Goal: Task Accomplishment & Management: Use online tool/utility

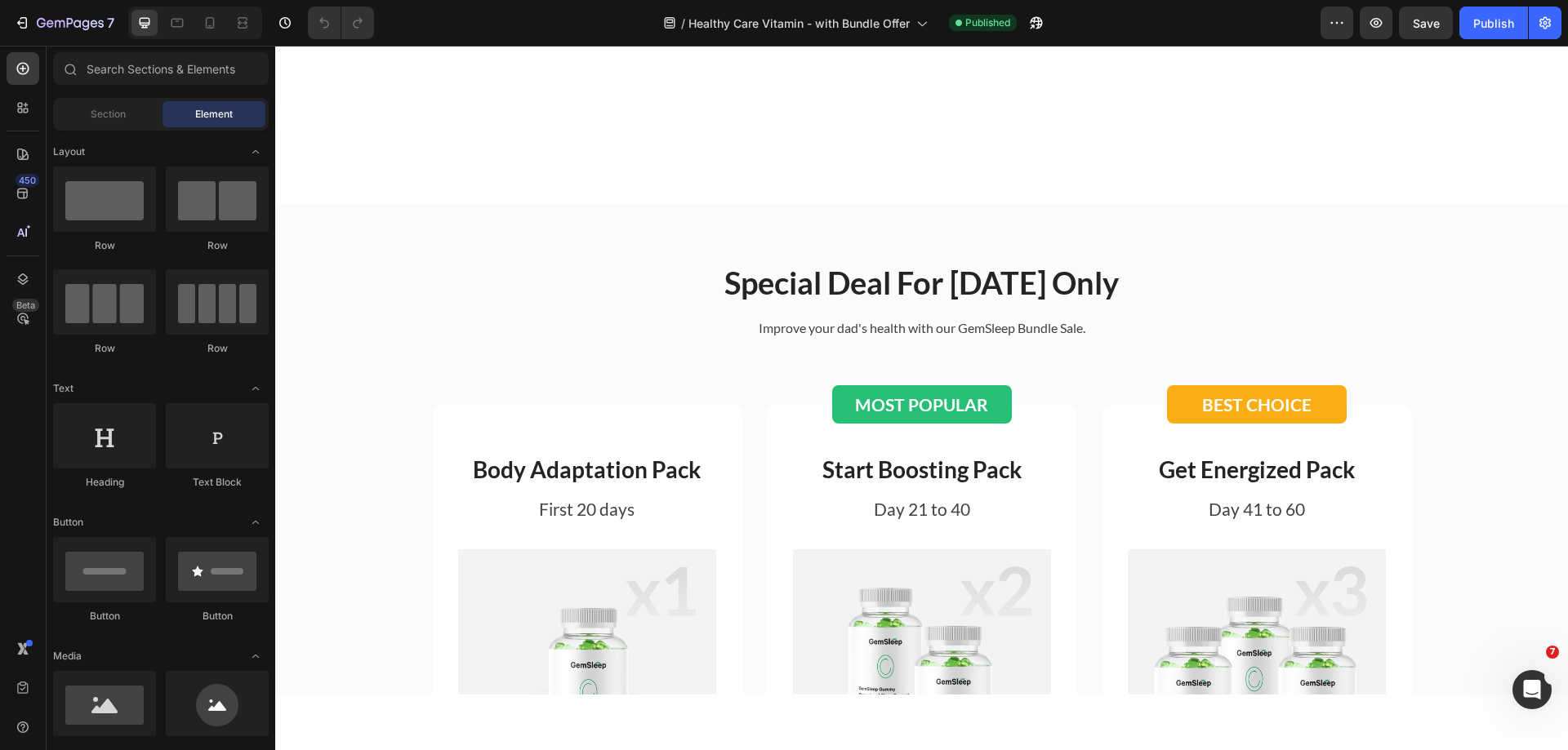
scroll to position [3184, 0]
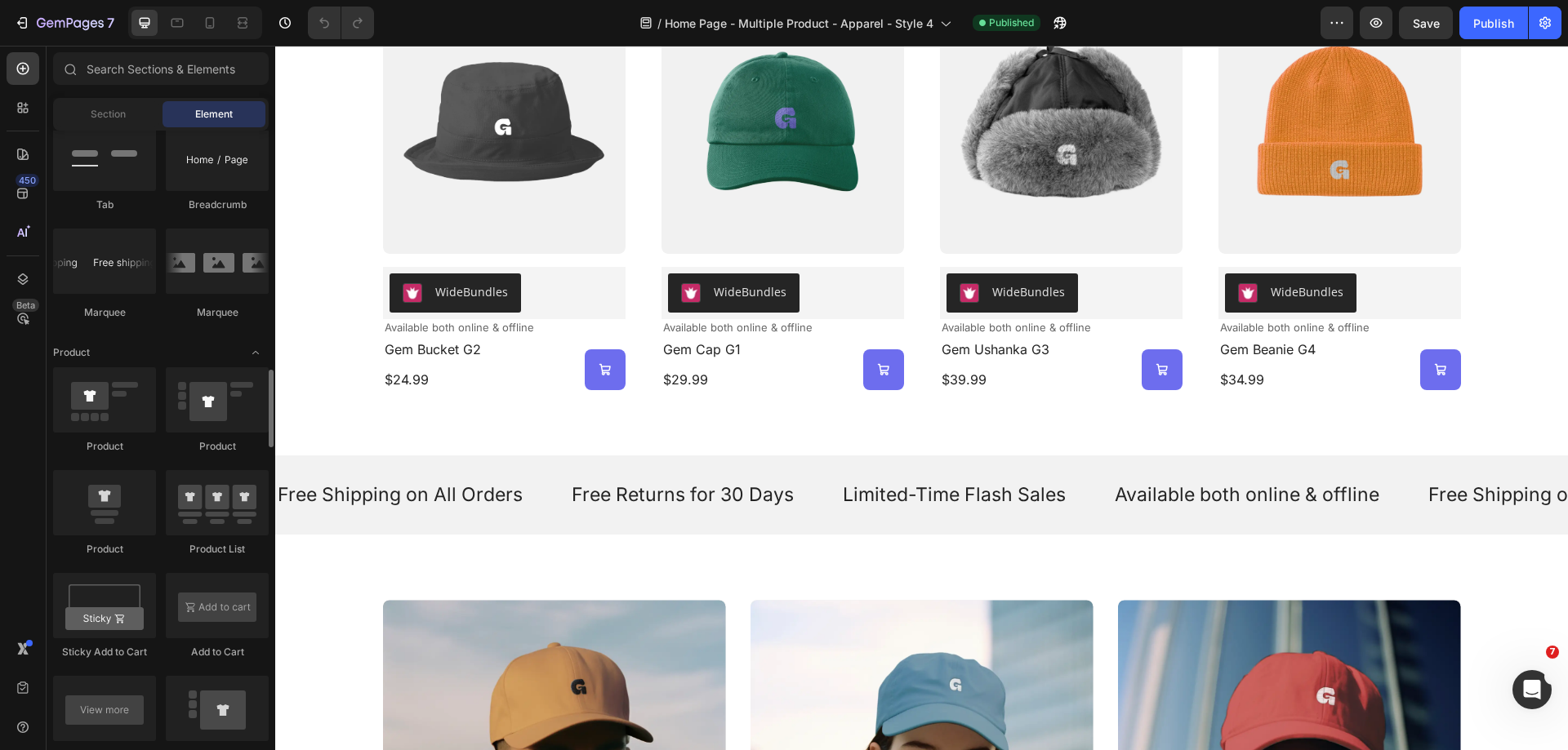
scroll to position [2123, 0]
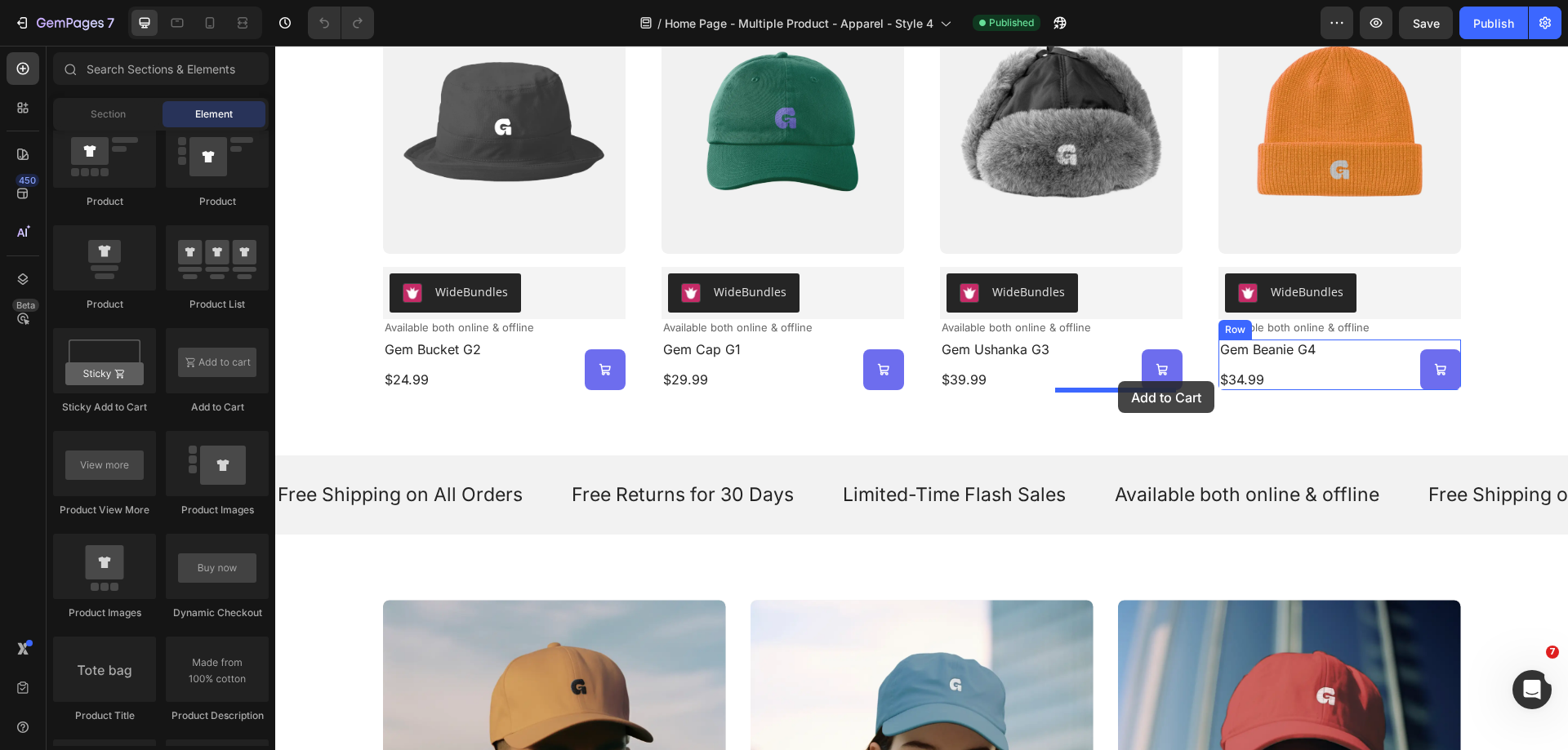
drag, startPoint x: 490, startPoint y: 411, endPoint x: 1118, endPoint y: 381, distance: 628.7
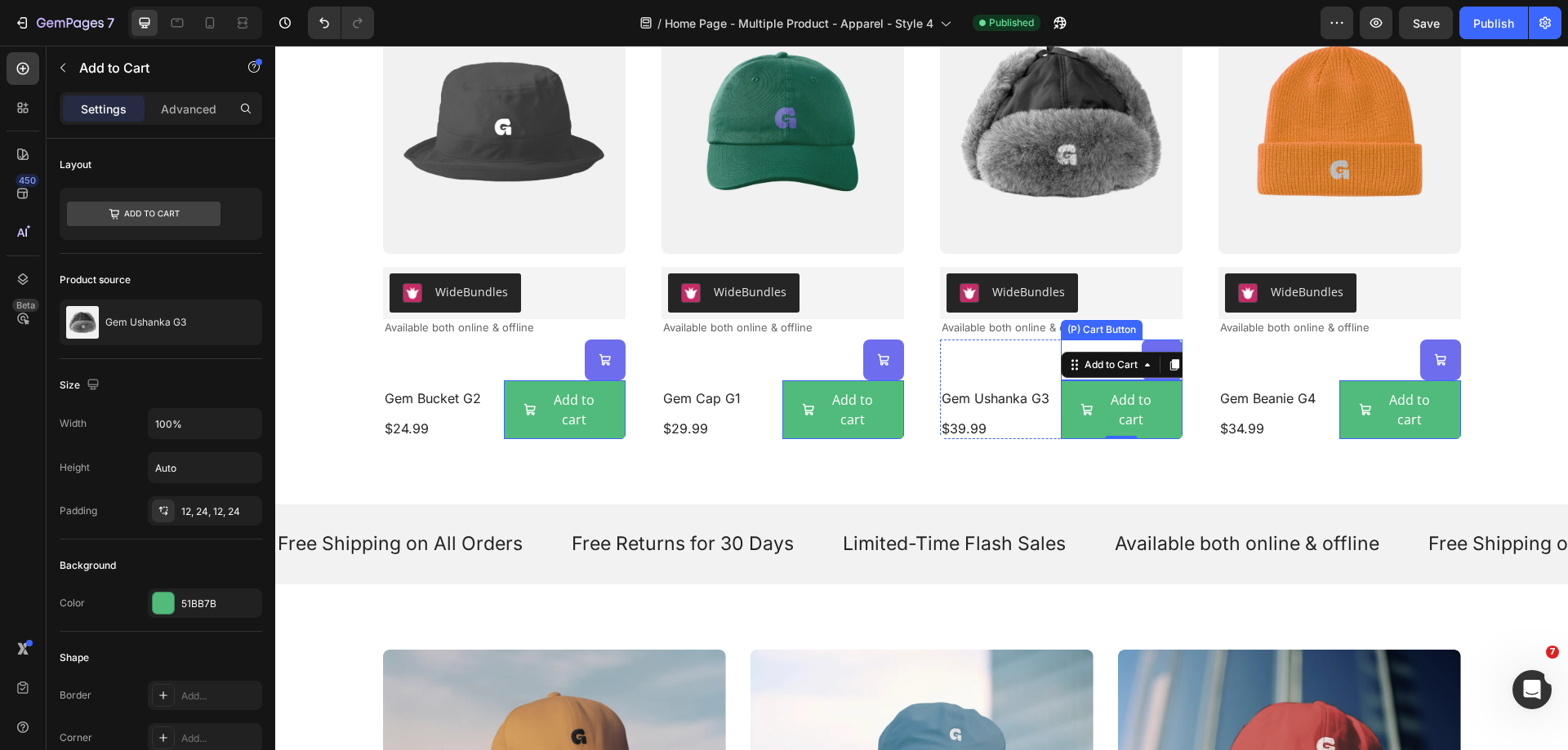
click at [625, 347] on div "(P) Cart Button" at bounding box center [564, 360] width 121 height 41
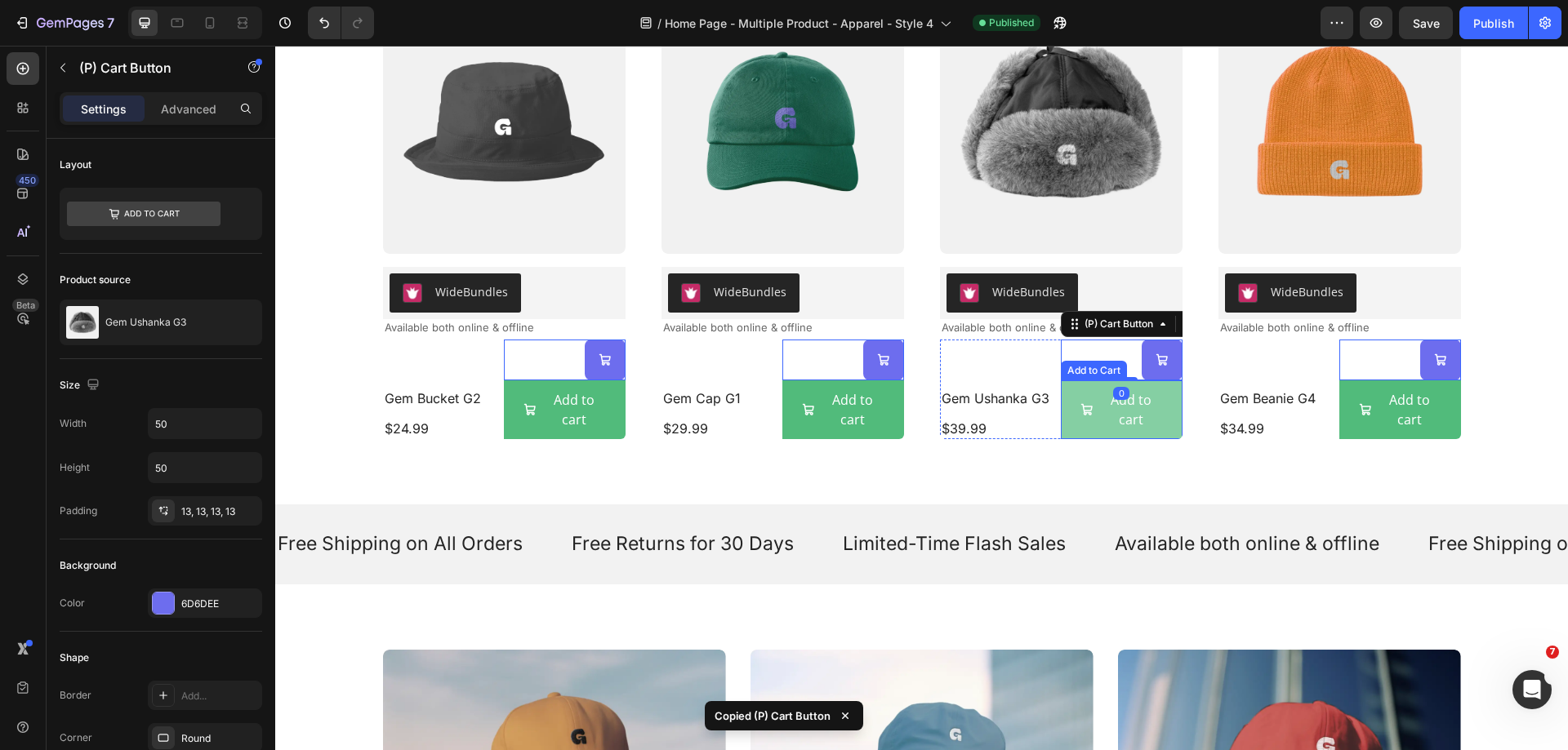
click at [536, 428] on span "Add to cart" at bounding box center [530, 410] width 13 height 39
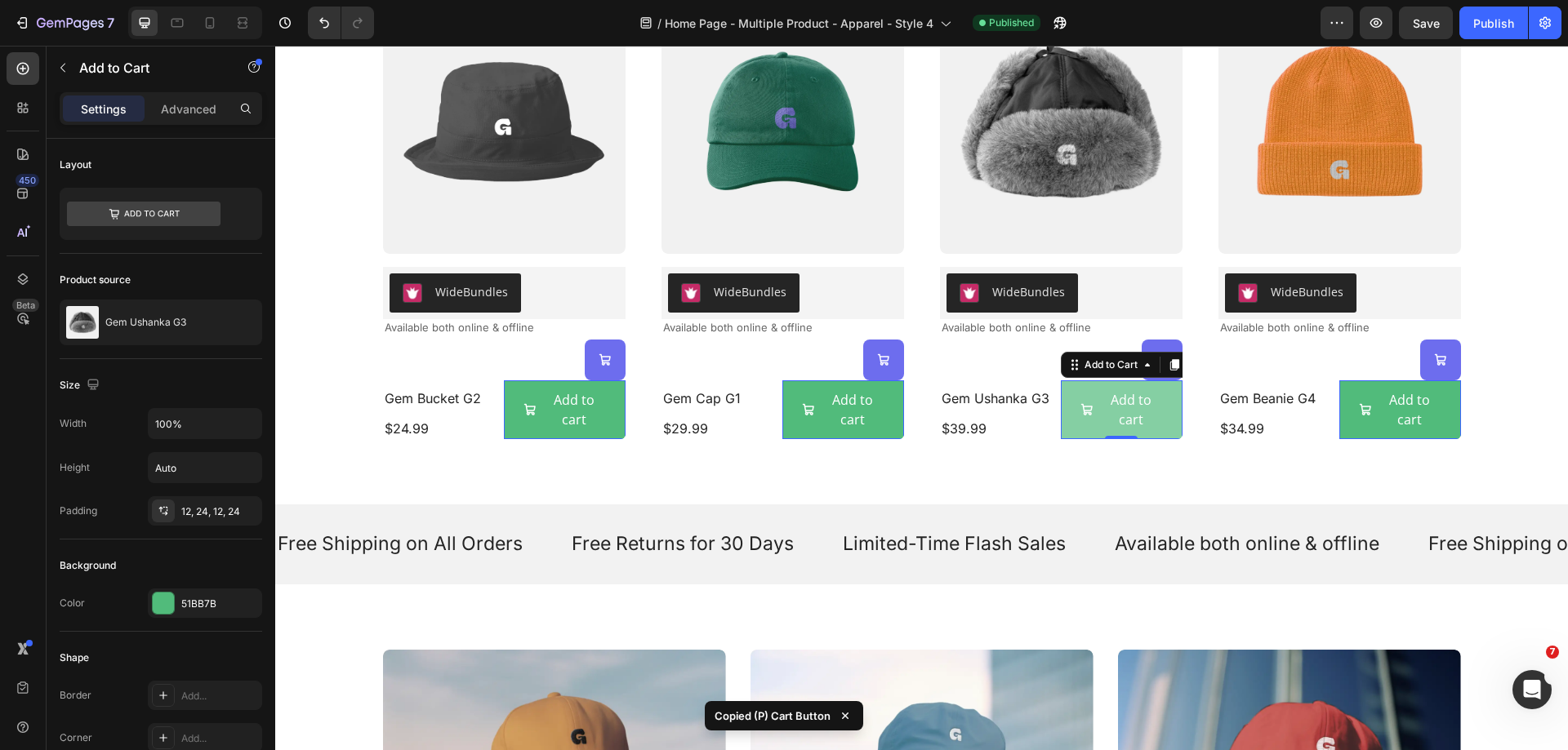
type input "50"
type input "24"
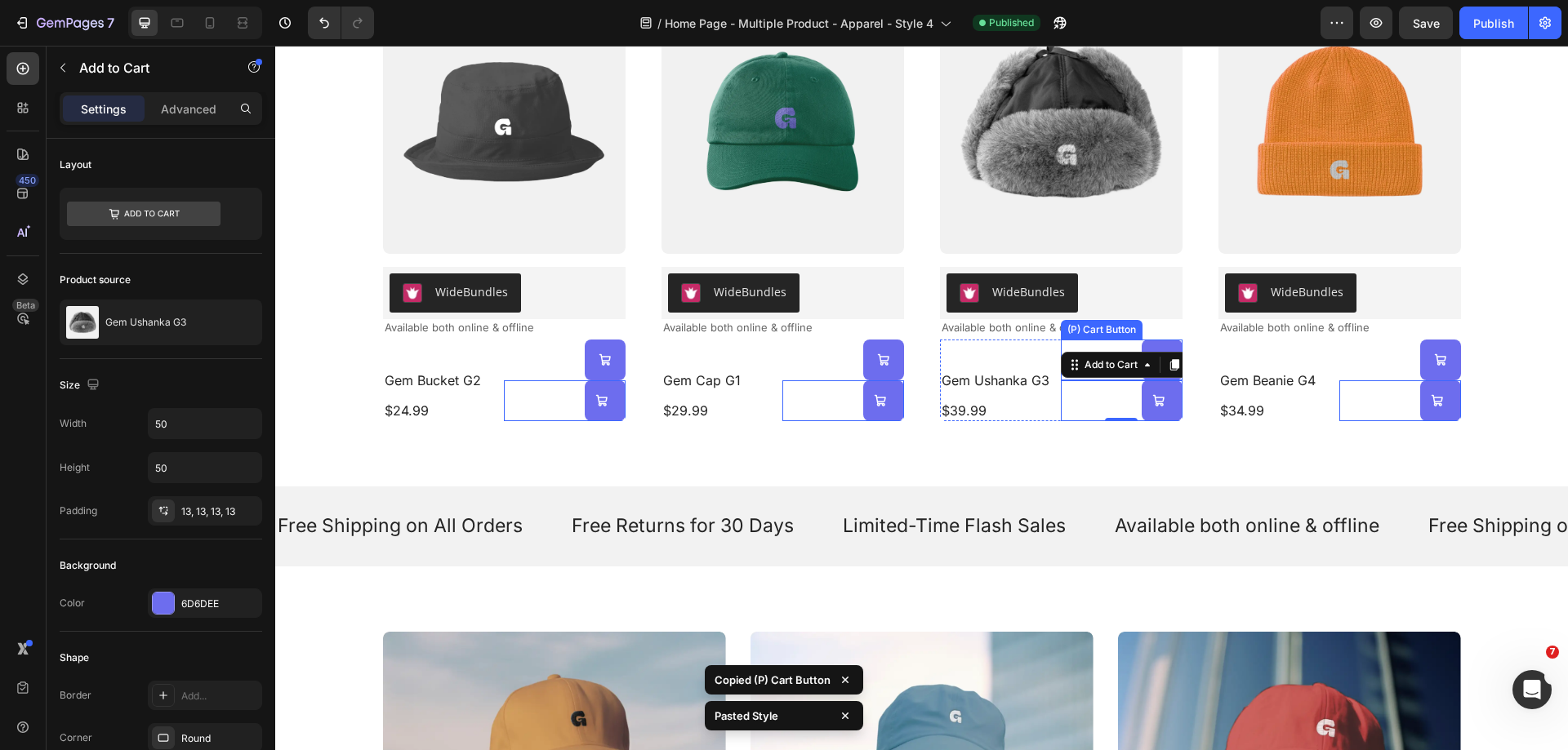
click at [625, 337] on div "Product Images WideBundles WideBundles Available both online & offline Text Blo…" at bounding box center [505, 206] width 243 height 431
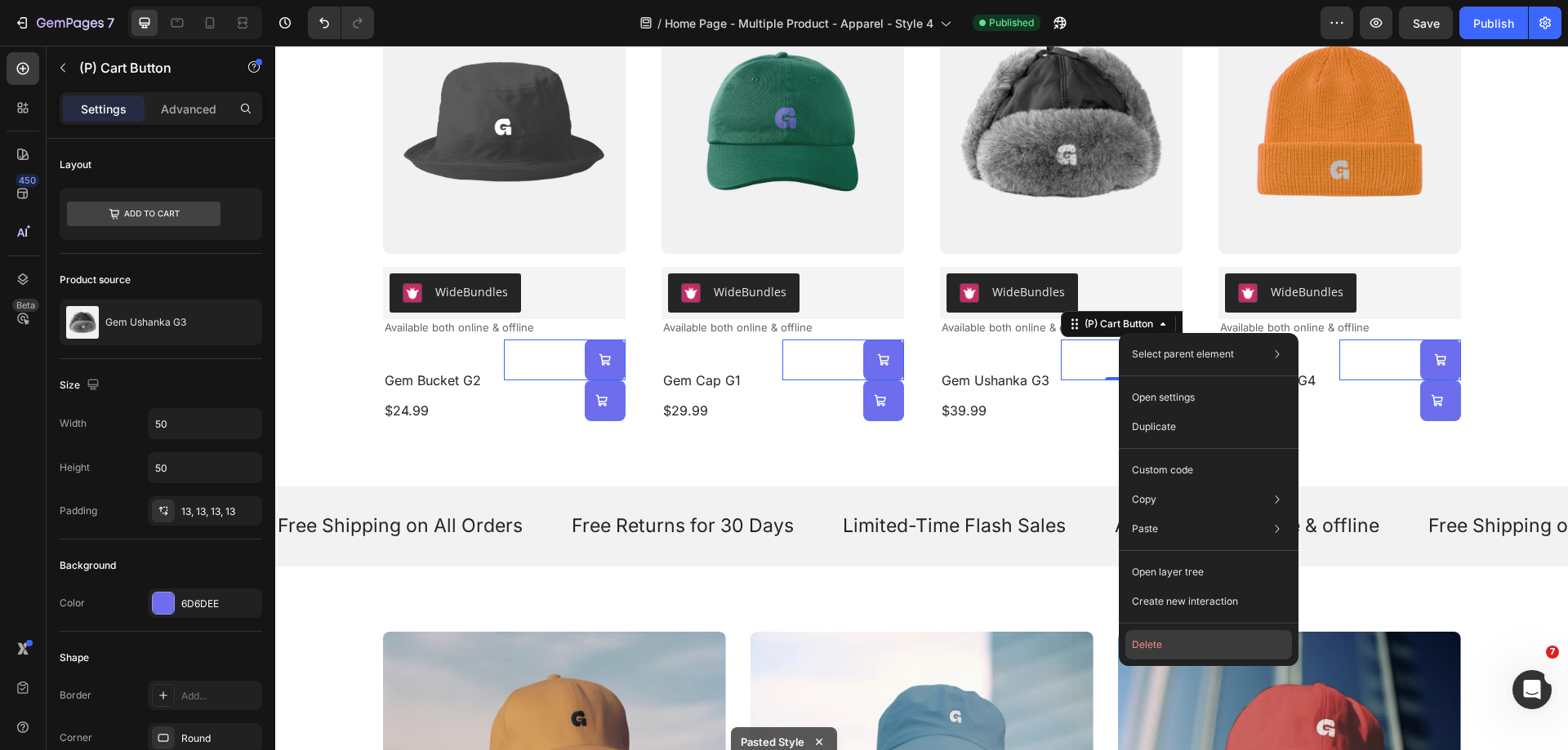
click at [1150, 640] on button "Delete" at bounding box center [1209, 645] width 167 height 30
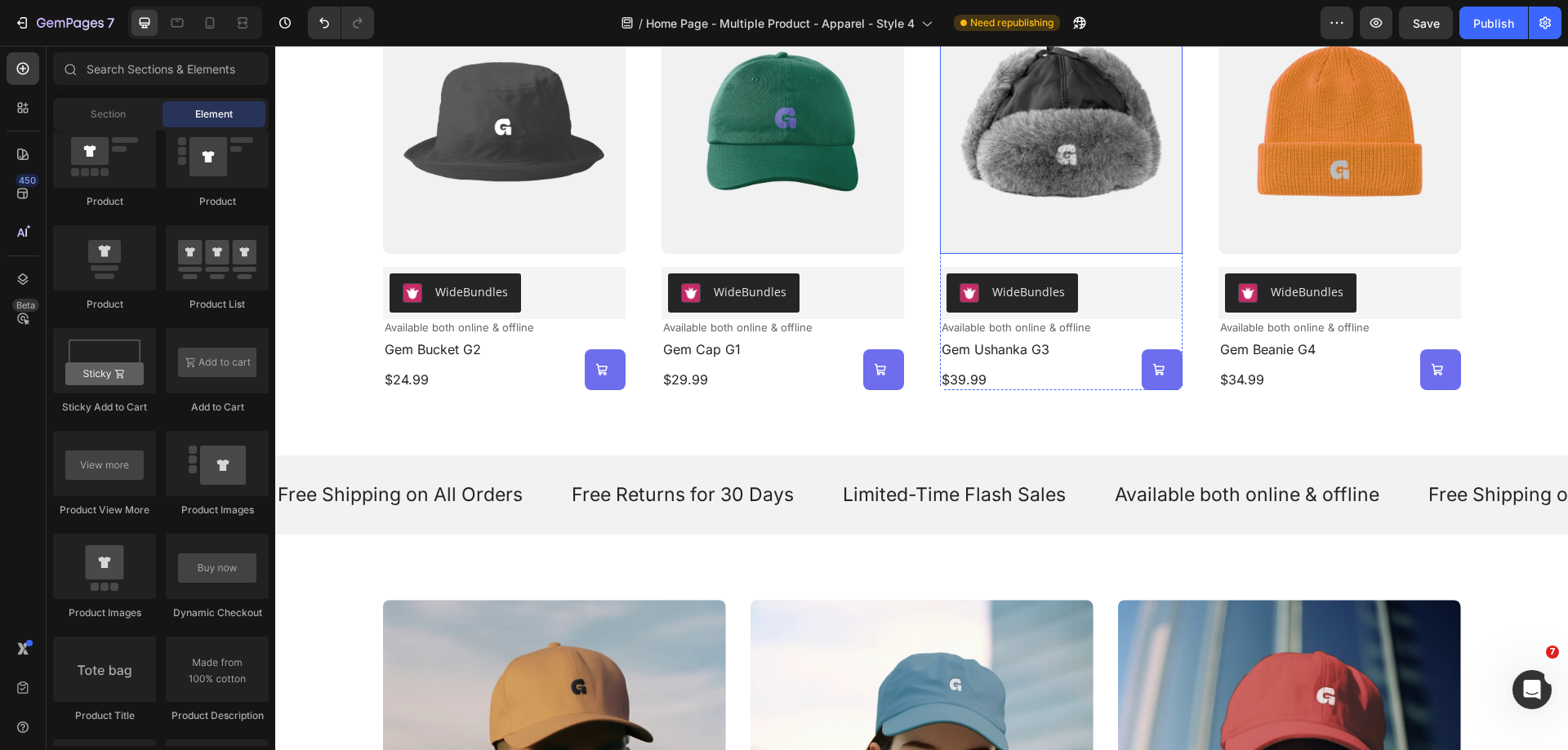
click at [1057, 231] on img at bounding box center [1061, 121] width 243 height 264
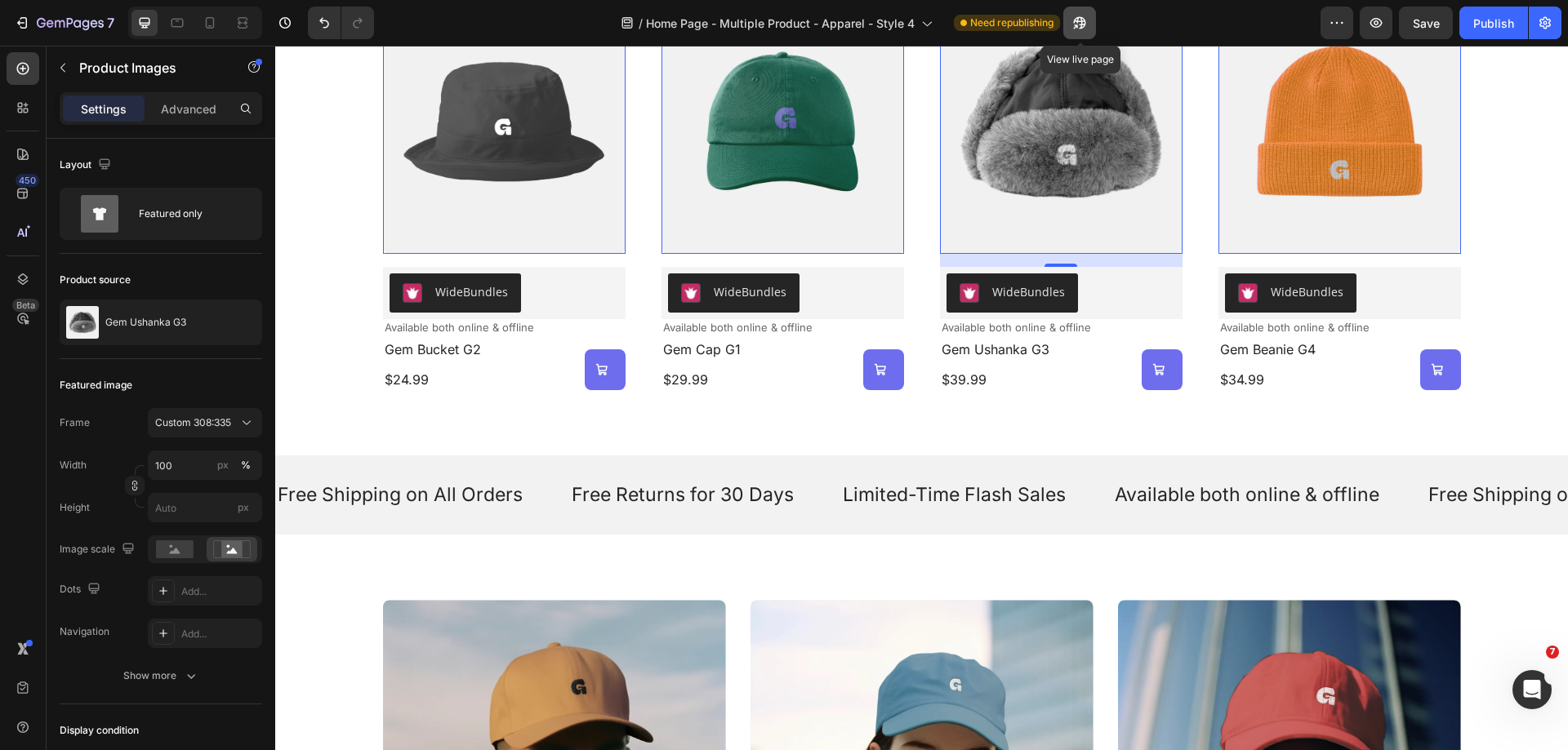
click at [1077, 36] on button "button" at bounding box center [1079, 22] width 32 height 32
click at [625, 382] on div "Add to cart Add to Cart" at bounding box center [564, 369] width 121 height 41
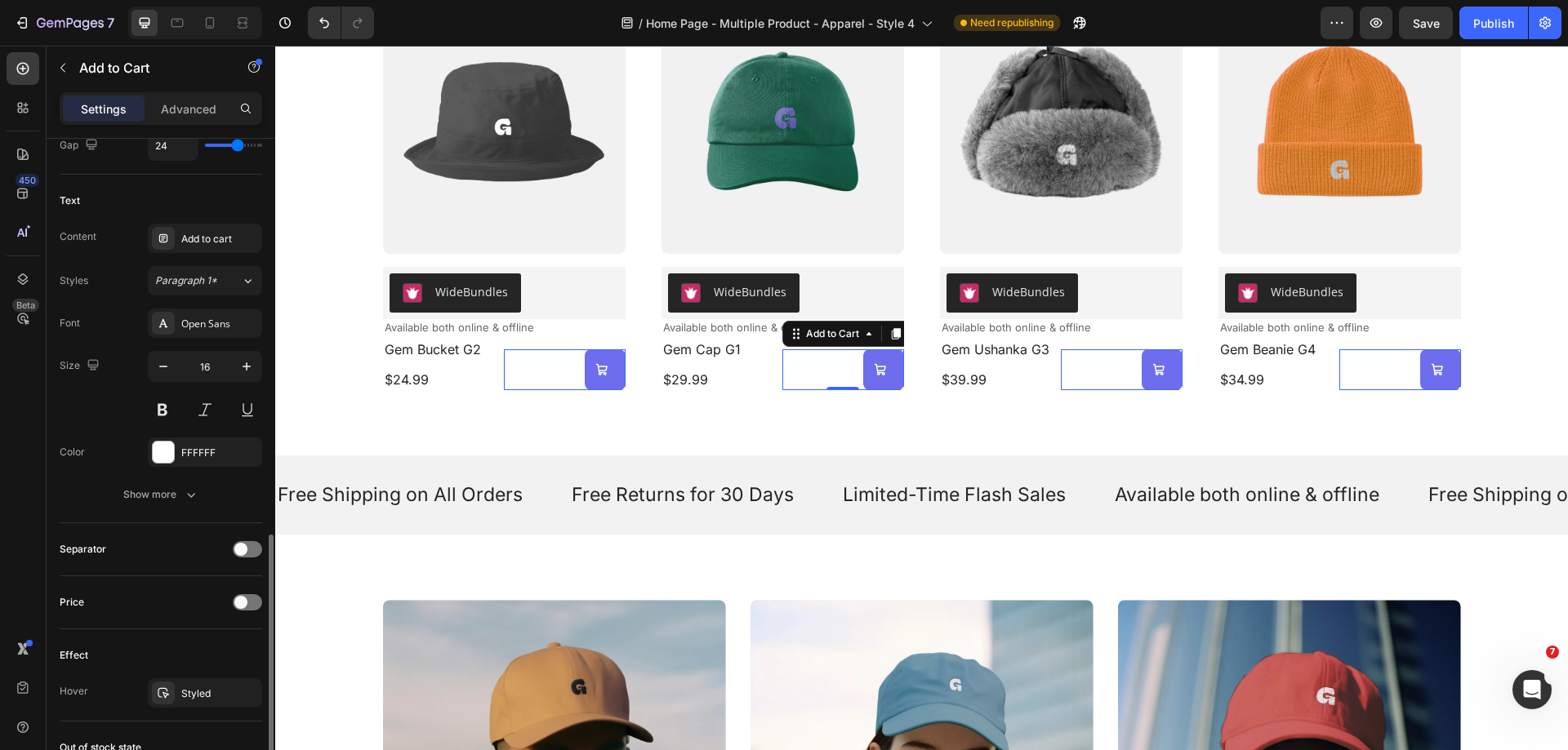
scroll to position [898, 0]
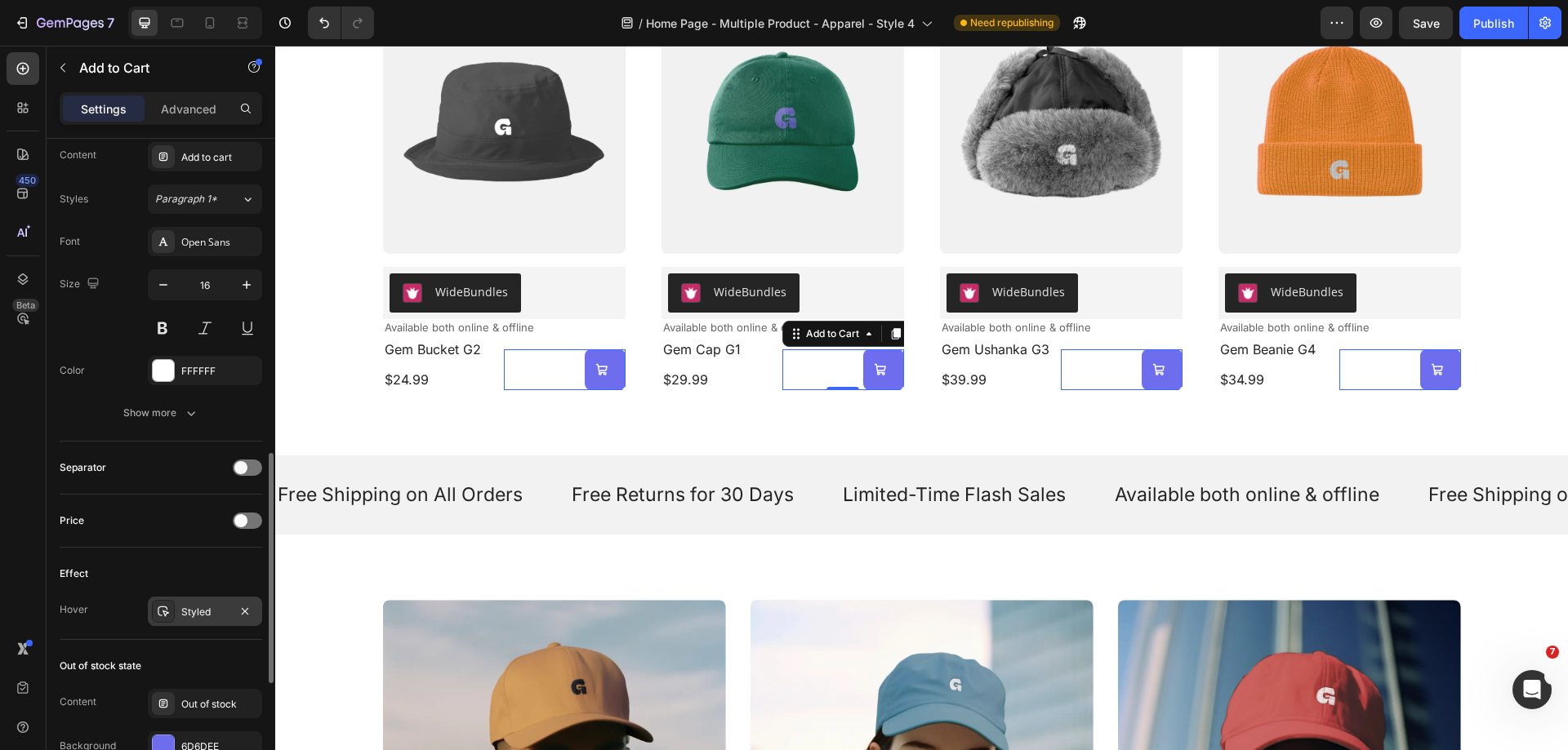
click at [202, 615] on div "Styled" at bounding box center [205, 612] width 47 height 15
click at [18, 519] on div "450 Beta" at bounding box center [22, 342] width 32 height 581
click at [186, 616] on div "Styled" at bounding box center [205, 612] width 47 height 15
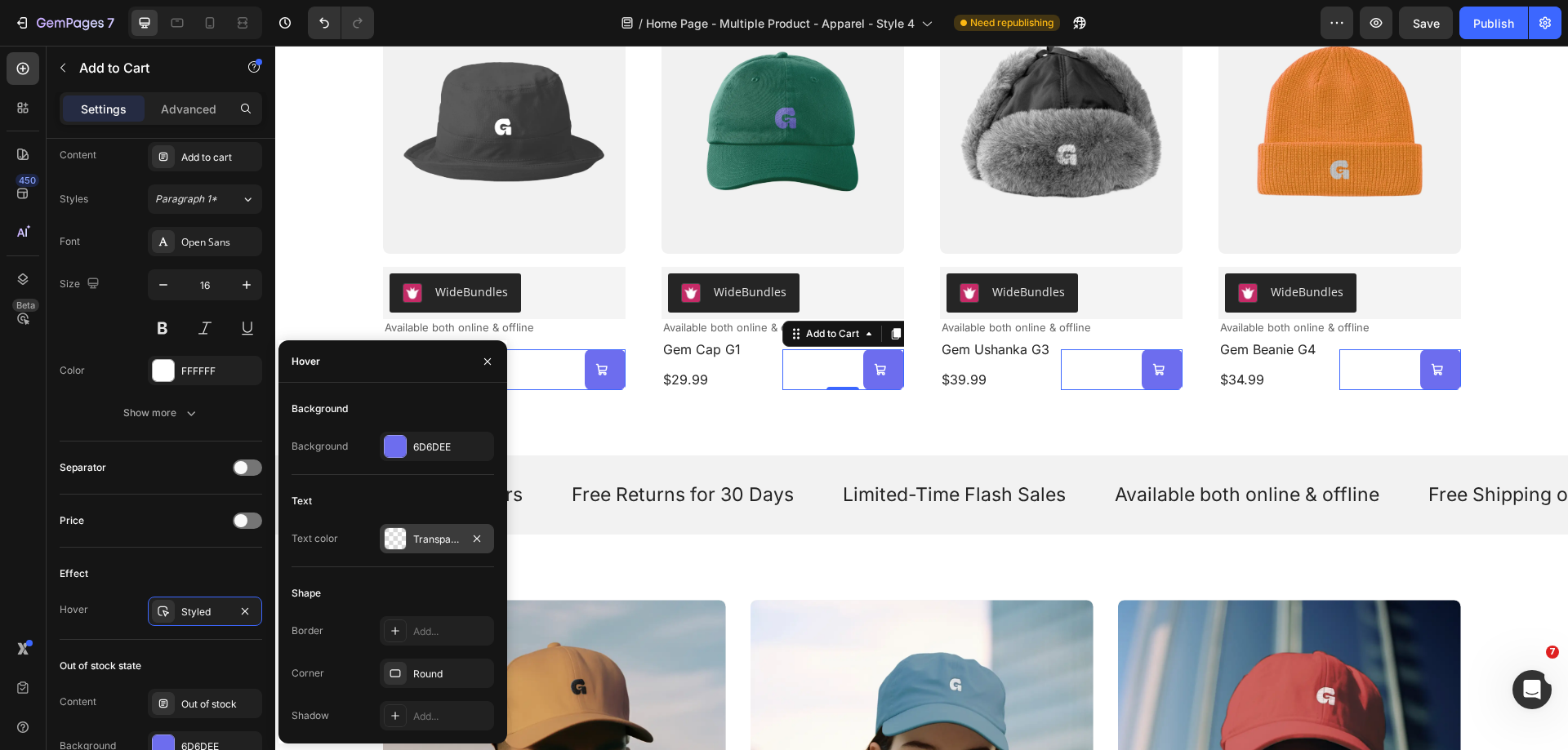
click at [419, 544] on div "Transparent" at bounding box center [436, 540] width 47 height 15
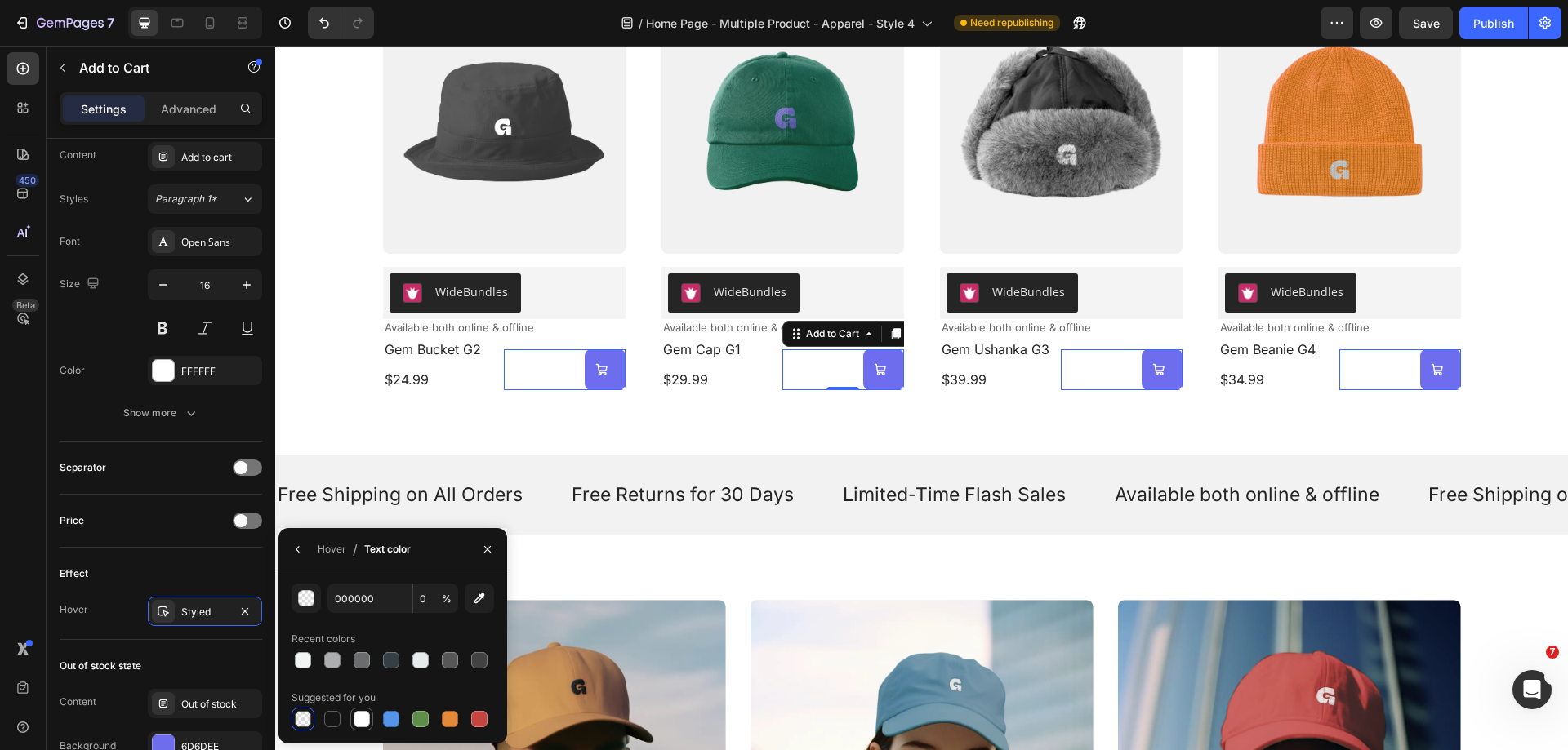
click at [360, 712] on div at bounding box center [362, 719] width 17 height 17
type input "FFFFFF"
type input "100"
click at [28, 481] on div "450 Beta" at bounding box center [22, 342] width 32 height 581
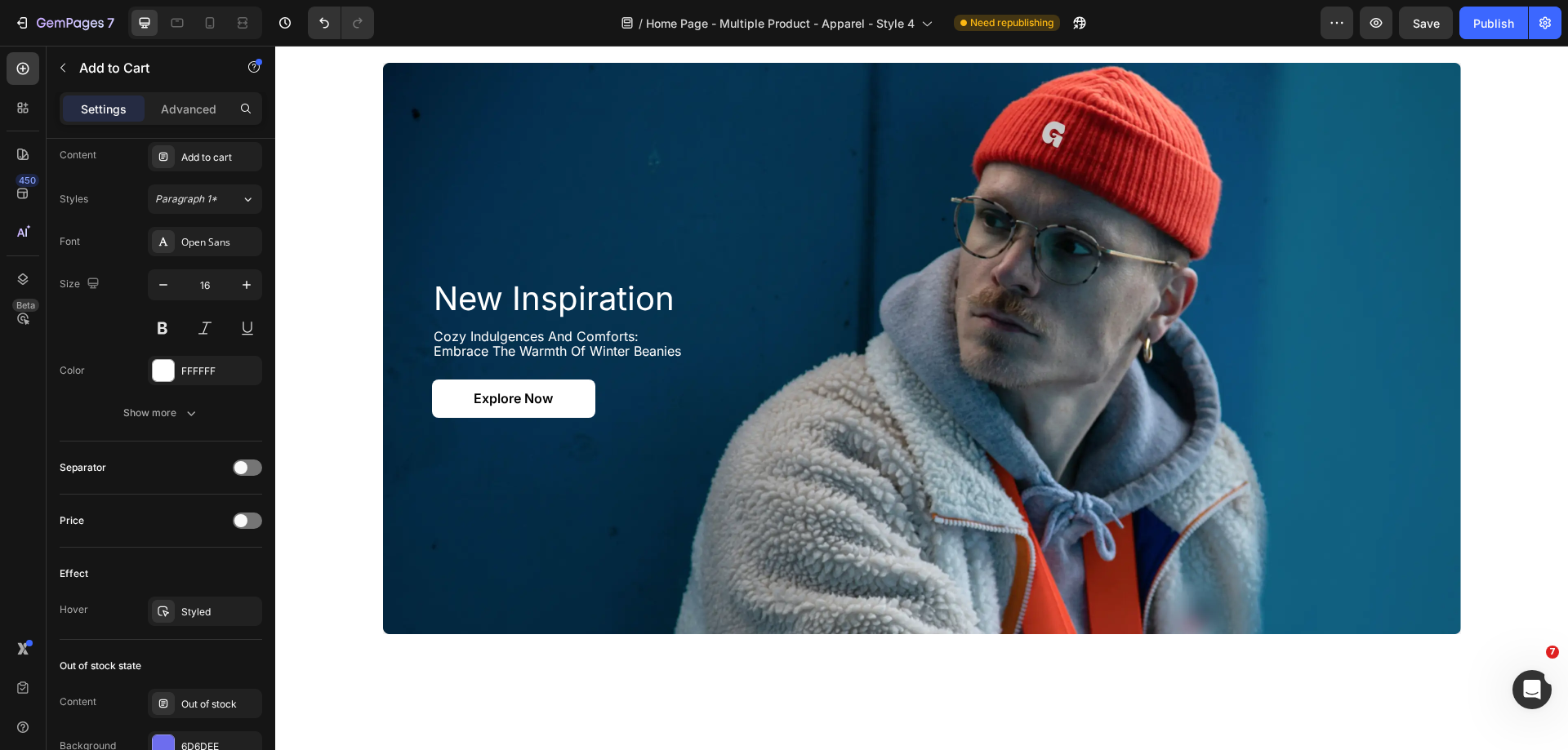
scroll to position [1306, 0]
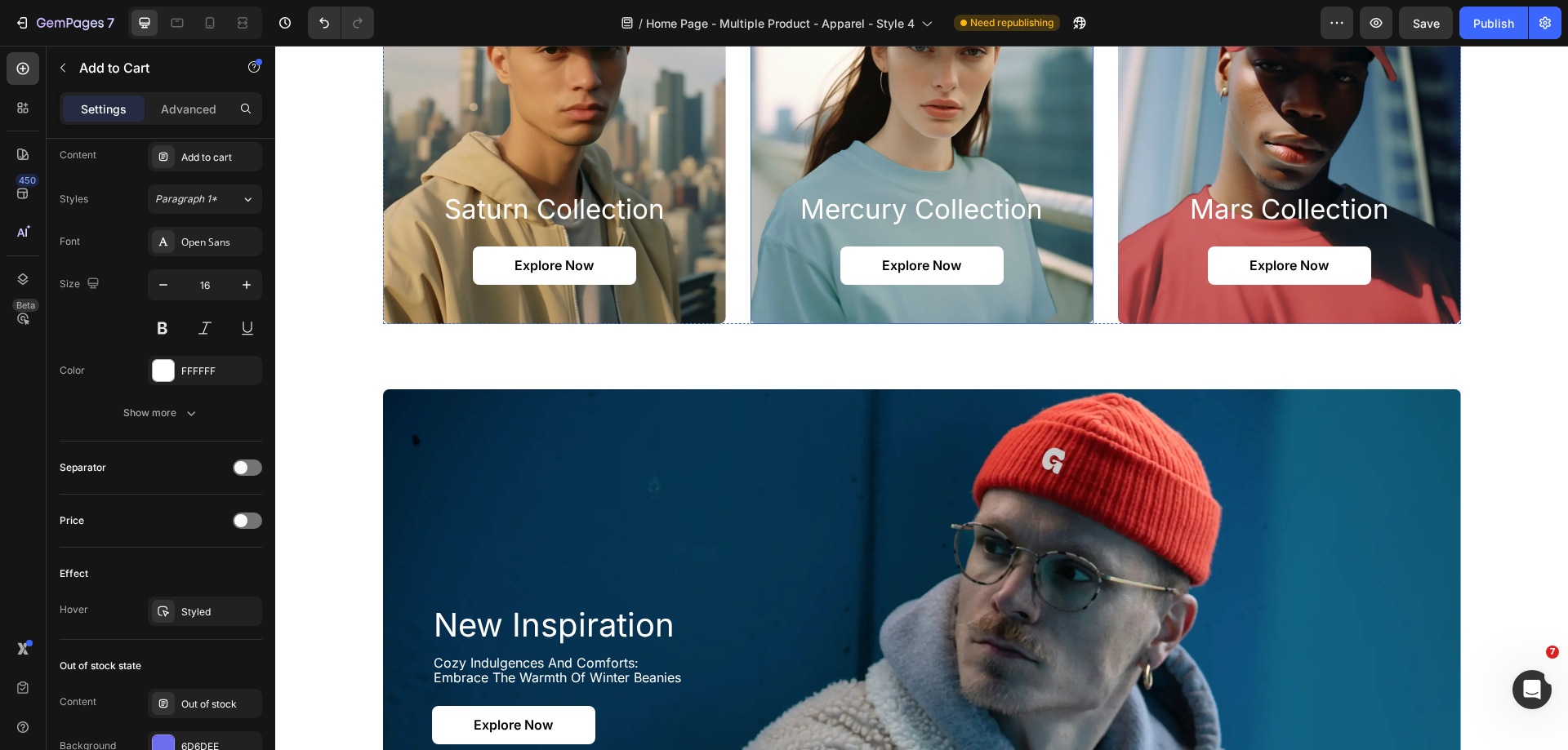
click at [771, 315] on div "mercury collection Heading Explore Now Button" at bounding box center [922, 257] width 343 height 132
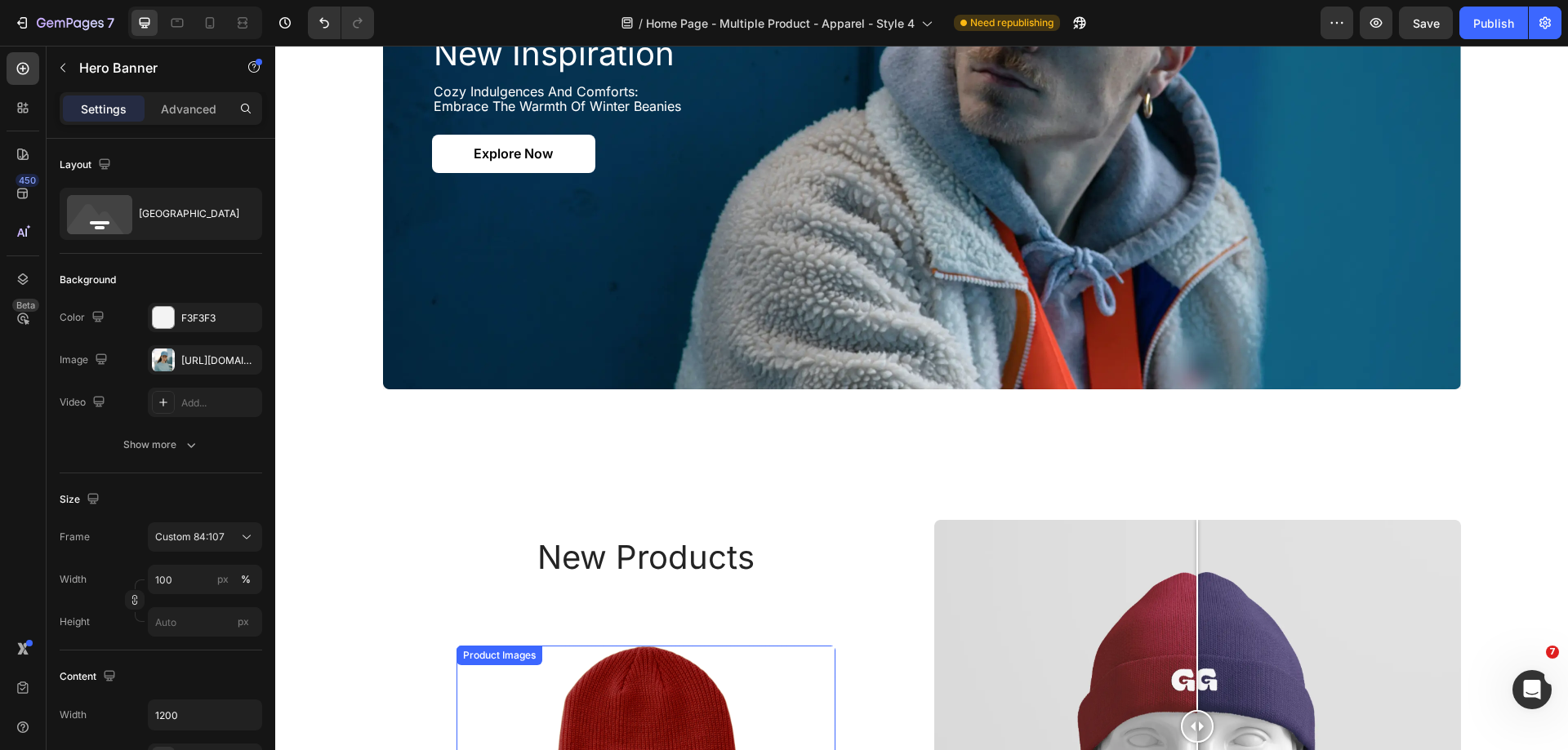
scroll to position [2205, 0]
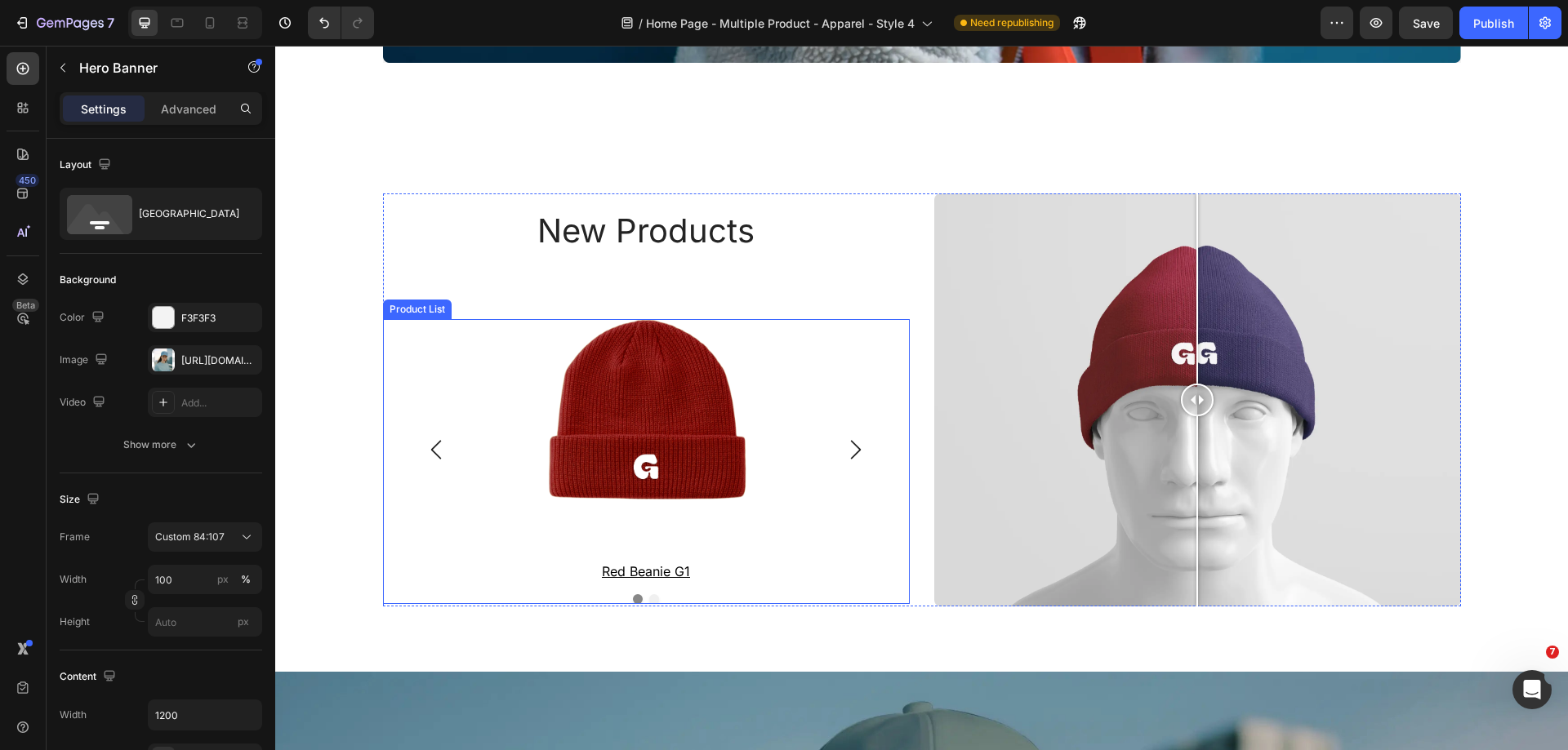
click at [851, 442] on icon "Carousel Next Arrow" at bounding box center [856, 449] width 19 height 19
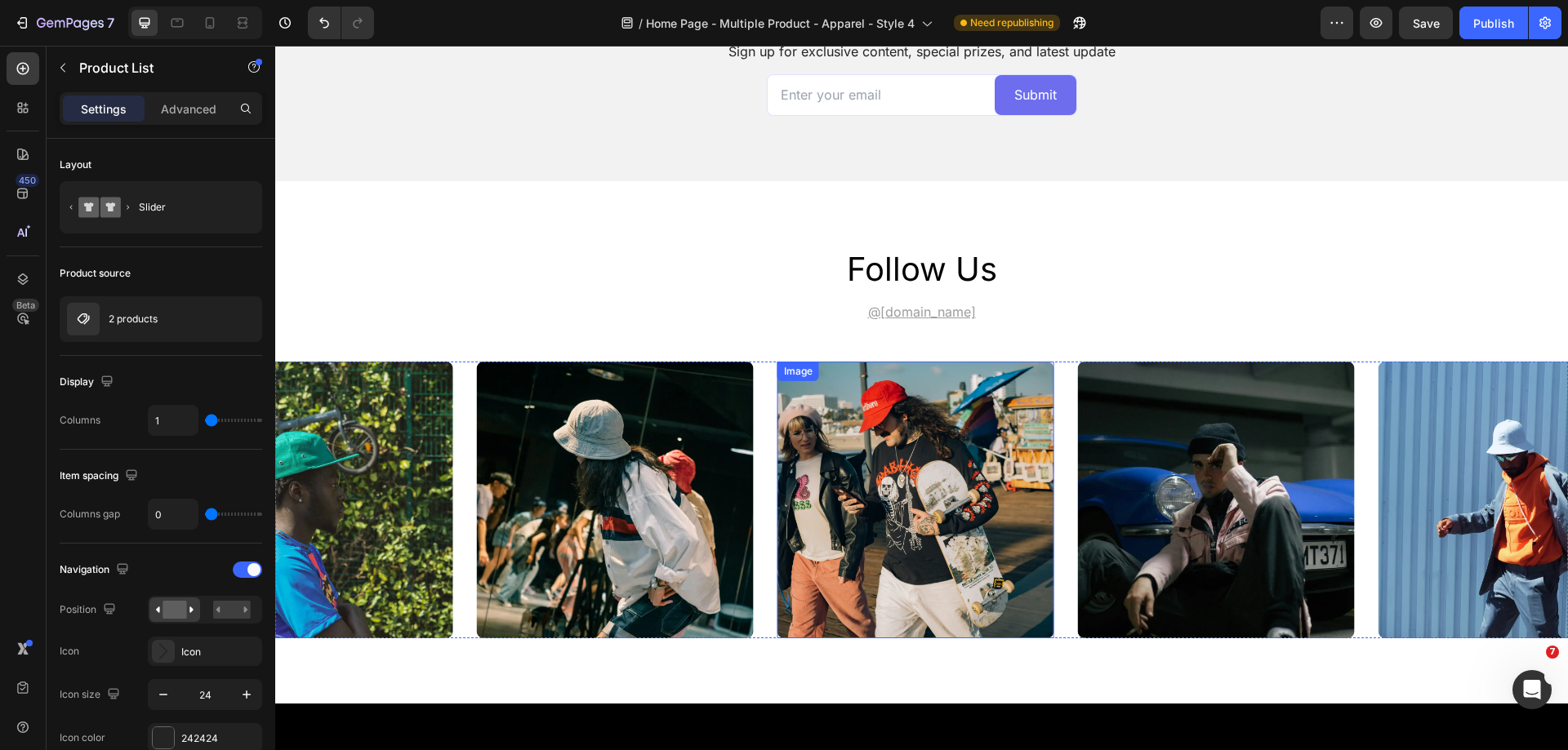
scroll to position [4818, 0]
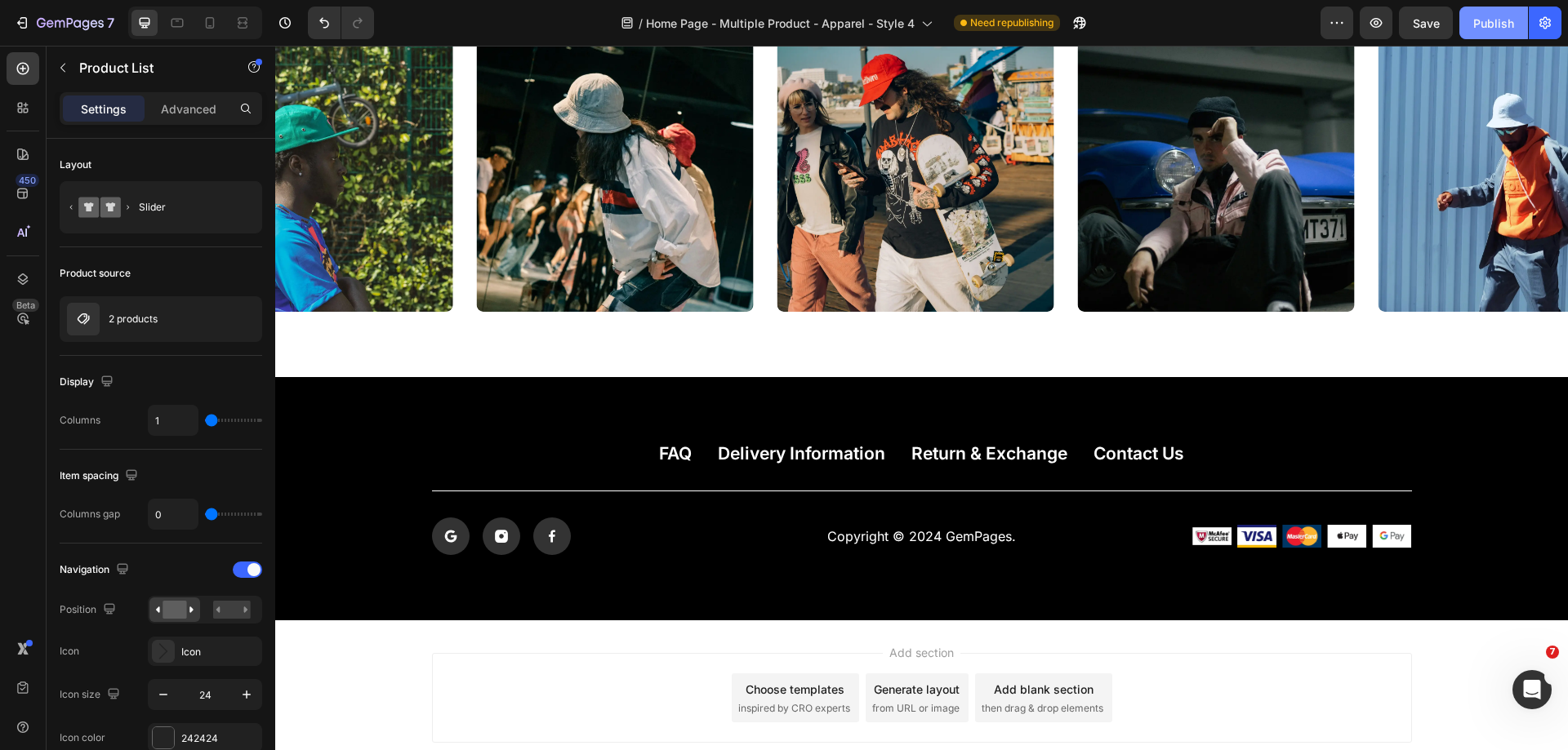
click at [1491, 15] on div "Publish" at bounding box center [1494, 23] width 41 height 18
click at [214, 20] on icon at bounding box center [210, 23] width 9 height 11
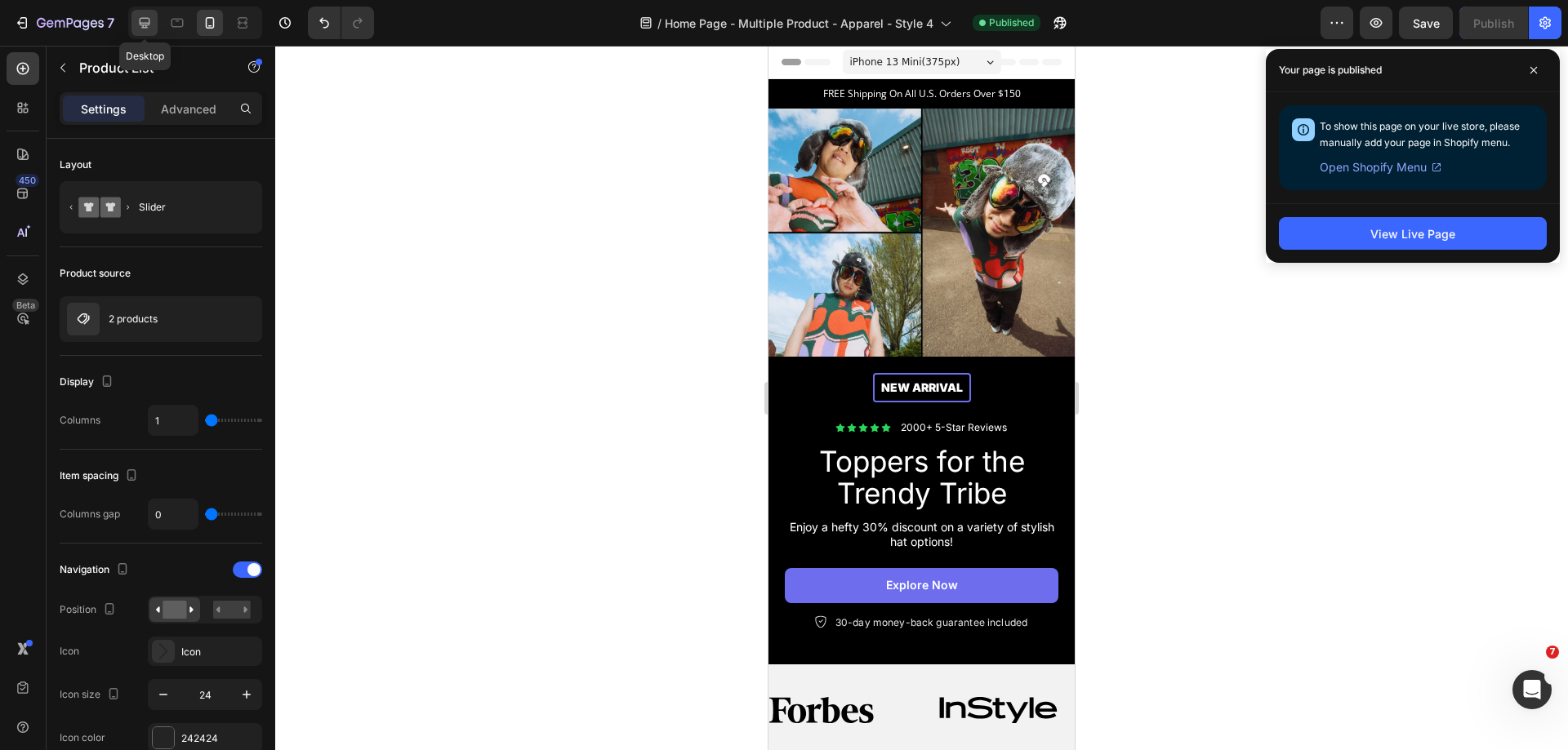
click at [148, 20] on icon at bounding box center [144, 23] width 17 height 17
type input "544"
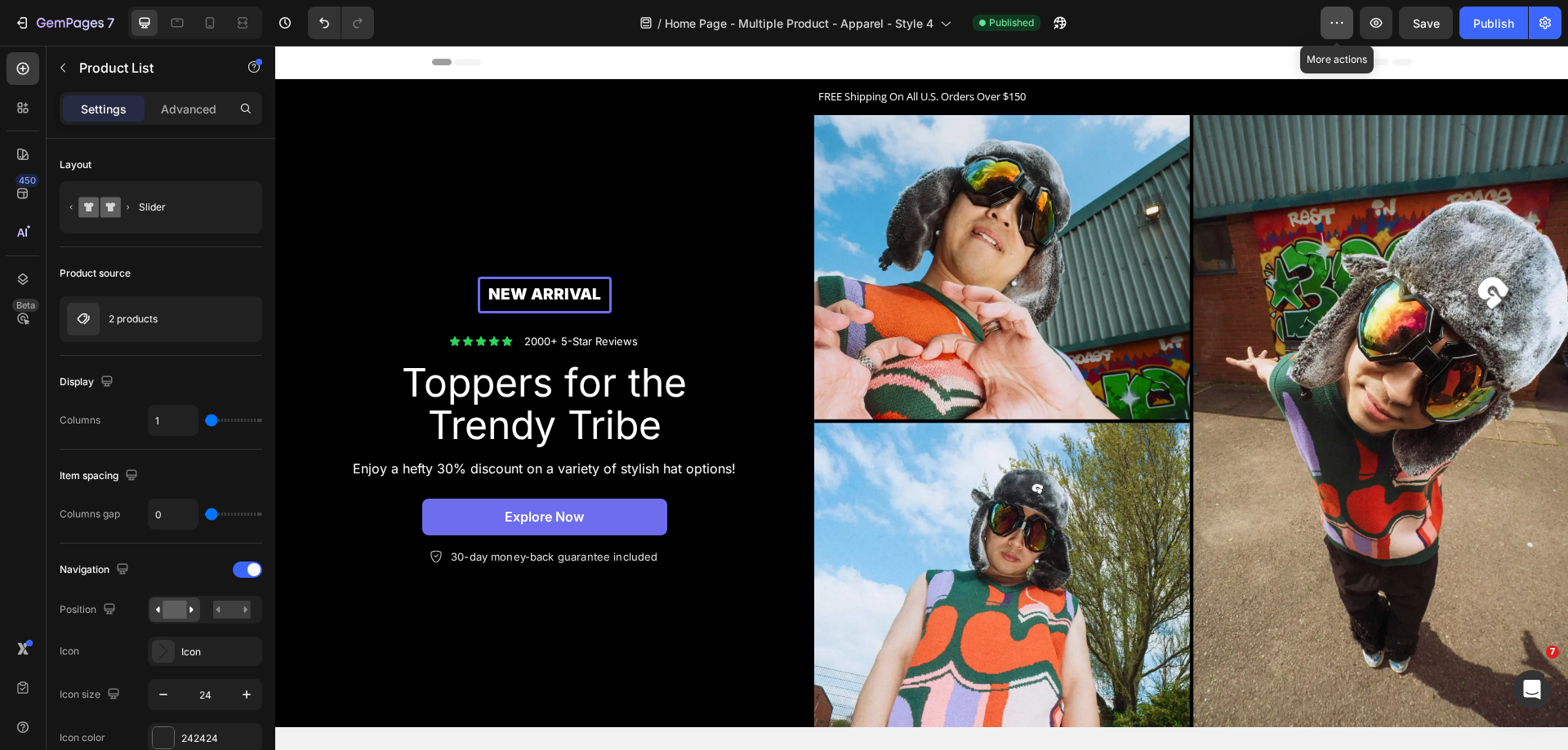
click at [1335, 25] on icon "button" at bounding box center [1337, 23] width 17 height 17
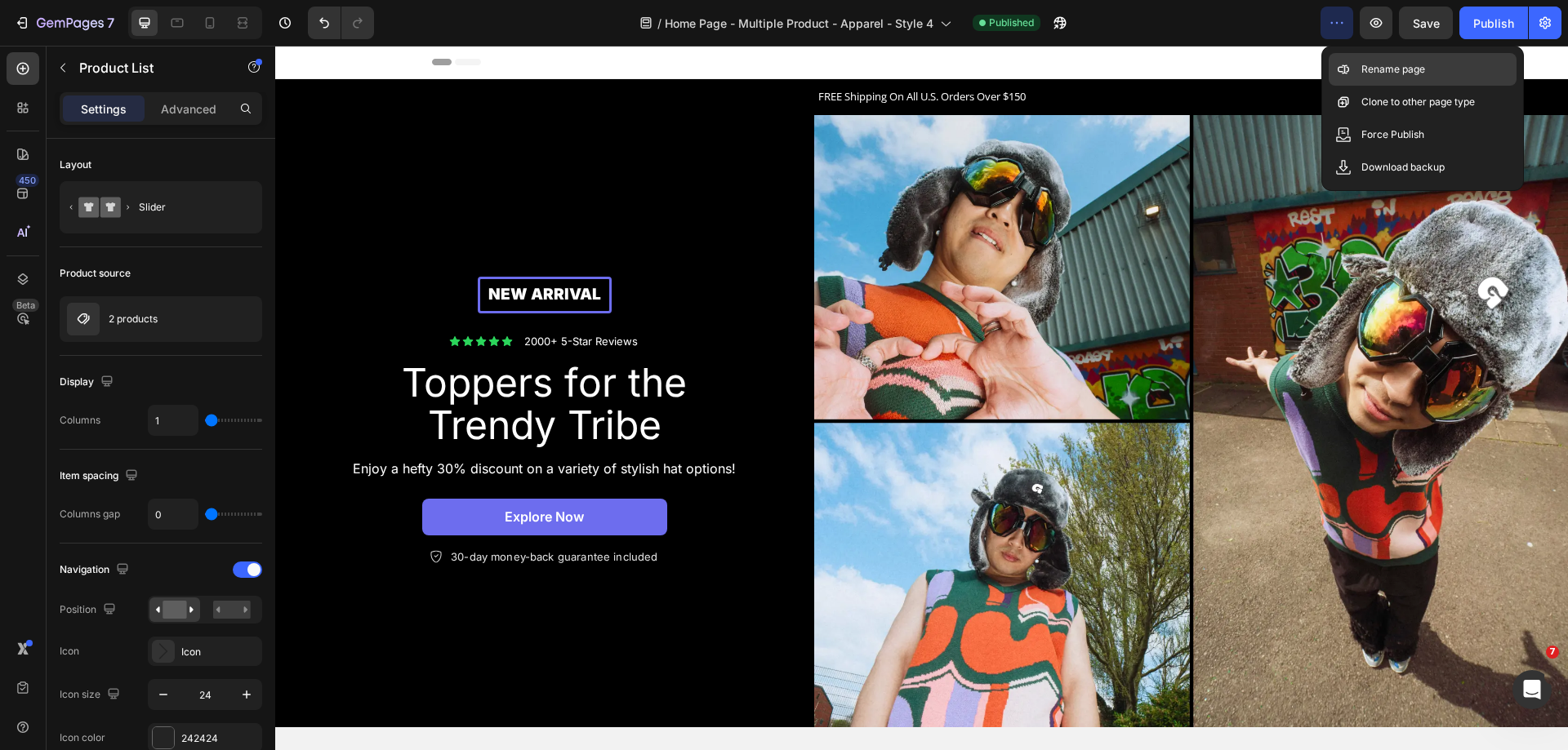
click at [1372, 69] on p "Rename page" at bounding box center [1393, 69] width 64 height 17
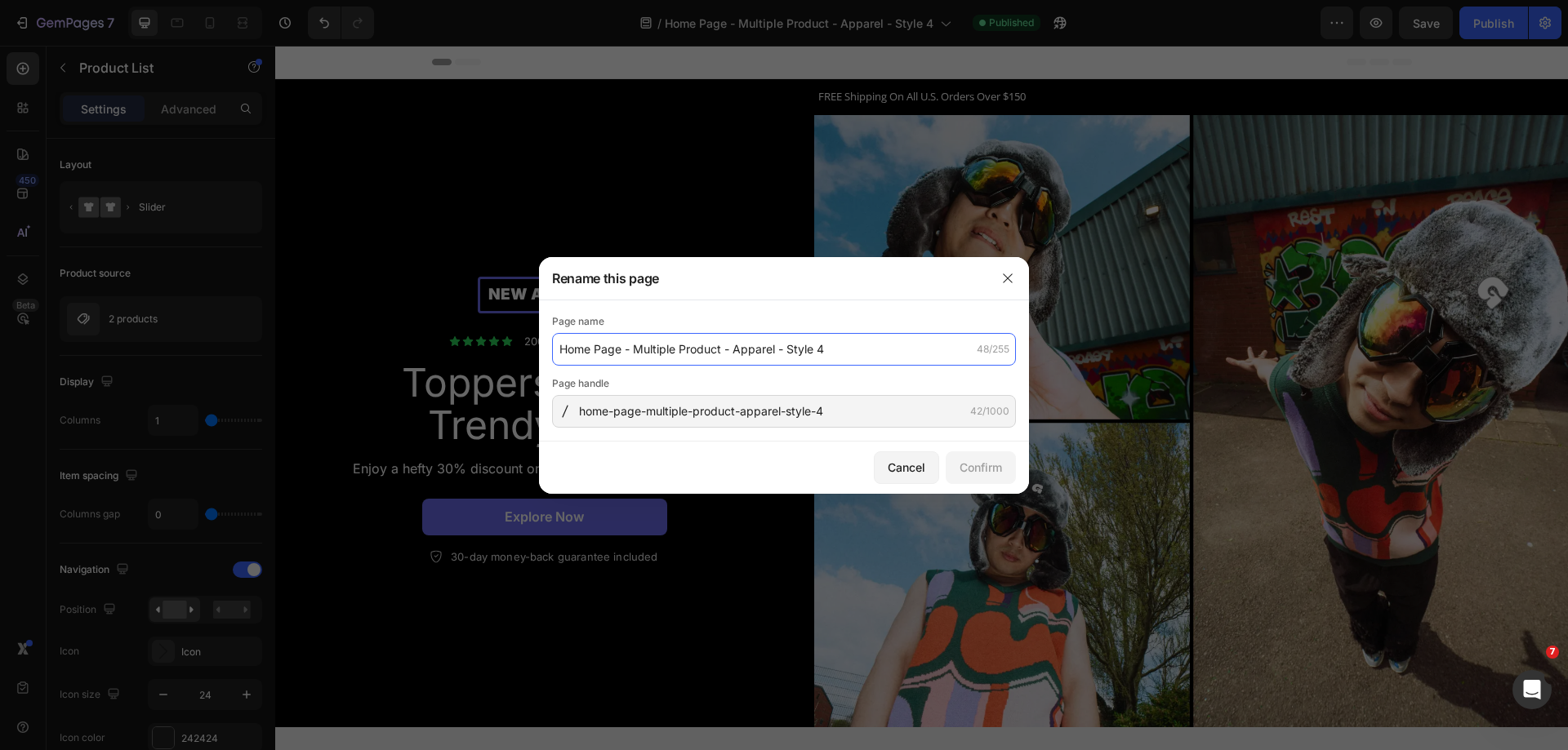
click at [797, 363] on input "Home Page - Multiple Product - Apparel - Style 4" at bounding box center [784, 349] width 464 height 32
click at [1000, 275] on button "button" at bounding box center [1008, 279] width 26 height 26
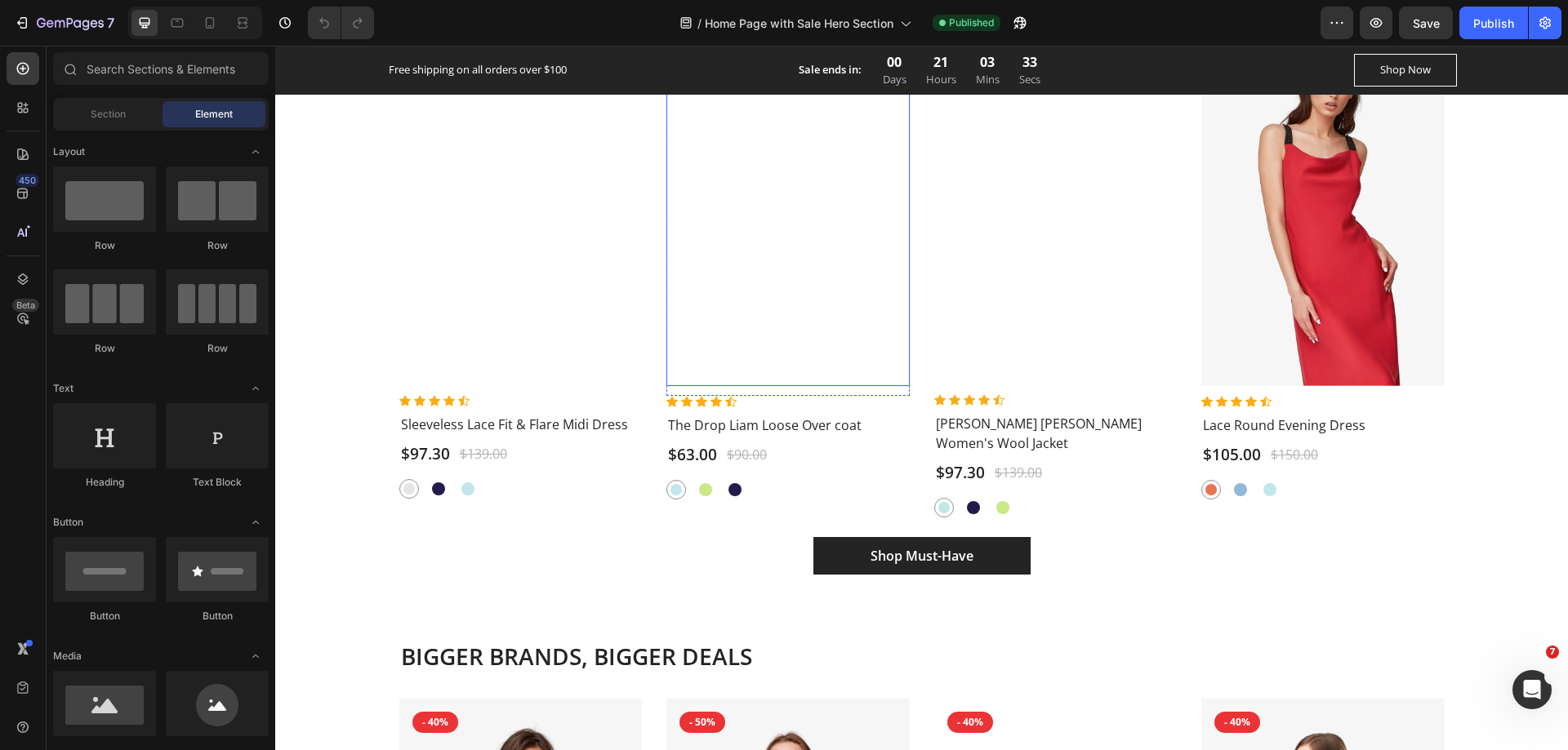
scroll to position [1878, 0]
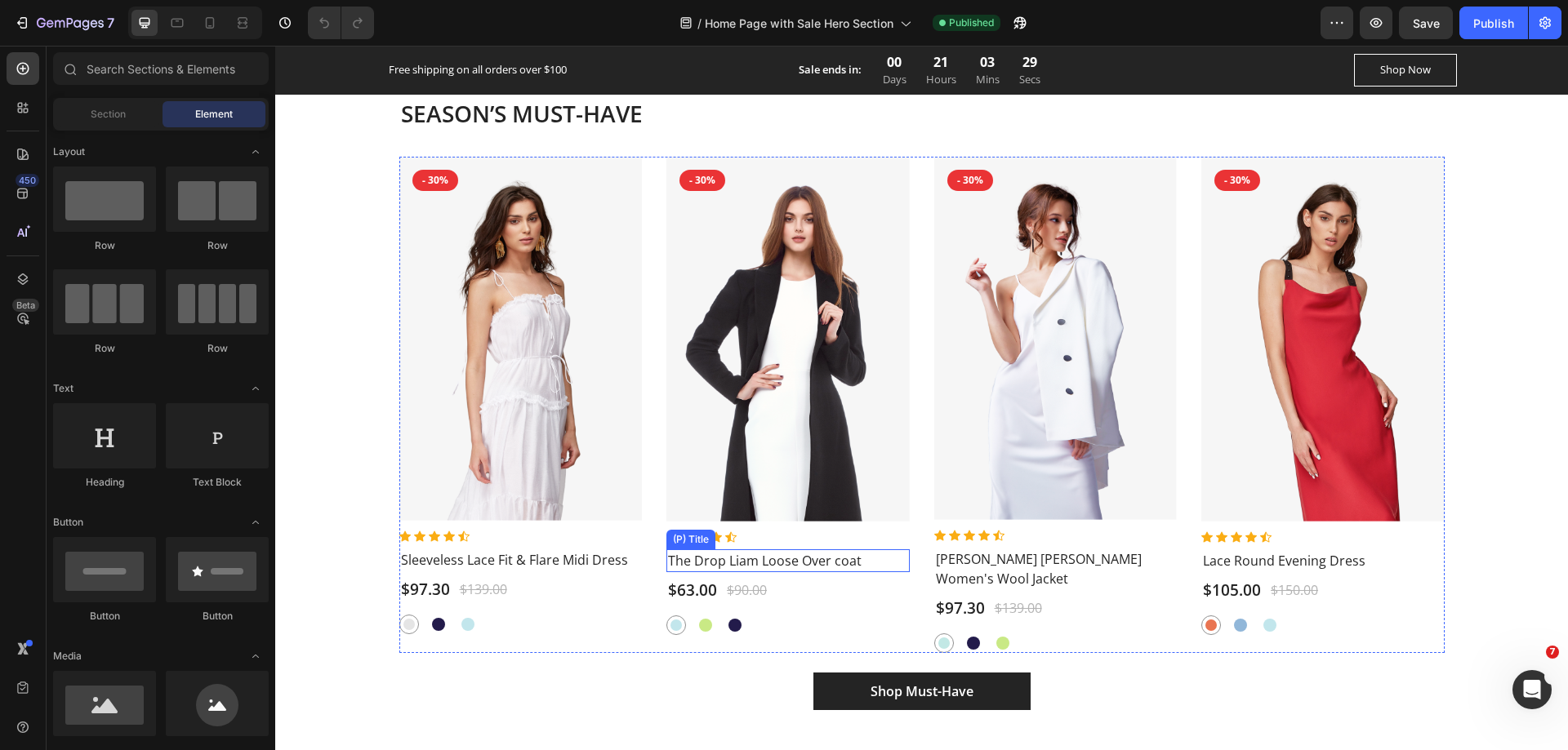
click at [753, 558] on h2 "The Drop Liam Loose Over coat" at bounding box center [788, 560] width 244 height 23
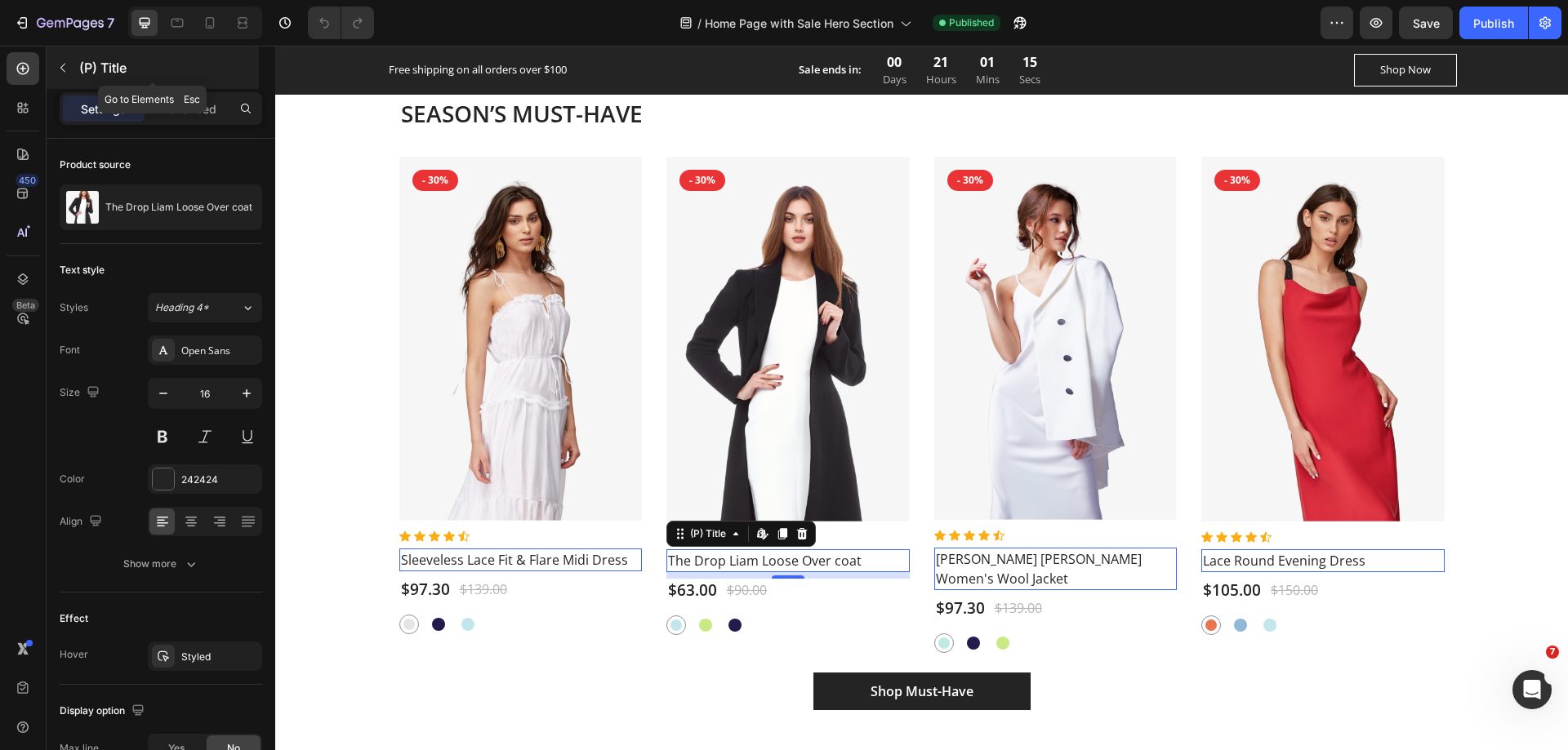
click at [60, 64] on icon "button" at bounding box center [63, 68] width 13 height 13
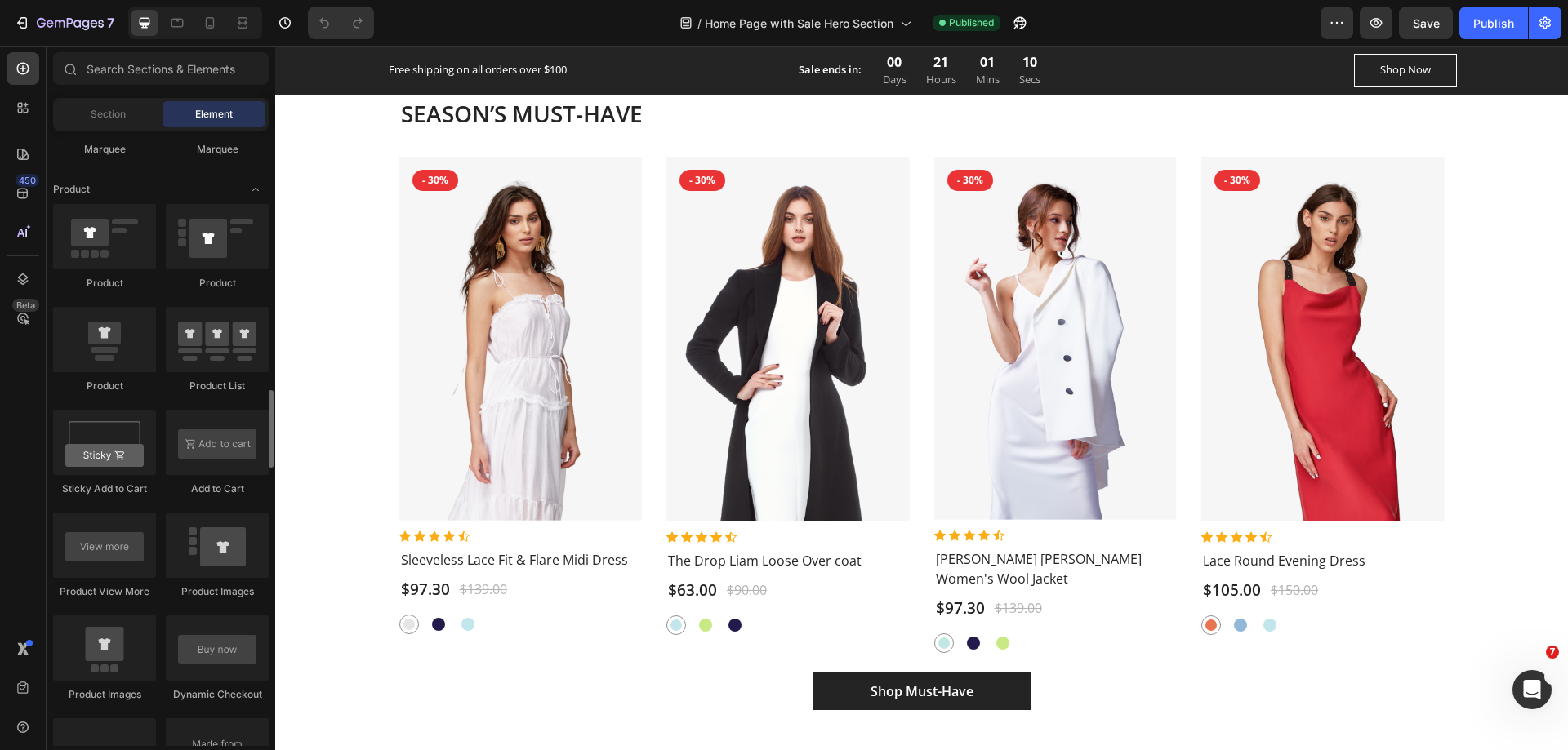
scroll to position [2286, 0]
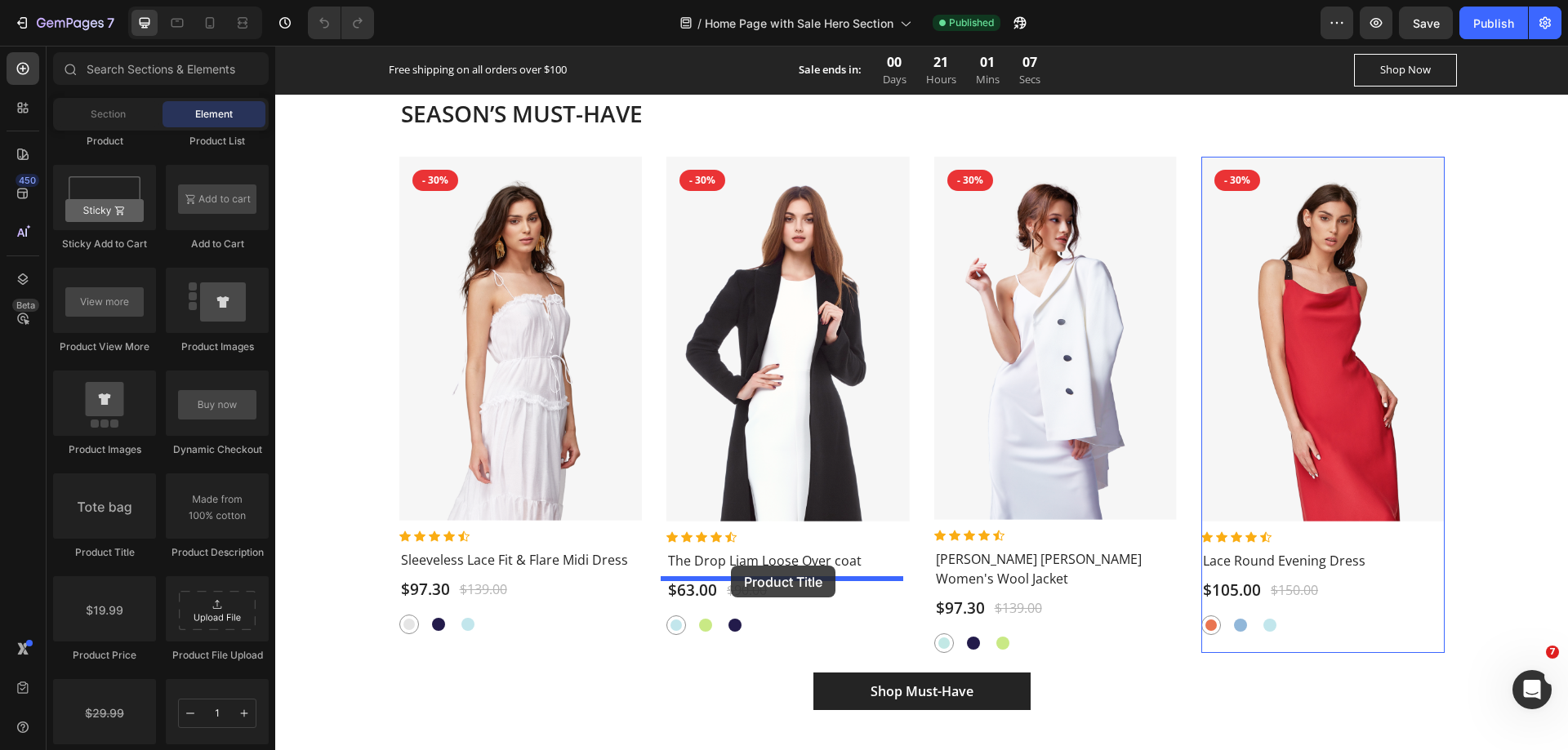
drag, startPoint x: 392, startPoint y: 561, endPoint x: 731, endPoint y: 566, distance: 339.0
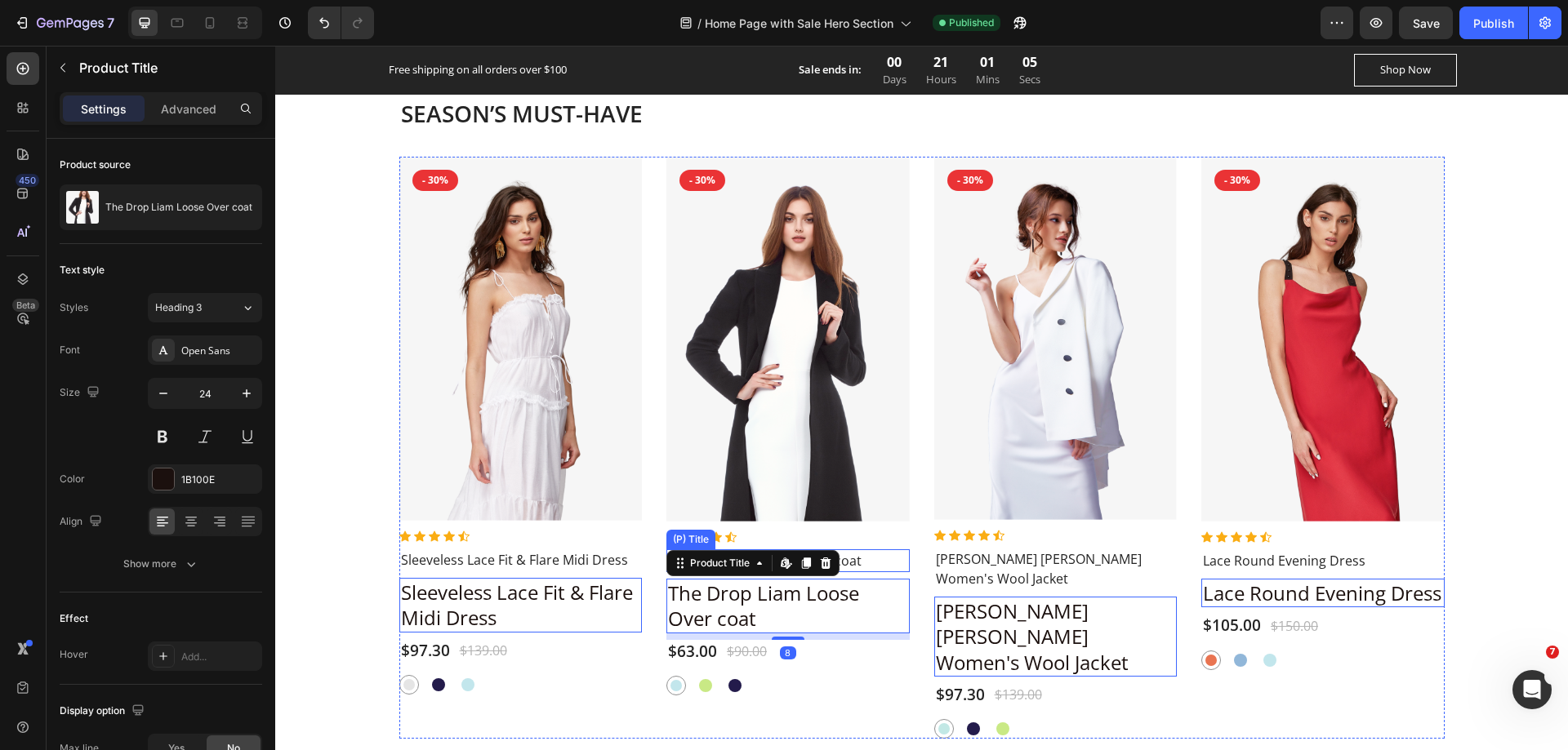
click at [872, 560] on h2 "The Drop Liam Loose Over coat" at bounding box center [788, 560] width 244 height 23
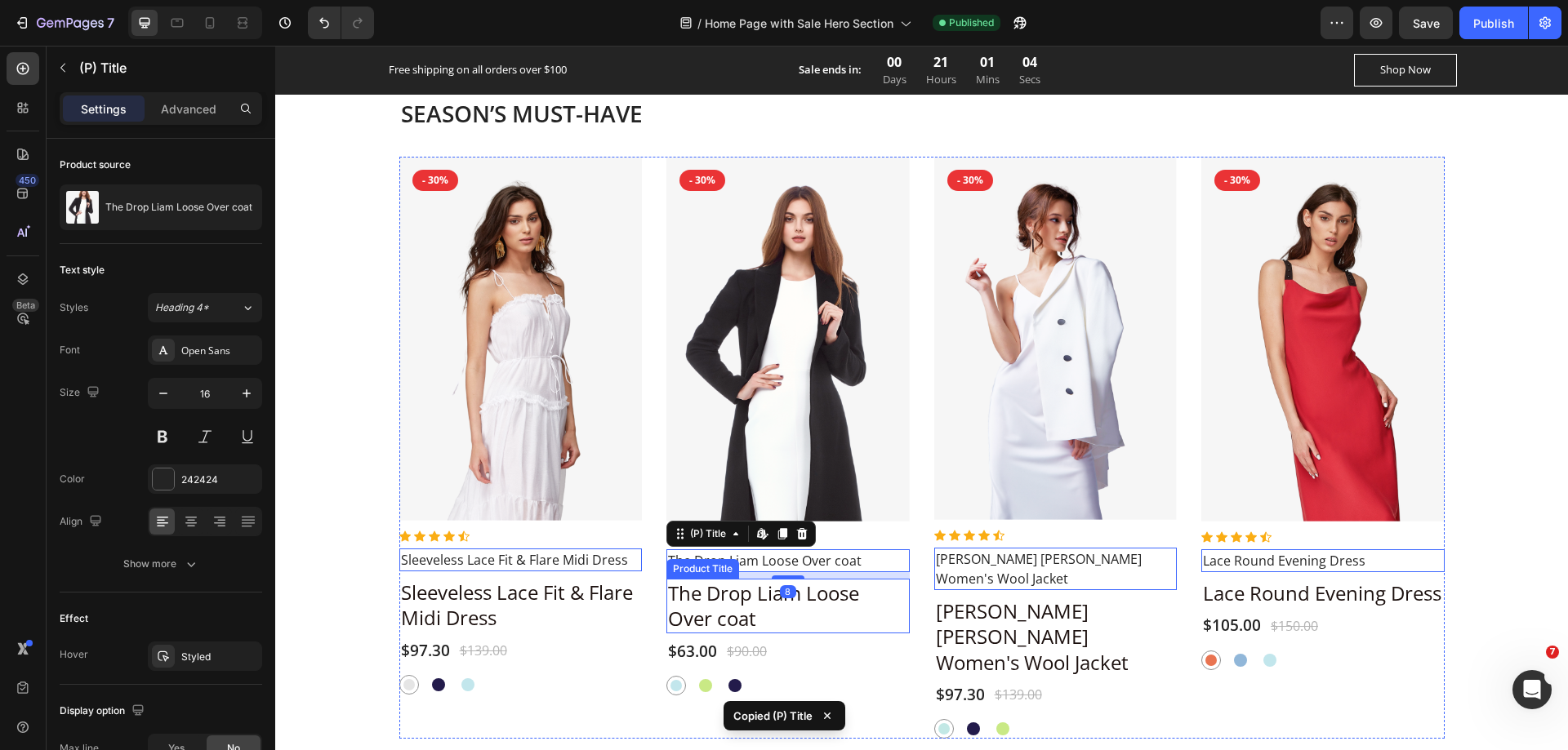
click at [643, 595] on h2 "The Drop Liam Loose Over coat" at bounding box center [521, 605] width 244 height 54
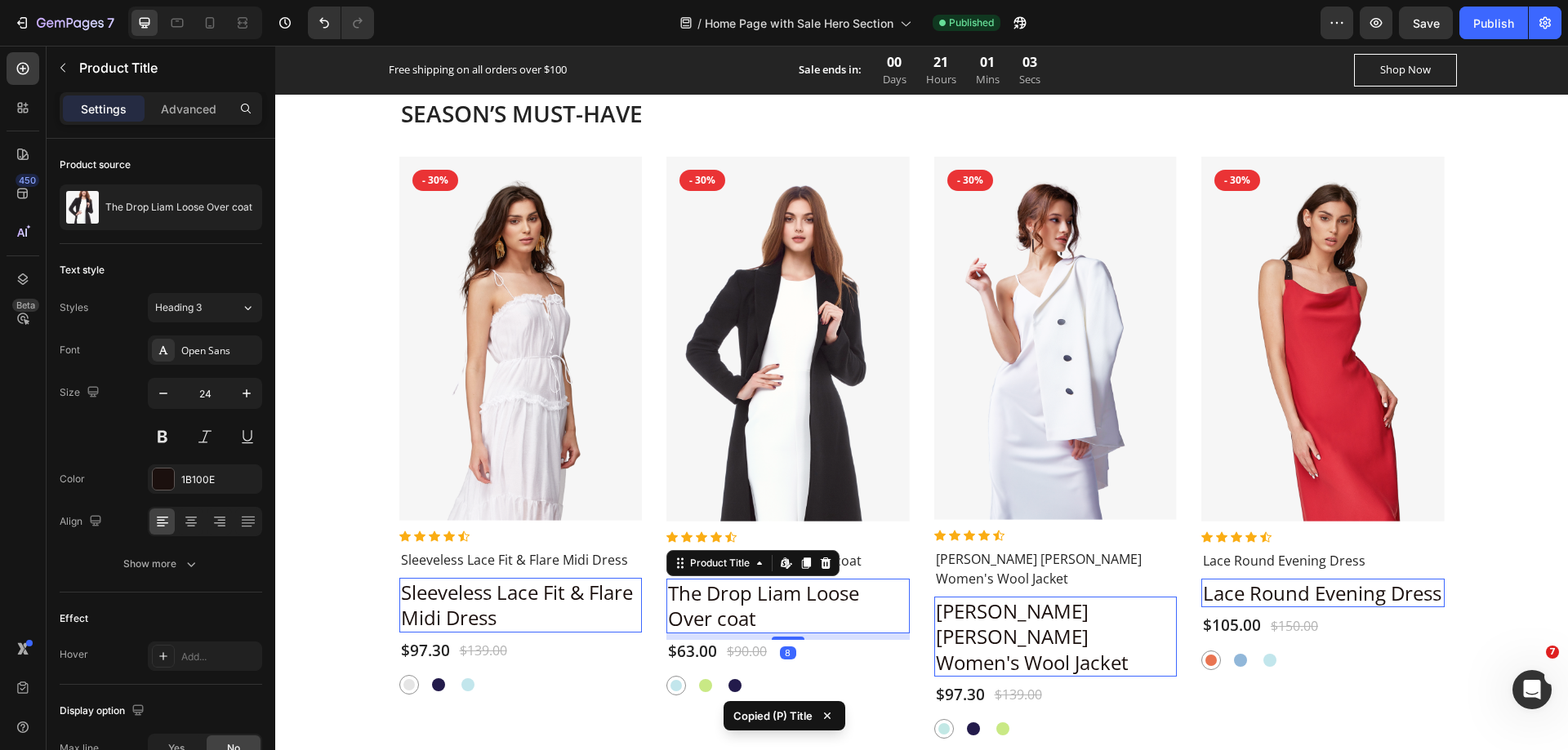
type input "16"
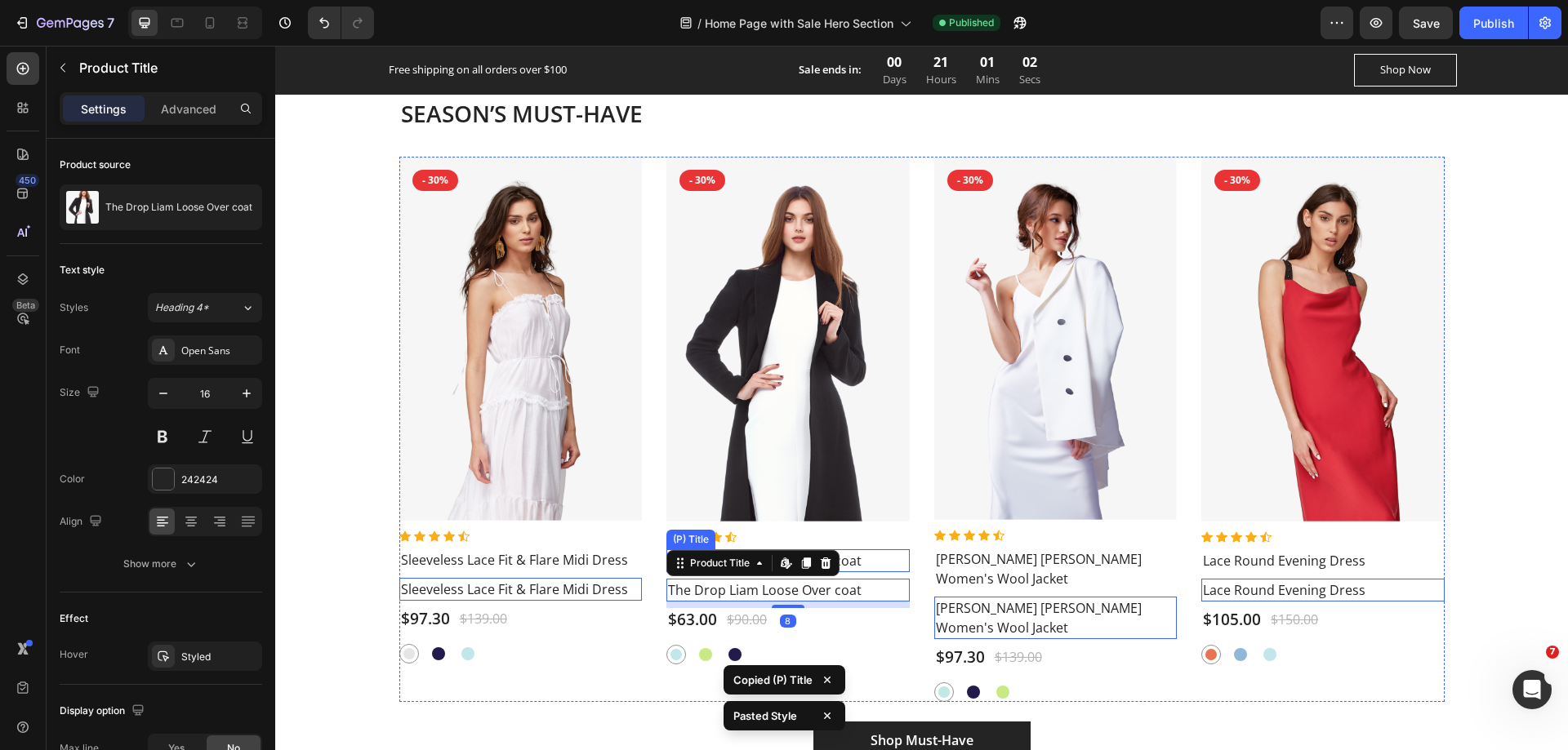
click at [867, 561] on h2 "The Drop Liam Loose Over coat" at bounding box center [788, 560] width 244 height 23
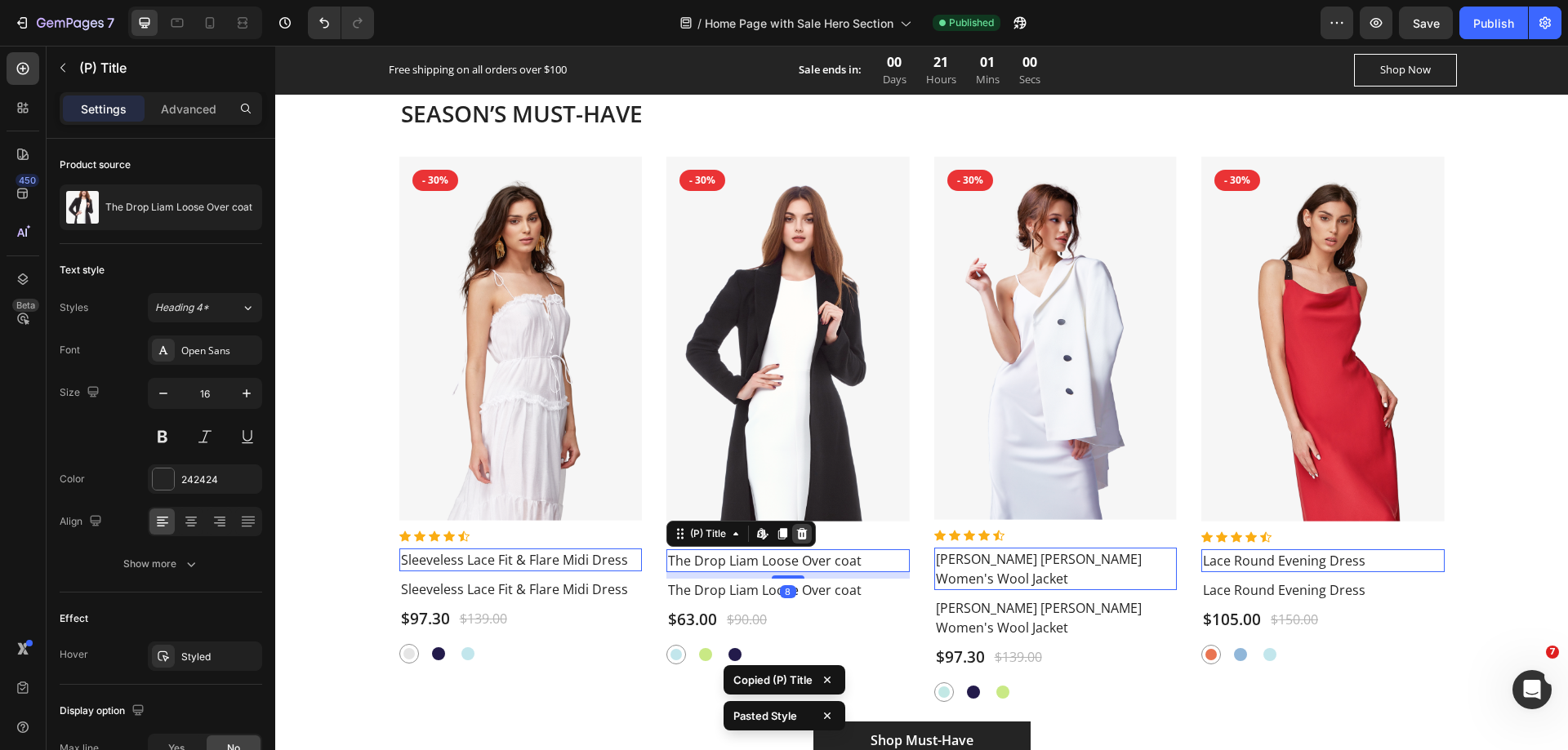
click at [798, 531] on icon at bounding box center [802, 534] width 10 height 11
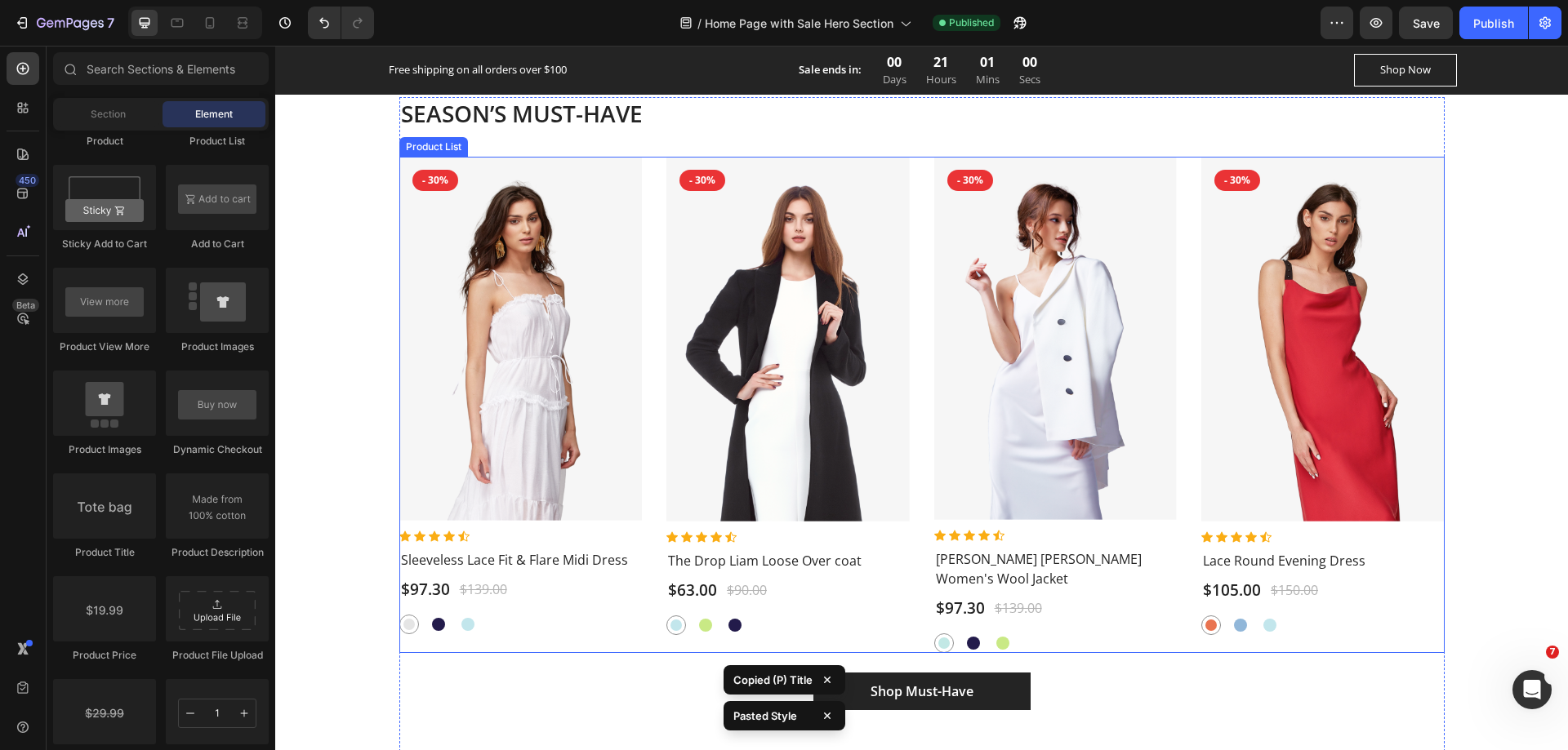
scroll to position [2042, 0]
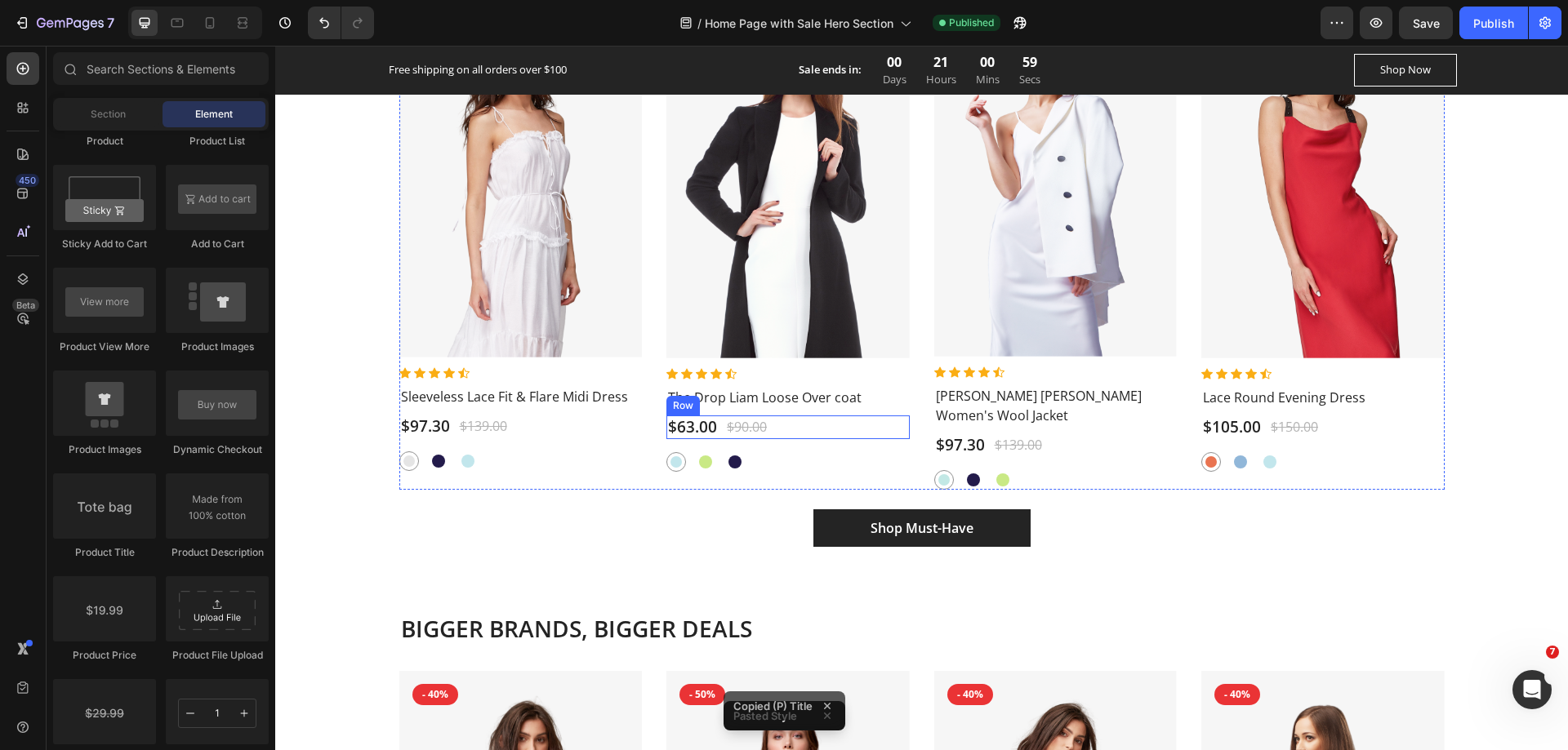
click at [643, 431] on div "$63.00 (P) Price (P) Price $90.00 (P) Price (P) Price Row" at bounding box center [521, 427] width 244 height 24
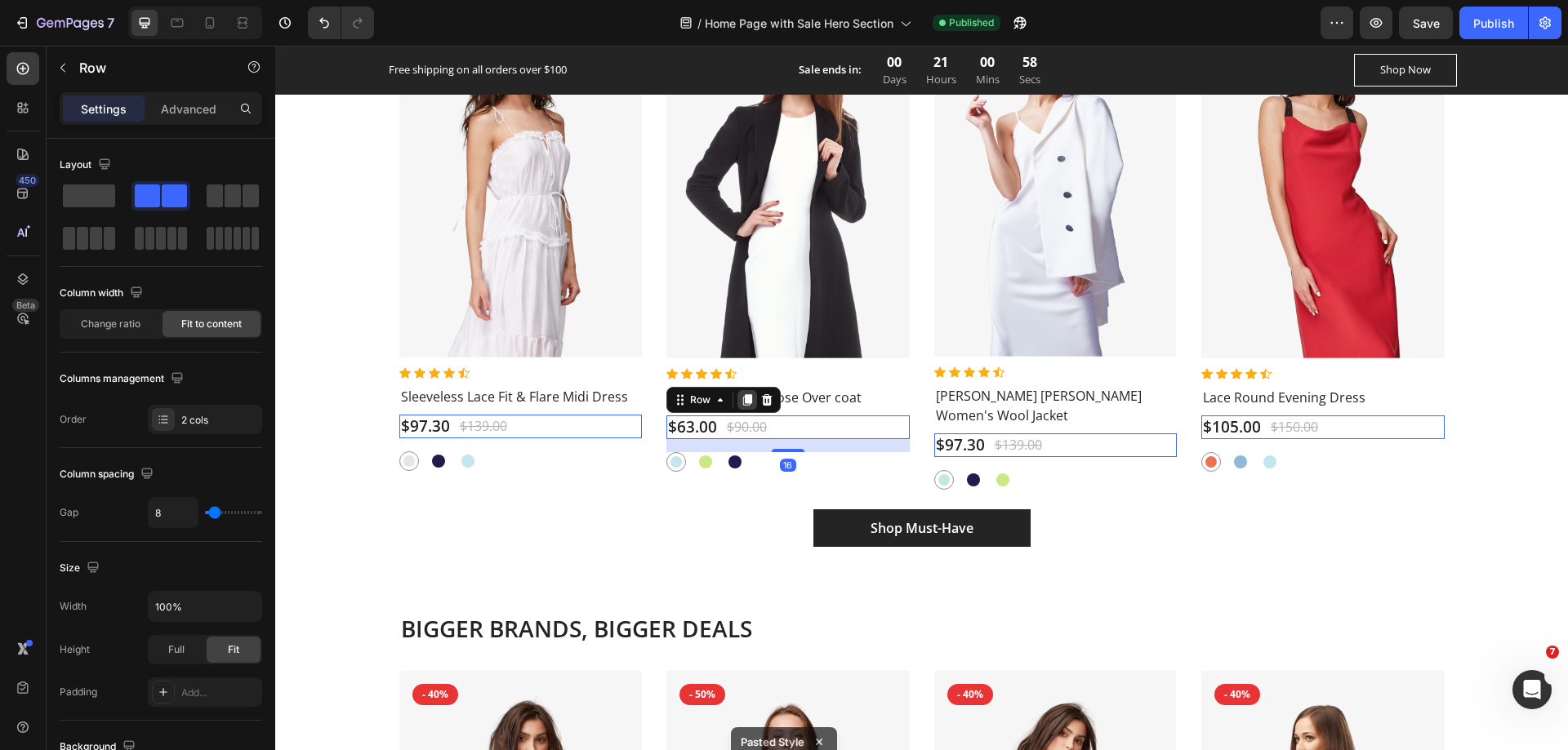
click at [275, 45] on icon at bounding box center [275, 45] width 0 height 0
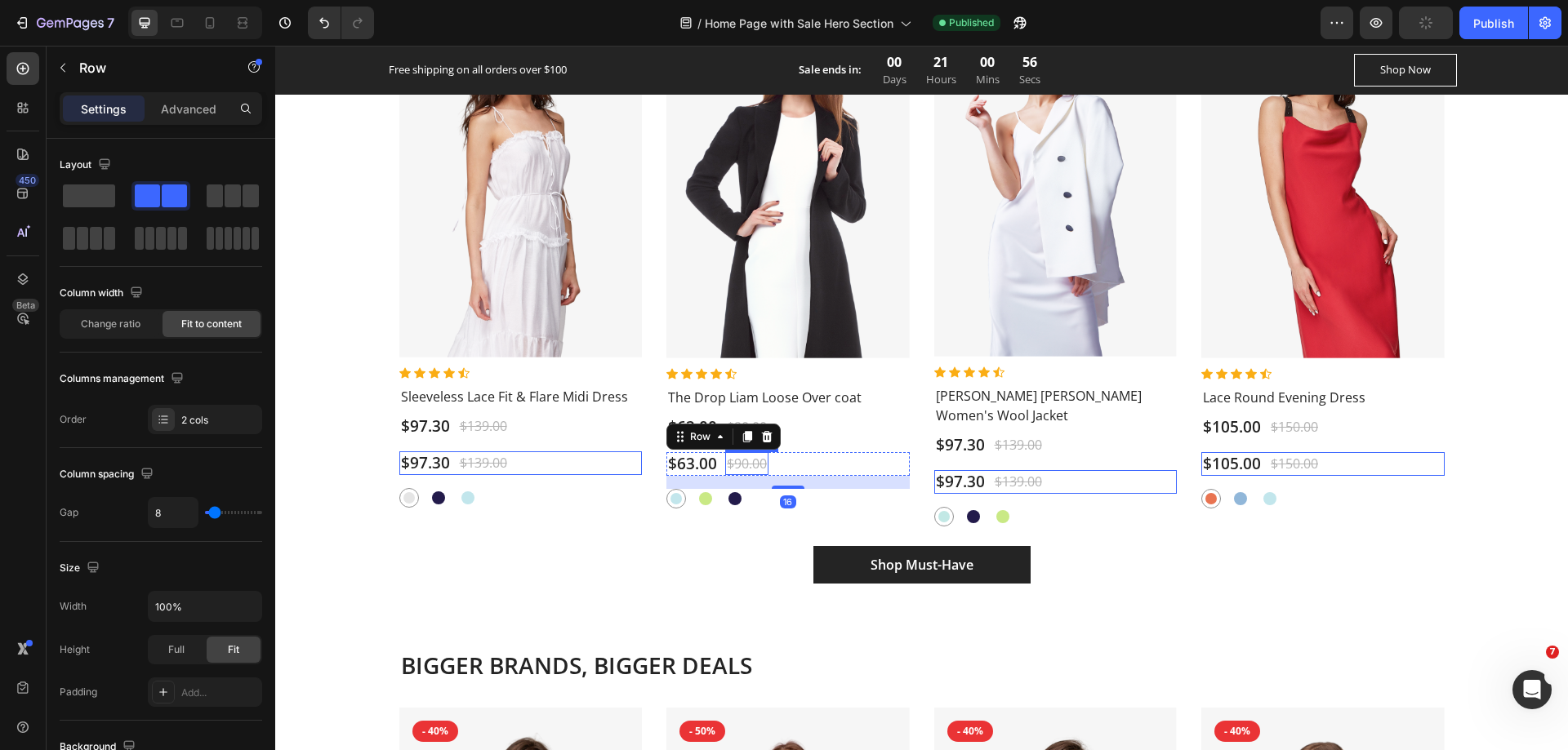
click at [508, 465] on div "$90.00" at bounding box center [483, 463] width 51 height 23
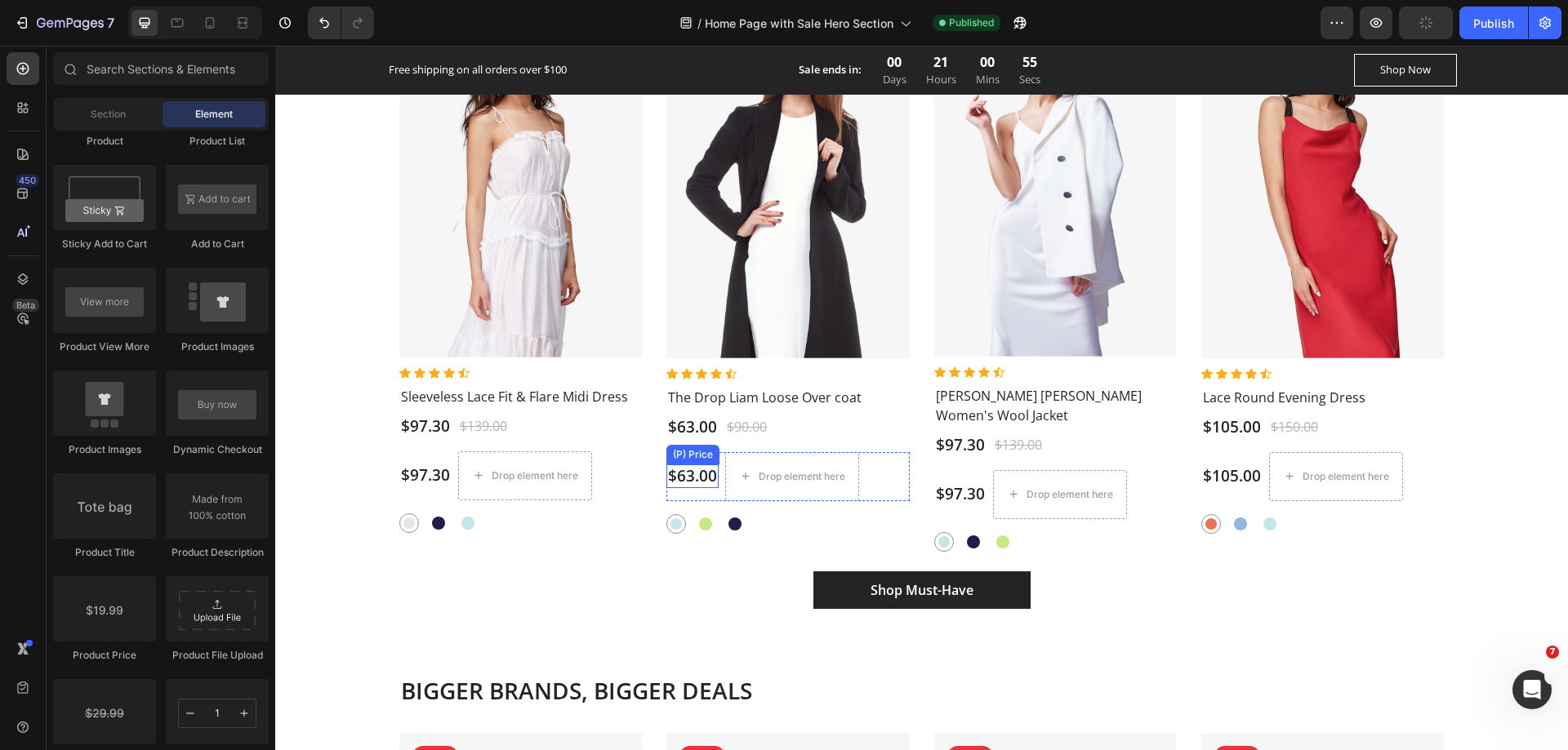
click at [452, 478] on div "$63.00" at bounding box center [425, 476] width 52 height 24
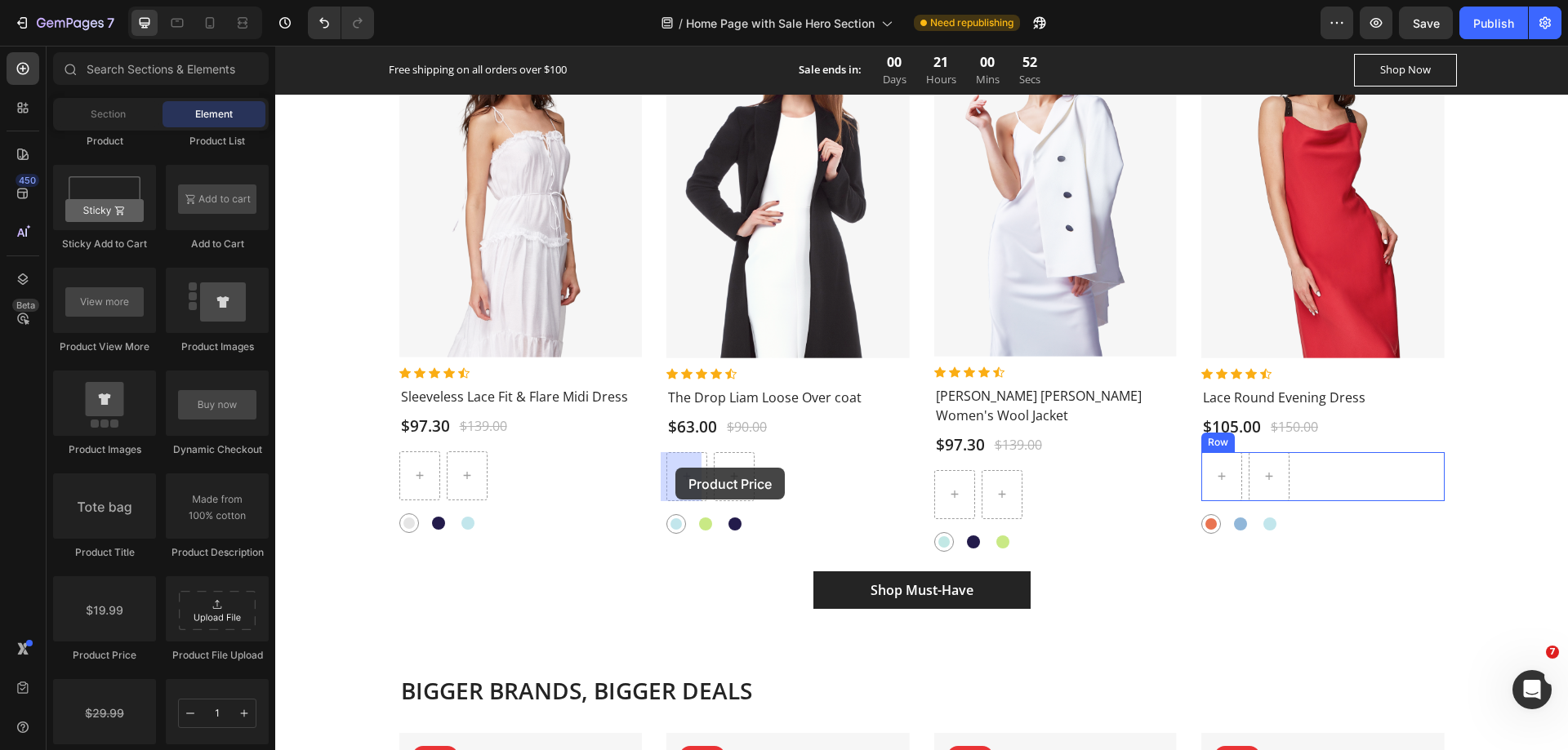
drag, startPoint x: 393, startPoint y: 656, endPoint x: 675, endPoint y: 468, distance: 338.9
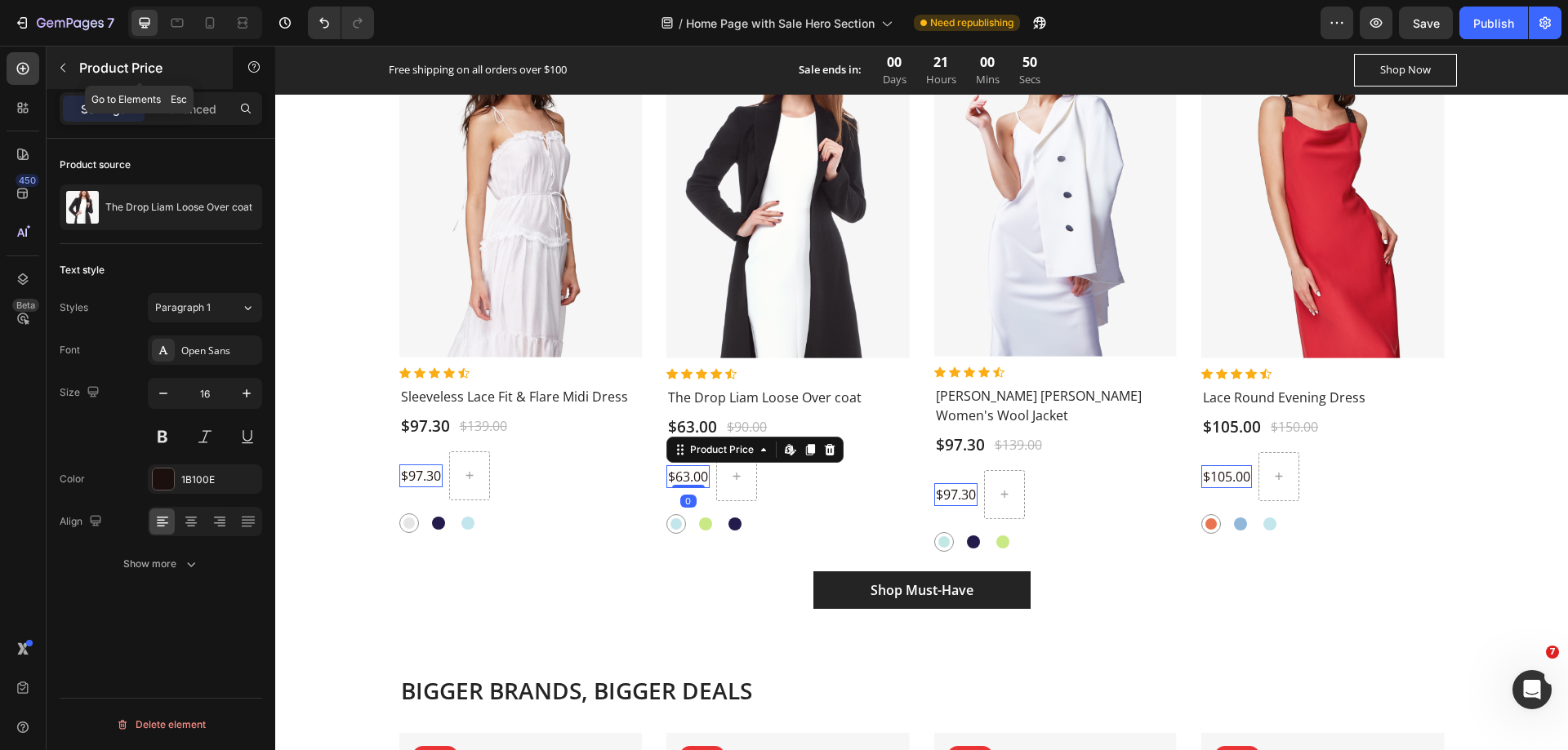
click at [56, 68] on icon "button" at bounding box center [63, 68] width 13 height 13
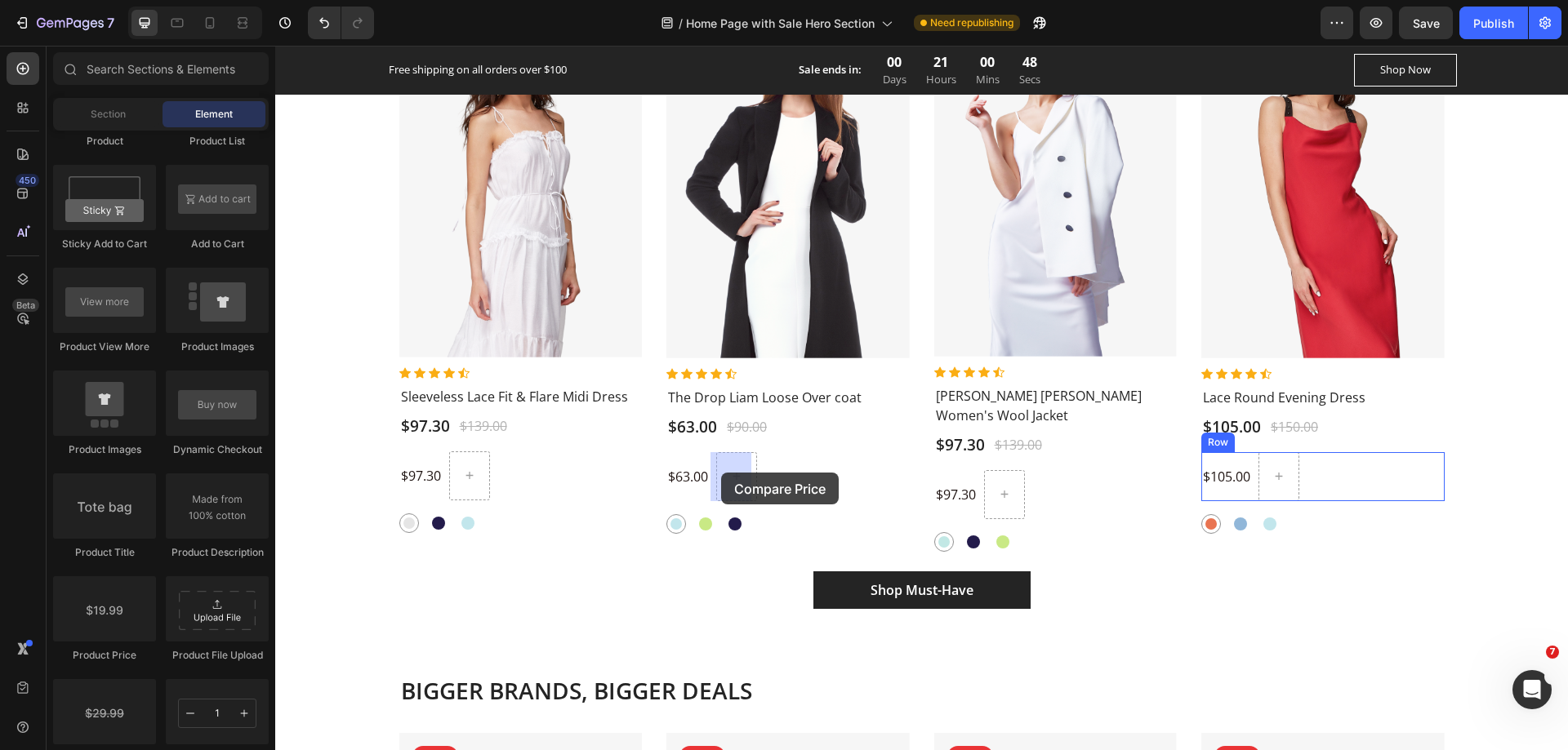
drag, startPoint x: 383, startPoint y: 761, endPoint x: 721, endPoint y: 473, distance: 444.1
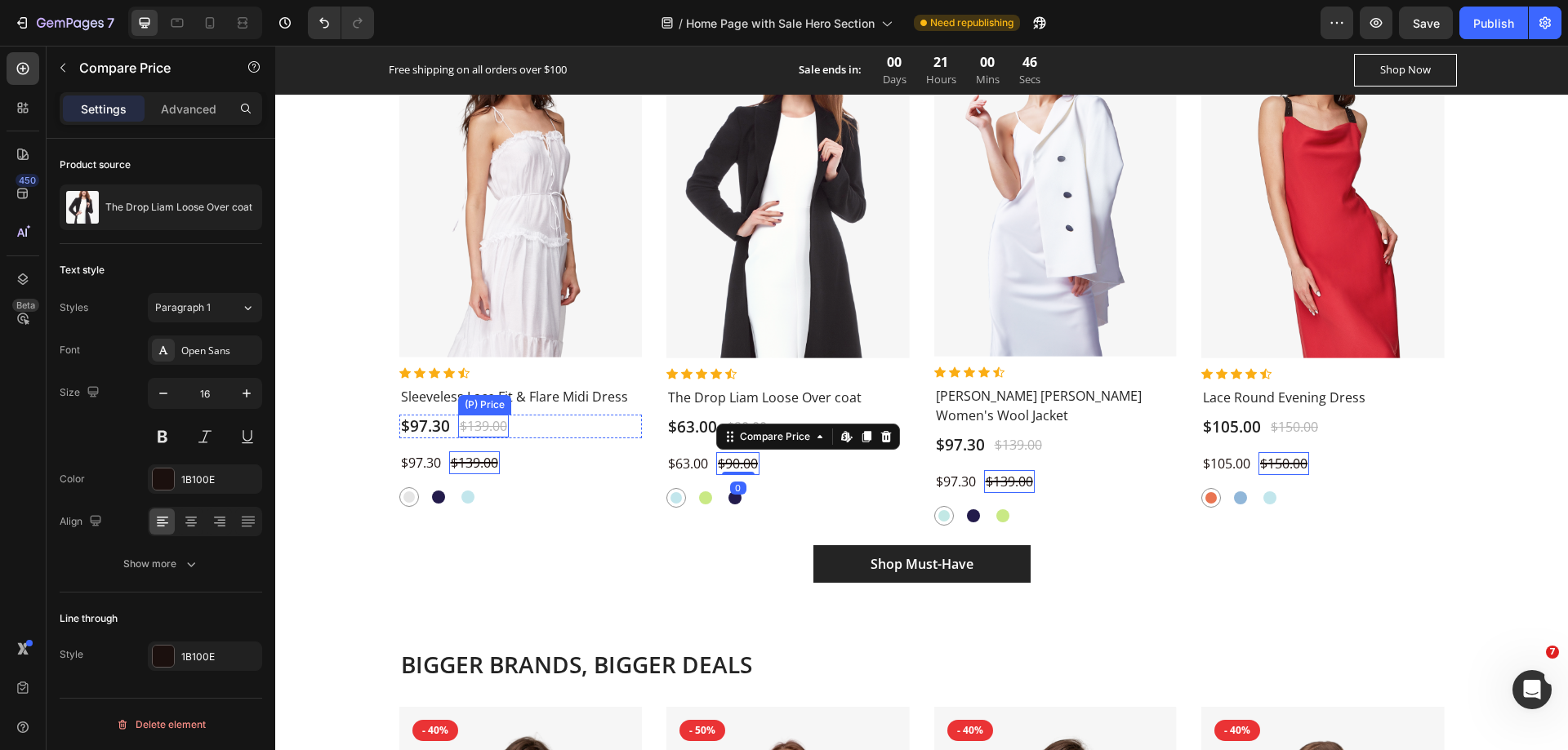
click at [482, 425] on div "$139.00" at bounding box center [483, 426] width 51 height 23
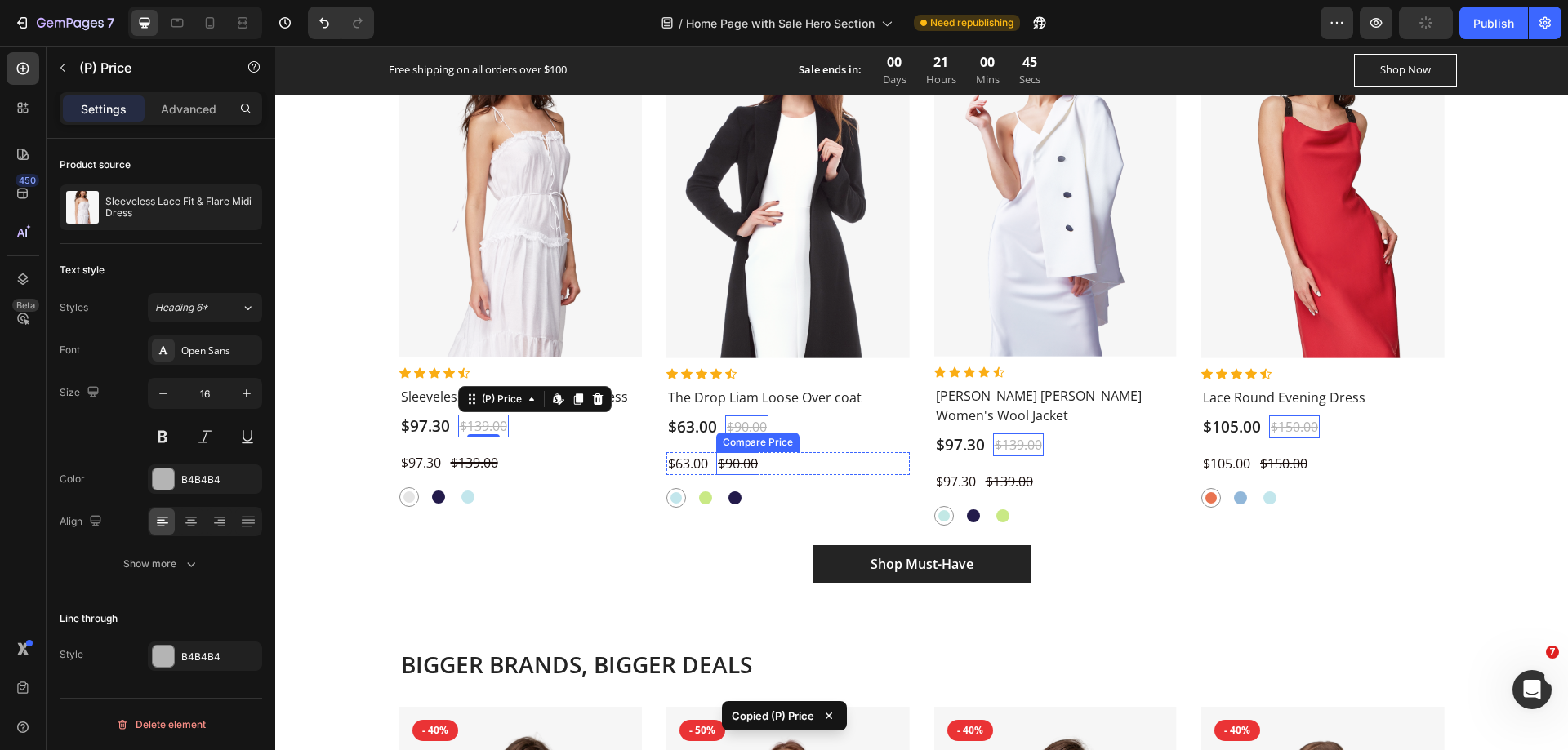
click at [500, 465] on div "$90.00" at bounding box center [474, 463] width 51 height 23
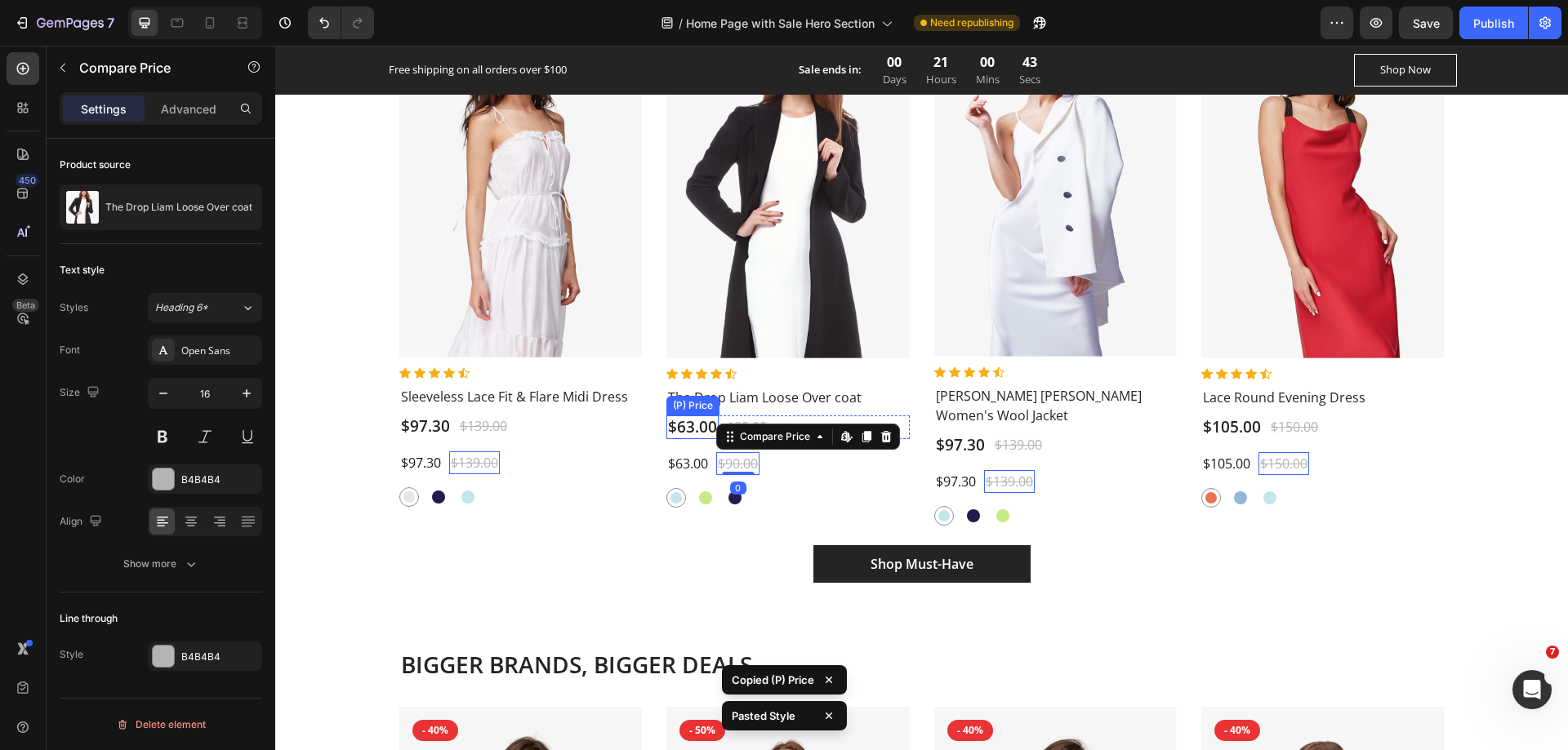
click at [452, 428] on div "$63.00" at bounding box center [425, 427] width 52 height 24
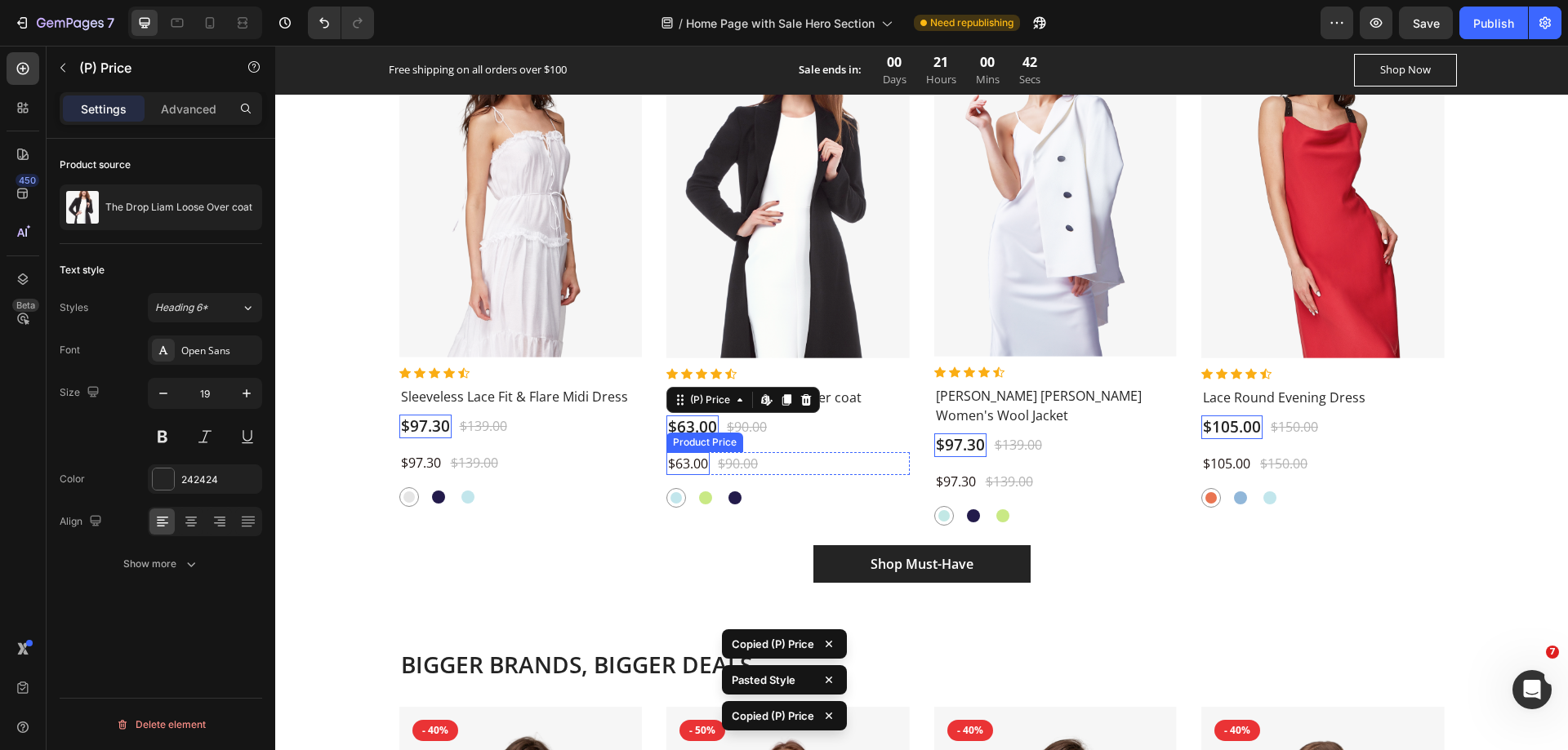
click at [443, 462] on div "$63.00" at bounding box center [420, 463] width 44 height 23
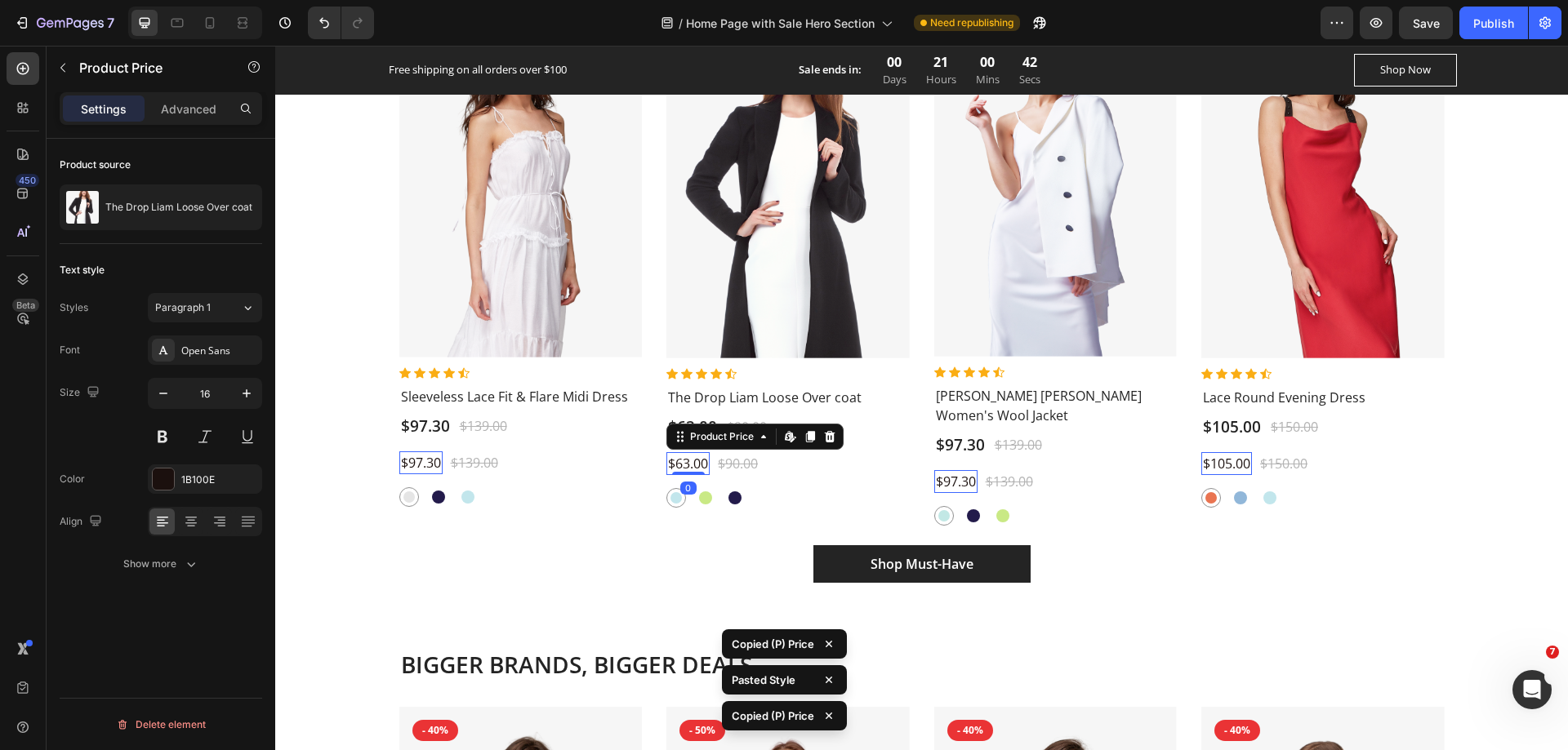
type input "19"
click at [643, 471] on div "$63.00 Product Price Edit content in Shopify 0 Product Price Edit content in Sh…" at bounding box center [521, 464] width 244 height 24
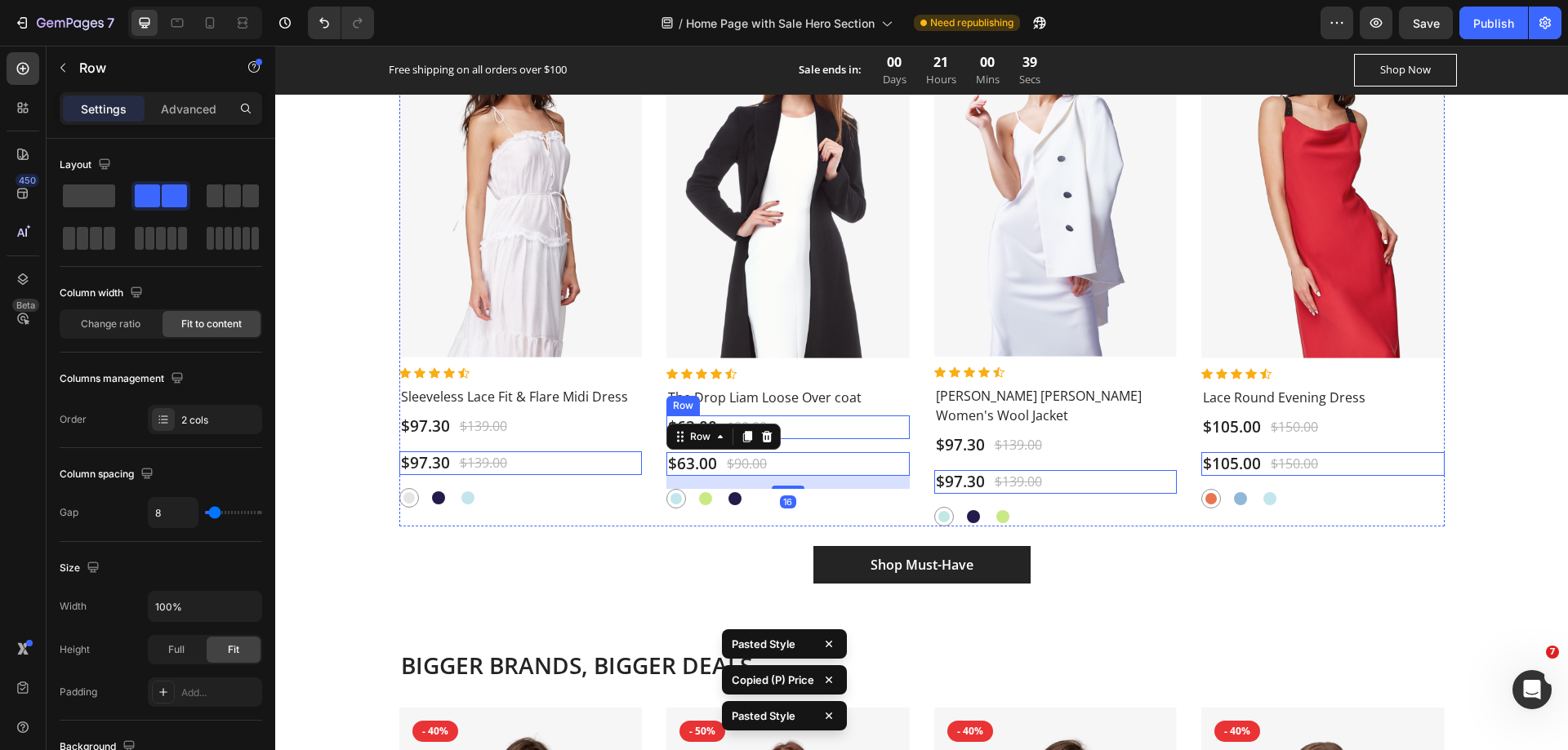
click at [643, 431] on div "$63.00 (P) Price (P) Price $90.00 (P) Price (P) Price Row" at bounding box center [521, 427] width 244 height 24
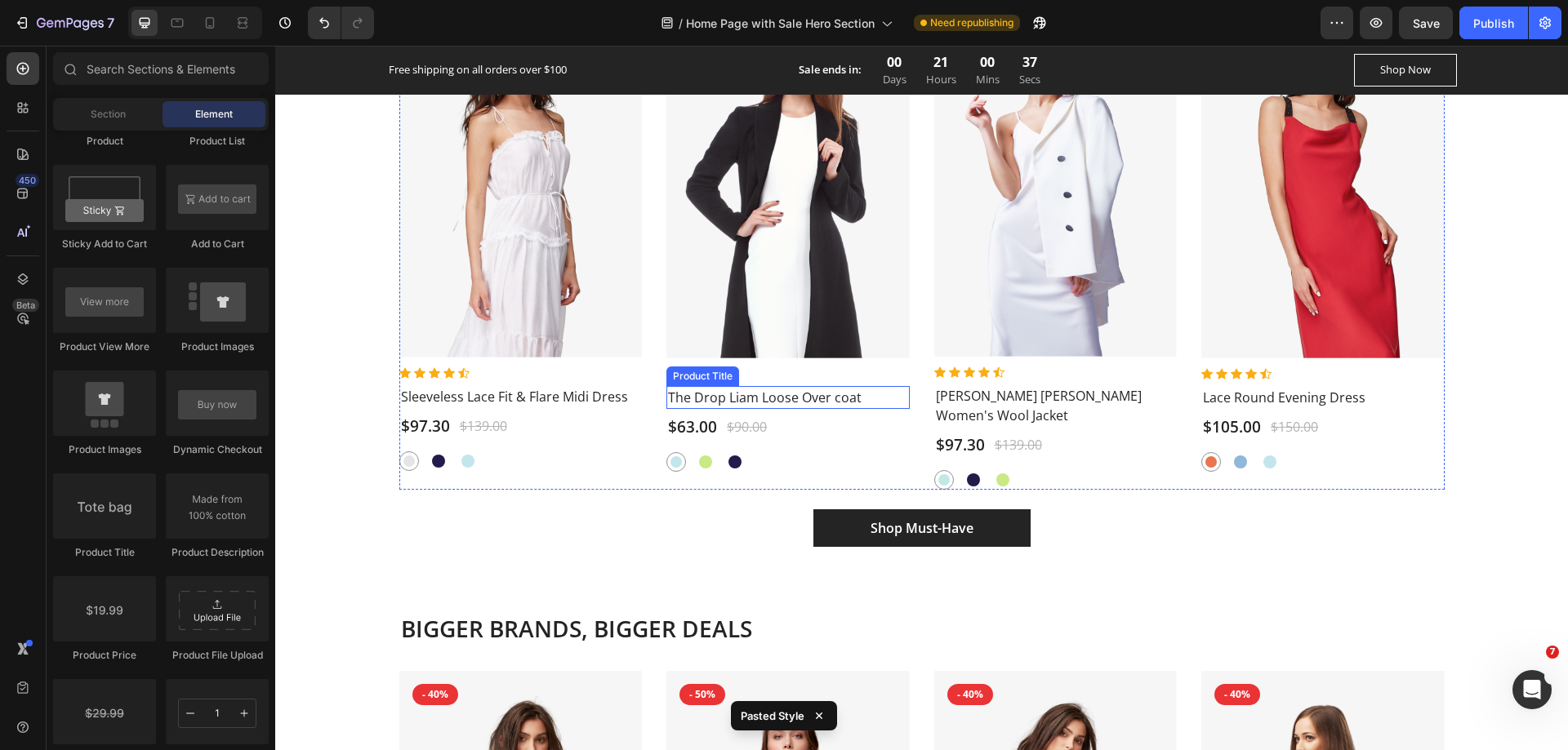
click at [643, 405] on h2 "The Drop Liam Loose Over coat" at bounding box center [521, 396] width 244 height 23
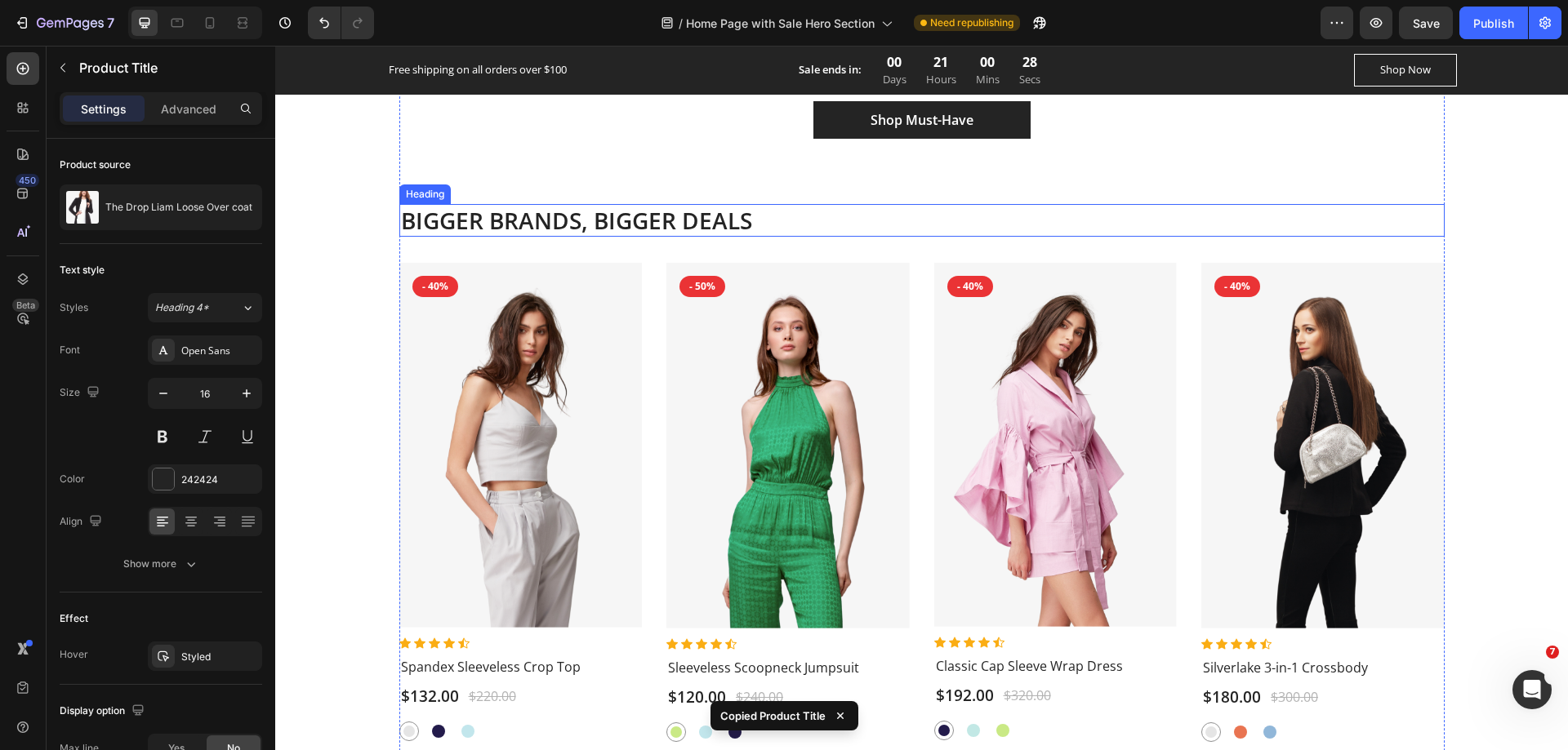
scroll to position [2531, 0]
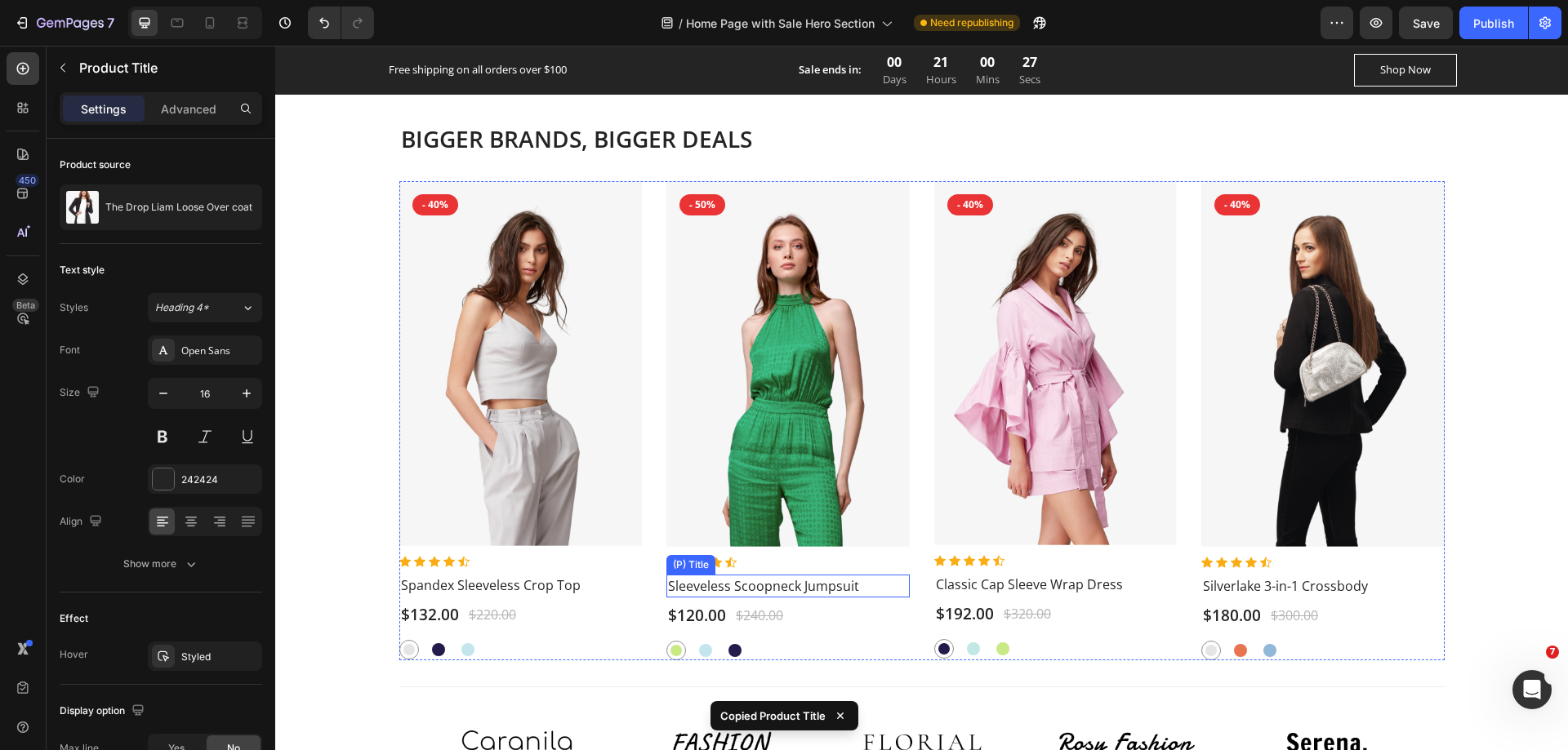
click at [812, 575] on h2 "Sleeveless Scoopneck Jumpsuit" at bounding box center [788, 586] width 244 height 23
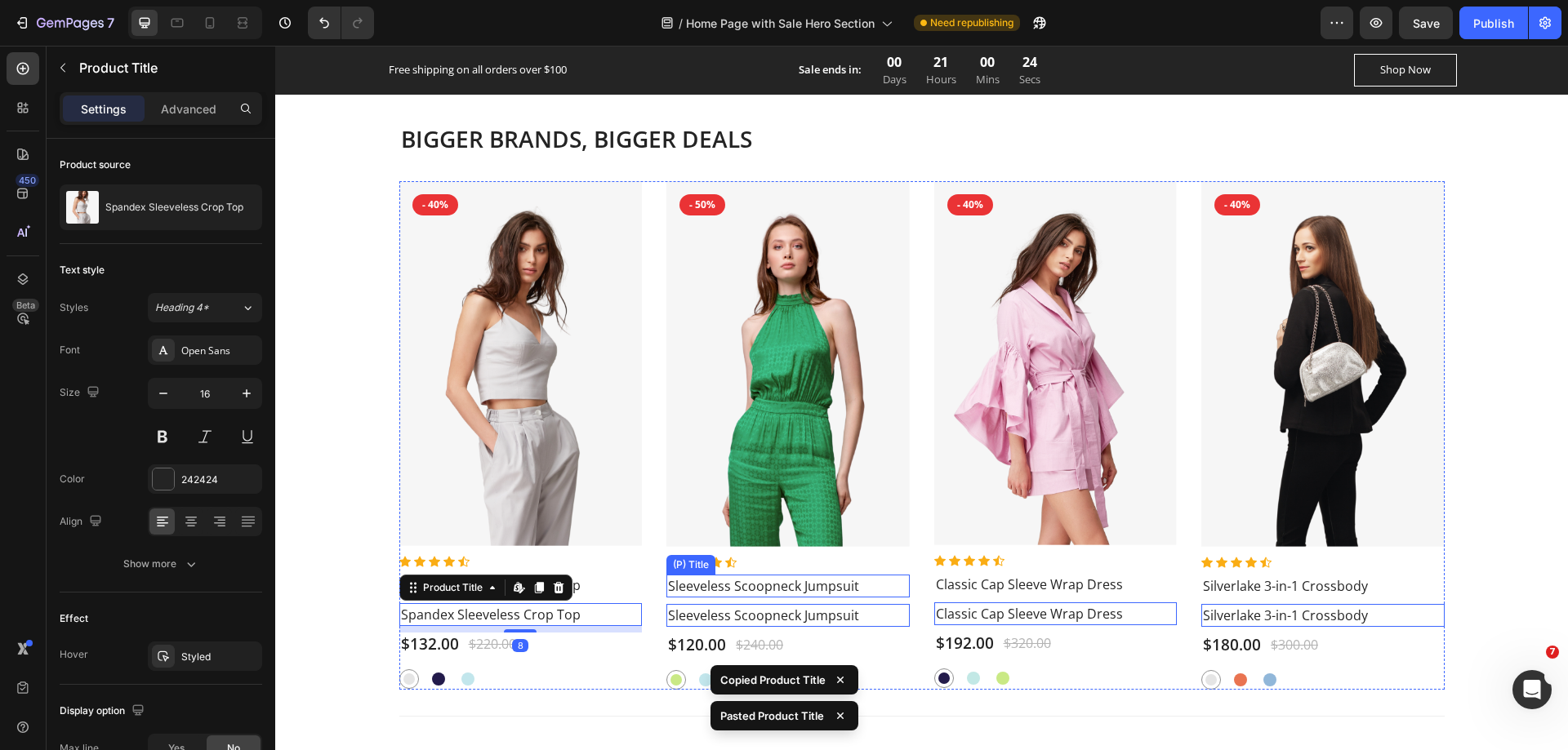
click at [872, 575] on h2 "Sleeveless Scoopneck Jumpsuit" at bounding box center [788, 586] width 244 height 23
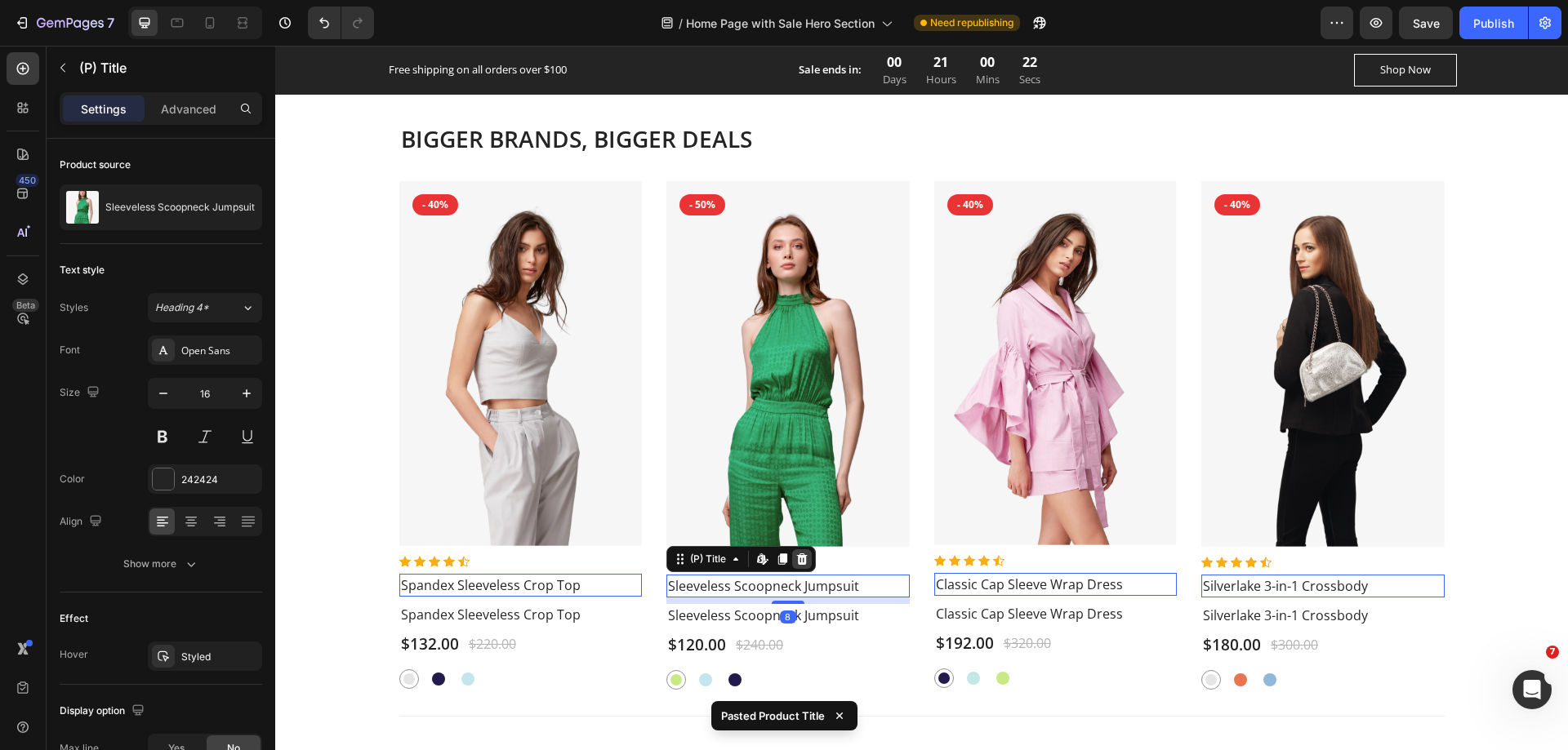
click at [797, 554] on icon at bounding box center [802, 559] width 10 height 11
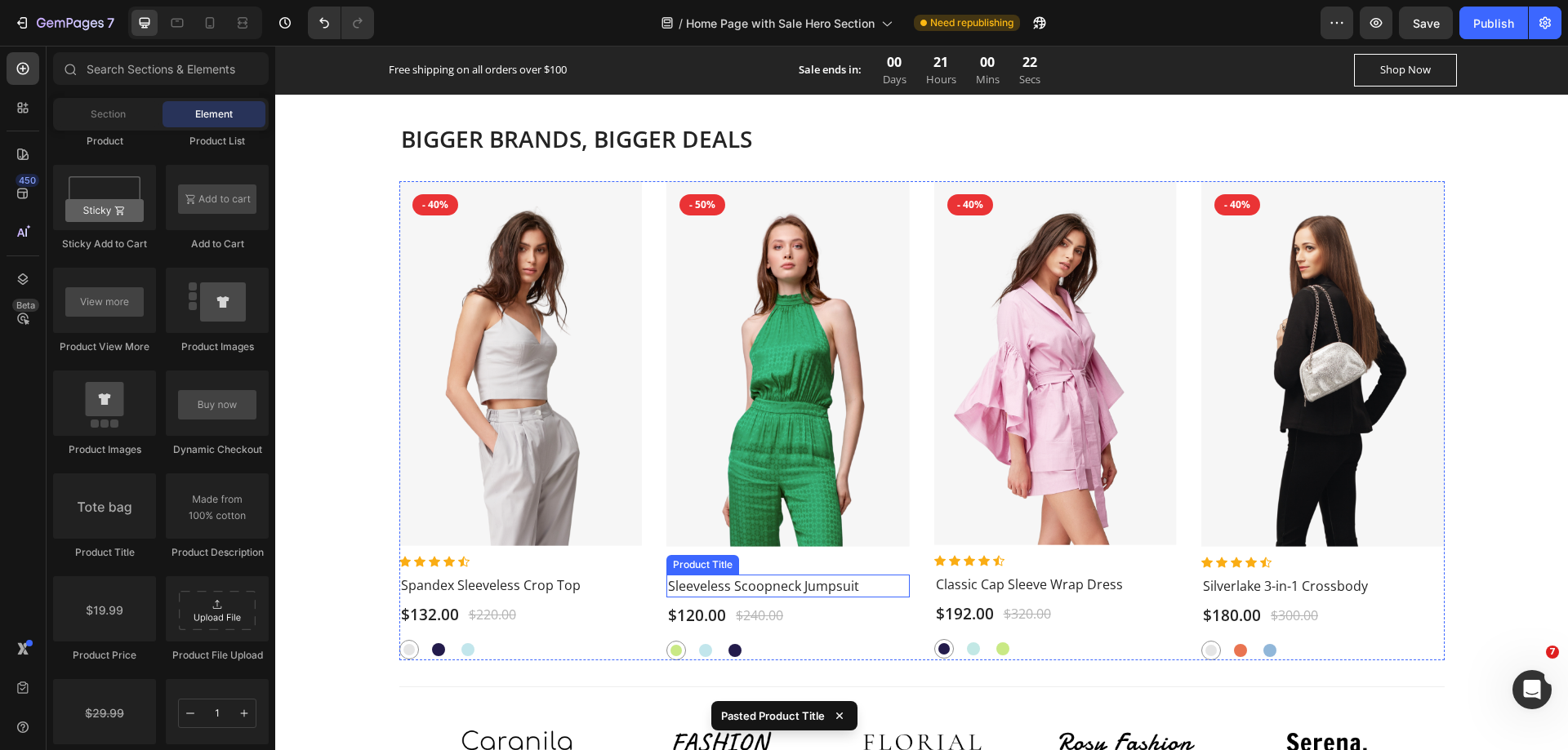
click at [643, 574] on h2 "Sleeveless Scoopneck Jumpsuit" at bounding box center [521, 585] width 244 height 23
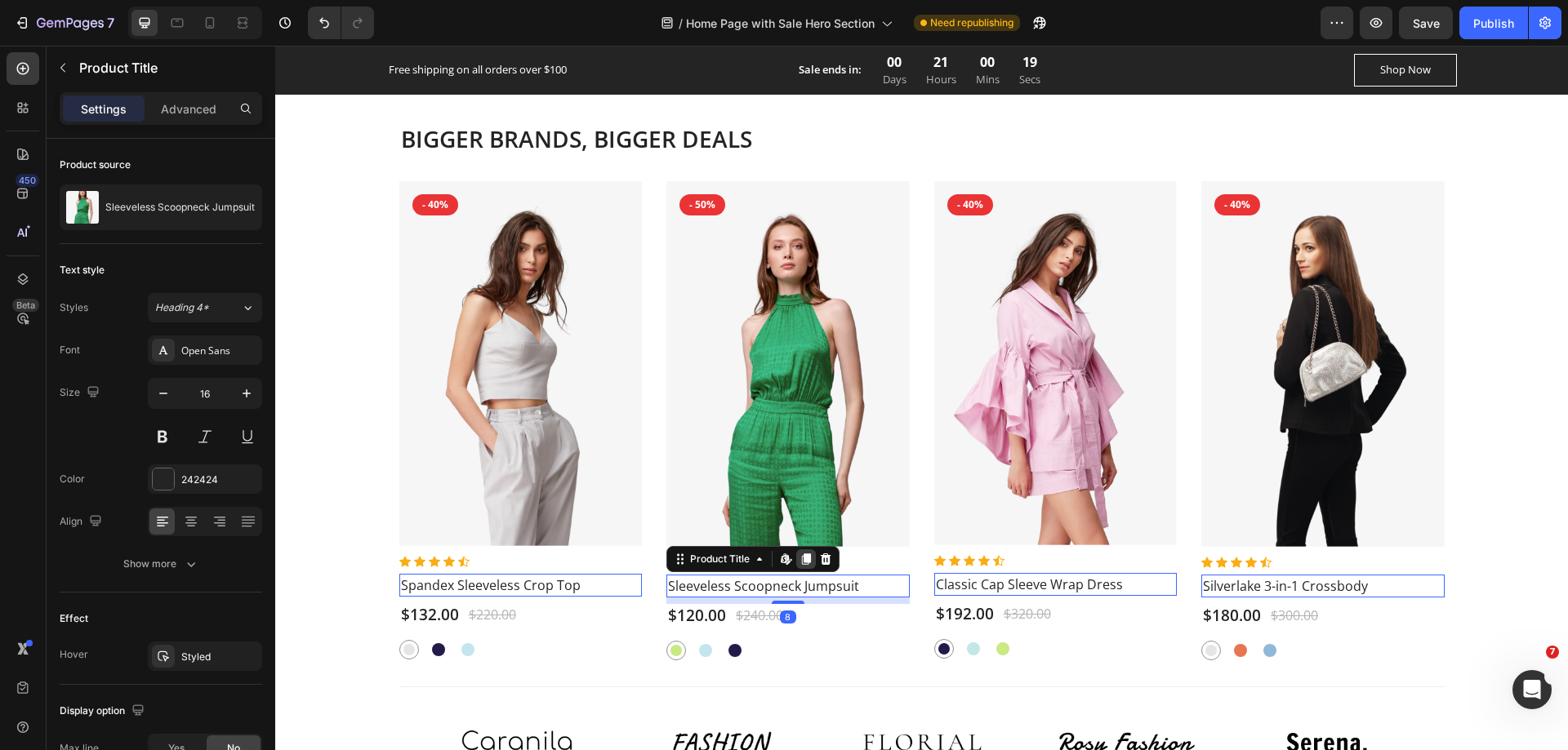
scroll to position [2123, 0]
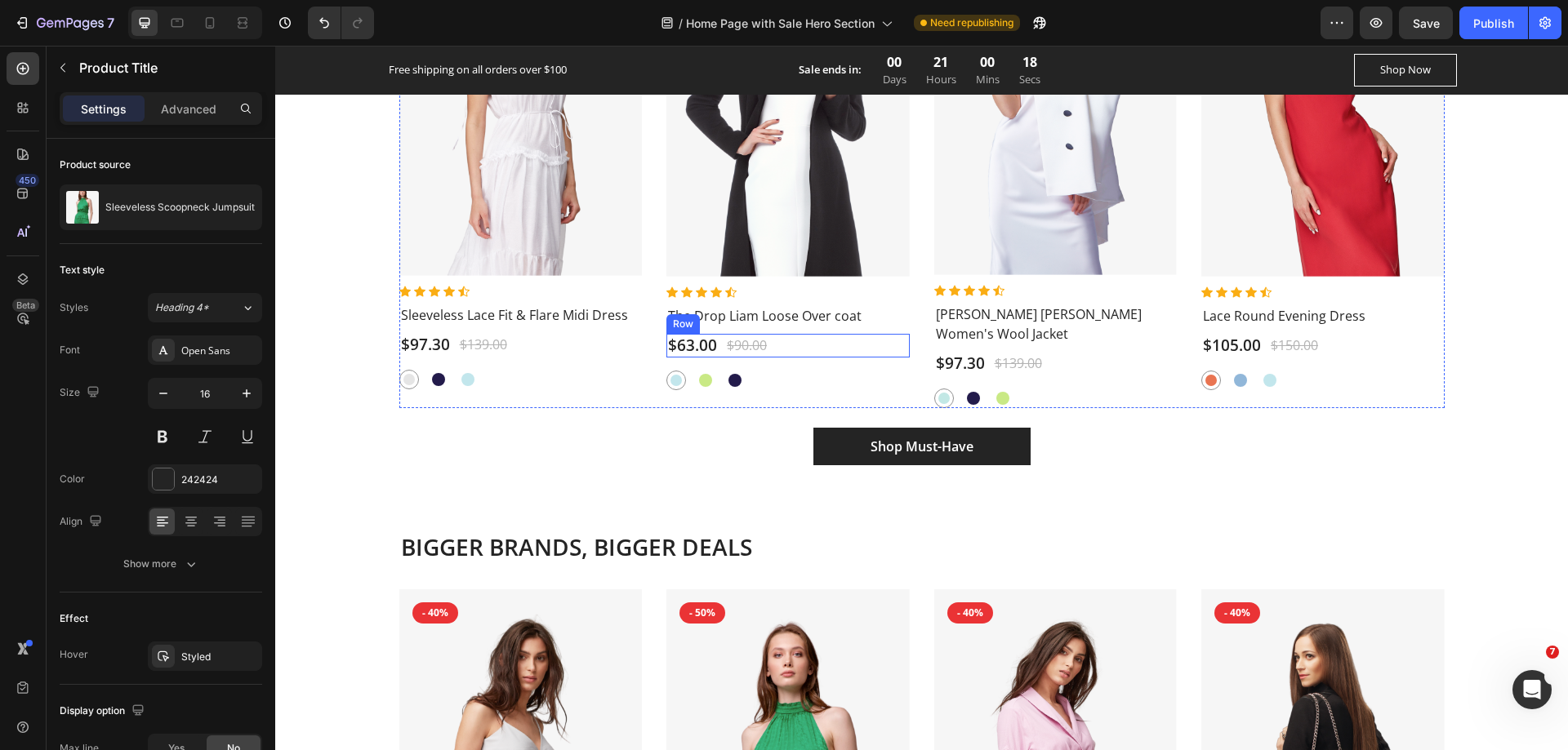
click at [643, 341] on div "$63.00 Product Price Product Price $90.00 Compare Price Compare Price Row" at bounding box center [521, 345] width 244 height 24
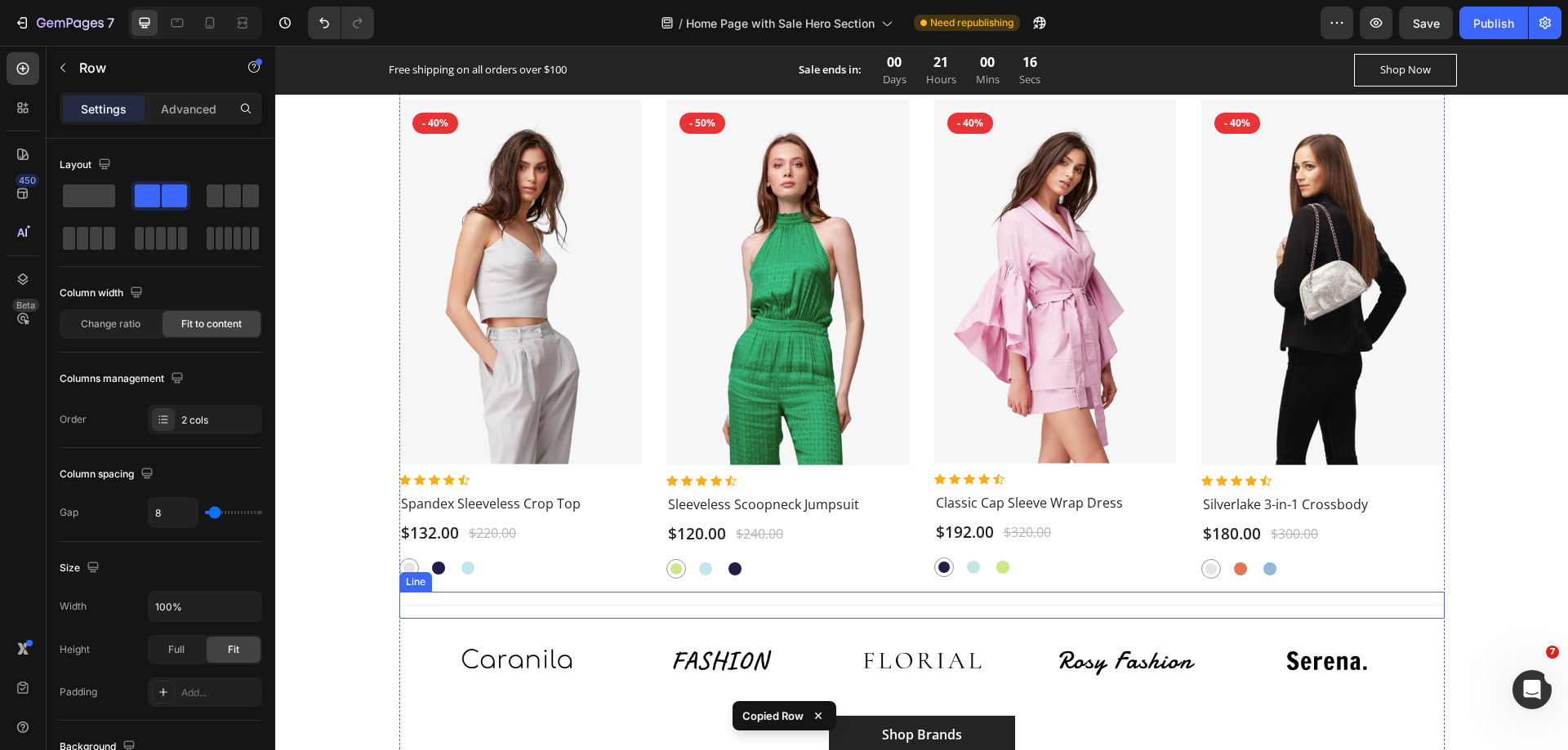
scroll to position [2694, 0]
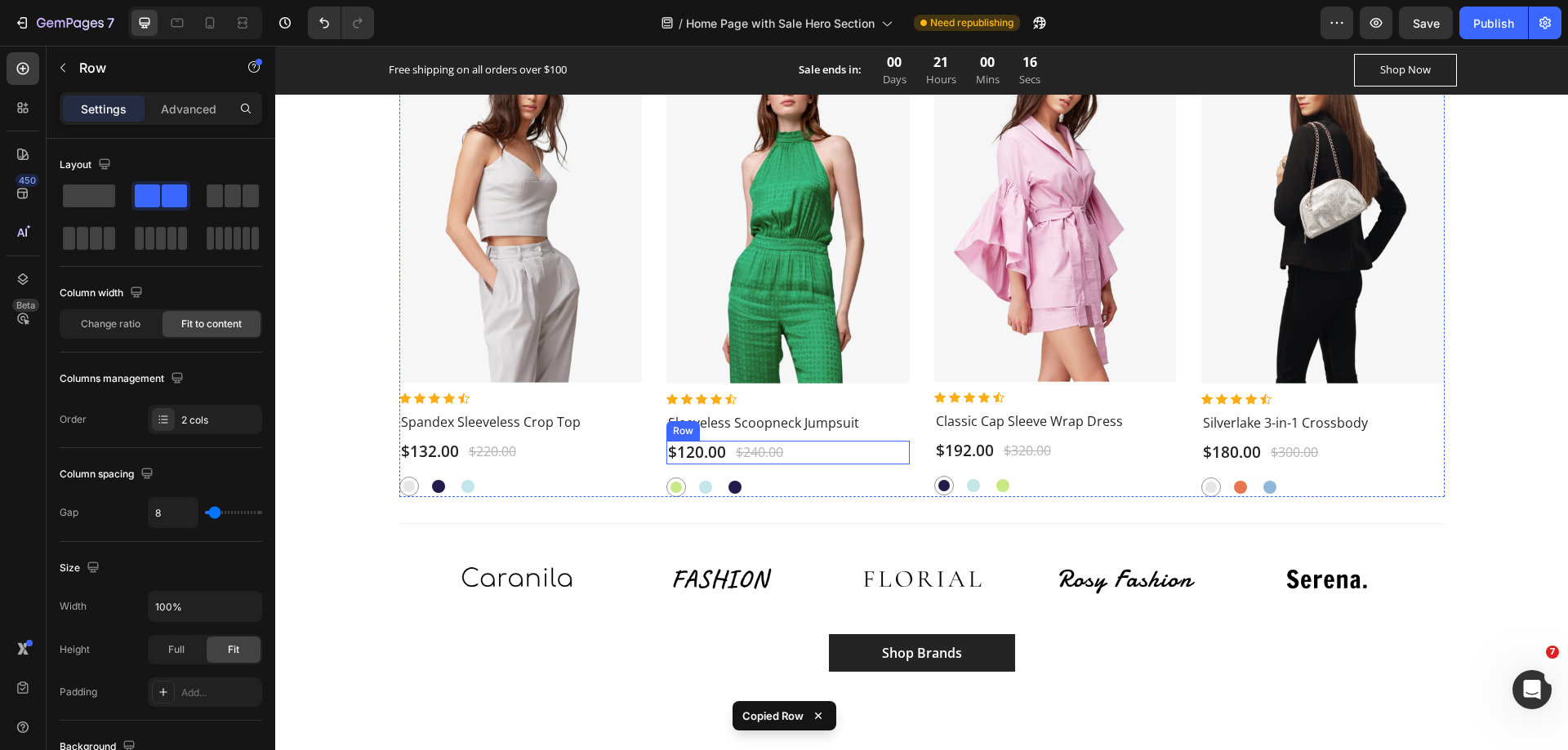
click at [643, 440] on div "$120.00 (P) Price (P) Price $240.00 (P) Price (P) Price Row" at bounding box center [521, 452] width 244 height 24
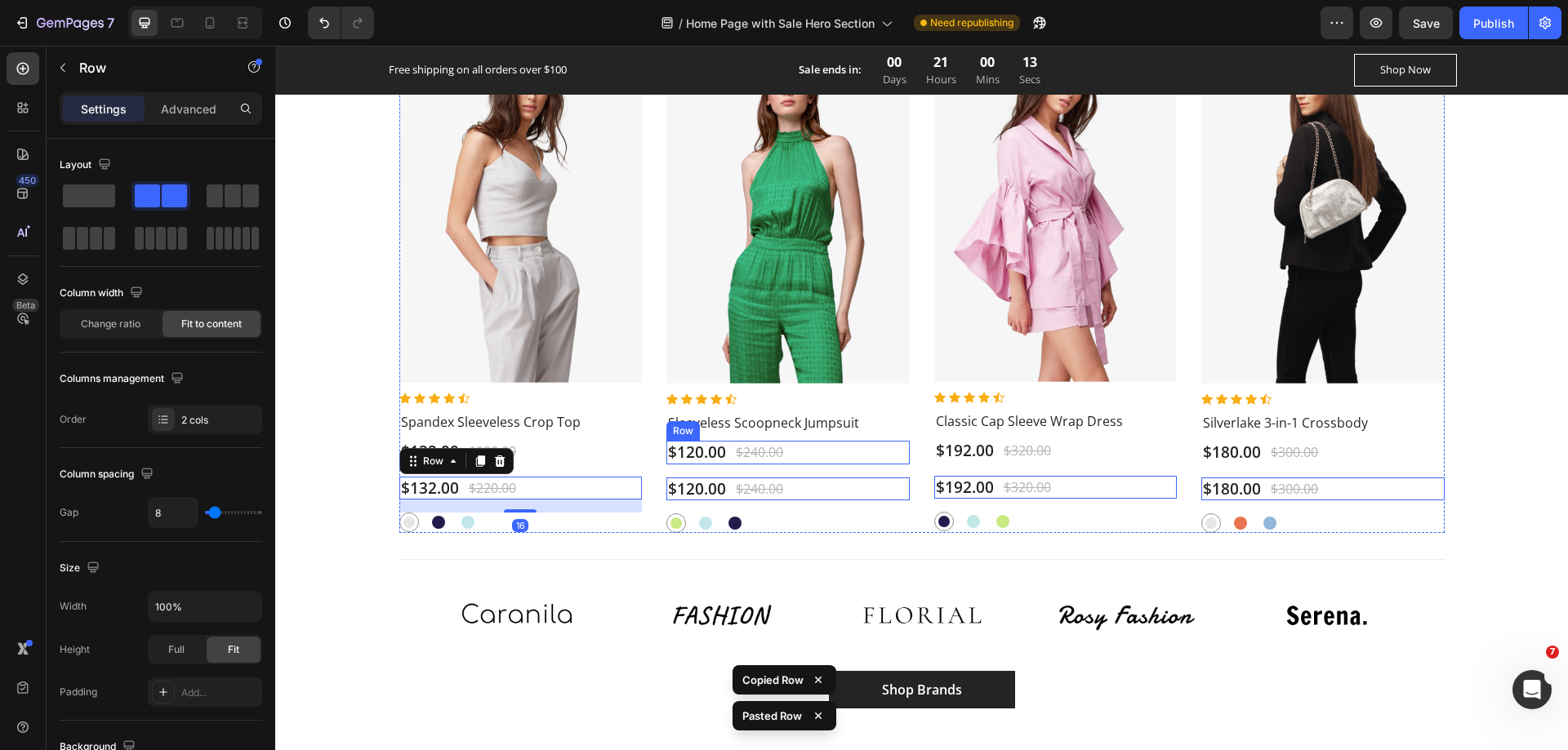
click at [643, 440] on div "$120.00 (P) Price (P) Price $240.00 (P) Price (P) Price Row" at bounding box center [521, 452] width 244 height 24
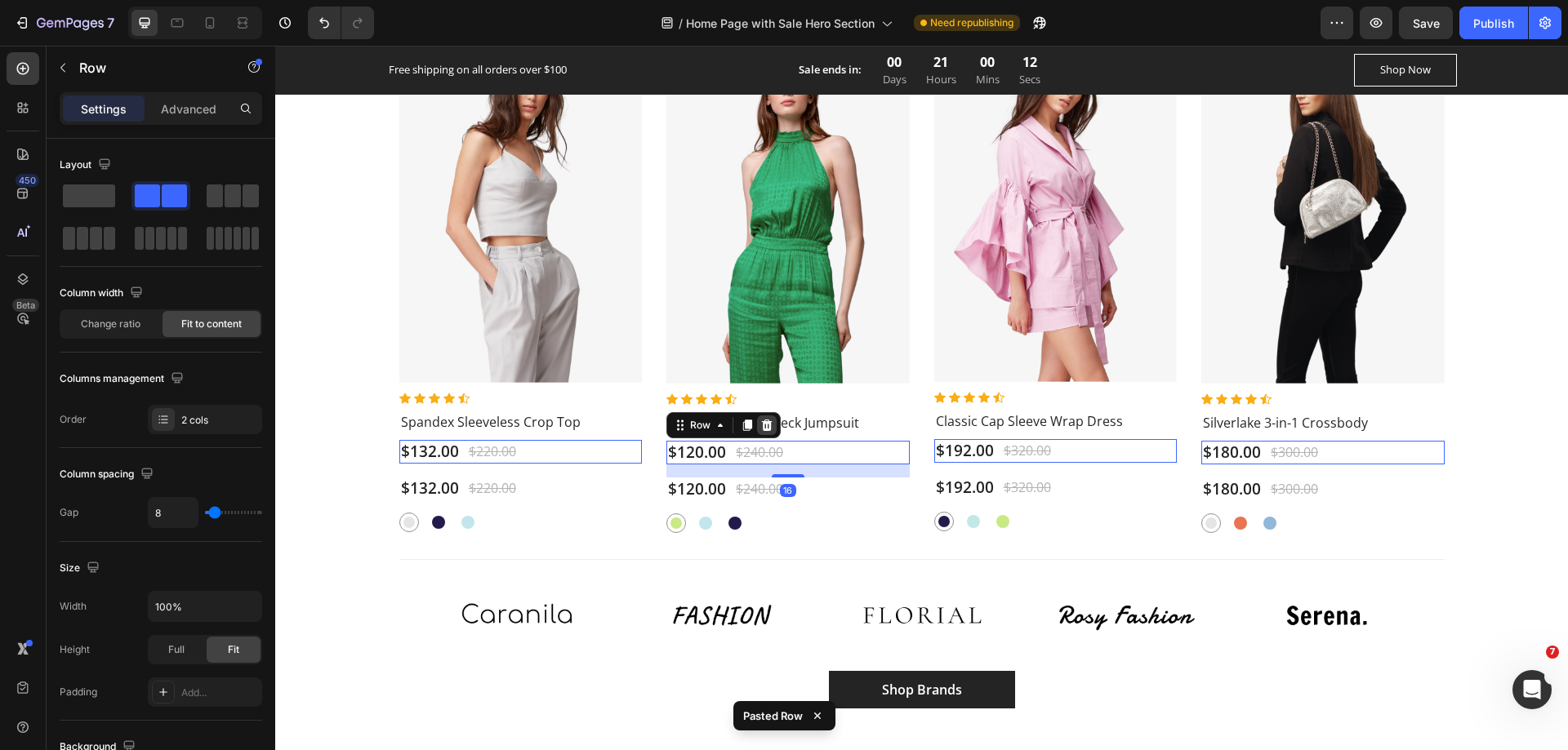
click at [275, 45] on icon at bounding box center [275, 45] width 0 height 0
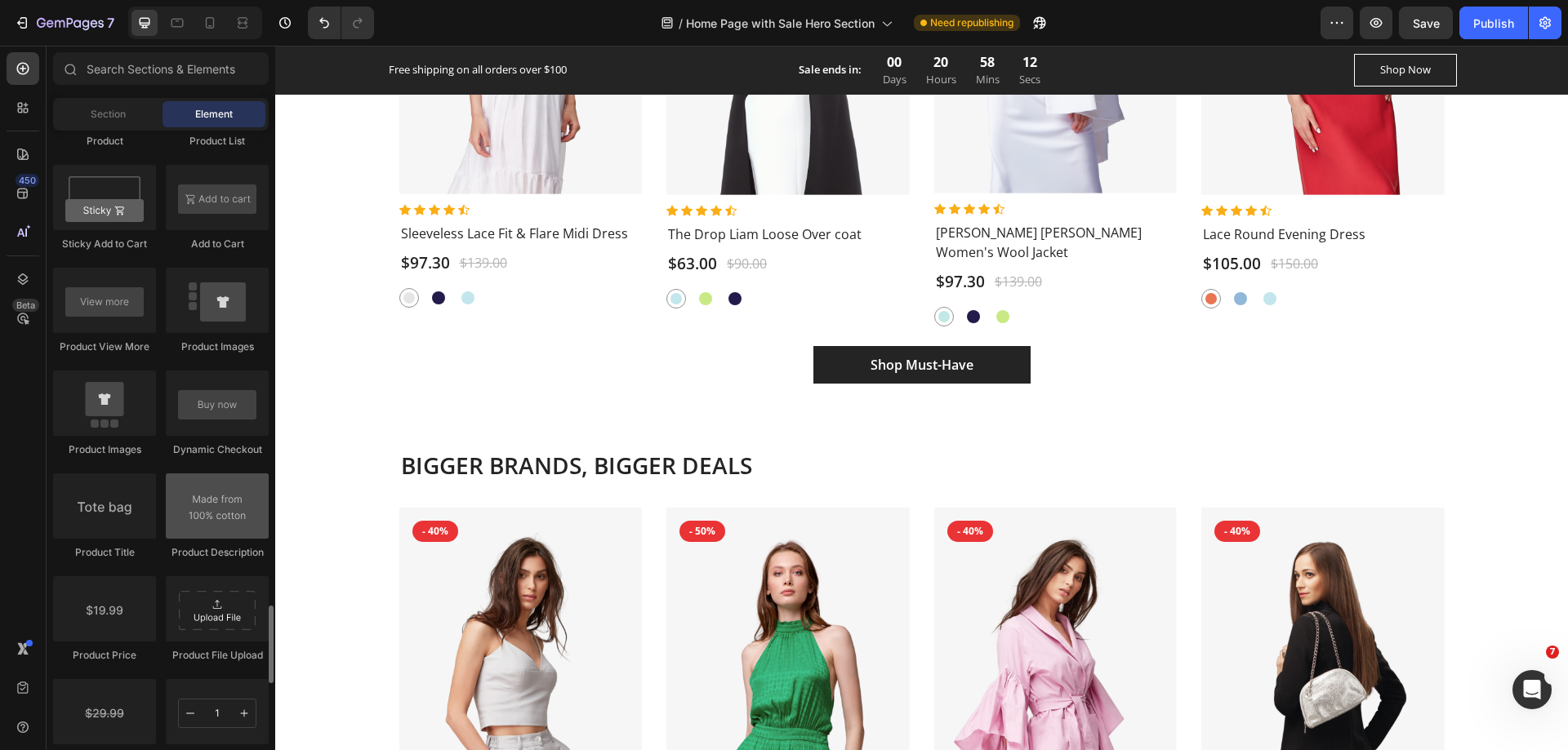
scroll to position [2531, 0]
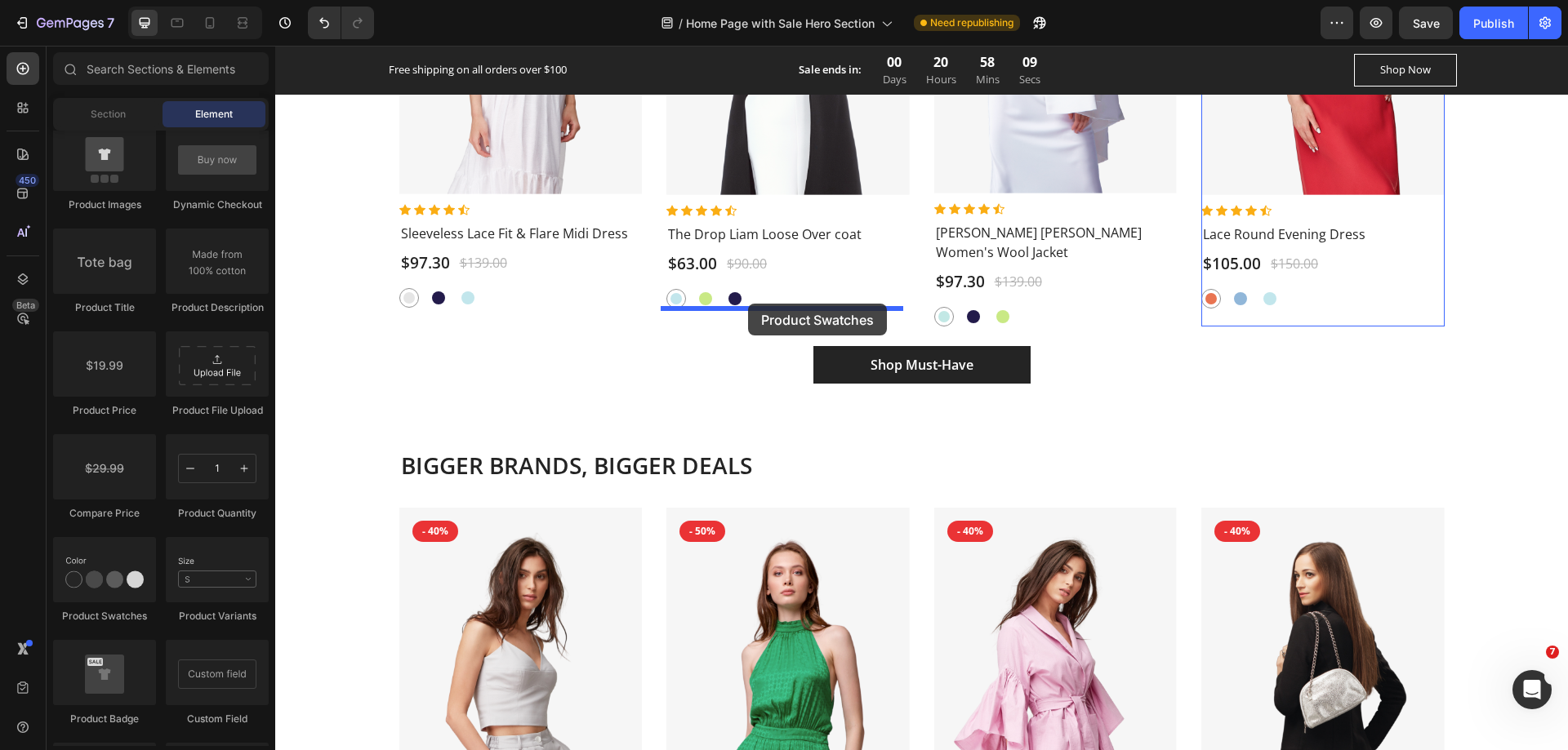
drag, startPoint x: 383, startPoint y: 621, endPoint x: 748, endPoint y: 304, distance: 483.4
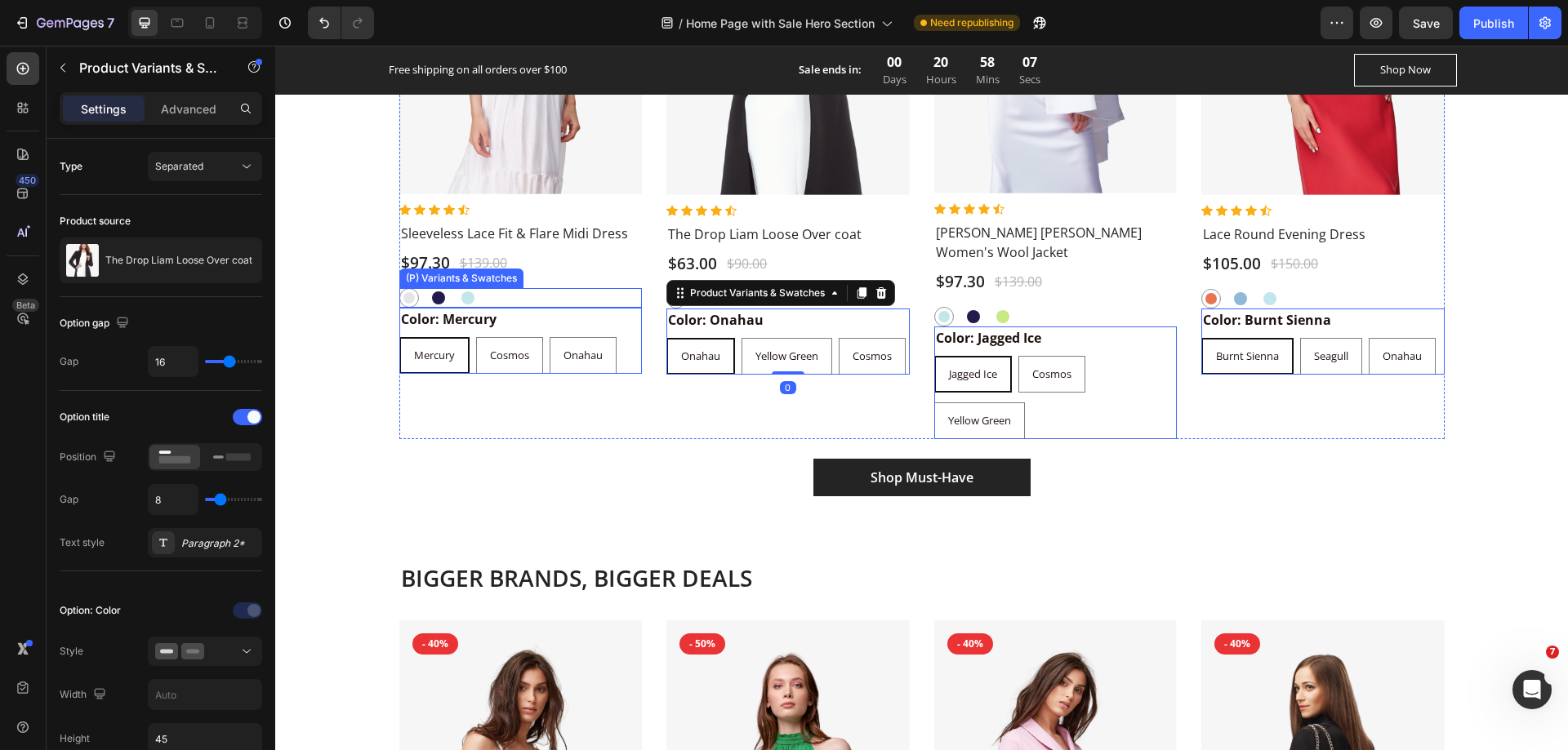
click at [525, 306] on div "Mercury Mercury Cosmos Cosmos Onahau Onahau" at bounding box center [521, 297] width 244 height 19
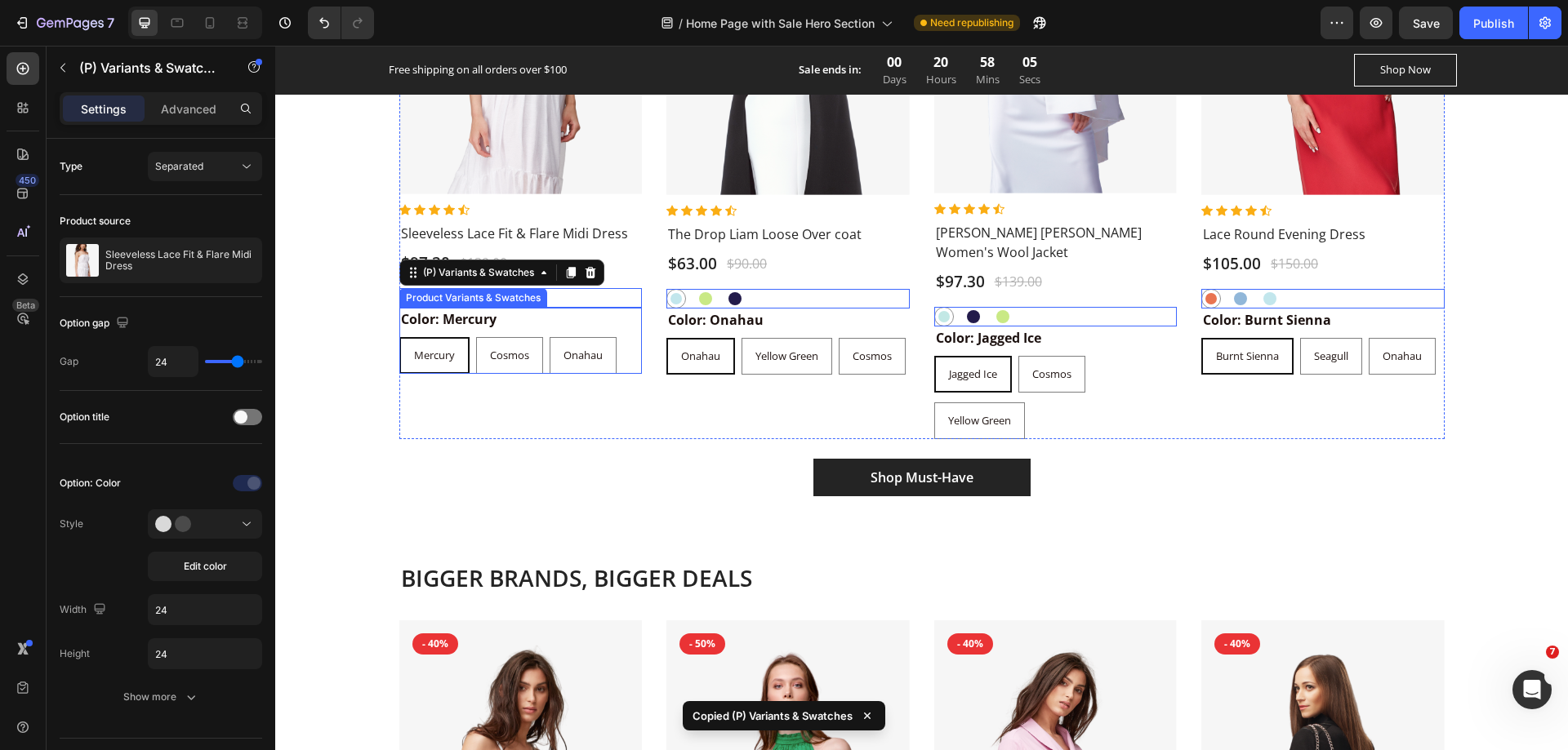
click at [521, 329] on div "Color: Mercury Mercury Mercury Mercury Cosmos Cosmos Cosmos Onahau Onahau Onahau" at bounding box center [521, 340] width 244 height 66
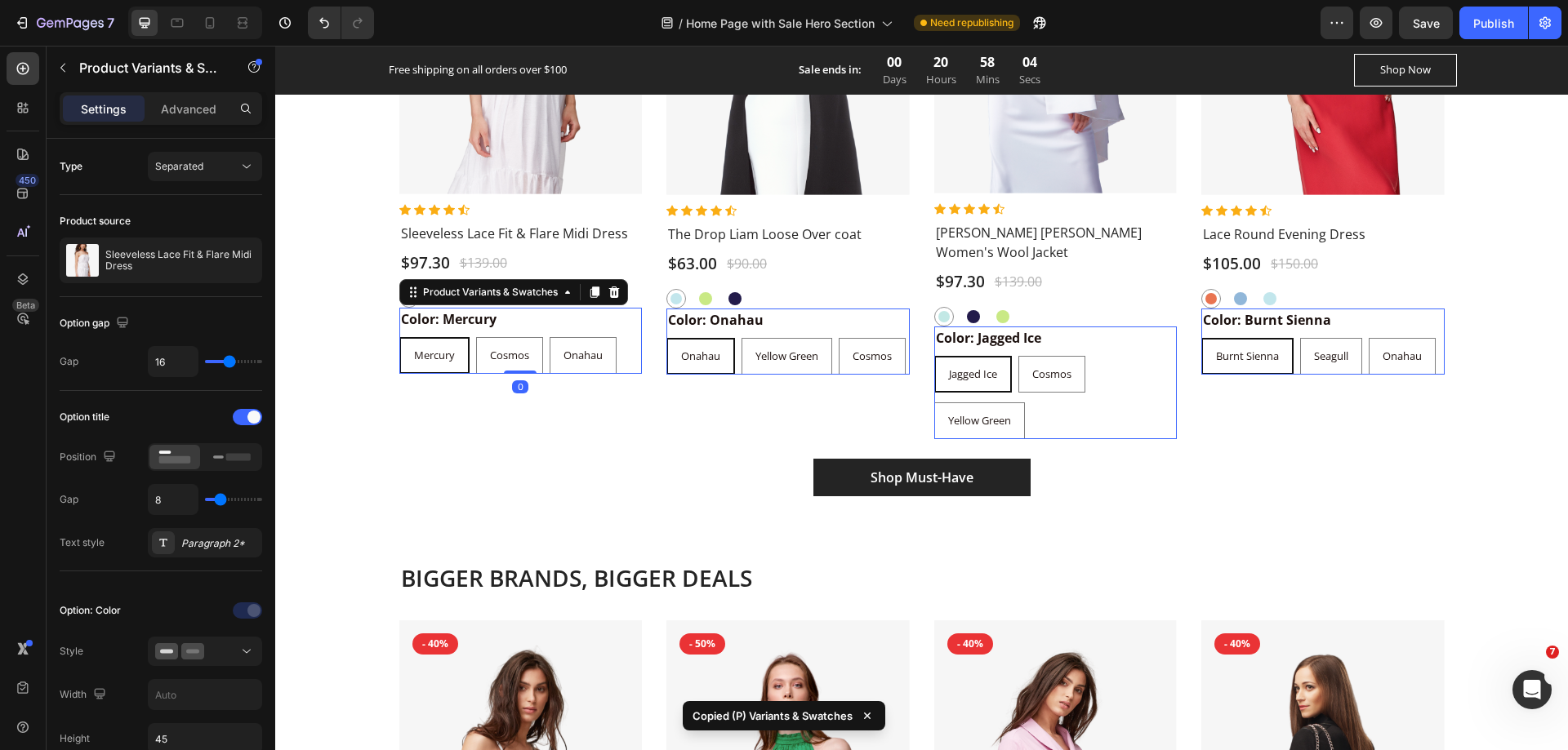
type input "24"
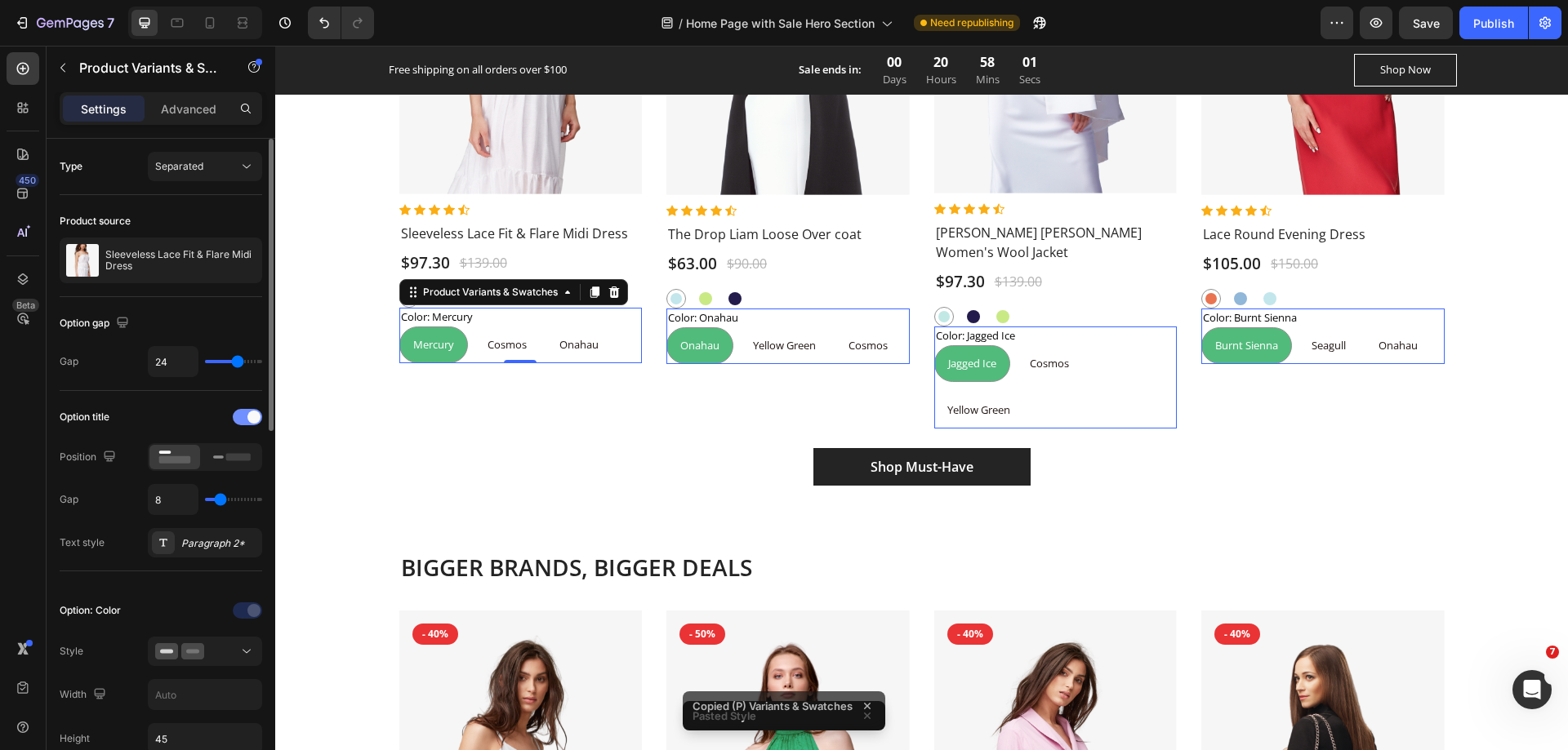
click at [237, 412] on div at bounding box center [247, 418] width 30 height 17
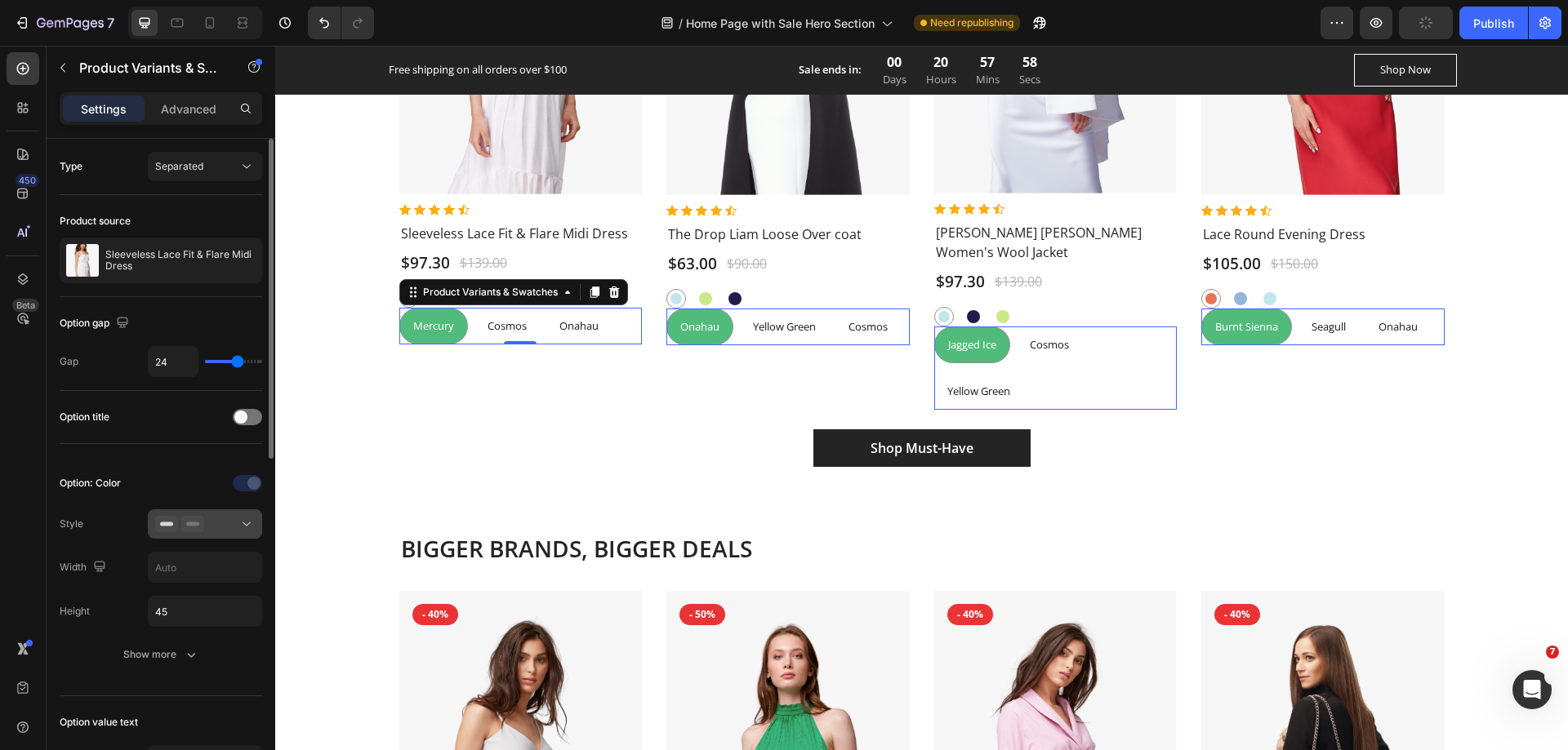
click at [244, 524] on icon at bounding box center [246, 524] width 17 height 17
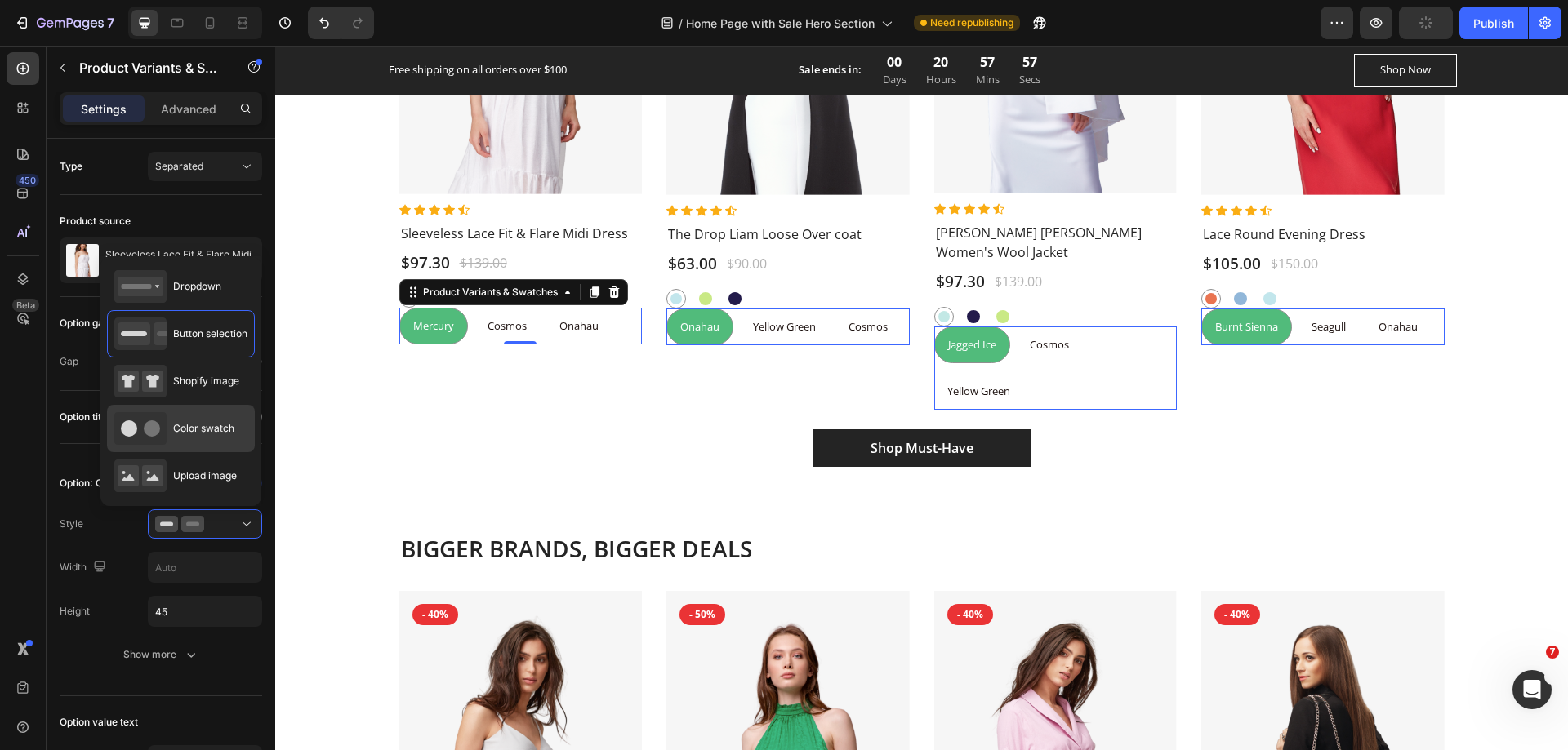
click at [190, 431] on span "Color swatch" at bounding box center [204, 429] width 61 height 15
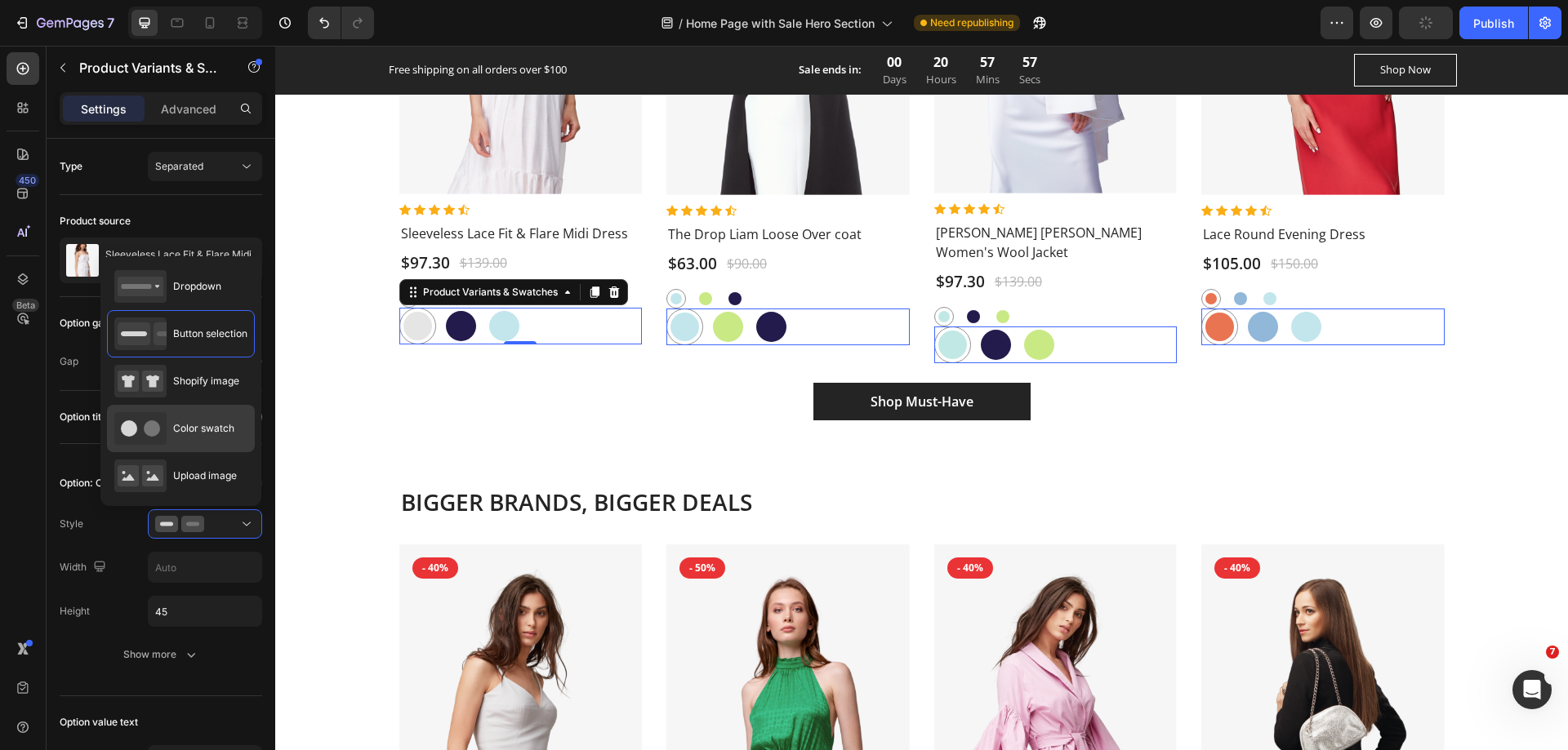
type input "45"
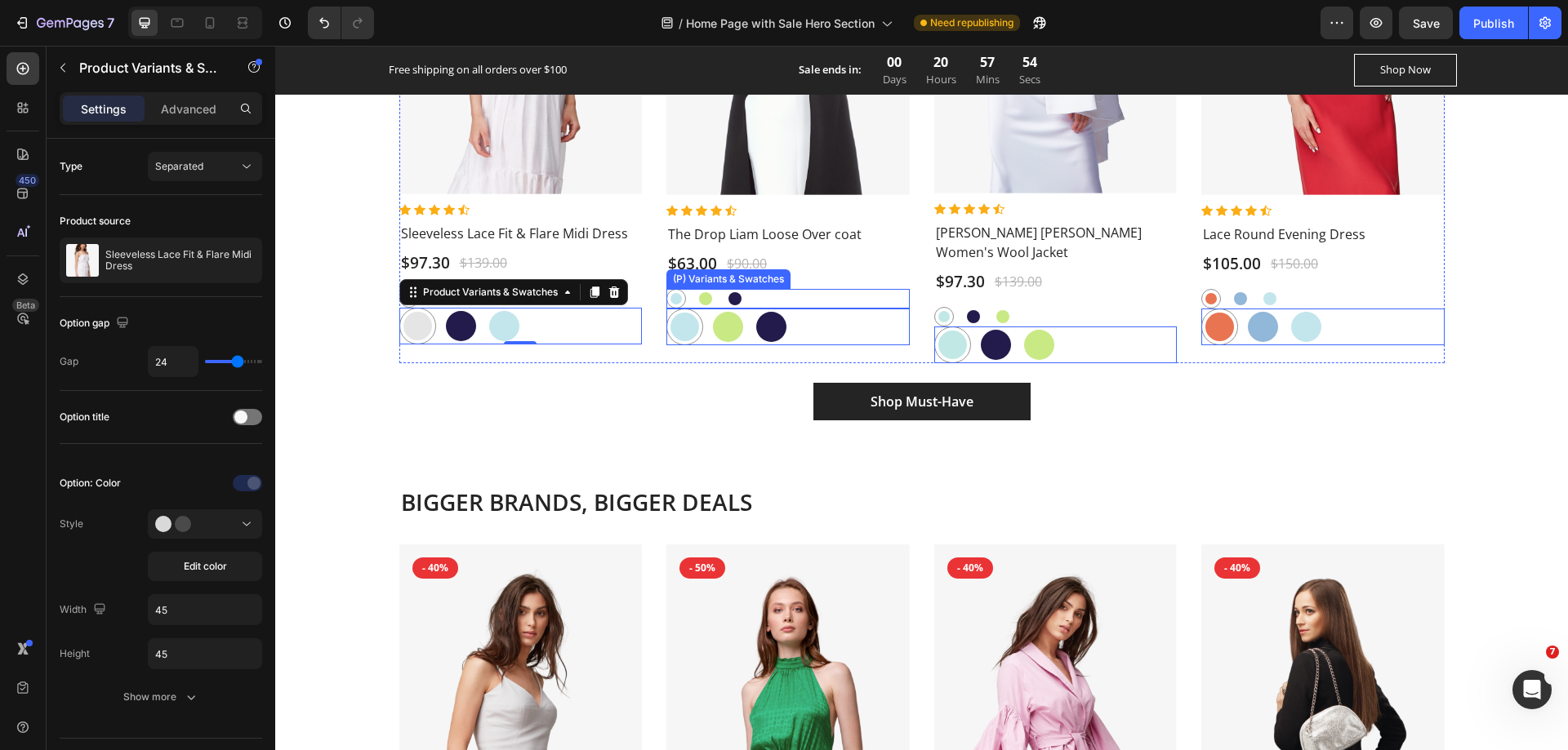
click at [776, 296] on div "Onahau Onahau Yellow Green Yellow Green Cosmos Cosmos" at bounding box center [788, 298] width 244 height 19
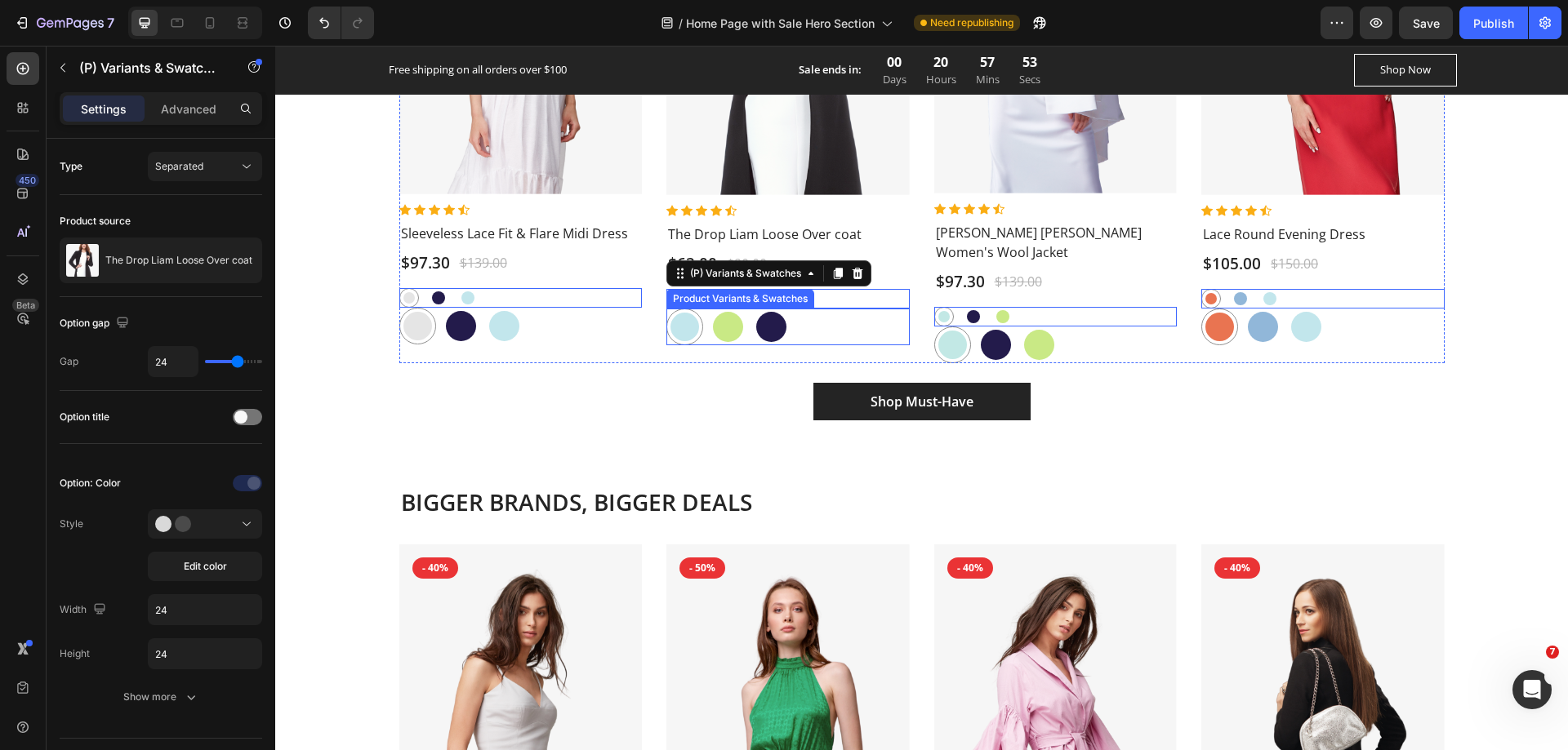
click at [820, 319] on div "Onahau Onahau Yellow Green Yellow Green Cosmos Cosmos" at bounding box center [788, 327] width 244 height 37
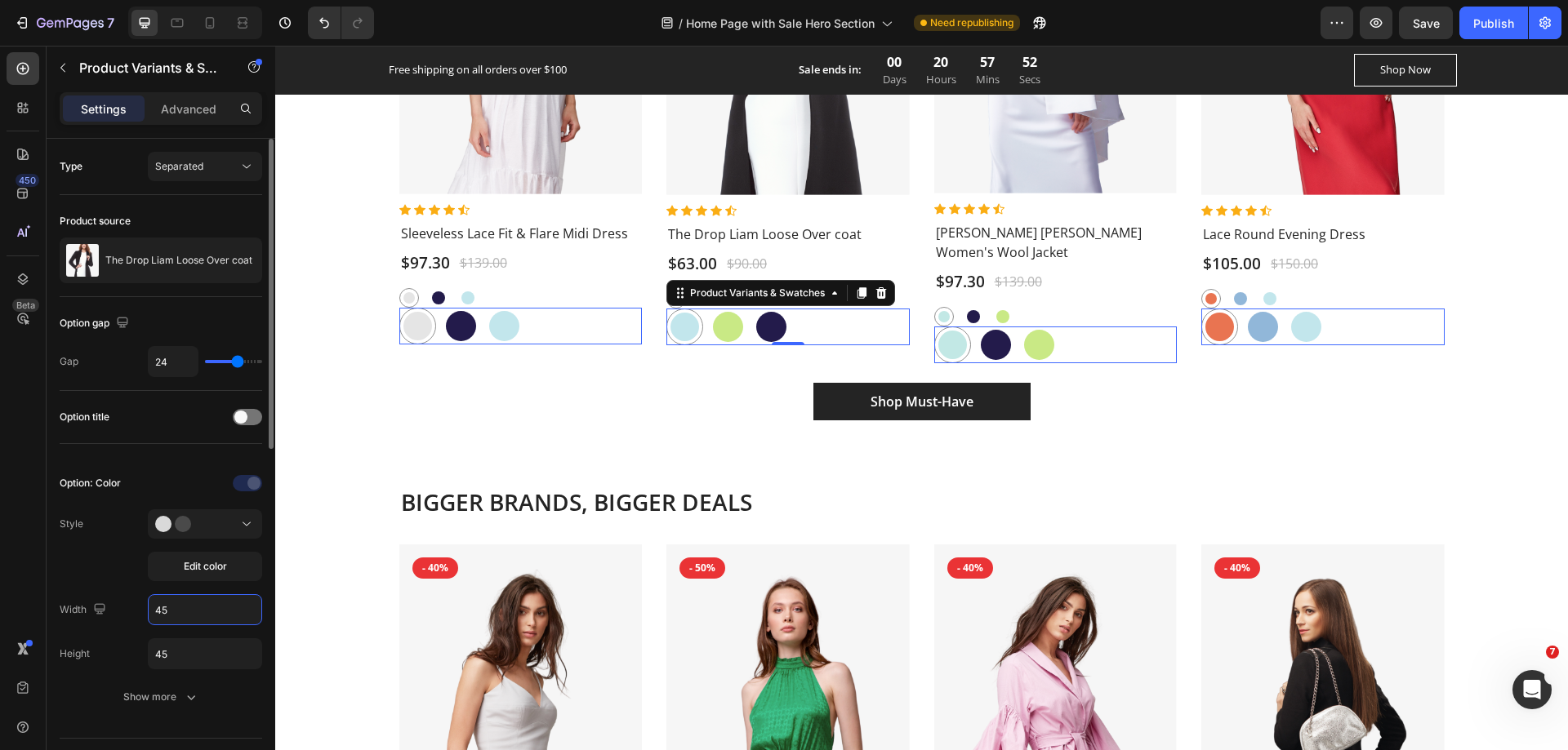
click at [184, 609] on input "45" at bounding box center [205, 610] width 113 height 30
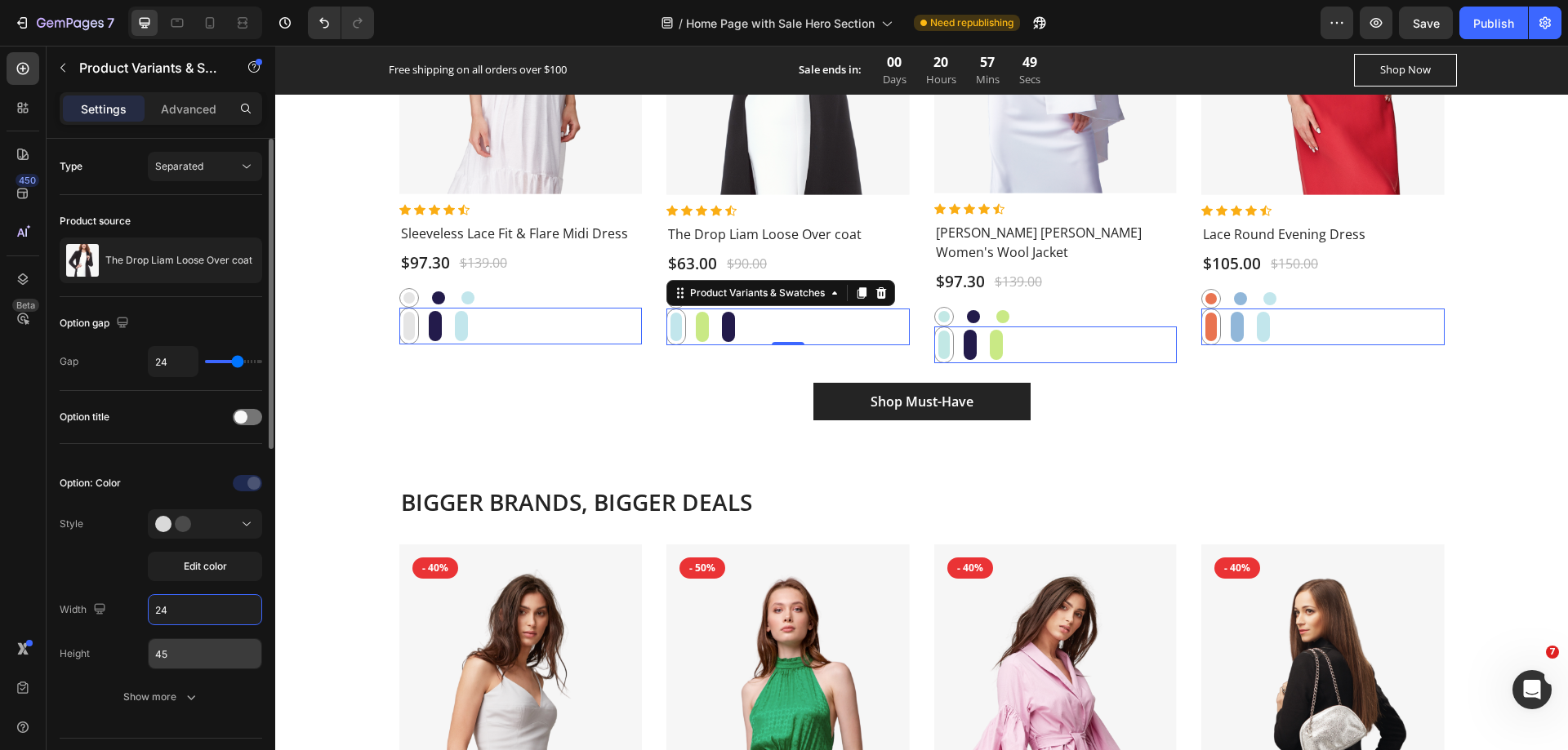
type input "24"
click at [194, 653] on input "45" at bounding box center [205, 654] width 113 height 30
type input "24"
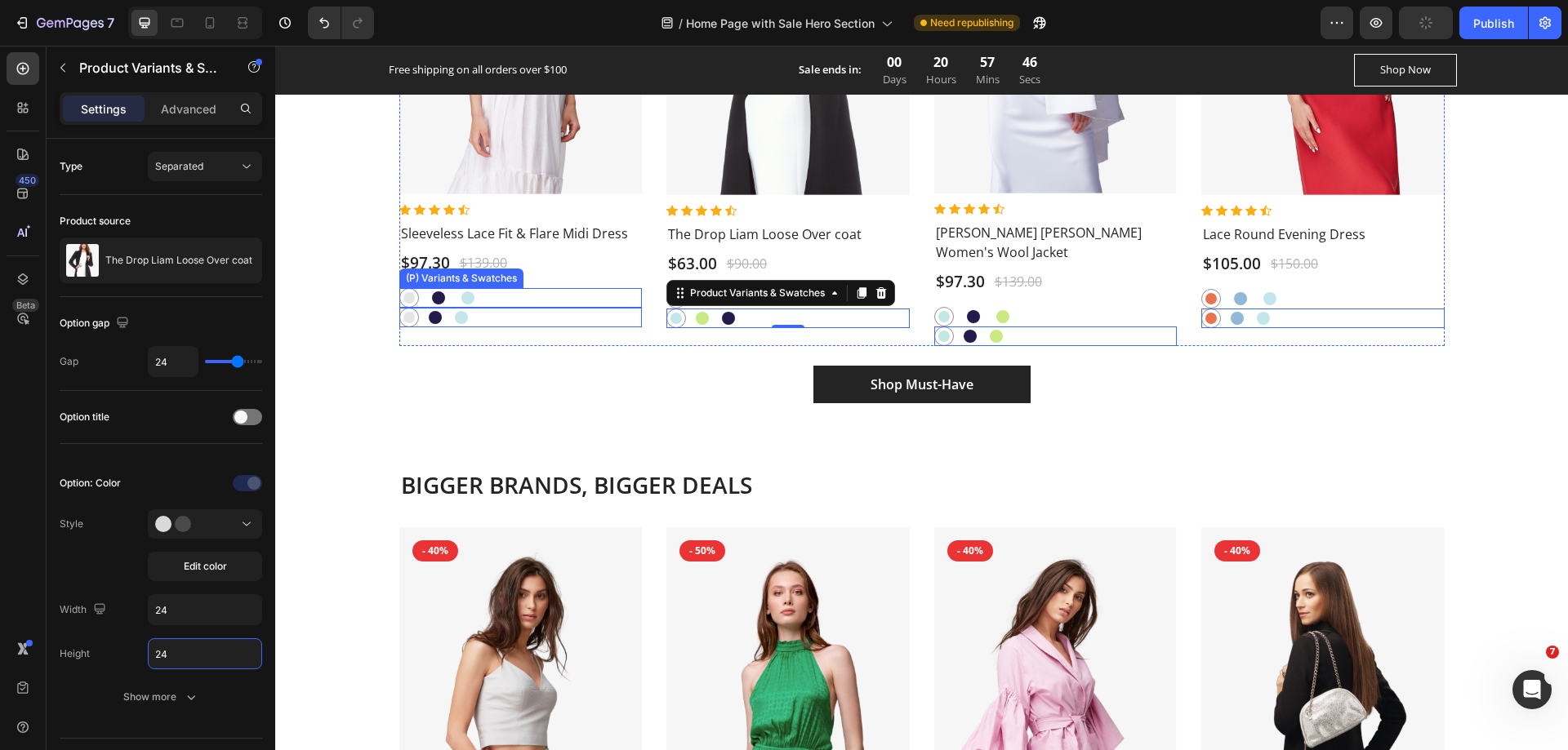
click at [504, 296] on div "Mercury Mercury Cosmos Cosmos Onahau Onahau" at bounding box center [521, 297] width 244 height 19
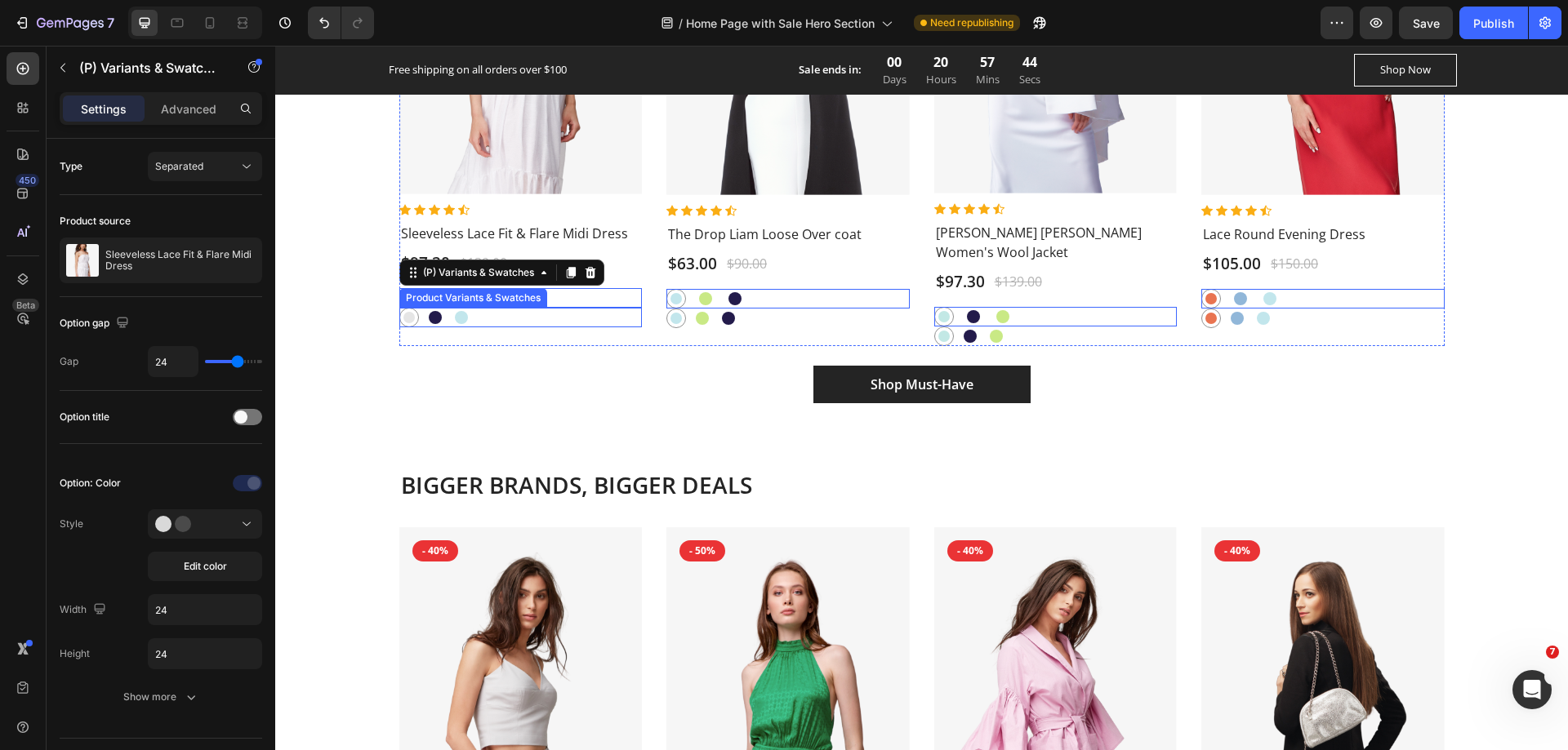
click at [488, 316] on div "Mercury Mercury Cosmos Cosmos Onahau Onahau" at bounding box center [521, 317] width 244 height 19
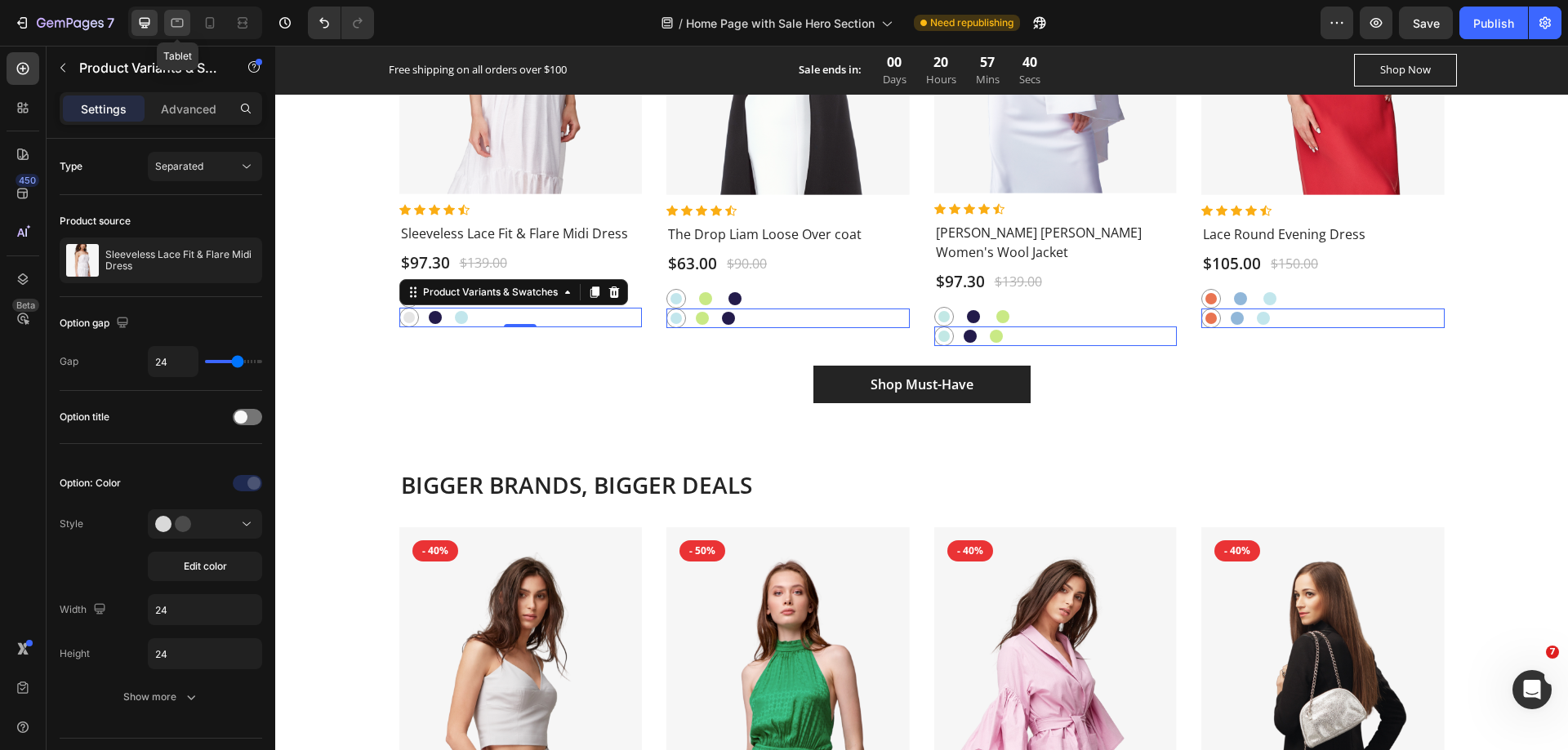
click at [174, 22] on icon at bounding box center [178, 23] width 17 height 17
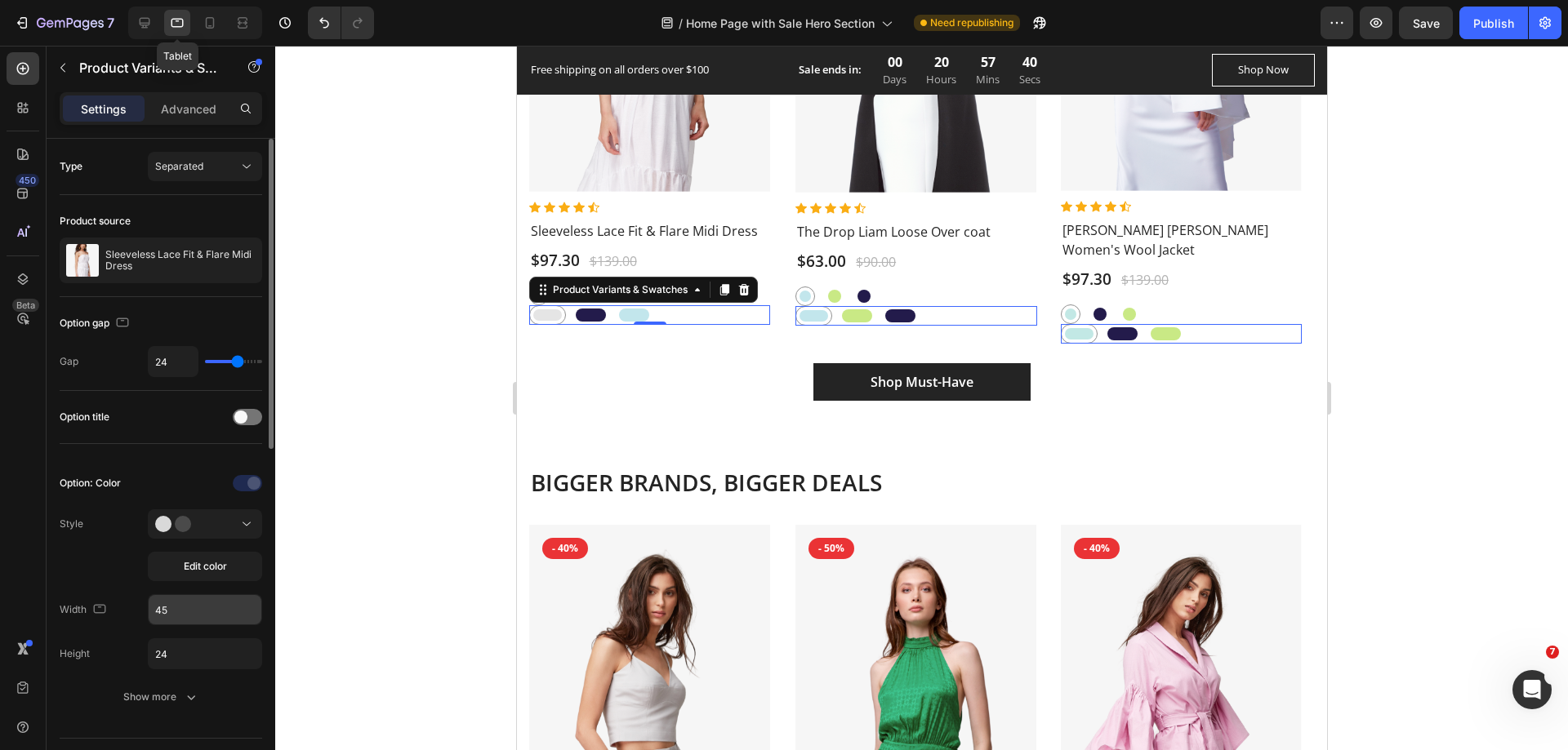
scroll to position [2407, 0]
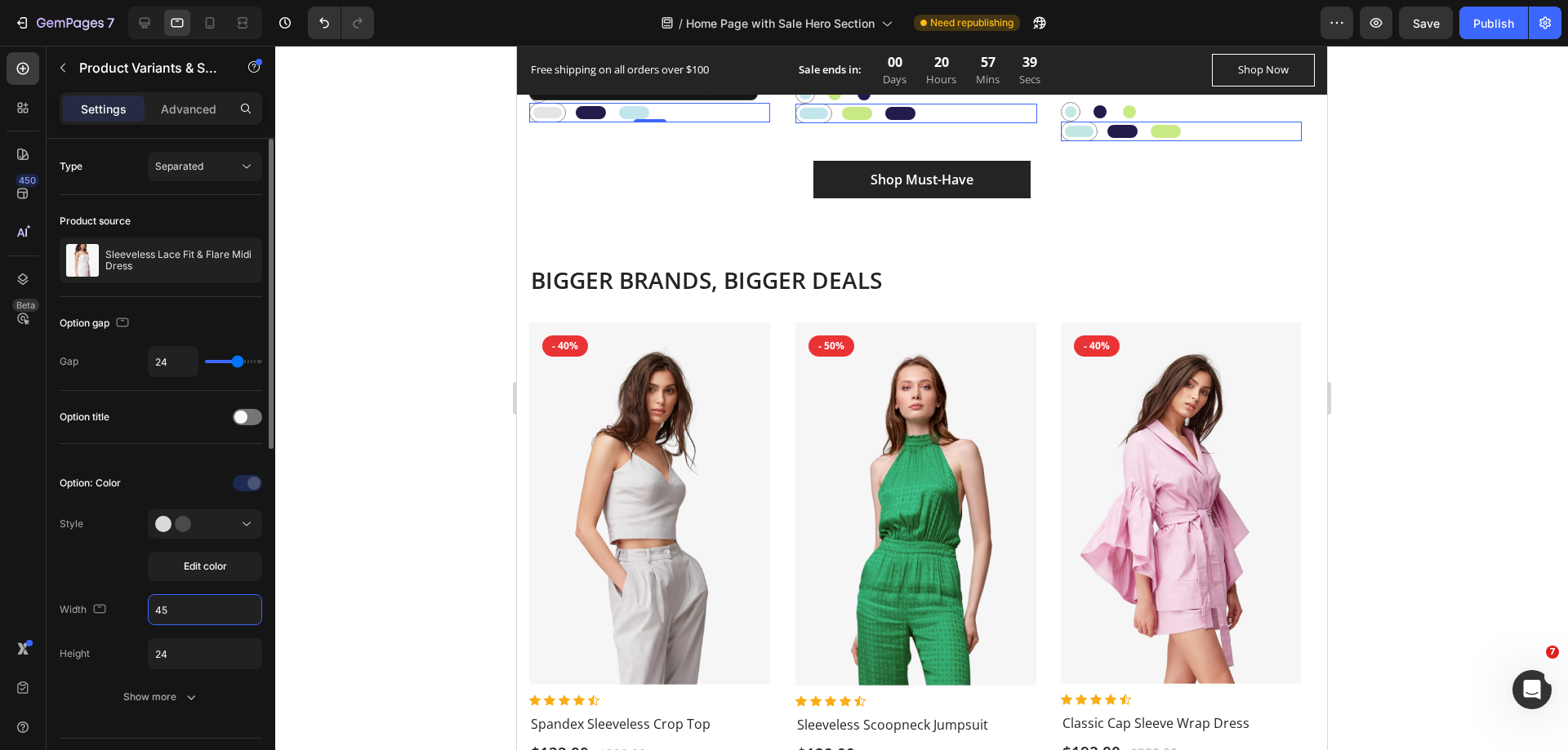
click at [200, 613] on input "45" at bounding box center [205, 610] width 113 height 30
click at [207, 19] on icon at bounding box center [210, 23] width 17 height 17
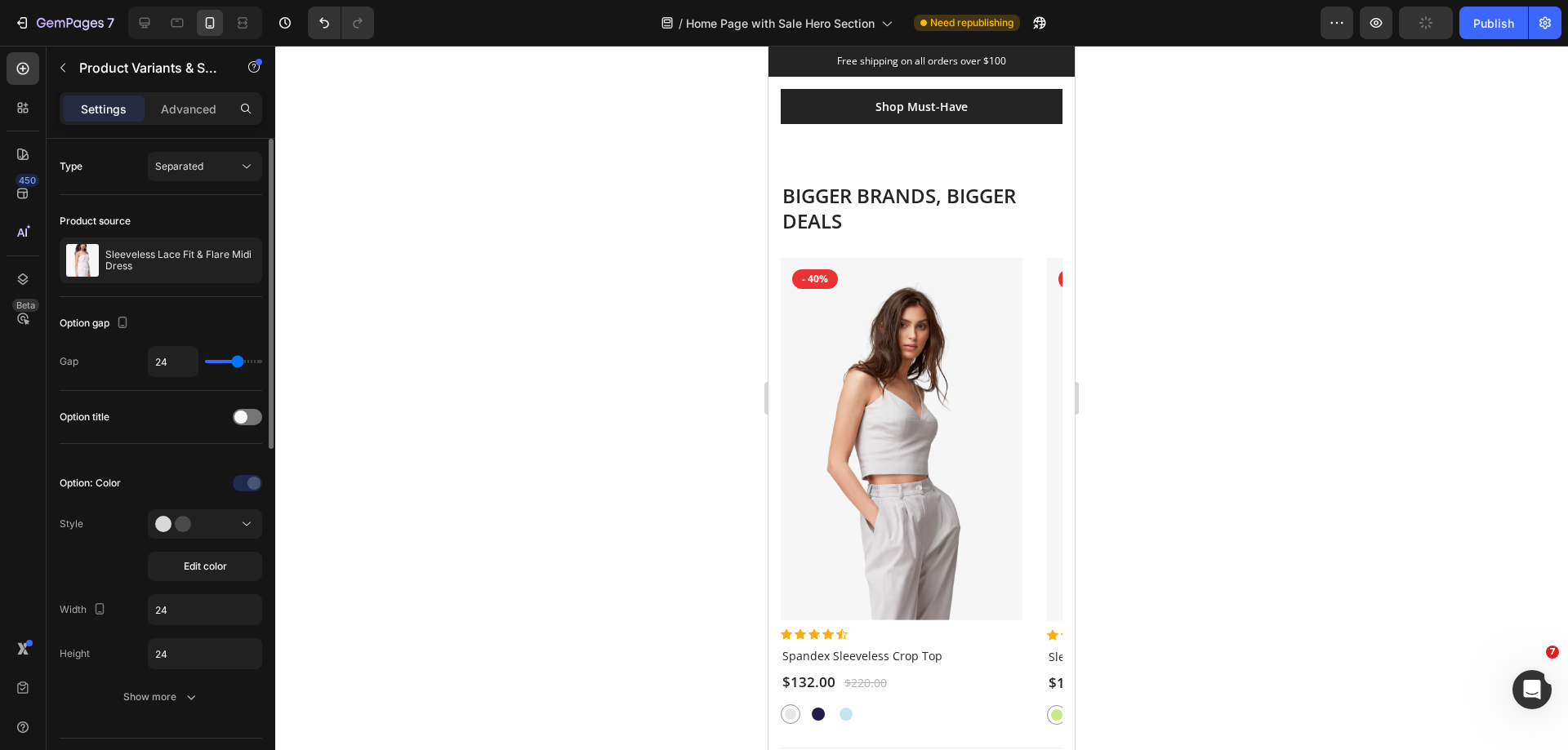
type input "45"
type input "12"
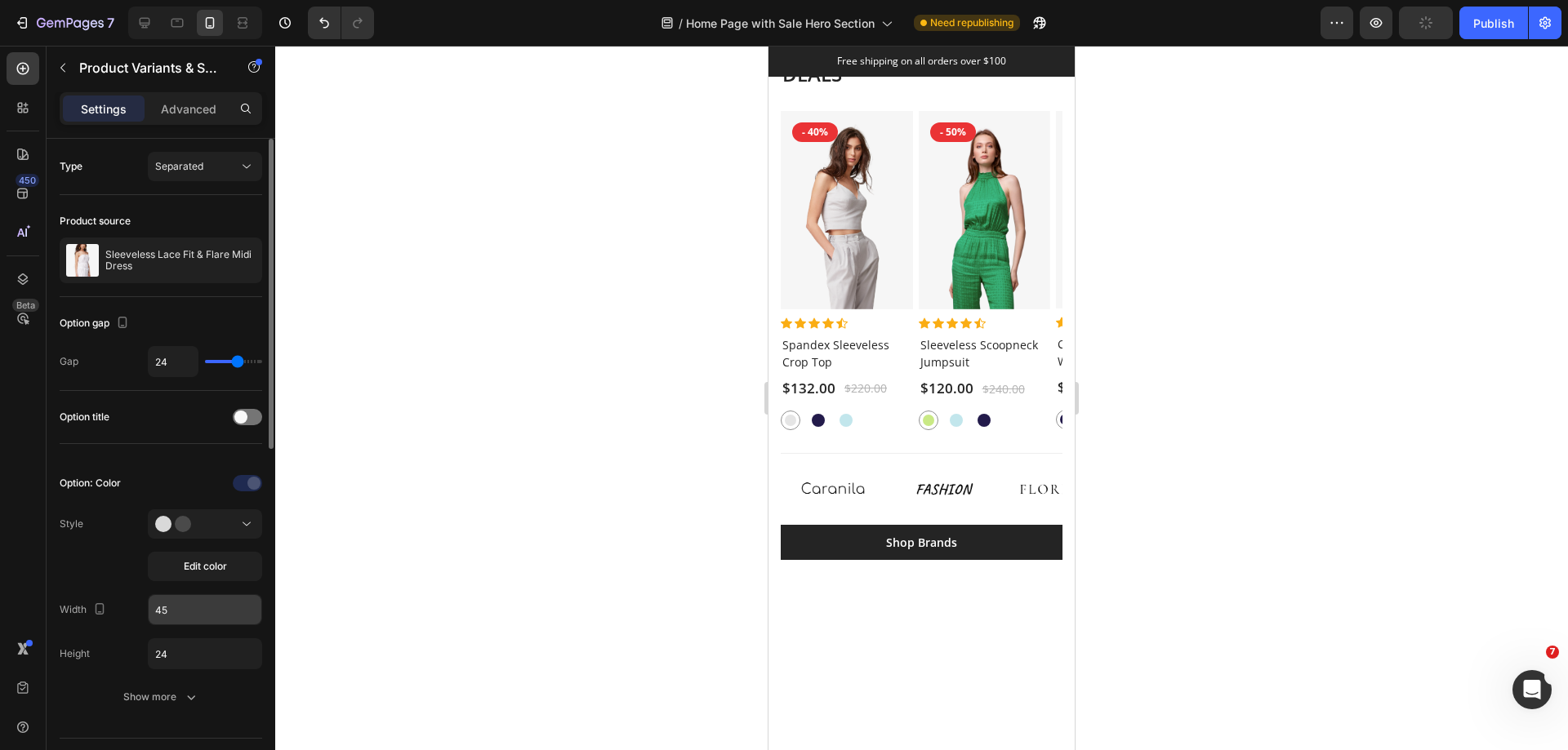
click at [195, 612] on input "45" at bounding box center [205, 610] width 113 height 30
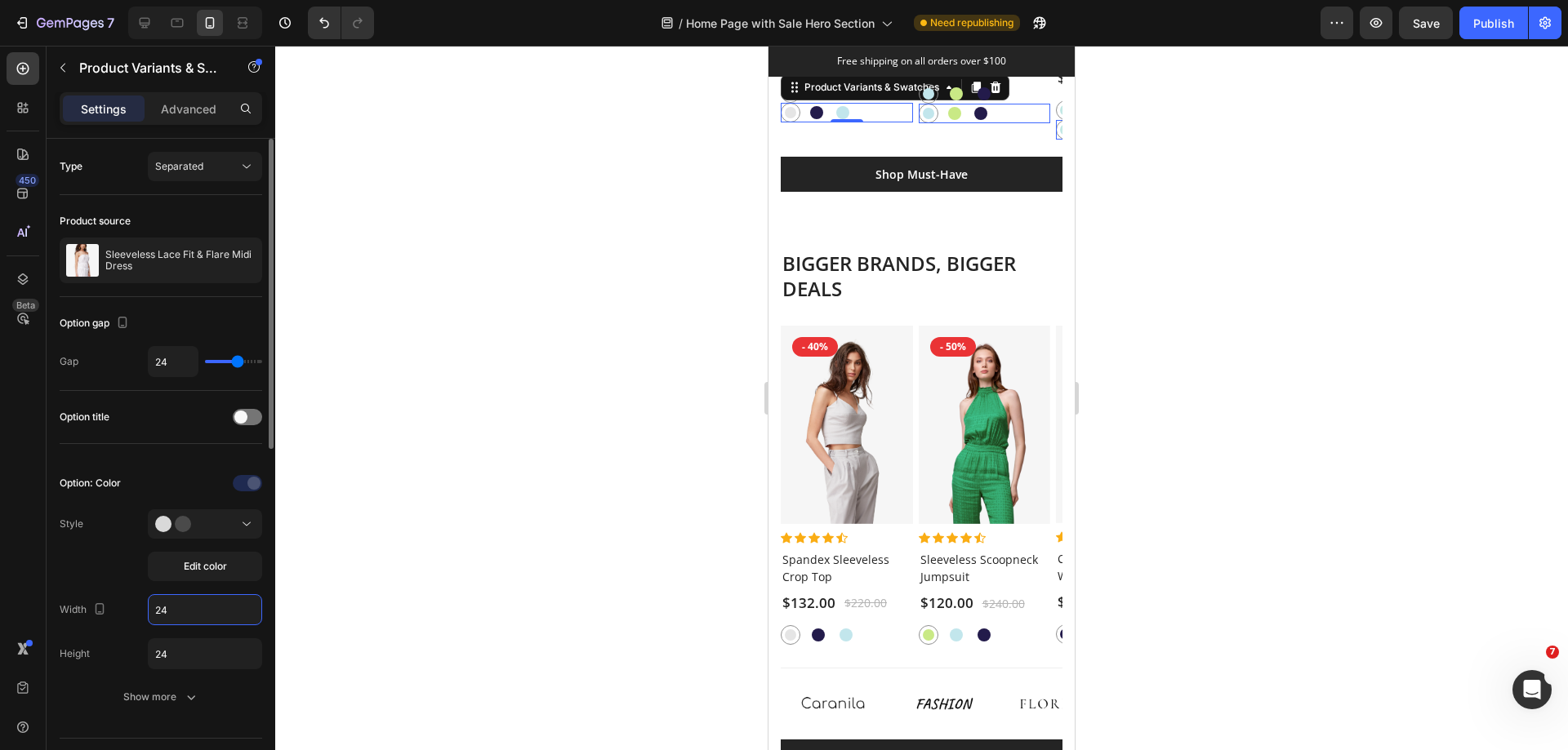
type input "24"
click at [168, 468] on div "Option: Color Style Edit color Width 24 Height 24 Show more" at bounding box center [160, 591] width 203 height 268
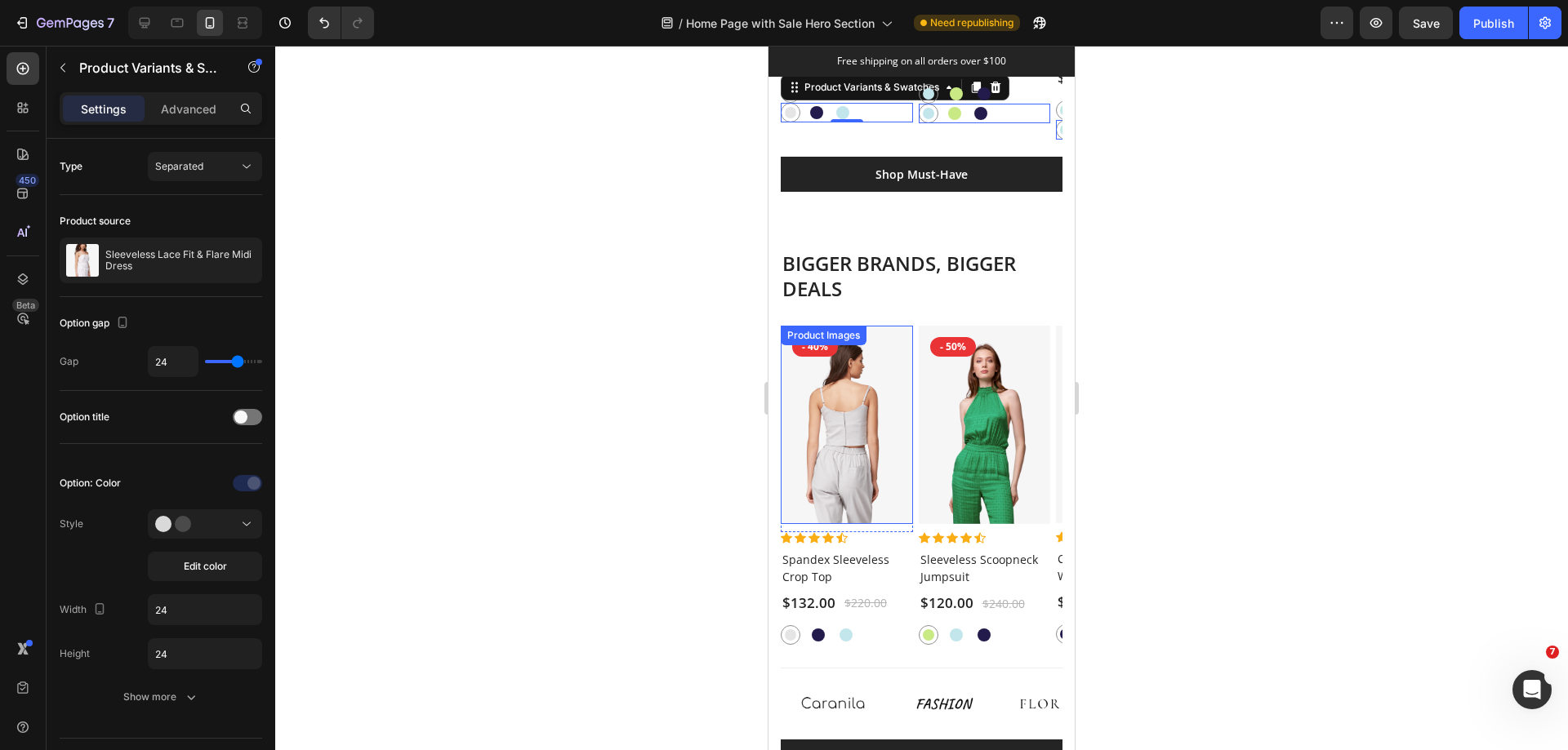
scroll to position [2029, 0]
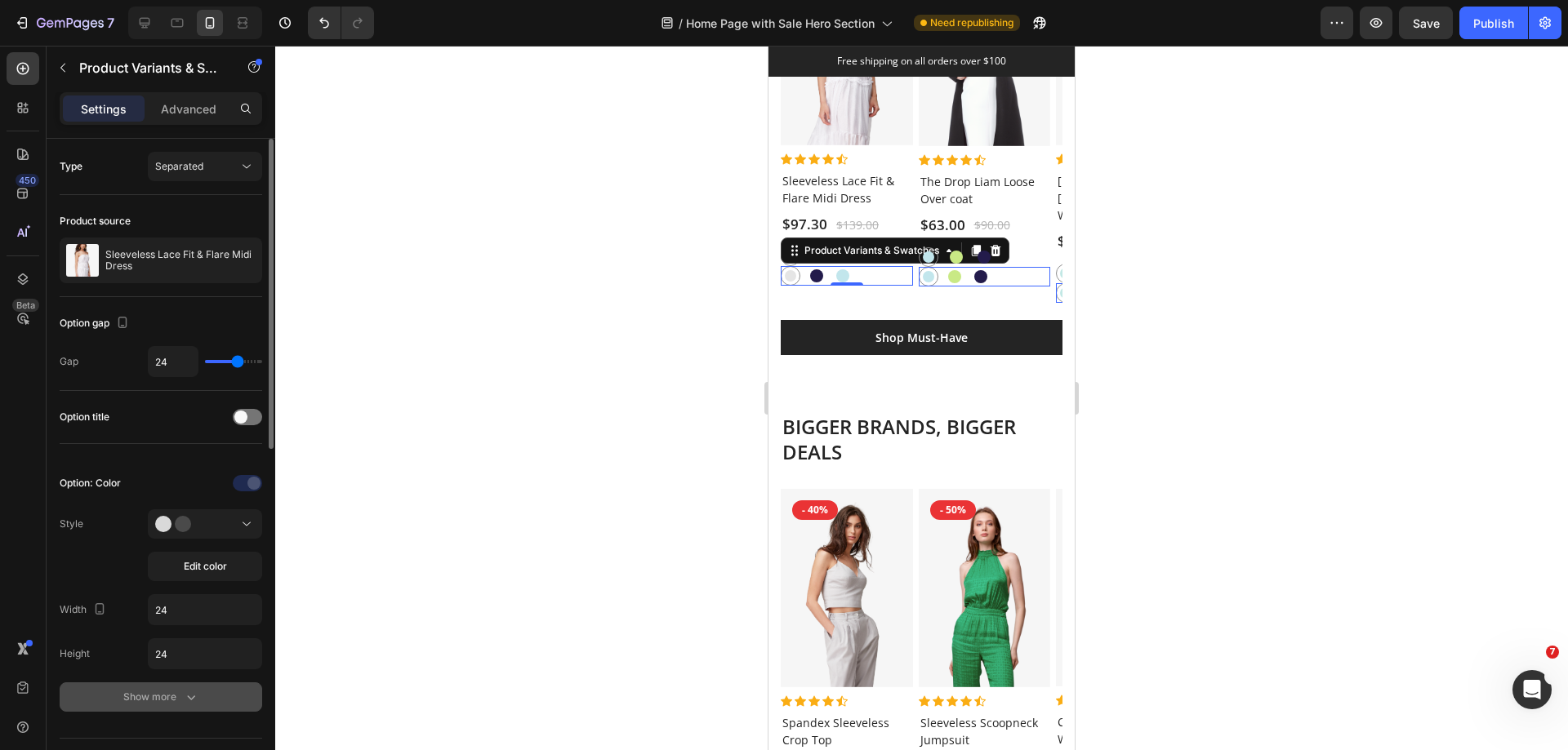
click at [178, 697] on div "Show more" at bounding box center [161, 697] width 76 height 17
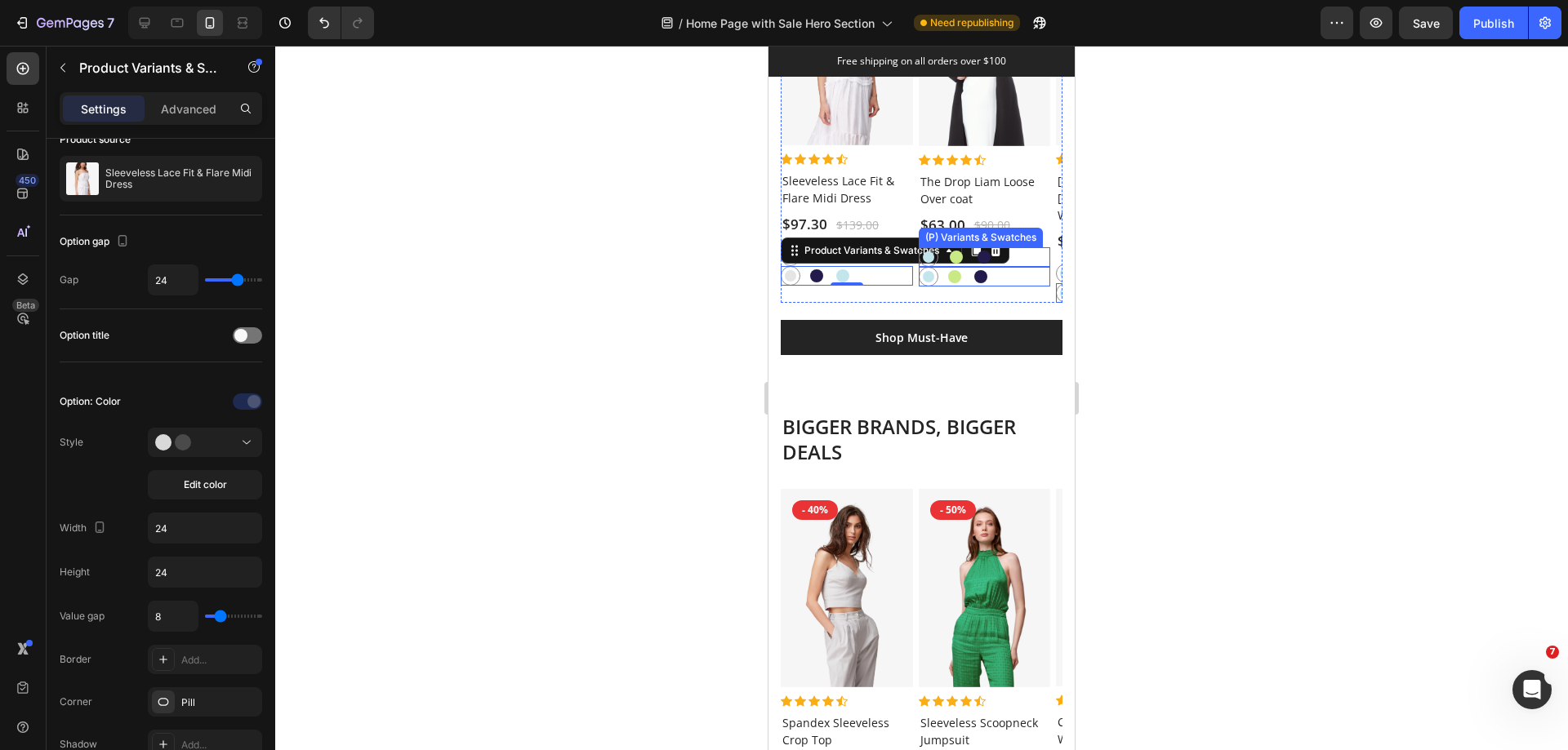
click at [1036, 256] on div "Onahau Onahau Yellow Green Yellow Green Cosmos Cosmos" at bounding box center [985, 256] width 132 height 19
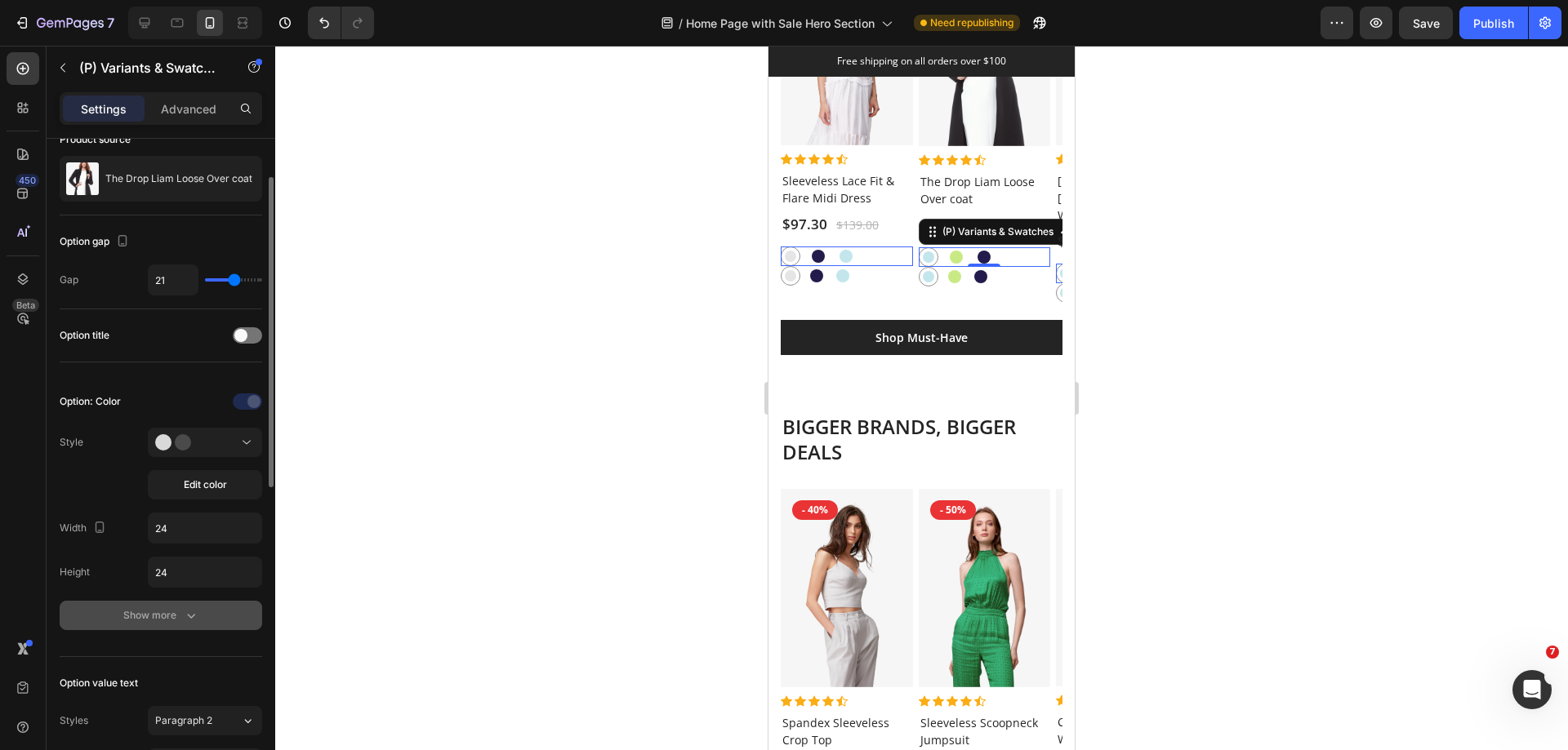
click at [185, 619] on icon "button" at bounding box center [192, 616] width 17 height 17
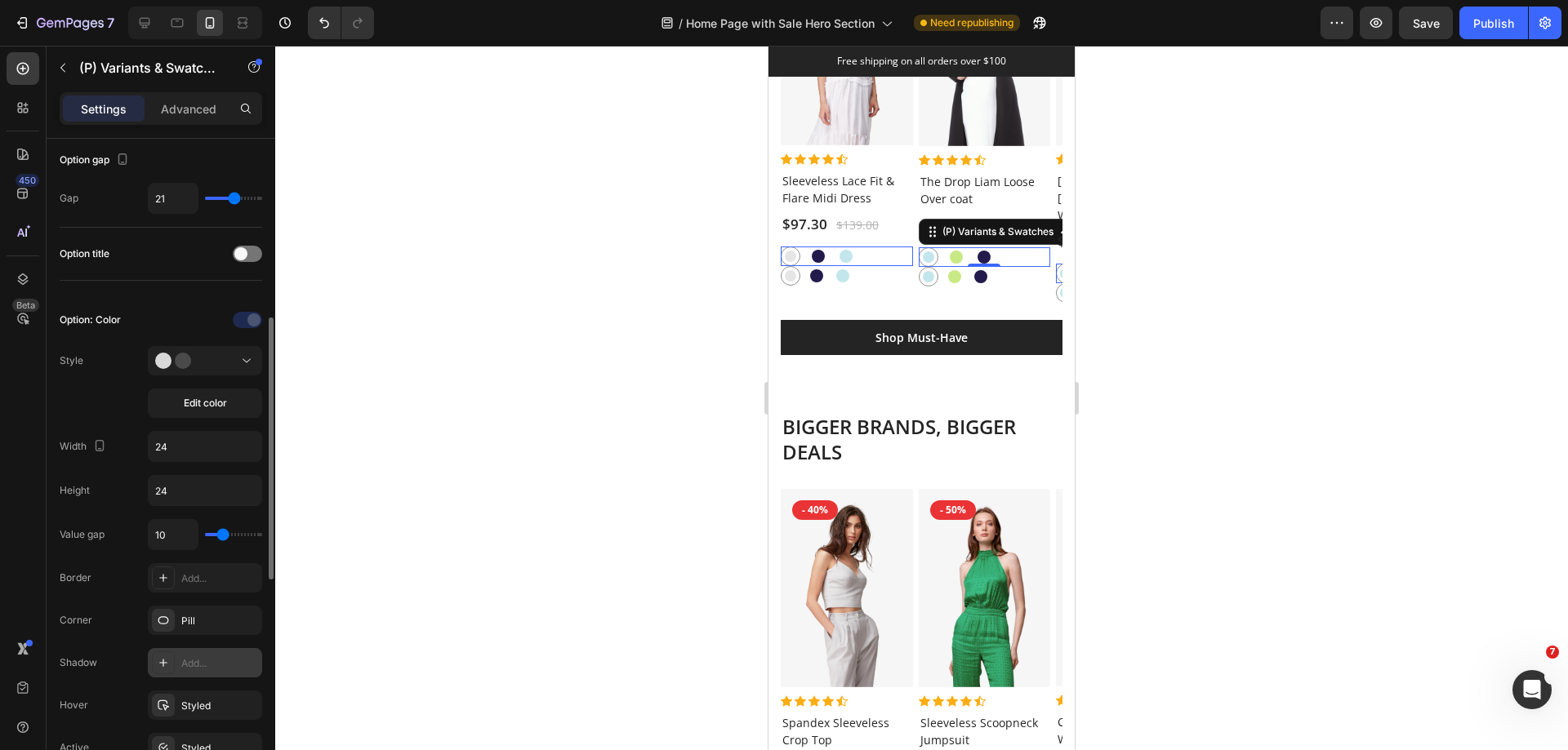
scroll to position [327, 0]
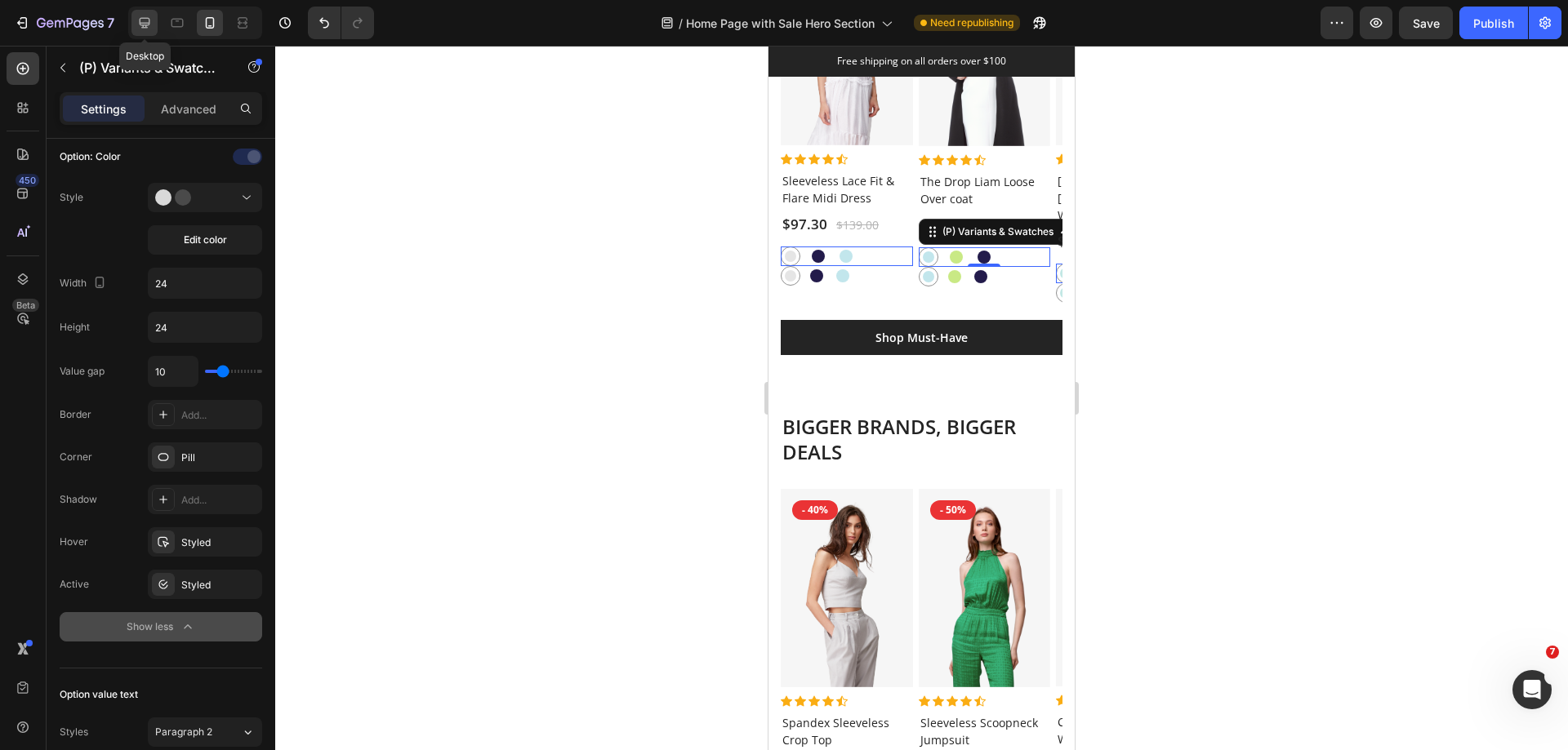
click at [145, 20] on icon at bounding box center [144, 23] width 17 height 17
type input "13"
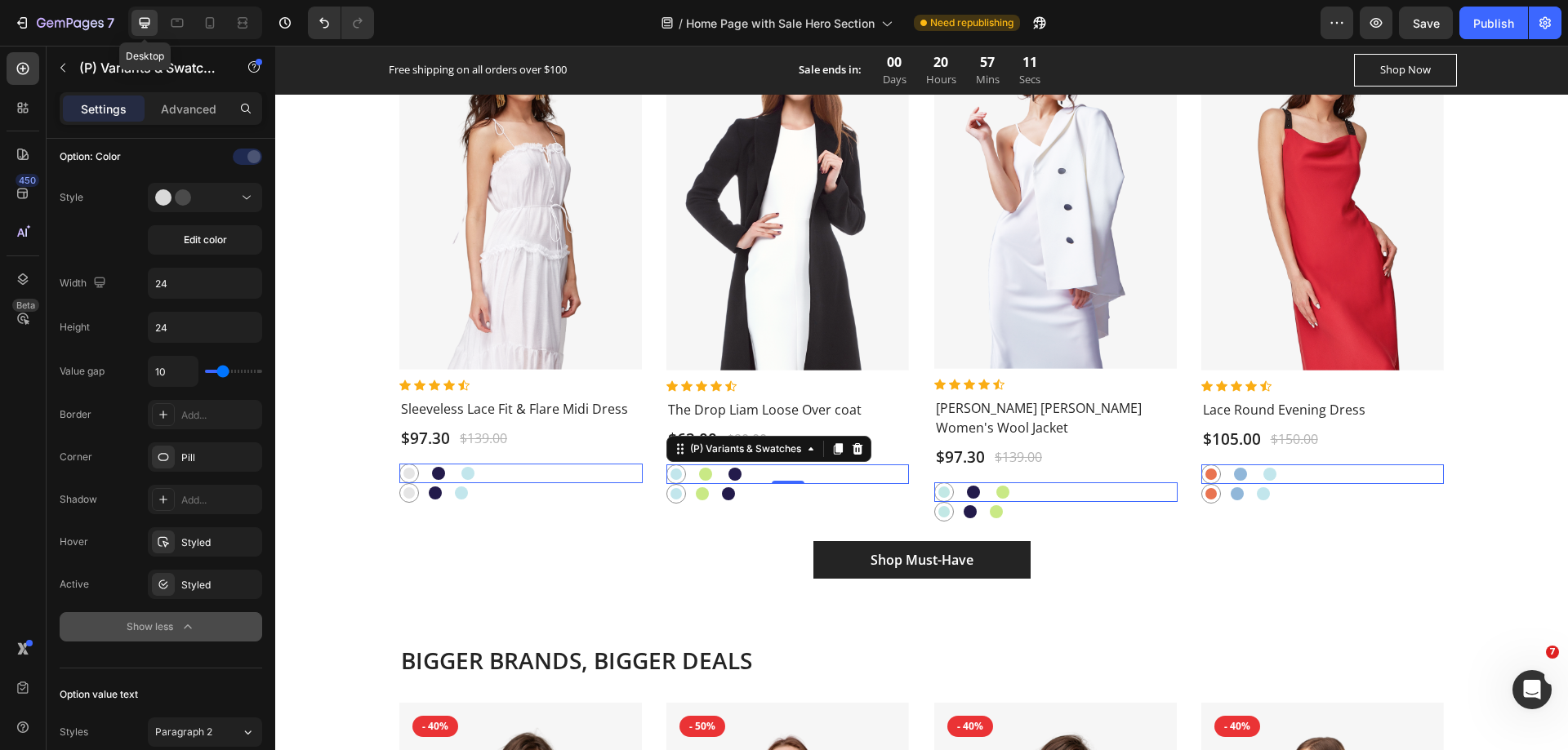
scroll to position [2390, 0]
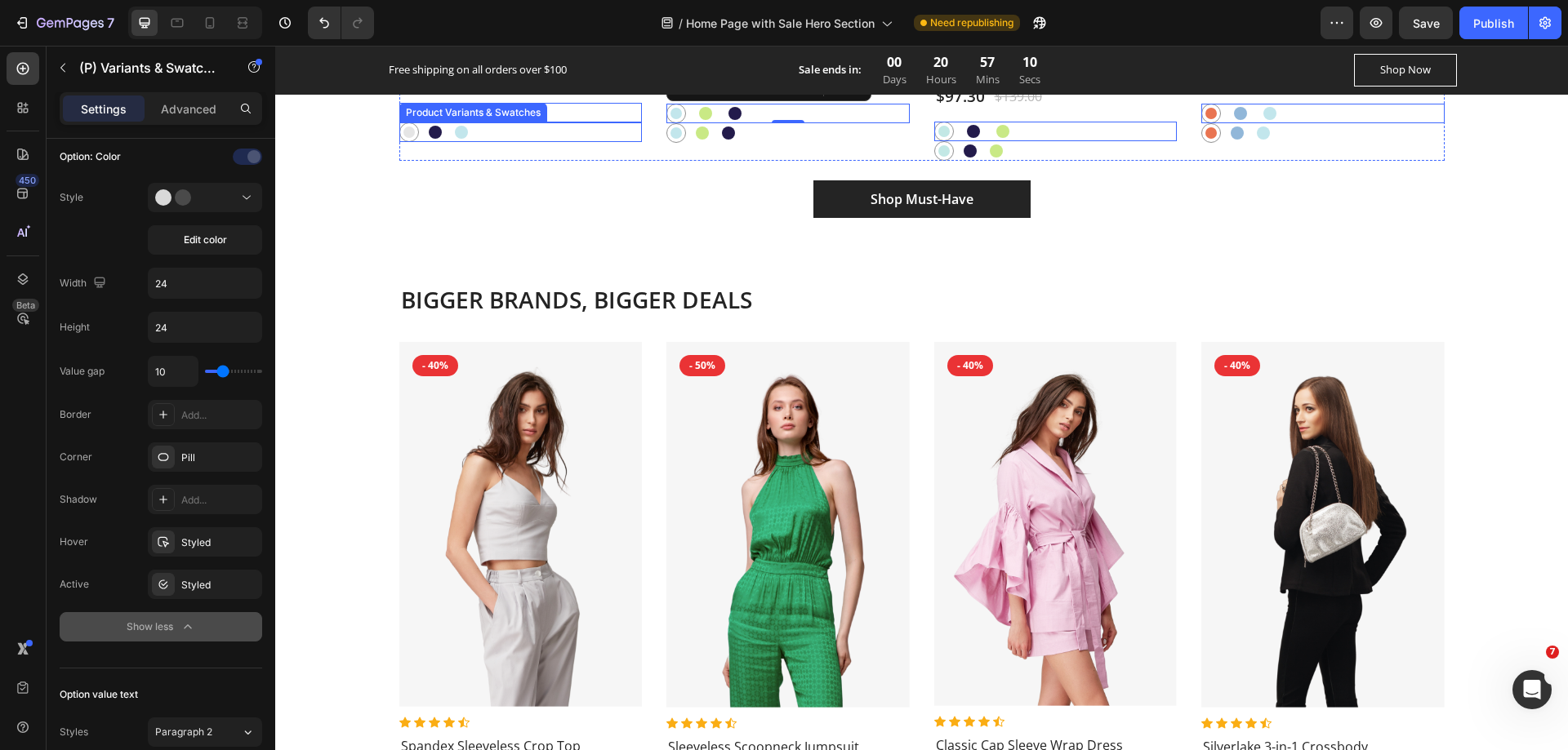
click at [479, 126] on div "Mercury Mercury Cosmos Cosmos Onahau Onahau" at bounding box center [521, 131] width 244 height 19
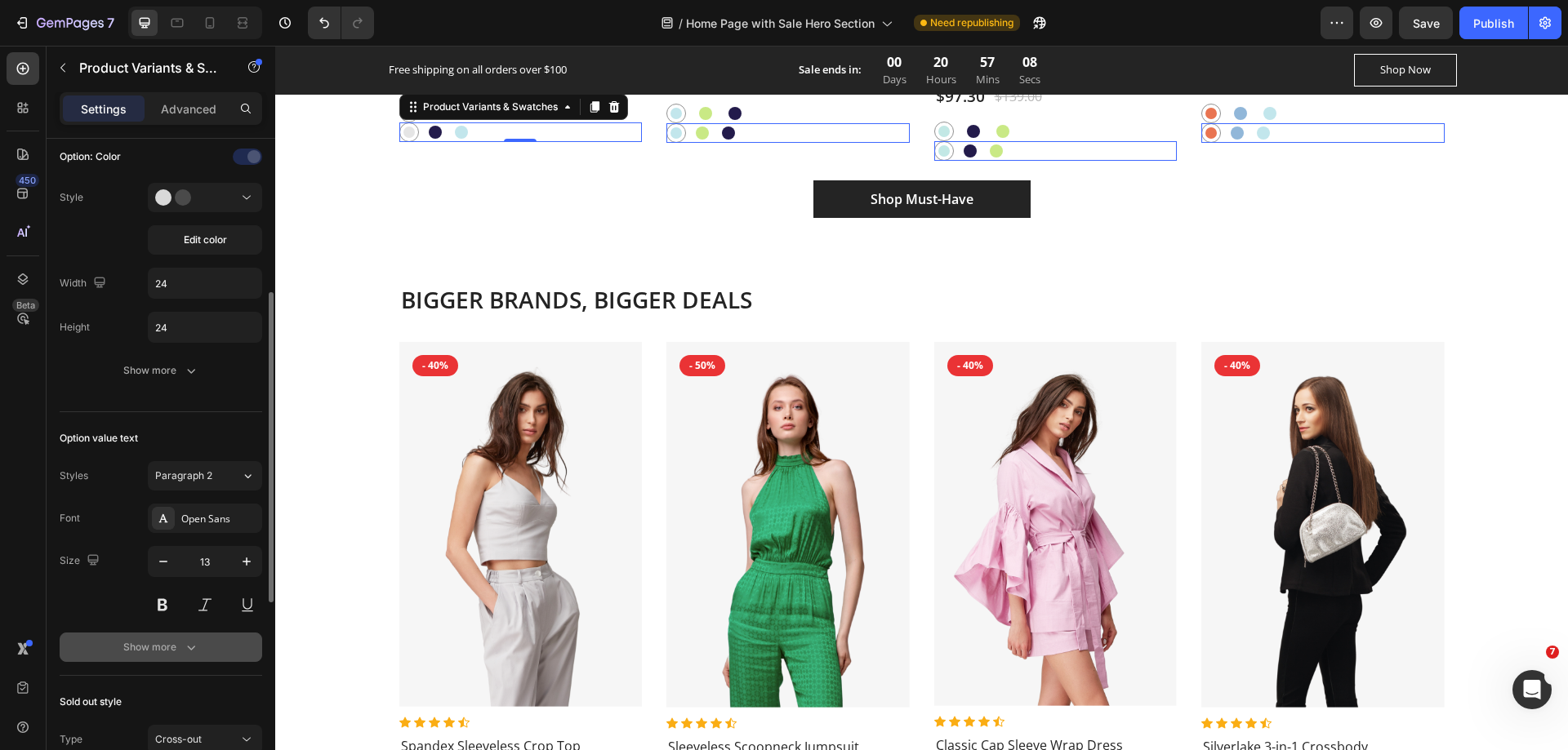
click at [190, 644] on icon "button" at bounding box center [192, 647] width 17 height 17
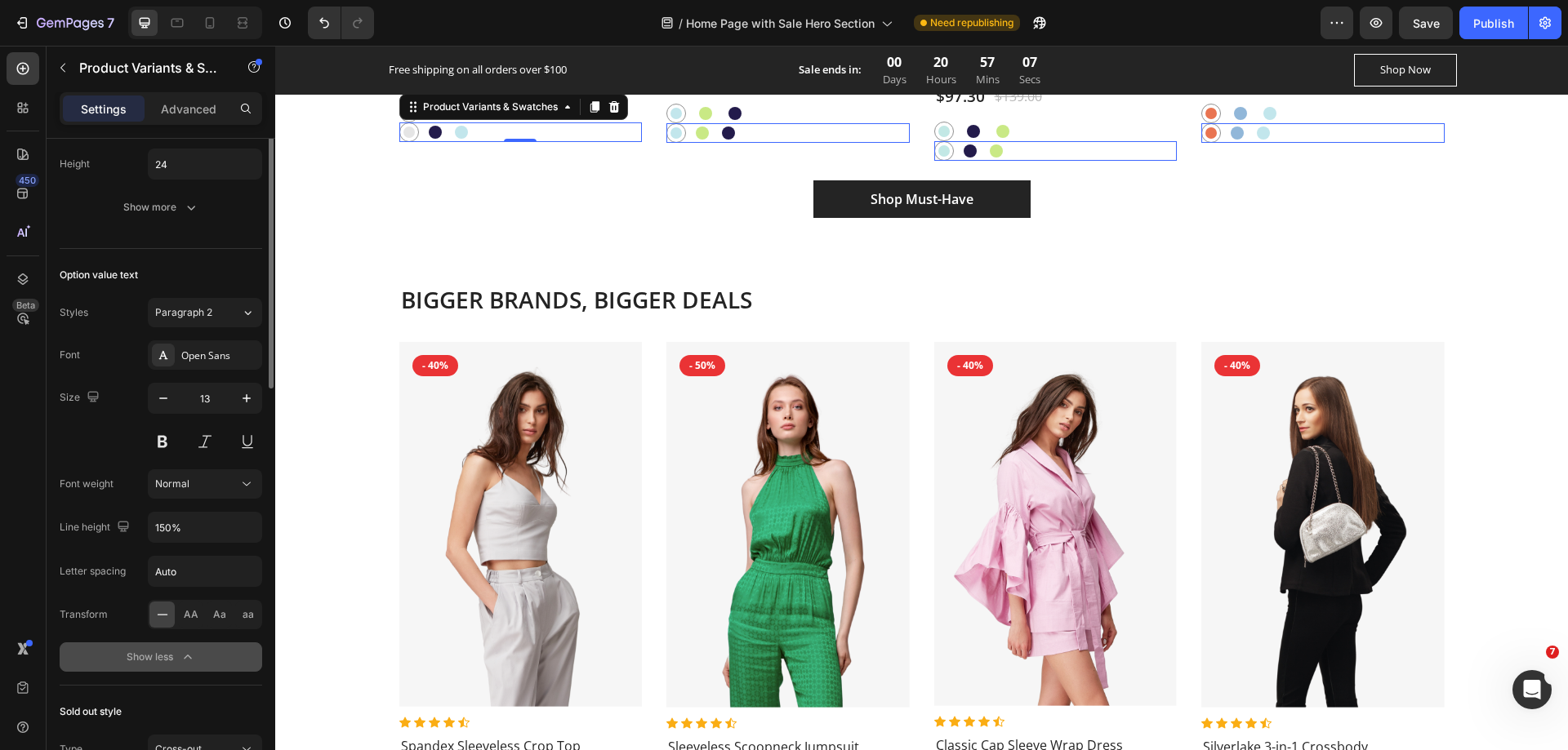
scroll to position [245, 0]
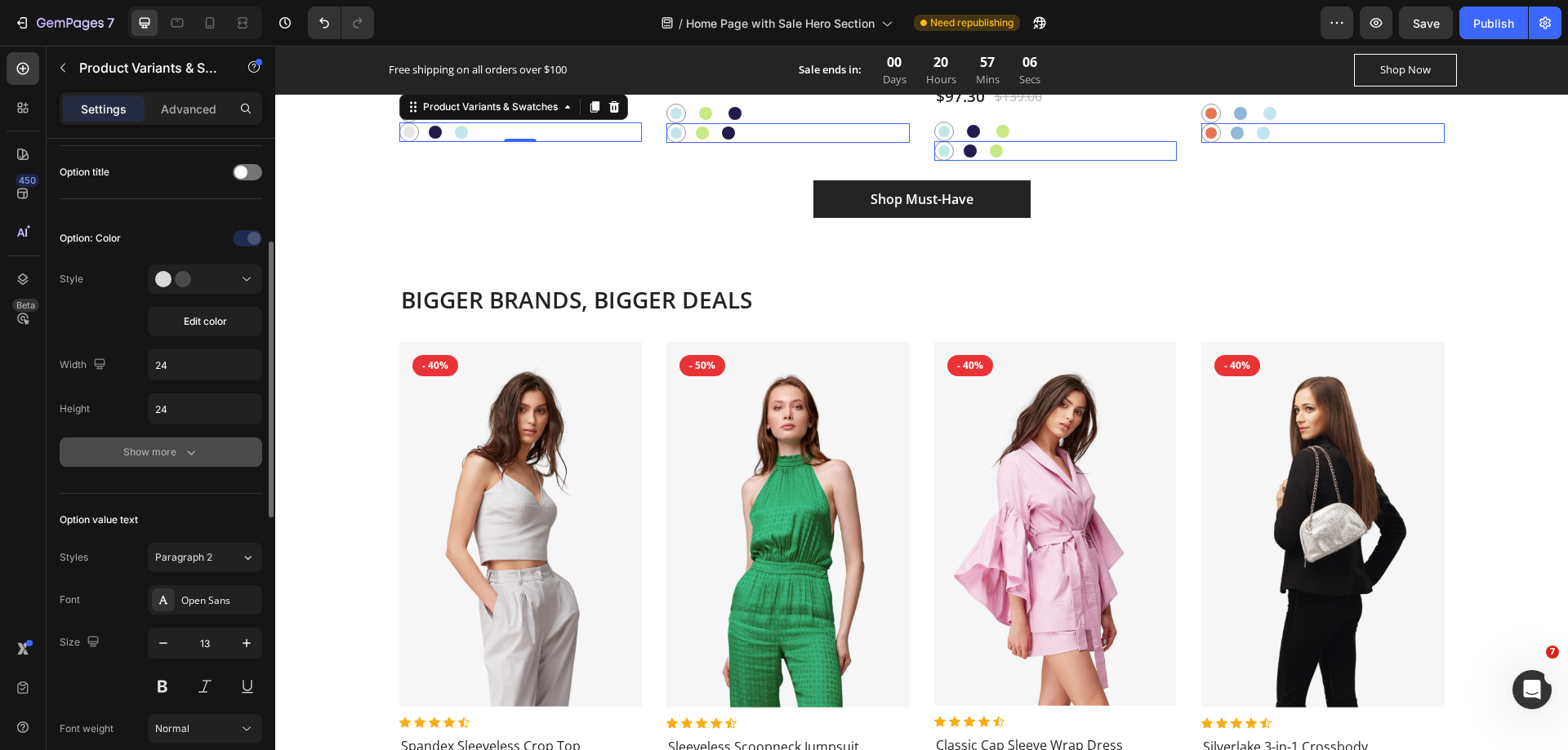
click at [168, 450] on div "Show more" at bounding box center [161, 453] width 76 height 17
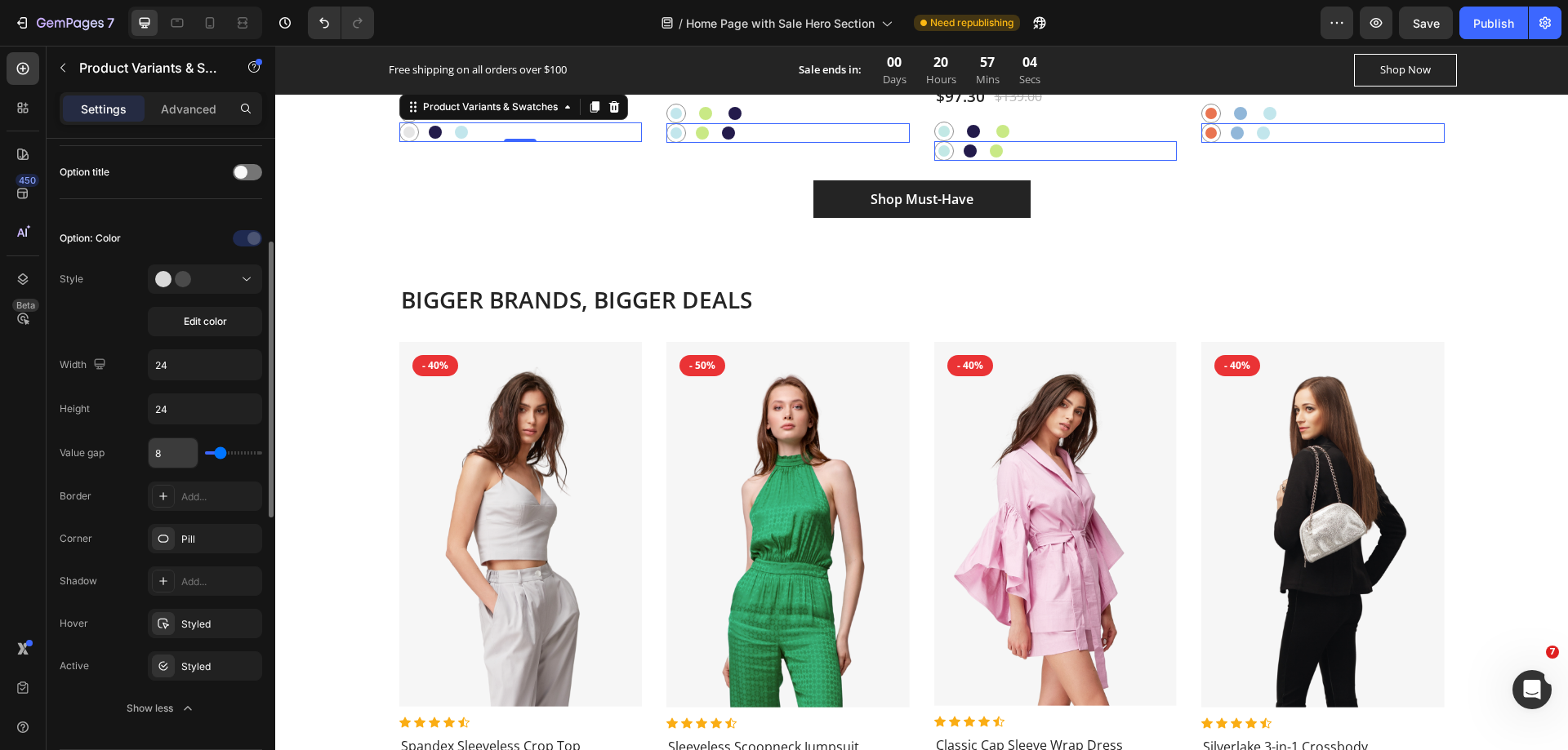
click at [173, 458] on input "8" at bounding box center [172, 454] width 49 height 30
type input "9"
type input "10"
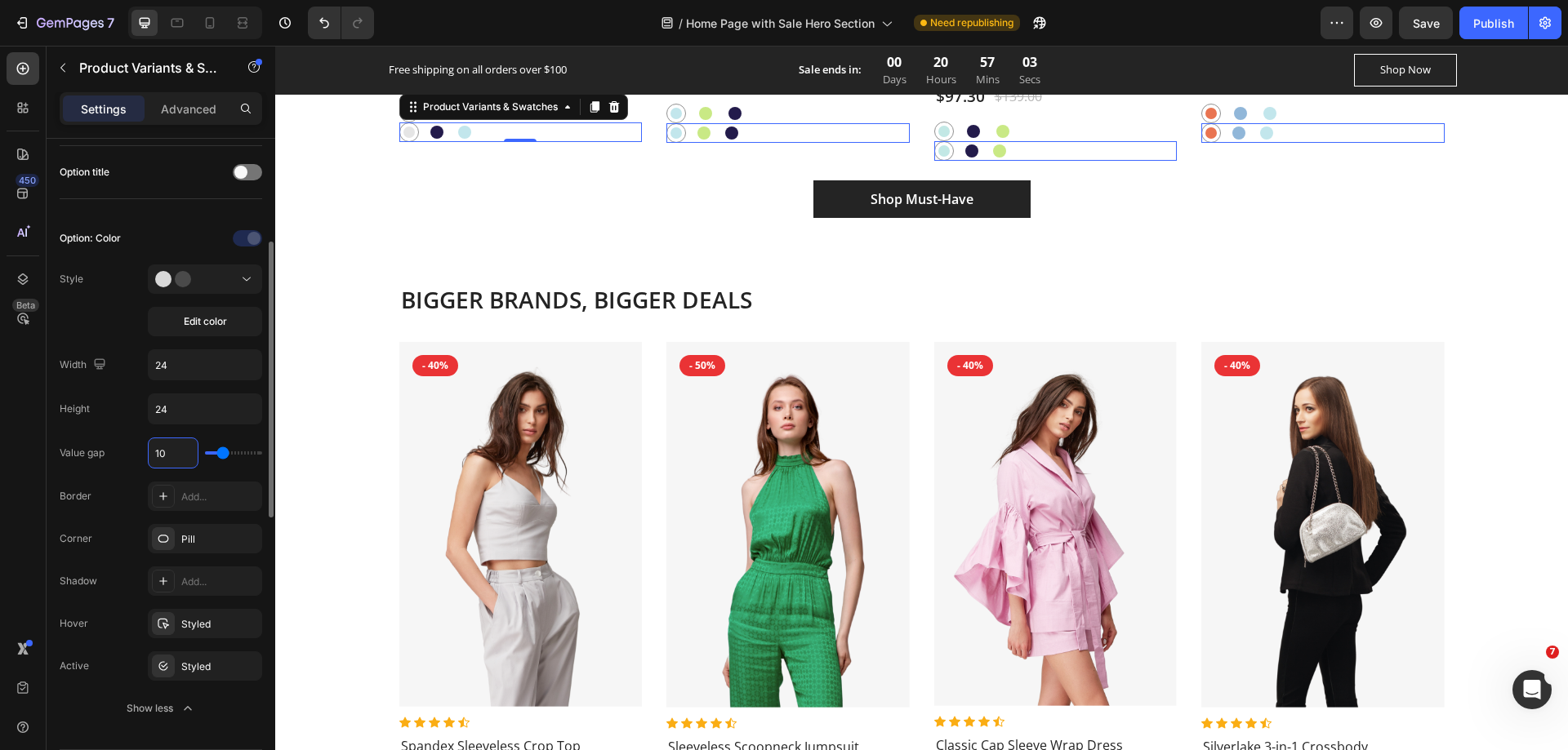
type input "11"
type input "10"
click at [7, 403] on div "450 Beta" at bounding box center [22, 342] width 32 height 581
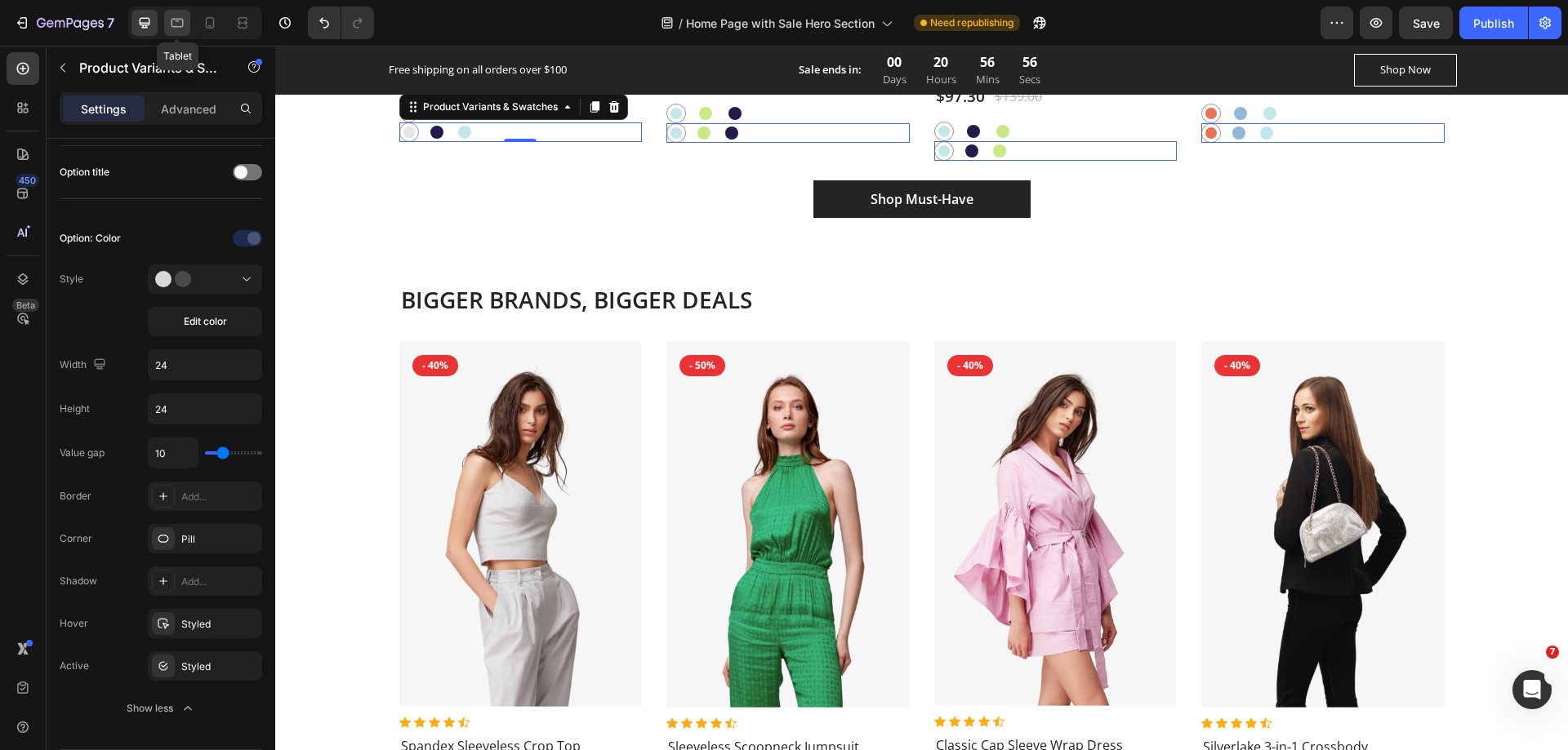
click at [176, 25] on icon at bounding box center [178, 23] width 17 height 17
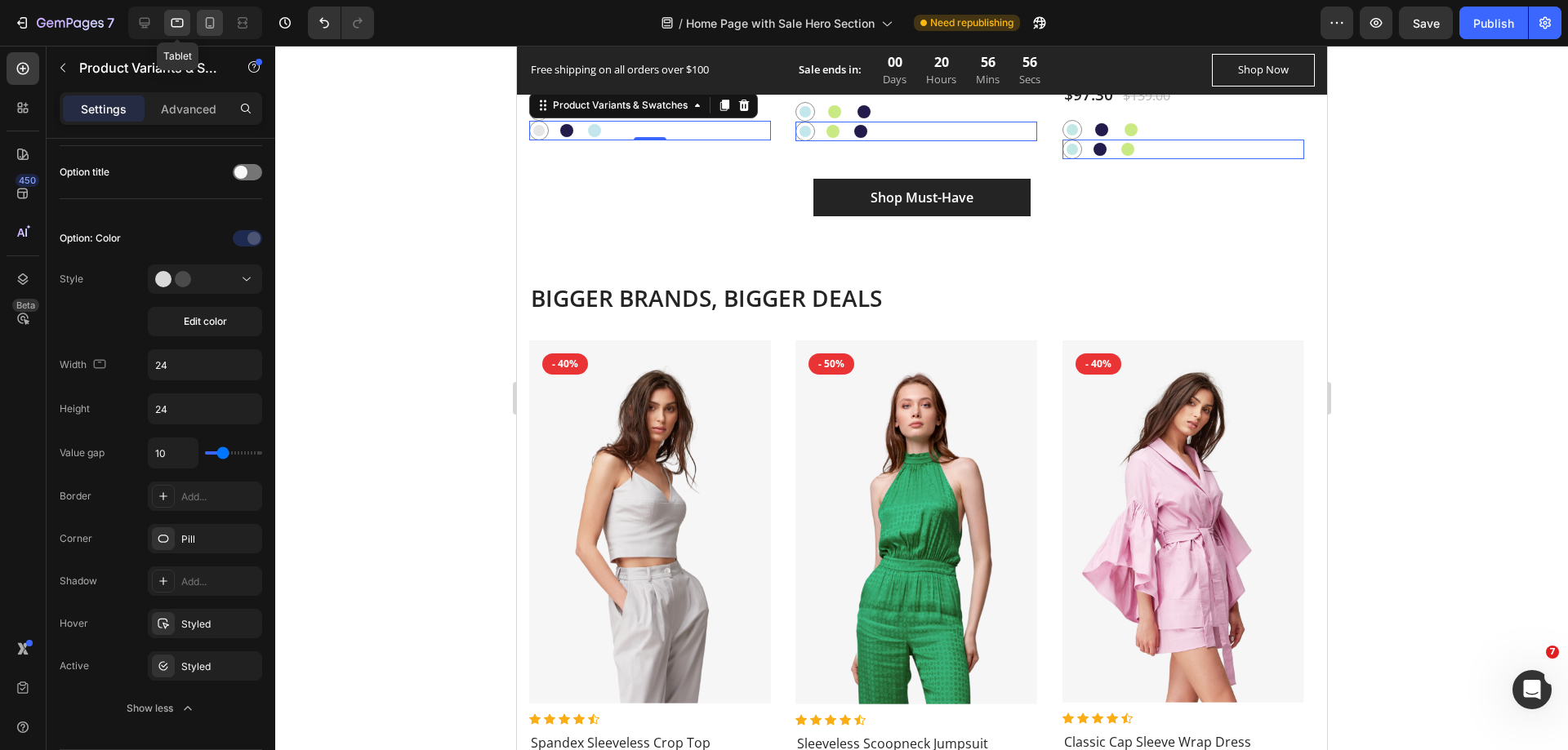
scroll to position [2407, 0]
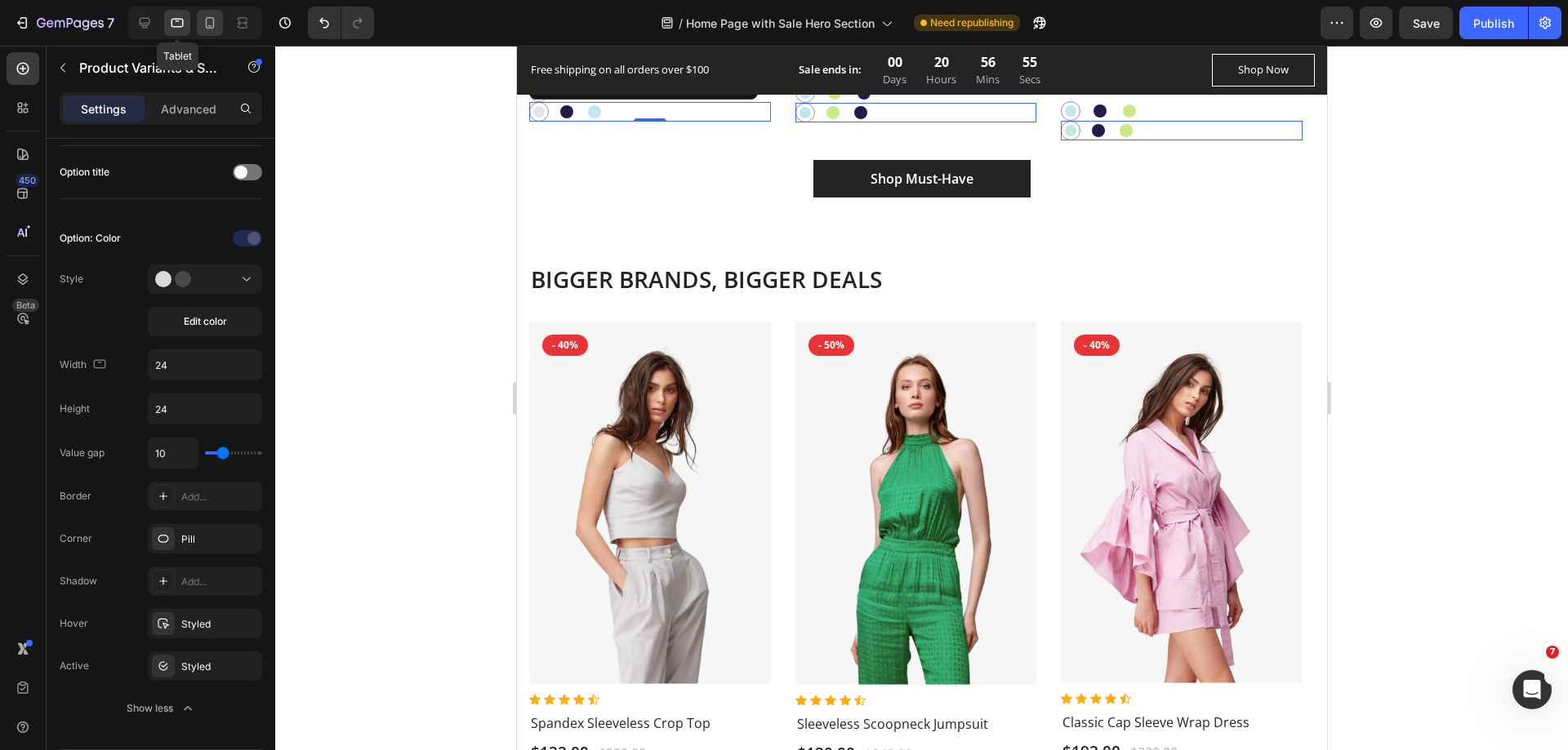
click at [205, 23] on icon at bounding box center [210, 23] width 17 height 17
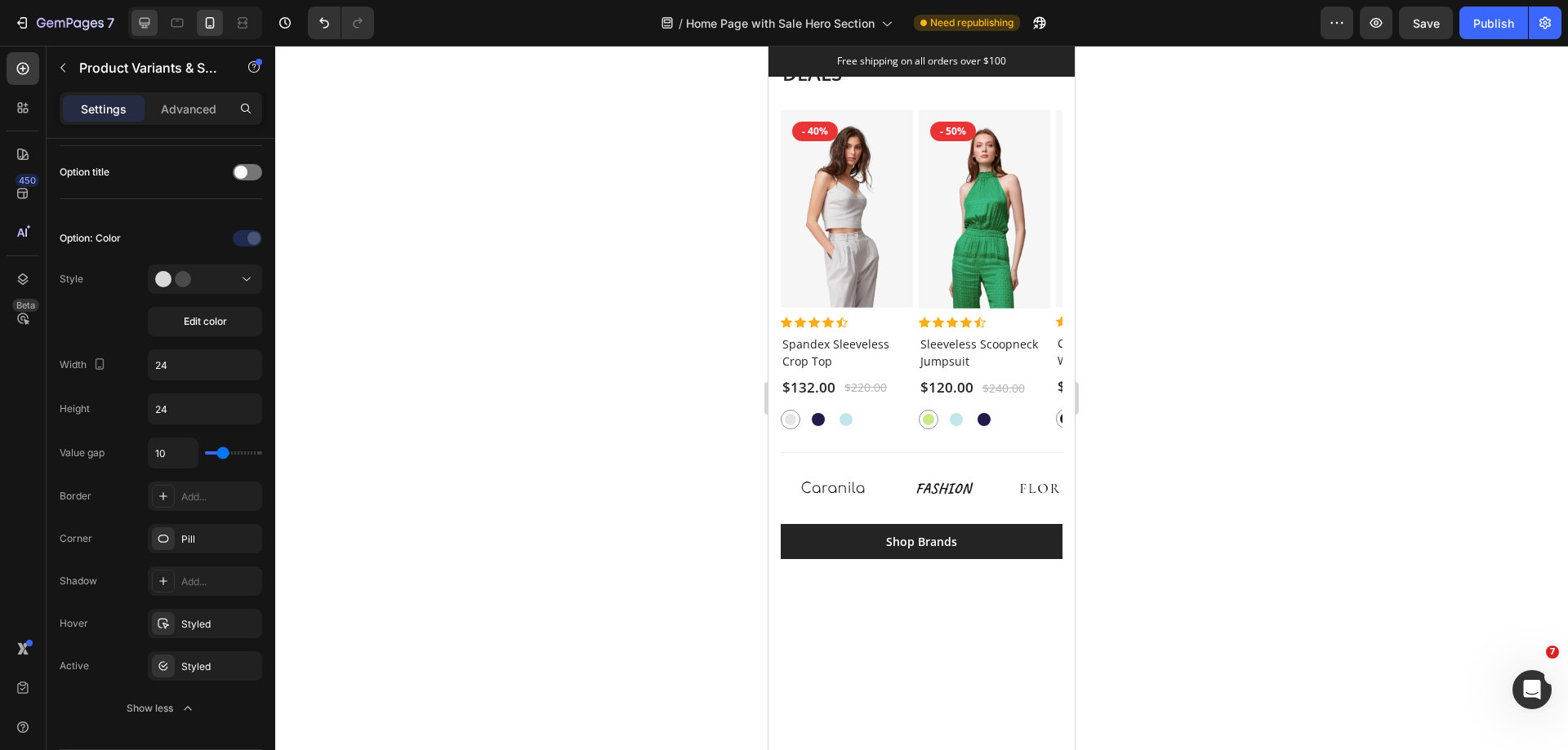
scroll to position [2193, 0]
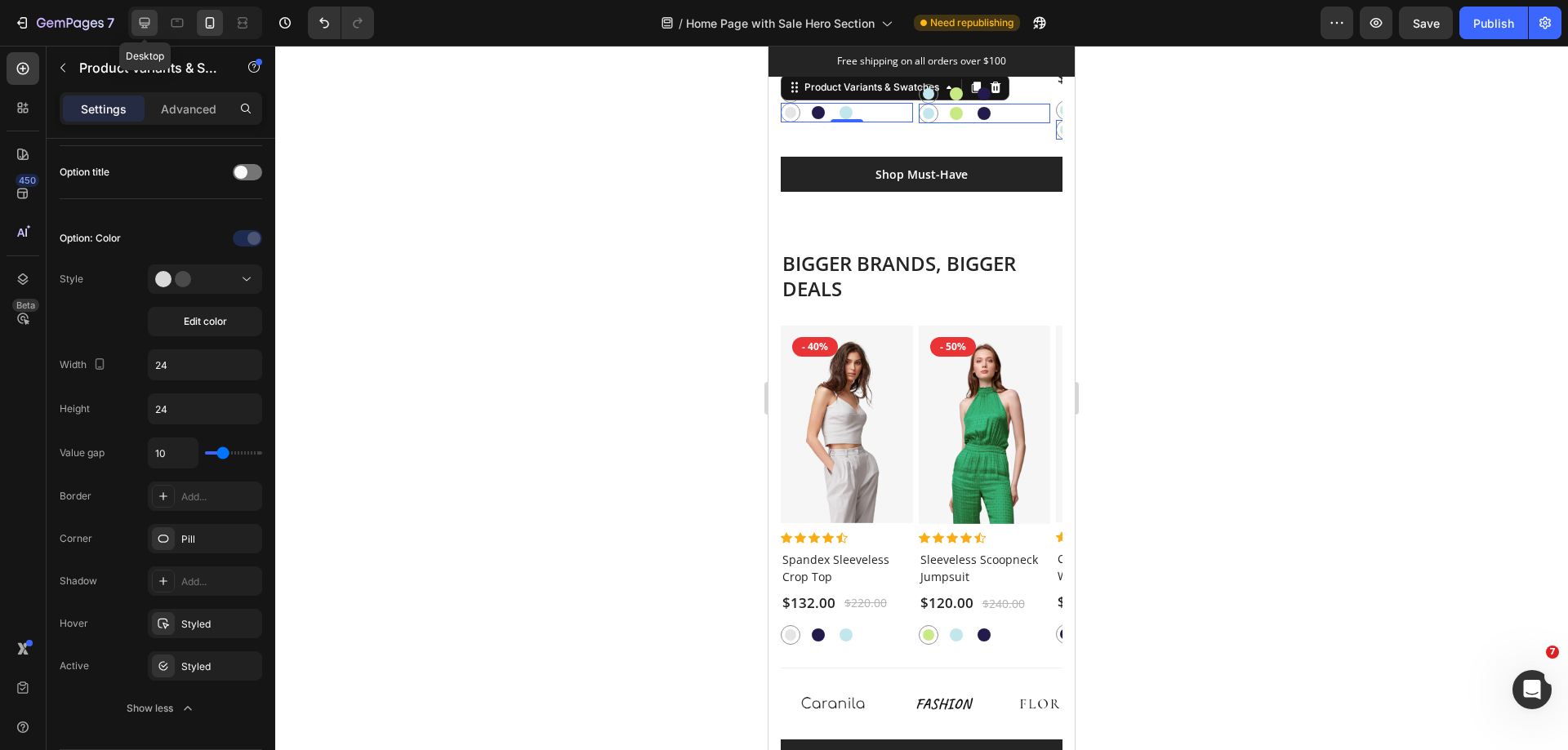
click at [146, 29] on icon at bounding box center [144, 23] width 17 height 17
type input "13"
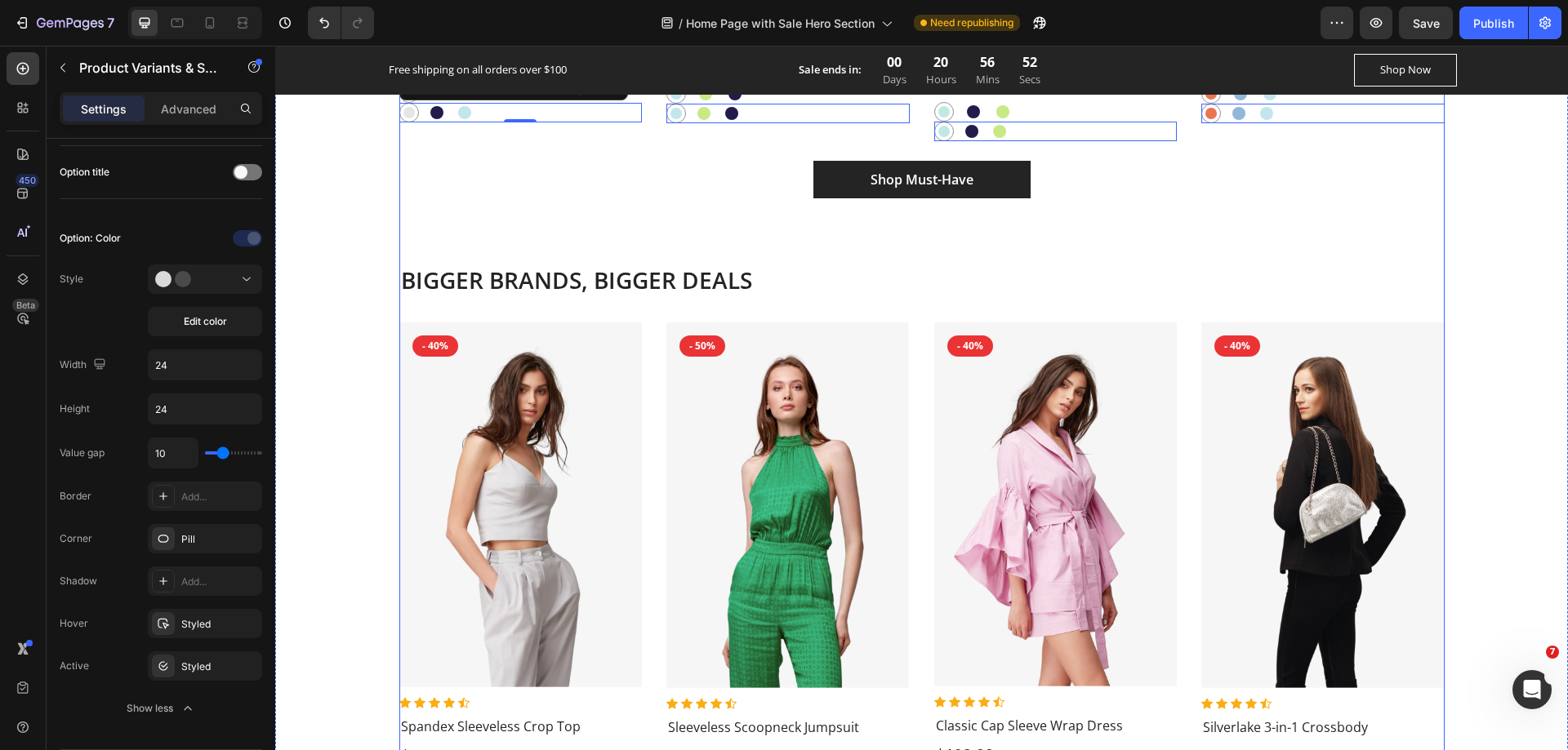
scroll to position [2165, 0]
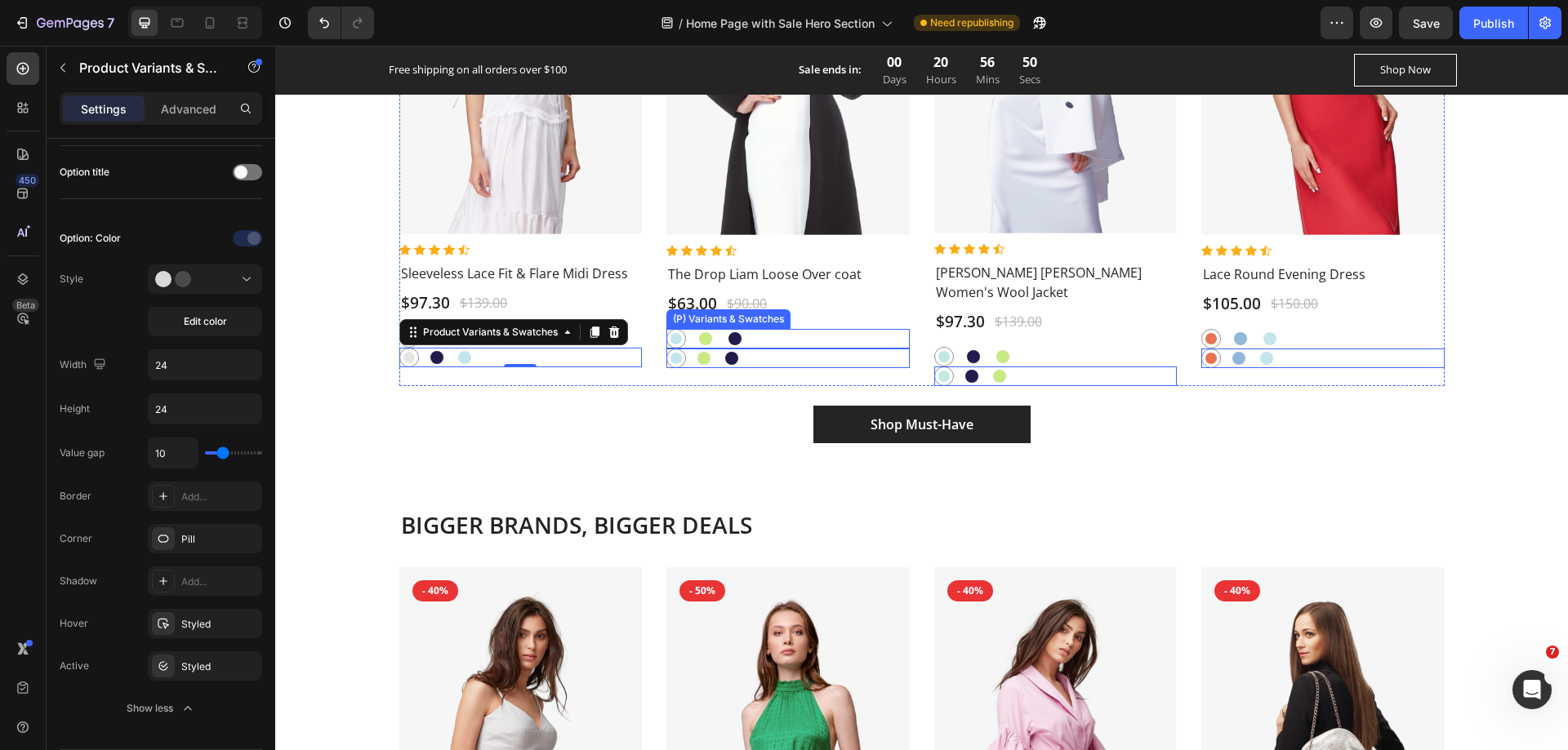
click at [789, 334] on div "Onahau Onahau Yellow Green Yellow Green Cosmos Cosmos" at bounding box center [788, 338] width 244 height 19
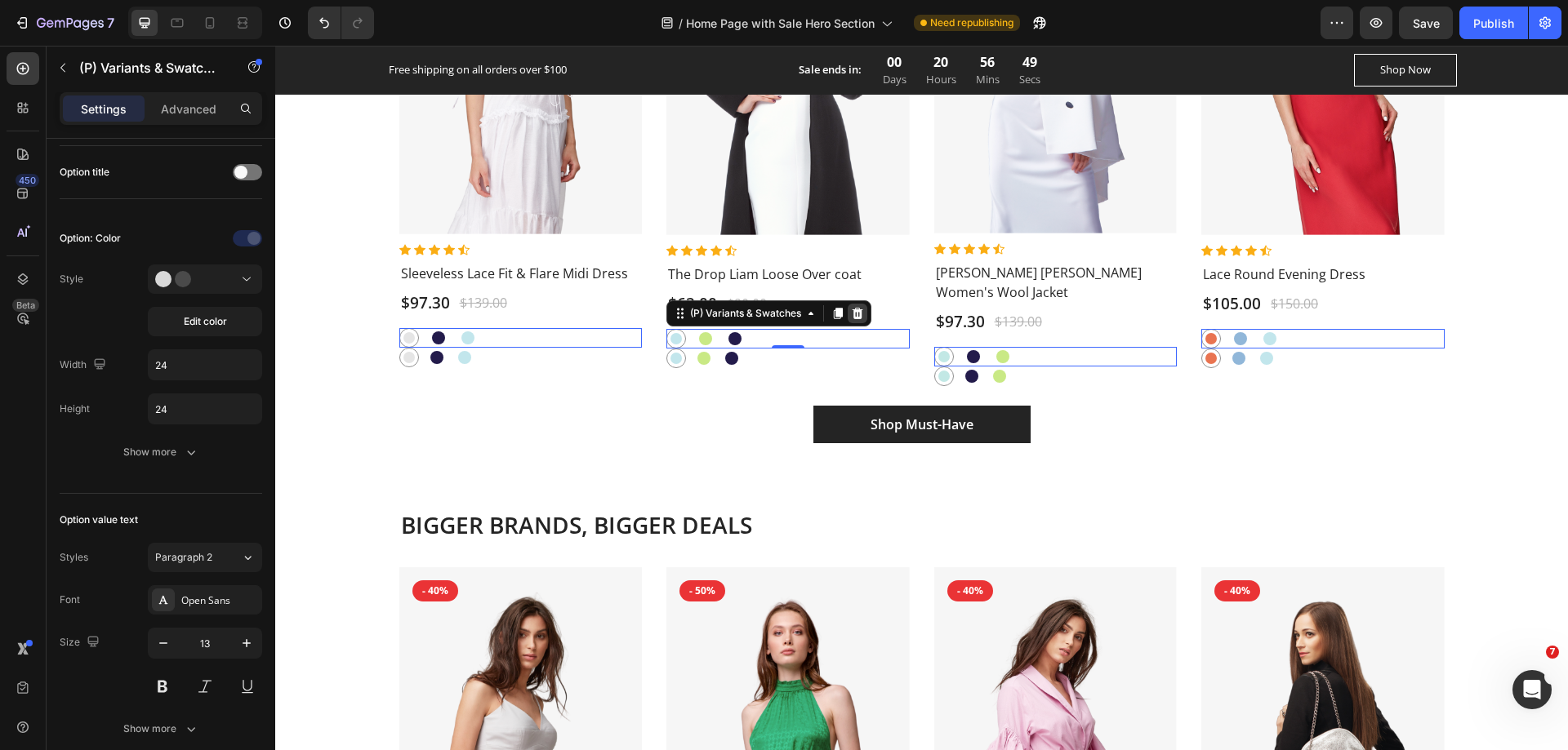
click at [856, 310] on icon at bounding box center [858, 313] width 10 height 11
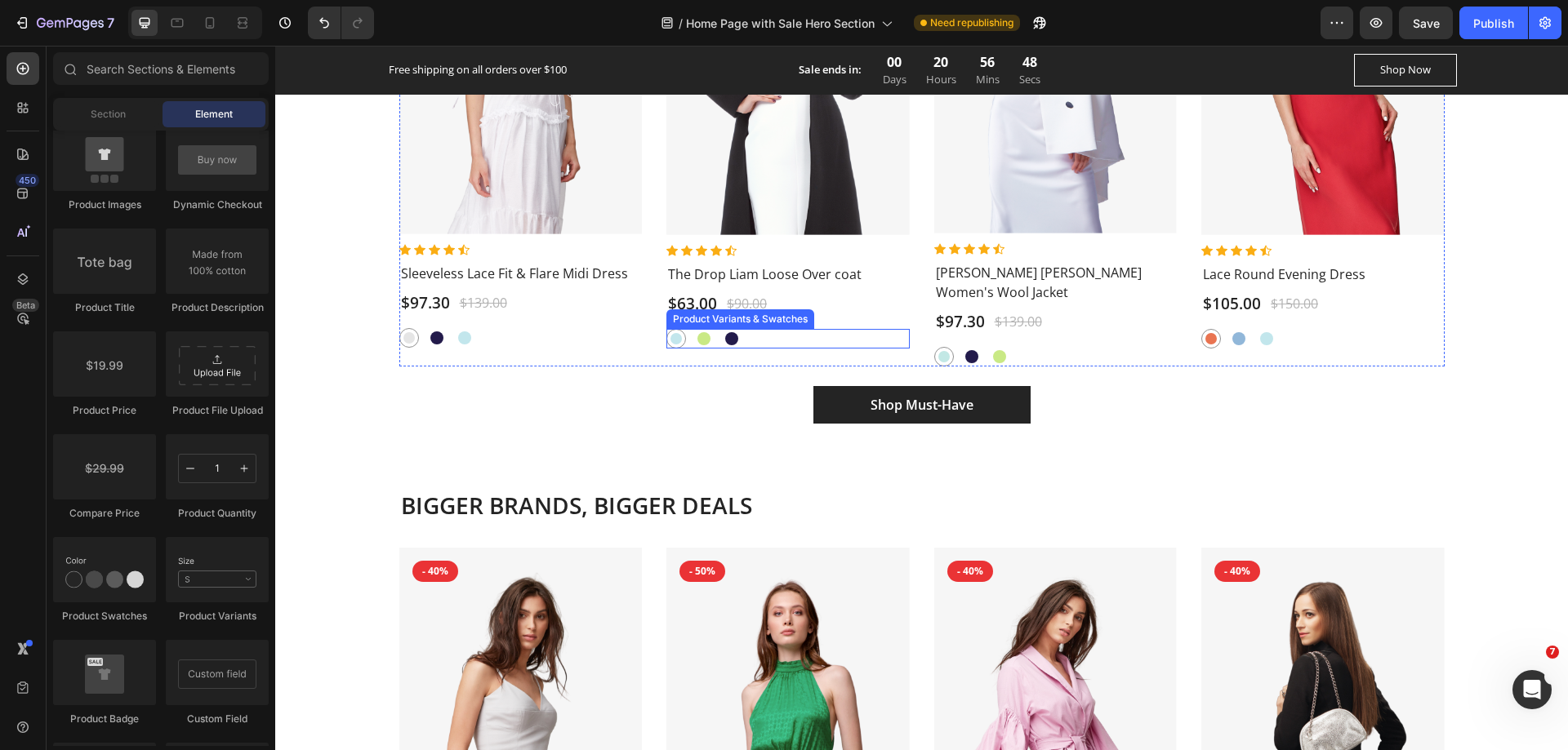
click at [768, 338] on div "Onahau Onahau Yellow Green Yellow Green Cosmos Cosmos" at bounding box center [788, 338] width 244 height 19
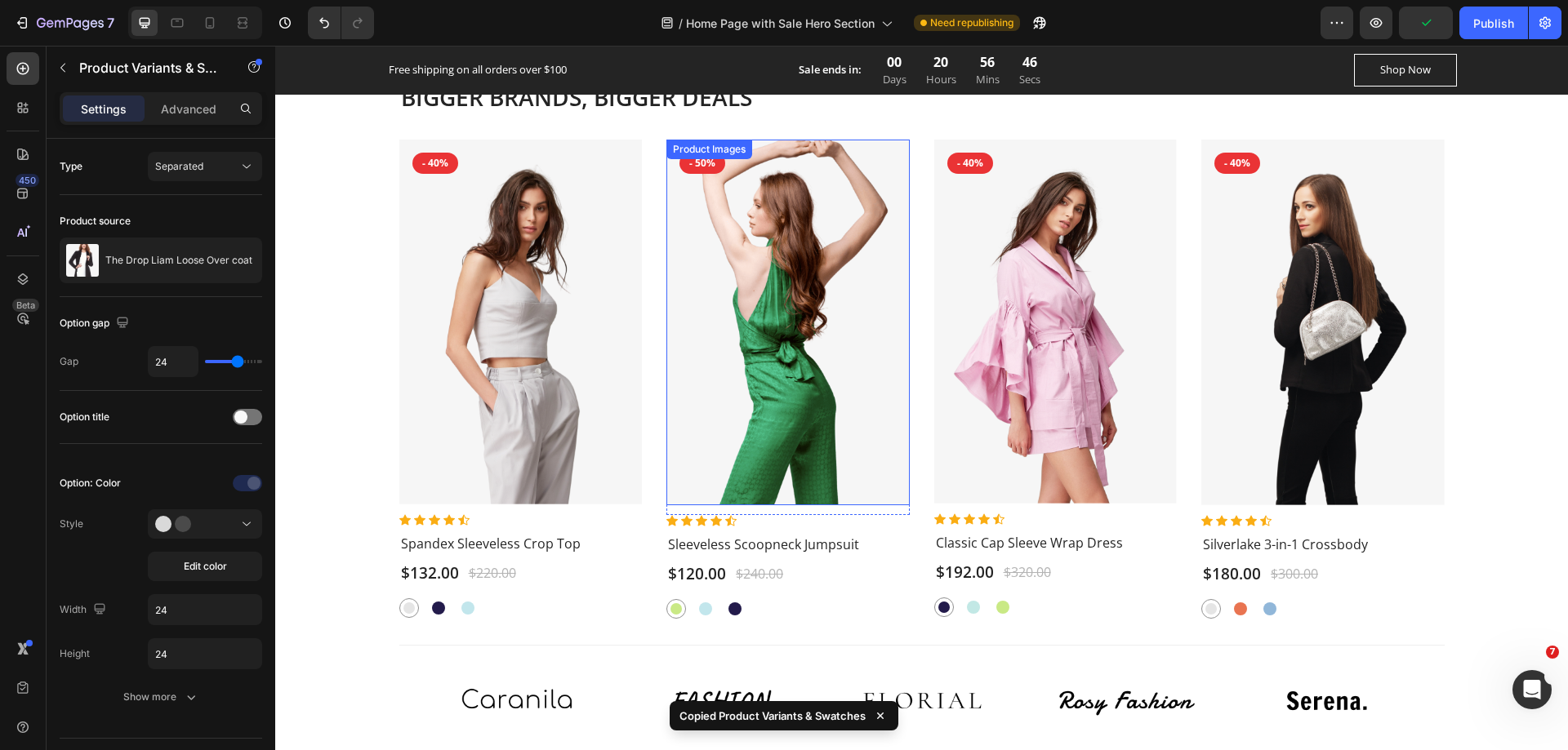
scroll to position [2655, 0]
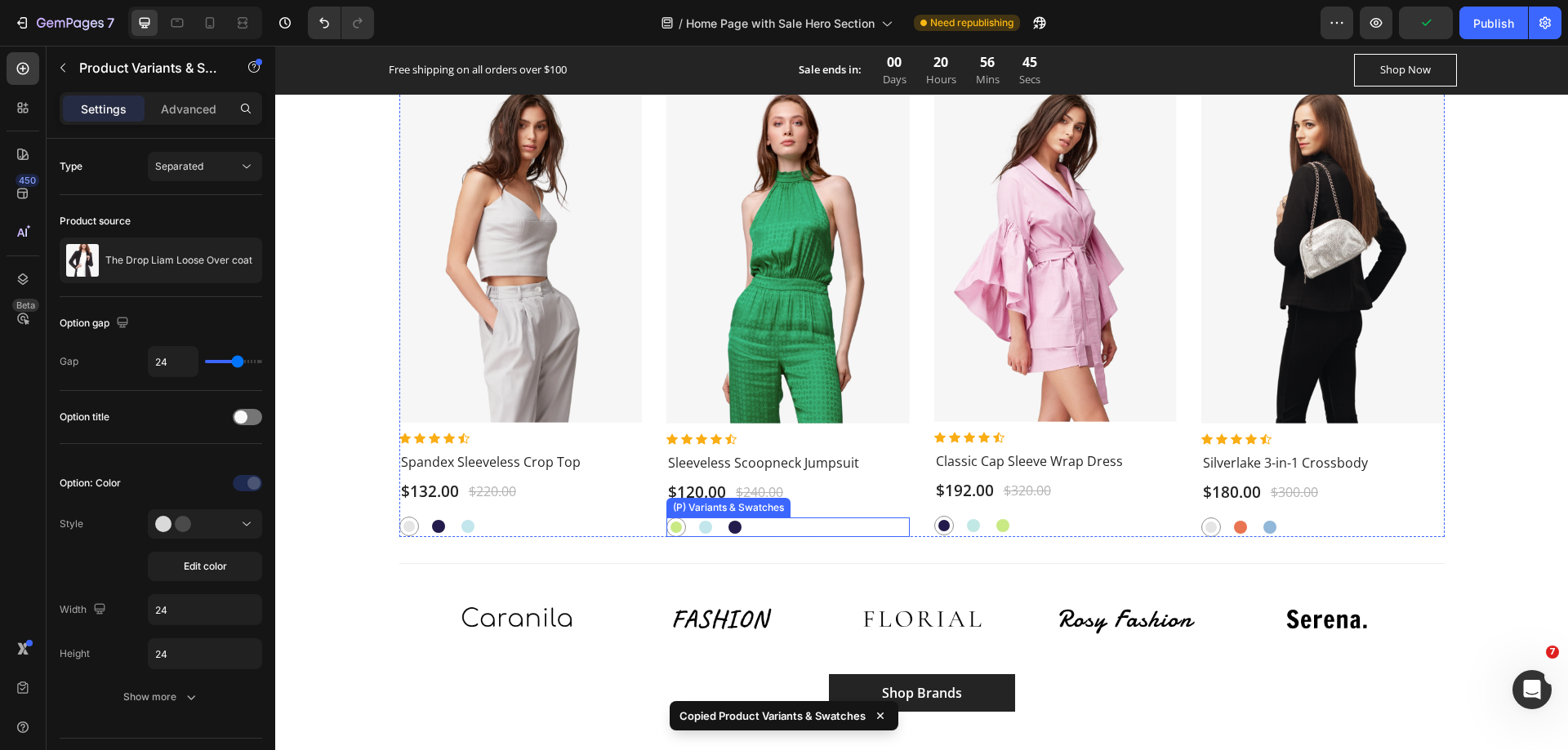
click at [785, 518] on div "Yellow Green Yellow Green Onahau Onahau Cosmos Cosmos" at bounding box center [788, 527] width 244 height 19
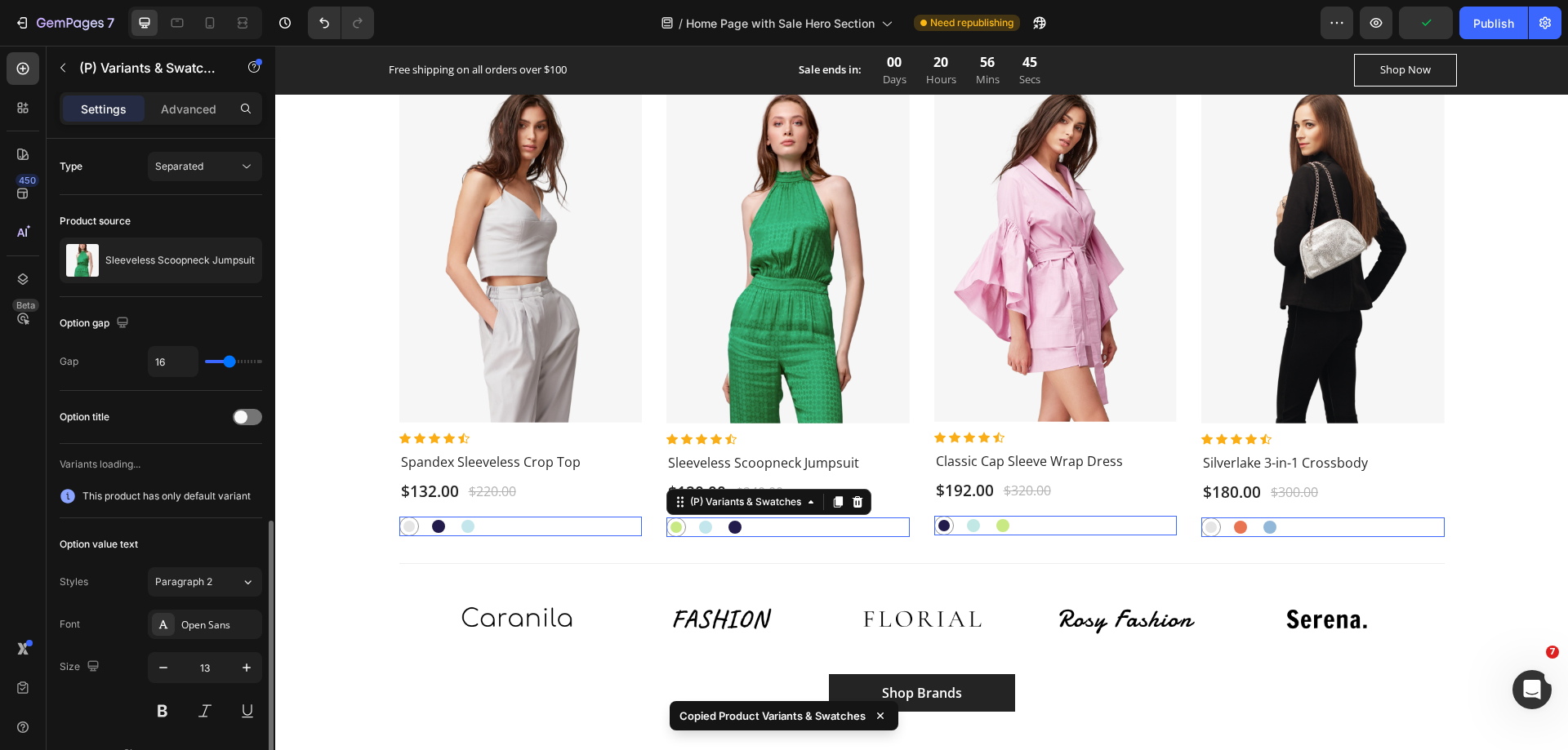
scroll to position [245, 0]
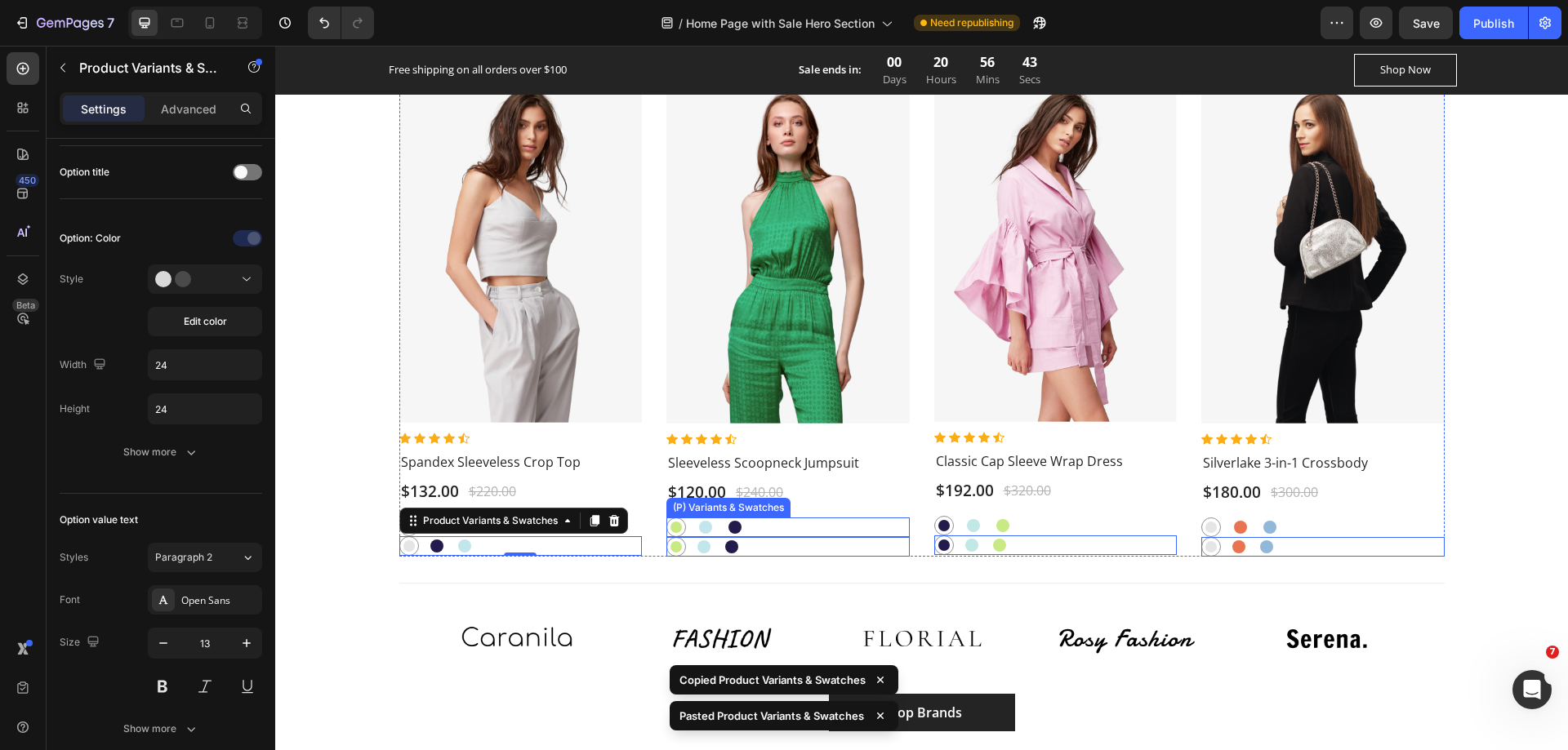
click at [800, 518] on div "Yellow Green Yellow Green Onahau Onahau Cosmos Cosmos" at bounding box center [788, 527] width 244 height 19
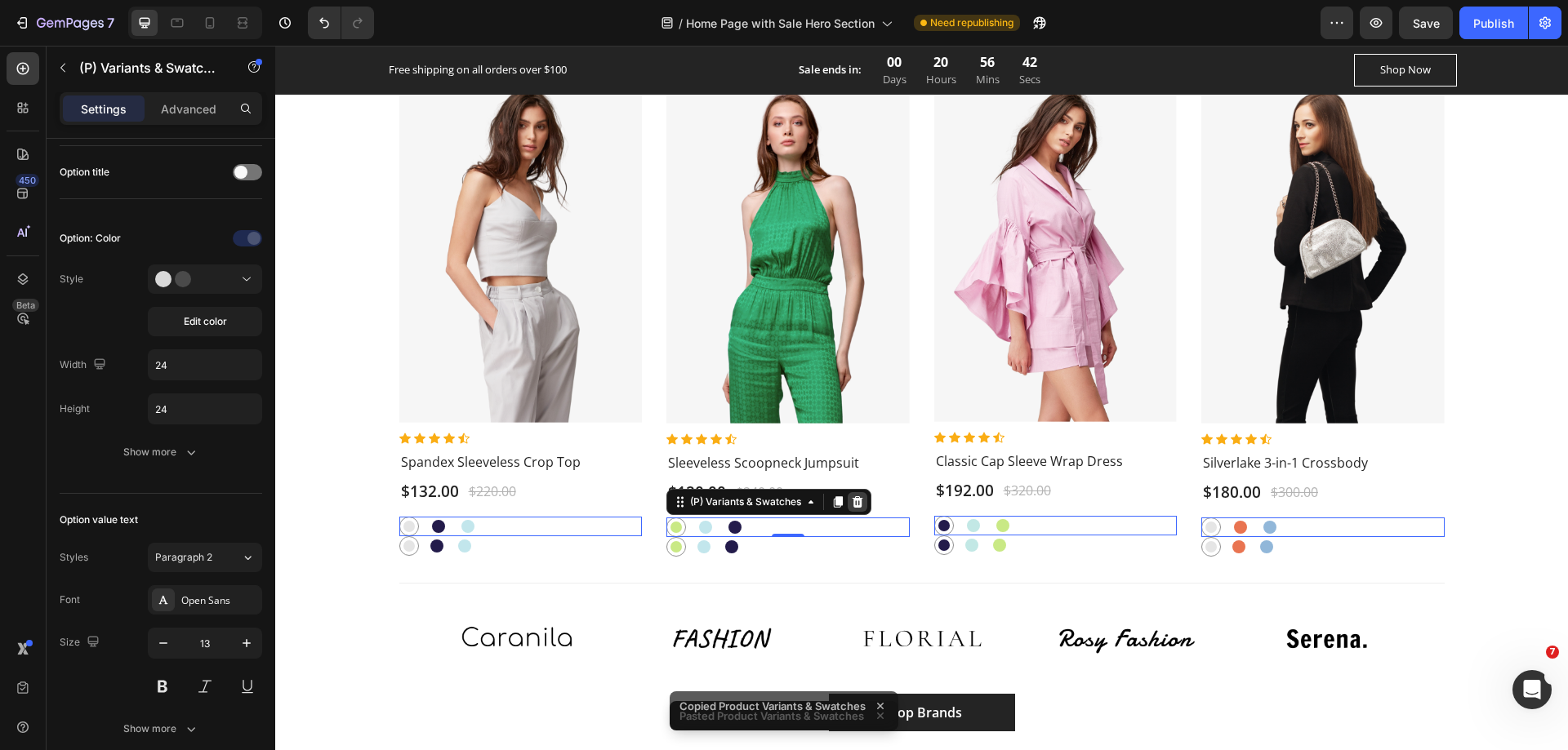
click at [853, 495] on icon at bounding box center [858, 501] width 10 height 11
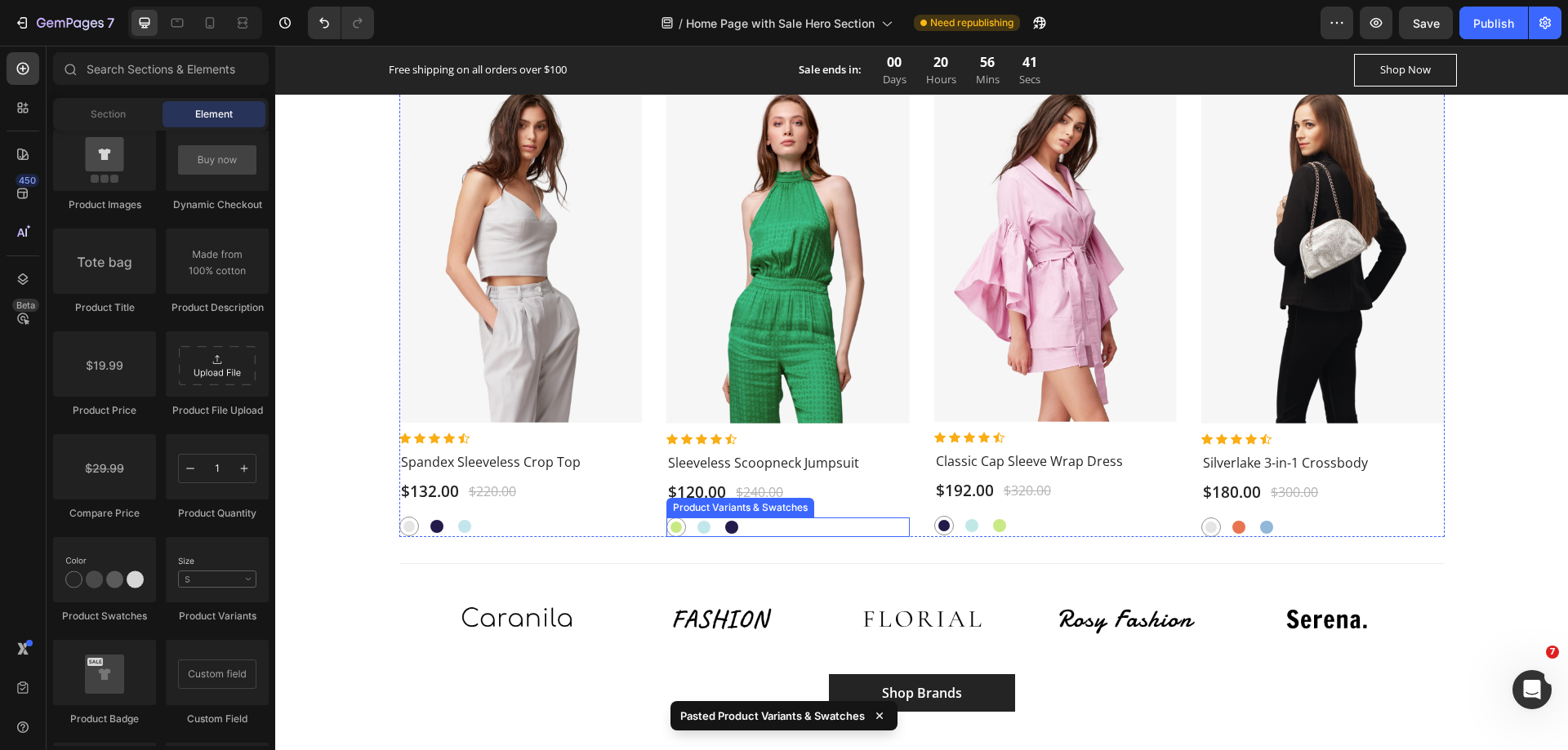
click at [798, 518] on div "Yellow Green Yellow Green Onahau Onahau Cosmos Cosmos" at bounding box center [788, 527] width 244 height 19
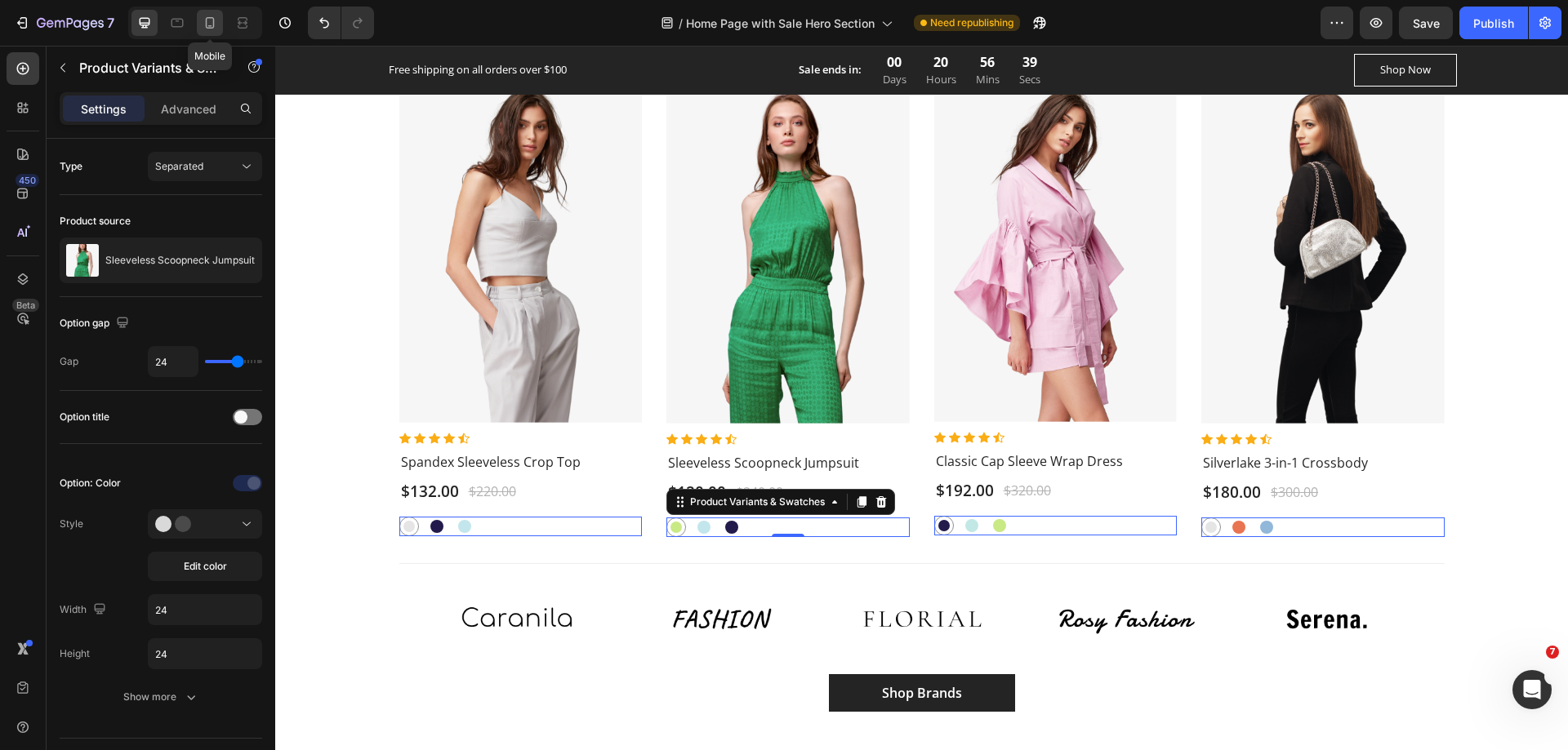
click at [208, 31] on icon at bounding box center [210, 23] width 17 height 17
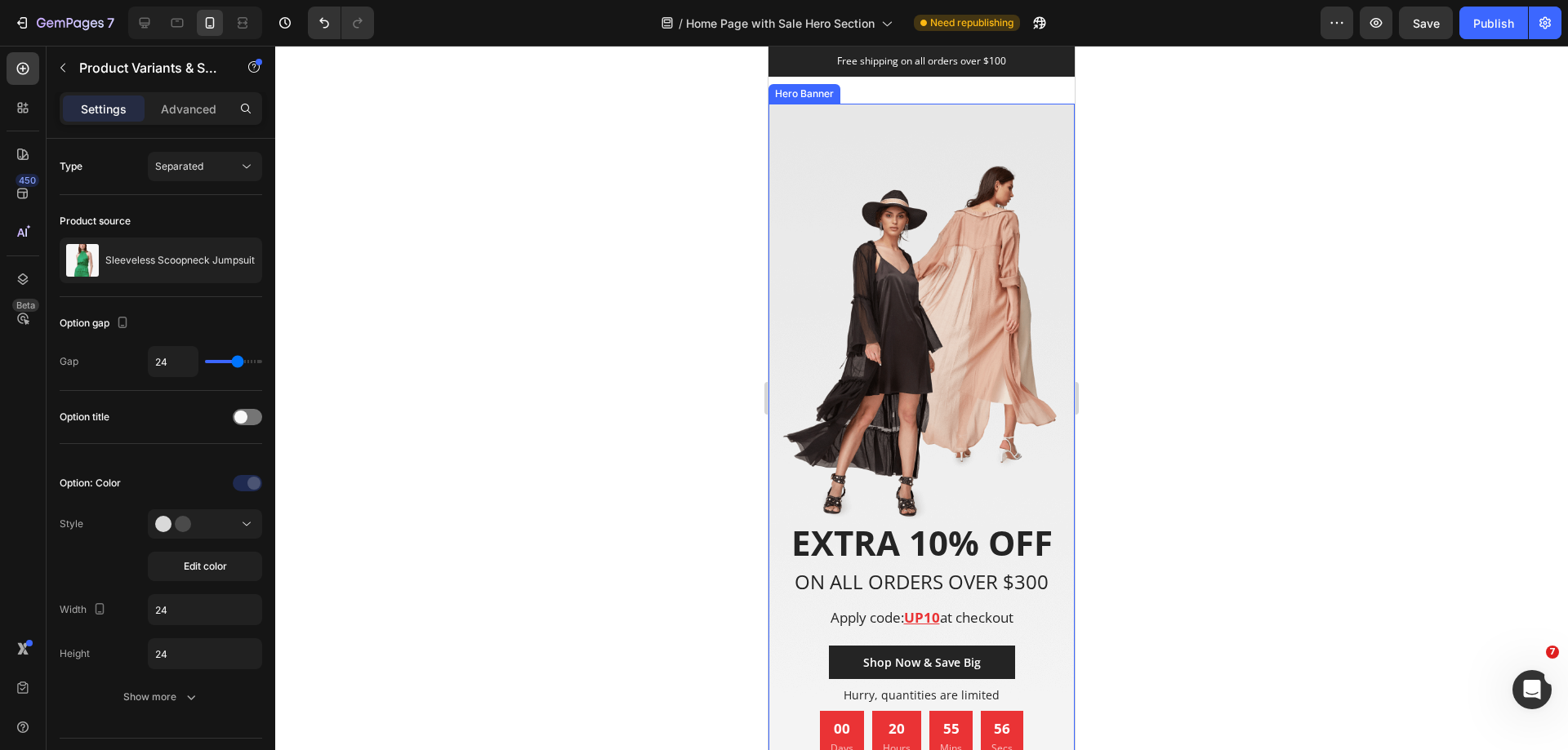
scroll to position [3555, 0]
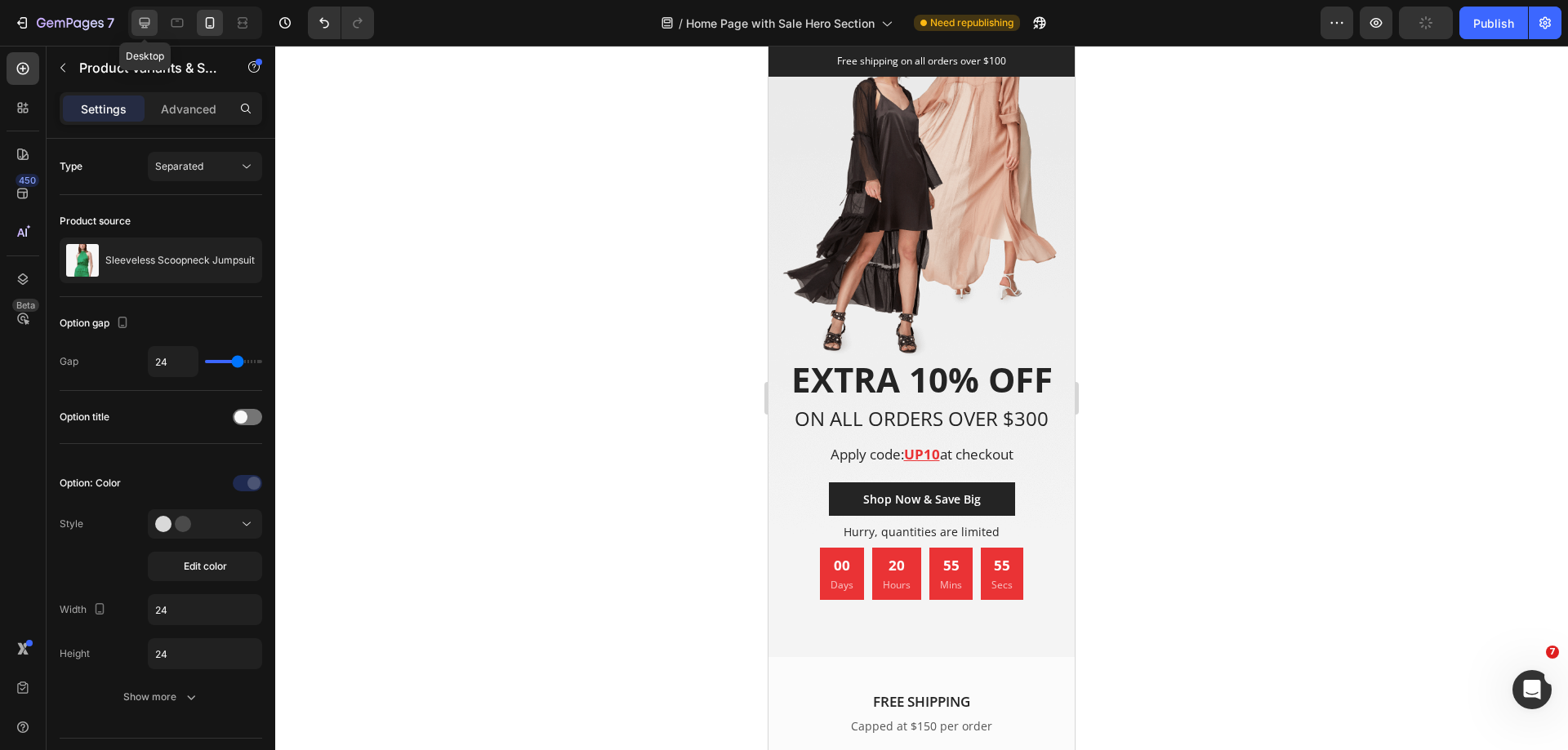
click at [147, 21] on icon at bounding box center [144, 23] width 17 height 17
type input "13"
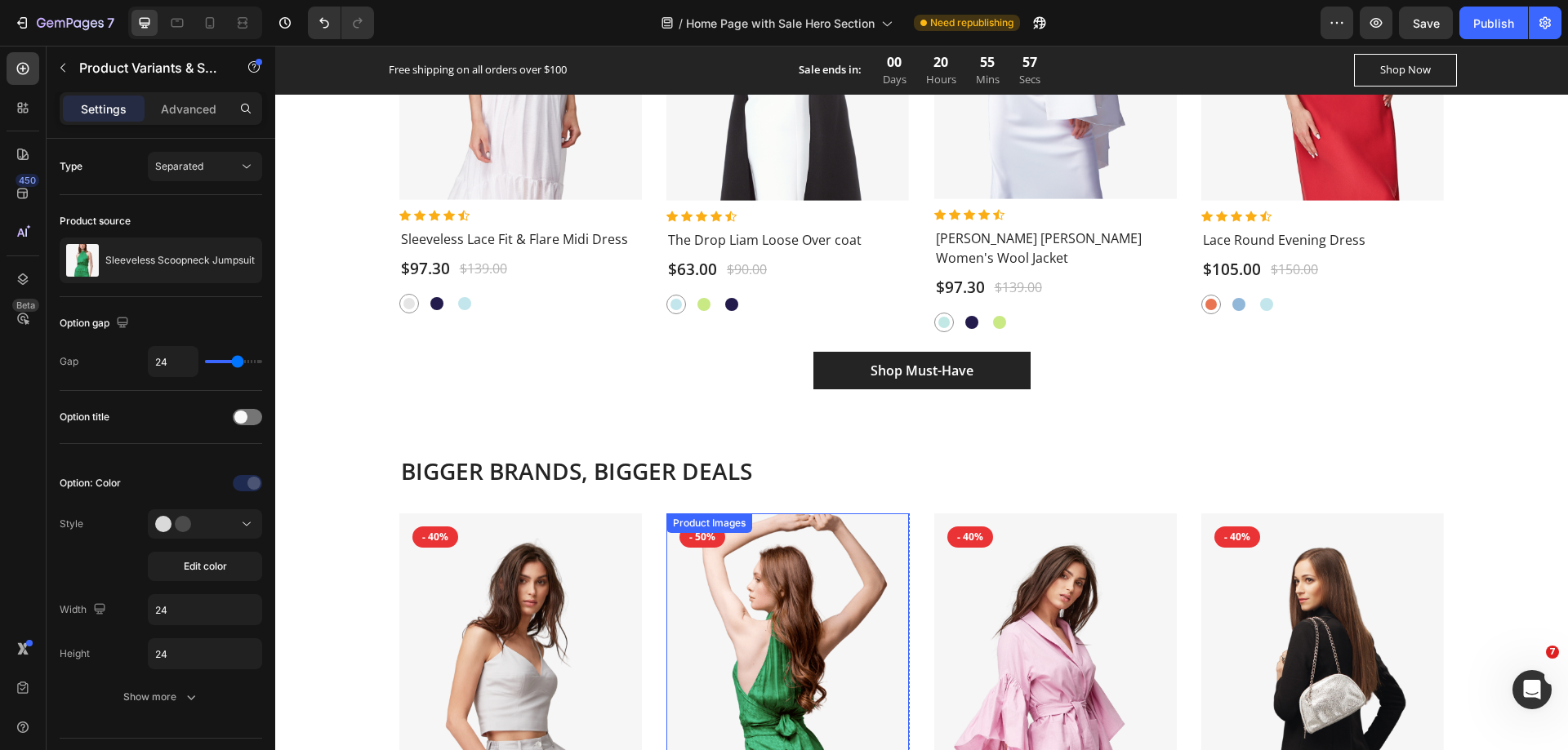
scroll to position [2281, 0]
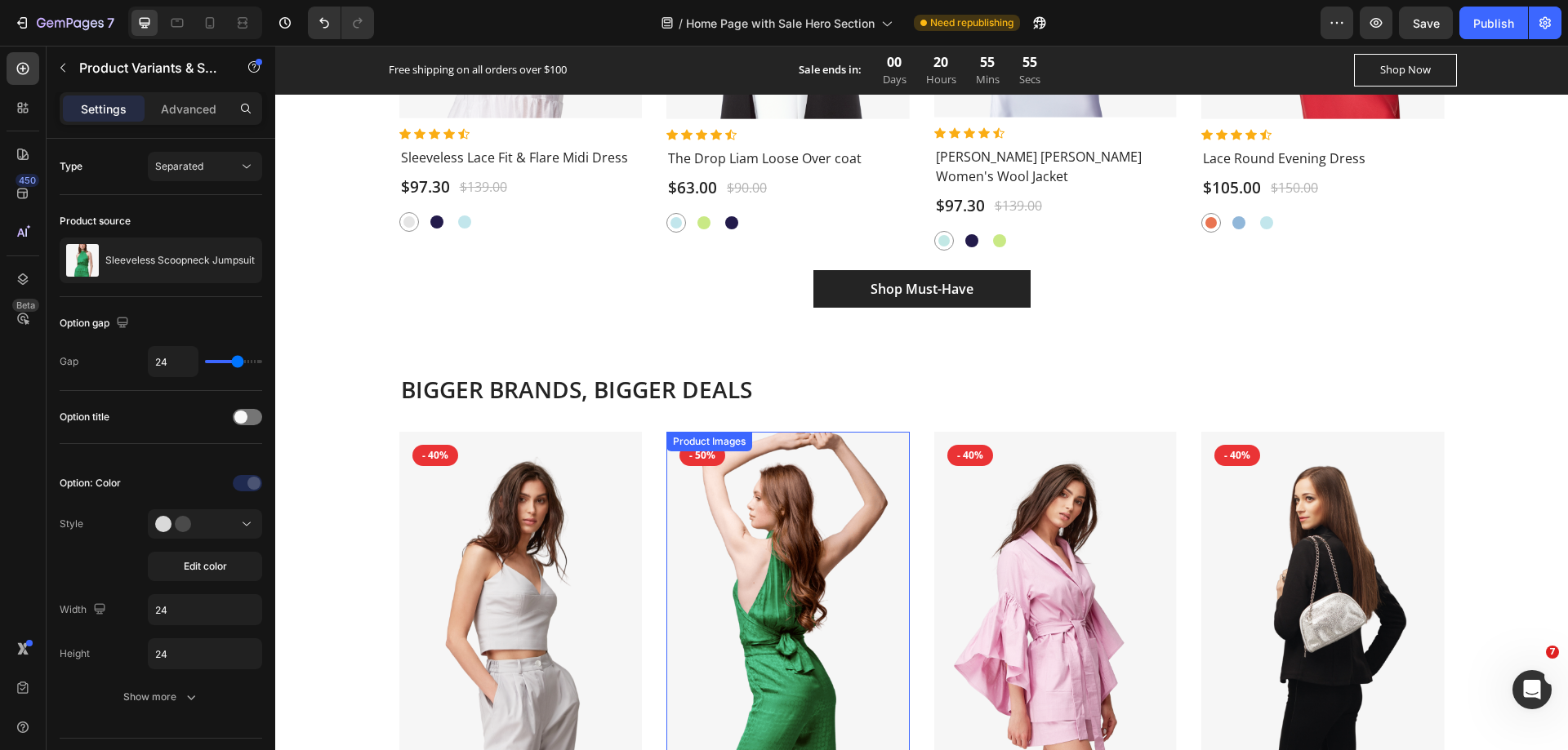
click at [833, 492] on img at bounding box center [788, 614] width 244 height 366
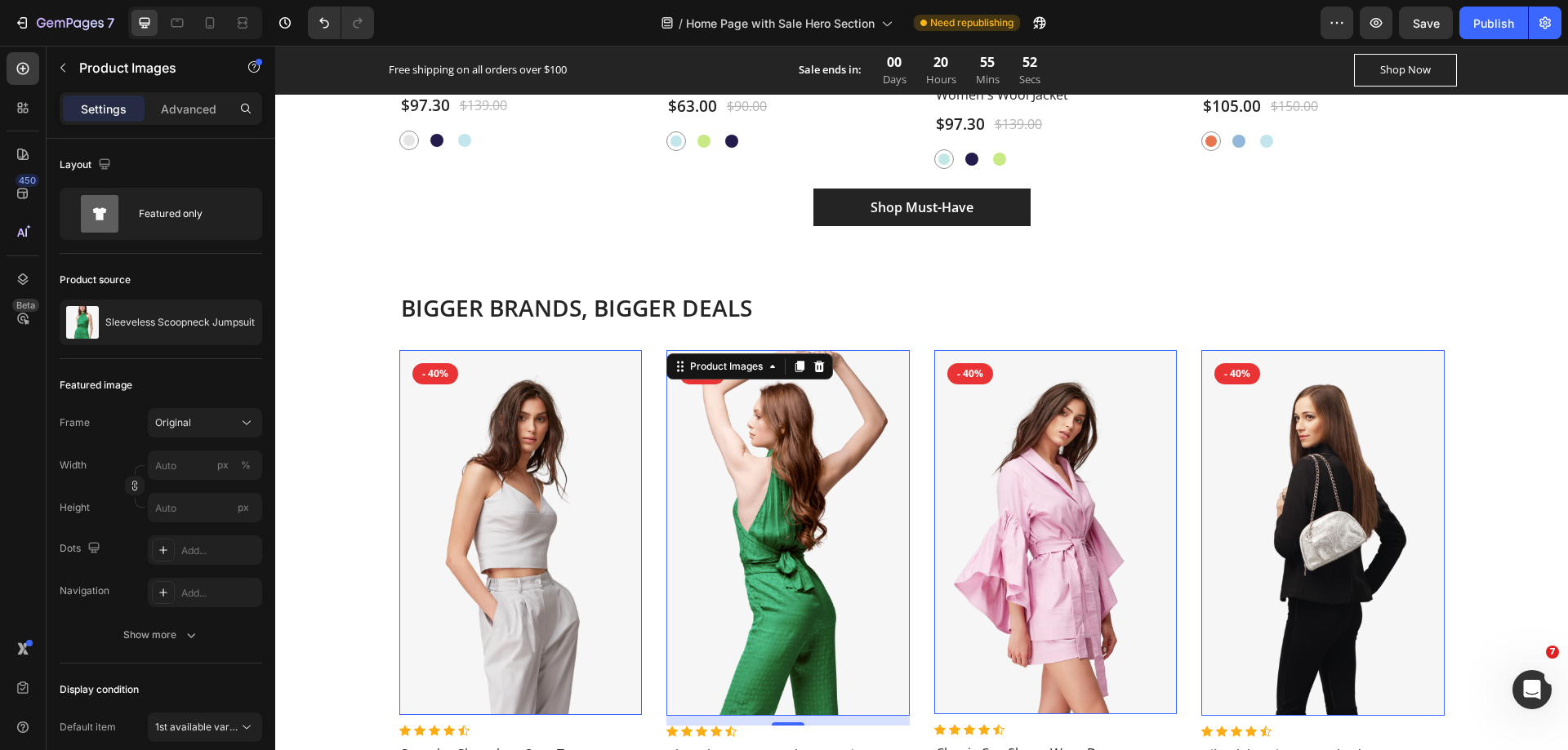
scroll to position [2525, 0]
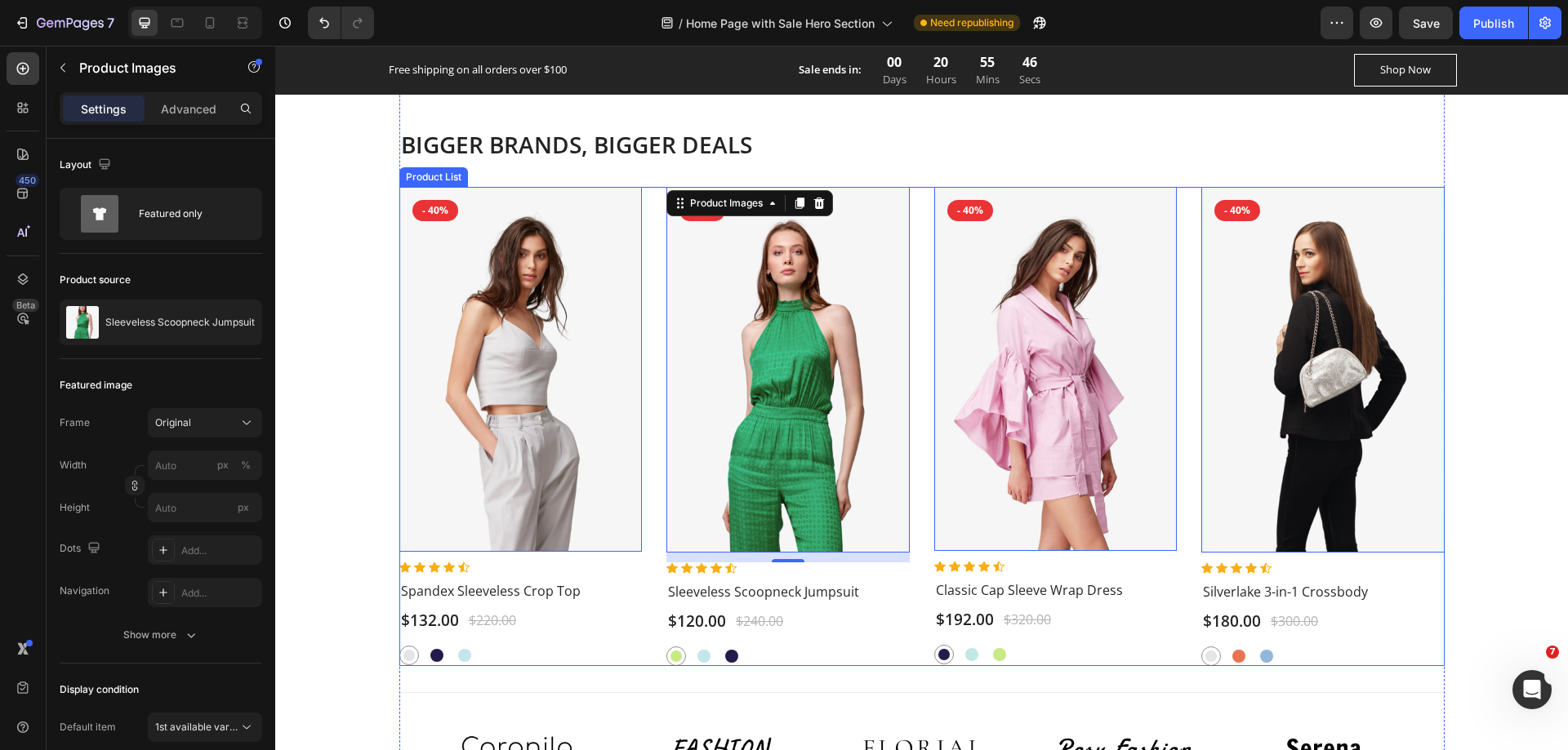
click at [646, 505] on div "Product Images 0 - 40% Product Badge Row Icon Icon Icon Icon Icon Icon List Hoz…" at bounding box center [922, 426] width 1046 height 479
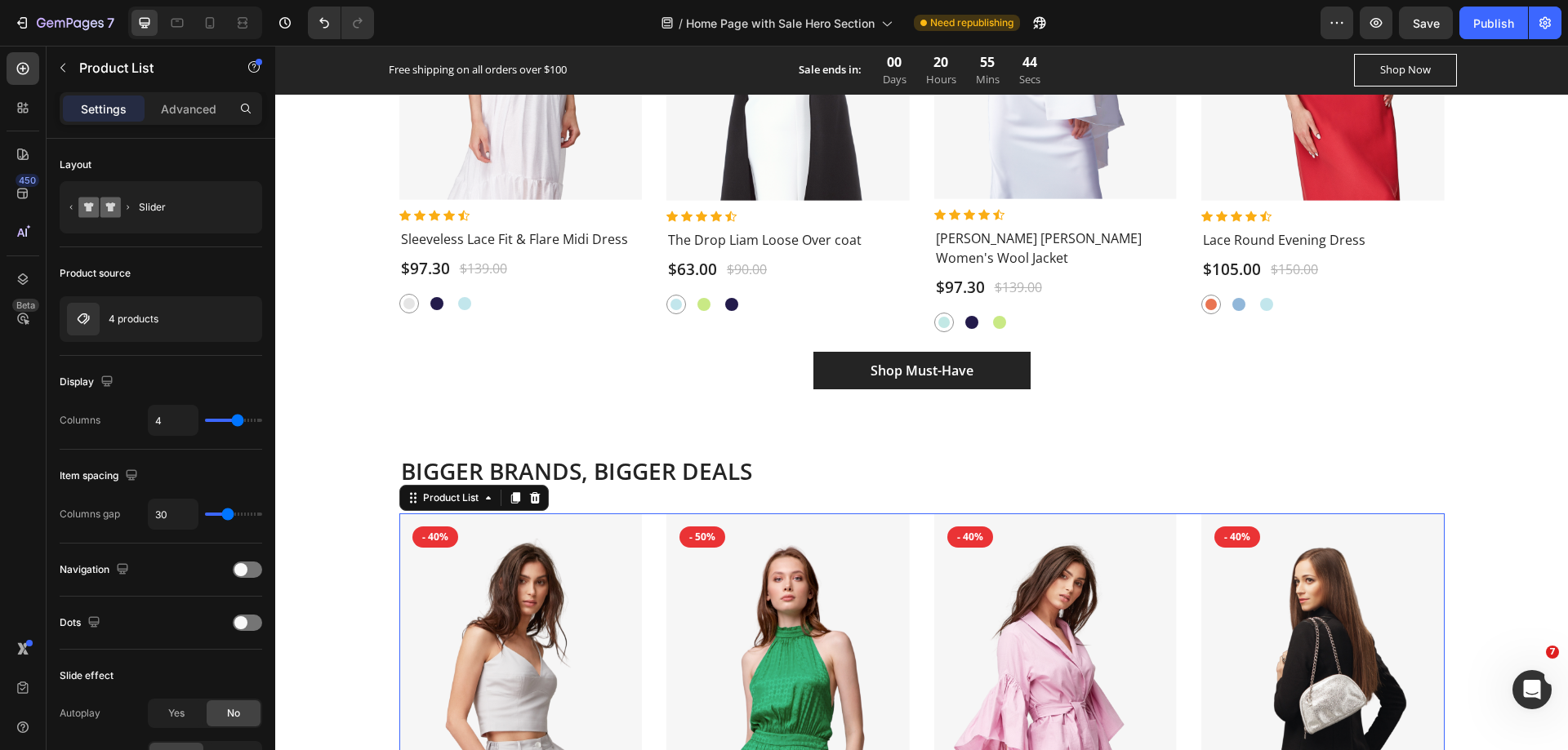
scroll to position [2035, 0]
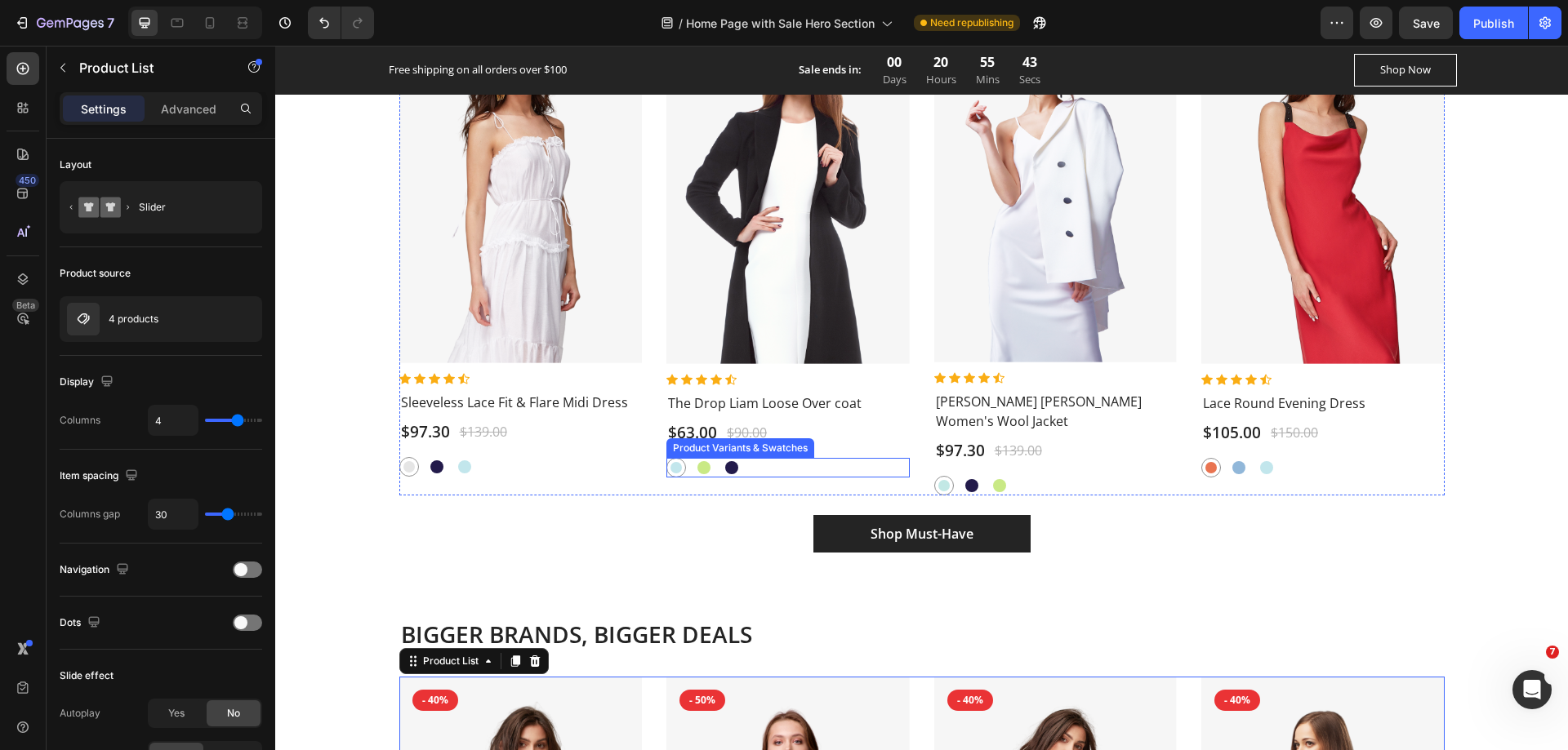
click at [764, 471] on div "Onahau Onahau Yellow Green Yellow Green Cosmos Cosmos" at bounding box center [788, 468] width 244 height 19
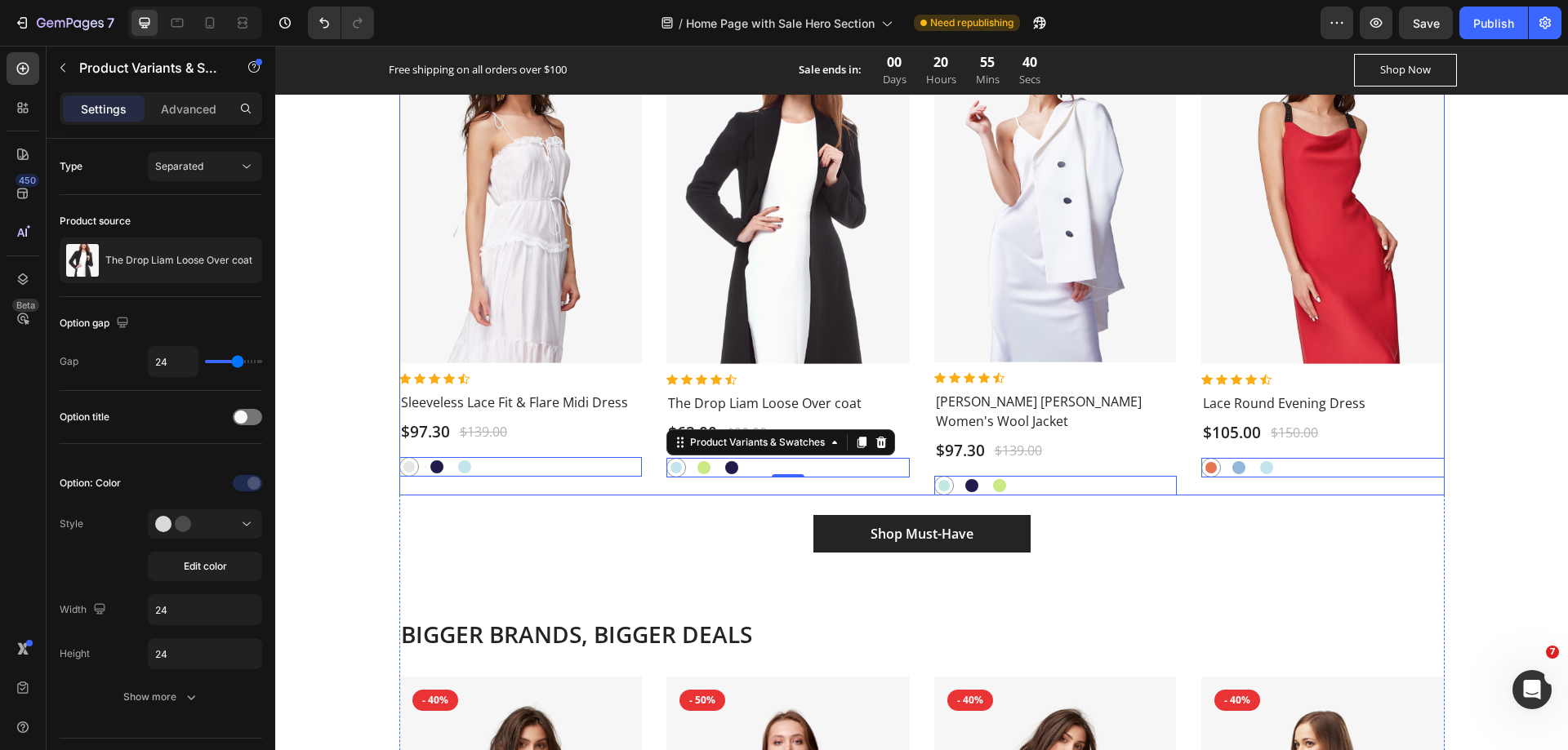
click at [913, 361] on div "Product Images - 30% Product Badge Row Icon Icon Icon Icon Icon Icon List Hoz S…" at bounding box center [922, 247] width 1046 height 496
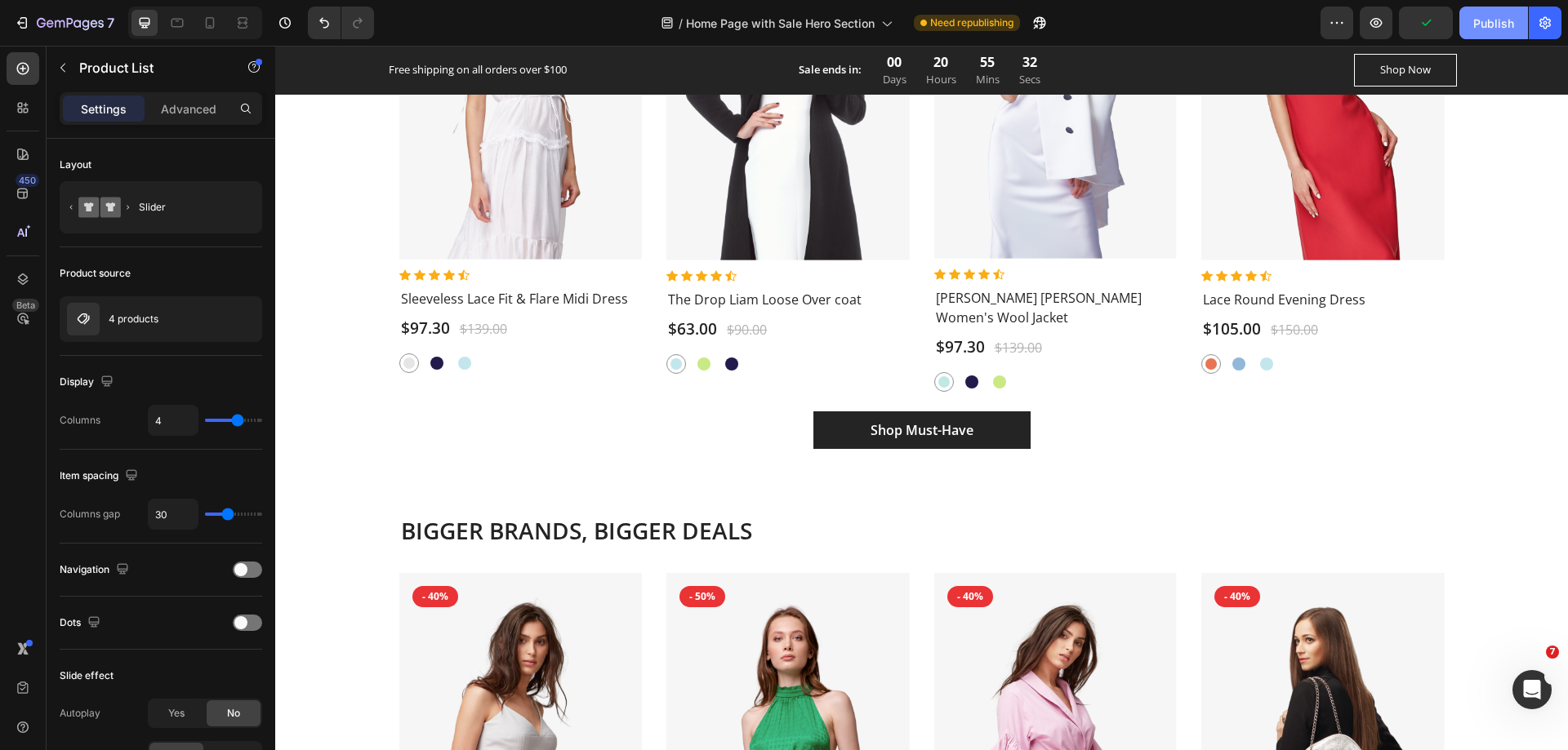
scroll to position [729, 0]
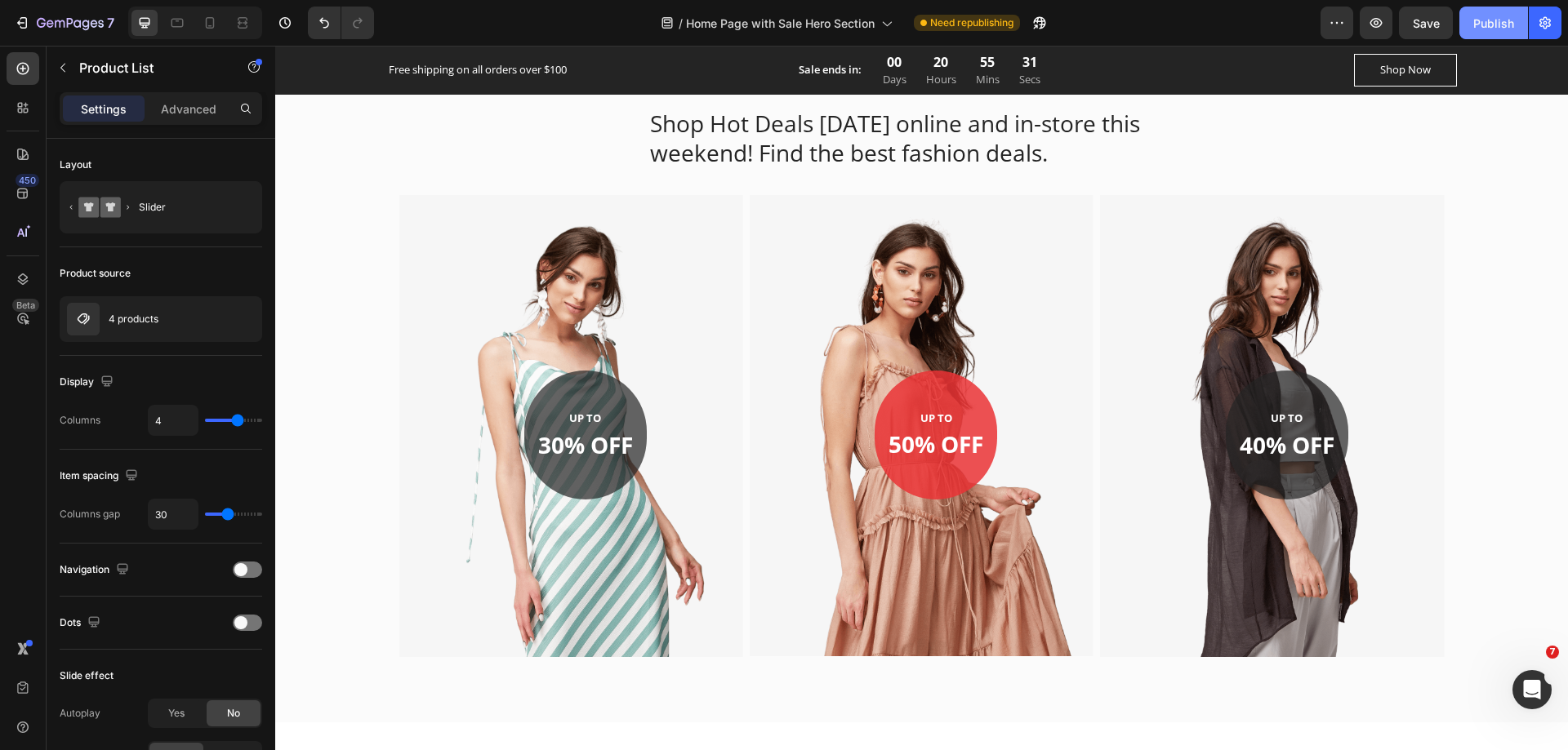
click at [1487, 17] on div "Publish" at bounding box center [1494, 23] width 41 height 18
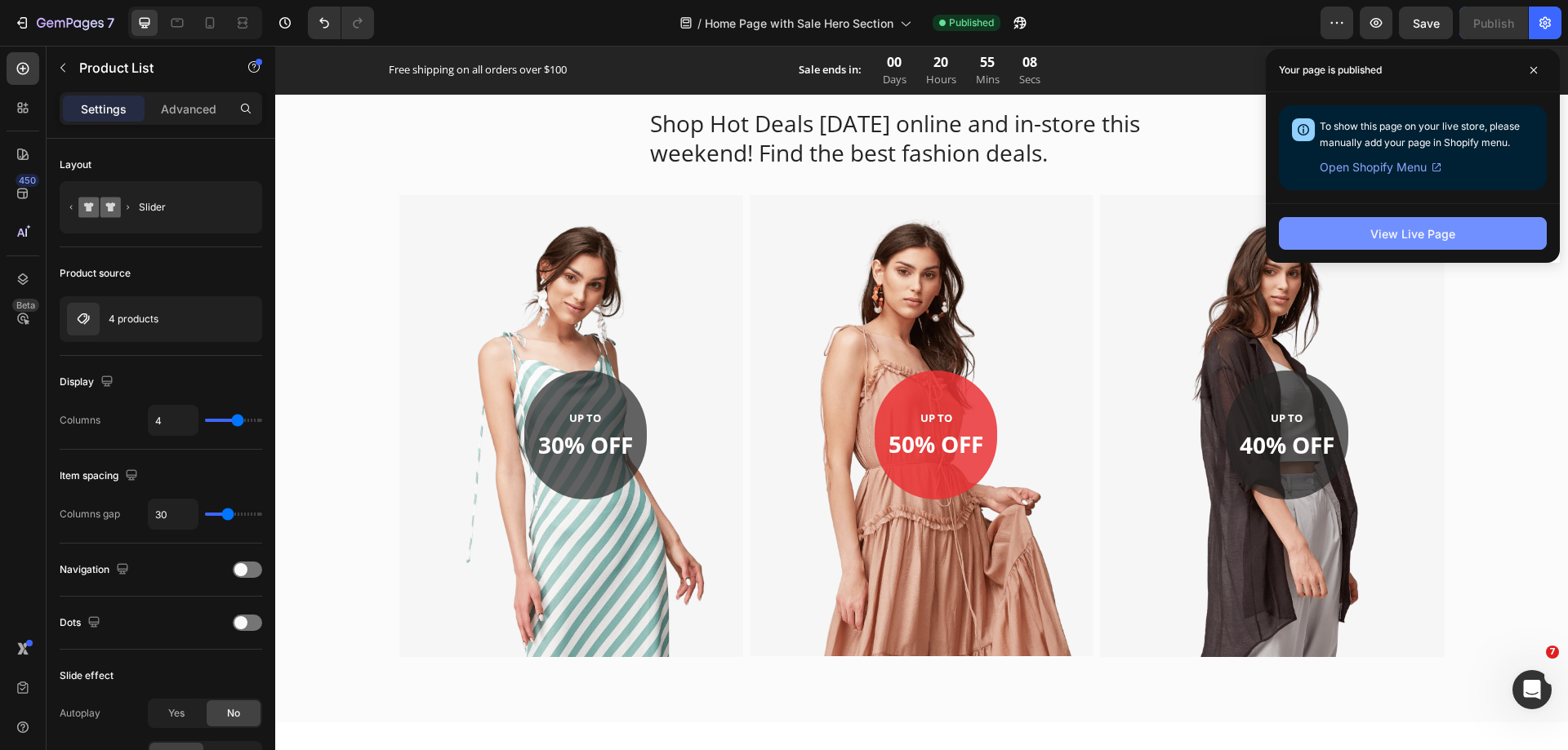
click at [1407, 231] on div "View Live Page" at bounding box center [1413, 233] width 85 height 18
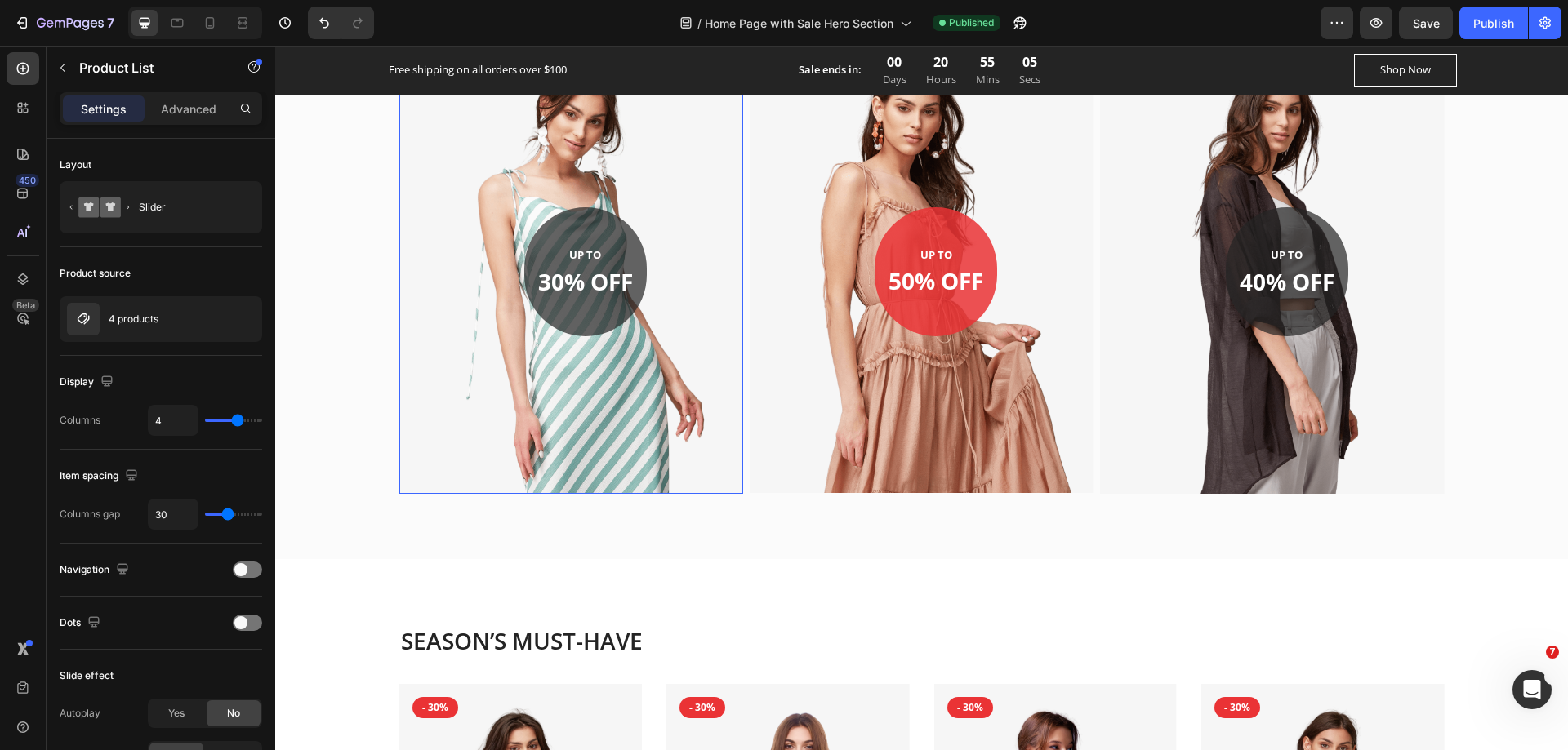
scroll to position [974, 0]
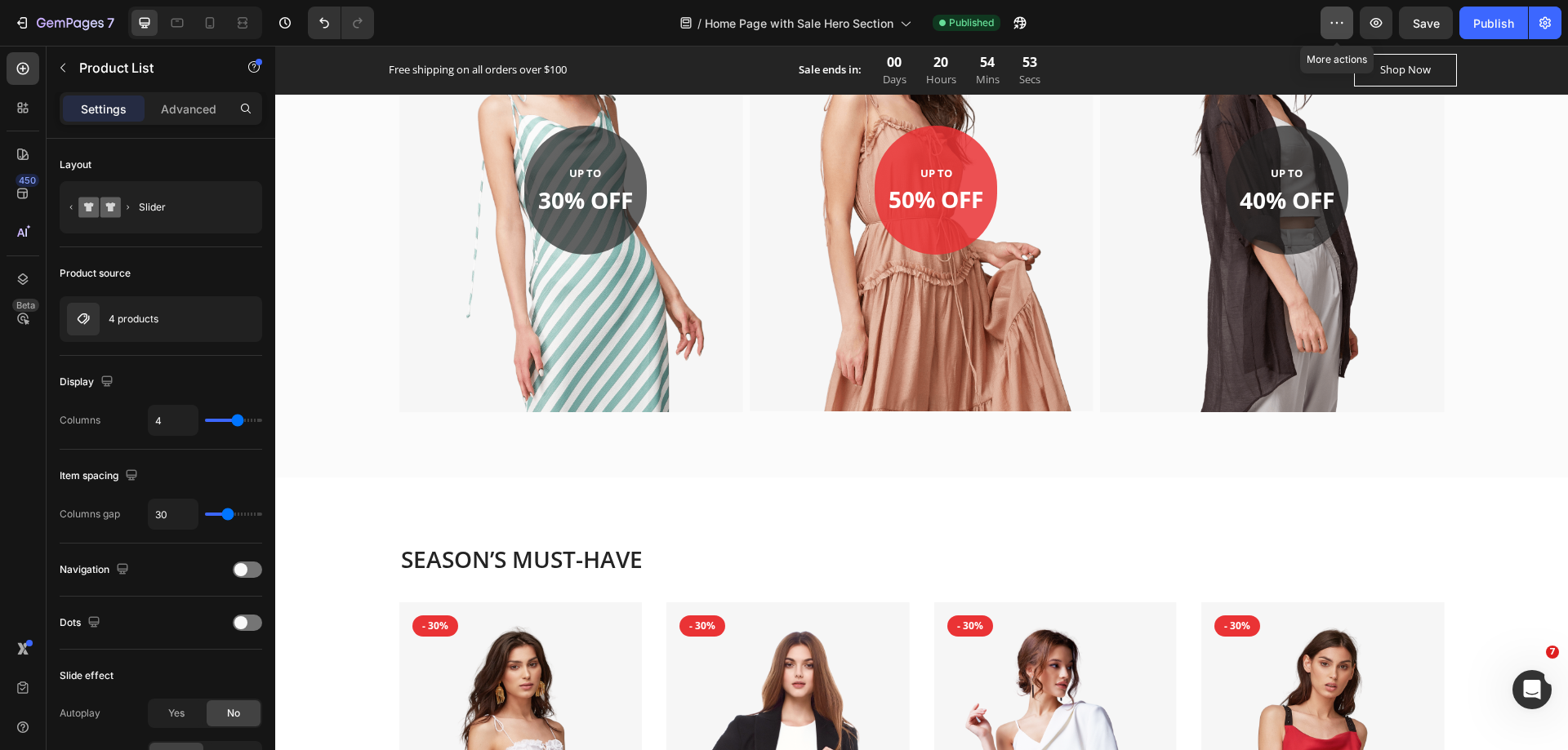
click at [1326, 26] on button "button" at bounding box center [1336, 22] width 32 height 32
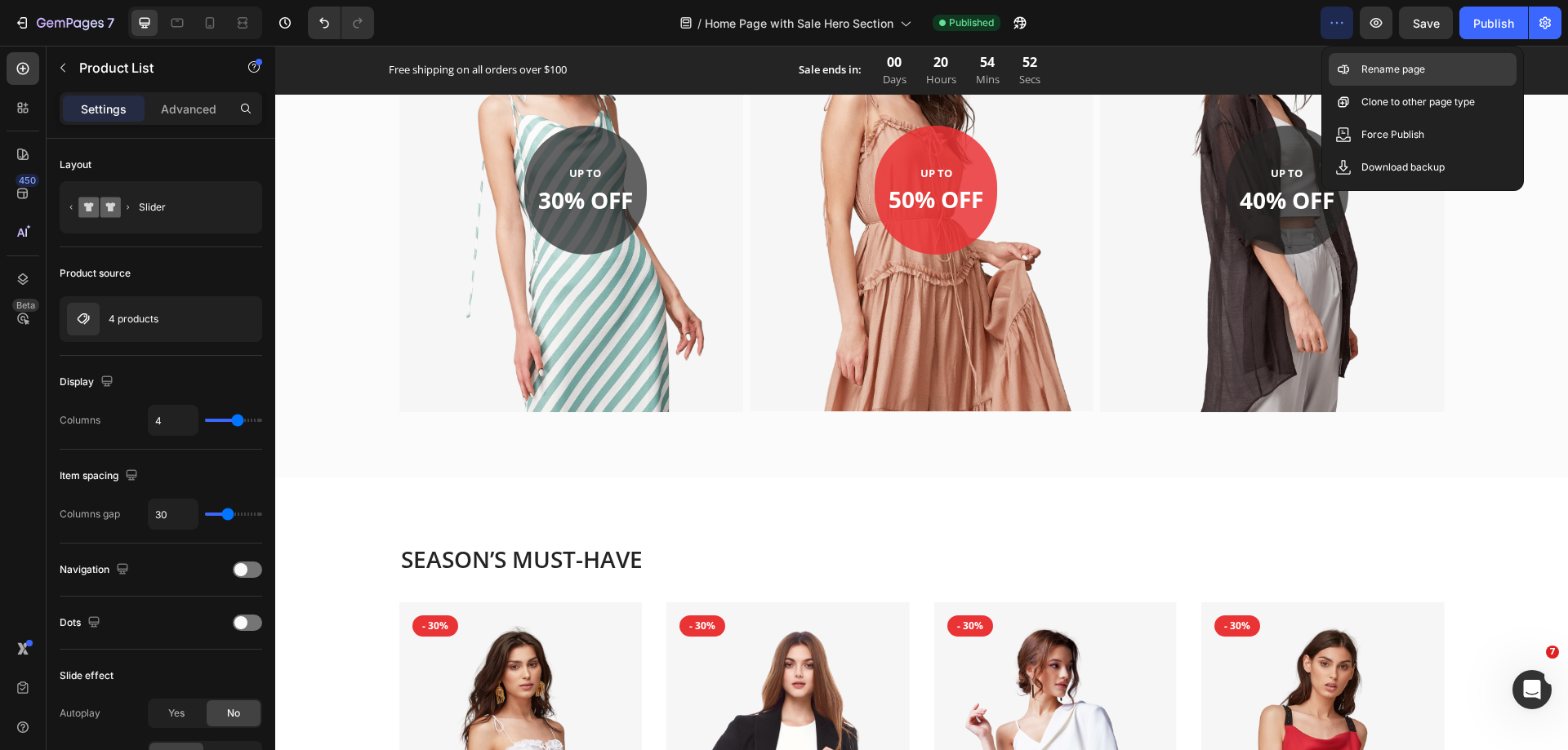
click at [1378, 74] on p "Rename page" at bounding box center [1393, 69] width 64 height 17
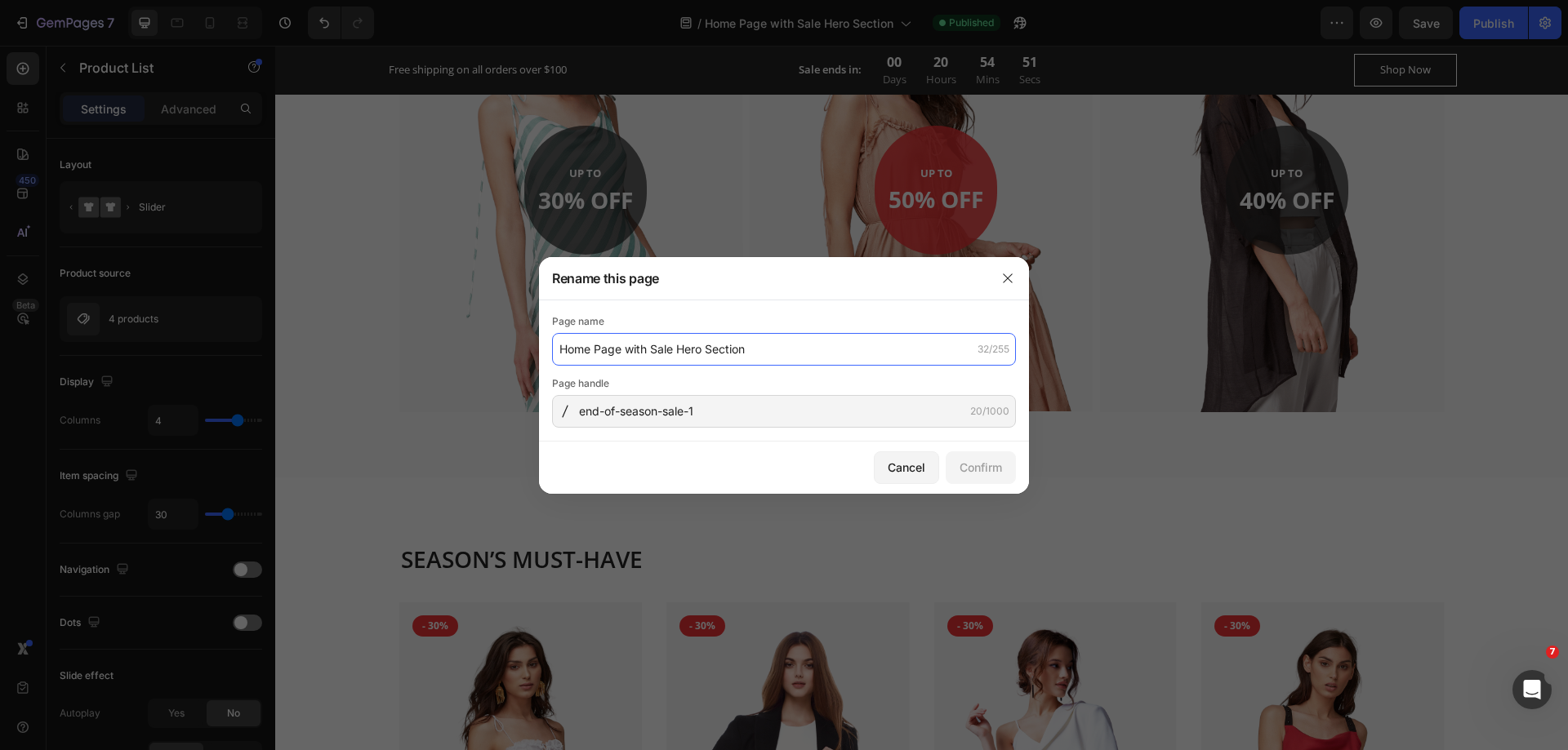
click at [757, 352] on input "Home Page with Sale Hero Section" at bounding box center [784, 349] width 464 height 32
click at [1007, 282] on icon "button" at bounding box center [1008, 279] width 13 height 13
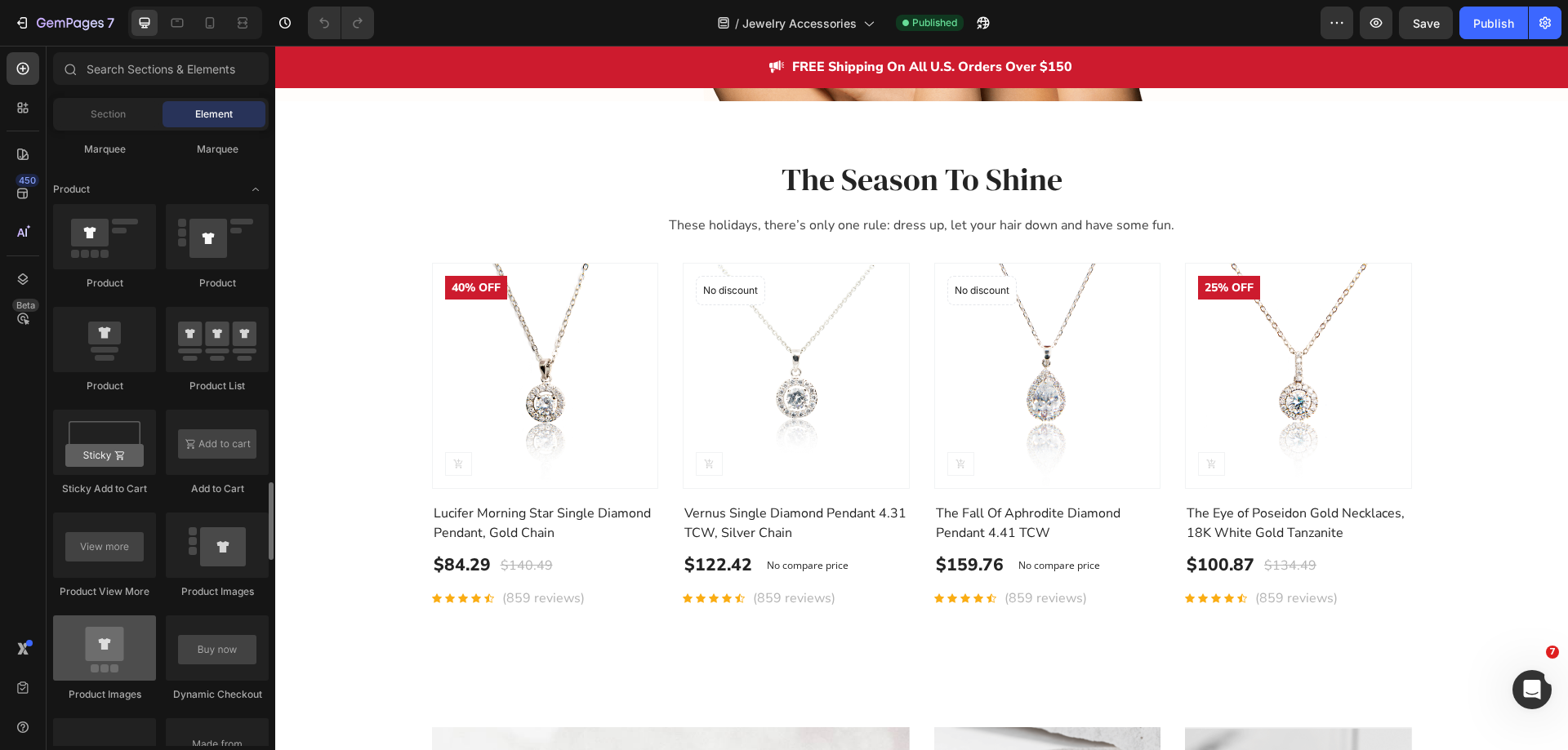
scroll to position [2205, 0]
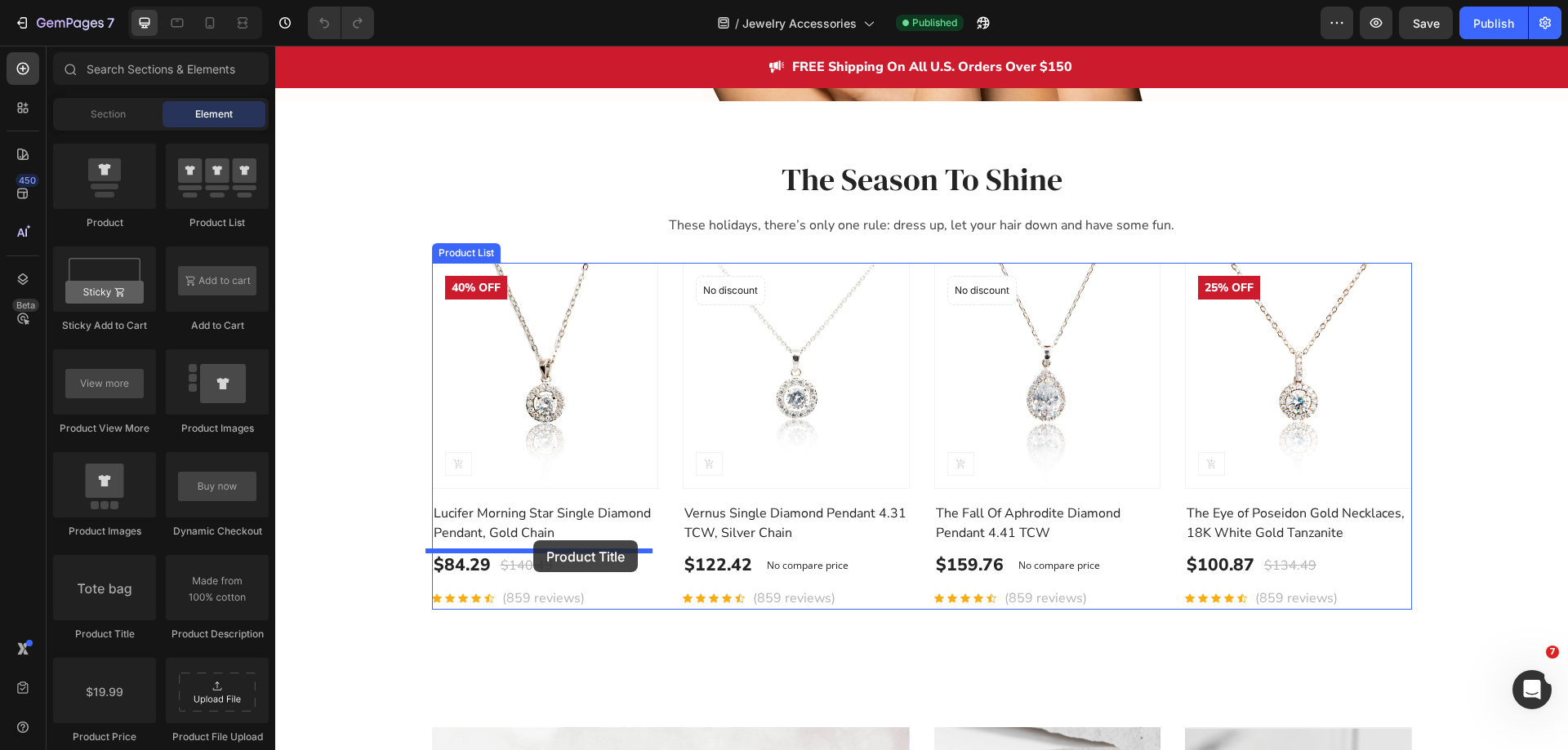
drag, startPoint x: 379, startPoint y: 648, endPoint x: 533, endPoint y: 541, distance: 187.5
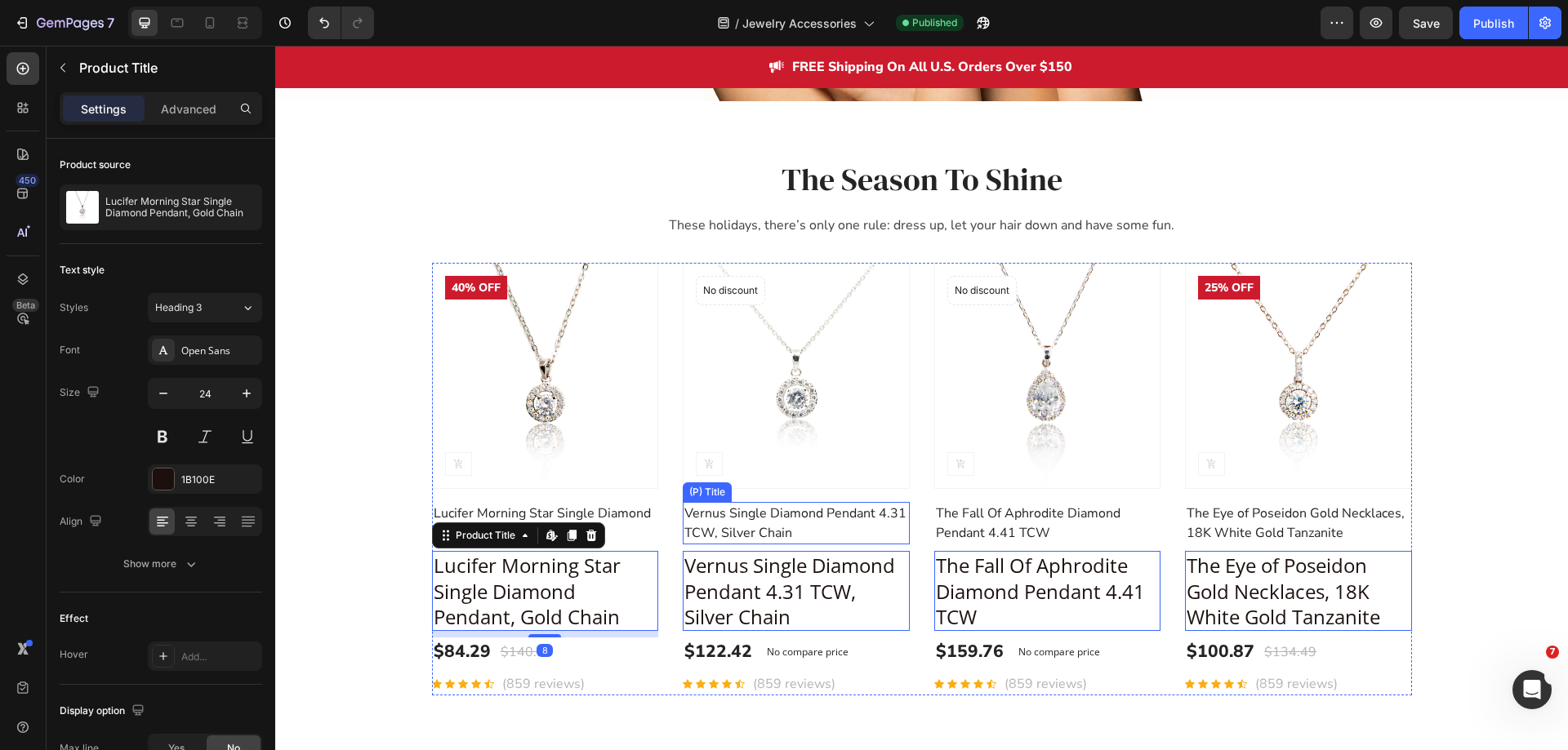
click at [809, 529] on h2 "Vernus Single Diamond Pendant 4.31 TCW, Silver Chain" at bounding box center [796, 523] width 227 height 43
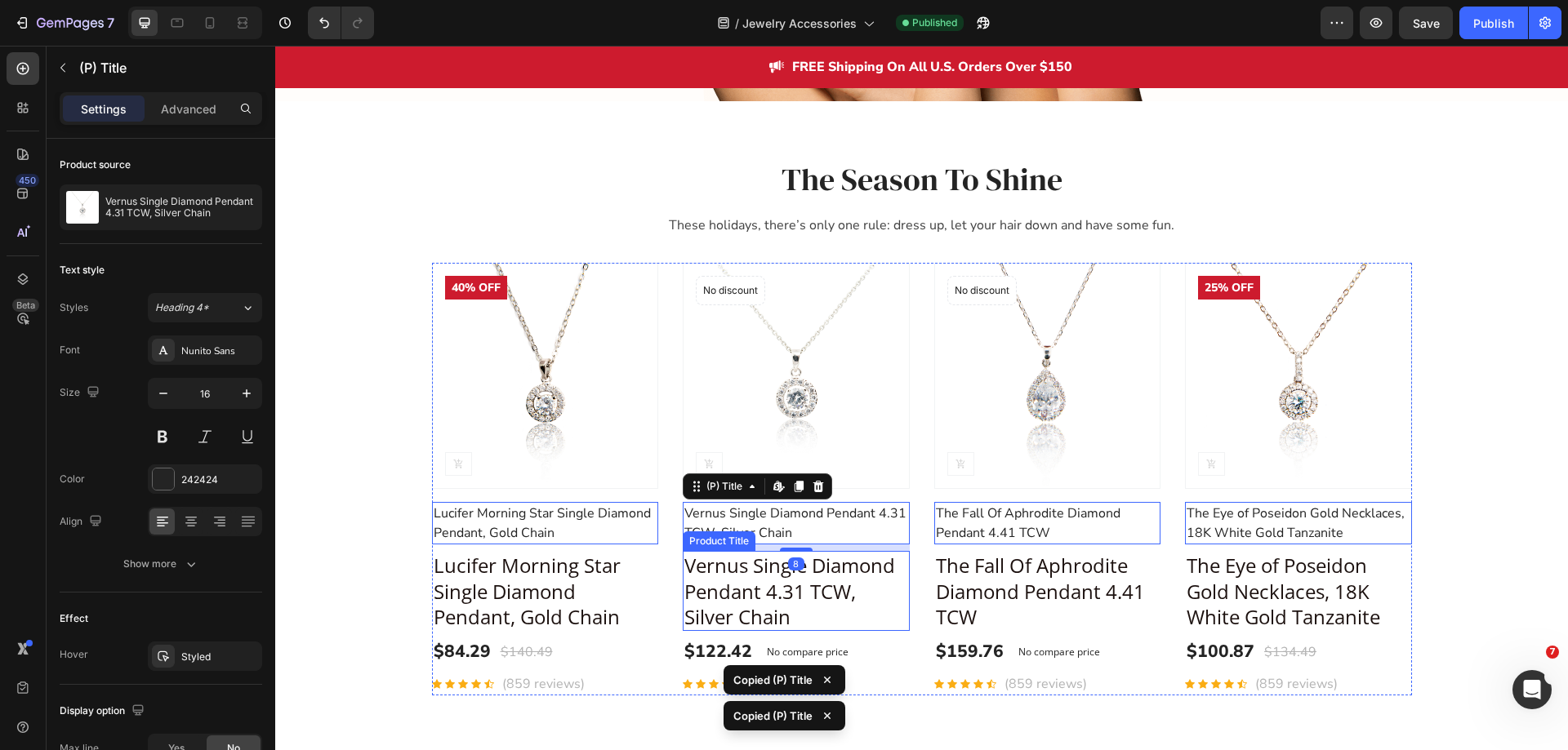
click at [659, 576] on h2 "Vernus Single Diamond Pendant 4.31 TCW, Silver Chain" at bounding box center [545, 591] width 227 height 80
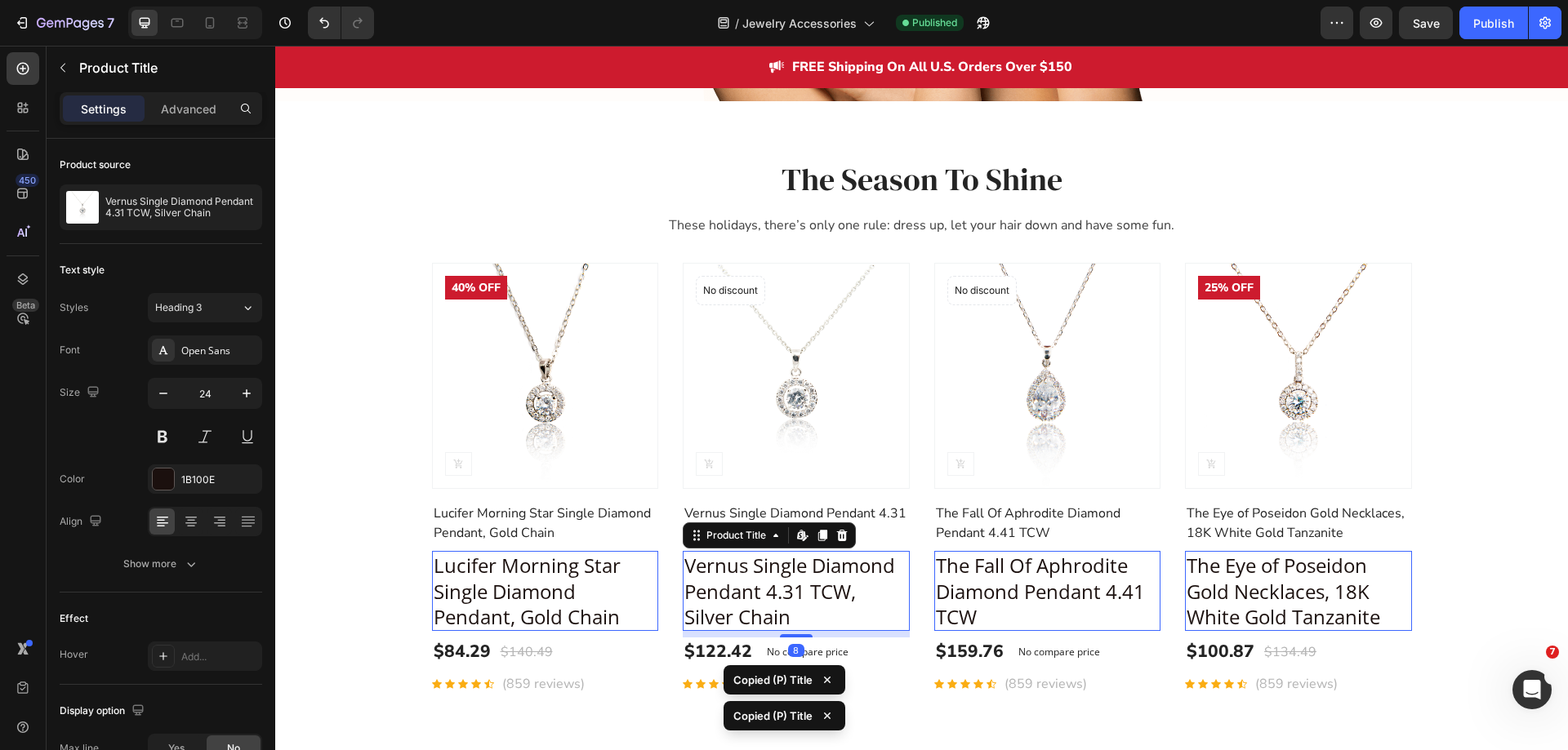
type input "16"
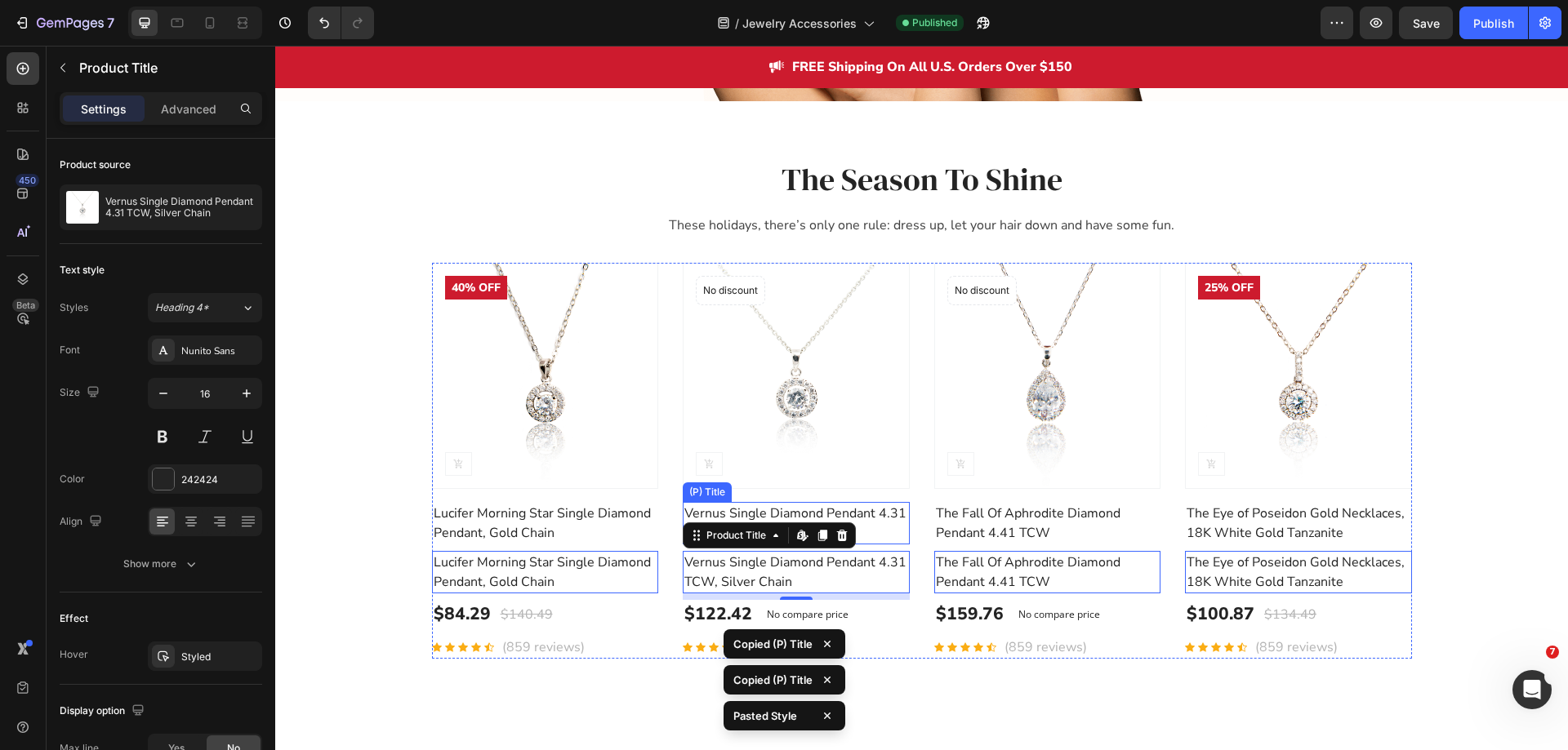
click at [888, 522] on h2 "Vernus Single Diamond Pendant 4.31 TCW, Silver Chain" at bounding box center [796, 523] width 227 height 43
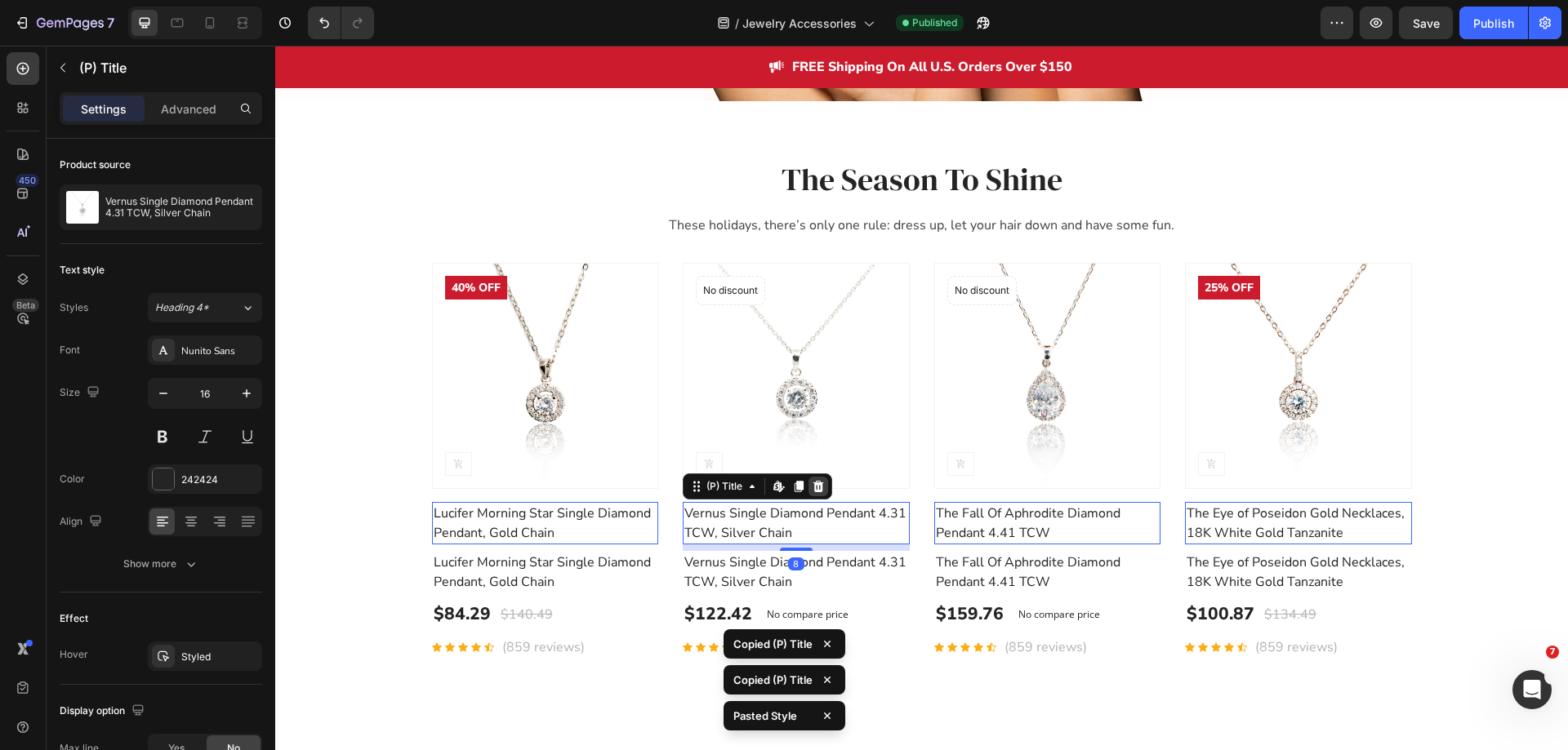
click at [812, 489] on icon at bounding box center [819, 487] width 13 height 13
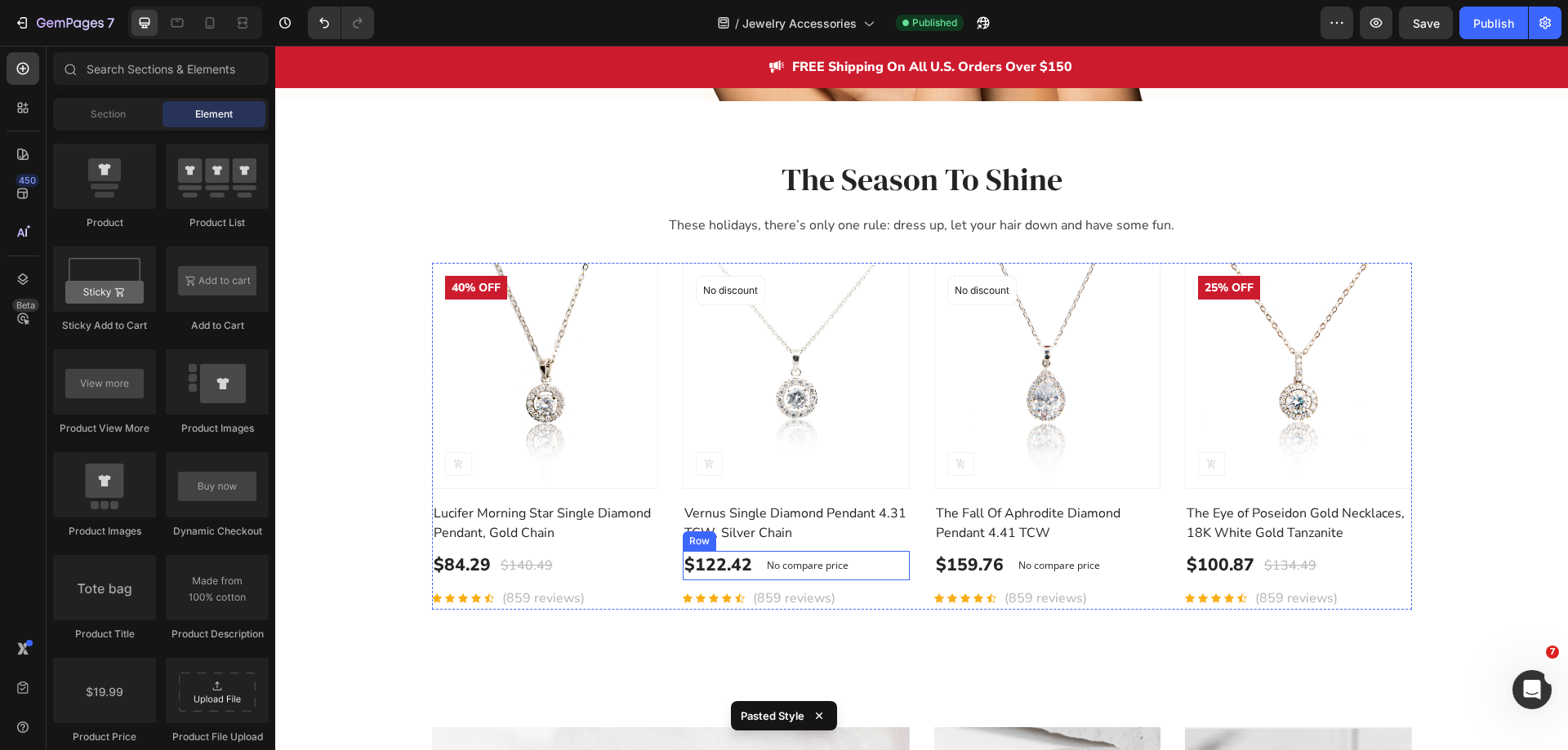
click at [659, 561] on div "$122.42 (P) Price (P) Price No compare price (P) Price Row" at bounding box center [545, 566] width 227 height 30
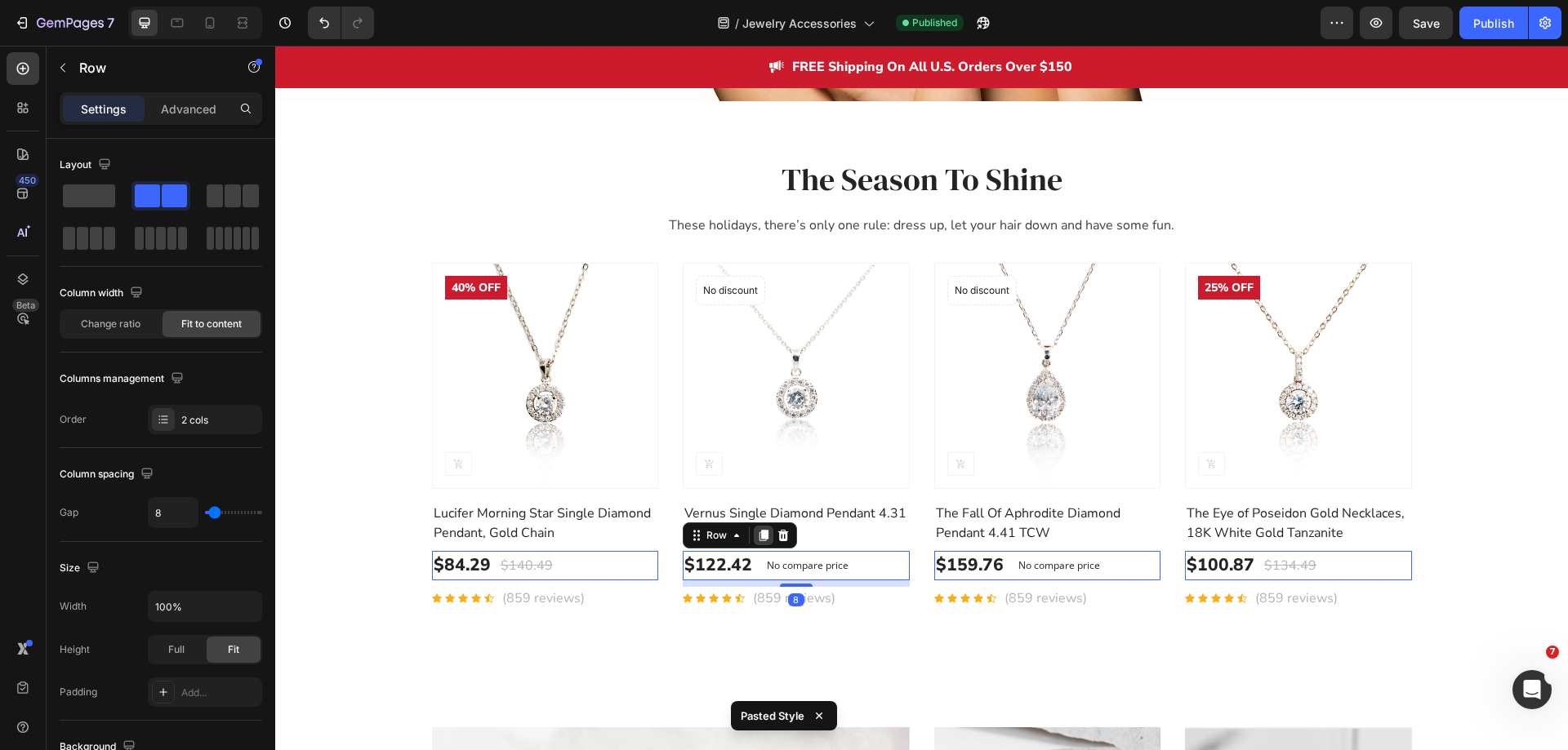
click at [275, 45] on icon at bounding box center [275, 45] width 0 height 0
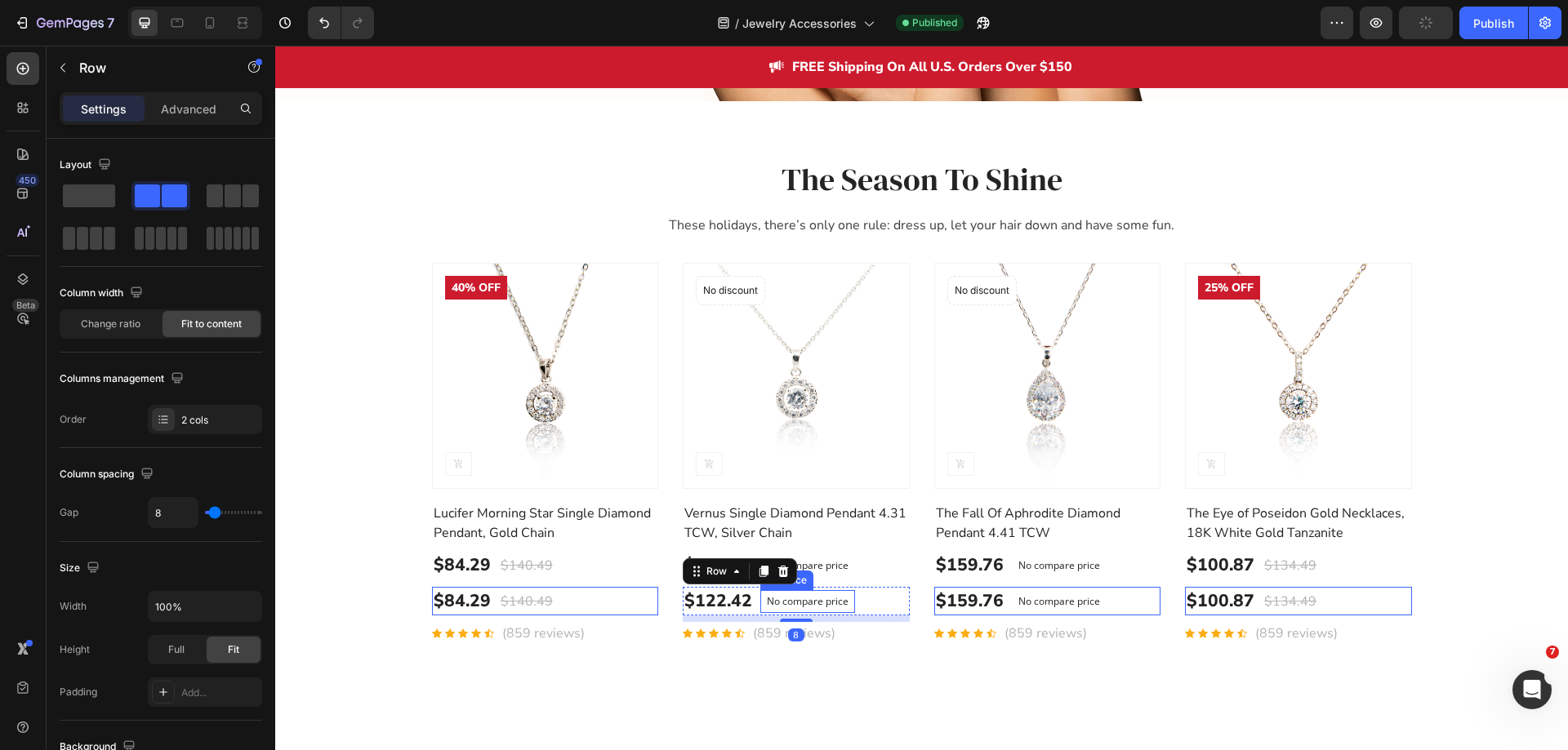
click at [818, 603] on p "No compare price" at bounding box center [808, 602] width 82 height 10
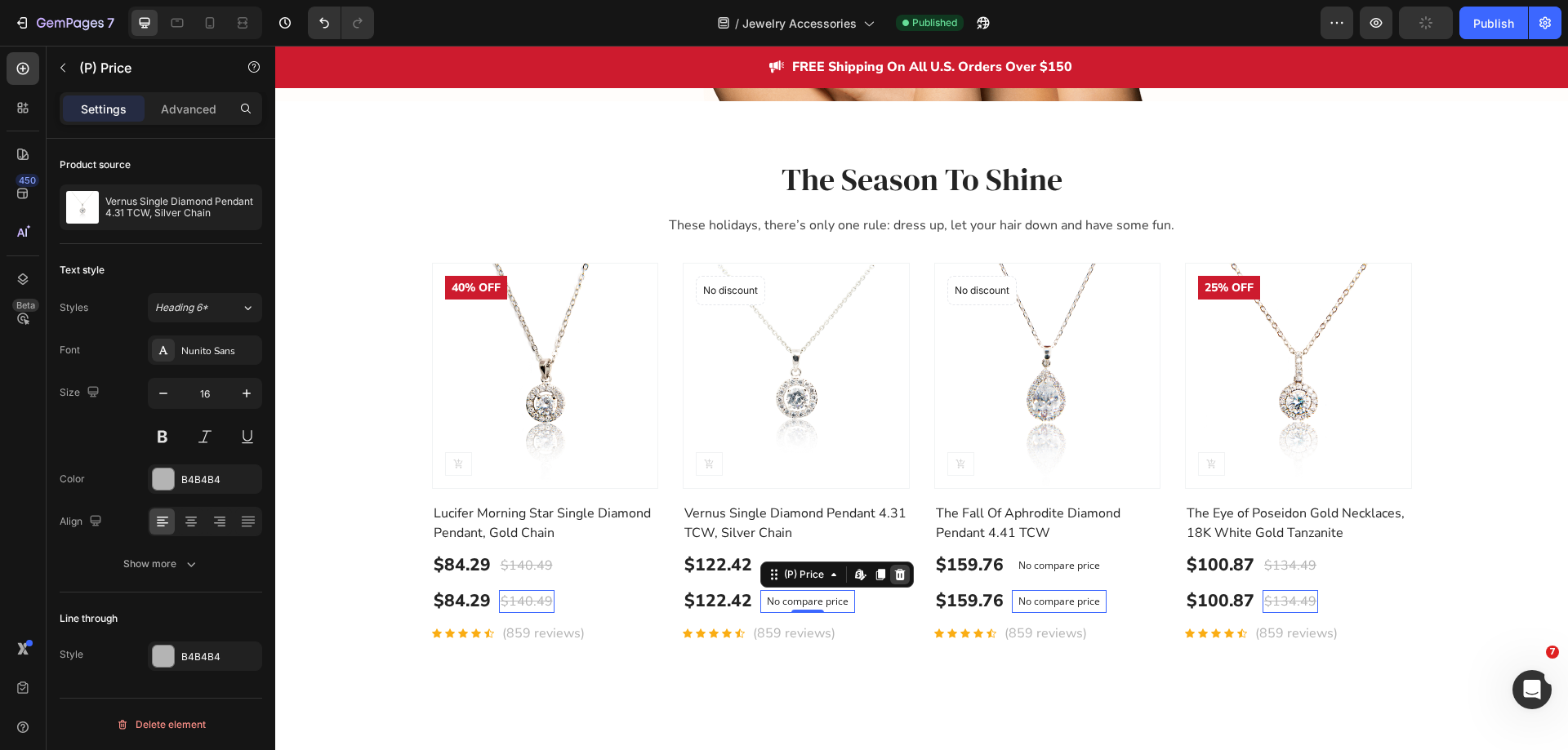
click at [275, 45] on icon at bounding box center [275, 45] width 0 height 0
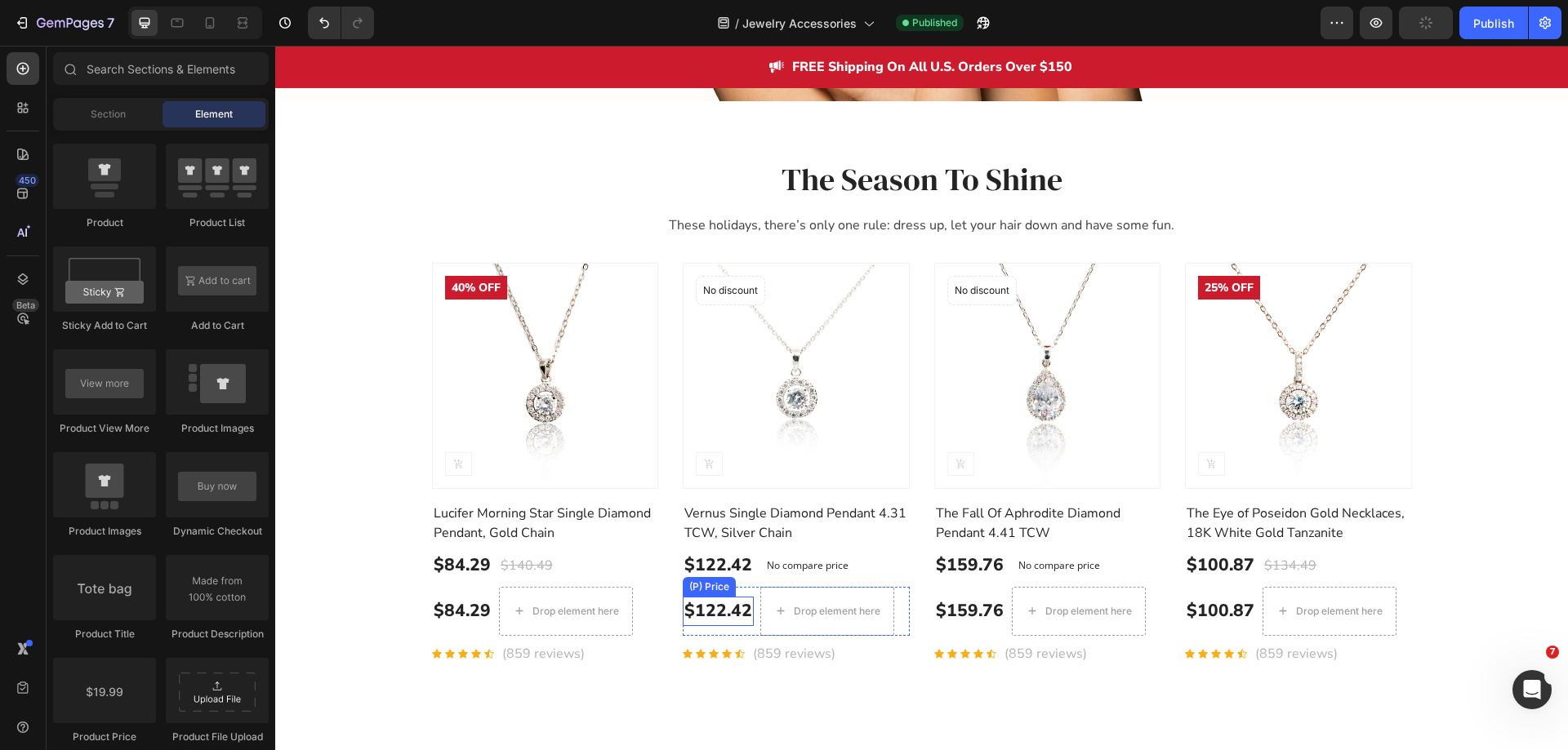
click at [493, 614] on div "$122.42" at bounding box center [461, 612] width 60 height 30
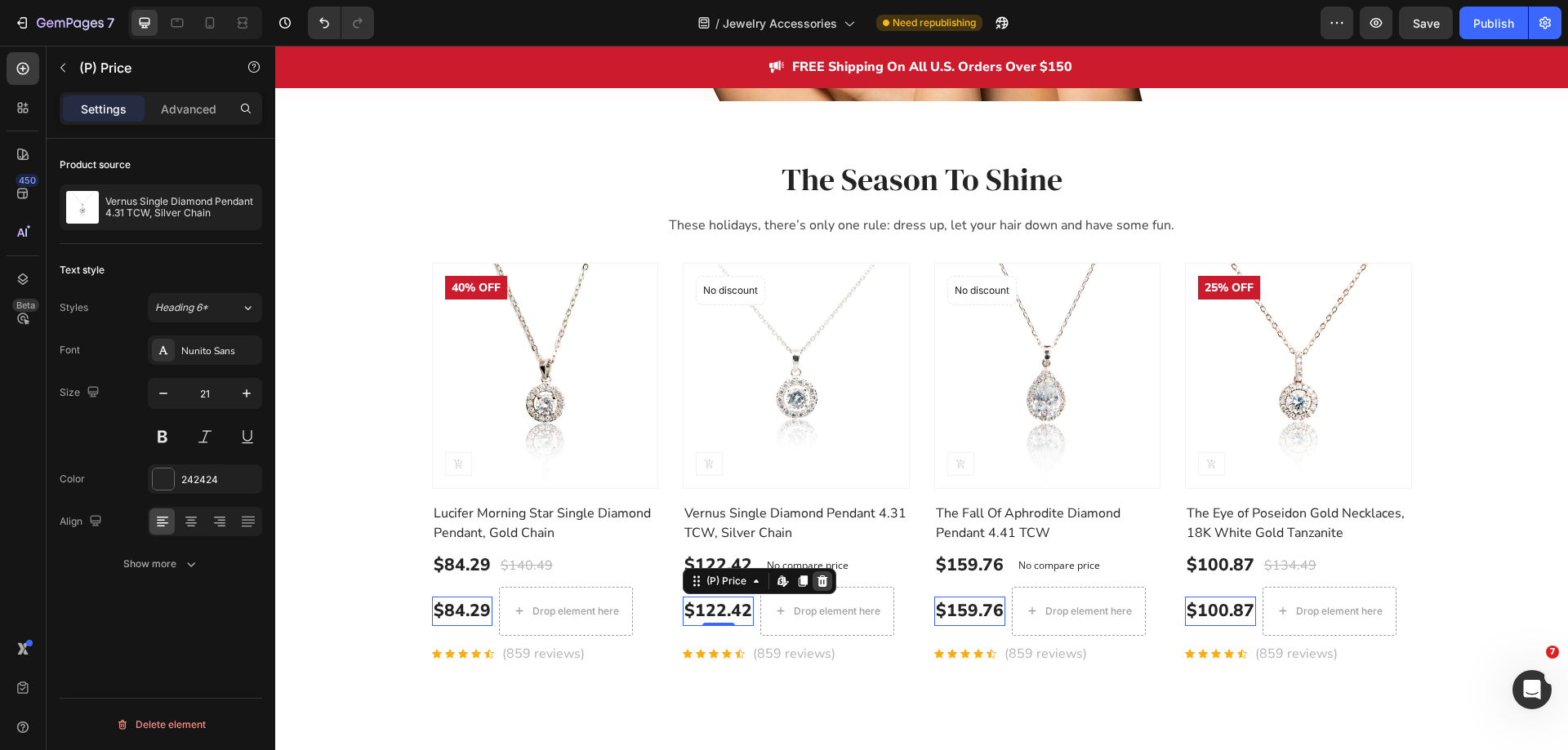
click at [275, 45] on icon at bounding box center [275, 45] width 0 height 0
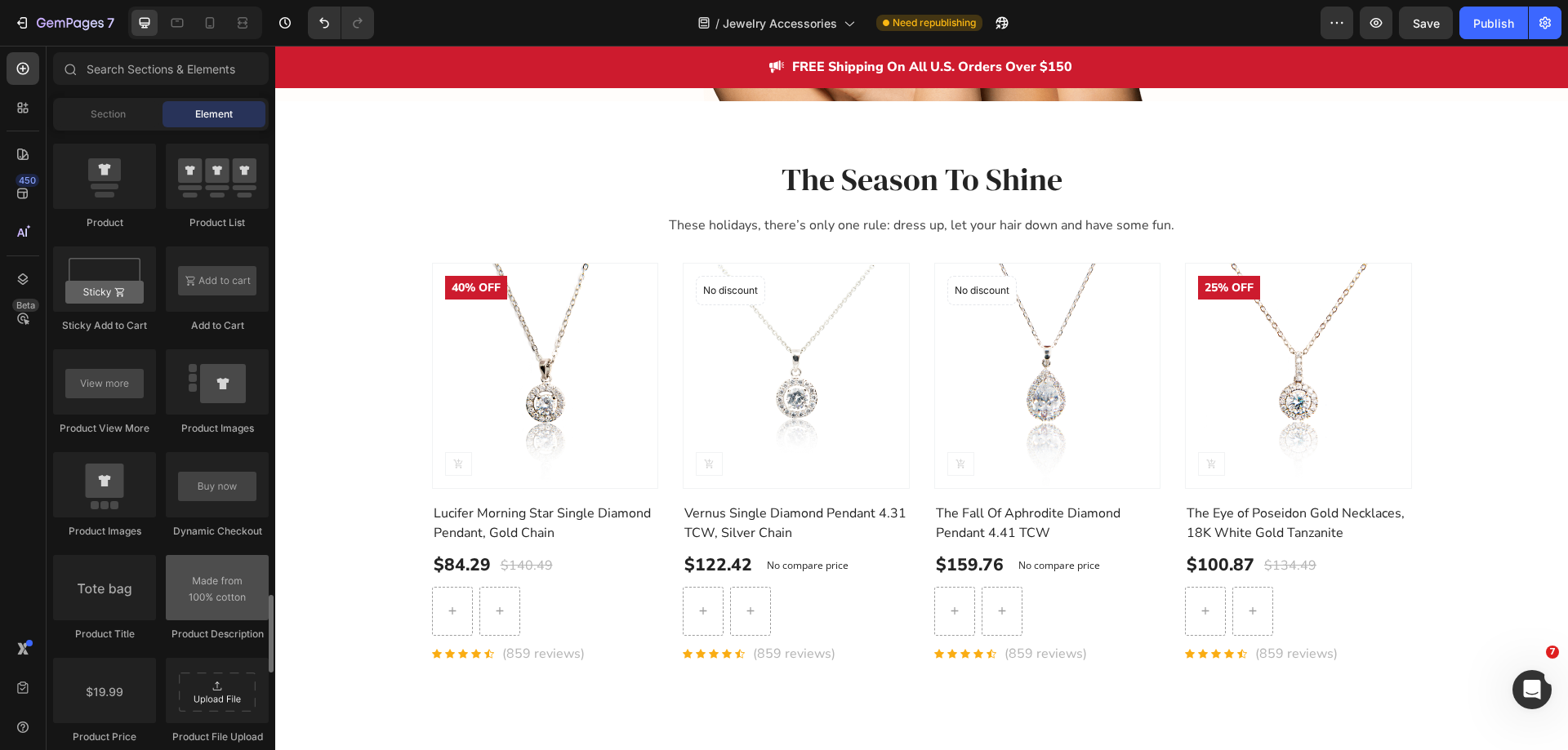
scroll to position [2449, 0]
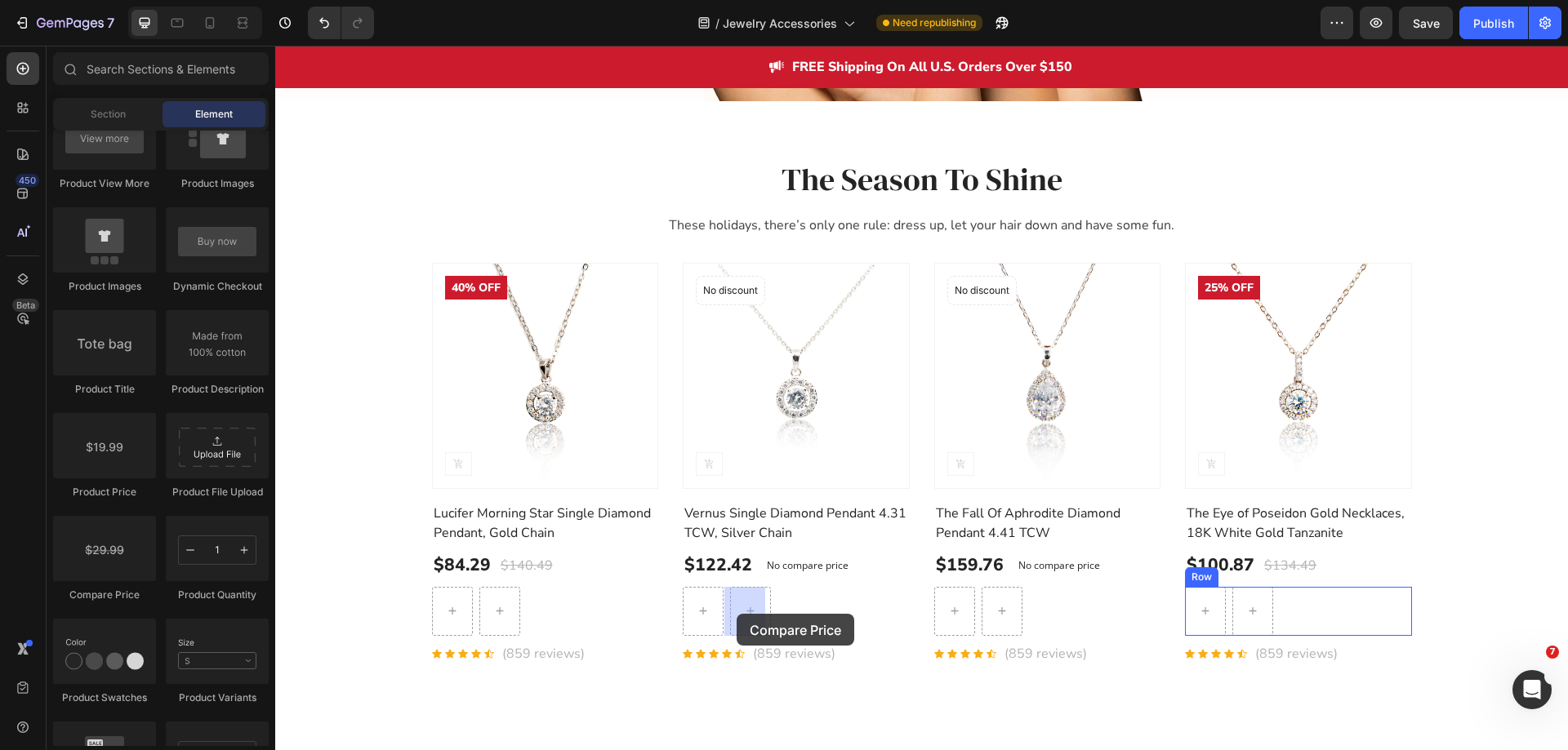
drag, startPoint x: 477, startPoint y: 607, endPoint x: 736, endPoint y: 614, distance: 259.1
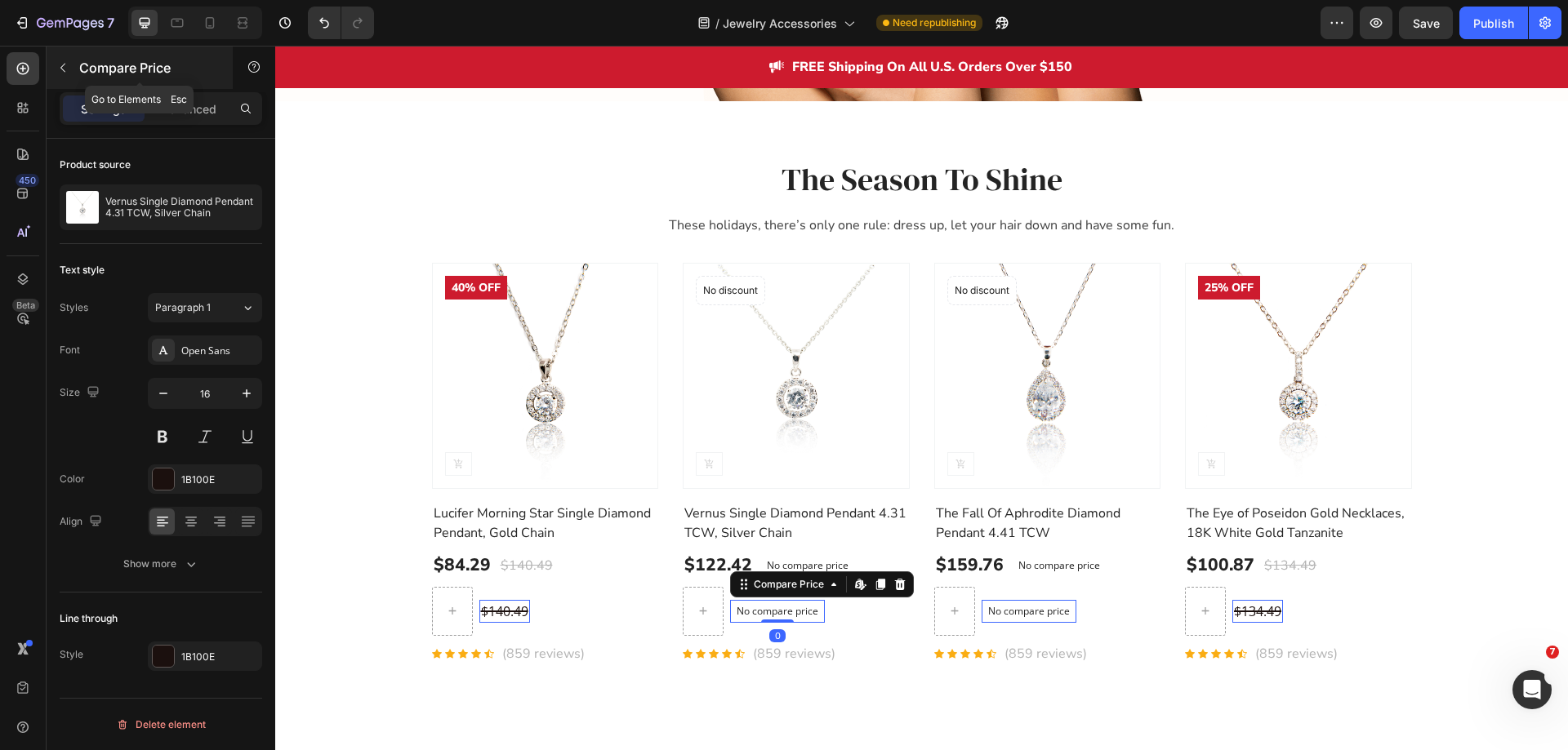
click at [55, 77] on button "button" at bounding box center [63, 68] width 26 height 26
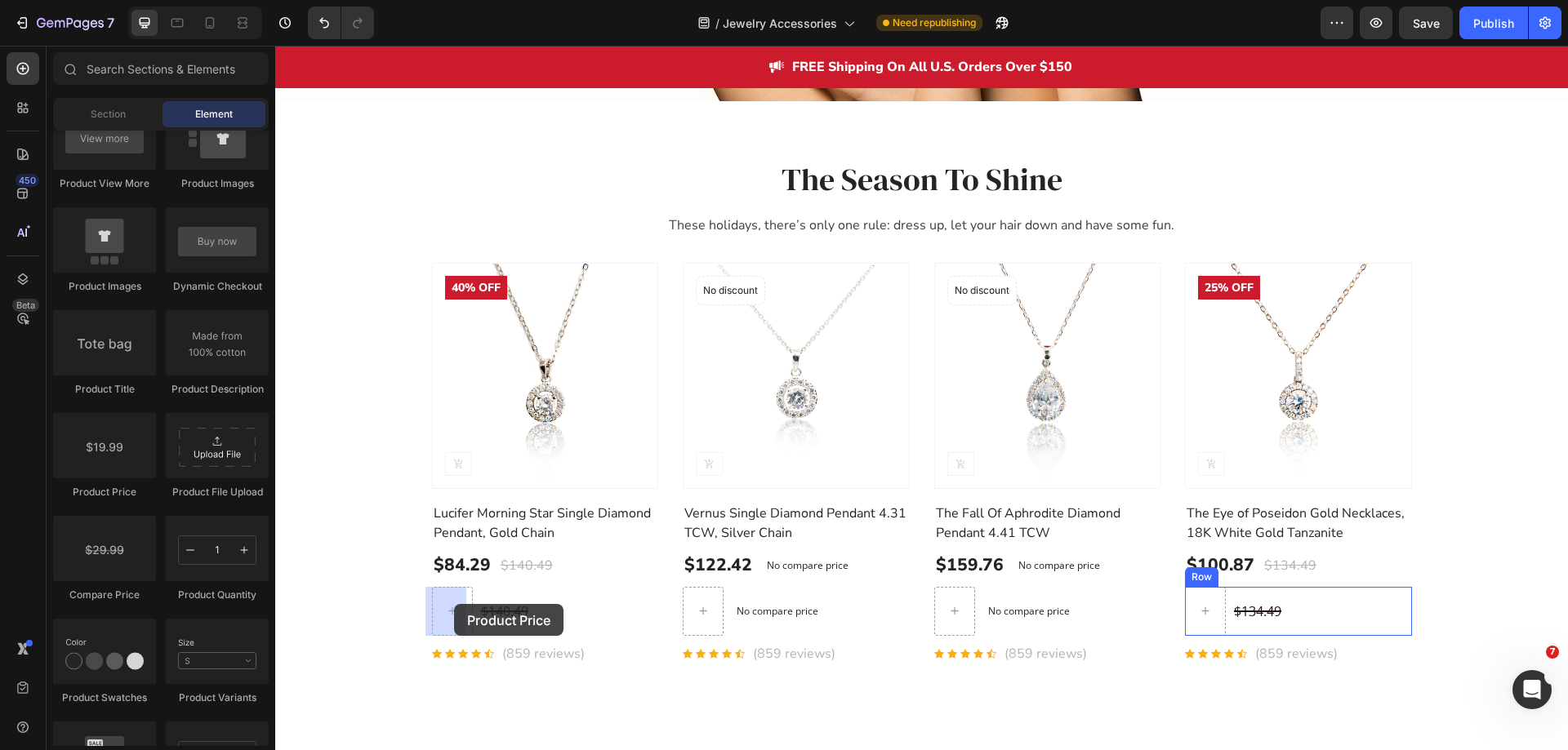
drag, startPoint x: 463, startPoint y: 556, endPoint x: 454, endPoint y: 605, distance: 49.8
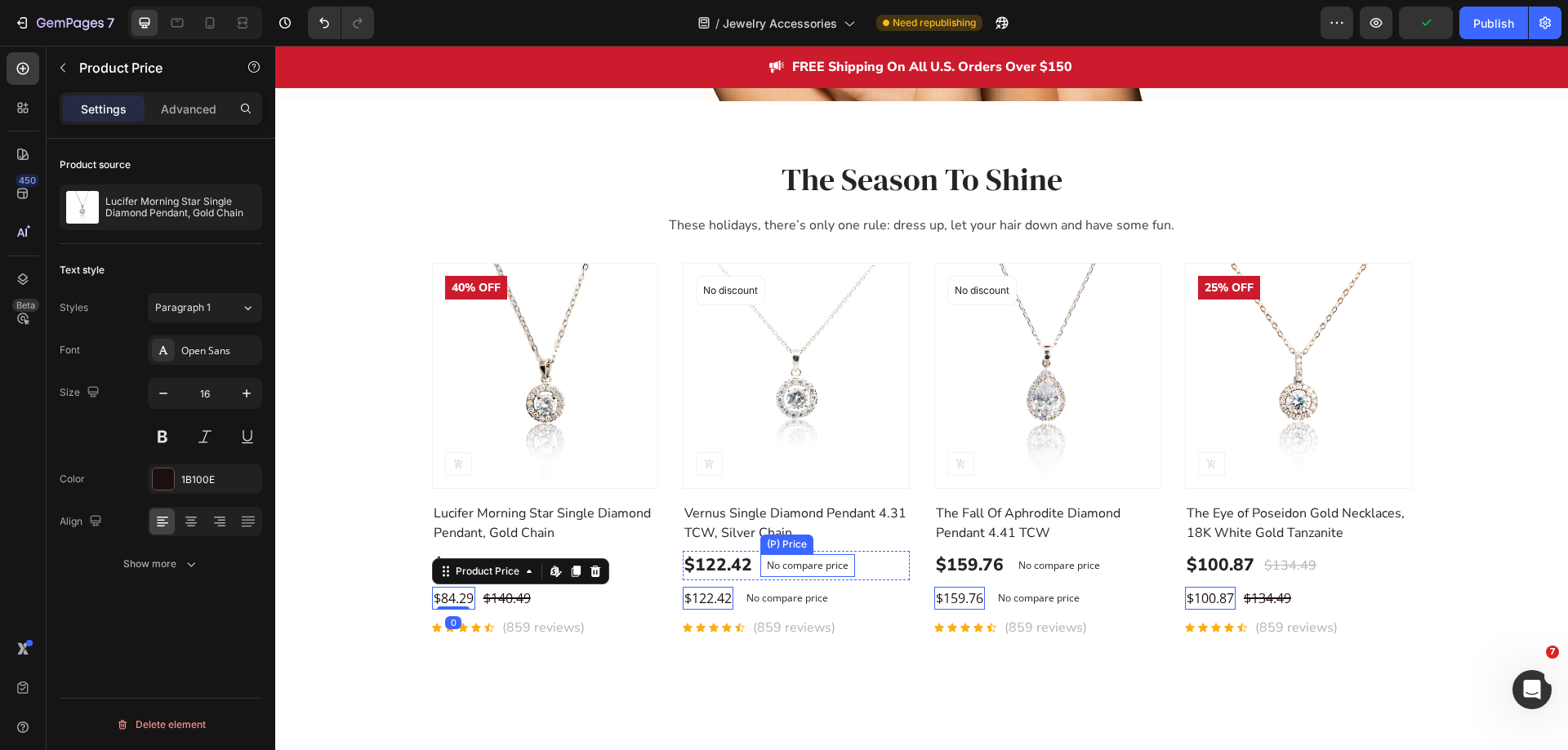
click at [798, 566] on p "No compare price" at bounding box center [808, 566] width 82 height 10
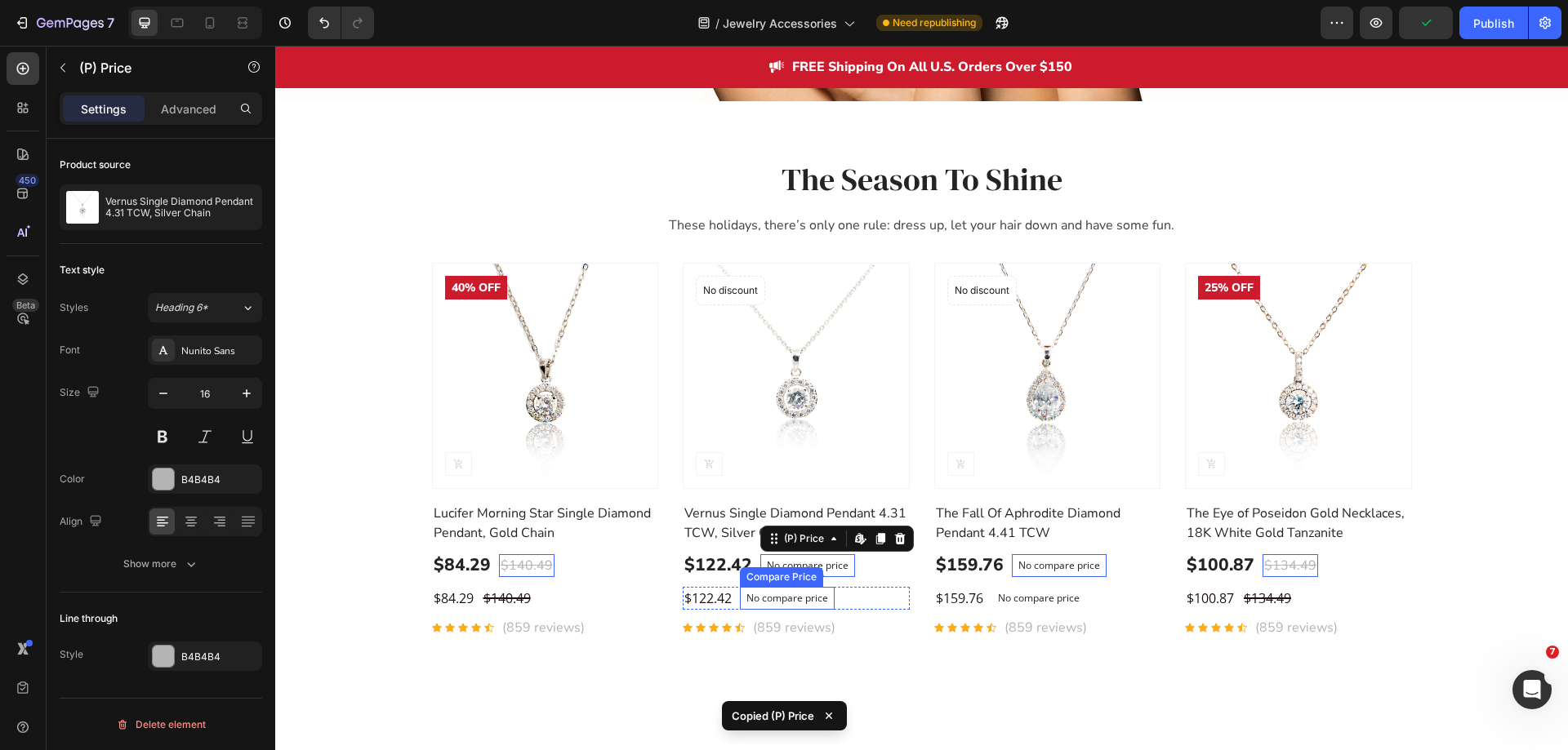
click at [797, 602] on p "No compare price" at bounding box center [787, 598] width 82 height 10
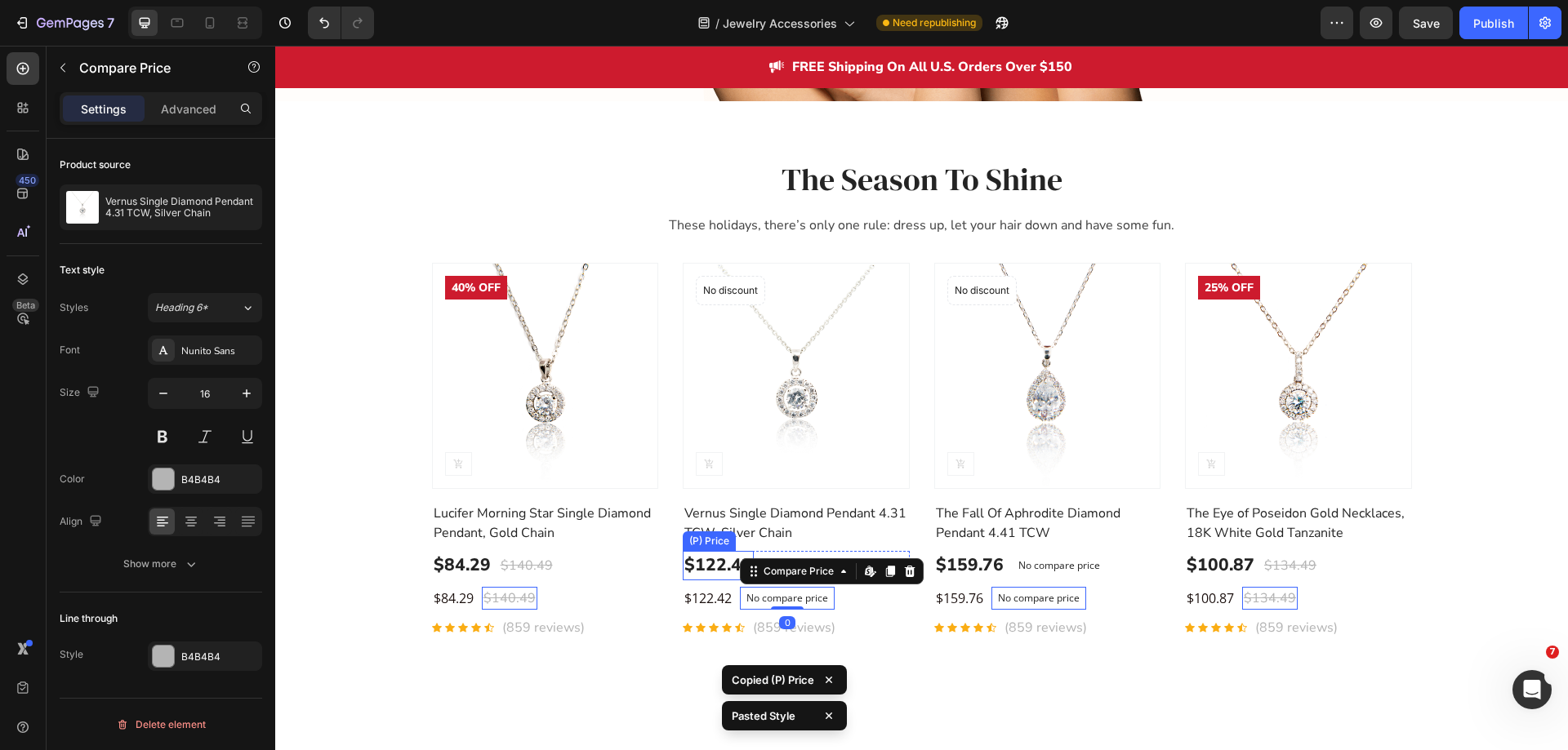
click at [493, 563] on div "$122.42" at bounding box center [461, 566] width 60 height 30
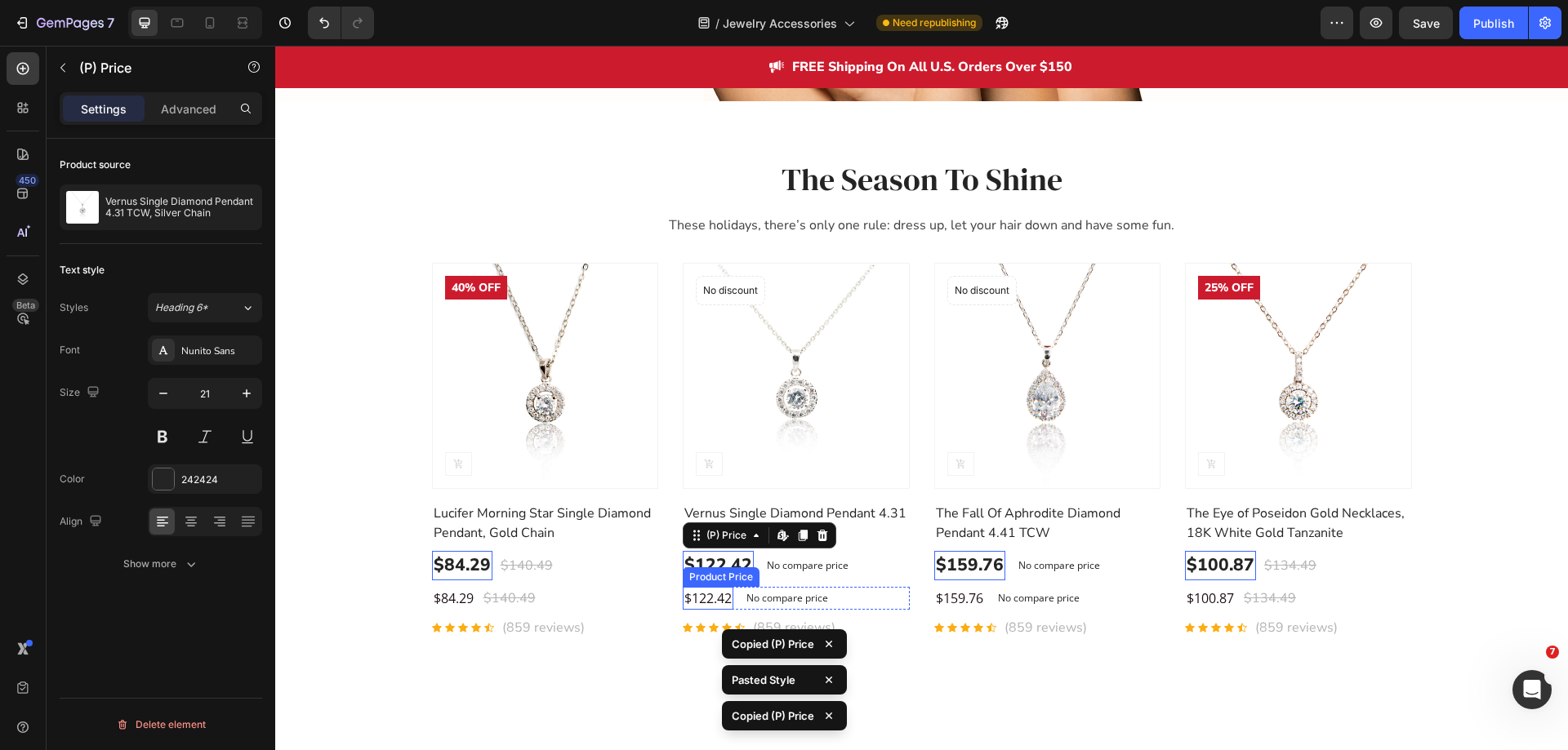
click at [475, 591] on div "$122.42" at bounding box center [453, 598] width 44 height 23
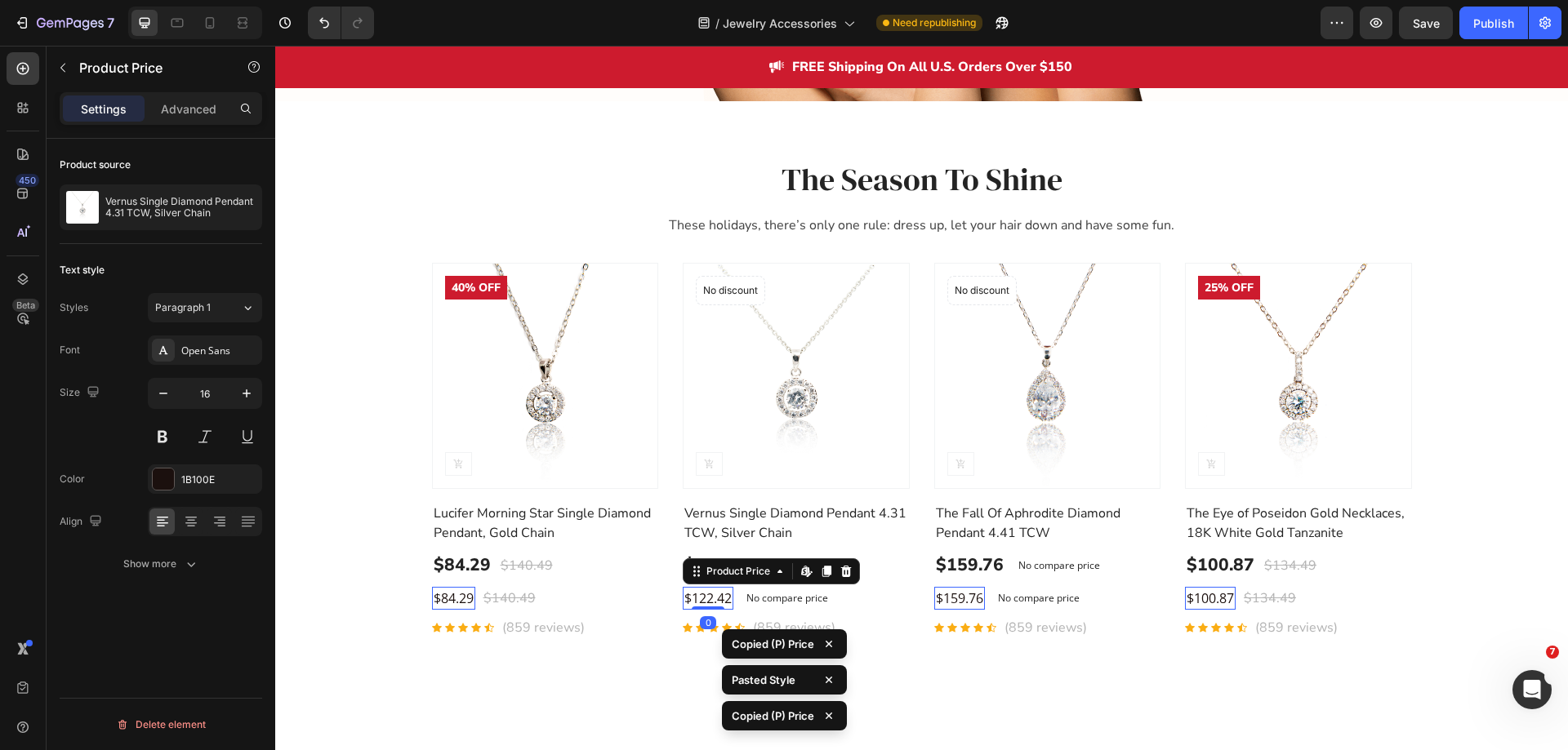
type input "21"
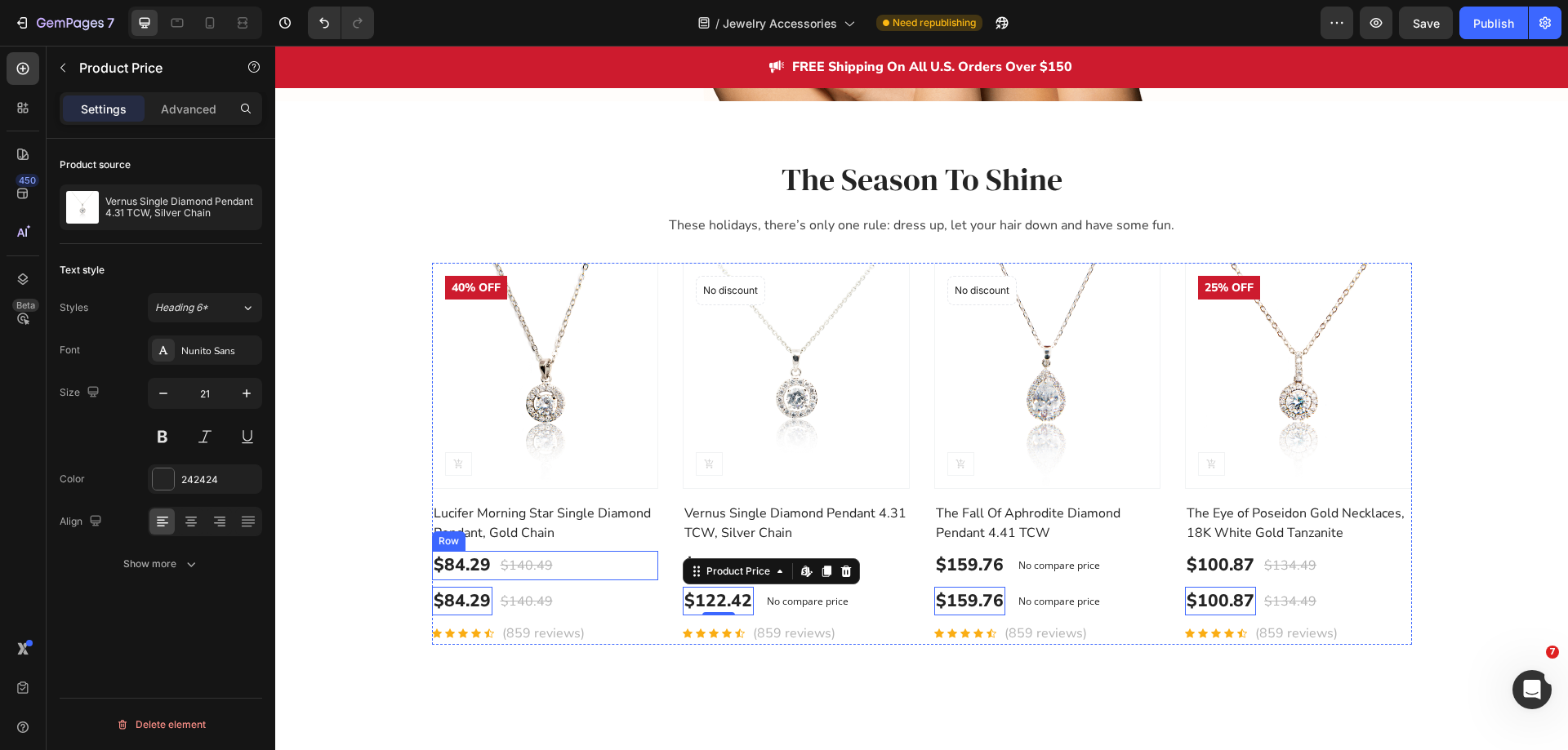
click at [558, 563] on div "$84.29 (P) Price (P) Price $140.49 (P) Price (P) Price Row" at bounding box center [545, 566] width 227 height 30
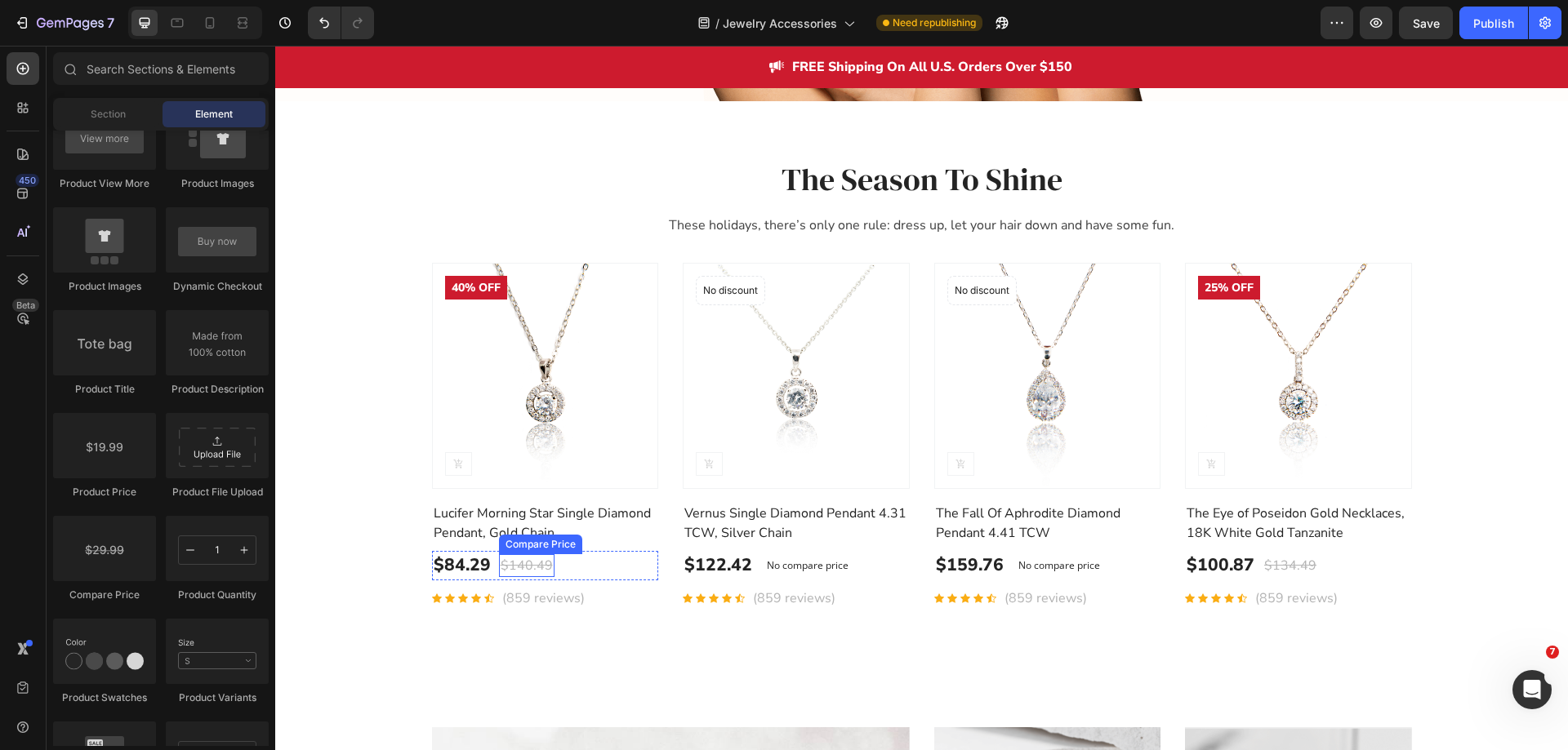
click at [529, 568] on div "$140.49" at bounding box center [527, 566] width 56 height 23
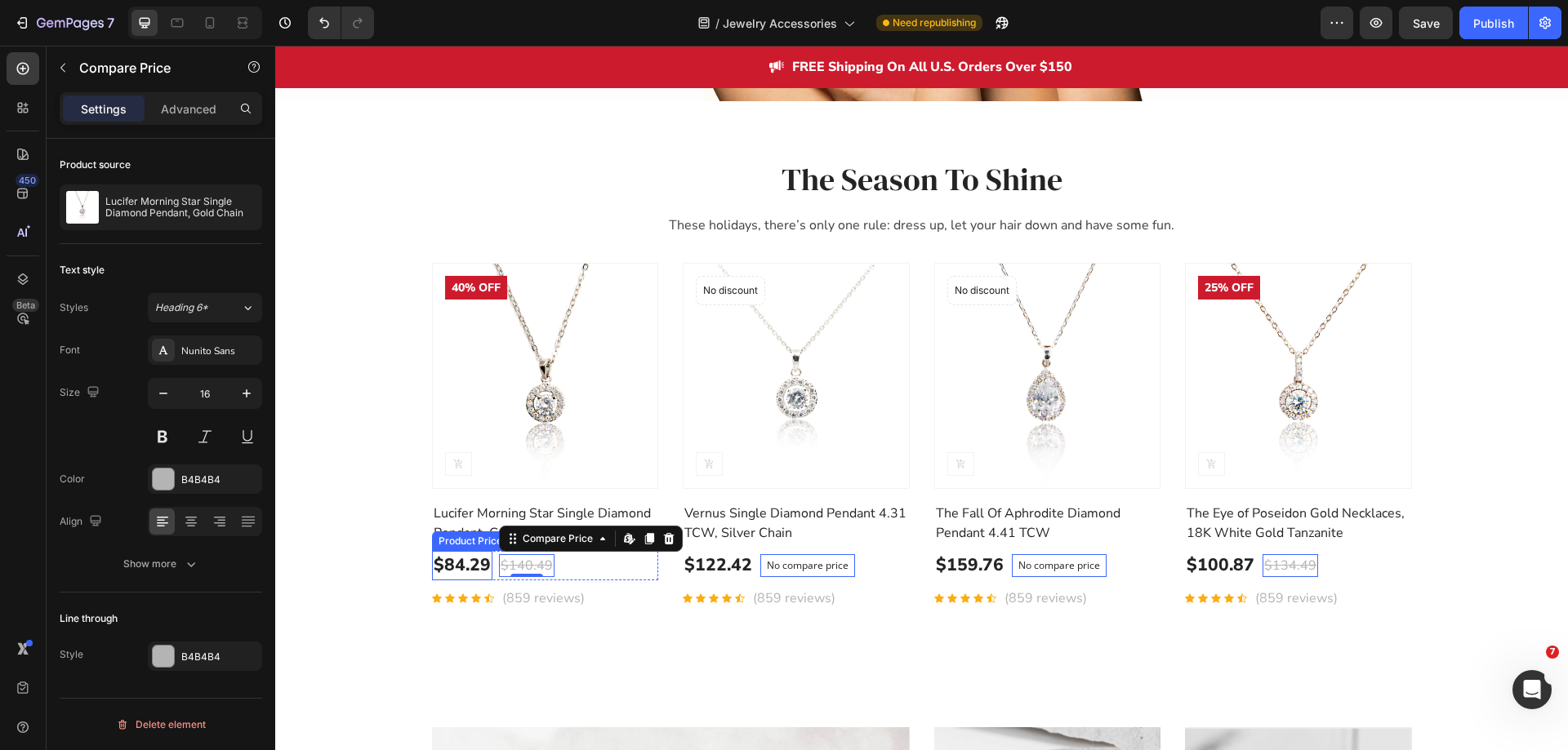
click at [455, 565] on div "$84.29" at bounding box center [461, 566] width 60 height 30
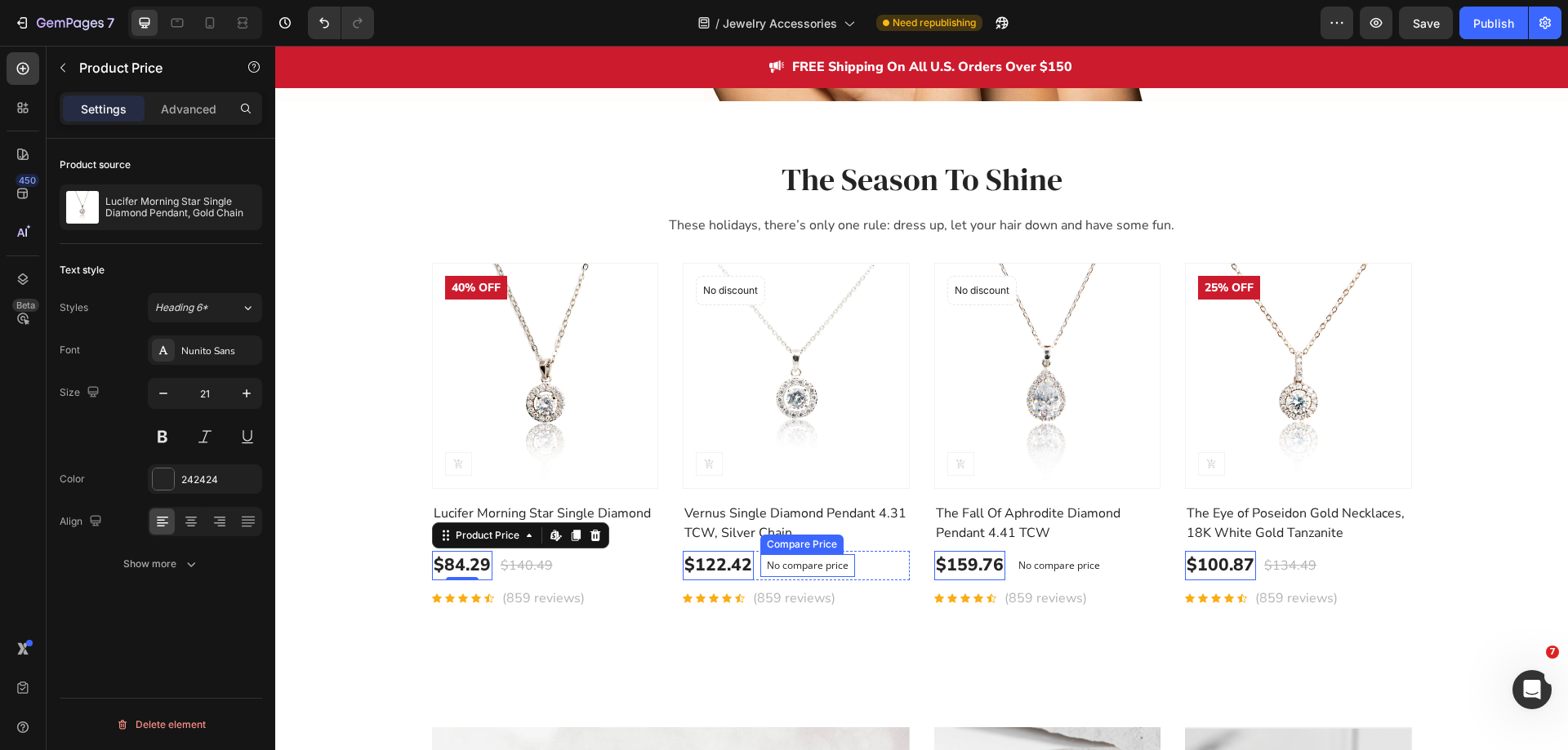
click at [789, 565] on p "No compare price" at bounding box center [808, 566] width 82 height 10
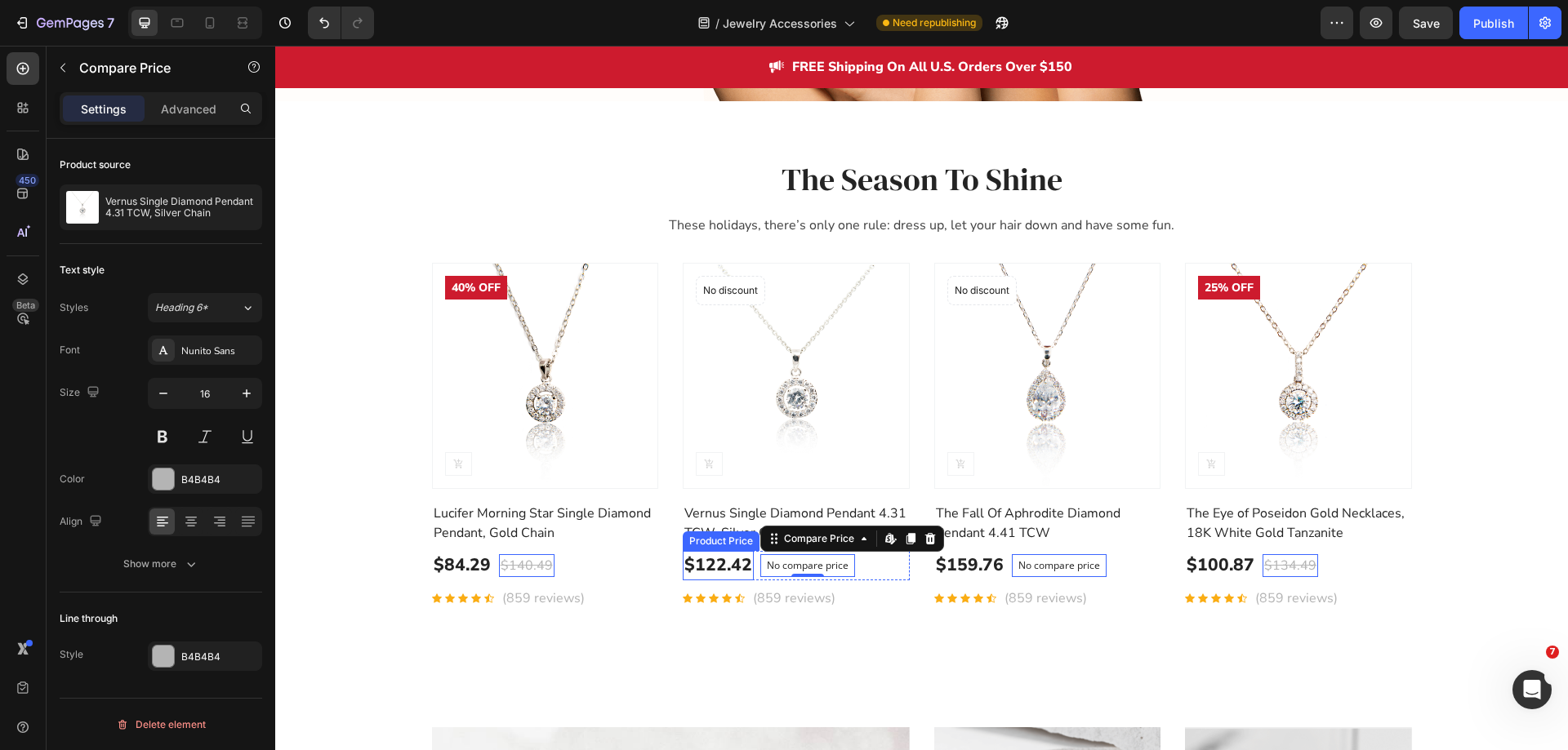
click at [493, 563] on div "$122.42" at bounding box center [461, 566] width 60 height 30
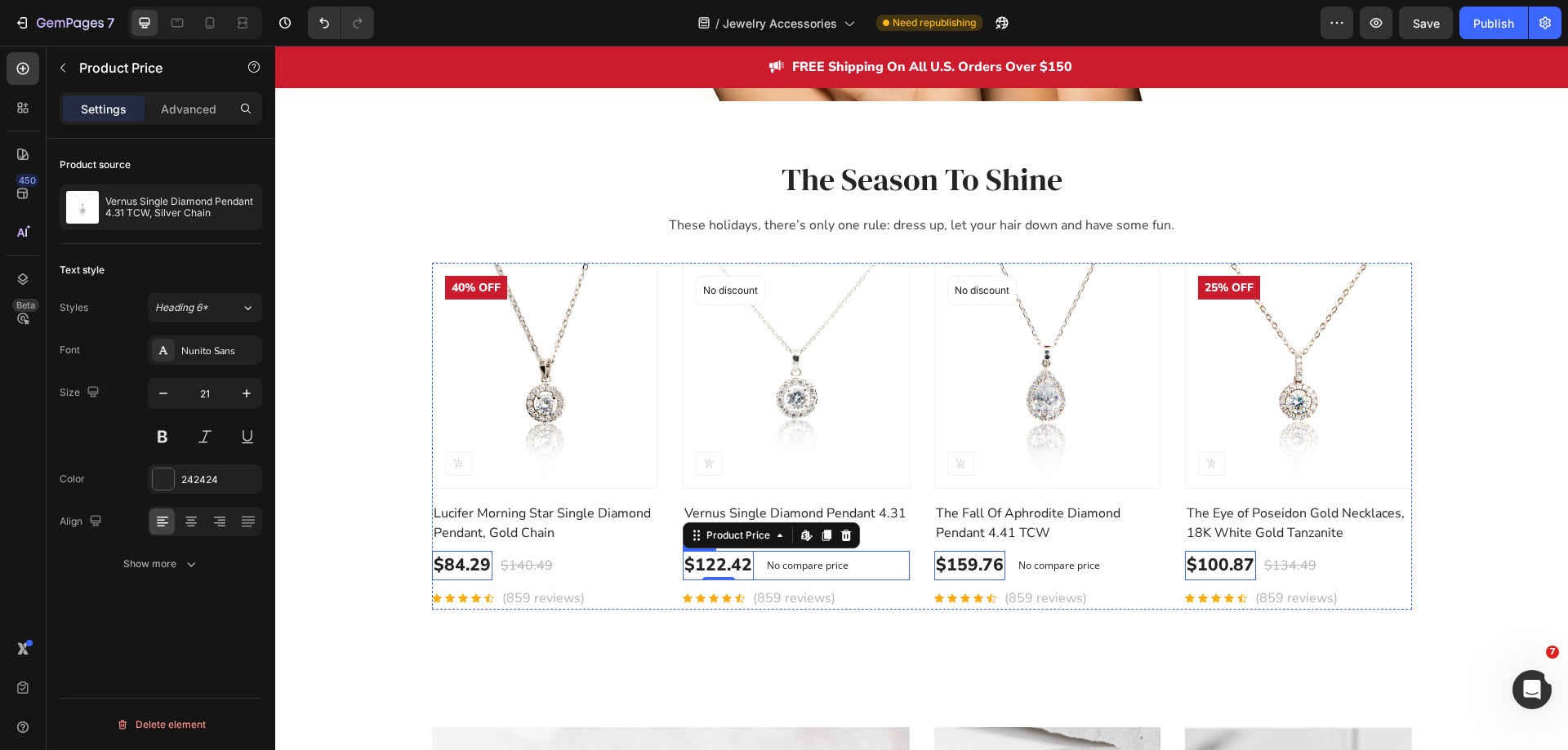
click at [659, 572] on div "$122.42 Product Price Edit content in Shopify 0 Product Price Edit content in S…" at bounding box center [545, 566] width 227 height 30
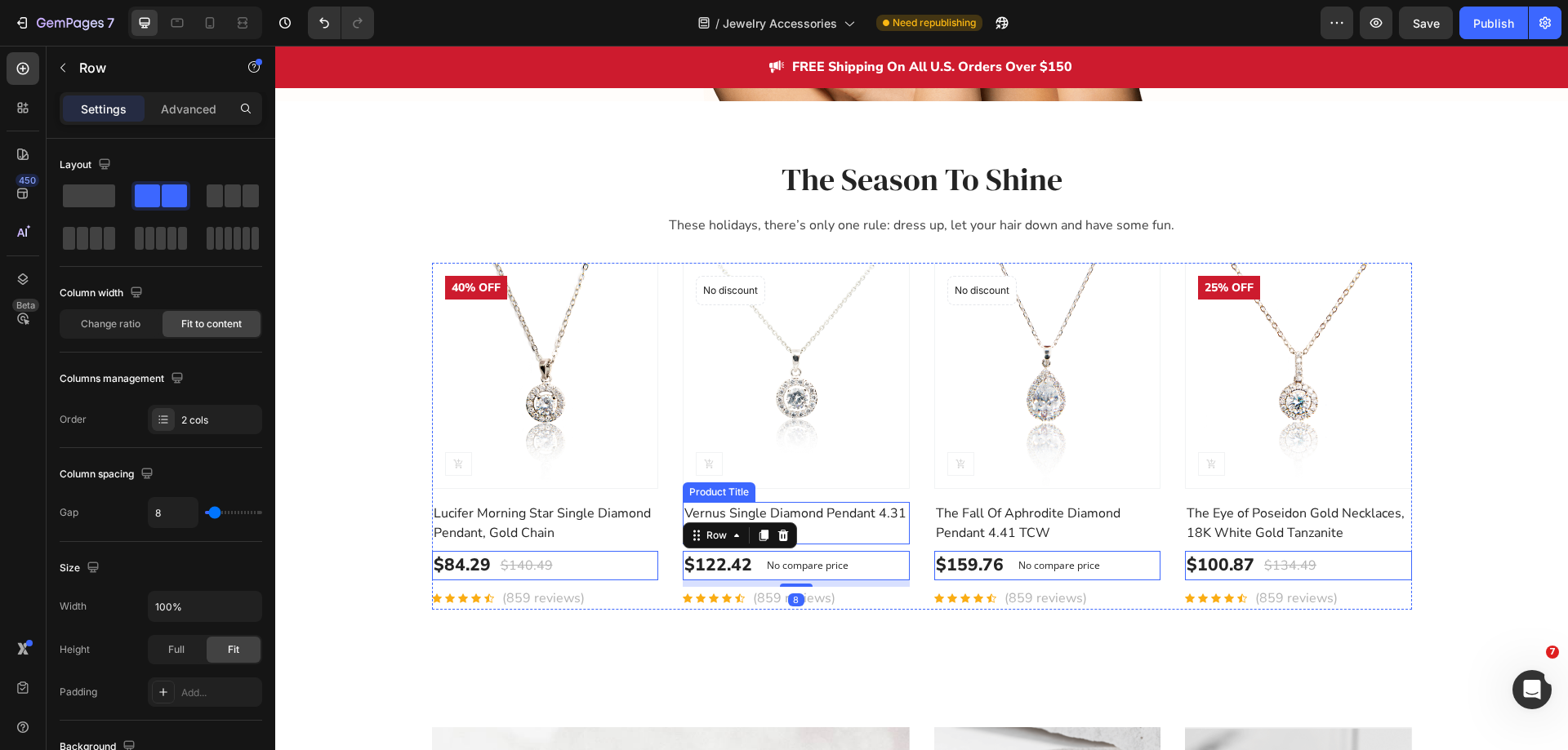
click at [659, 523] on h2 "Vernus Single Diamond Pendant 4.31 TCW, Silver Chain" at bounding box center [545, 523] width 227 height 43
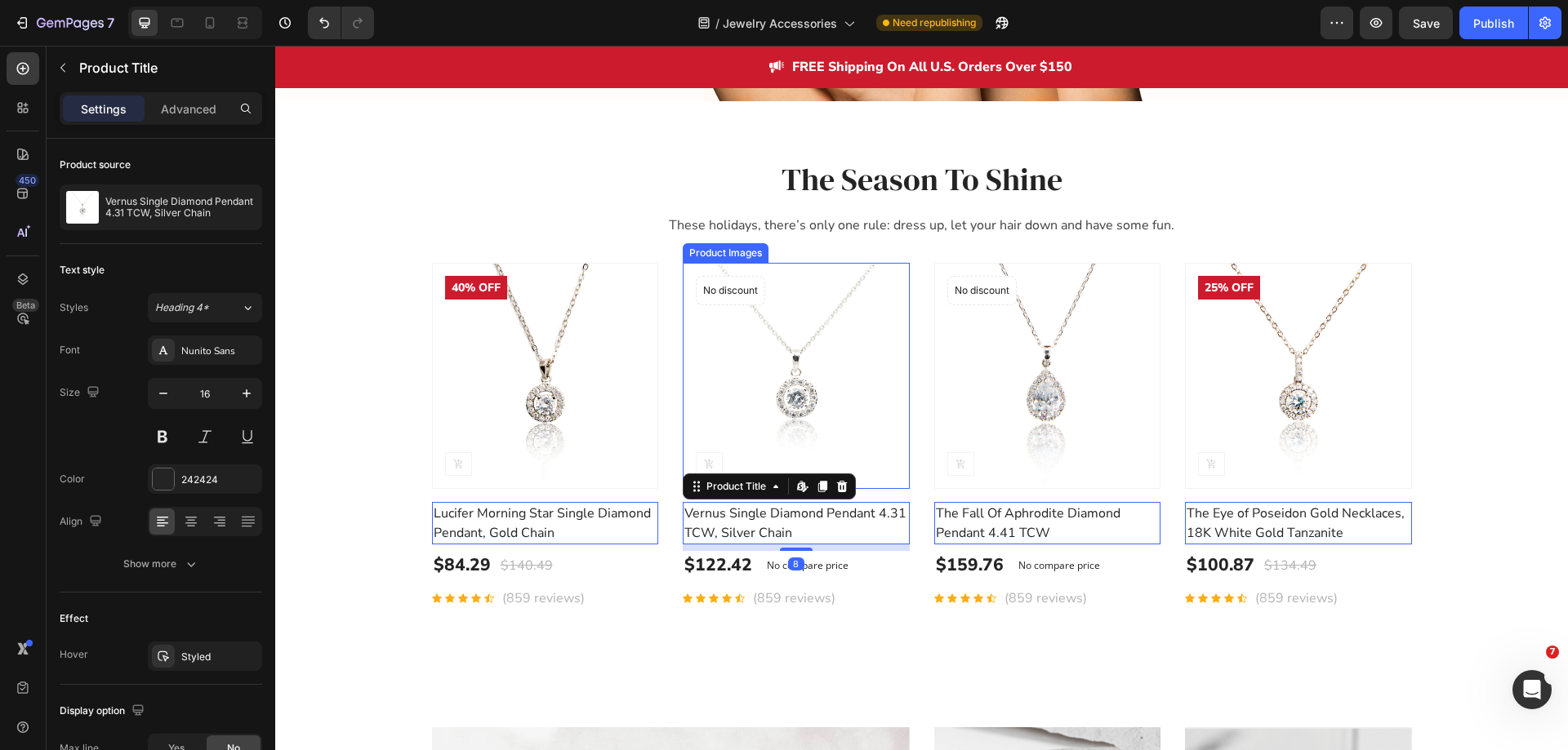
click at [878, 434] on img at bounding box center [796, 376] width 227 height 227
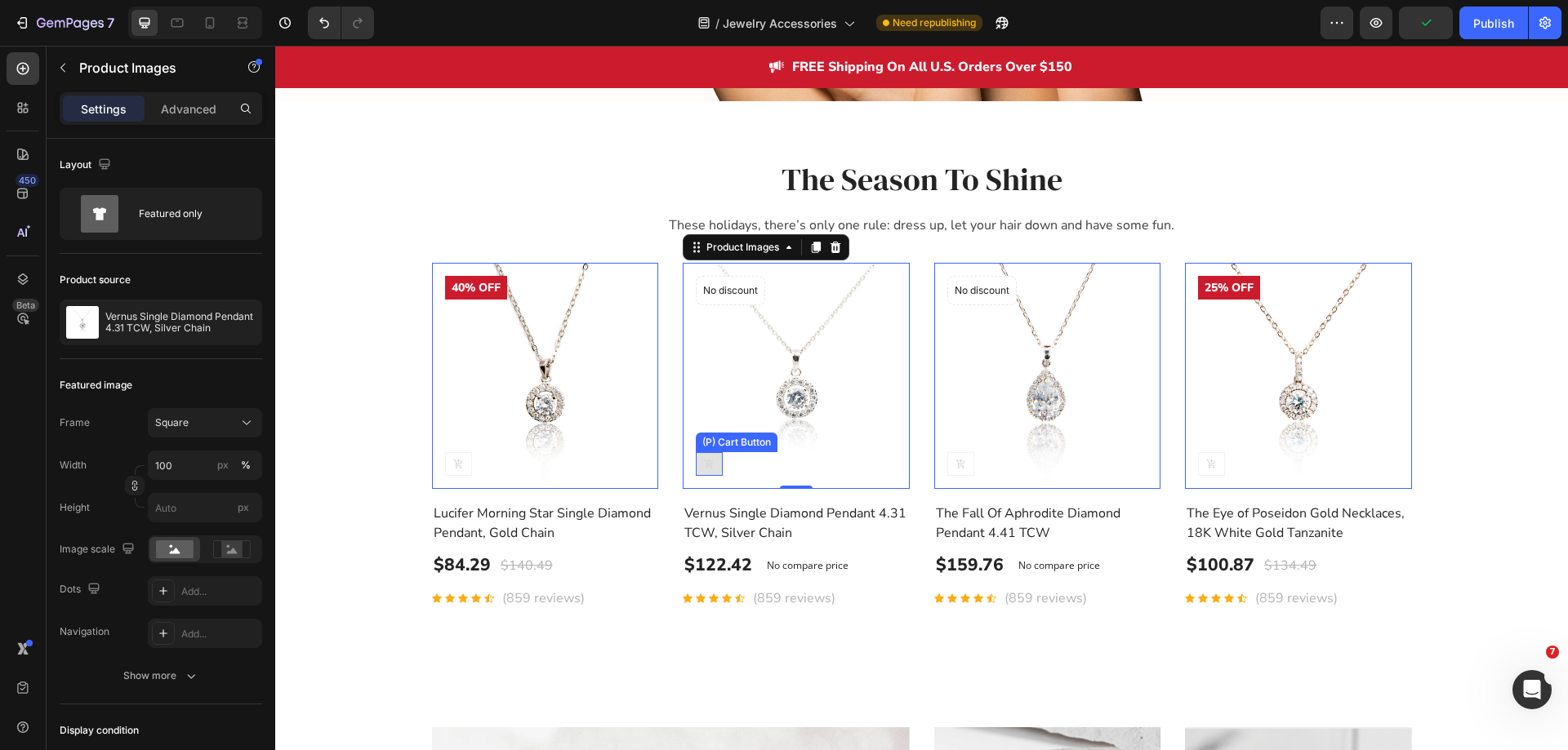
click at [464, 467] on icon at bounding box center [458, 464] width 10 height 10
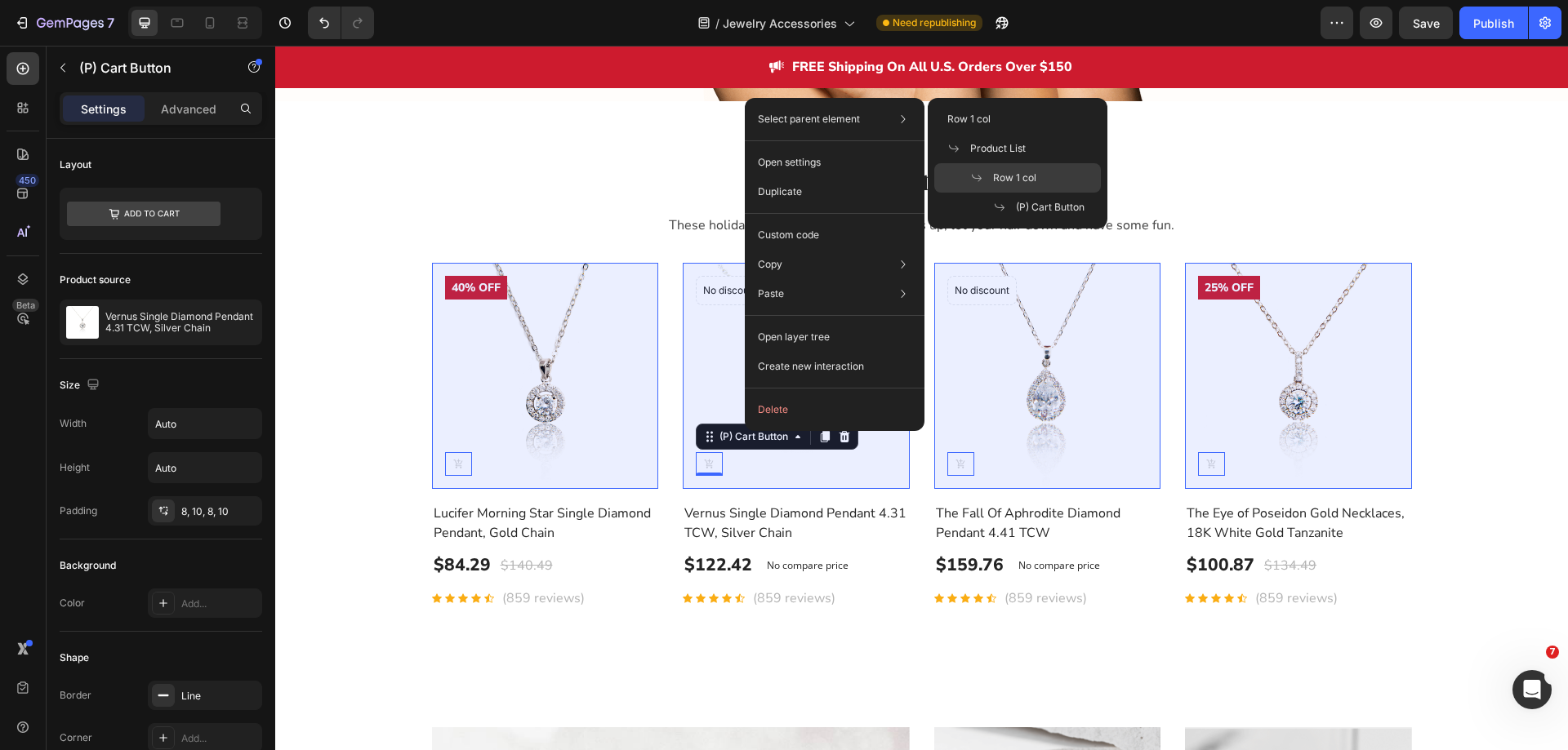
click at [999, 193] on div "Row 1 col" at bounding box center [1018, 207] width 167 height 30
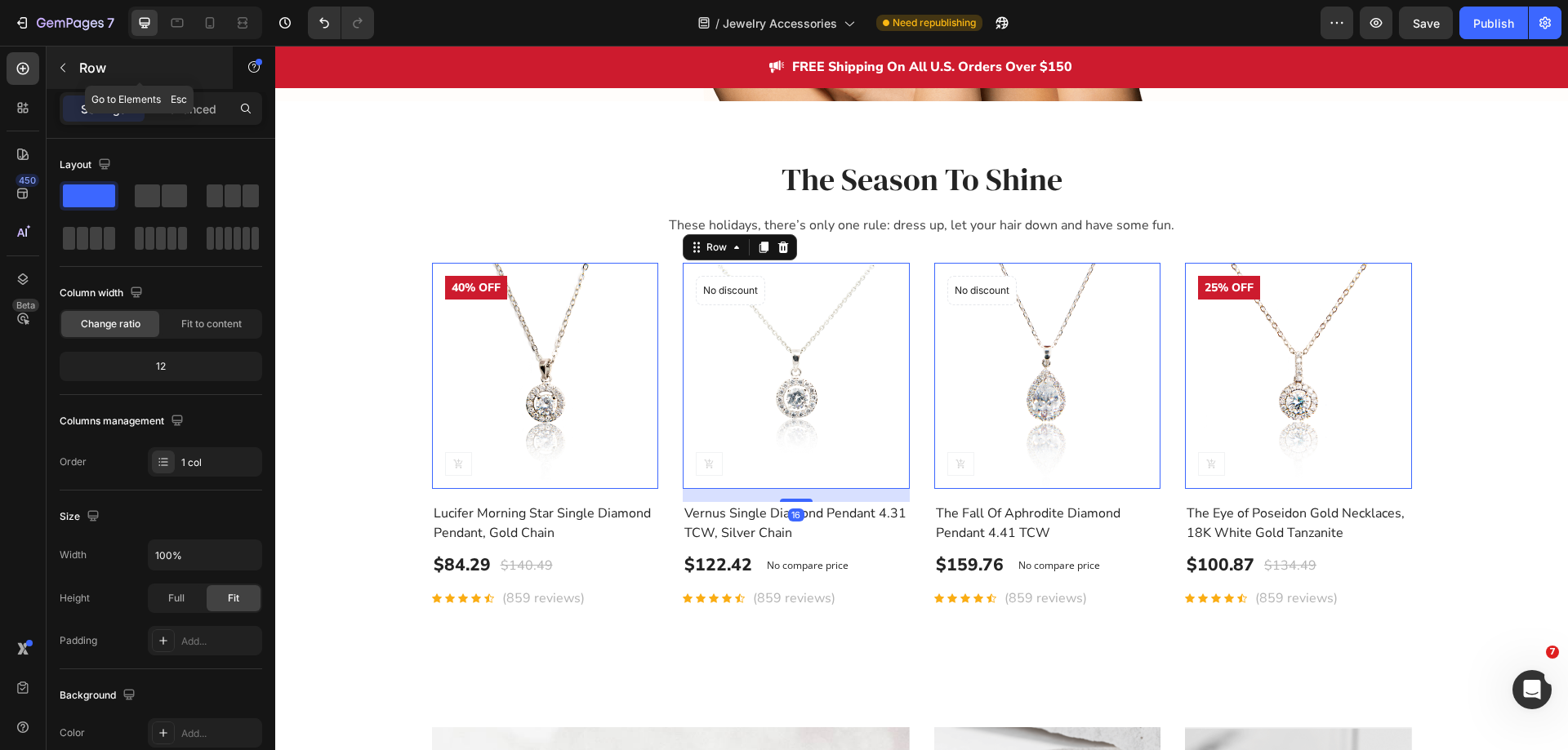
click at [56, 67] on icon "button" at bounding box center [63, 68] width 13 height 13
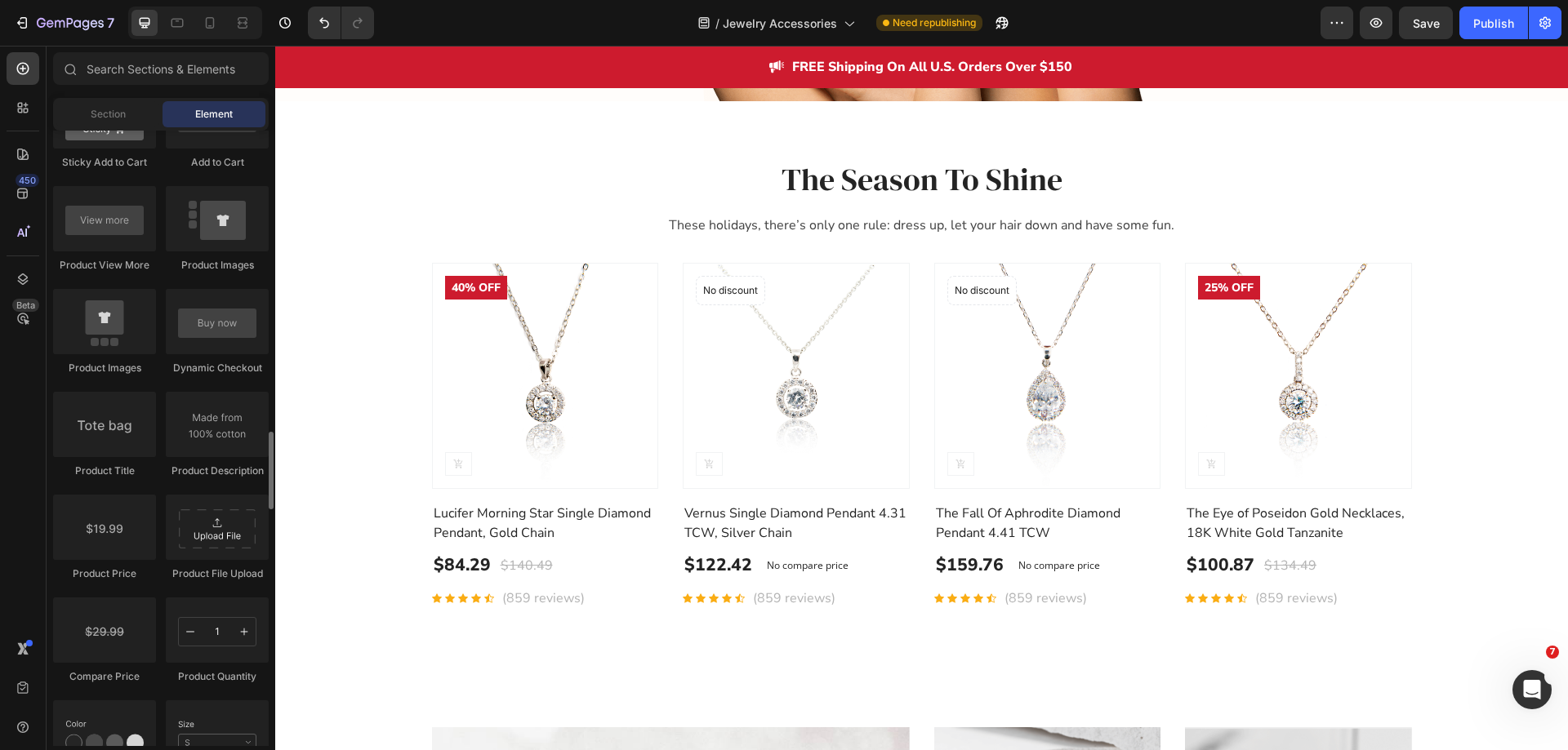
scroll to position [2205, 0]
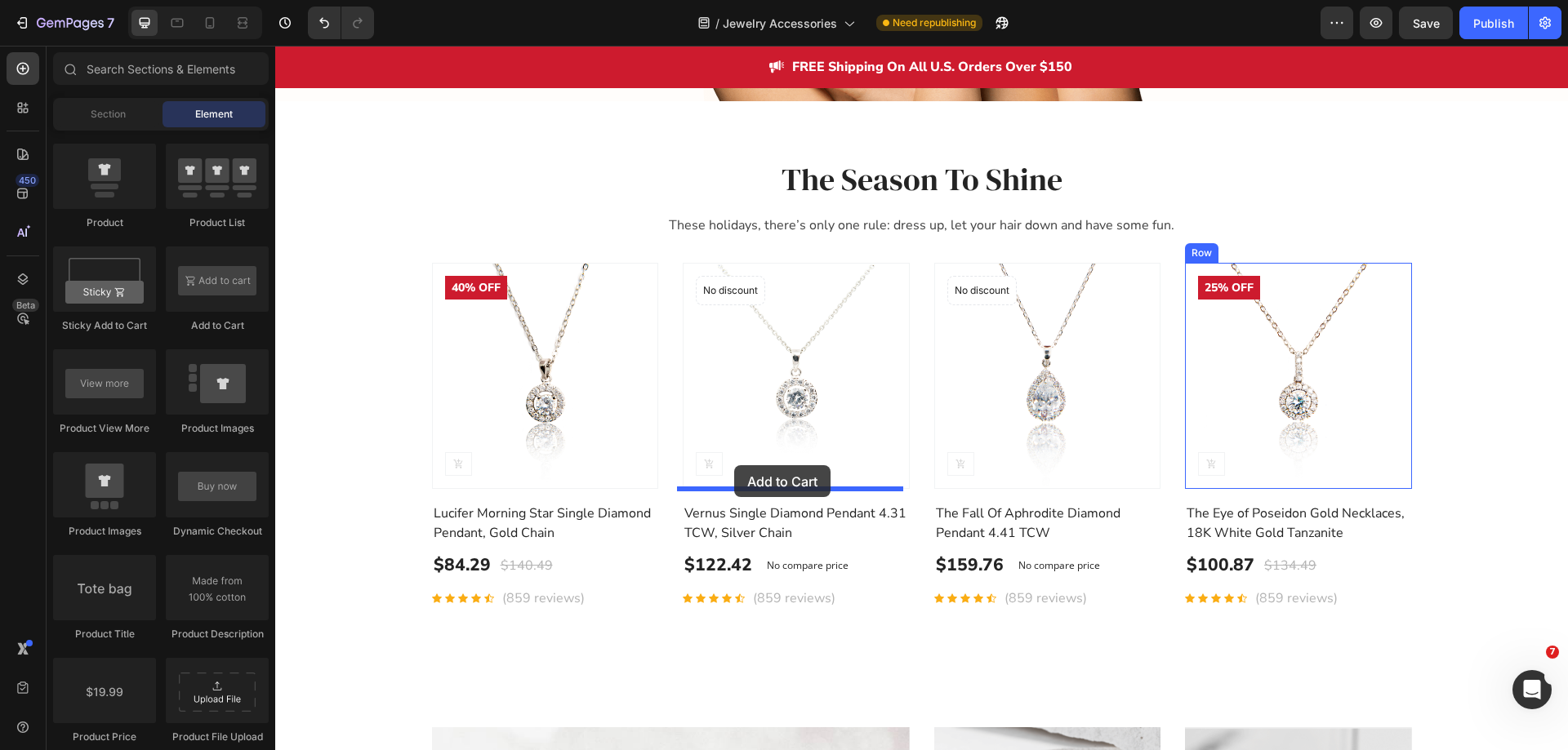
drag, startPoint x: 494, startPoint y: 340, endPoint x: 734, endPoint y: 466, distance: 271.1
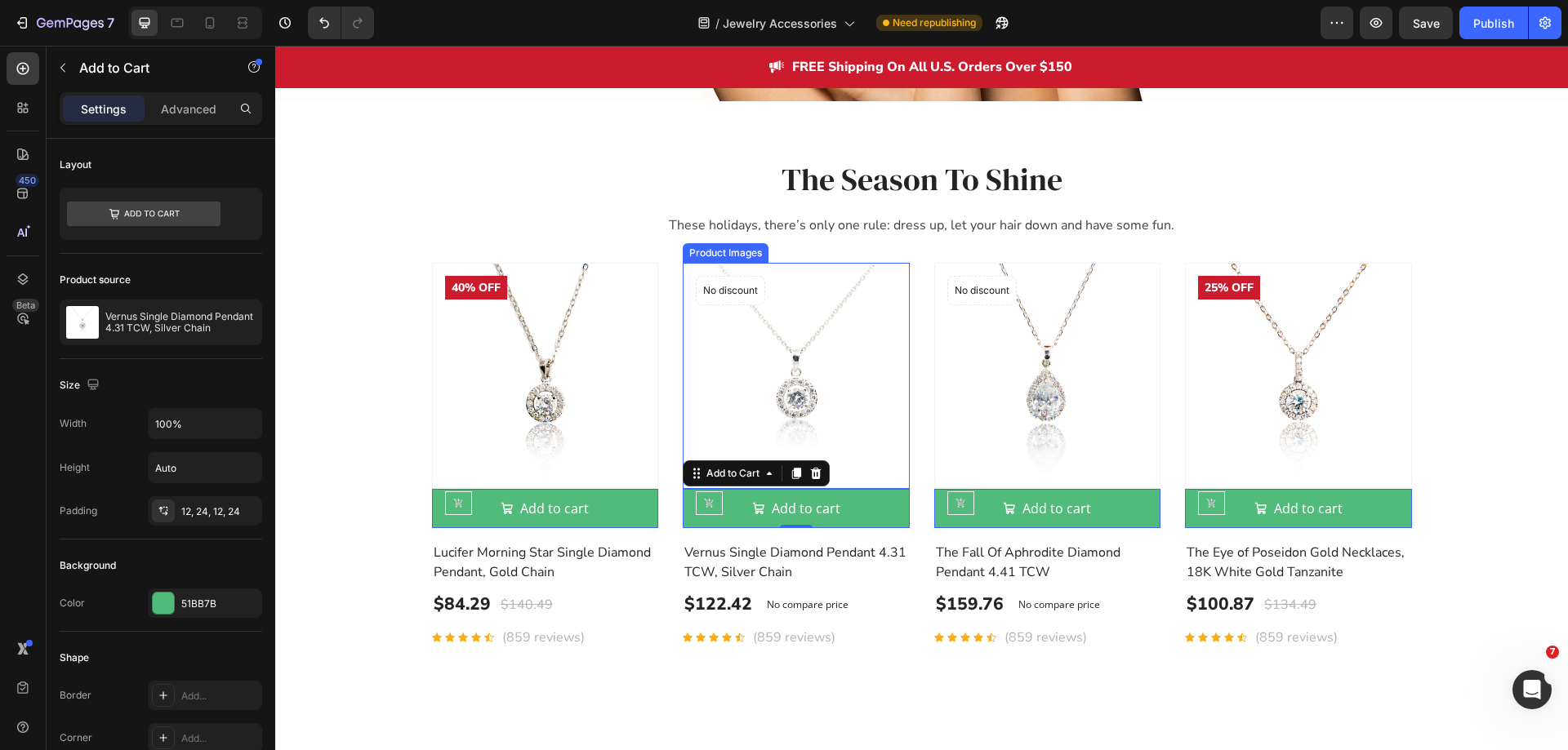
click at [870, 463] on img at bounding box center [796, 376] width 227 height 227
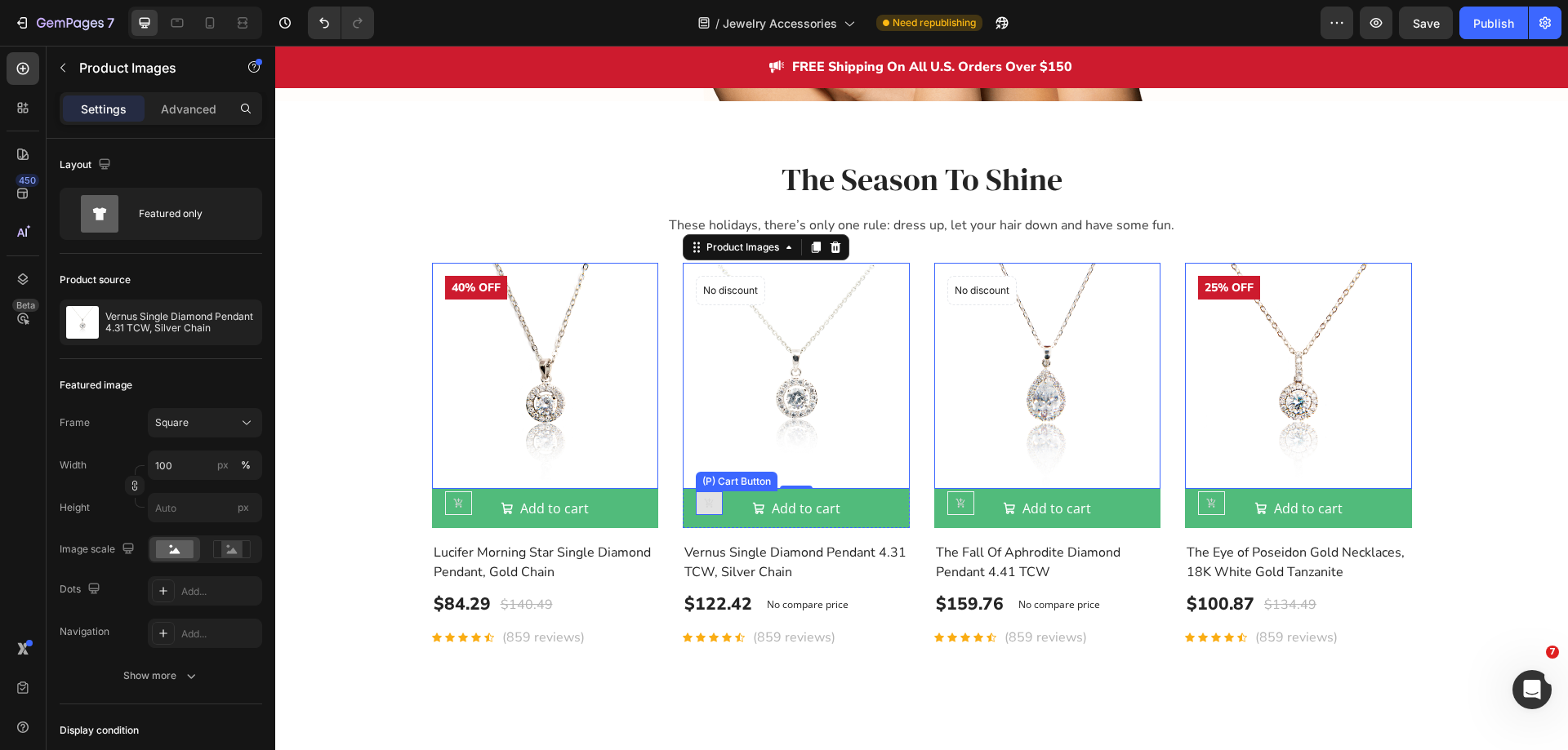
click at [472, 498] on button at bounding box center [458, 504] width 27 height 24
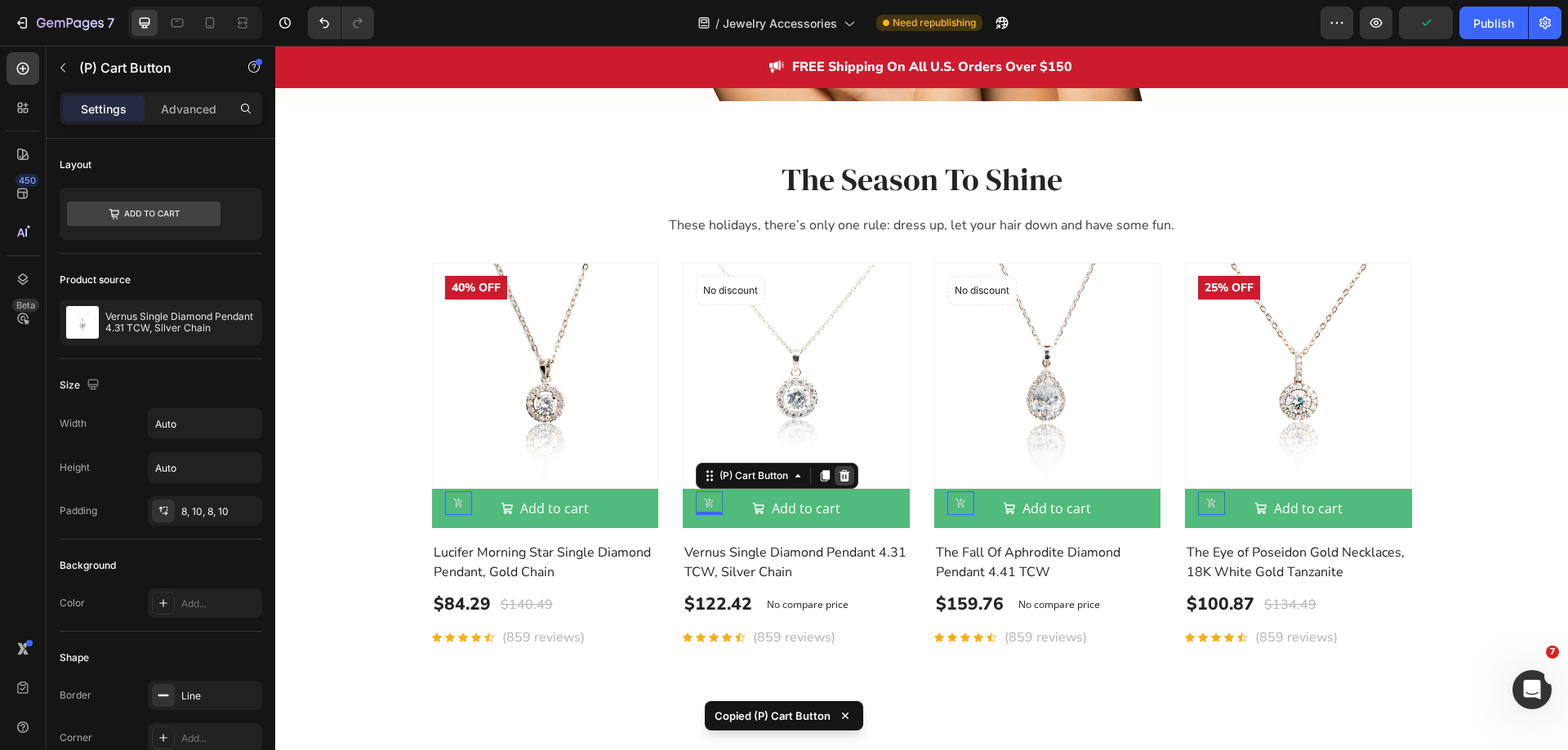
click at [275, 45] on icon at bounding box center [275, 45] width 0 height 0
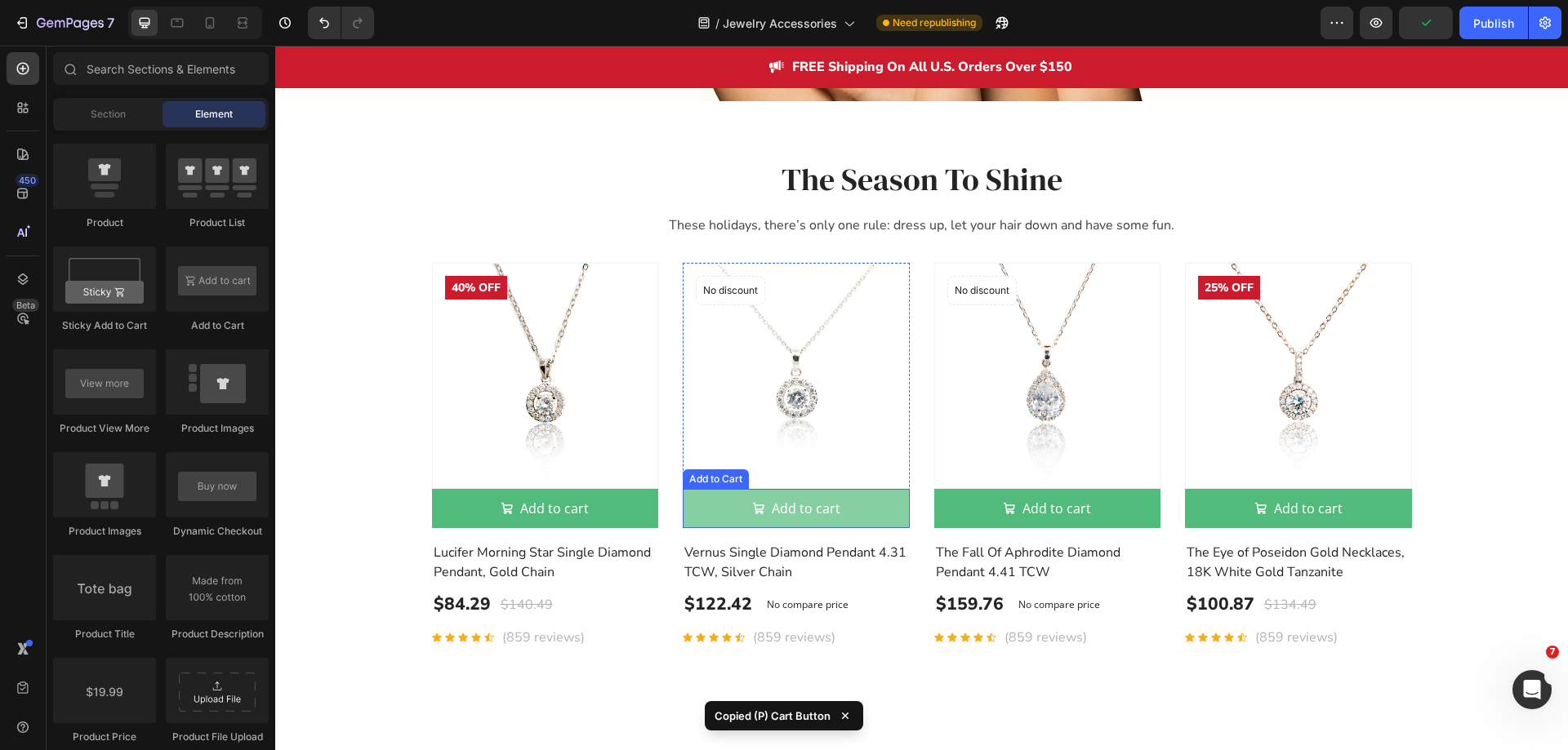
click at [659, 498] on button "Add to cart" at bounding box center [545, 508] width 227 height 39
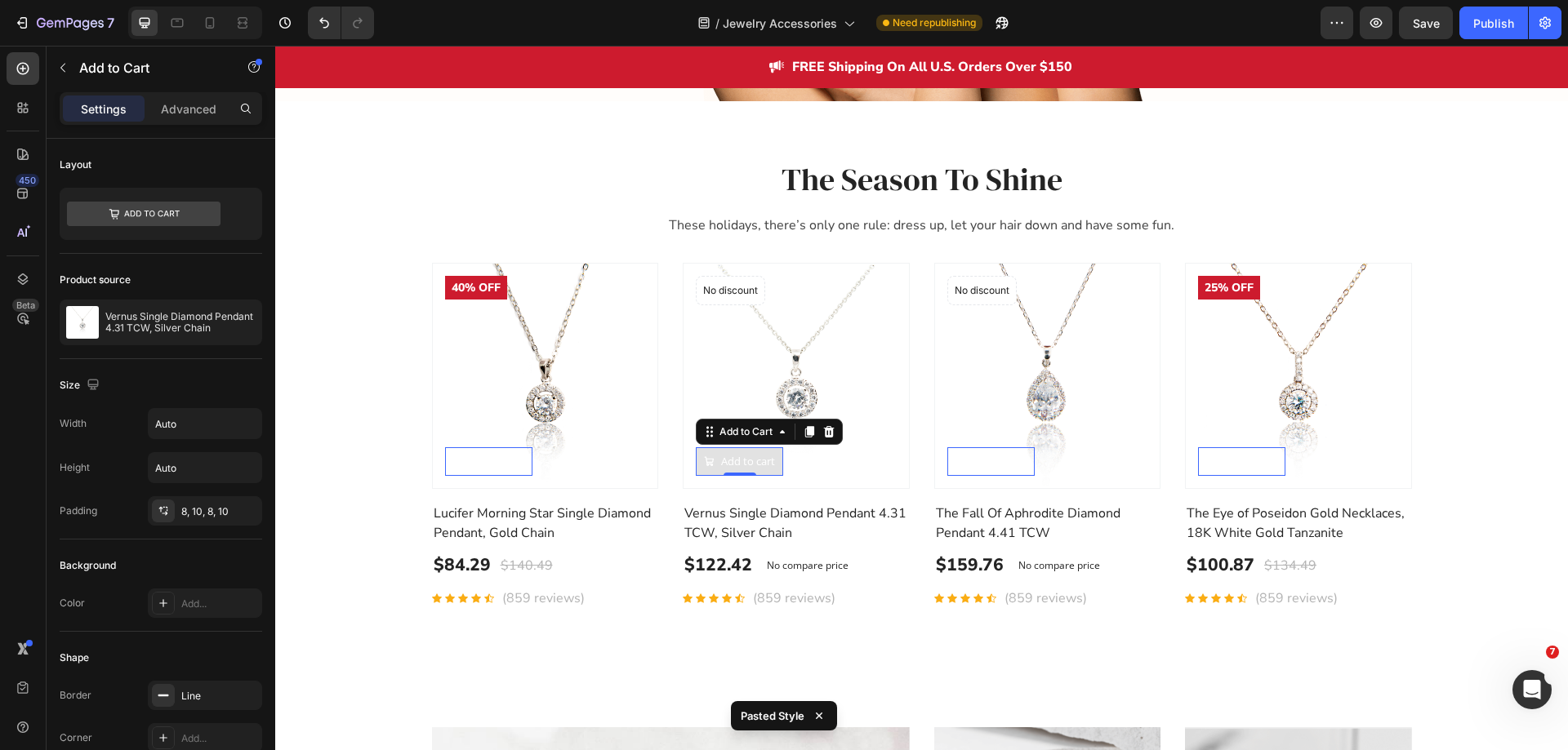
type input "100%"
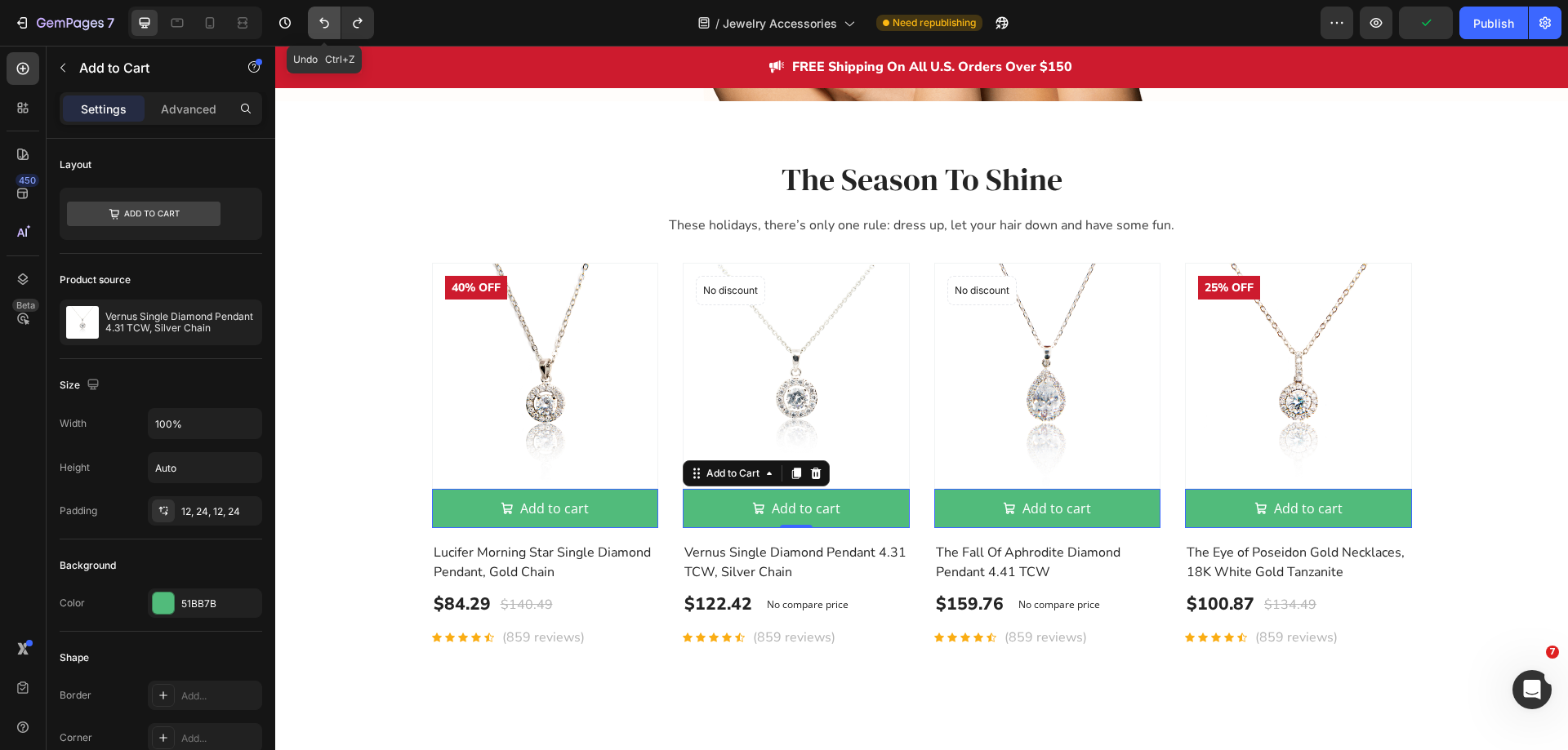
click at [317, 22] on icon "Undo/Redo" at bounding box center [324, 23] width 17 height 17
click at [904, 629] on div "Product Images Add to cart Add to Cart 0 40% off Product Badge (P) Cart Button …" at bounding box center [922, 456] width 980 height 386
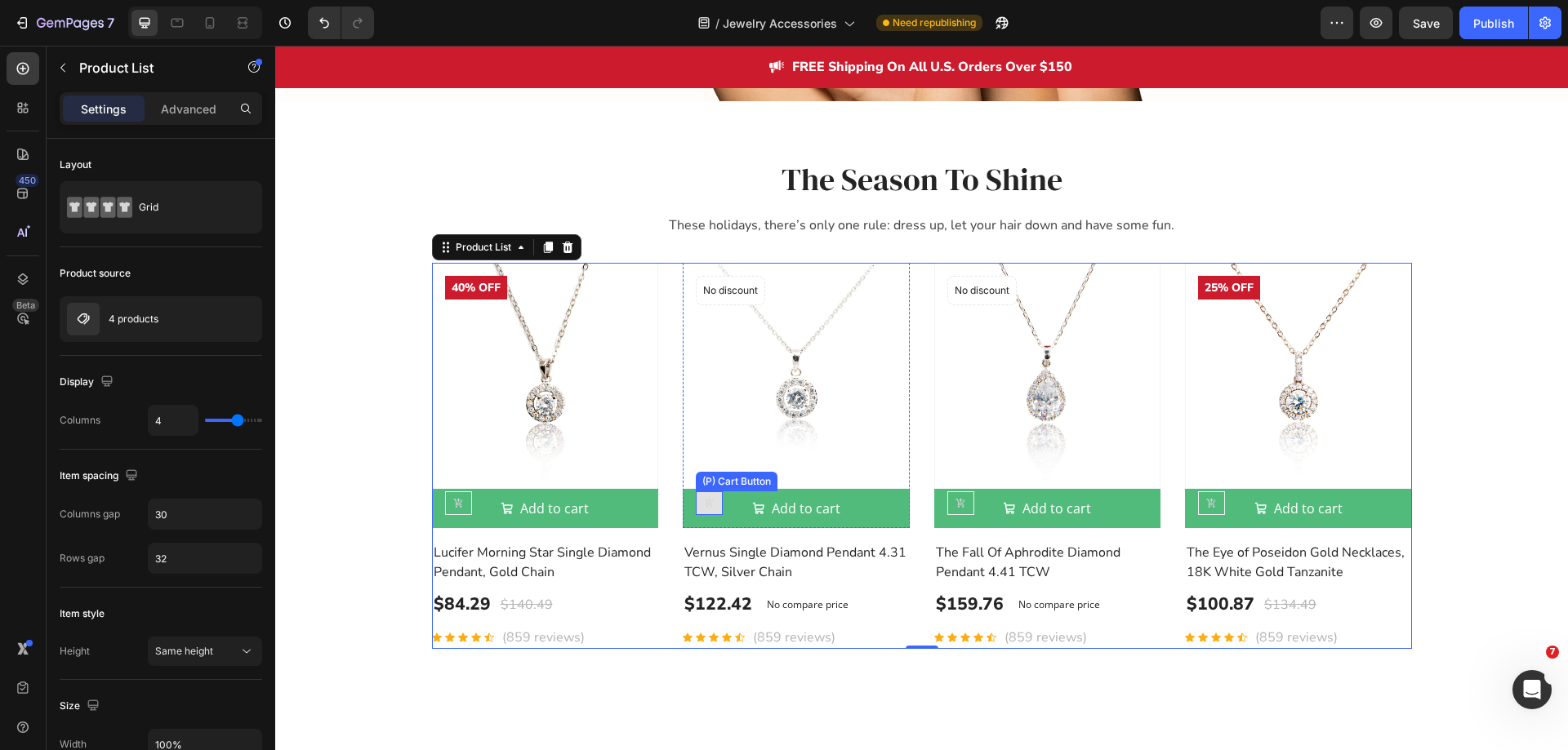
click at [464, 502] on icon at bounding box center [458, 503] width 10 height 10
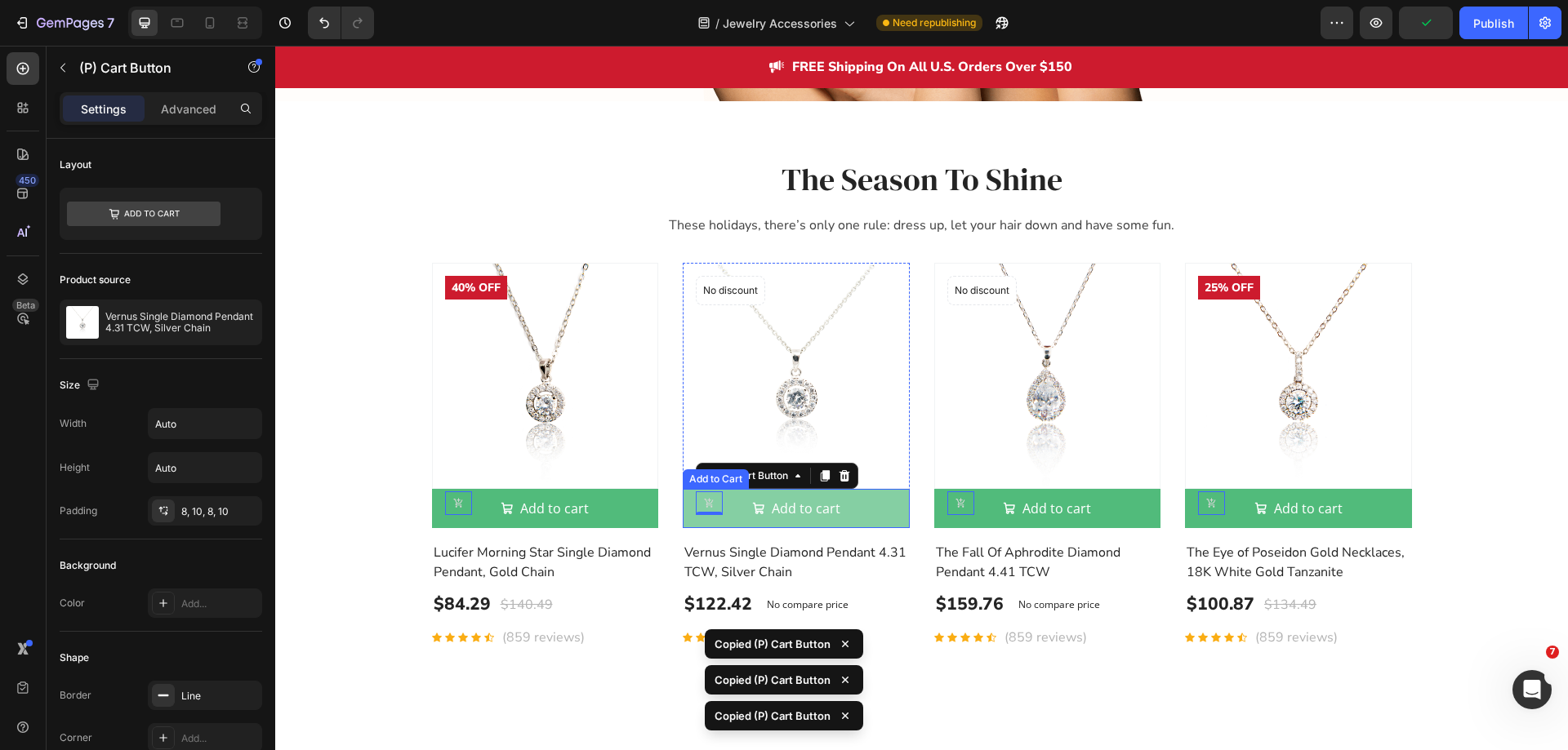
click at [659, 523] on button "Add to cart" at bounding box center [545, 508] width 227 height 39
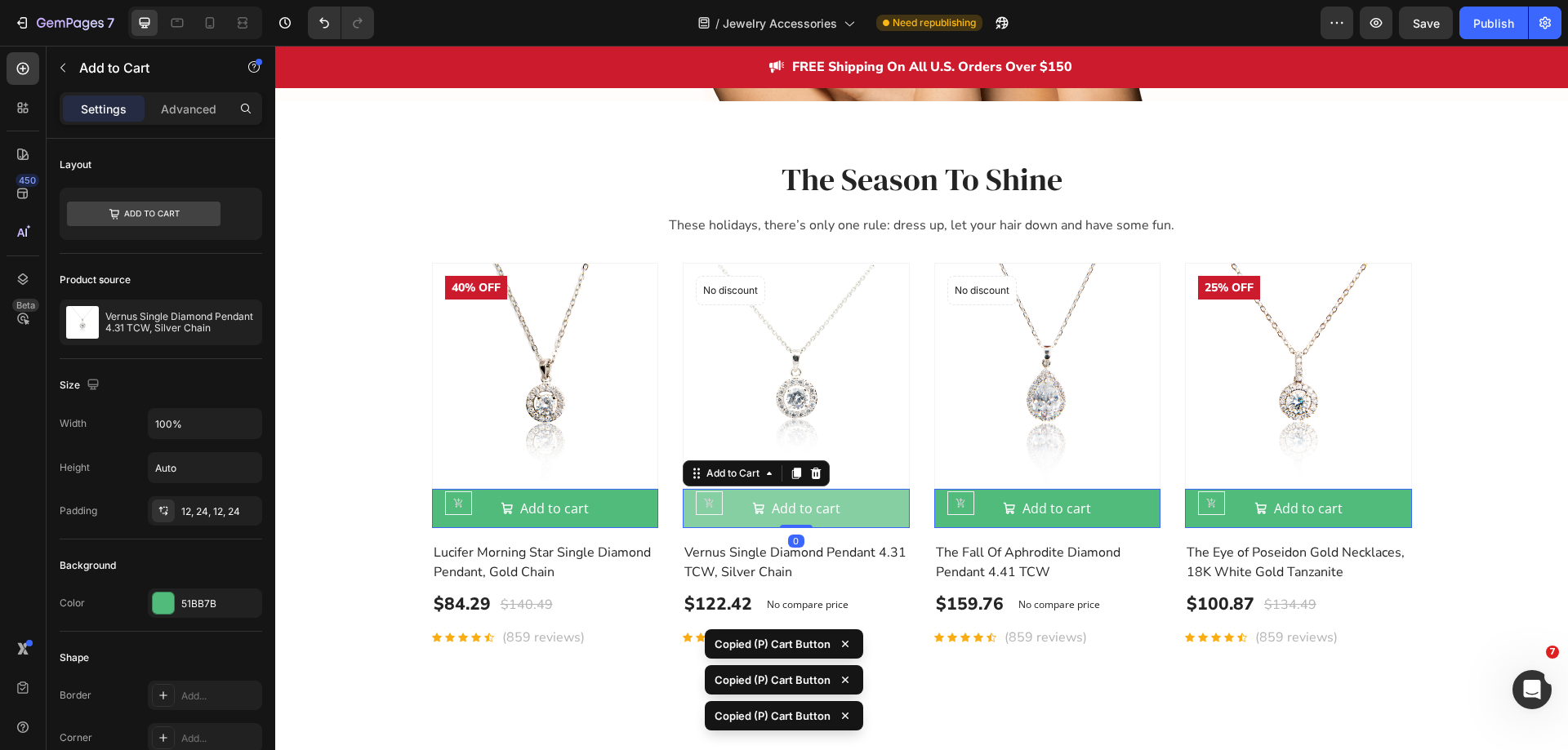
type input "Auto"
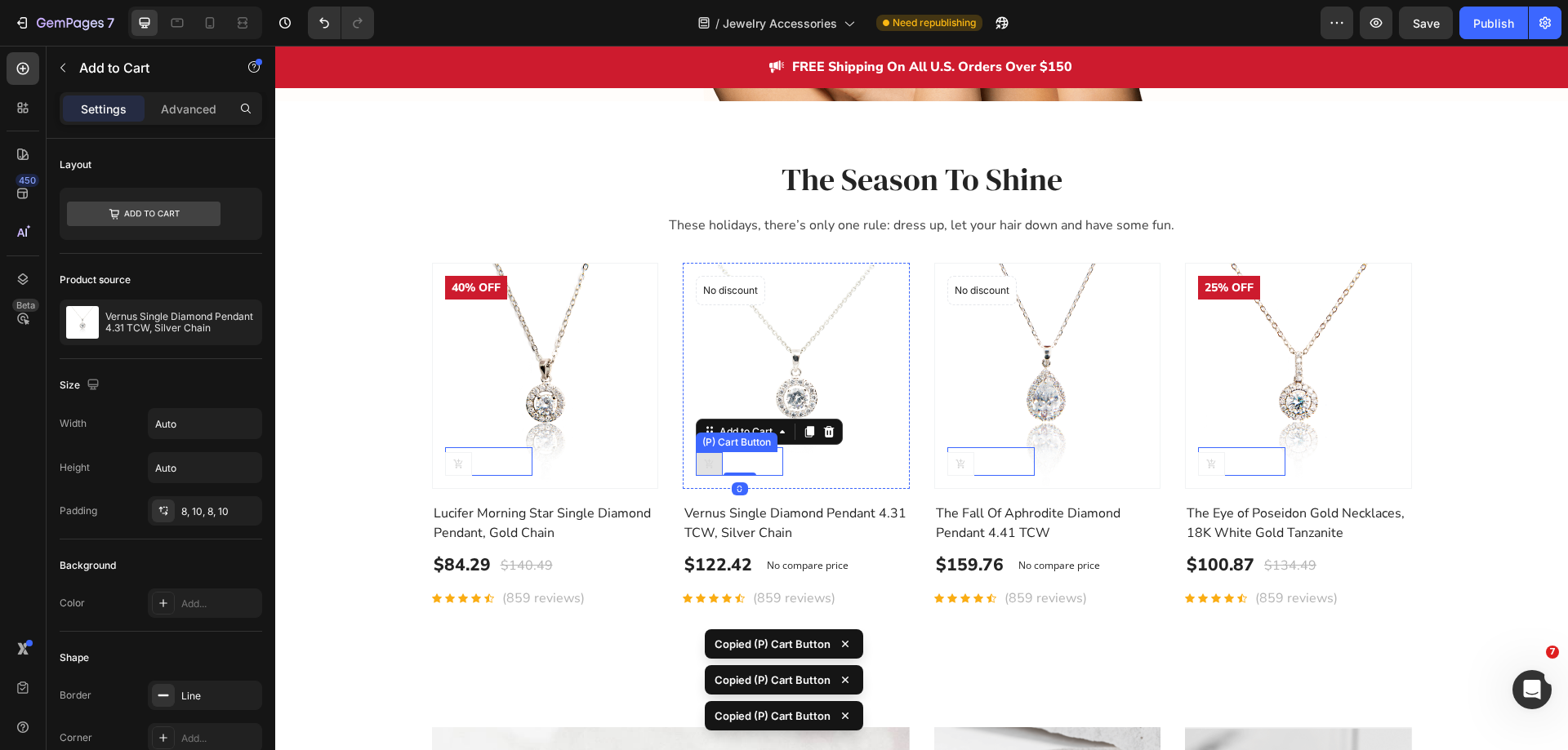
click at [472, 467] on button at bounding box center [458, 465] width 27 height 24
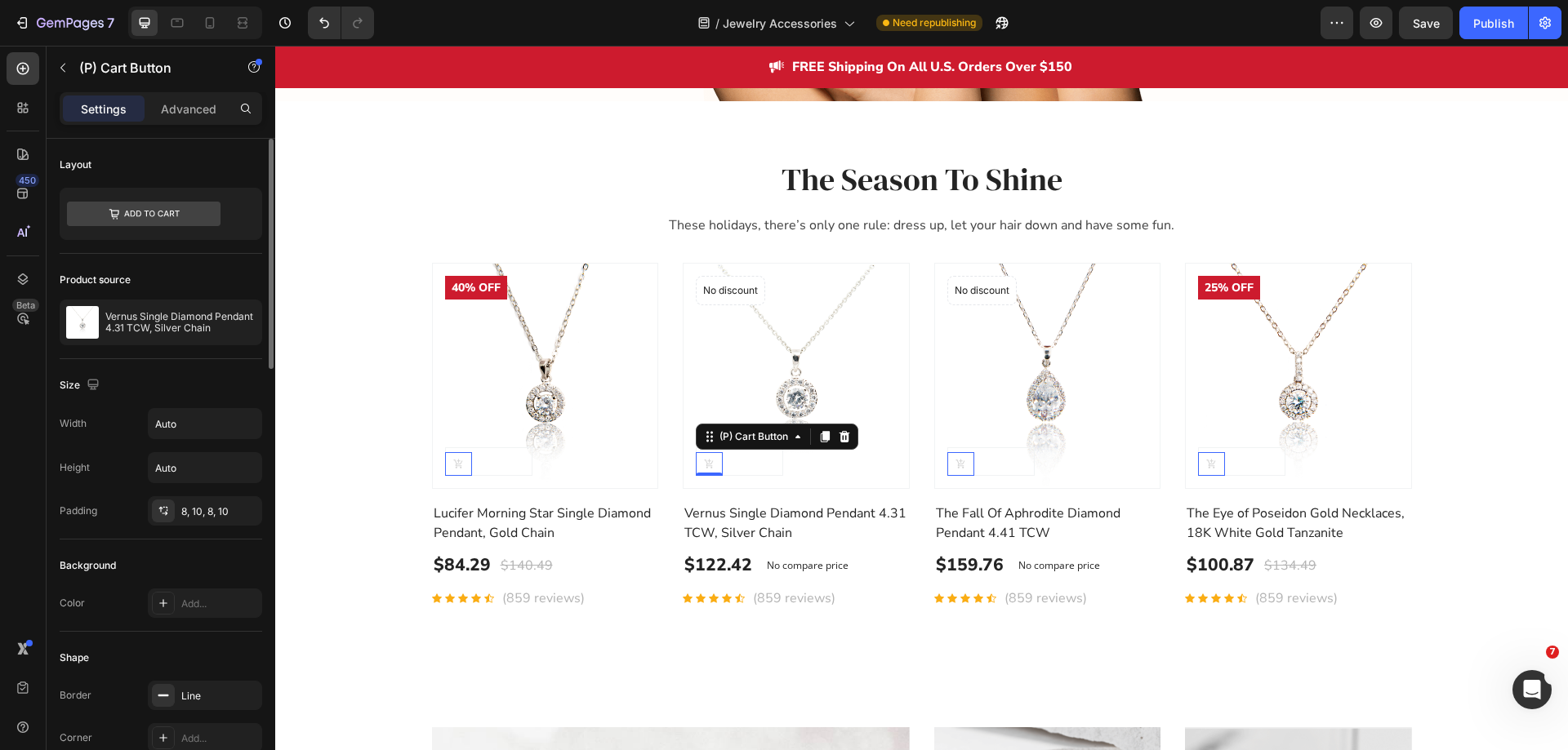
scroll to position [245, 0]
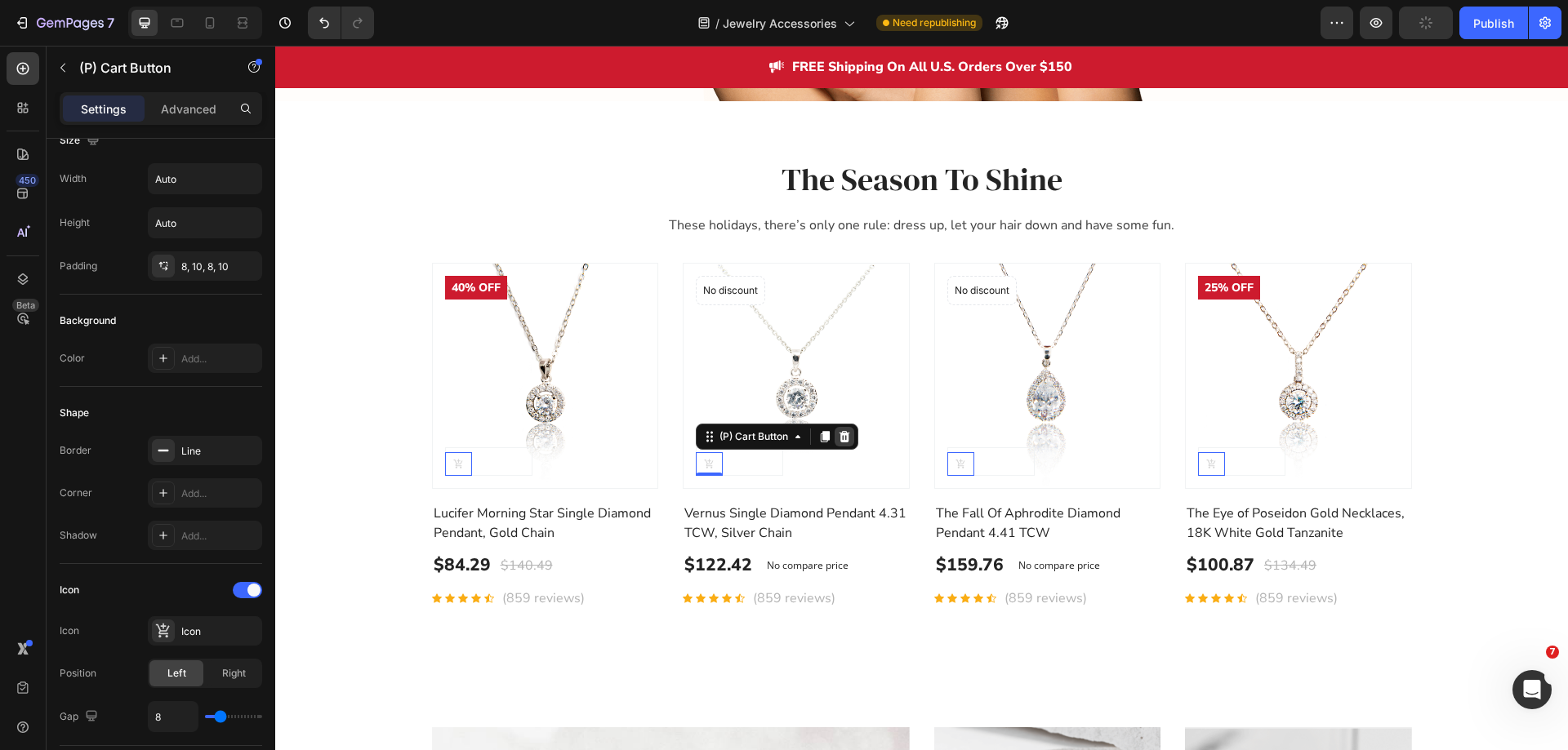
click at [275, 45] on icon at bounding box center [275, 45] width 0 height 0
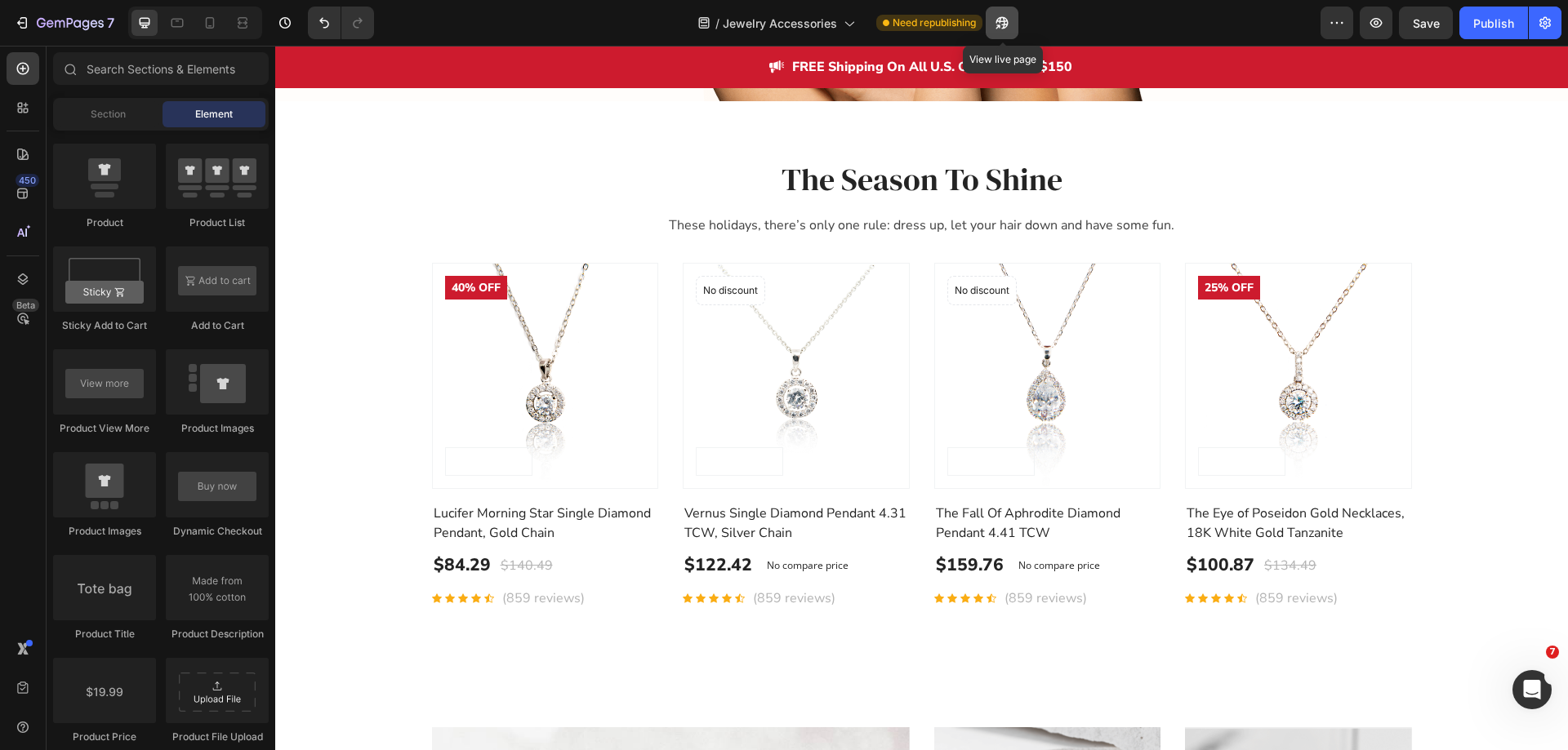
click at [1000, 25] on icon "button" at bounding box center [998, 26] width 4 height 4
click at [326, 29] on icon "Undo/Redo" at bounding box center [324, 23] width 17 height 17
click at [462, 467] on icon at bounding box center [458, 464] width 9 height 9
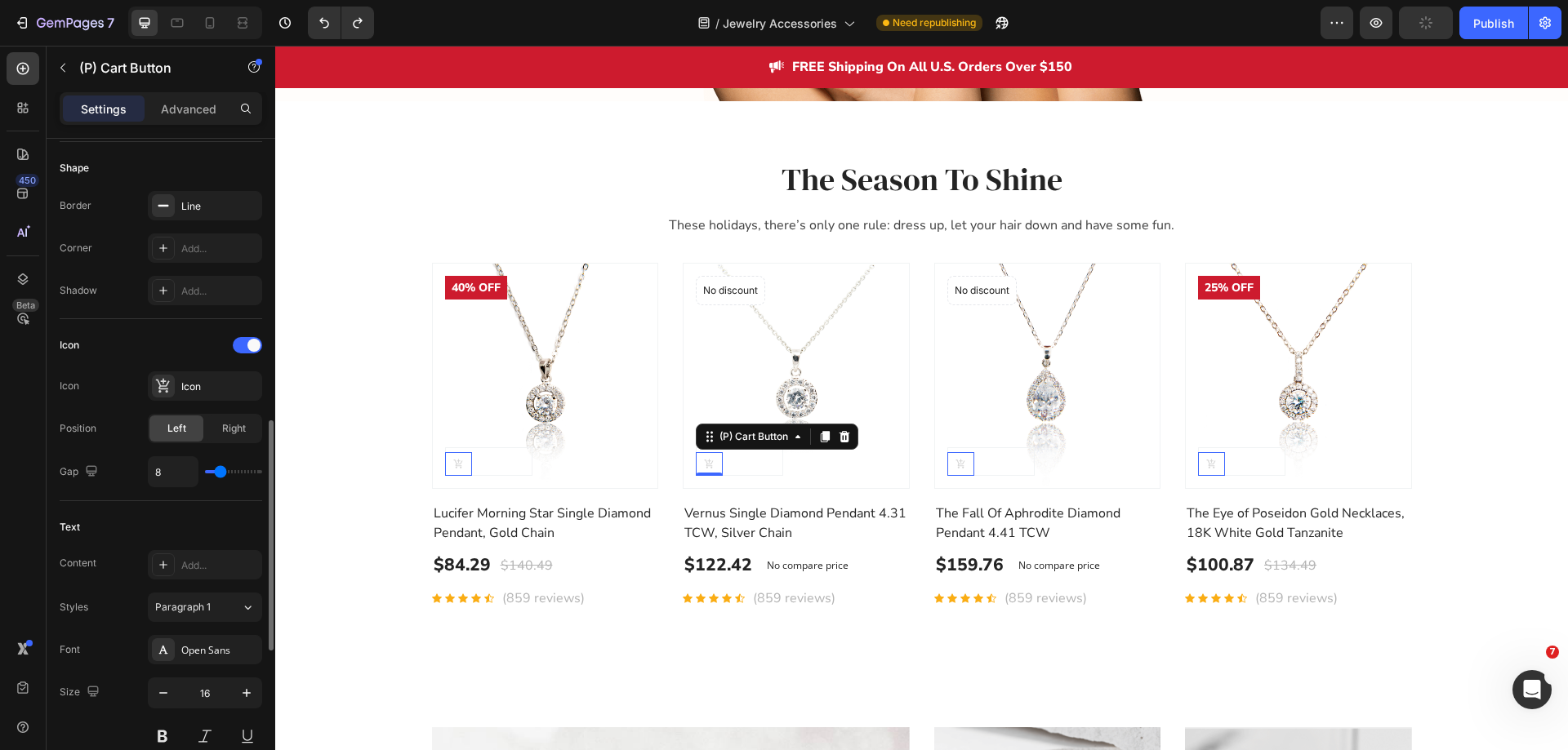
scroll to position [653, 0]
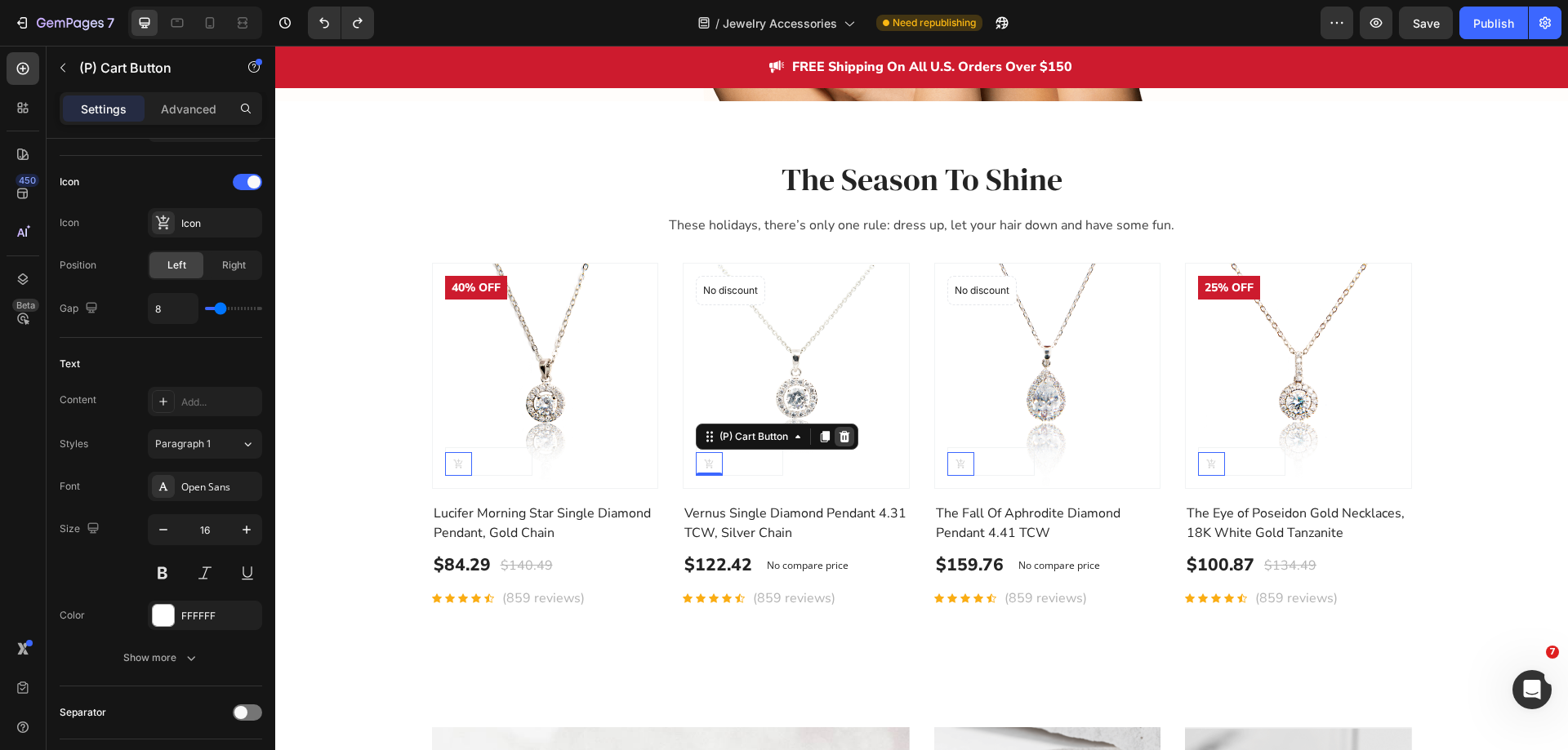
click at [275, 45] on icon at bounding box center [275, 45] width 0 height 0
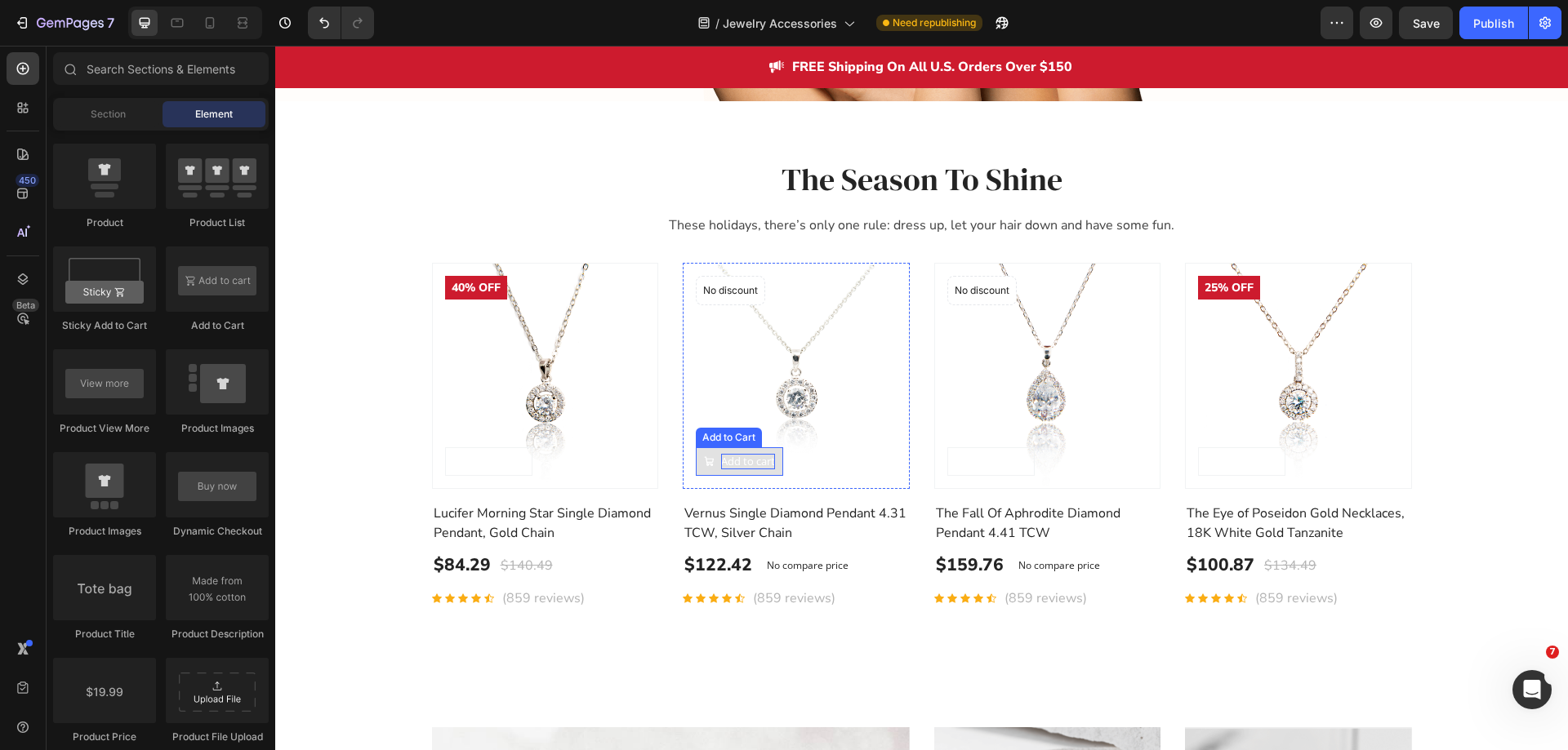
click at [524, 461] on div "Add to cart" at bounding box center [497, 462] width 54 height 17
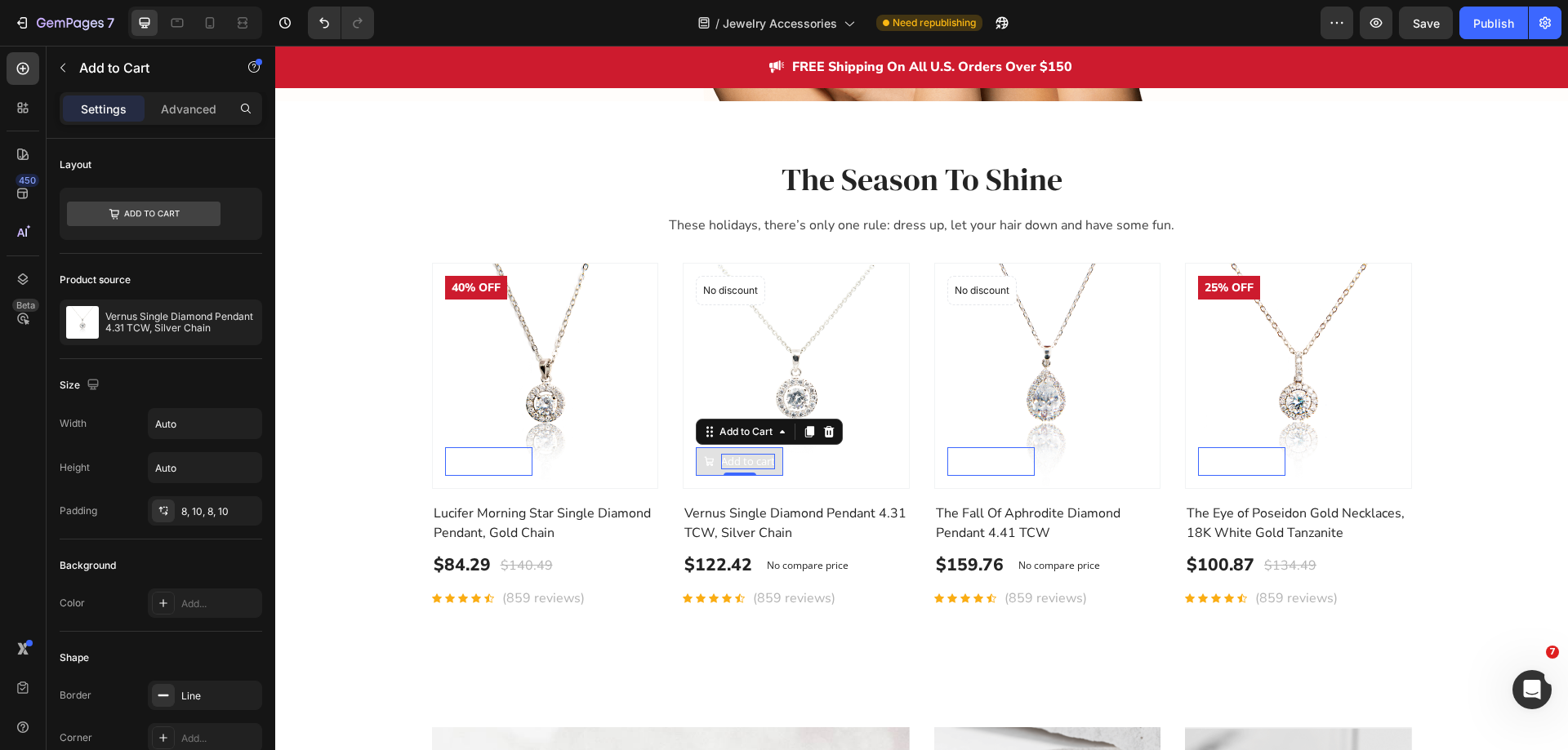
click at [524, 463] on div "Add to cart" at bounding box center [497, 462] width 54 height 17
click at [743, 463] on p "Add to cart" at bounding box center [748, 462] width 54 height 17
click at [754, 469] on img at bounding box center [796, 376] width 227 height 227
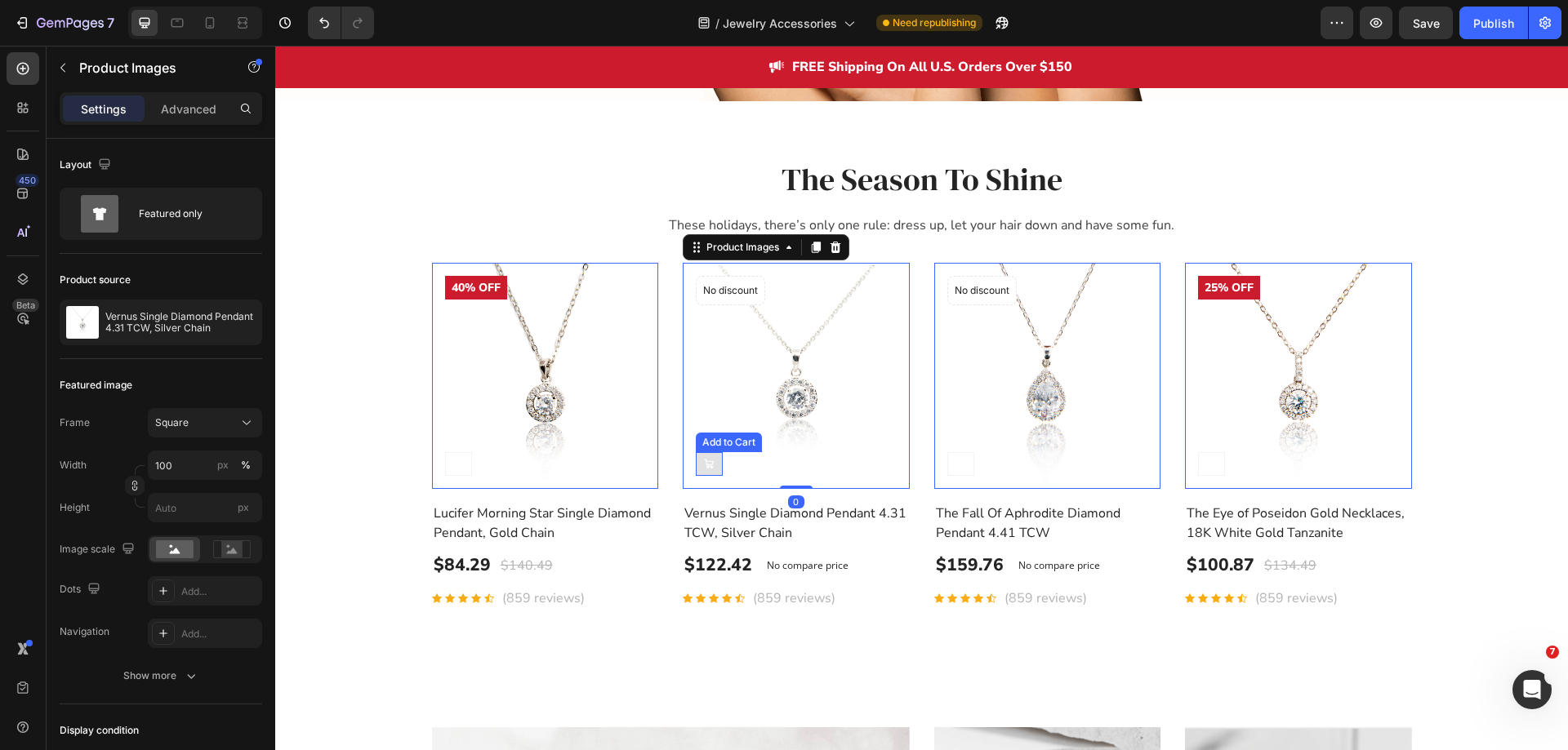
click at [472, 467] on button at bounding box center [458, 465] width 27 height 24
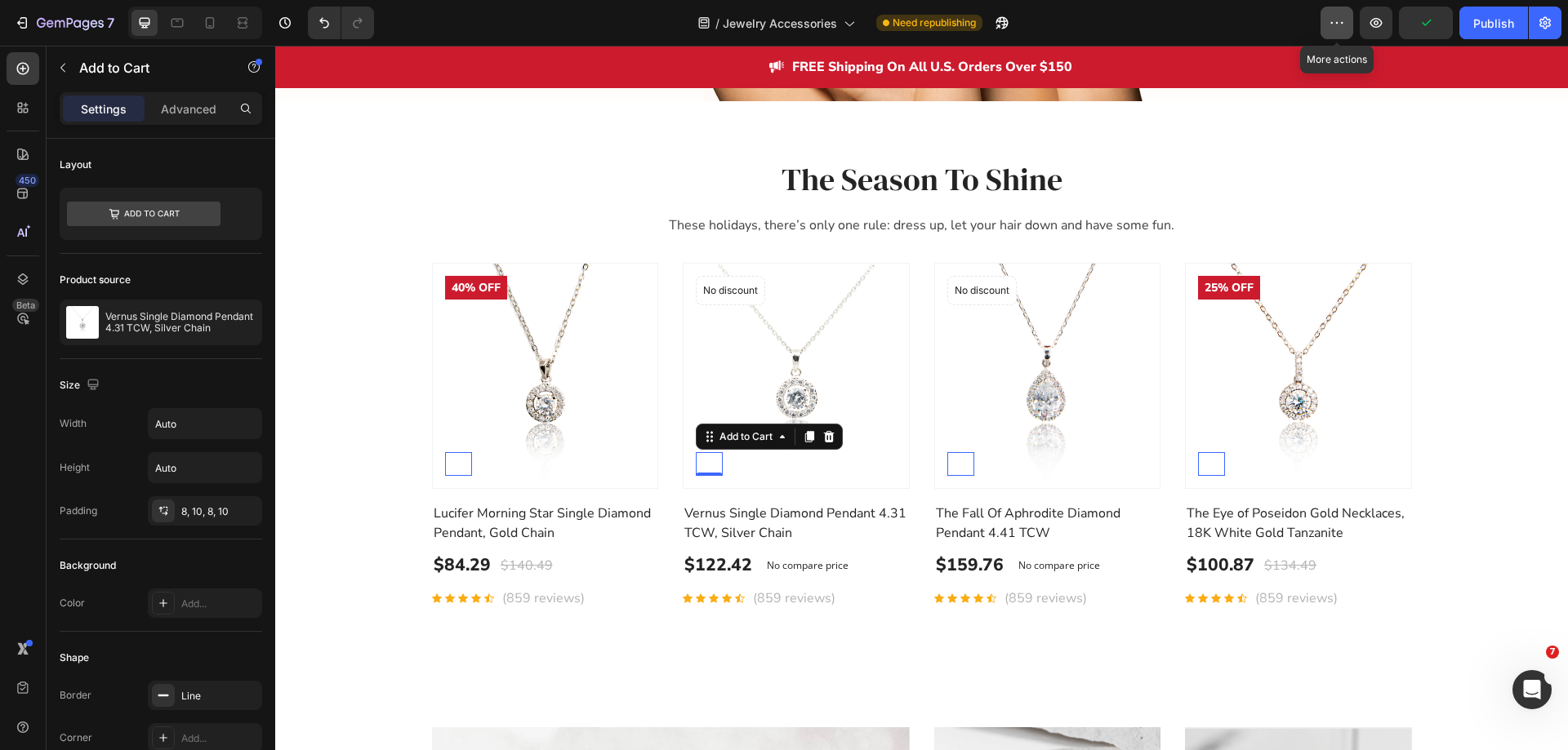
click at [1347, 18] on button "button" at bounding box center [1336, 22] width 32 height 32
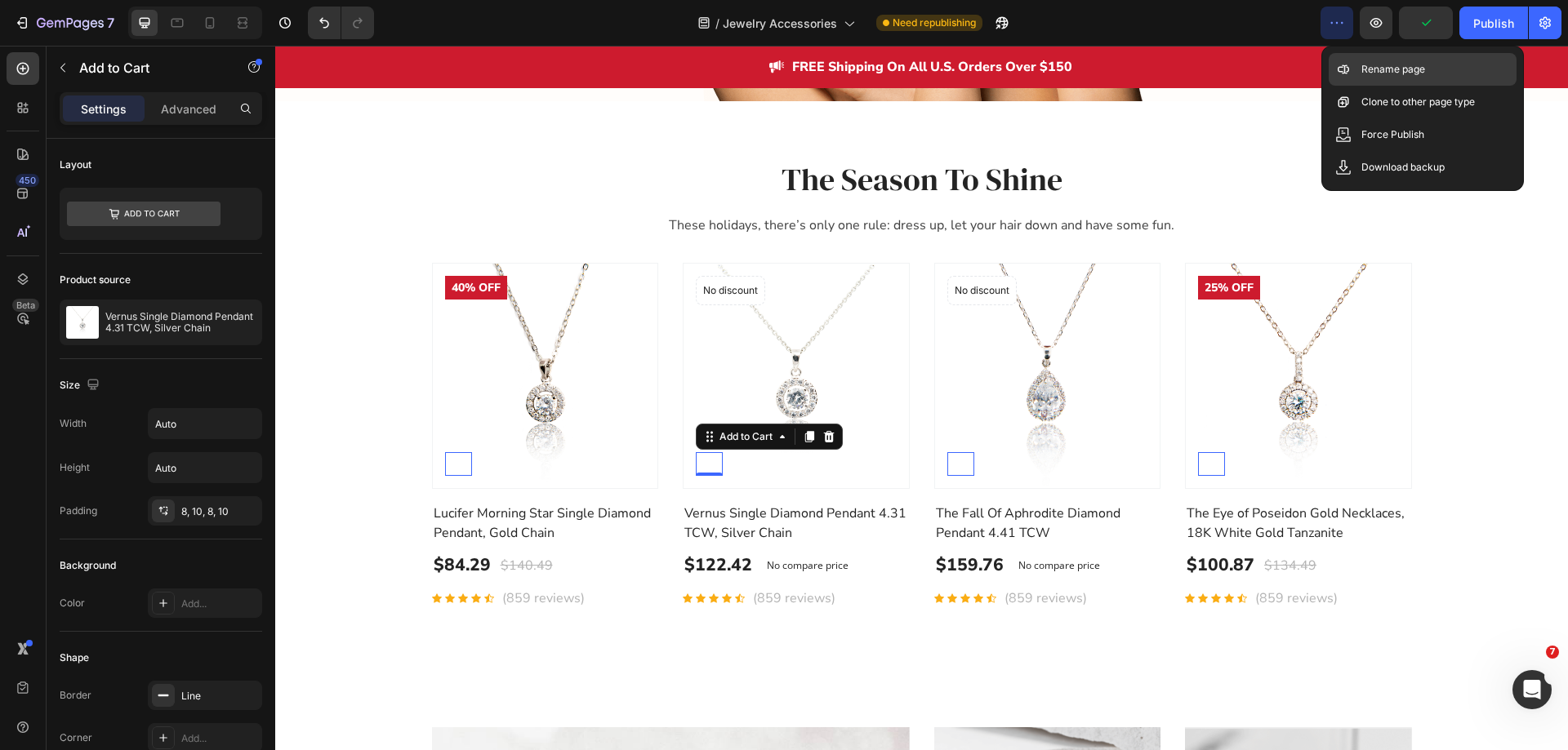
click at [1374, 64] on p "Rename page" at bounding box center [1393, 69] width 64 height 17
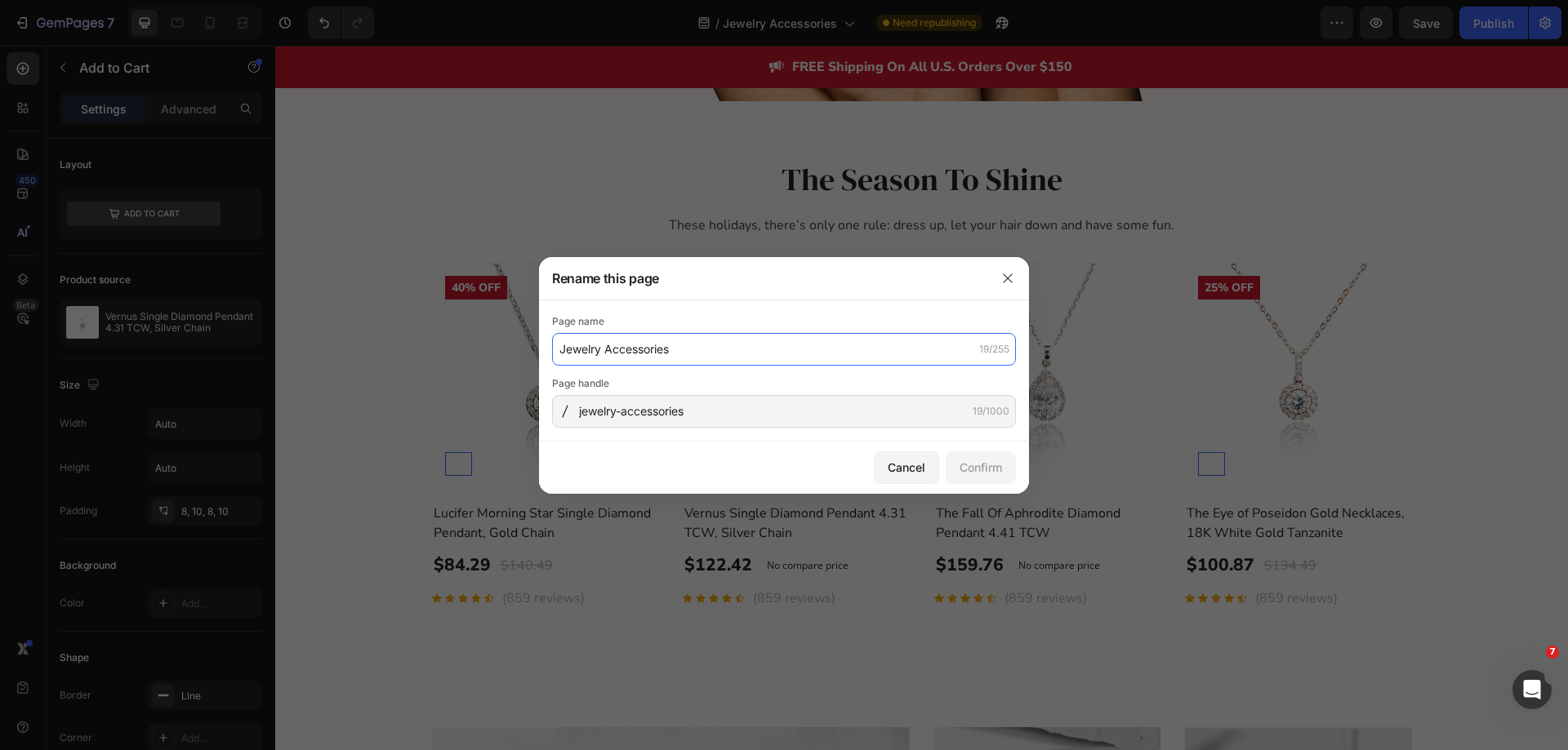
click at [813, 339] on input "Jewelry Accessories" at bounding box center [784, 349] width 464 height 32
click at [1011, 277] on icon "button" at bounding box center [1008, 279] width 13 height 13
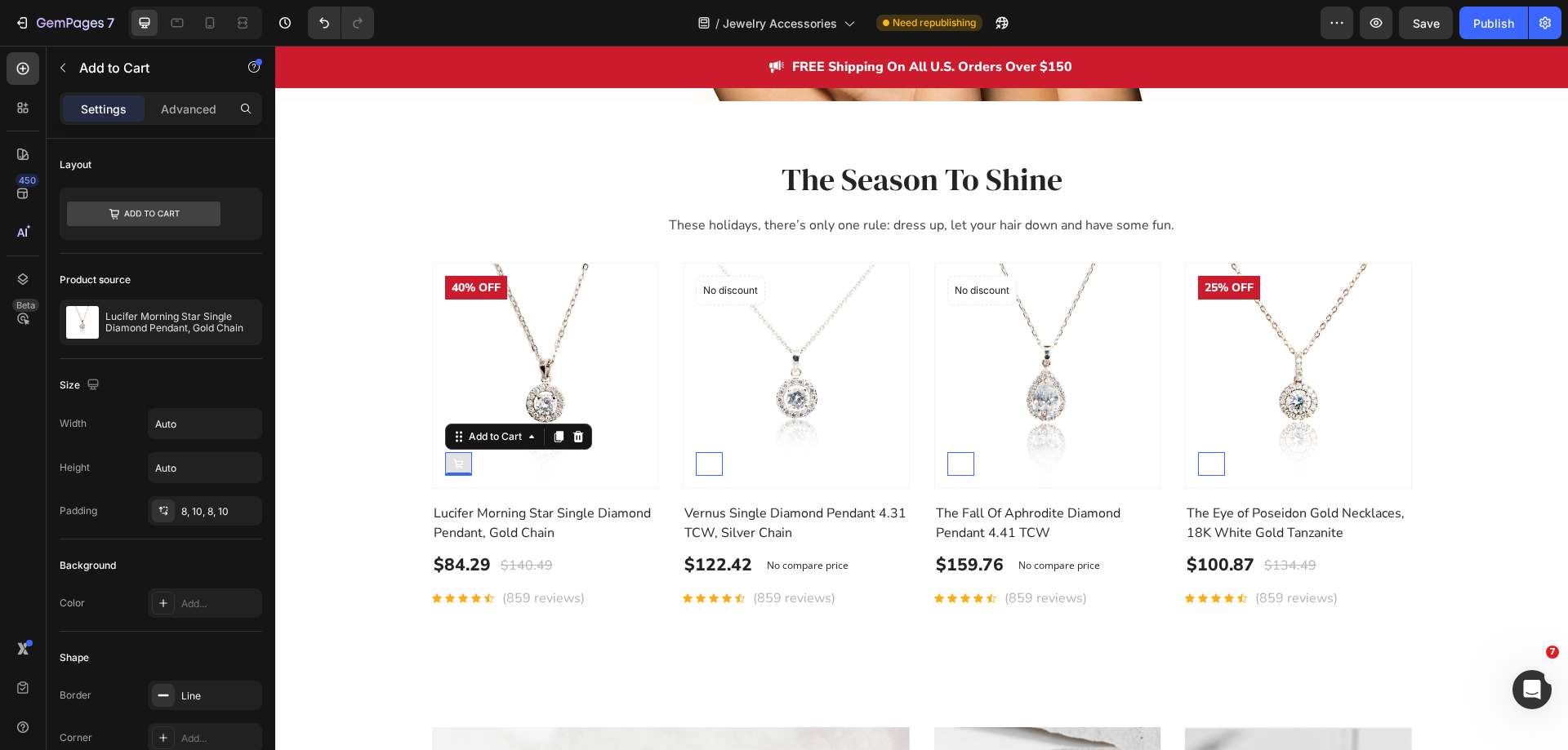
click at [460, 469] on button at bounding box center [458, 465] width 27 height 24
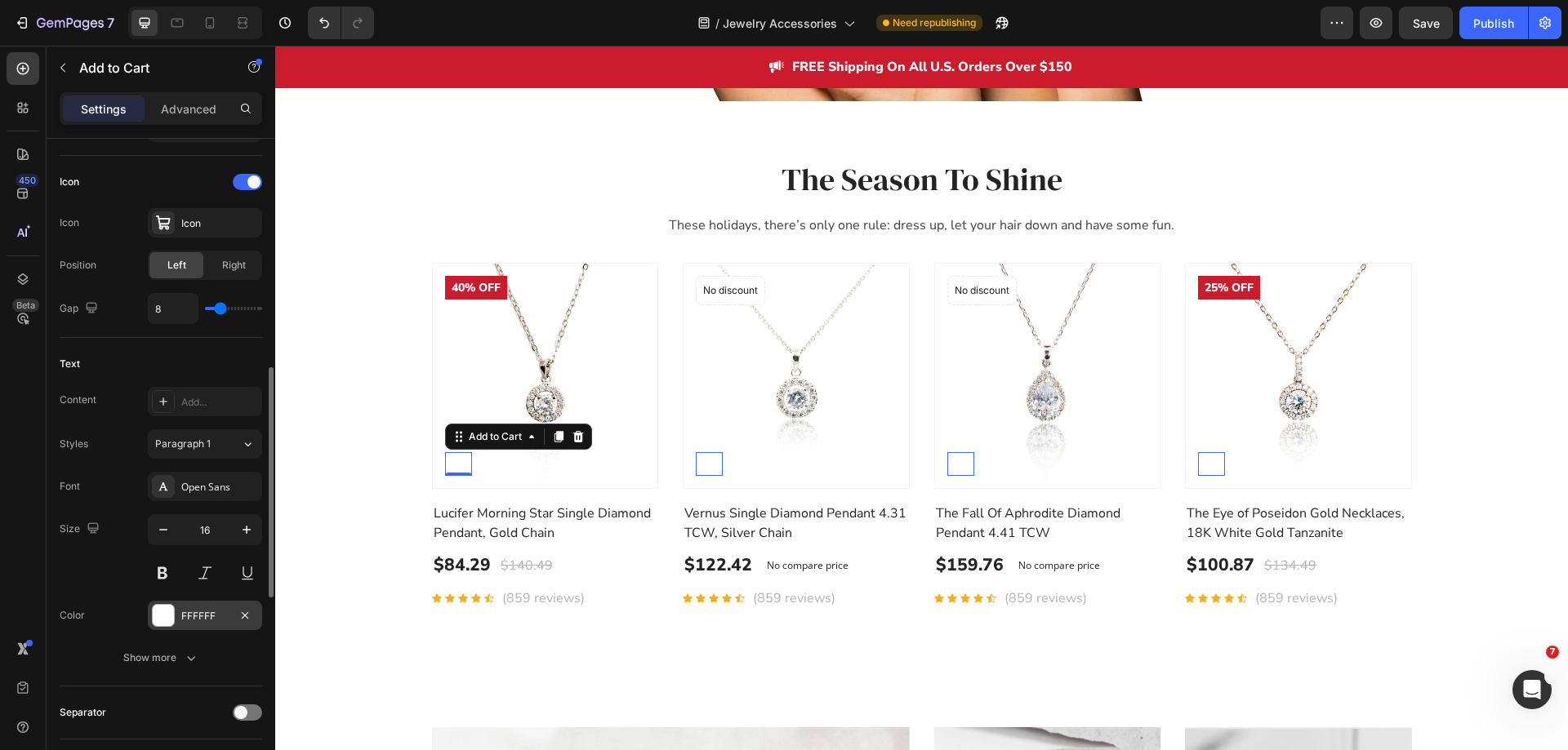
click at [188, 619] on div "FFFFFF" at bounding box center [205, 617] width 47 height 15
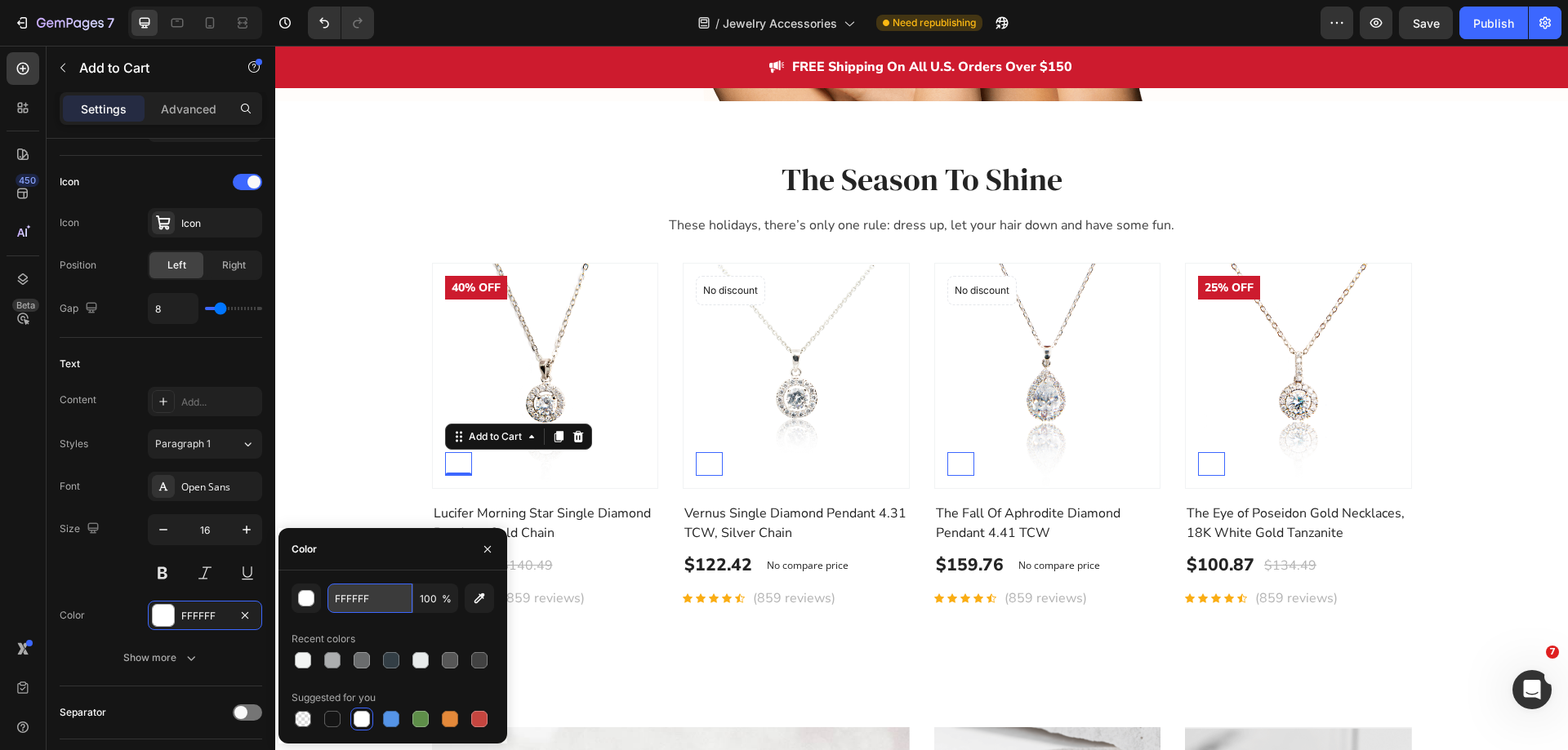
click at [354, 599] on input "FFFFFF" at bounding box center [370, 599] width 85 height 30
paste input "#242424"
type input "#242424"
click at [24, 556] on div "450 Beta" at bounding box center [22, 342] width 32 height 581
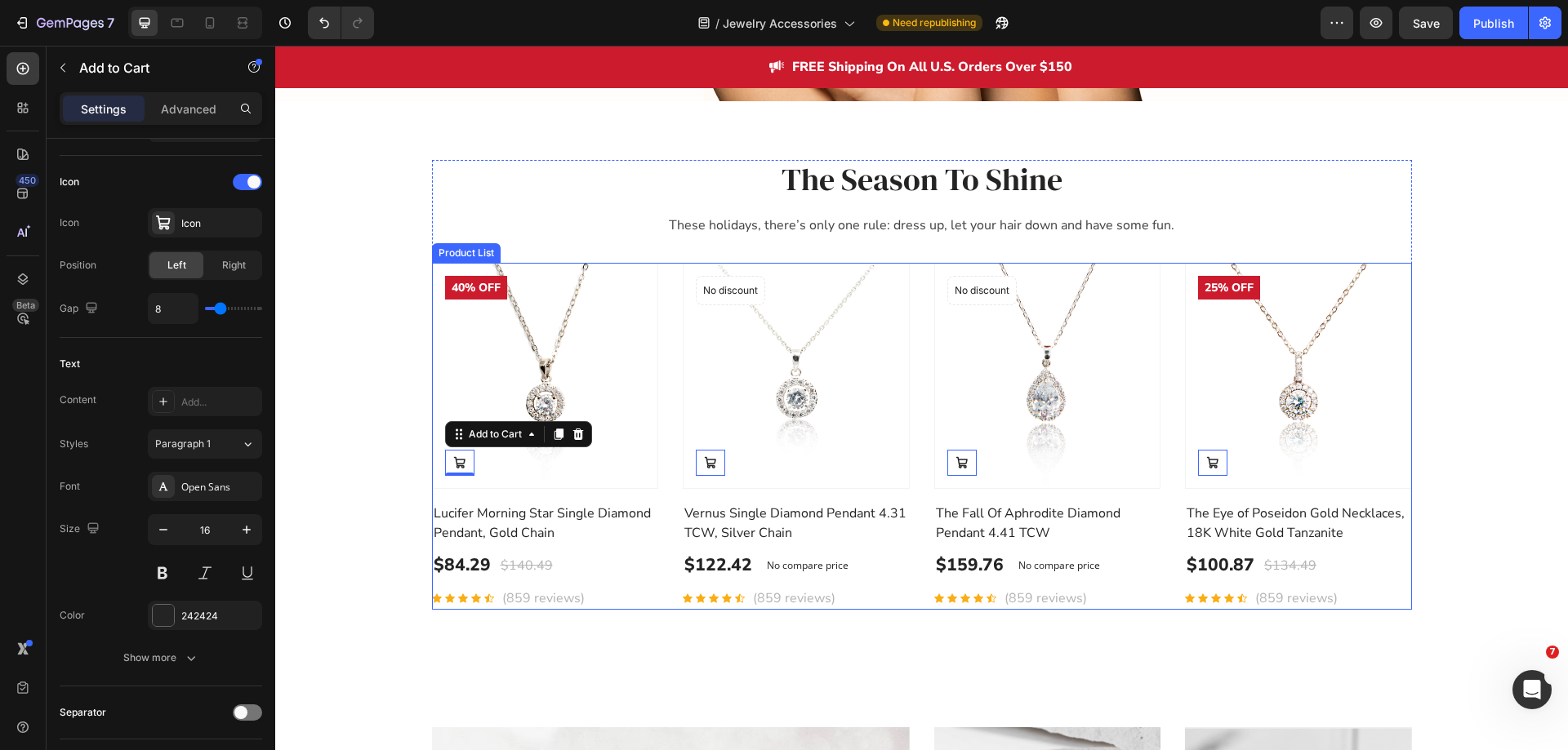
click at [658, 540] on div "Product Images Add to Cart 0 40% off Product Badge Row Lucifer Morning Star Sin…" at bounding box center [922, 436] width 980 height 347
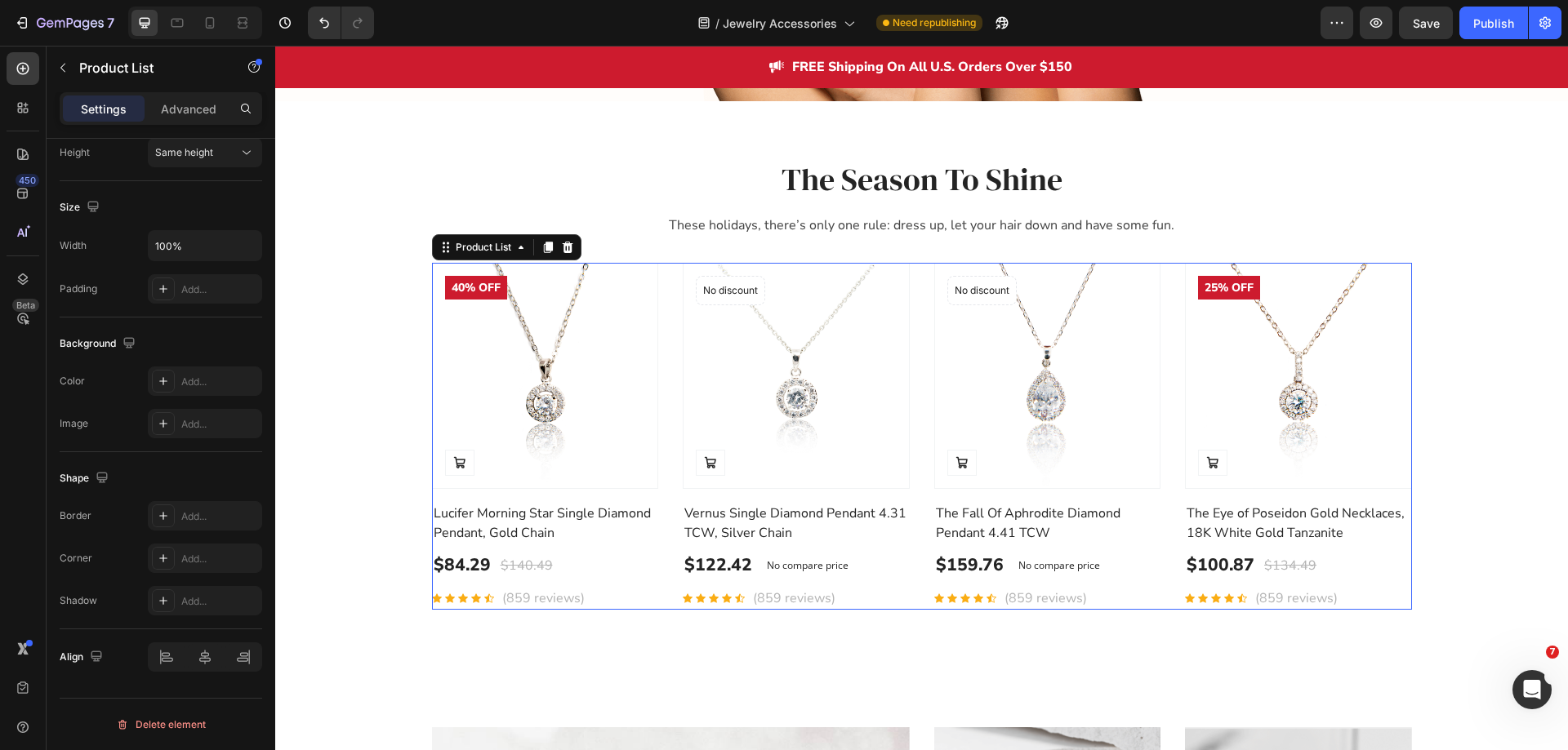
scroll to position [0, 0]
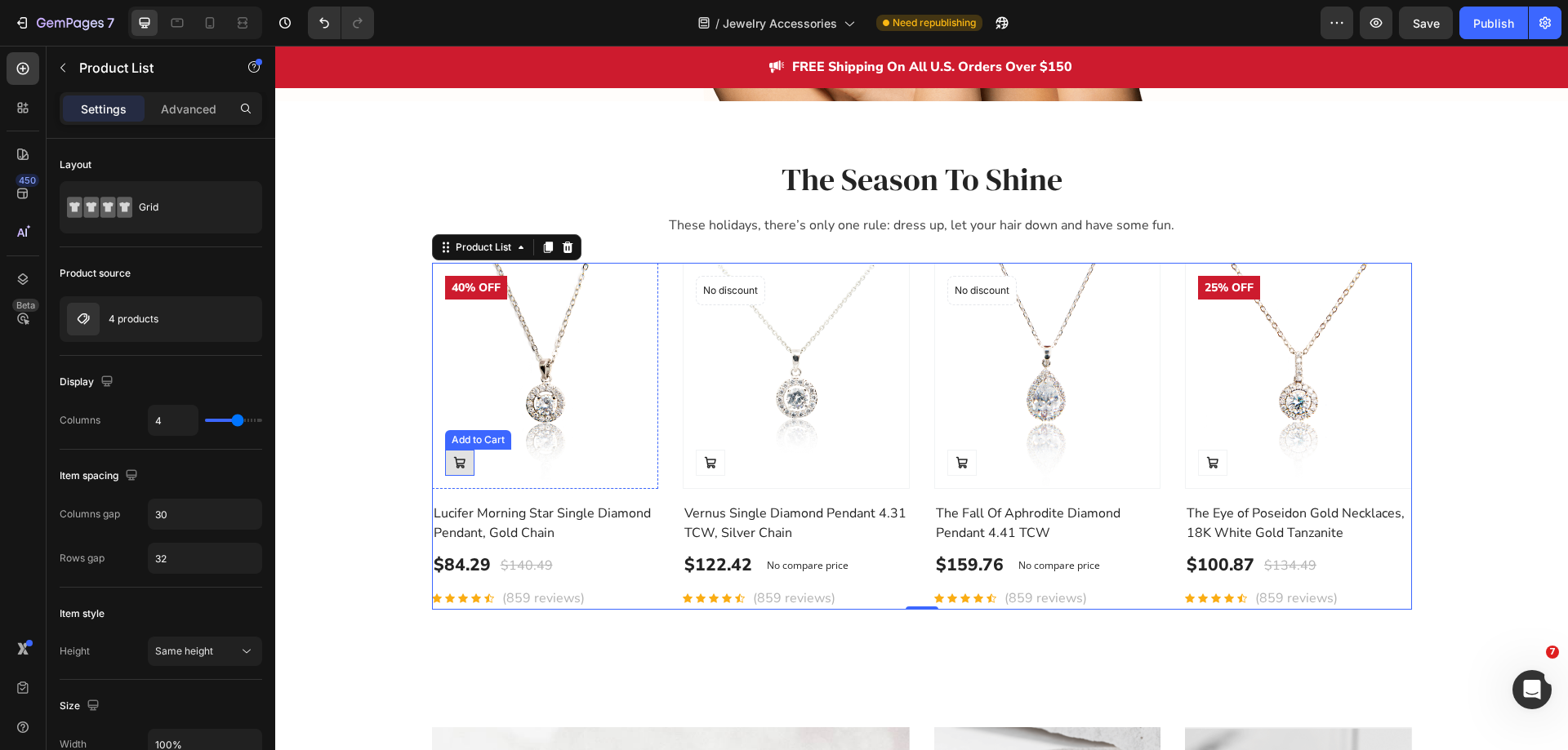
click at [453, 473] on button at bounding box center [460, 463] width 30 height 26
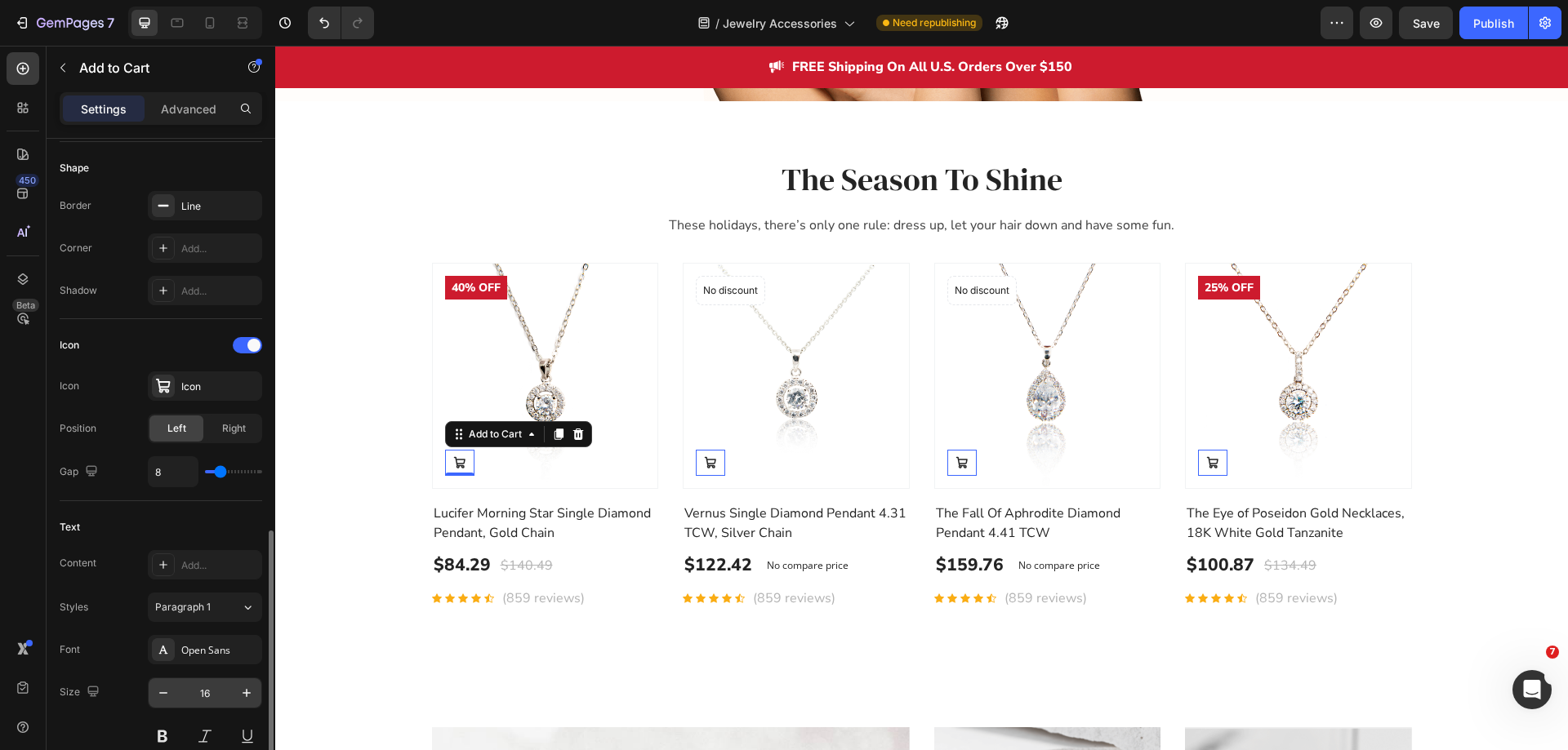
scroll to position [653, 0]
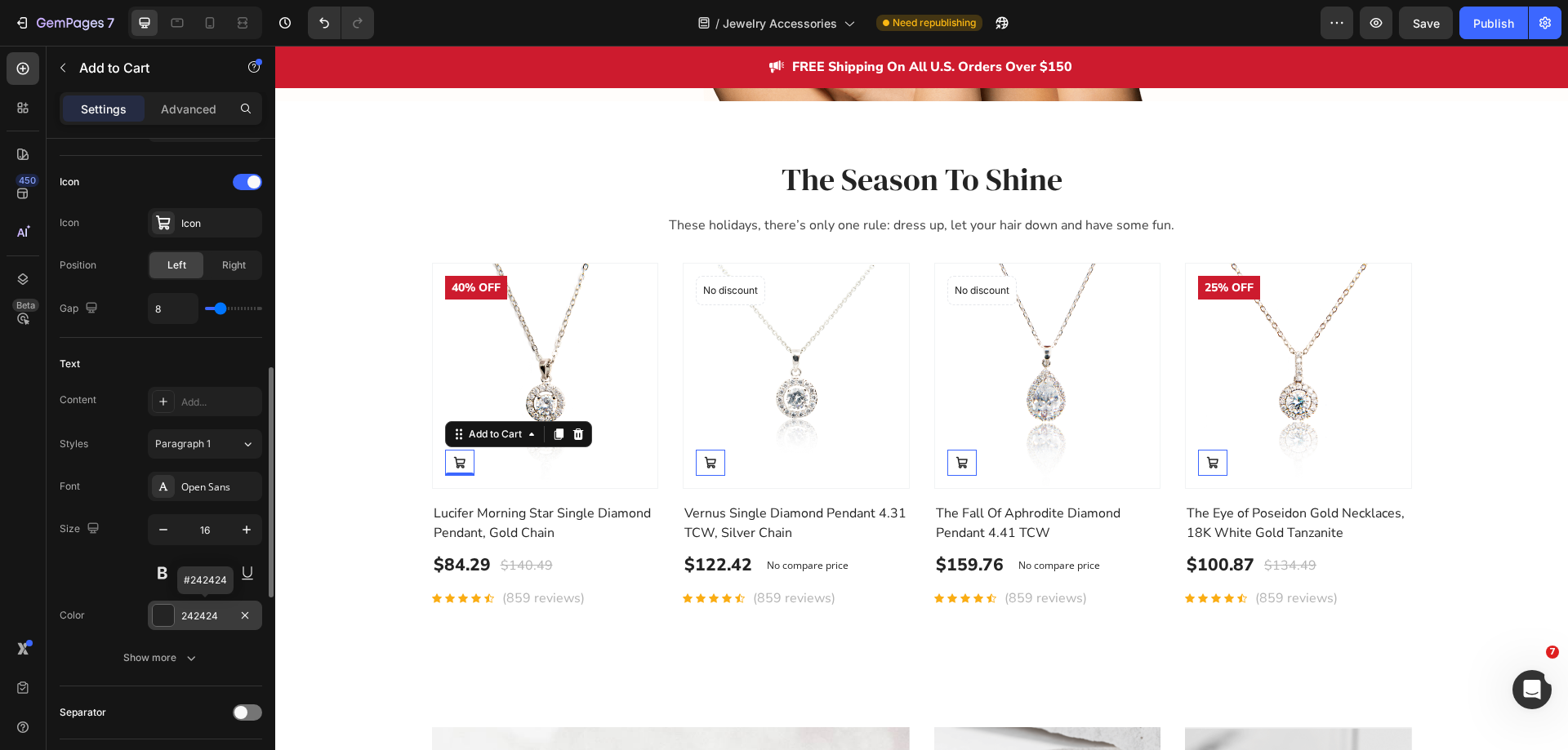
click at [166, 616] on div at bounding box center [163, 615] width 21 height 21
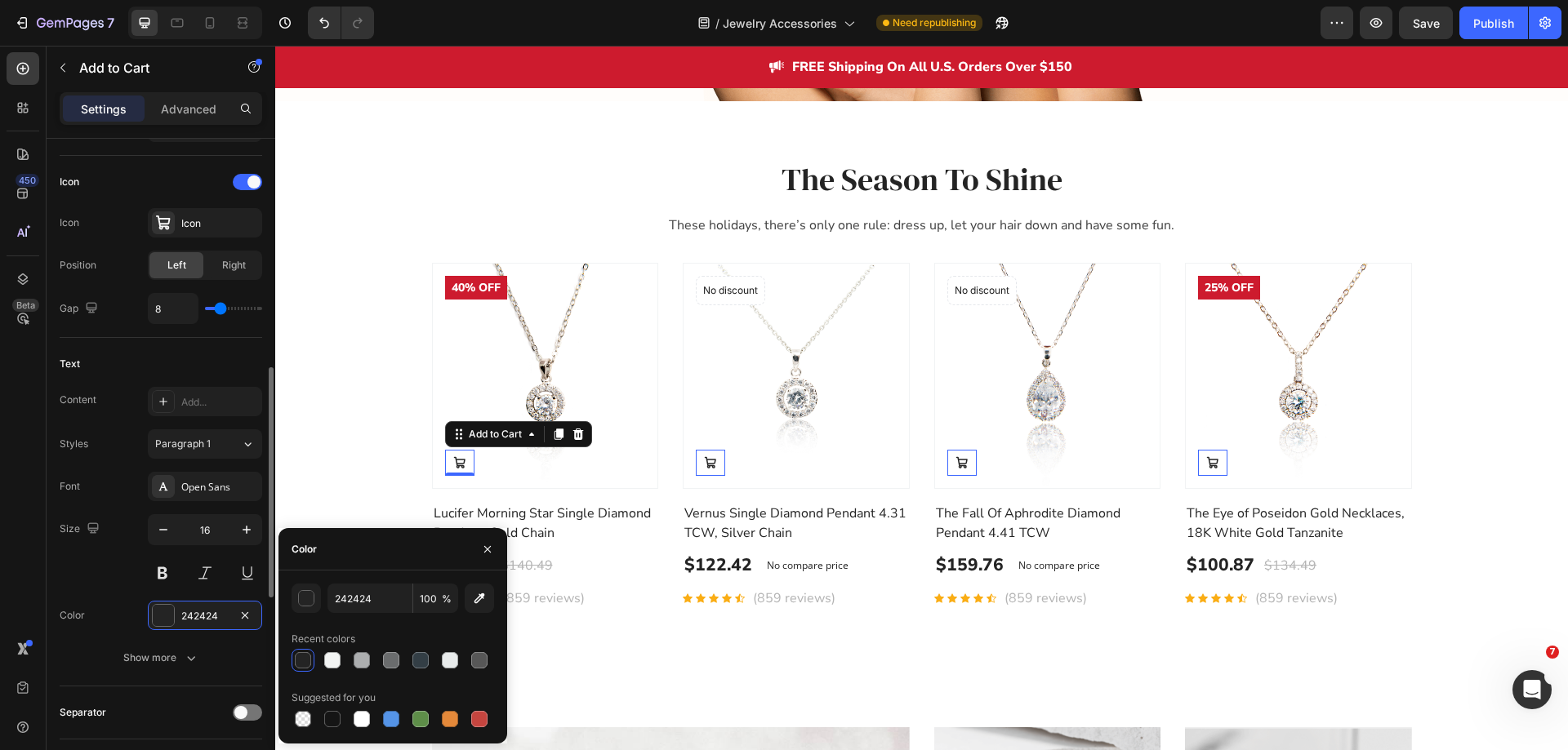
drag, startPoint x: 355, startPoint y: 722, endPoint x: 119, endPoint y: 628, distance: 254.0
click at [356, 722] on div at bounding box center [362, 719] width 17 height 17
type input "FFFFFF"
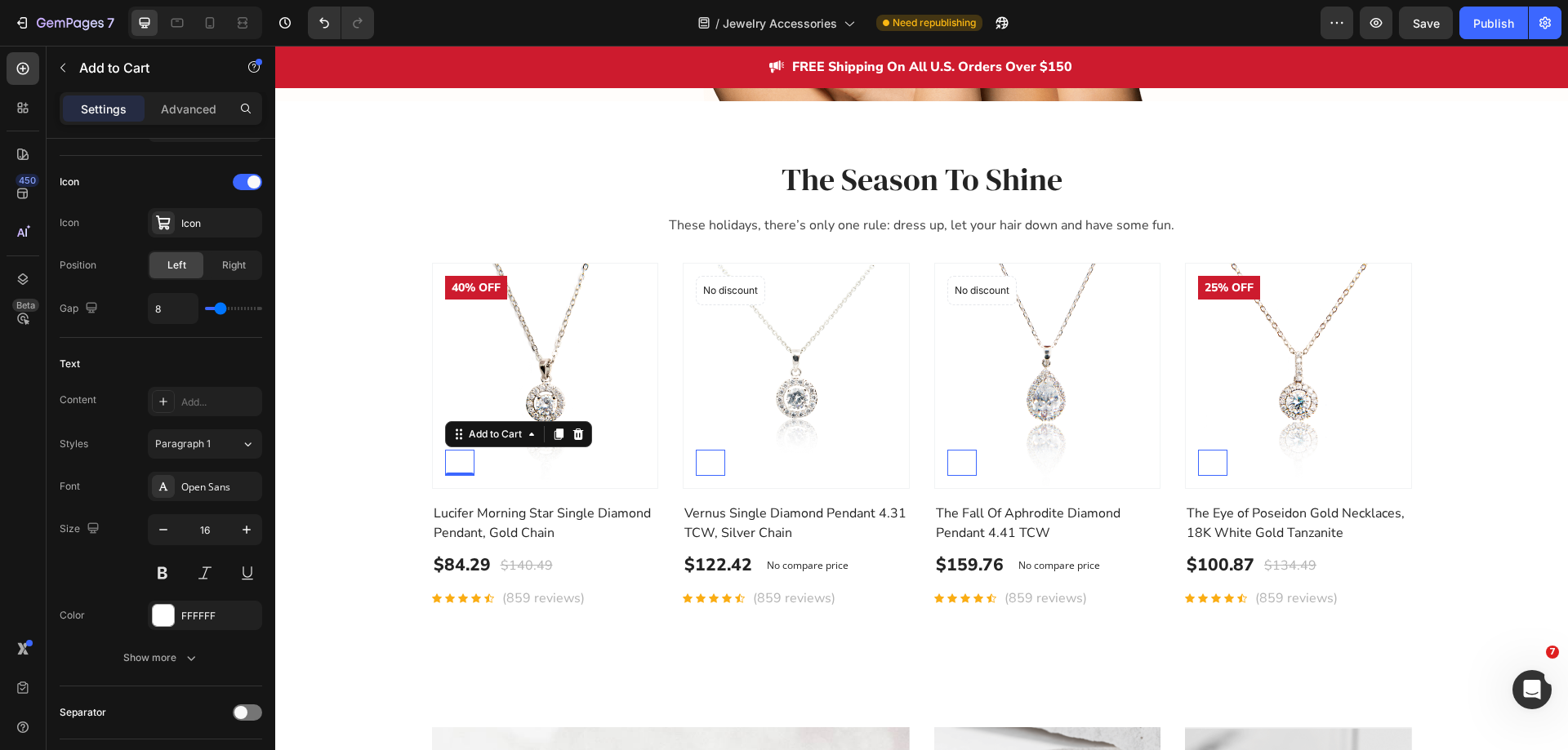
click at [35, 556] on div "450 Beta" at bounding box center [22, 342] width 32 height 581
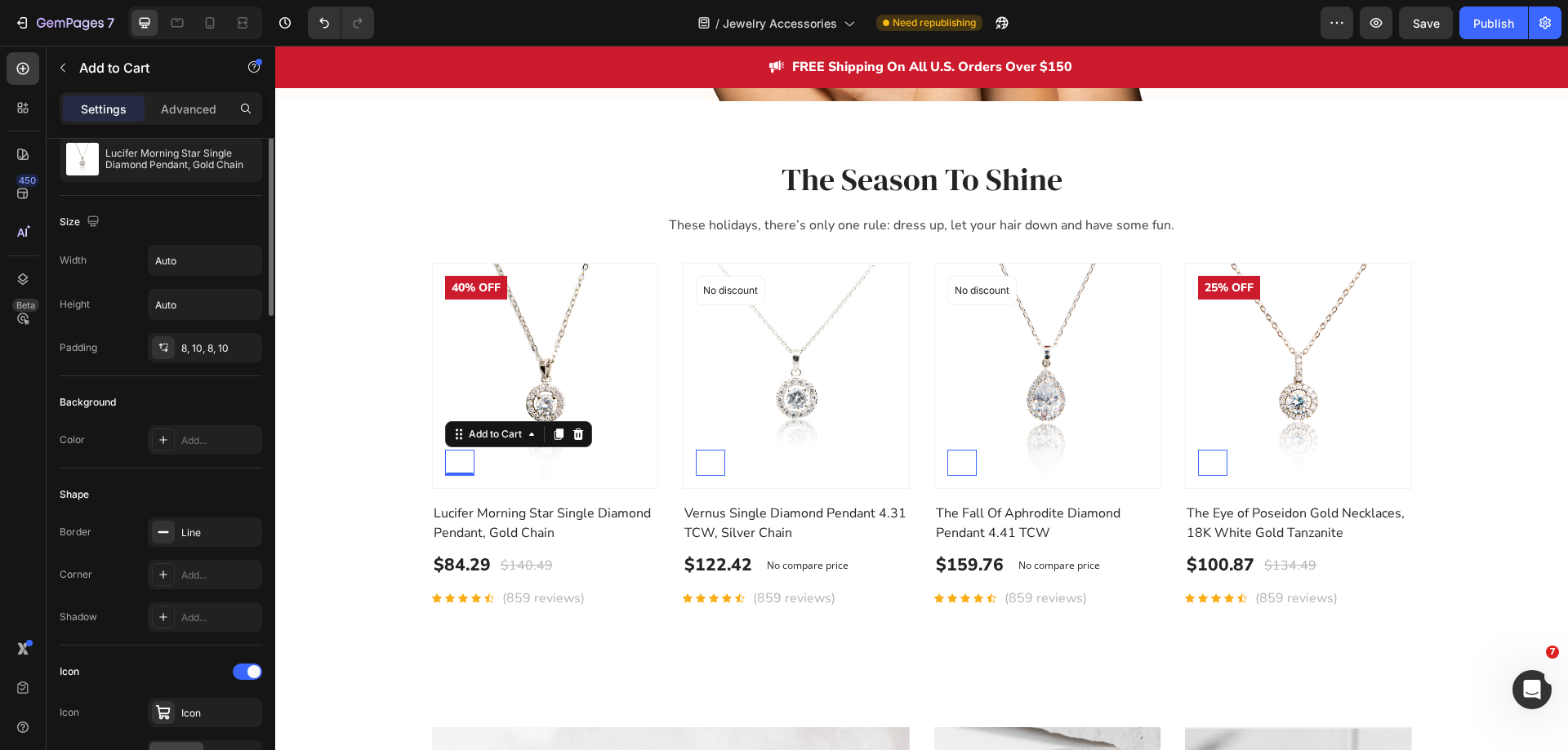
scroll to position [81, 0]
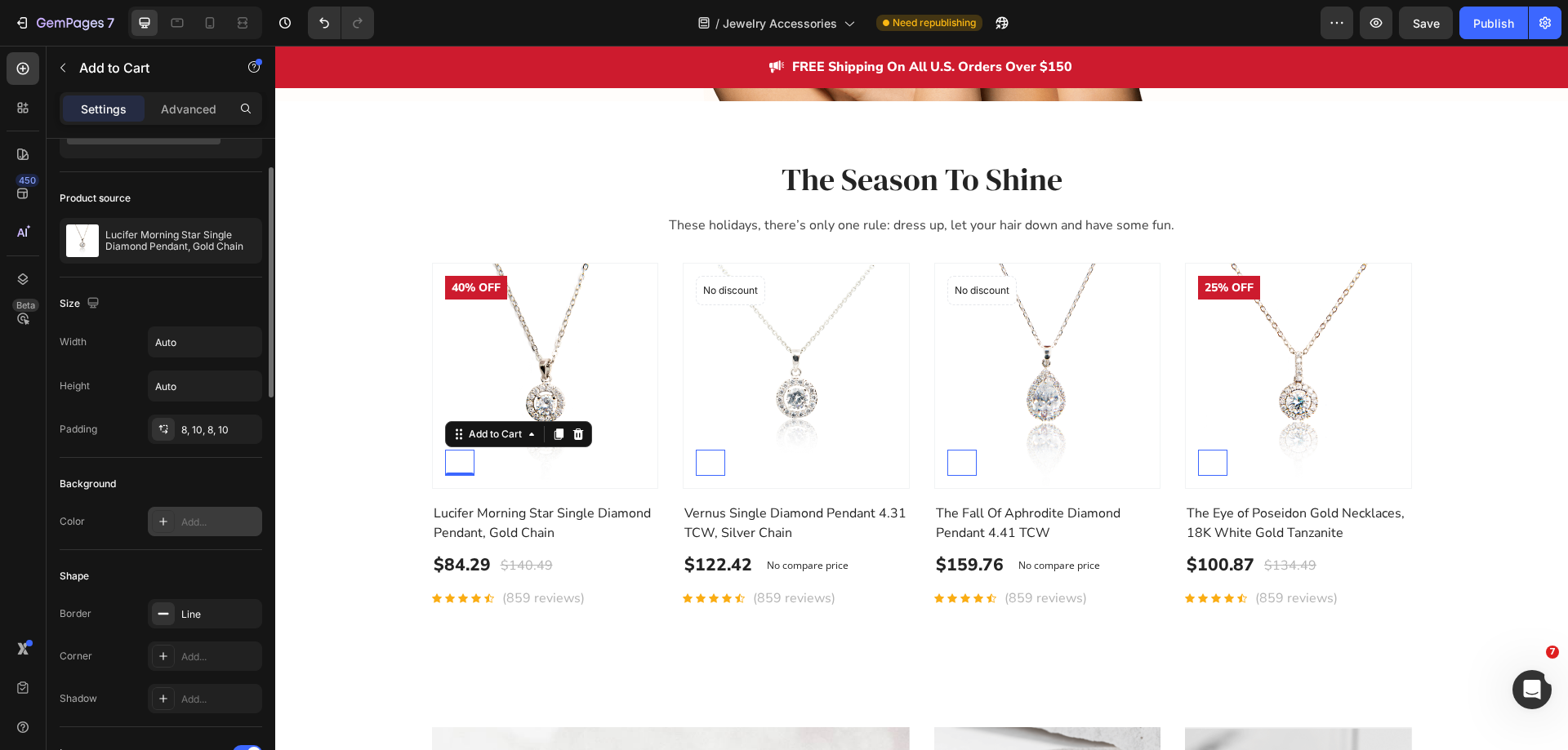
click at [198, 516] on div "Add..." at bounding box center [220, 522] width 77 height 15
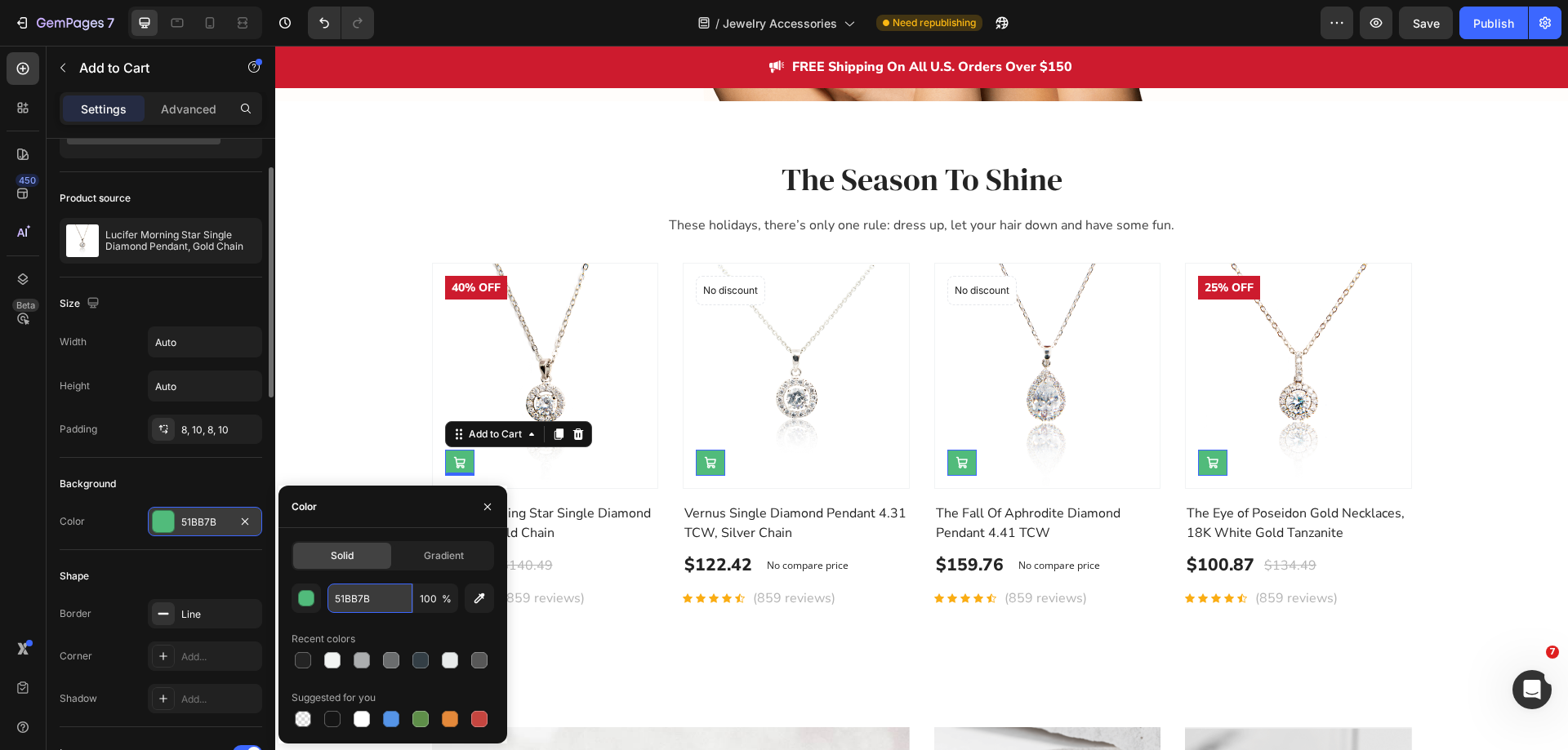
click at [370, 594] on input "51BB7B" at bounding box center [370, 599] width 85 height 30
paste input "#CD1B2E"
type input "#CD1B2E"
click at [3, 545] on div "450 Beta" at bounding box center [23, 397] width 46 height 705
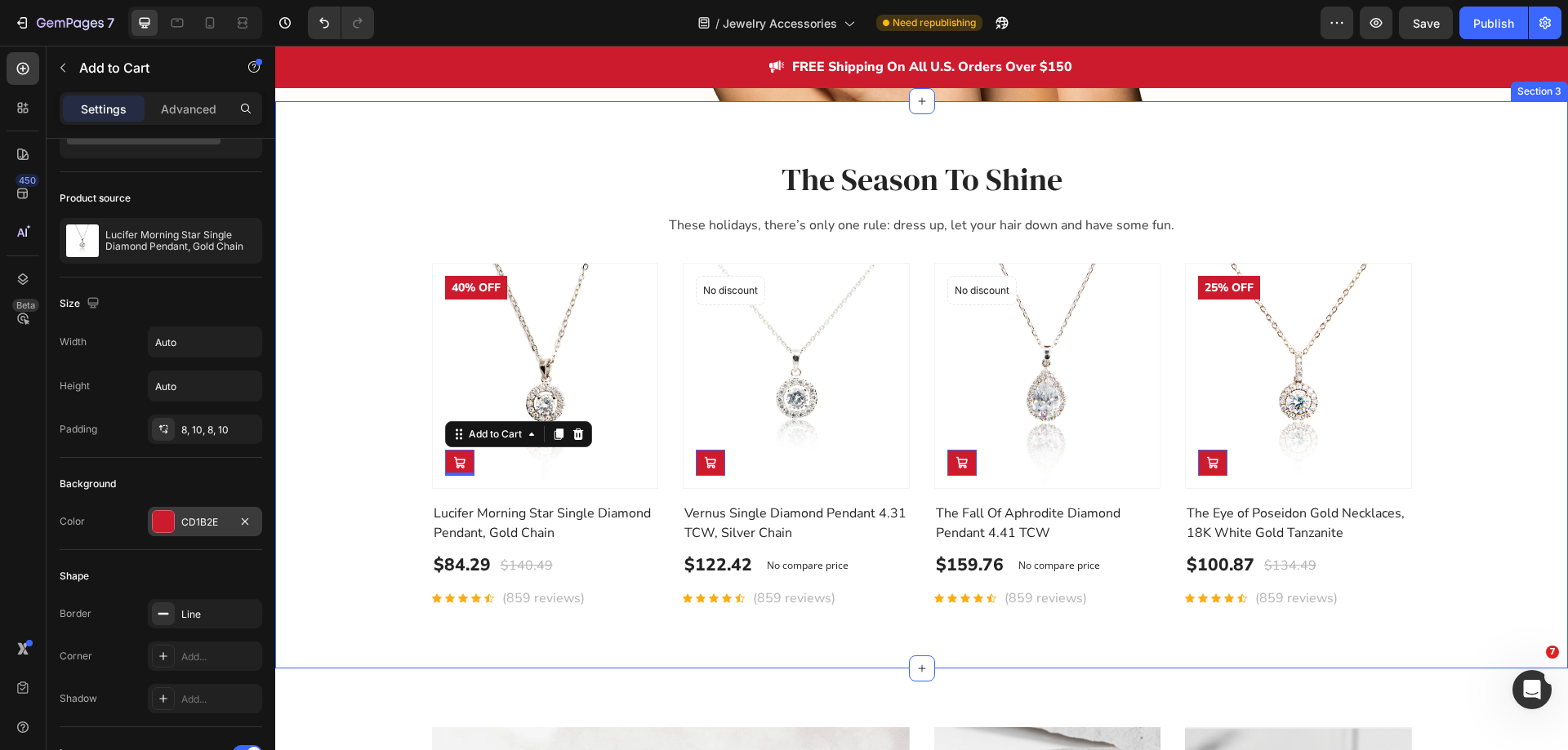
click at [721, 634] on div "The Season To Shine Heading These holidays, there’s only one rule: dress up, le…" at bounding box center [922, 384] width 1293 height 568
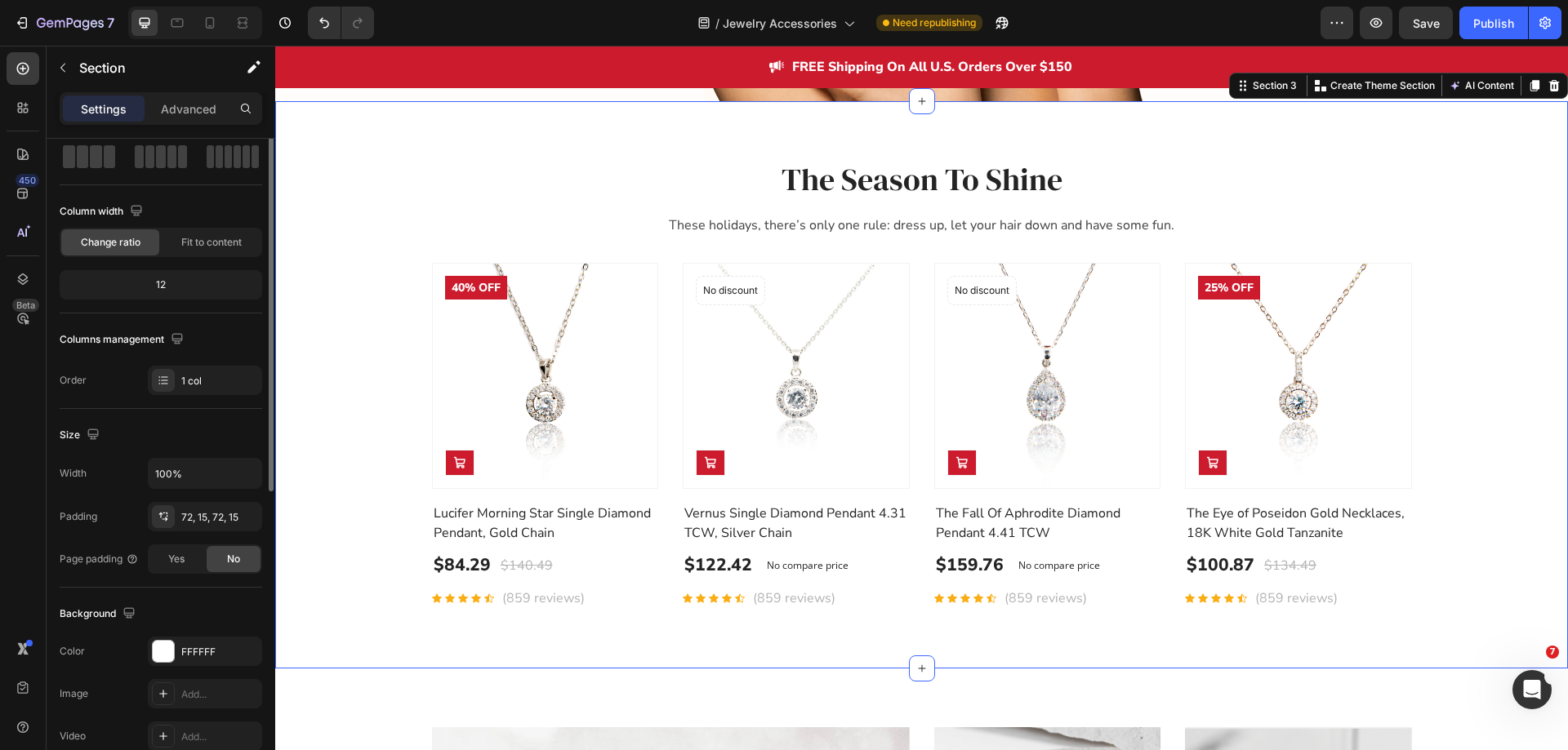
scroll to position [0, 0]
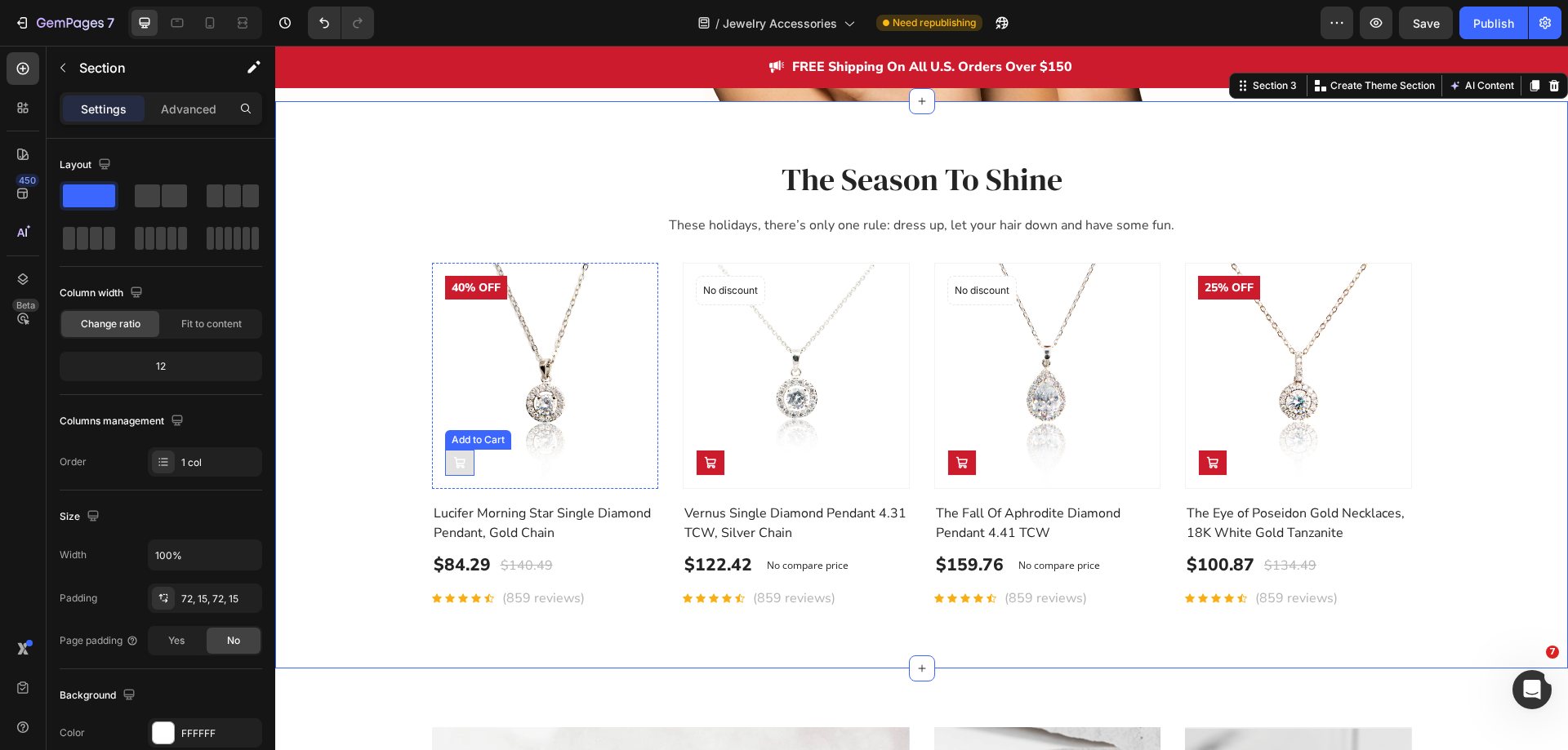
click at [461, 469] on button at bounding box center [460, 463] width 30 height 26
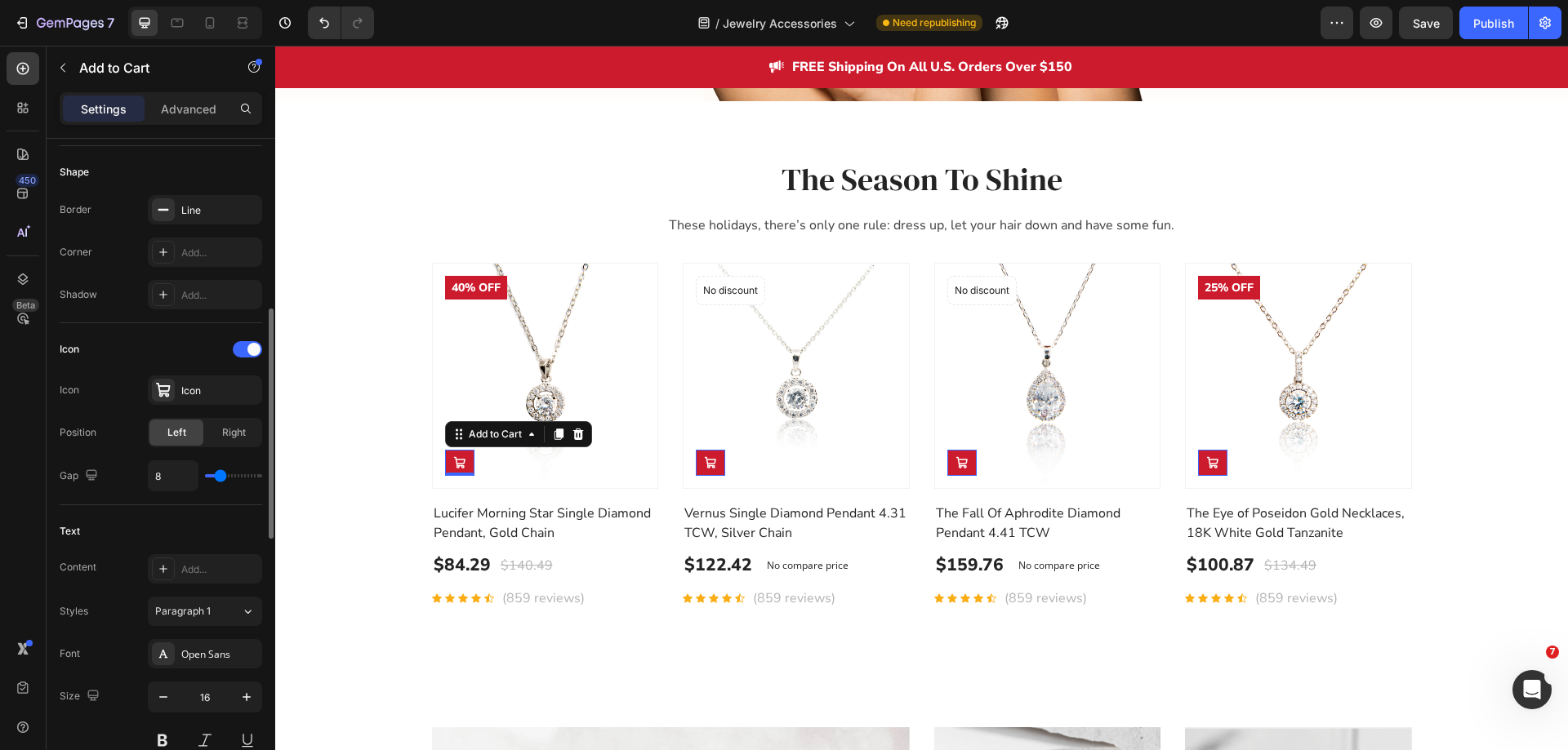
scroll to position [405, 0]
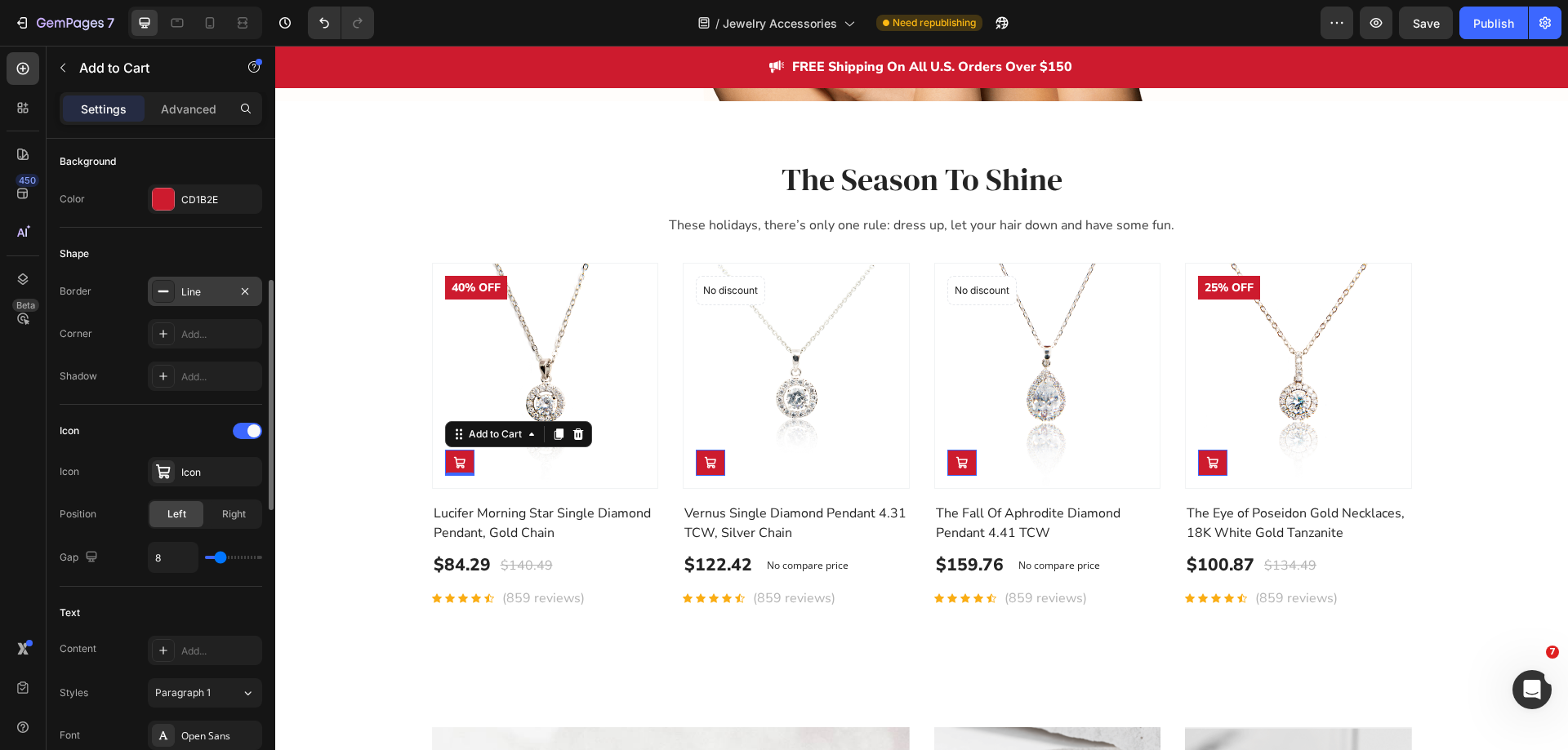
click at [218, 294] on div "Line" at bounding box center [205, 293] width 47 height 15
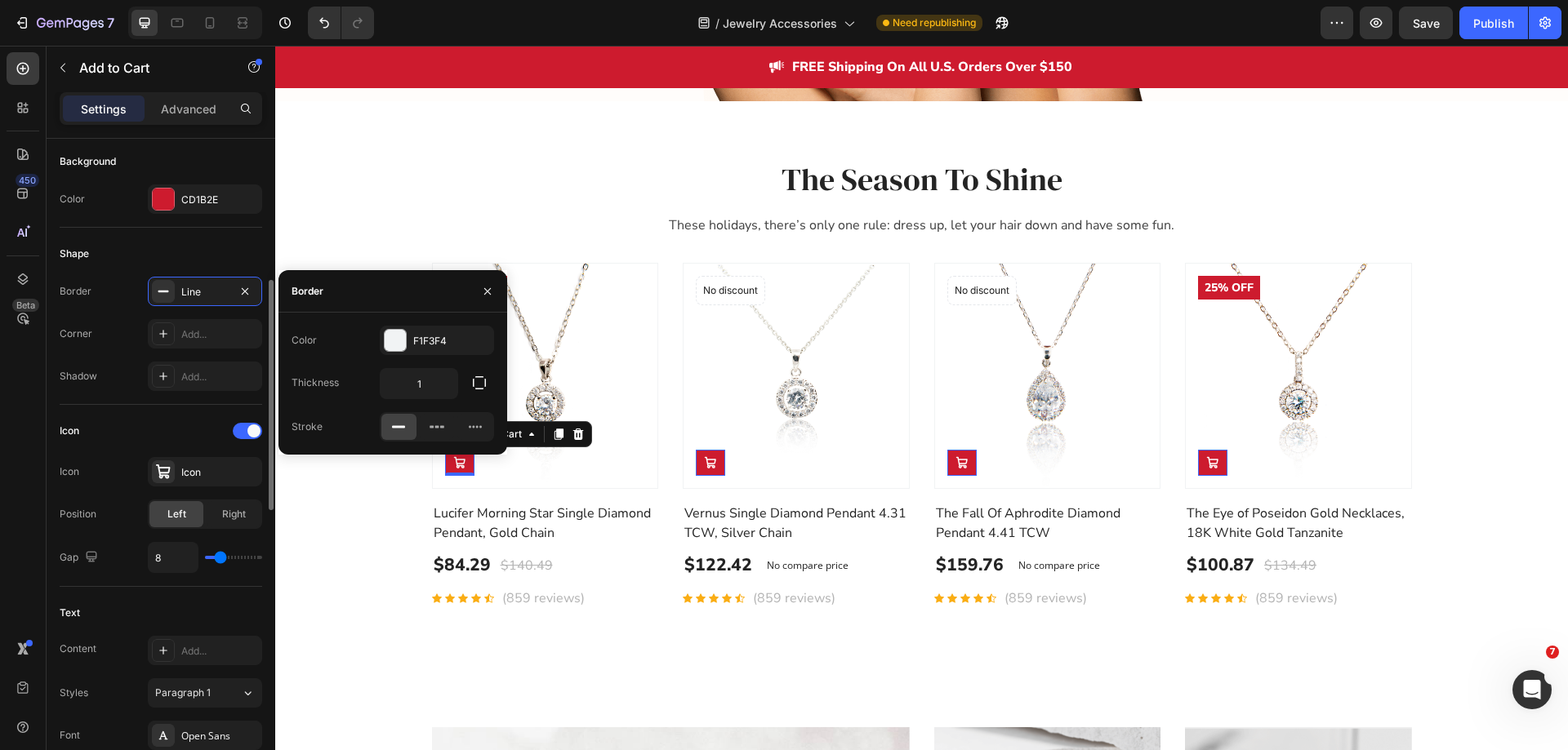
scroll to position [731, 0]
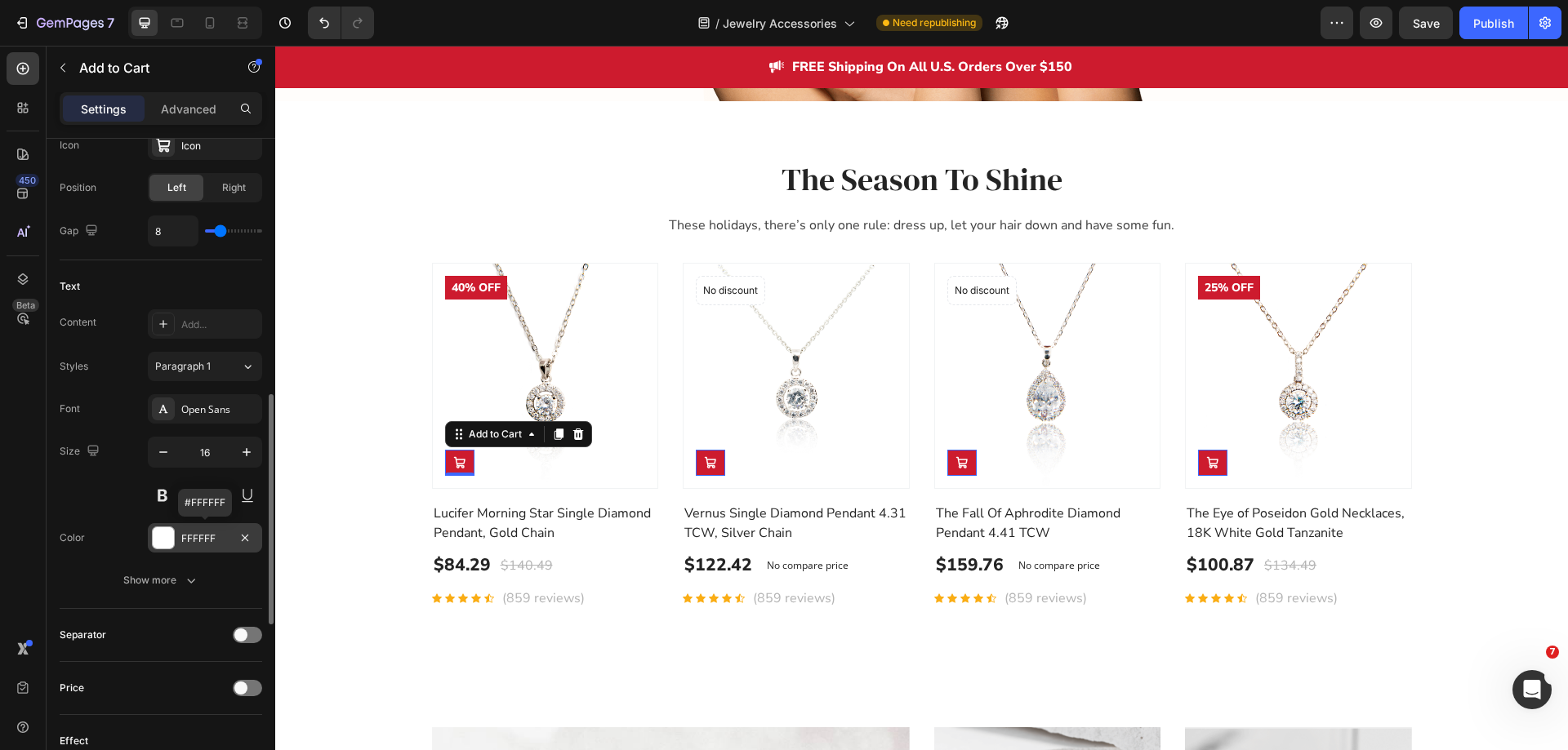
click at [186, 540] on div "FFFFFF" at bounding box center [205, 539] width 47 height 15
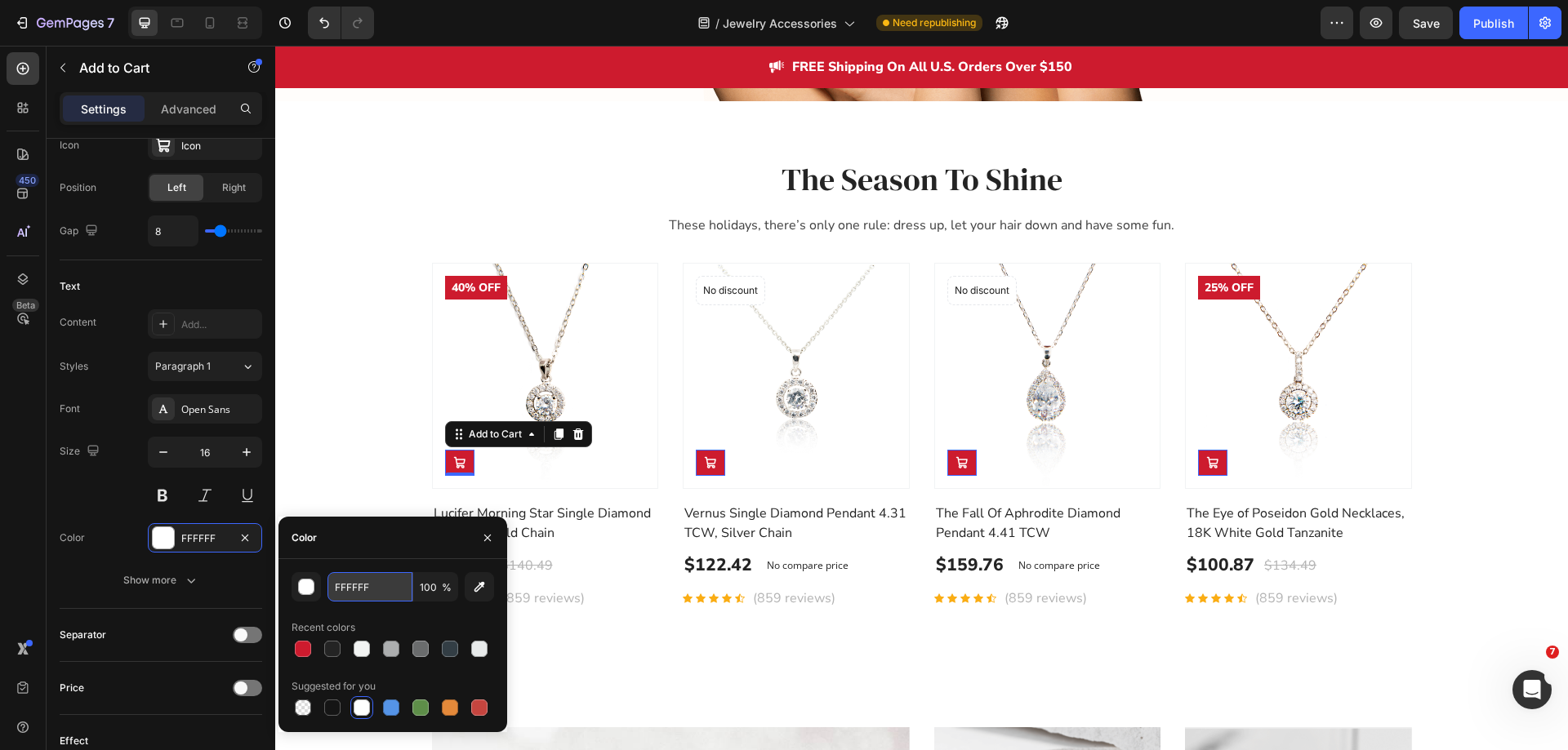
click at [370, 584] on input "FFFFFF" at bounding box center [370, 587] width 85 height 30
paste input "#242424"
type input "#242424"
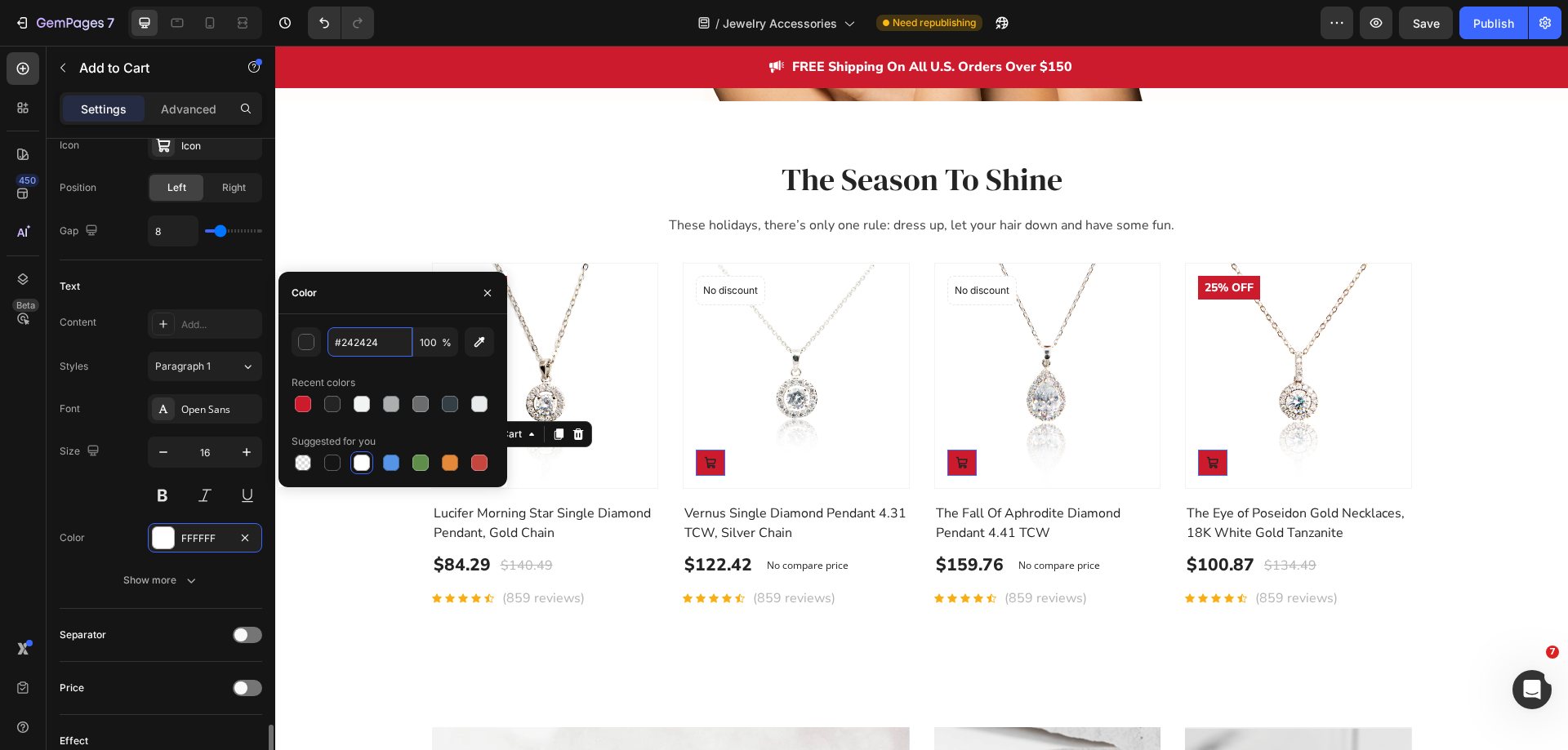
scroll to position [1057, 0]
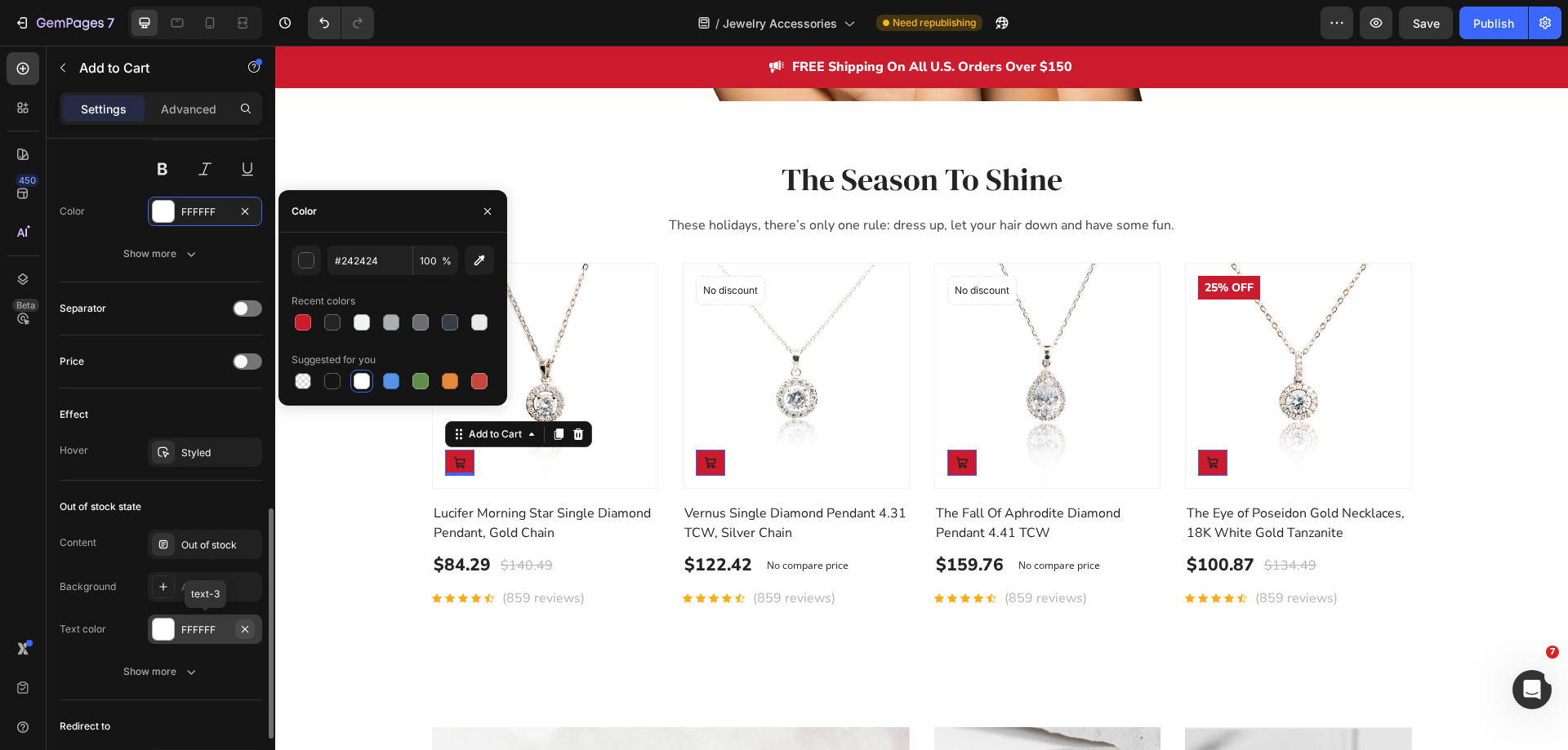
click at [238, 627] on button "button" at bounding box center [245, 629] width 19 height 19
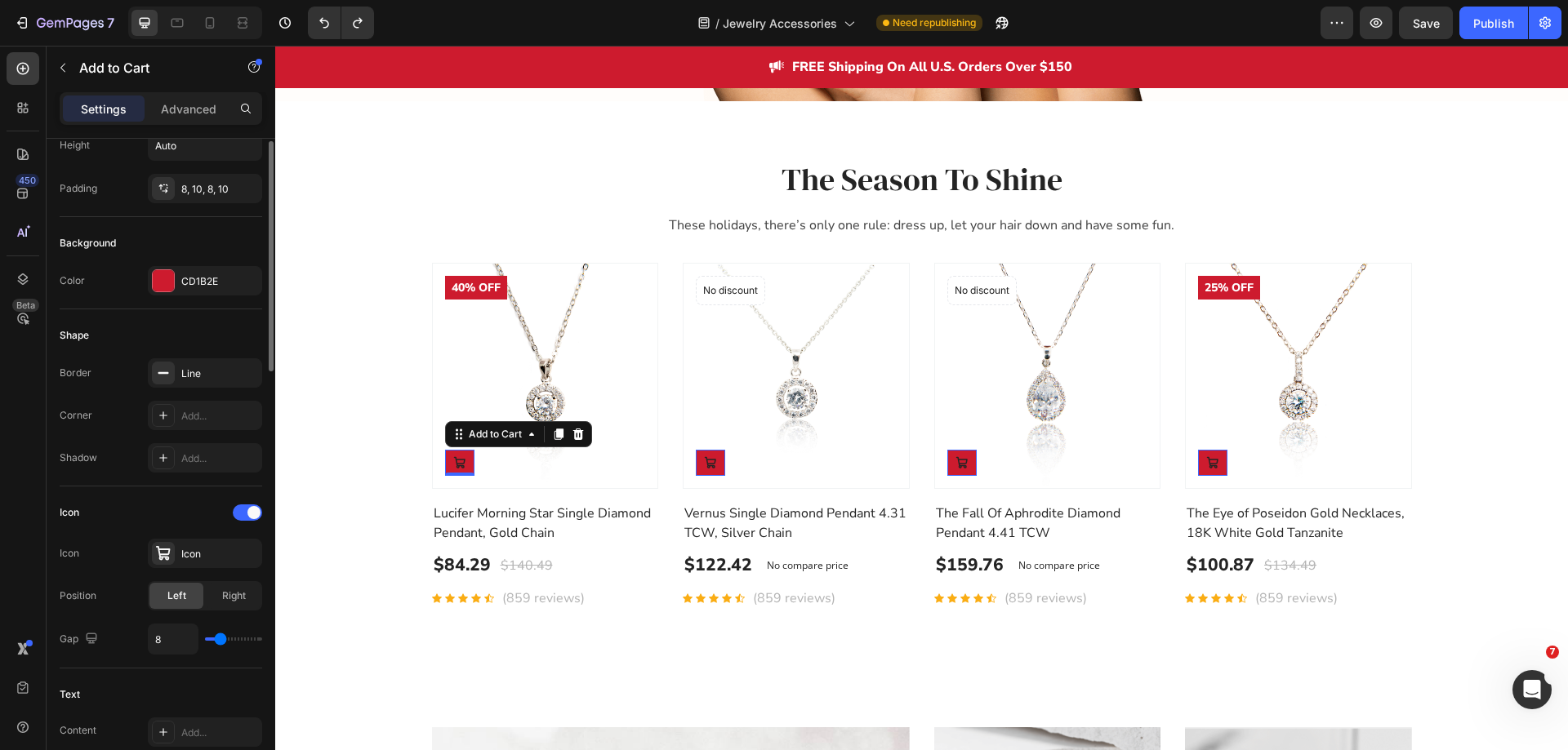
scroll to position [159, 0]
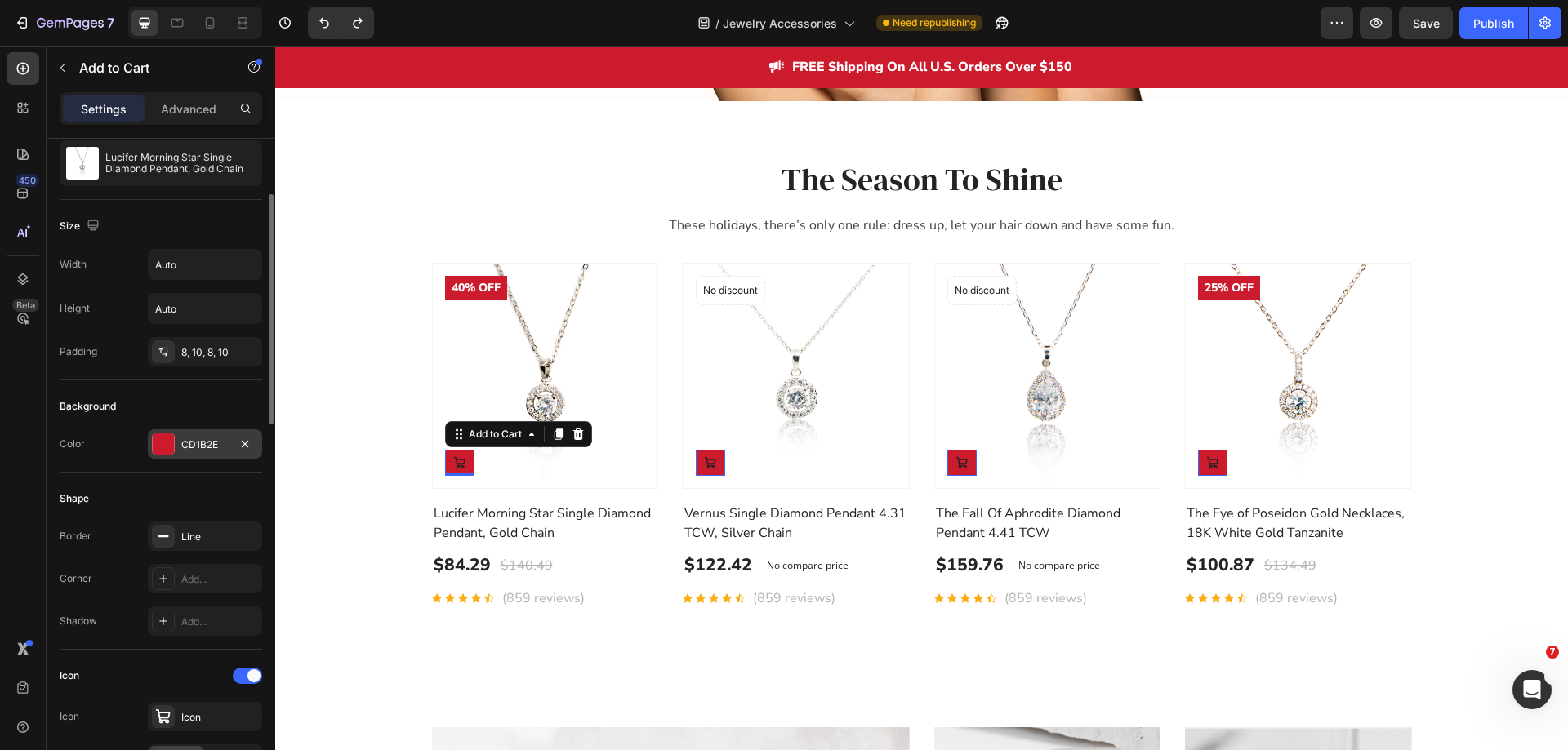
click at [211, 448] on div "CD1B2E" at bounding box center [205, 445] width 47 height 15
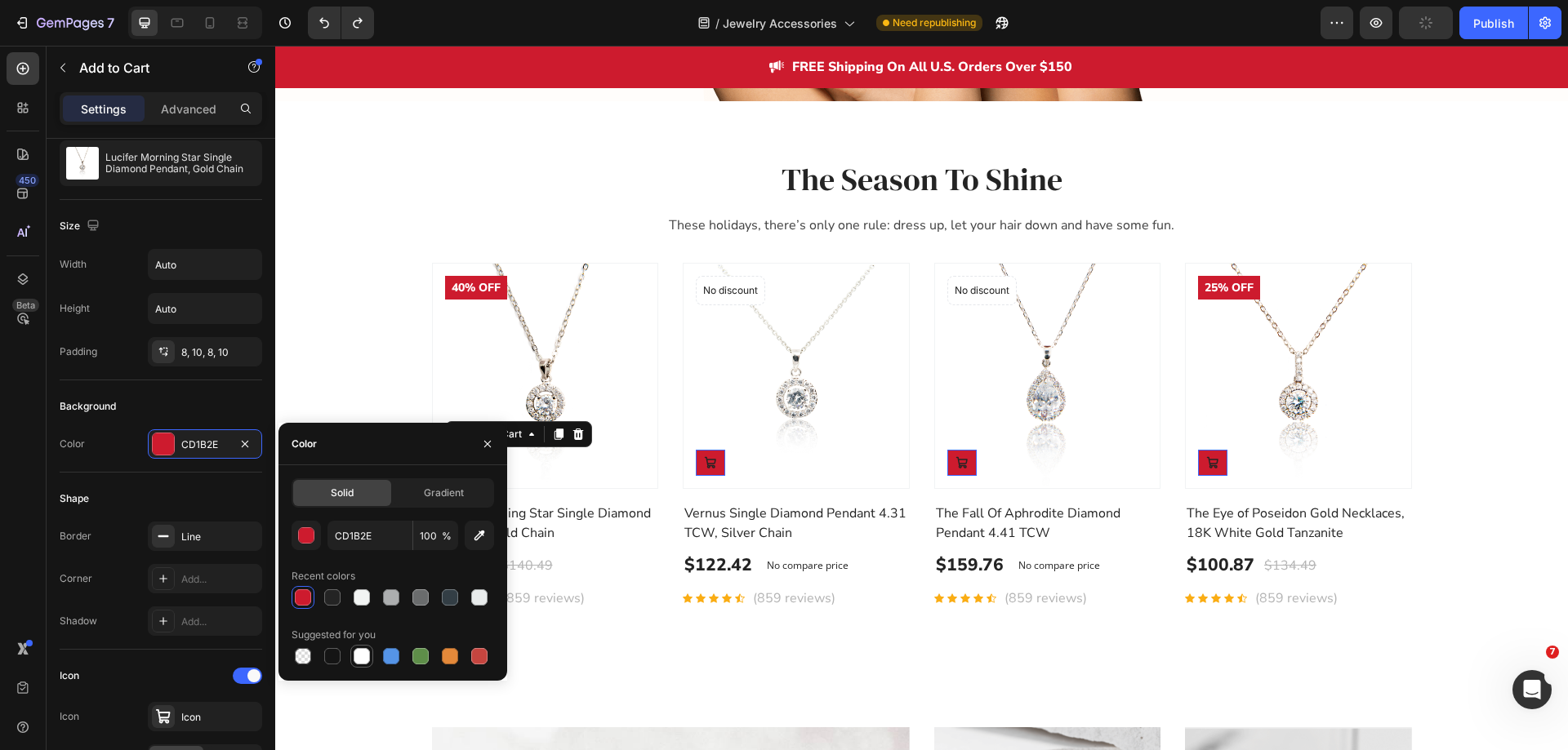
click at [368, 653] on div at bounding box center [362, 656] width 17 height 17
type input "FFFFFF"
click at [15, 519] on div "450 Beta" at bounding box center [22, 342] width 32 height 581
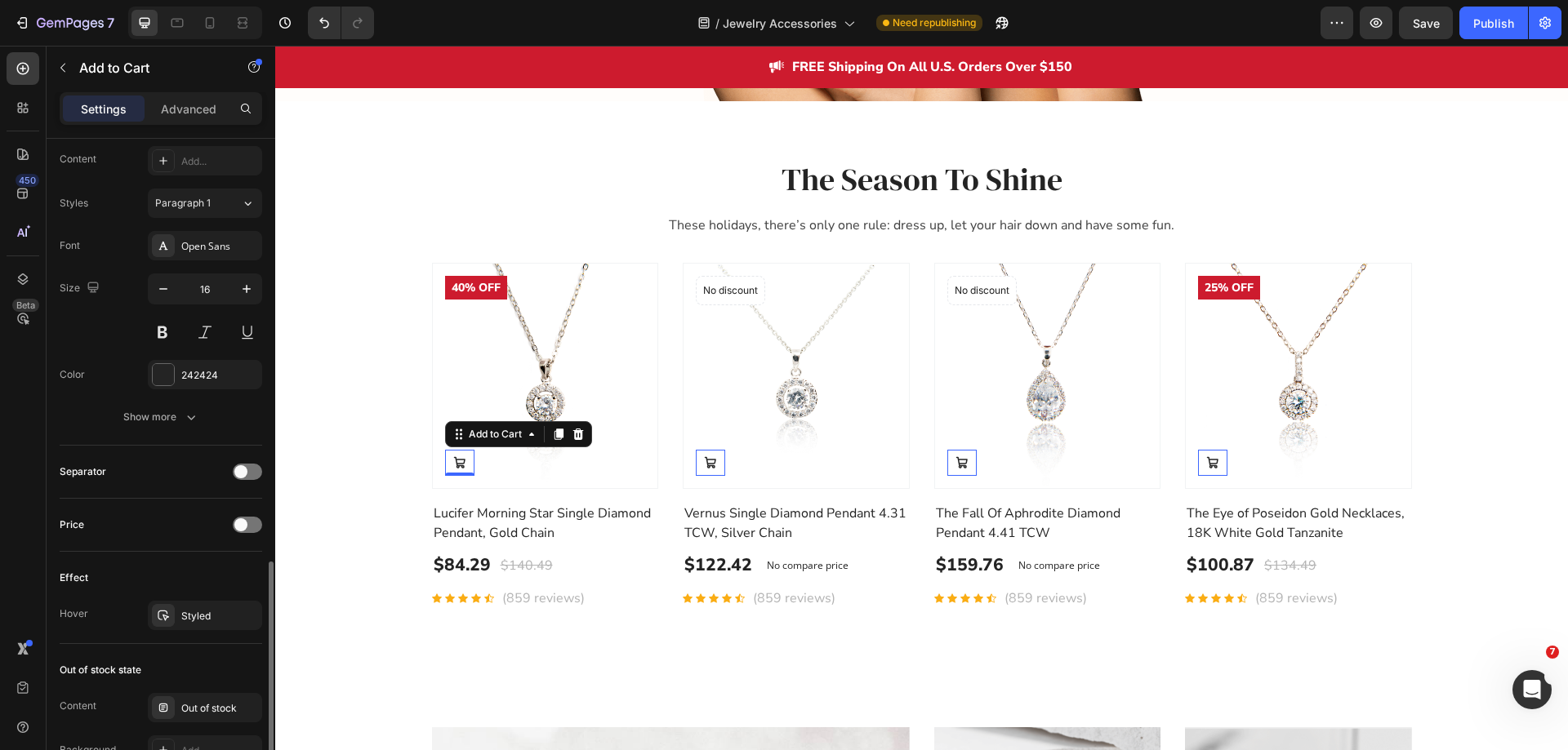
scroll to position [976, 0]
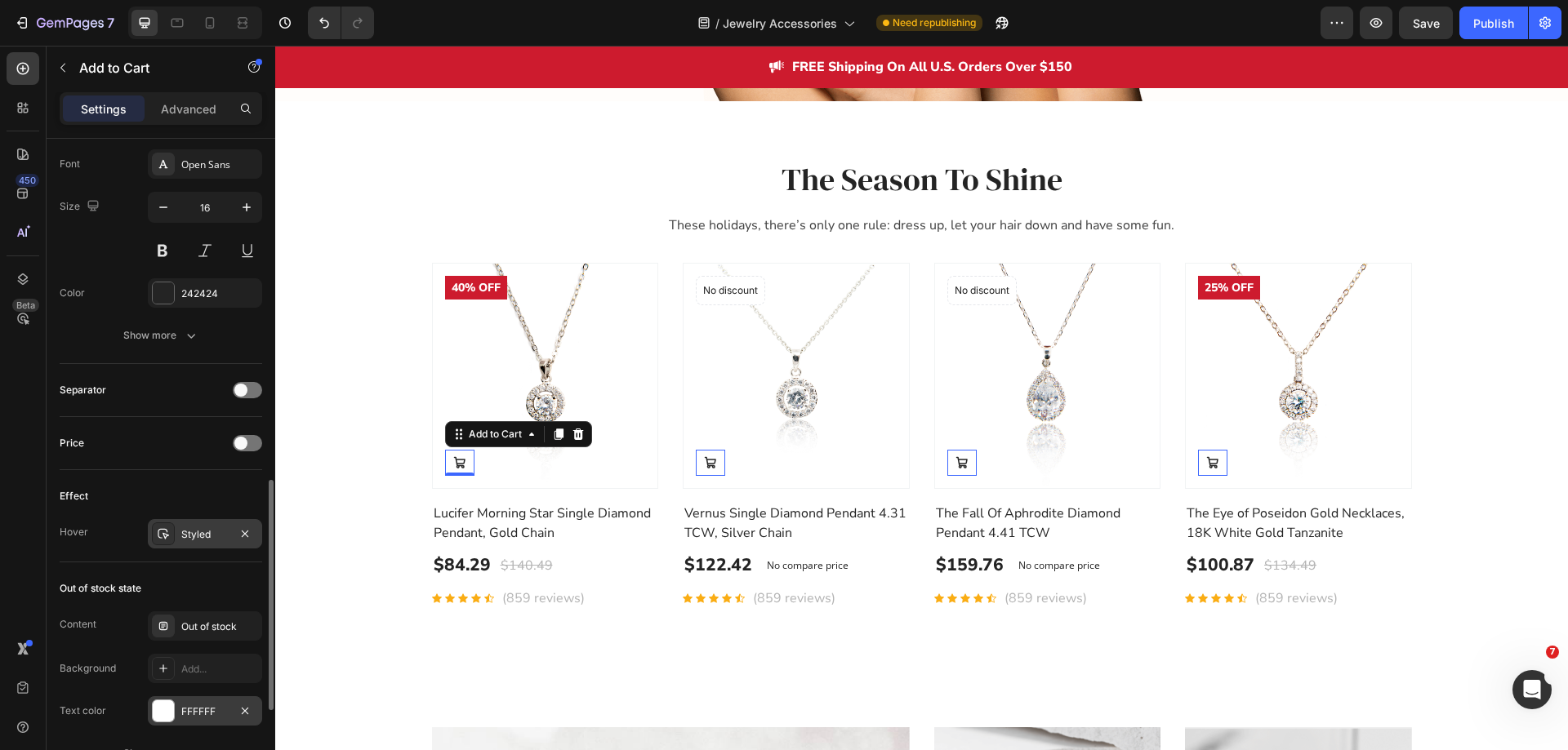
click at [197, 539] on div "Styled" at bounding box center [205, 535] width 47 height 15
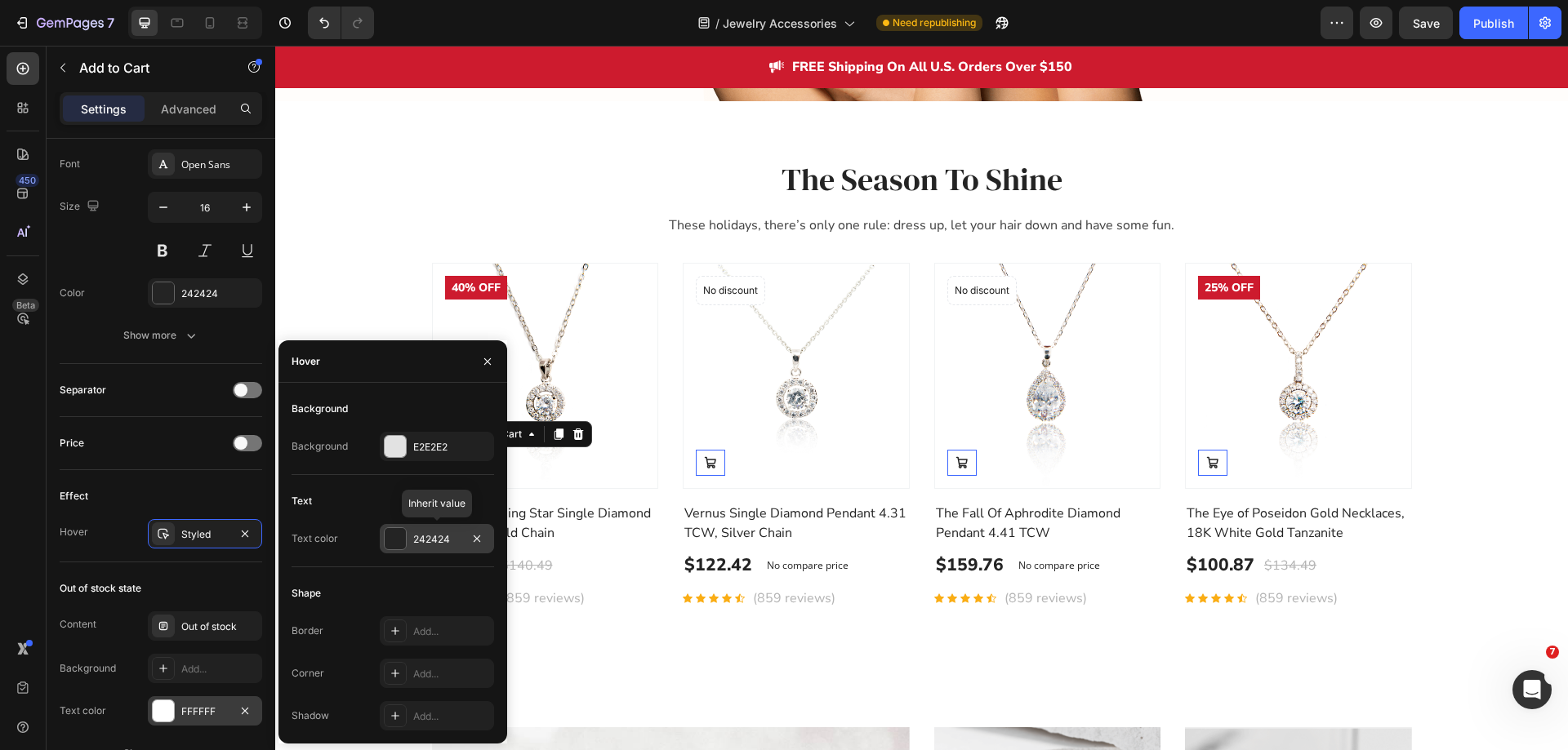
click at [433, 541] on div "242424" at bounding box center [436, 540] width 47 height 15
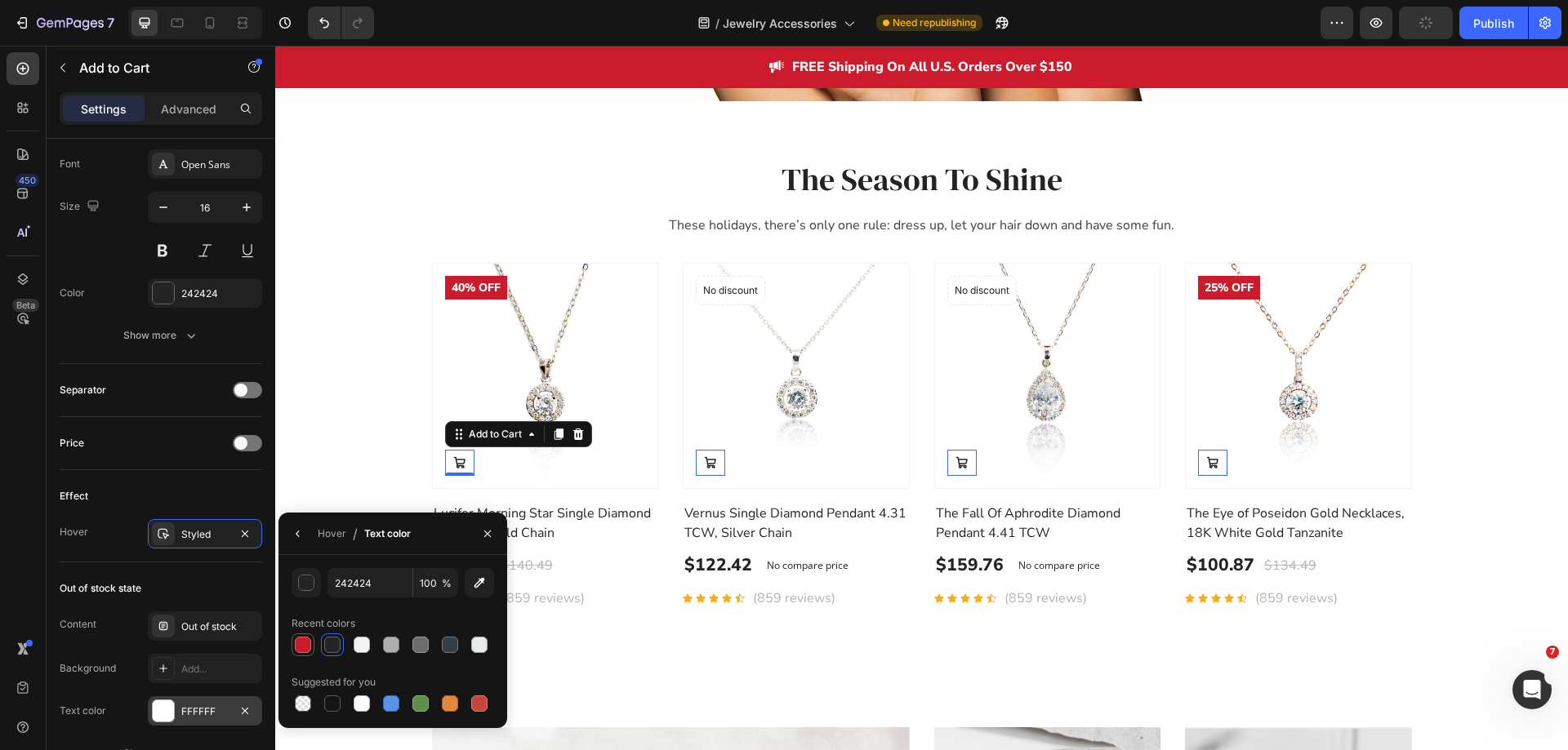
click at [306, 640] on div at bounding box center [303, 645] width 17 height 17
type input "CD1B2E"
click at [291, 543] on button "button" at bounding box center [298, 534] width 26 height 26
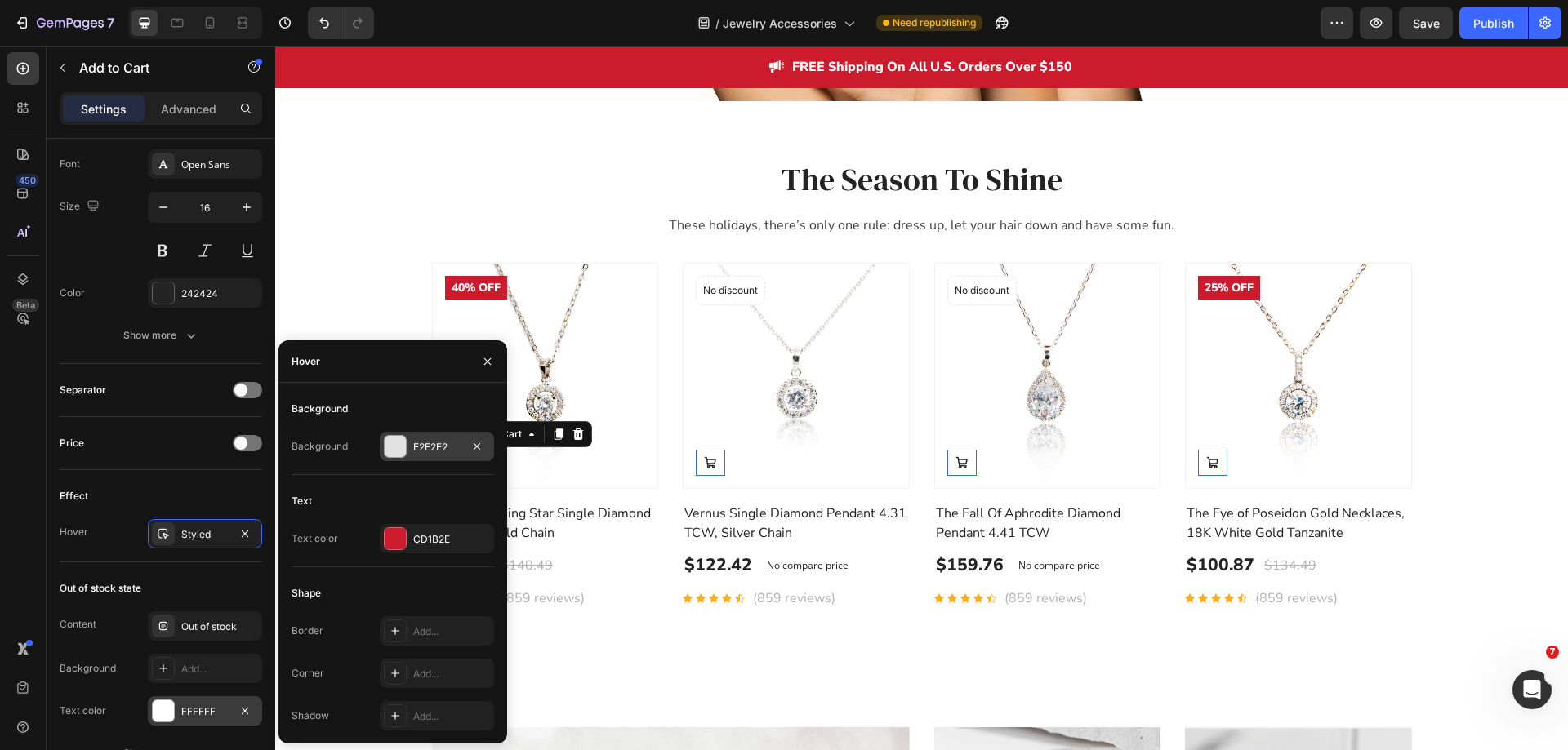
click at [435, 447] on div "E2E2E2" at bounding box center [436, 447] width 47 height 15
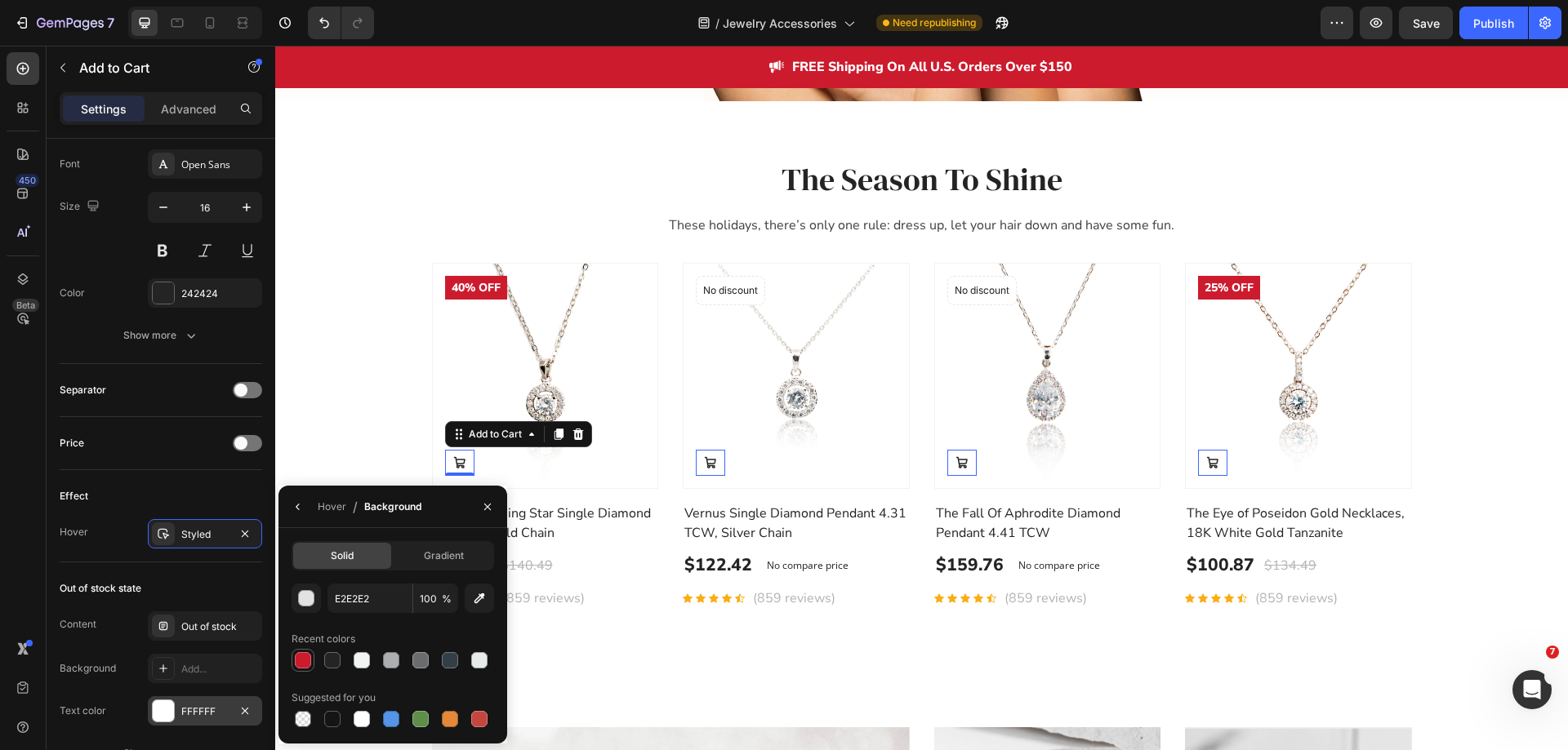
click at [313, 655] on div at bounding box center [303, 660] width 23 height 23
type input "CD1B2E"
click at [301, 506] on icon "button" at bounding box center [298, 507] width 13 height 13
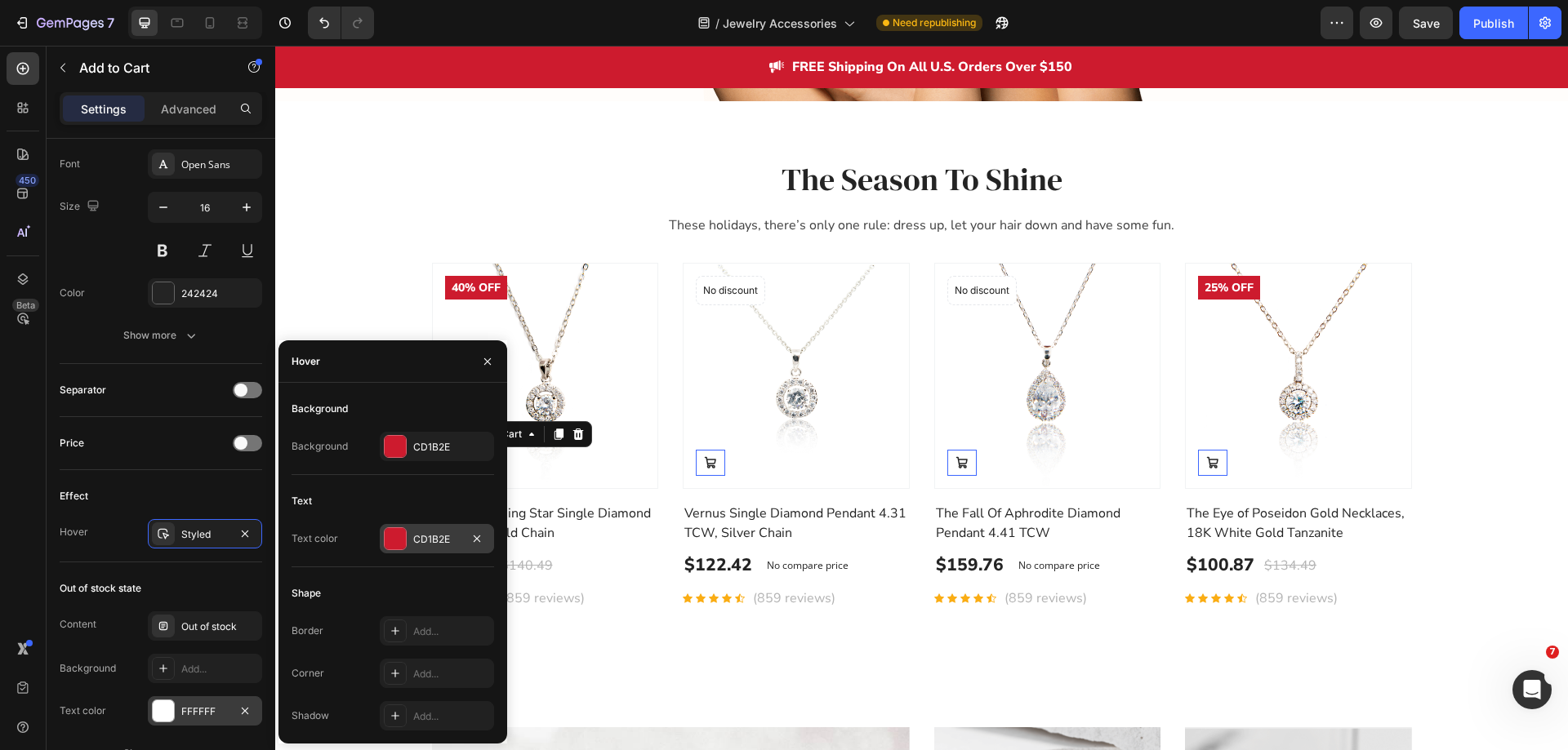
click at [393, 547] on div at bounding box center [395, 539] width 21 height 21
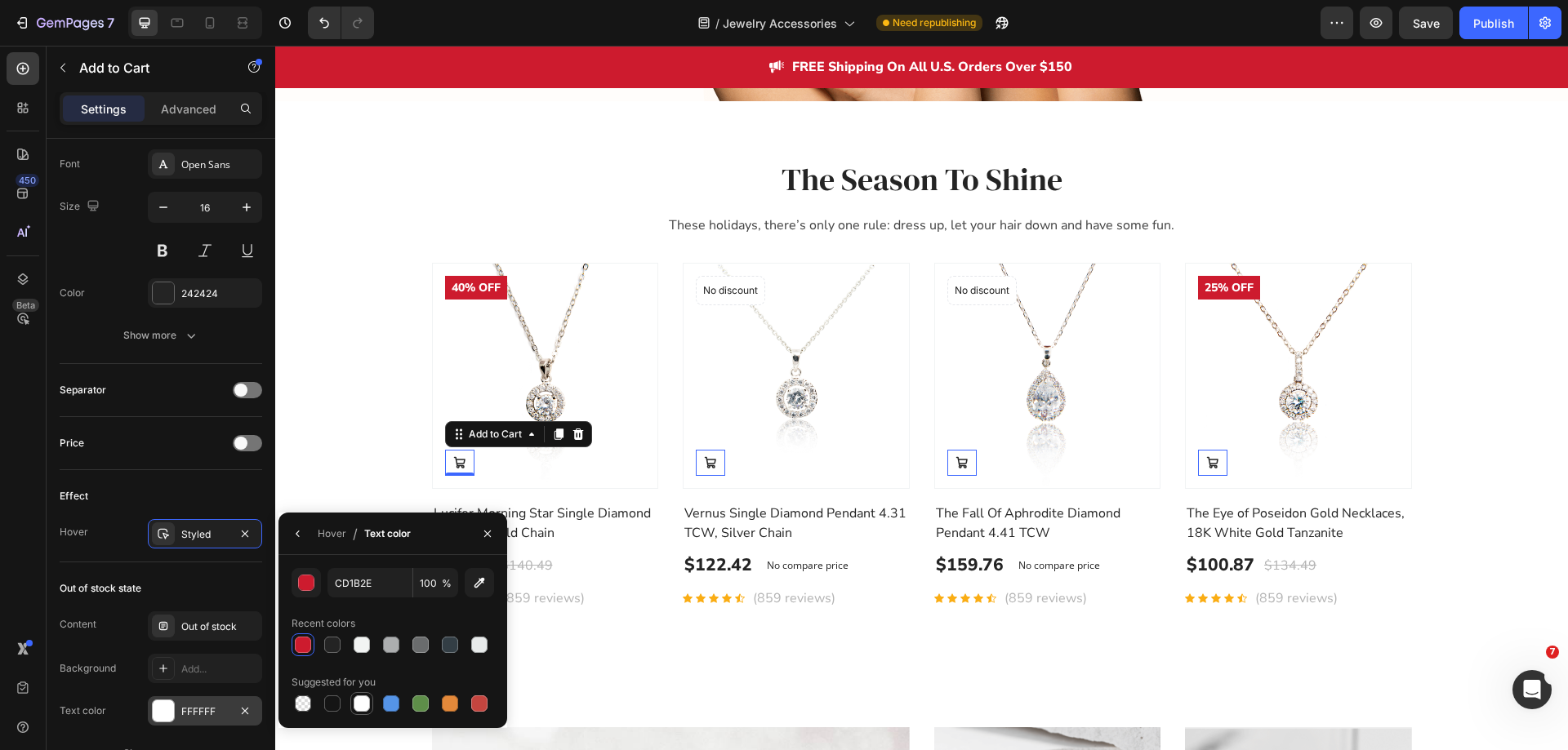
click at [358, 708] on div at bounding box center [362, 704] width 17 height 17
type input "FFFFFF"
click at [37, 503] on div "450 Beta" at bounding box center [22, 342] width 32 height 581
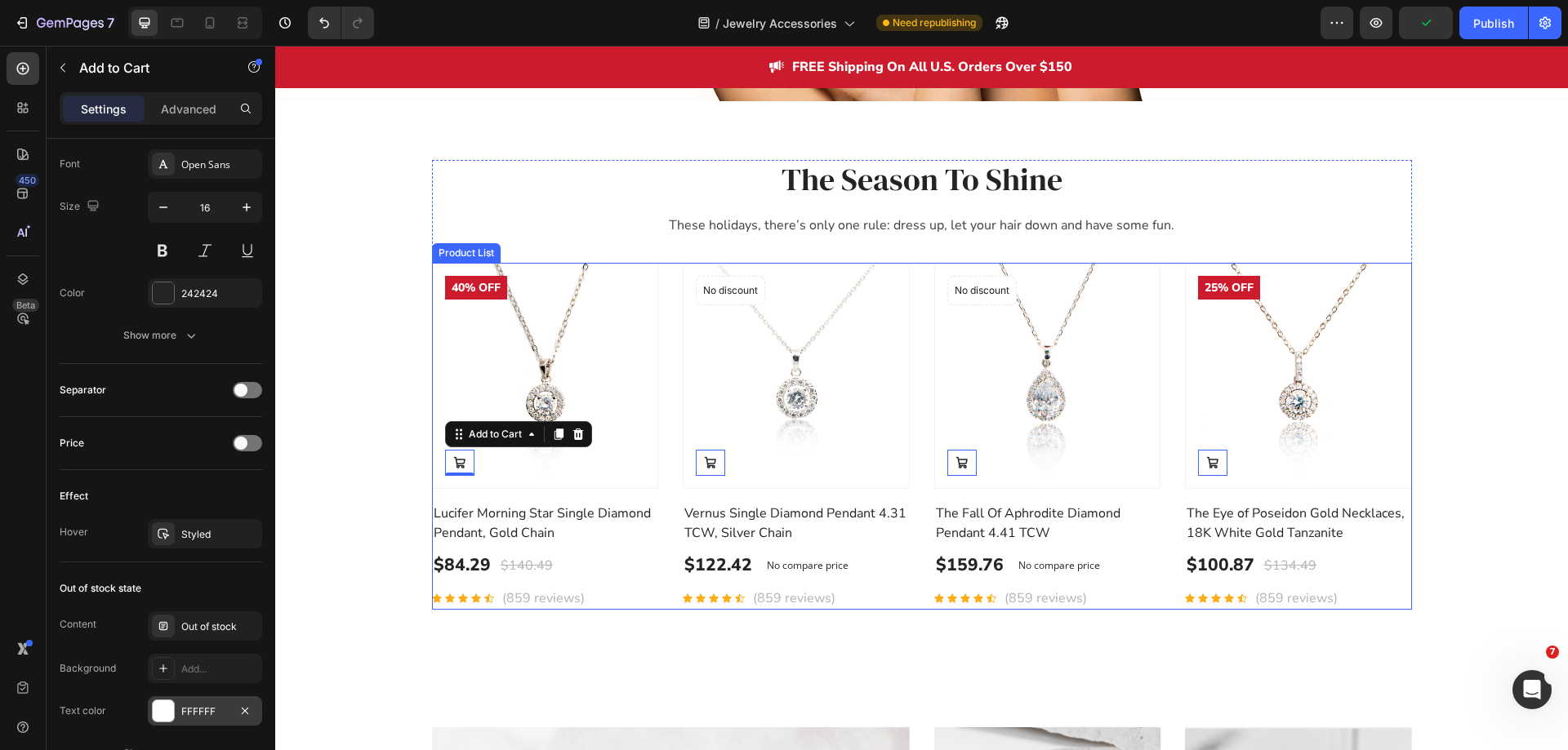
click at [903, 605] on div "Product Images Add to Cart 0 40% off Product Badge Row Lucifer Morning Star Sin…" at bounding box center [922, 436] width 980 height 347
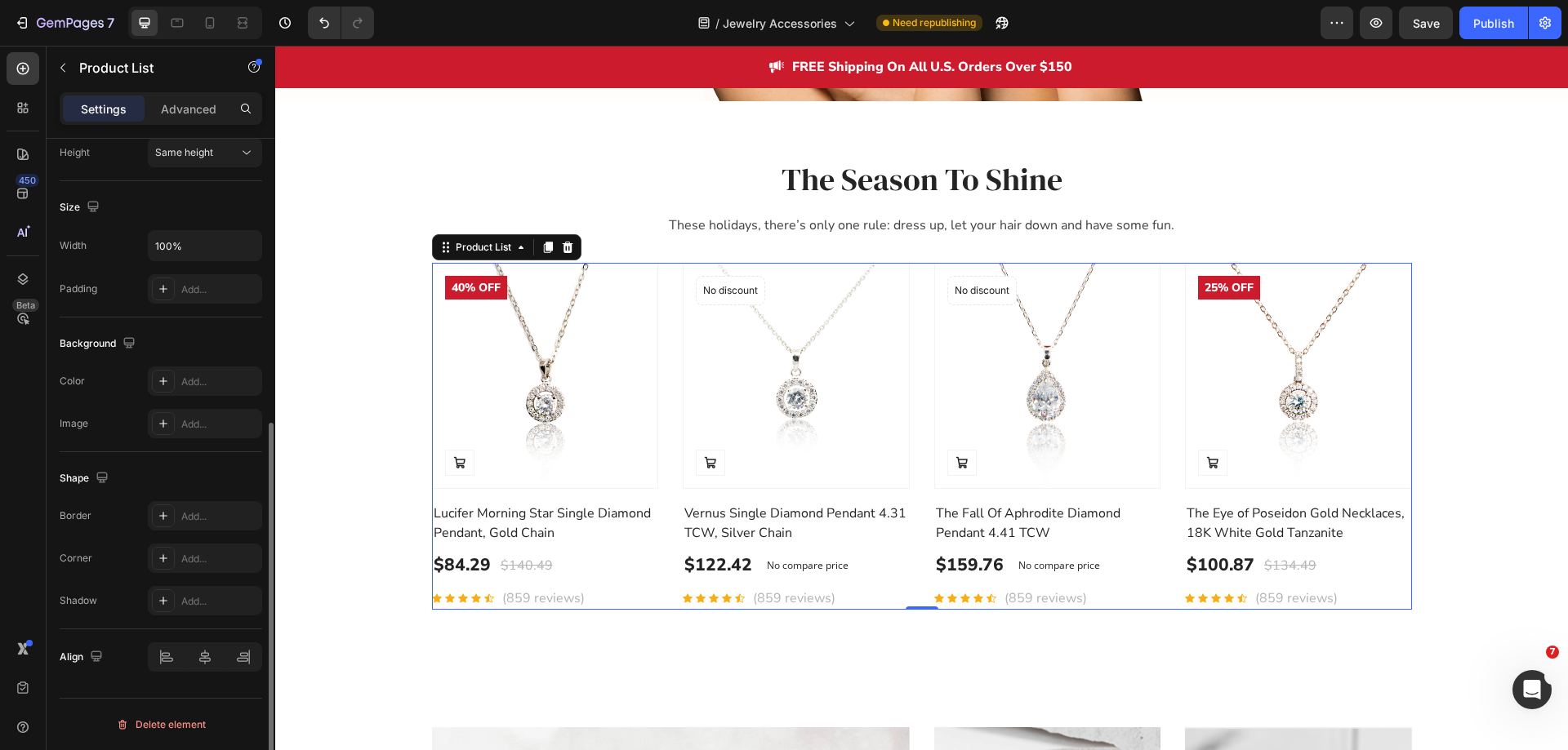
scroll to position [0, 0]
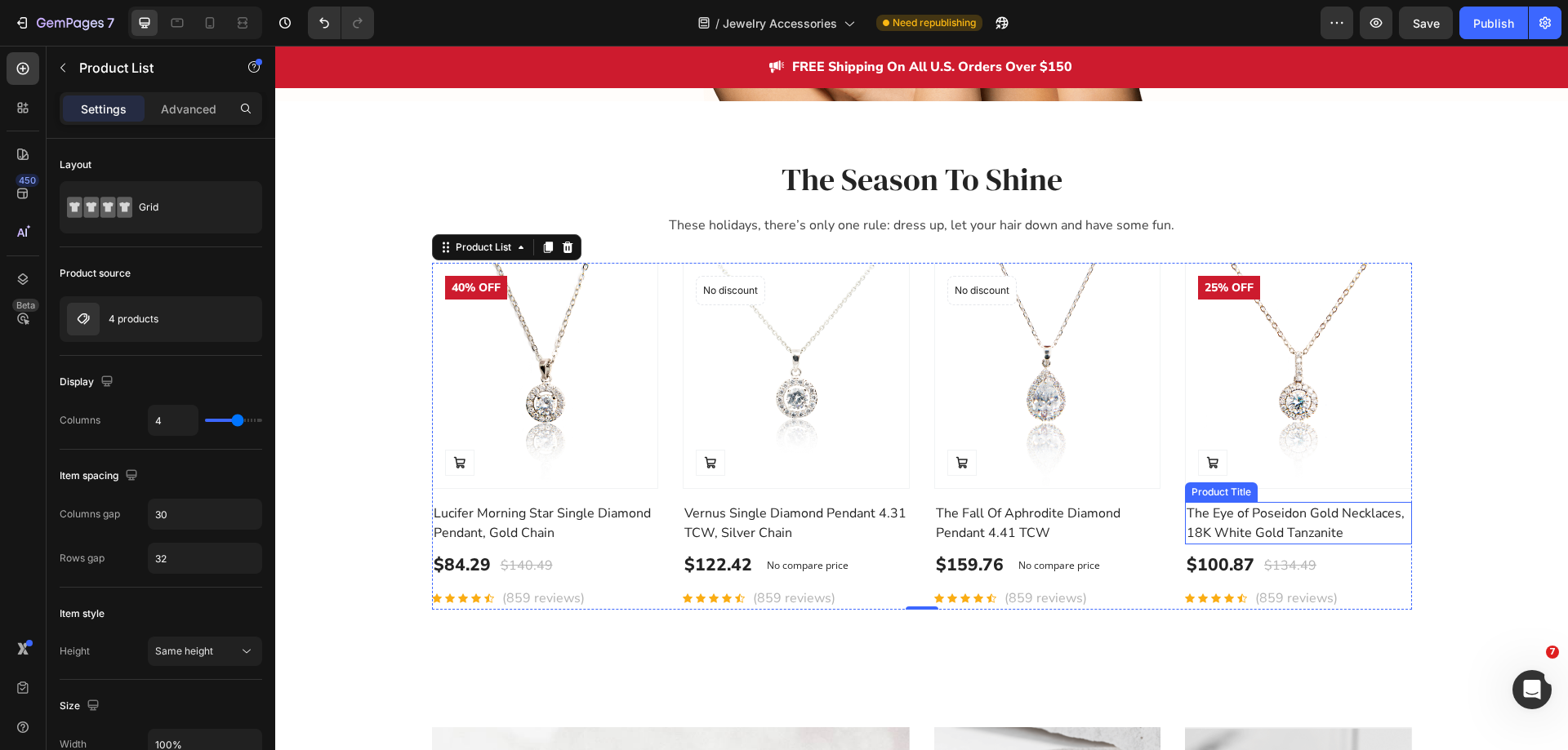
click at [659, 515] on h2 "The Eye of Poseidon Gold Necklaces, 18K White Gold Tanzanite" at bounding box center [545, 523] width 227 height 43
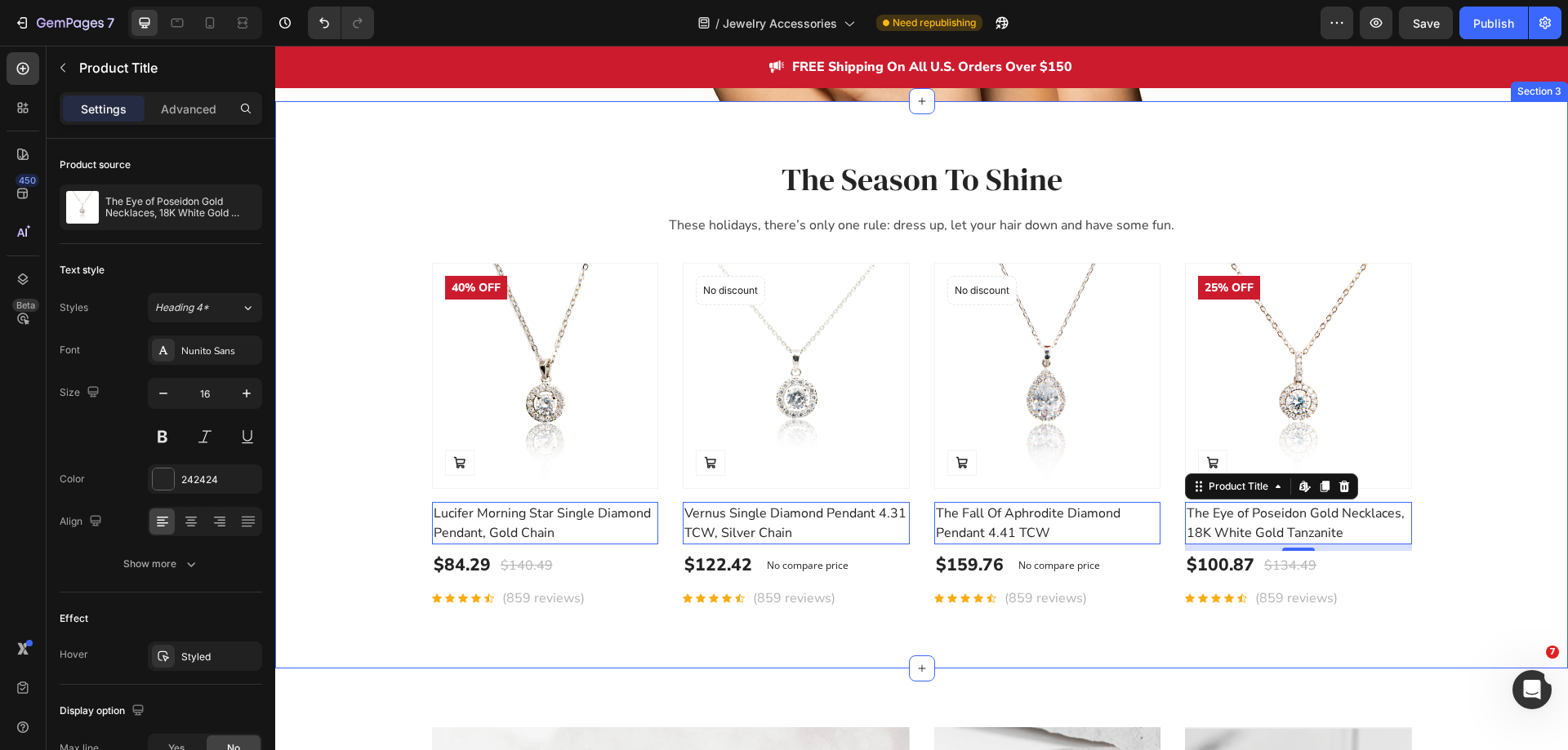
click at [325, 466] on div "The Season To Shine Heading These holidays, there’s only one rule: dress up, le…" at bounding box center [921, 385] width 1268 height 450
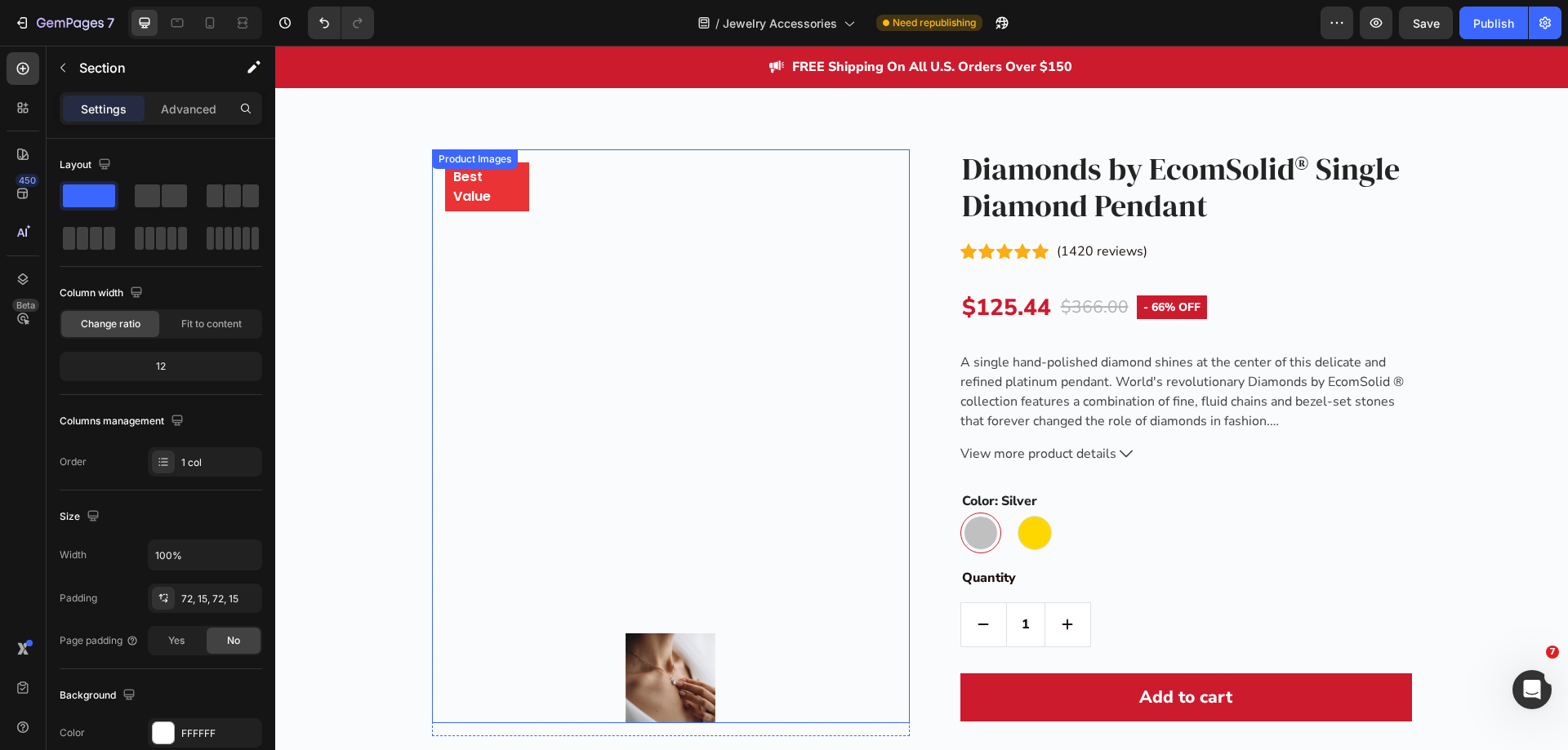
scroll to position [1959, 0]
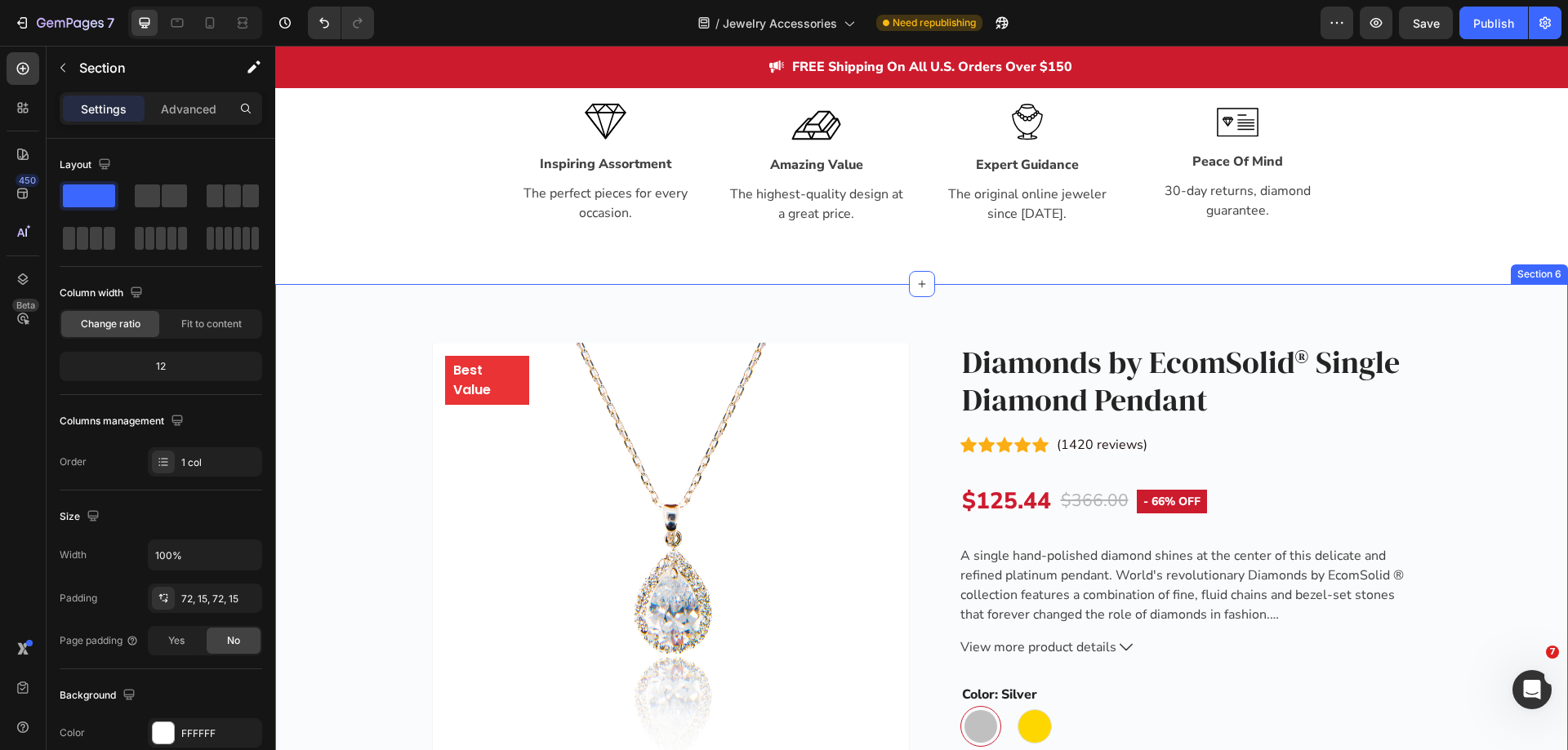
click at [845, 316] on div "Best Value Text block Row Product Images Row Diamonds by EcomSolid® Single Diam…" at bounding box center [922, 753] width 1293 height 937
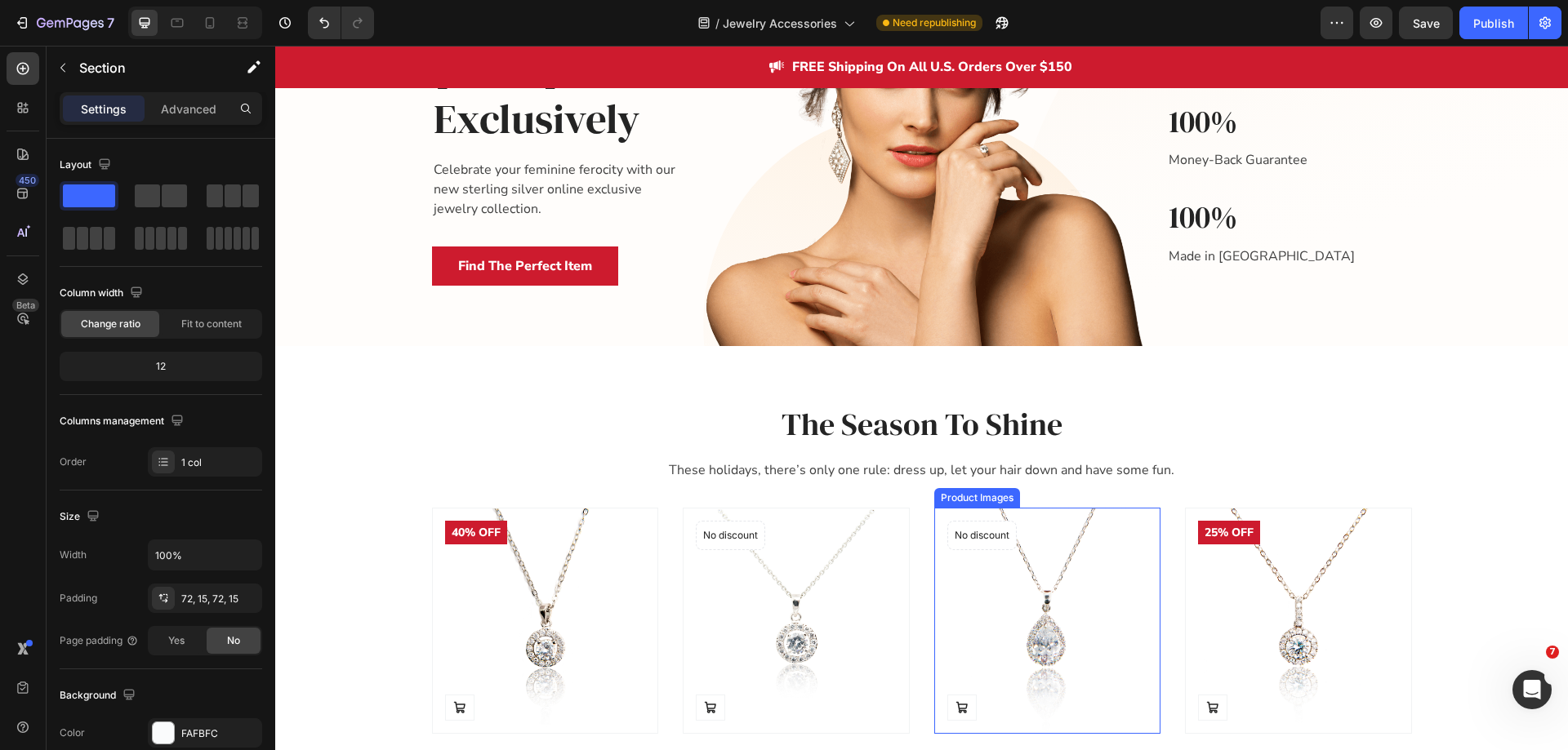
scroll to position [327, 0]
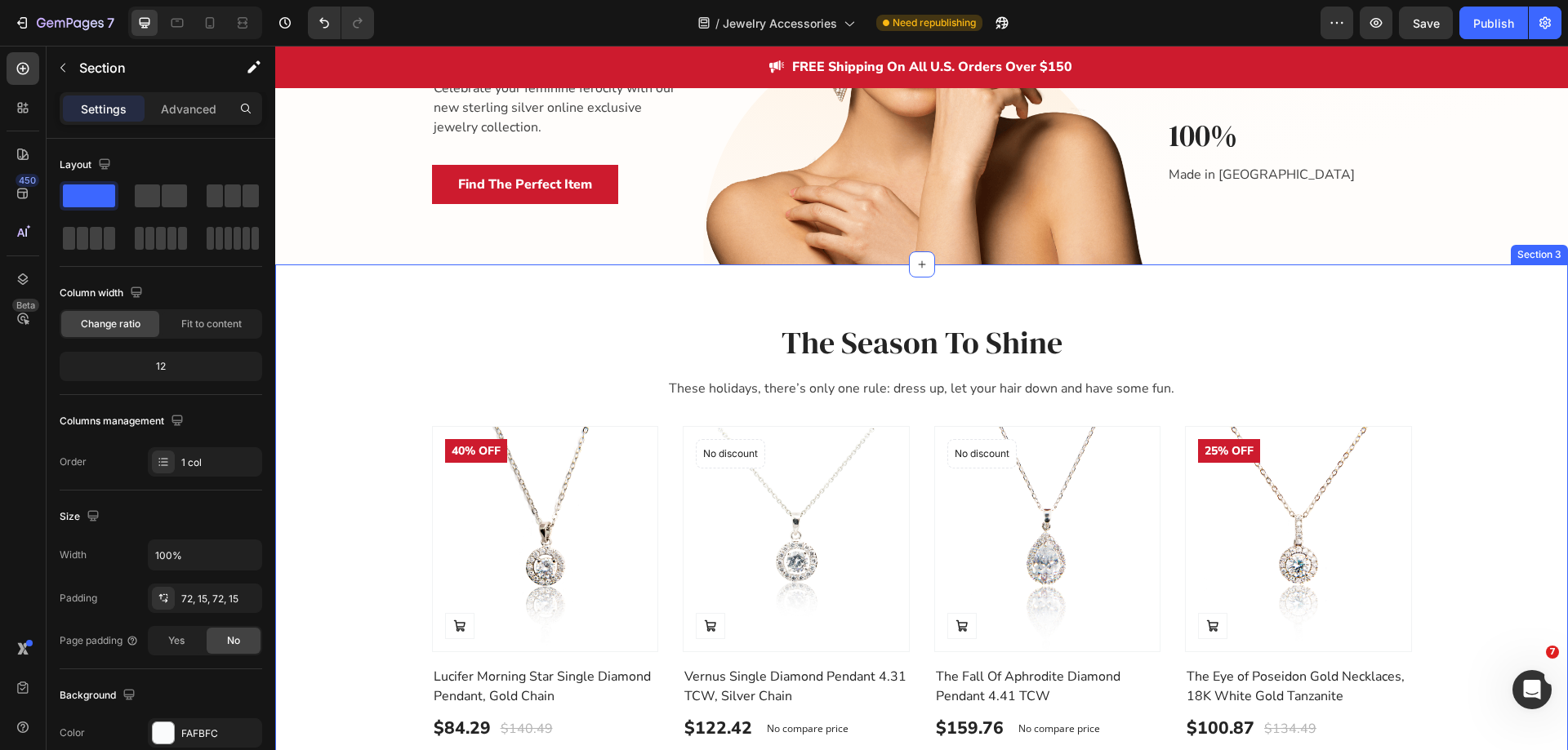
click at [1459, 538] on div "The Season To Shine Heading These holidays, there’s only one rule: dress up, le…" at bounding box center [921, 548] width 1268 height 450
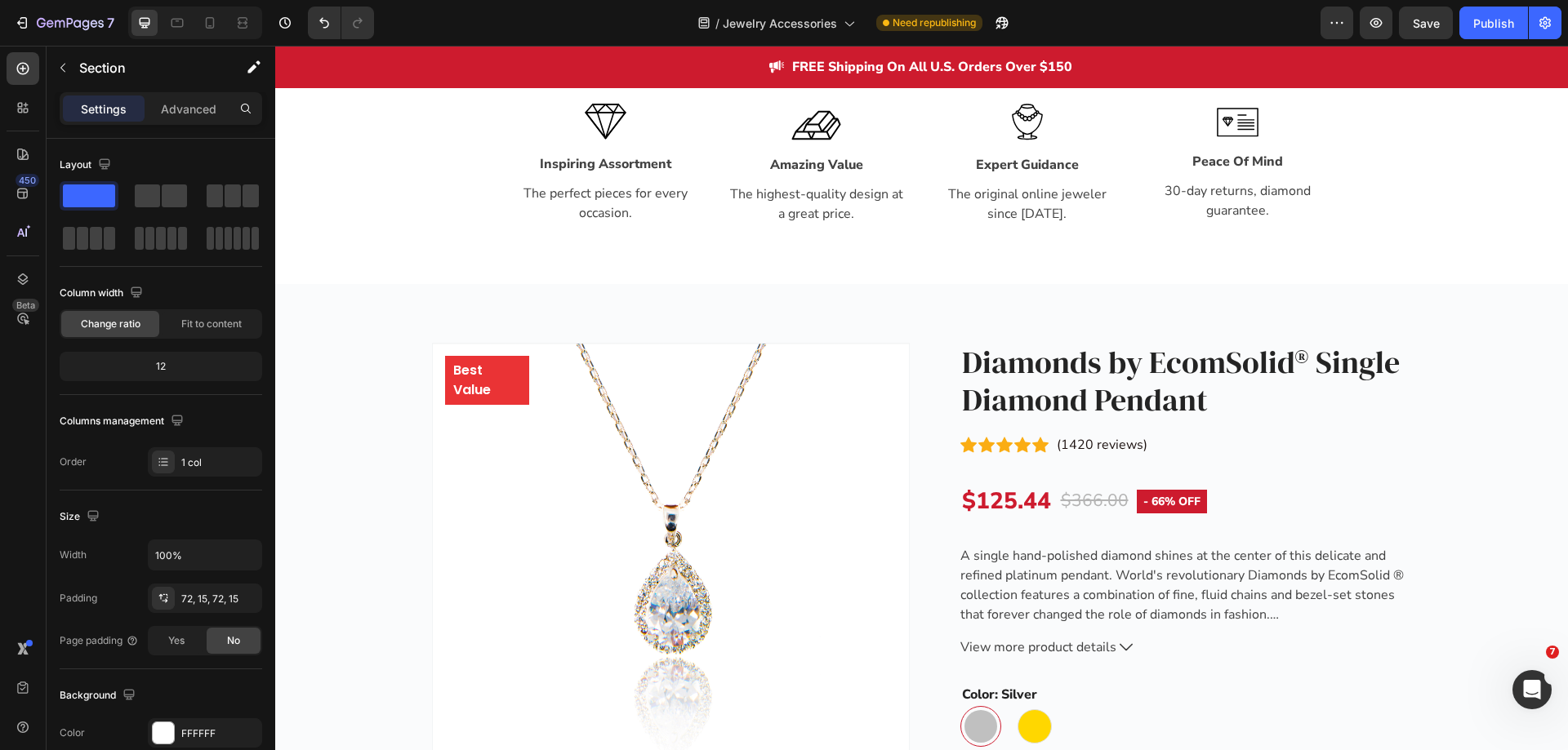
scroll to position [2123, 0]
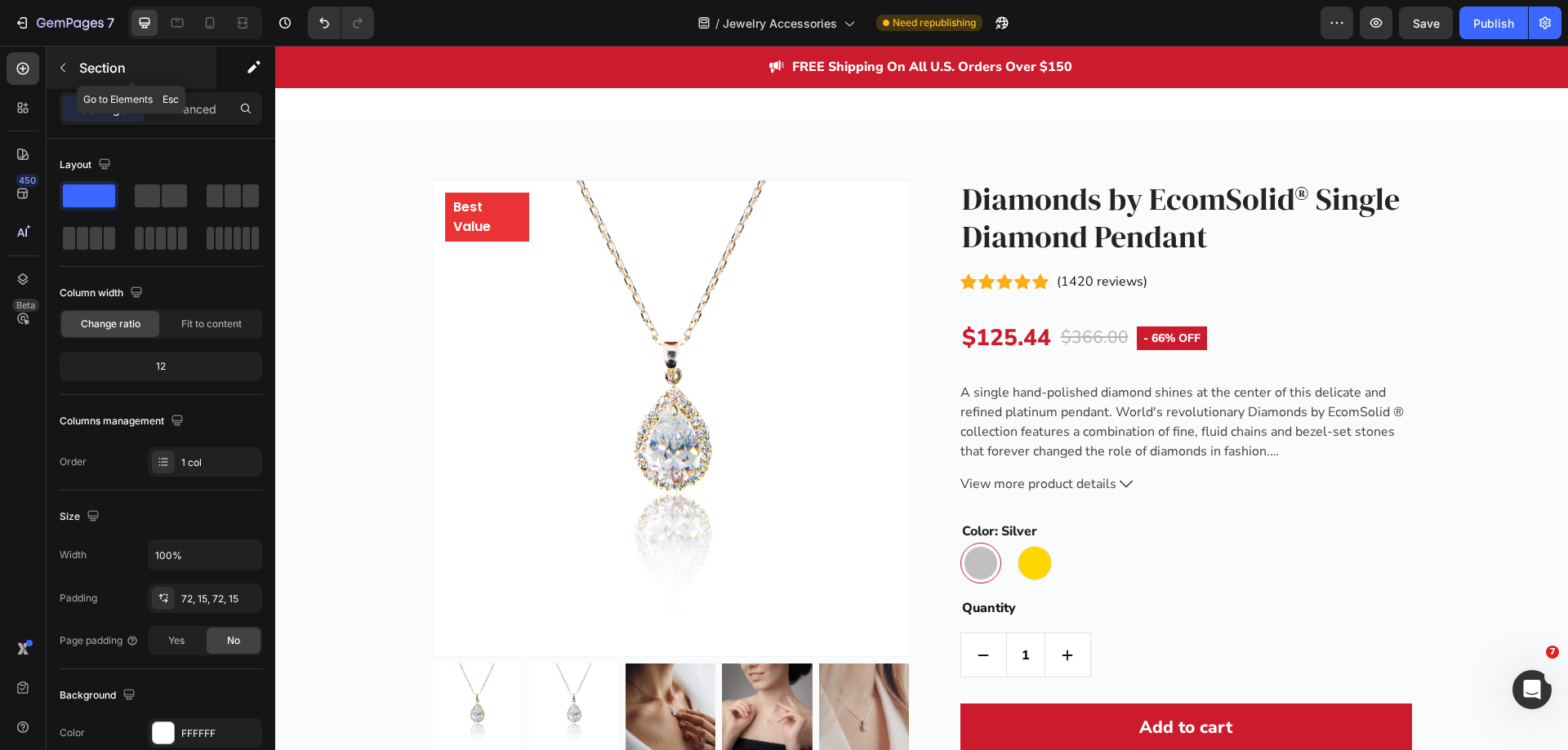
click at [66, 66] on icon "button" at bounding box center [63, 68] width 13 height 13
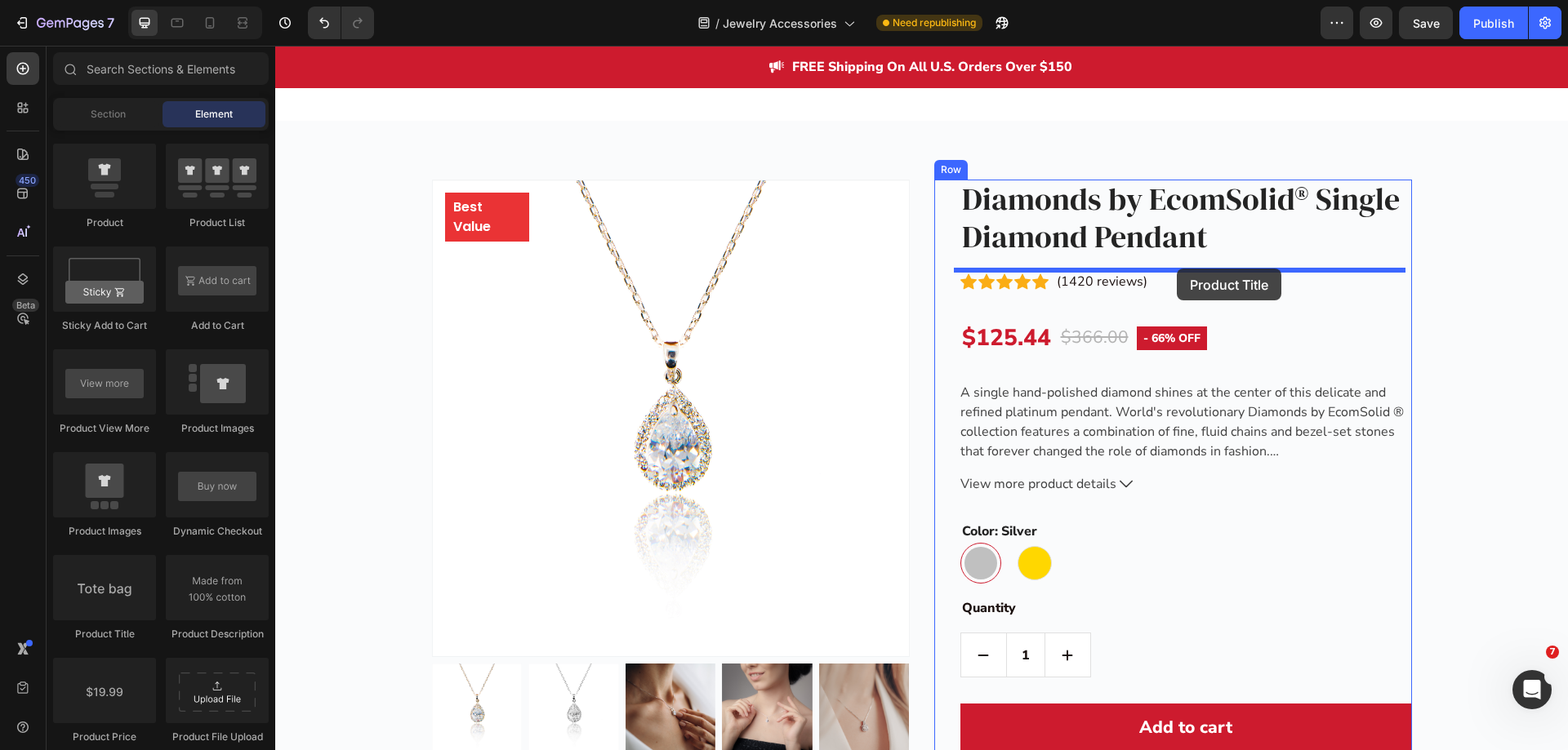
drag, startPoint x: 469, startPoint y: 514, endPoint x: 1177, endPoint y: 269, distance: 749.2
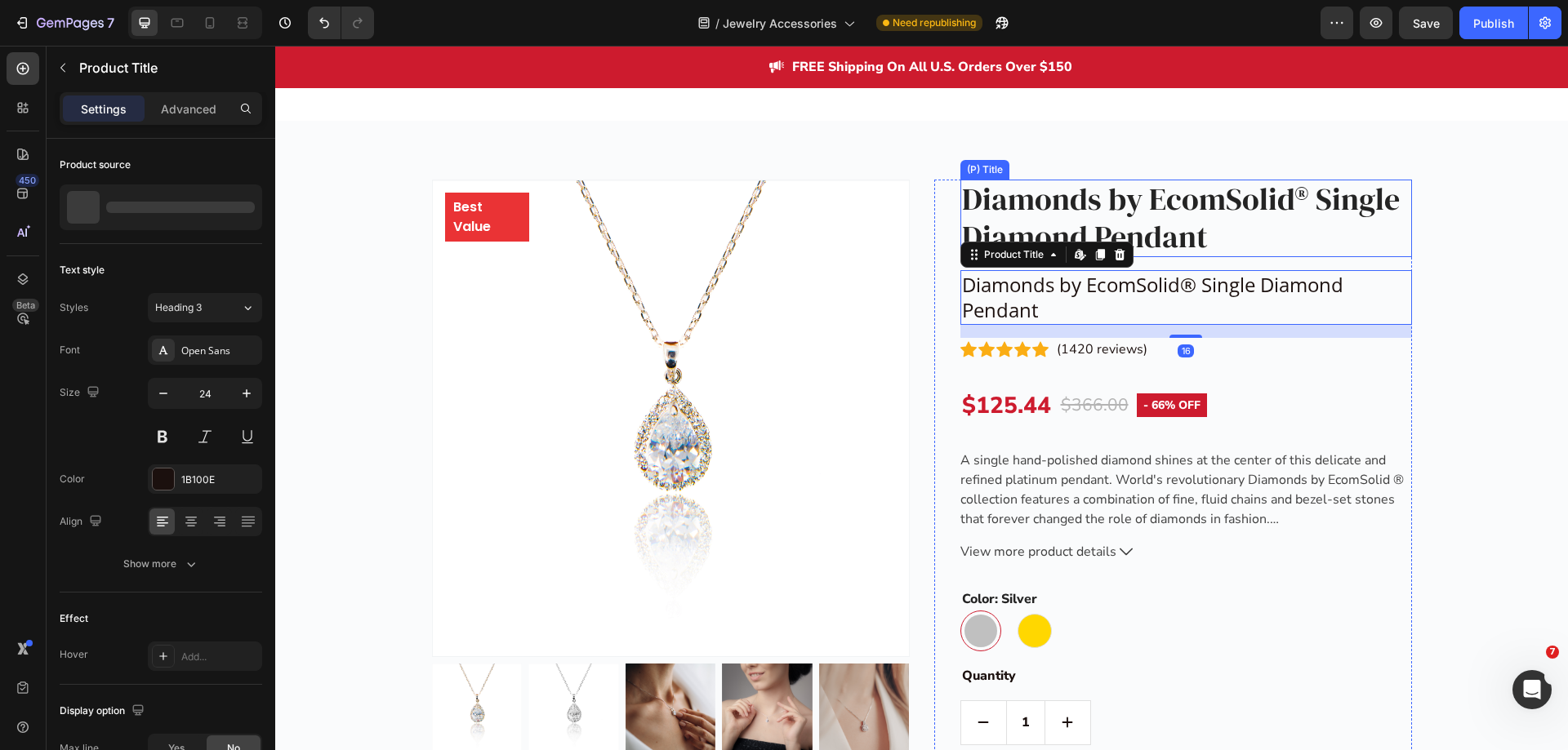
click at [1185, 217] on h2 "Diamonds by EcomSolid® Single Diamond Pendant" at bounding box center [1186, 219] width 452 height 78
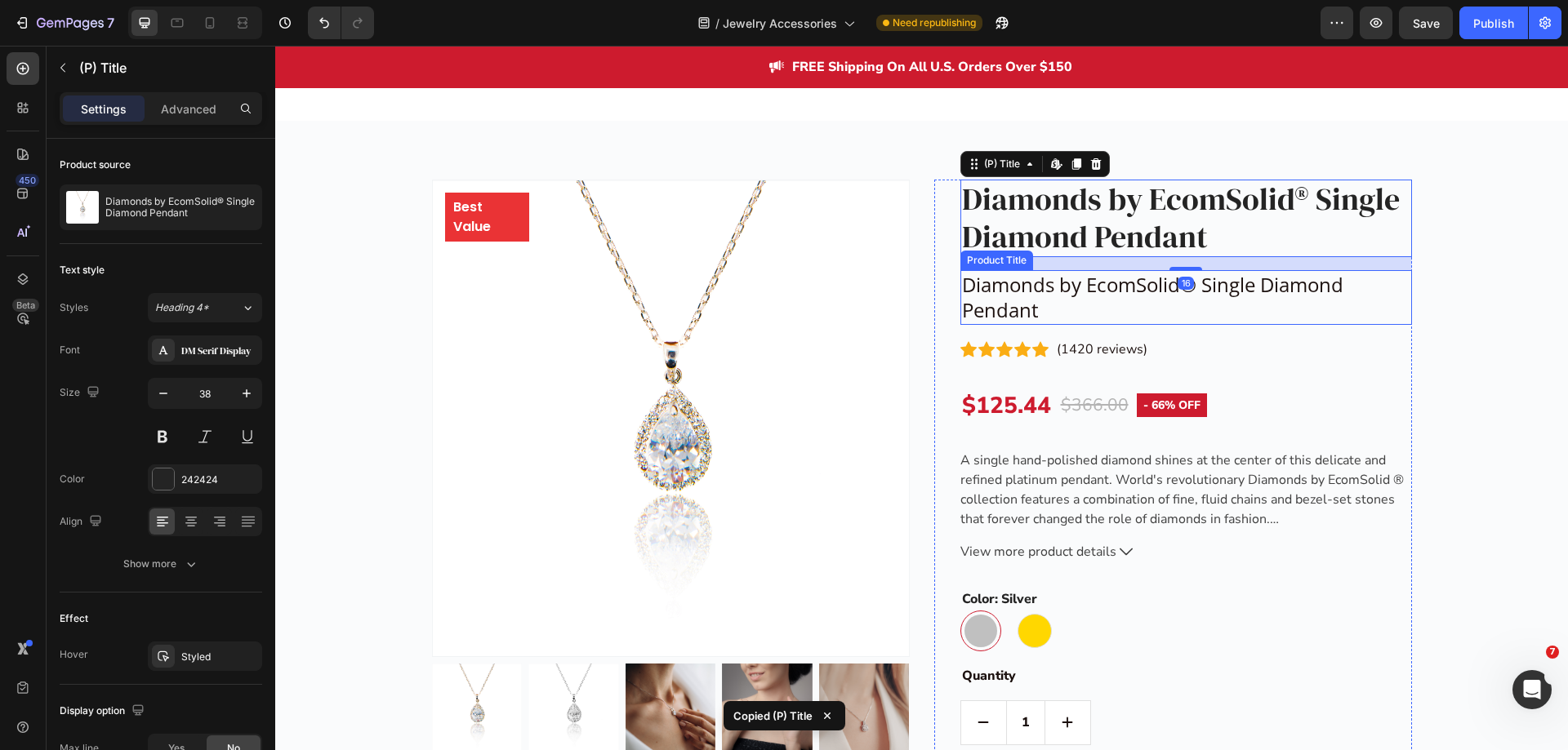
click at [1221, 290] on h2 "Diamonds by EcomSolid® Single Diamond Pendant" at bounding box center [1186, 297] width 452 height 54
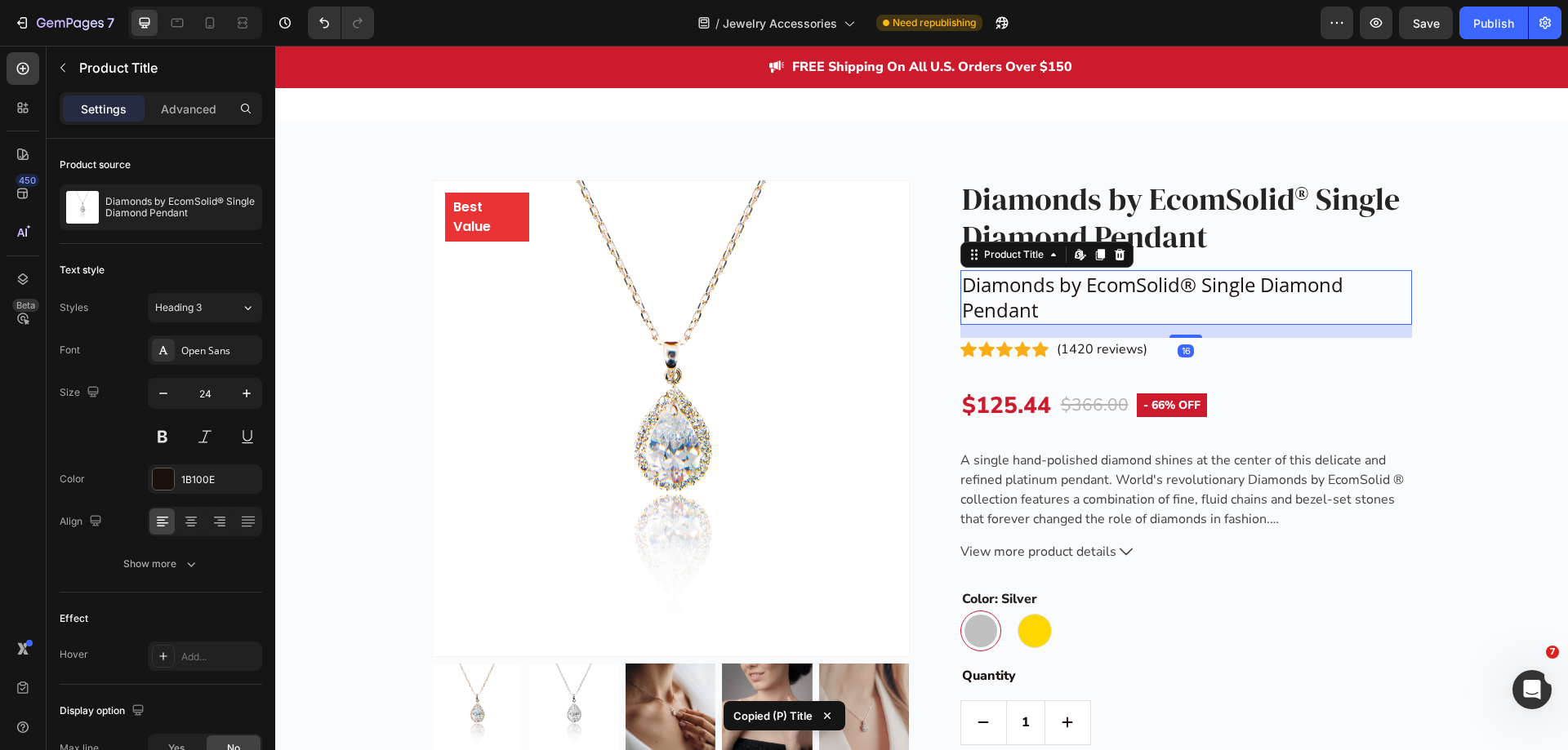
type input "38"
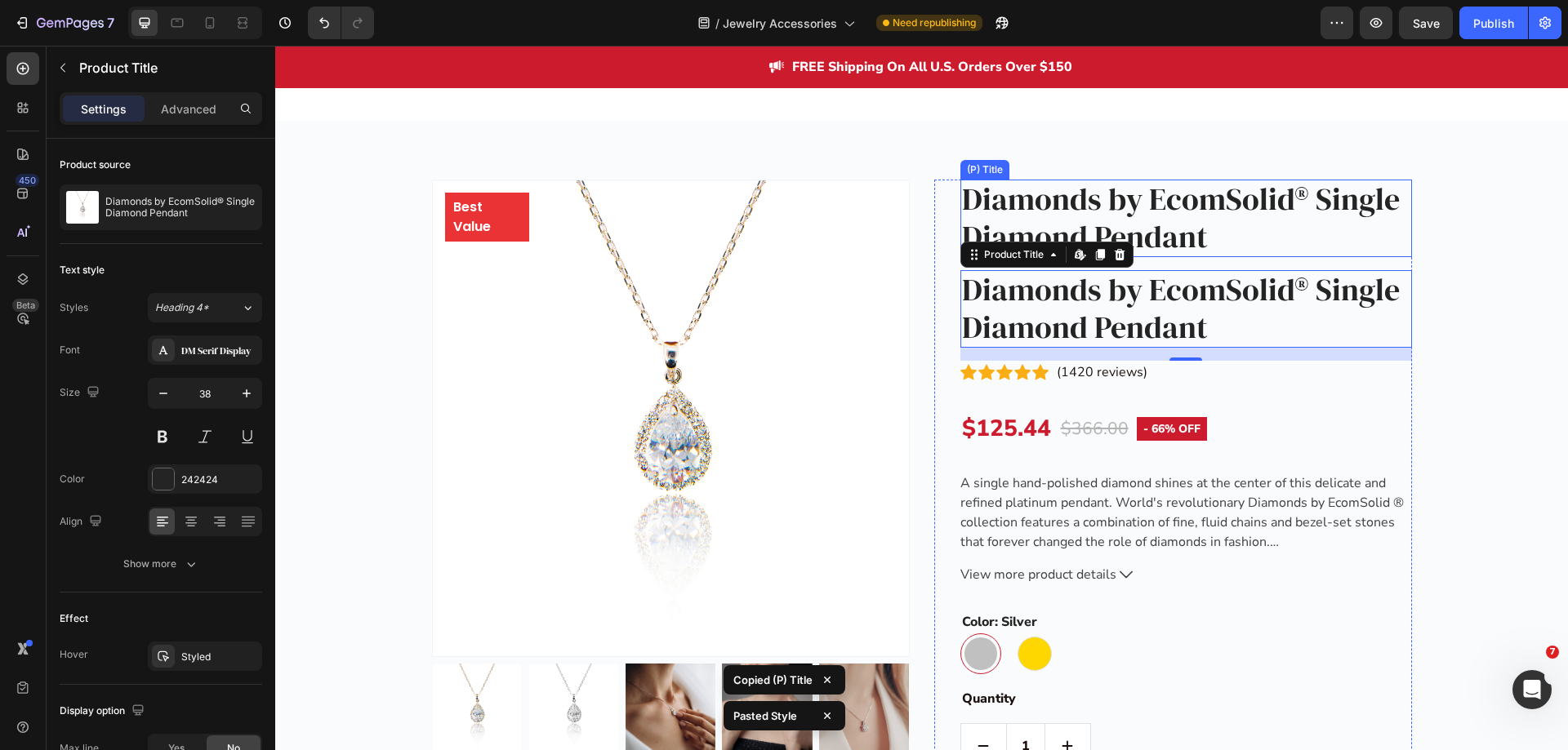
click at [1232, 238] on h2 "Diamonds by EcomSolid® Single Diamond Pendant" at bounding box center [1186, 219] width 452 height 78
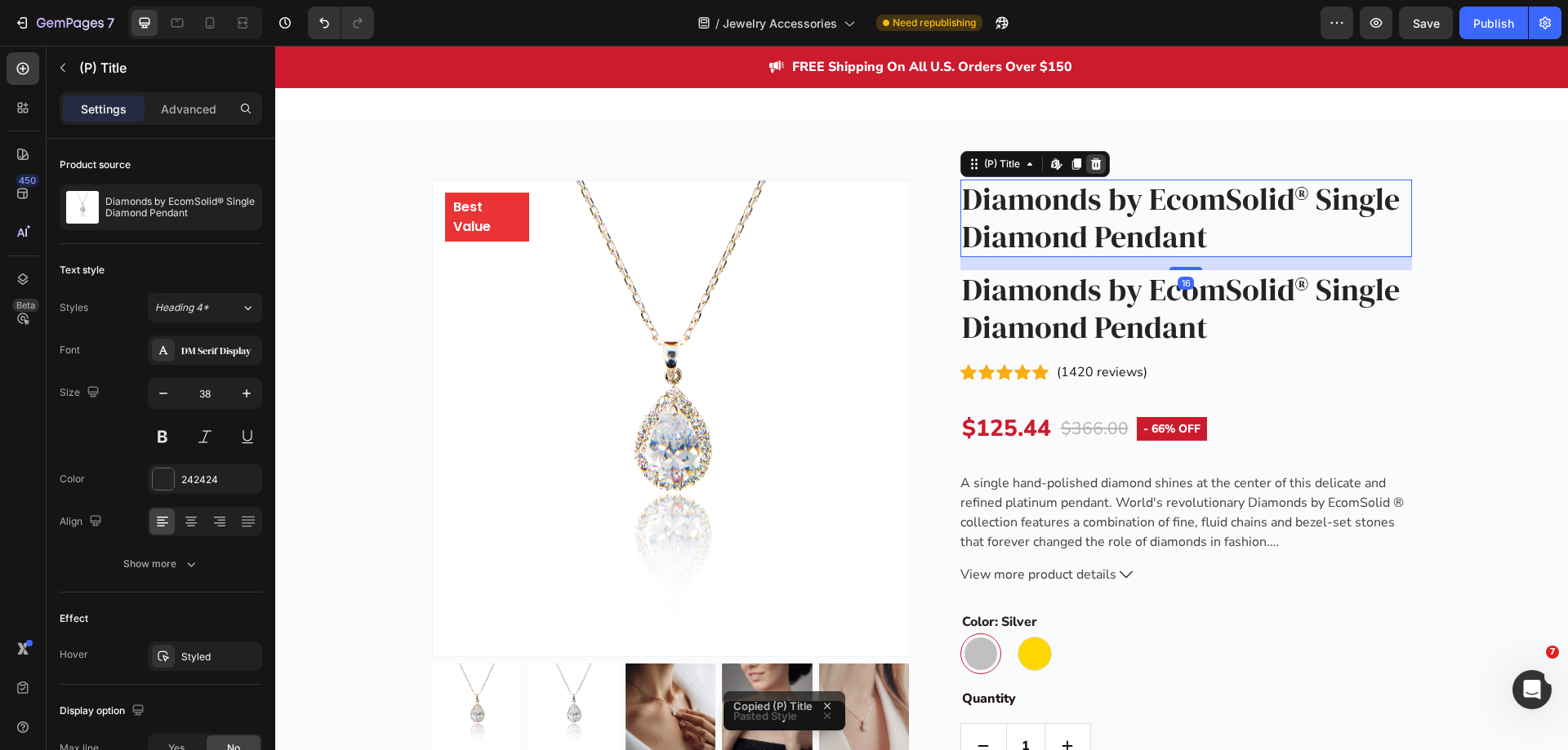
click at [1096, 166] on icon at bounding box center [1096, 164] width 13 height 13
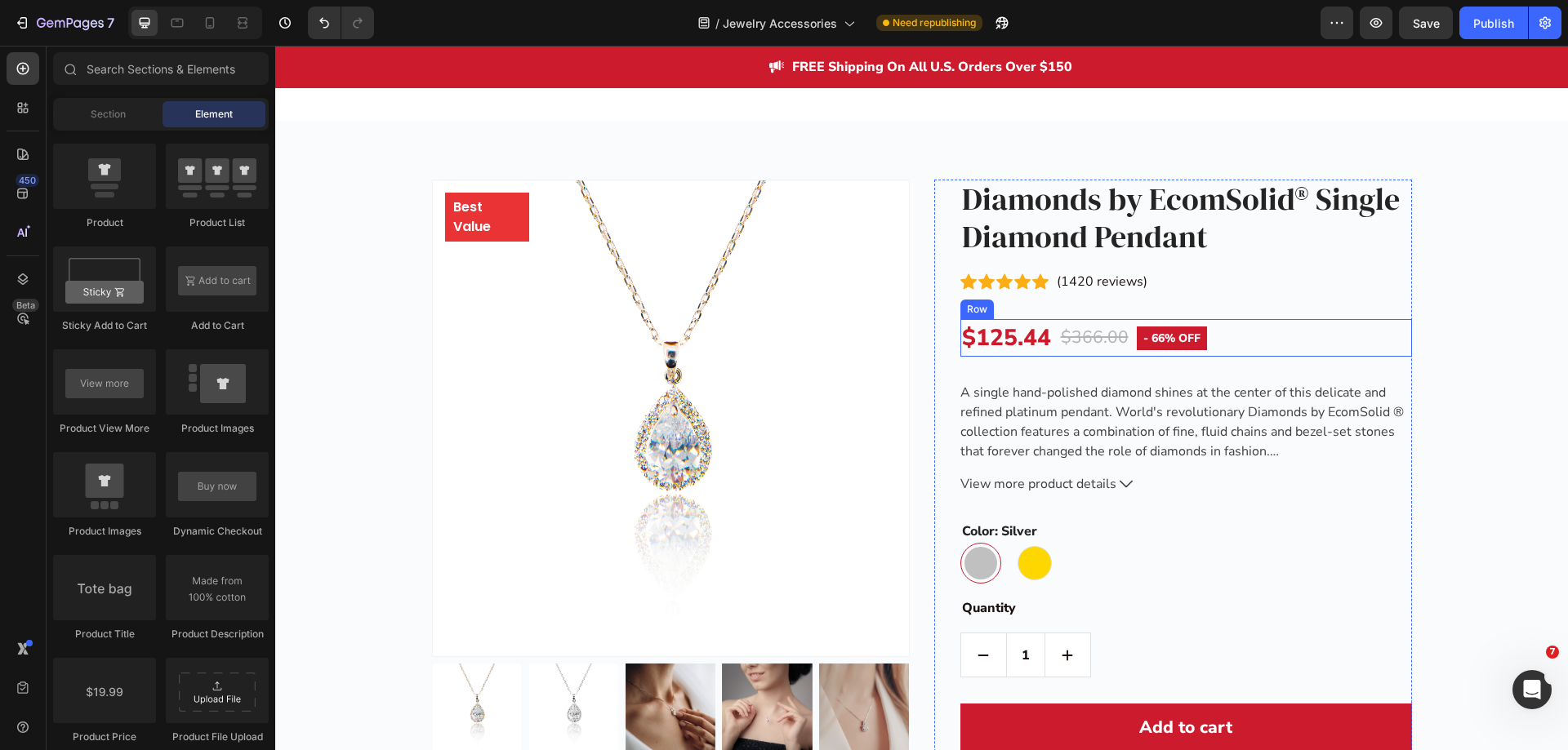
click at [1239, 341] on div "$125.44 (P) Price (P) Price $366.00 (P) Price (P) Price - 66% off Product Badge…" at bounding box center [1186, 338] width 452 height 38
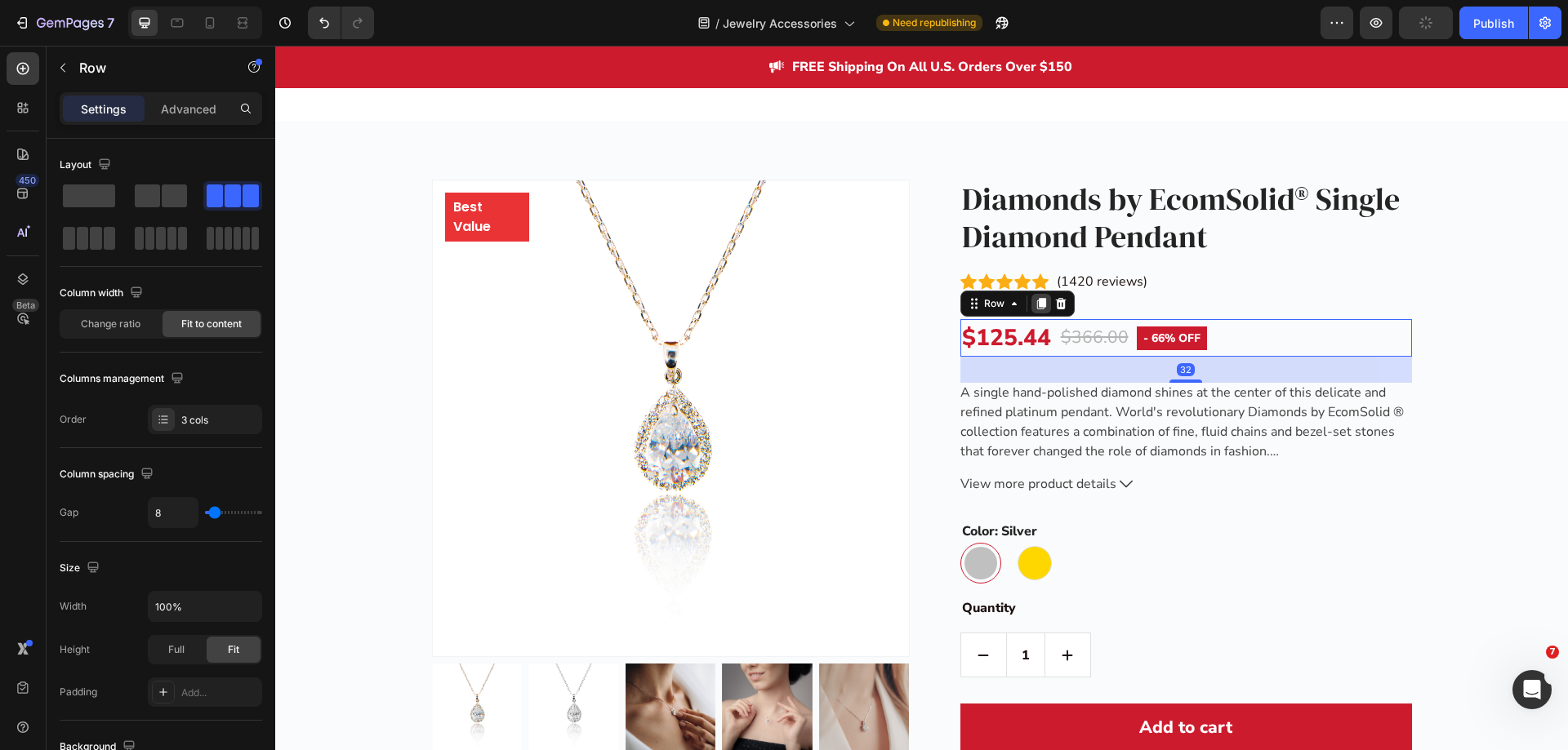
click at [1035, 307] on icon at bounding box center [1041, 304] width 13 height 13
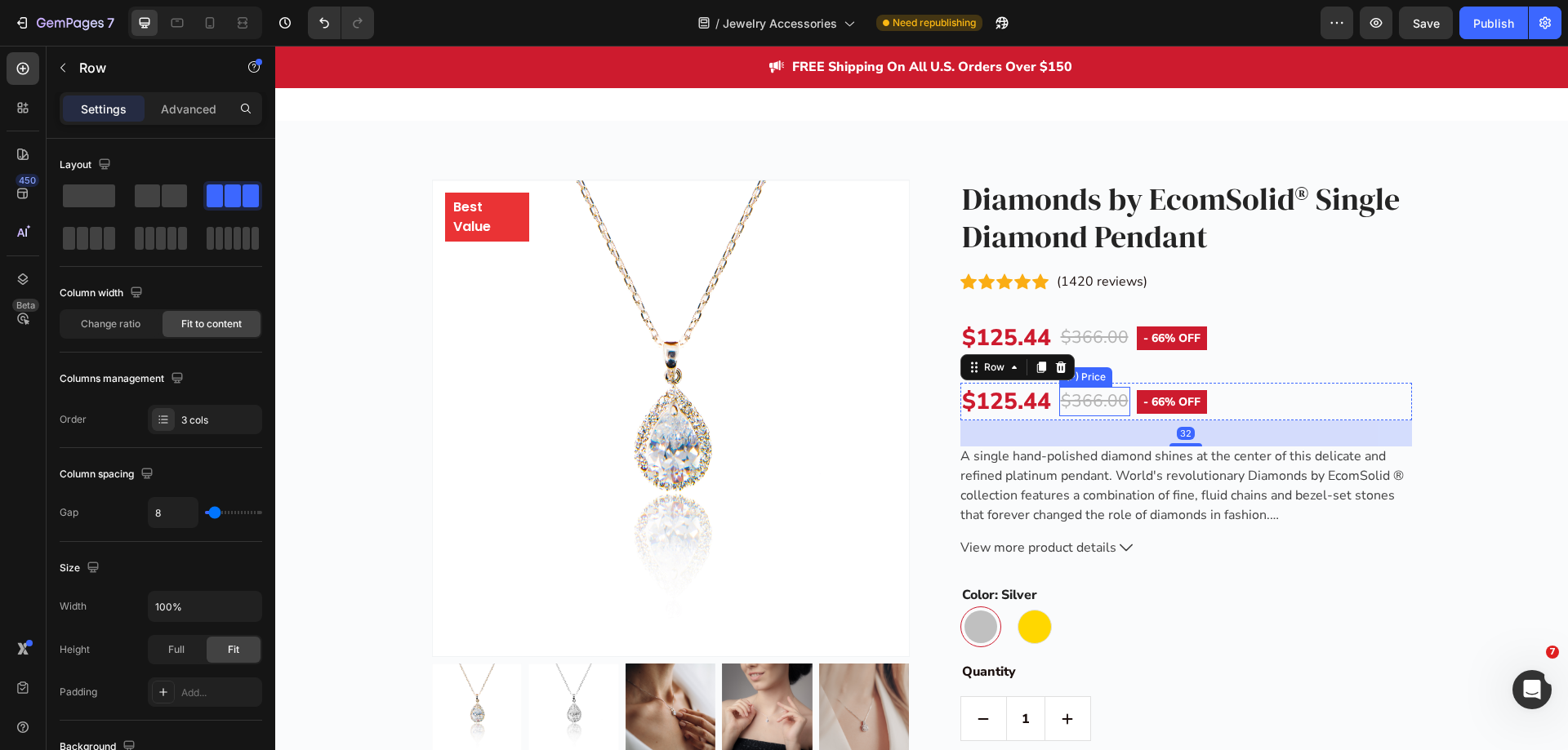
click at [1086, 399] on div "$366.00" at bounding box center [1095, 402] width 71 height 30
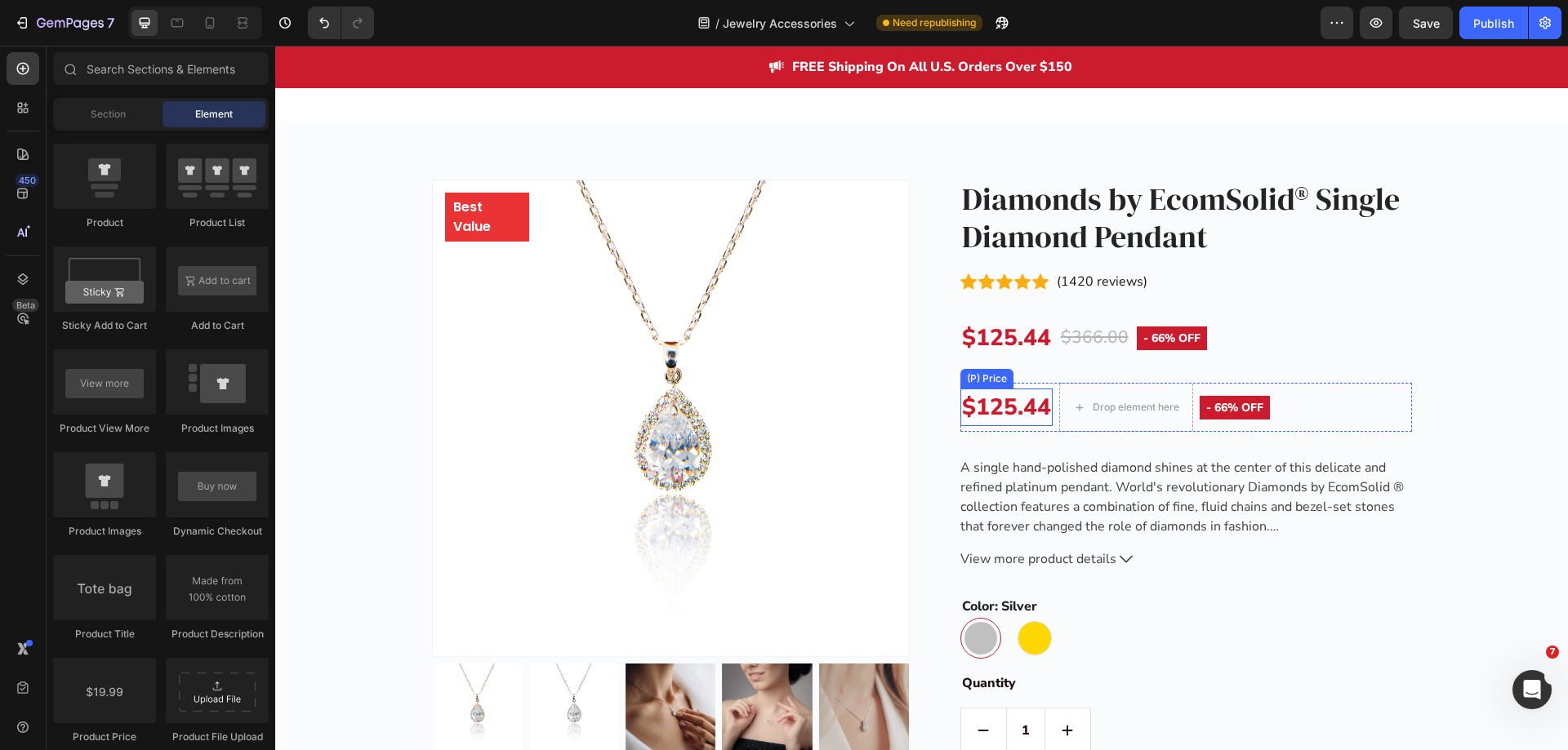
click at [1021, 400] on div "$125.44" at bounding box center [1007, 407] width 93 height 38
drag, startPoint x: 459, startPoint y: 715, endPoint x: 998, endPoint y: 393, distance: 627.9
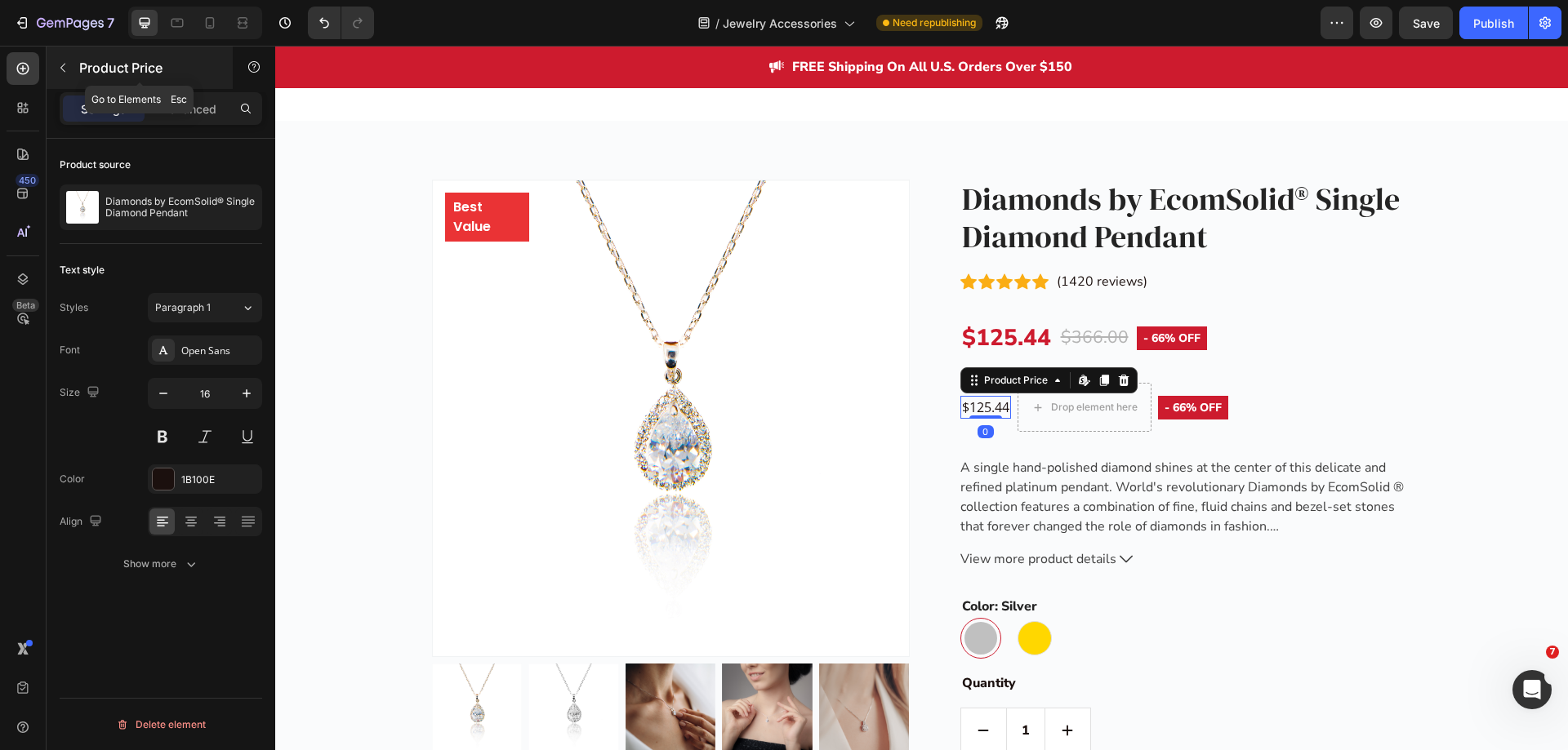
click at [62, 72] on icon "button" at bounding box center [63, 68] width 13 height 13
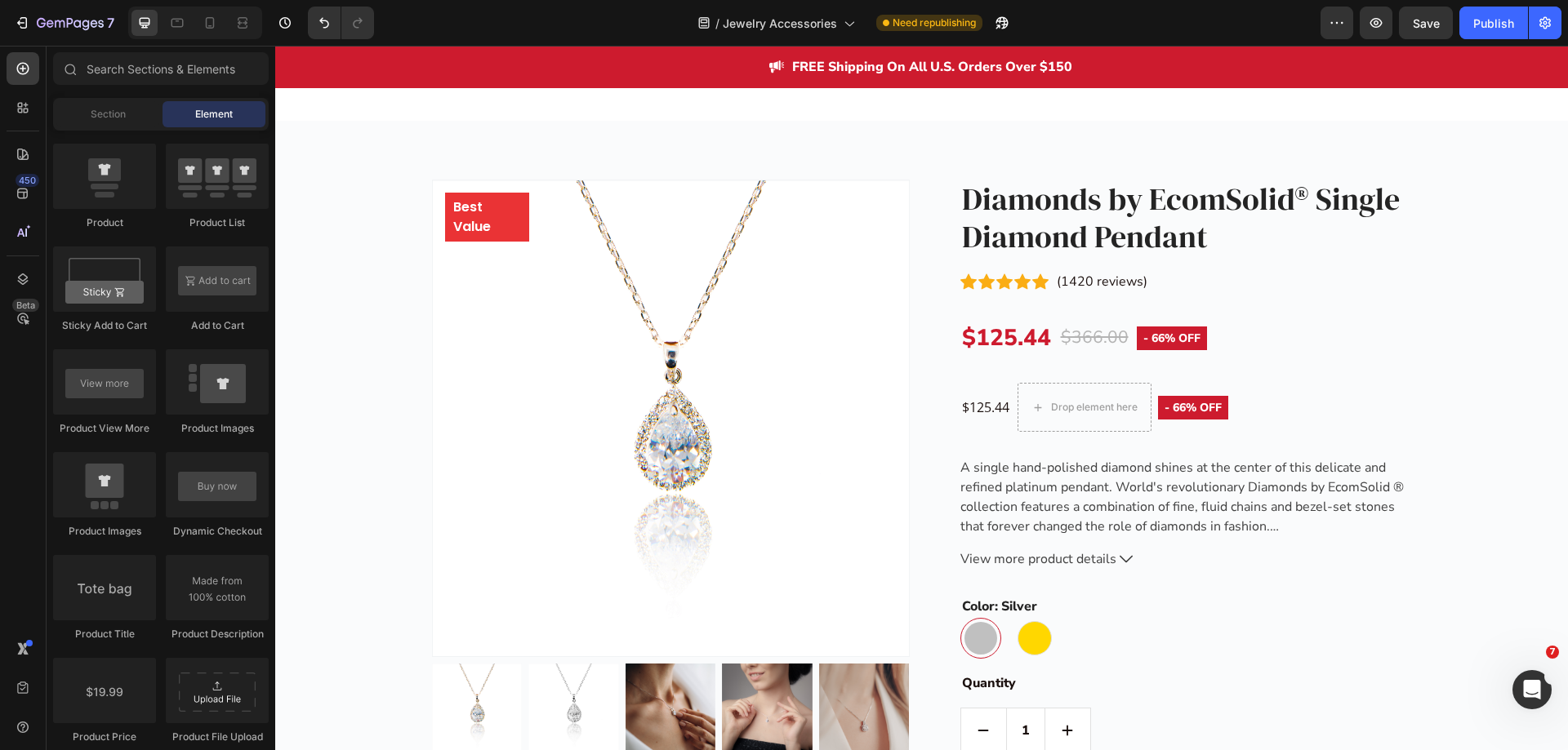
scroll to position [2368, 0]
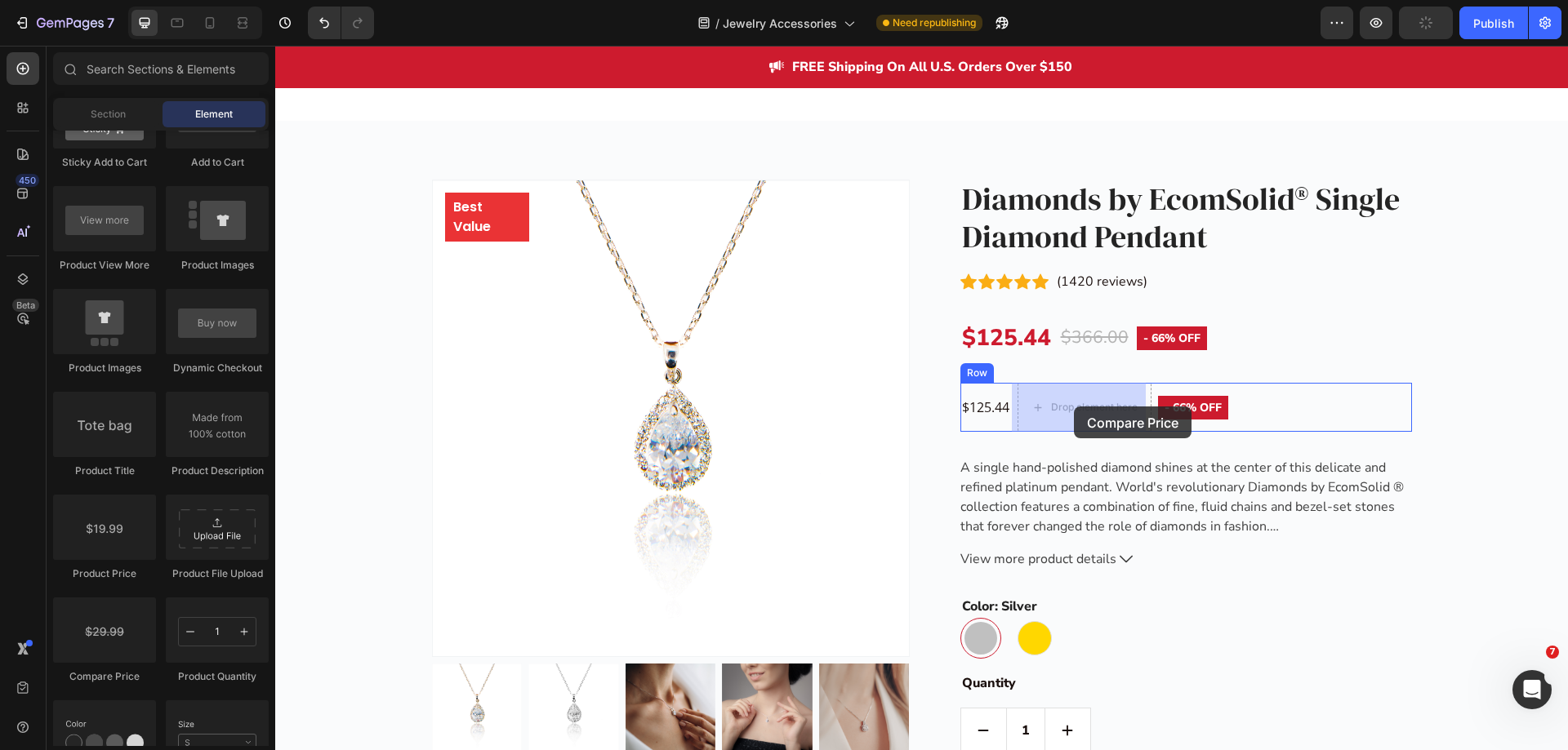
drag, startPoint x: 379, startPoint y: 690, endPoint x: 1074, endPoint y: 406, distance: 750.8
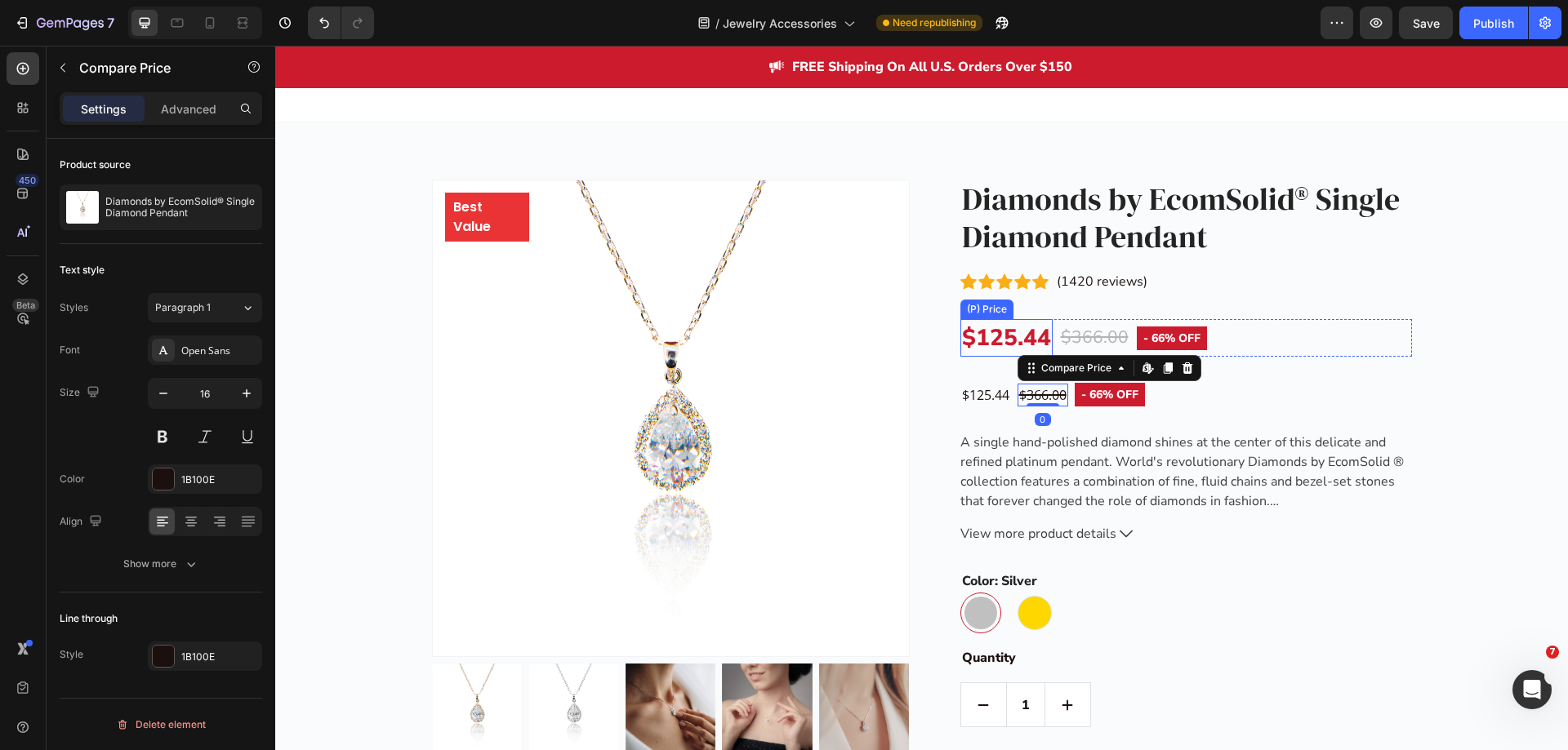
click at [992, 340] on div "$125.44" at bounding box center [1007, 338] width 93 height 38
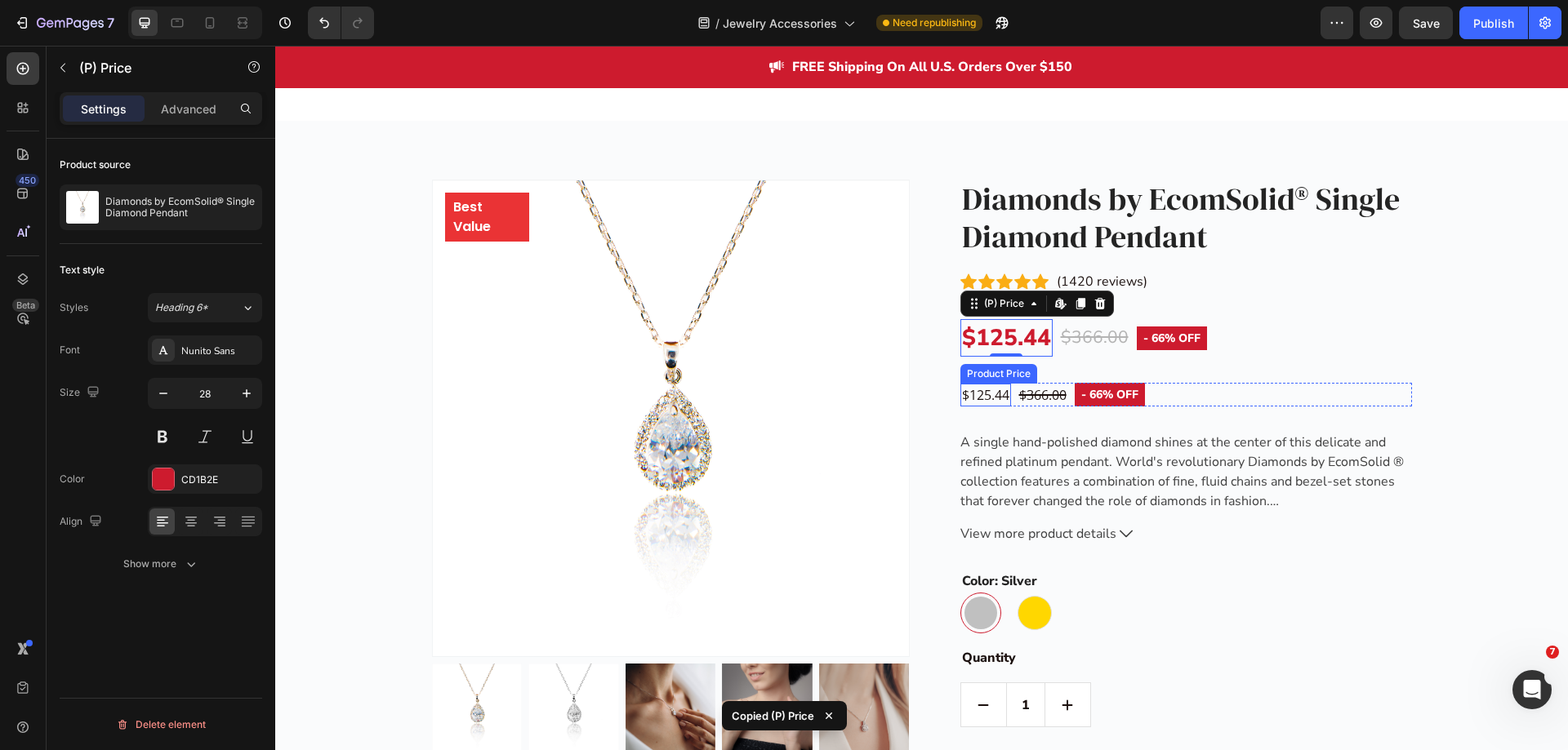
click at [994, 397] on div "$125.44" at bounding box center [985, 394] width 51 height 23
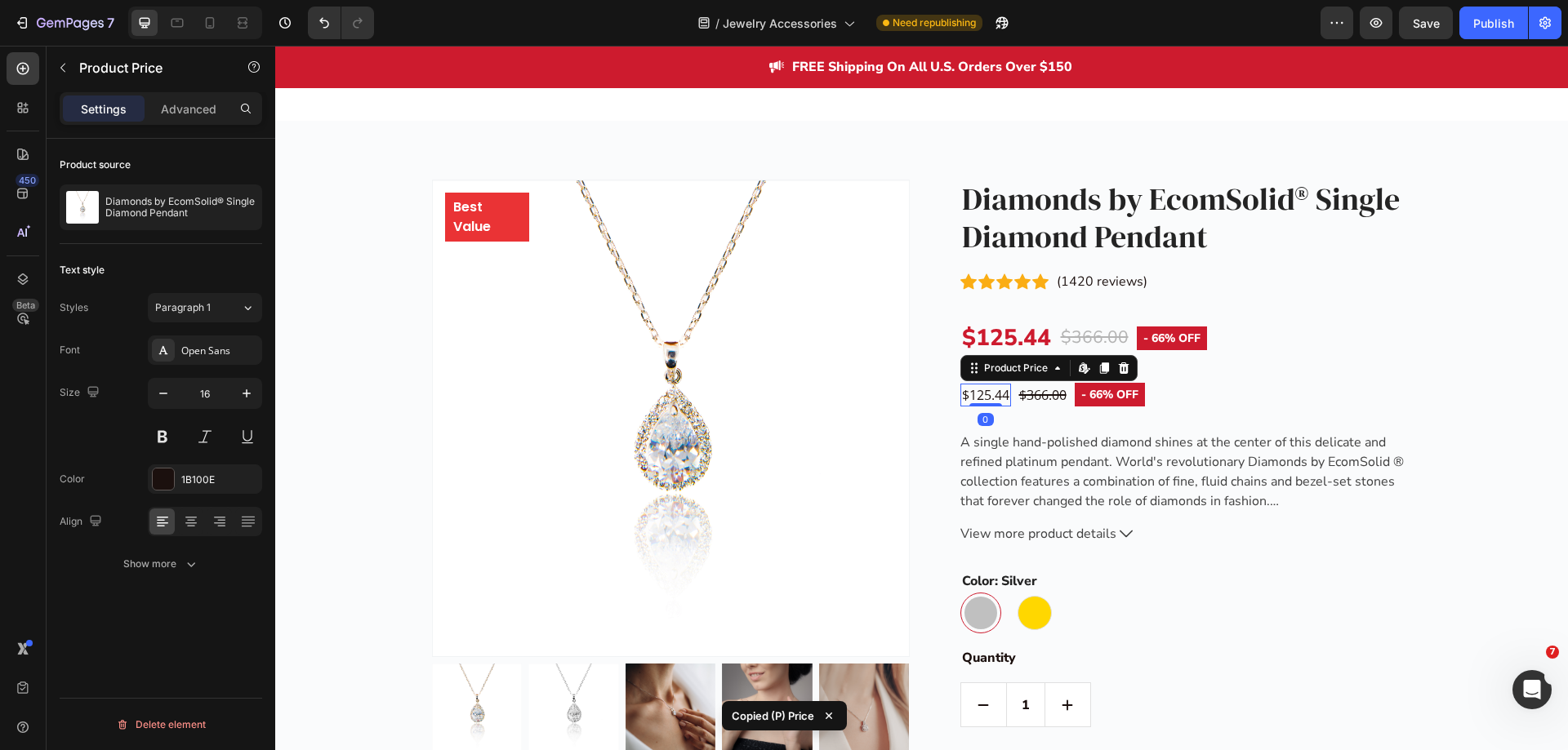
type input "28"
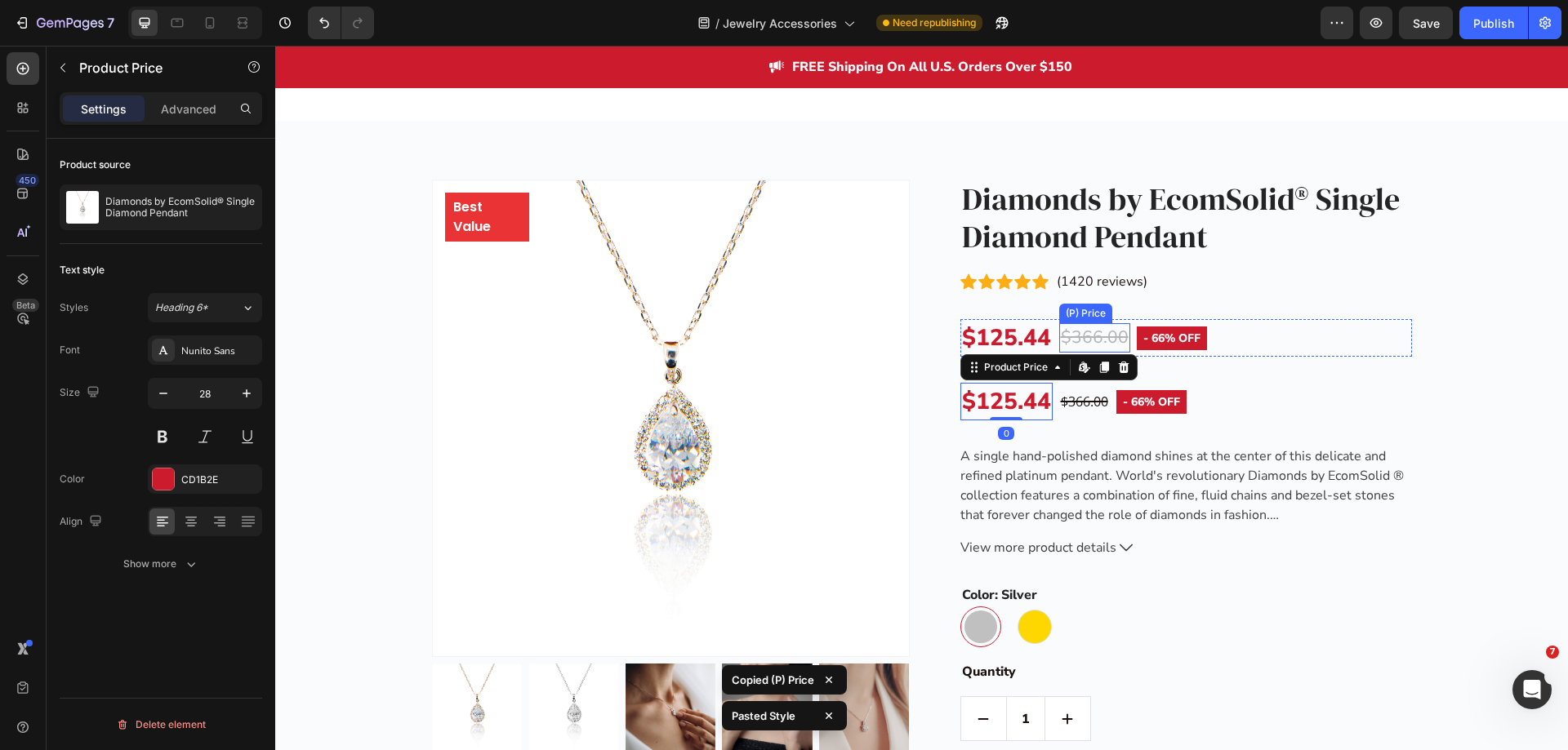
click at [1077, 339] on div "$366.00" at bounding box center [1095, 338] width 71 height 30
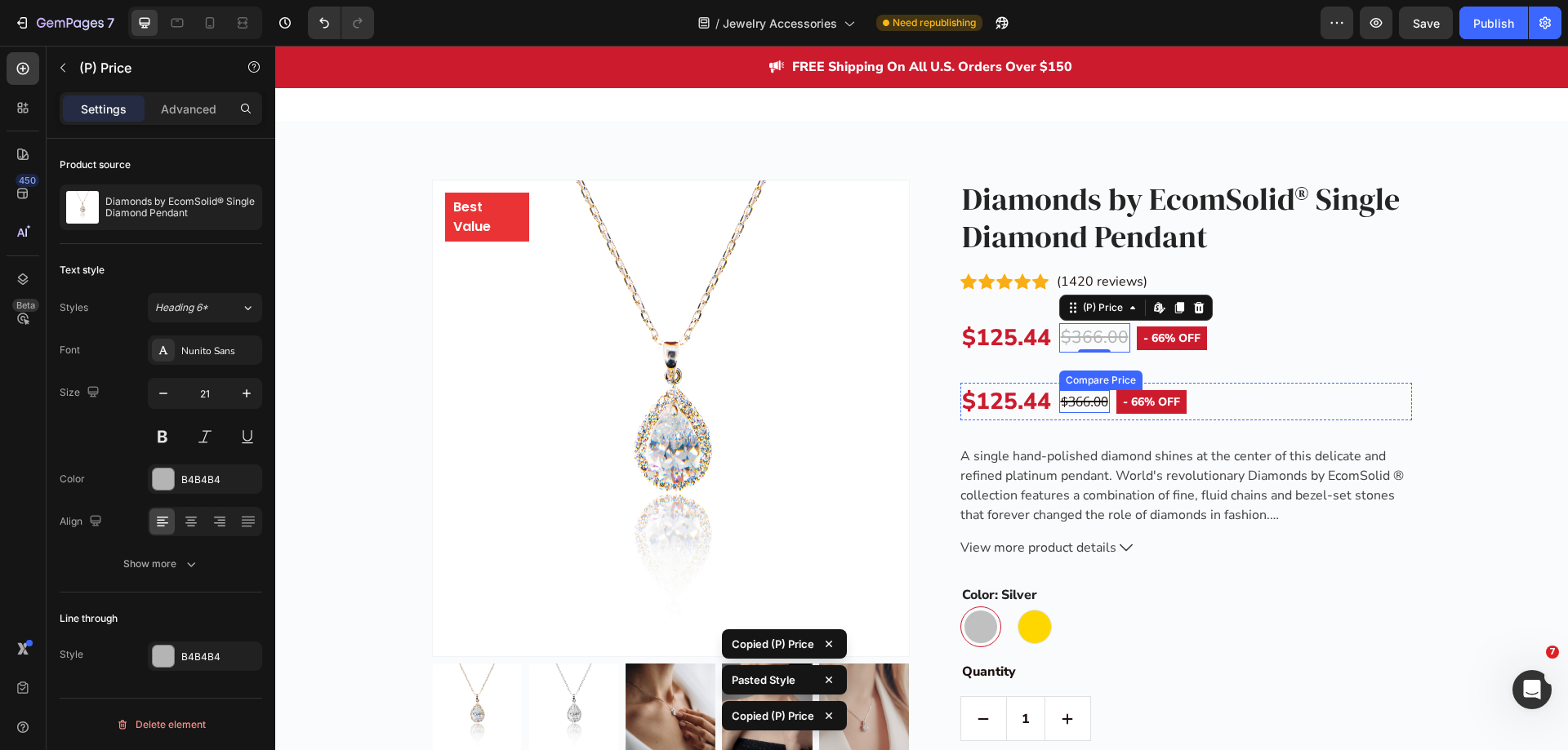
click at [1073, 404] on div "$366.00" at bounding box center [1085, 402] width 51 height 23
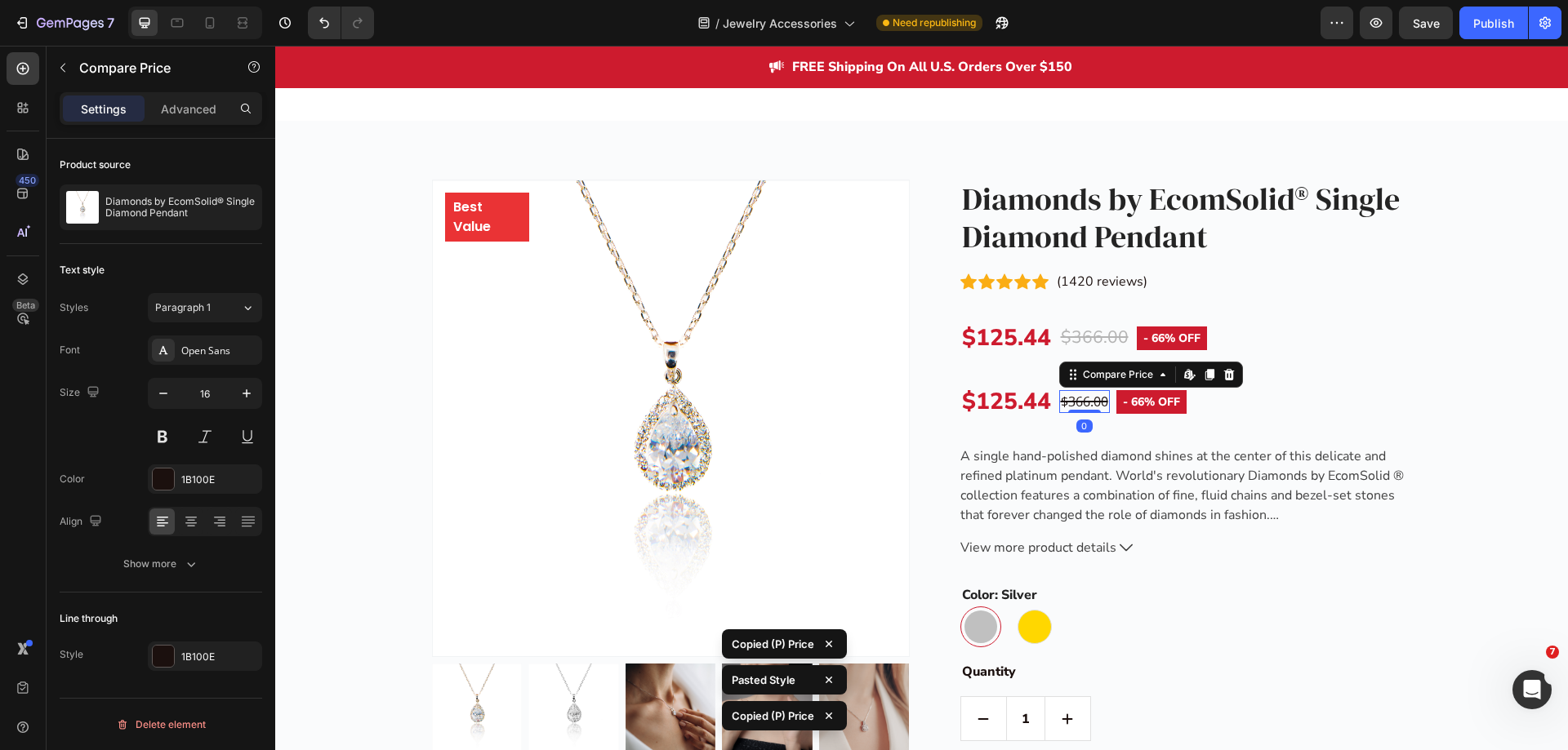
type input "21"
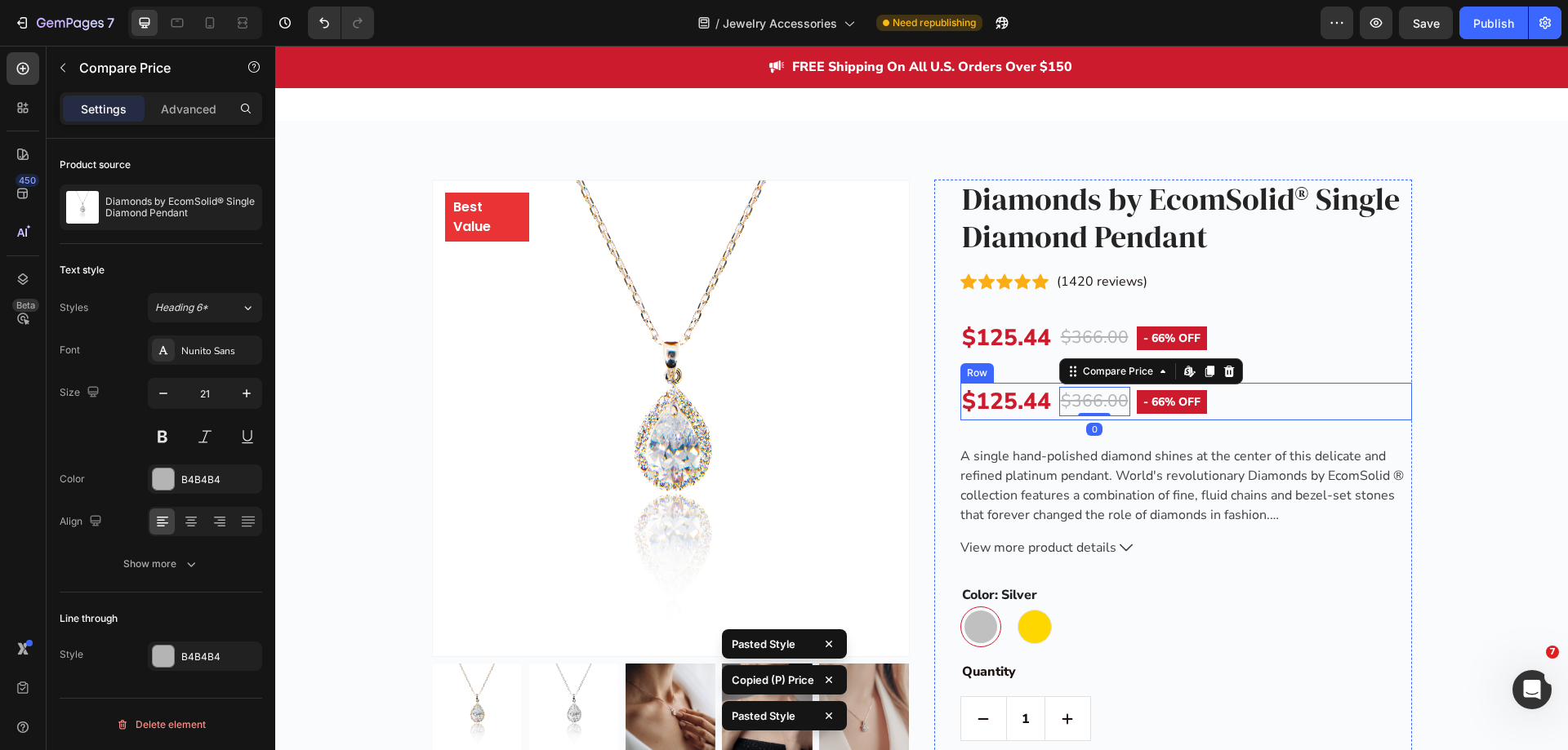
click at [1236, 410] on div "$125.44 Product Price Product Price $366.00 Compare Price Edit content in Shopi…" at bounding box center [1186, 402] width 452 height 38
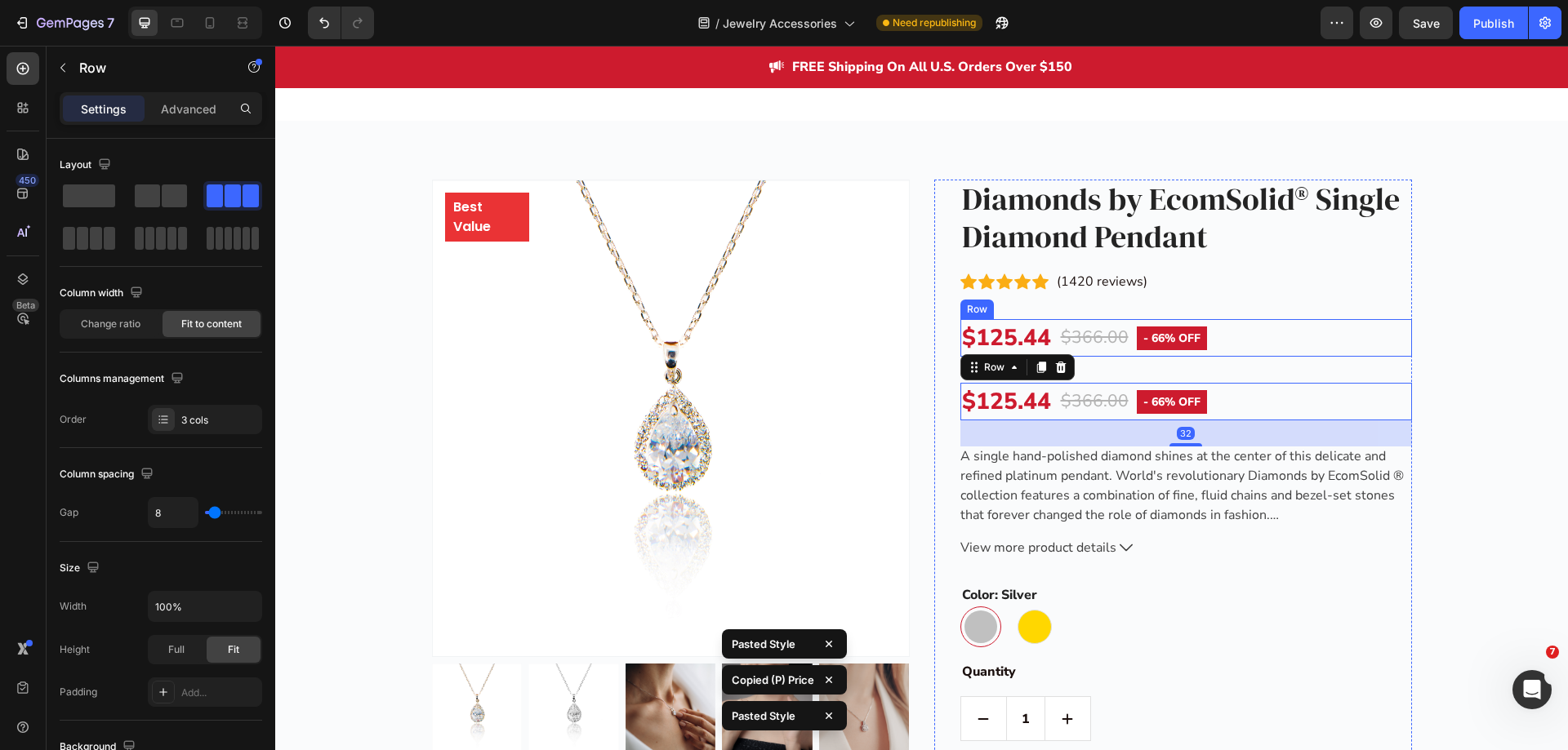
click at [1242, 349] on div "$125.44 (P) Price (P) Price $366.00 (P) Price (P) Price - 66% off Product Badge…" at bounding box center [1186, 338] width 452 height 38
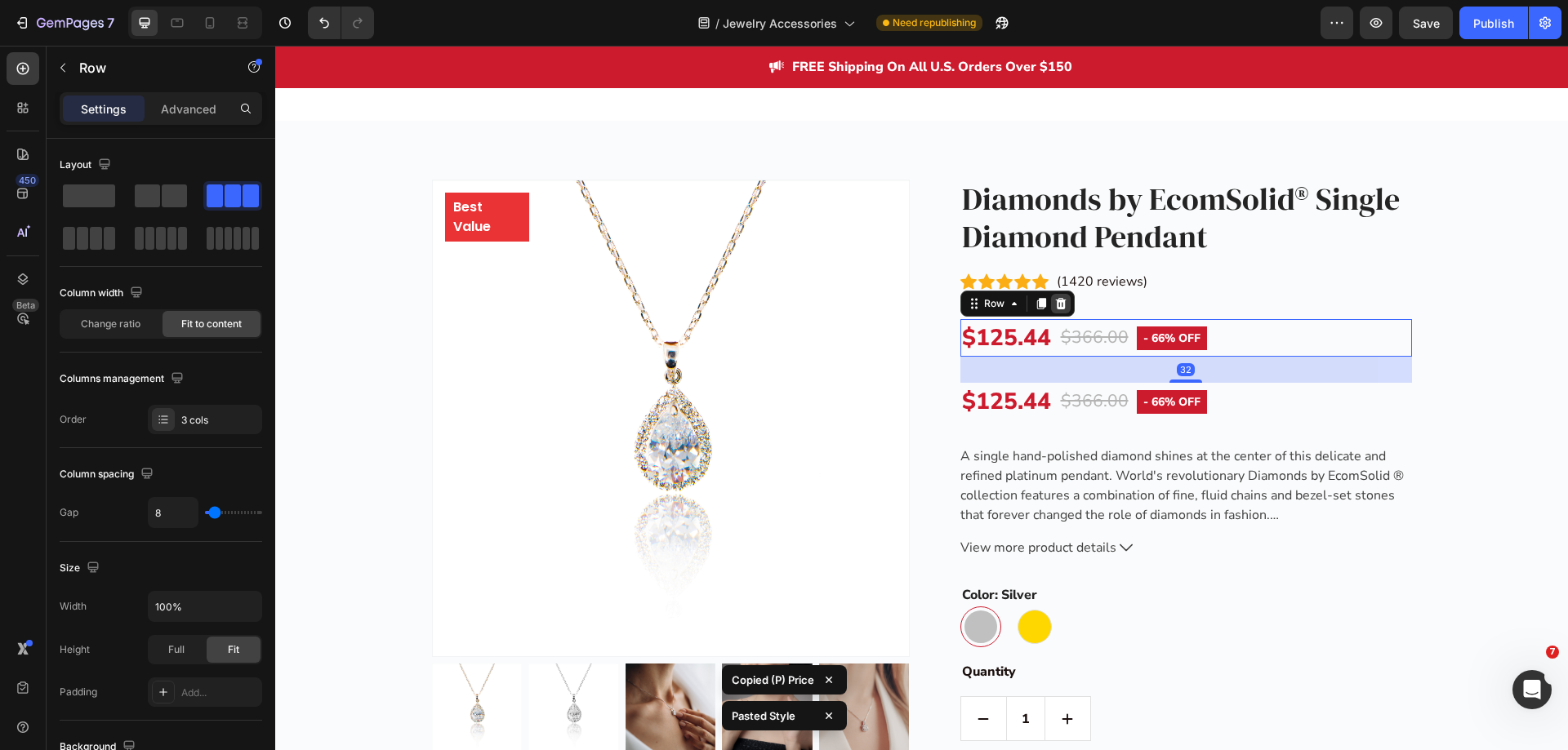
click at [1060, 303] on icon at bounding box center [1060, 304] width 13 height 13
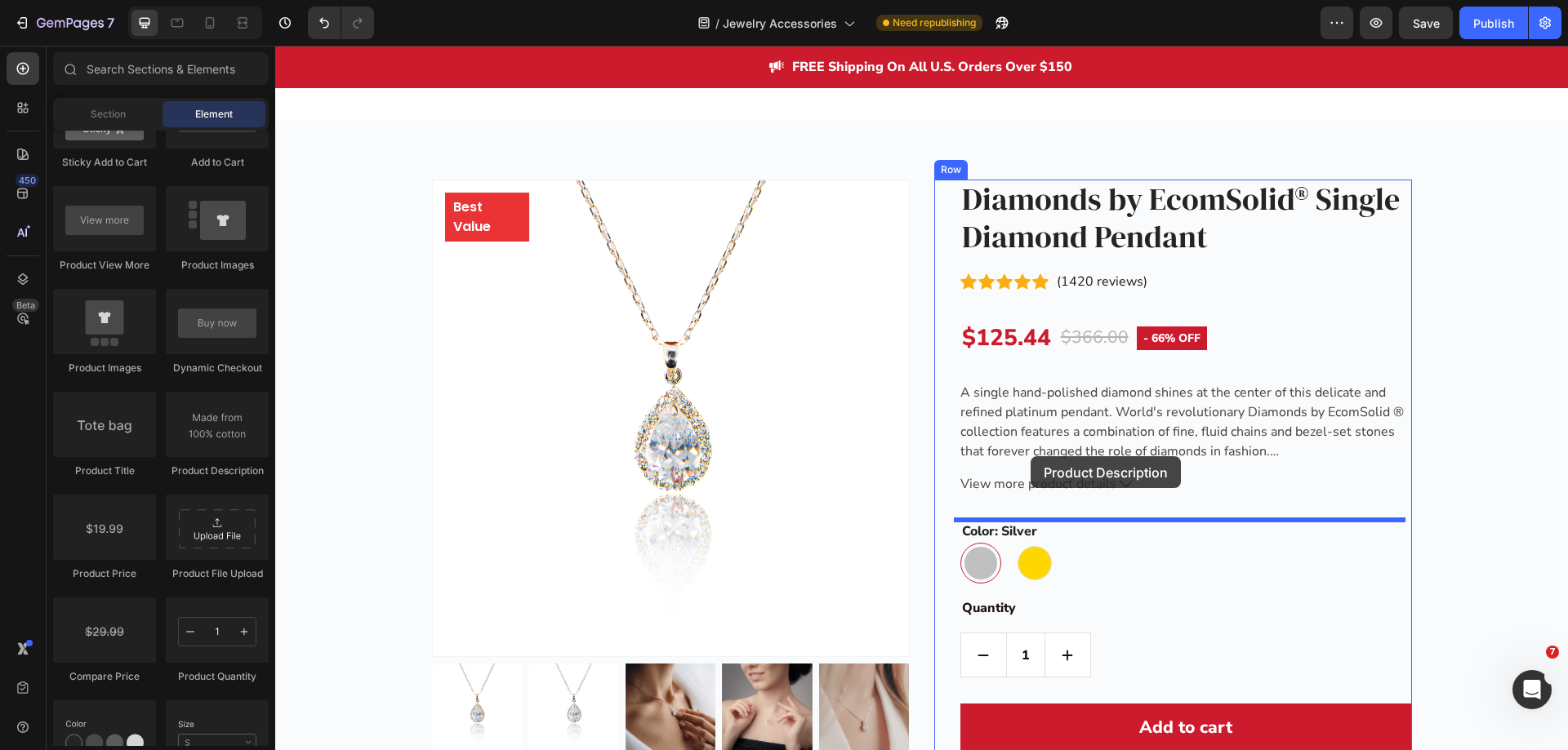
drag, startPoint x: 495, startPoint y: 472, endPoint x: 1031, endPoint y: 456, distance: 536.2
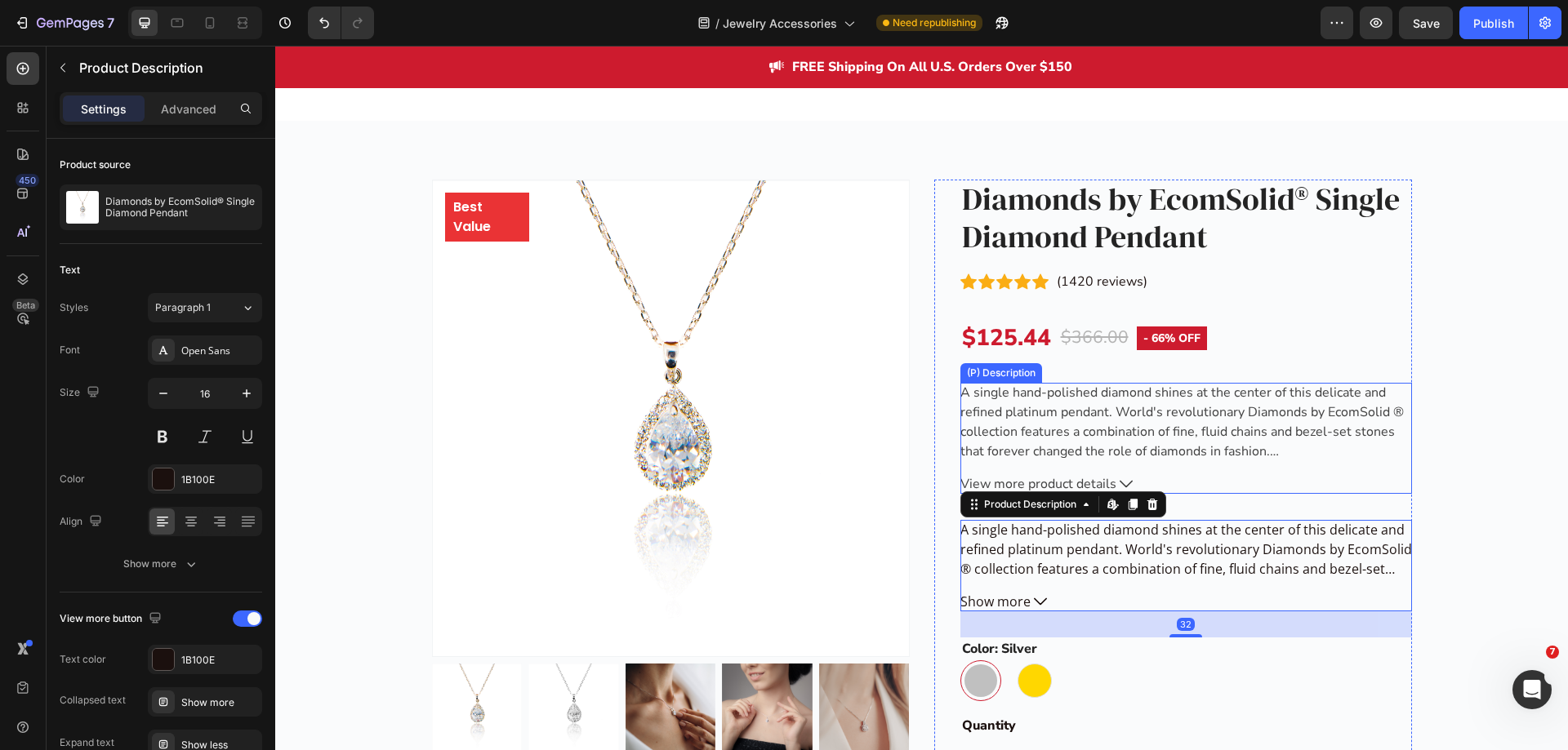
scroll to position [2205, 0]
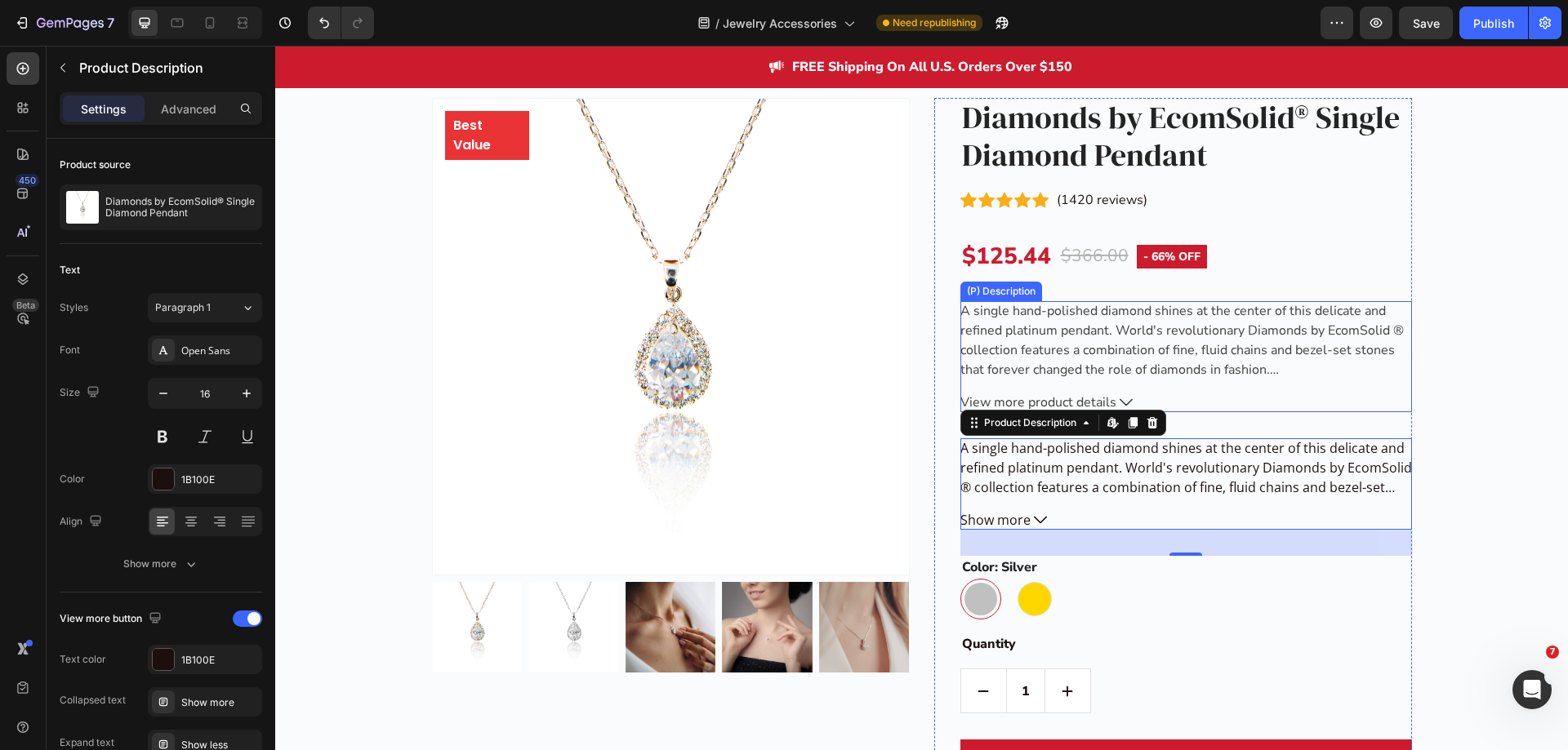
click at [1019, 381] on div "A single hand-polished diamond shines at the center of this delicate and refine…" at bounding box center [1186, 356] width 452 height 111
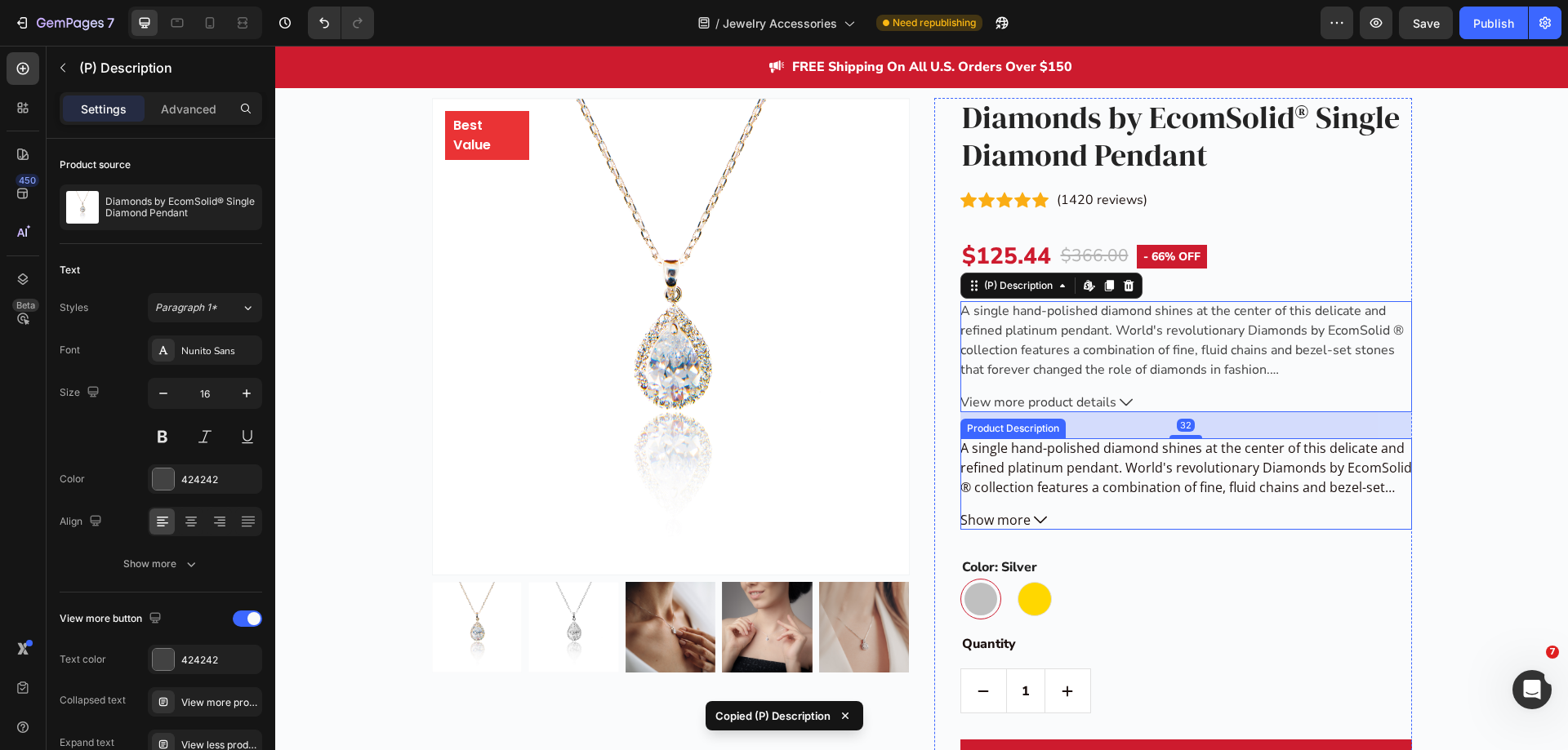
click at [1168, 468] on p "A single hand-polished diamond shines at the center of this delicate and refine…" at bounding box center [1186, 477] width 452 height 77
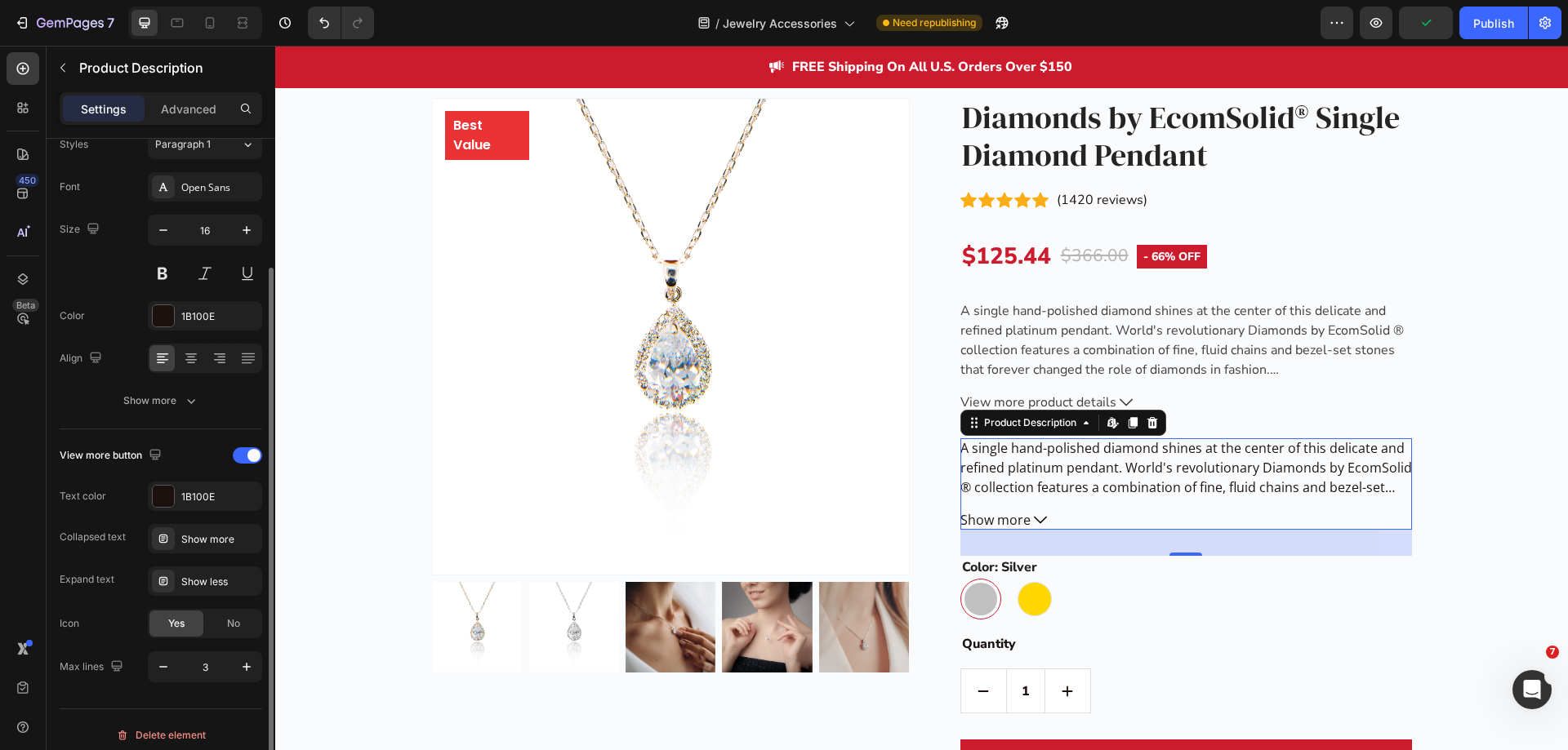
scroll to position [174, 0]
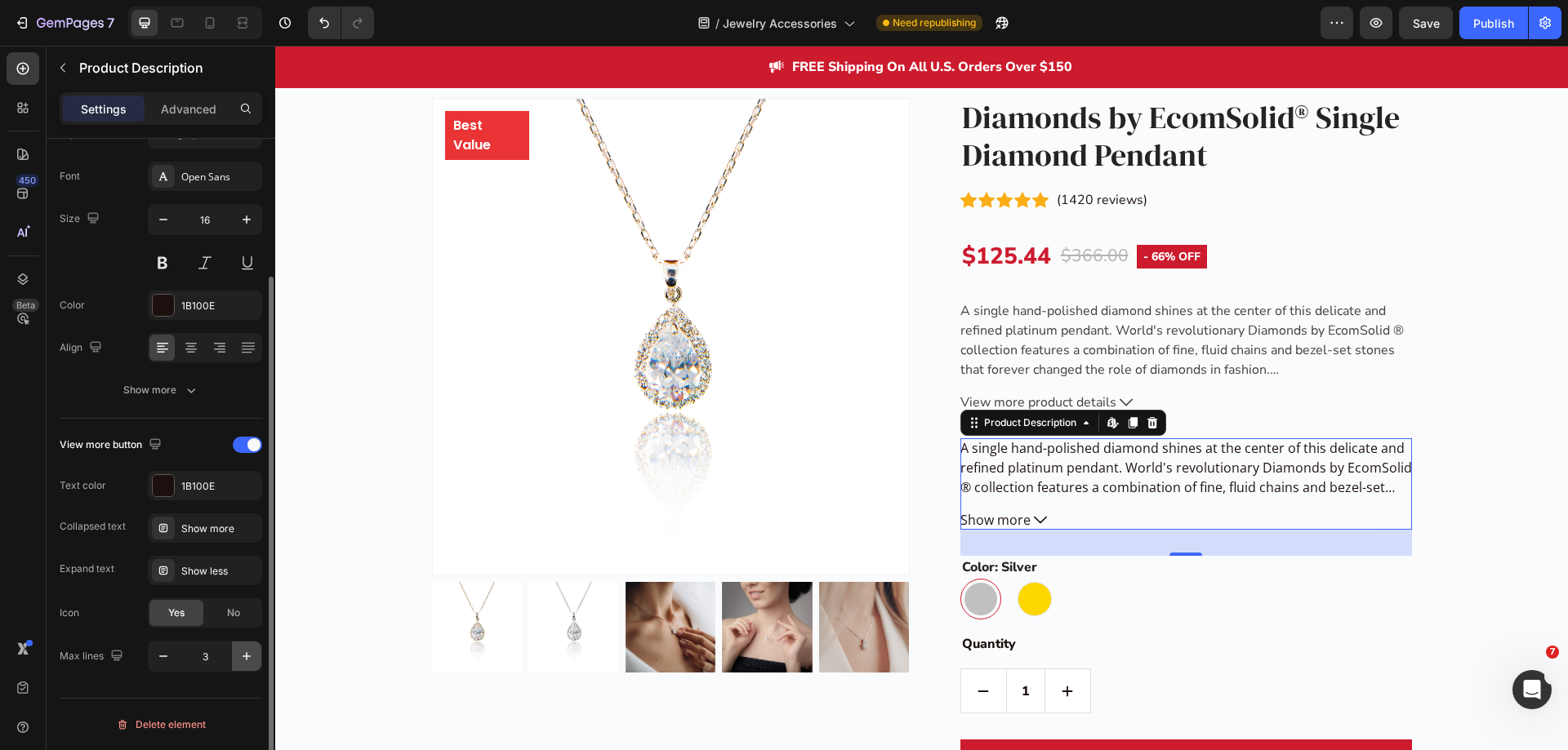
click at [245, 647] on button "button" at bounding box center [246, 656] width 30 height 30
type input "4"
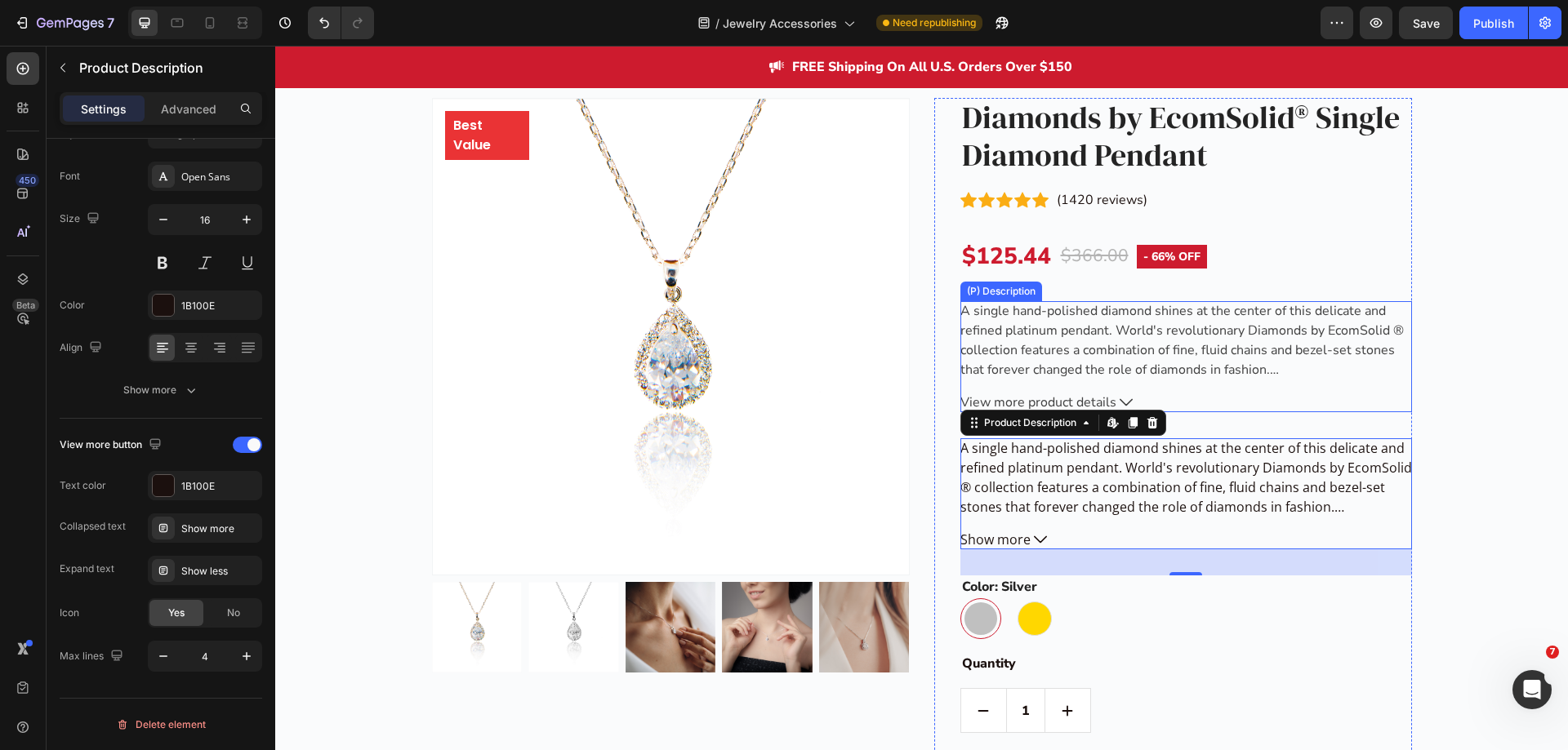
click at [1021, 330] on p "A single hand-polished diamond shines at the center of this delicate and refine…" at bounding box center [1182, 340] width 444 height 77
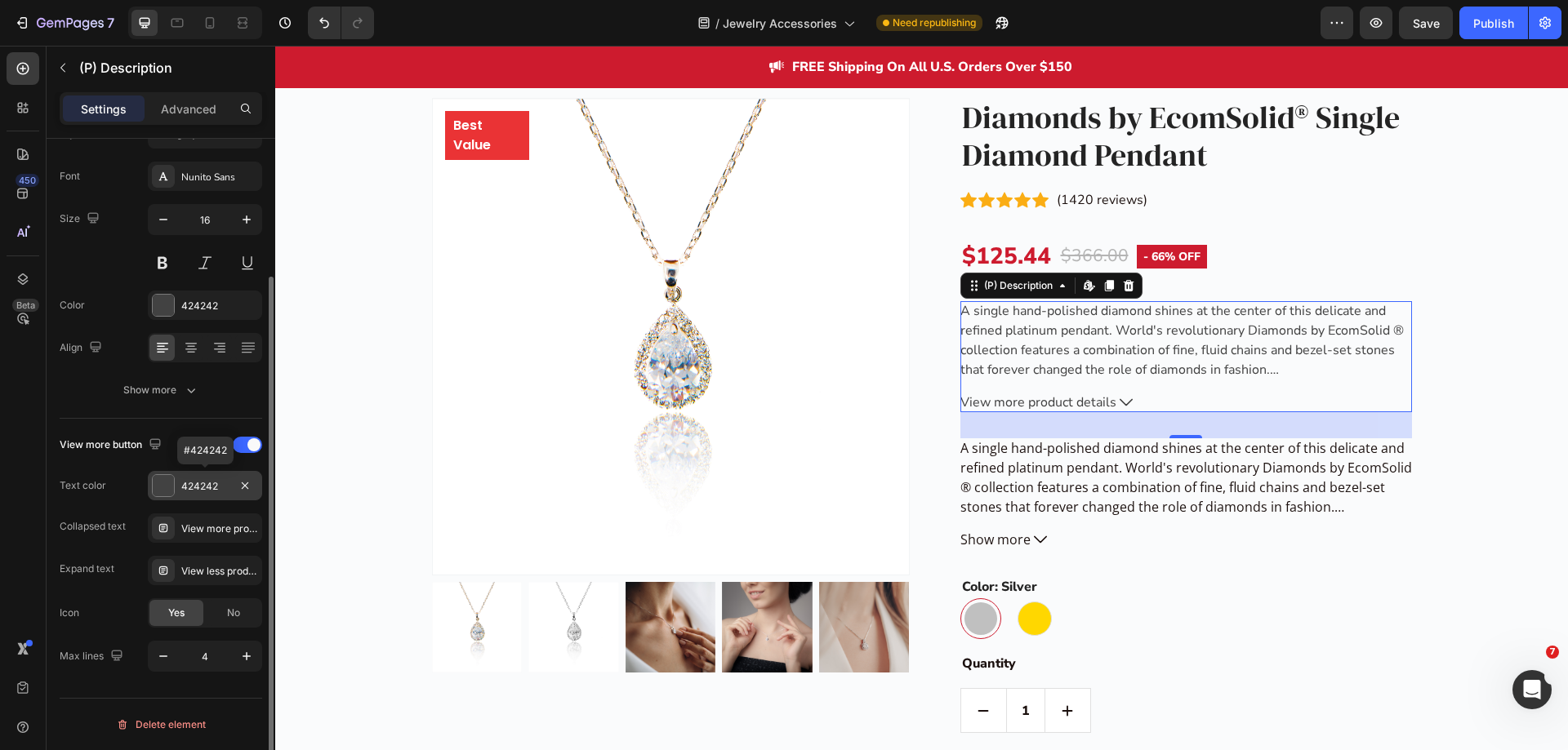
click at [196, 486] on div "424242" at bounding box center [205, 487] width 47 height 15
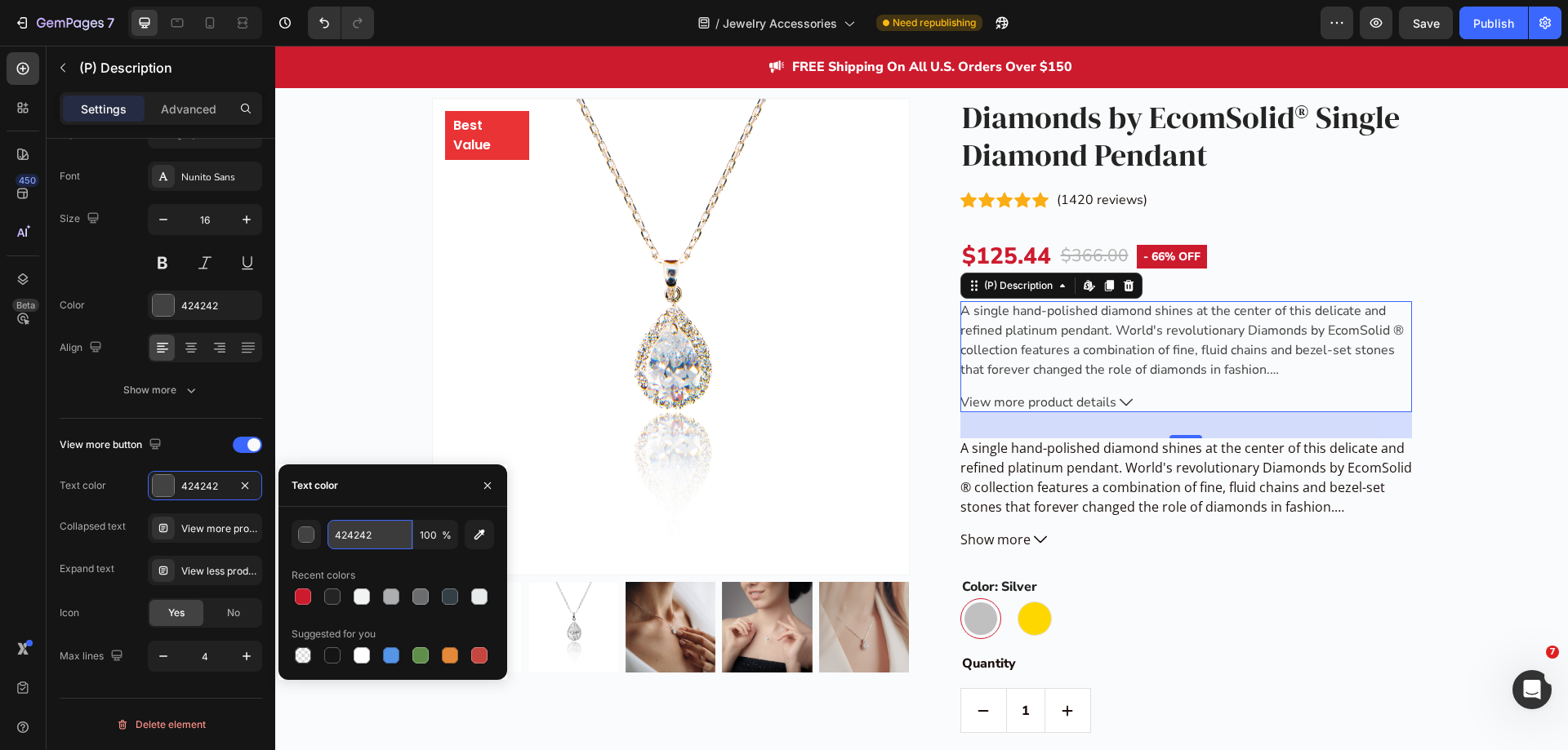
click at [349, 531] on input "424242" at bounding box center [370, 535] width 85 height 30
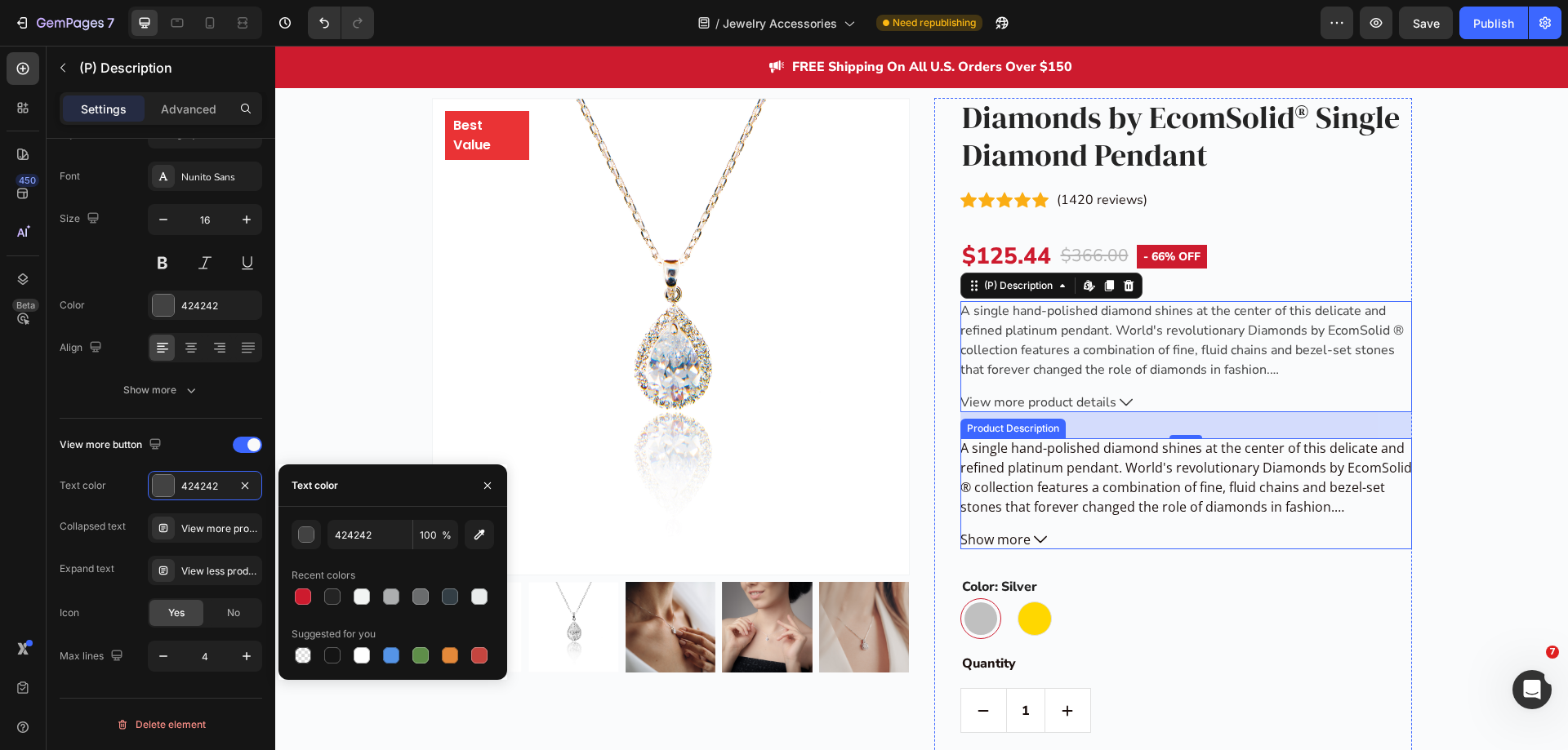
click at [1024, 517] on div "A single hand-polished diamond shines at the center of this delicate and refine…" at bounding box center [1186, 478] width 452 height 79
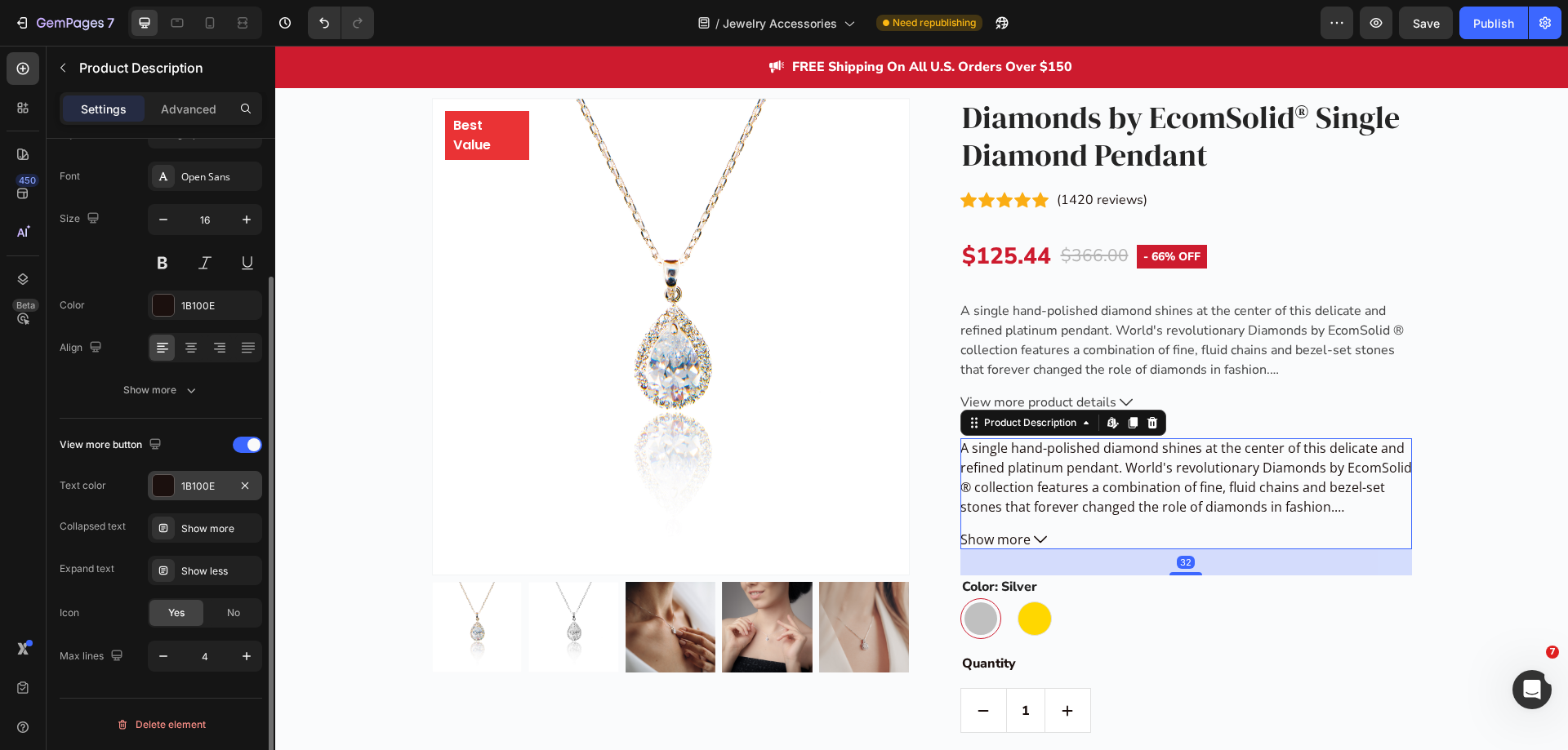
click at [199, 486] on div "1B100E" at bounding box center [205, 487] width 47 height 15
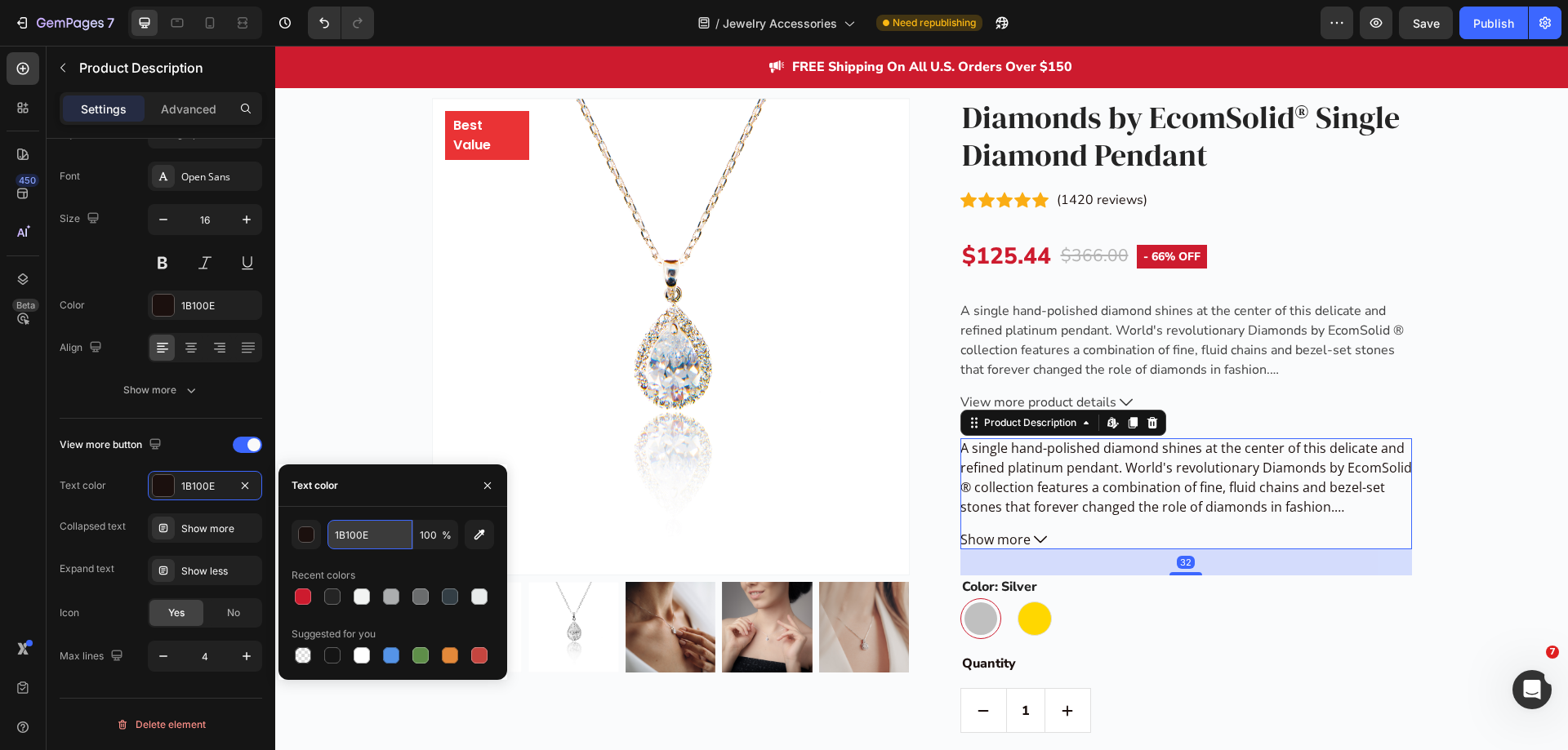
click at [370, 536] on input "1B100E" at bounding box center [370, 535] width 85 height 30
paste input "424242"
type input "424242"
click at [1074, 356] on p "A single hand-polished diamond shines at the center of this delicate and refine…" at bounding box center [1182, 340] width 444 height 77
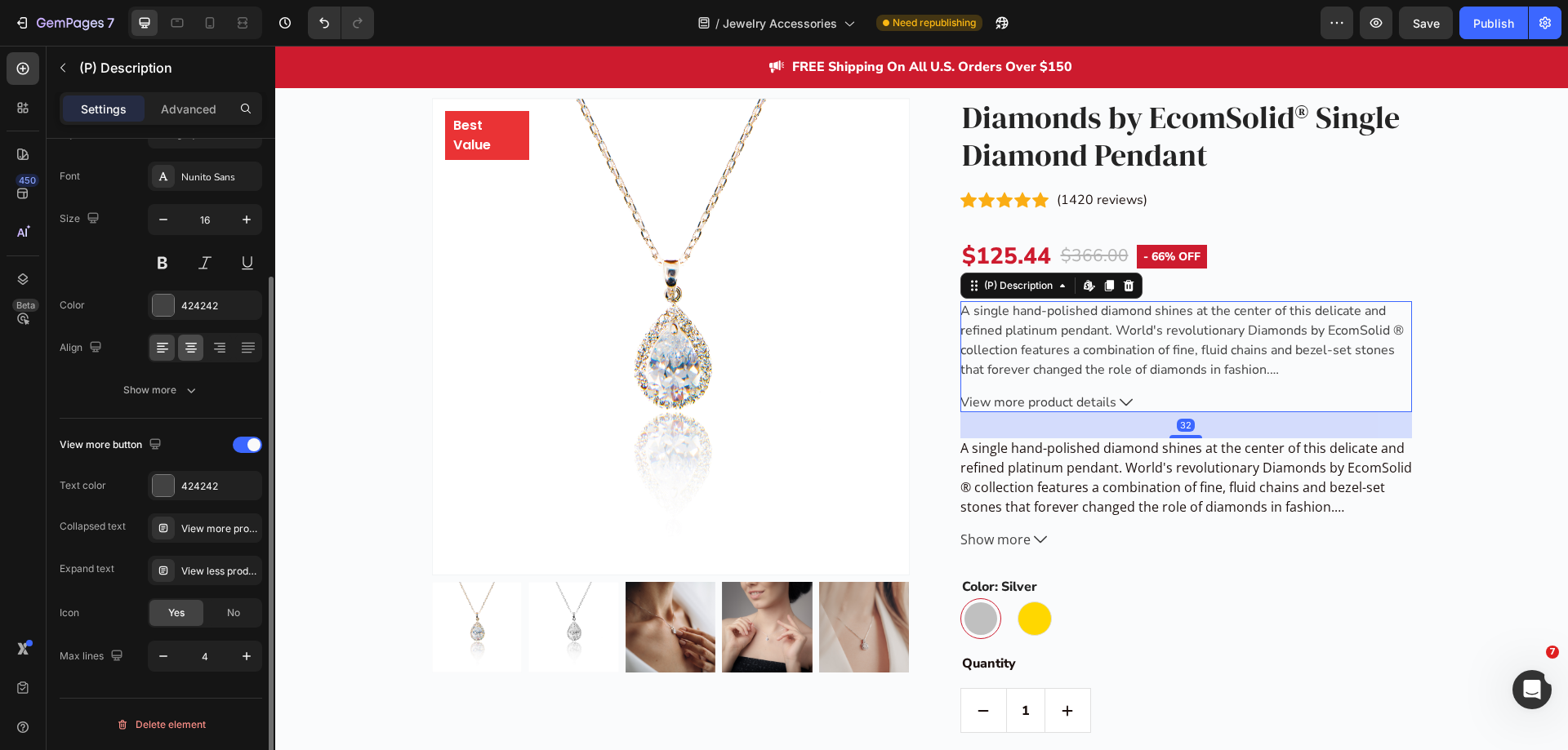
scroll to position [93, 0]
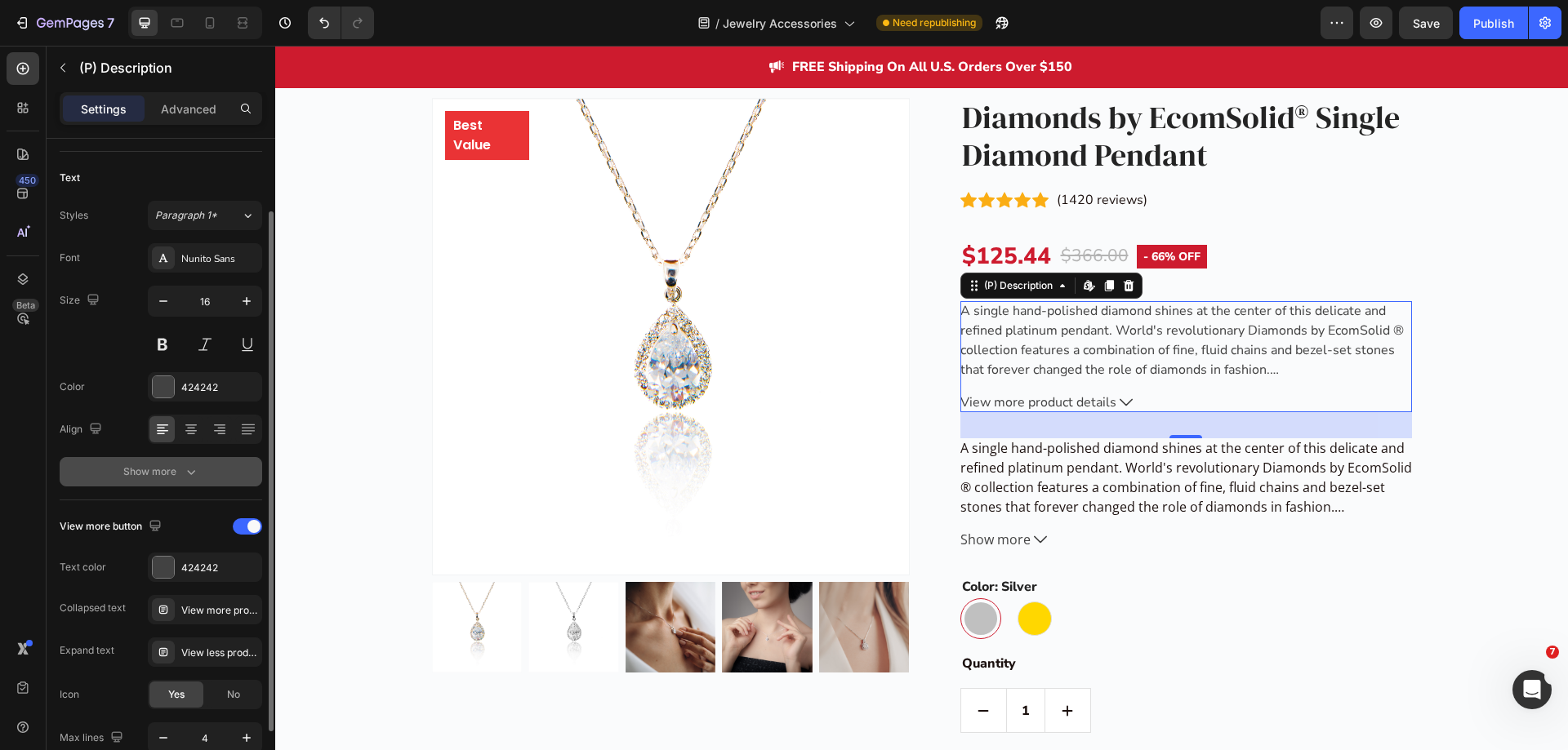
click at [183, 478] on icon "button" at bounding box center [192, 472] width 17 height 17
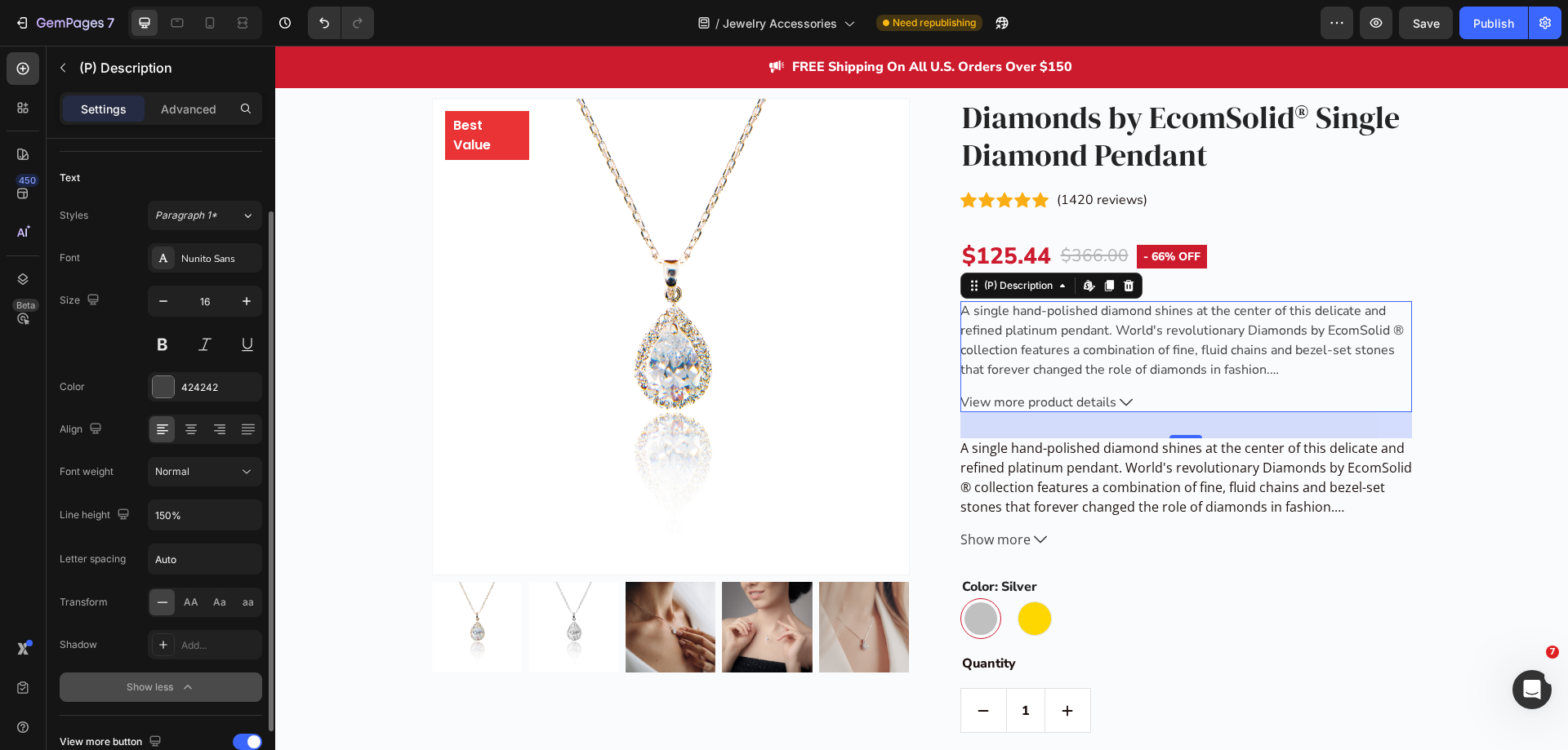
click at [1027, 374] on p "A single hand-polished diamond shines at the center of this delicate and refine…" at bounding box center [1182, 340] width 444 height 77
click at [1039, 507] on p "A single hand-polished diamond shines at the center of this delicate and refine…" at bounding box center [1186, 477] width 452 height 77
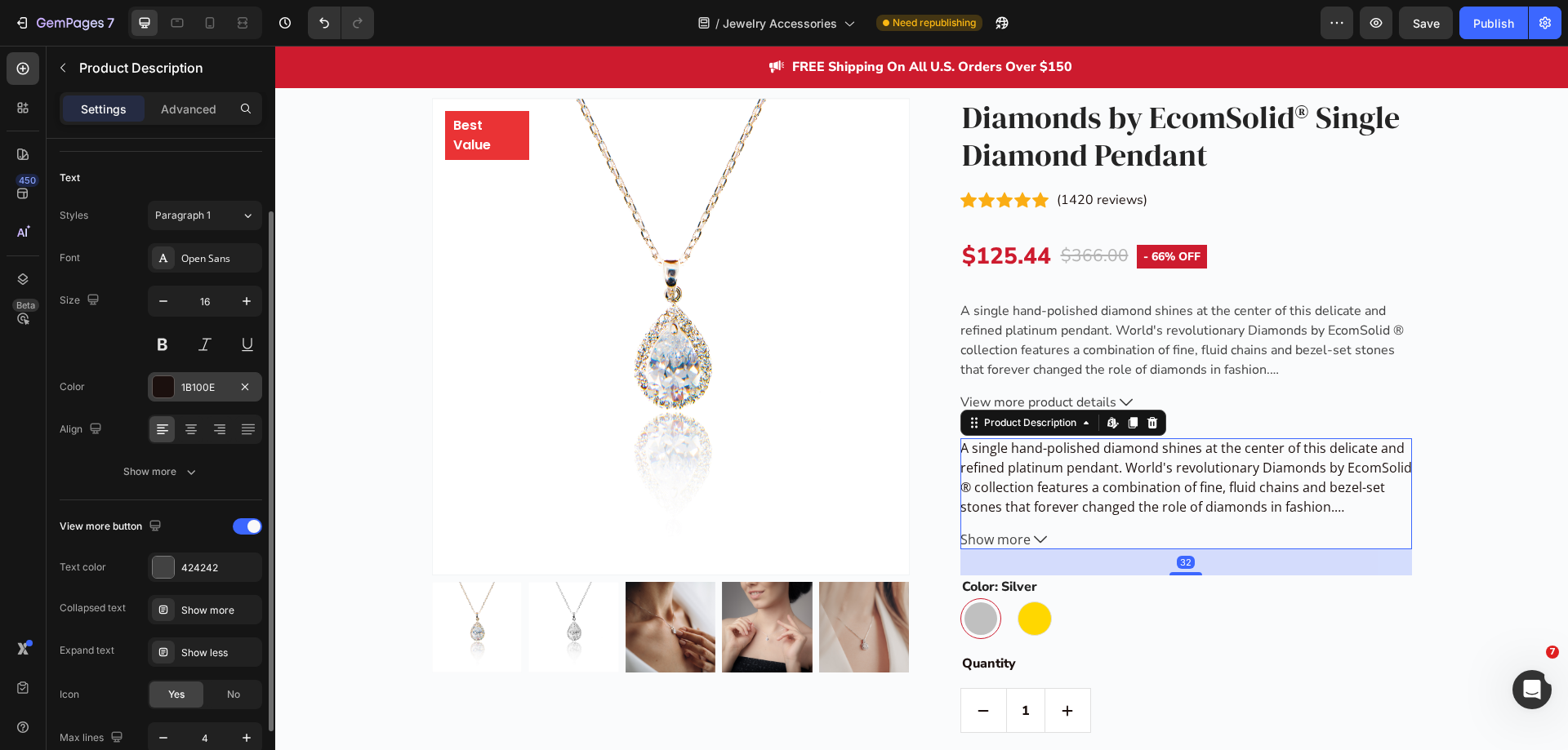
click at [197, 383] on div "1B100E" at bounding box center [205, 388] width 47 height 15
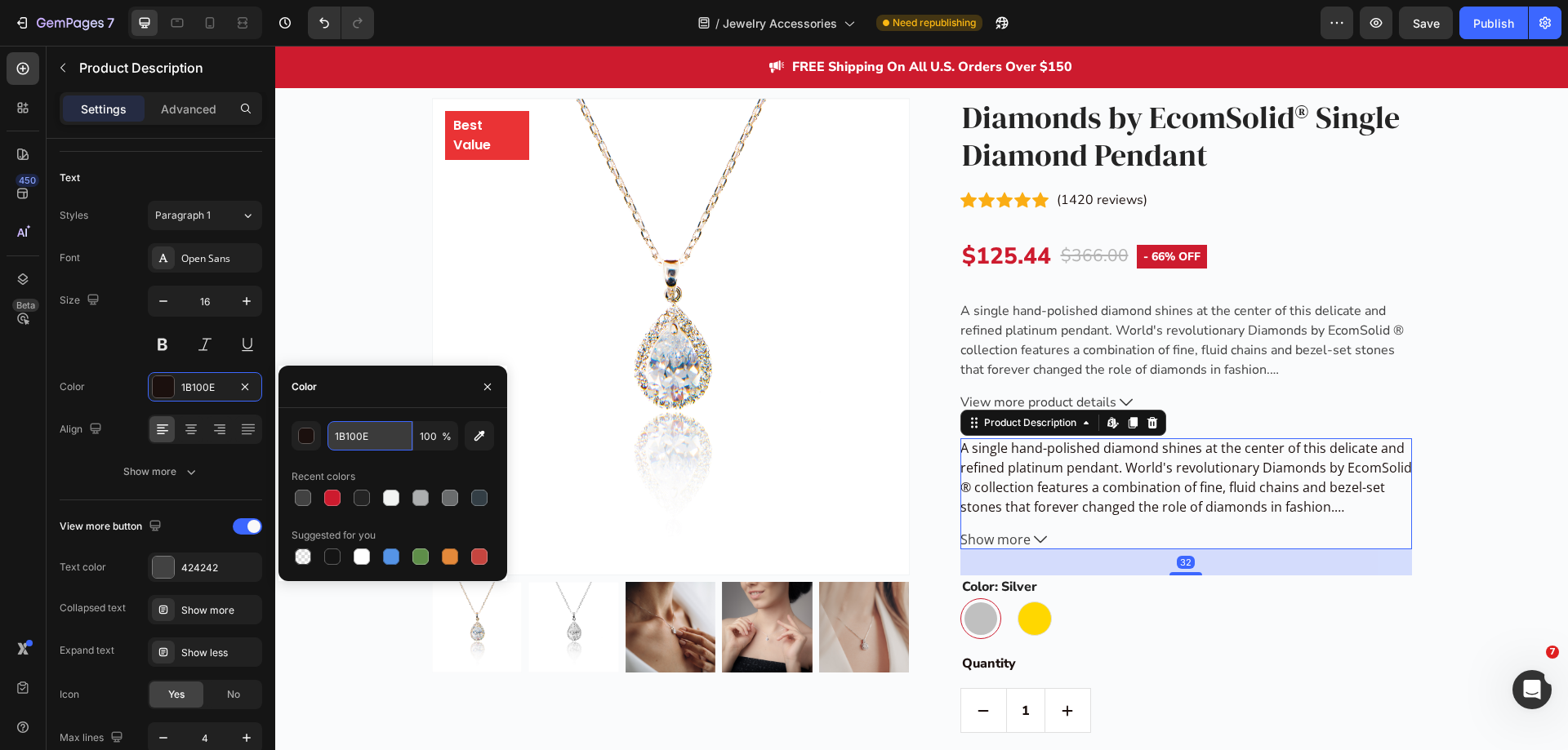
click at [365, 439] on input "1B100E" at bounding box center [370, 436] width 85 height 30
paste input "424242"
type input "424242"
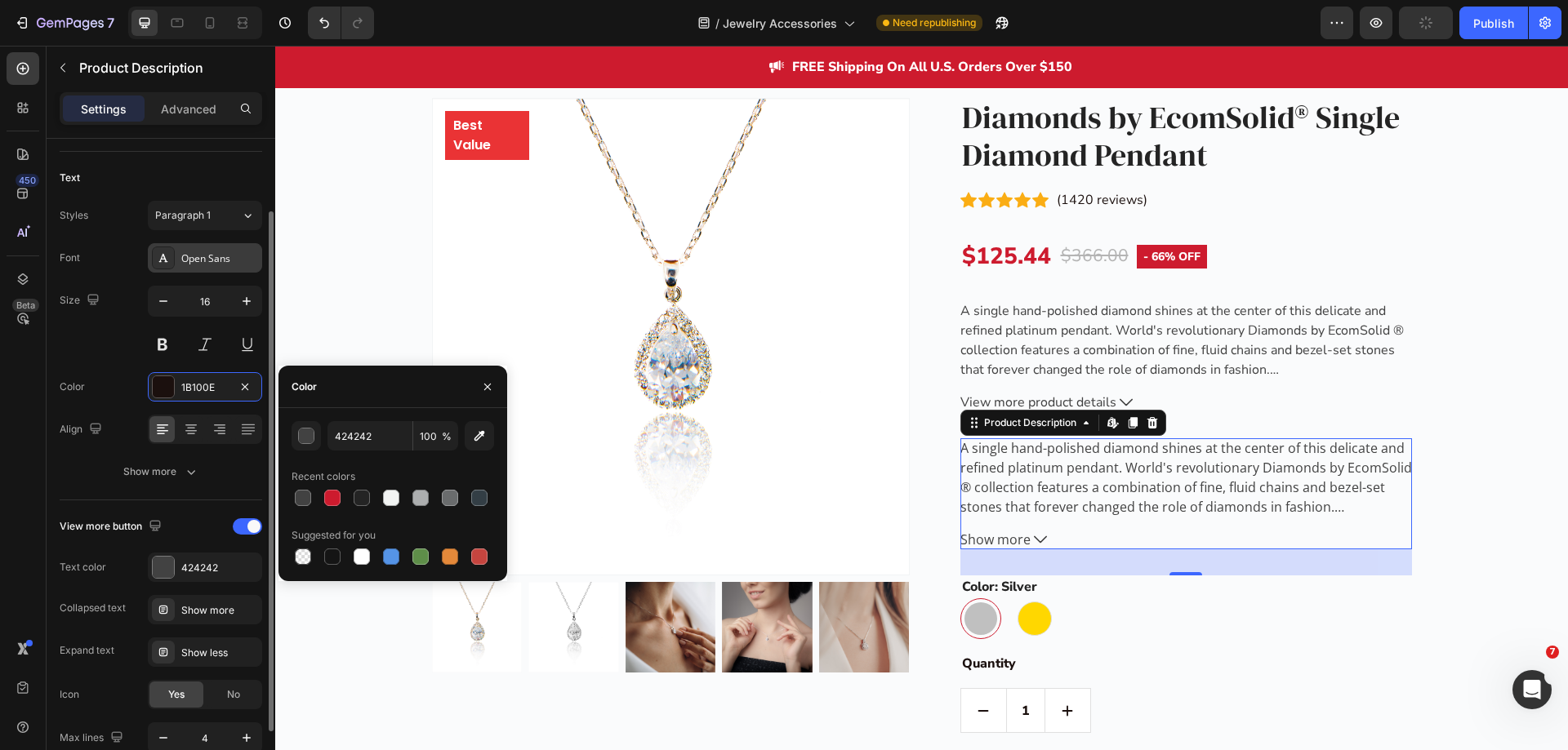
click at [196, 258] on div "Open Sans" at bounding box center [220, 259] width 77 height 15
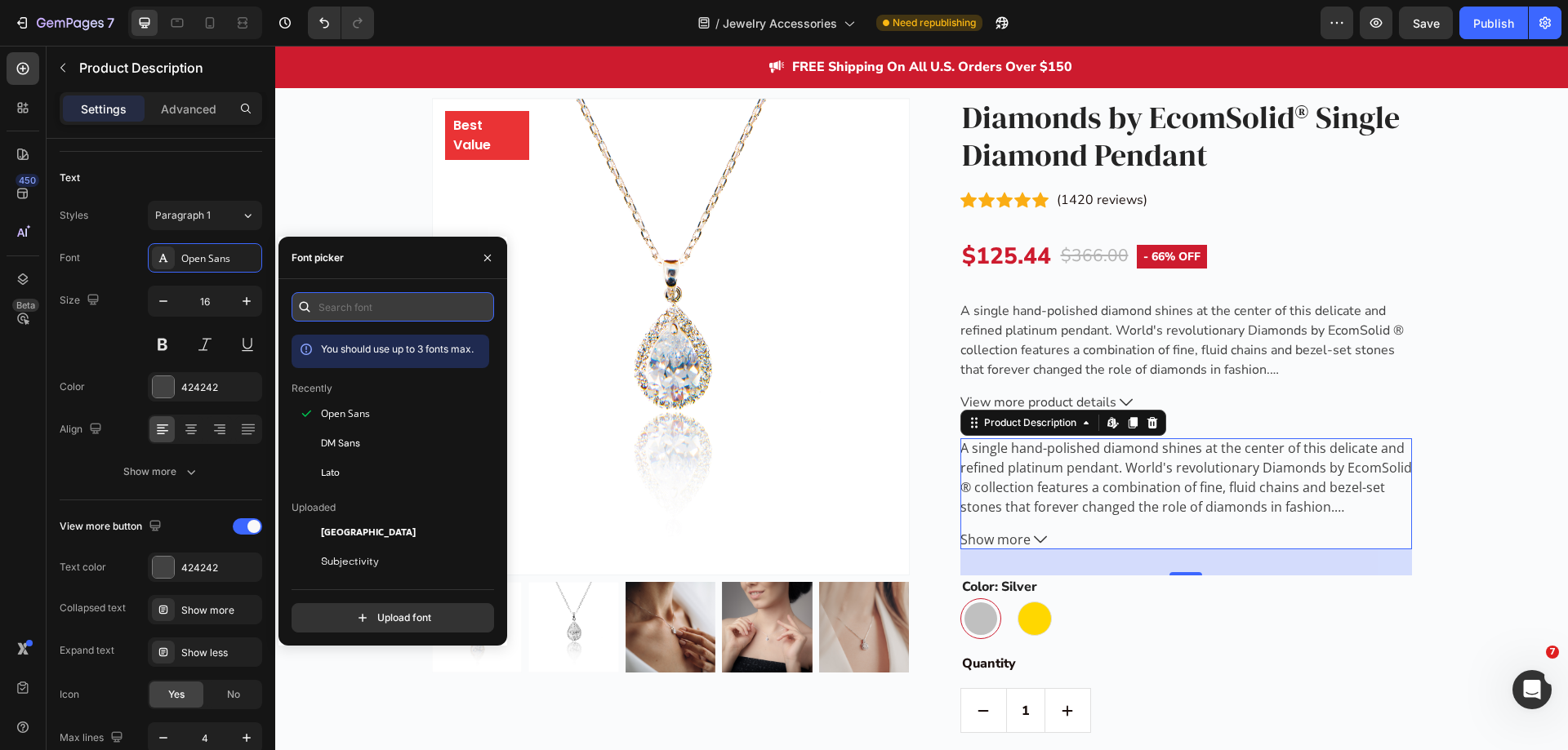
click at [358, 301] on input "text" at bounding box center [393, 307] width 203 height 30
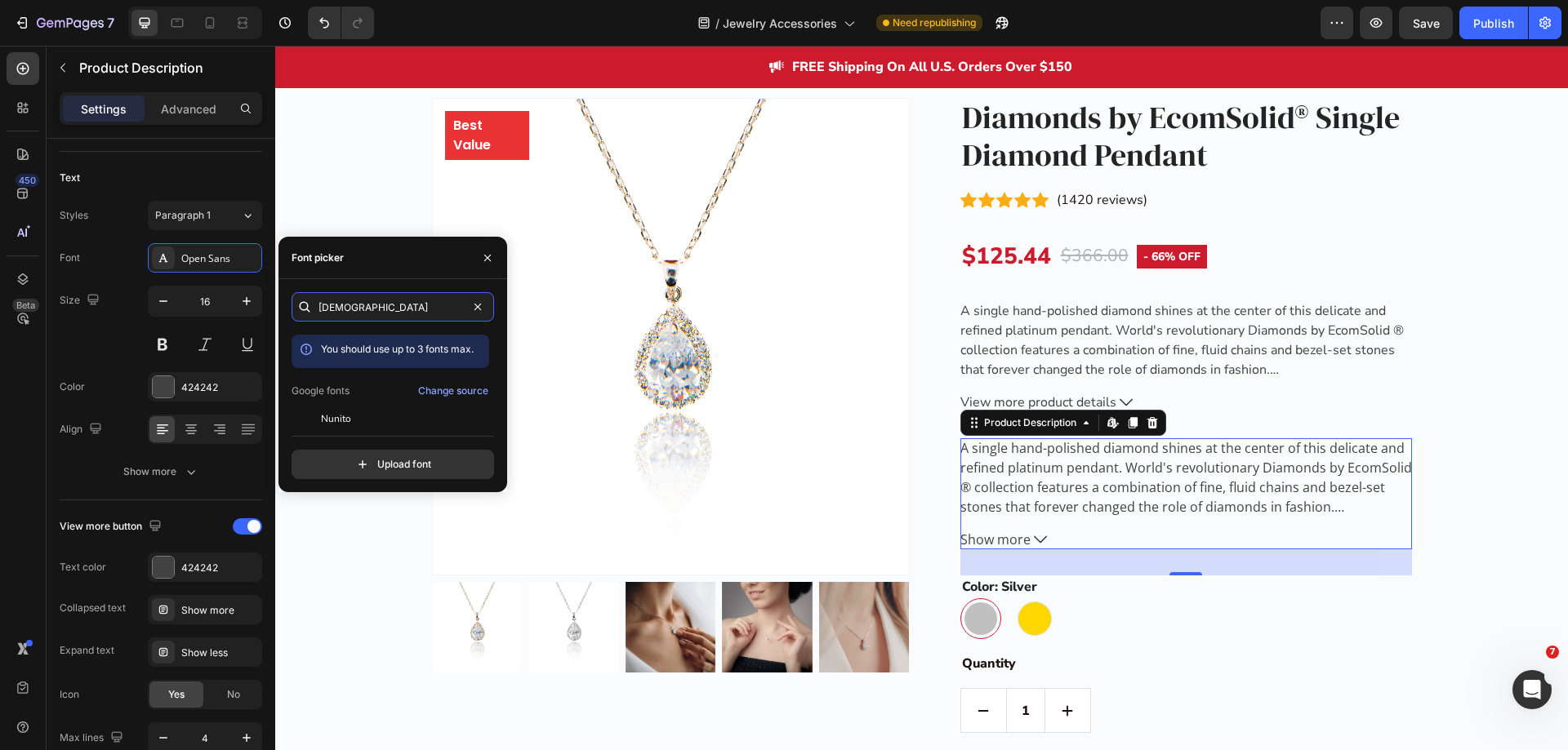
scroll to position [40, 0]
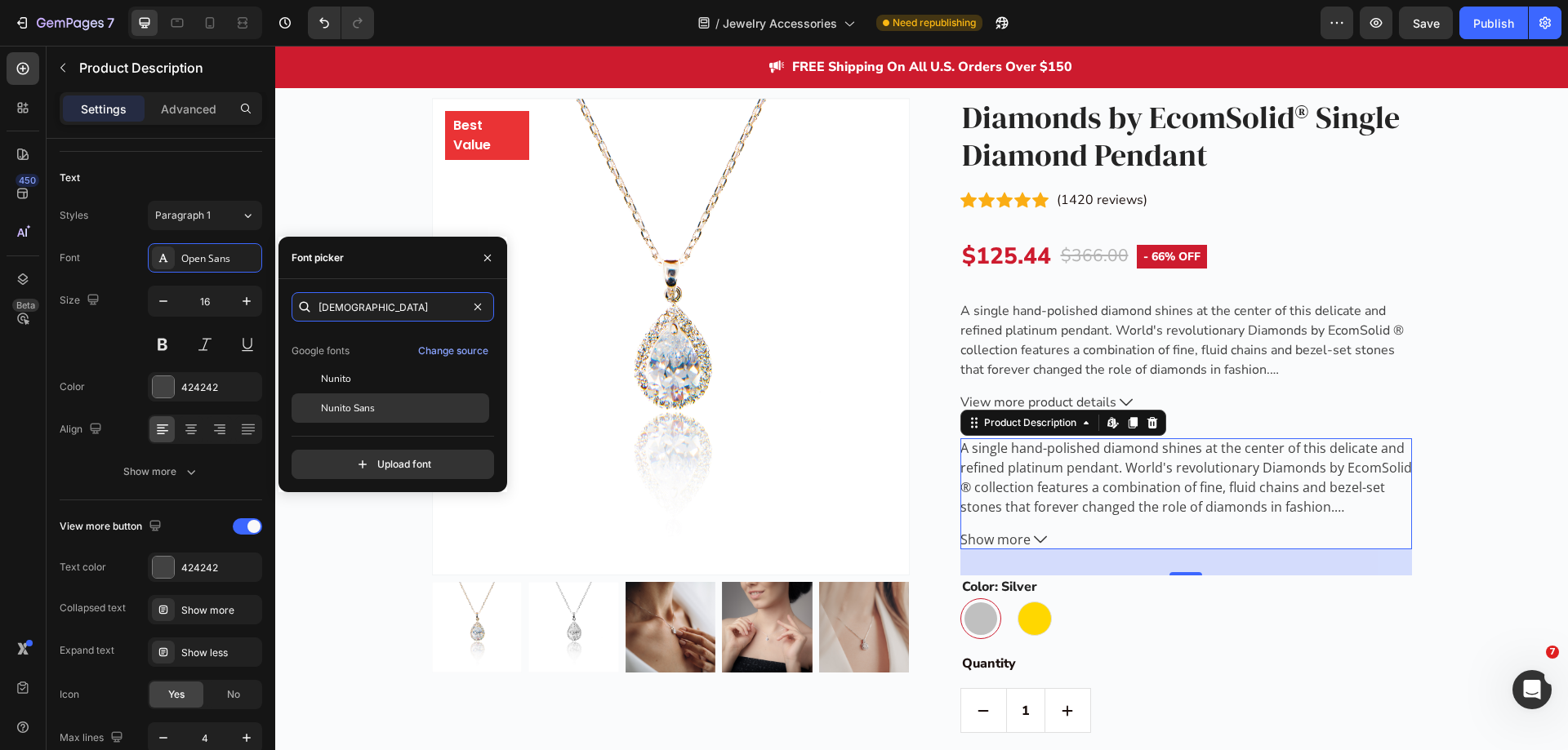
type input "nuni"
click at [388, 401] on div "Nunito Sans" at bounding box center [404, 408] width 165 height 15
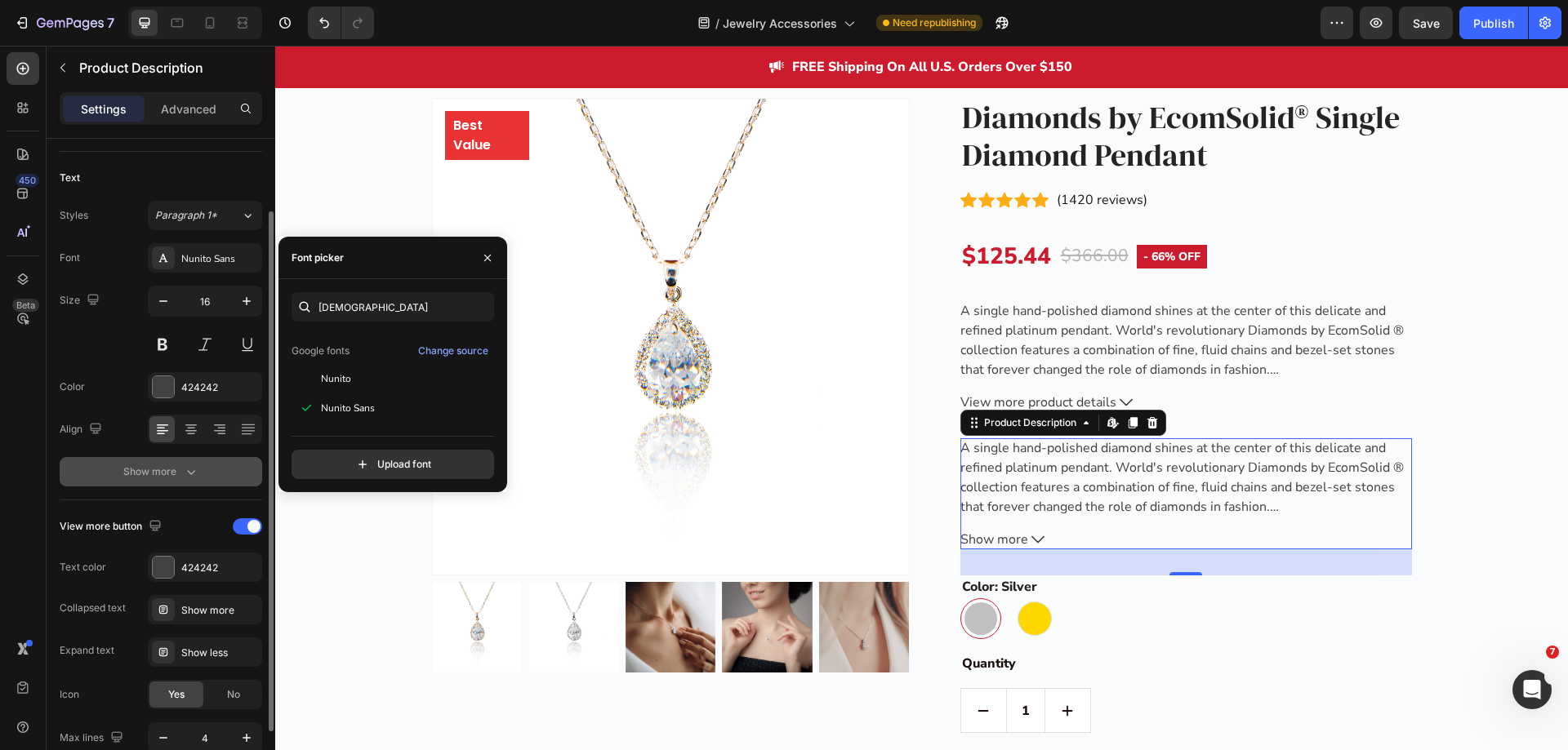
click at [176, 476] on div "Show more" at bounding box center [161, 472] width 76 height 17
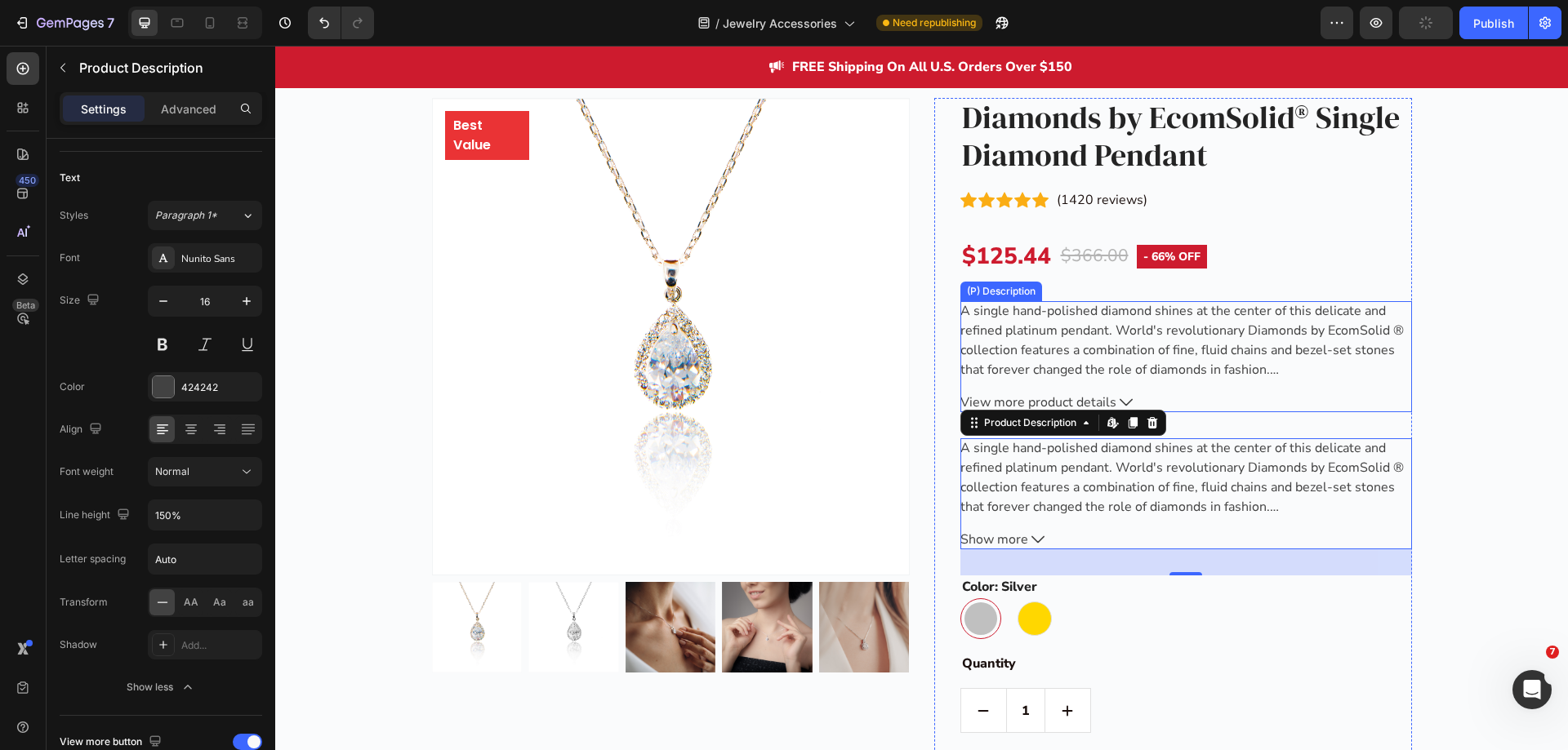
click at [1102, 375] on p "A single hand-polished diamond shines at the center of this delicate and refine…" at bounding box center [1182, 340] width 444 height 77
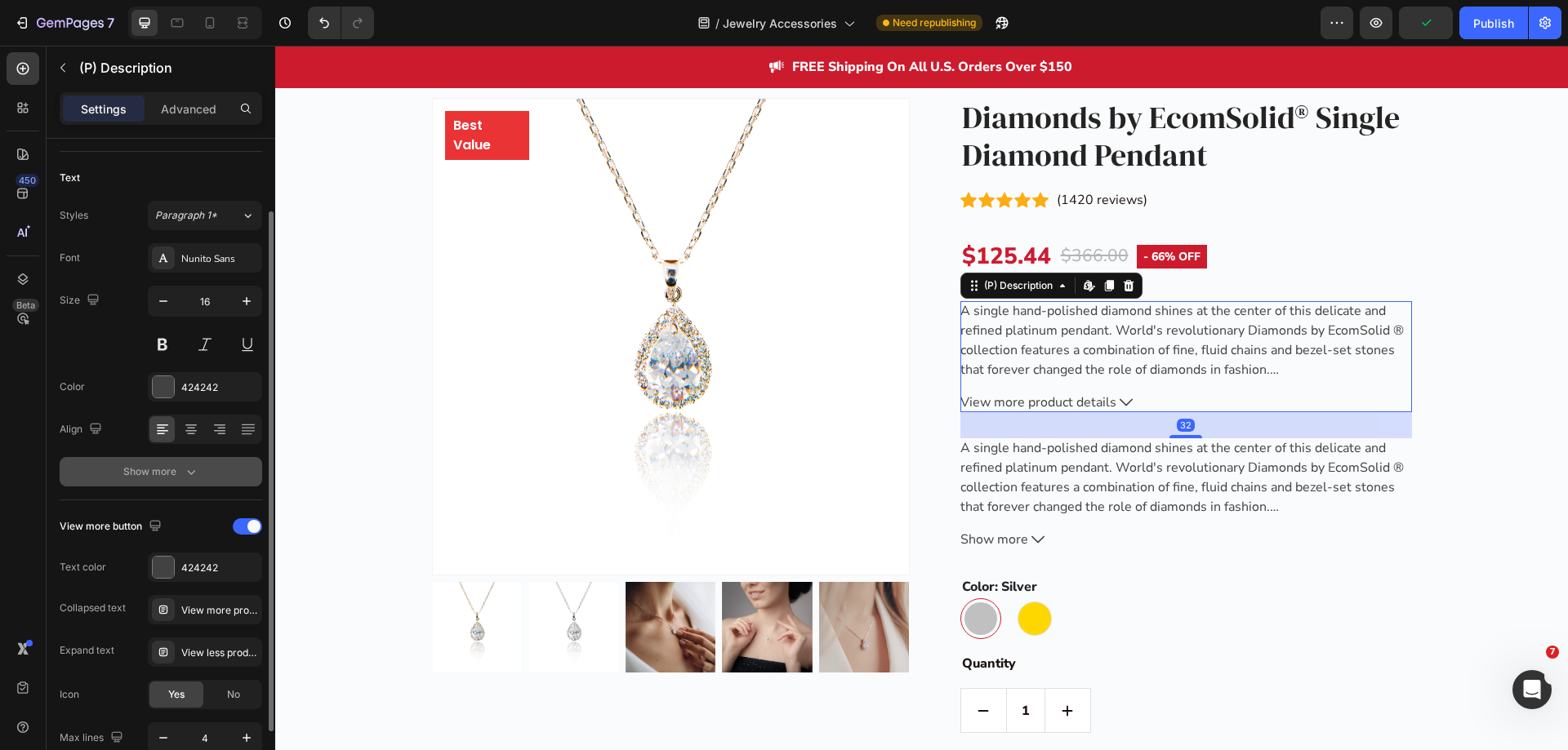
click at [188, 469] on icon "button" at bounding box center [192, 472] width 17 height 17
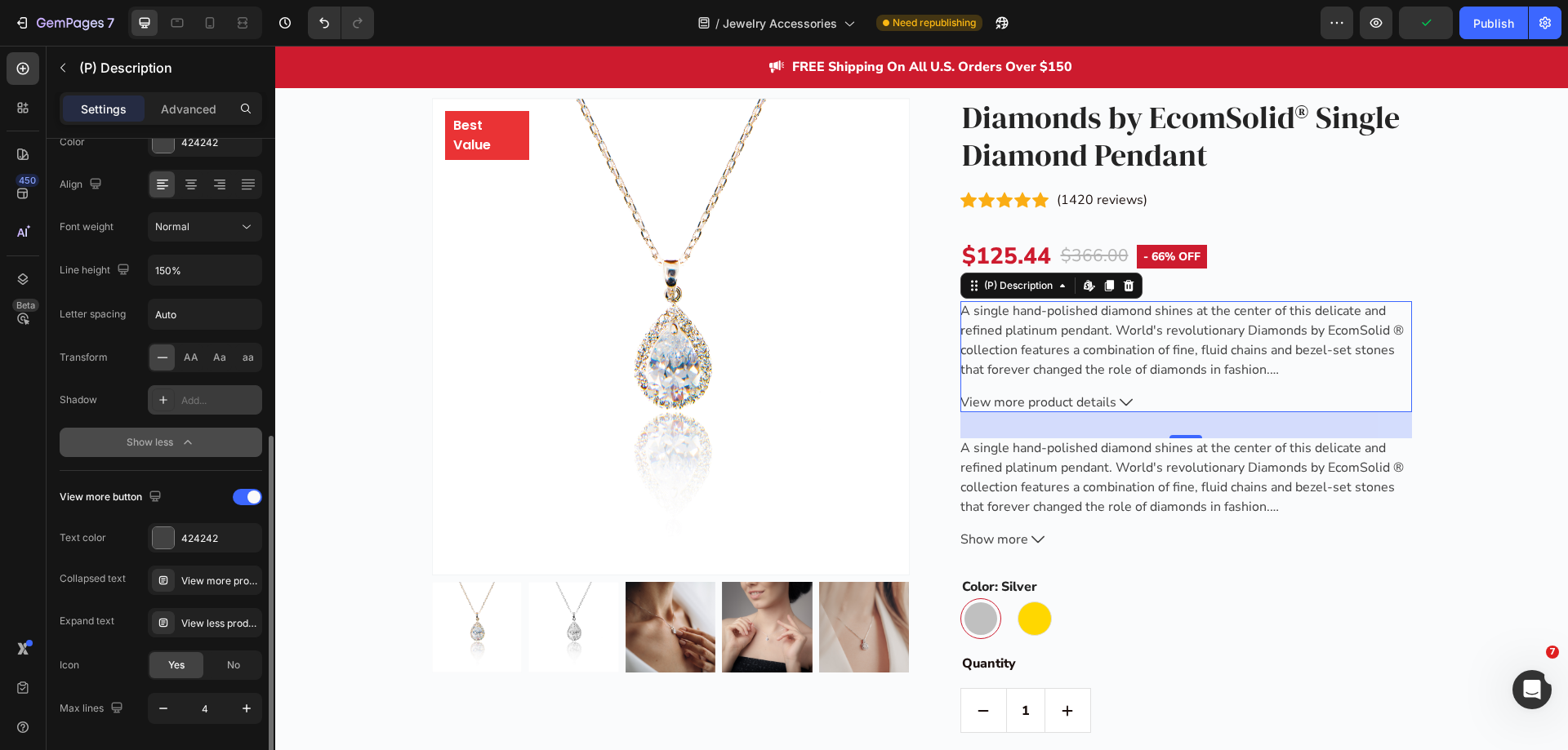
scroll to position [390, 0]
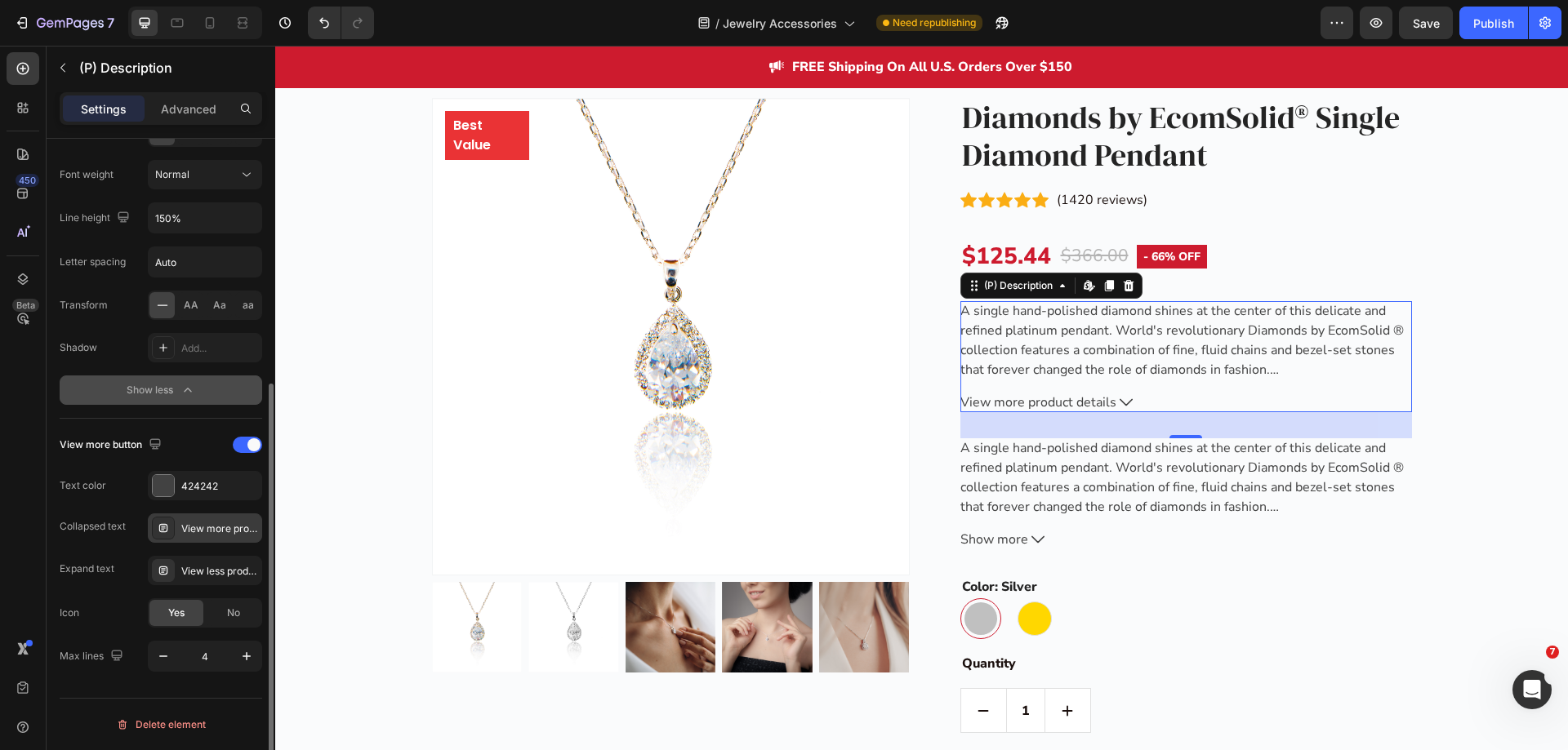
click at [204, 526] on div "View more product details" at bounding box center [220, 529] width 77 height 15
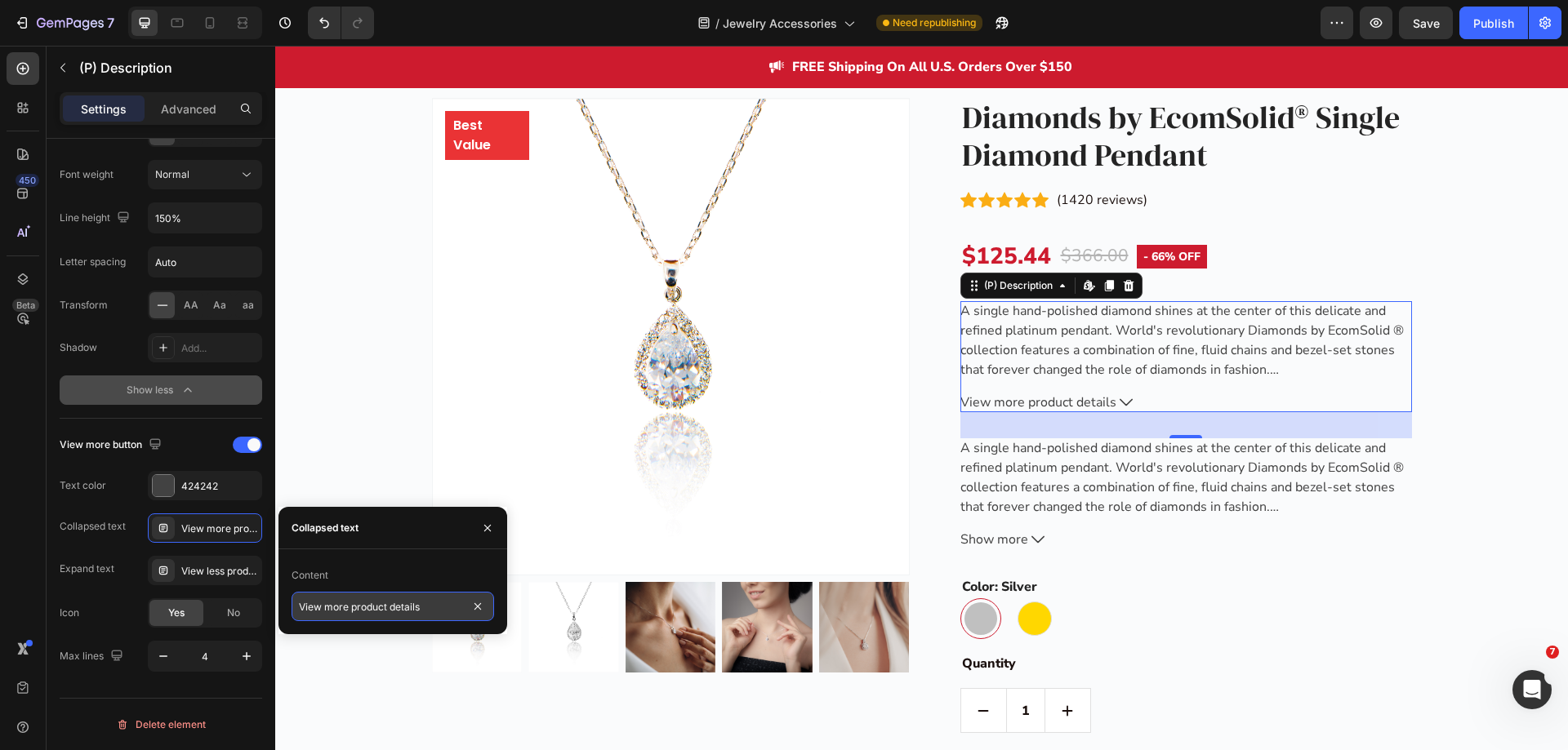
click at [372, 605] on input "View more product details" at bounding box center [393, 606] width 203 height 30
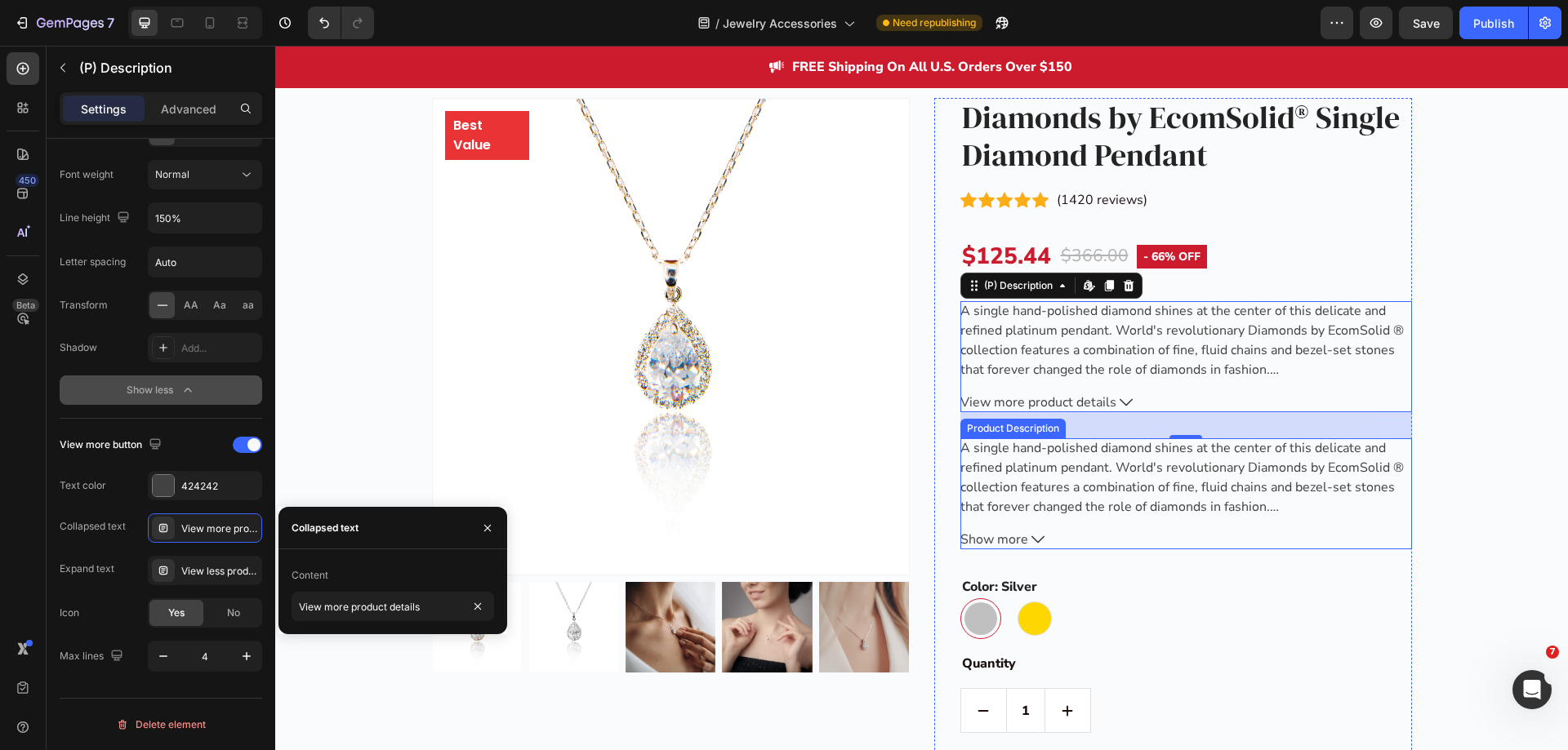
click at [1085, 533] on button "Show more" at bounding box center [1186, 539] width 452 height 19
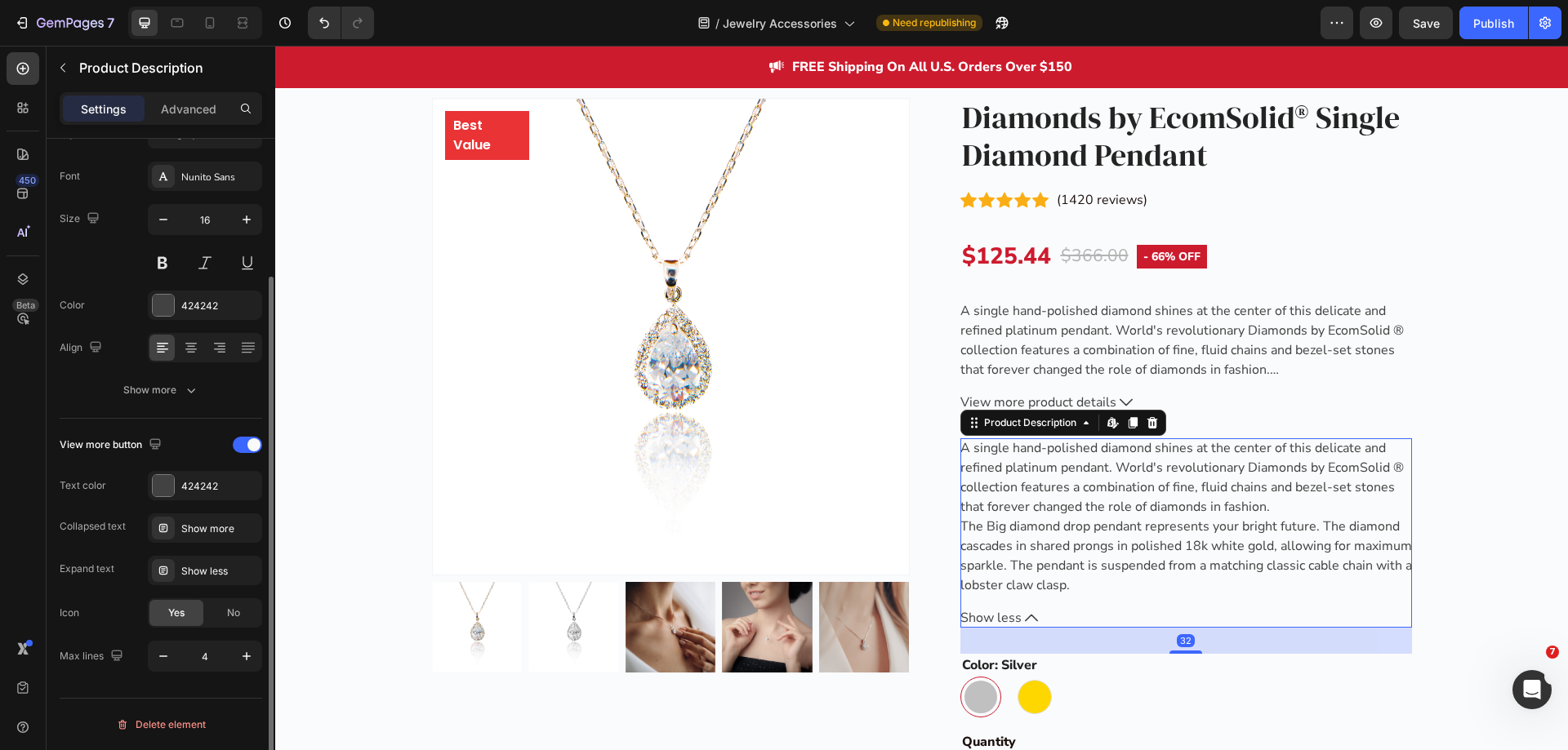
scroll to position [174, 0]
click at [190, 530] on div "Show more" at bounding box center [220, 529] width 77 height 15
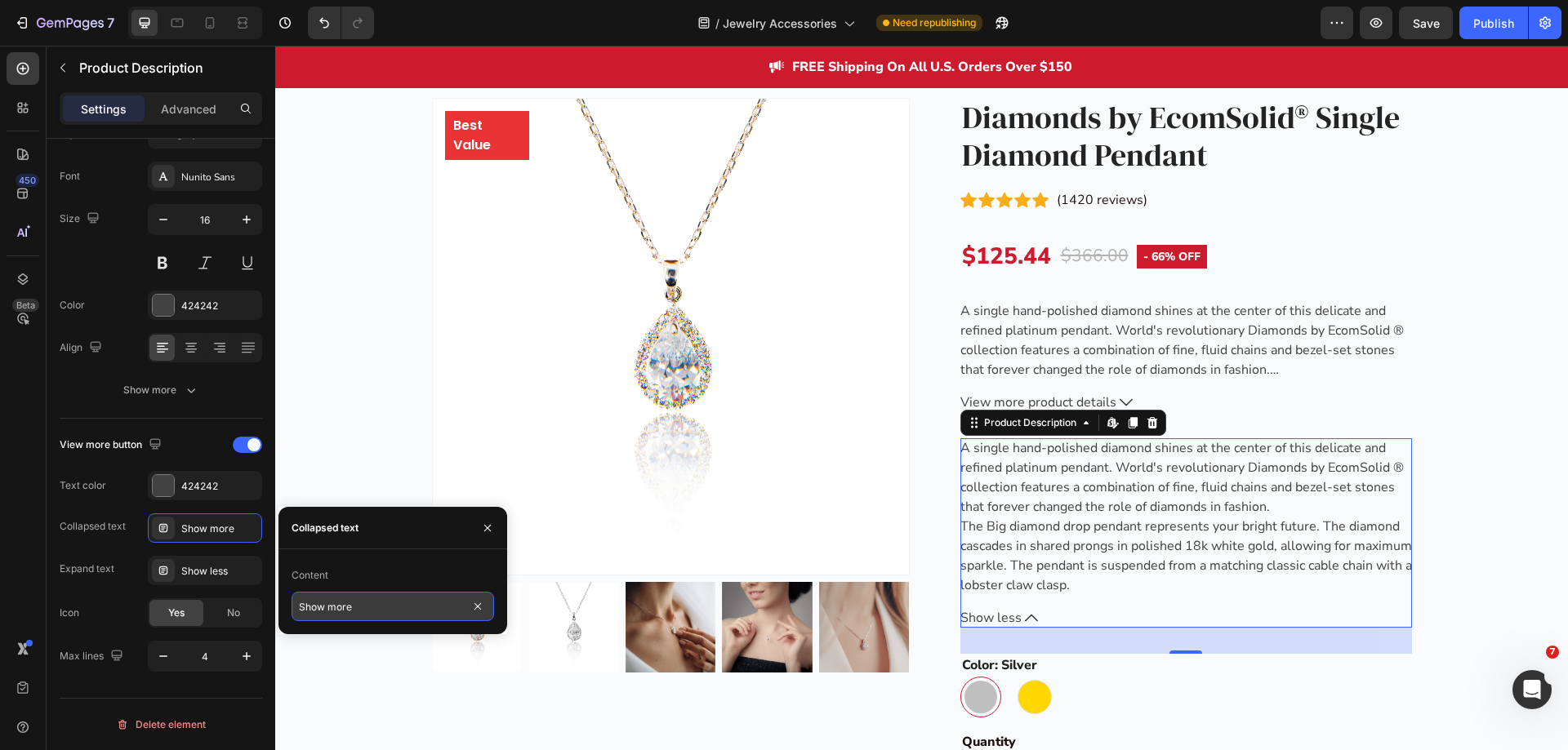
click at [356, 602] on input "Show more" at bounding box center [393, 606] width 203 height 30
paste input "View more product details"
type input "View more product details"
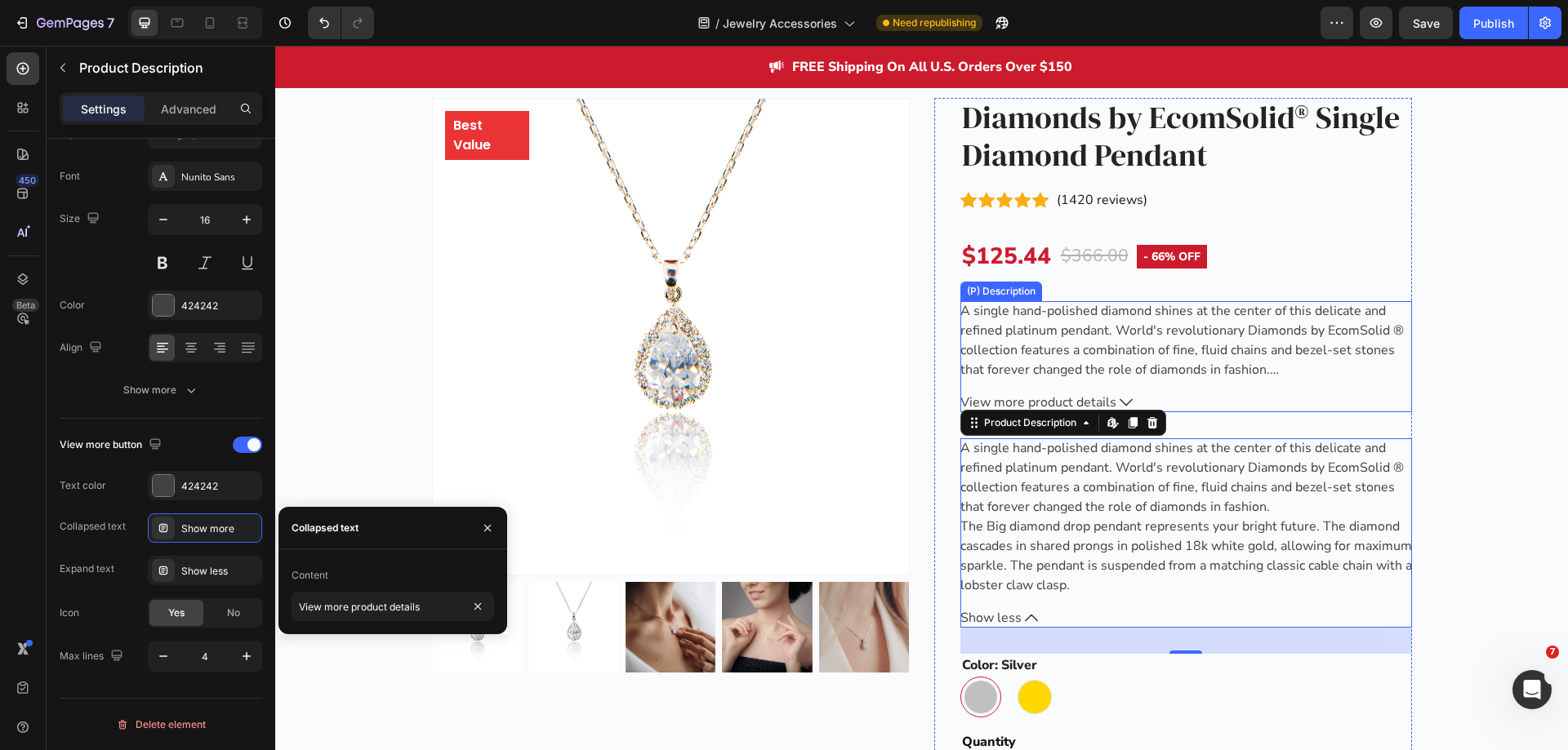
click at [1068, 388] on div "A single hand-polished diamond shines at the center of this delicate and refine…" at bounding box center [1186, 356] width 452 height 111
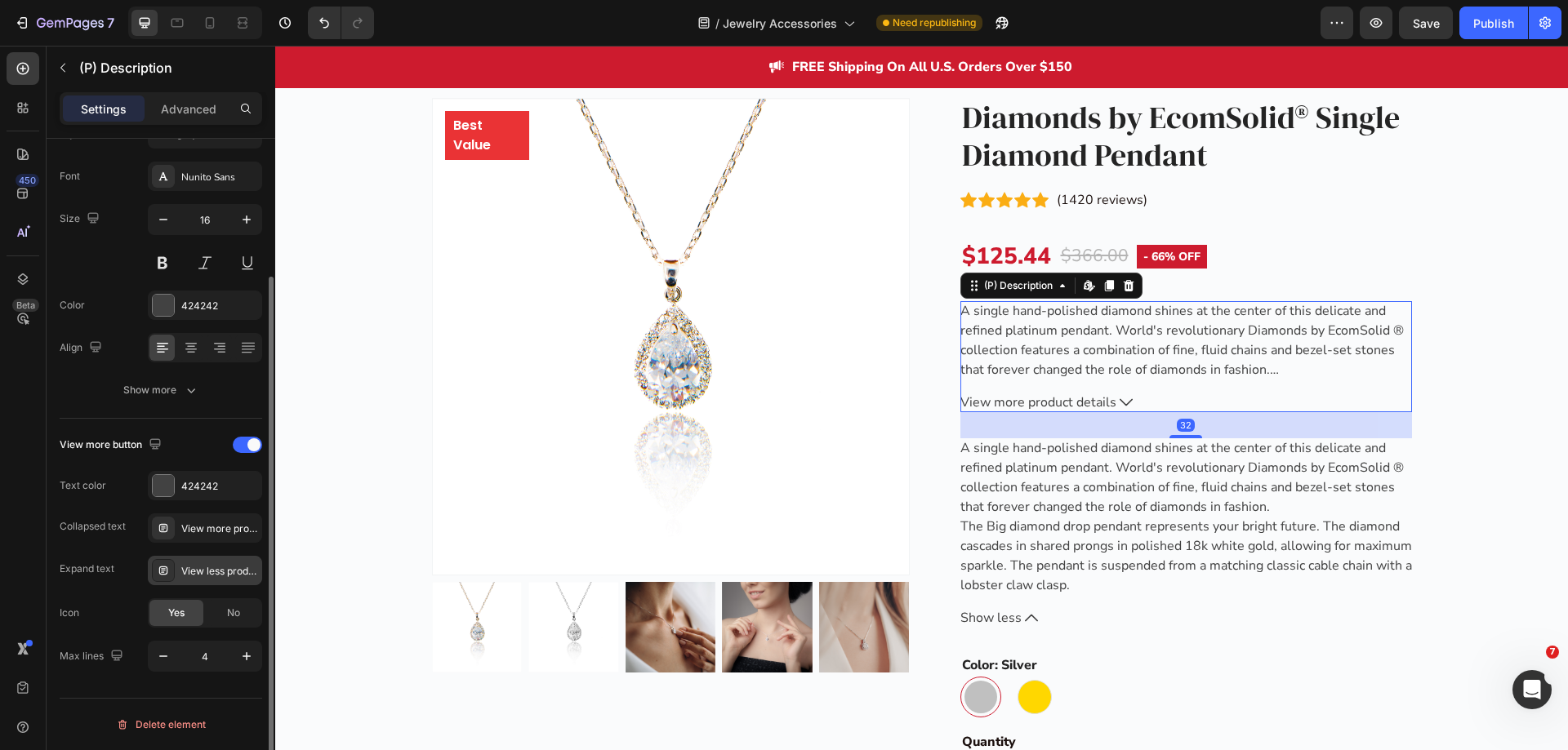
click at [209, 573] on div "View less product details" at bounding box center [220, 571] width 77 height 15
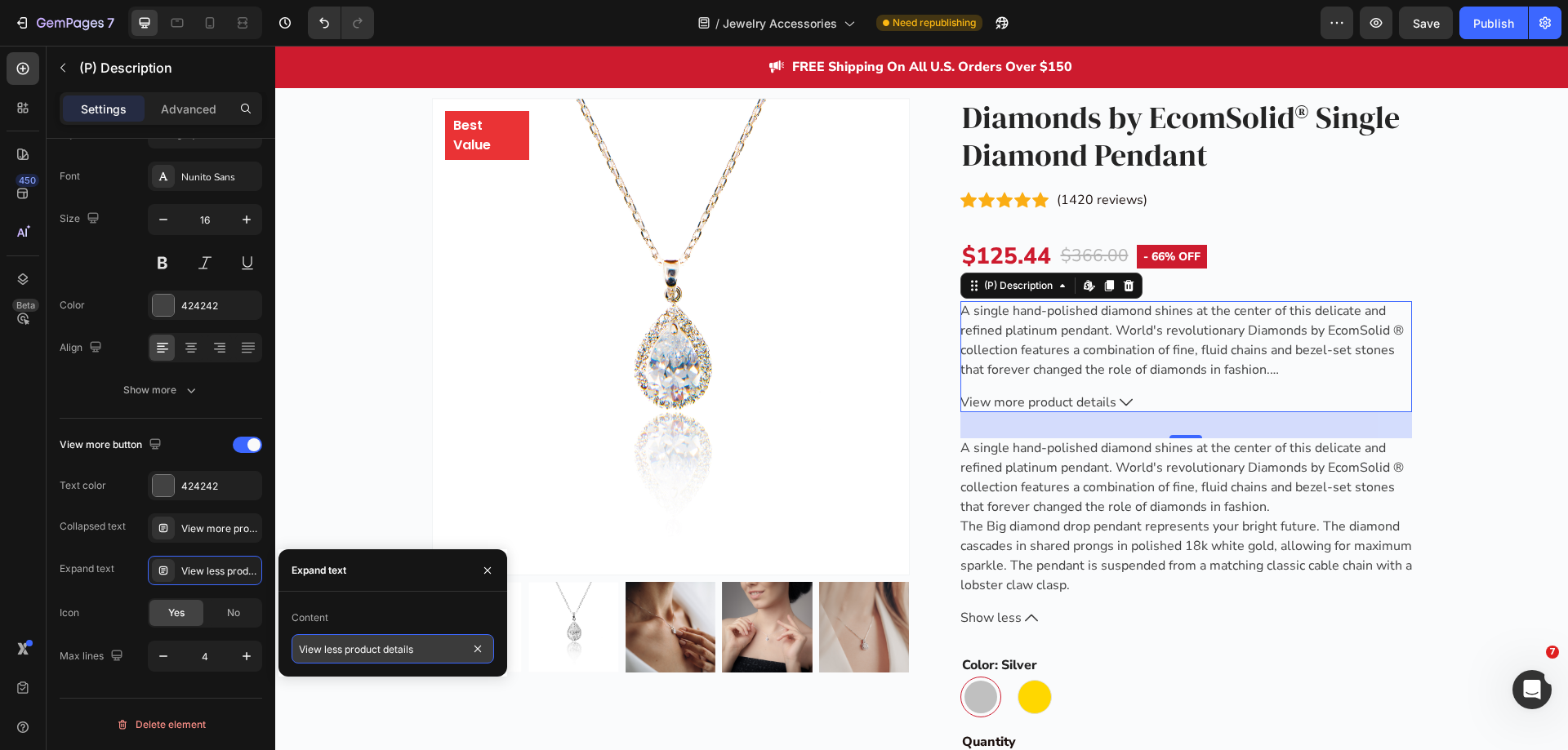
click at [368, 646] on input "View less product details" at bounding box center [393, 649] width 203 height 30
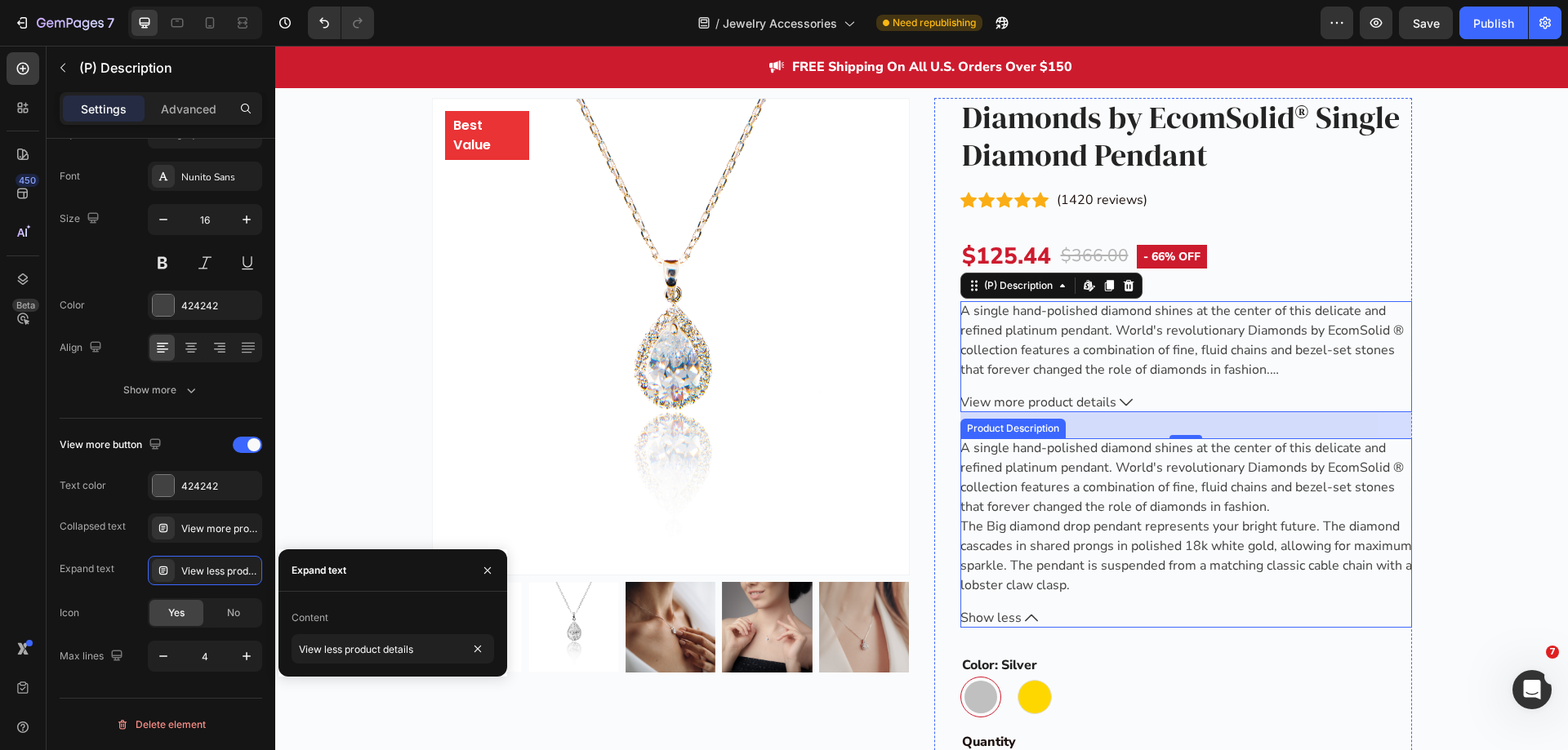
click at [1026, 549] on p "The Big diamond drop pendant represents your bright future. The diamond cascade…" at bounding box center [1186, 556] width 452 height 77
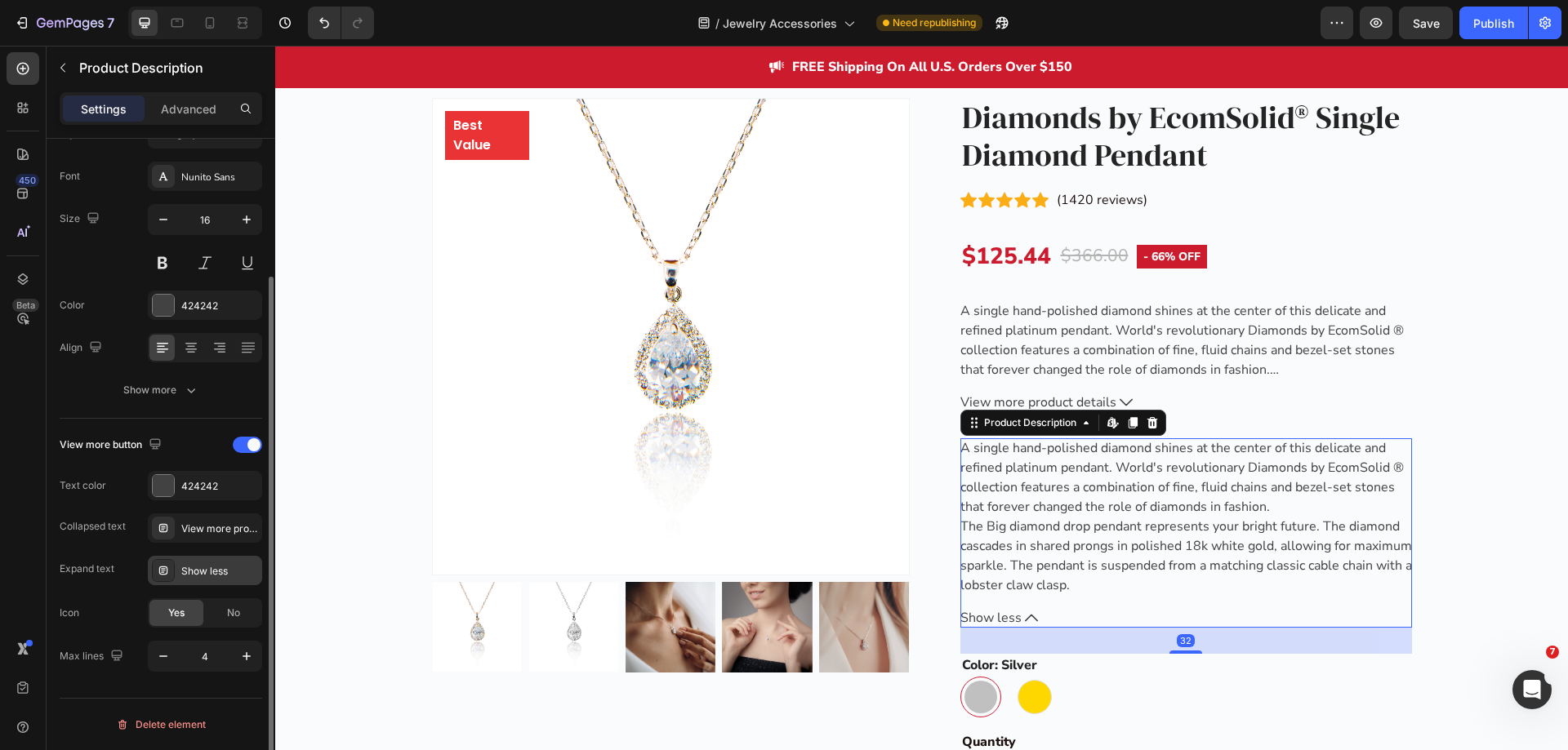
click at [200, 567] on div "Show less" at bounding box center [220, 571] width 77 height 15
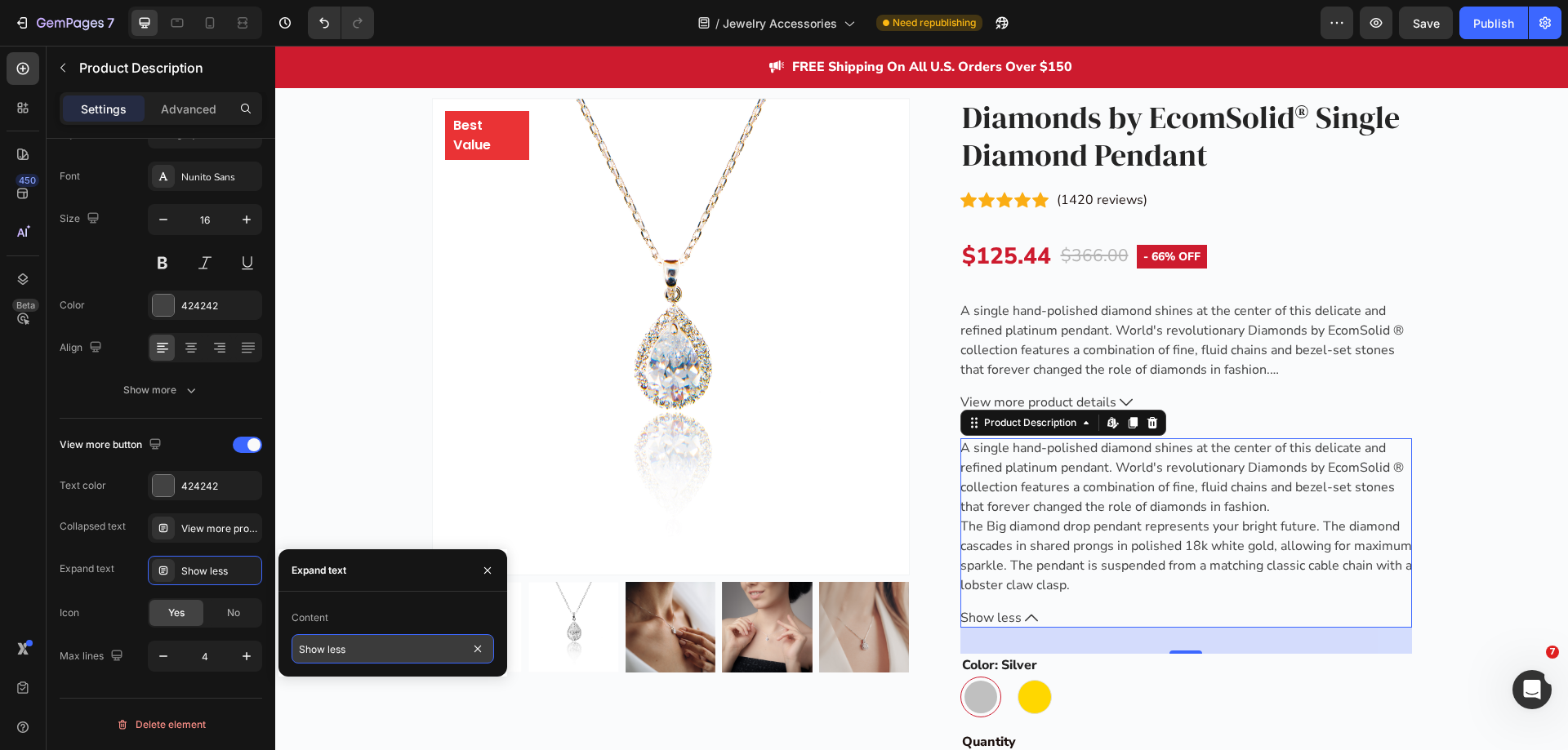
click at [368, 646] on input "Show less" at bounding box center [393, 649] width 203 height 30
paste input "View less product detail"
type input "View less product details"
click at [20, 519] on div "450 Beta" at bounding box center [22, 342] width 32 height 581
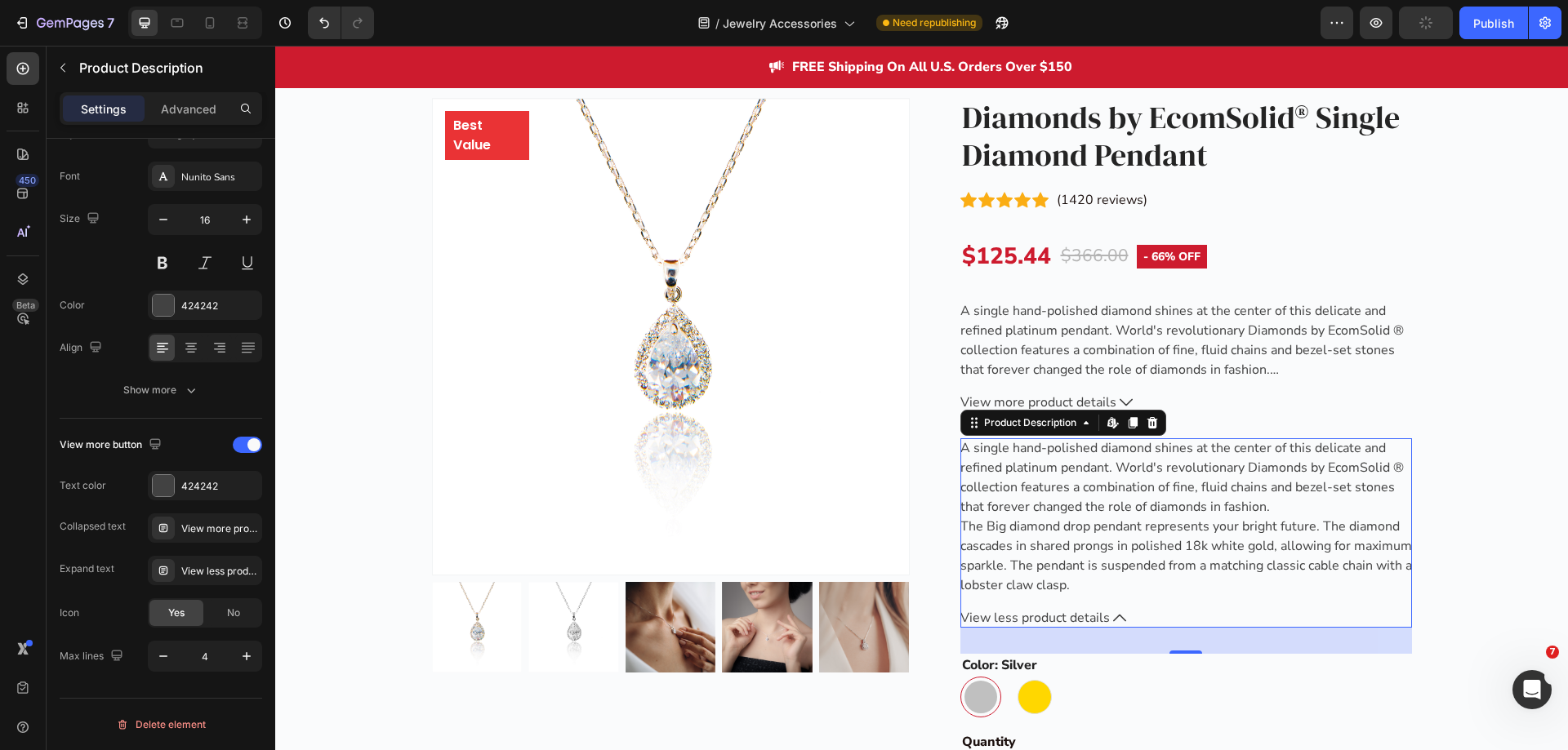
click at [1113, 617] on icon at bounding box center [1120, 618] width 13 height 13
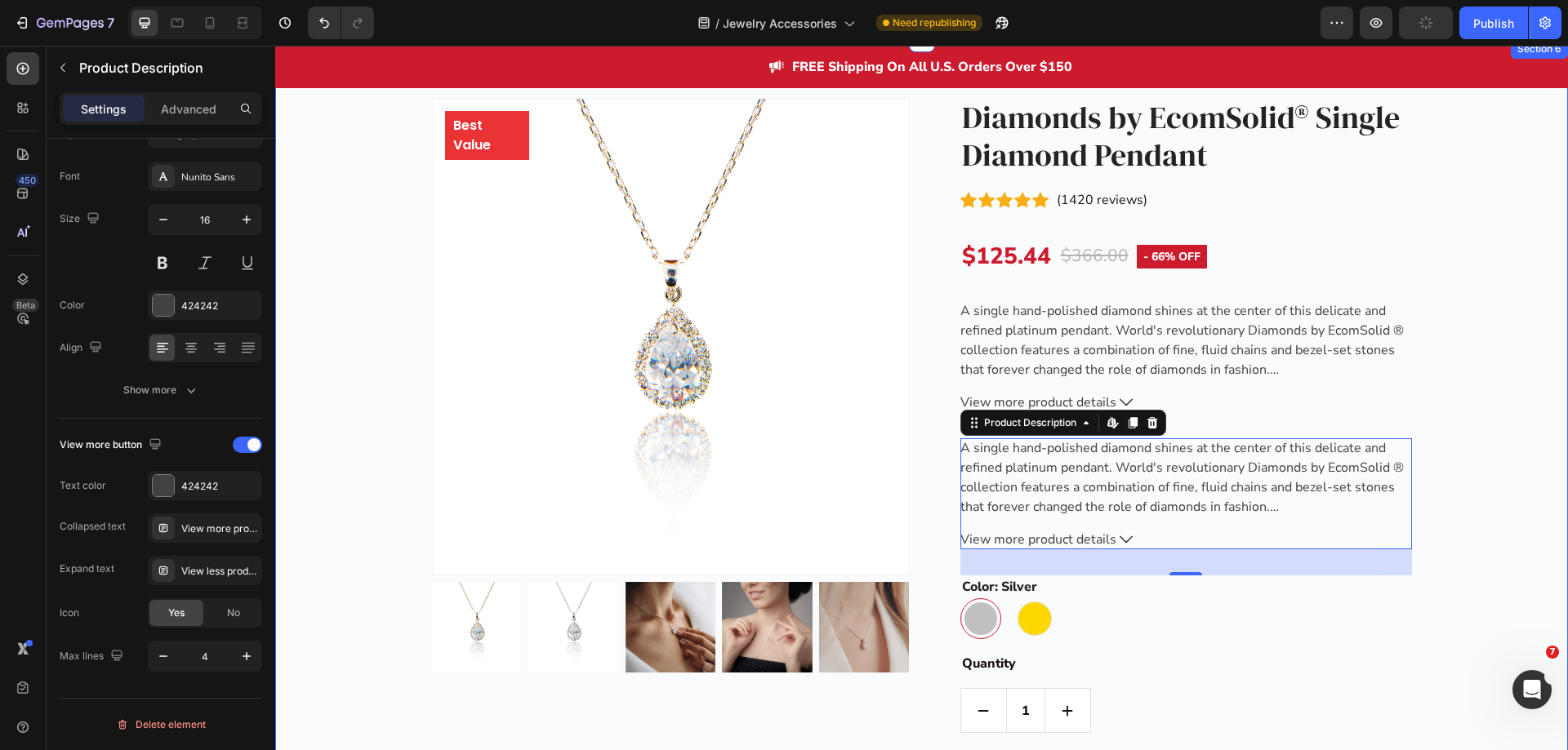
click at [1468, 481] on div "Best Value Text block Row Product Images Row Diamonds by EcomSolid® Single Diam…" at bounding box center [921, 576] width 1268 height 956
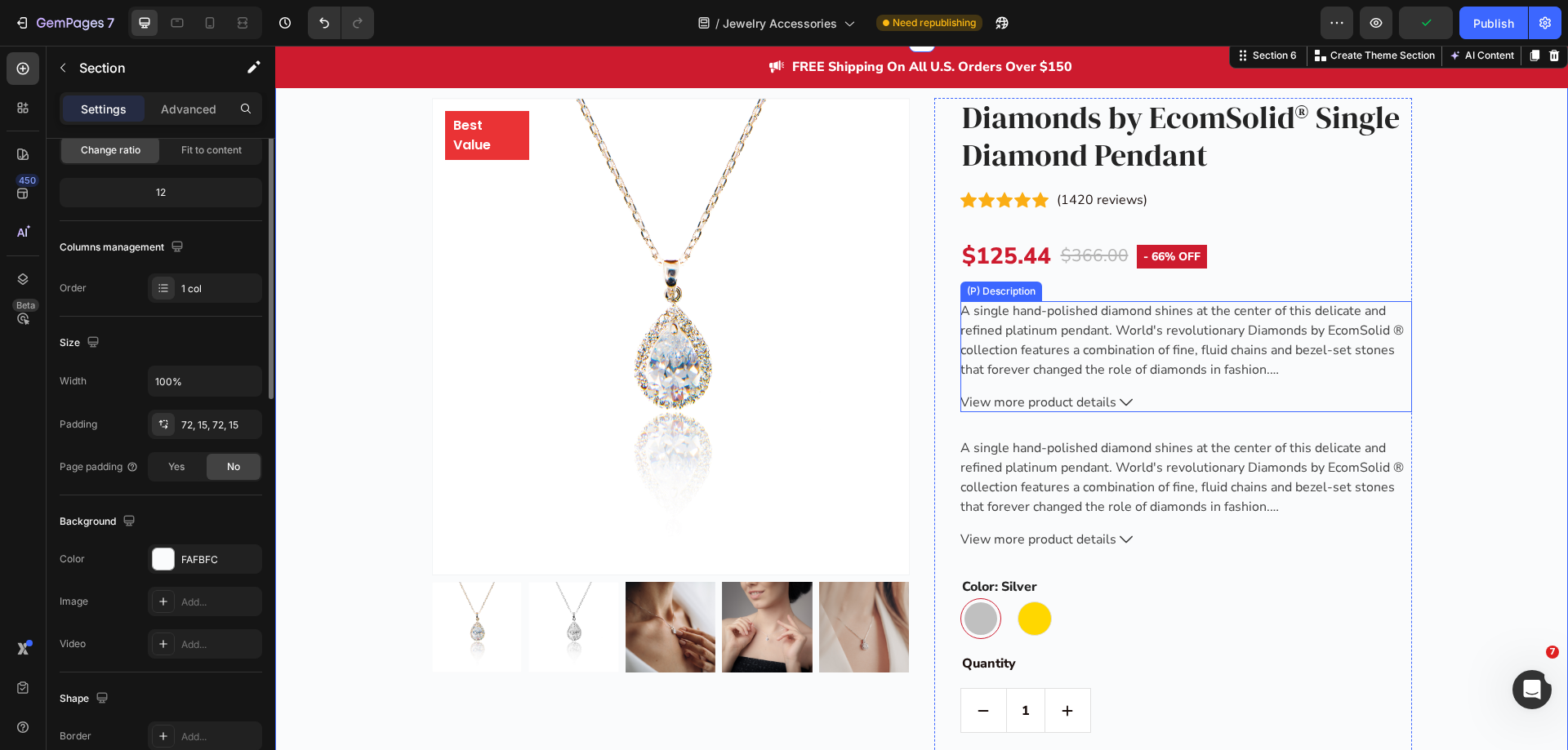
scroll to position [0, 0]
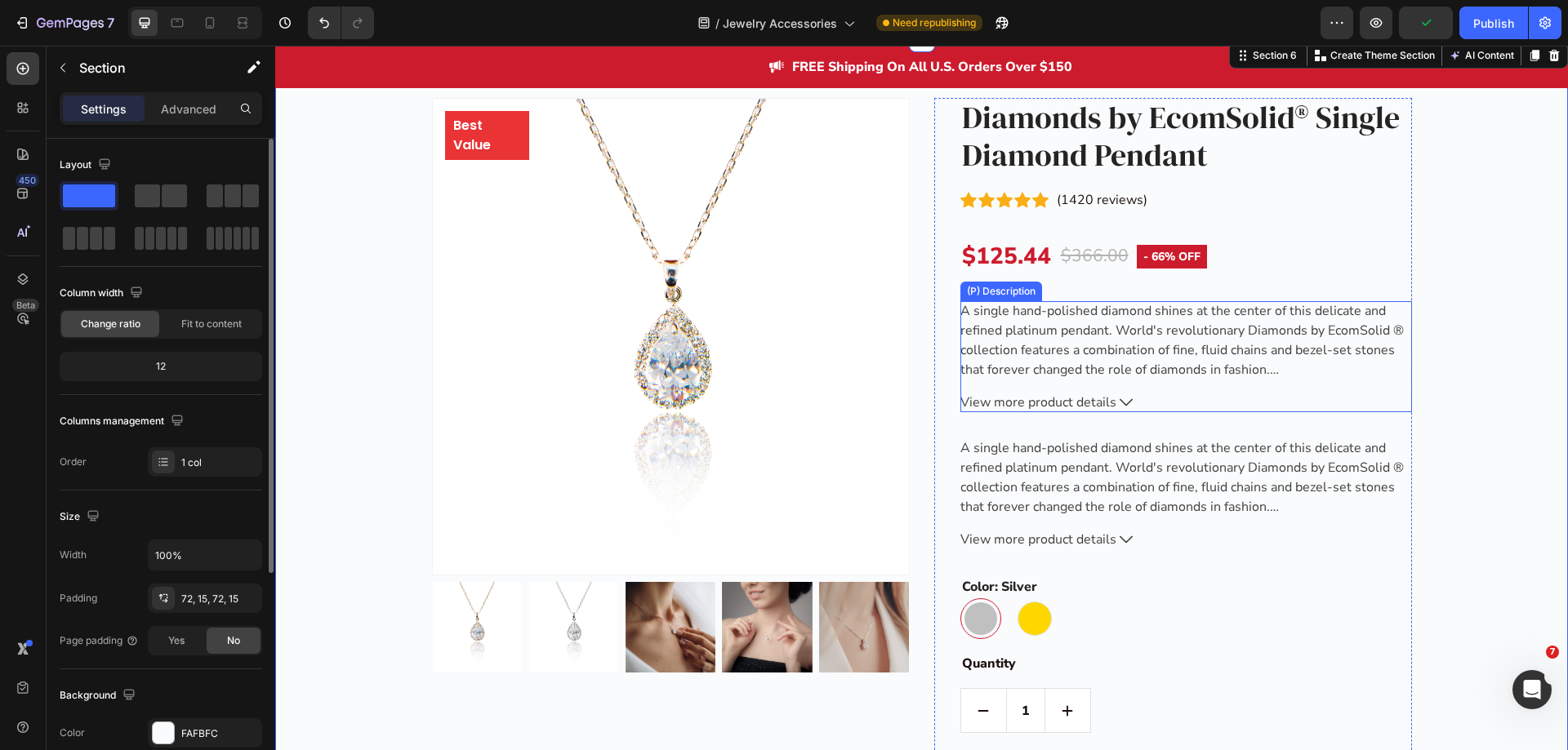
click at [1159, 345] on p "A single hand-polished diamond shines at the center of this delicate and refine…" at bounding box center [1182, 340] width 444 height 77
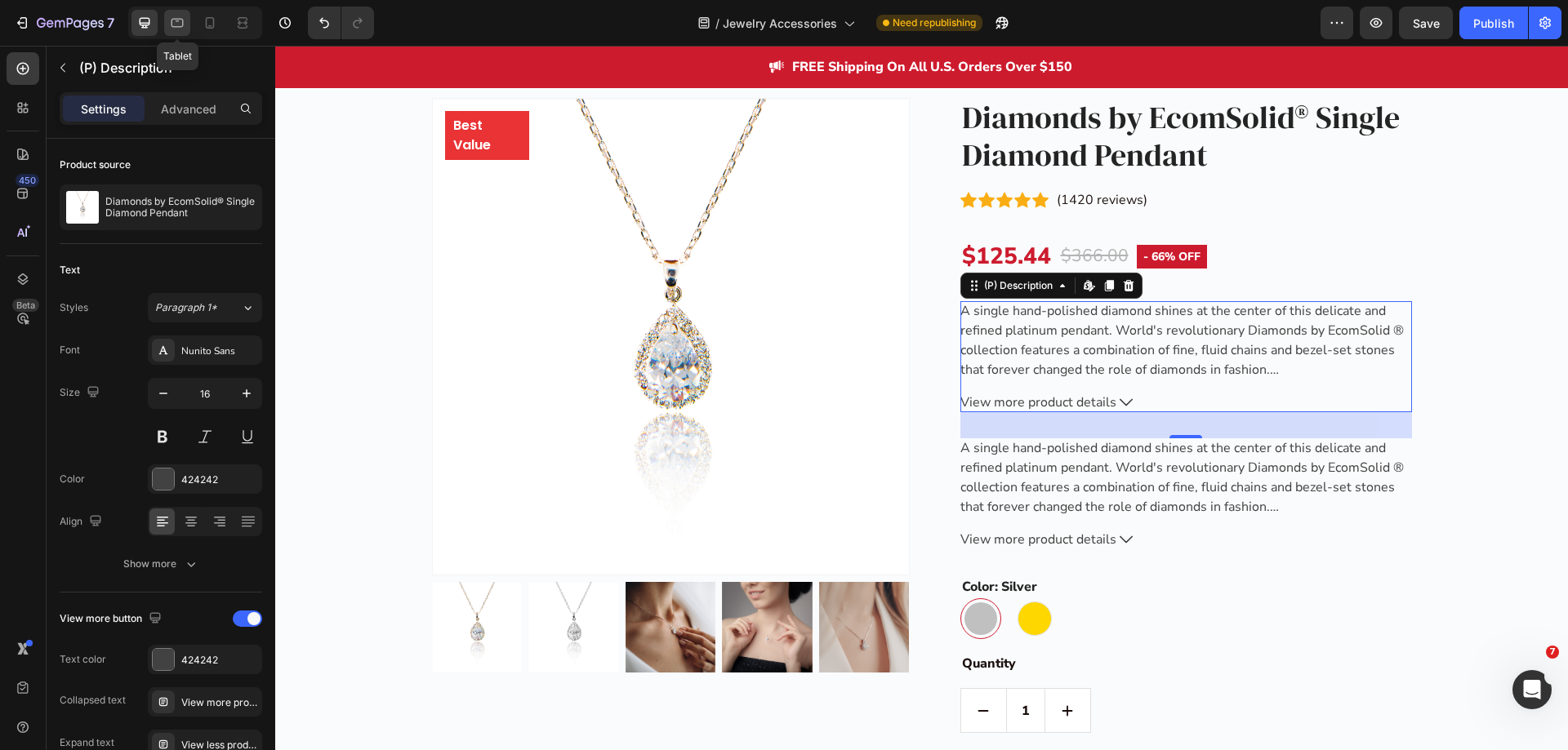
click at [169, 24] on div at bounding box center [177, 23] width 26 height 26
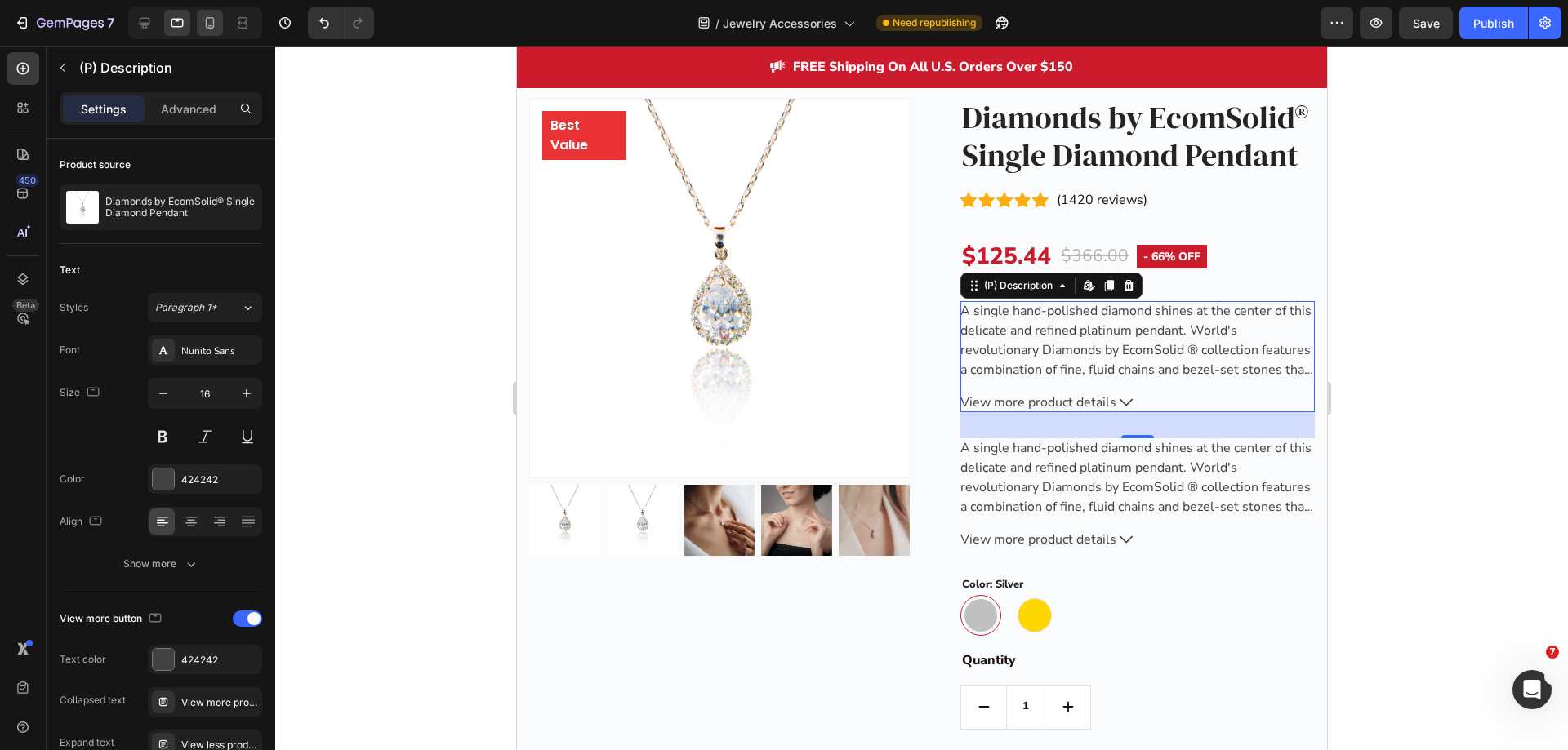
scroll to position [2403, 0]
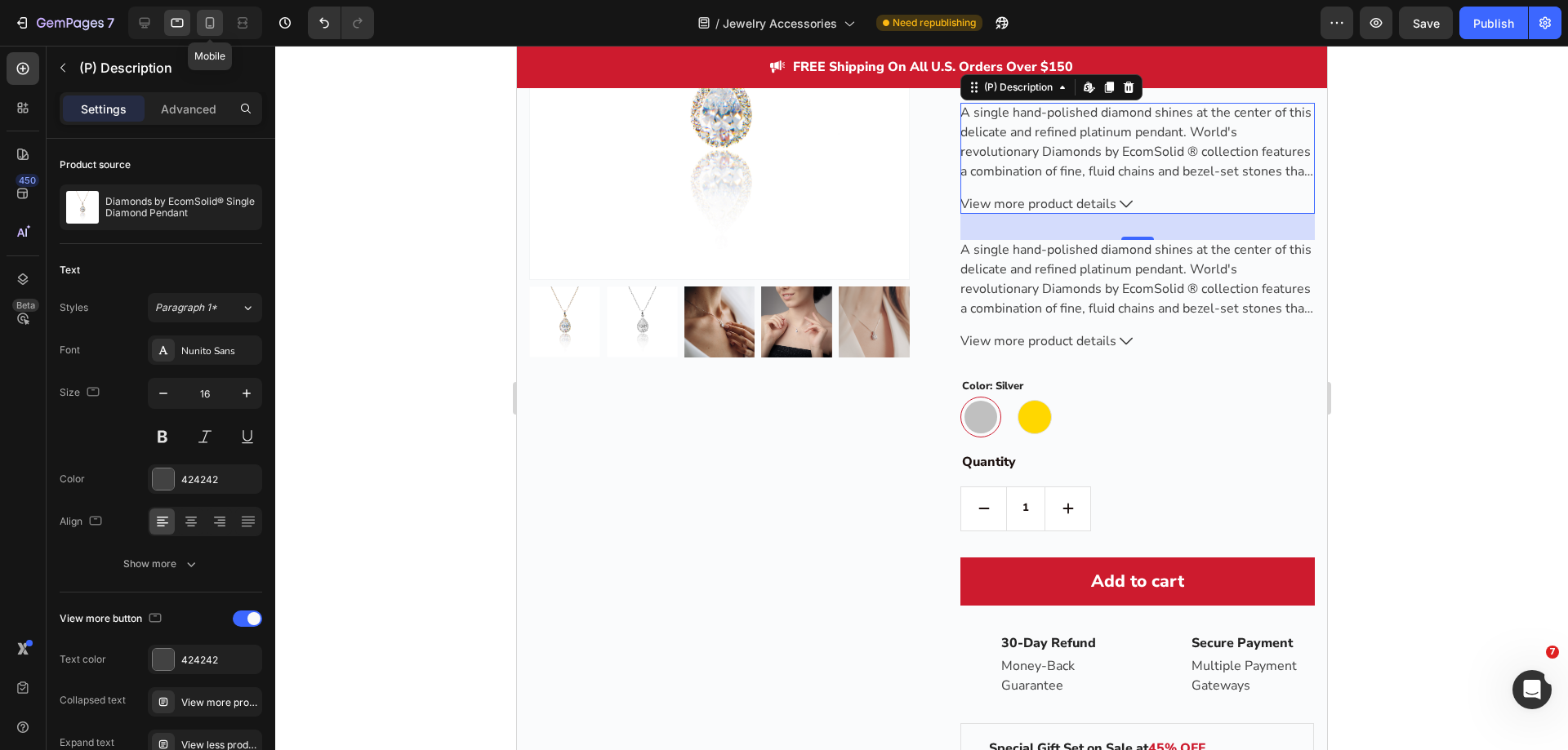
click at [199, 23] on div at bounding box center [210, 23] width 26 height 26
type input "14"
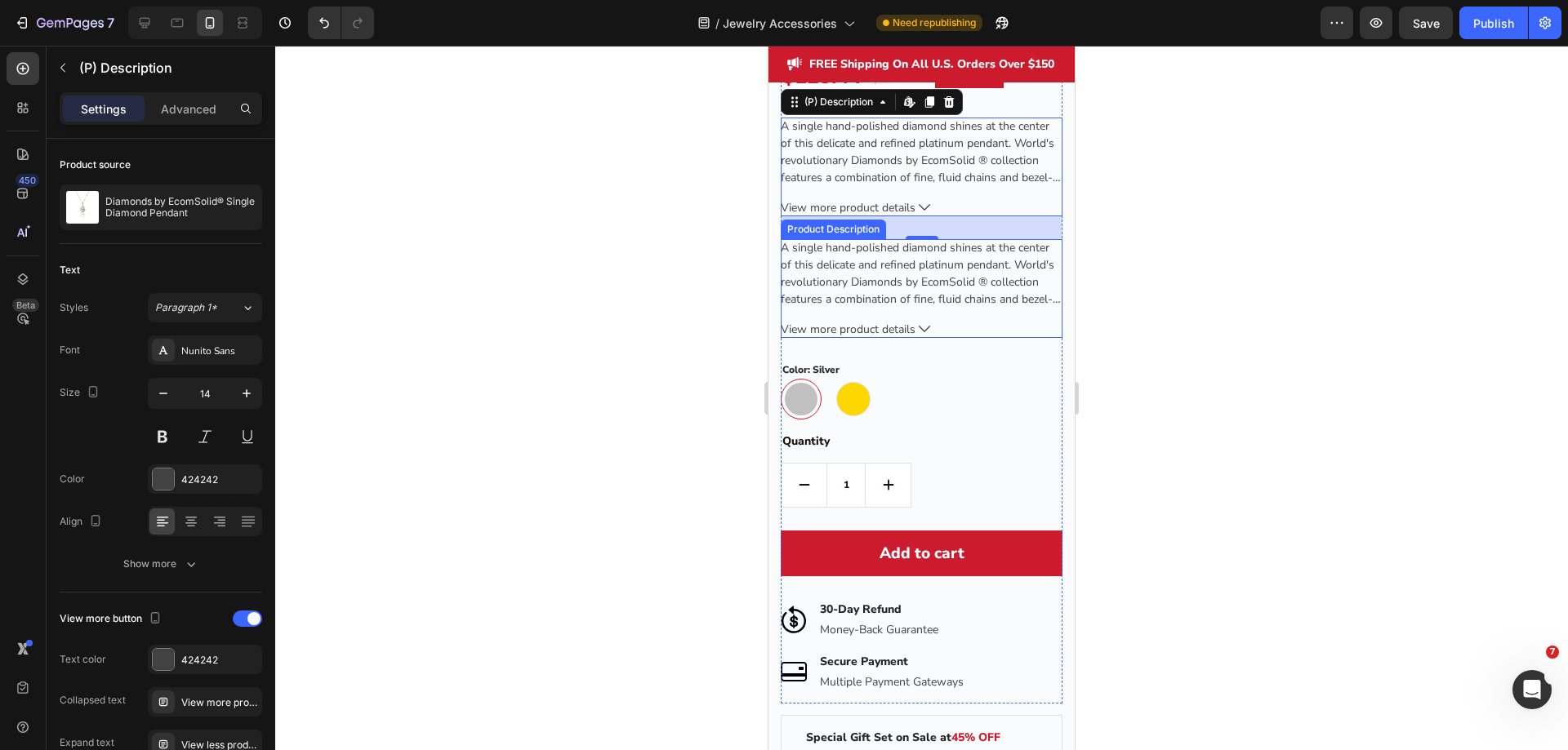
scroll to position [2631, 0]
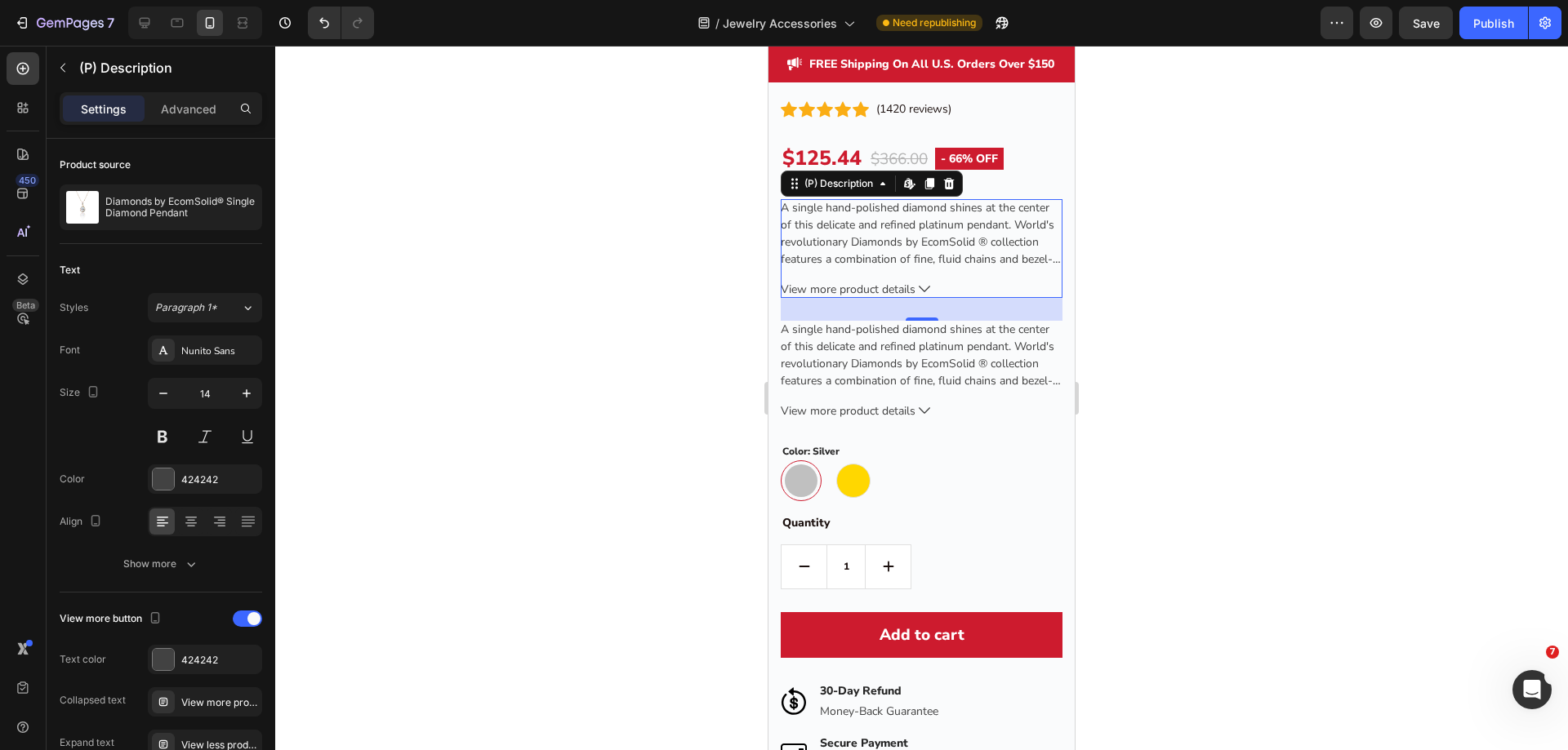
click at [949, 264] on div "A single hand-polished diamond shines at the center of this delicate and refine…" at bounding box center [922, 248] width 282 height 99
click at [949, 177] on div at bounding box center [948, 183] width 19 height 19
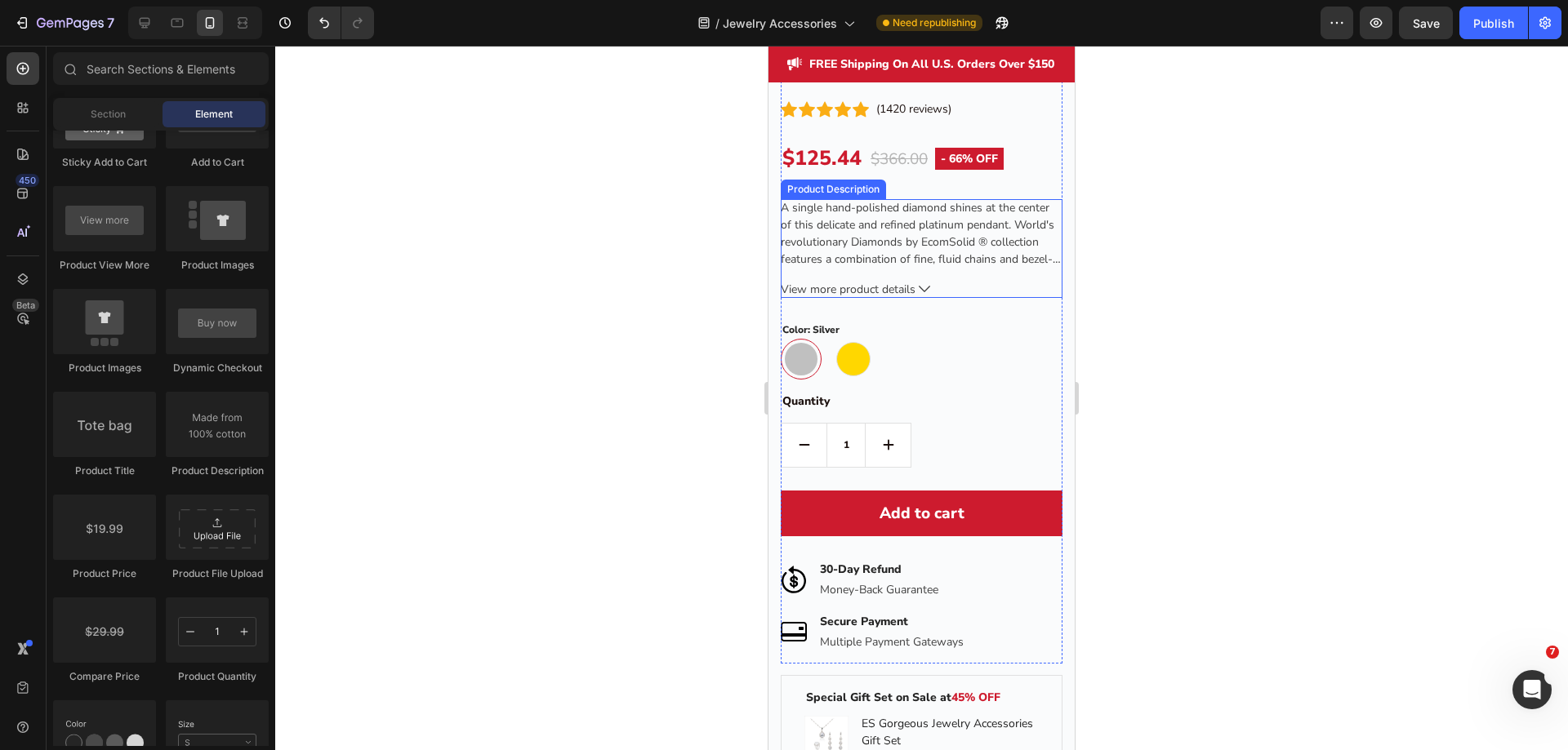
click at [844, 201] on div "A single hand-polished diamond shines at the center of this delicate and refine…" at bounding box center [922, 233] width 282 height 69
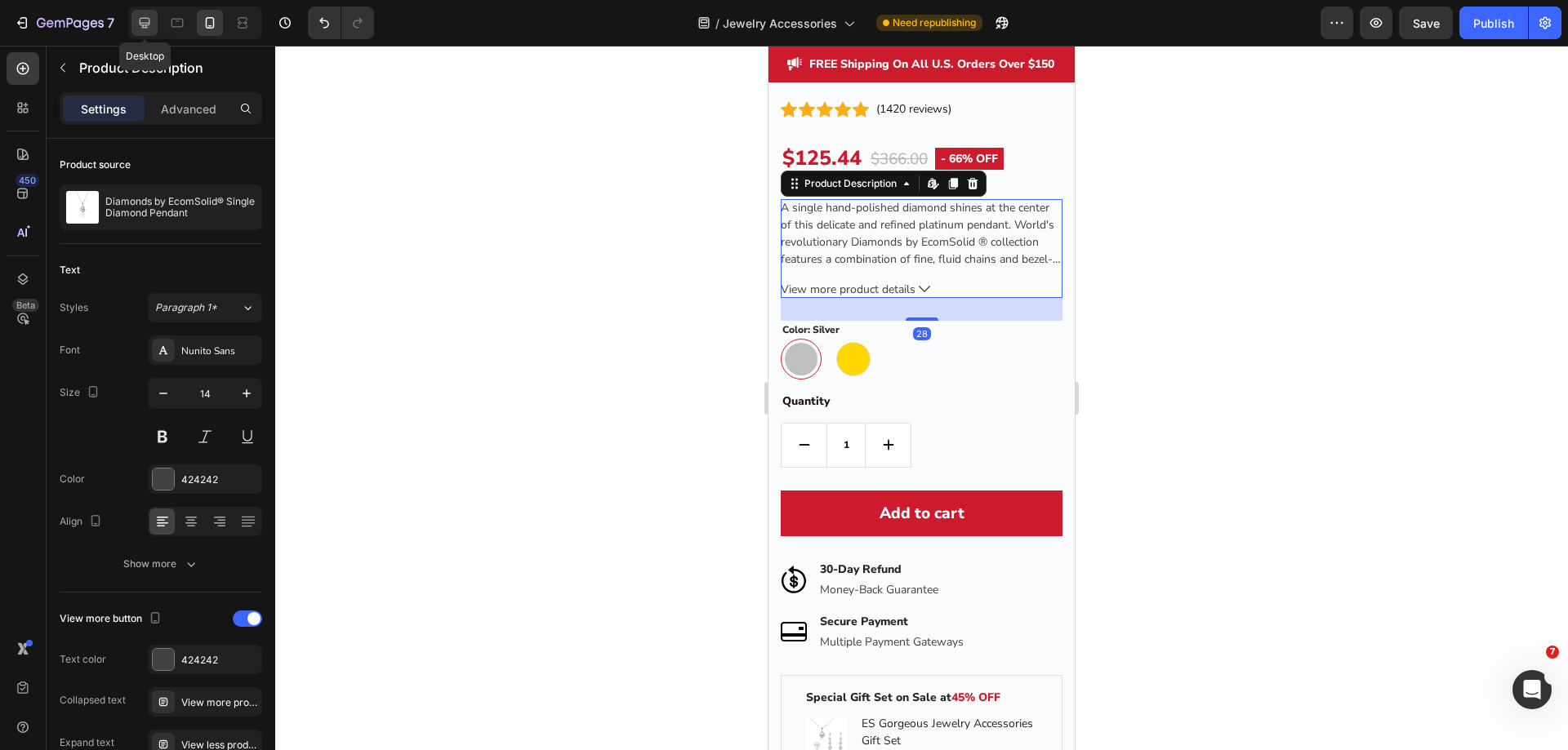
click at [145, 28] on icon at bounding box center [144, 22] width 10 height 10
type input "16"
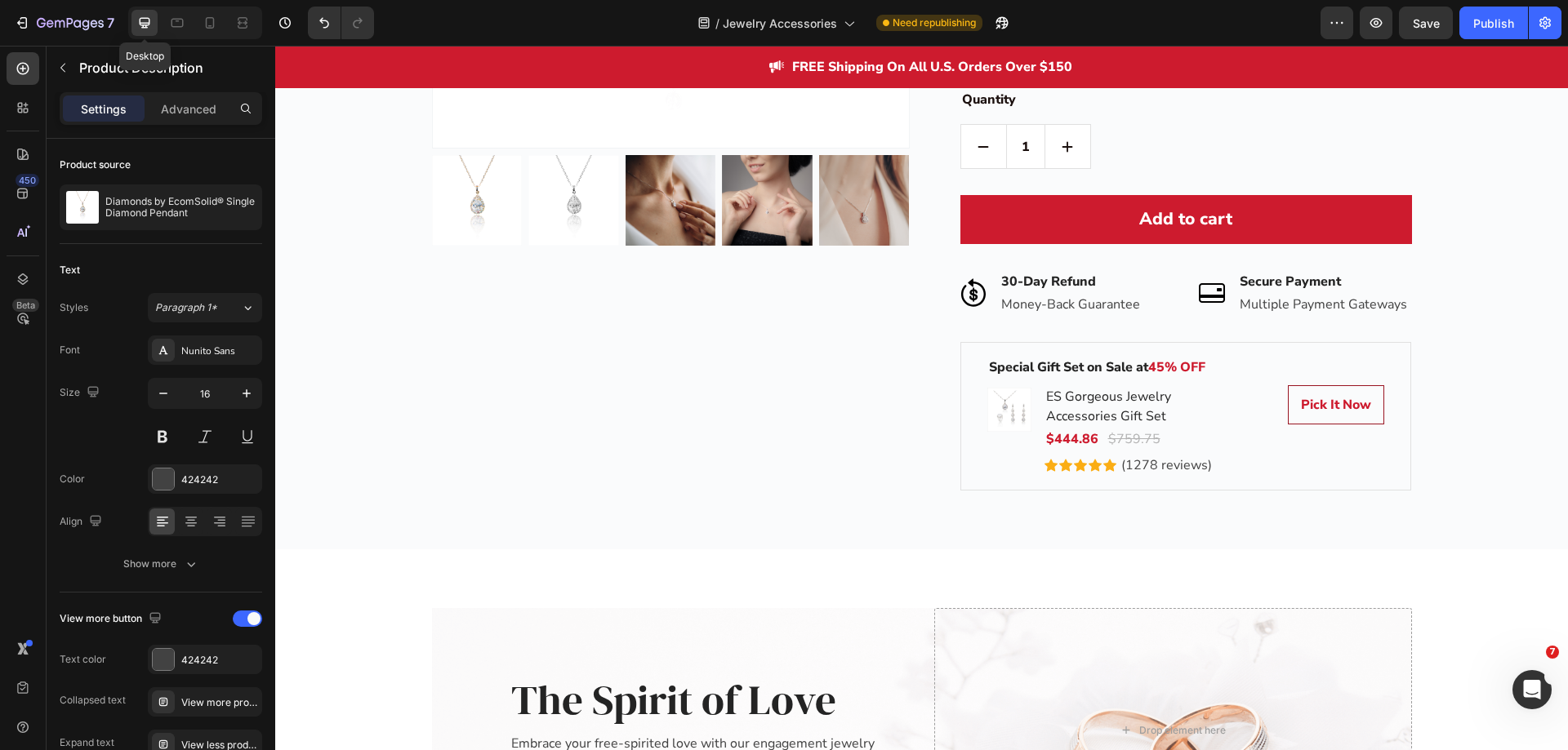
scroll to position [2403, 0]
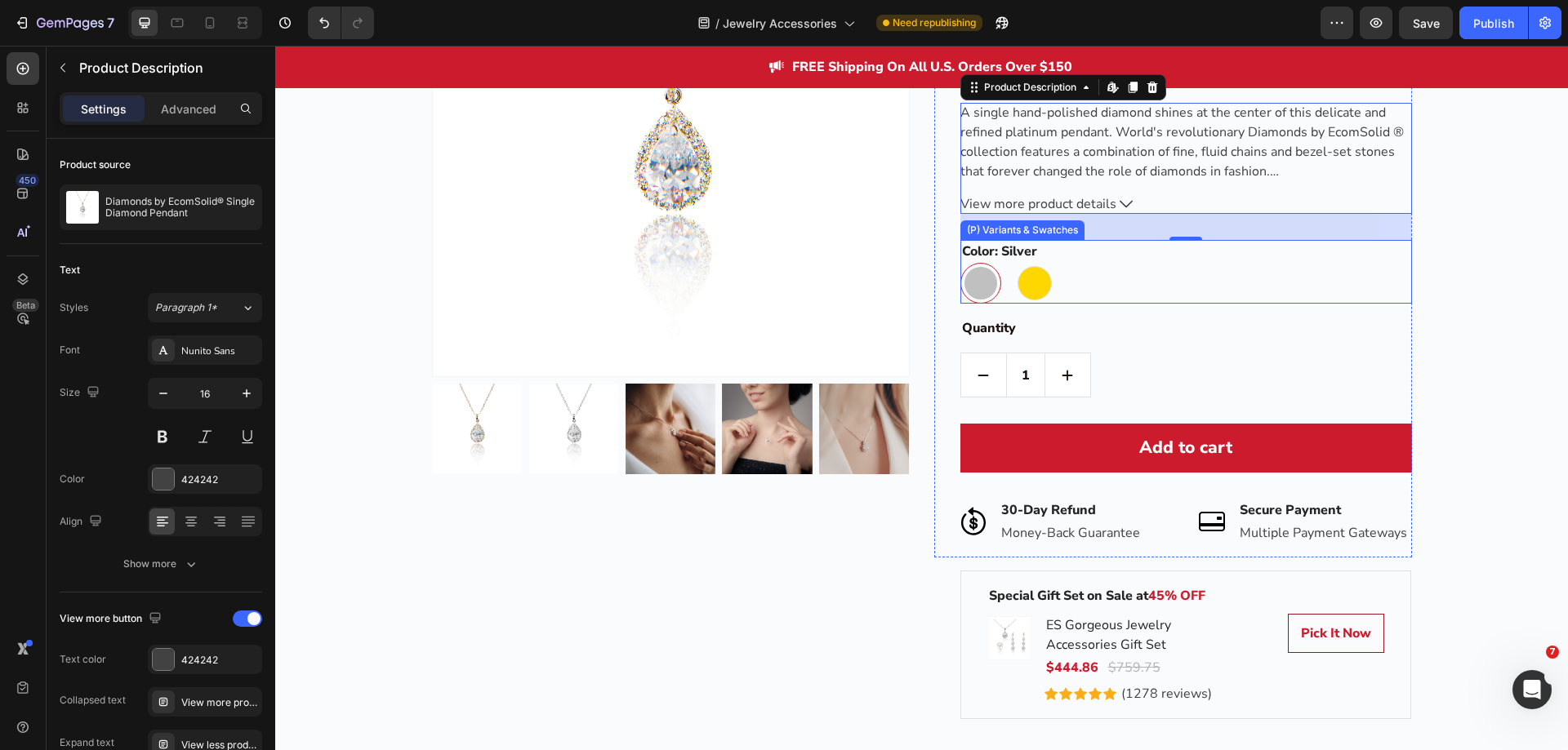
click at [1076, 271] on div "Silver Silver Gold Gold" at bounding box center [1186, 283] width 452 height 41
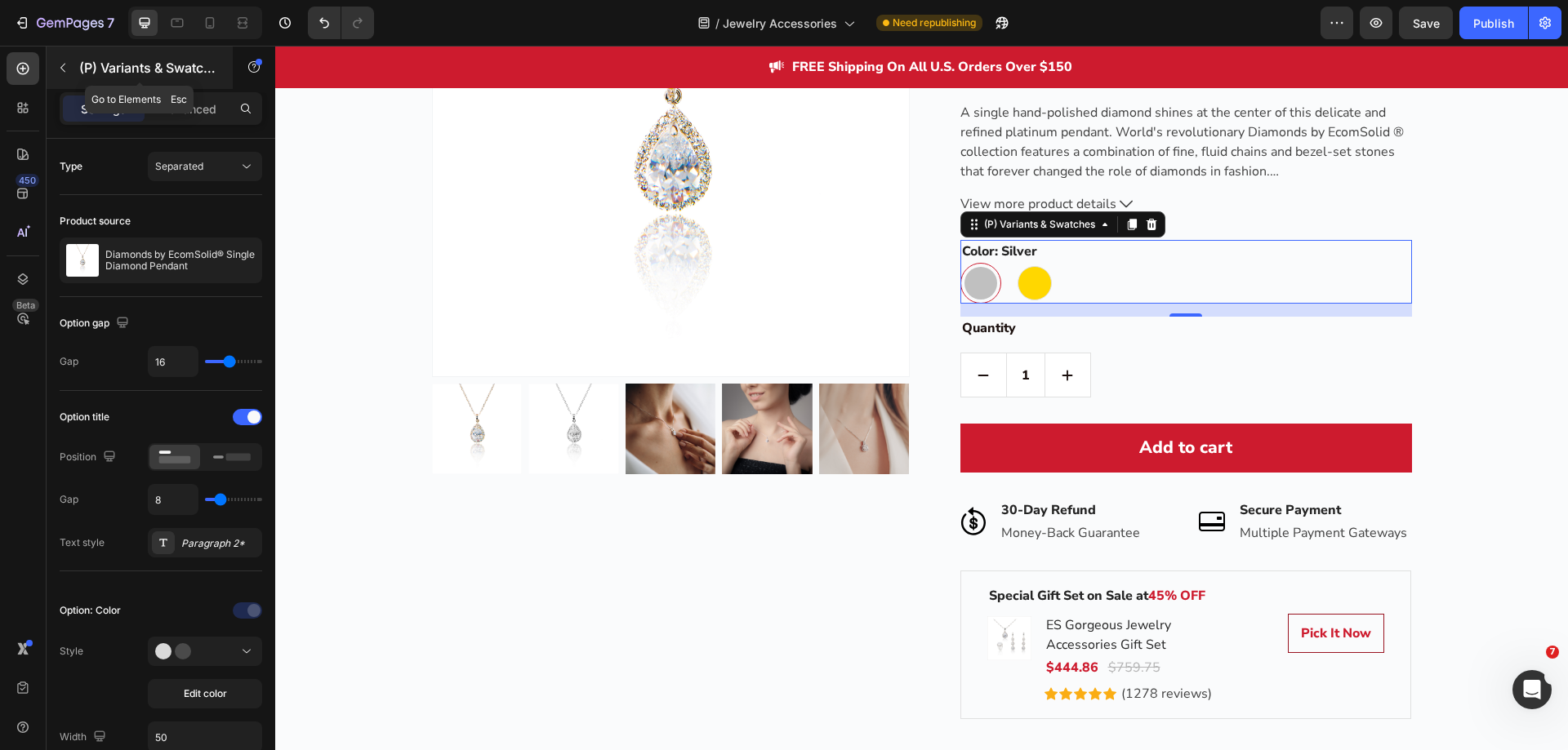
click at [60, 60] on button "button" at bounding box center [63, 68] width 26 height 26
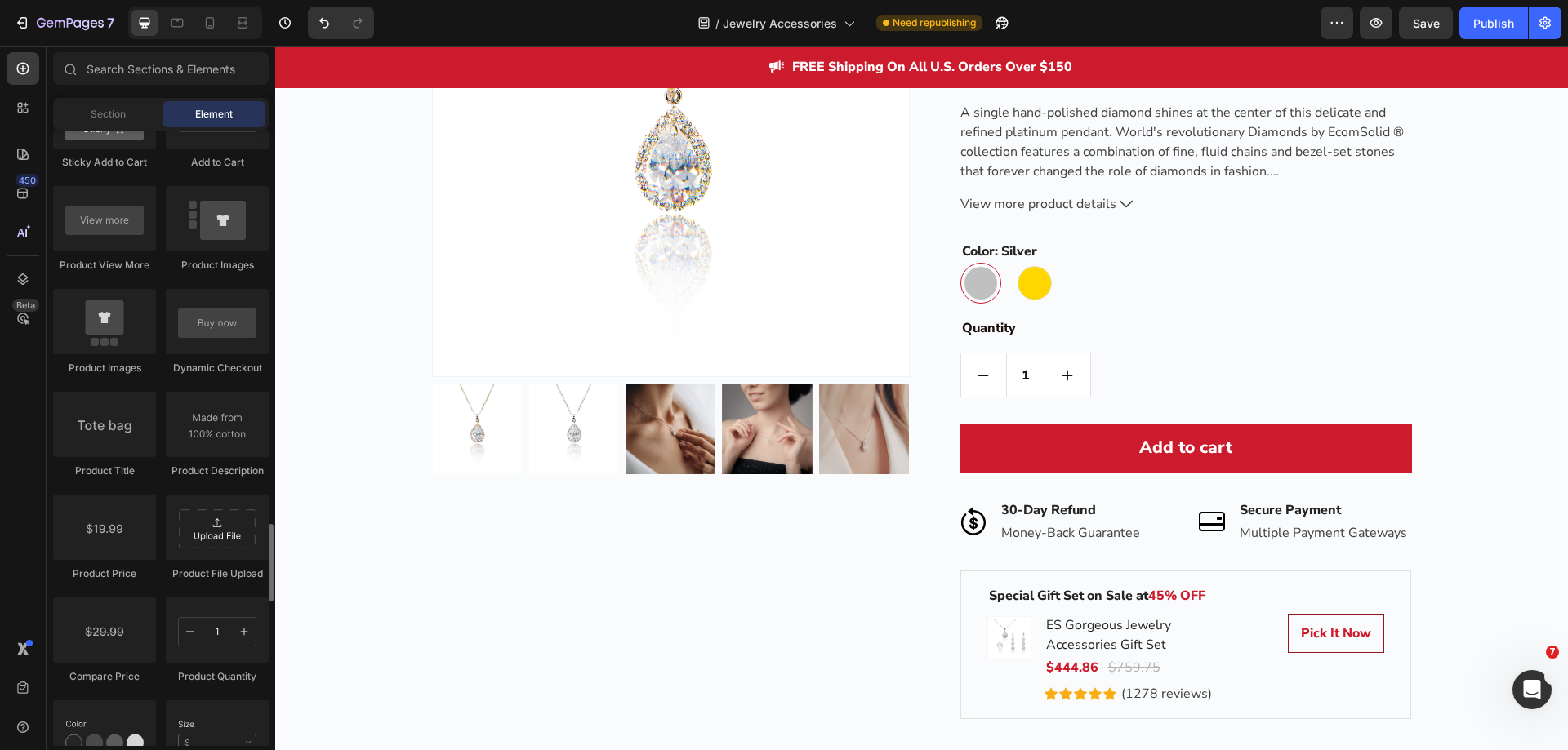
scroll to position [2449, 0]
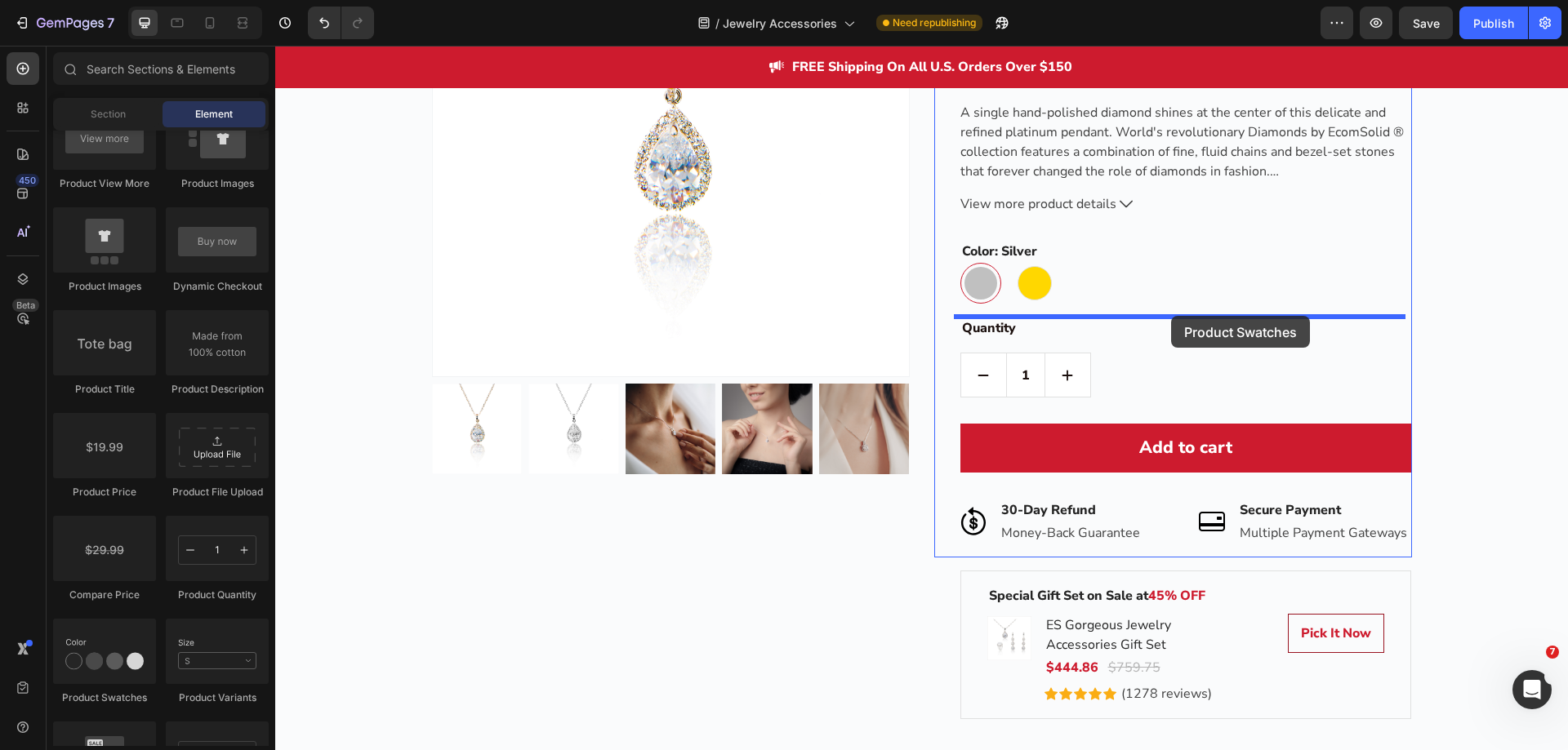
drag, startPoint x: 391, startPoint y: 685, endPoint x: 1172, endPoint y: 316, distance: 863.8
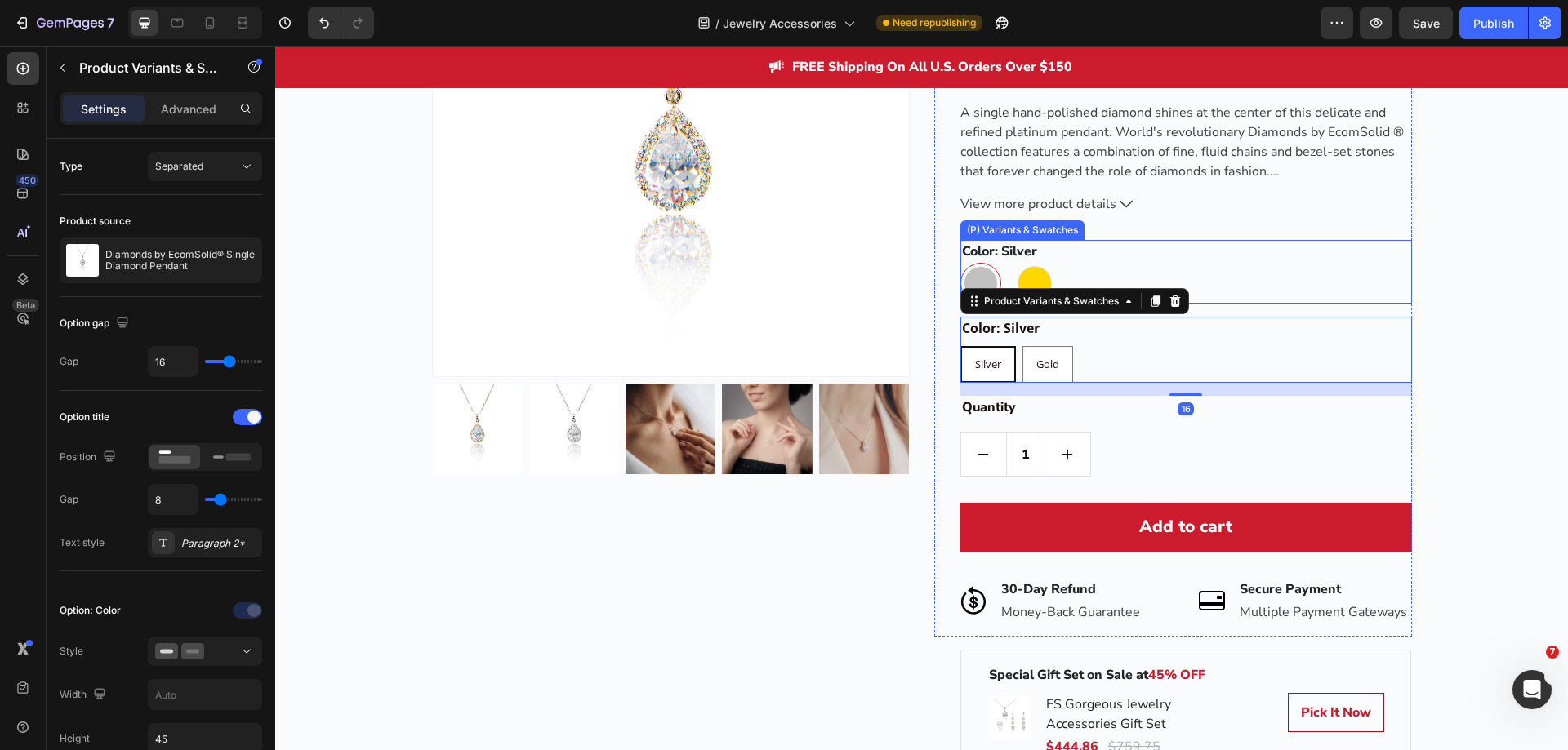
click at [1195, 270] on div "Silver Silver Gold Gold" at bounding box center [1186, 283] width 452 height 41
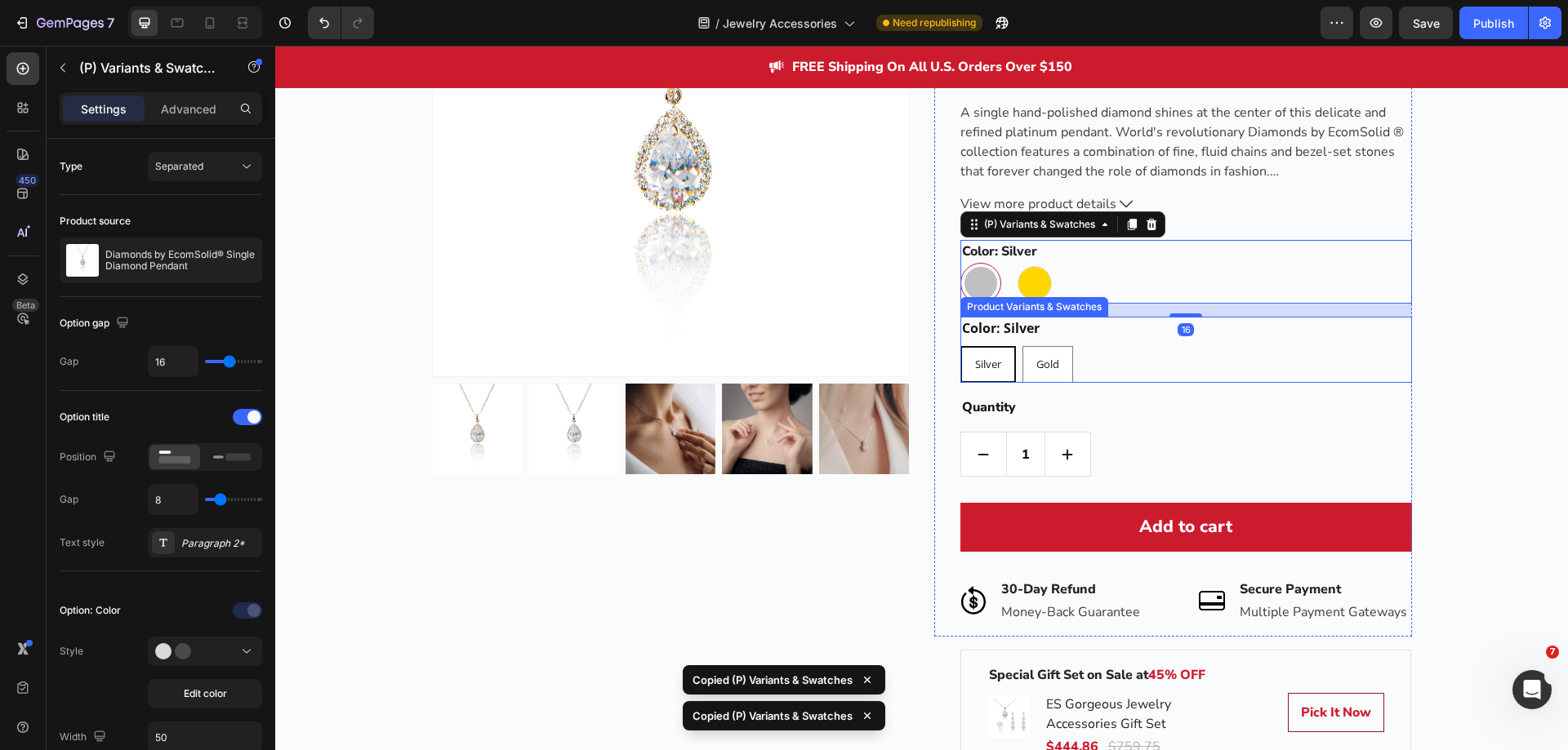
click at [1151, 363] on div "Silver Silver Silver Gold Gold Gold" at bounding box center [1186, 365] width 452 height 37
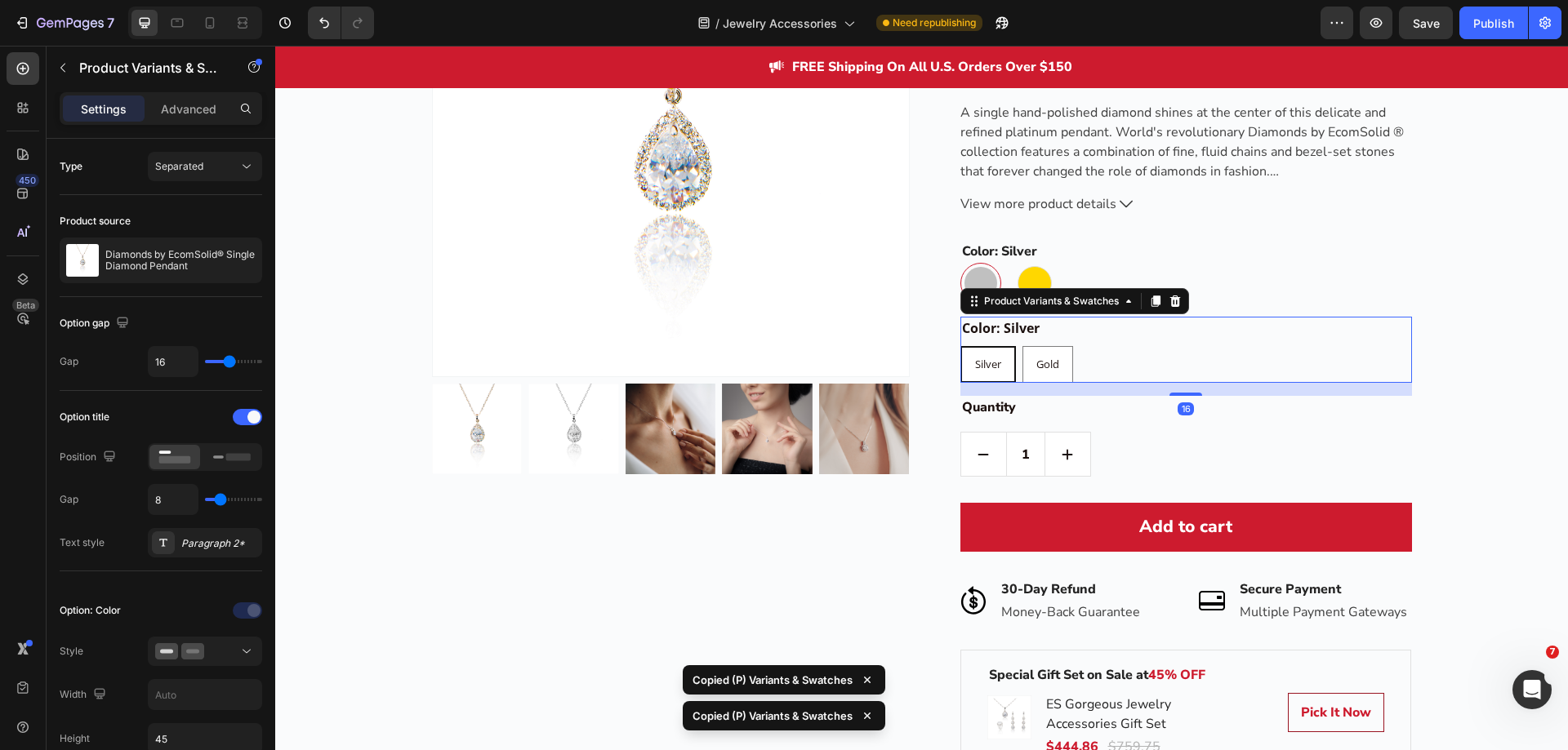
type input "16"
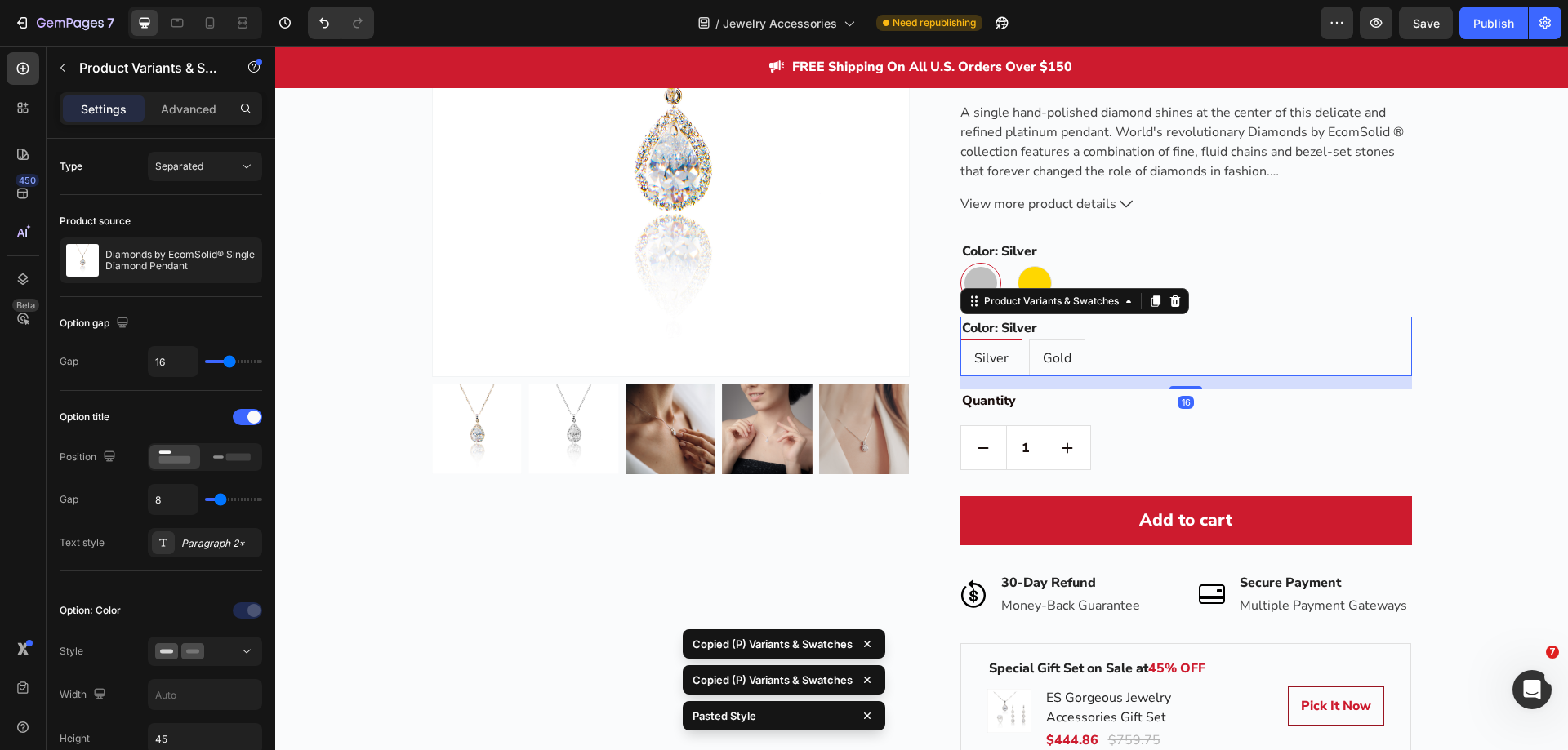
click at [1146, 347] on div "Silver Silver Silver Gold Gold Gold" at bounding box center [1186, 358] width 452 height 37
click at [246, 653] on icon at bounding box center [246, 652] width 8 height 4
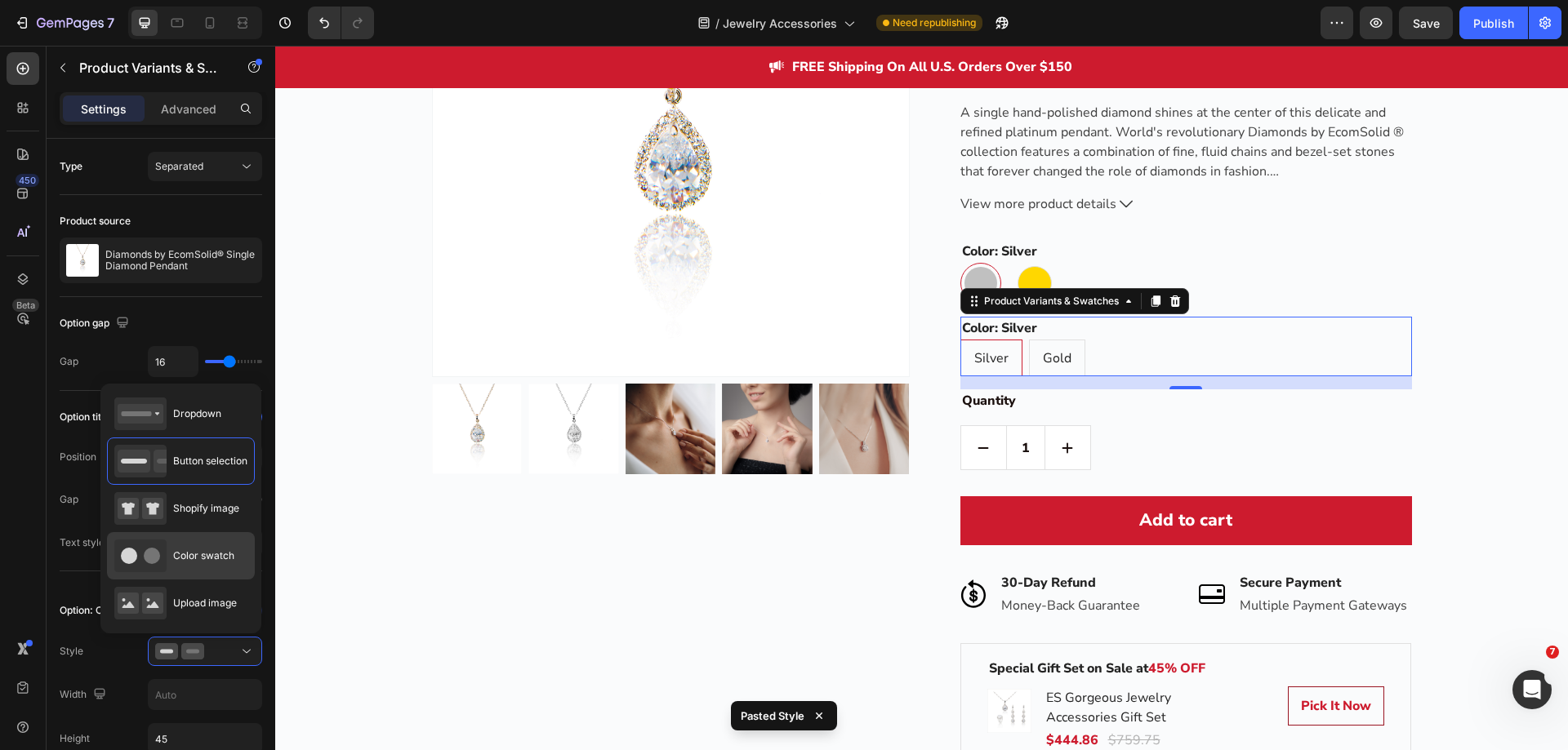
click at [194, 561] on span "Color swatch" at bounding box center [204, 556] width 61 height 15
type input "45"
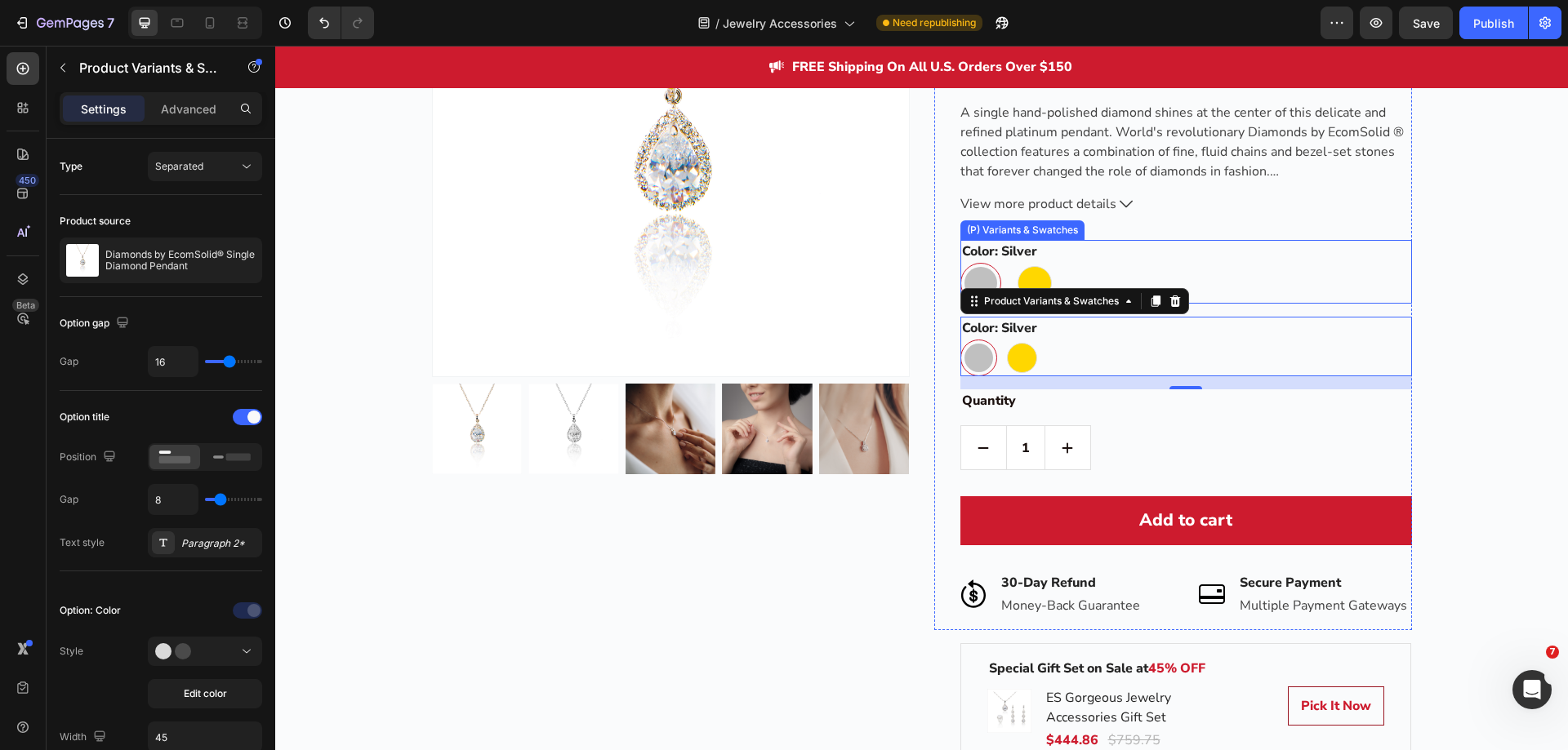
click at [1068, 273] on div "Silver Silver Gold Gold" at bounding box center [1186, 283] width 452 height 41
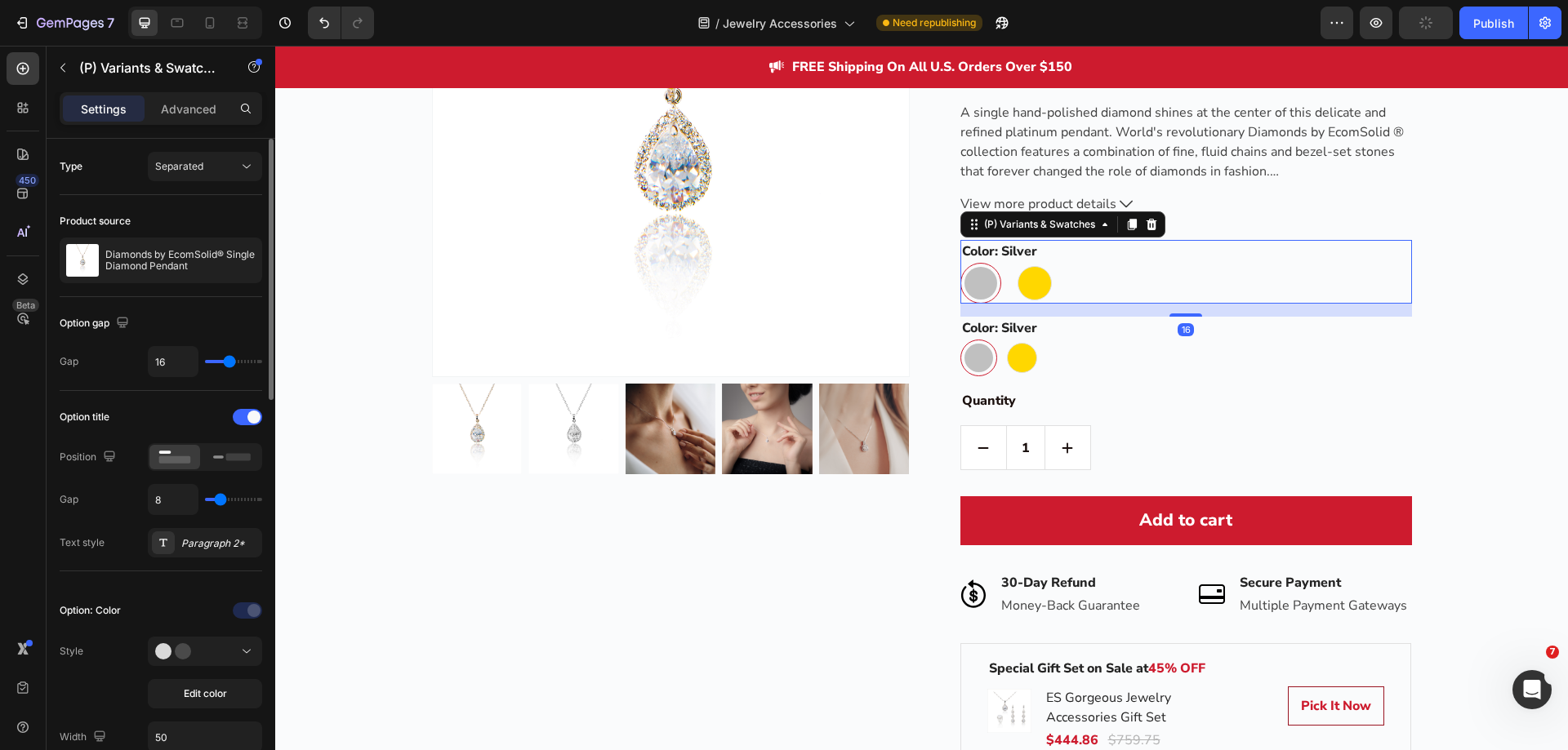
scroll to position [81, 0]
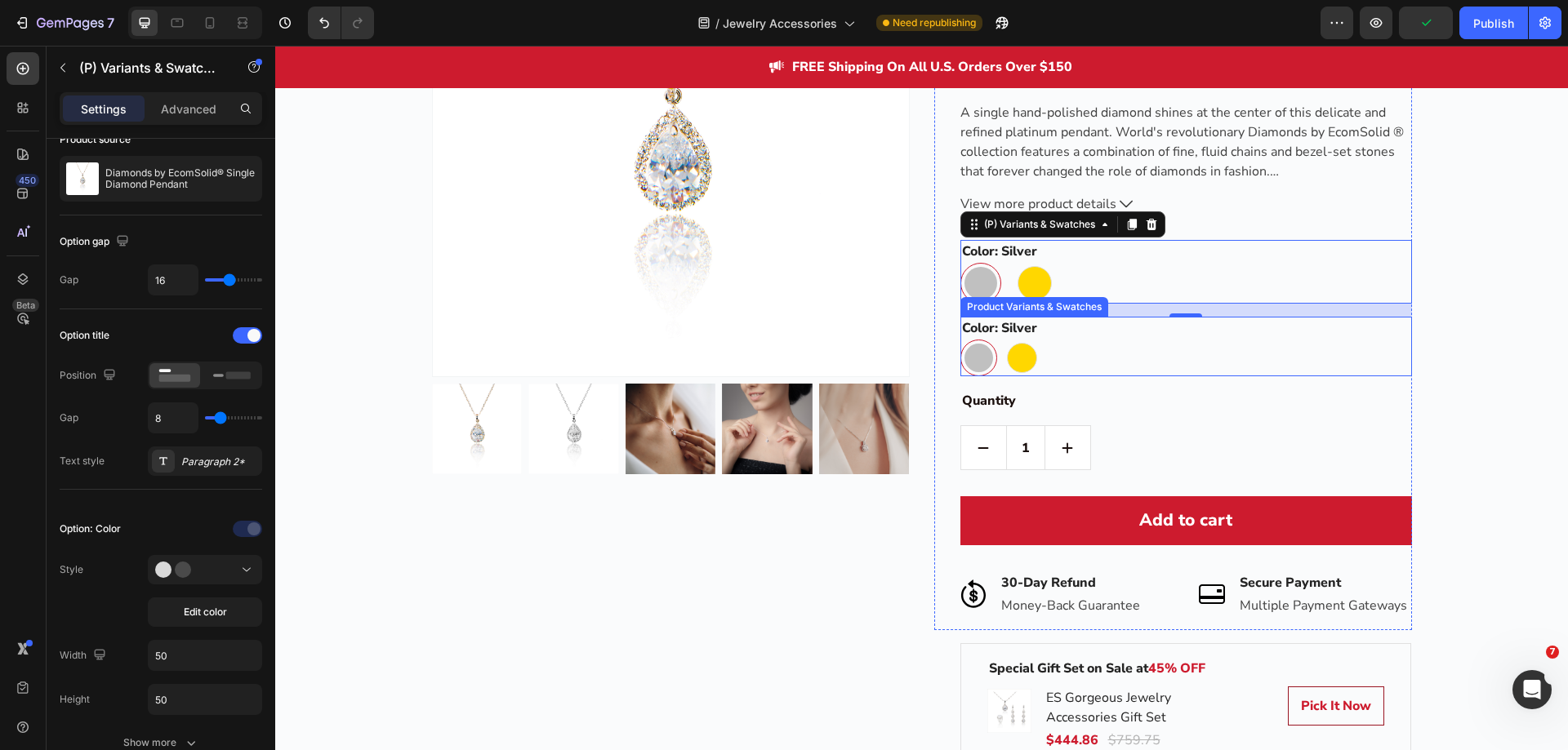
click at [1085, 369] on div "Silver Silver Gold Gold" at bounding box center [1186, 358] width 452 height 37
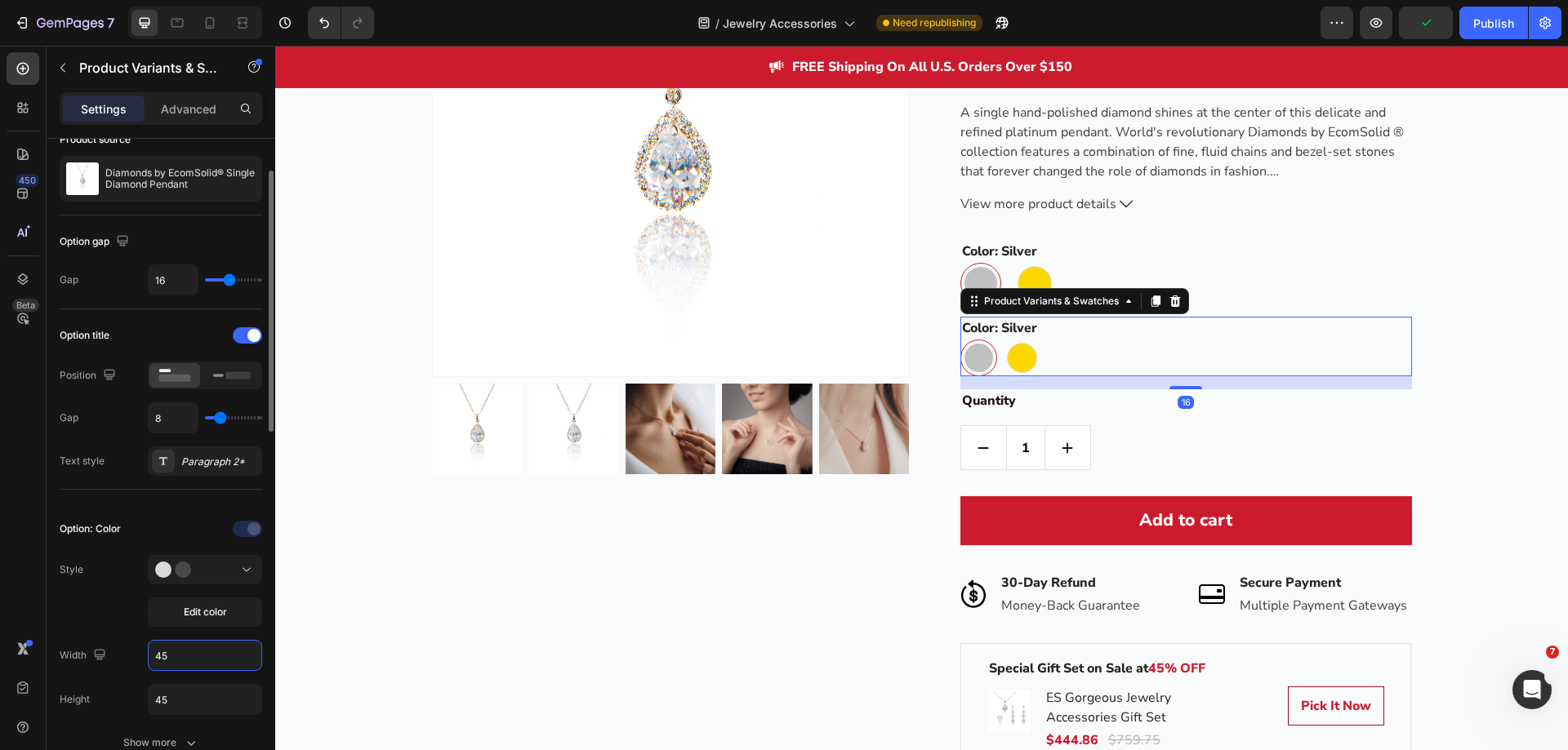
click at [194, 663] on input "45" at bounding box center [205, 656] width 113 height 30
type input "50"
click at [197, 708] on input "45" at bounding box center [205, 700] width 113 height 30
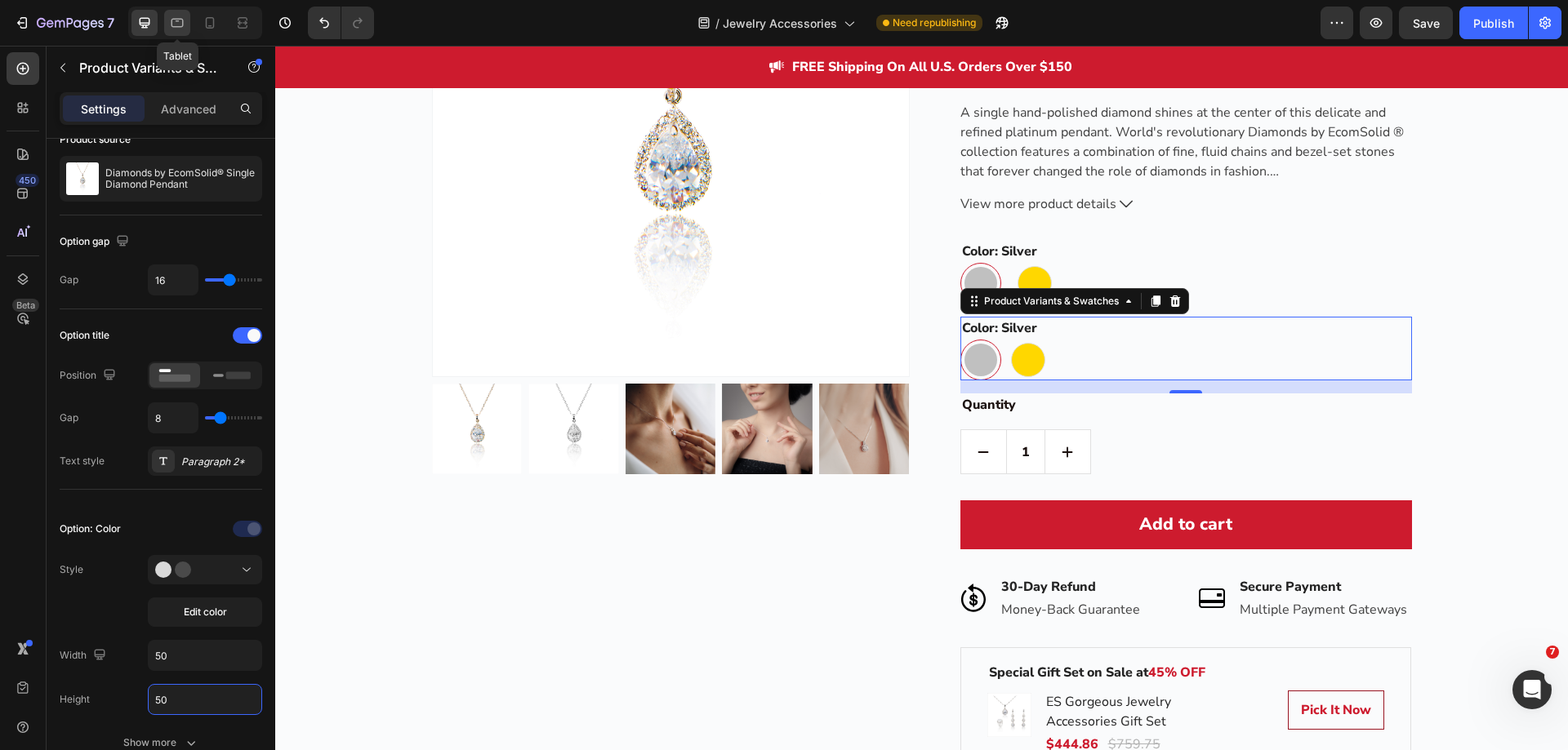
type input "50"
click at [176, 15] on icon at bounding box center [178, 23] width 17 height 17
type input "45"
type input "13"
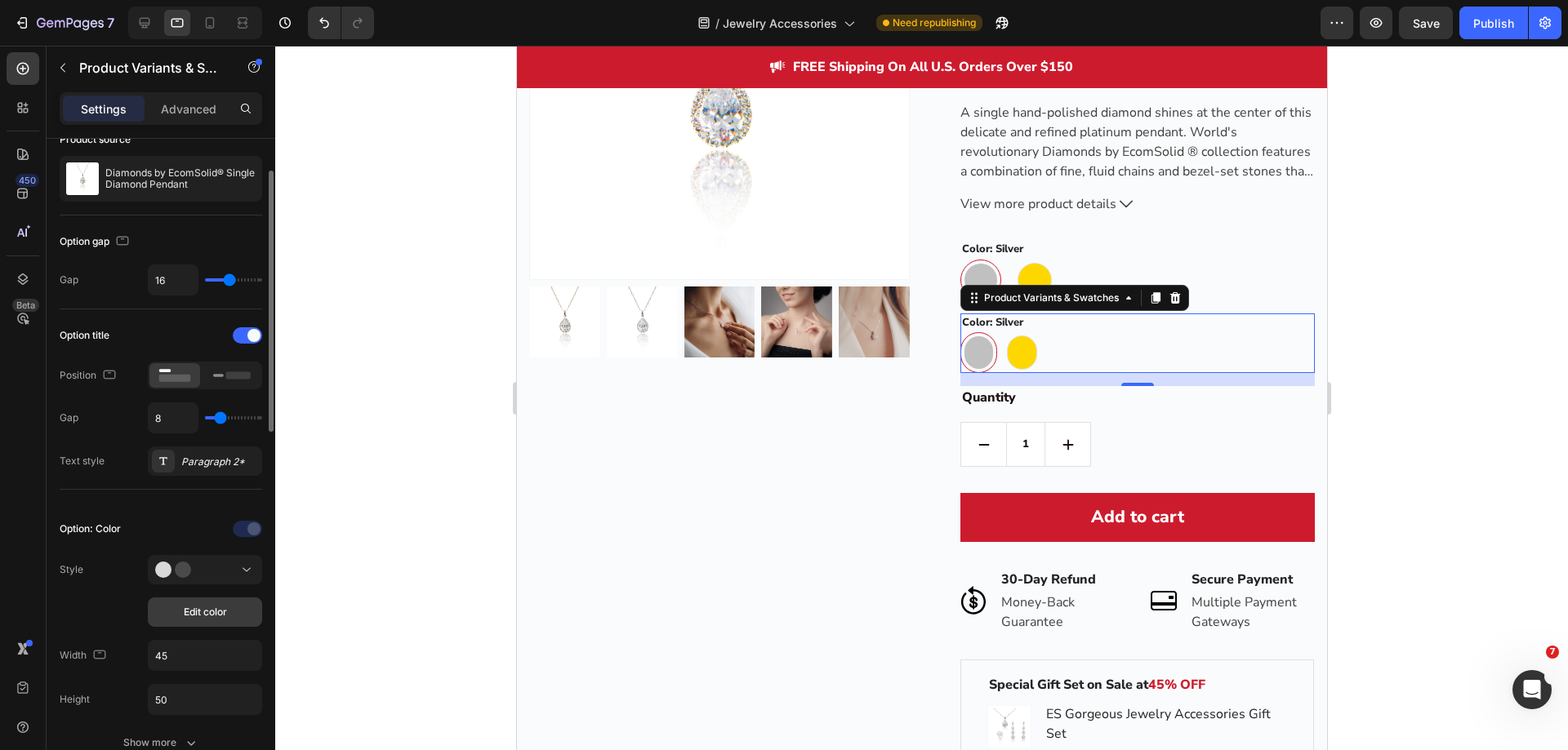
scroll to position [2614, 0]
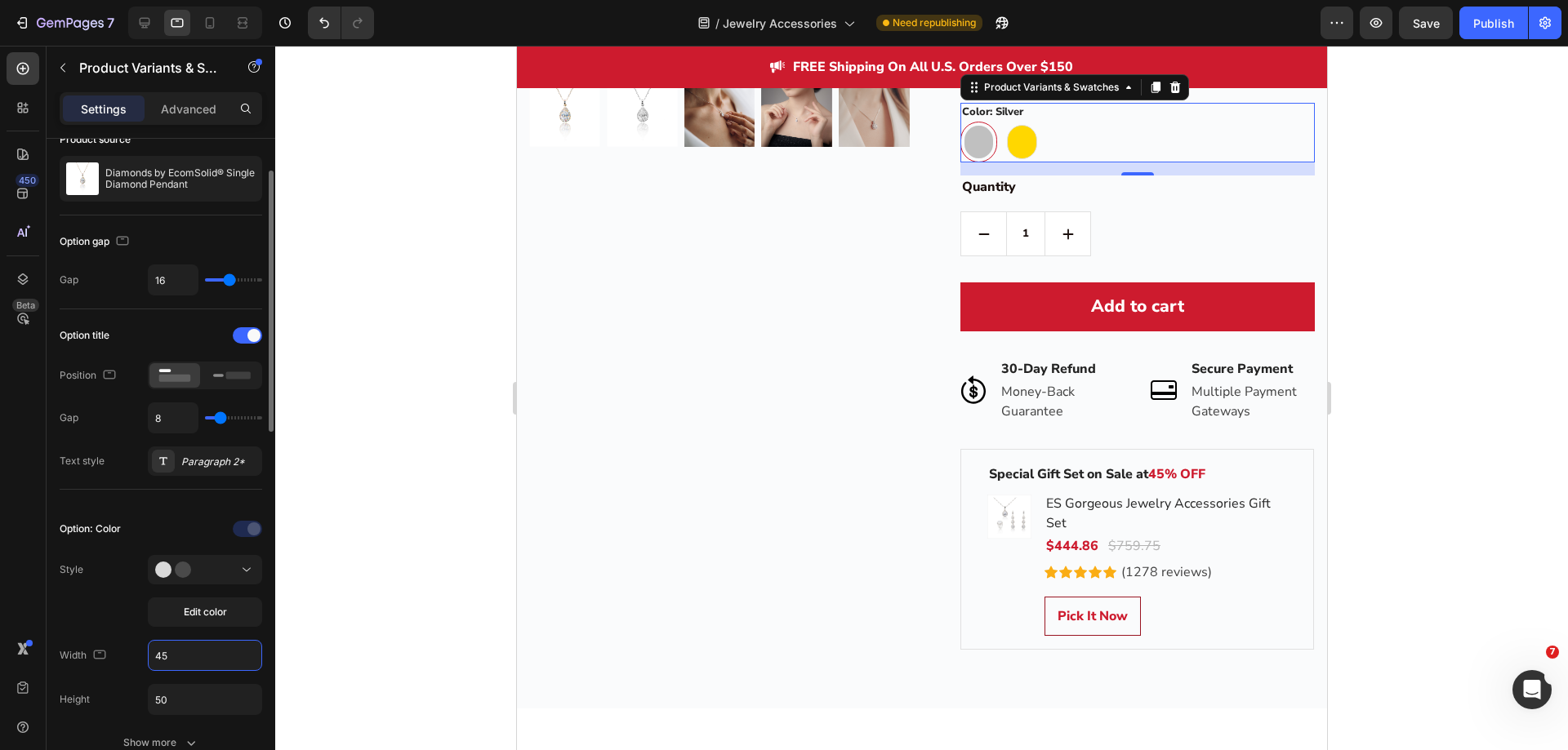
click at [194, 663] on input "45" at bounding box center [205, 656] width 113 height 30
type input "50"
click at [850, 311] on div "Best Value Text block Row Product Images Row" at bounding box center [719, 69] width 381 height 760
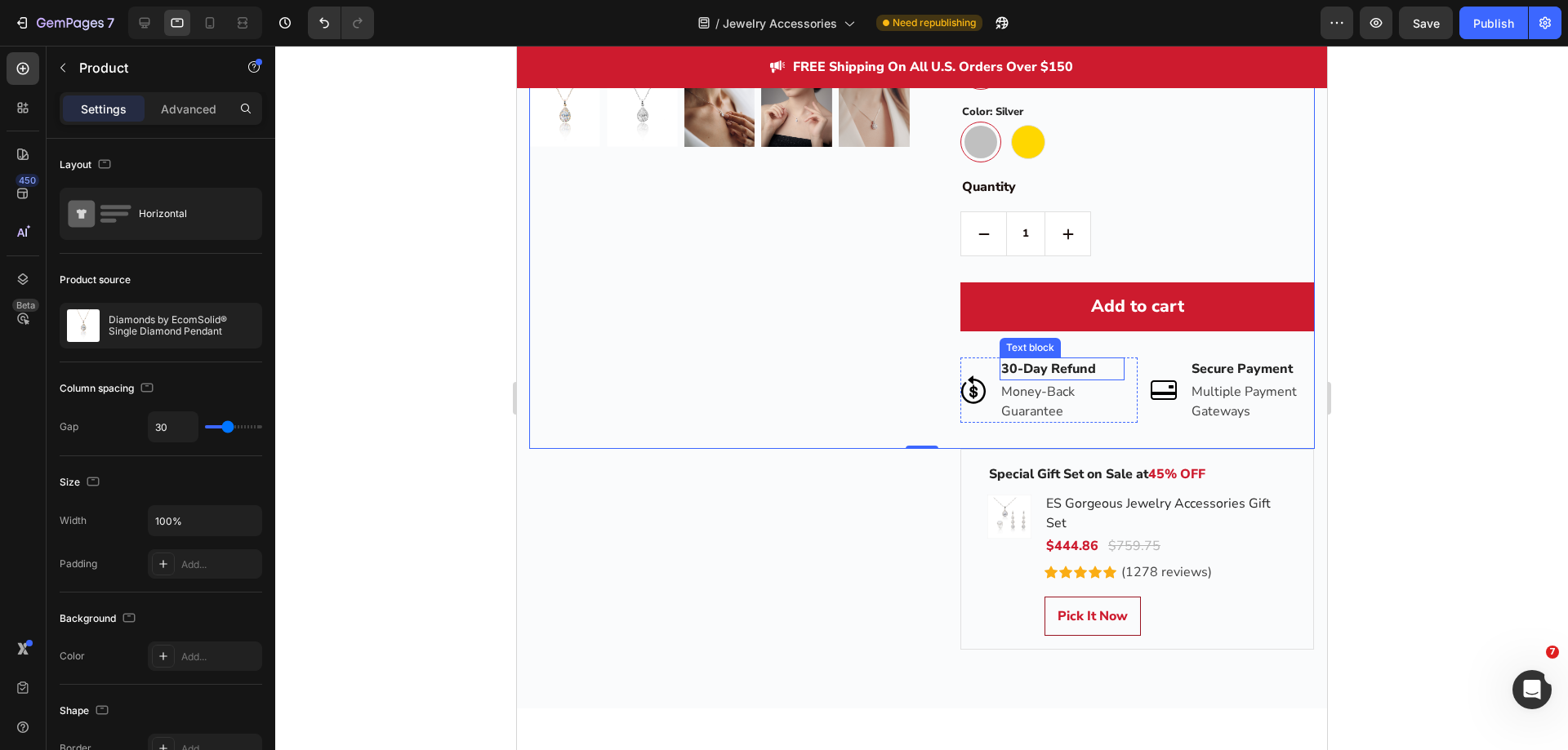
scroll to position [2450, 0]
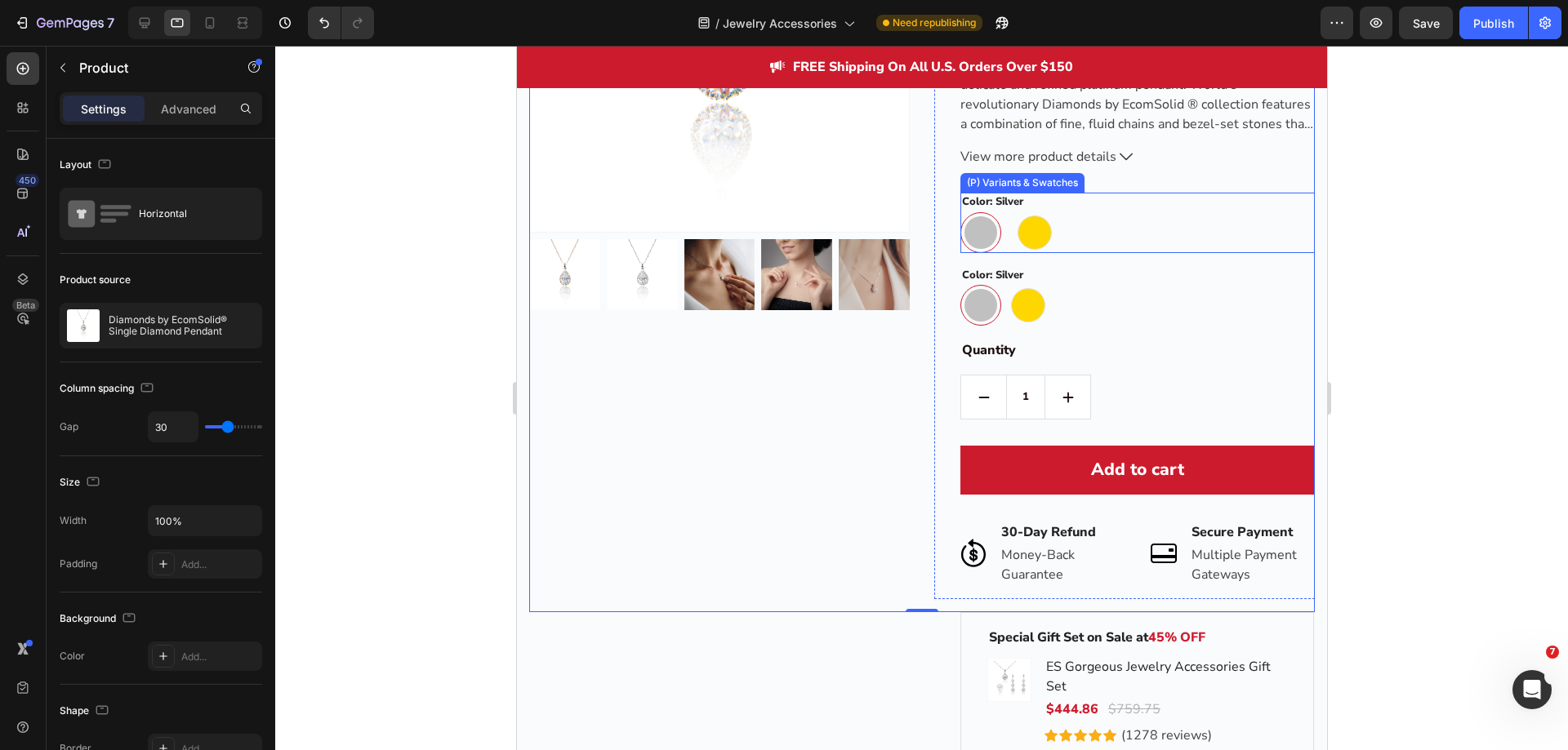
click at [1085, 242] on div "Silver Silver Gold Gold" at bounding box center [1136, 232] width 355 height 41
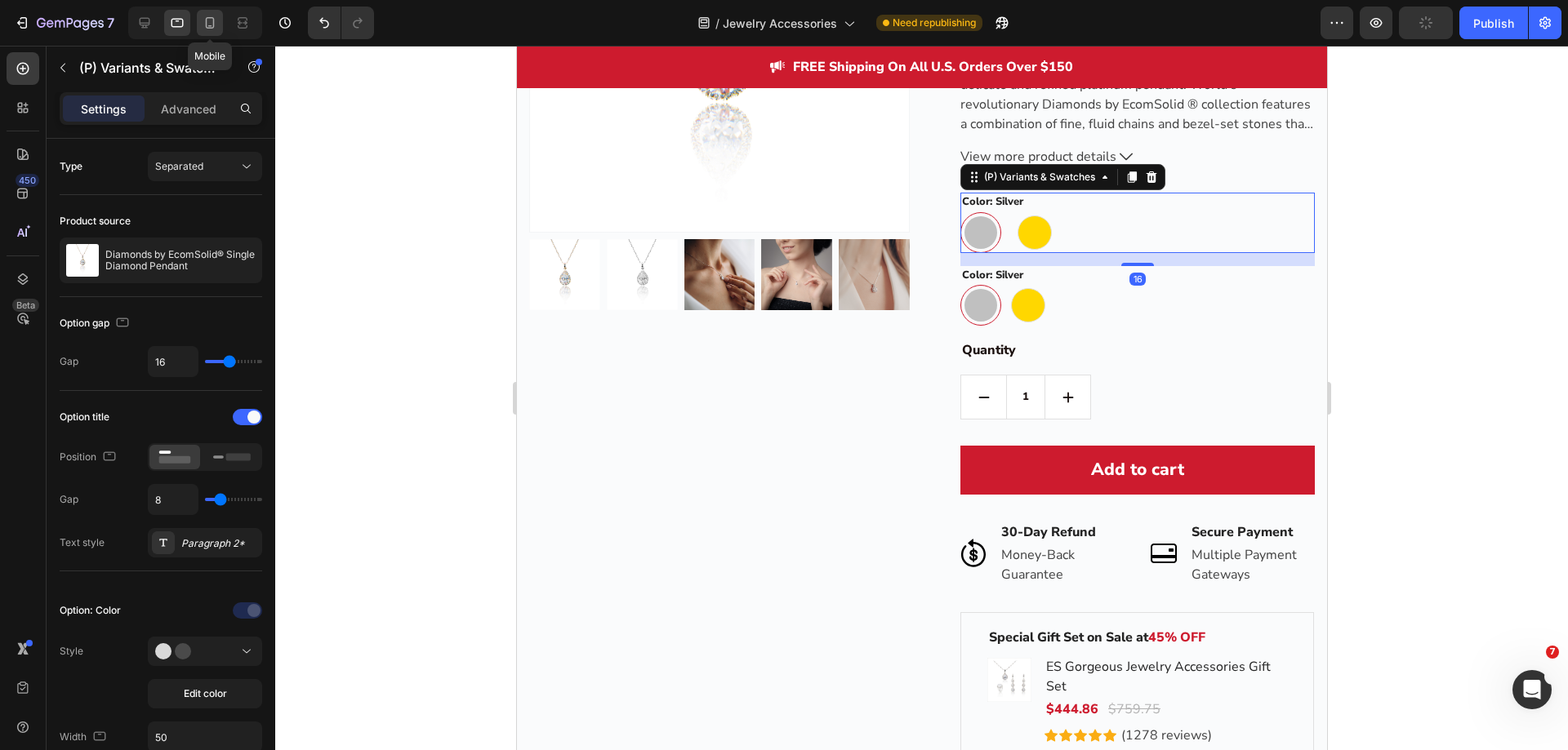
click at [207, 23] on icon at bounding box center [210, 23] width 17 height 17
type input "24"
type input "12"
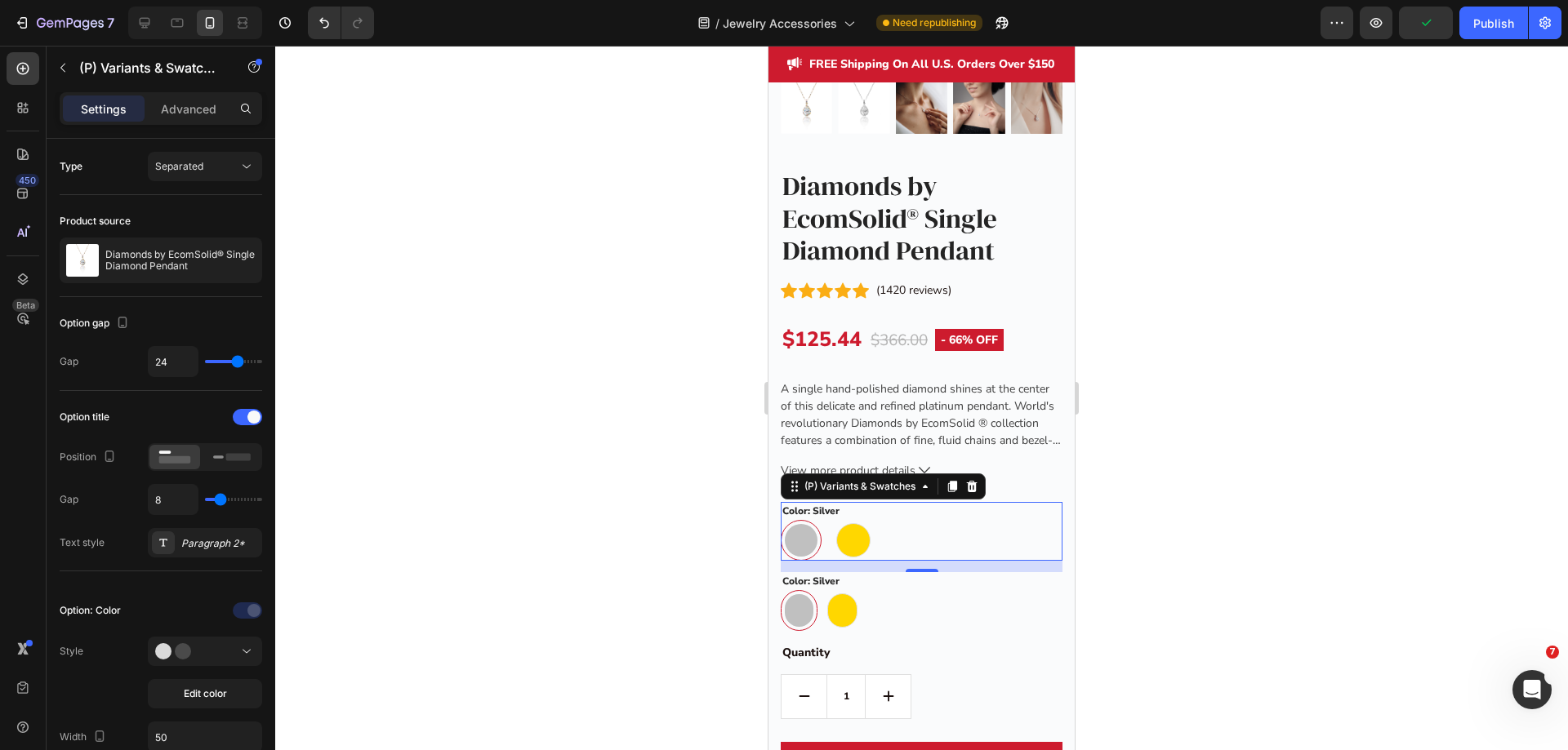
scroll to position [2835, 0]
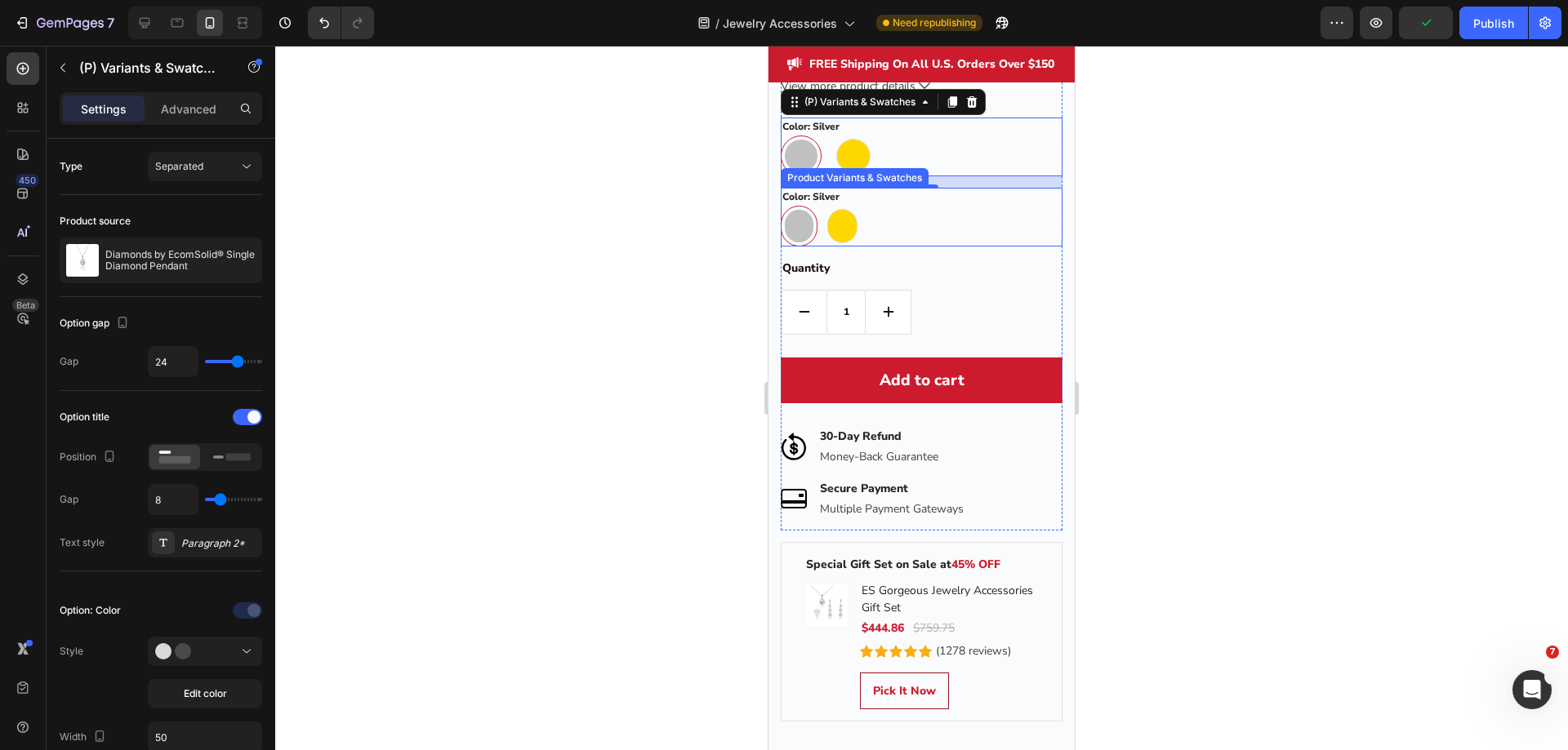
click at [891, 213] on div "Silver Silver Gold Gold" at bounding box center [922, 226] width 282 height 41
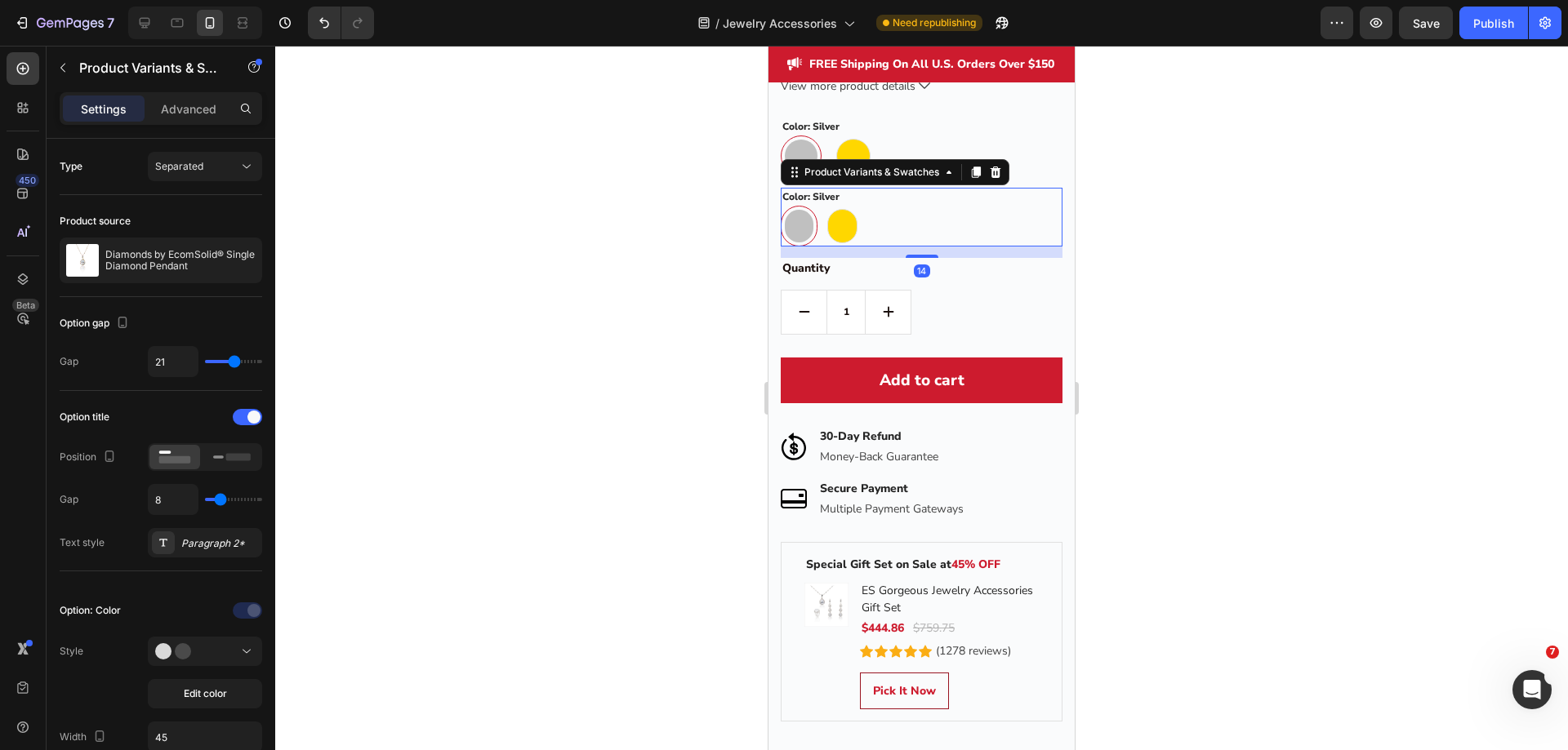
drag, startPoint x: 888, startPoint y: 214, endPoint x: 1467, endPoint y: 449, distance: 624.9
click at [888, 214] on div "Silver Silver Gold Gold" at bounding box center [922, 226] width 282 height 41
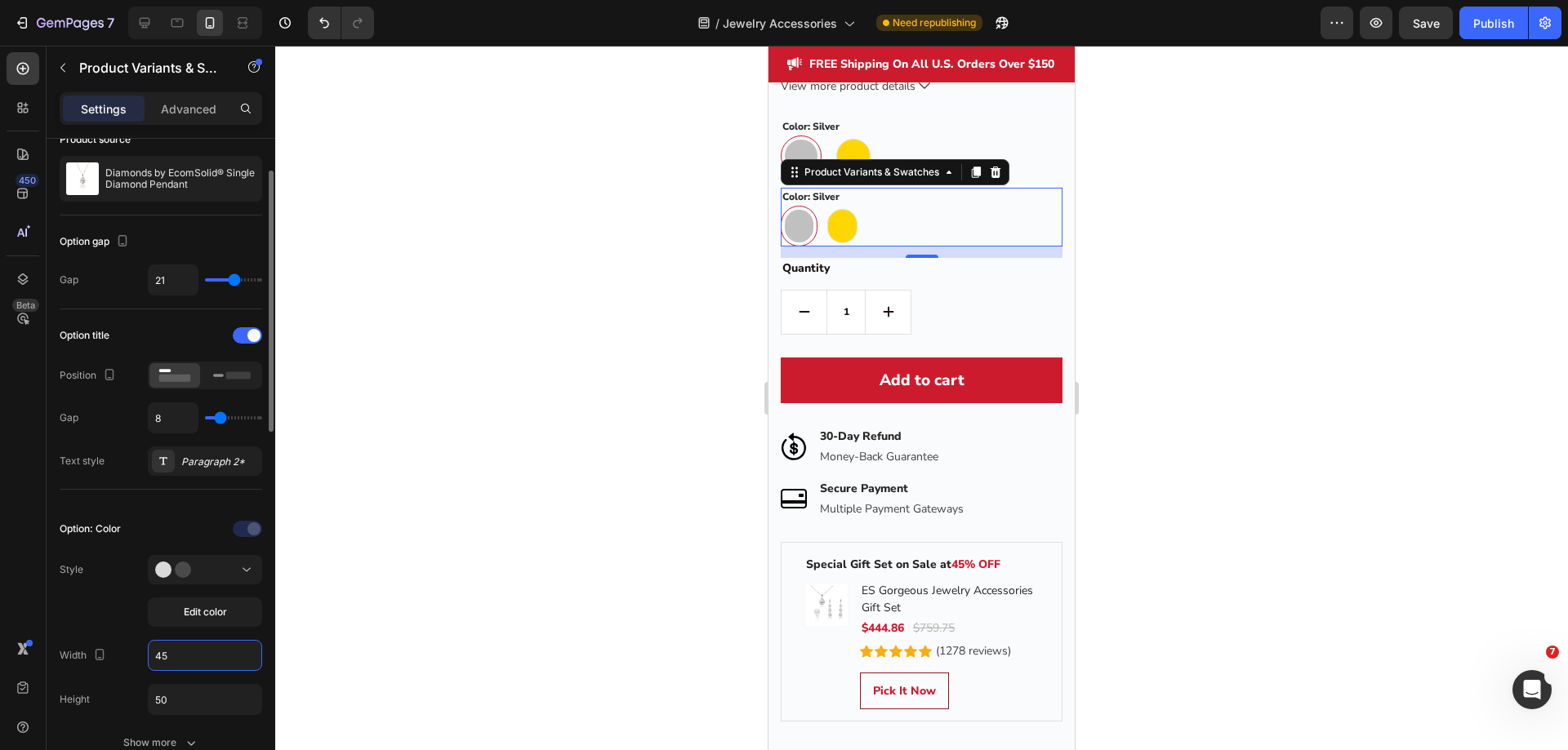
click at [197, 667] on input "45" at bounding box center [205, 656] width 113 height 30
type input "50"
click at [148, 24] on icon at bounding box center [144, 22] width 10 height 10
type input "14"
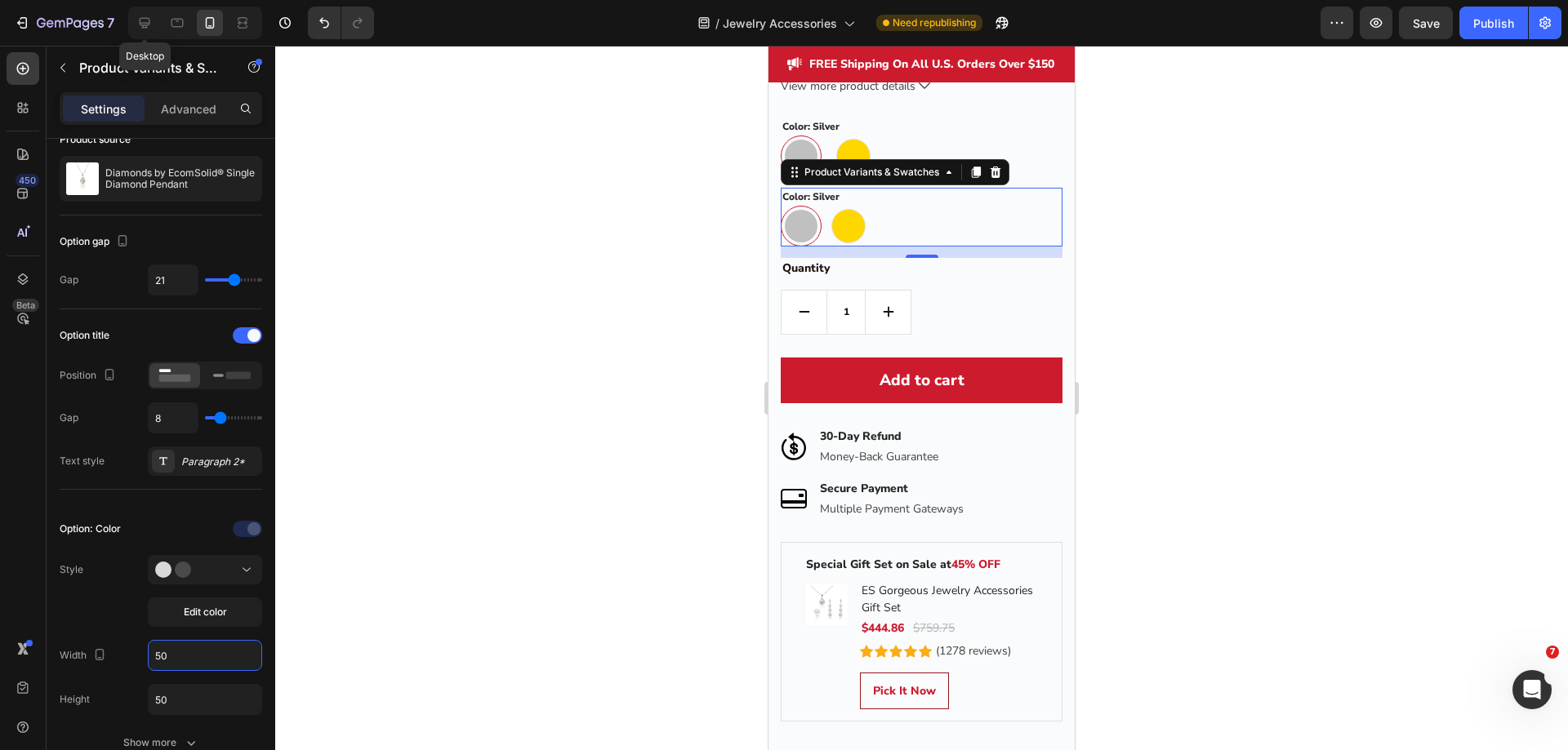
type input "16"
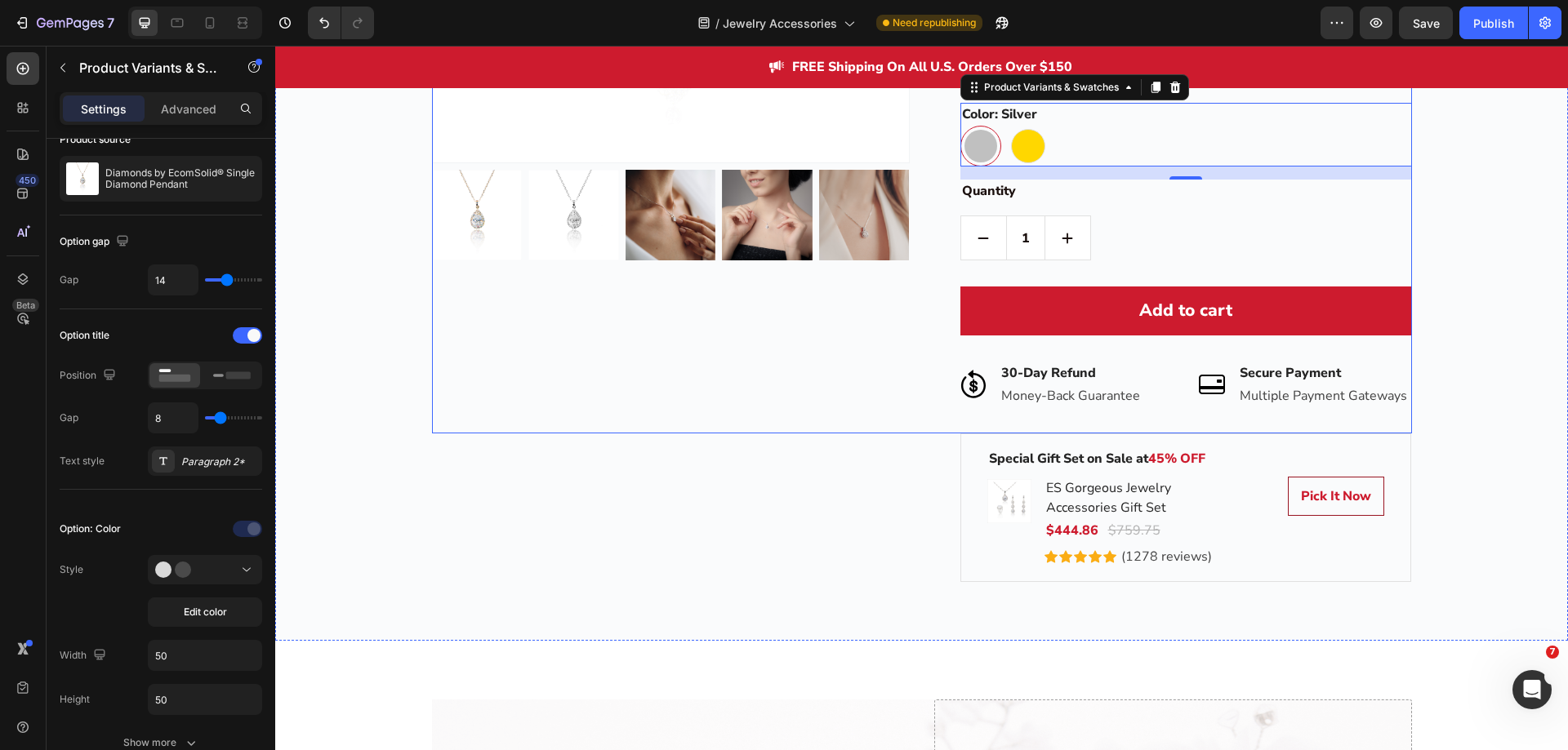
scroll to position [2535, 0]
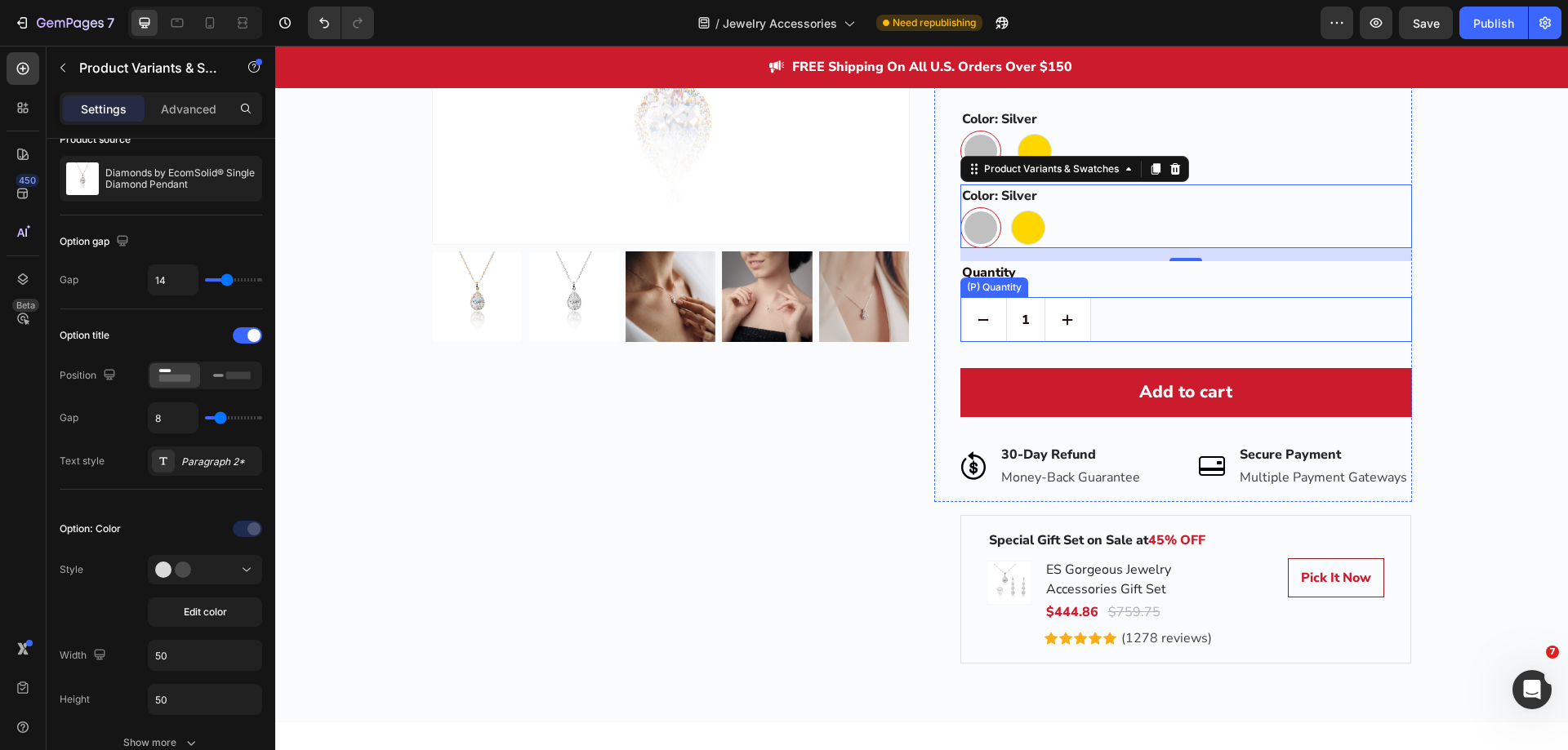
click at [1153, 308] on div "1" at bounding box center [1186, 319] width 452 height 45
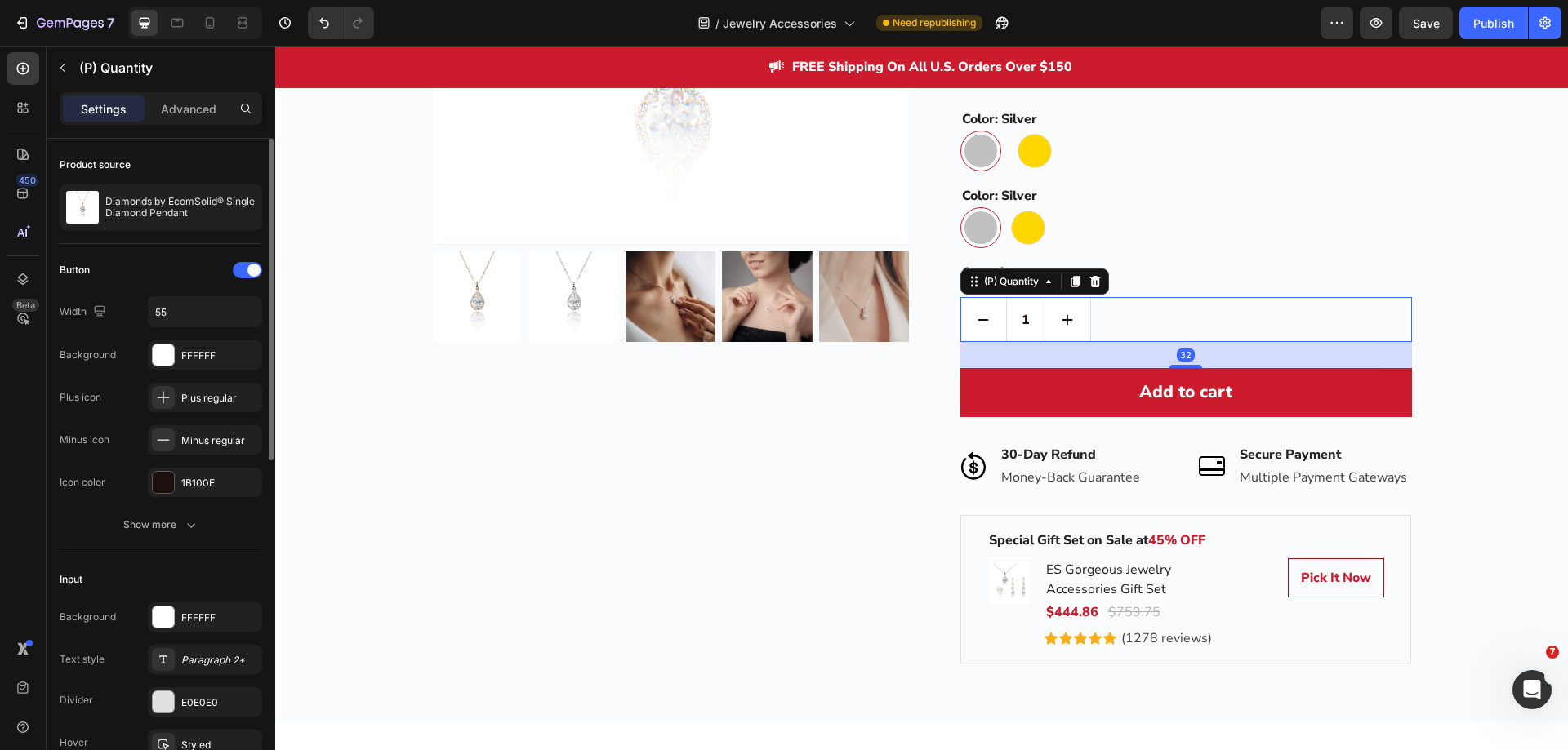
scroll to position [2291, 0]
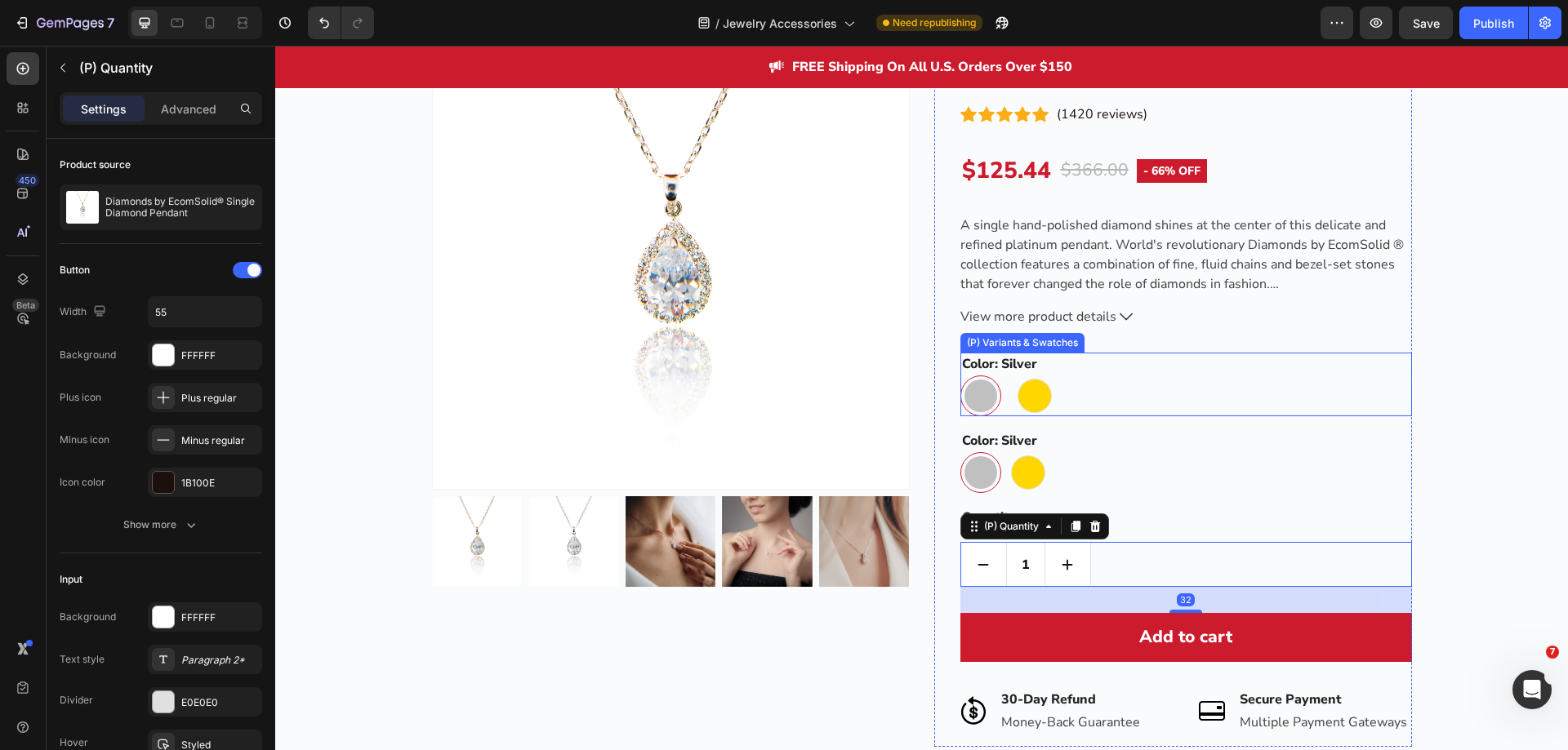
click at [1116, 391] on div "Silver Silver Gold Gold" at bounding box center [1186, 396] width 452 height 41
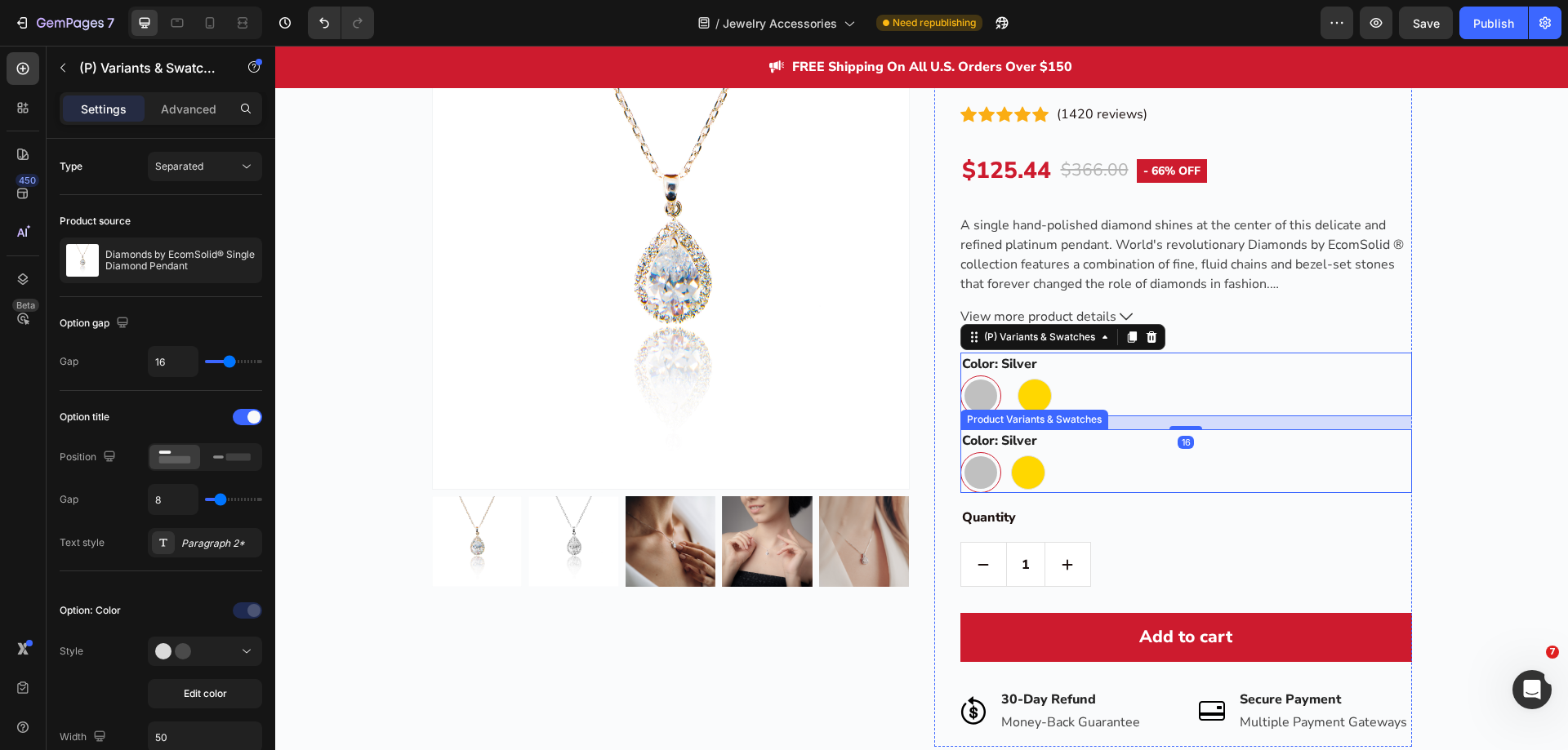
click at [1091, 459] on div "Silver Silver Gold Gold" at bounding box center [1186, 473] width 452 height 41
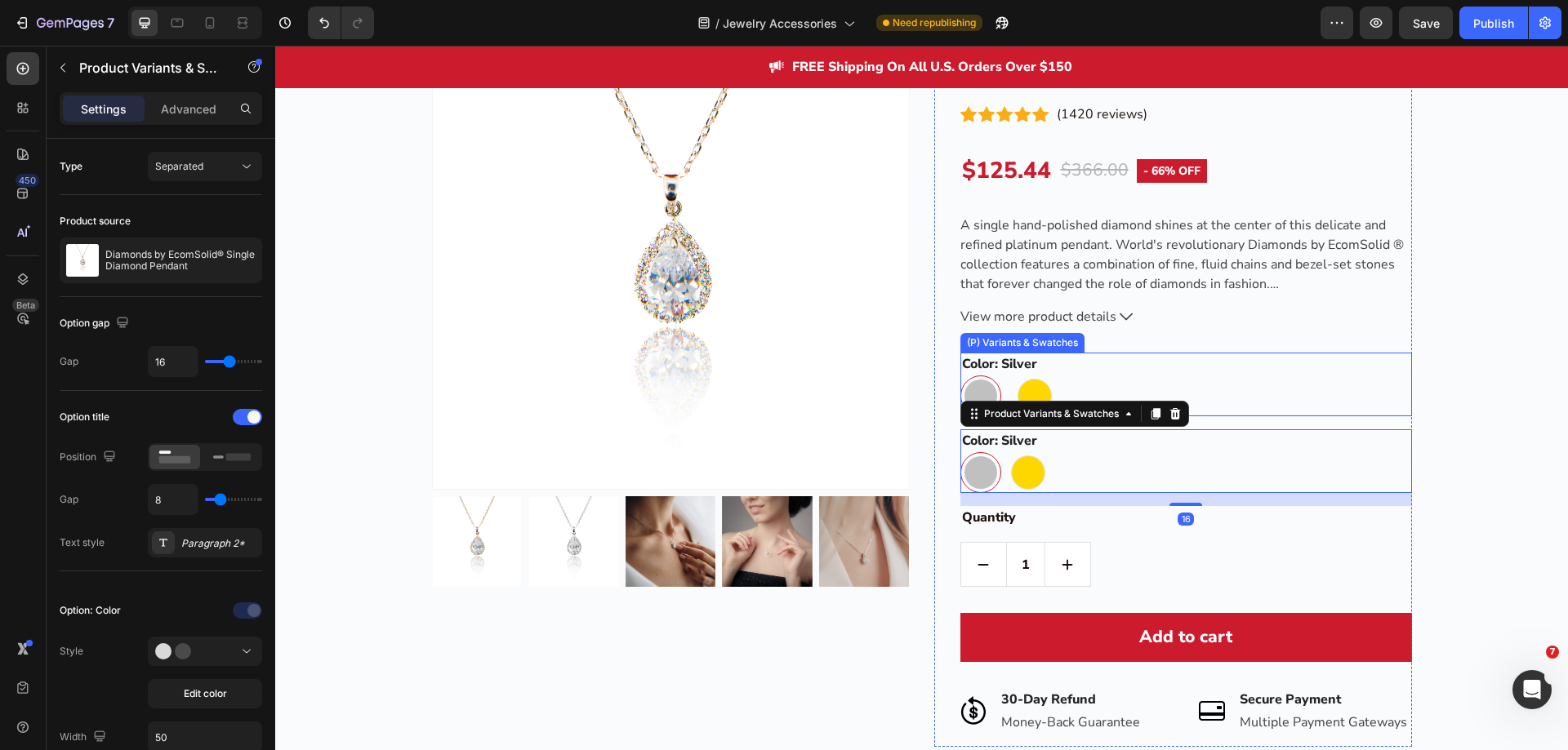
click at [1116, 383] on div "Silver Silver Gold Gold" at bounding box center [1186, 396] width 452 height 41
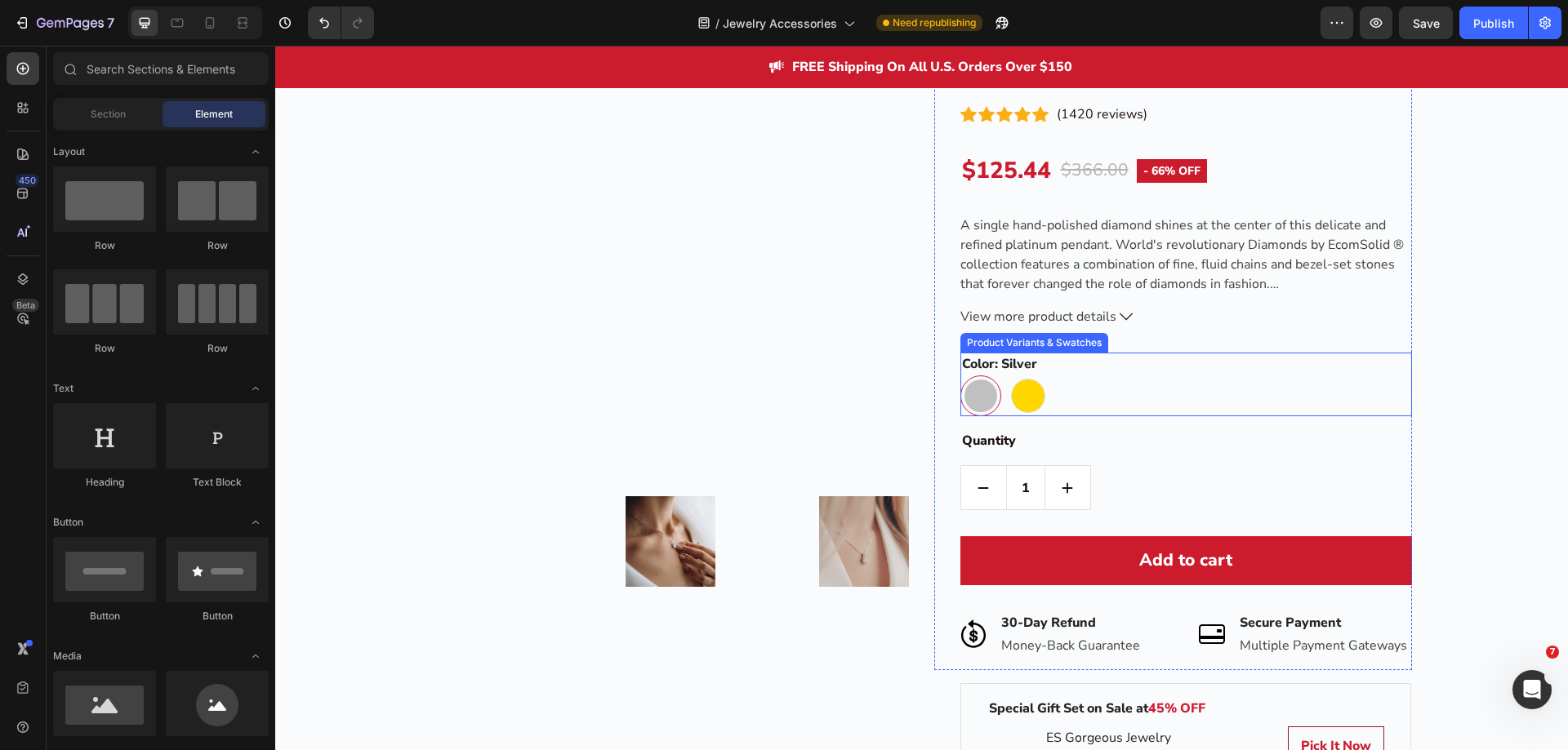
scroll to position [2449, 0]
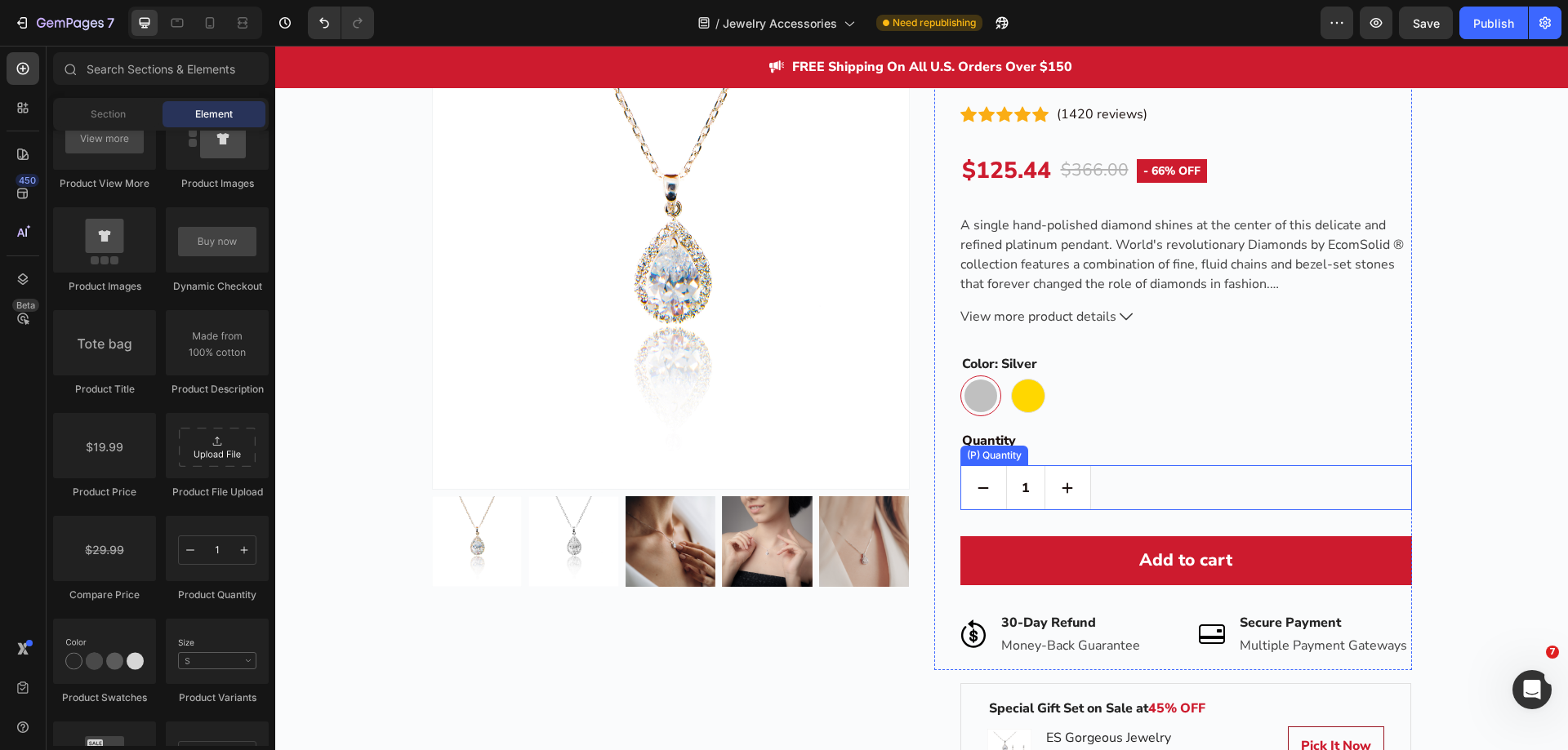
click at [1128, 482] on div "1" at bounding box center [1186, 488] width 452 height 45
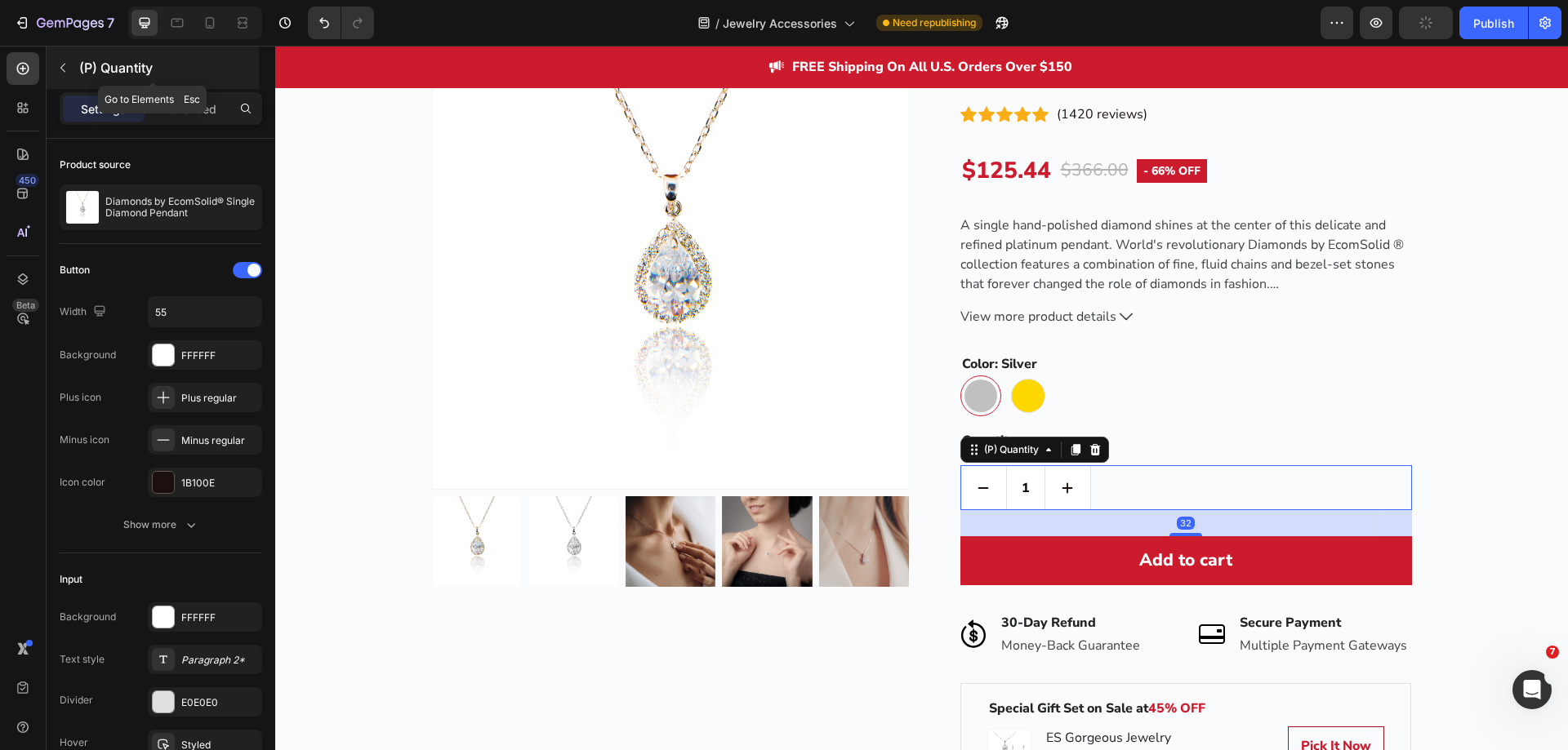
click at [64, 67] on icon "button" at bounding box center [63, 68] width 13 height 13
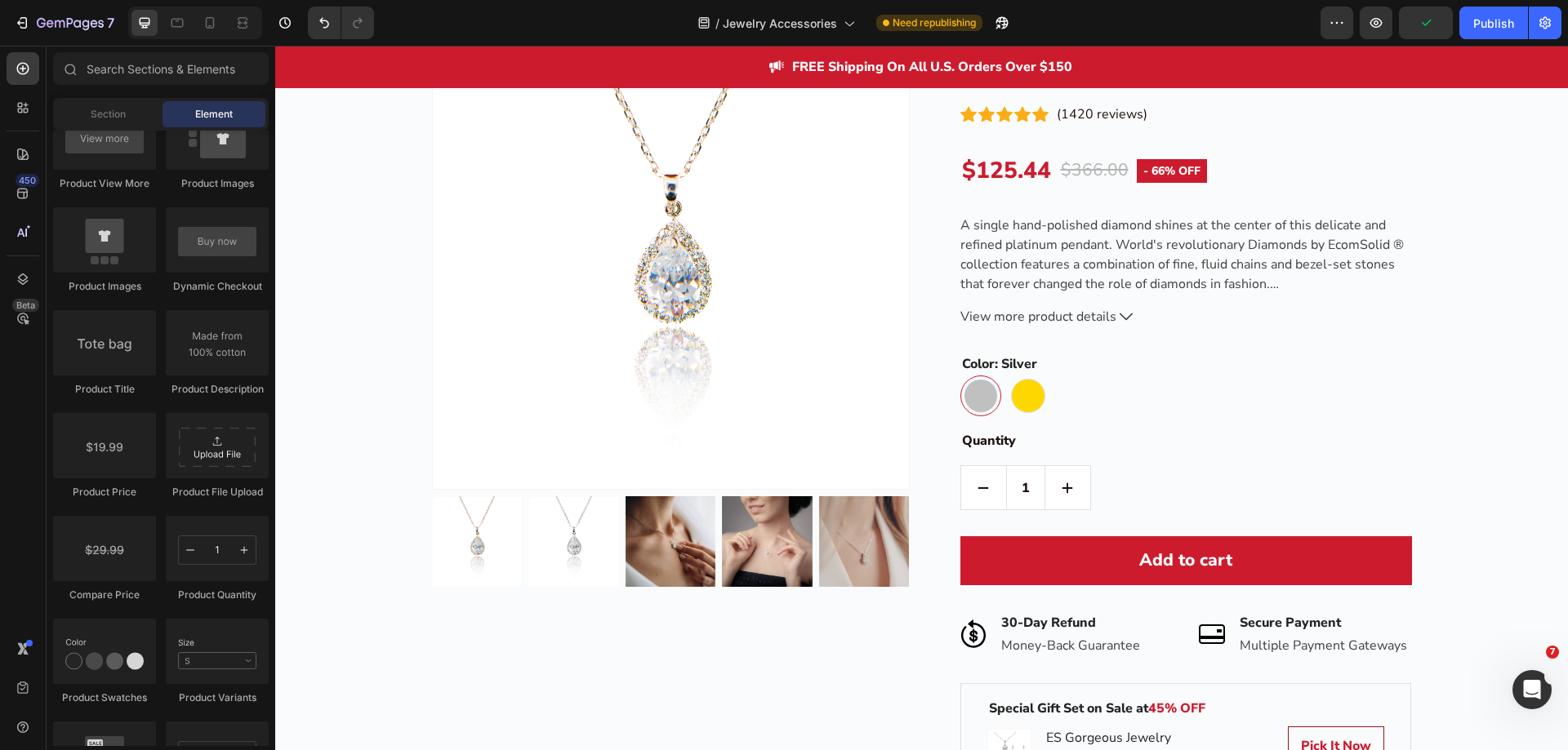
scroll to position [2694, 0]
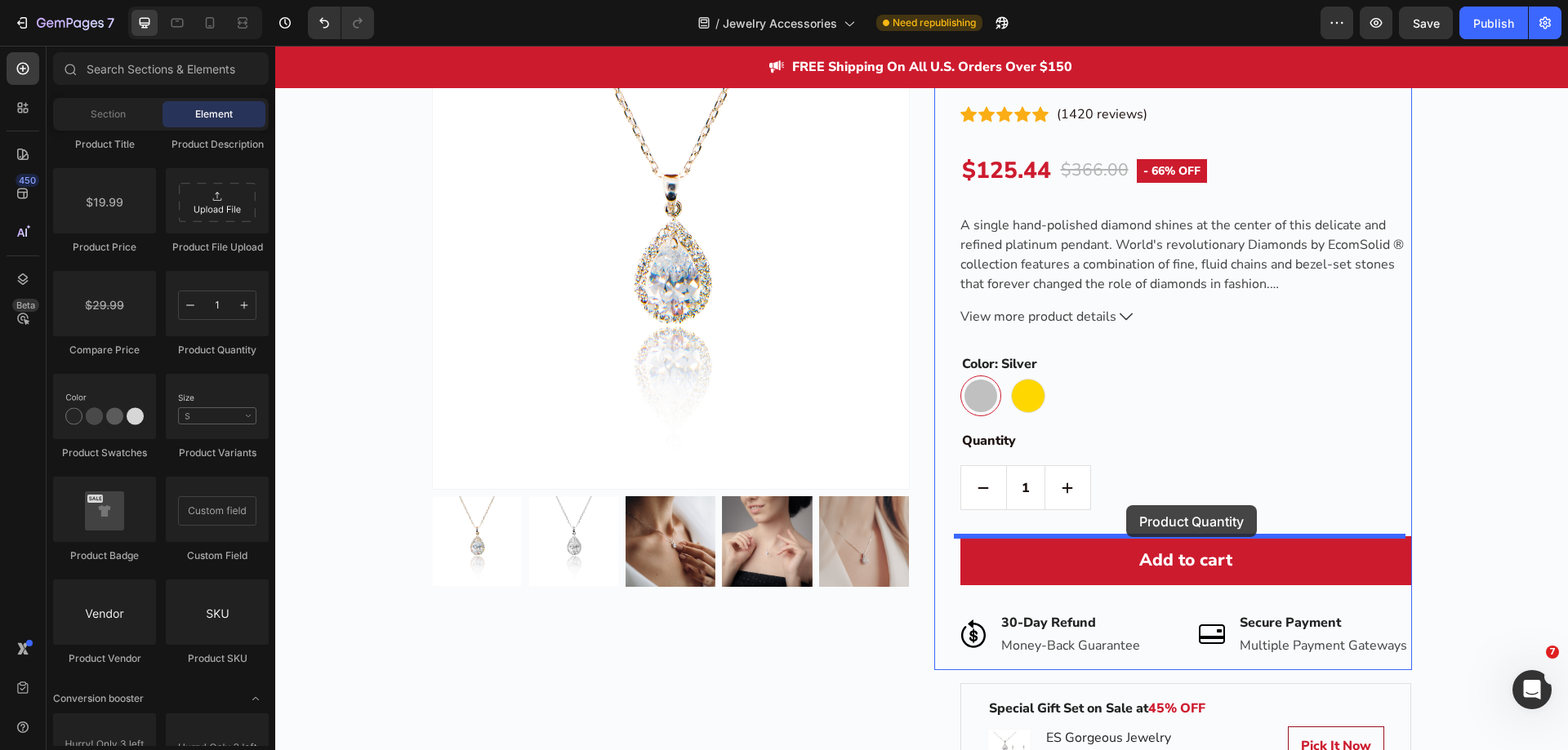
drag, startPoint x: 478, startPoint y: 369, endPoint x: 1126, endPoint y: 506, distance: 662.3
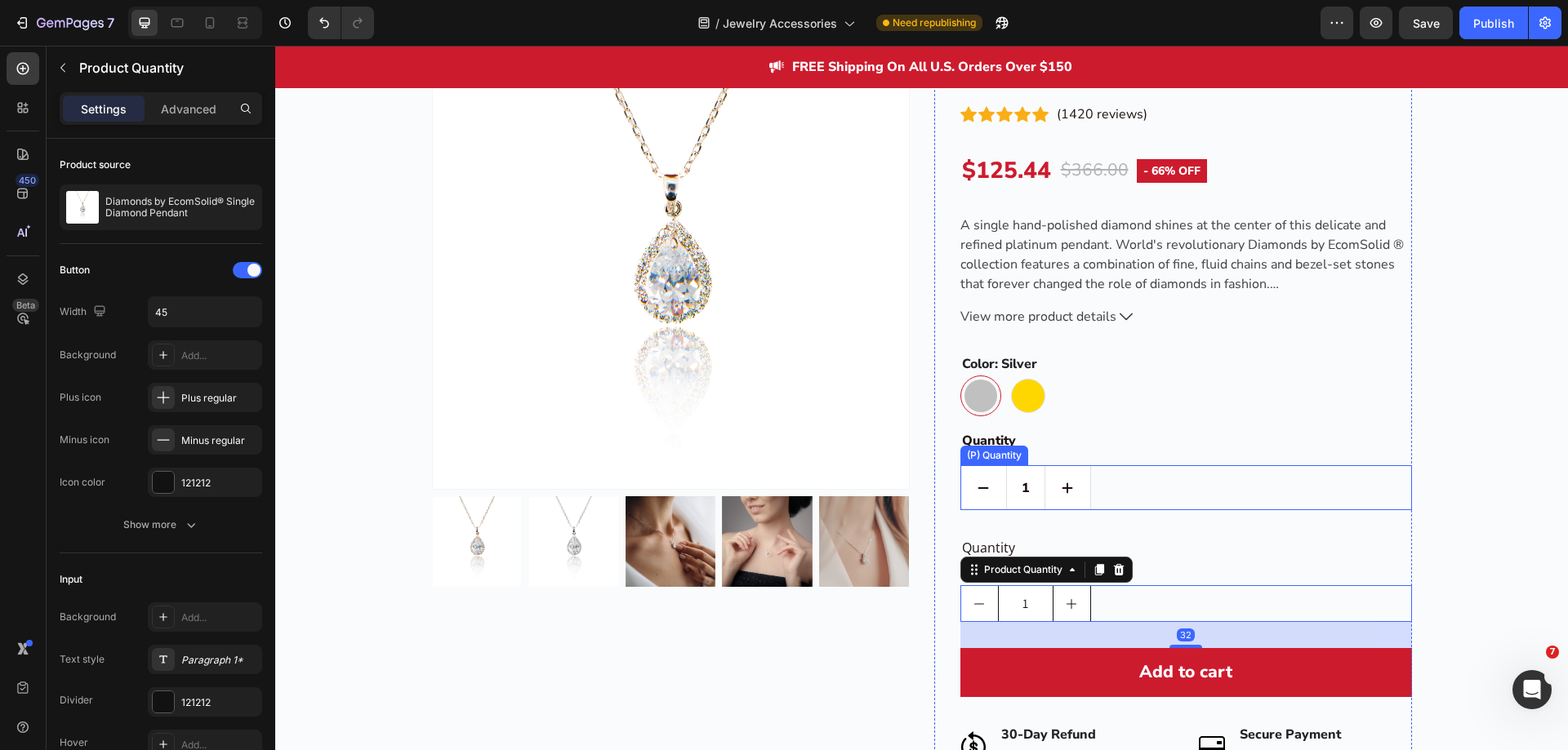
click at [1133, 482] on div "1" at bounding box center [1186, 488] width 452 height 45
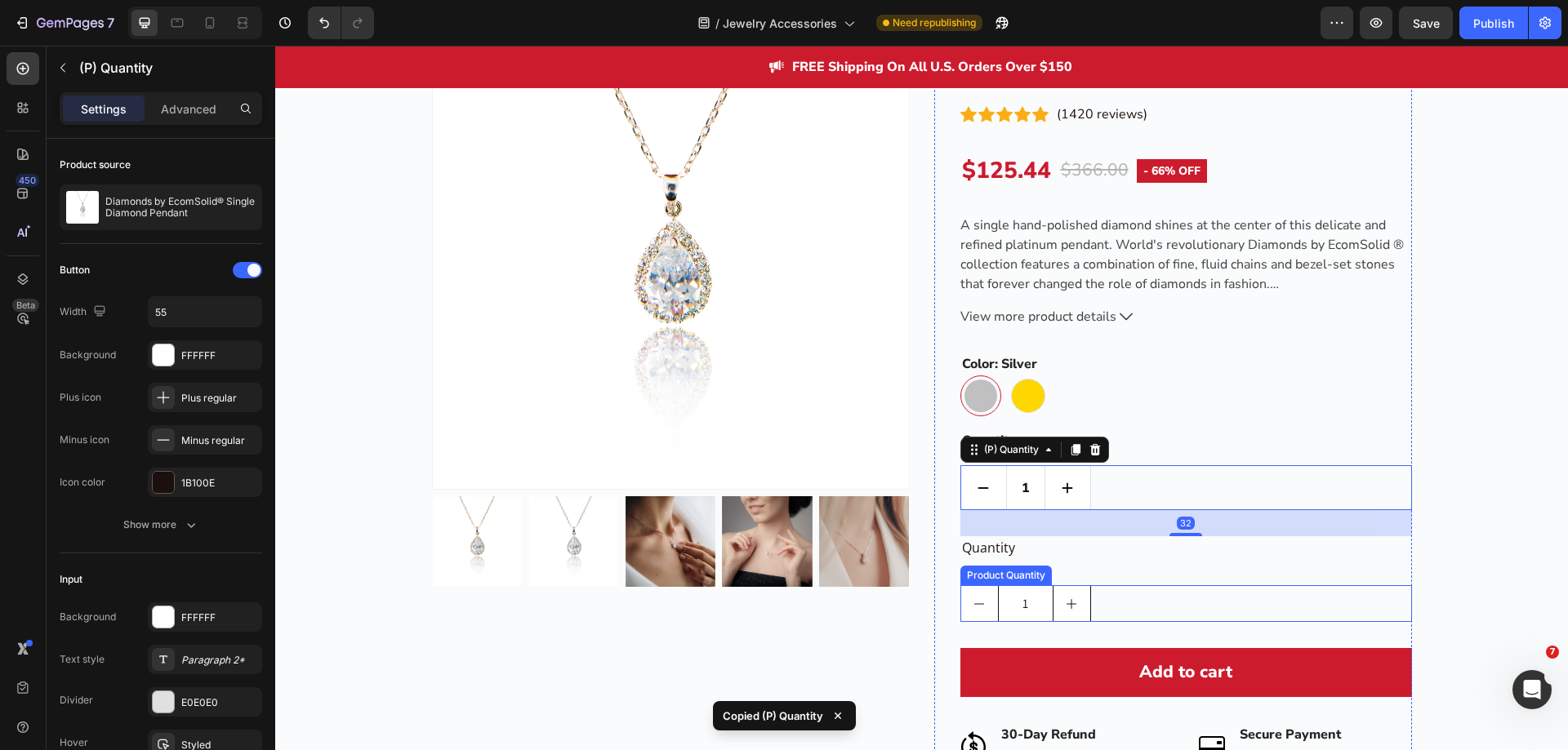
click at [1131, 597] on div "1" at bounding box center [1186, 604] width 452 height 37
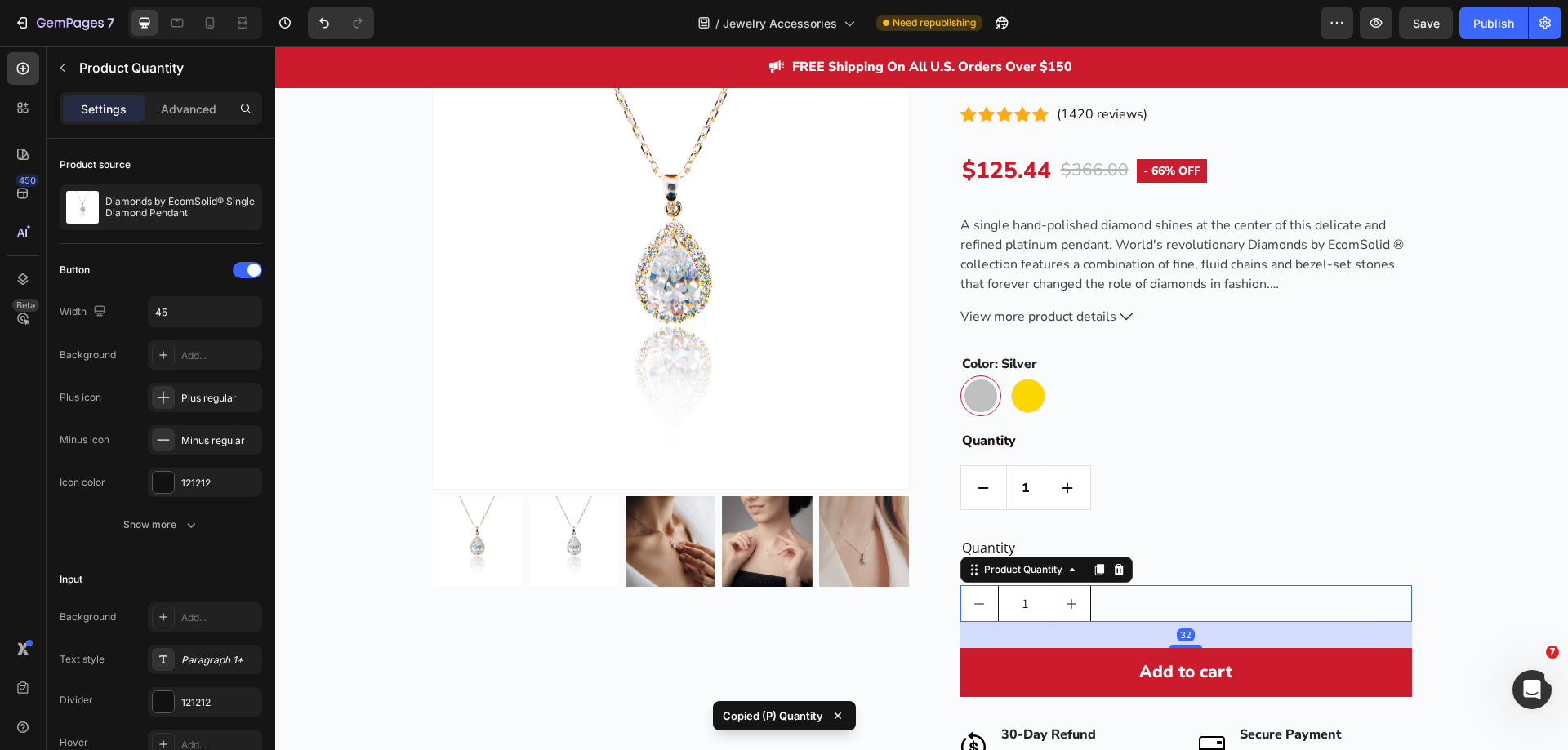
type input "55"
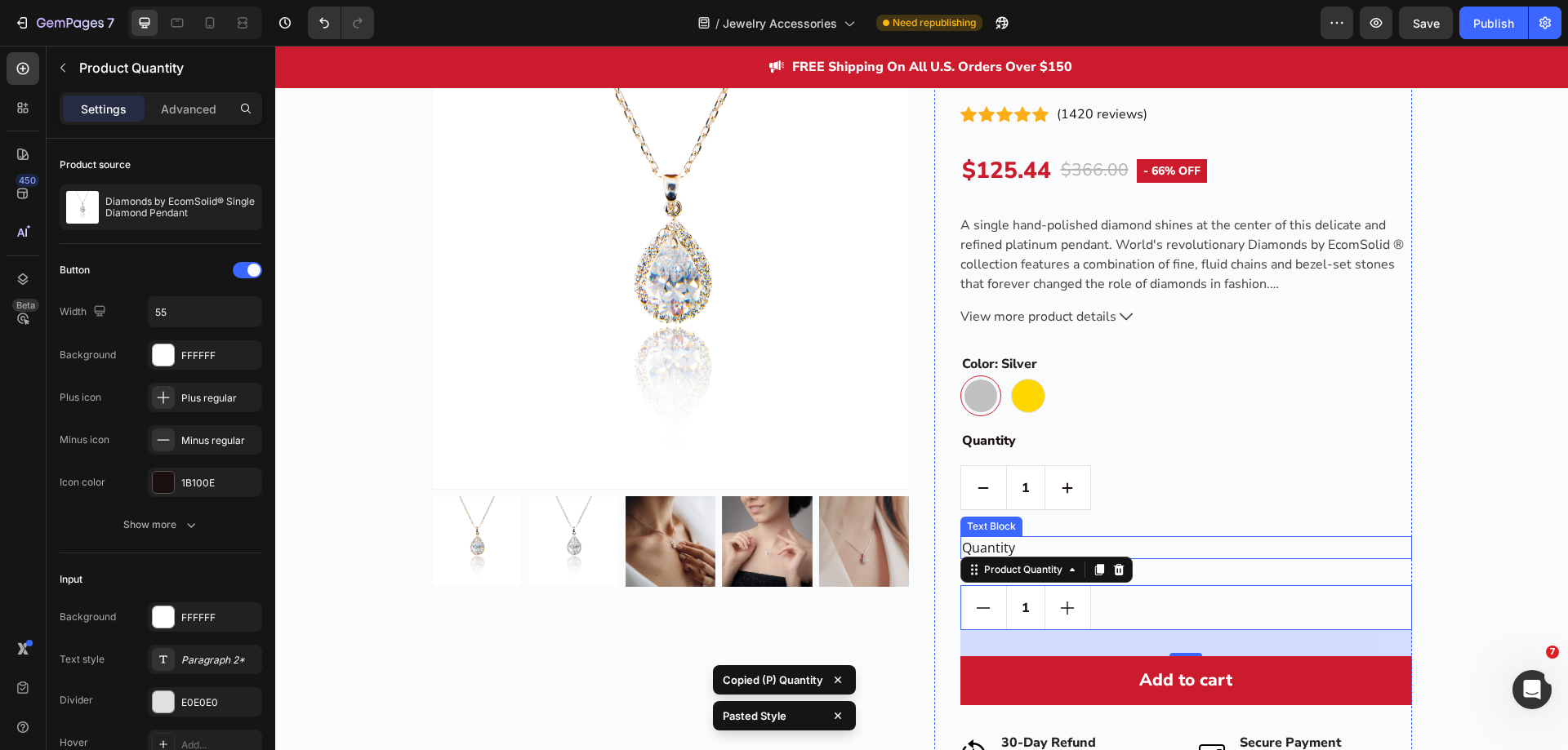
click at [1091, 544] on div "Quantity" at bounding box center [1186, 547] width 452 height 23
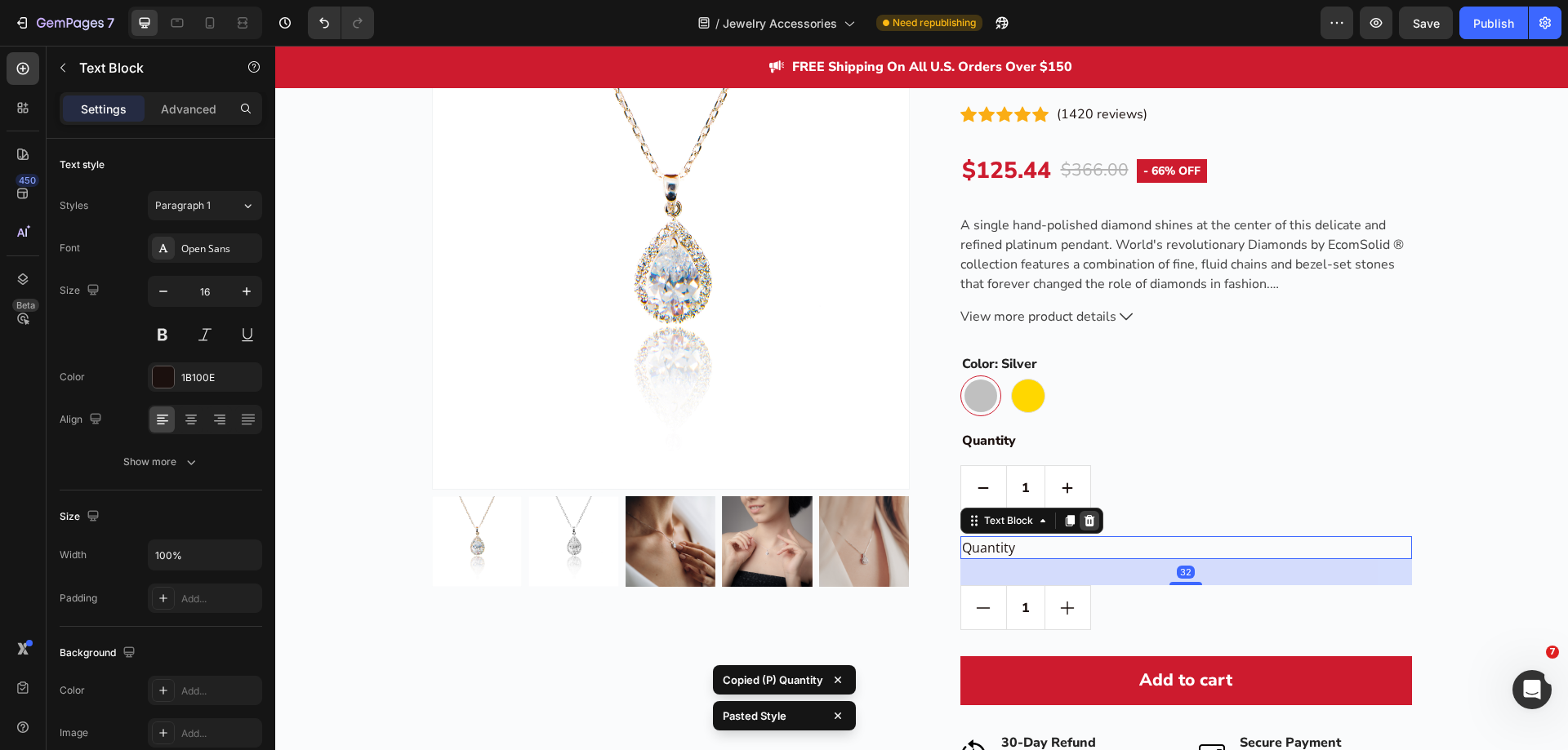
click at [1086, 520] on icon at bounding box center [1088, 520] width 10 height 11
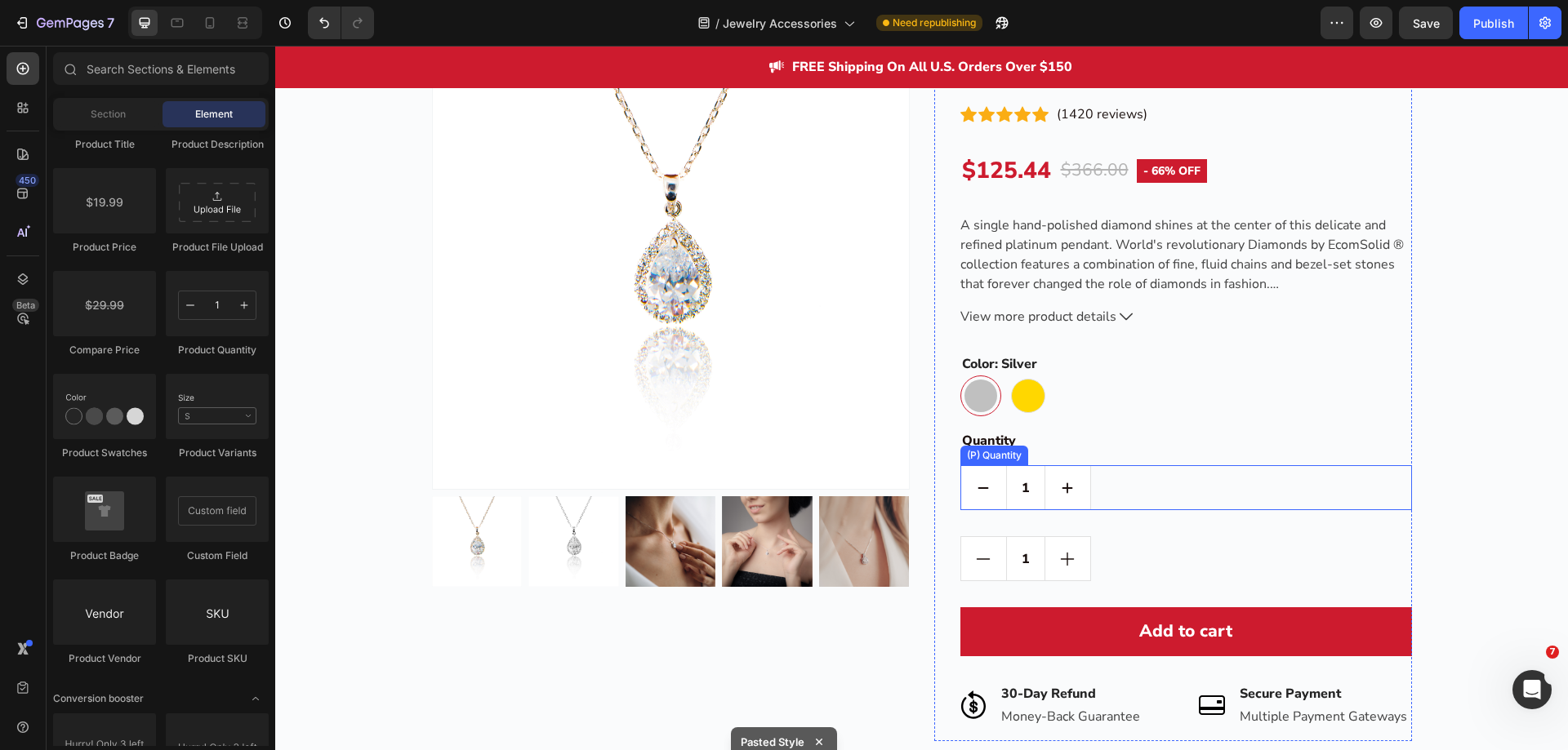
click at [1128, 489] on div "1" at bounding box center [1186, 488] width 452 height 45
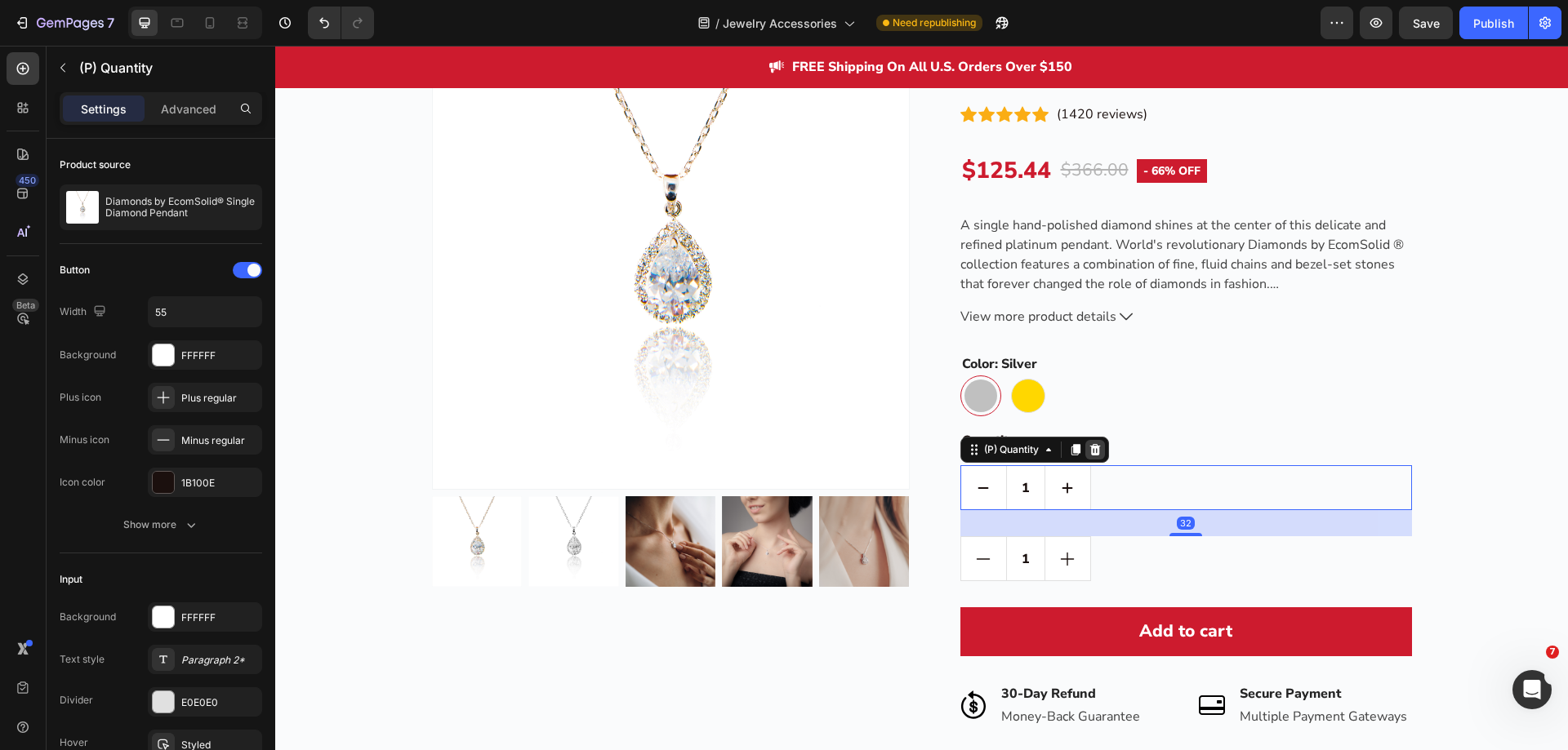
click at [1089, 445] on icon at bounding box center [1094, 450] width 10 height 11
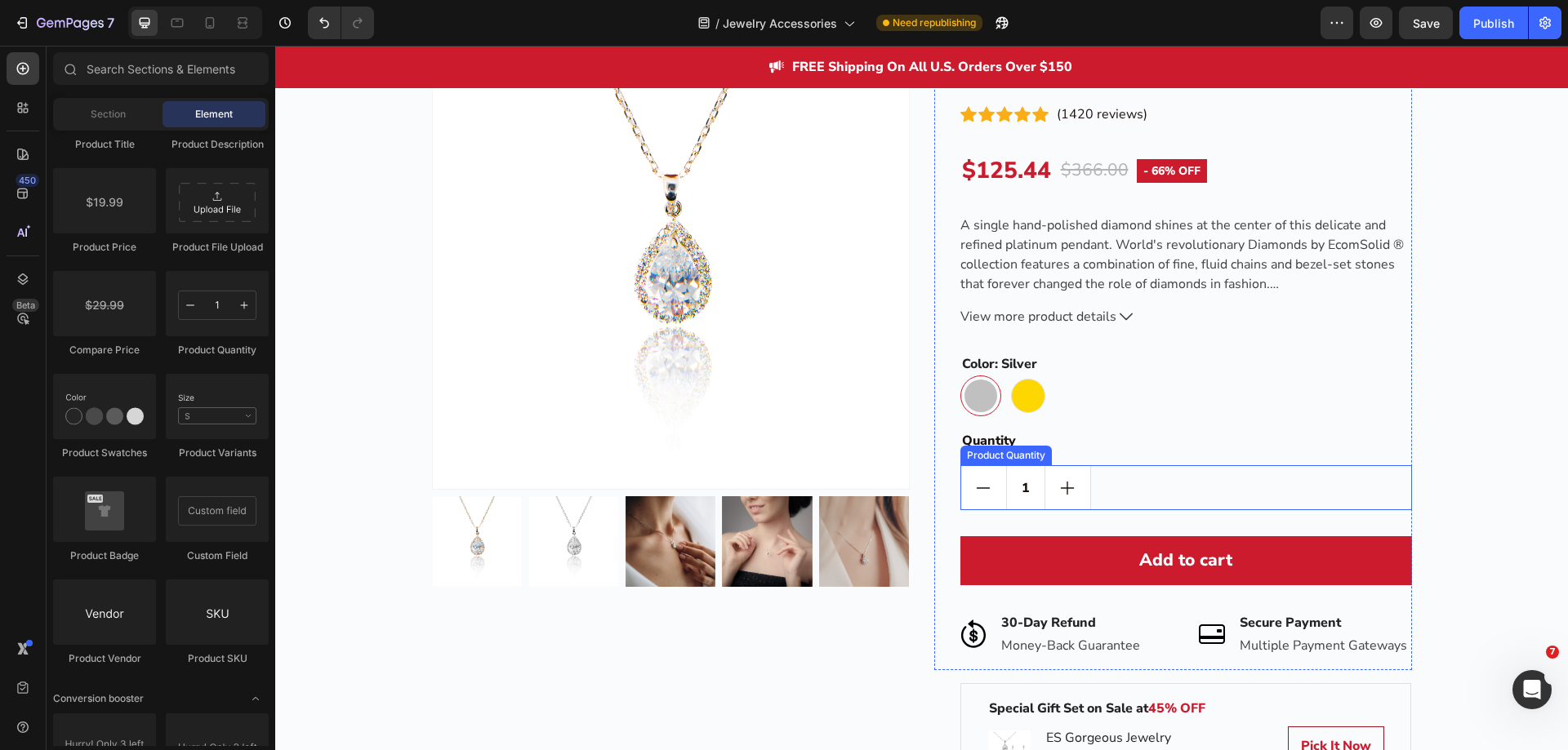
click at [1123, 478] on div "1" at bounding box center [1186, 488] width 452 height 45
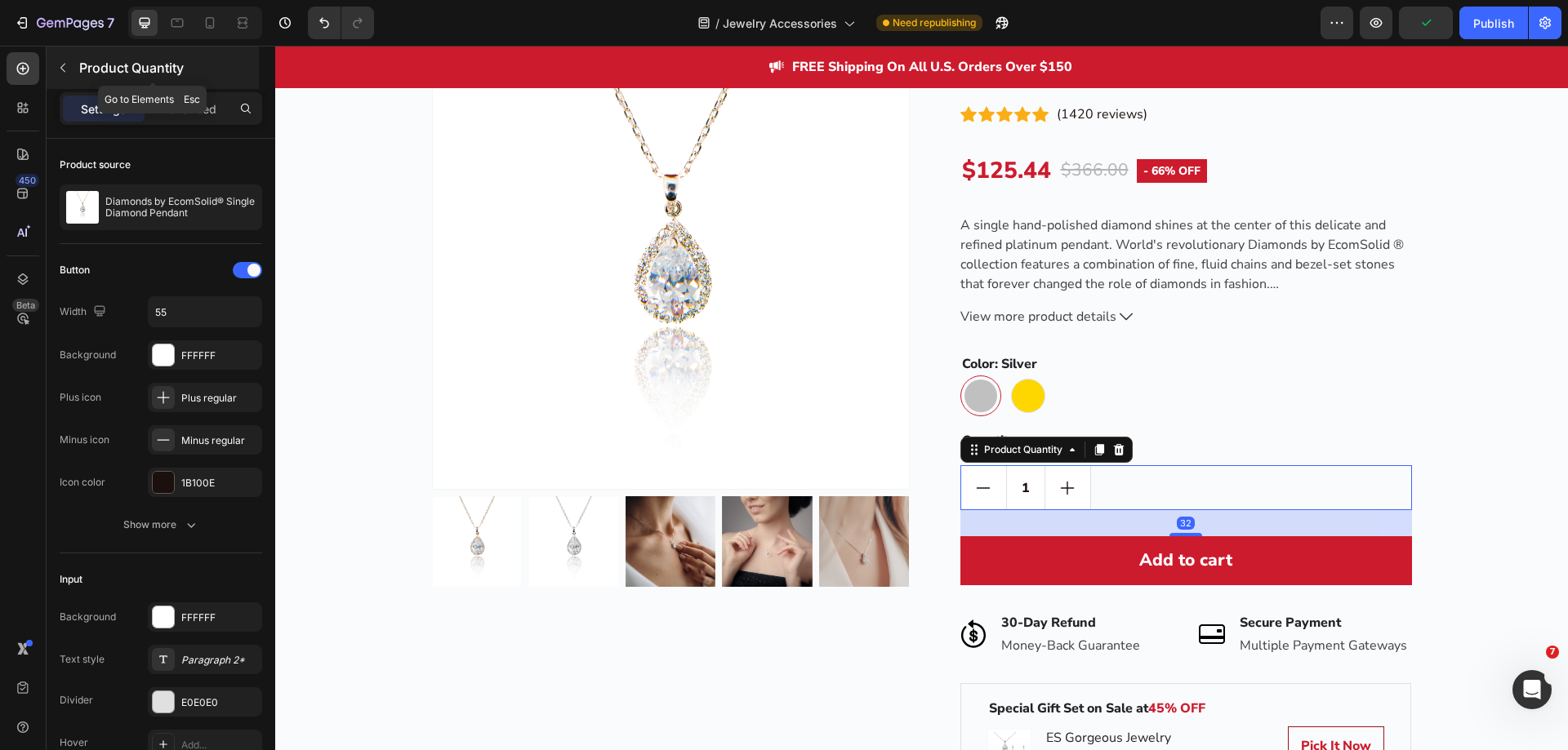
click at [55, 72] on button "button" at bounding box center [63, 68] width 26 height 26
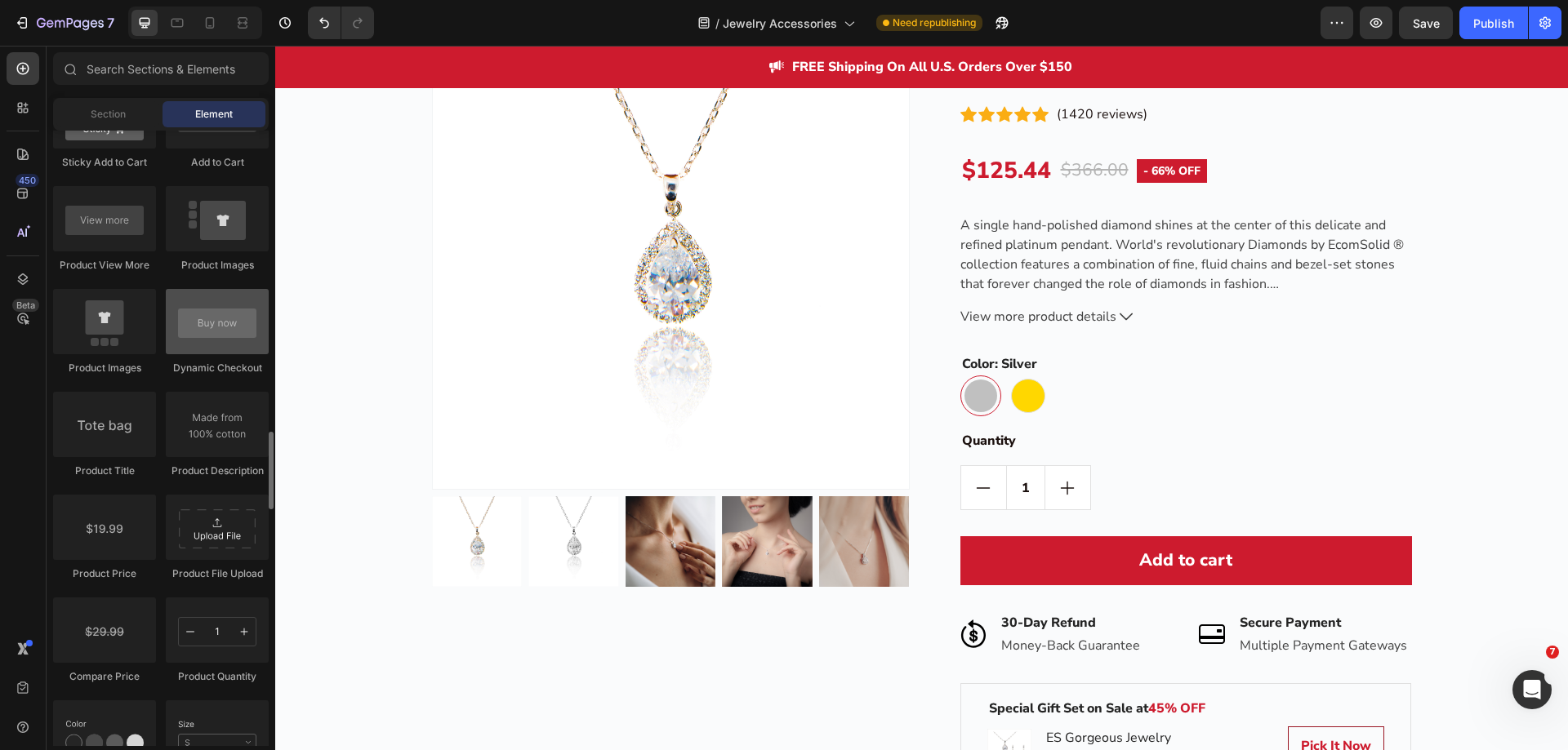
scroll to position [2205, 0]
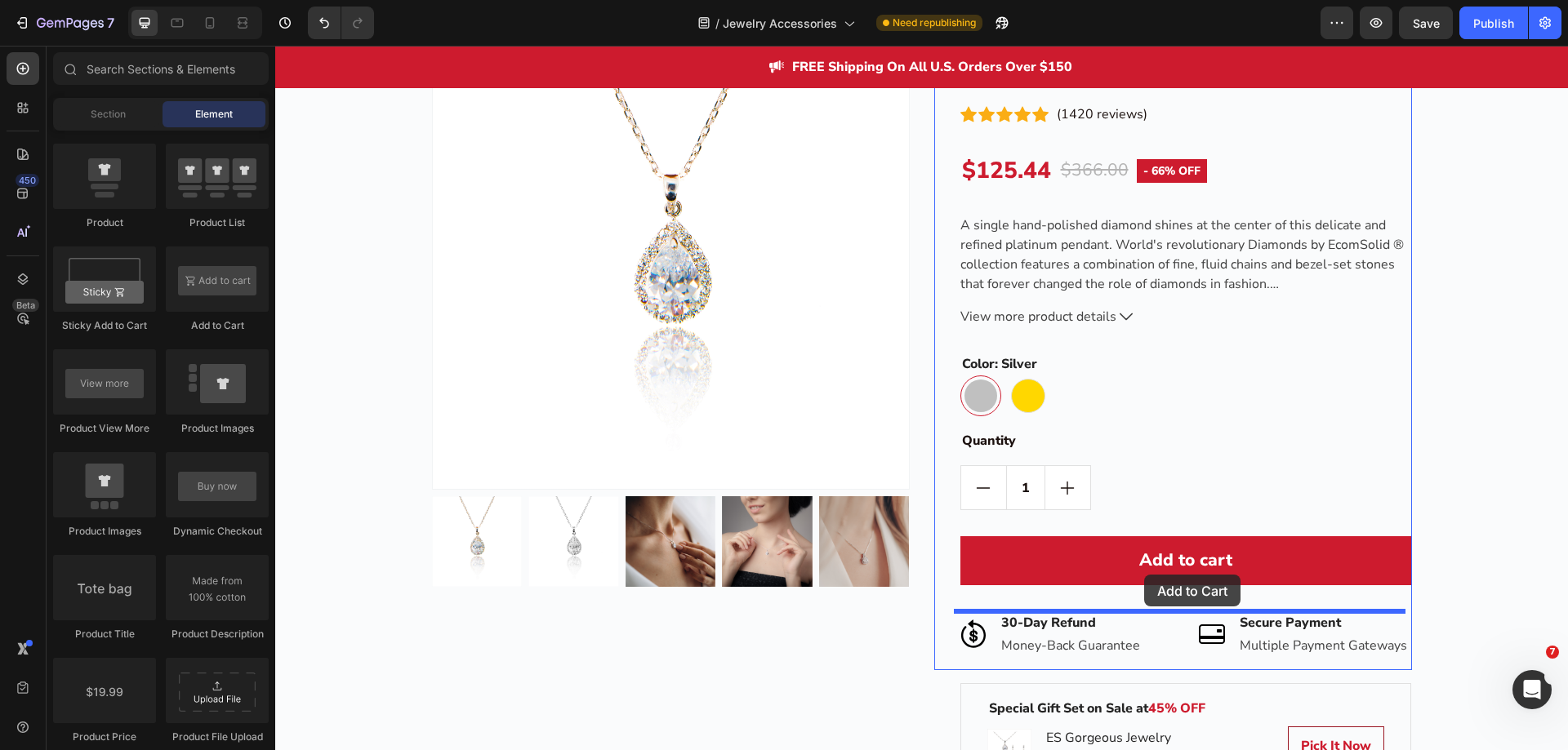
drag, startPoint x: 508, startPoint y: 348, endPoint x: 1144, endPoint y: 577, distance: 676.0
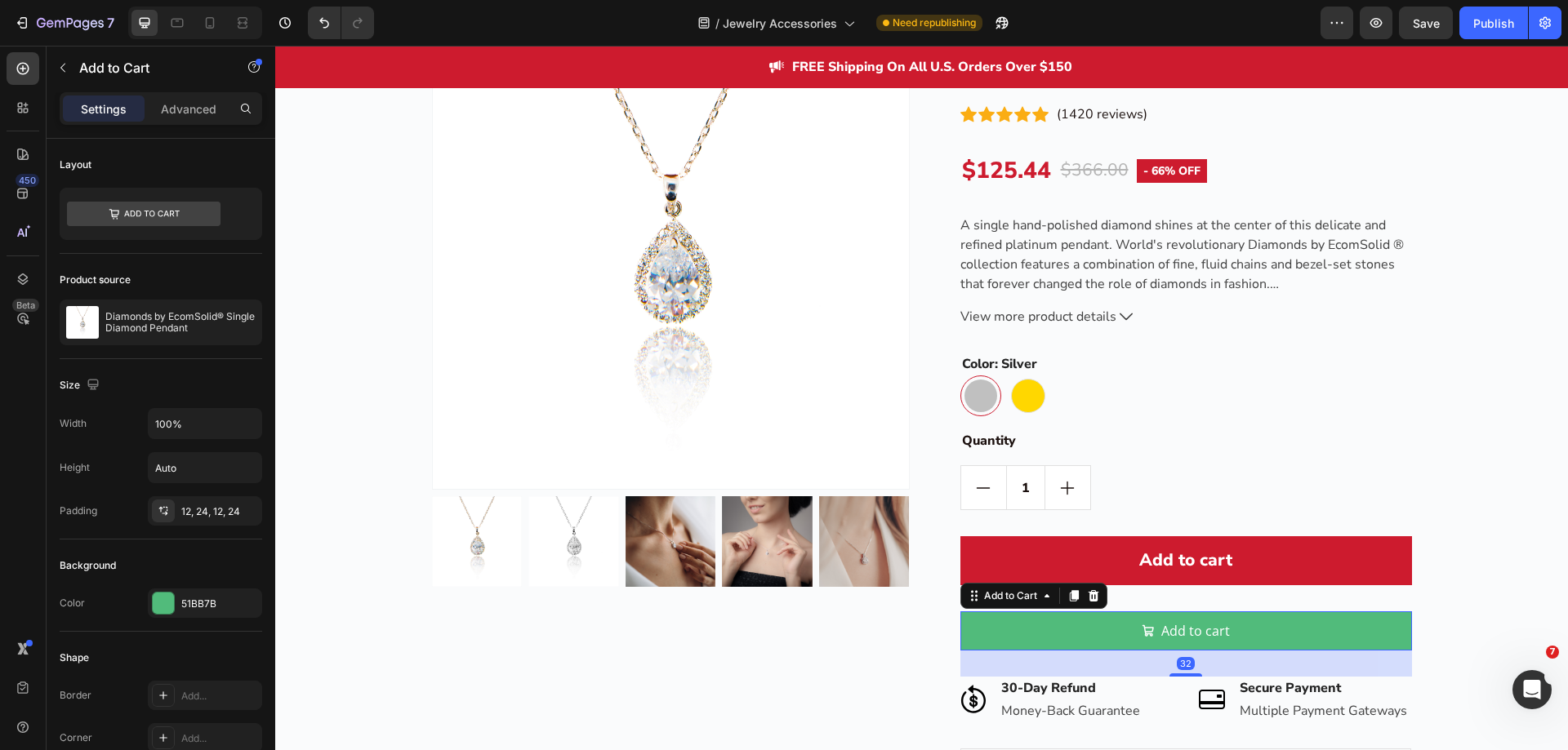
scroll to position [2372, 0]
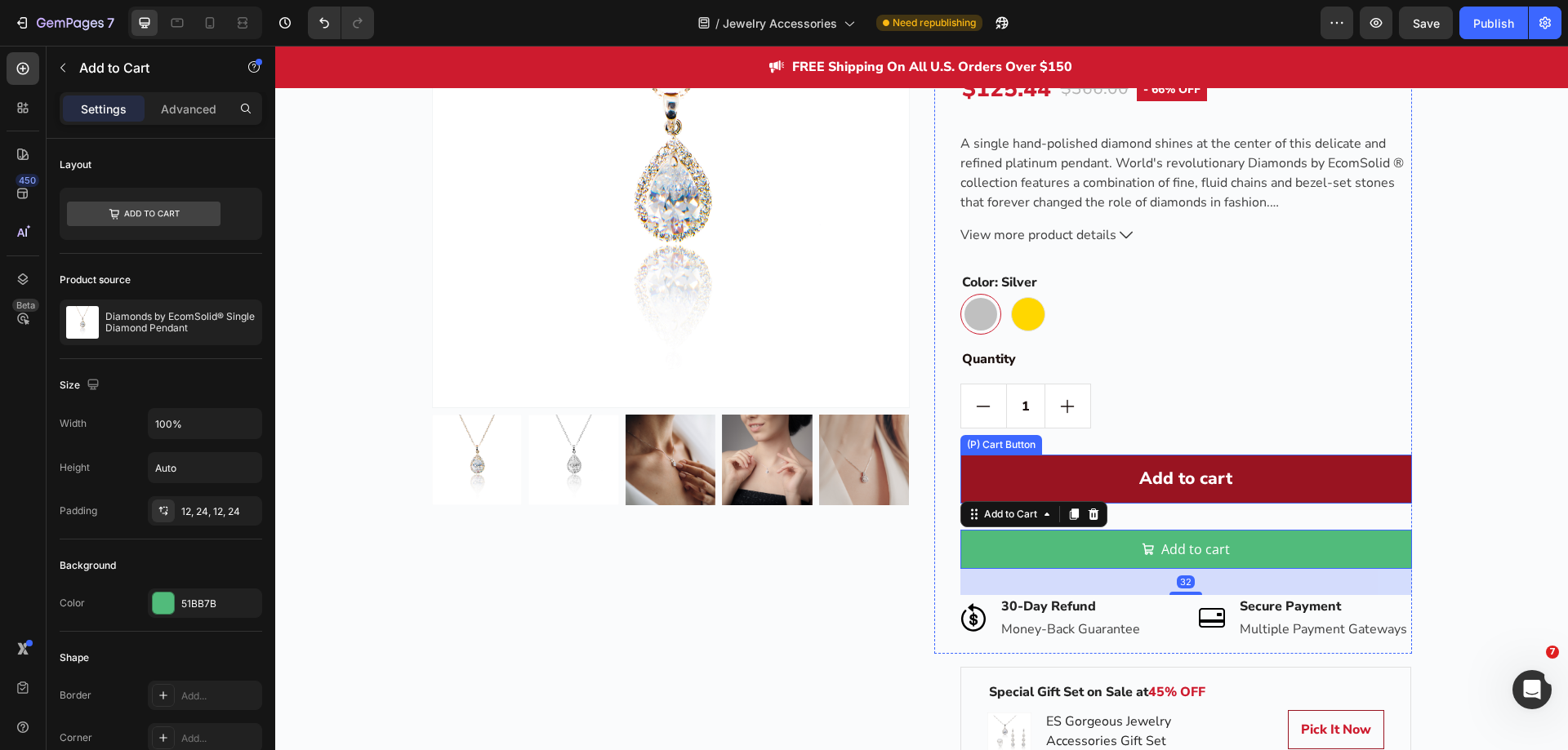
click at [1068, 477] on button "Add to cart" at bounding box center [1186, 479] width 452 height 49
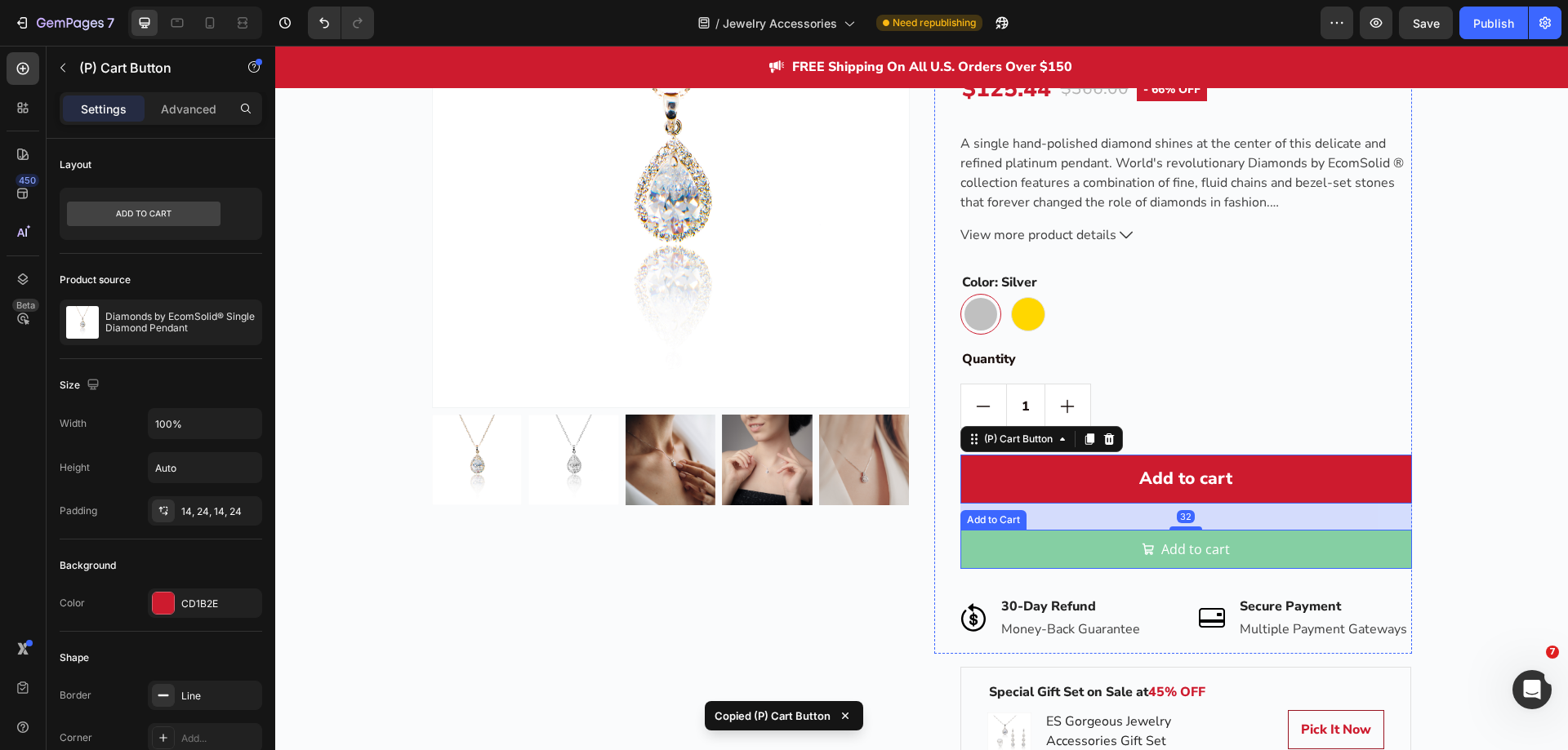
click at [1076, 544] on button "Add to cart" at bounding box center [1186, 549] width 452 height 39
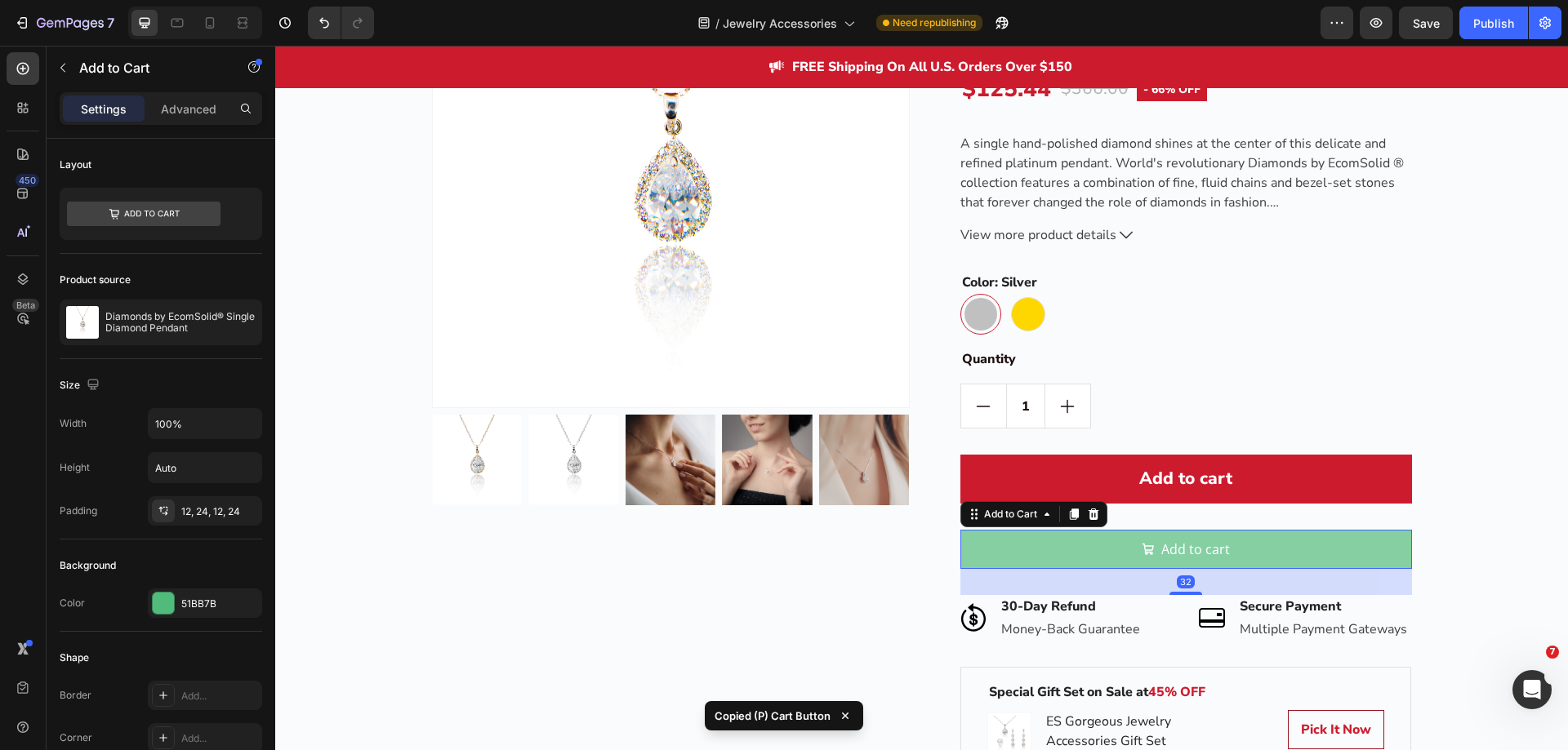
type input "21"
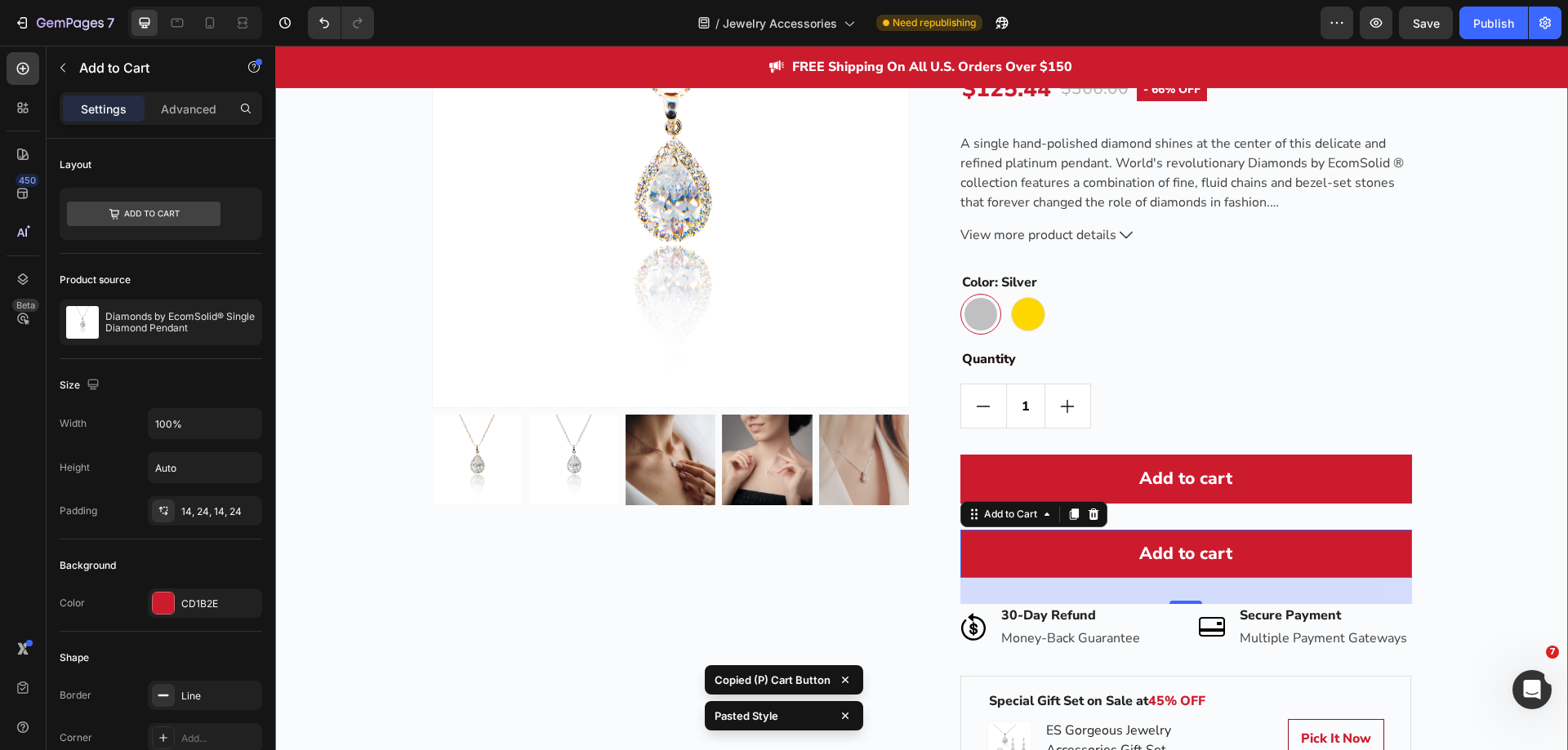
click at [1453, 531] on div "Best Value Text block Row Product Images Row Diamonds by EcomSolid® Single Diam…" at bounding box center [921, 378] width 1268 height 894
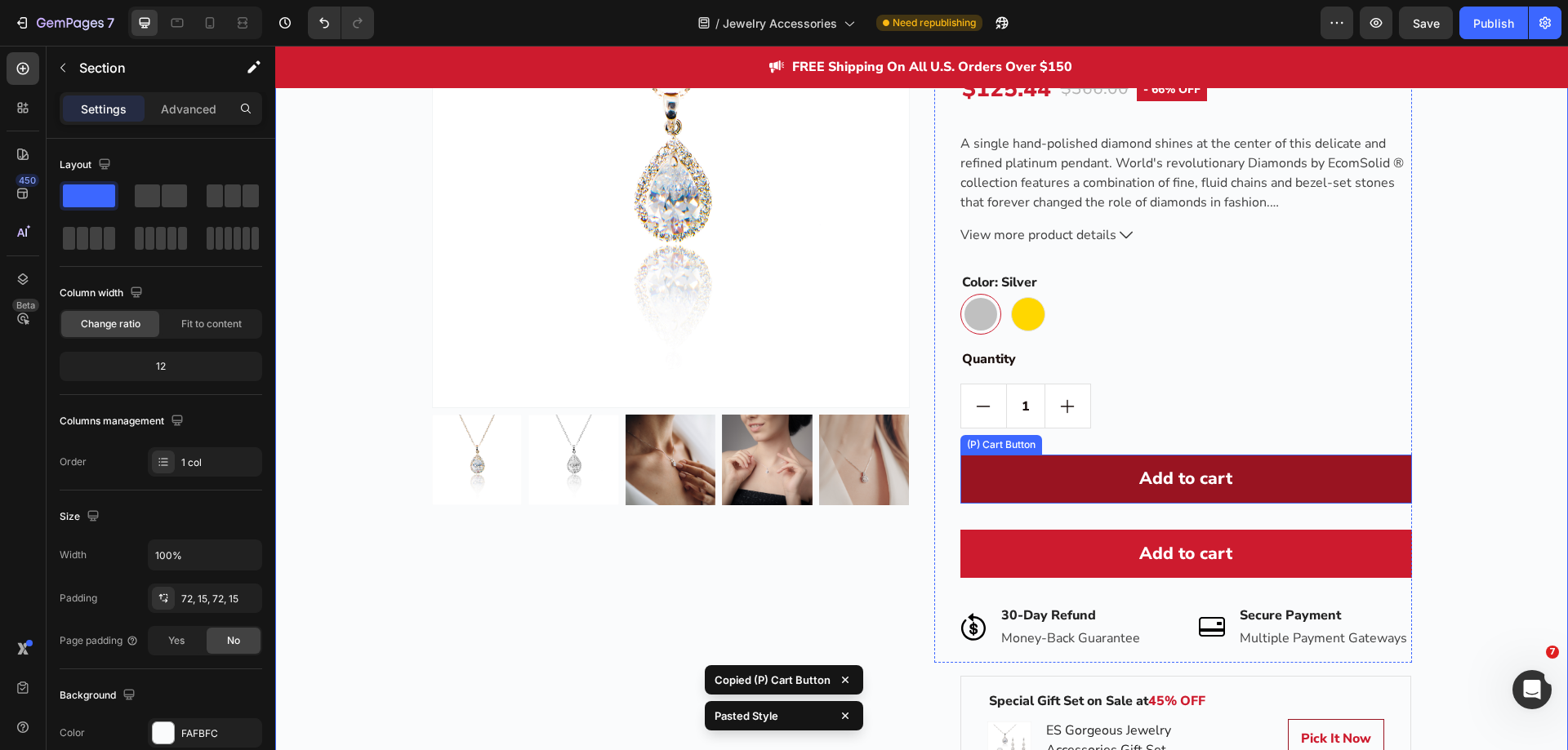
click at [1263, 496] on button "Add to cart" at bounding box center [1186, 479] width 452 height 49
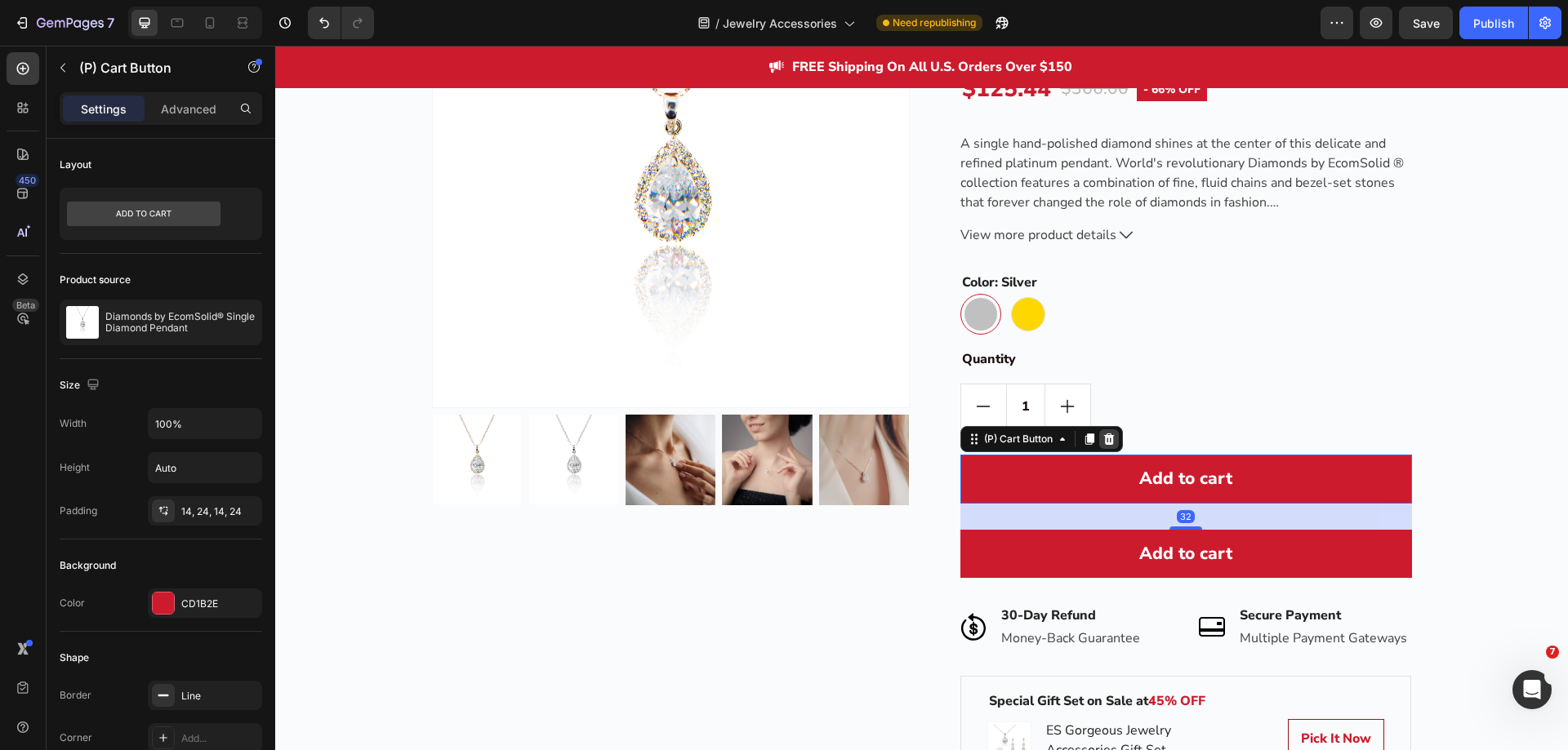
click at [1110, 441] on icon at bounding box center [1109, 439] width 13 height 13
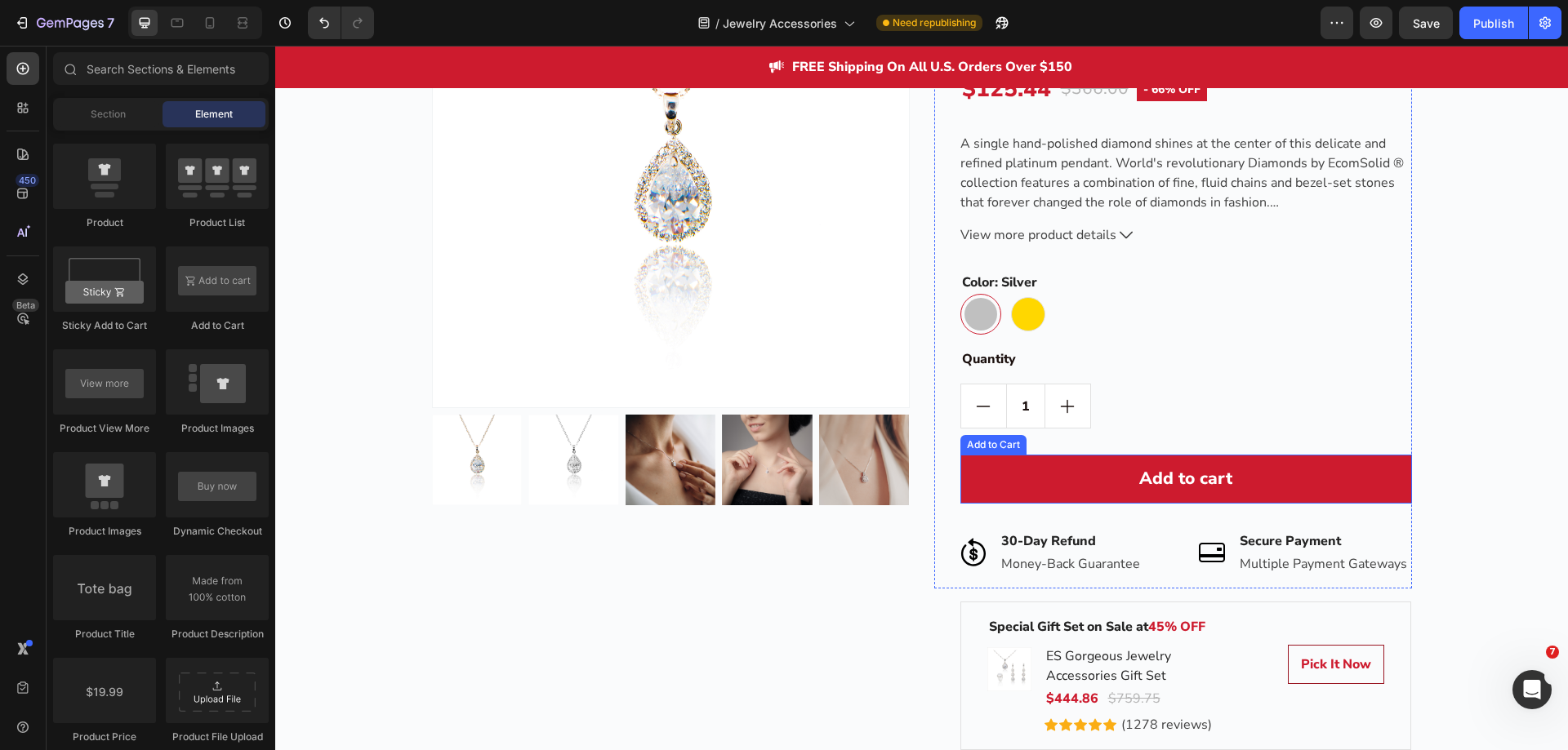
click at [1089, 480] on button "Add to cart" at bounding box center [1186, 479] width 452 height 49
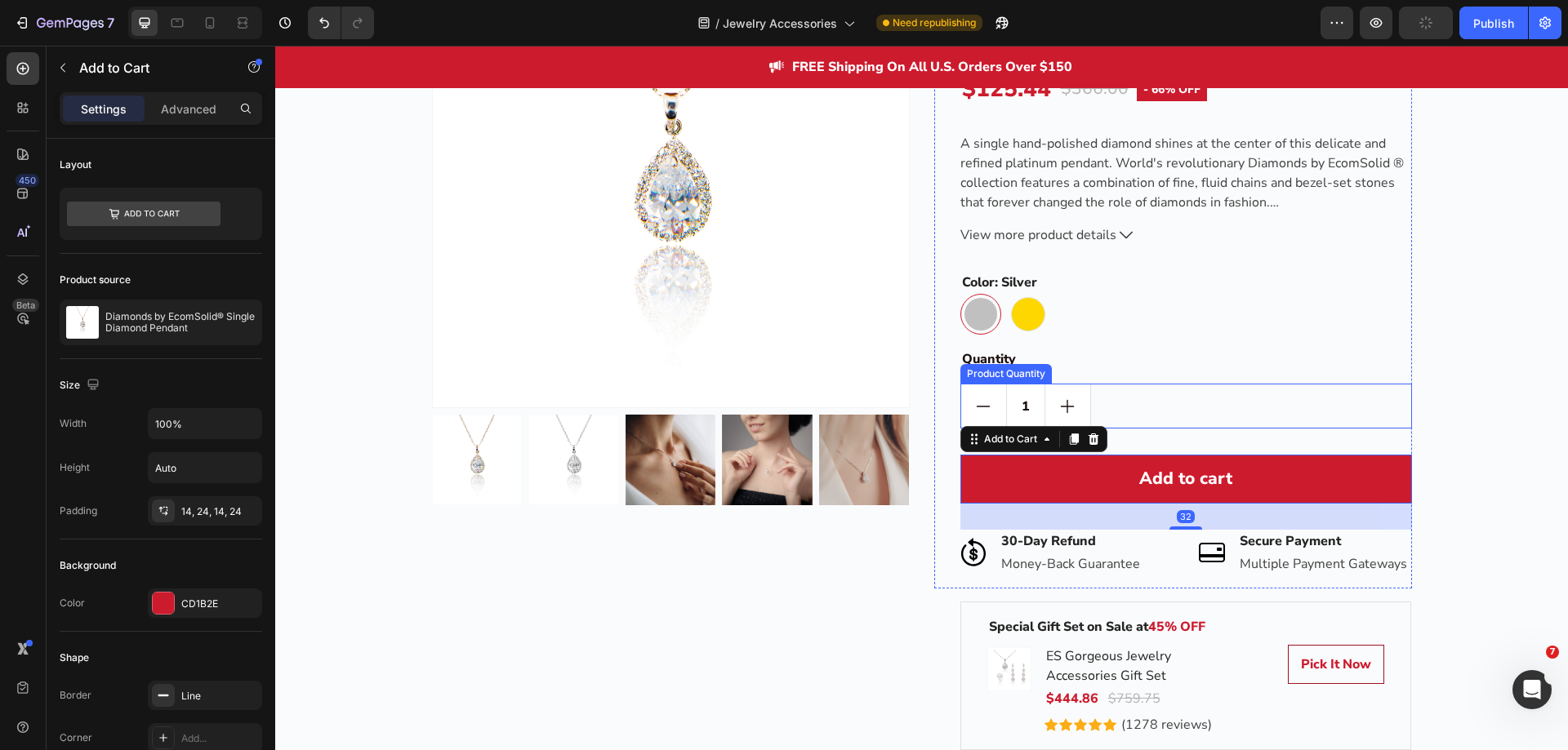
click at [1157, 408] on div "1" at bounding box center [1186, 406] width 452 height 45
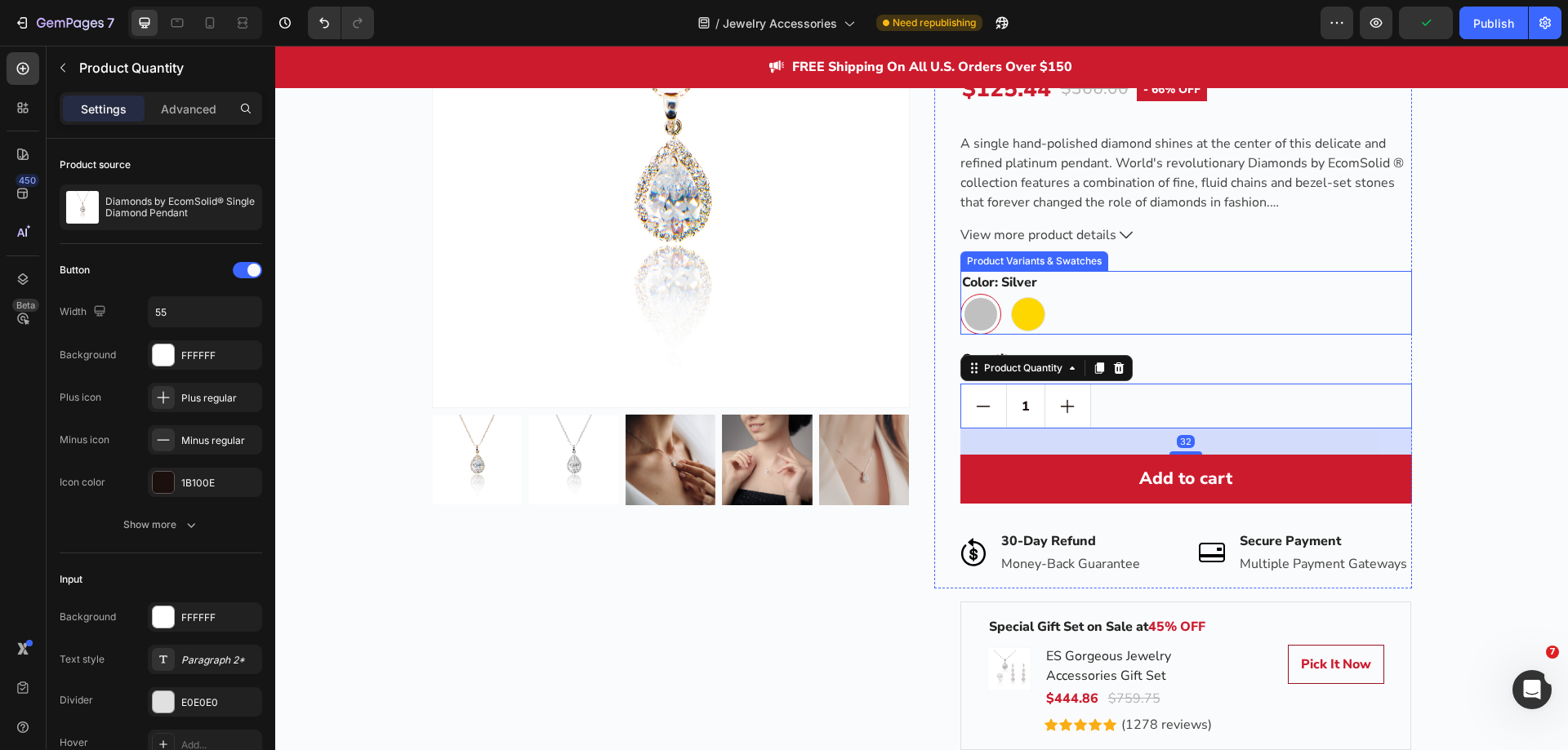
click at [1106, 318] on div "Silver Silver Gold Gold" at bounding box center [1186, 314] width 452 height 41
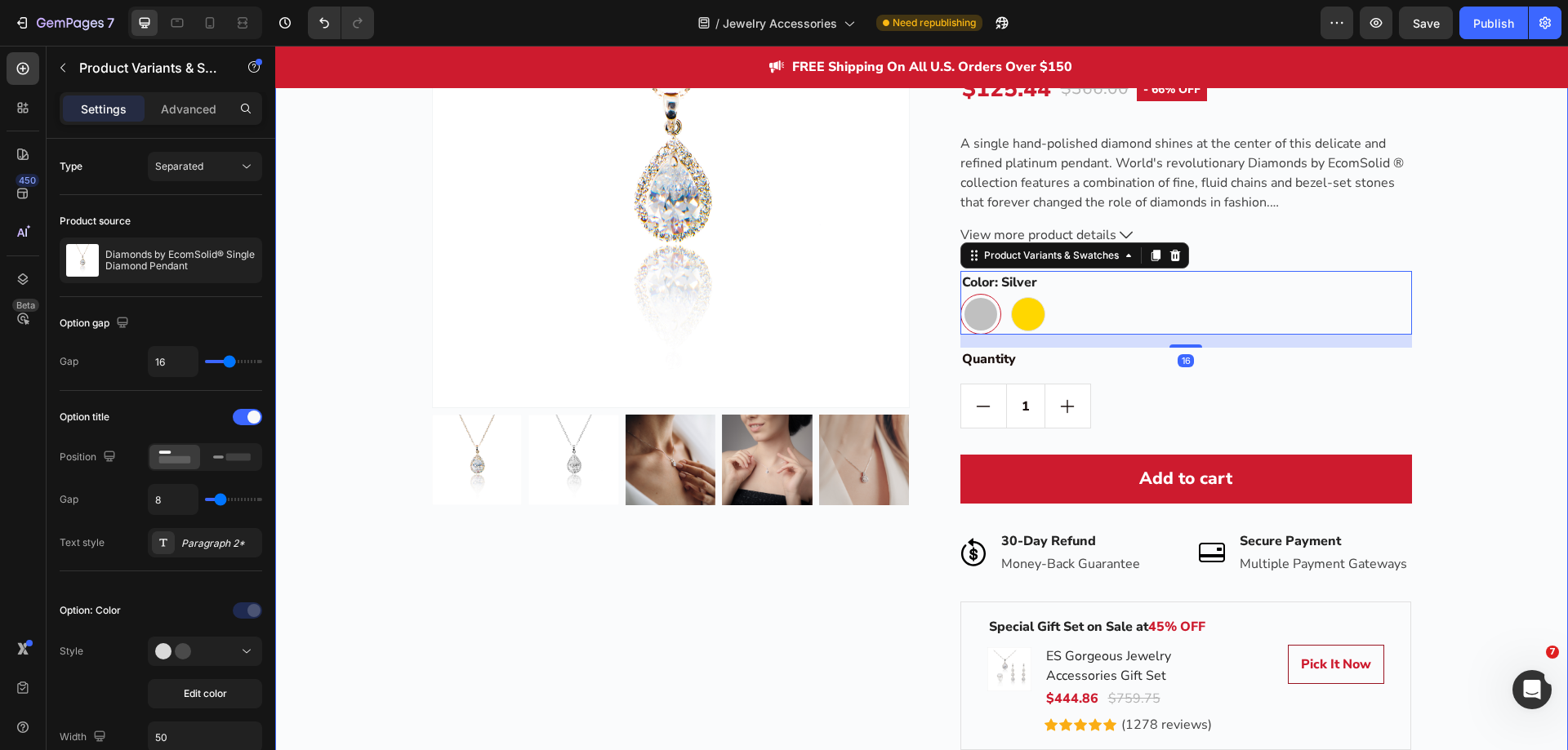
scroll to position [2698, 0]
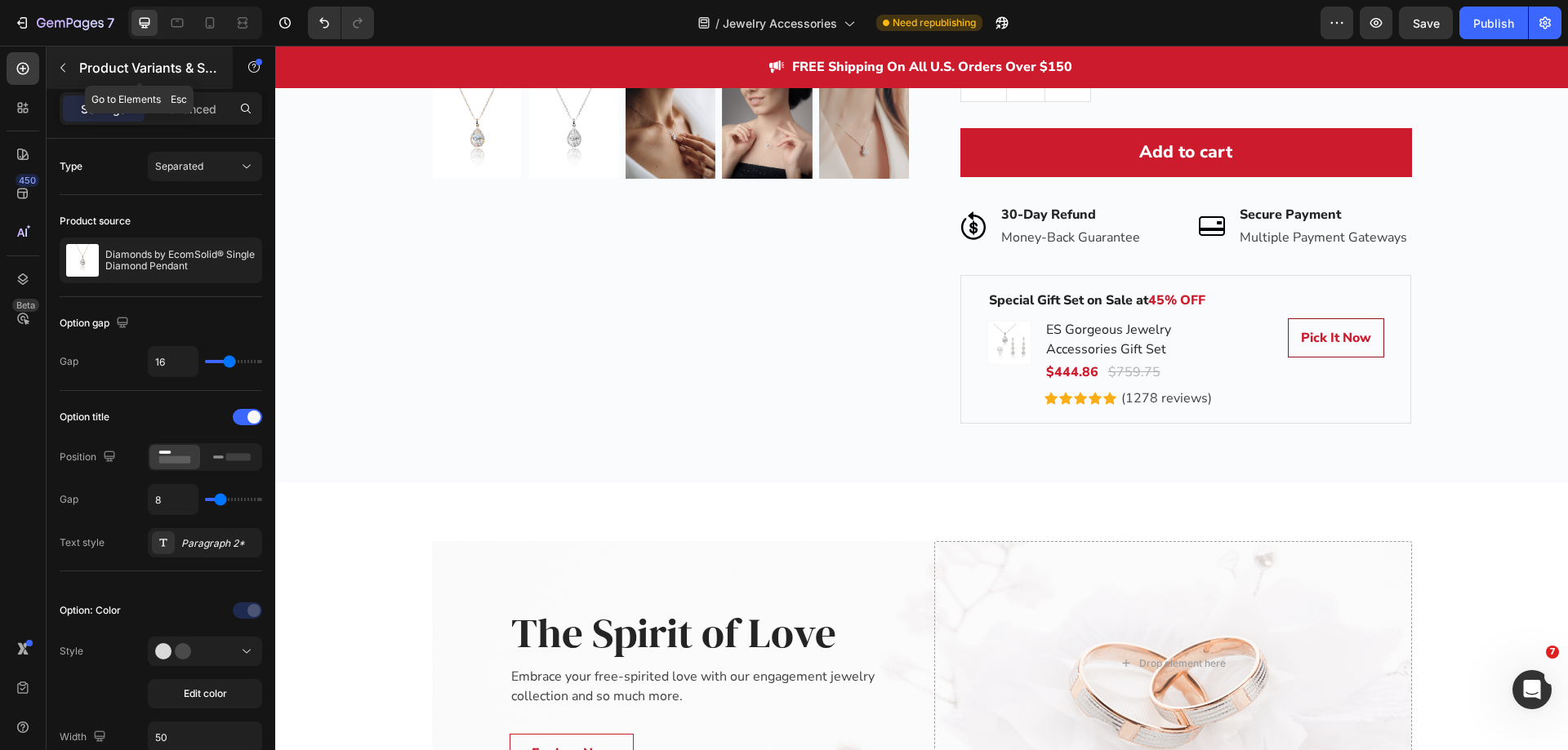
click at [66, 67] on icon "button" at bounding box center [63, 68] width 13 height 13
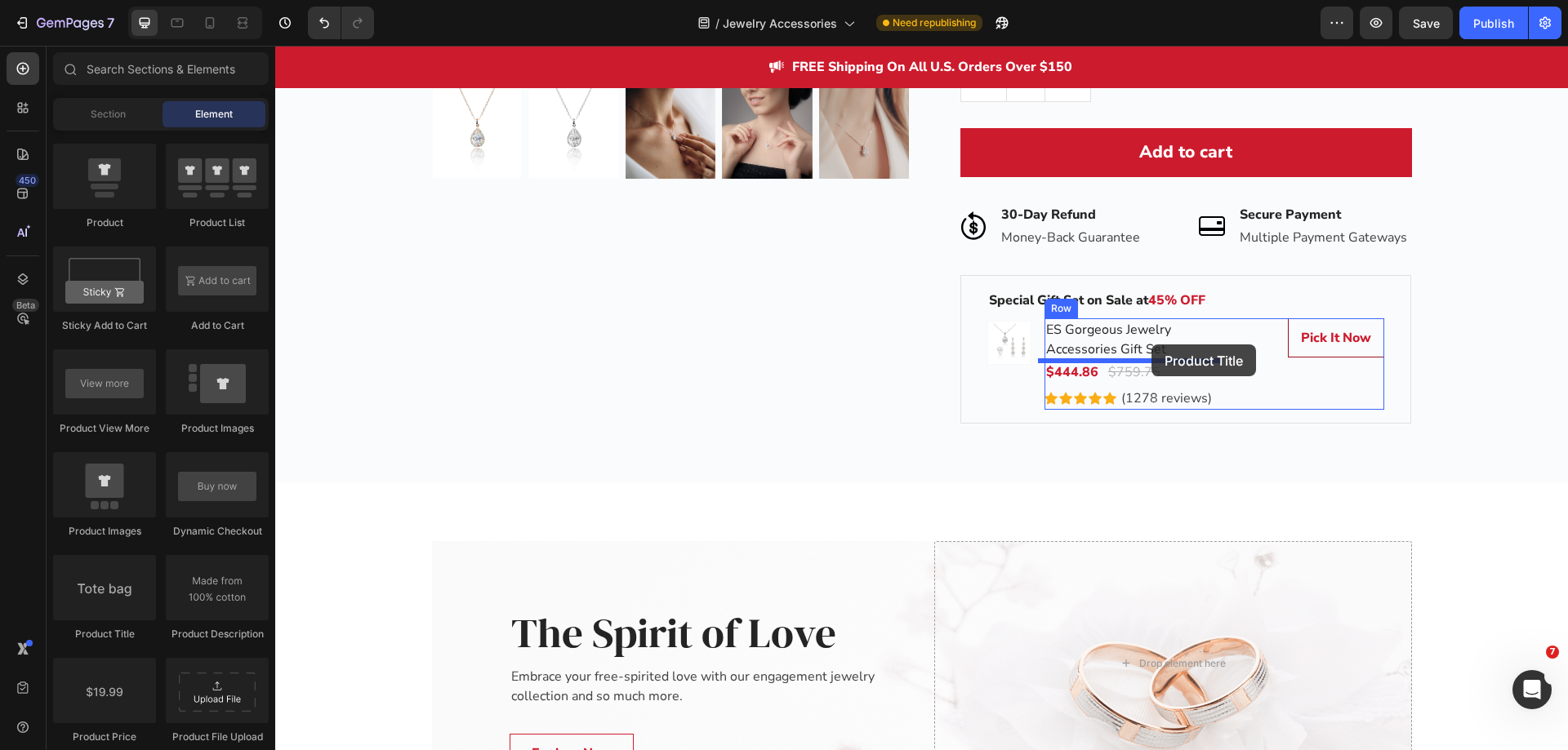
drag, startPoint x: 479, startPoint y: 623, endPoint x: 1151, endPoint y: 344, distance: 727.6
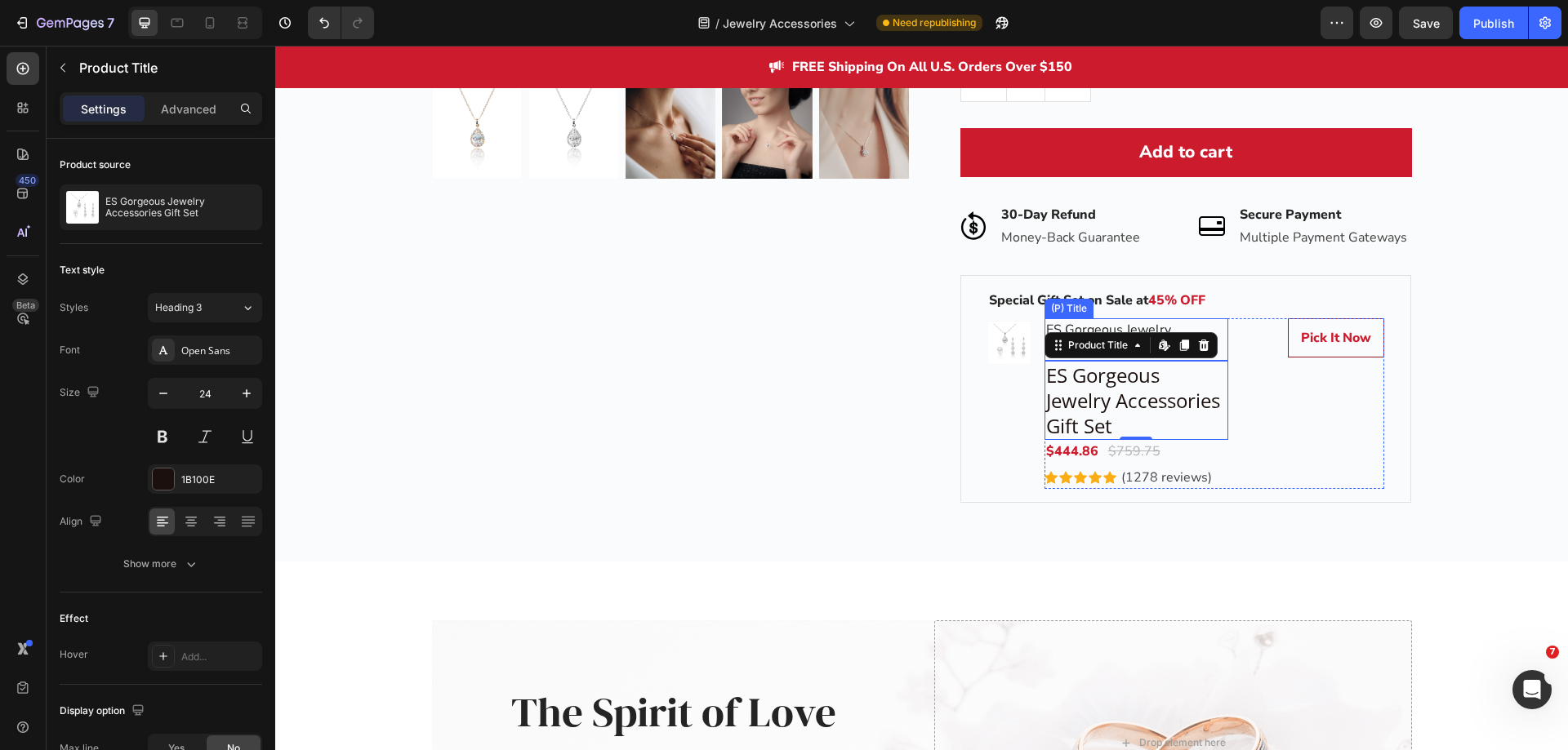
click at [1126, 325] on h2 "ES Gorgeous Jewelry Accessories Gift Set" at bounding box center [1136, 340] width 183 height 43
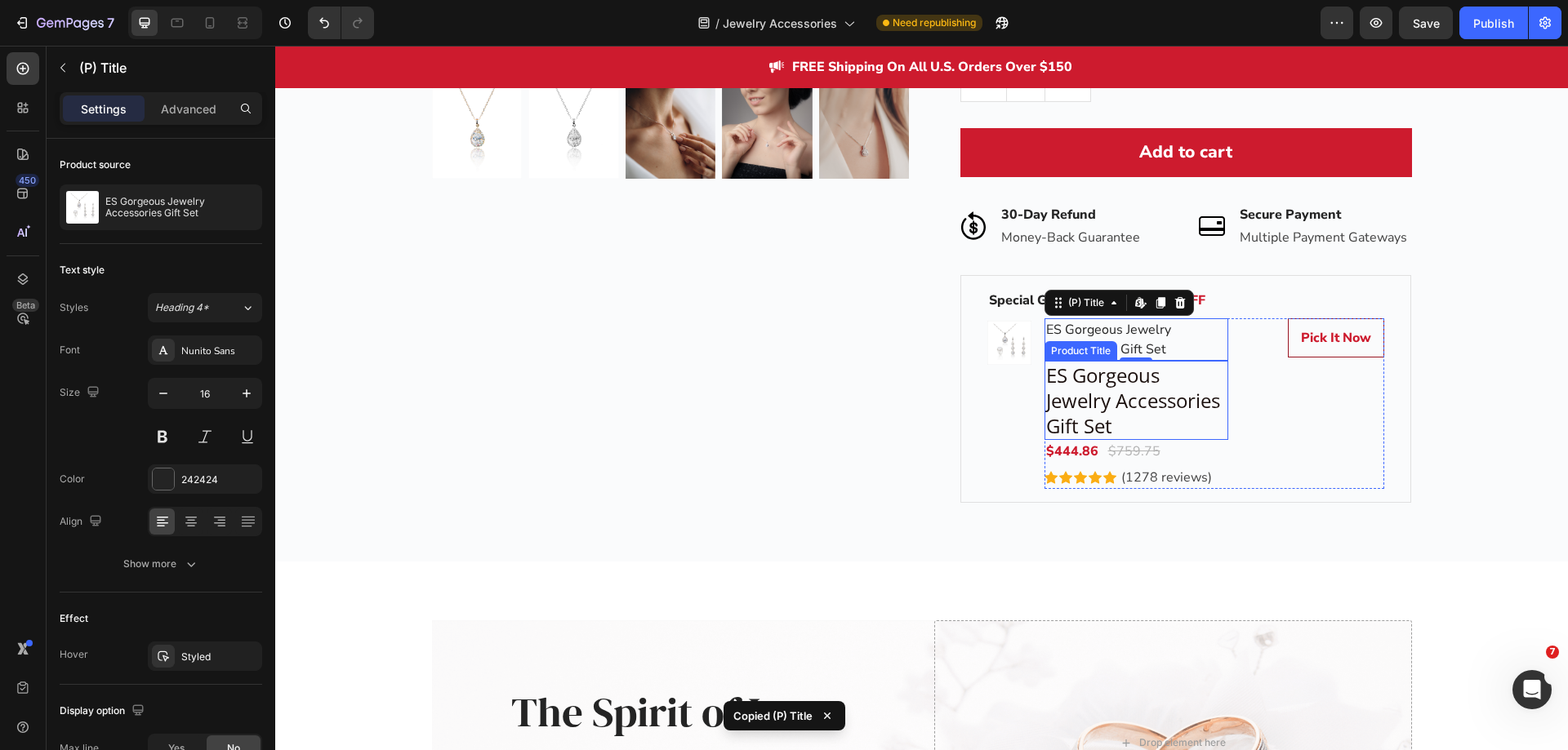
click at [1108, 374] on h2 "ES Gorgeous Jewelry Accessories Gift Set" at bounding box center [1136, 401] width 183 height 80
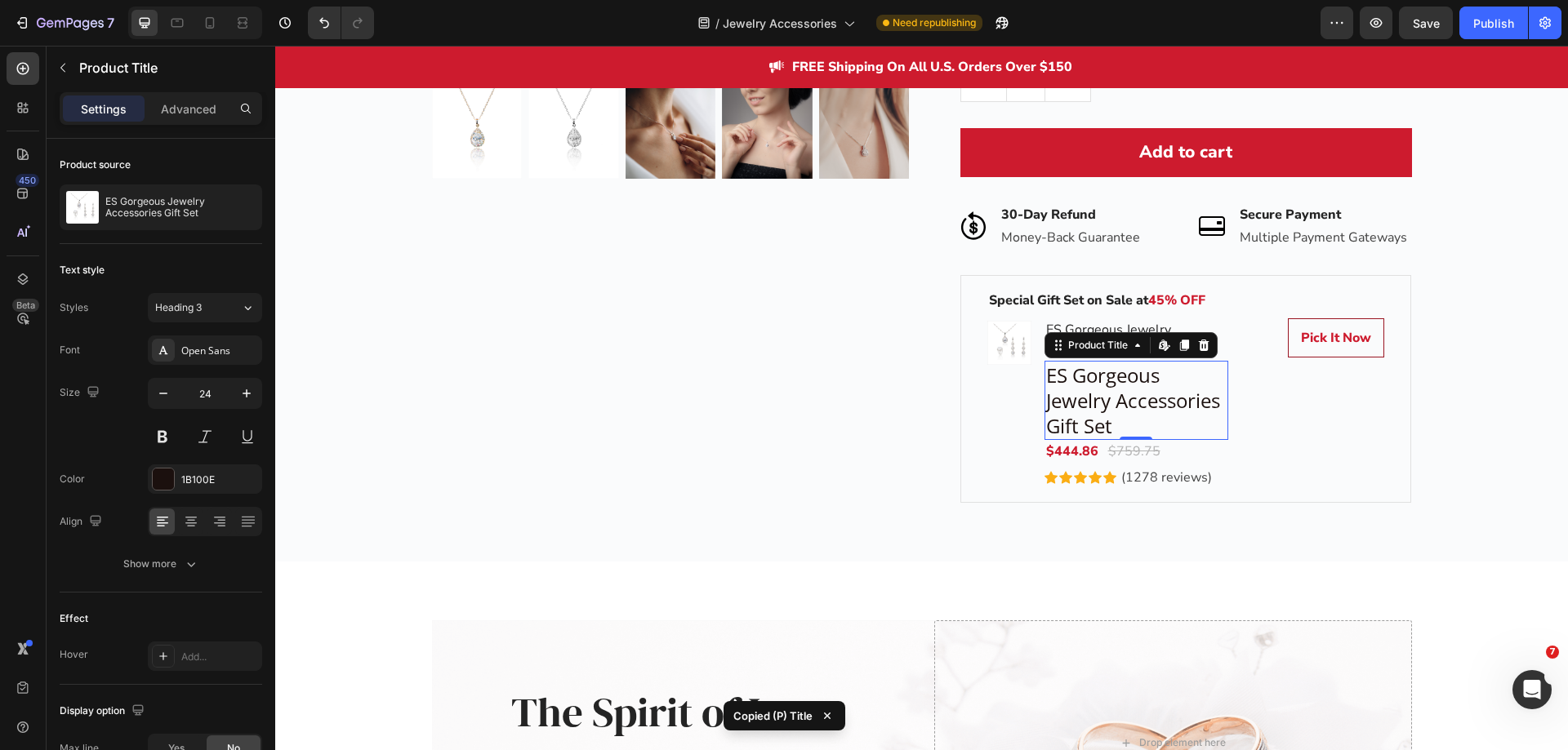
type input "16"
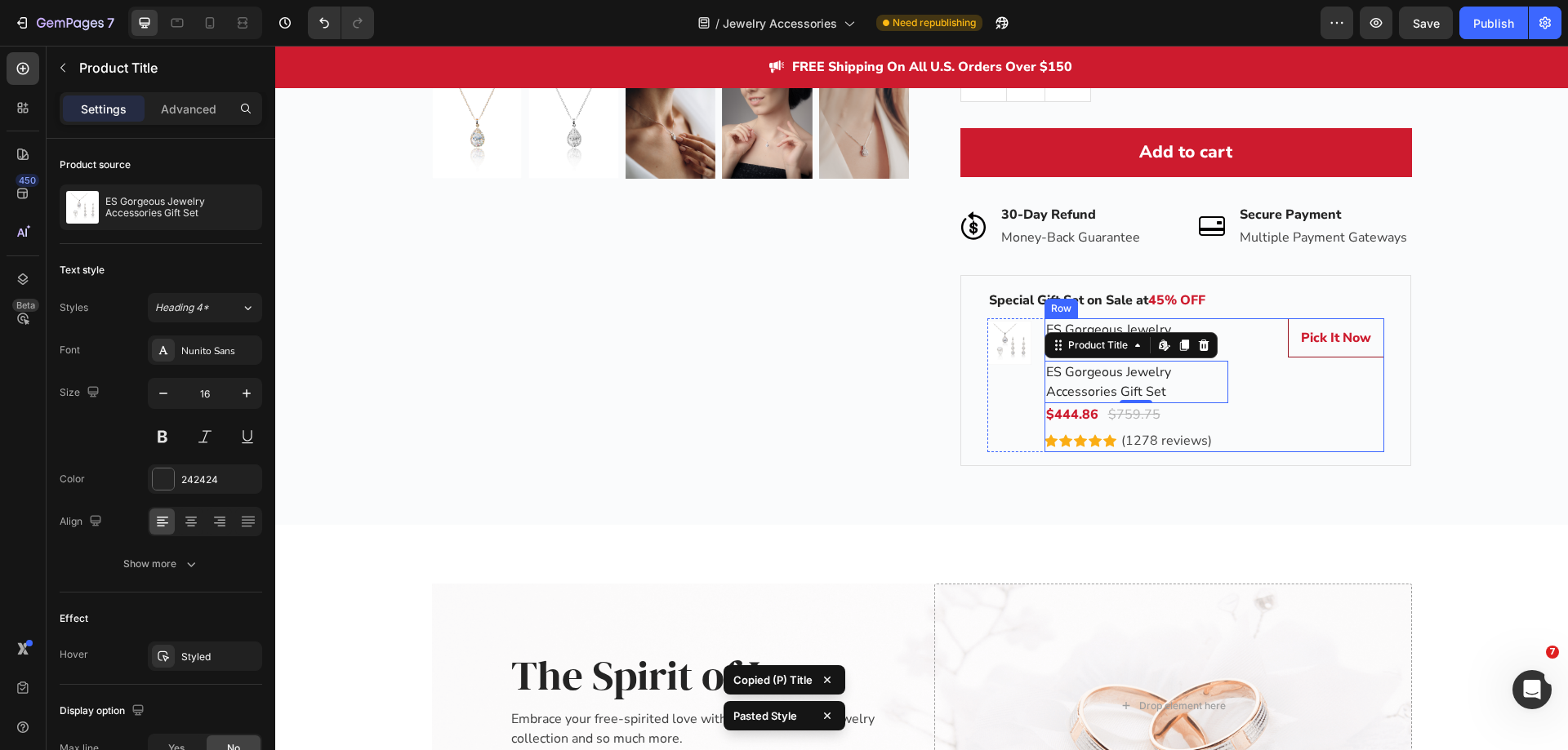
click at [1239, 384] on div "ES Gorgeous Jewelry Accessories Gift Set (P) Title ES Gorgeous Jewelry Accessor…" at bounding box center [1214, 385] width 340 height 134
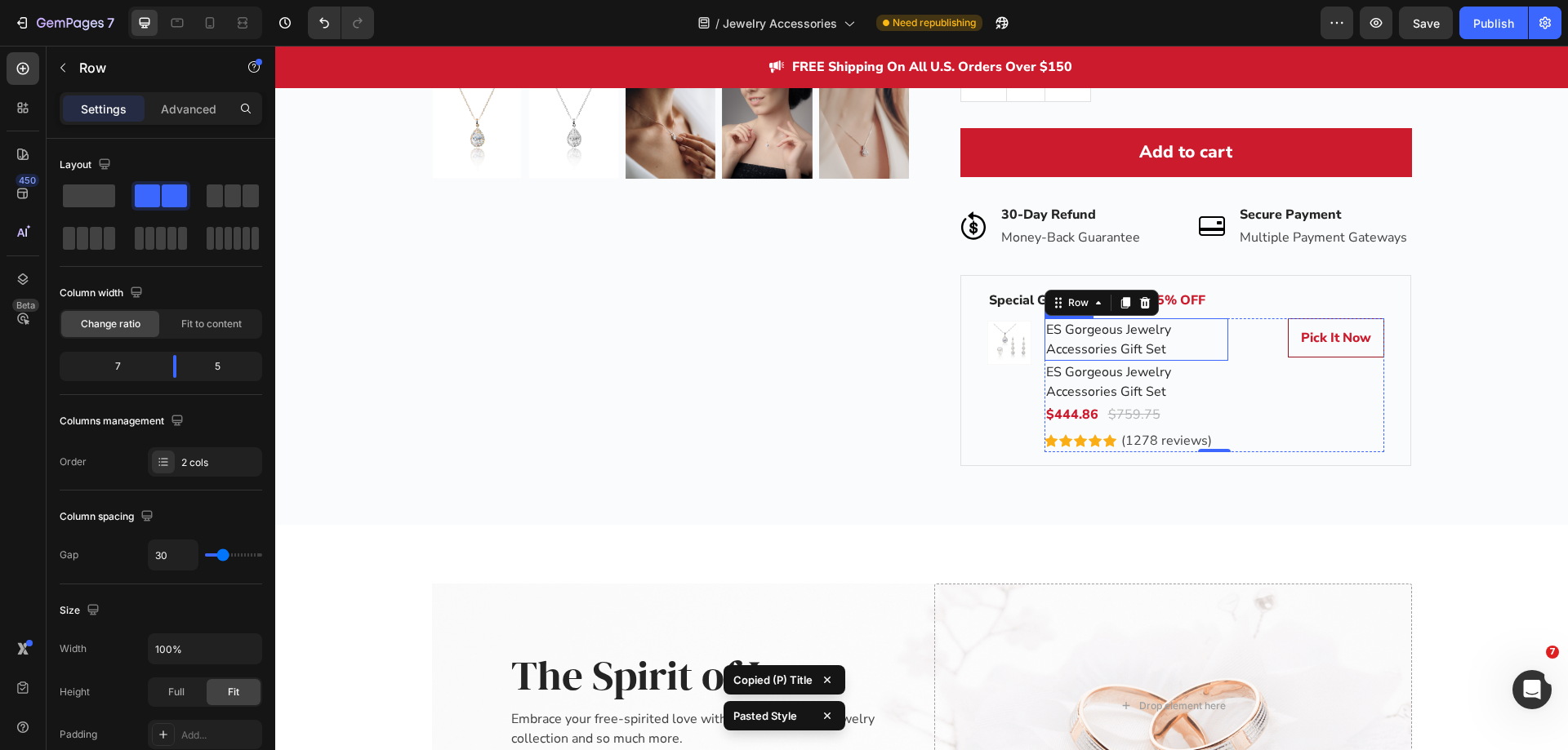
click at [1180, 348] on h2 "ES Gorgeous Jewelry Accessories Gift Set" at bounding box center [1136, 340] width 183 height 43
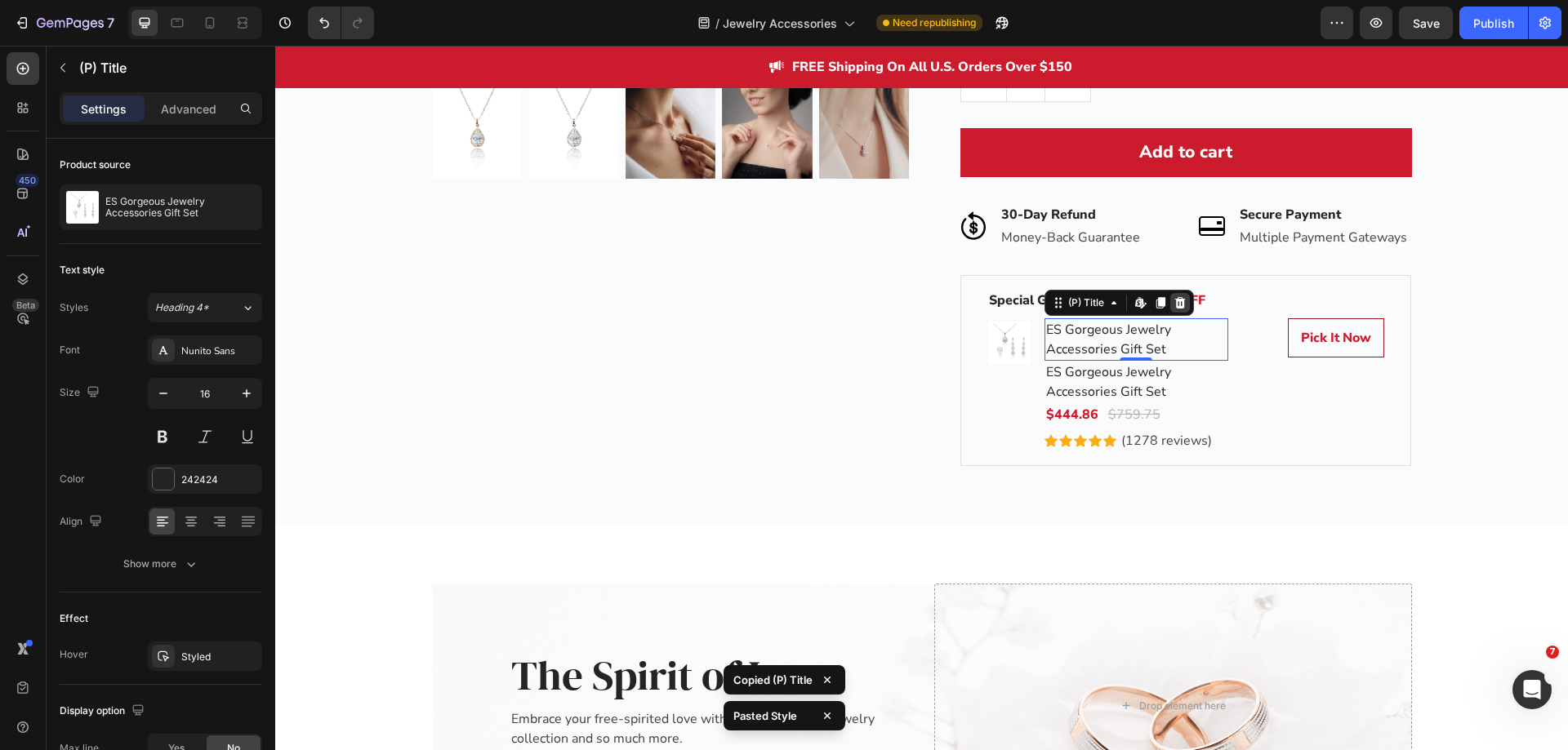
click at [1176, 302] on icon at bounding box center [1180, 303] width 13 height 13
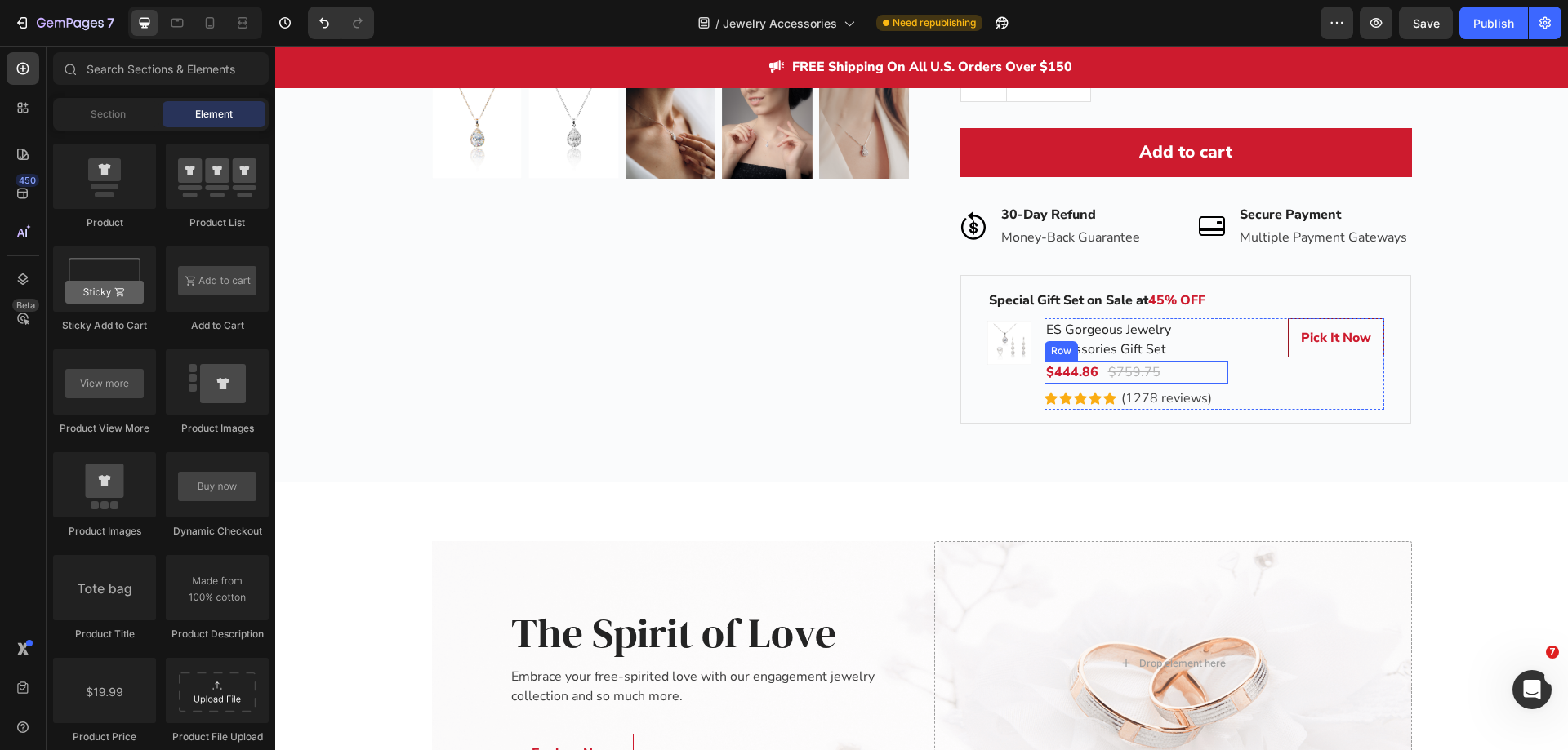
click at [1173, 366] on div "$444.86 (P) Price (P) Price $759.75 (P) Price (P) Price Row" at bounding box center [1136, 372] width 183 height 23
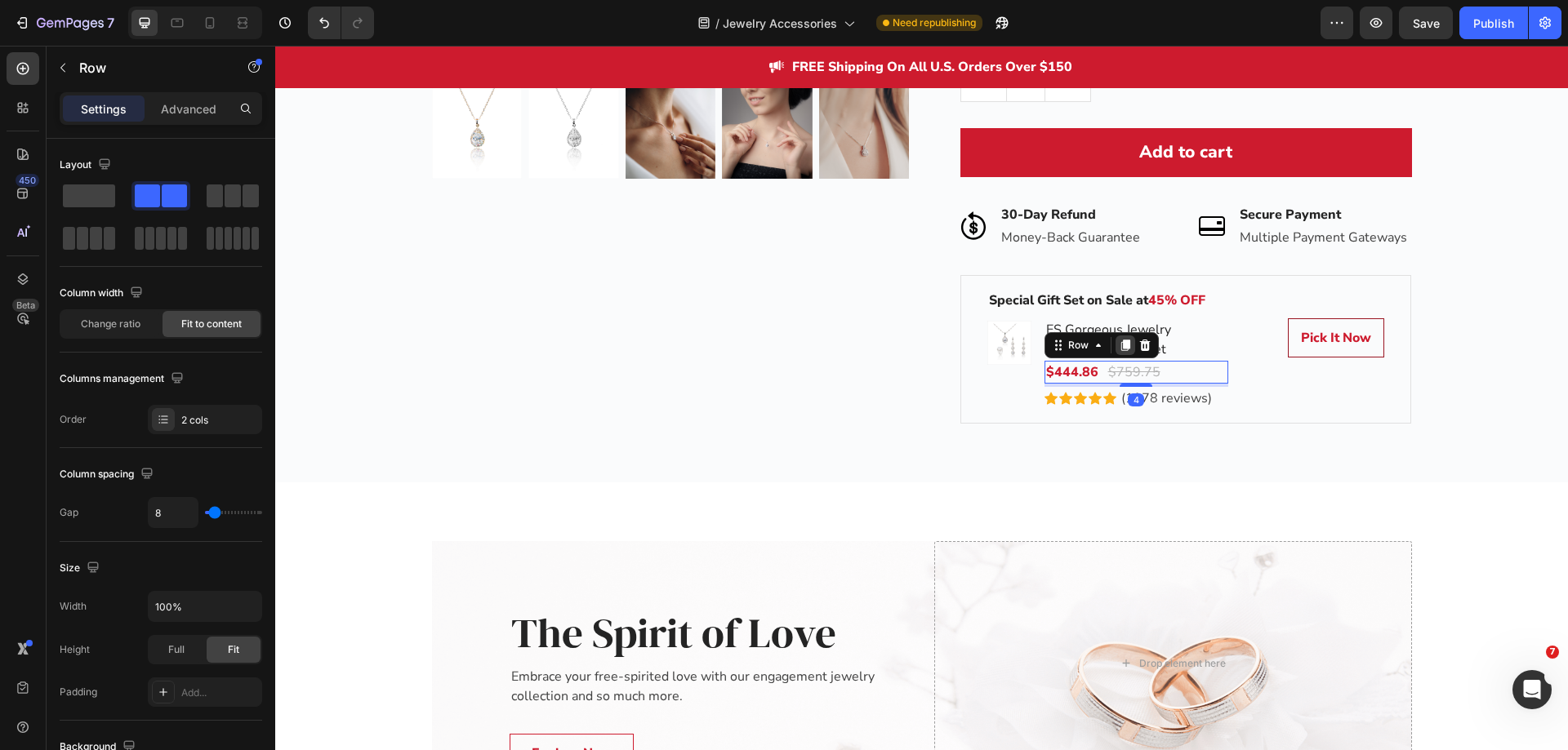
click at [1121, 344] on icon at bounding box center [1125, 345] width 9 height 11
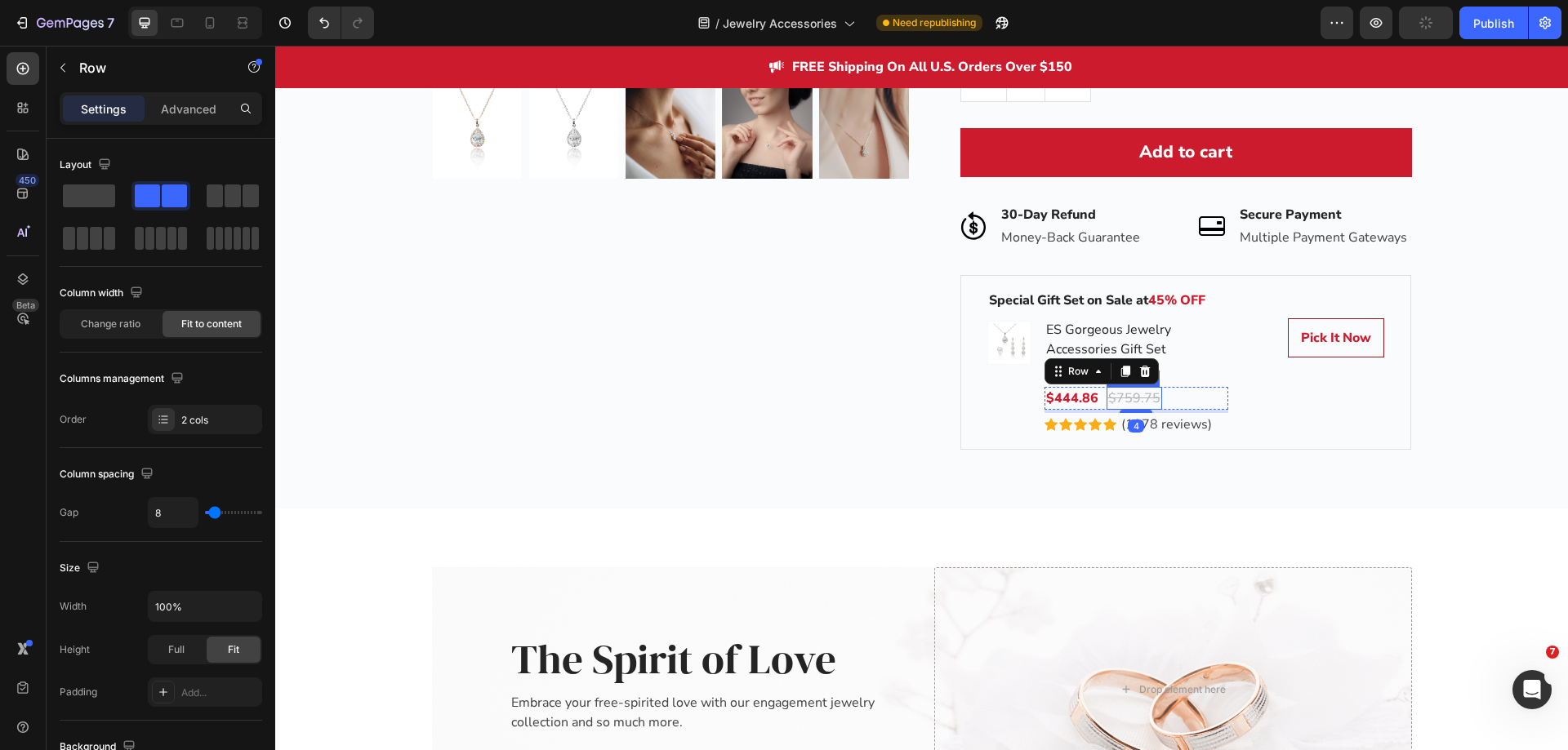
click at [1119, 394] on div "$759.75" at bounding box center [1135, 398] width 56 height 23
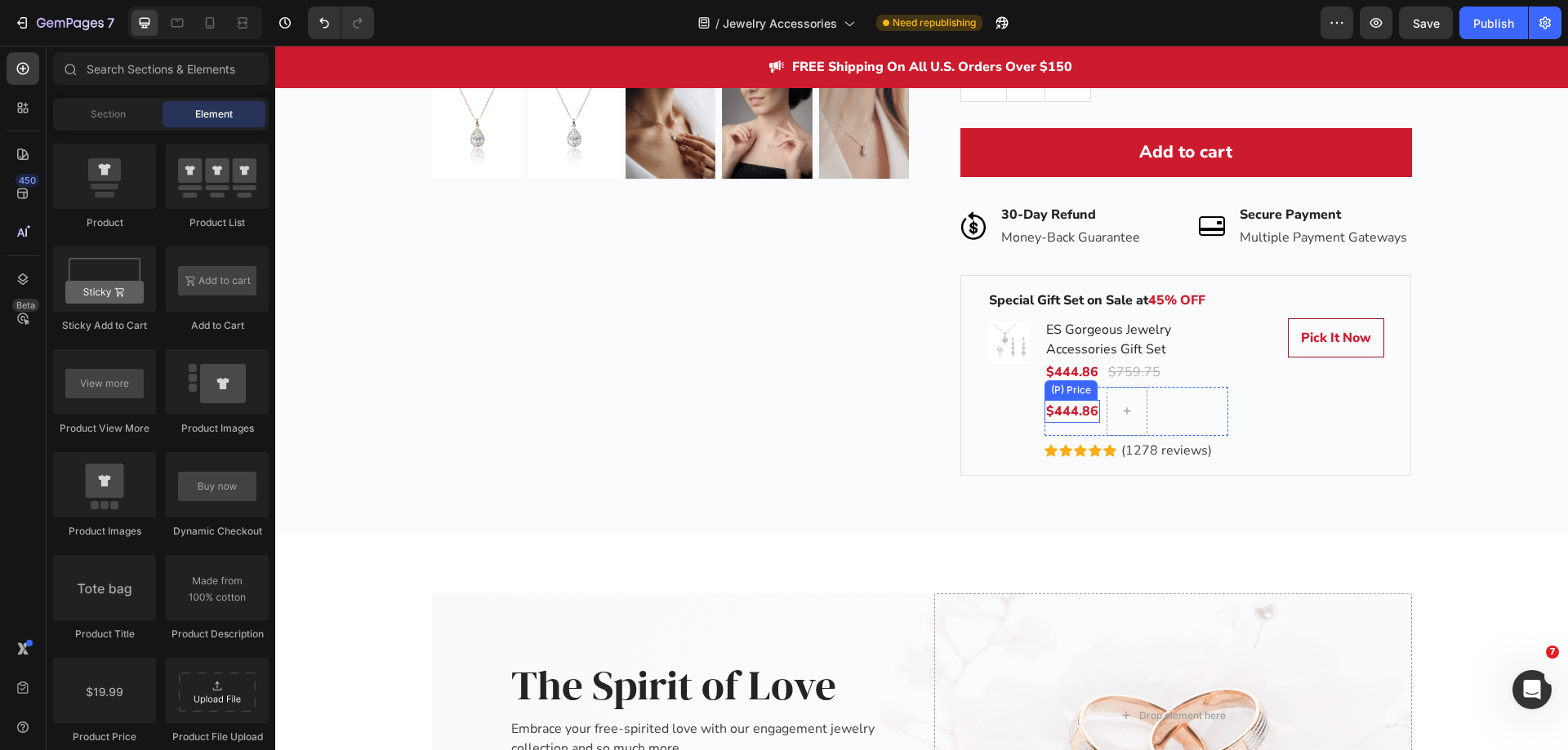
click at [1073, 419] on div "$444.86" at bounding box center [1073, 411] width 56 height 23
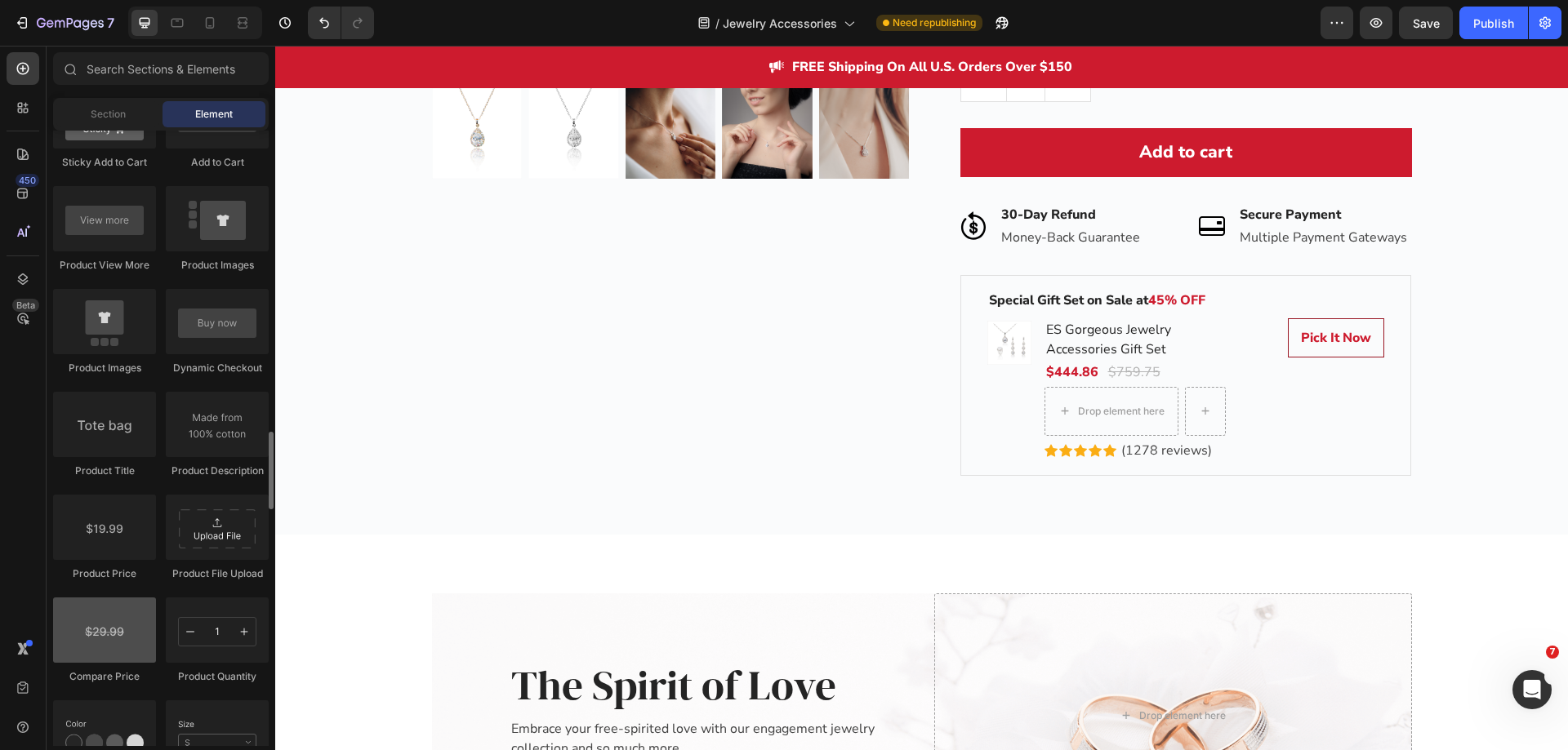
scroll to position [2449, 0]
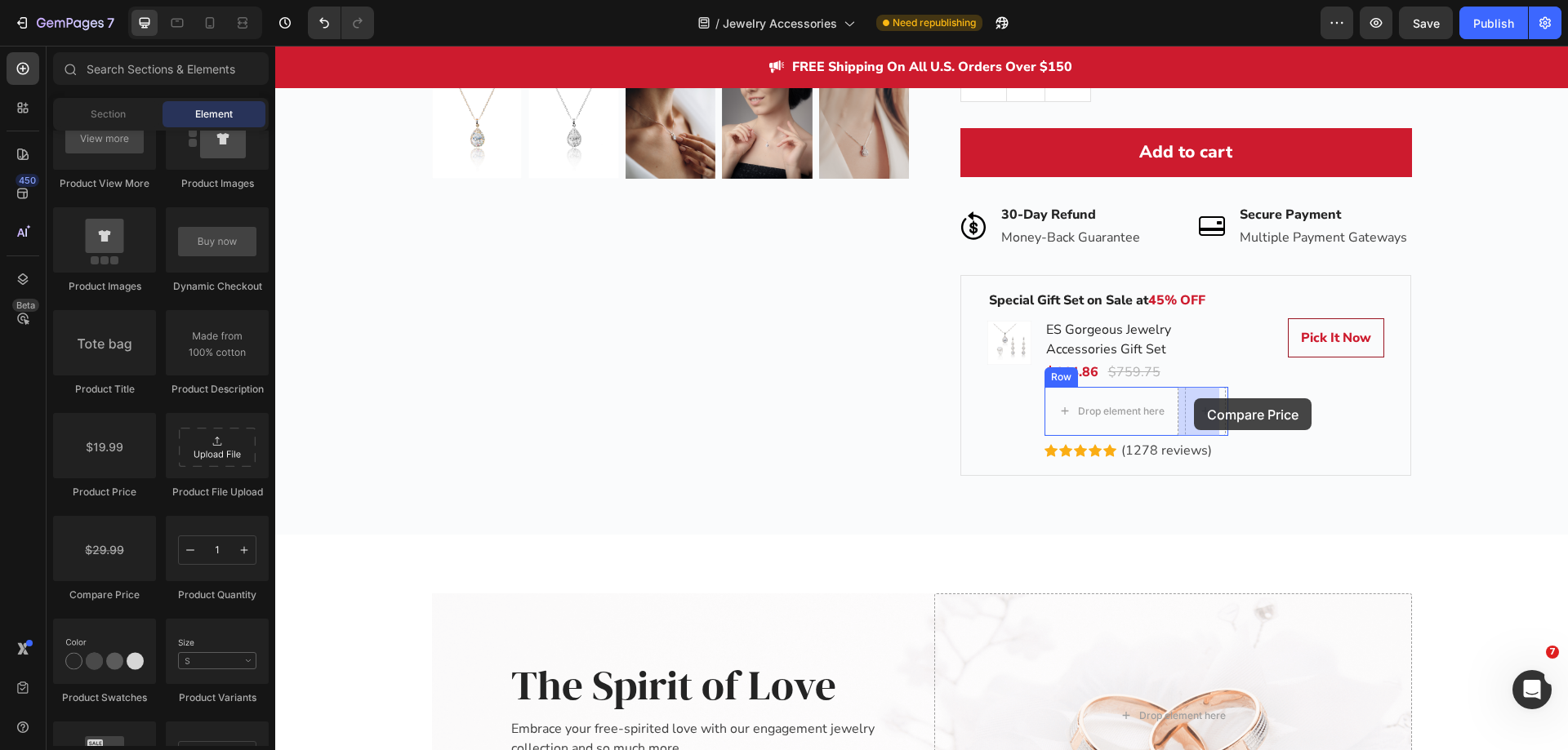
drag, startPoint x: 390, startPoint y: 597, endPoint x: 1194, endPoint y: 398, distance: 828.3
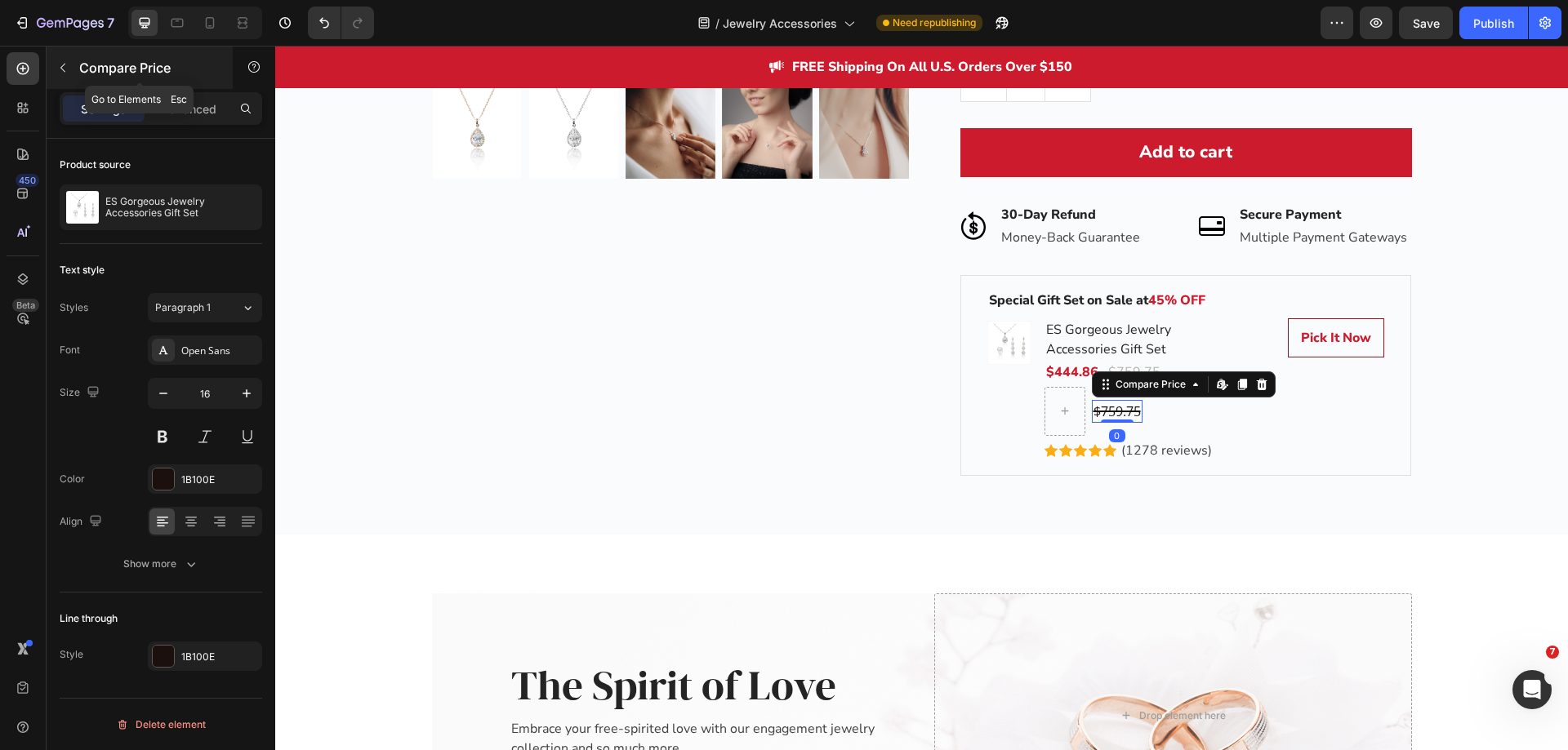
click at [66, 71] on icon "button" at bounding box center [63, 68] width 13 height 13
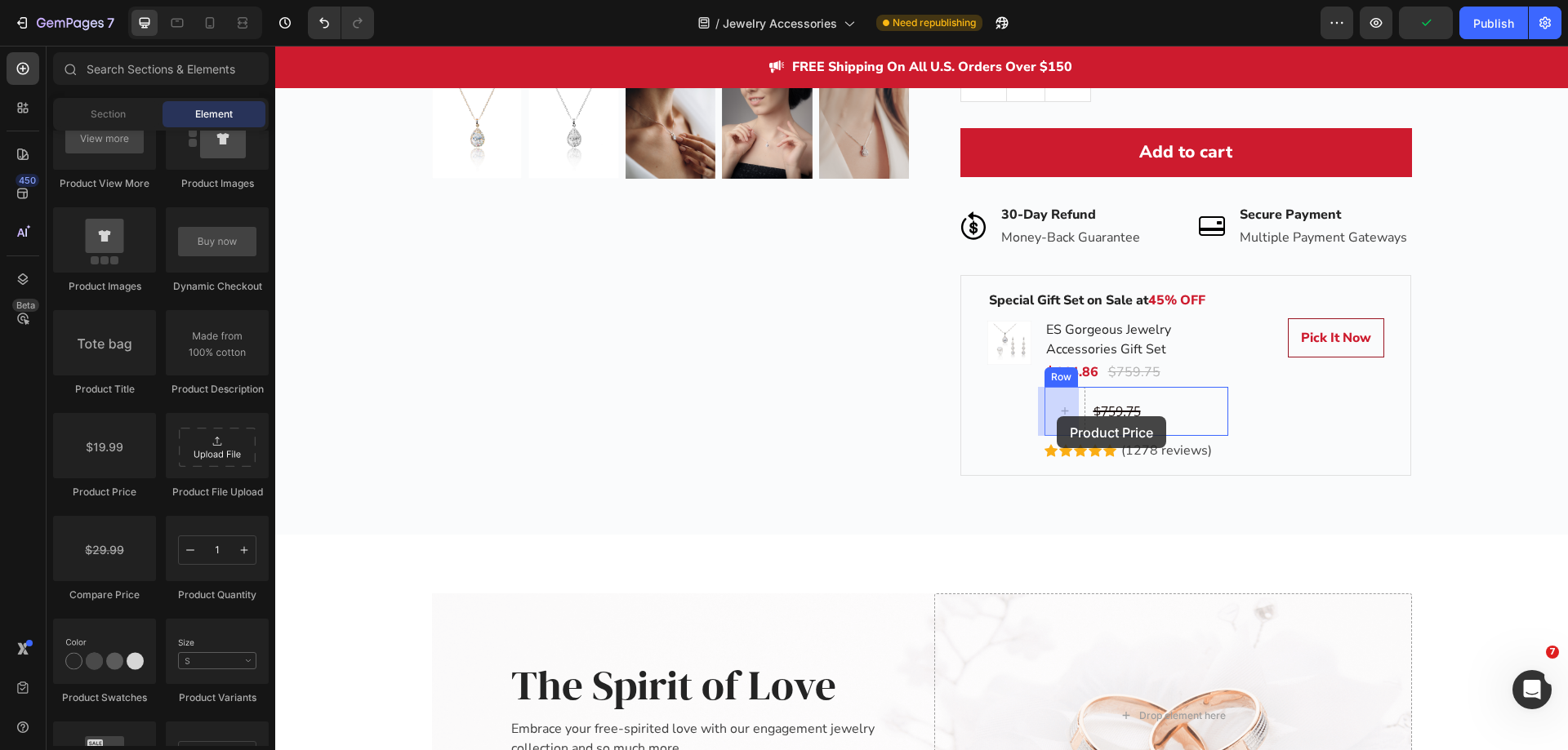
drag, startPoint x: 391, startPoint y: 510, endPoint x: 1057, endPoint y: 417, distance: 672.5
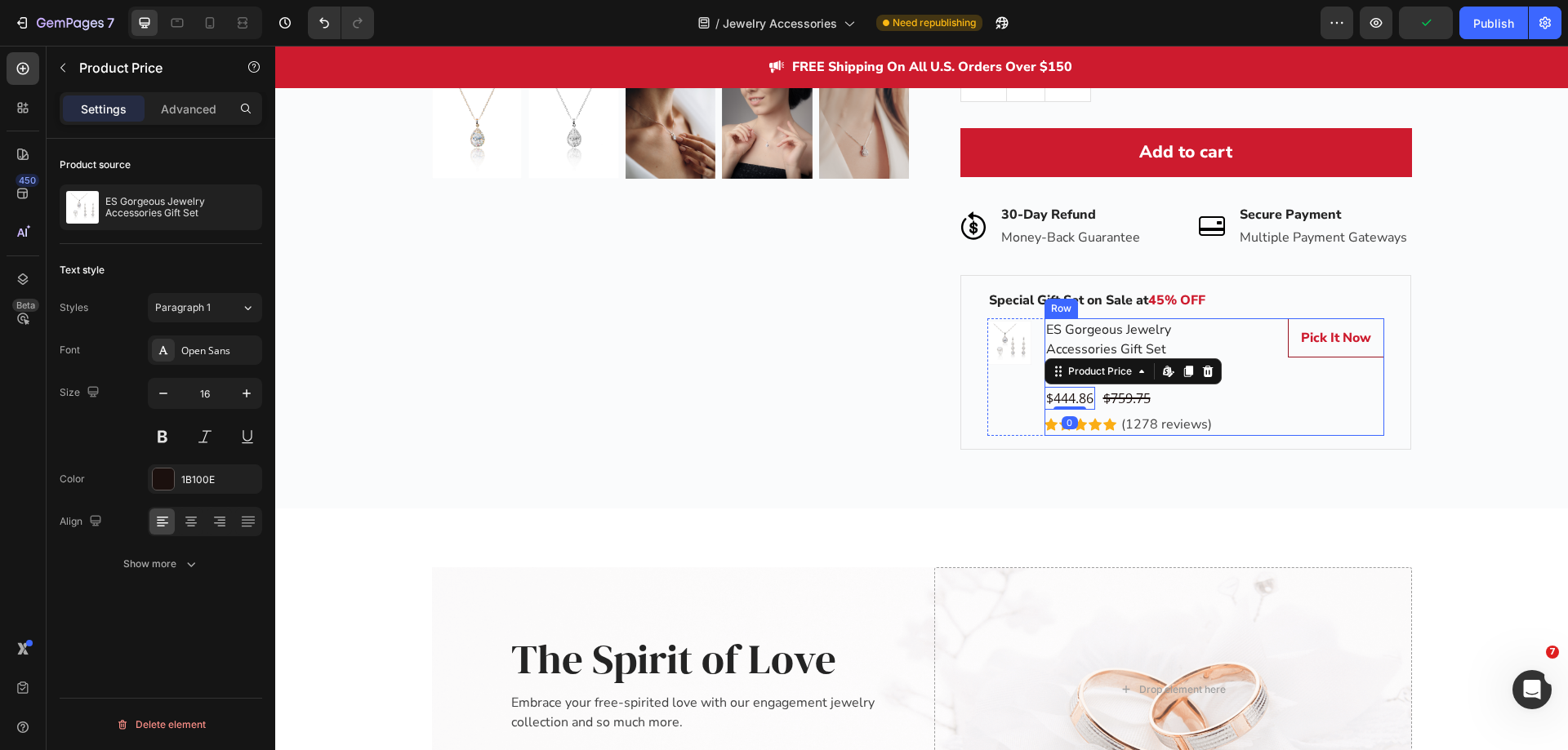
click at [1305, 418] on div "Pick It Now (P) Cart Button" at bounding box center [1319, 377] width 132 height 118
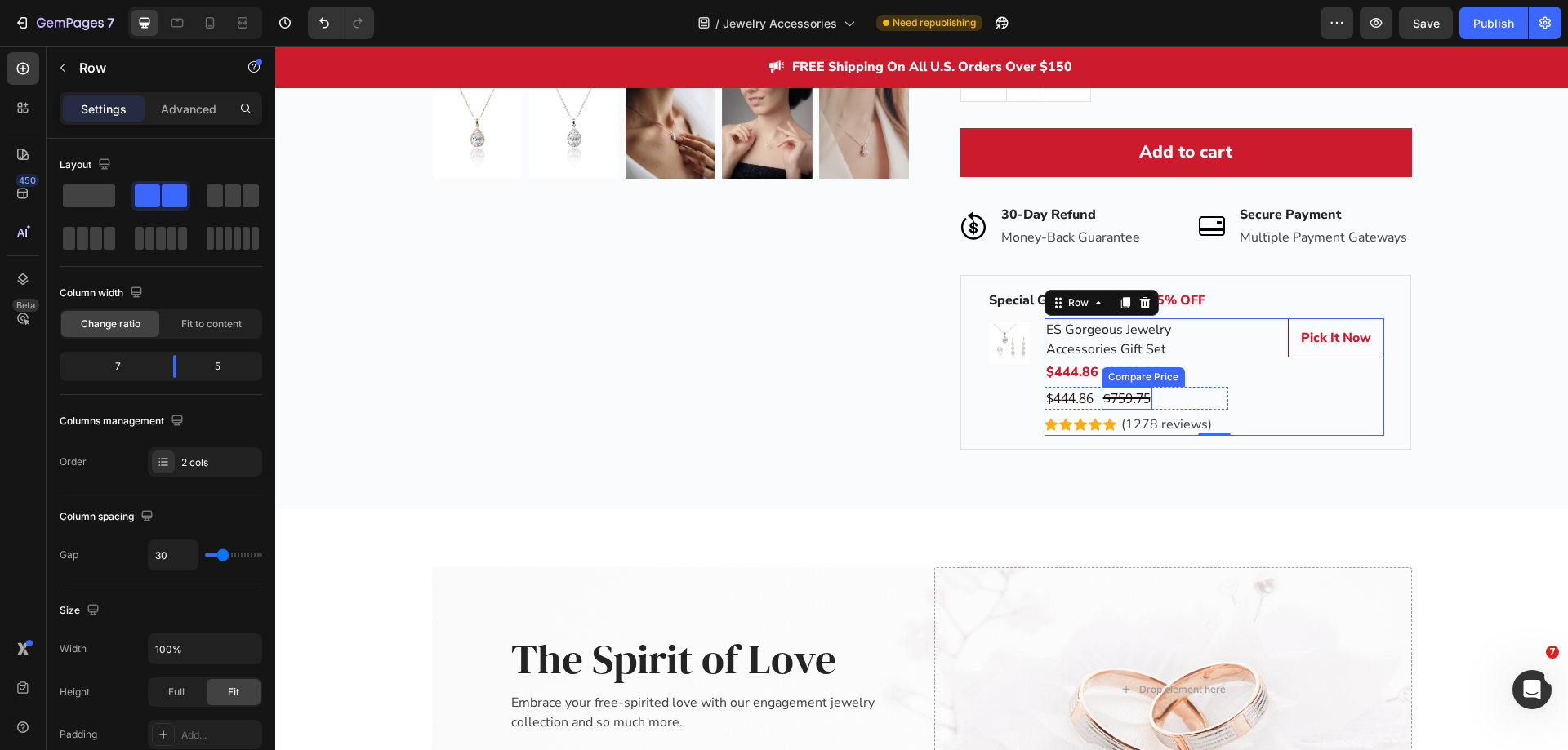
click at [1118, 393] on div "$759.75" at bounding box center [1127, 398] width 51 height 23
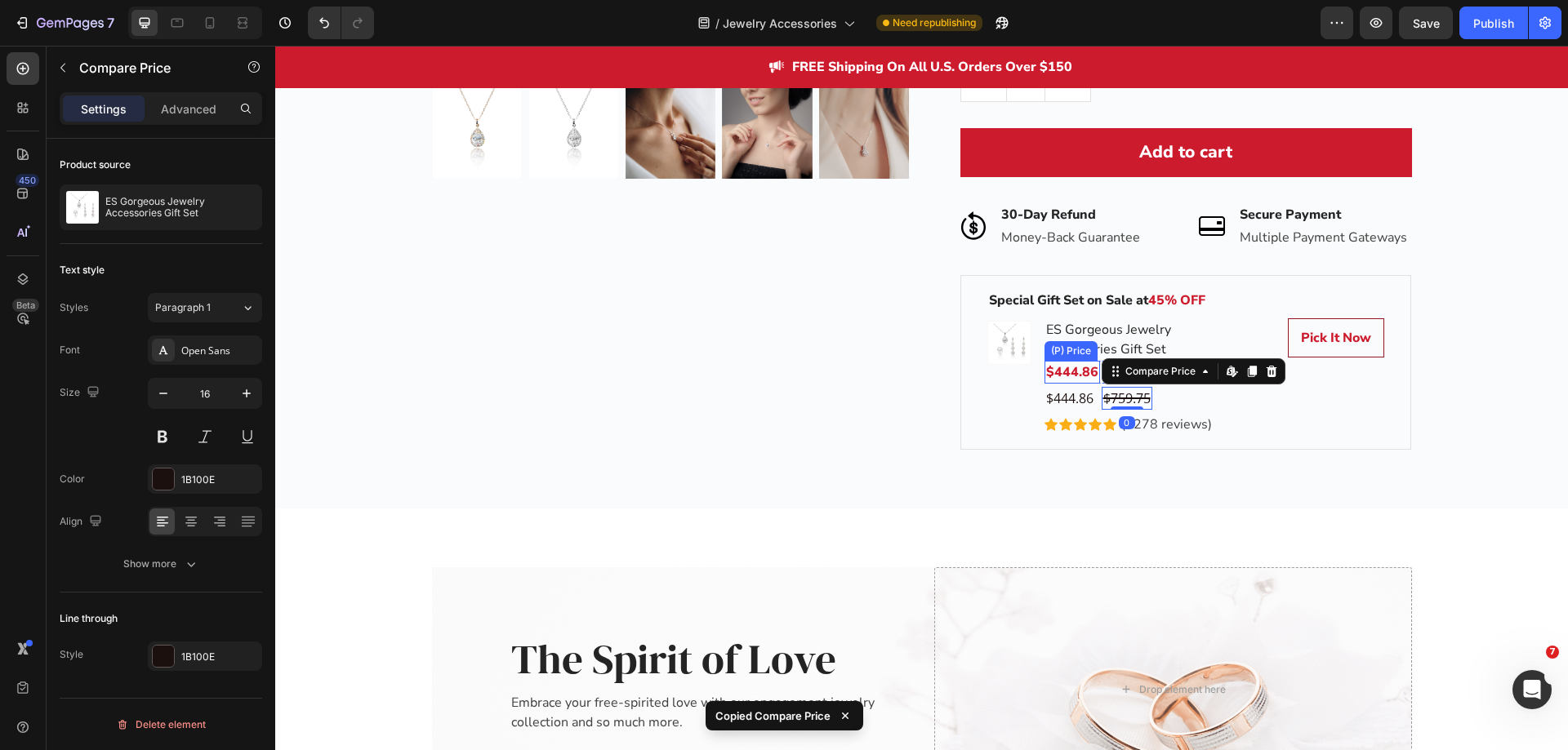
click at [1082, 368] on div "$444.86" at bounding box center [1073, 372] width 56 height 23
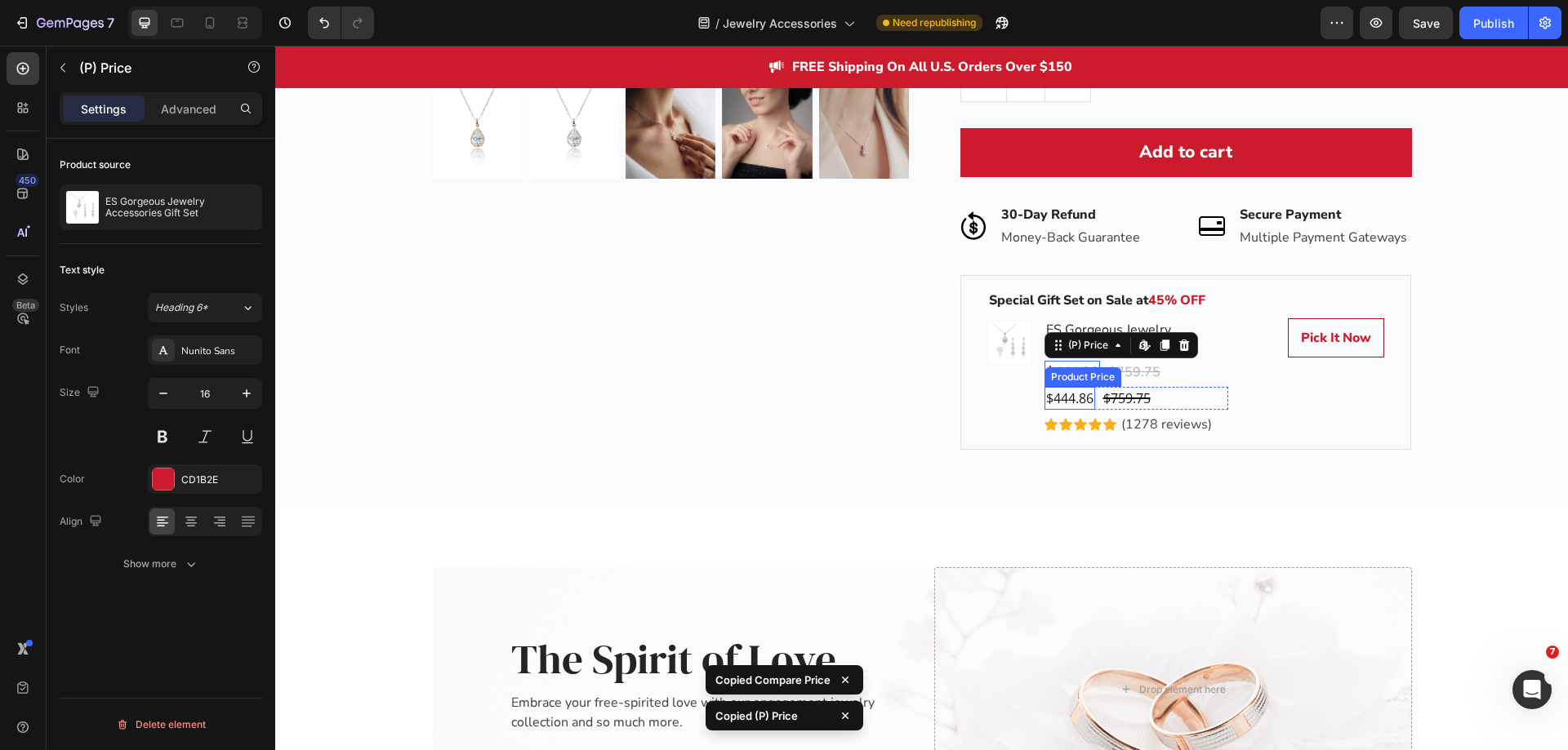
click at [1063, 403] on div "$444.86" at bounding box center [1070, 398] width 51 height 23
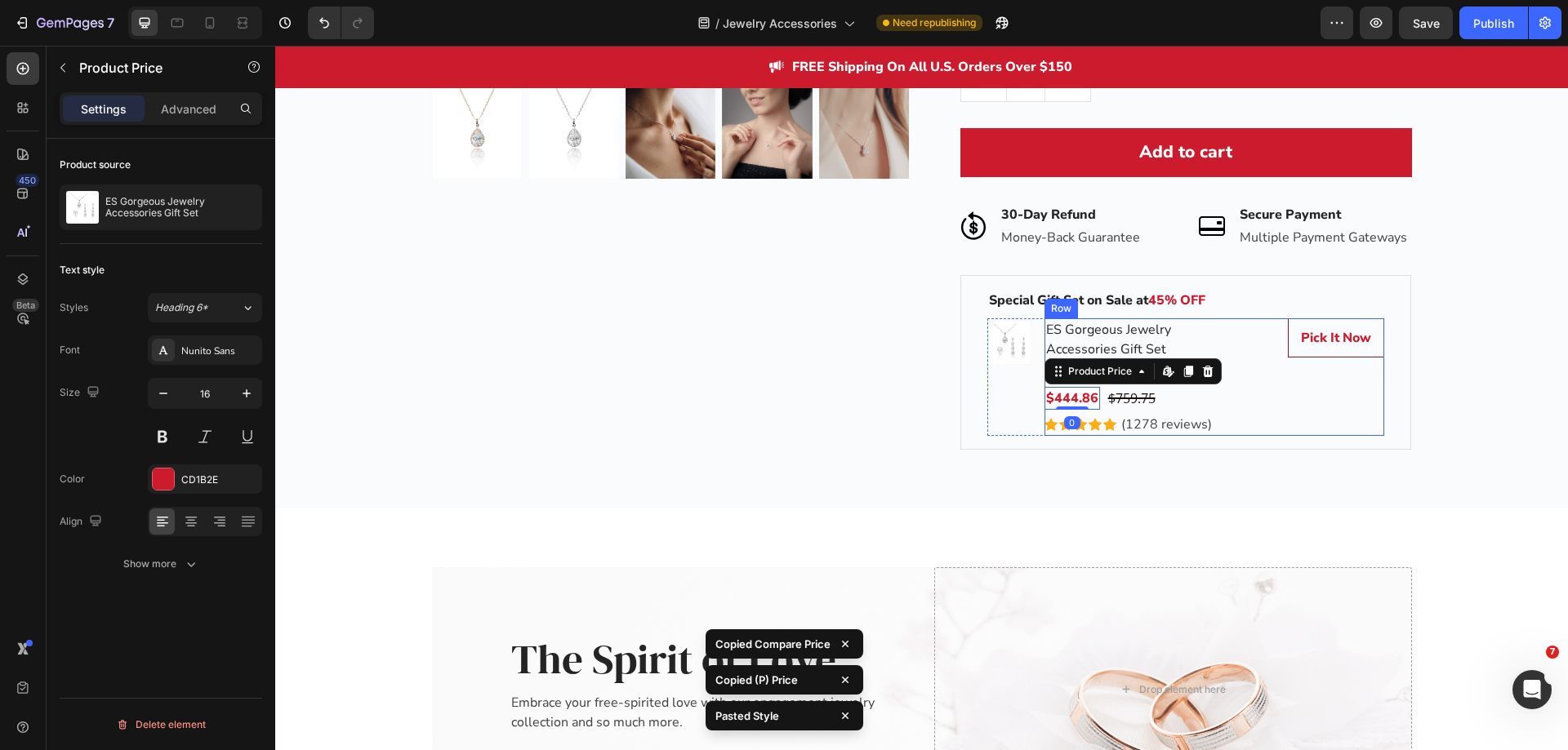
click at [1234, 402] on div "ES Gorgeous Jewelry Accessories Gift Set Product Title $444.86 (P) Price (P) Pr…" at bounding box center [1214, 377] width 340 height 118
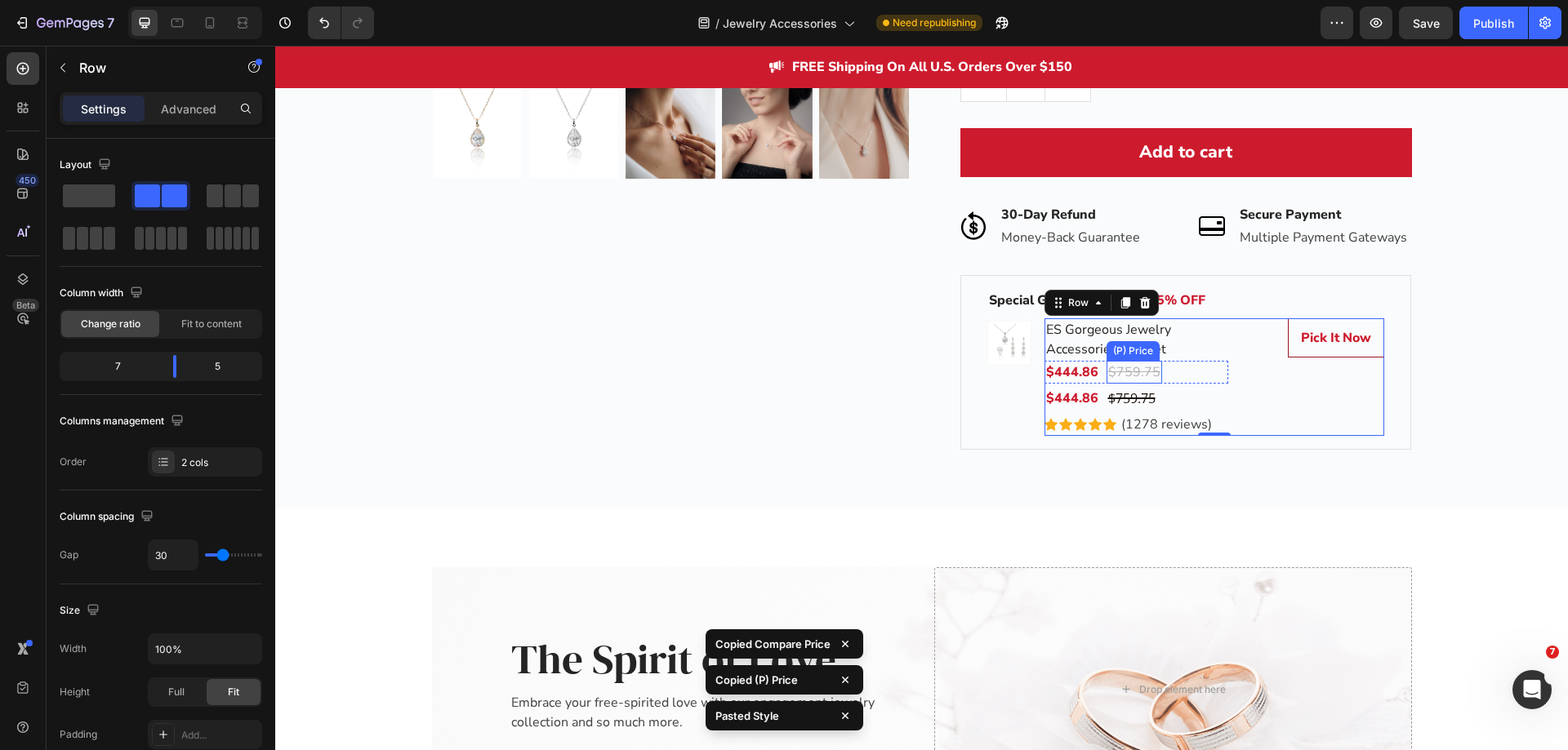
click at [1136, 372] on div "$759.75" at bounding box center [1135, 372] width 56 height 23
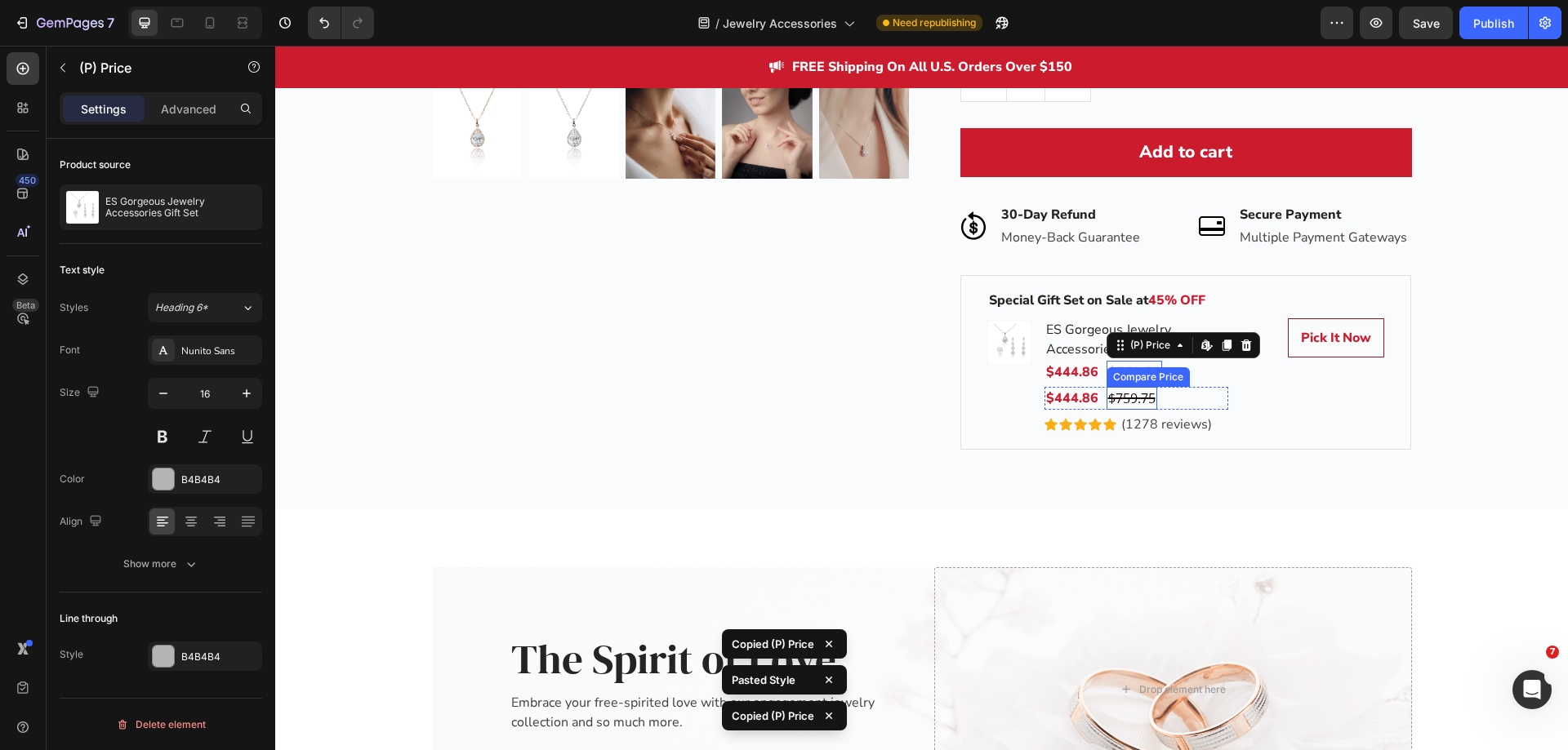
click at [1133, 398] on div "$759.75" at bounding box center [1132, 398] width 51 height 23
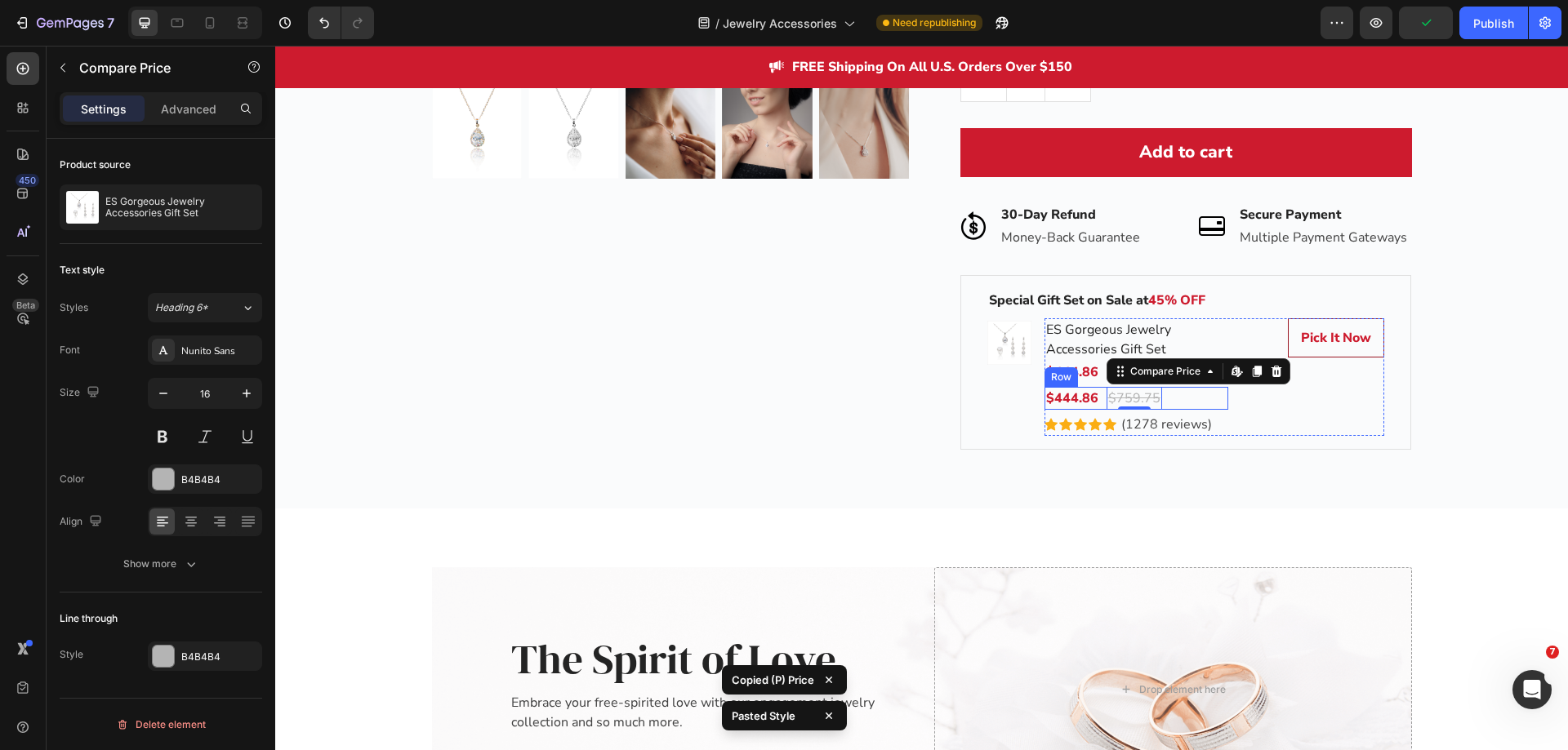
click at [1173, 399] on div "$444.86 Product Price Product Price $759.75 Compare Price Edit content in Shopi…" at bounding box center [1136, 398] width 183 height 23
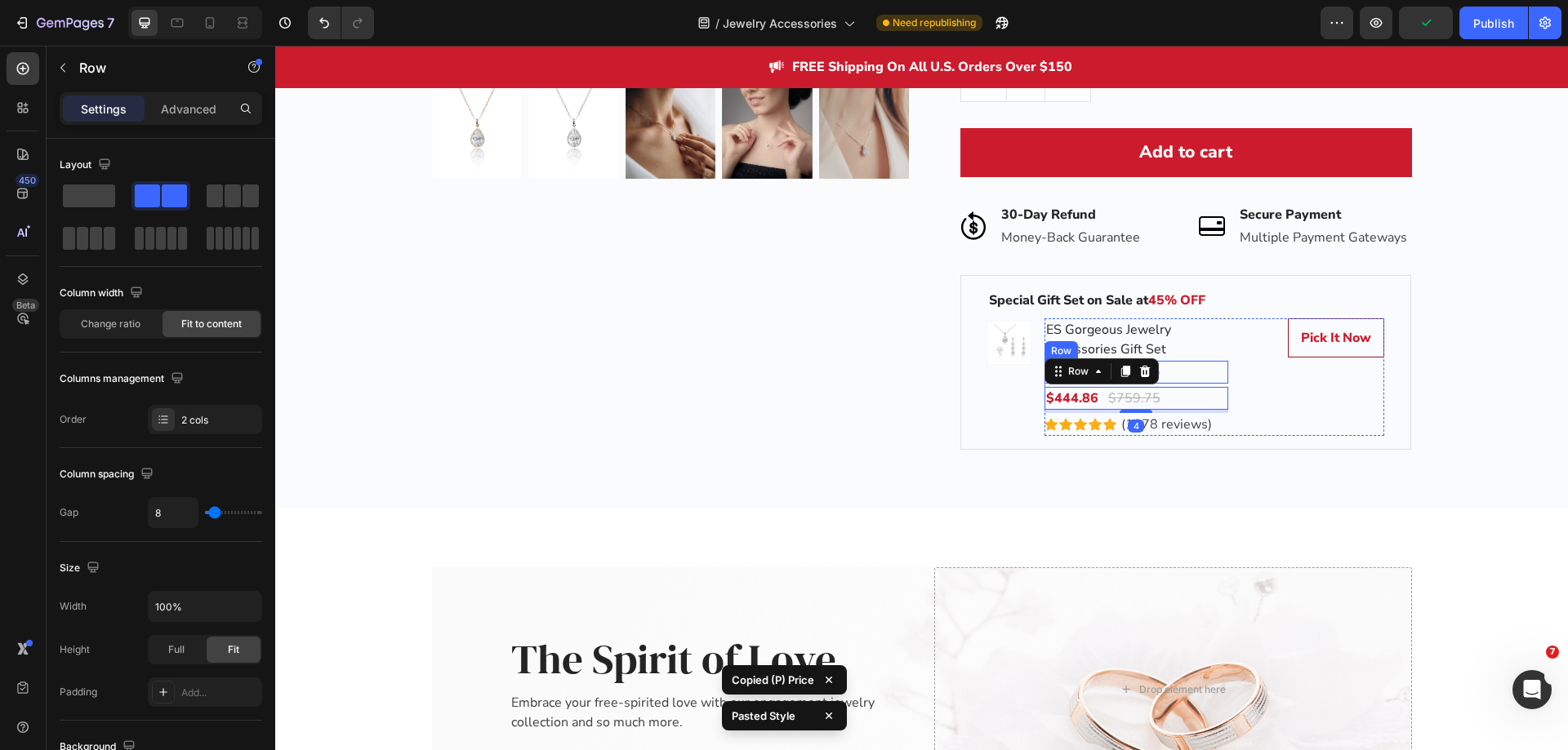
click at [1187, 374] on div "$444.86 (P) Price (P) Price $759.75 (P) Price (P) Price Row" at bounding box center [1136, 372] width 183 height 23
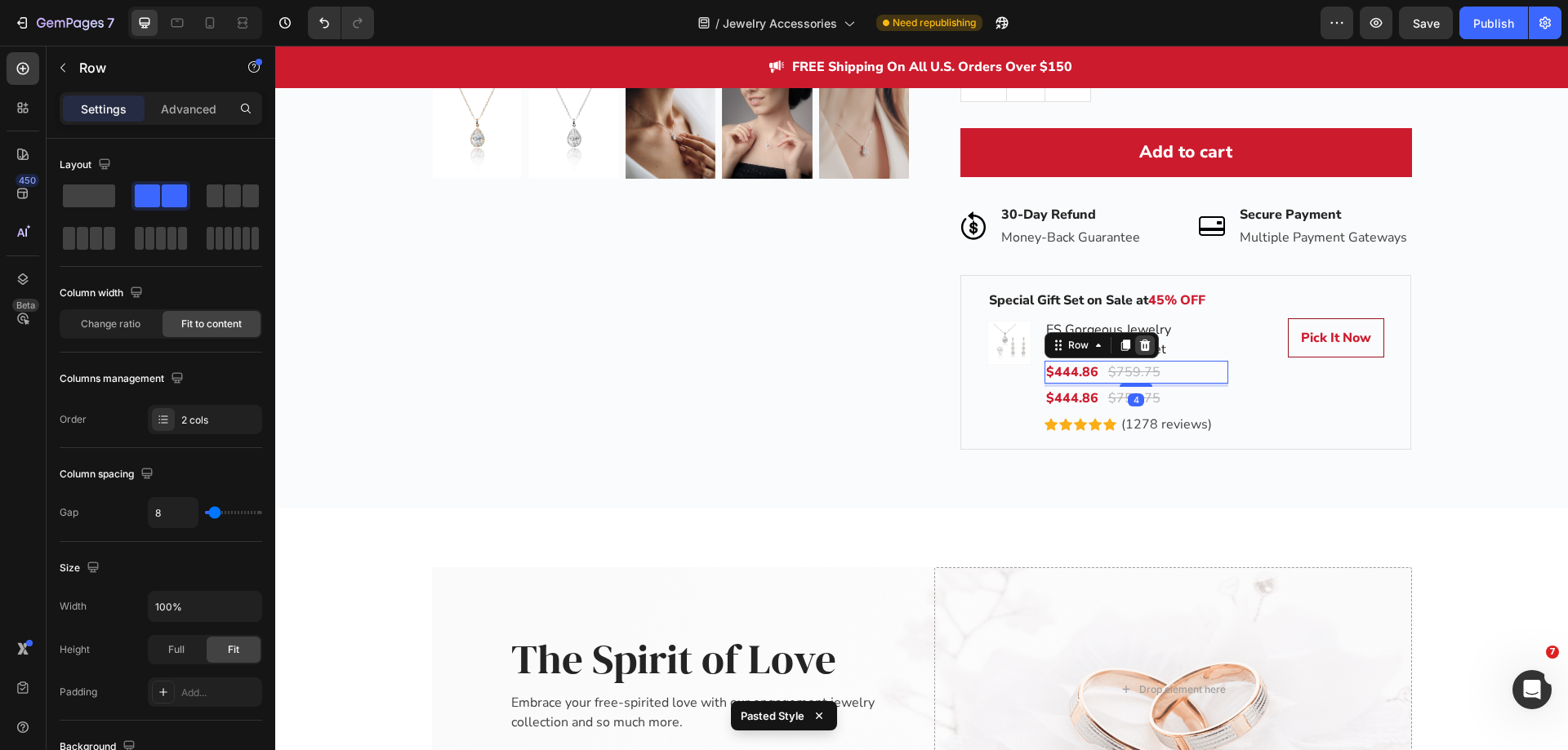
click at [1139, 344] on icon at bounding box center [1145, 345] width 13 height 13
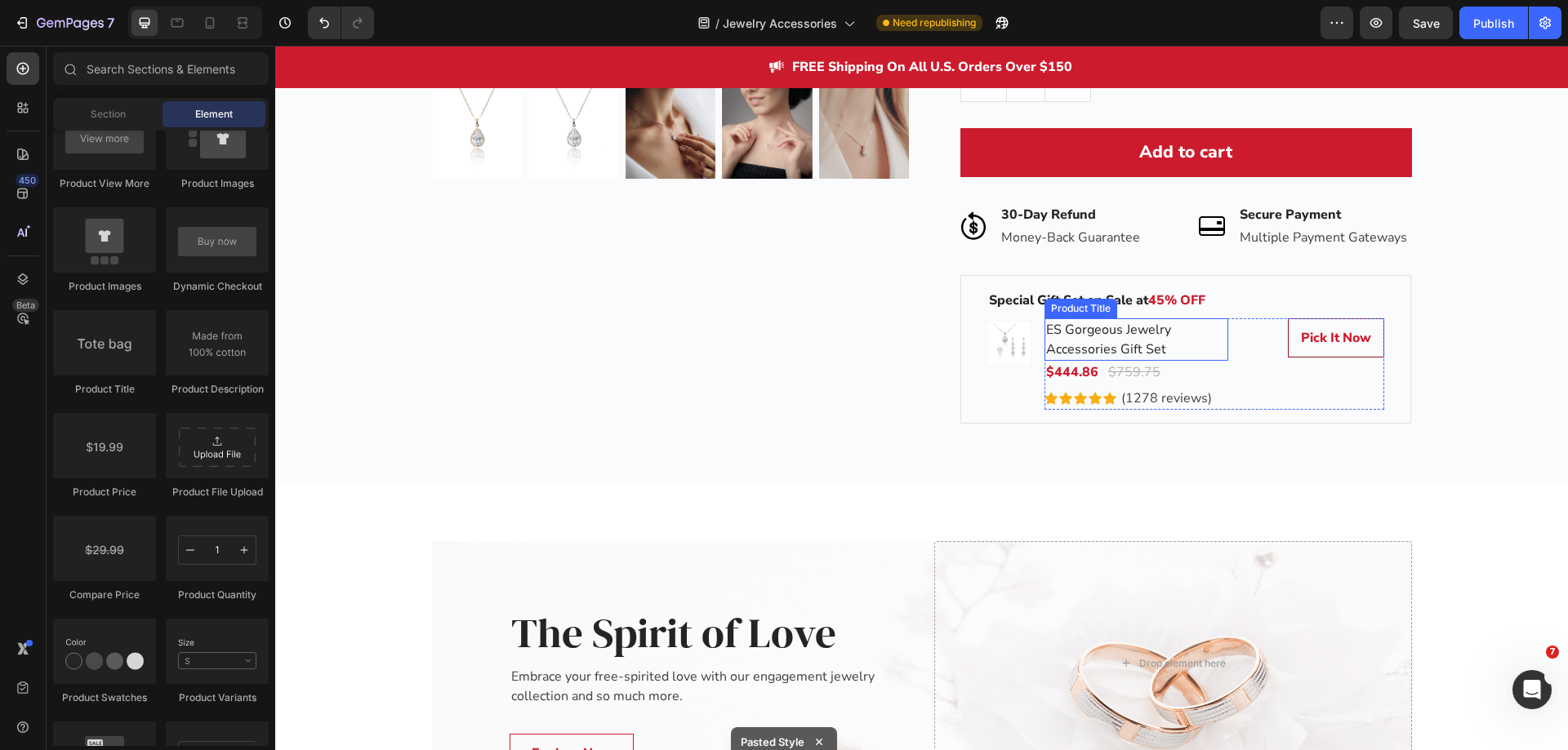
click at [1185, 346] on h2 "ES Gorgeous Jewelry Accessories Gift Set" at bounding box center [1136, 340] width 183 height 43
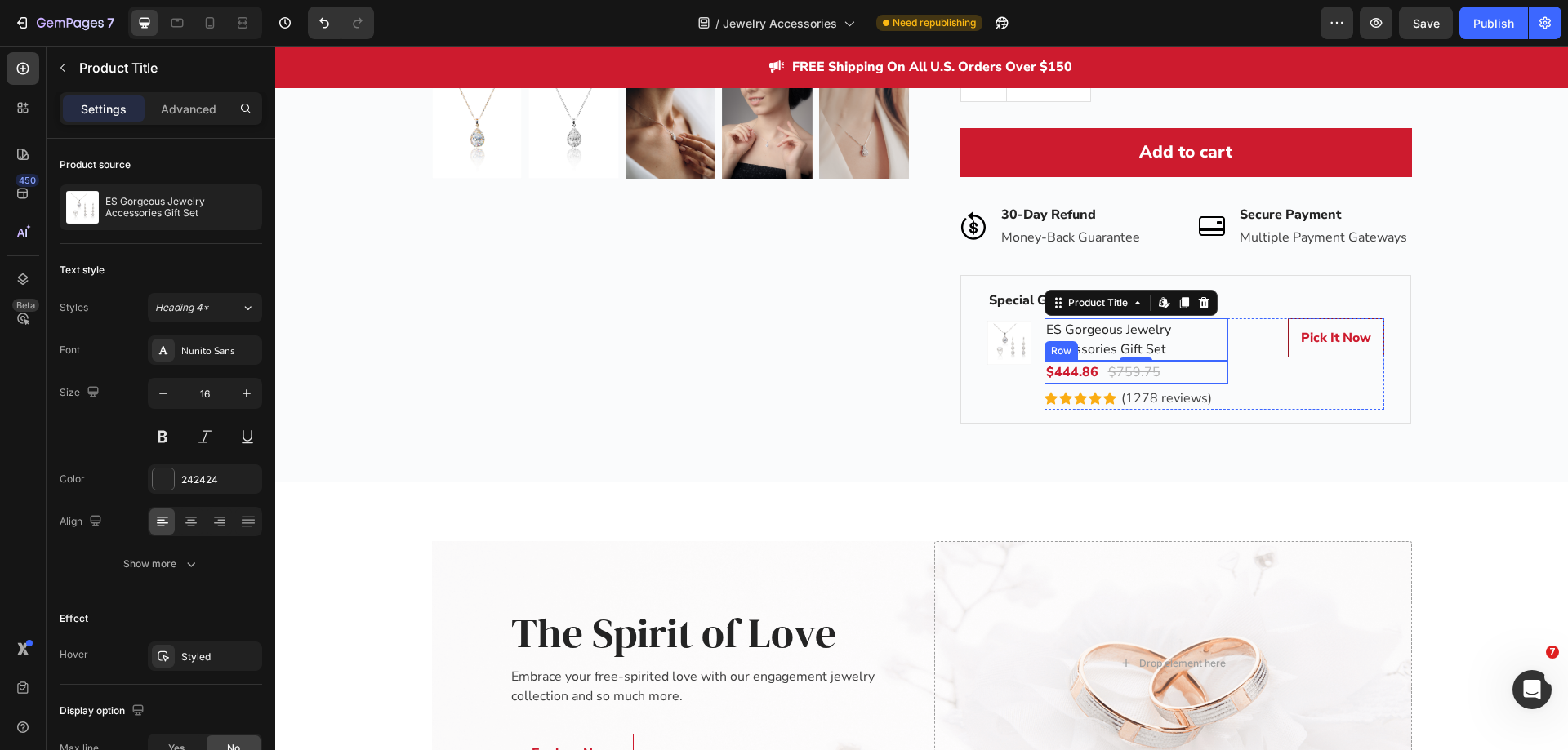
click at [1176, 369] on div "$444.86 Product Price Product Price $759.75 Compare Price Compare Price Row" at bounding box center [1136, 372] width 183 height 23
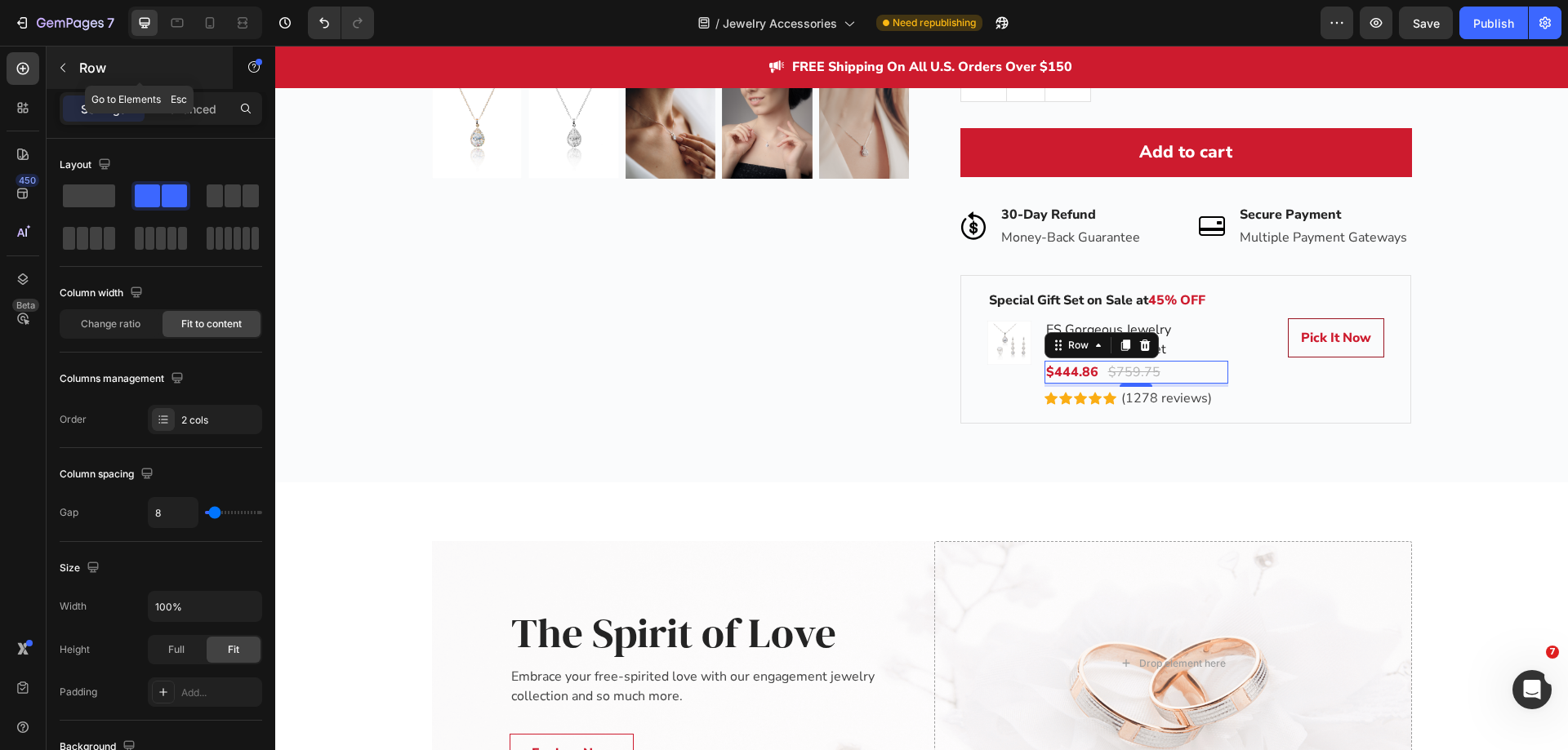
click at [59, 67] on icon "button" at bounding box center [63, 68] width 13 height 13
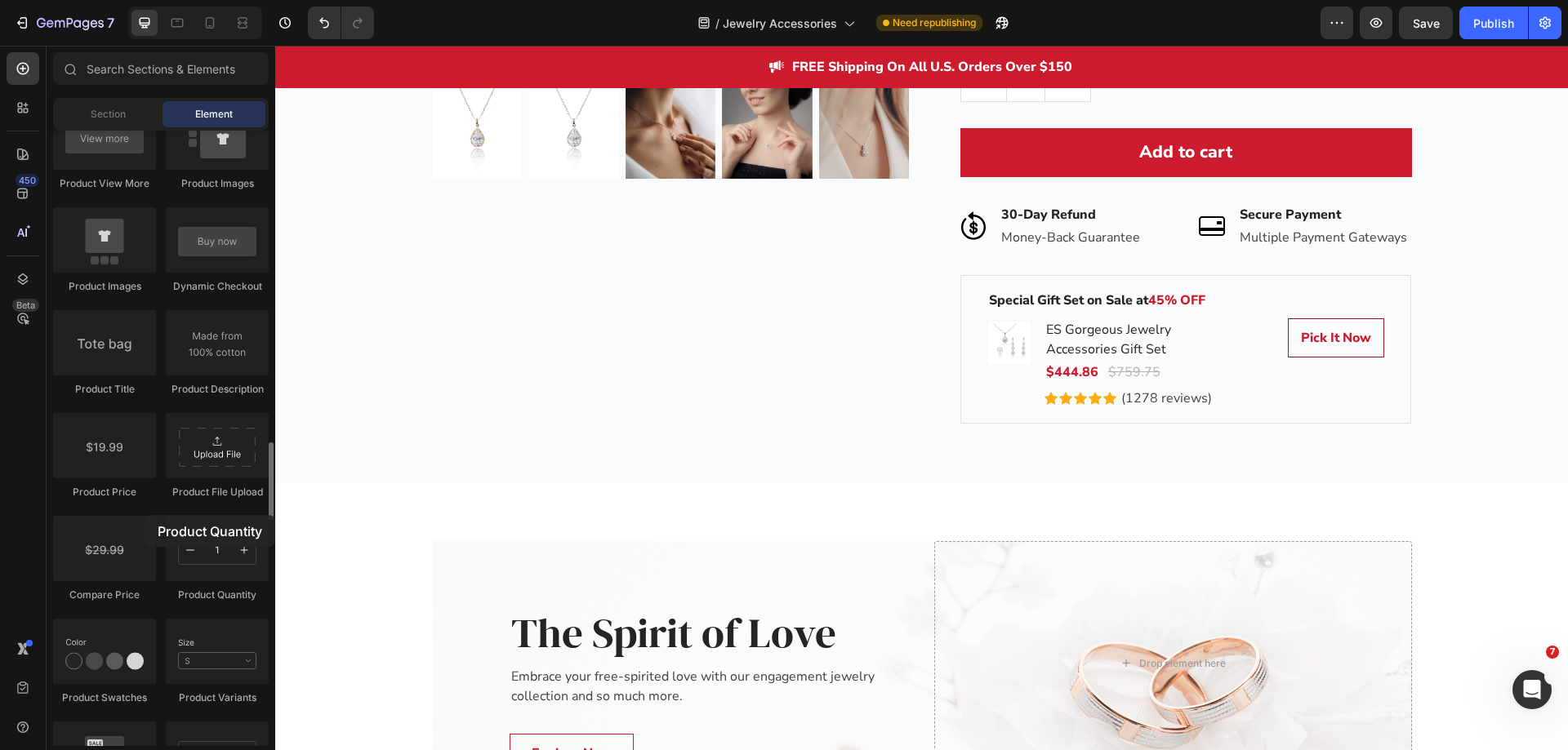
drag, startPoint x: 198, startPoint y: 555, endPoint x: 144, endPoint y: 515, distance: 67.2
click at [144, 515] on div "Product Product Product Product List Sticky Add to Cart Add to Cart Product Vie…" at bounding box center [160, 361] width 216 height 1130
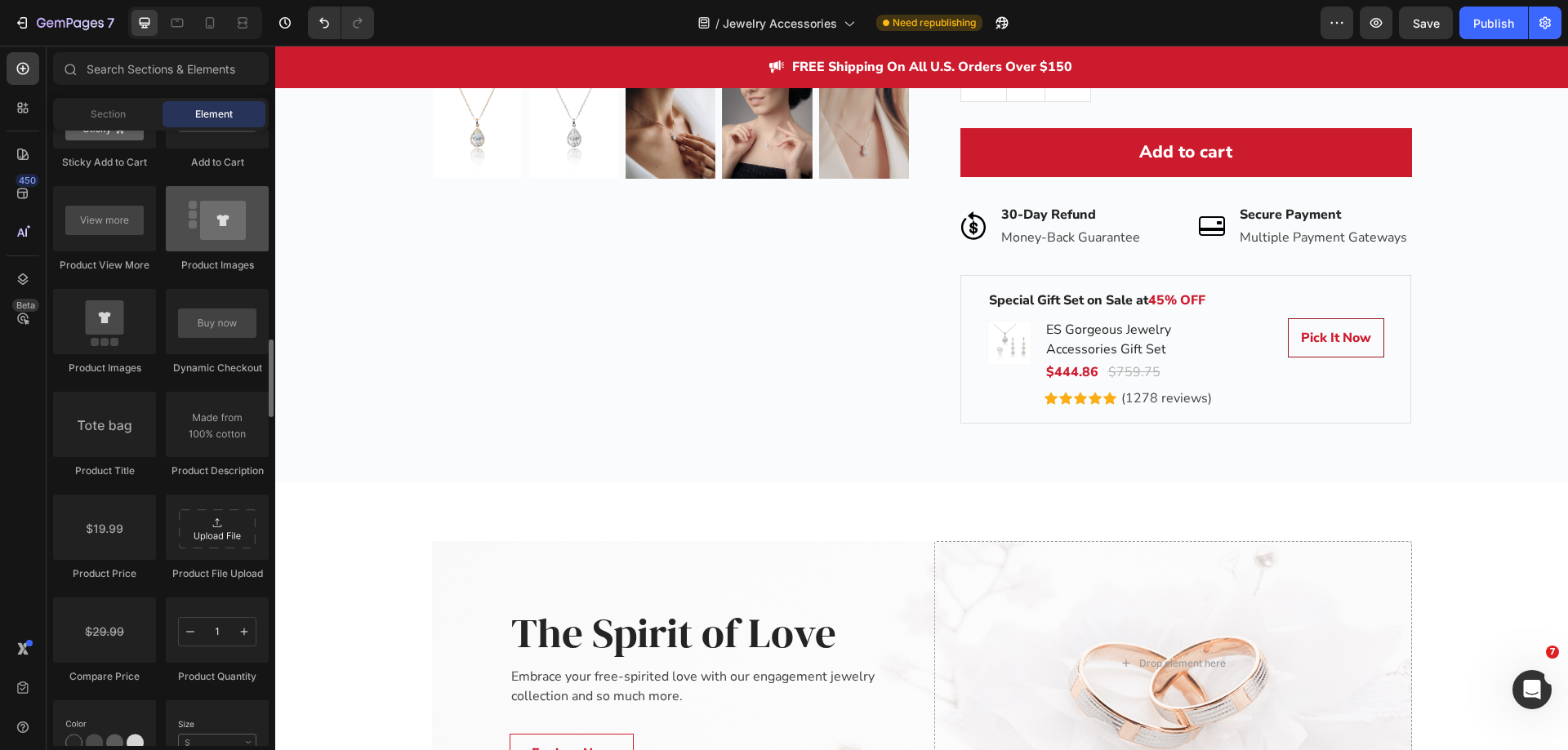
scroll to position [2205, 0]
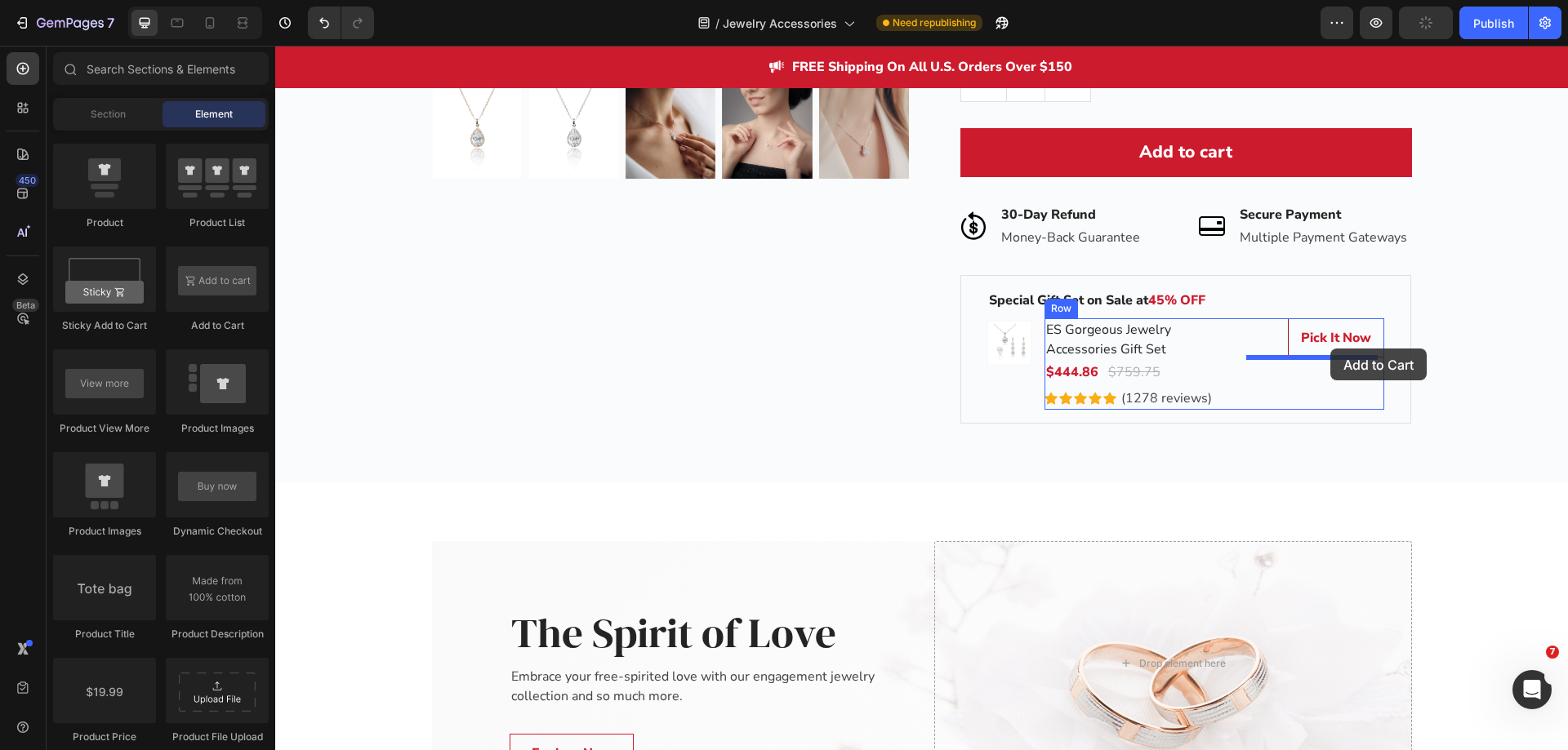
drag, startPoint x: 487, startPoint y: 330, endPoint x: 1330, endPoint y: 349, distance: 843.2
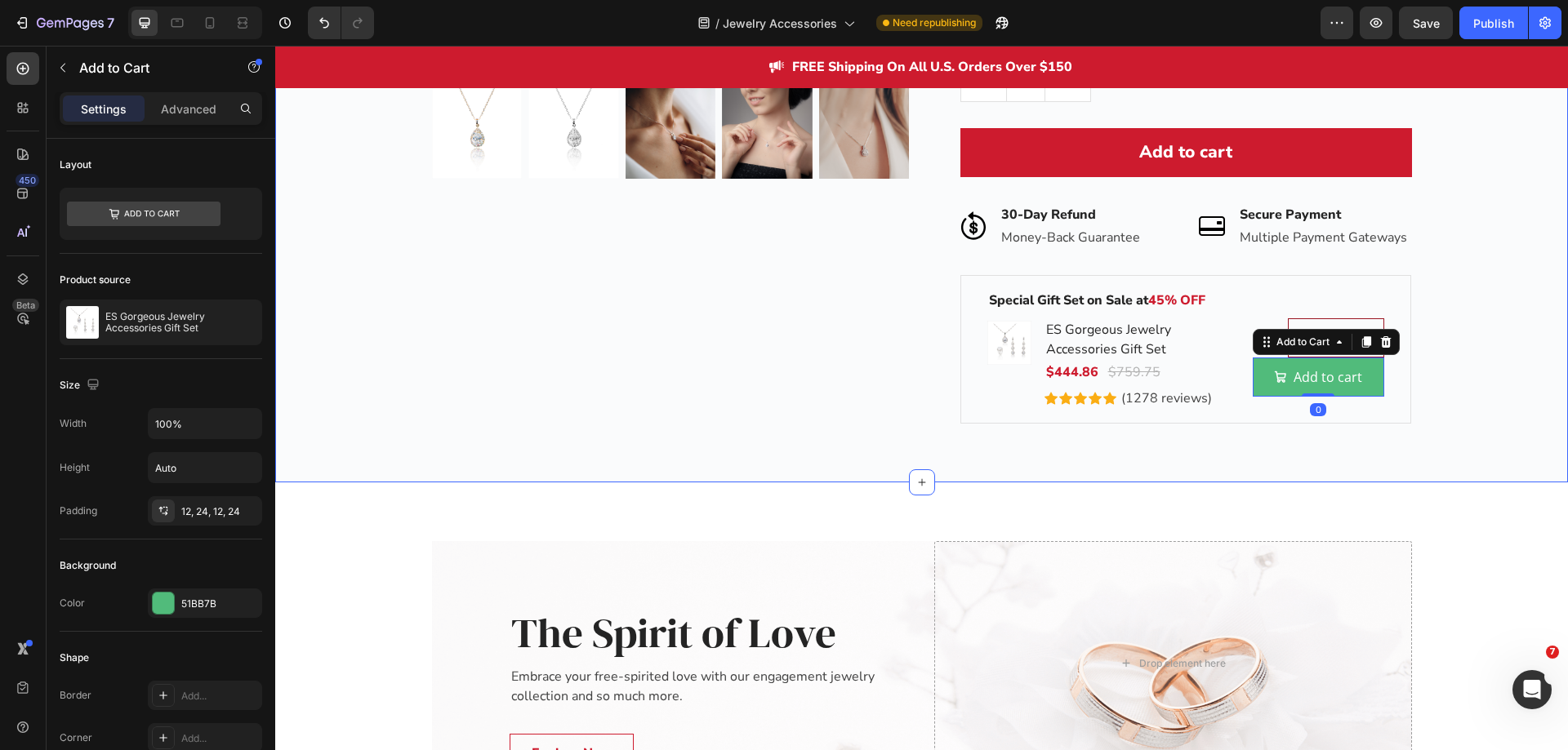
click at [1486, 372] on div "Best Value Text block Row Product Images Row Diamonds by EcomSolid® Single Diam…" at bounding box center [921, 13] width 1268 height 819
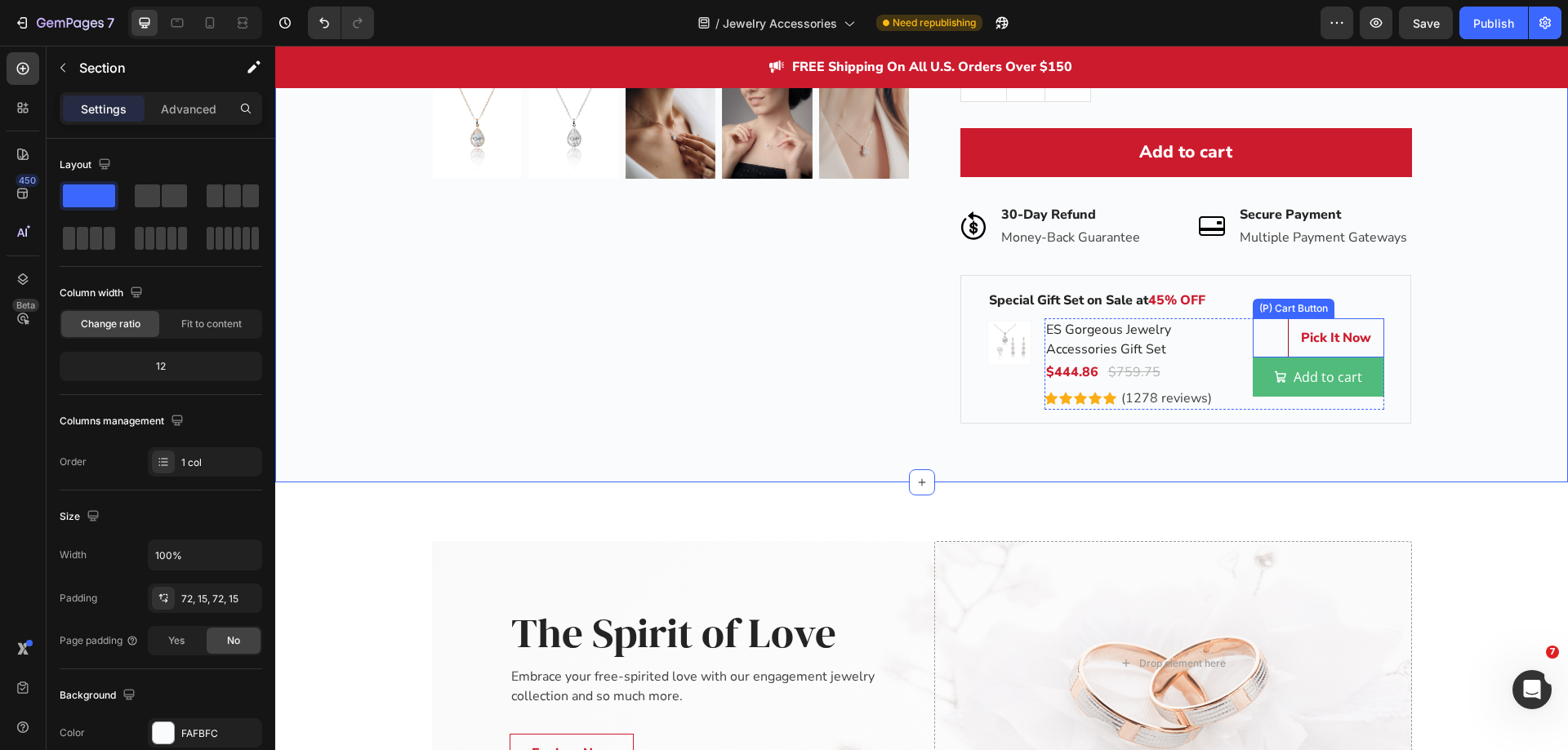
click at [1260, 345] on div "Pick It Now (P) Cart Button" at bounding box center [1319, 338] width 132 height 39
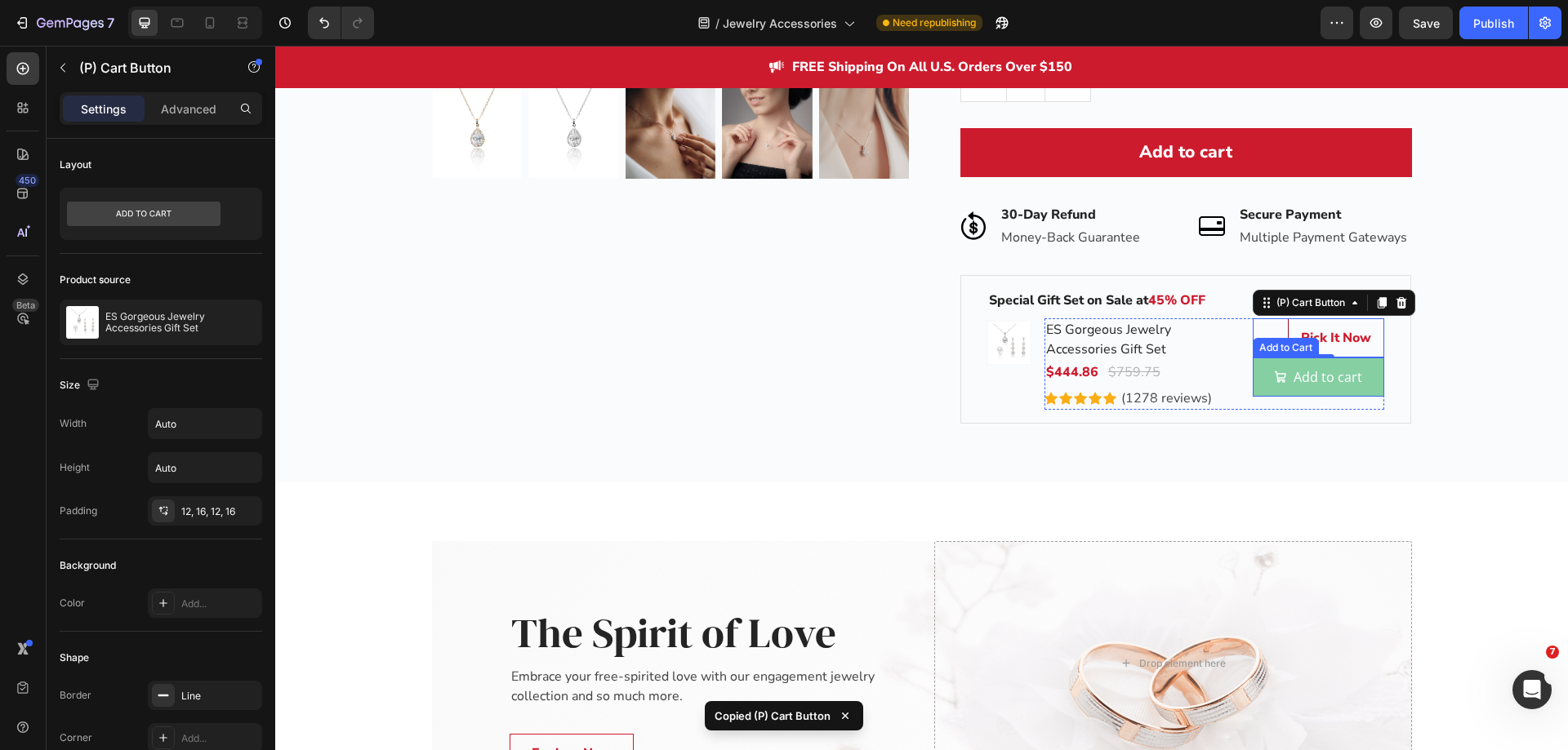
click at [1274, 383] on span "Add to cart" at bounding box center [1281, 377] width 13 height 19
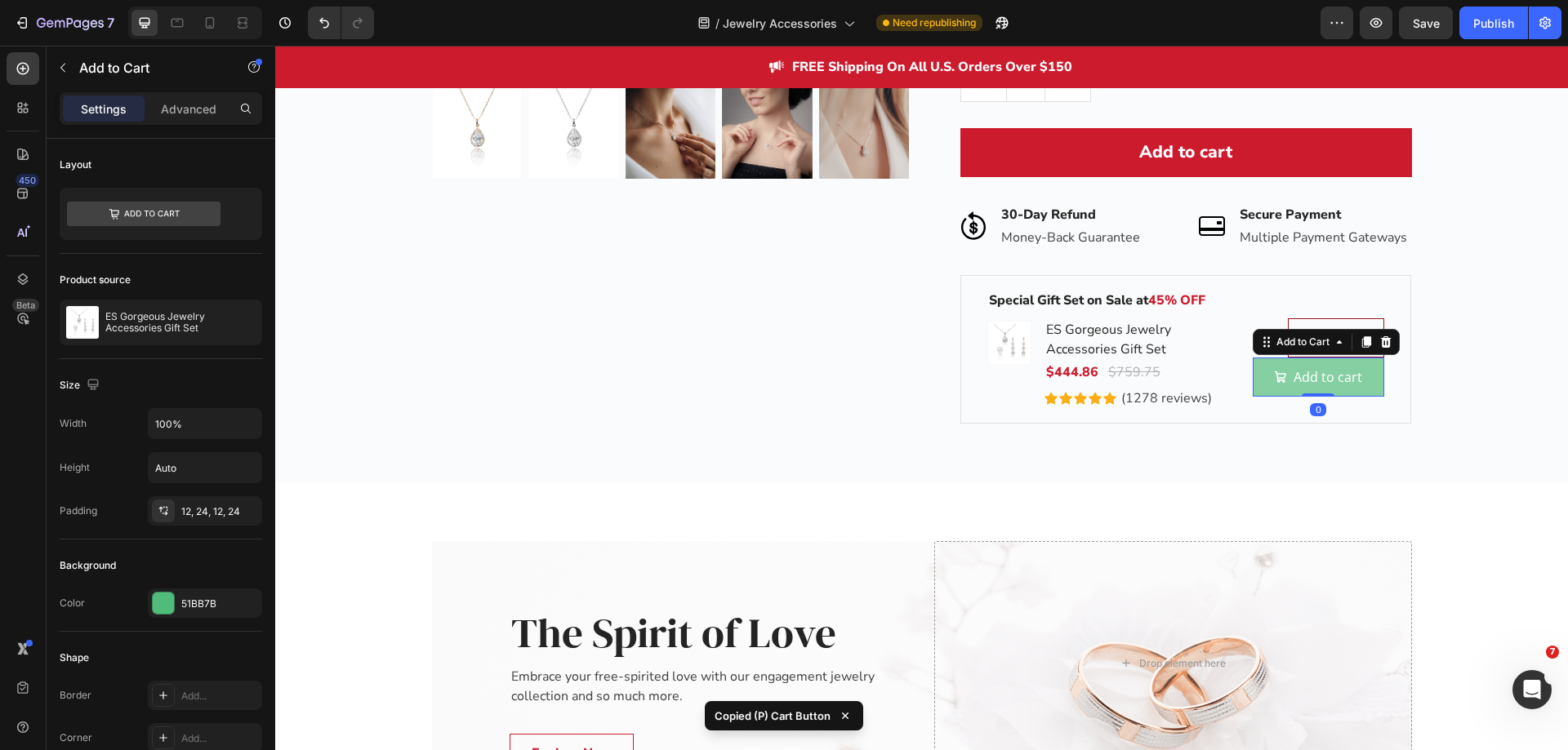
type input "Auto"
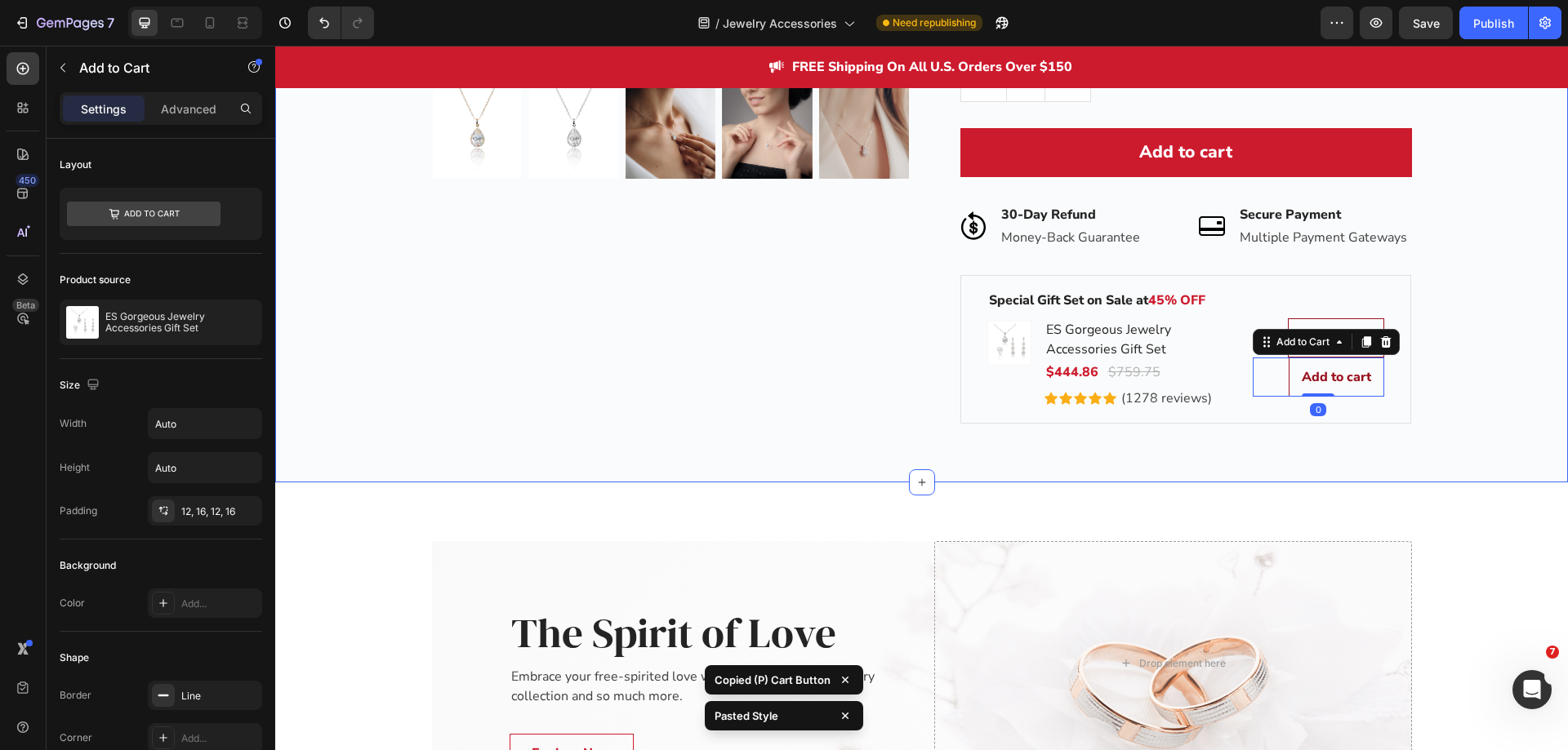
click at [1475, 391] on div "Best Value Text block Row Product Images Row Diamonds by EcomSolid® Single Diam…" at bounding box center [921, 13] width 1268 height 819
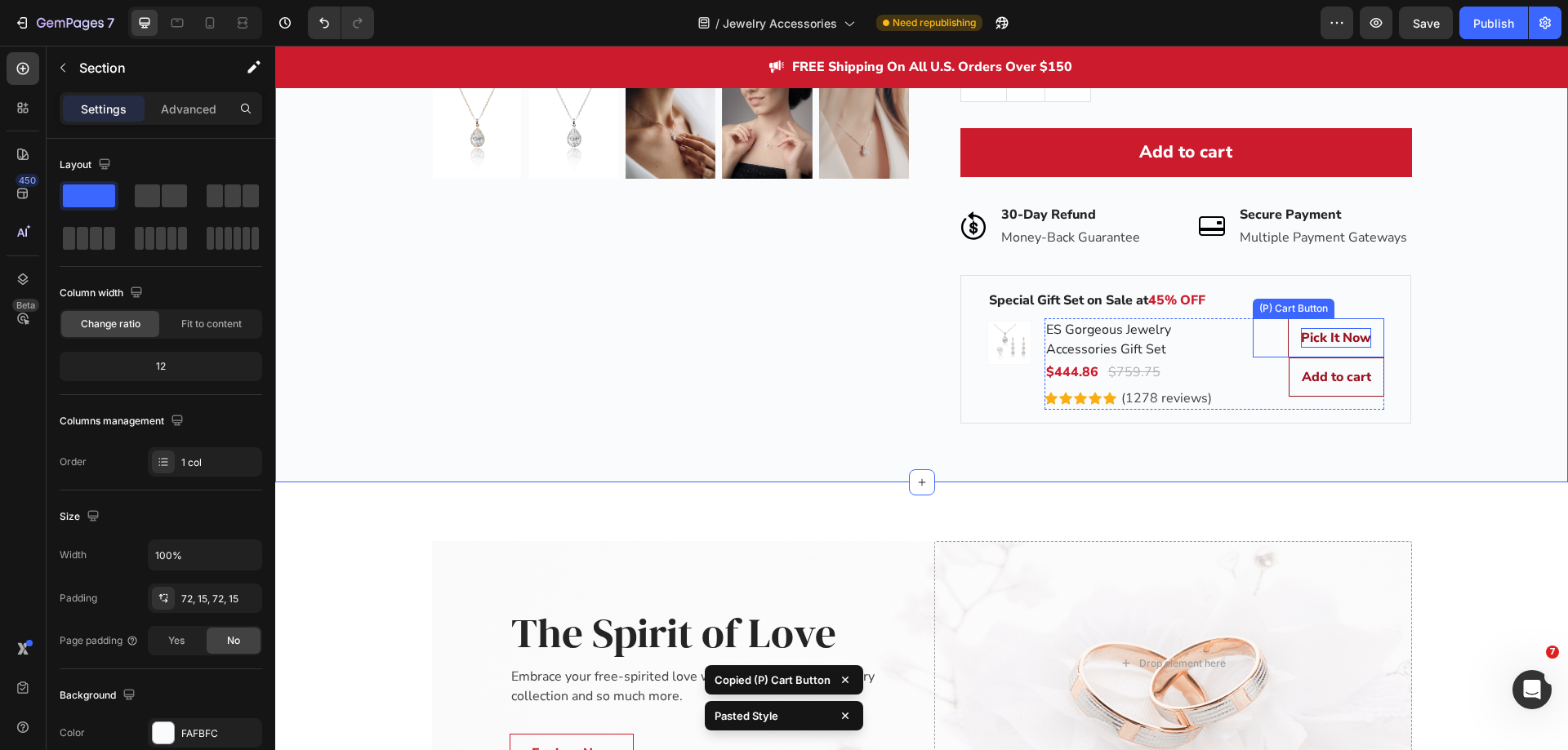
click at [1320, 337] on div "Pick It Now" at bounding box center [1336, 337] width 70 height 19
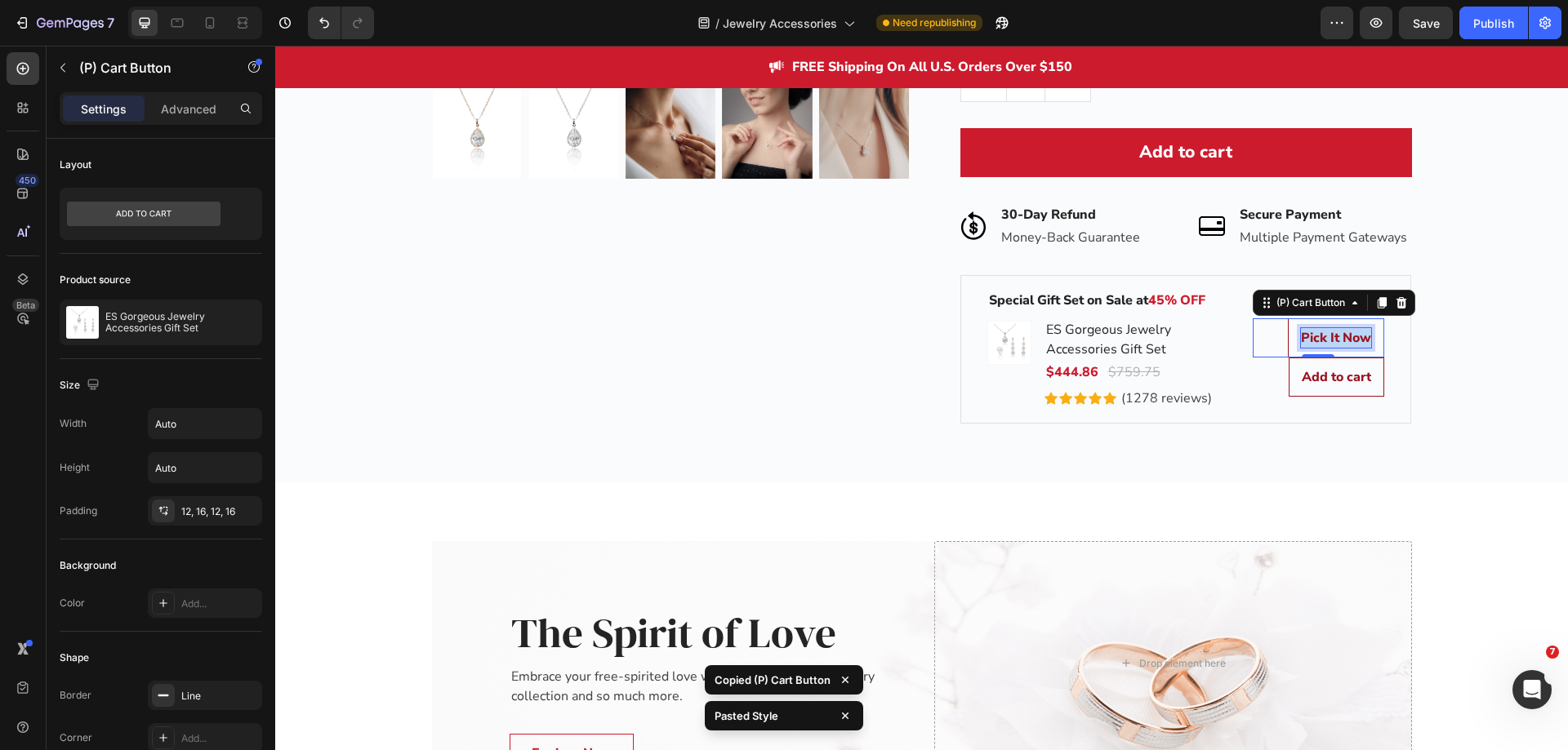
click at [1320, 337] on p "Pick It Now" at bounding box center [1336, 337] width 70 height 19
copy p "Pick It Now"
click at [1343, 379] on div "Add to cart" at bounding box center [1336, 377] width 69 height 19
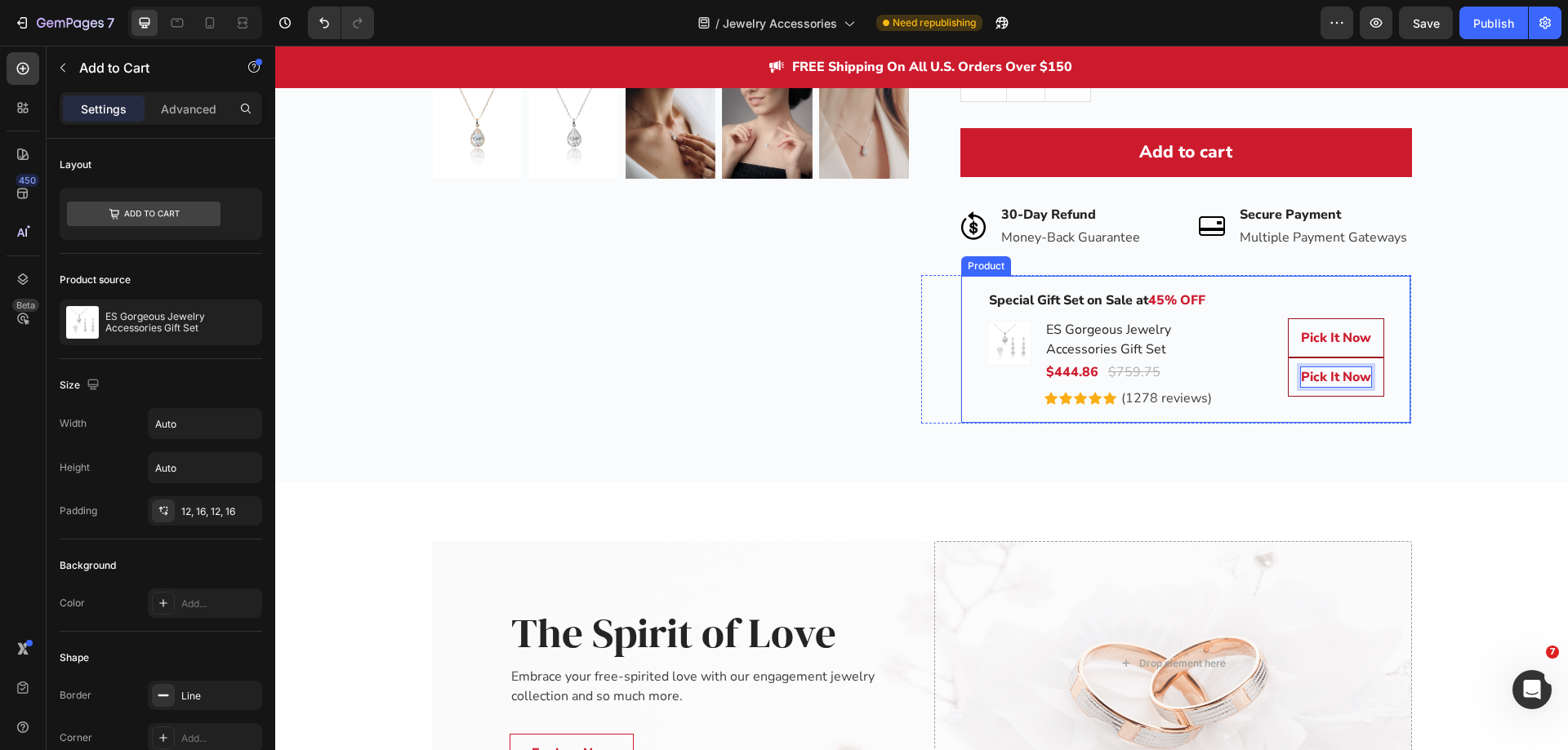
click at [1429, 377] on div "Best Value Text block Row Product Images Row Diamonds by EcomSolid® Single Diam…" at bounding box center [921, 13] width 1268 height 819
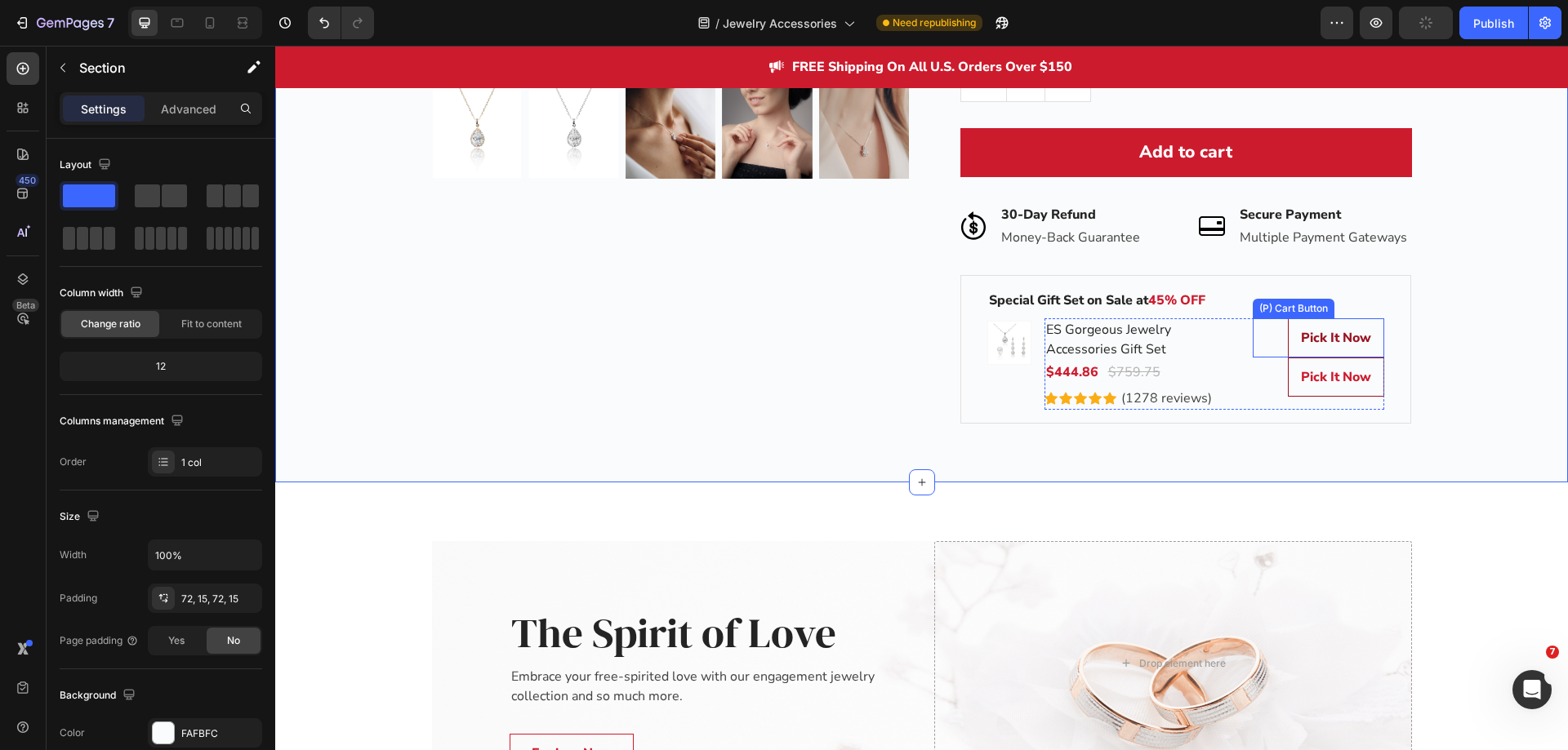
click at [1372, 342] on button "Pick It Now" at bounding box center [1336, 338] width 96 height 39
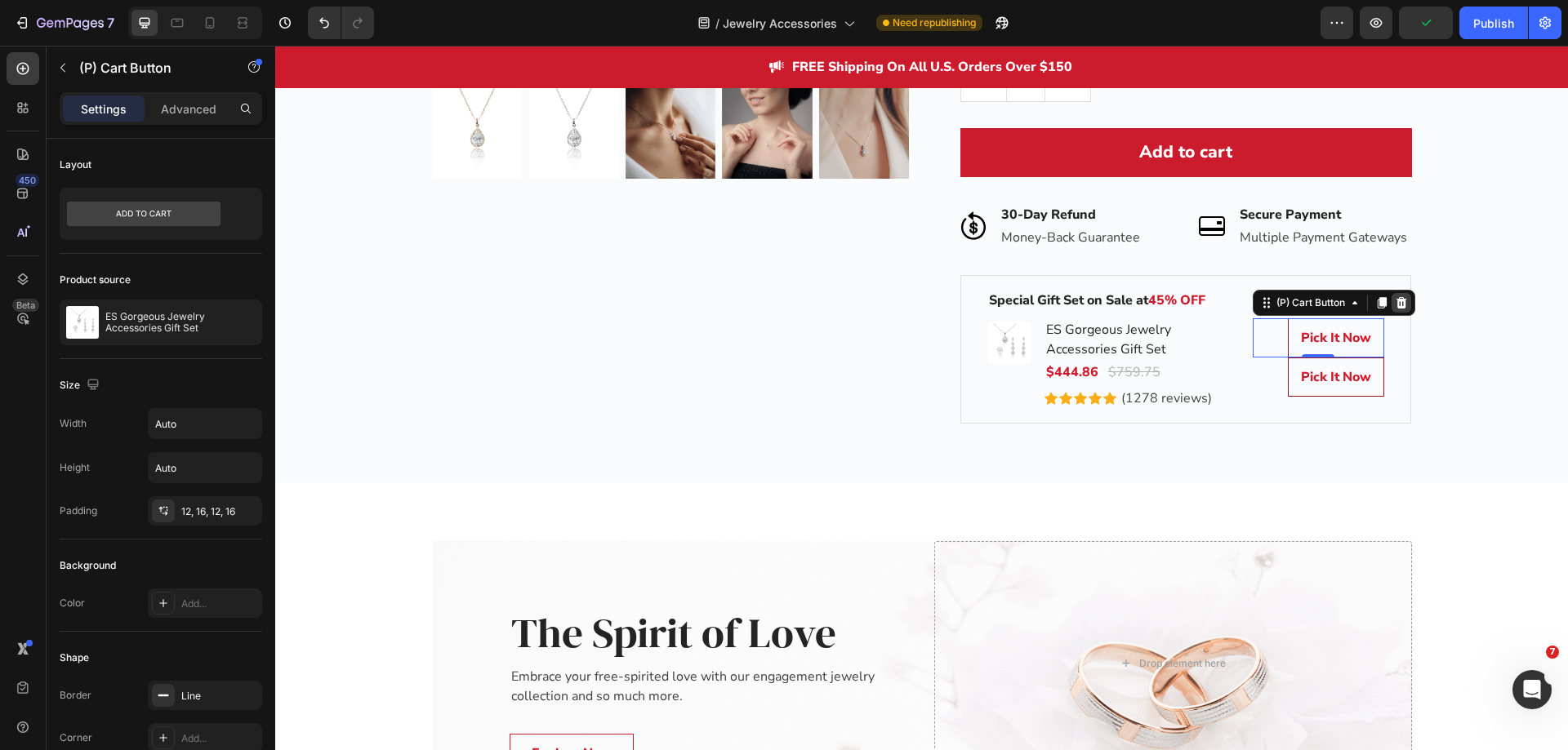
click at [1395, 303] on icon at bounding box center [1401, 303] width 13 height 13
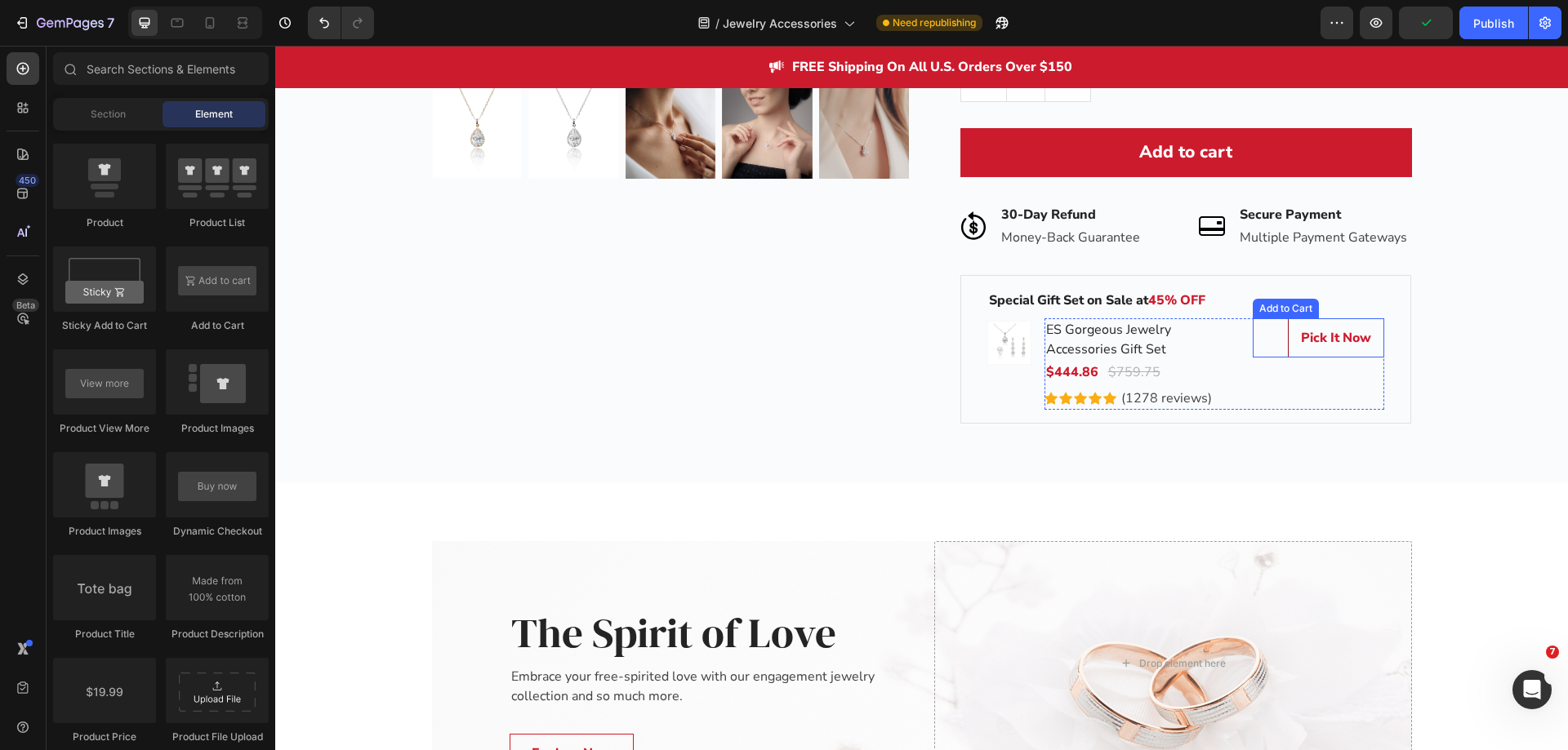
click at [1272, 345] on div "Pick It Now Add to Cart" at bounding box center [1319, 338] width 132 height 39
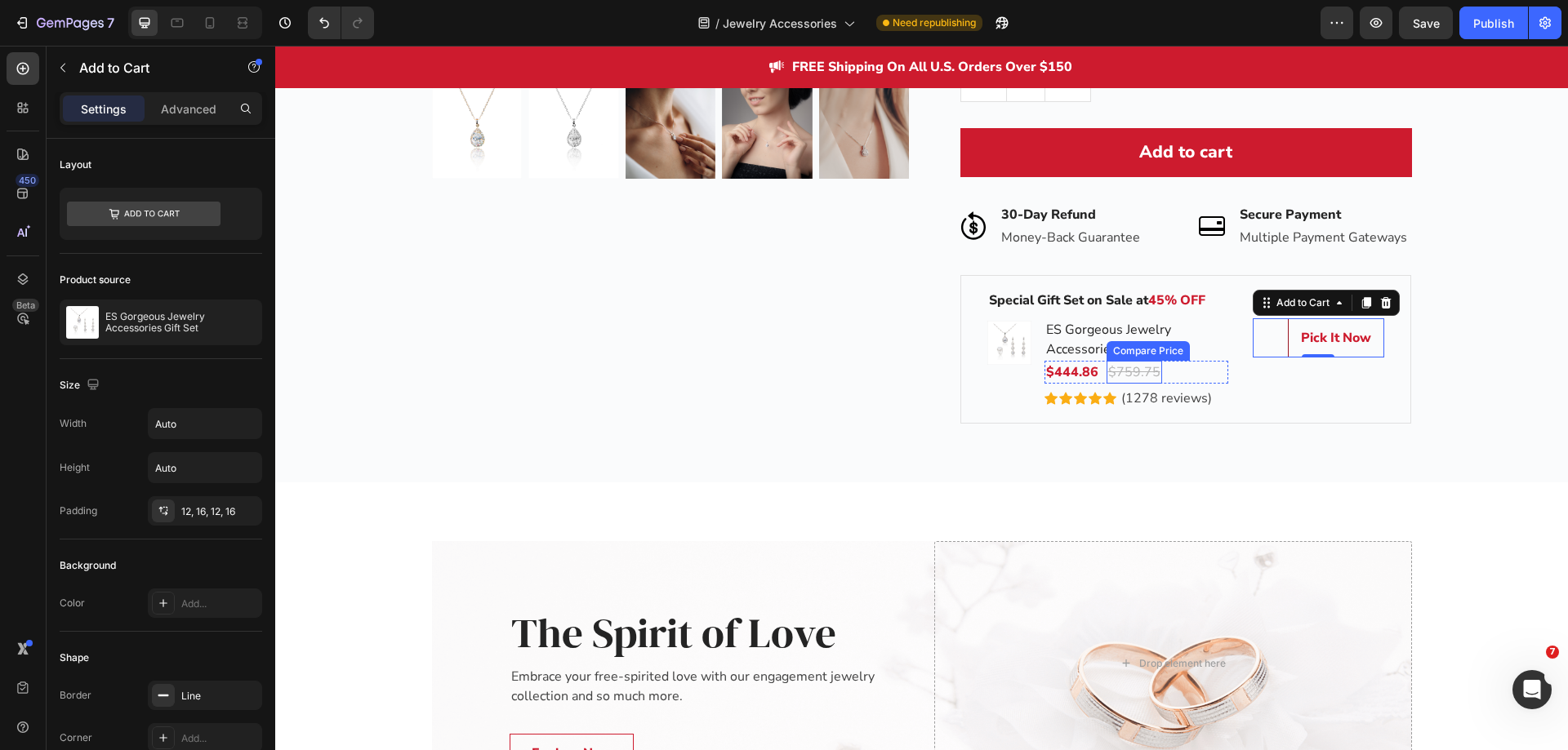
click at [1139, 369] on div "$759.75" at bounding box center [1135, 372] width 56 height 23
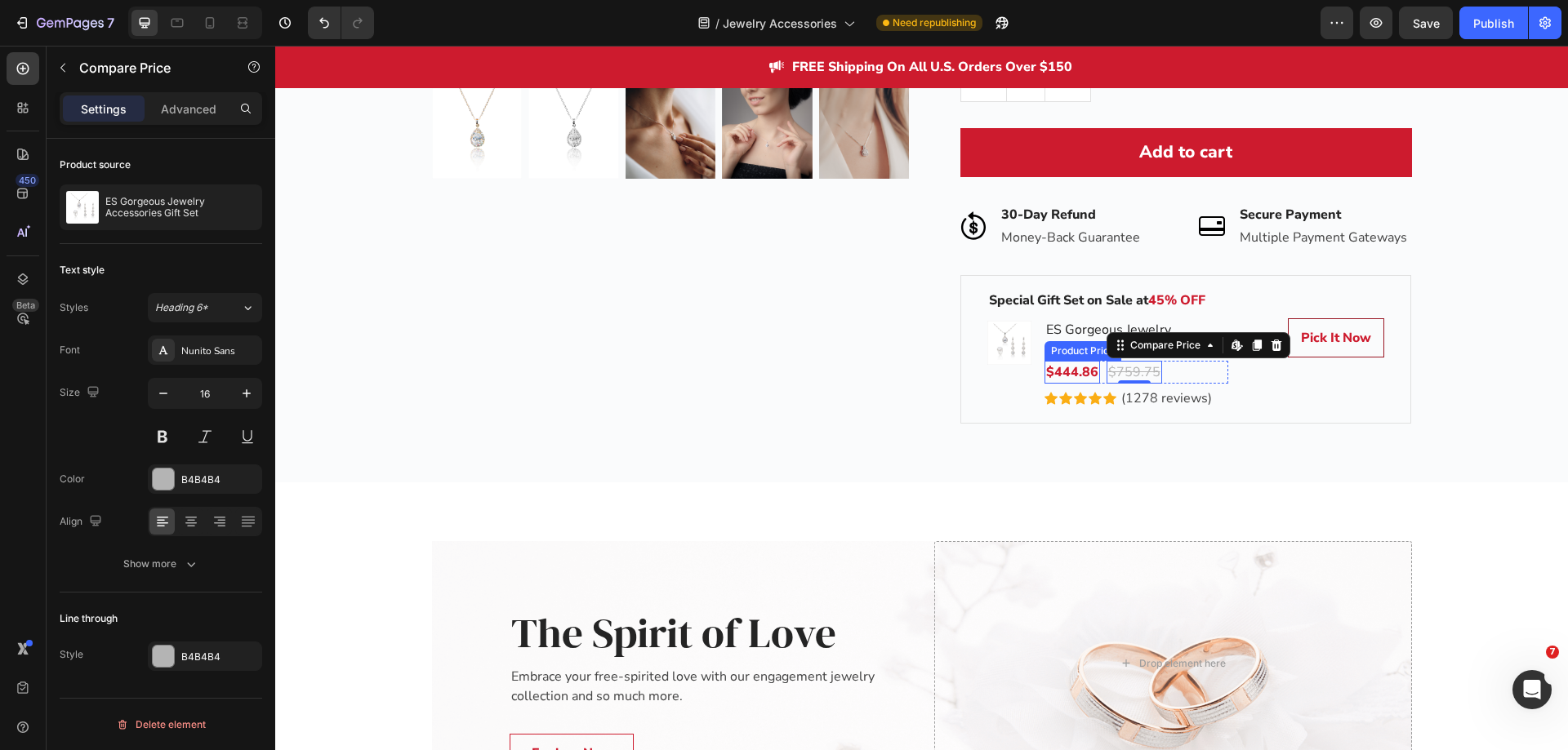
click at [1067, 369] on div "$444.86" at bounding box center [1073, 372] width 56 height 23
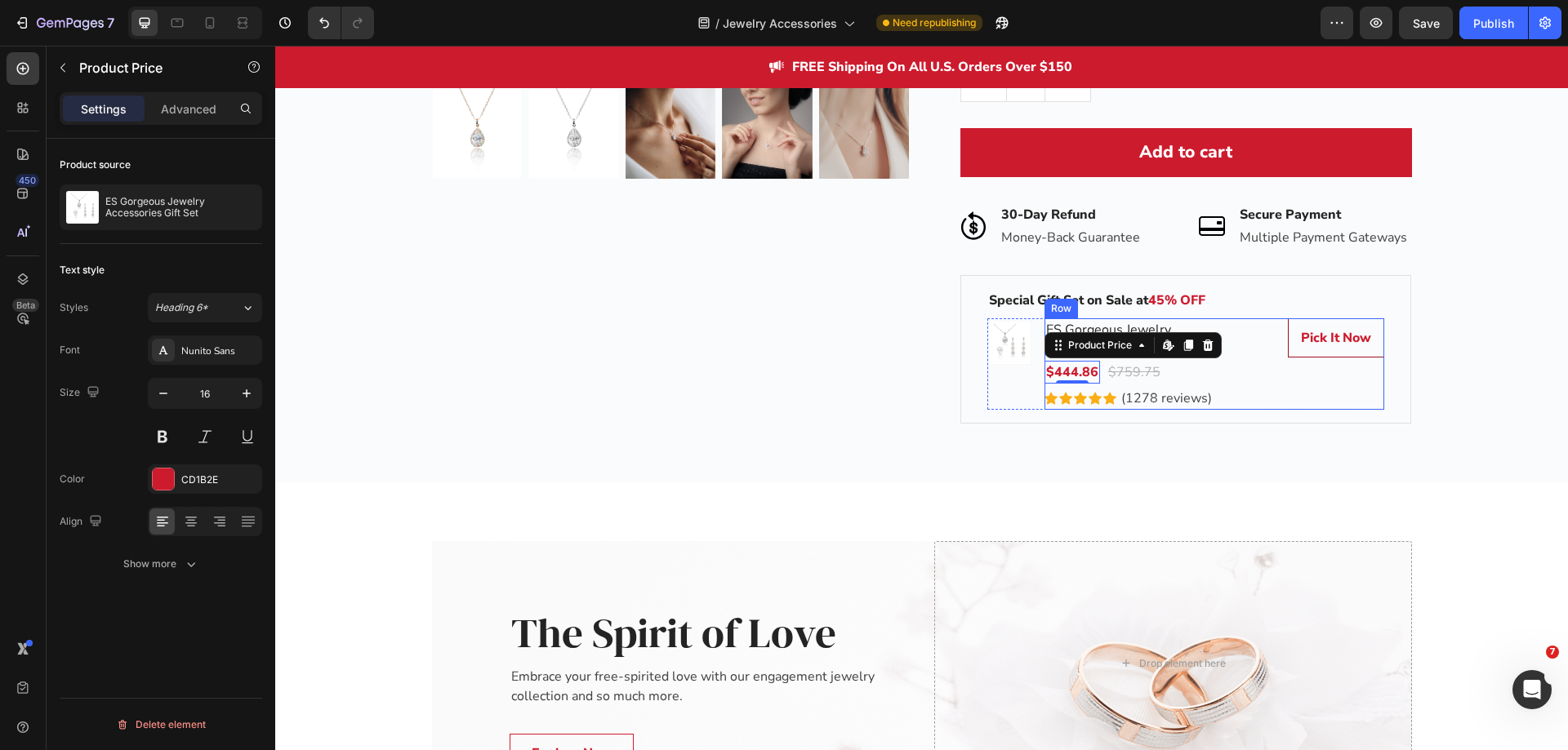
click at [1253, 408] on div "Pick It Now Add to Cart" at bounding box center [1319, 364] width 132 height 92
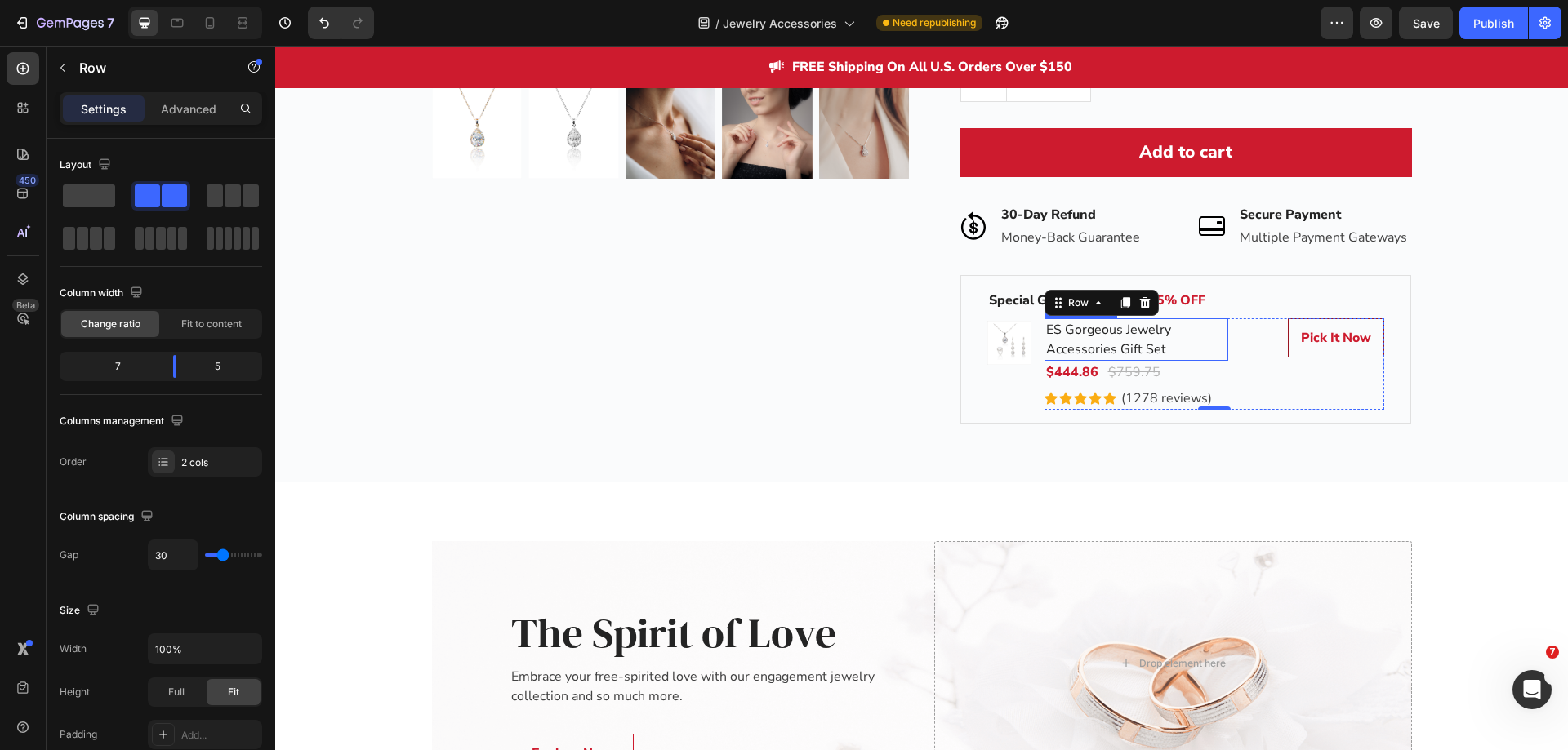
click at [1123, 335] on h2 "ES Gorgeous Jewelry Accessories Gift Set" at bounding box center [1136, 340] width 183 height 43
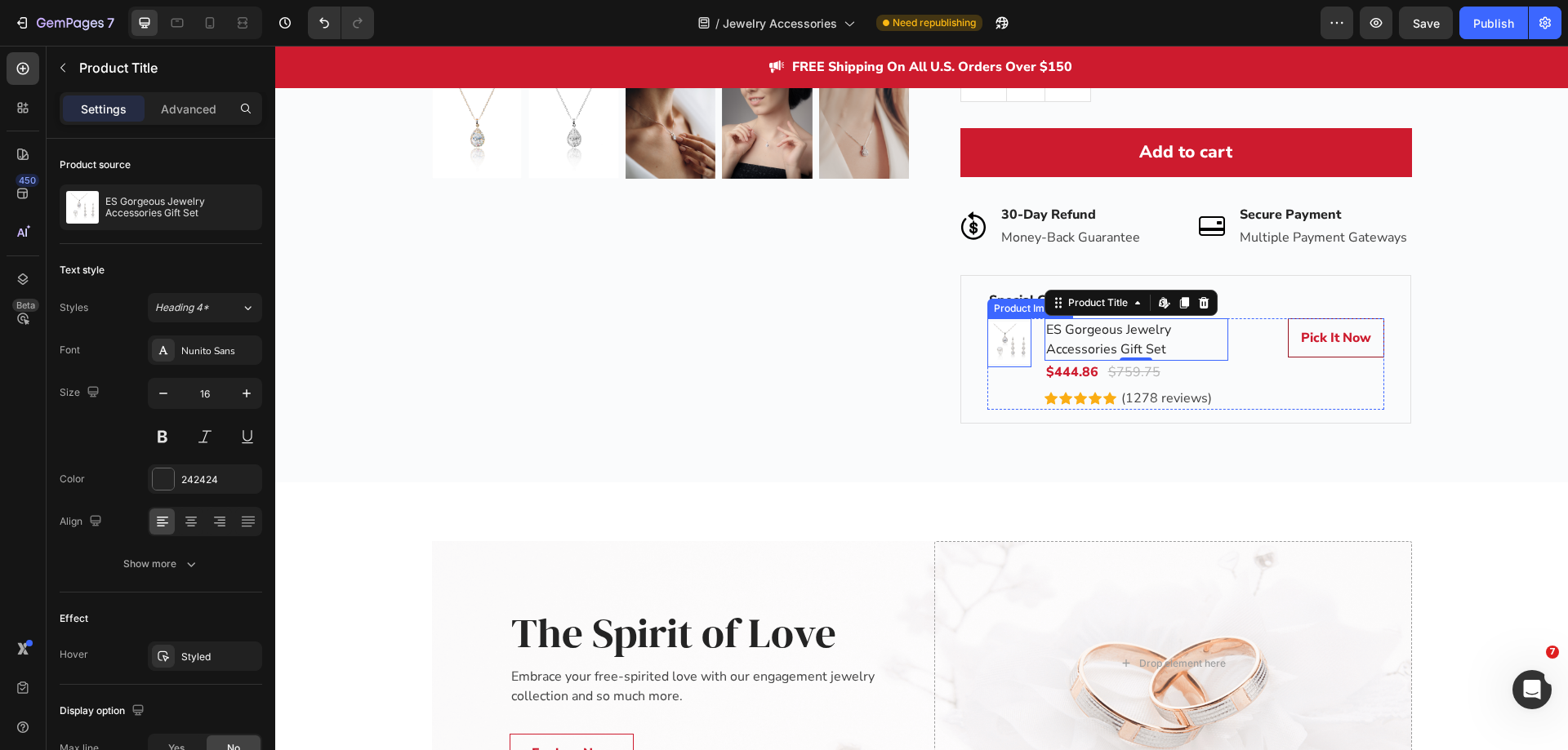
click at [1012, 349] on img at bounding box center [1010, 344] width 44 height 44
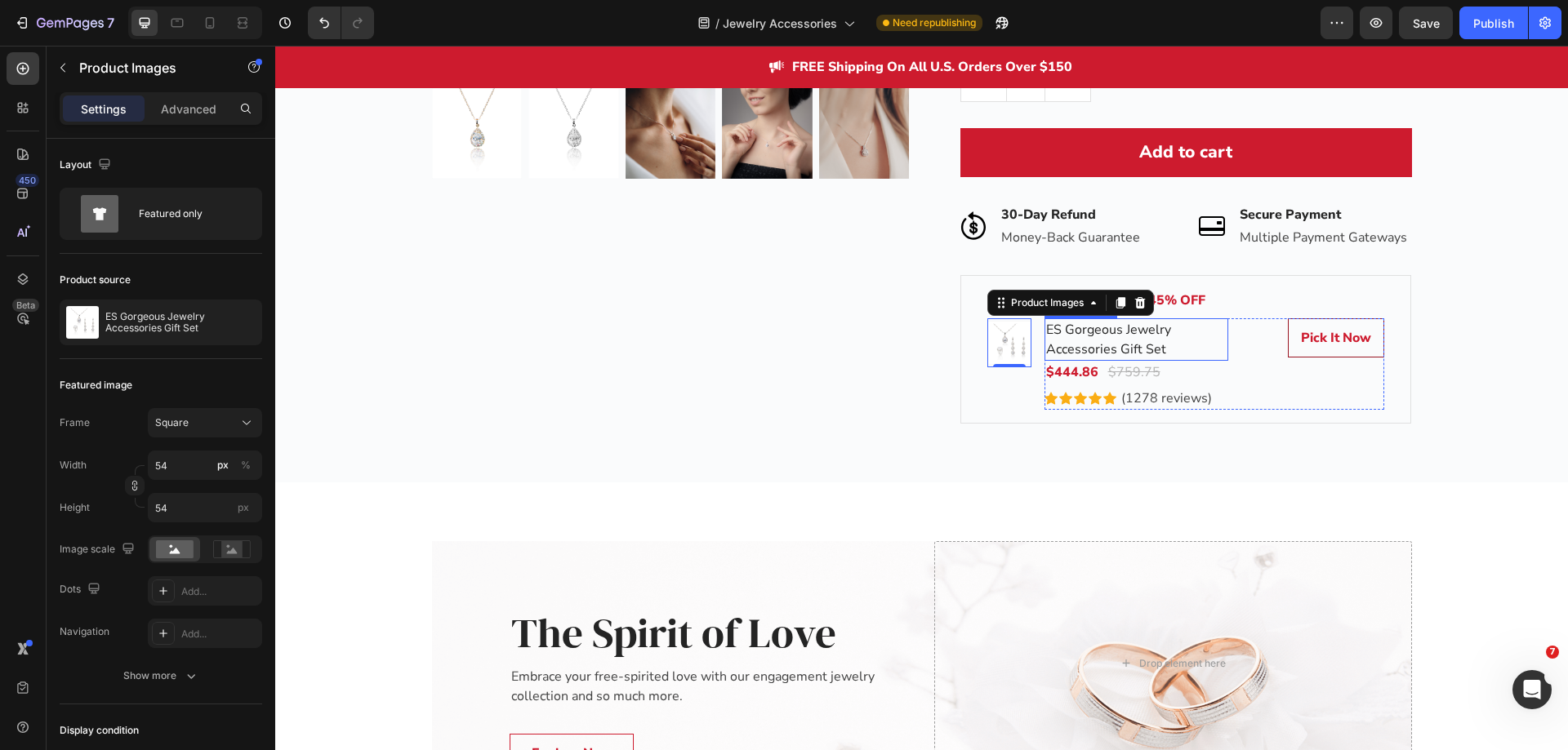
click at [1074, 342] on h2 "ES Gorgeous Jewelry Accessories Gift Set" at bounding box center [1136, 340] width 183 height 43
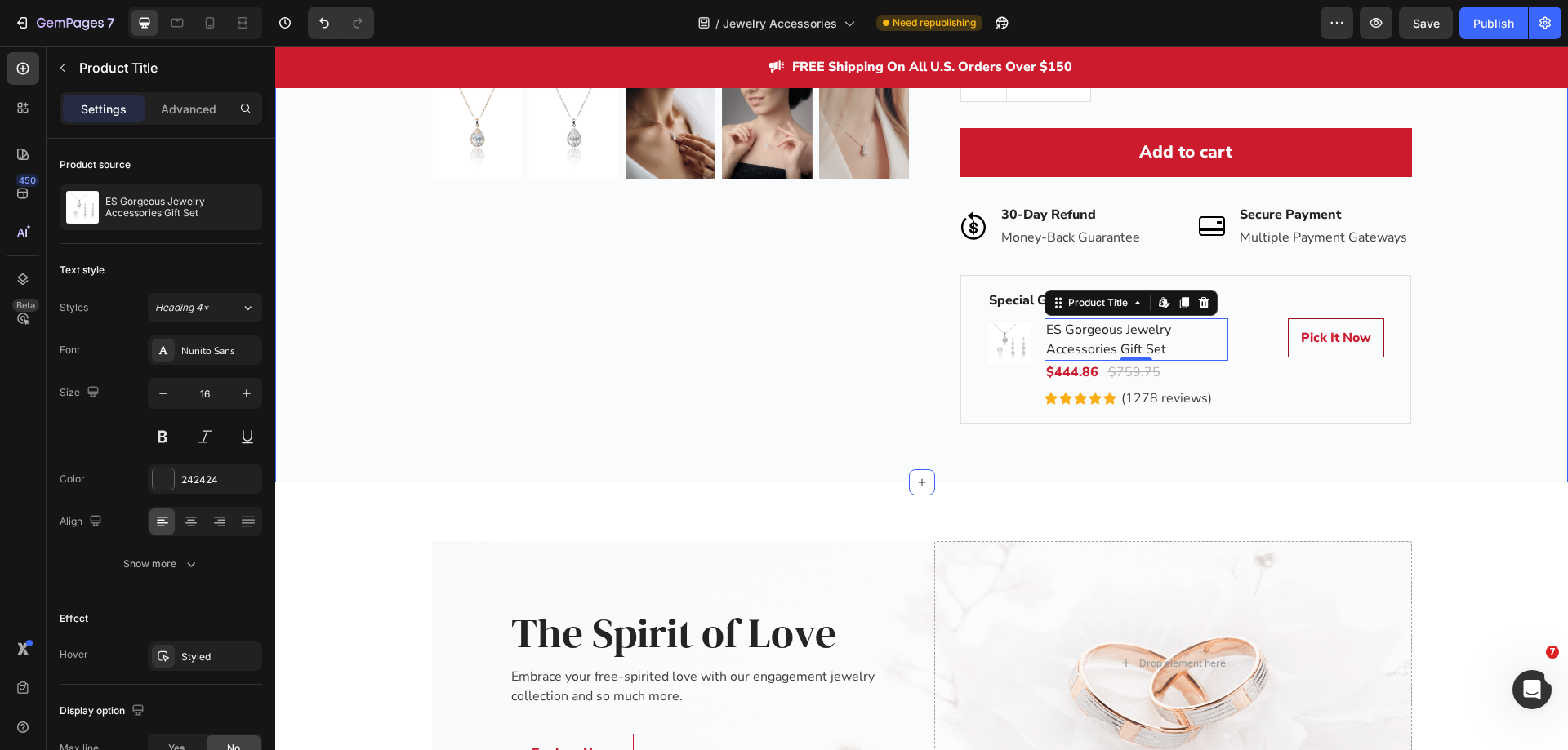
click at [834, 427] on div "Best Value Text block Row Product Images Row Diamonds by EcomSolid® Single Diam…" at bounding box center [922, 14] width 1293 height 937
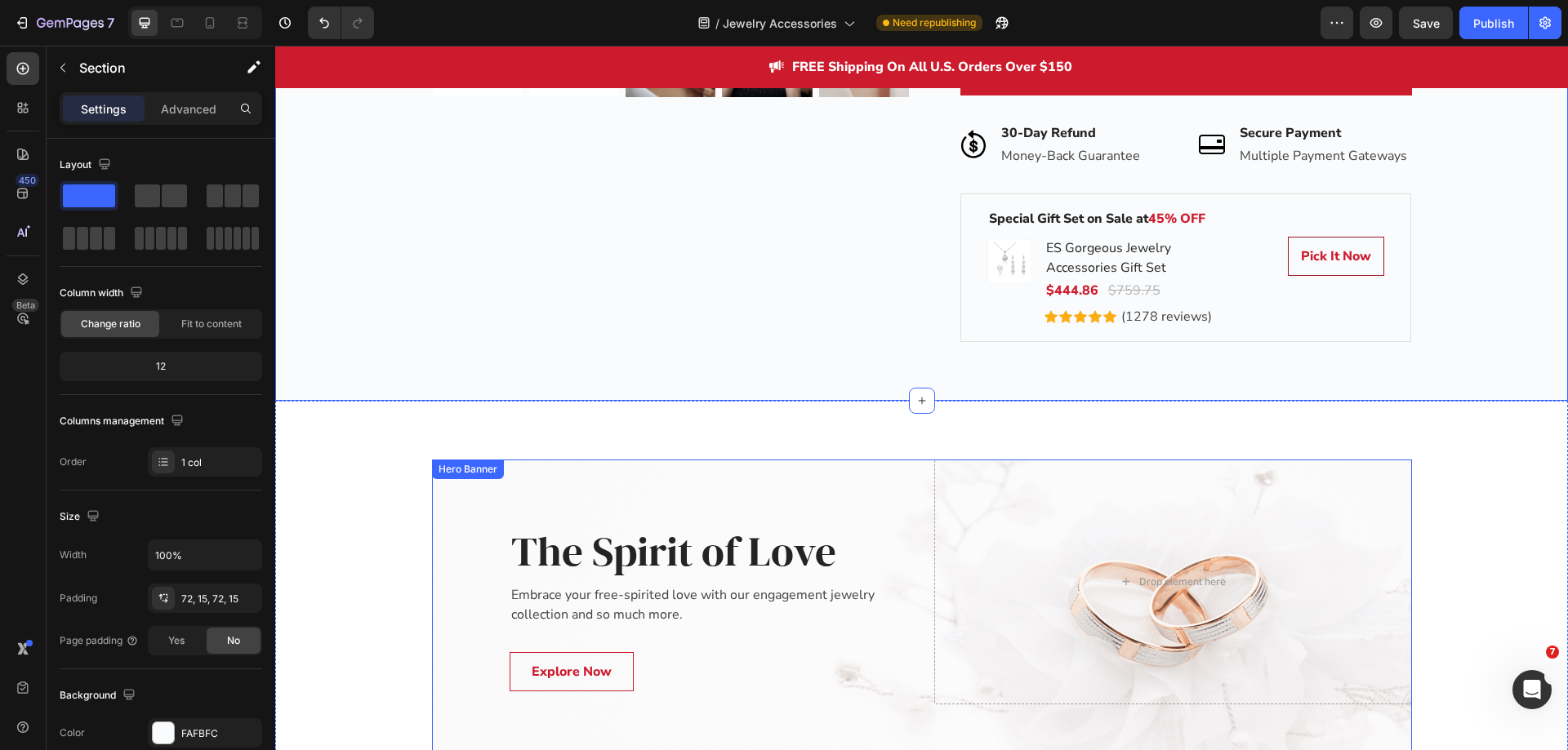
scroll to position [3270, 0]
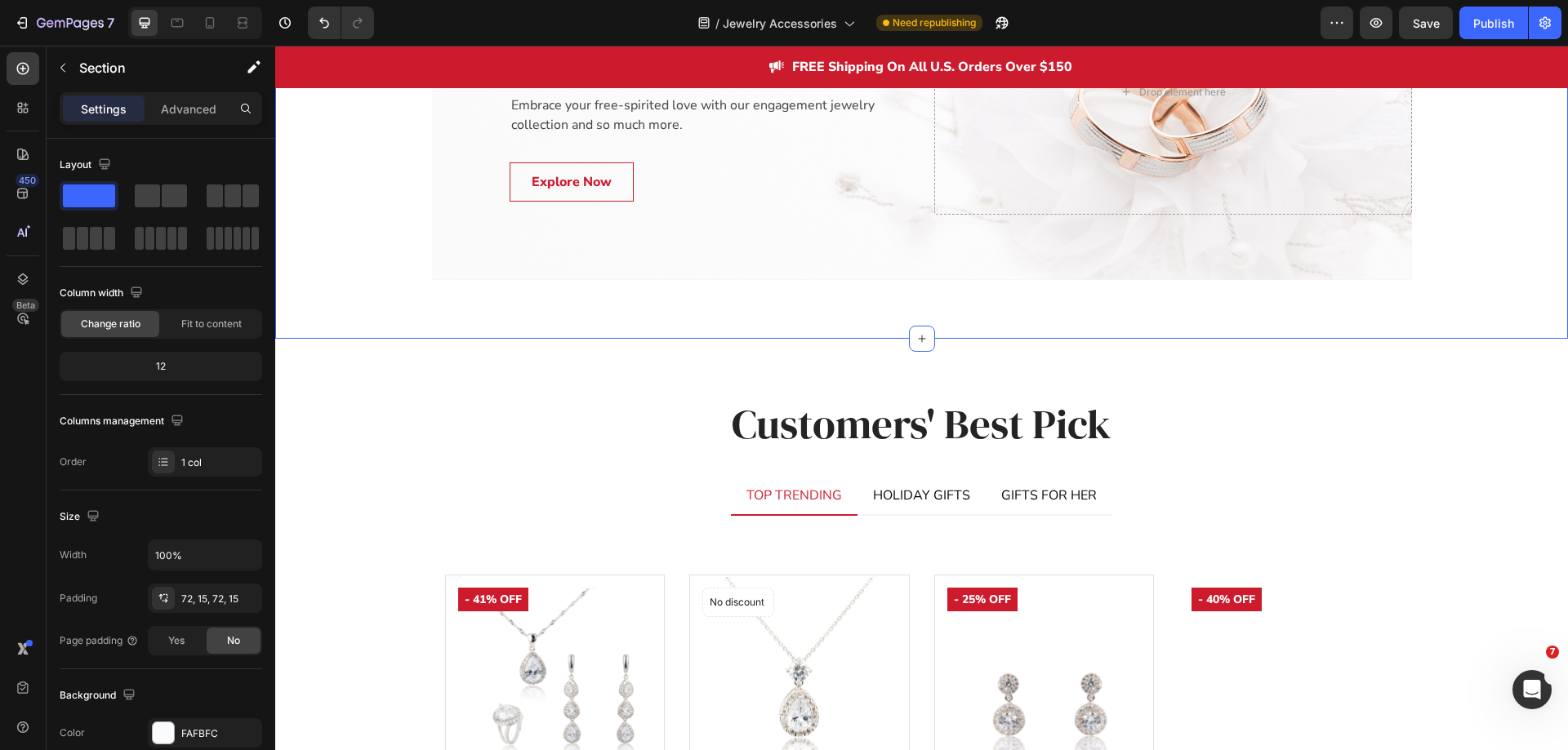
click at [796, 315] on div "The Spirit of Love Heading Embrace your free-spirited love with our engagement …" at bounding box center [922, 125] width 1293 height 428
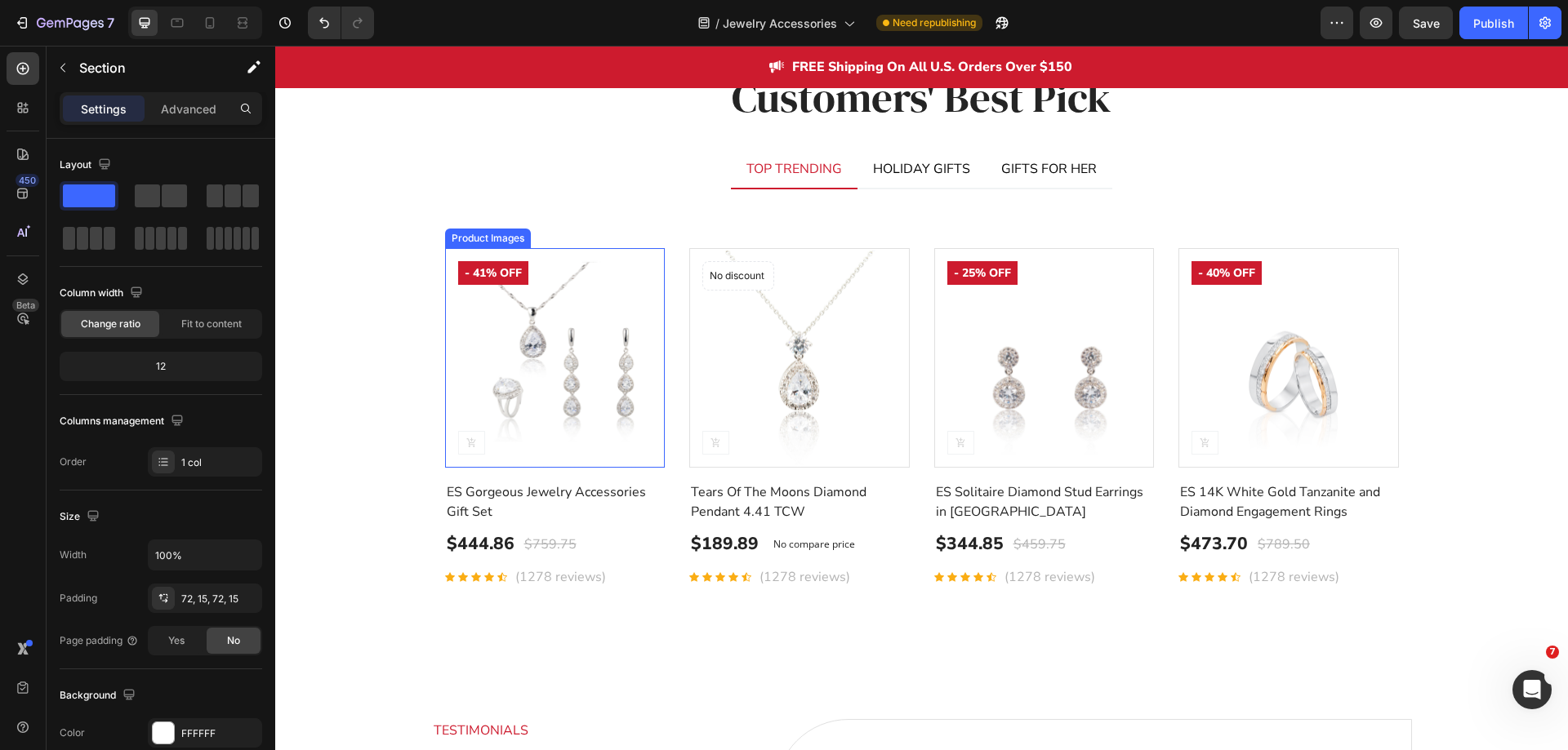
scroll to position [3760, 0]
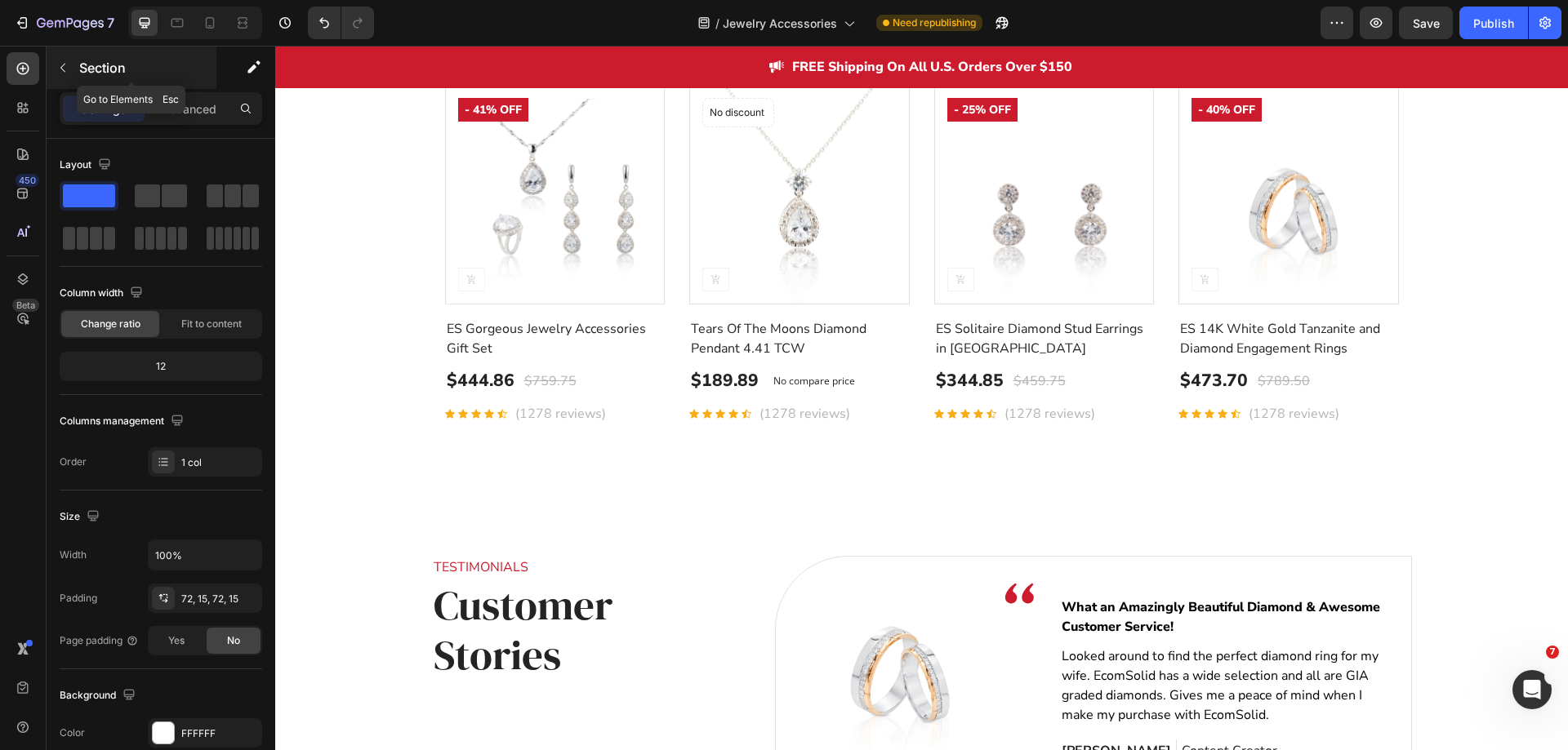
click at [68, 67] on icon "button" at bounding box center [63, 68] width 13 height 13
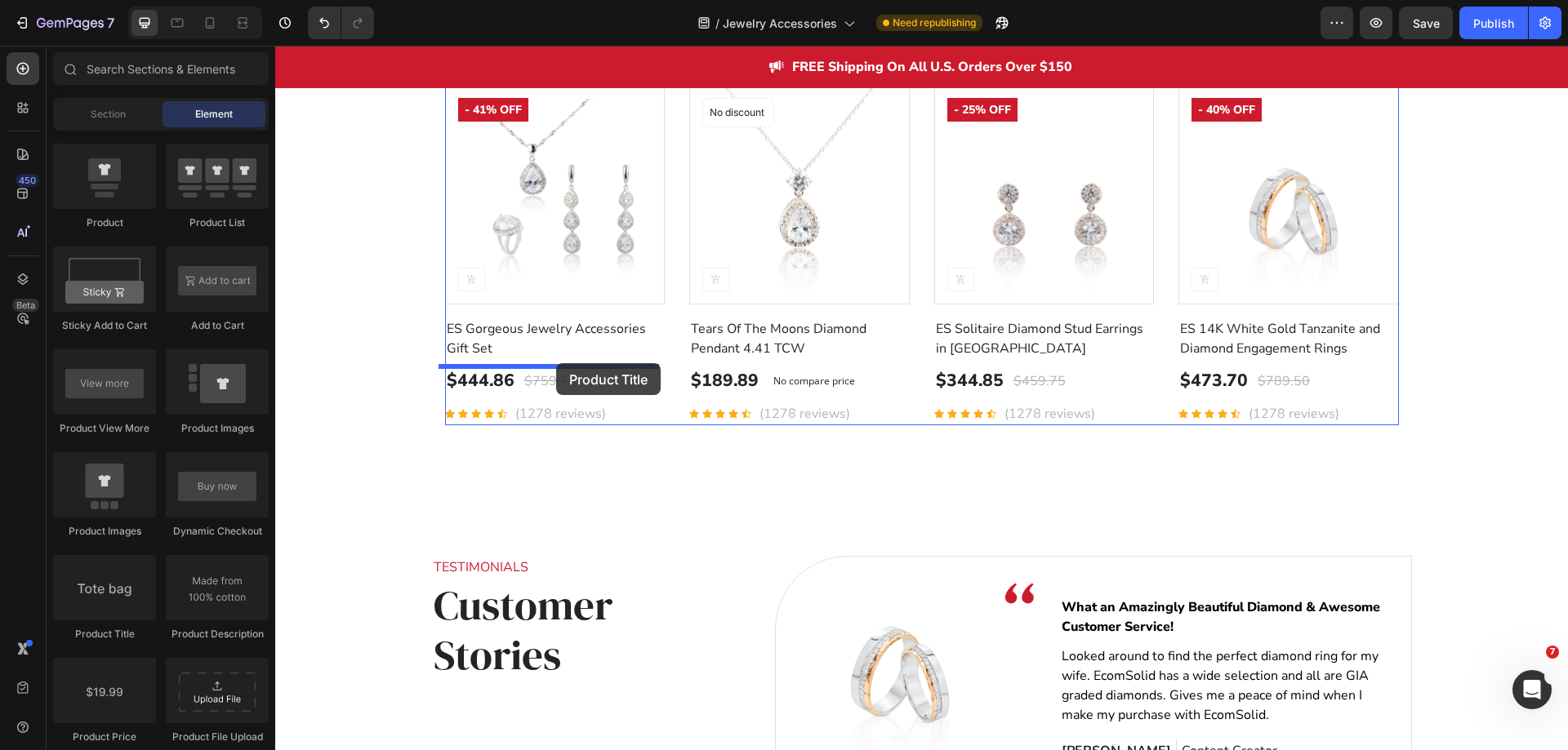
drag, startPoint x: 467, startPoint y: 604, endPoint x: 557, endPoint y: 363, distance: 257.3
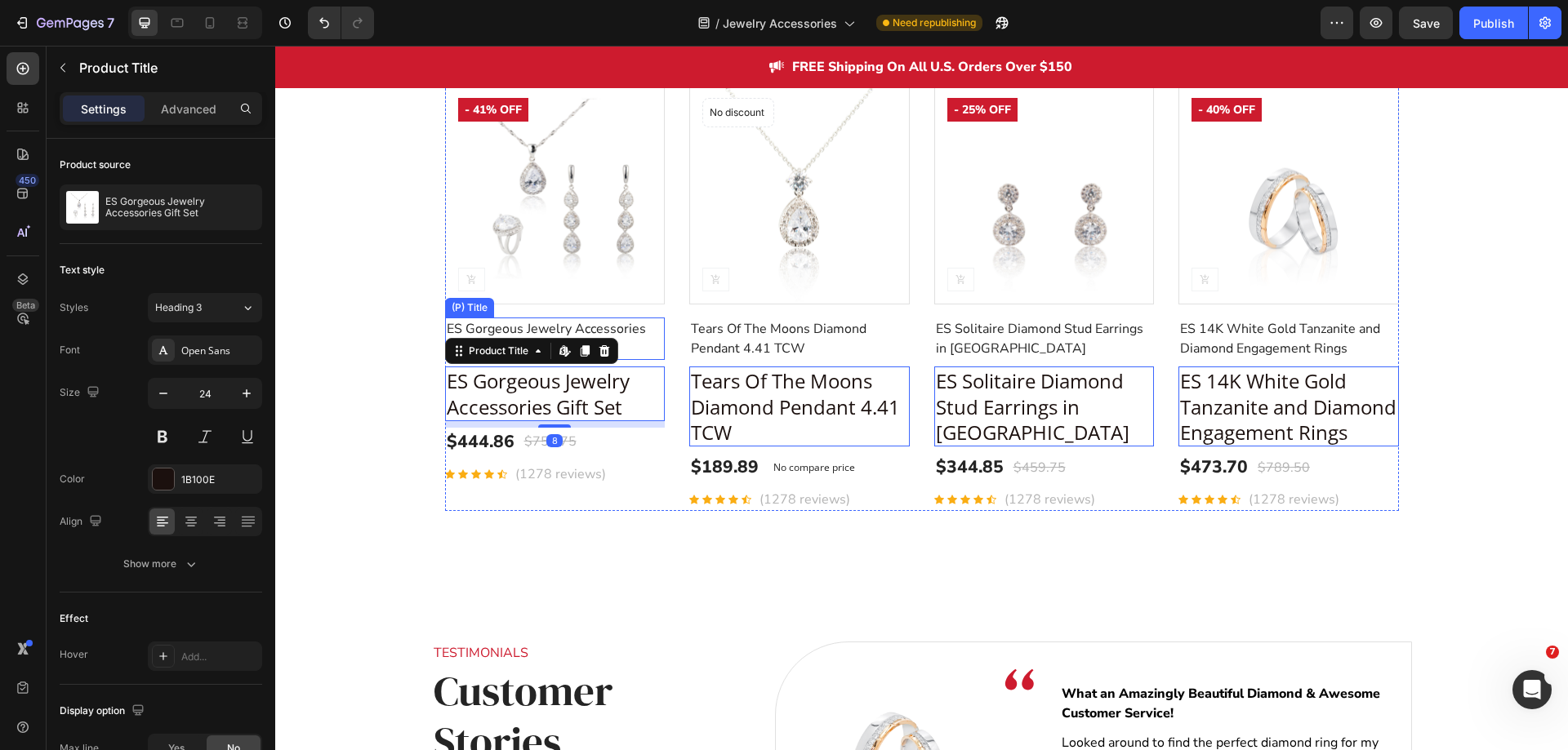
click at [583, 327] on h2 "ES Gorgeous Jewelry Accessories Gift Set" at bounding box center [556, 339] width 220 height 43
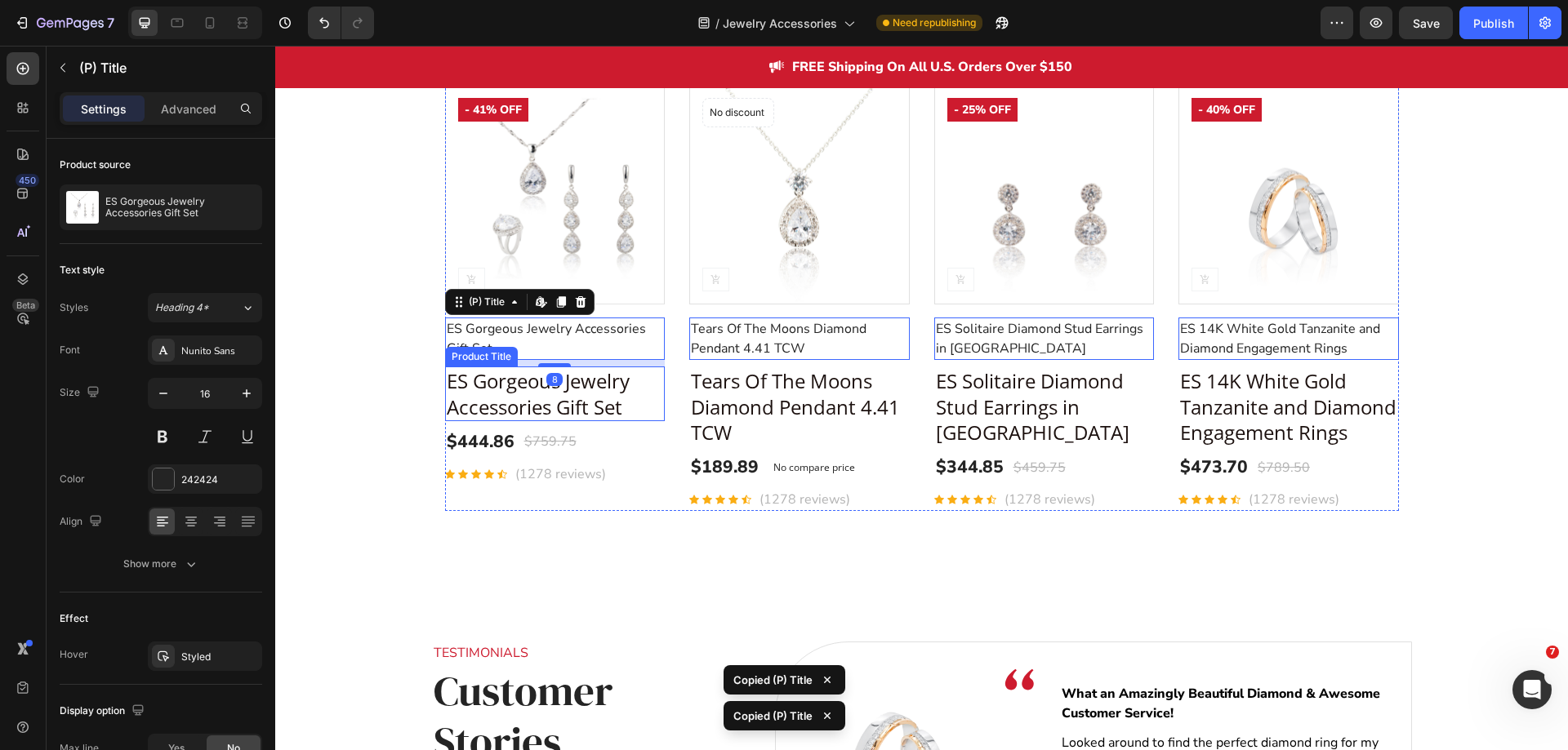
click at [569, 388] on h2 "ES Gorgeous Jewelry Accessories Gift Set" at bounding box center [556, 394] width 220 height 54
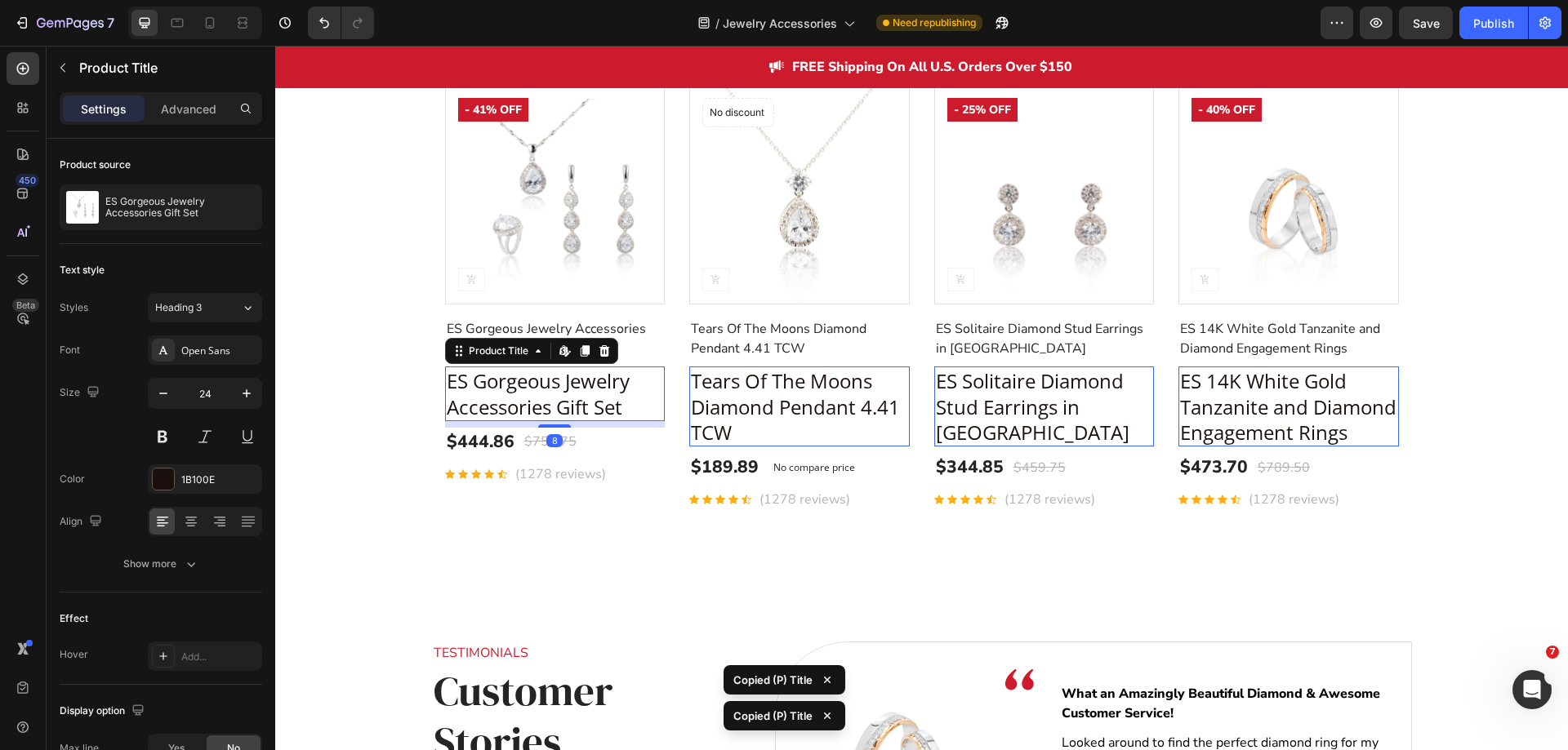
type input "16"
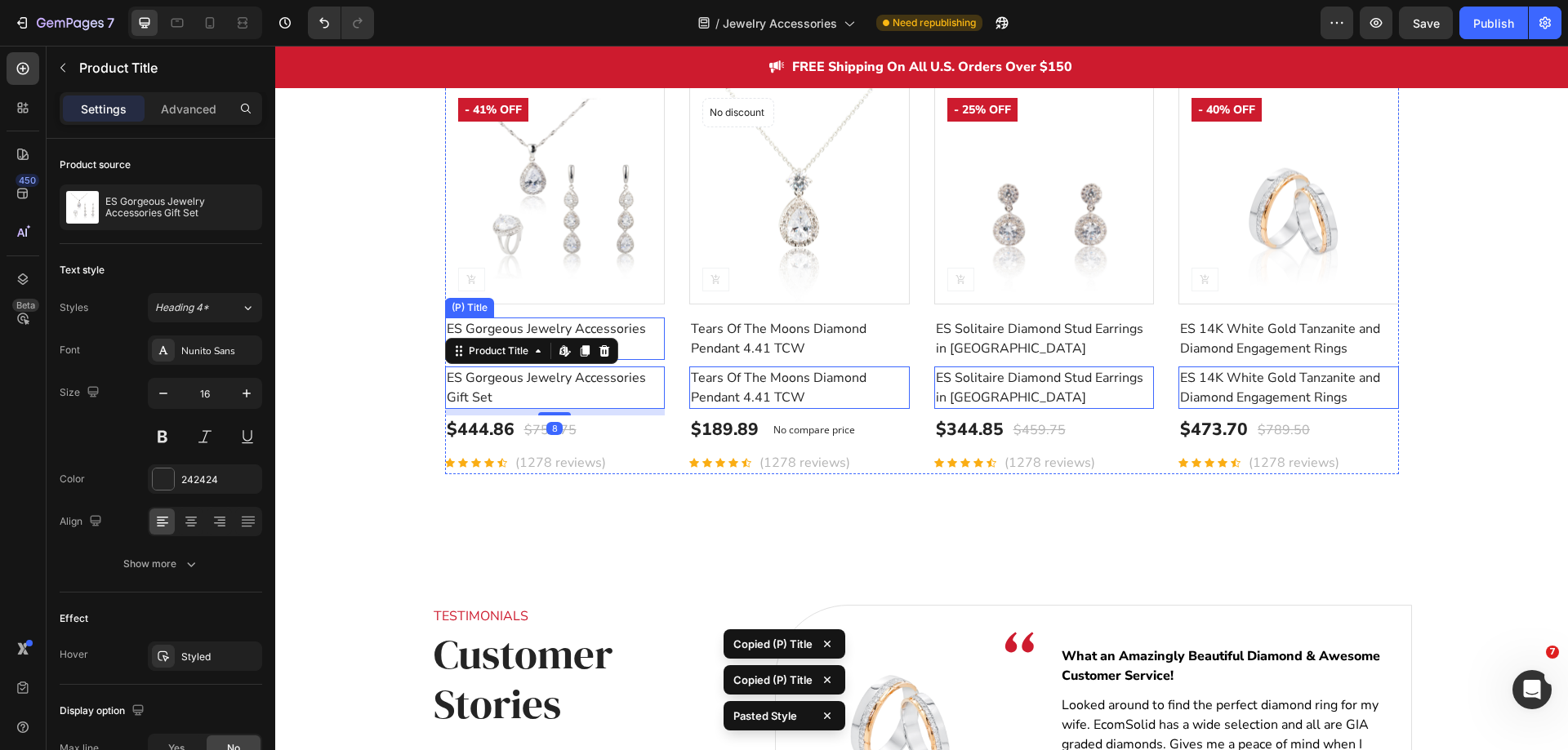
click at [622, 331] on h2 "ES Gorgeous Jewelry Accessories Gift Set" at bounding box center [556, 339] width 220 height 43
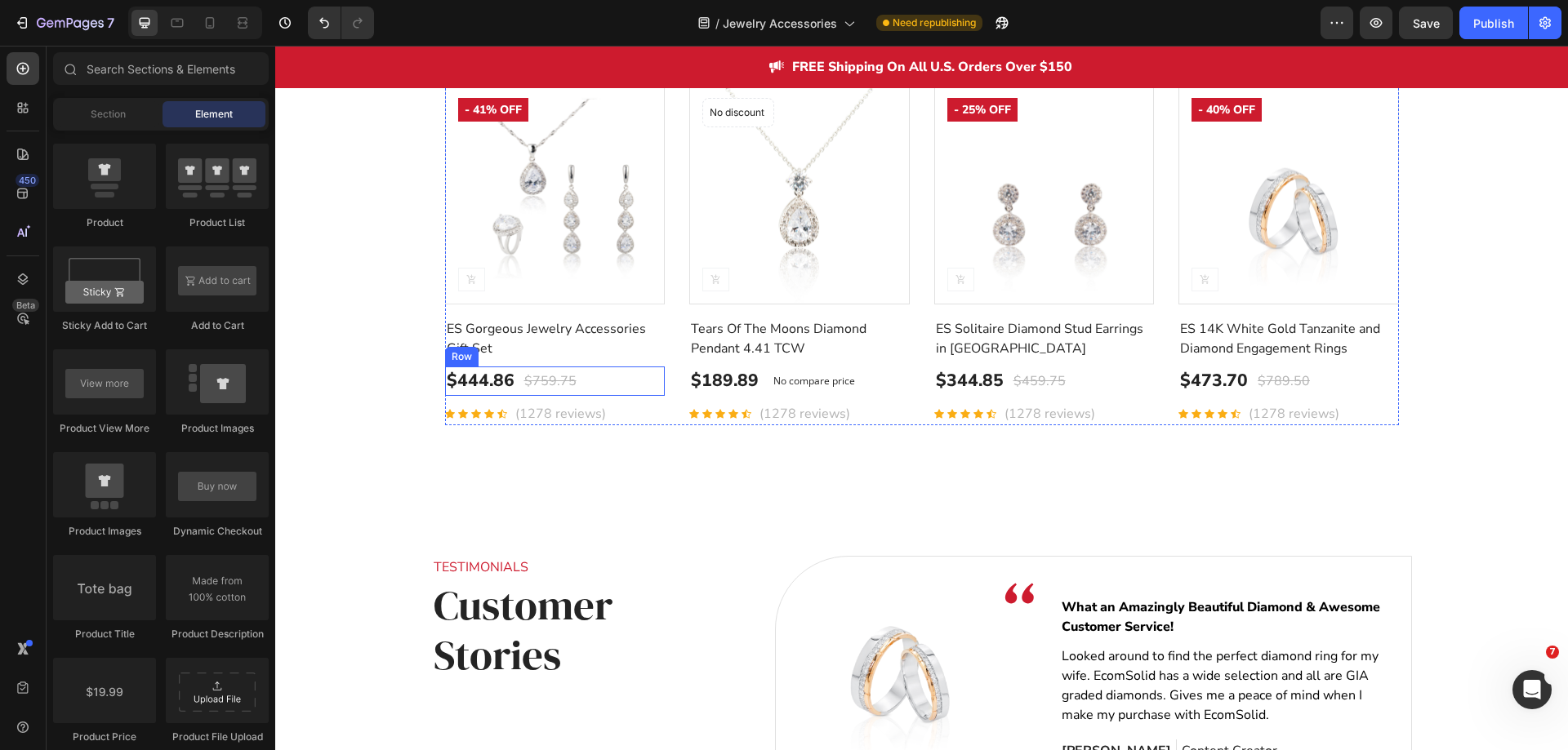
click at [586, 379] on div "$444.86 (P) Price (P) Price $759.75 (P) Price (P) Price Row" at bounding box center [556, 381] width 220 height 30
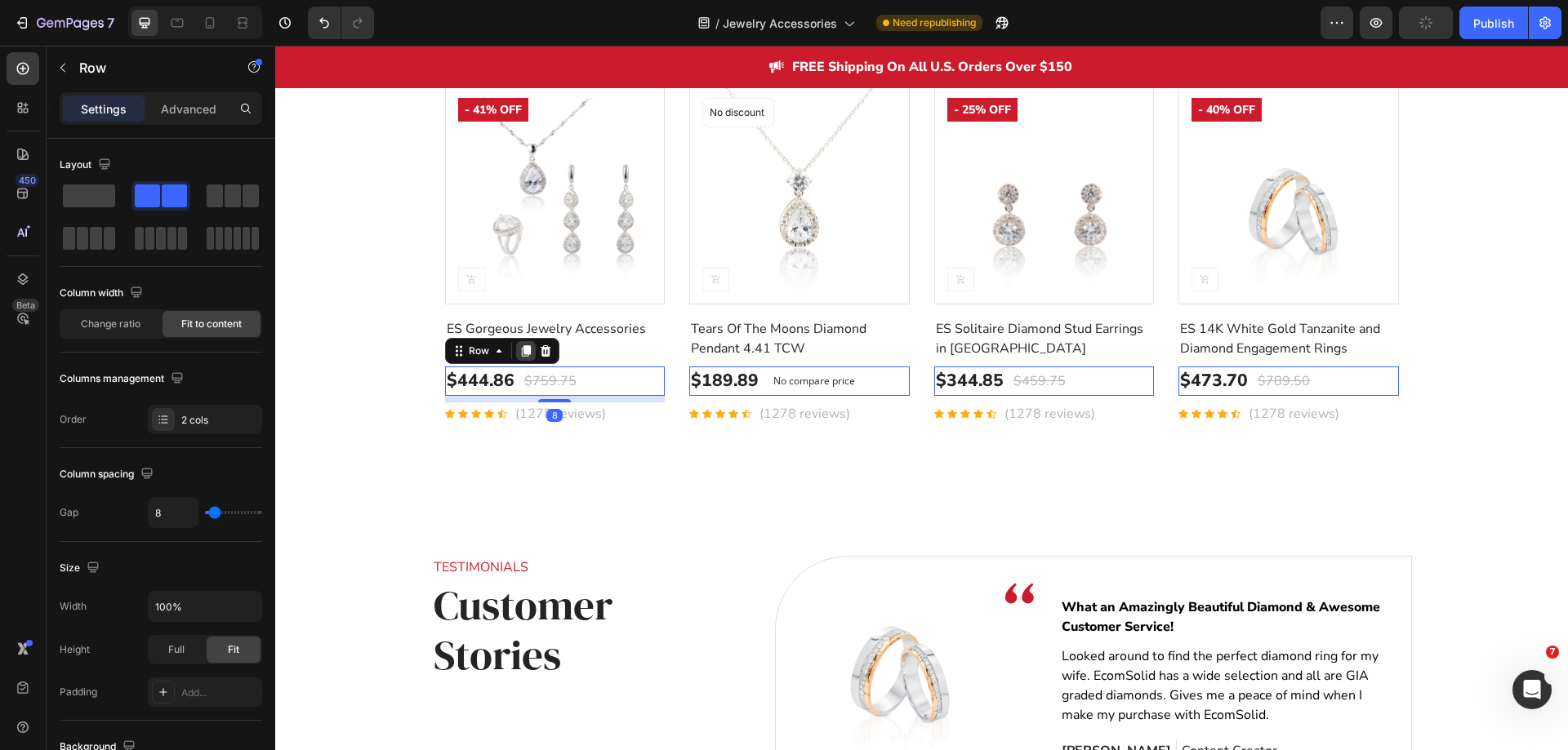
click at [520, 355] on icon at bounding box center [526, 351] width 13 height 13
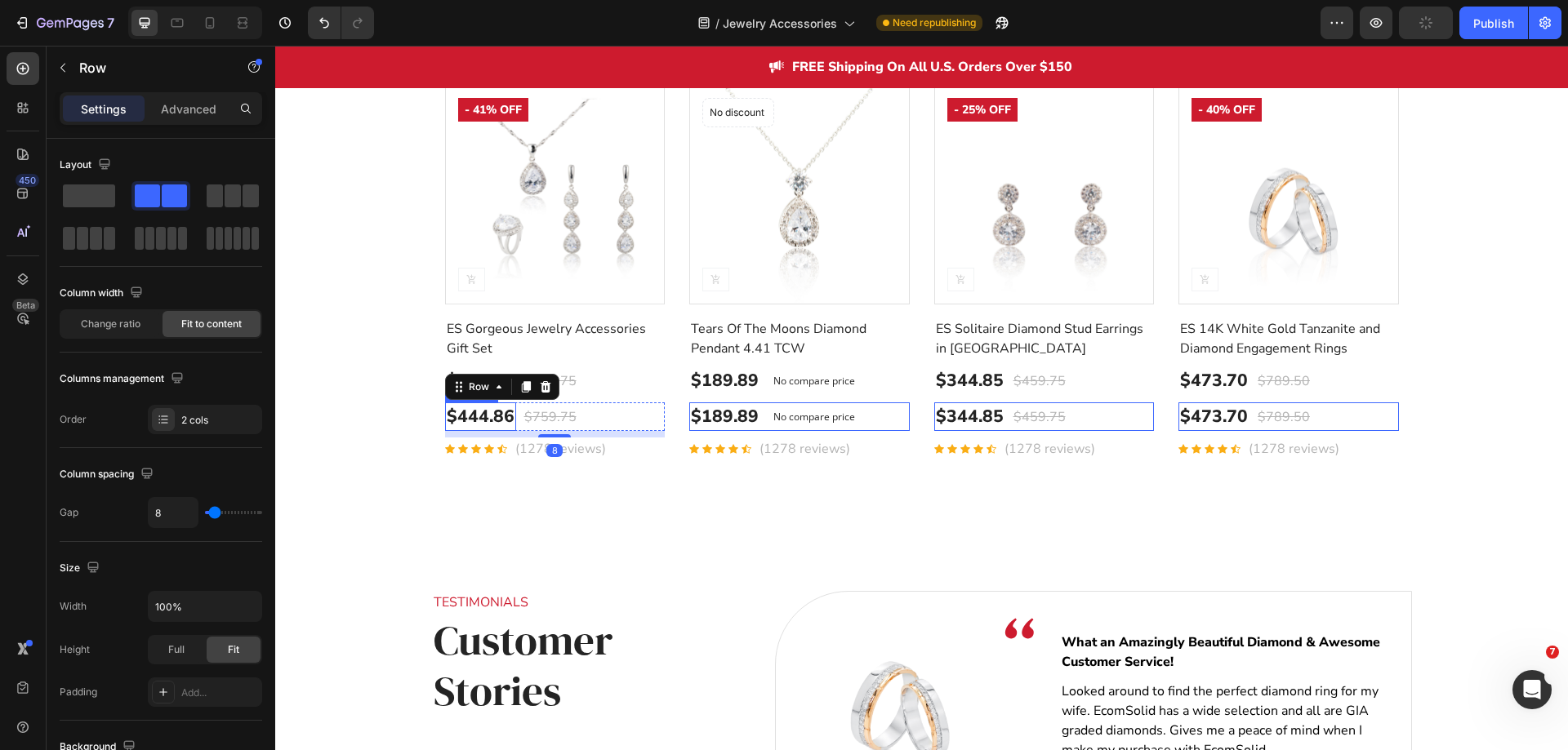
click at [485, 417] on div "$444.86" at bounding box center [481, 418] width 71 height 30
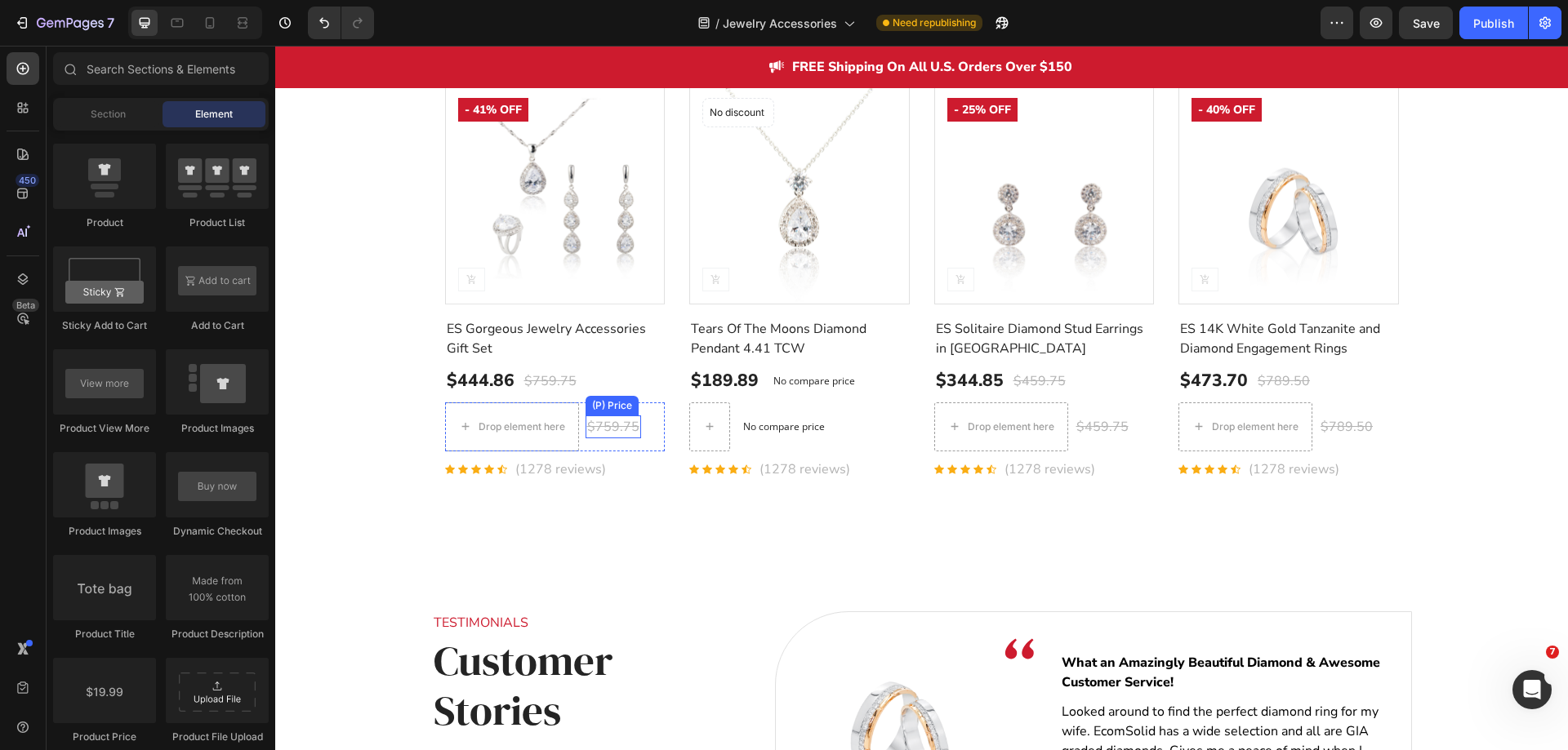
click at [591, 427] on div "$759.75" at bounding box center [613, 427] width 56 height 23
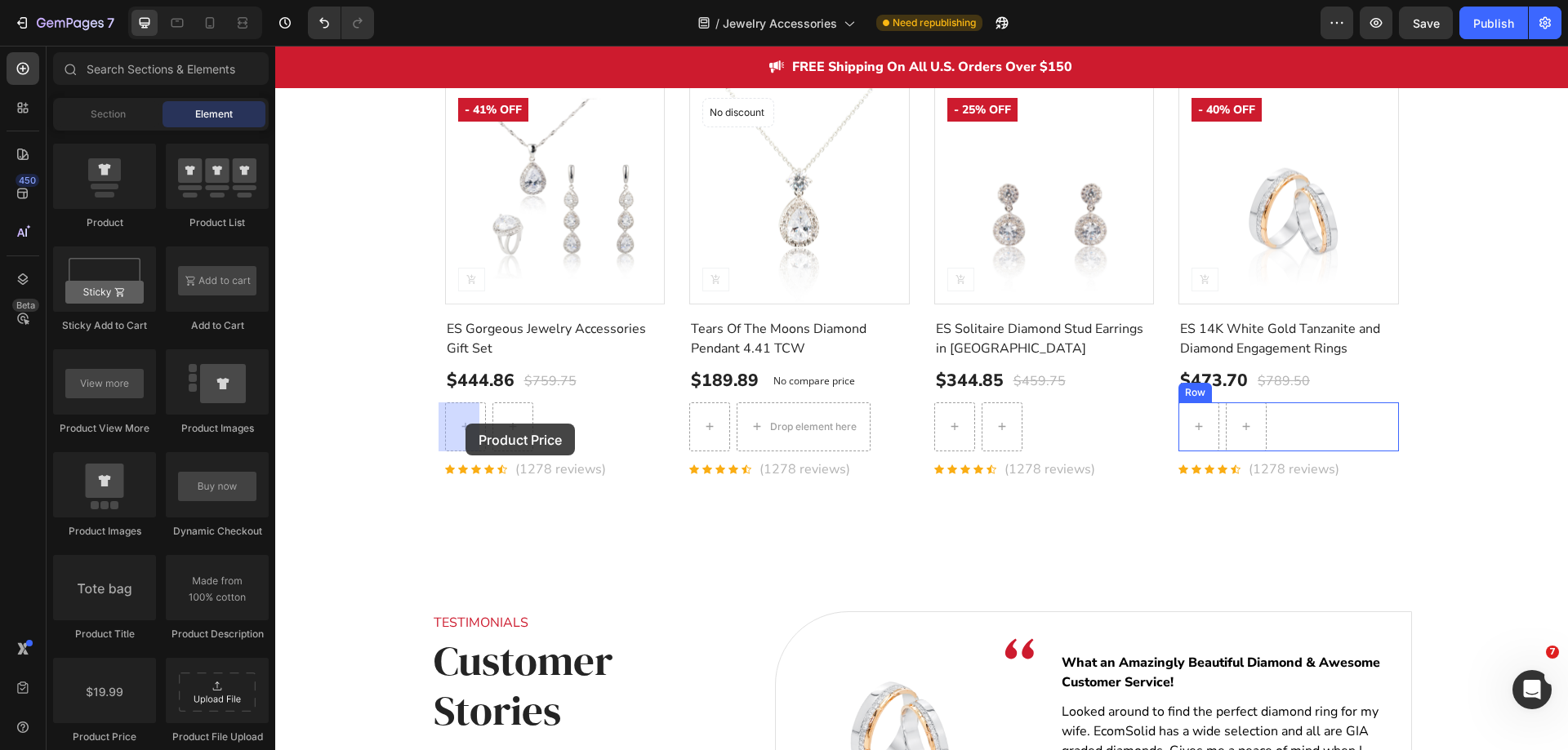
drag, startPoint x: 403, startPoint y: 729, endPoint x: 466, endPoint y: 424, distance: 311.4
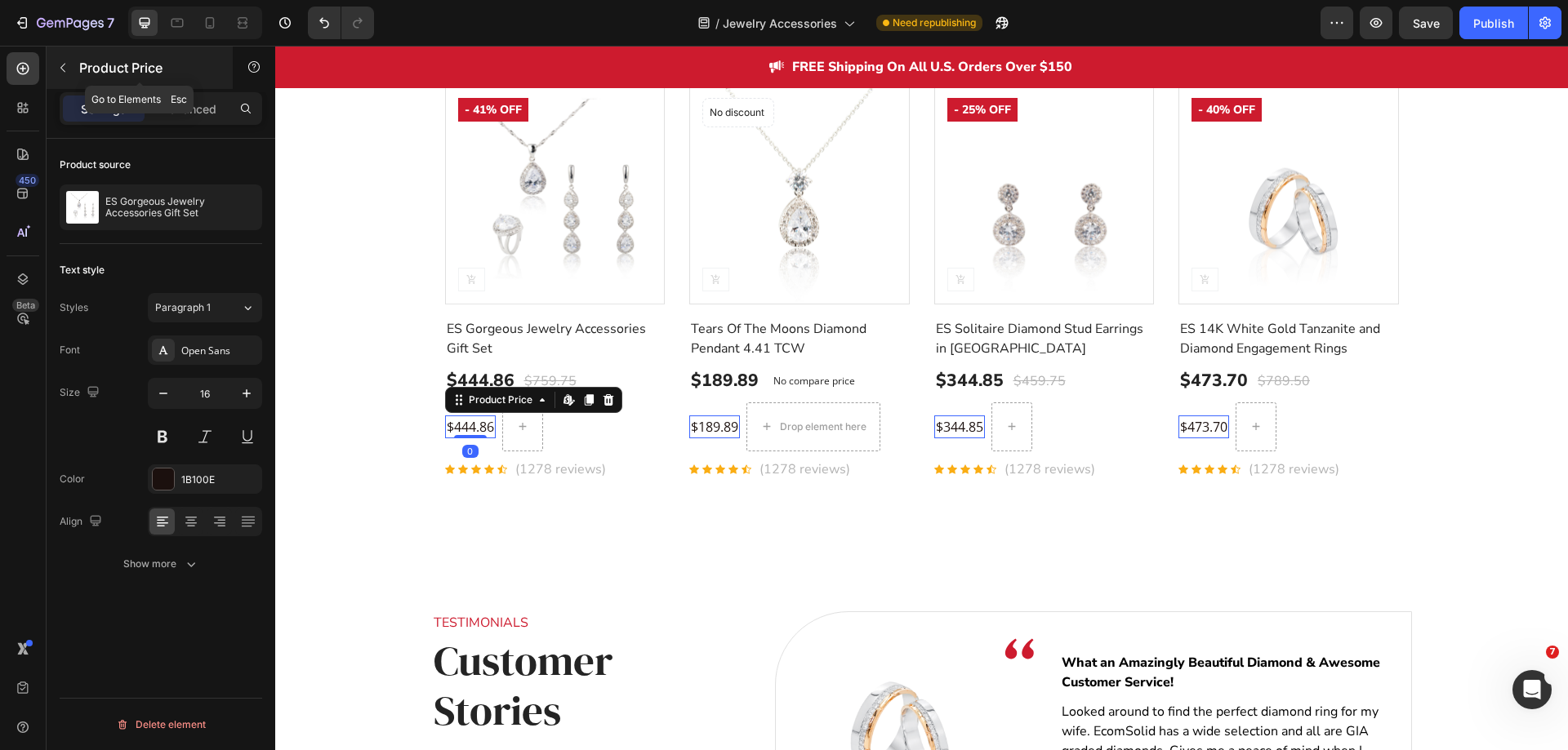
click at [58, 73] on icon "button" at bounding box center [63, 68] width 13 height 13
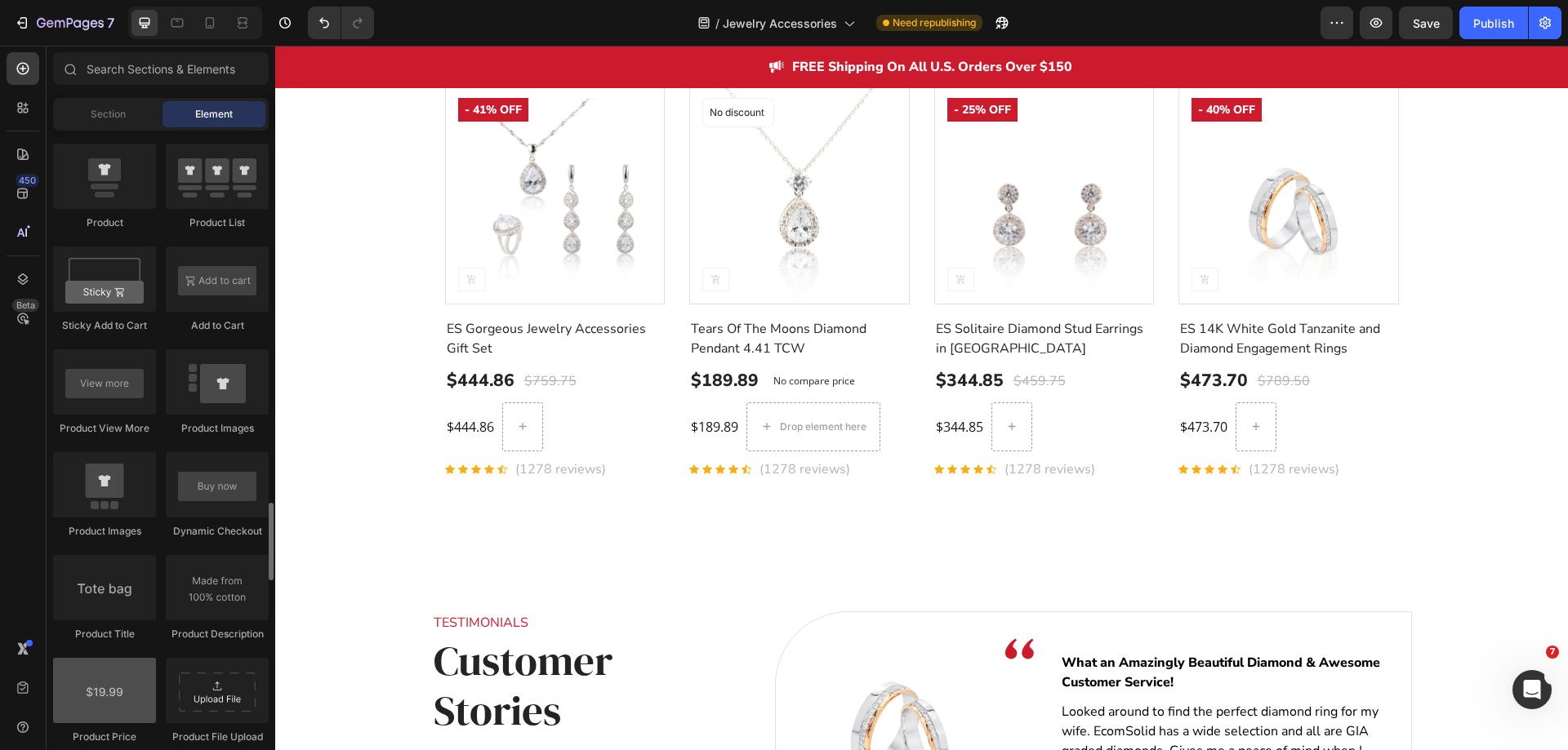
scroll to position [2368, 0]
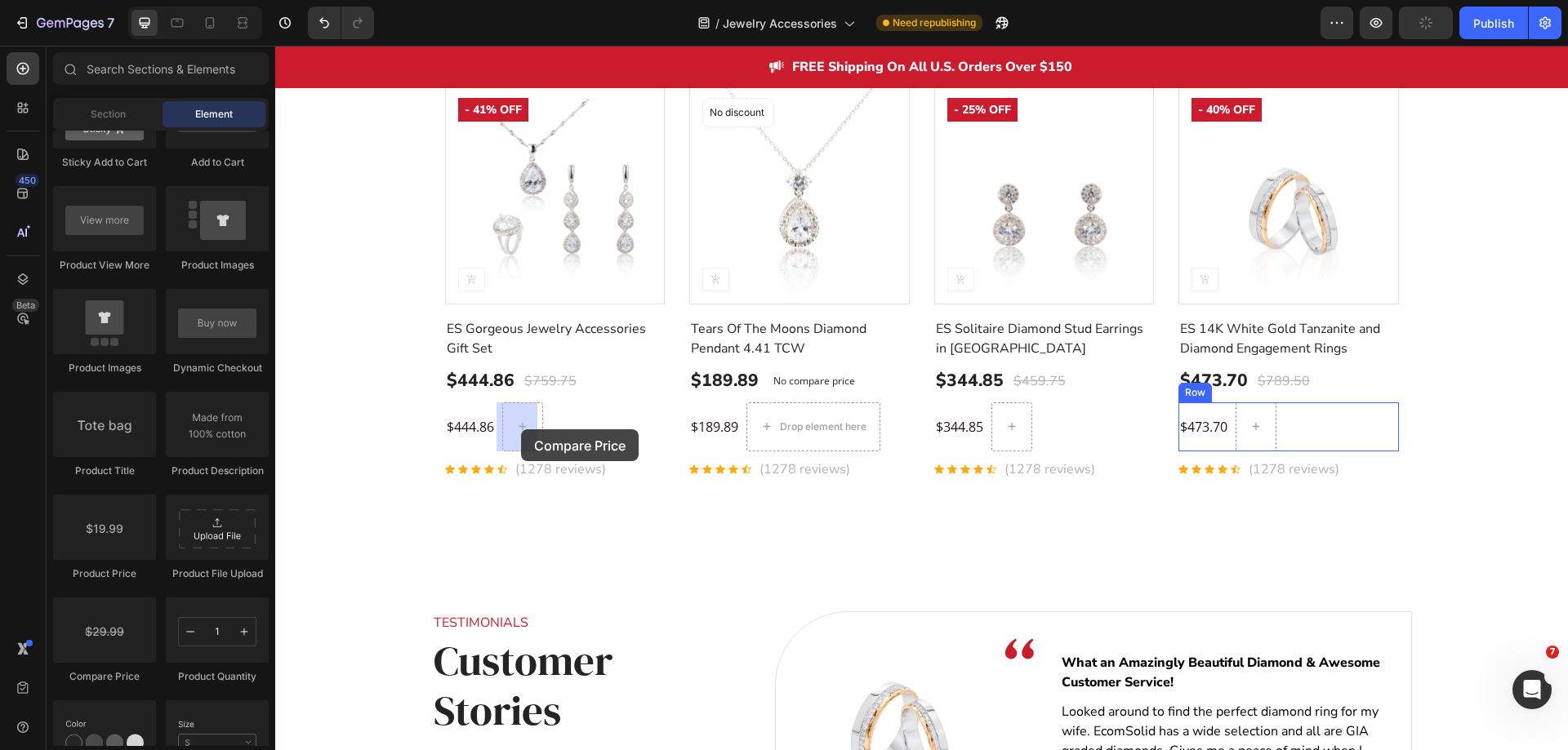
drag, startPoint x: 374, startPoint y: 675, endPoint x: 521, endPoint y: 430, distance: 285.7
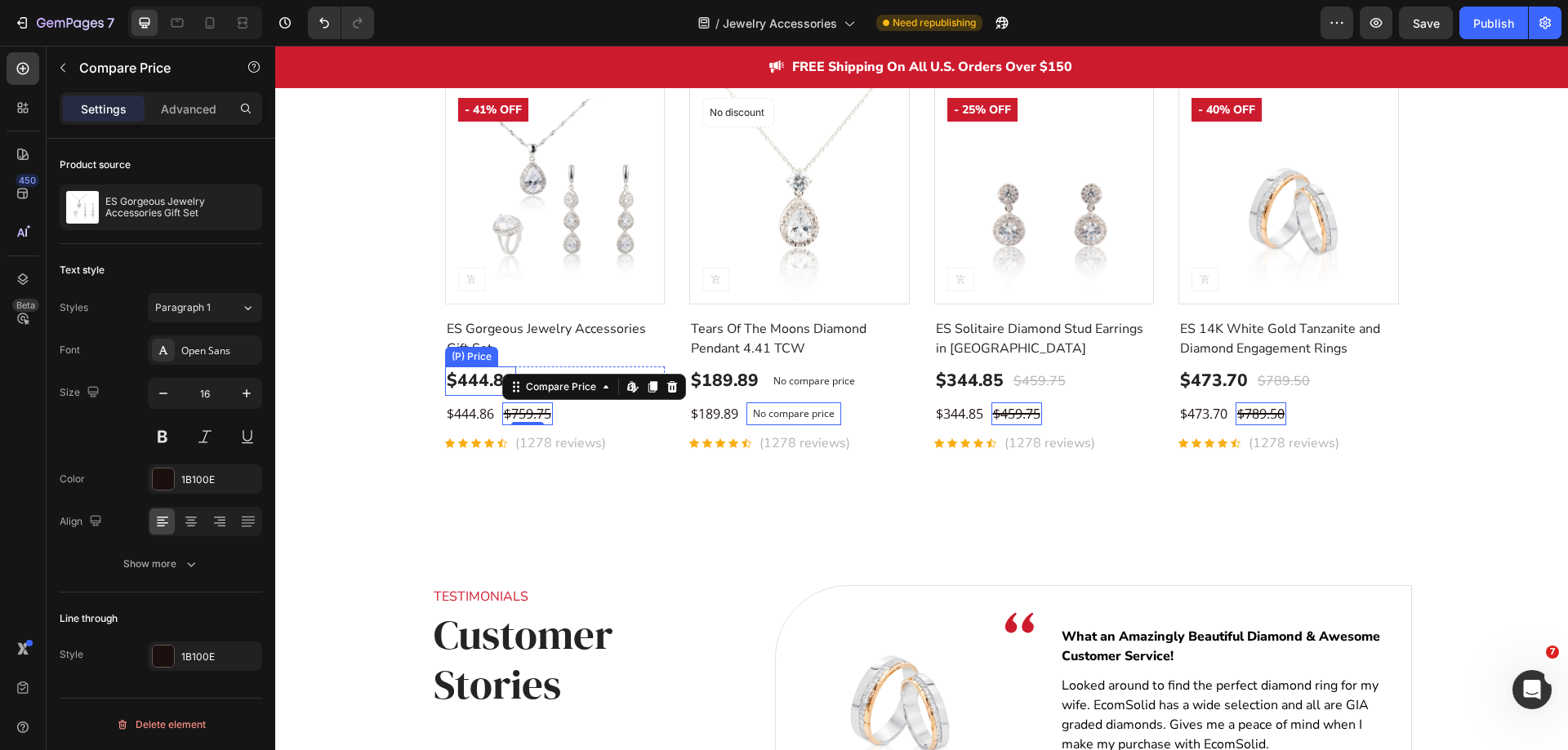
click at [459, 383] on div "$444.86" at bounding box center [481, 381] width 71 height 30
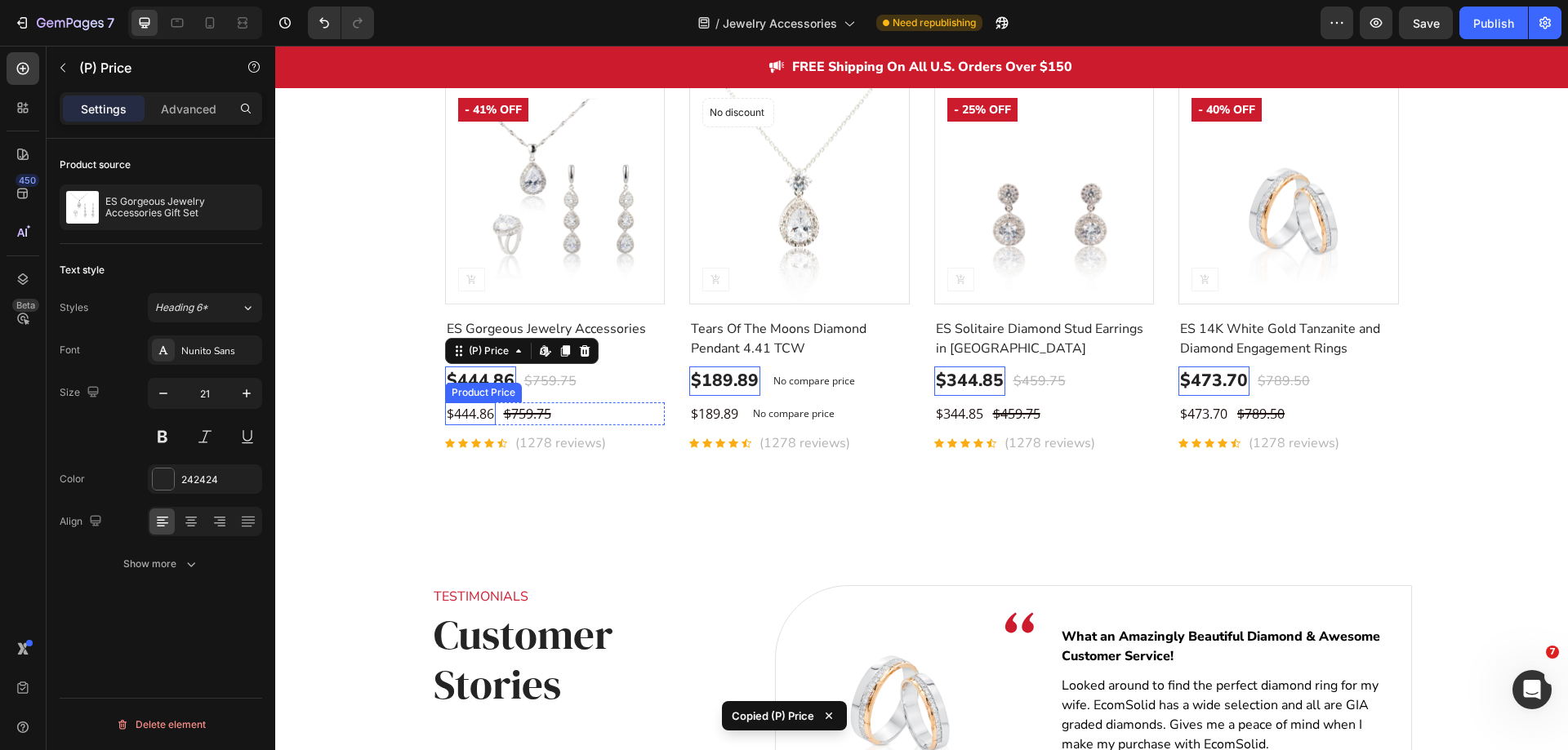
click at [458, 406] on div "$444.86" at bounding box center [470, 414] width 51 height 23
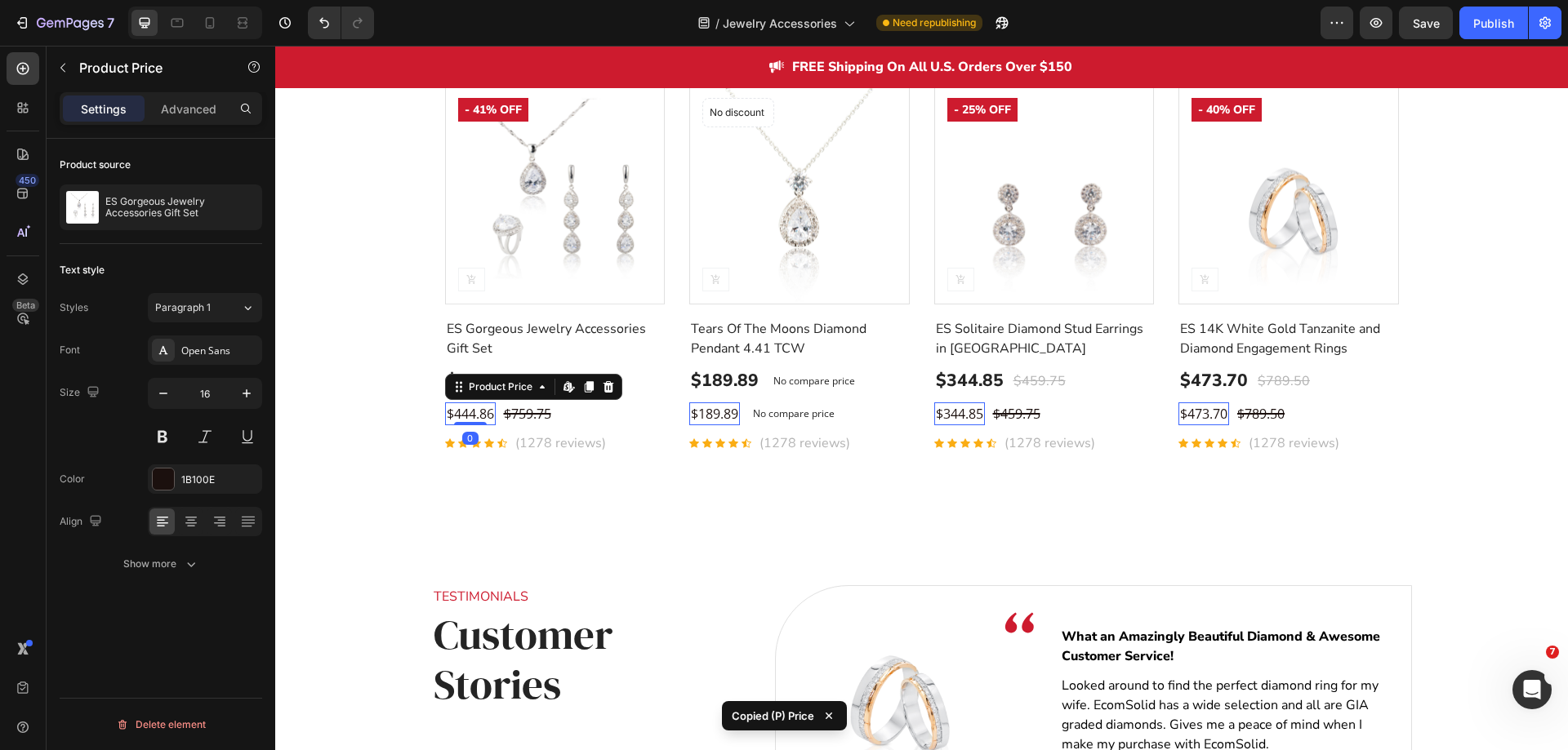
type input "21"
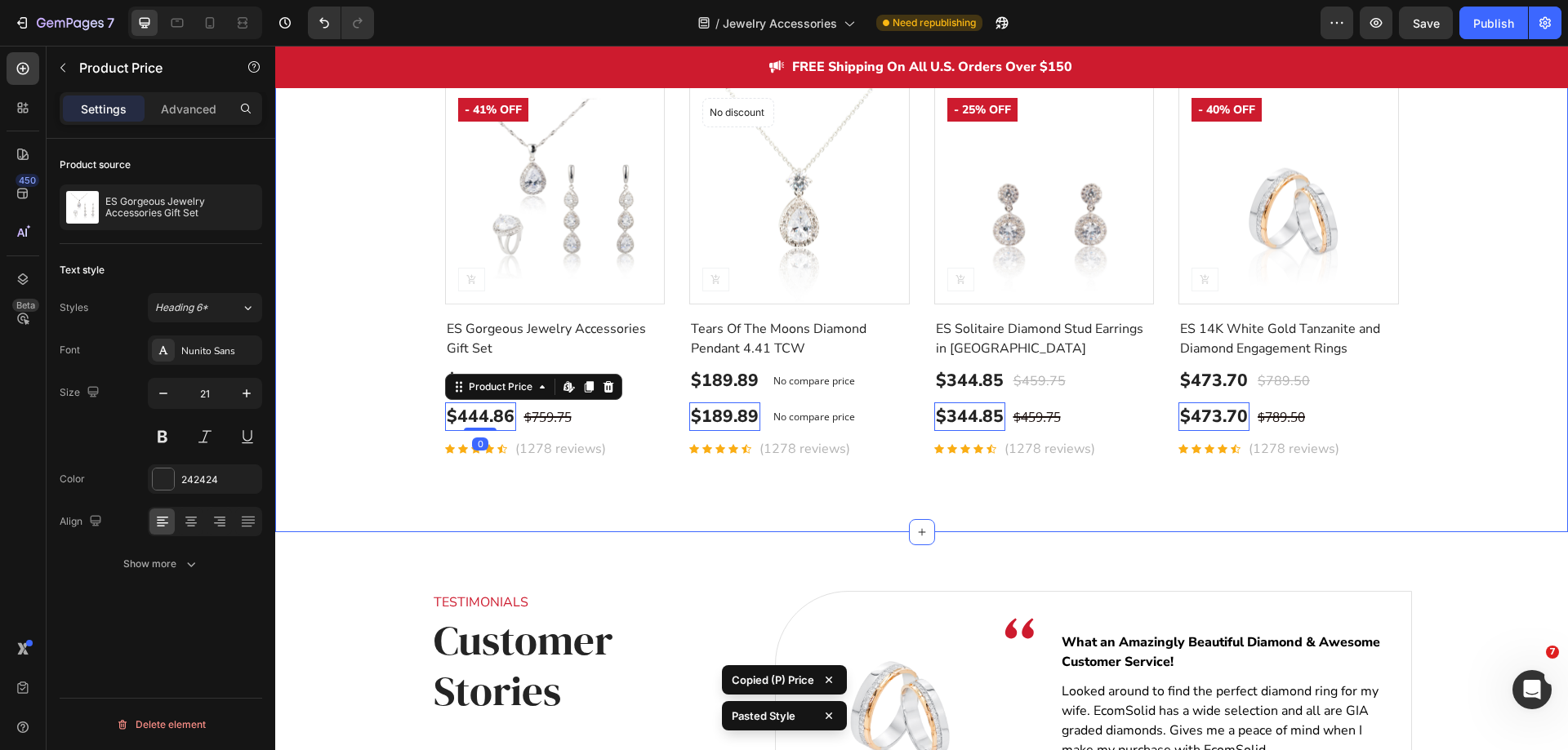
click at [356, 402] on div "Customers' Best Pick Heading TOP TRENDING HOLIDAY GIFTS GIFTS FOR HER Product I…" at bounding box center [921, 191] width 1268 height 567
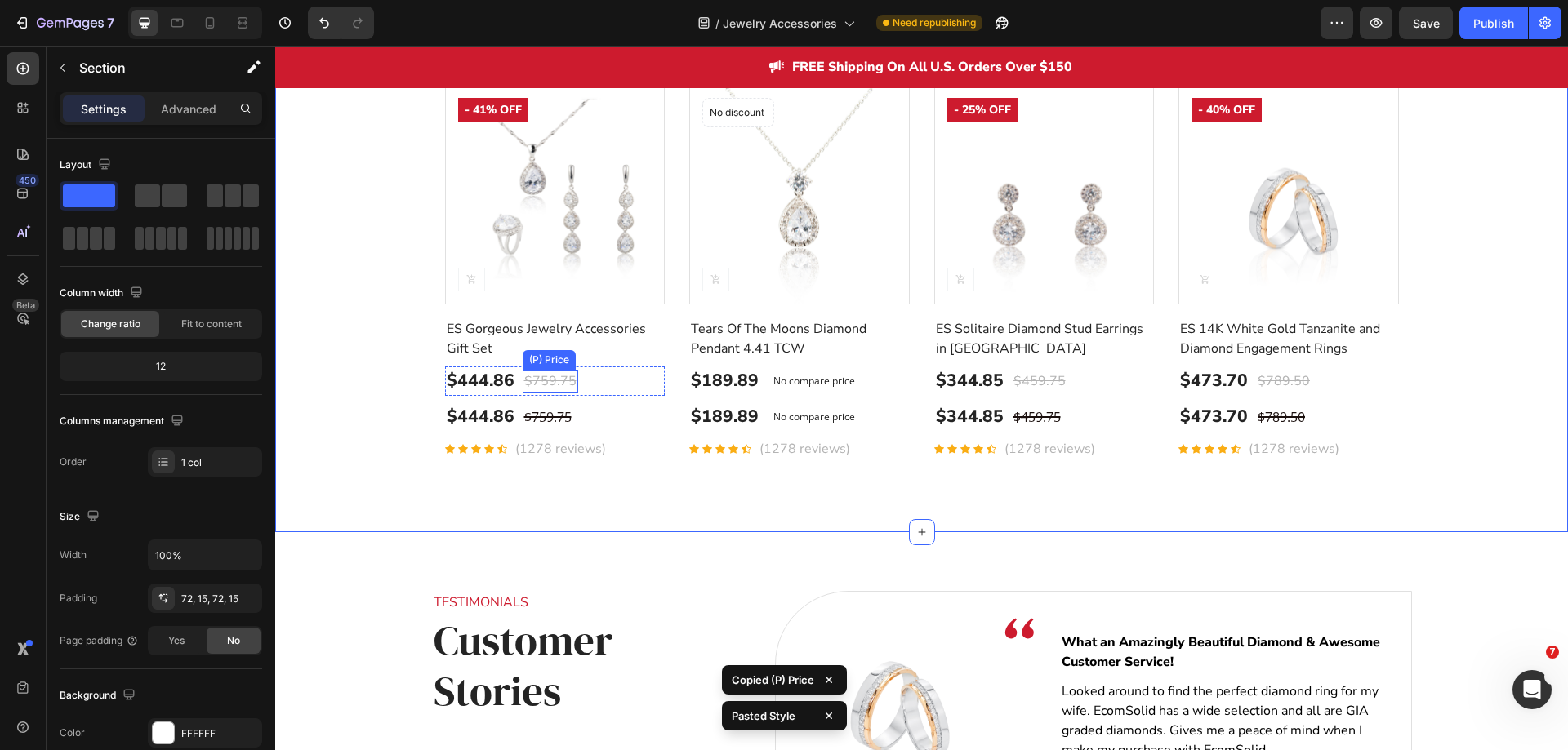
click at [536, 383] on div "$759.75" at bounding box center [550, 381] width 56 height 23
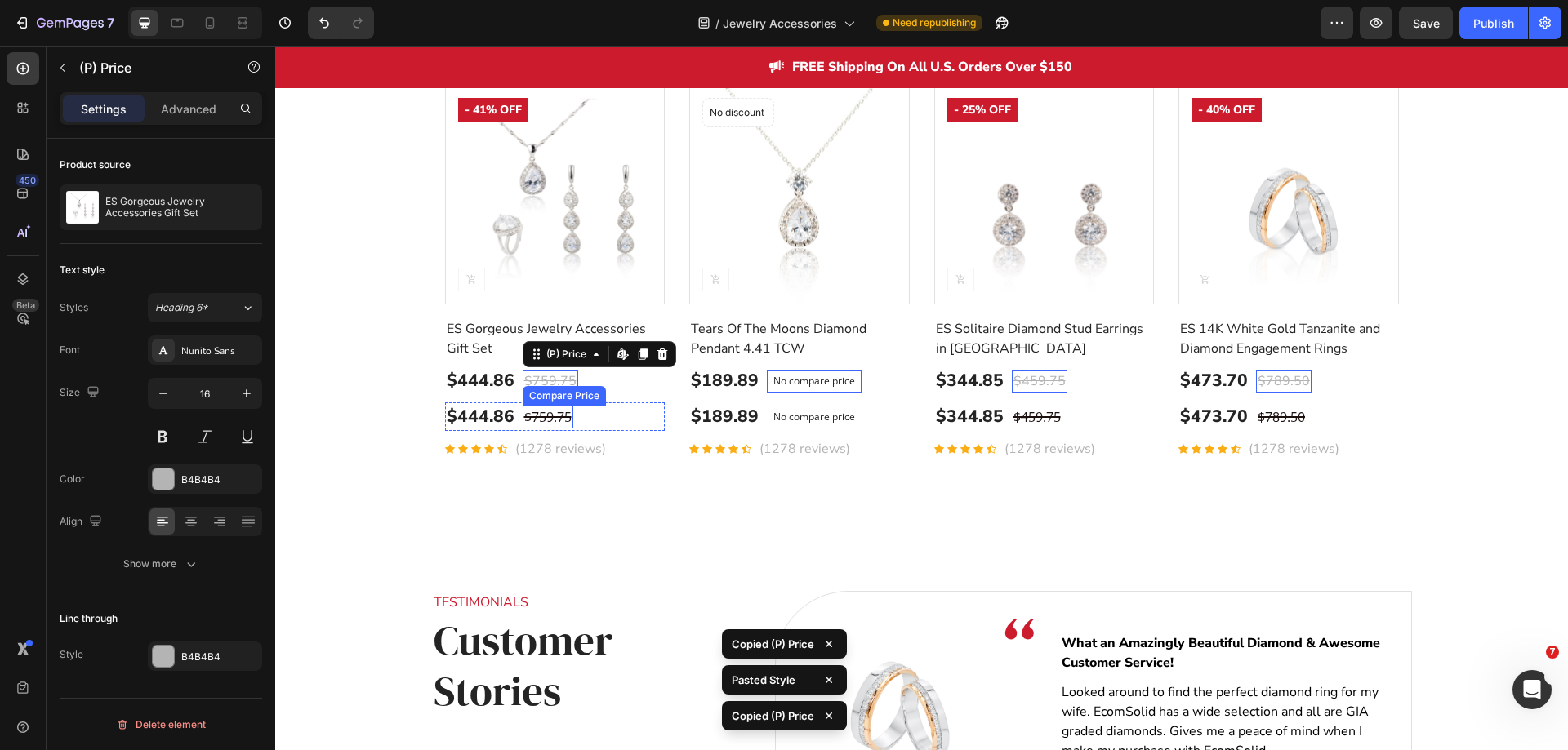
click at [540, 420] on div "$759.75" at bounding box center [547, 417] width 51 height 23
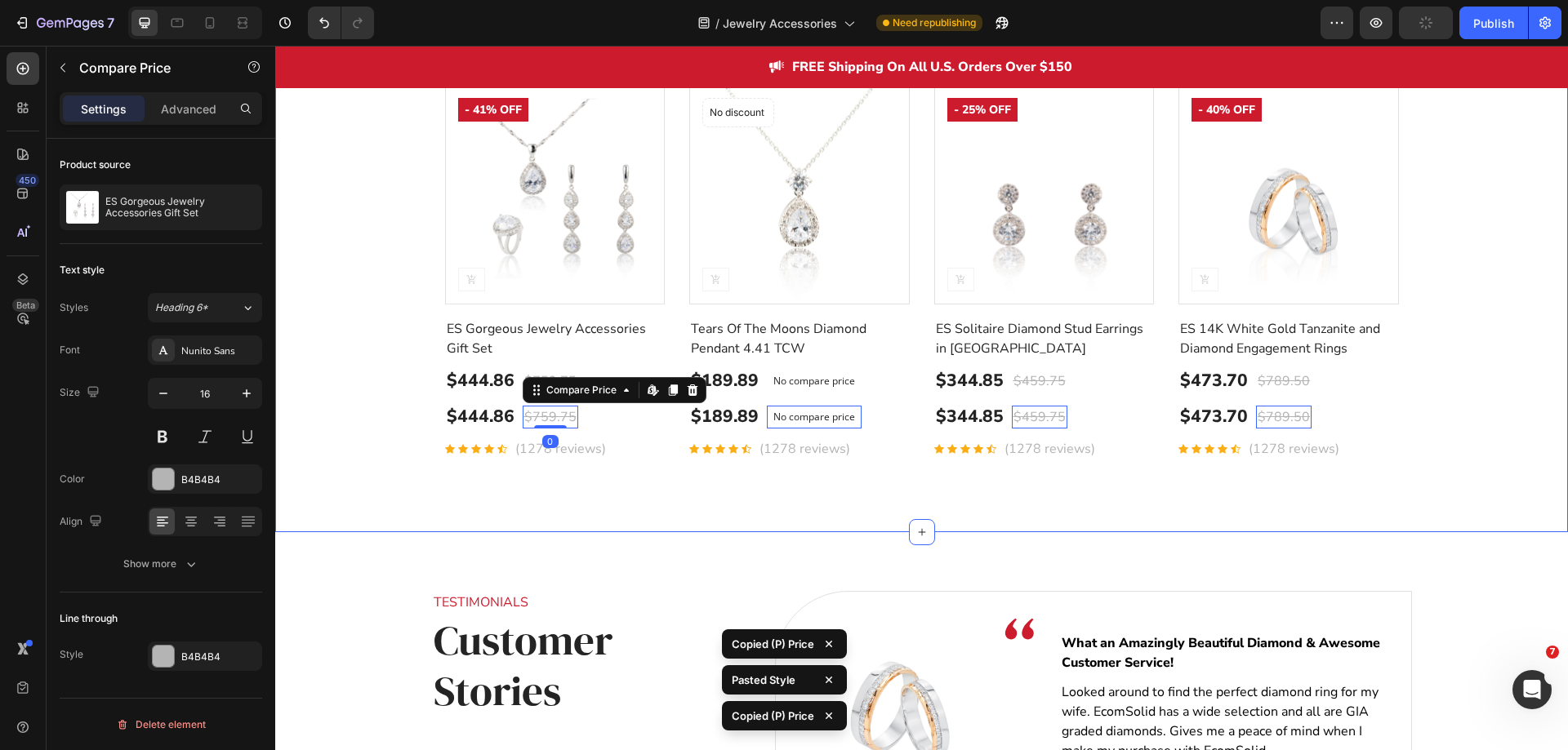
click at [358, 415] on div "Customers' Best Pick Heading TOP TRENDING HOLIDAY GIFTS GIFTS FOR HER Product I…" at bounding box center [921, 191] width 1268 height 567
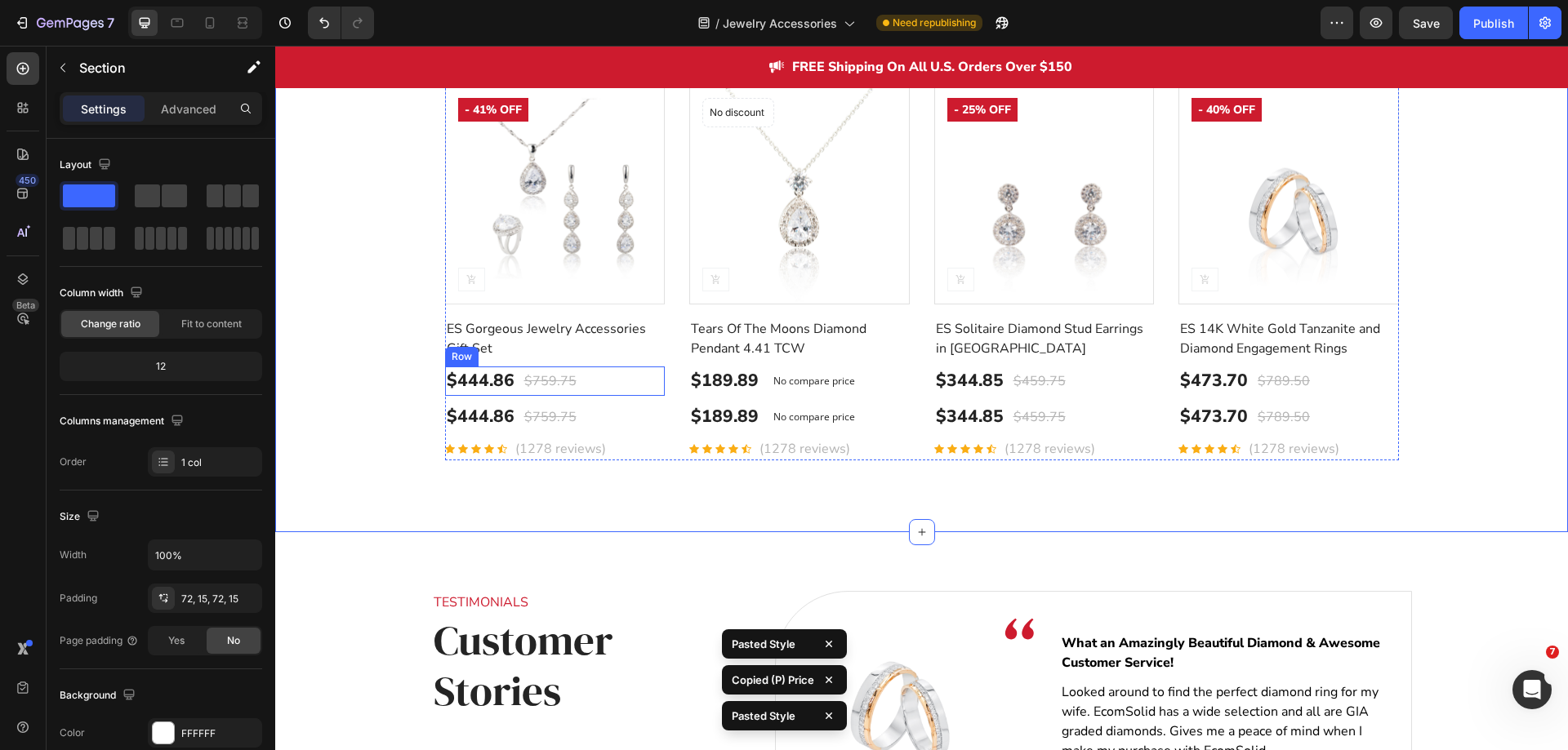
click at [590, 385] on div "$444.86 (P) Price (P) Price $759.75 (P) Price (P) Price Row" at bounding box center [556, 381] width 220 height 30
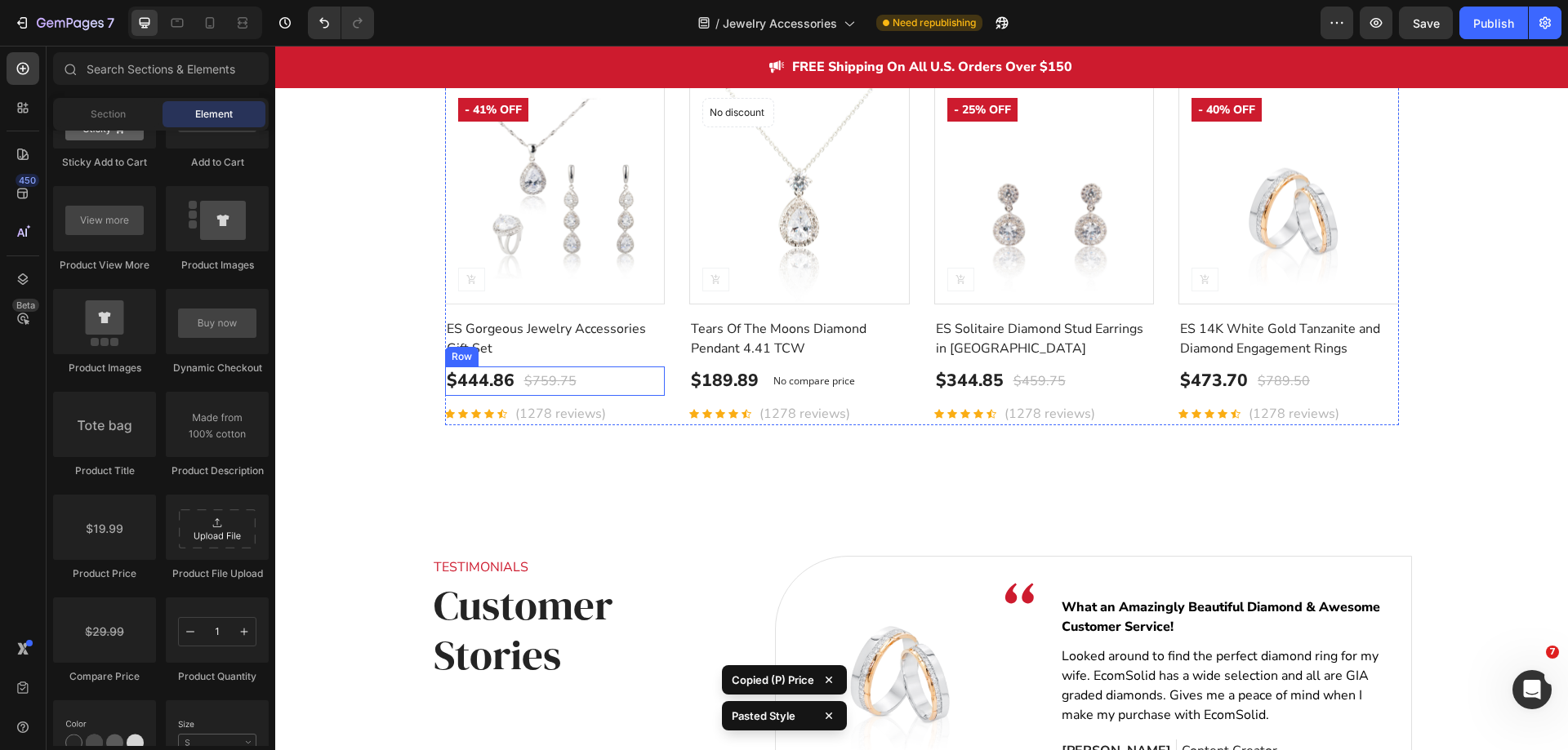
click at [591, 379] on div "$444.86 Product Price Product Price $759.75 Compare Price Compare Price Row" at bounding box center [556, 381] width 220 height 30
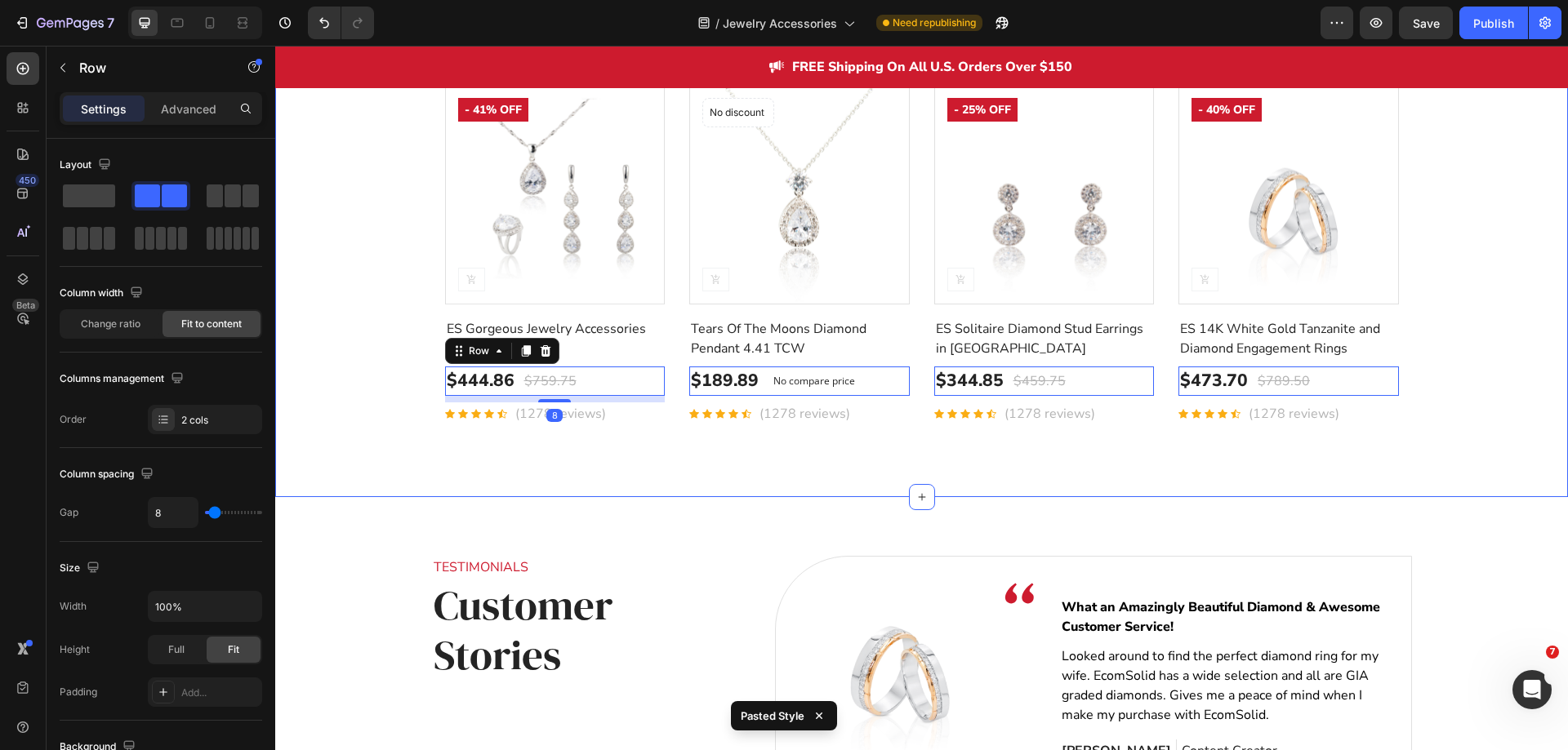
click at [396, 390] on div "Customers' Best Pick Heading TOP TRENDING HOLIDAY GIFTS GIFTS FOR HER Product I…" at bounding box center [921, 172] width 1268 height 531
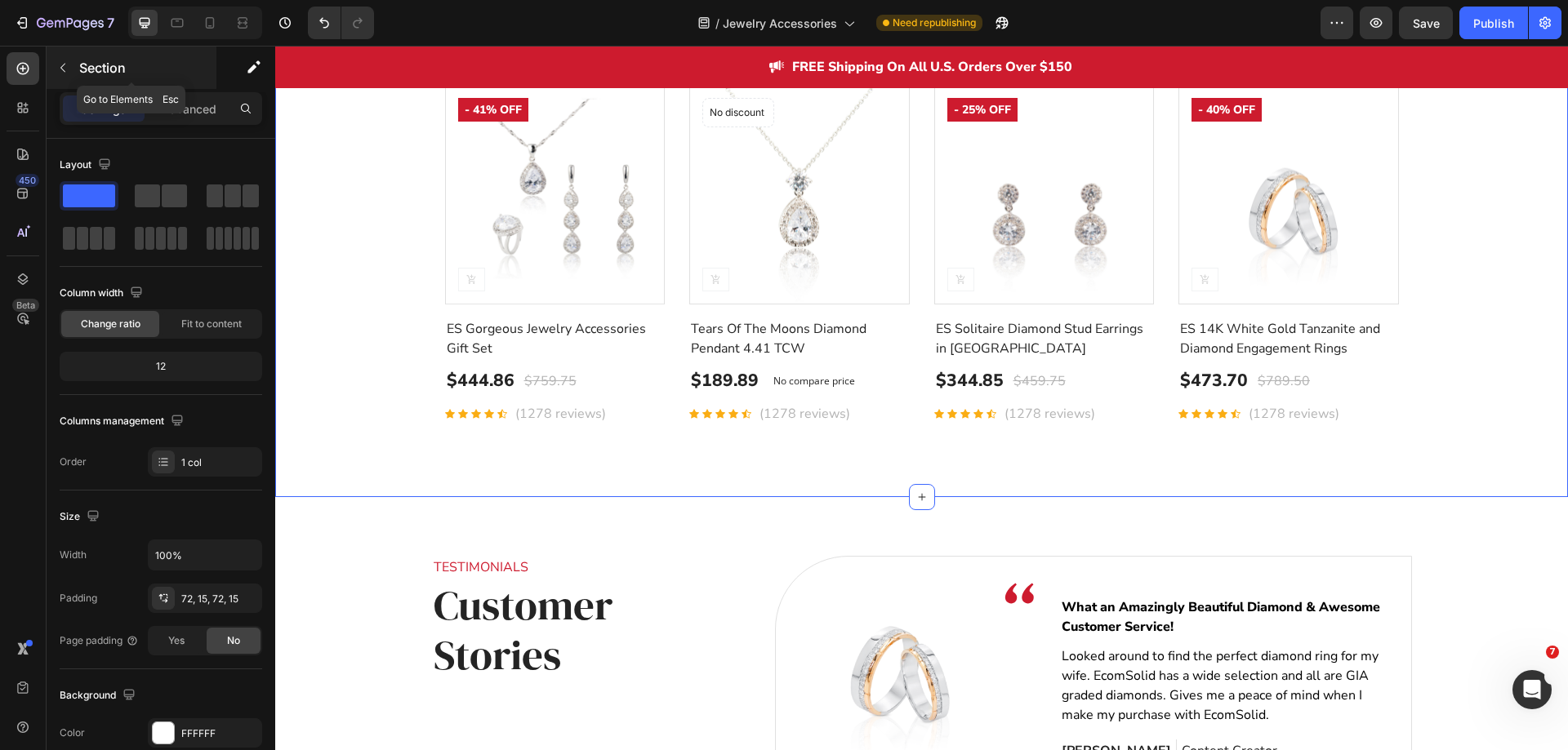
click at [66, 67] on icon "button" at bounding box center [63, 68] width 13 height 13
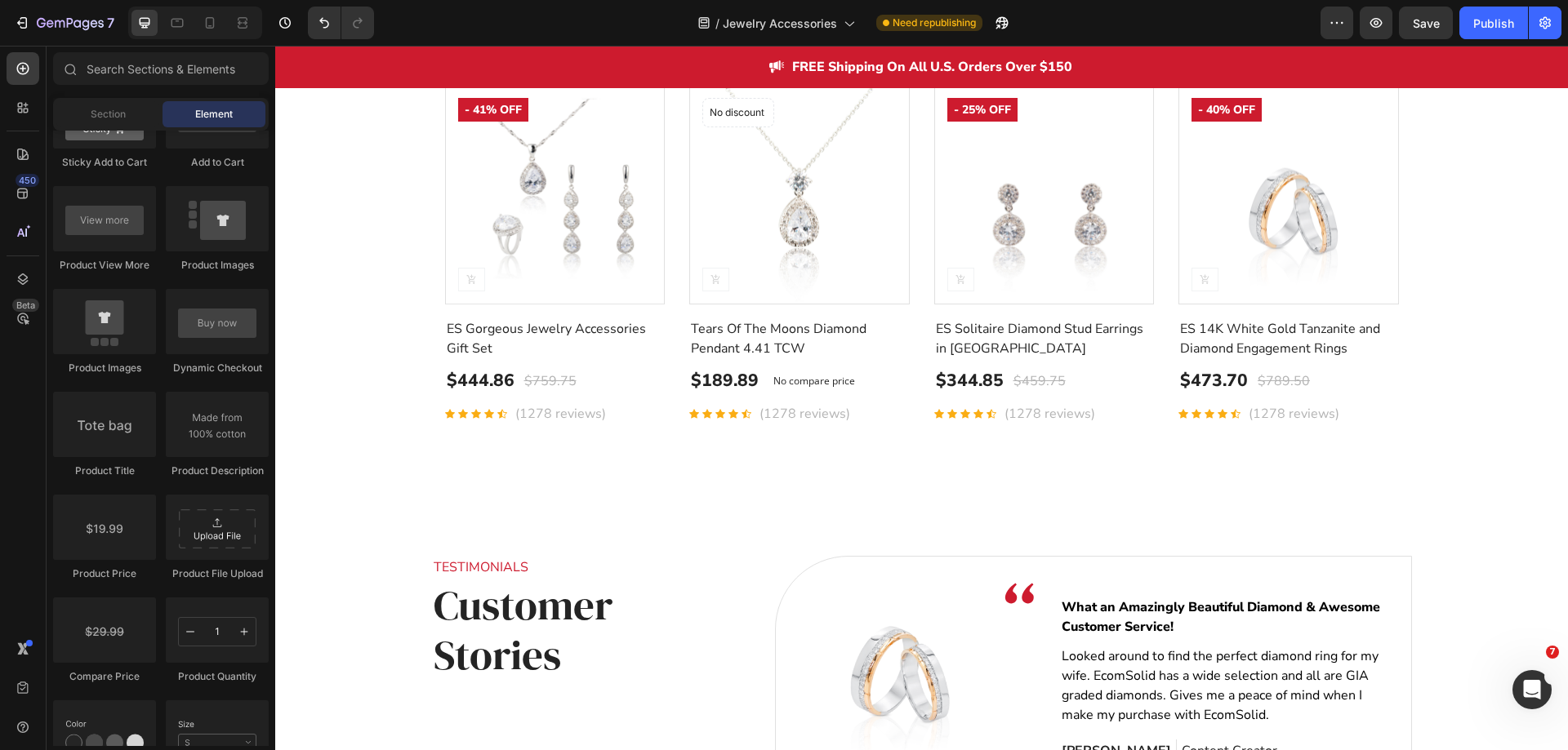
scroll to position [2286, 0]
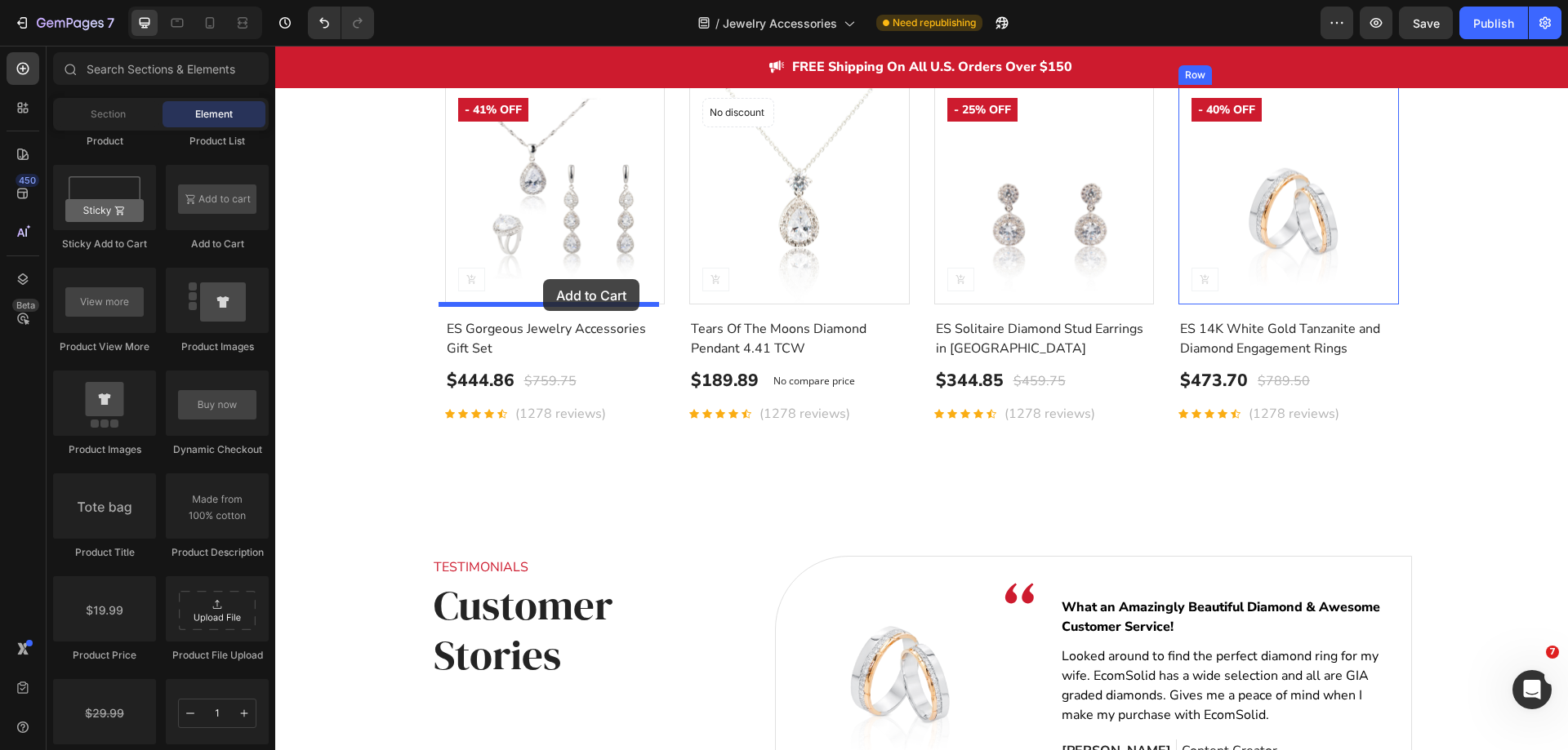
drag, startPoint x: 495, startPoint y: 256, endPoint x: 543, endPoint y: 280, distance: 53.7
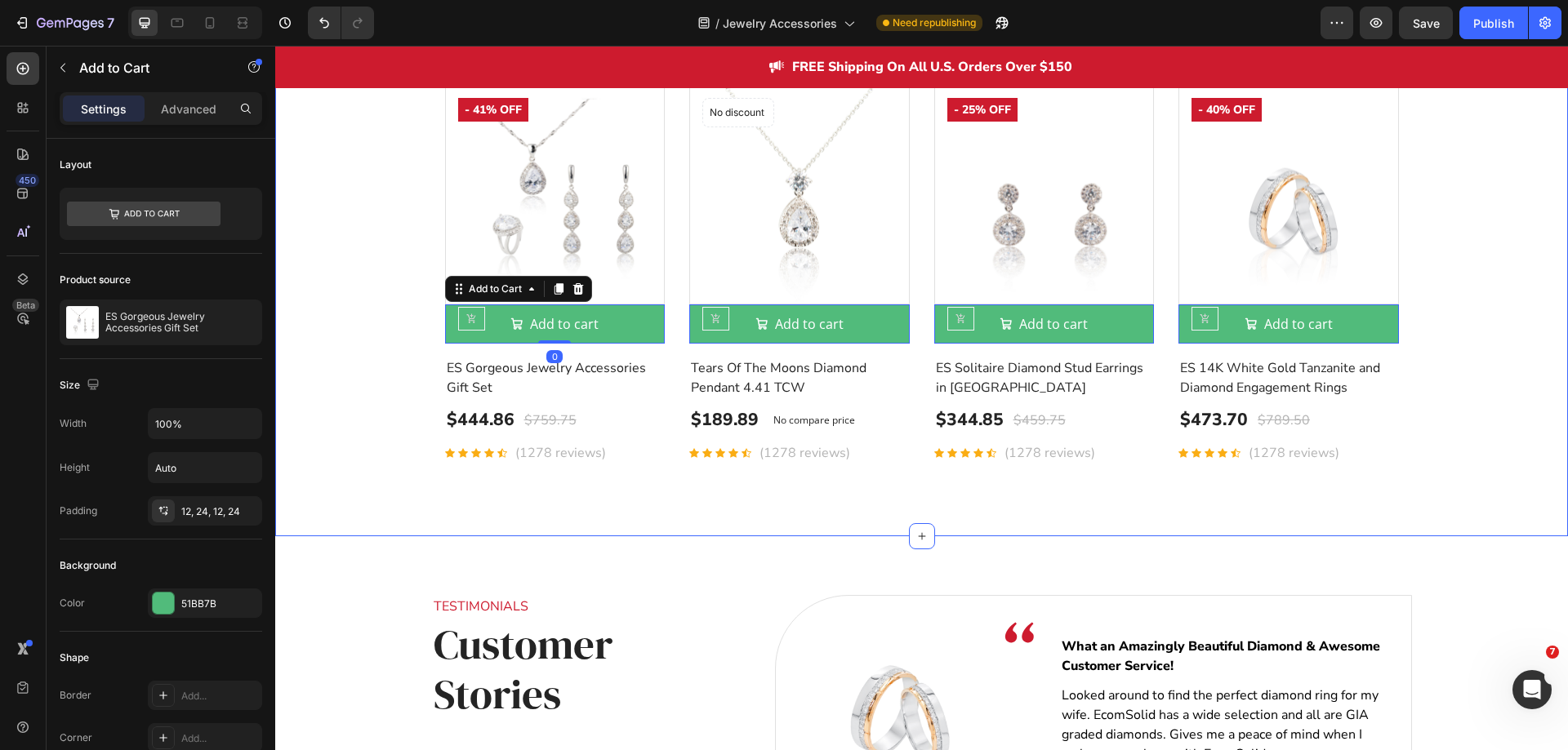
click at [379, 306] on div "Customers' Best Pick Heading TOP TRENDING HOLIDAY GIFTS GIFTS FOR HER Product I…" at bounding box center [921, 193] width 1268 height 570
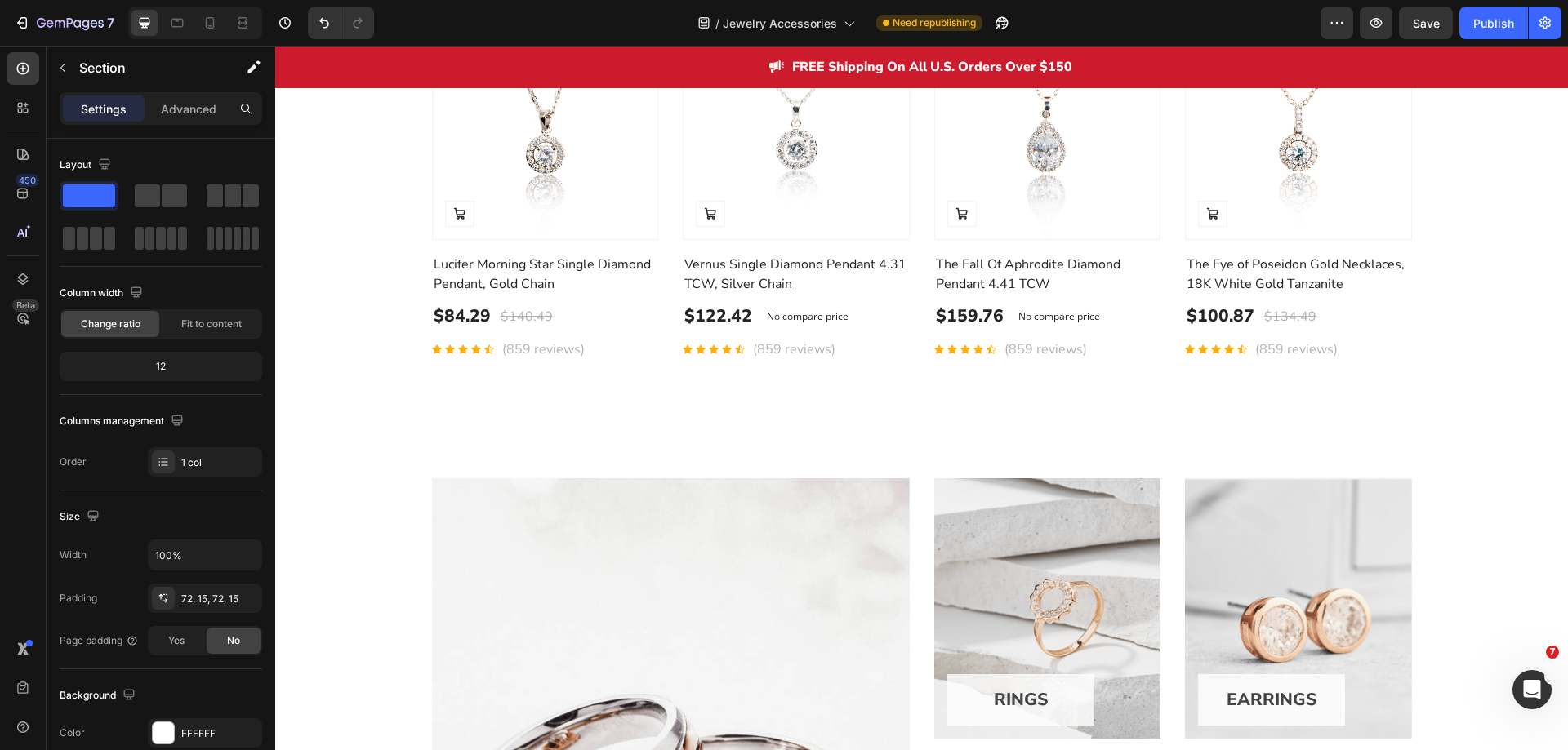
scroll to position [494, 0]
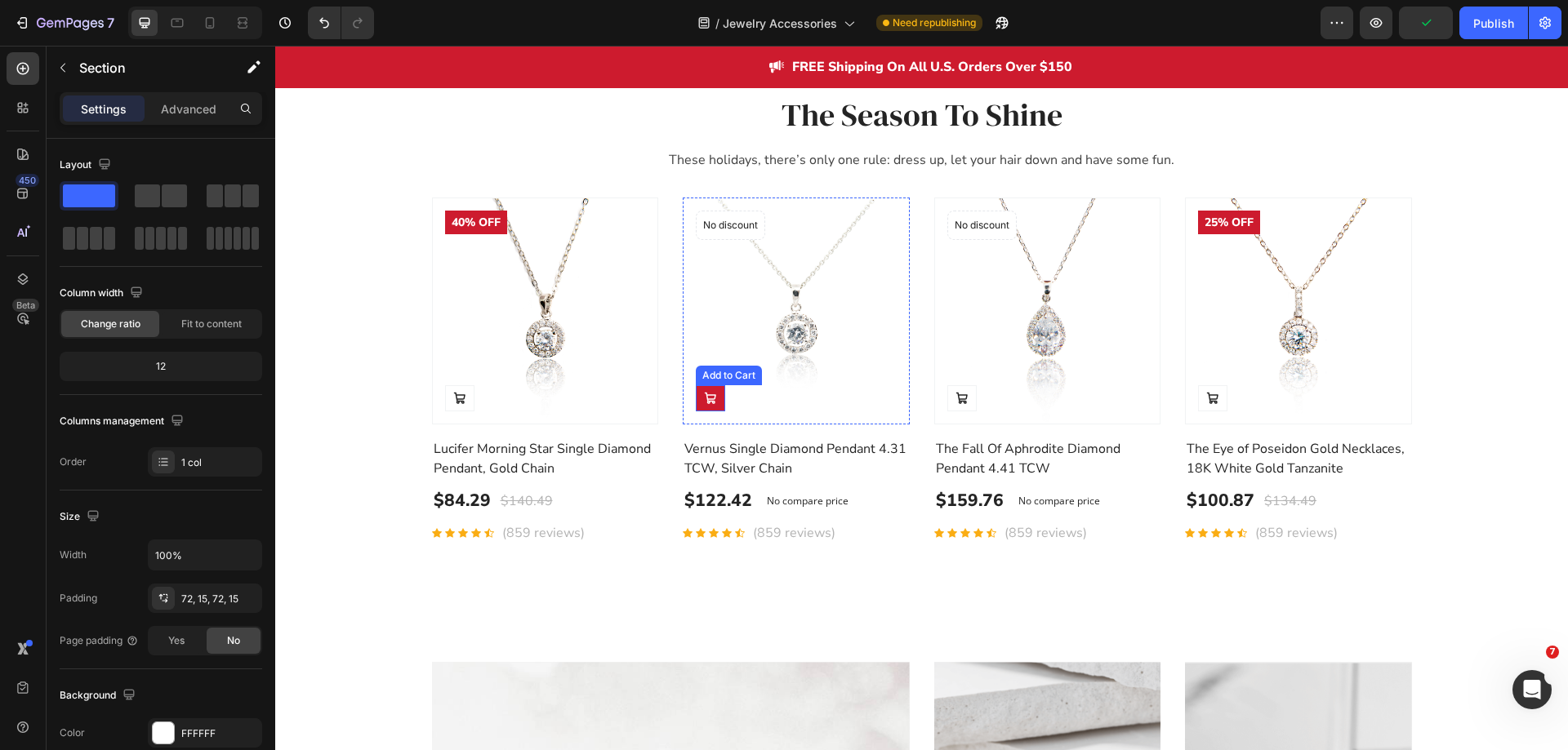
click at [474, 407] on button at bounding box center [460, 398] width 30 height 26
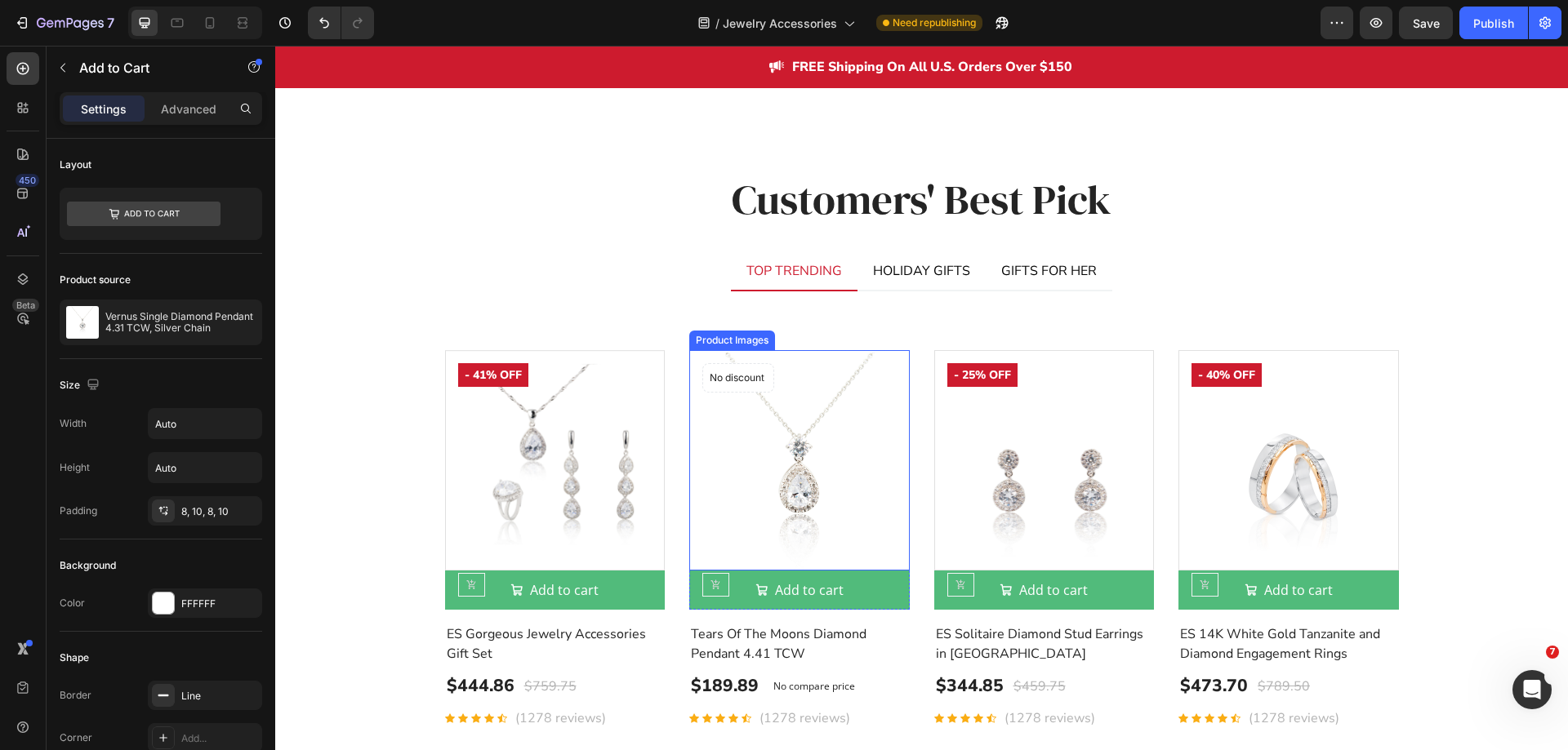
scroll to position [3596, 0]
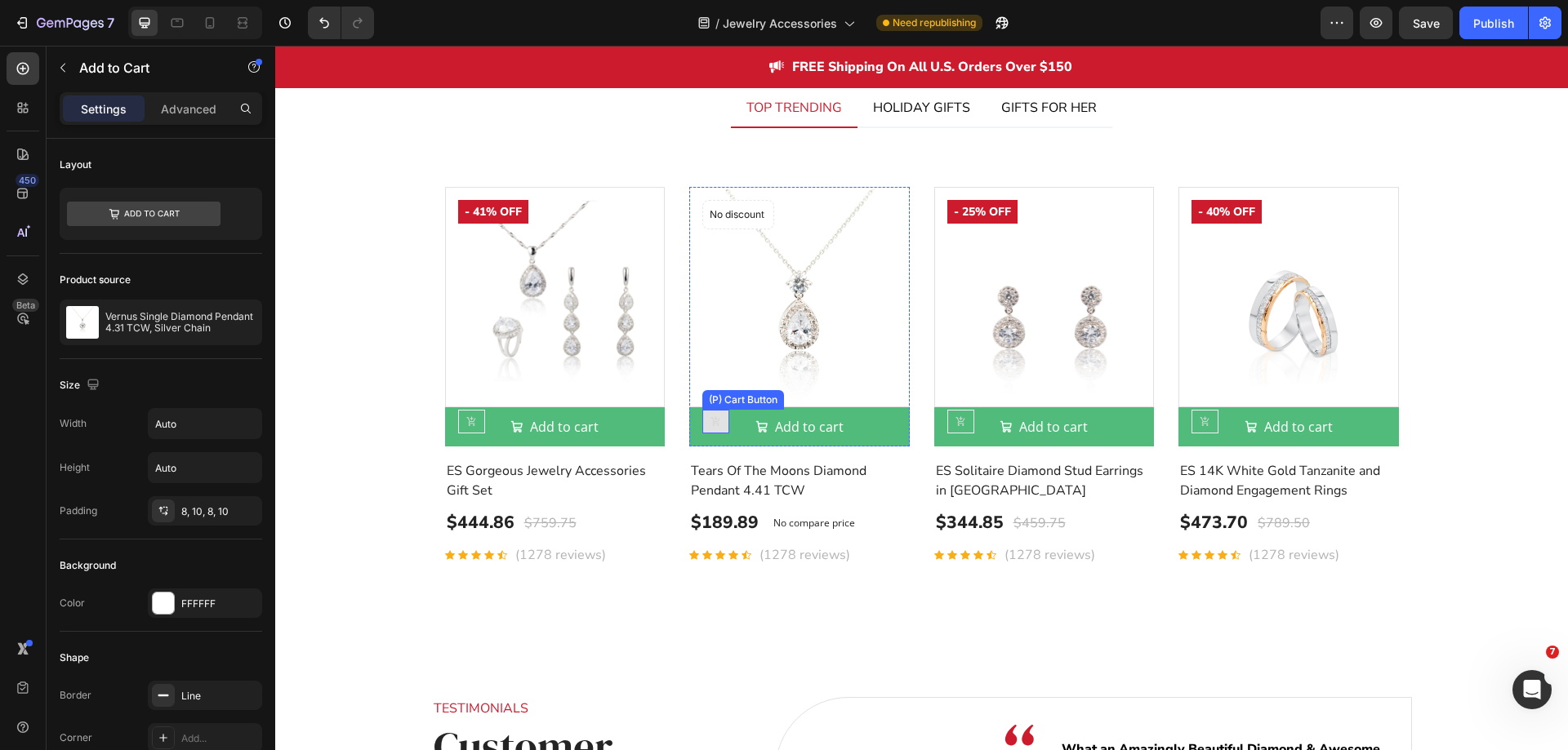
click at [485, 431] on button at bounding box center [471, 422] width 27 height 24
click at [275, 45] on icon at bounding box center [275, 45] width 0 height 0
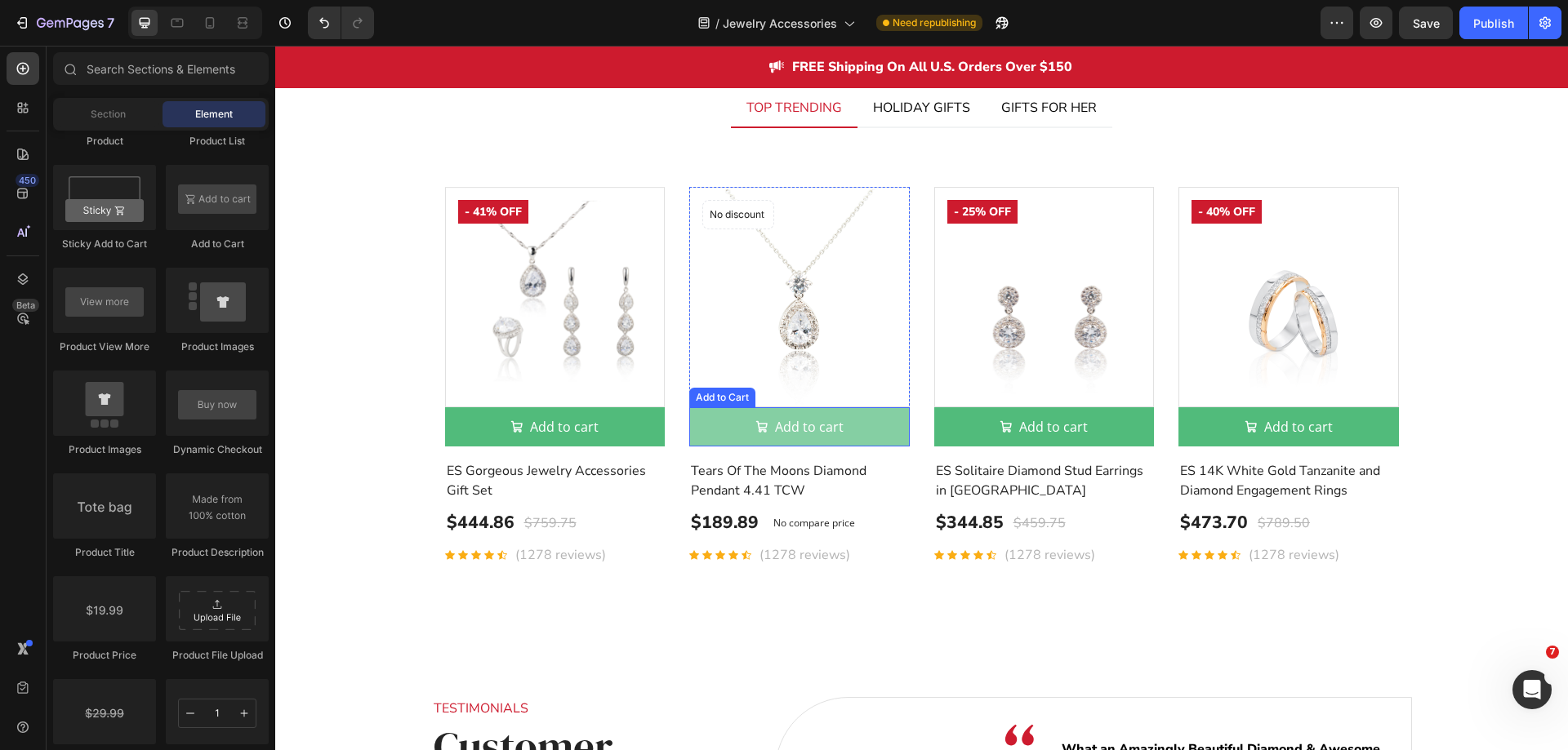
click at [666, 426] on button "Add to cart" at bounding box center [556, 427] width 220 height 39
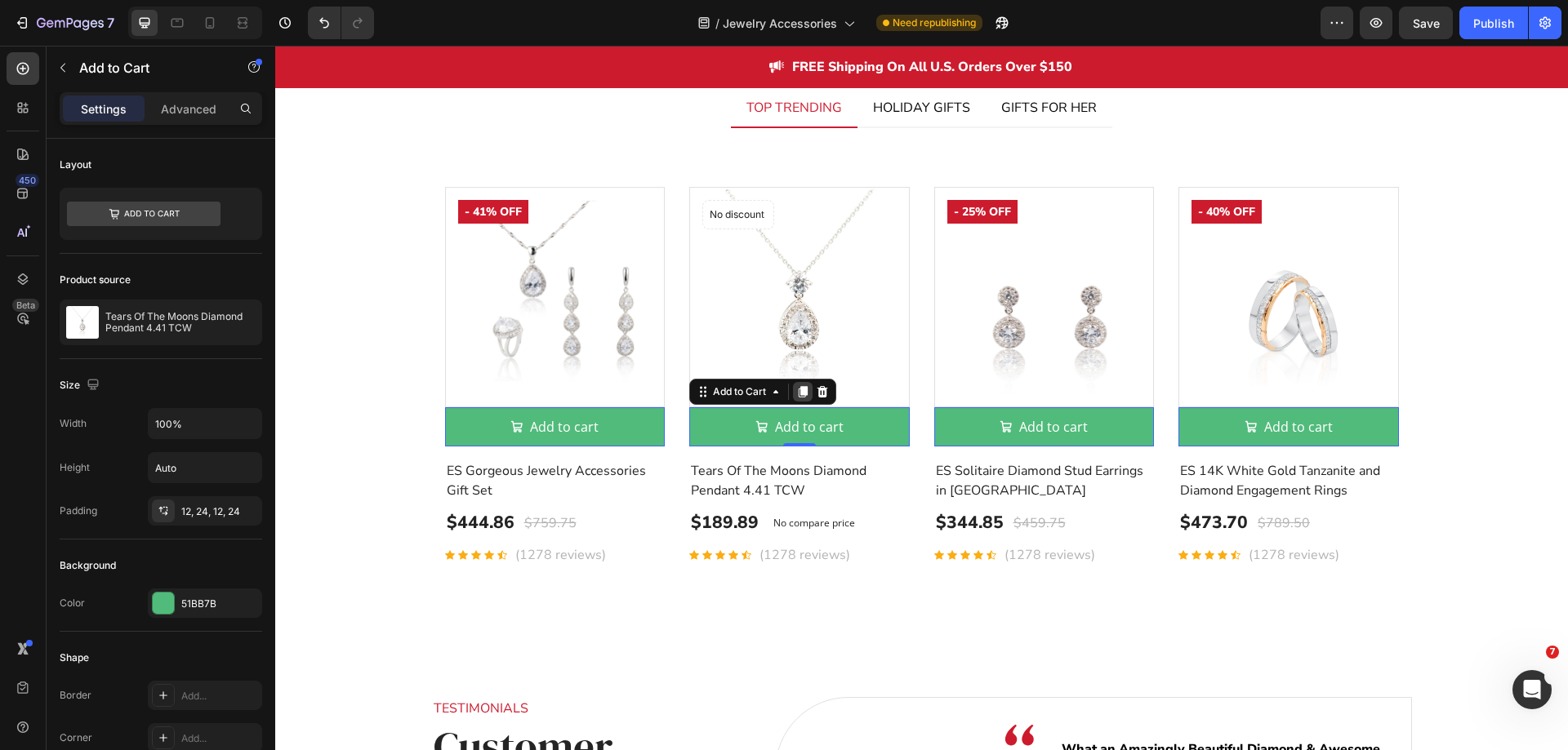
click at [275, 45] on icon at bounding box center [275, 45] width 0 height 0
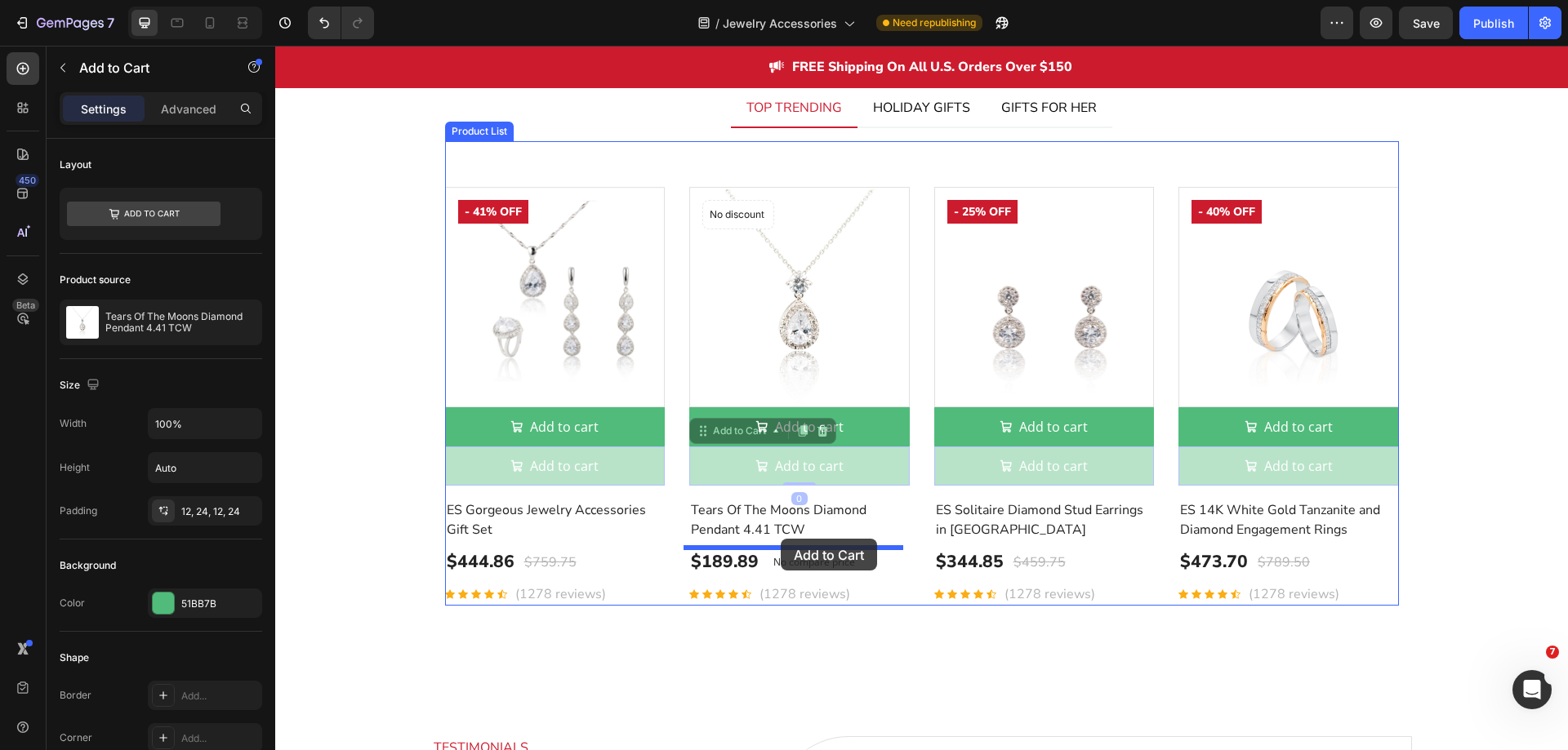
drag, startPoint x: 715, startPoint y: 434, endPoint x: 781, endPoint y: 539, distance: 124.0
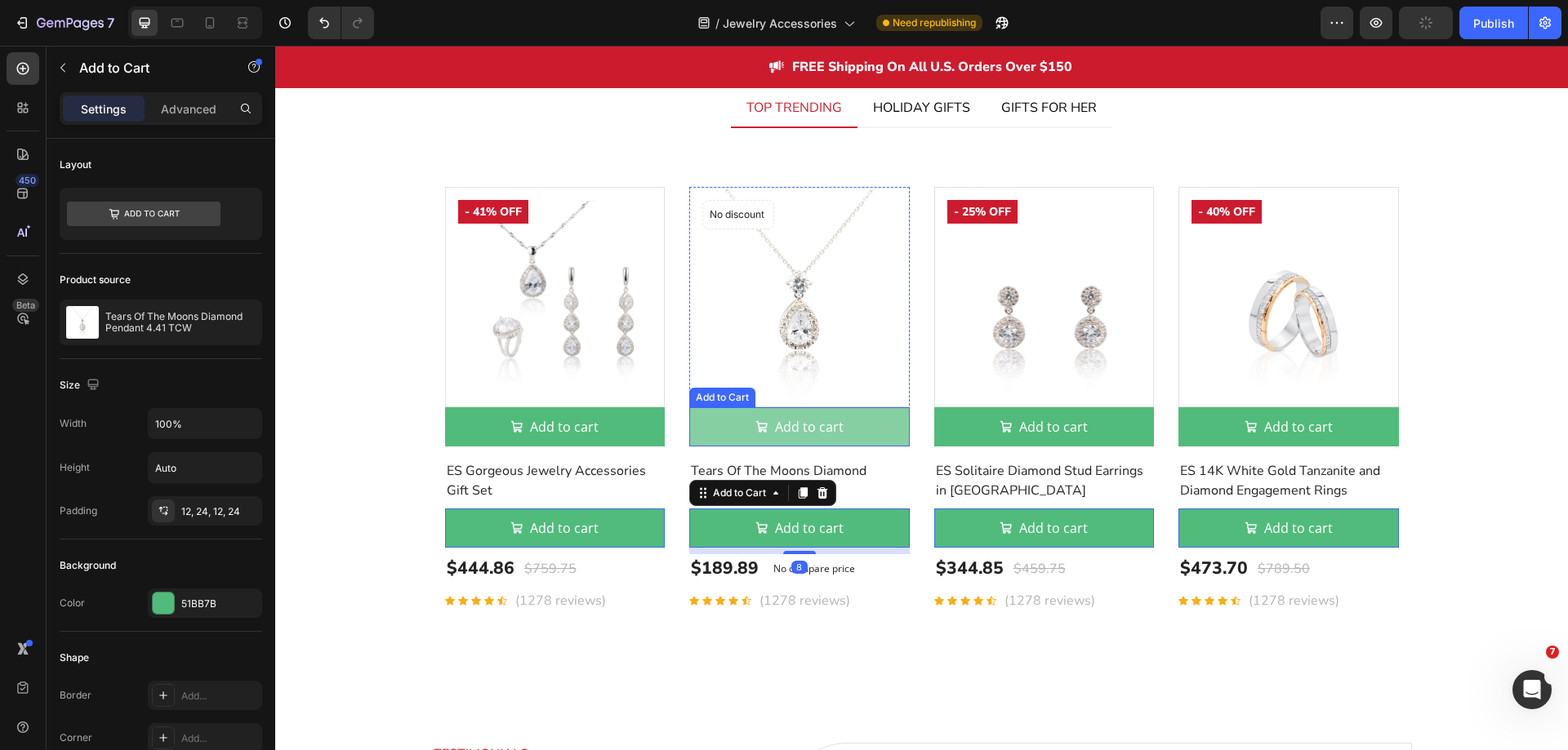
click at [666, 425] on button "Add to cart" at bounding box center [556, 427] width 220 height 39
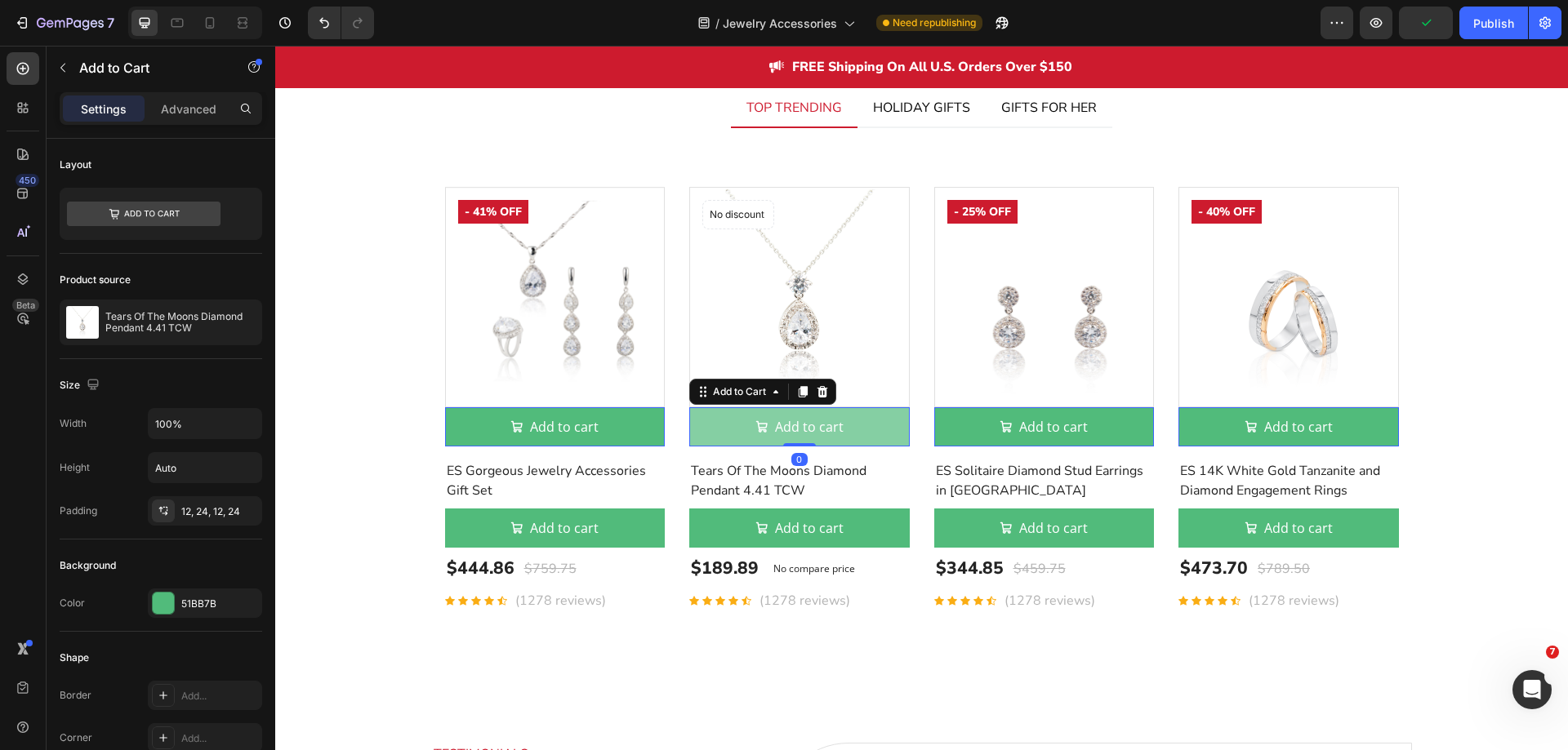
type input "Auto"
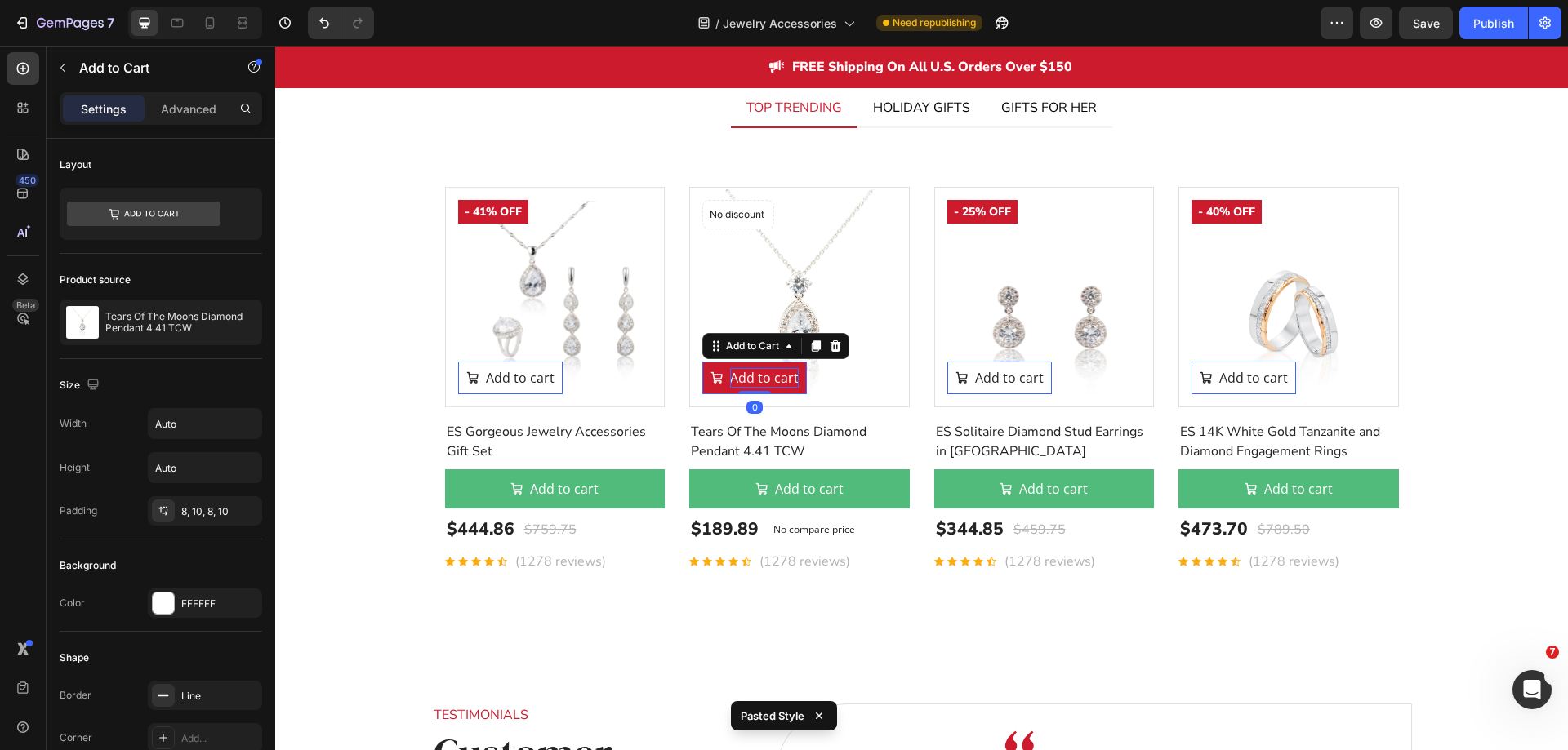
click at [555, 381] on div "Add to cart" at bounding box center [521, 378] width 69 height 19
click at [754, 381] on p "Add to cart" at bounding box center [764, 378] width 69 height 19
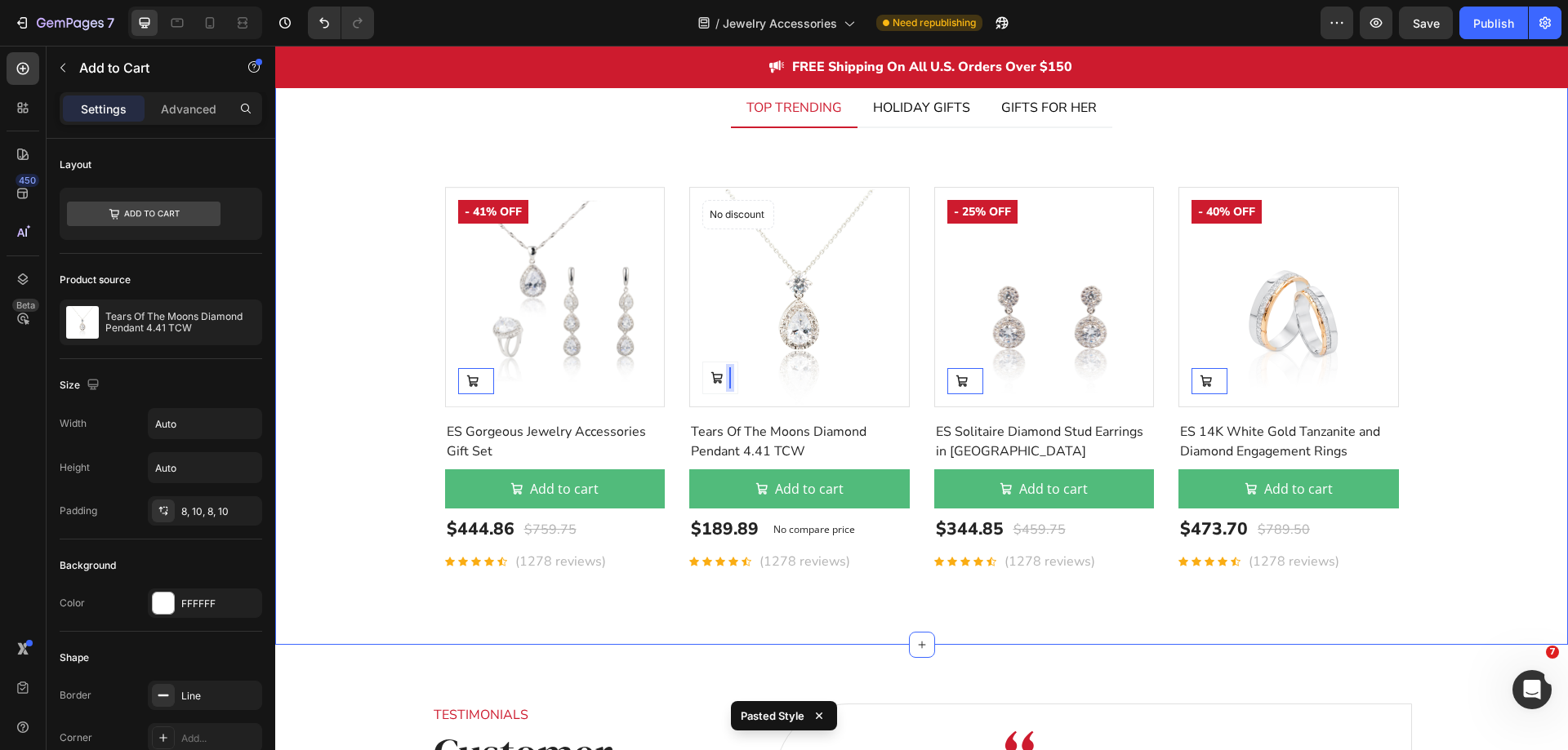
click at [1418, 536] on div "Customers' Best Pick Heading TOP TRENDING HOLIDAY GIFTS GIFTS FOR HER Product I…" at bounding box center [921, 298] width 1268 height 577
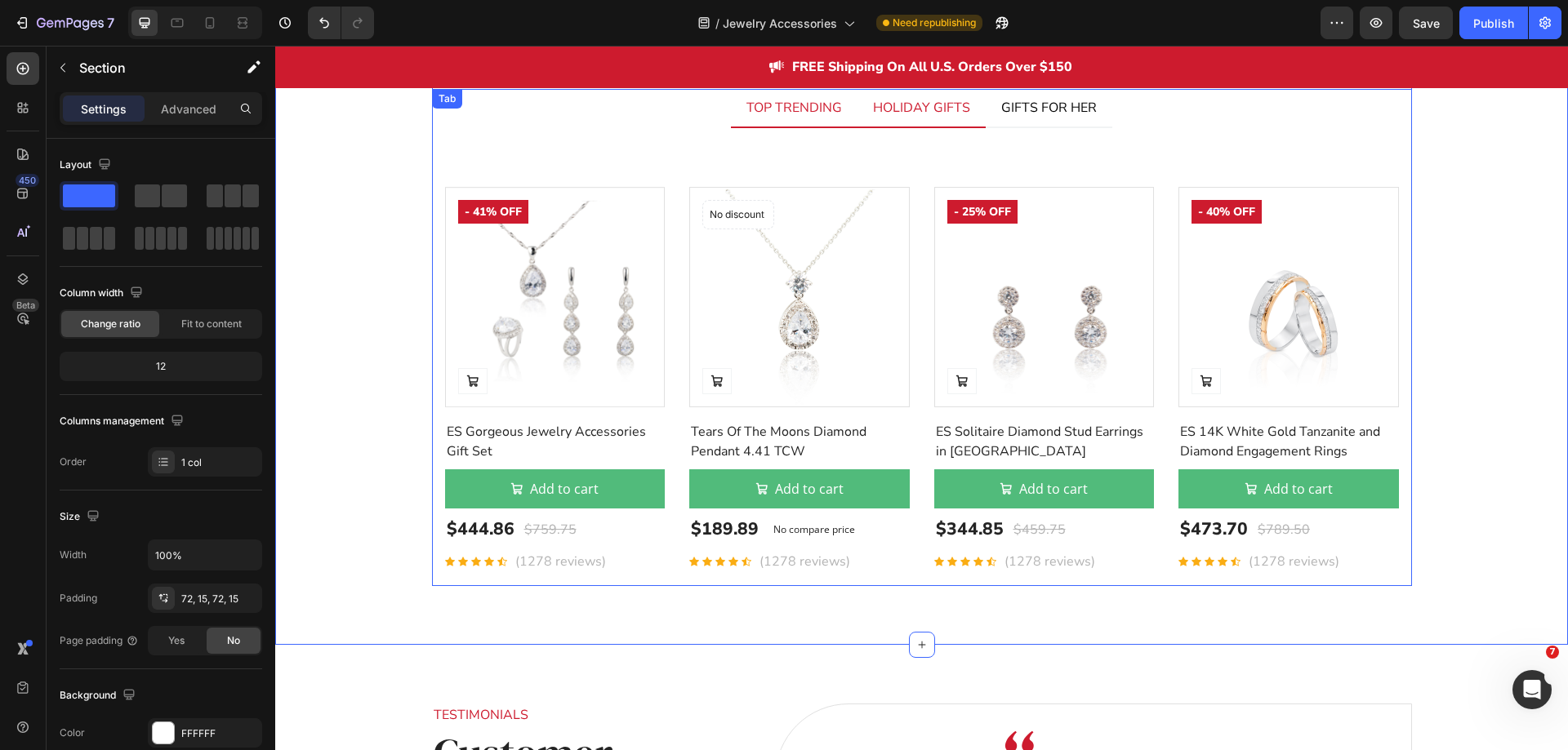
click at [897, 121] on li "HOLIDAY GIFTS" at bounding box center [922, 108] width 128 height 39
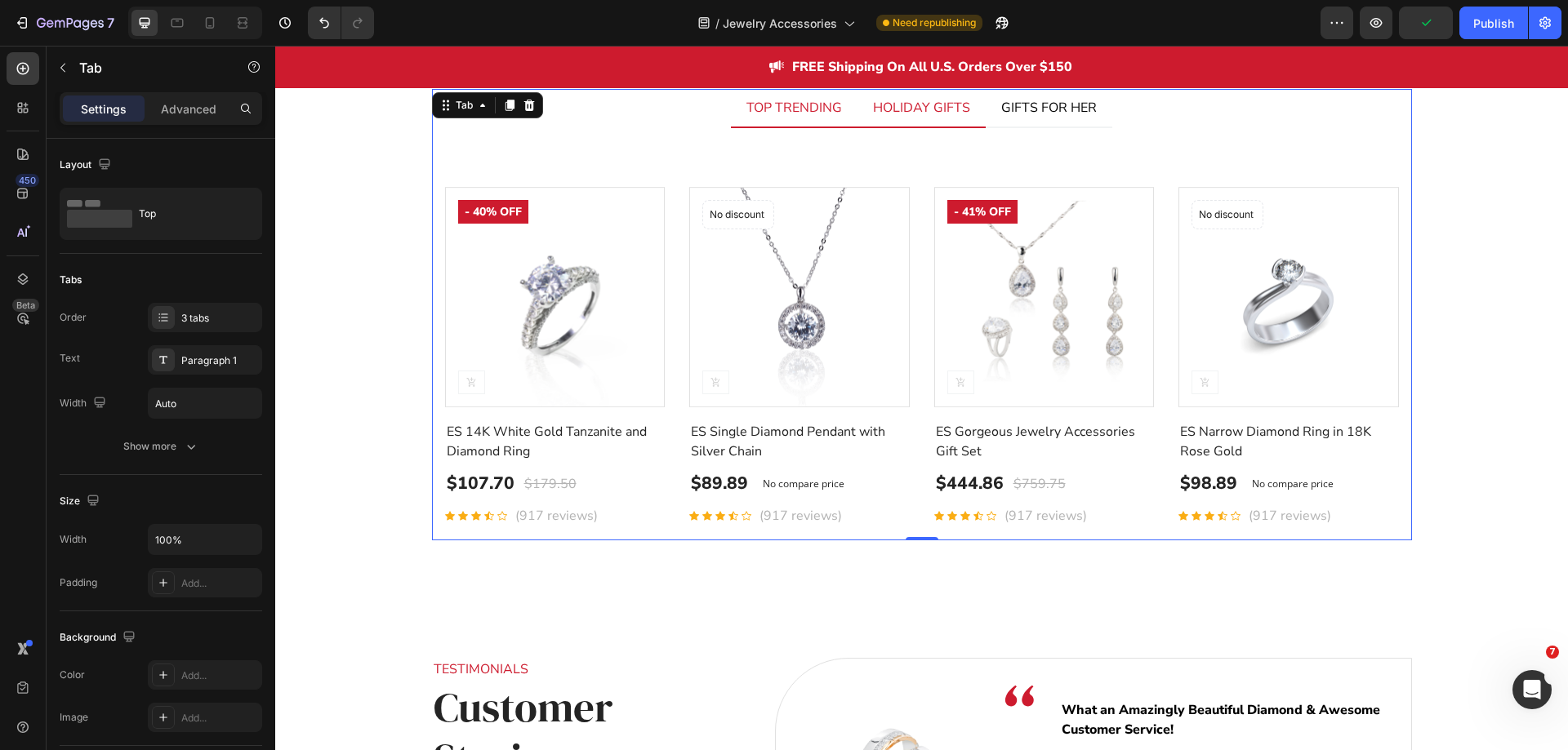
click at [805, 125] on li "TOP TRENDING" at bounding box center [794, 108] width 127 height 39
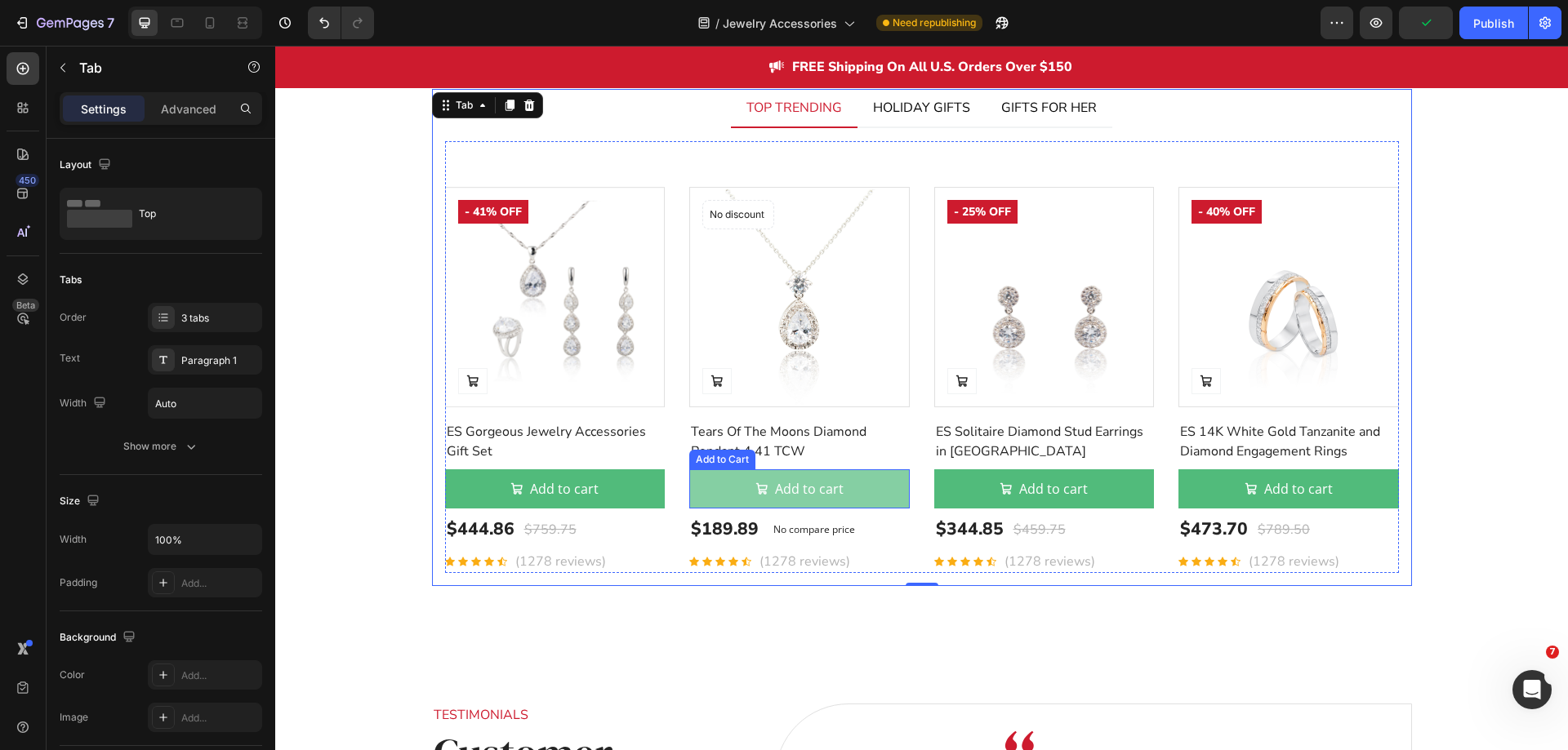
click at [879, 488] on button "Add to cart" at bounding box center [799, 489] width 220 height 39
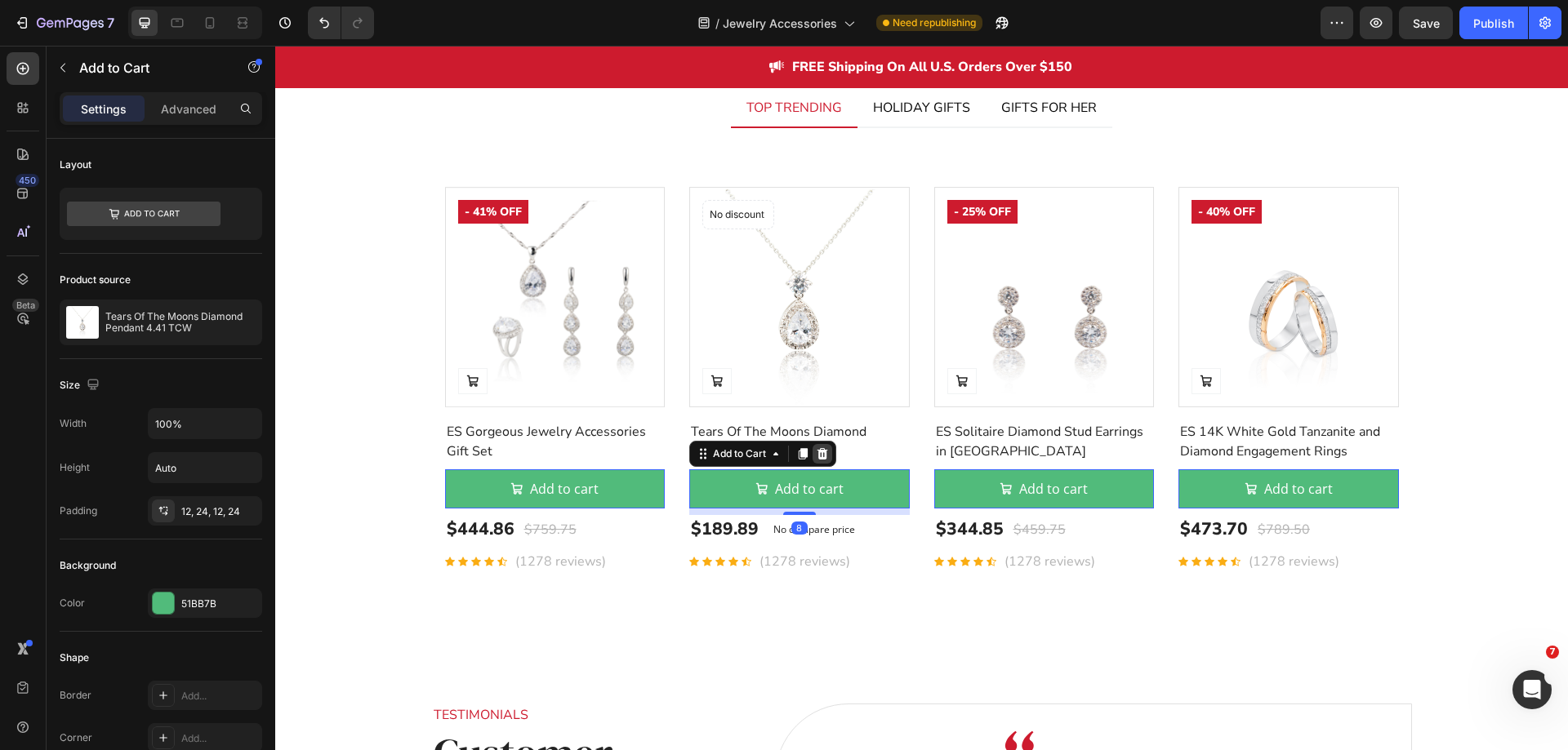
click at [818, 456] on icon at bounding box center [822, 454] width 10 height 11
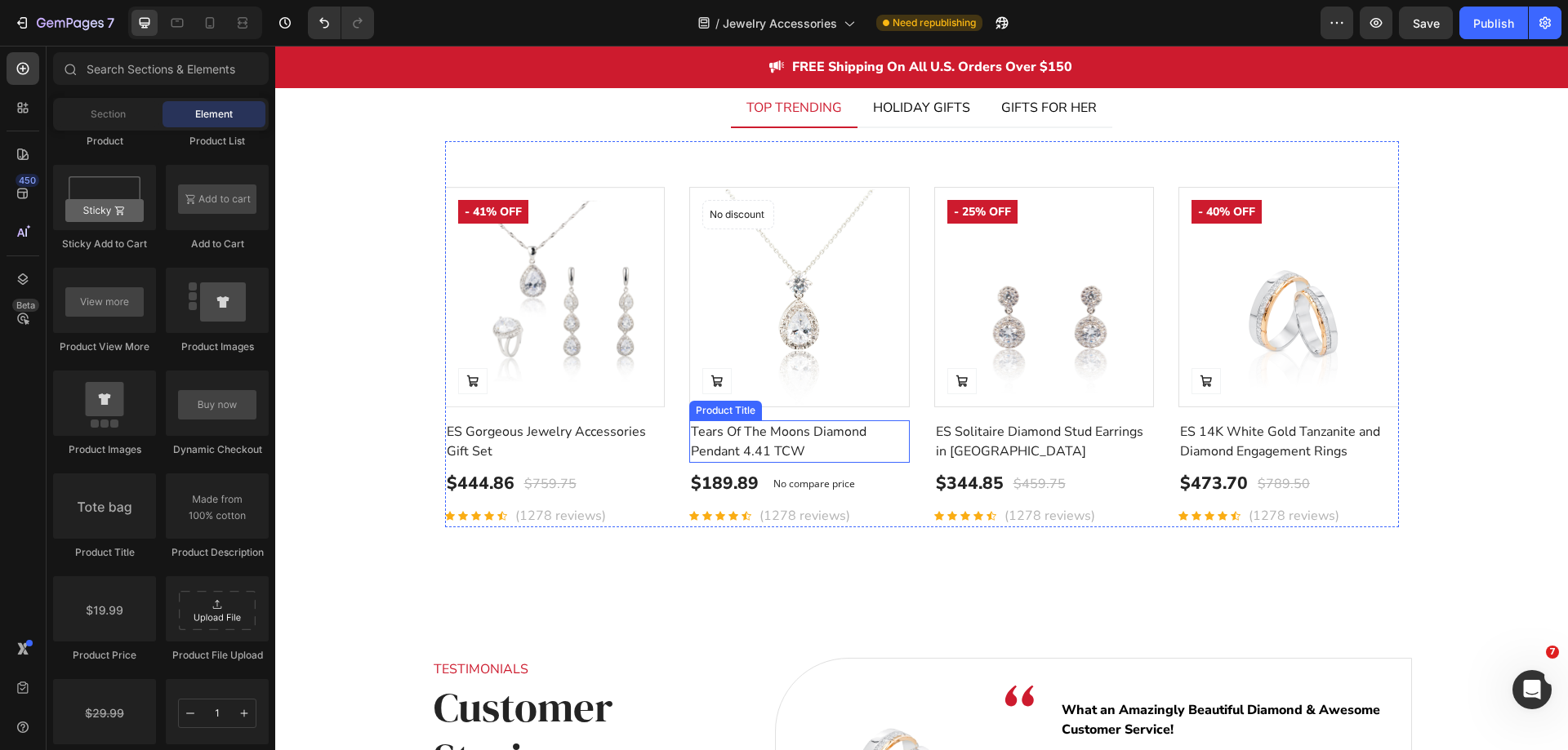
click at [666, 441] on h2 "Tears Of The Moons Diamond Pendant 4.41 TCW" at bounding box center [556, 442] width 220 height 43
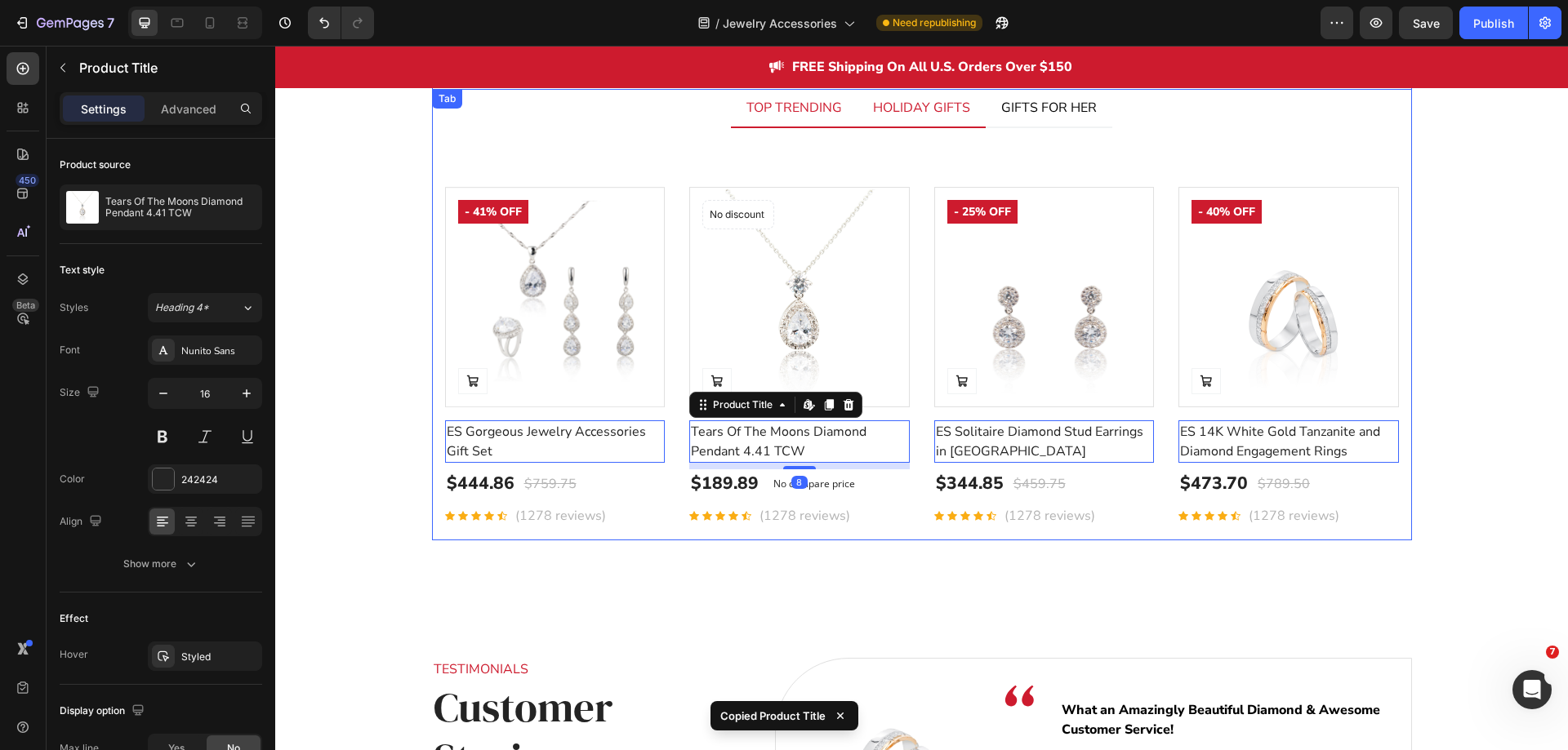
click at [909, 107] on div "HOLIDAY GIFTS" at bounding box center [922, 107] width 102 height 24
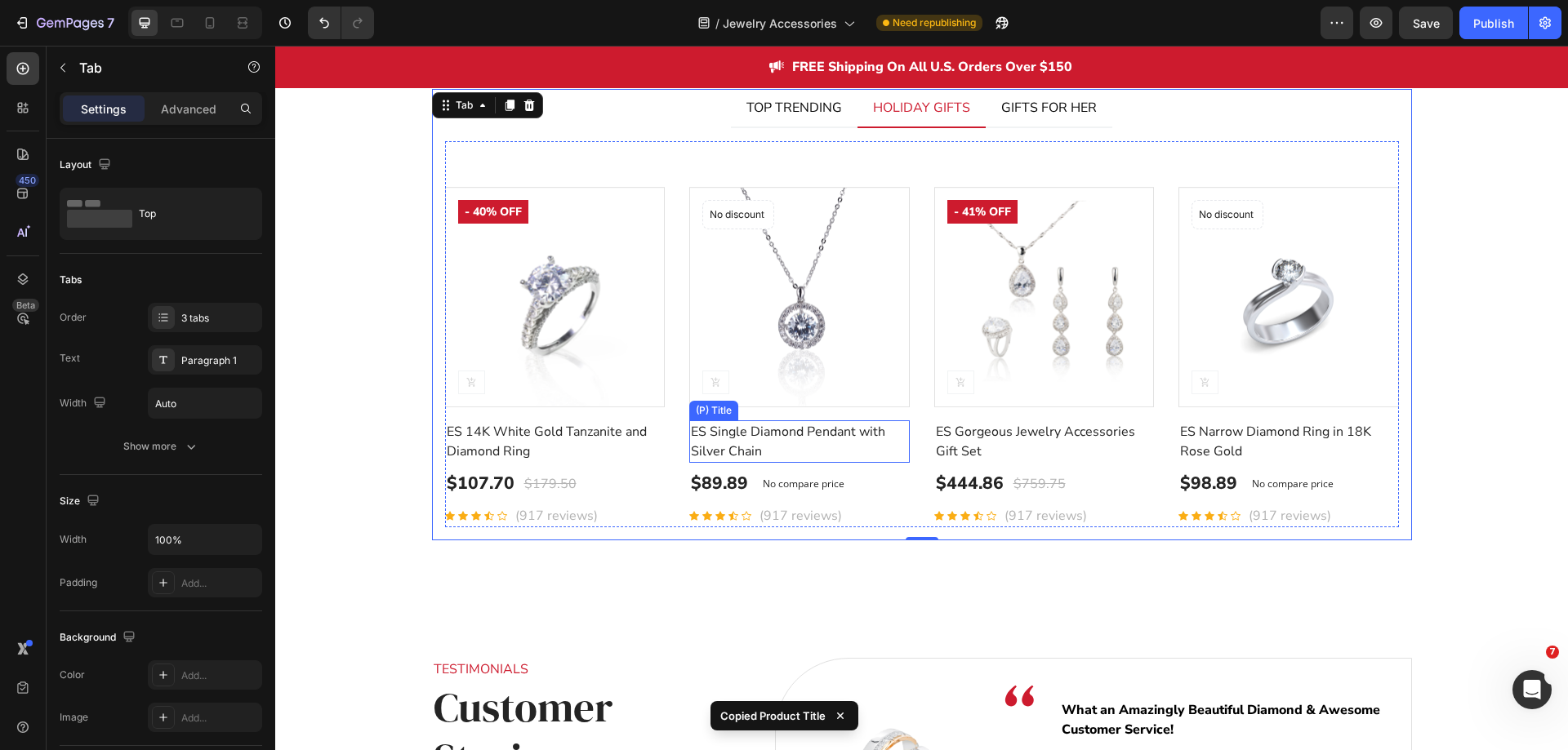
click at [848, 428] on h2 "ES Single Diamond Pendant with Silver Chain" at bounding box center [799, 442] width 220 height 43
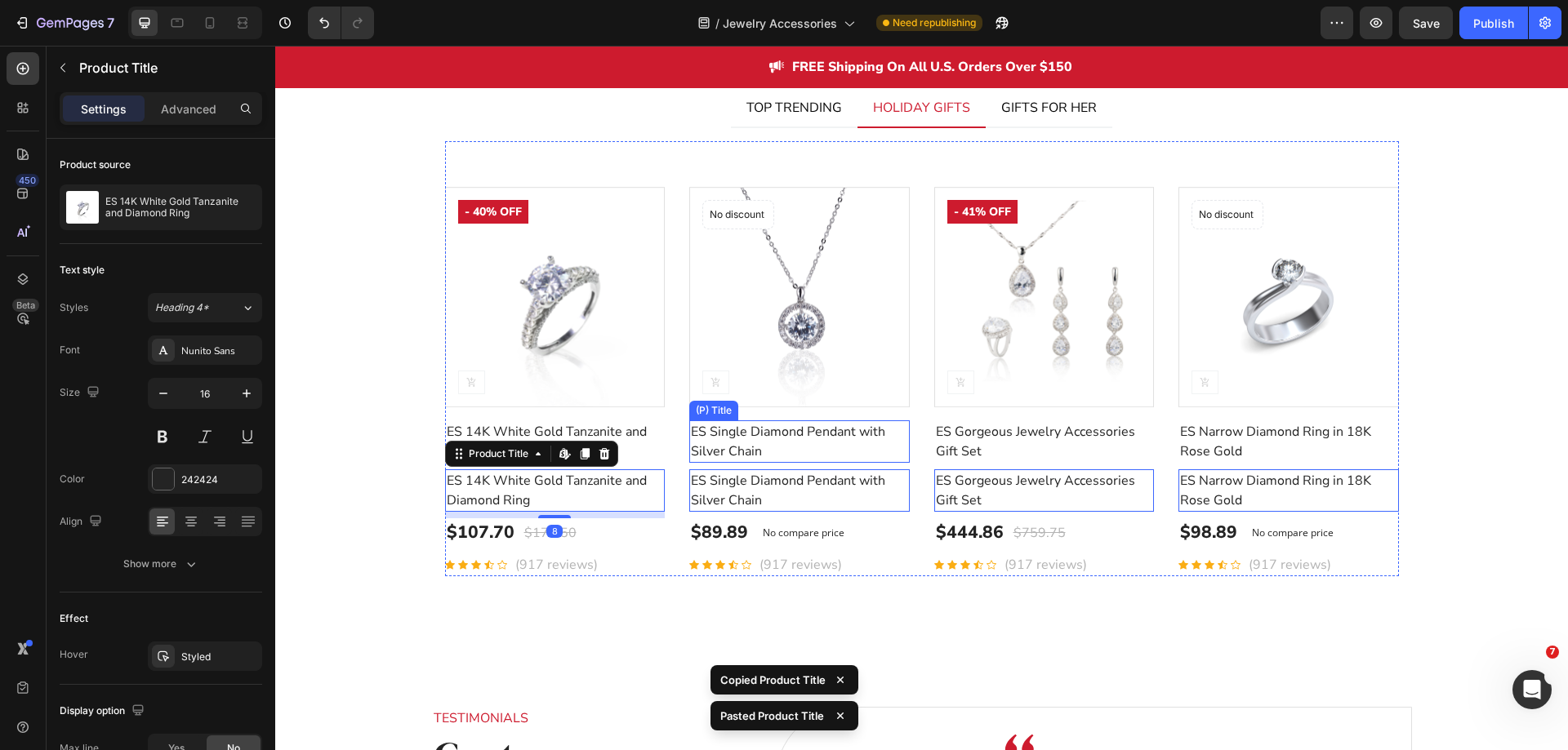
click at [872, 436] on h2 "ES Single Diamond Pendant with Silver Chain" at bounding box center [799, 442] width 220 height 43
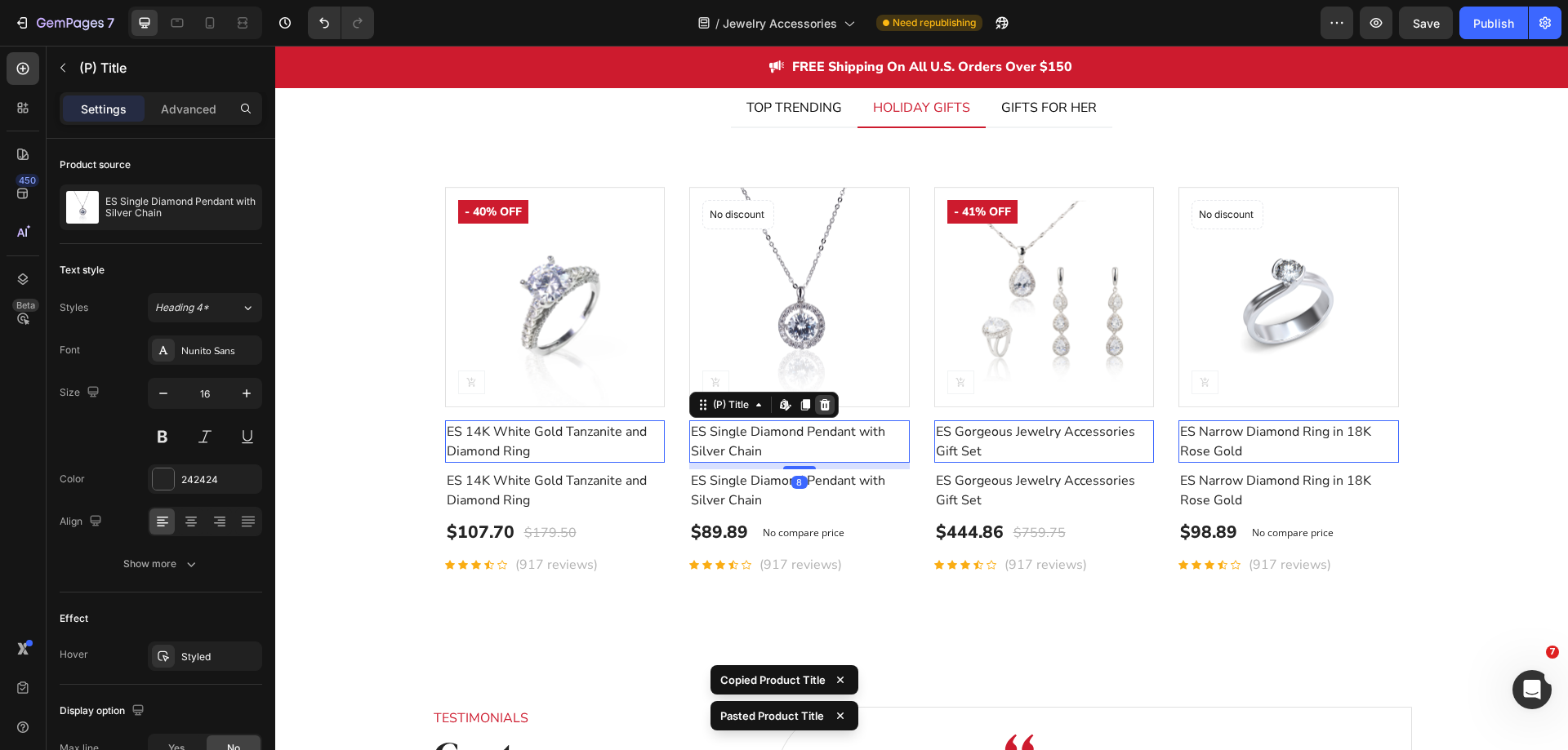
click at [820, 408] on icon at bounding box center [824, 405] width 10 height 11
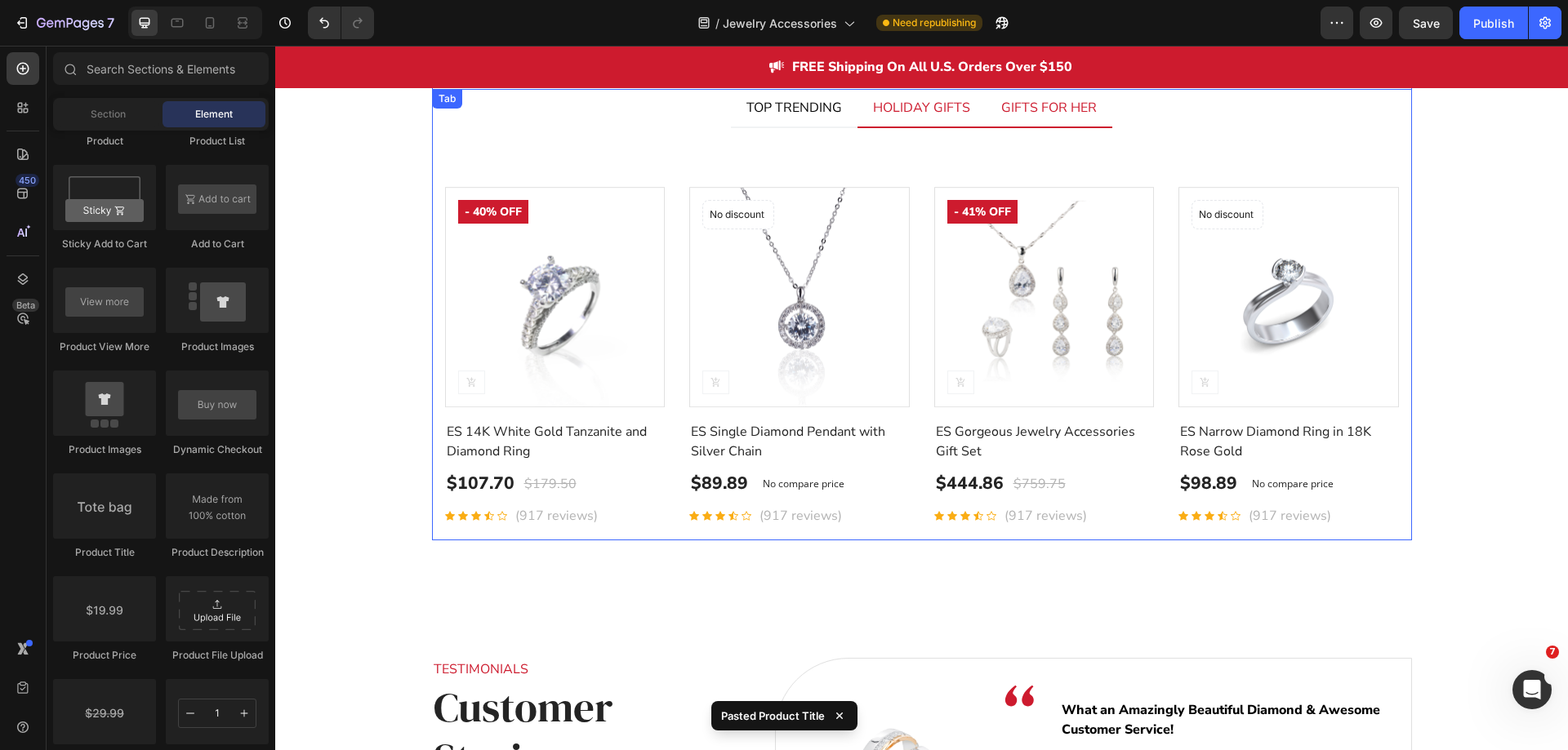
click at [1007, 119] on div "GIFTS FOR HER" at bounding box center [1048, 107] width 100 height 24
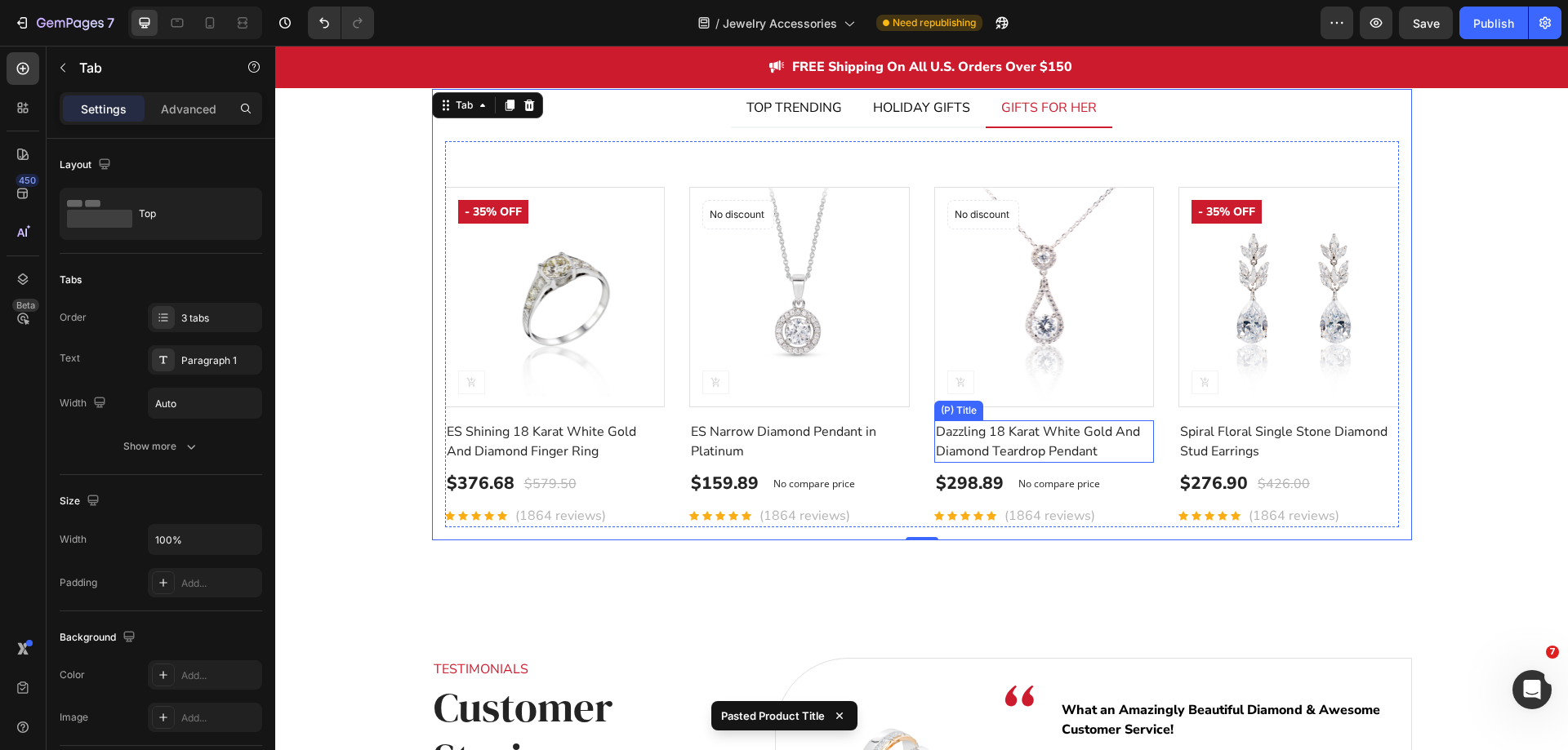
click at [1006, 433] on h2 "Dazzling 18 Karat White Gold And Diamond Teardrop Pendant" at bounding box center [1045, 442] width 220 height 43
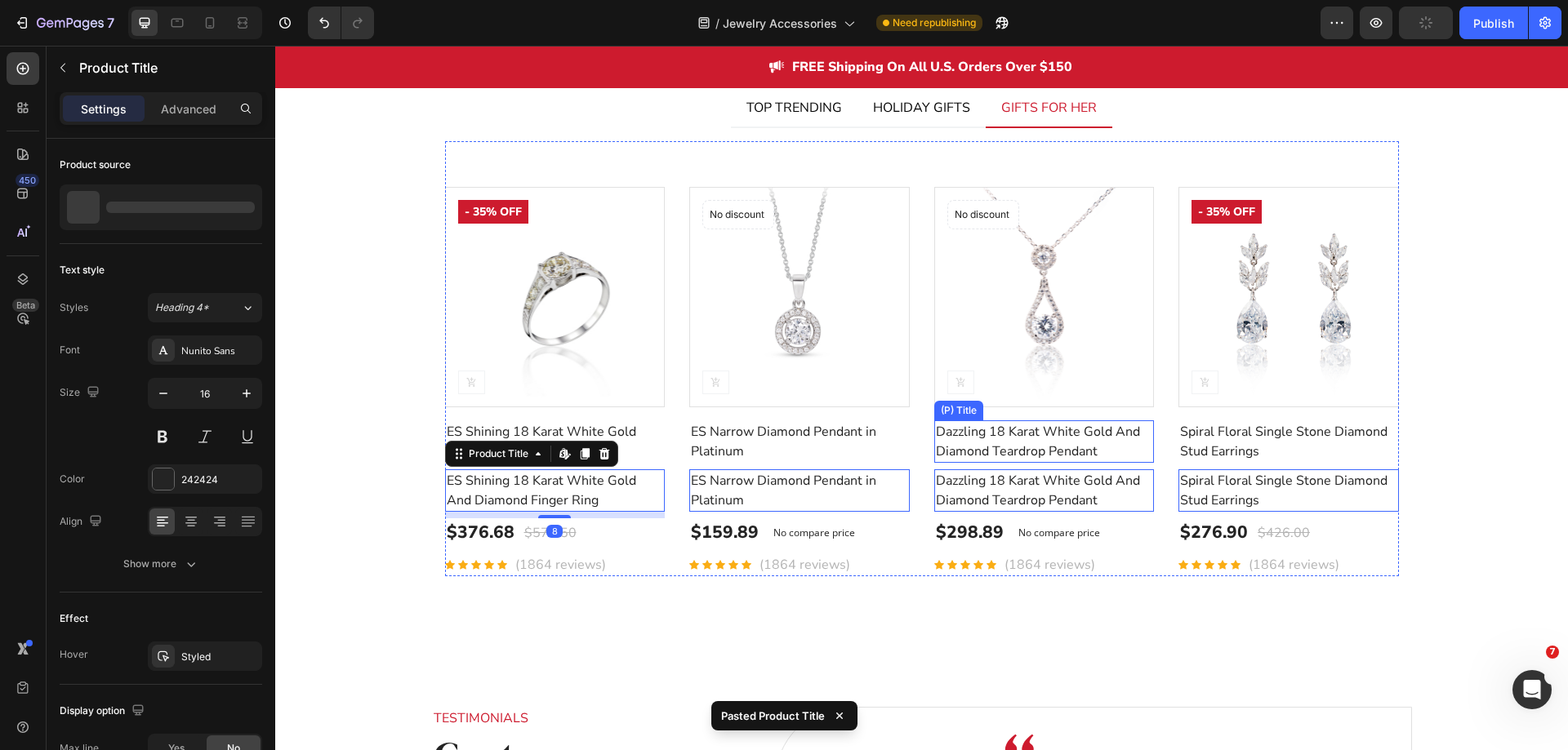
click at [1084, 431] on h2 "Dazzling 18 Karat White Gold And Diamond Teardrop Pendant" at bounding box center [1045, 442] width 220 height 43
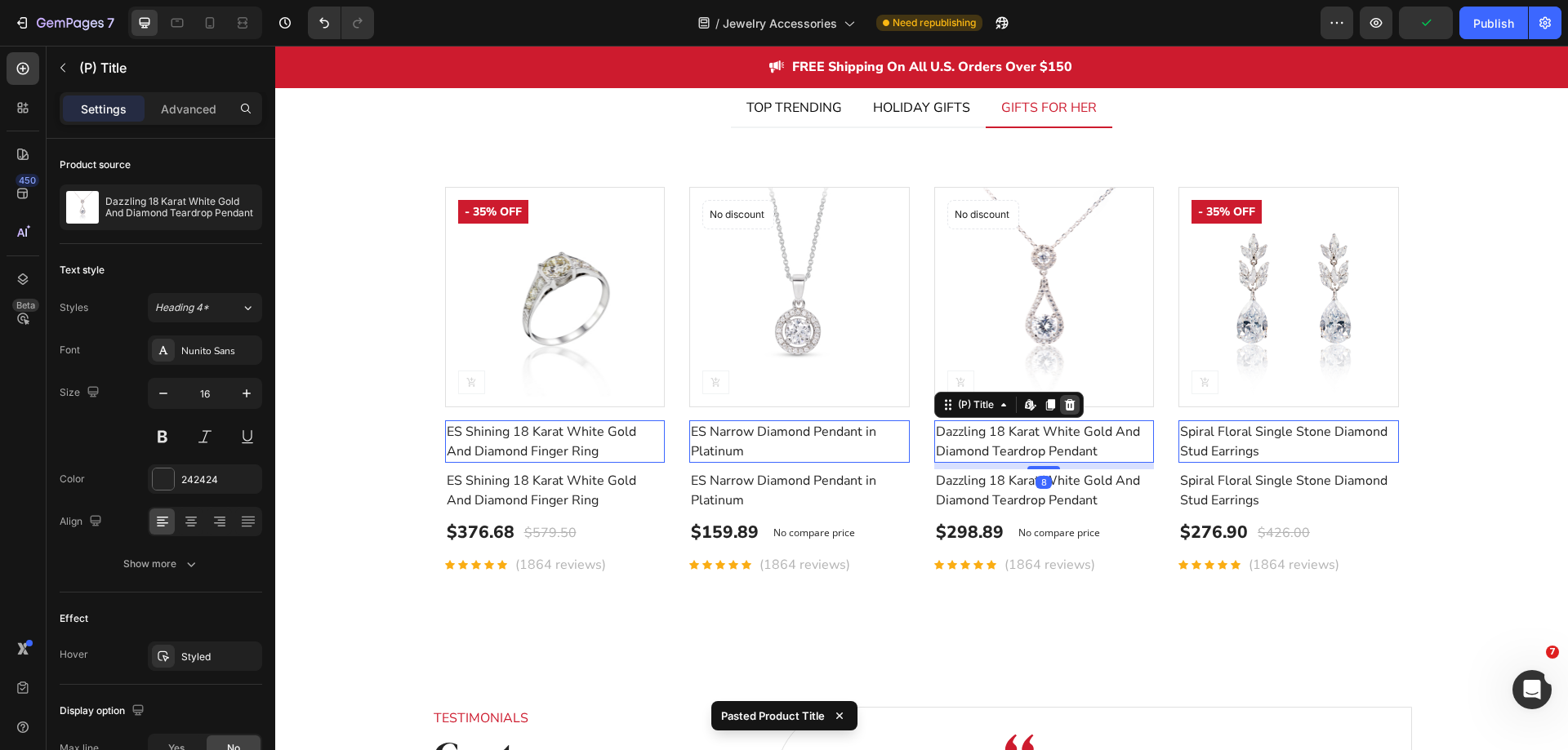
click at [1066, 406] on icon at bounding box center [1070, 405] width 13 height 13
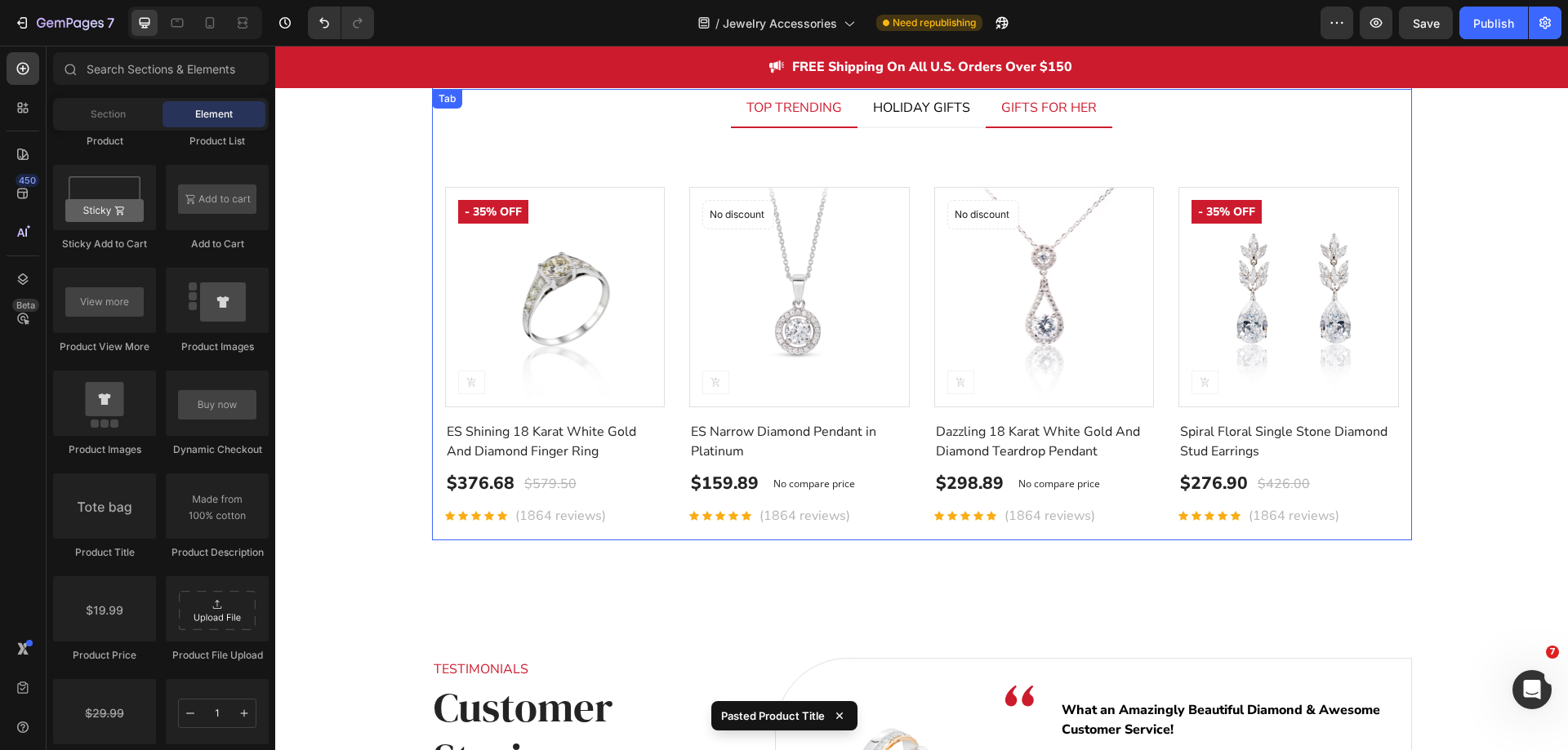
click at [778, 123] on li "TOP TRENDING" at bounding box center [794, 108] width 127 height 39
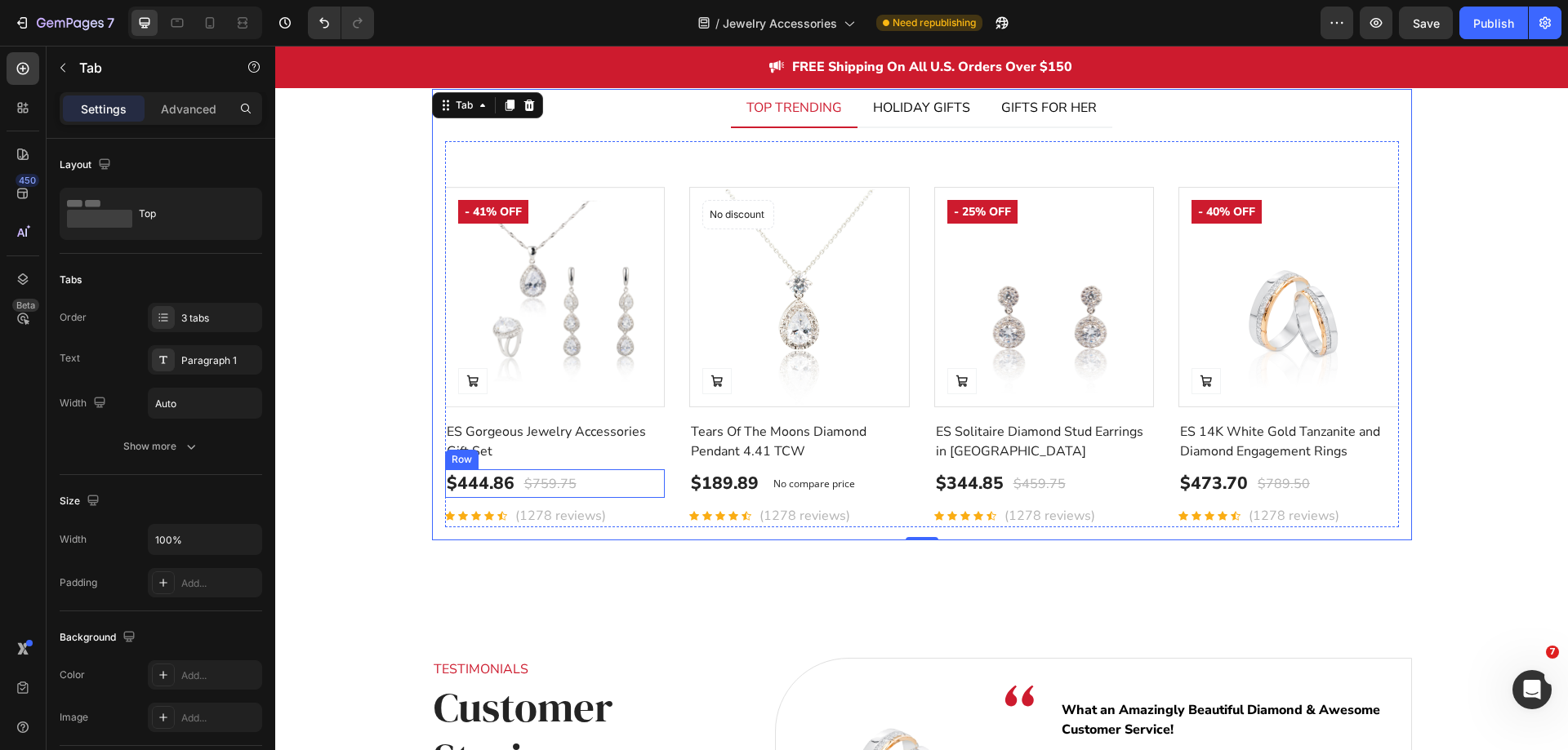
click at [607, 481] on div "$444.86 Product Price Product Price $759.75 Compare Price Compare Price Row" at bounding box center [556, 484] width 220 height 30
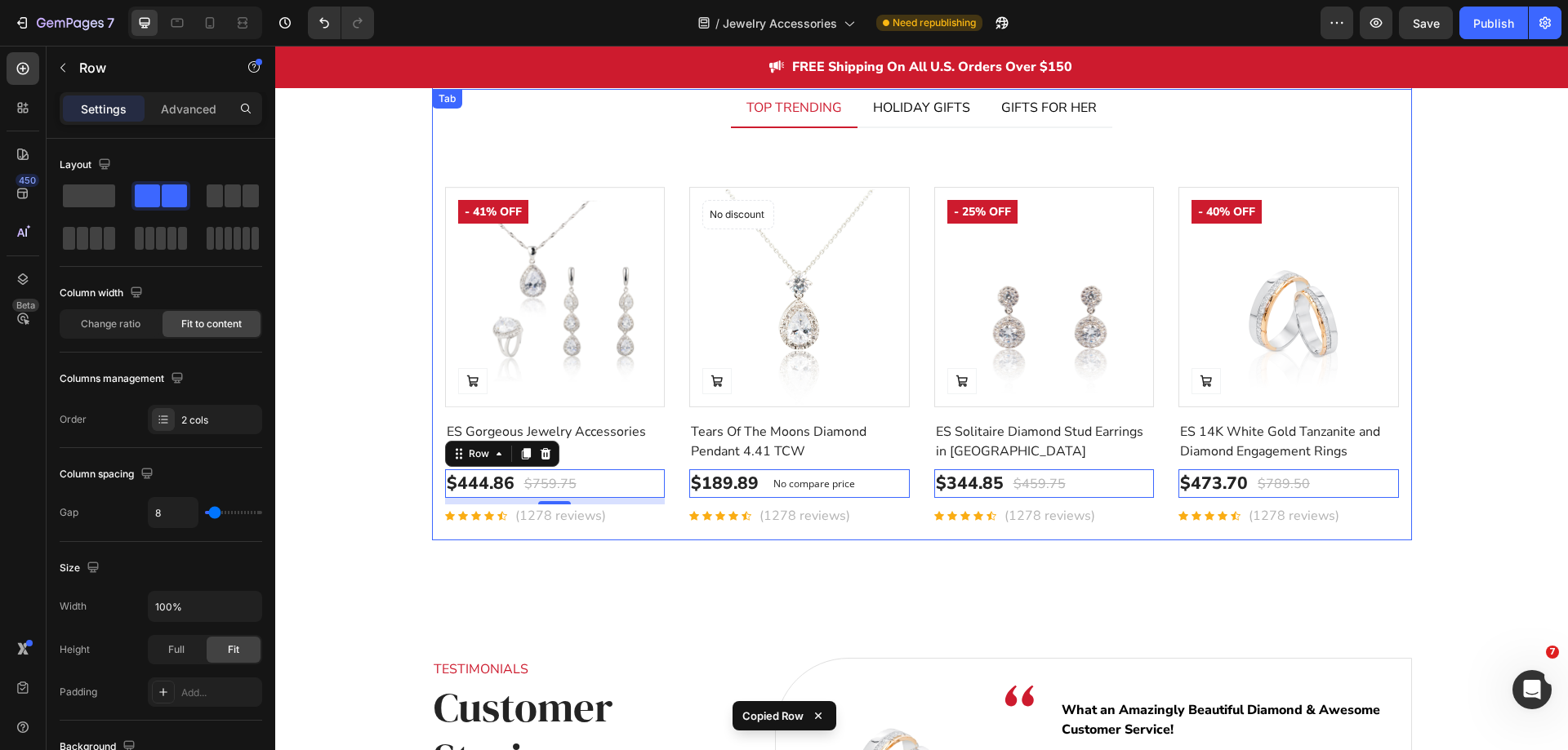
click at [898, 129] on div "Product Images Add to Cart - 41% off Product Badge Row ES Gorgeous Jewelry Acce…" at bounding box center [922, 333] width 980 height 412
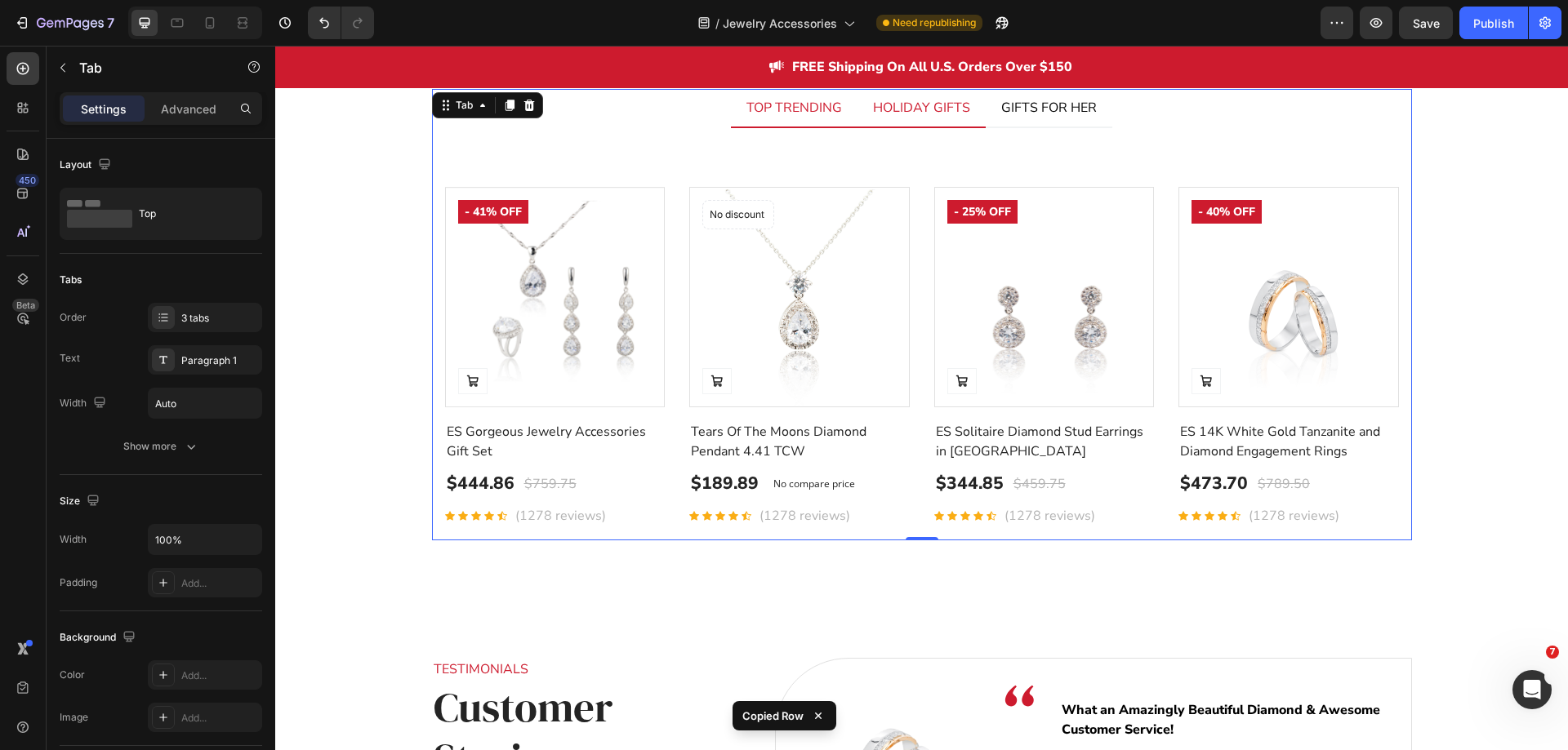
click at [901, 124] on li "HOLIDAY GIFTS" at bounding box center [922, 108] width 128 height 39
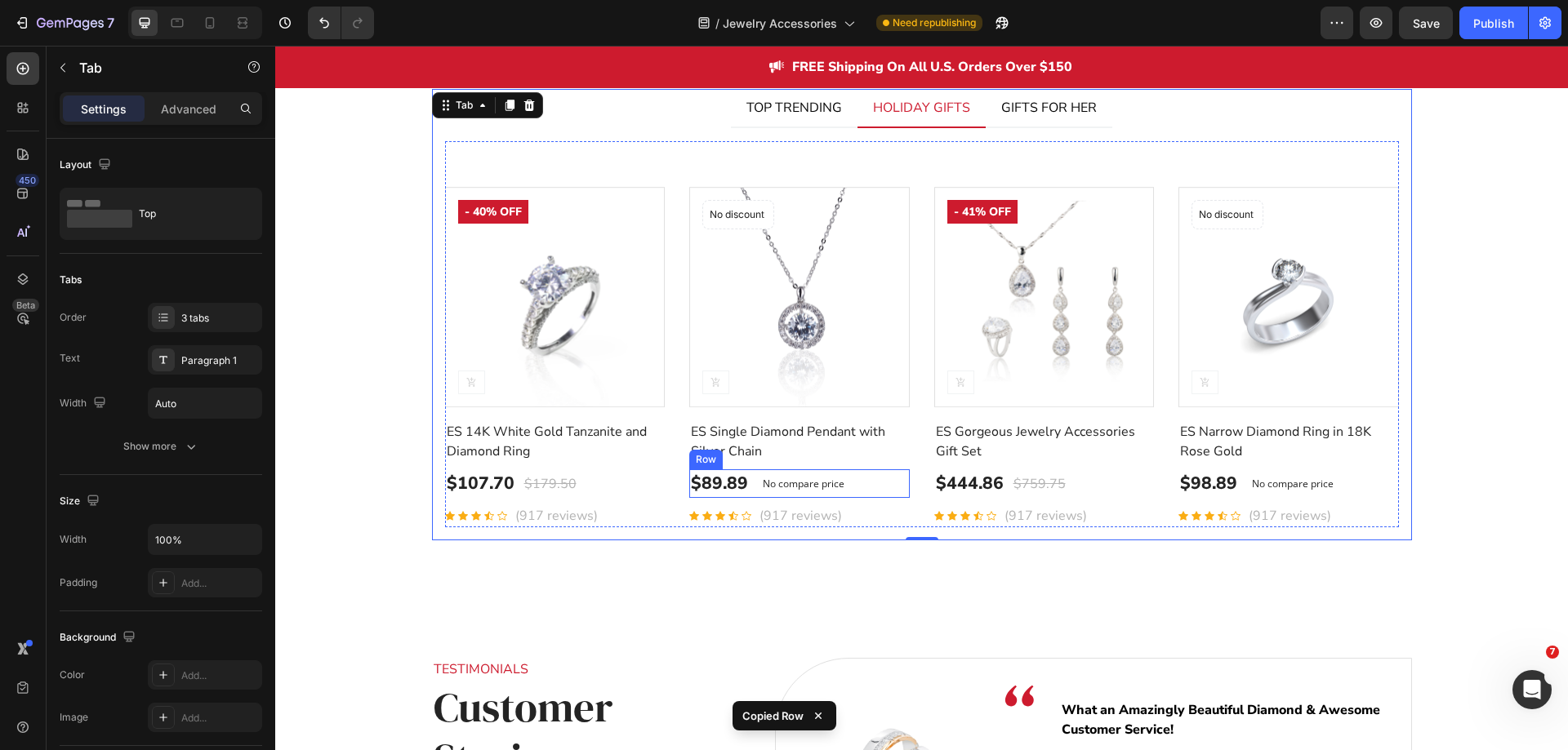
click at [666, 484] on div "$89.89 (P) Price (P) Price No compare price (P) Price Row" at bounding box center [556, 484] width 220 height 30
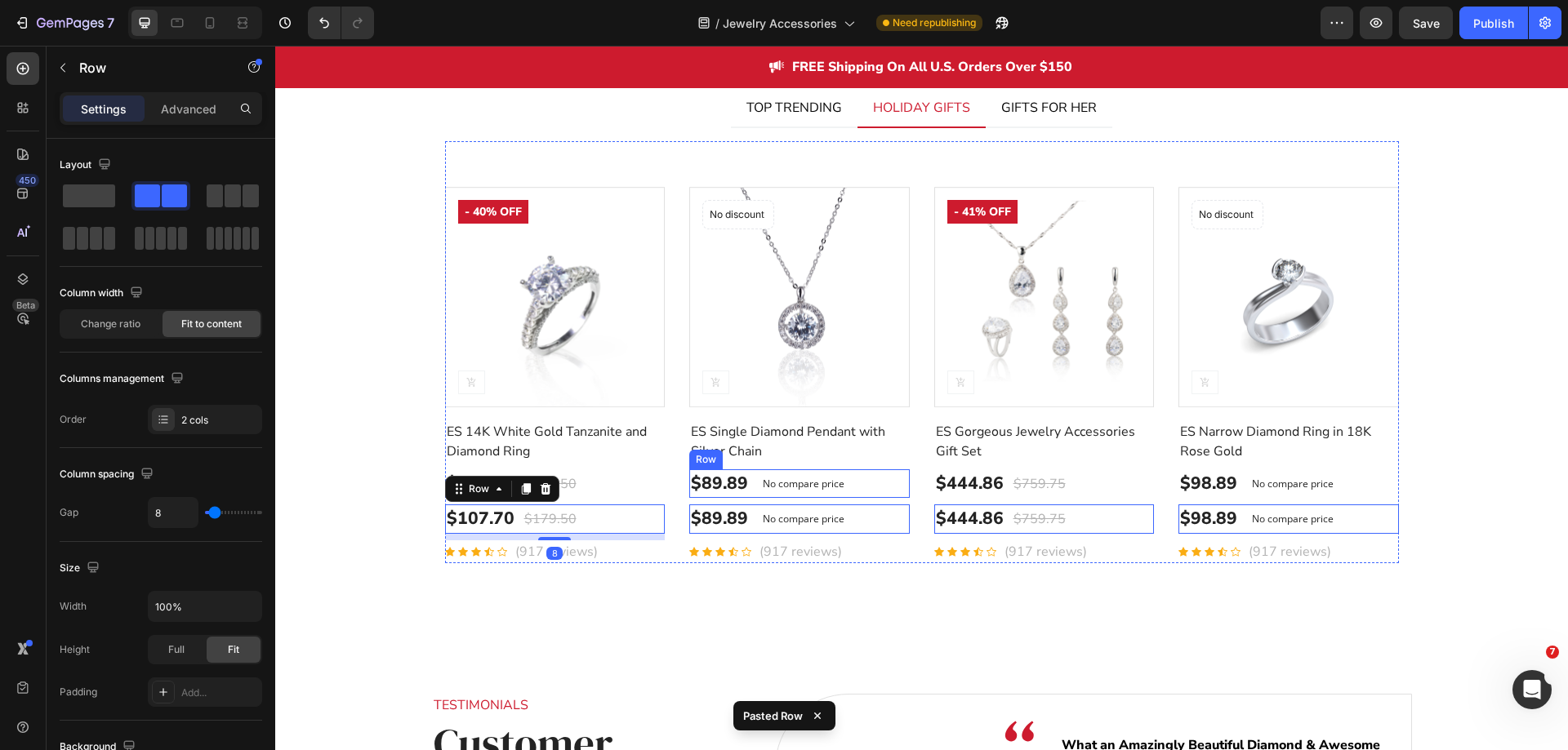
click at [666, 484] on div "$89.89 (P) Price (P) Price No compare price (P) Price Row" at bounding box center [556, 484] width 220 height 30
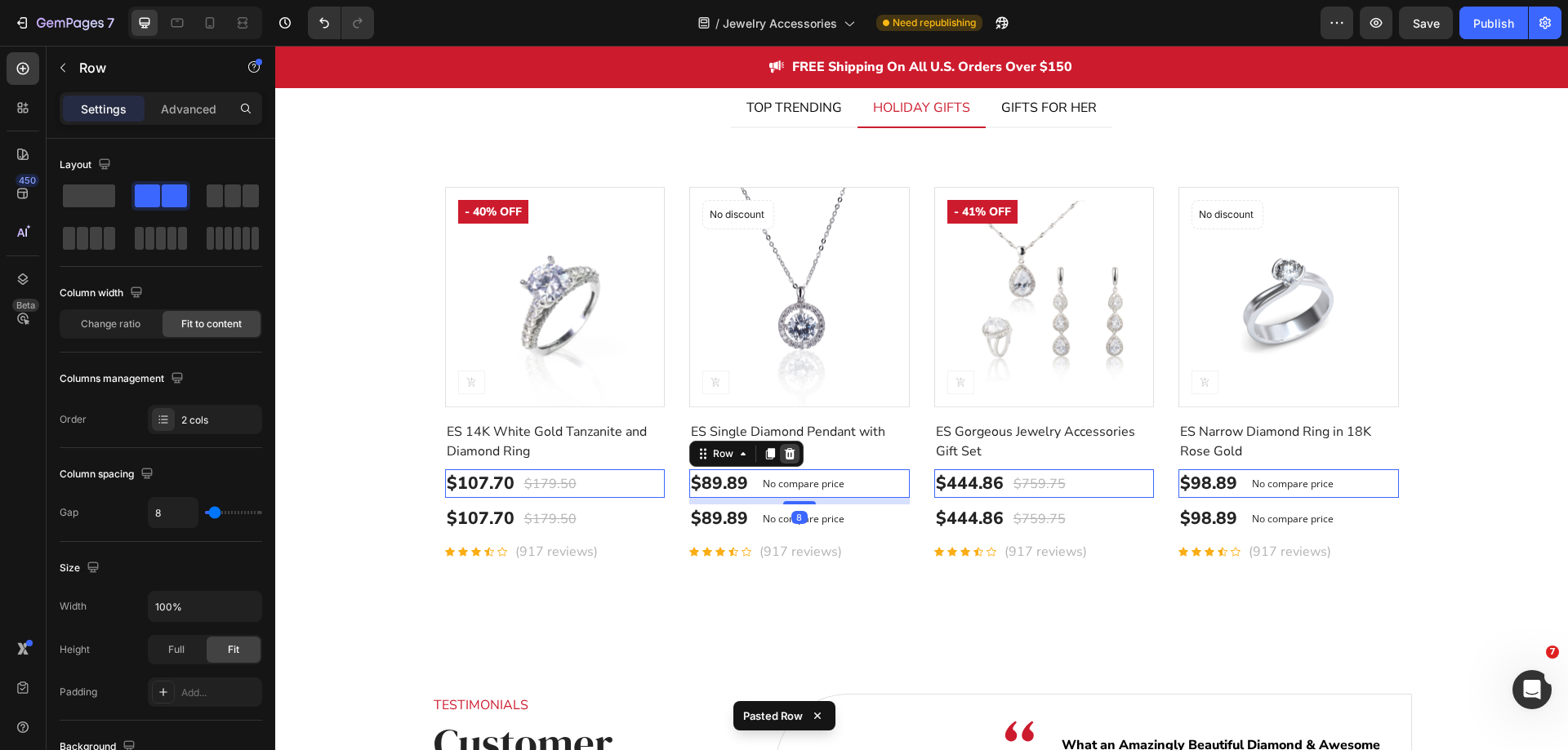
click at [275, 45] on icon at bounding box center [275, 45] width 0 height 0
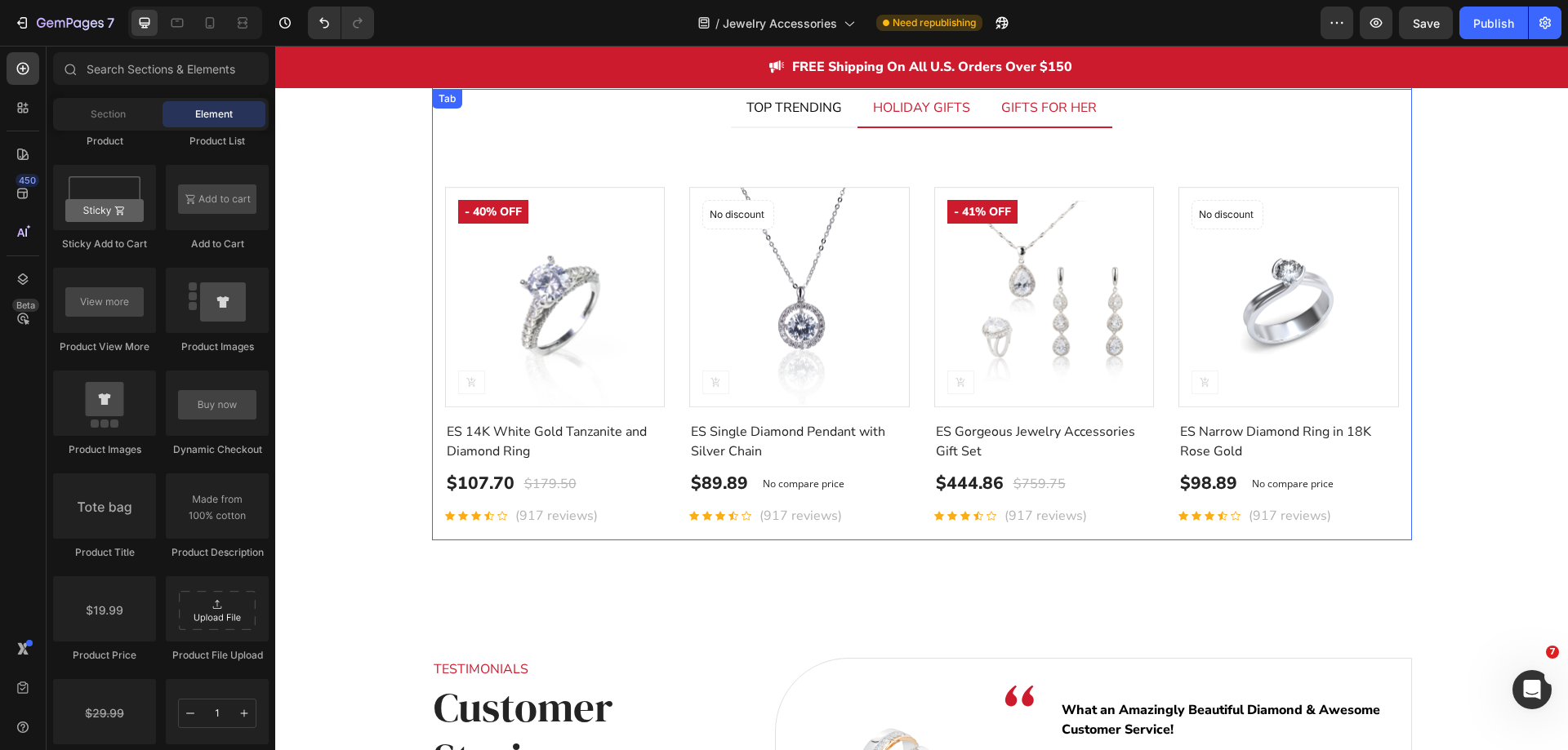
click at [1000, 127] on li "GIFTS FOR HER" at bounding box center [1048, 108] width 127 height 39
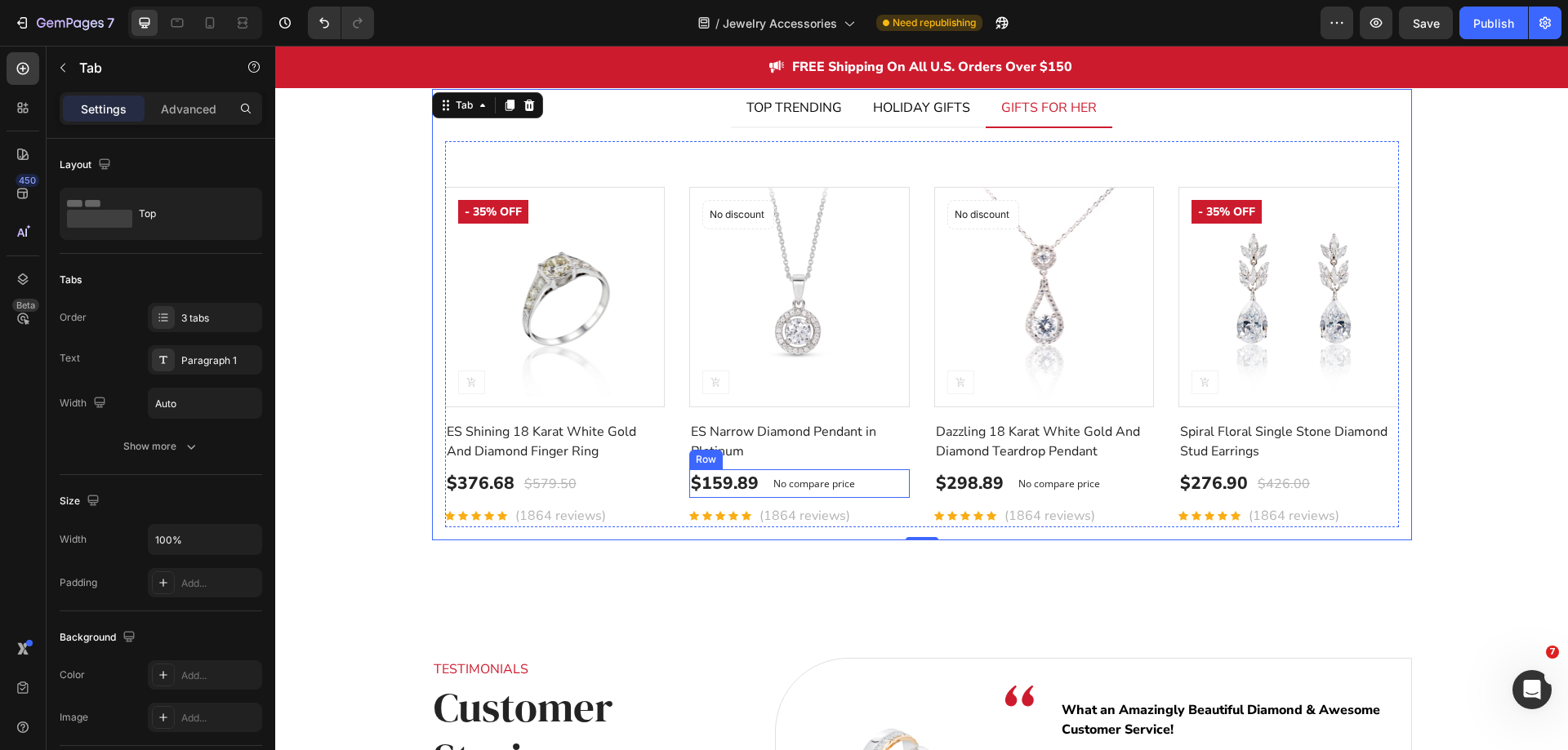
click at [666, 481] on div "$159.89 (P) Price (P) Price No compare price (P) Price Row" at bounding box center [556, 484] width 220 height 30
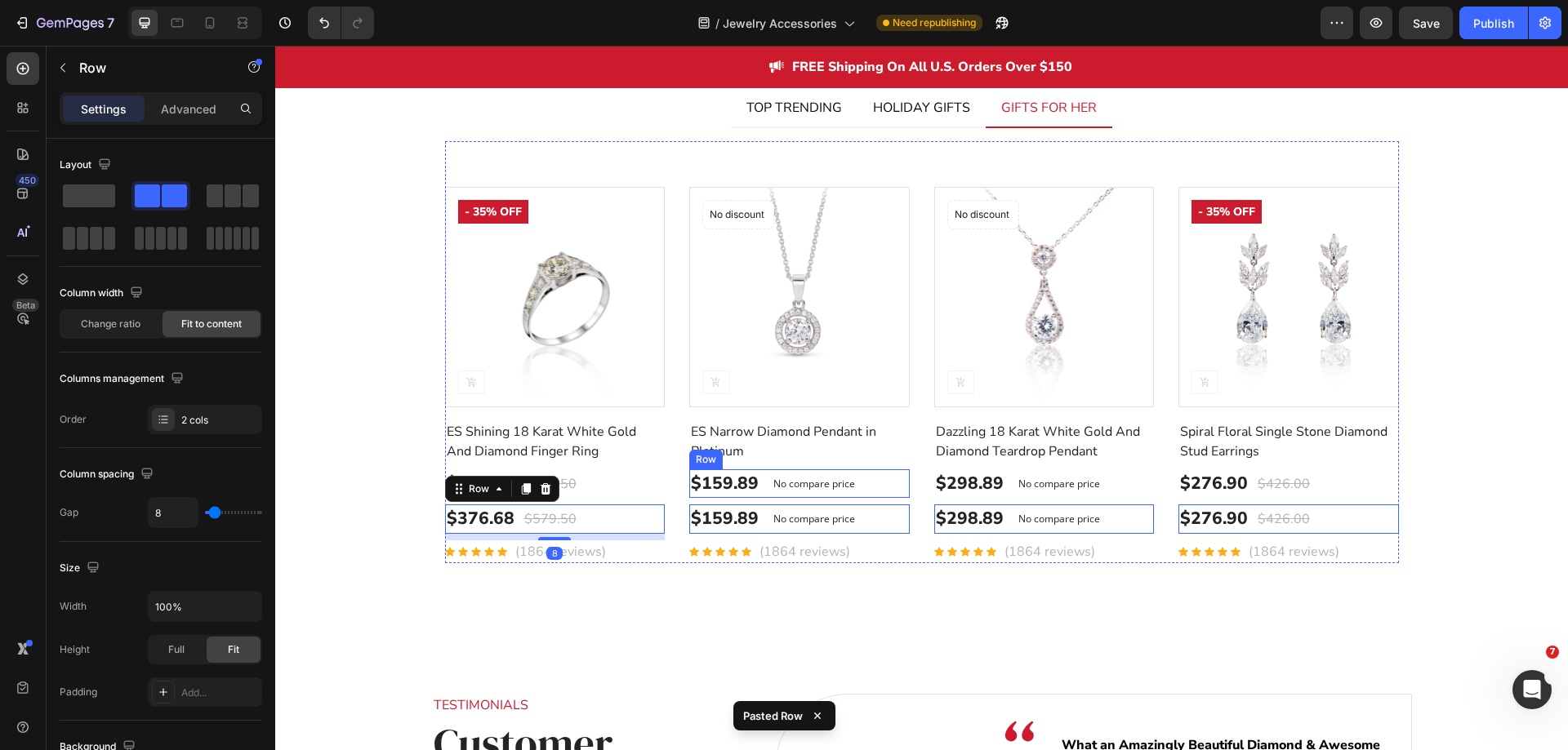
click at [666, 487] on div "$159.89 (P) Price (P) Price No compare price (P) Price Row" at bounding box center [556, 484] width 220 height 30
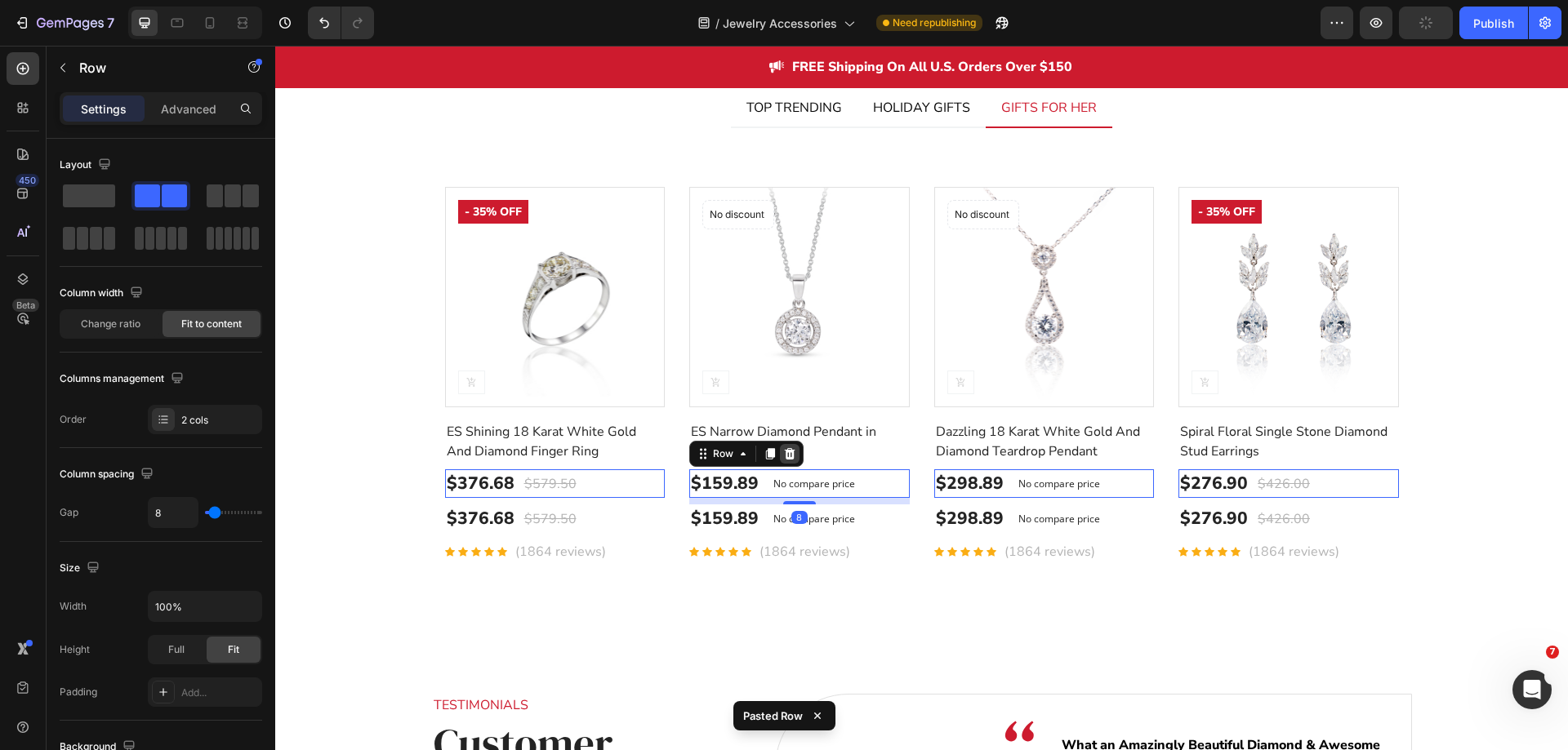
click at [481, 451] on div "Row" at bounding box center [463, 459] width 35 height 19
click at [275, 45] on icon at bounding box center [275, 45] width 0 height 0
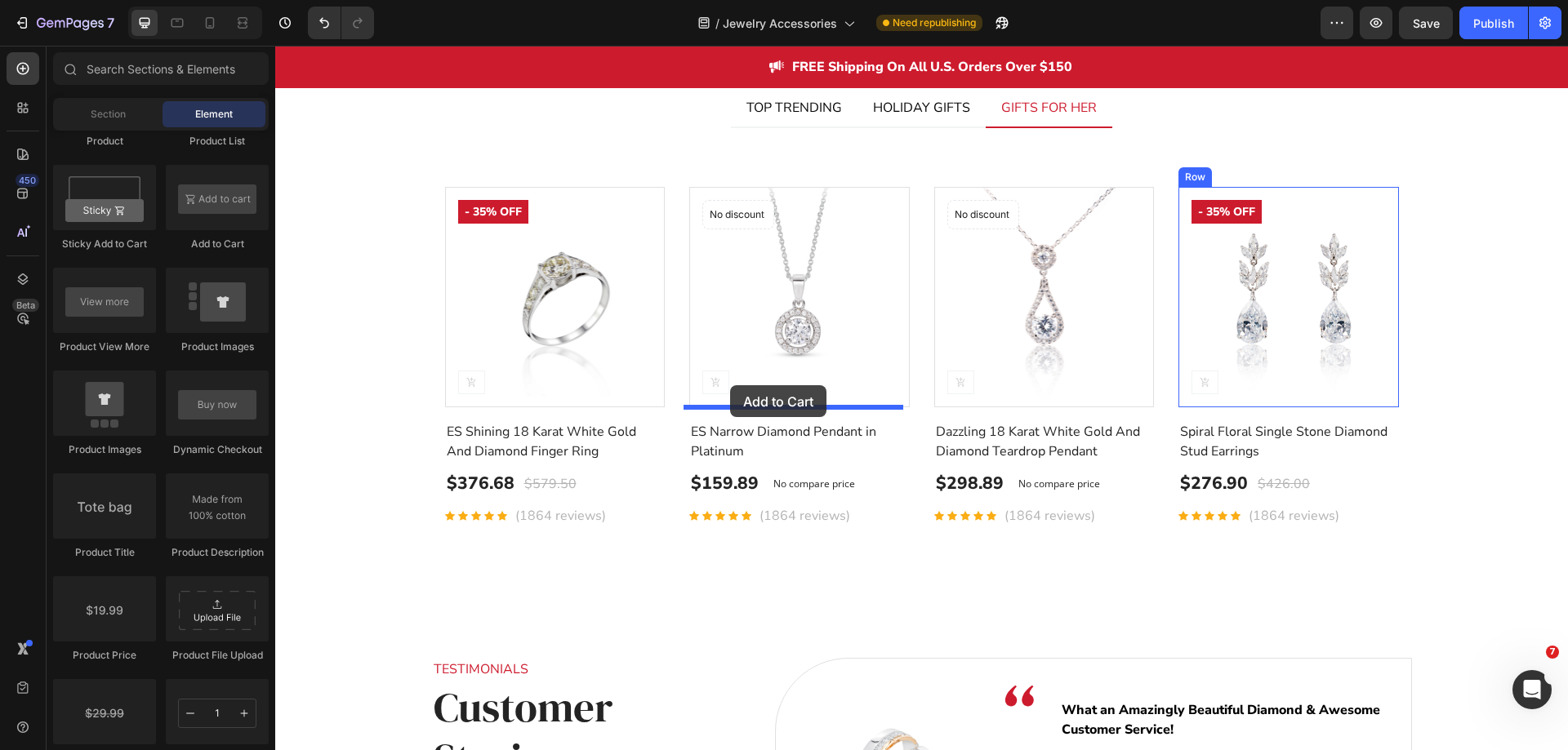
drag, startPoint x: 483, startPoint y: 256, endPoint x: 730, endPoint y: 385, distance: 278.7
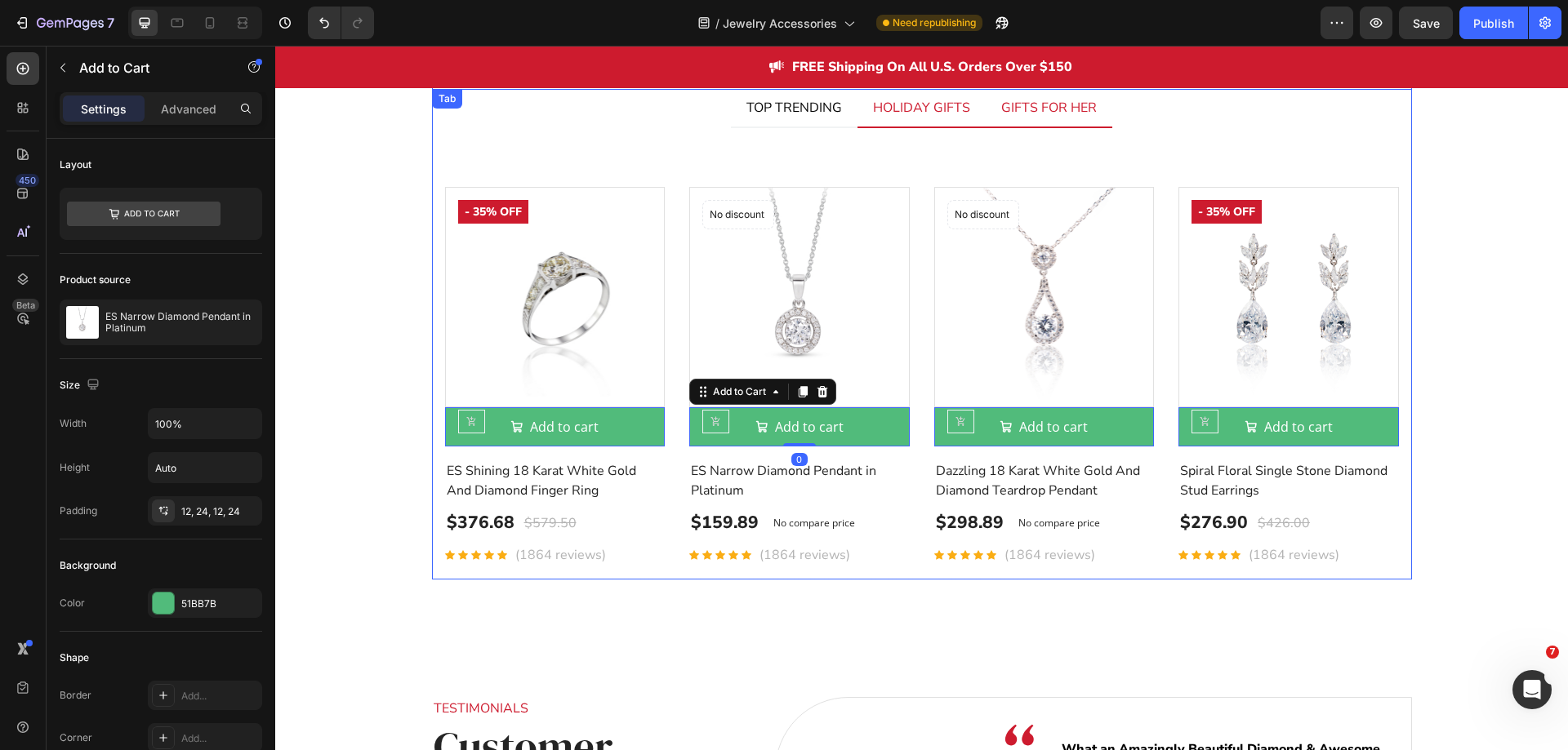
click at [877, 126] on li "HOLIDAY GIFTS" at bounding box center [922, 108] width 128 height 39
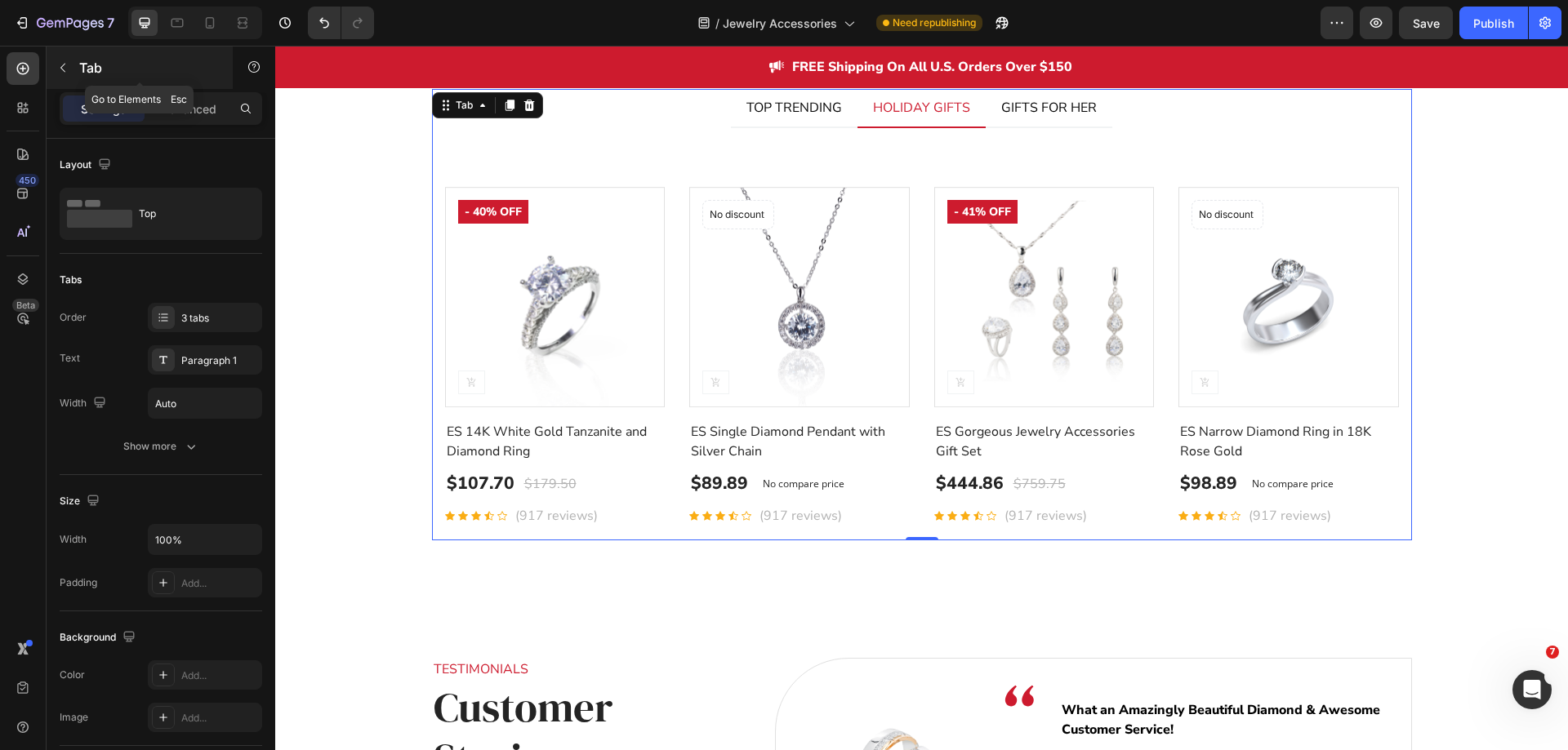
click at [63, 73] on icon "button" at bounding box center [63, 68] width 13 height 13
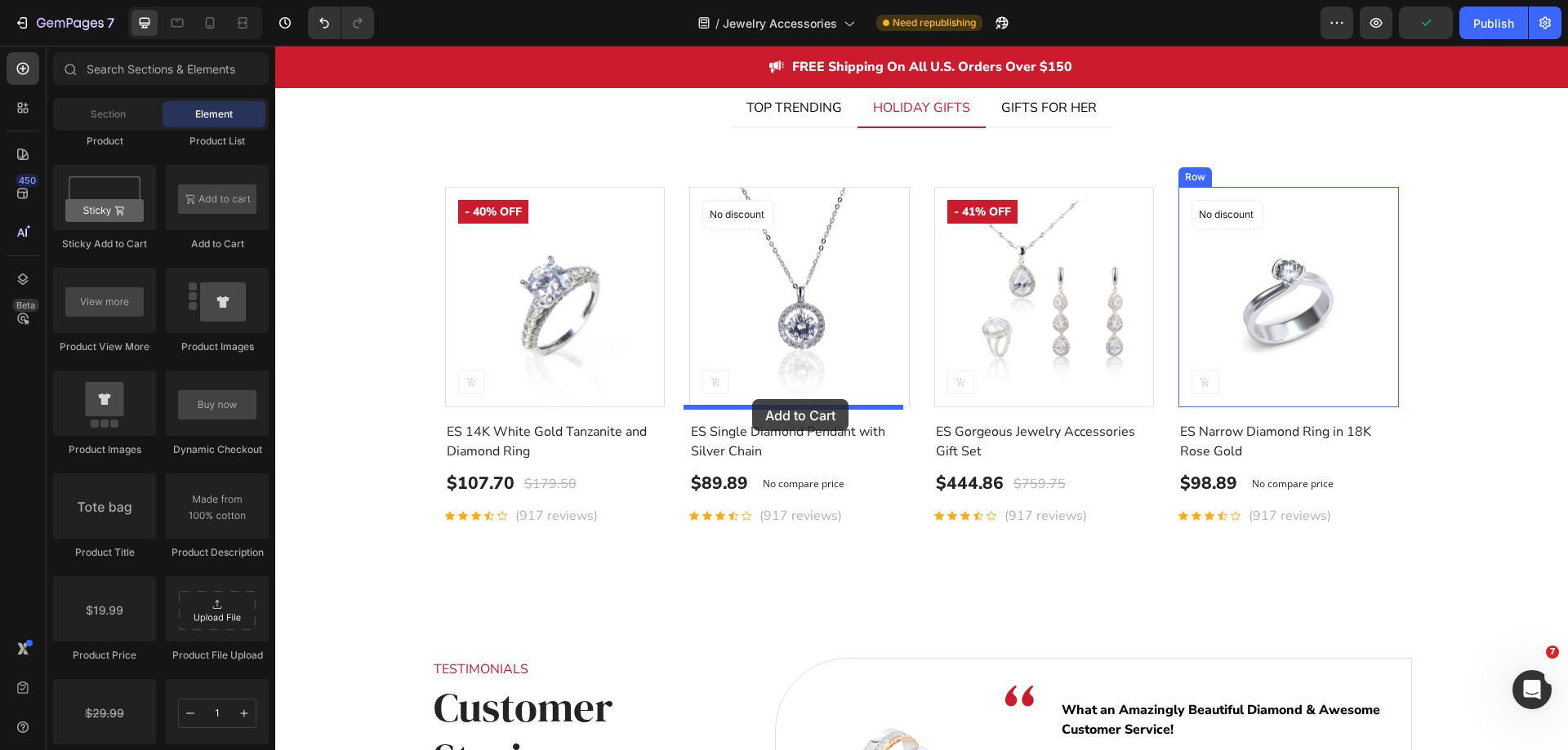
drag, startPoint x: 410, startPoint y: 311, endPoint x: 752, endPoint y: 399, distance: 353.1
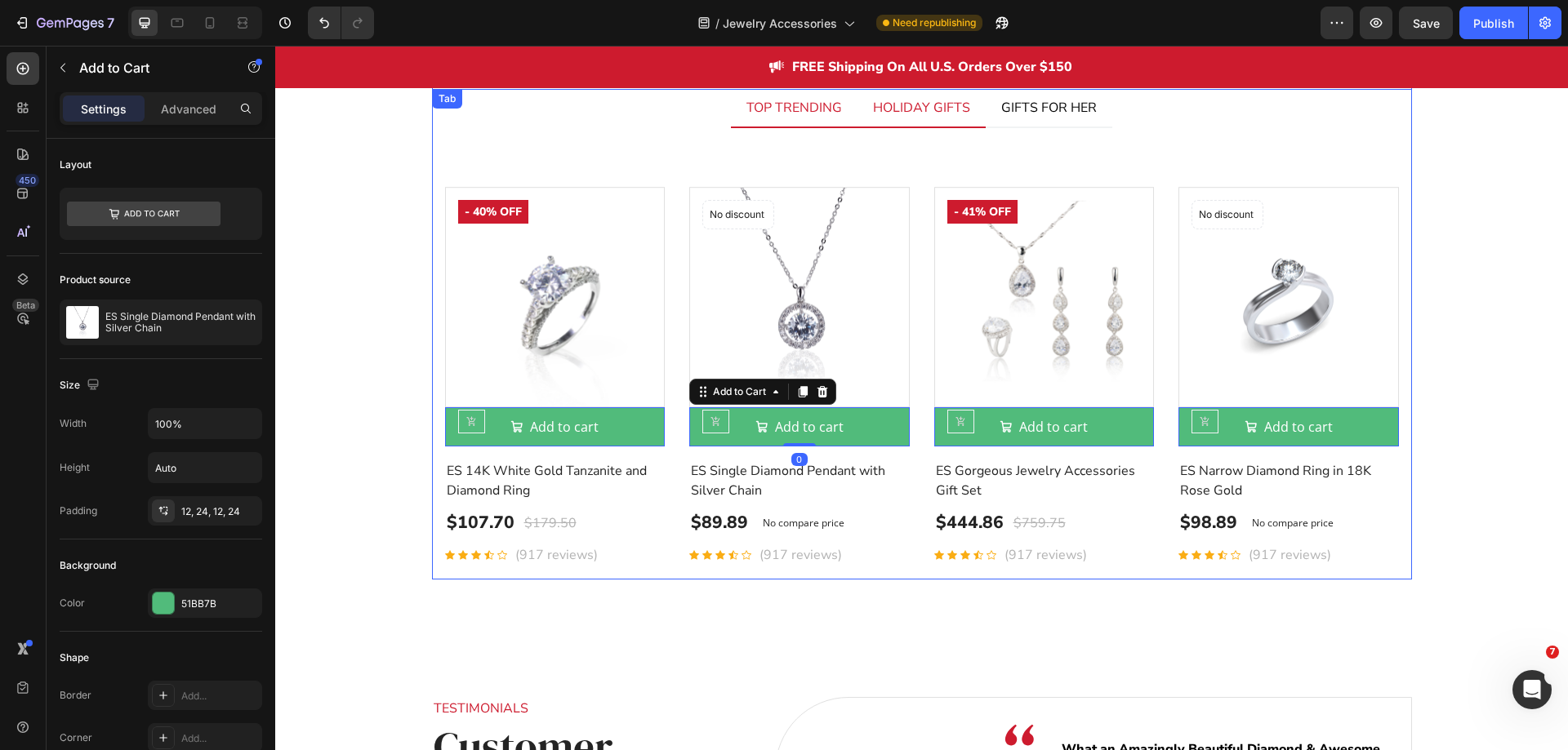
click at [802, 123] on li "TOP TRENDING" at bounding box center [794, 108] width 127 height 39
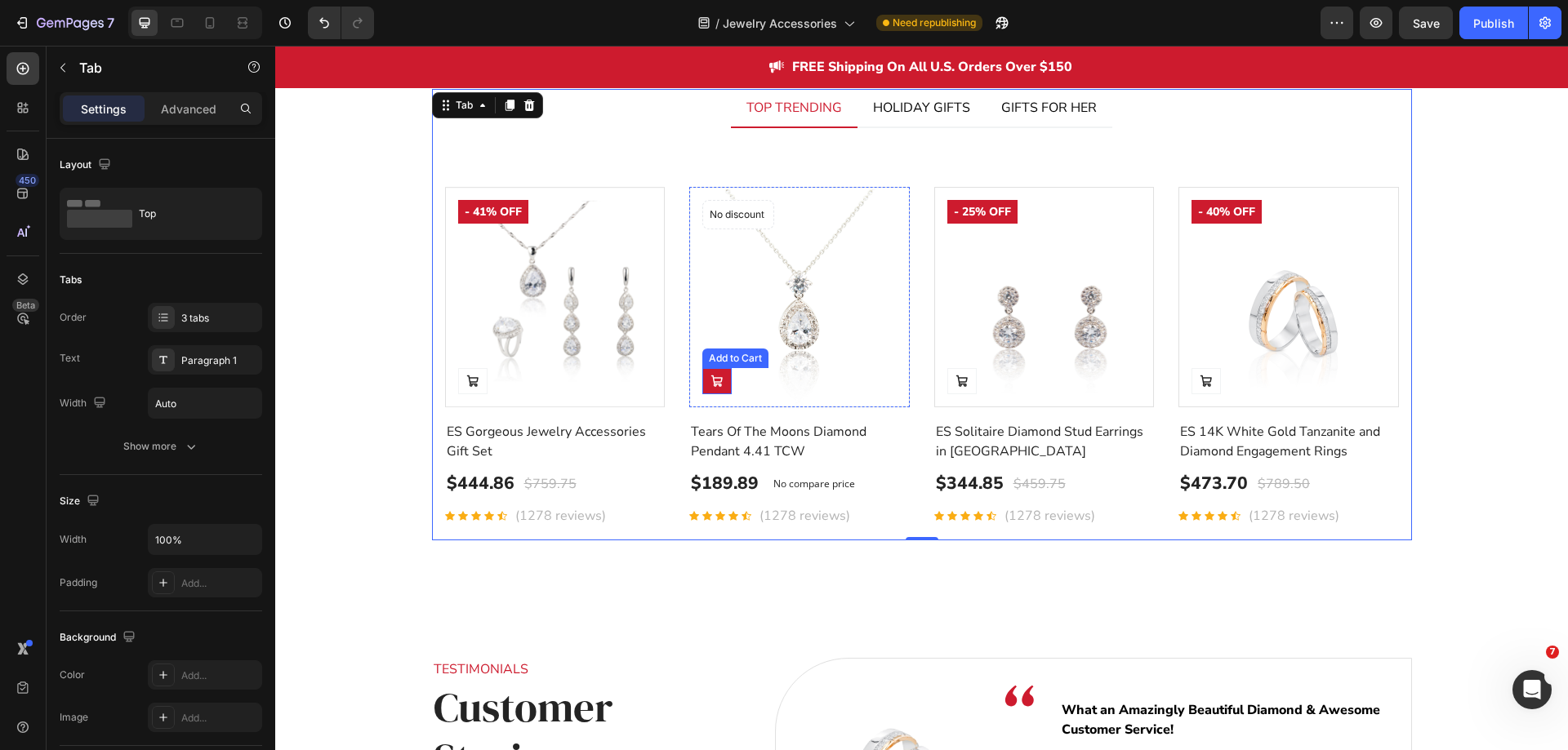
click at [487, 388] on button at bounding box center [473, 381] width 30 height 26
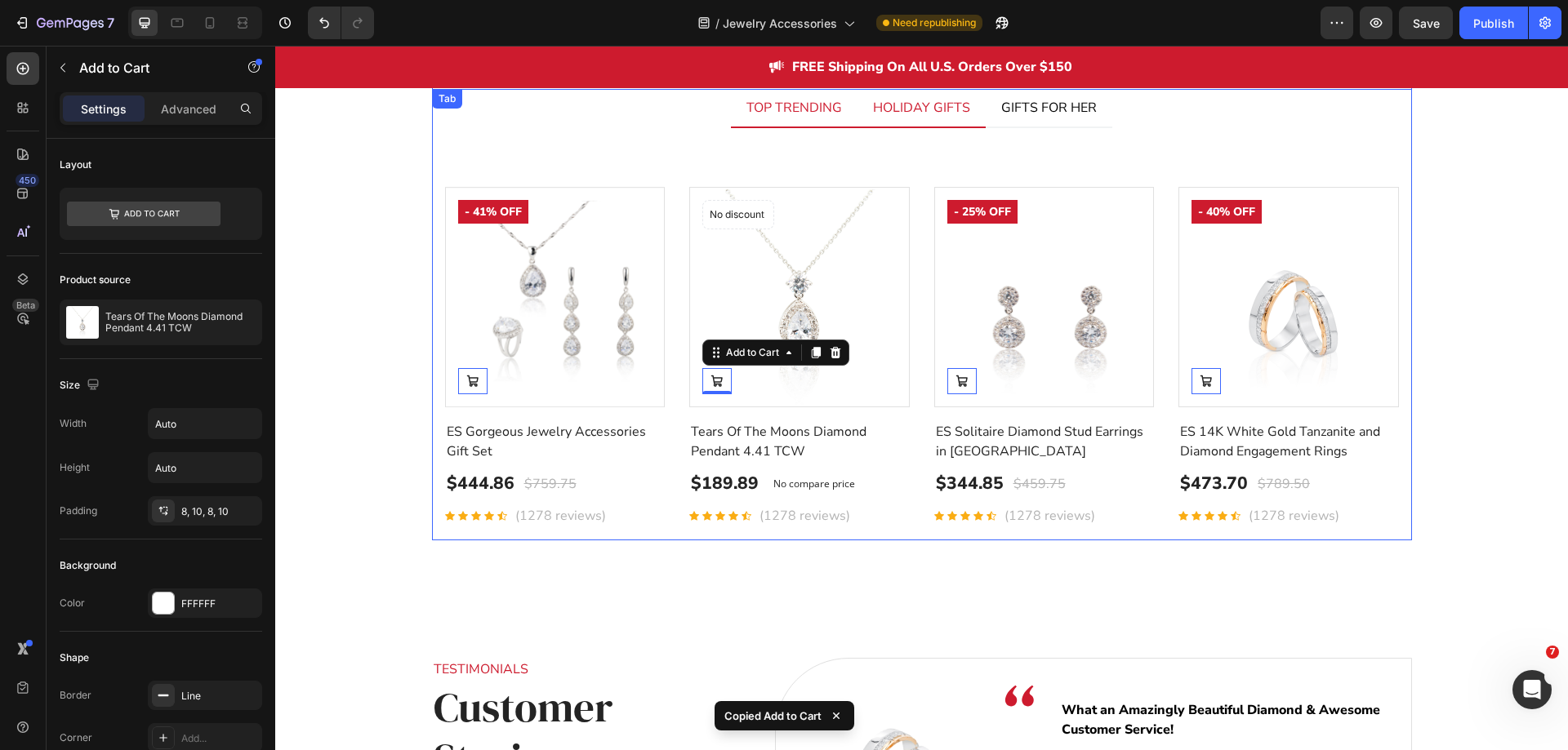
click at [895, 124] on li "HOLIDAY GIFTS" at bounding box center [922, 108] width 128 height 39
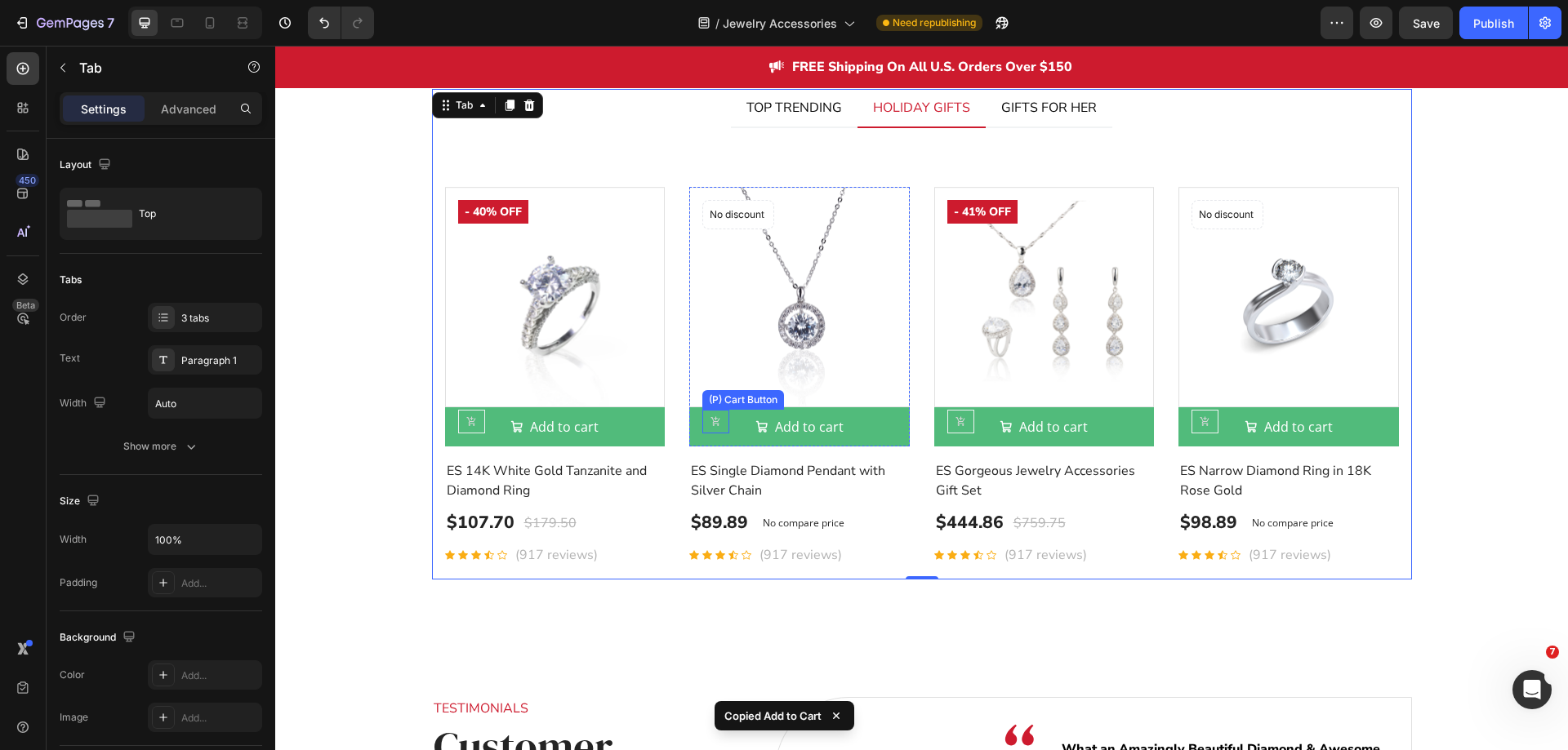
click at [477, 421] on icon at bounding box center [471, 421] width 10 height 10
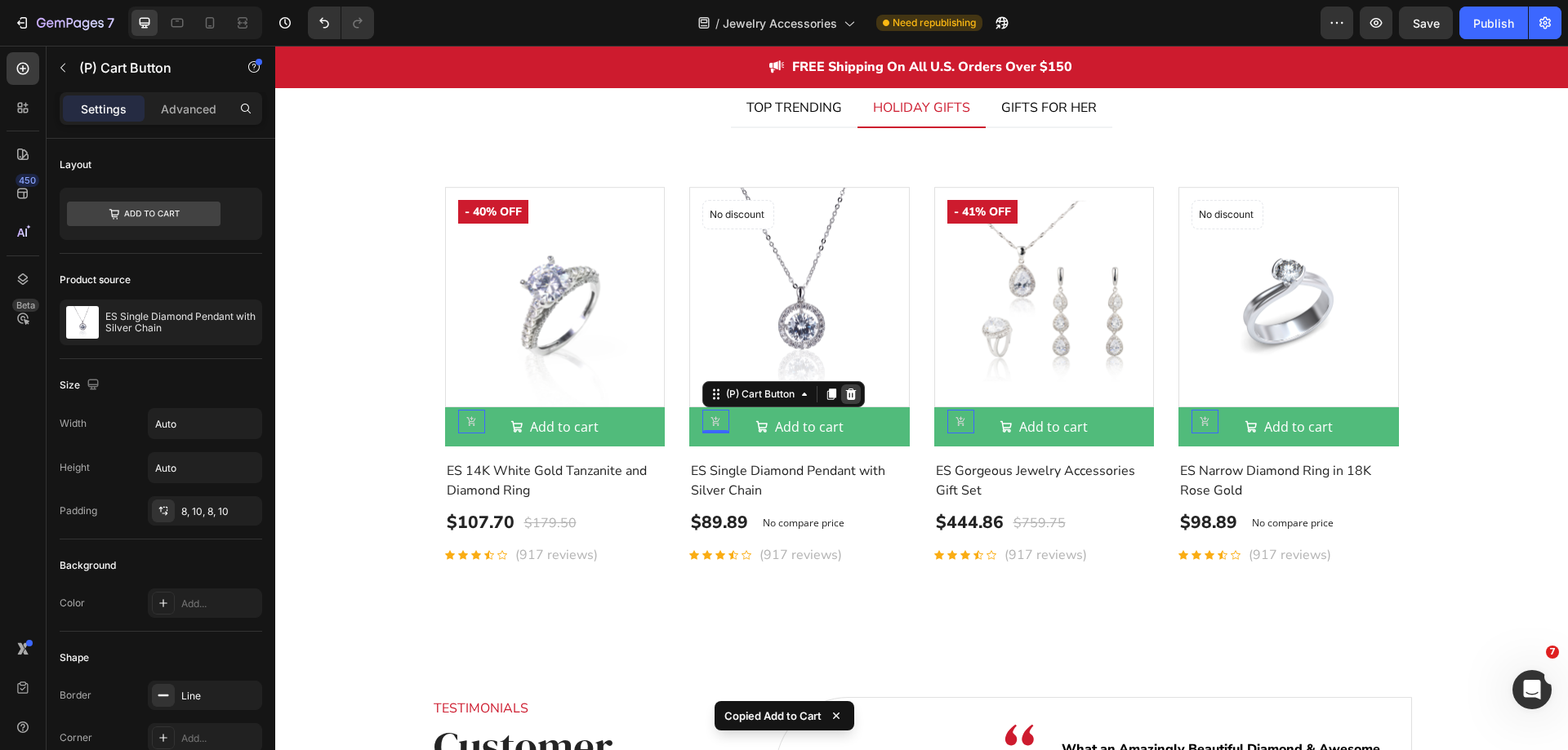
click at [275, 45] on icon at bounding box center [275, 45] width 0 height 0
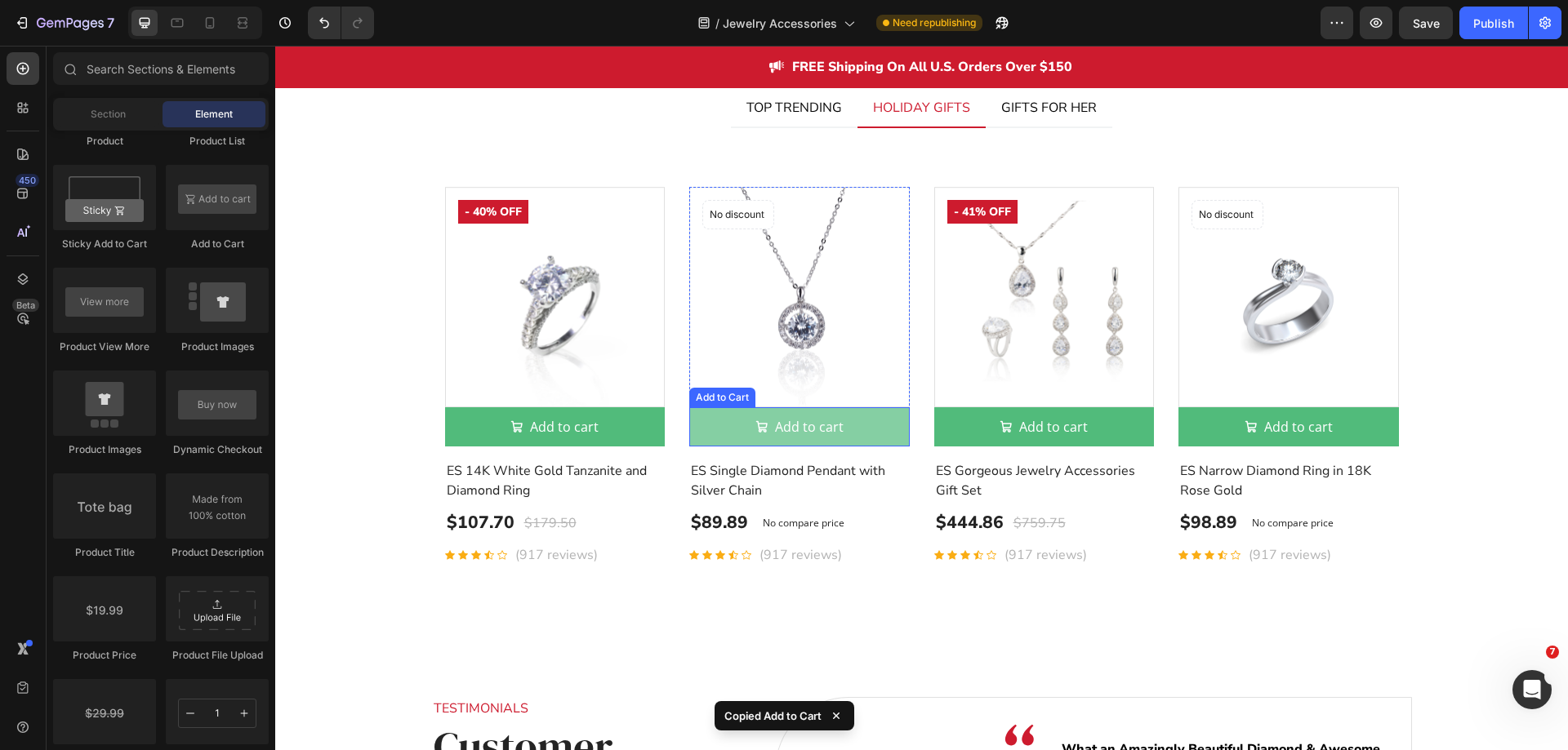
click at [666, 427] on button "Add to cart" at bounding box center [556, 427] width 220 height 39
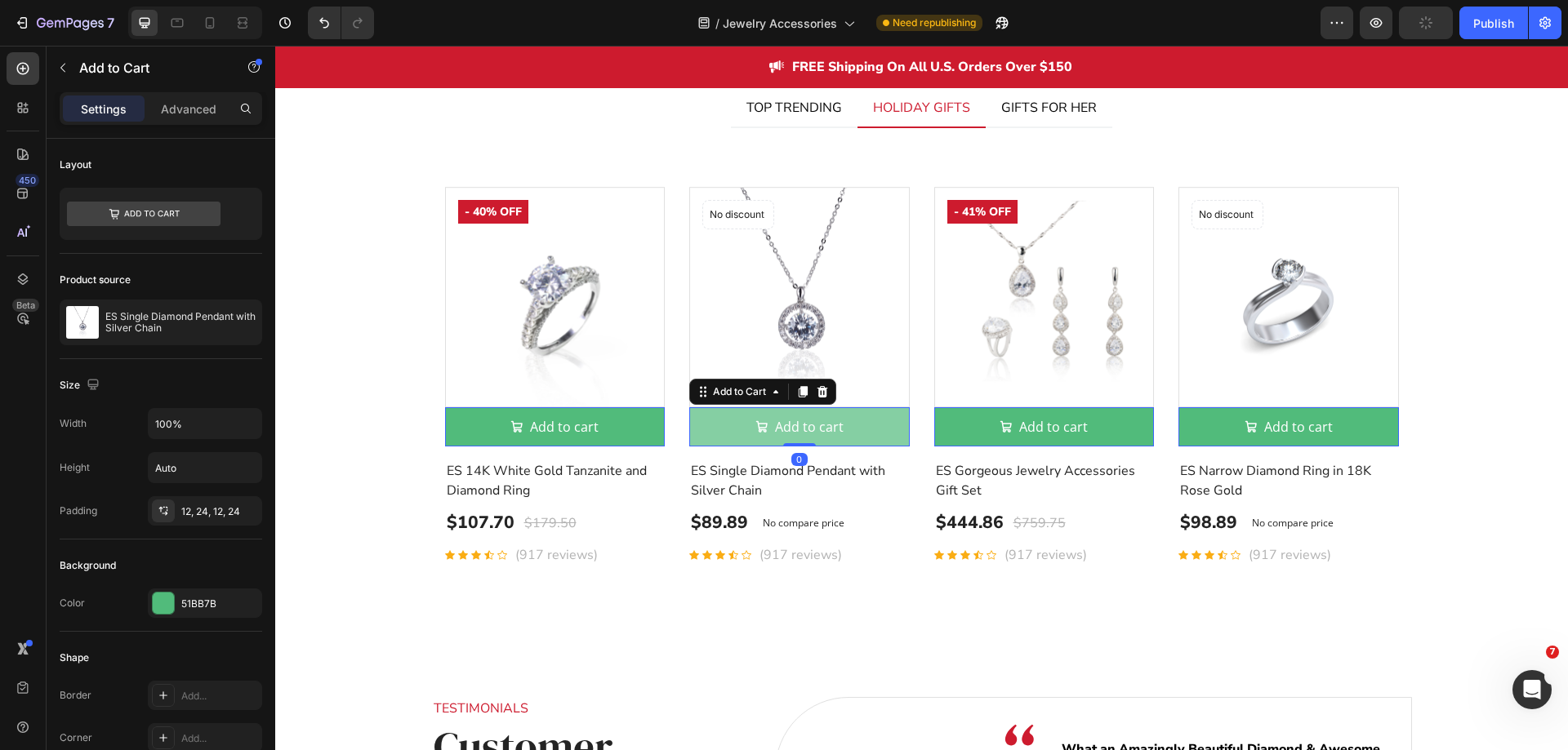
type input "Auto"
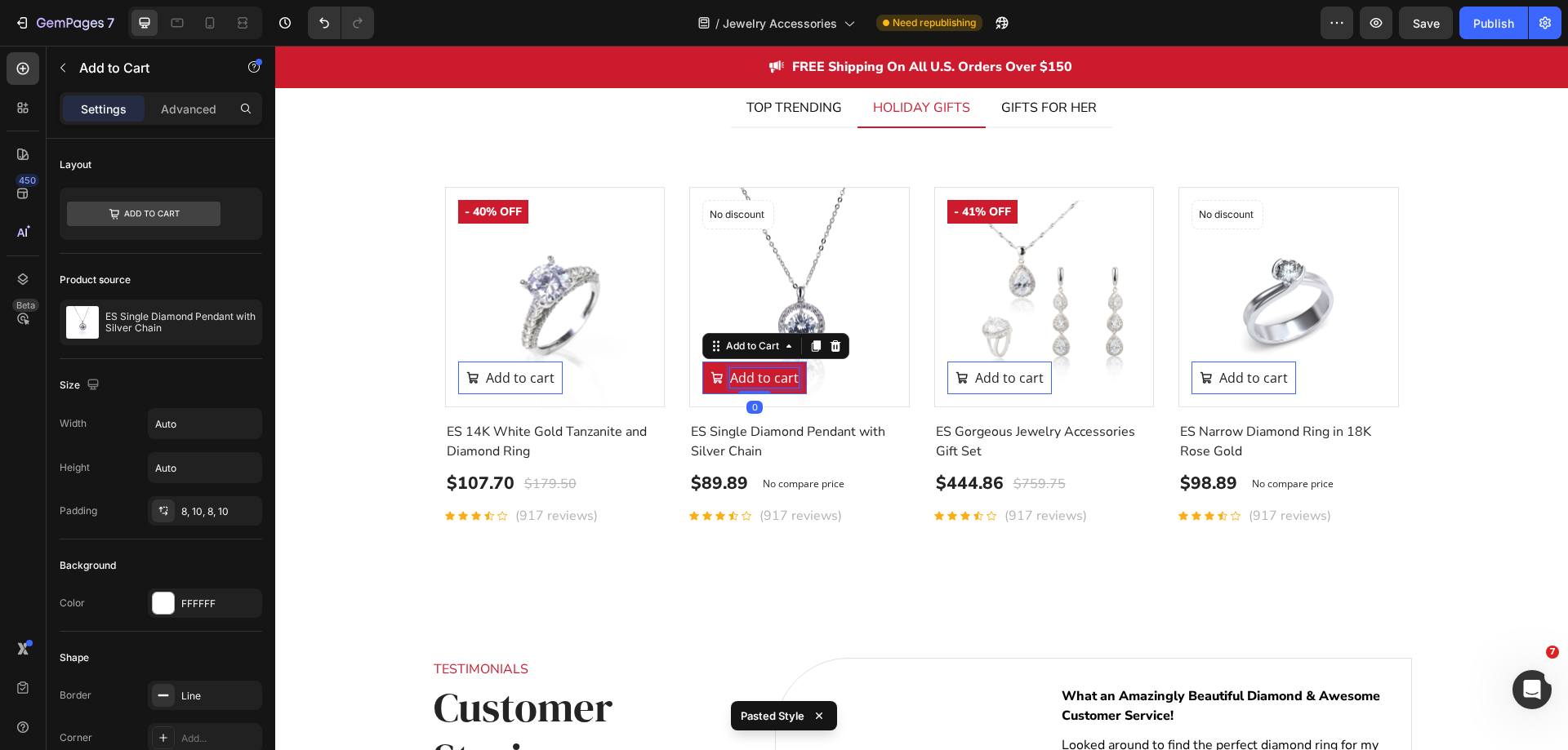
click at [755, 379] on div "Add to cart" at bounding box center [764, 378] width 69 height 19
click at [755, 379] on p "Add to cart" at bounding box center [764, 378] width 69 height 19
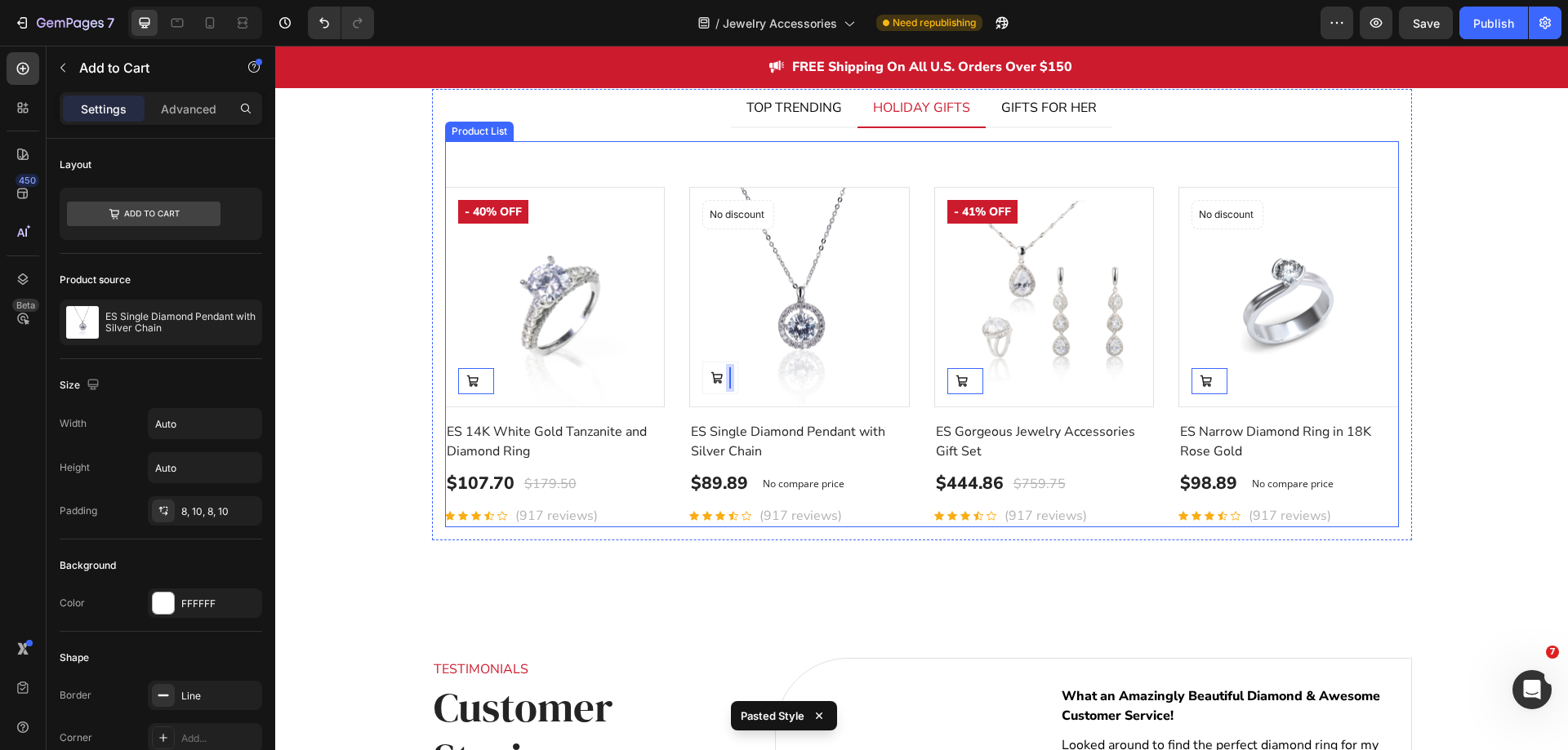
drag, startPoint x: 674, startPoint y: 405, endPoint x: 706, endPoint y: 394, distance: 33.8
click at [674, 405] on div "Product Images Add to Cart 0 - 40% off Product Badge Row ES 14K White Gold Tanz…" at bounding box center [922, 357] width 954 height 341
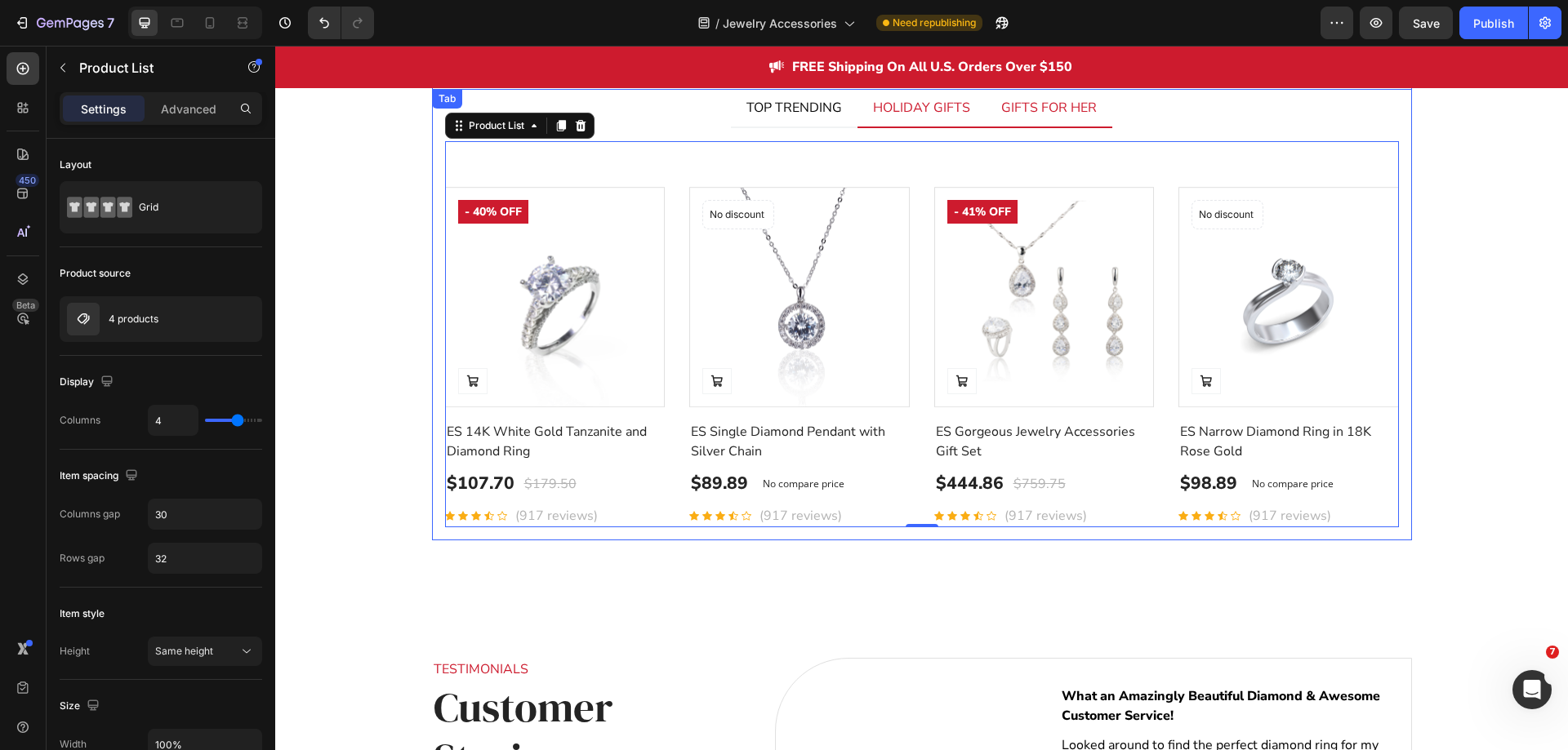
click at [1018, 128] on li "GIFTS FOR HER" at bounding box center [1048, 108] width 127 height 39
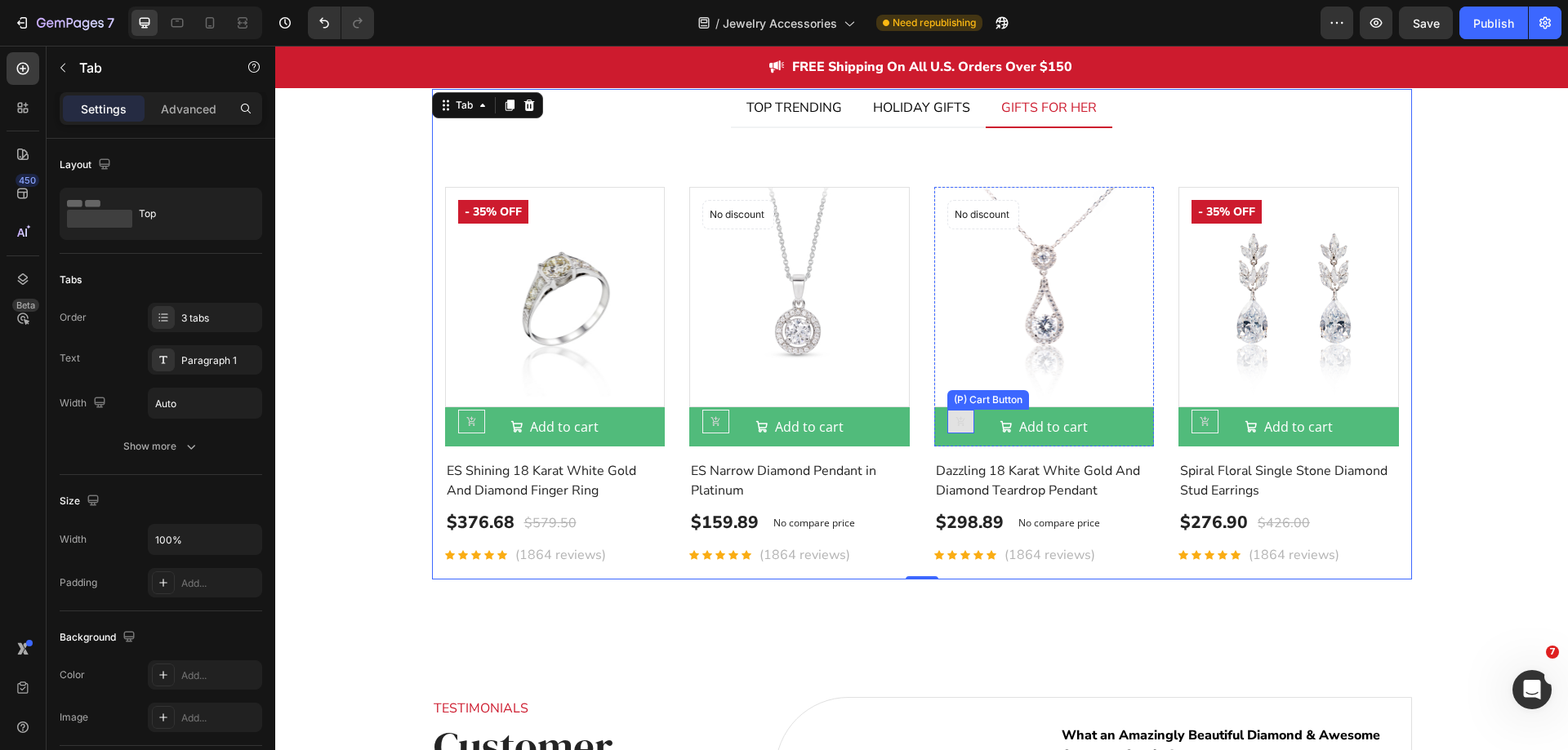
click at [485, 426] on button at bounding box center [471, 422] width 27 height 24
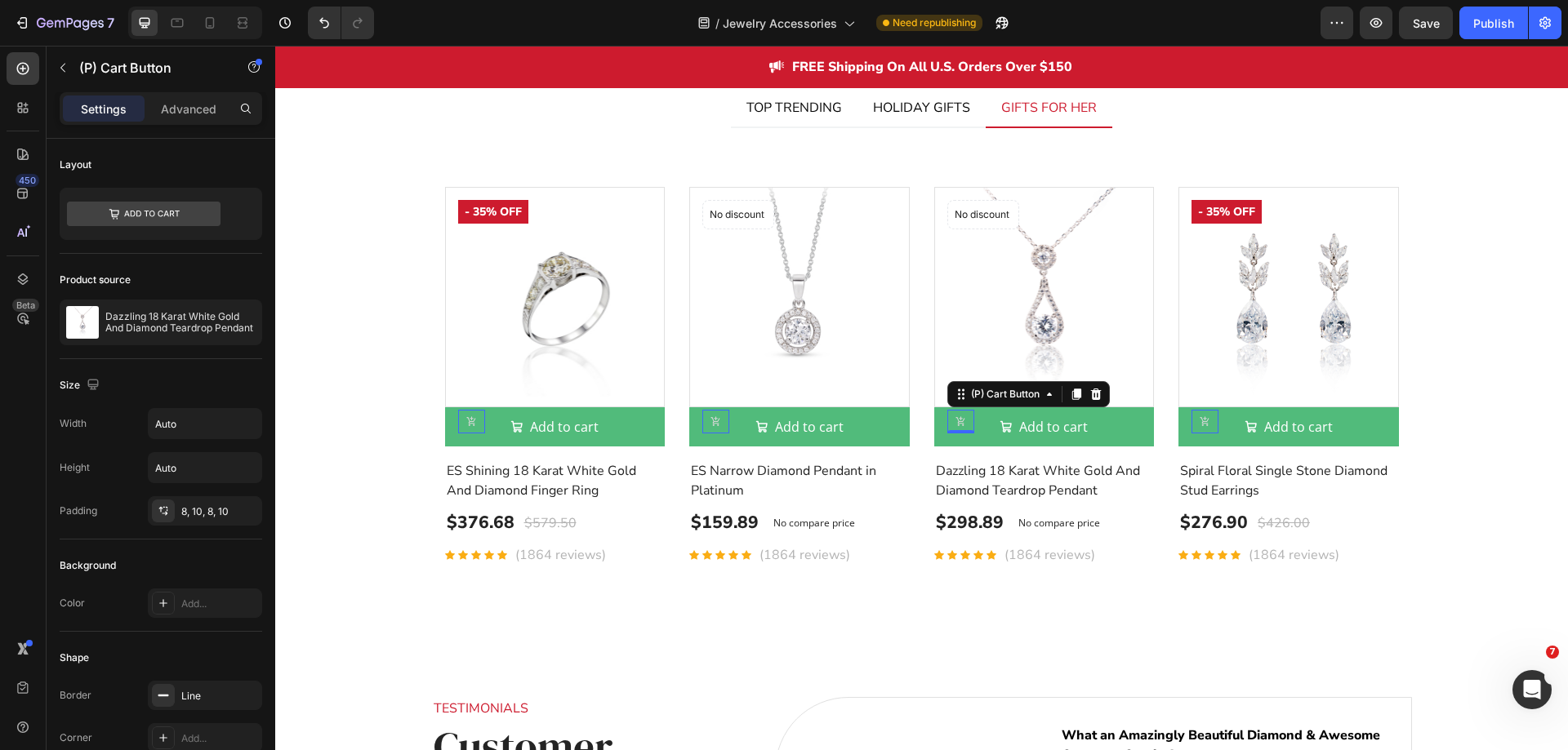
click at [275, 45] on icon at bounding box center [275, 45] width 0 height 0
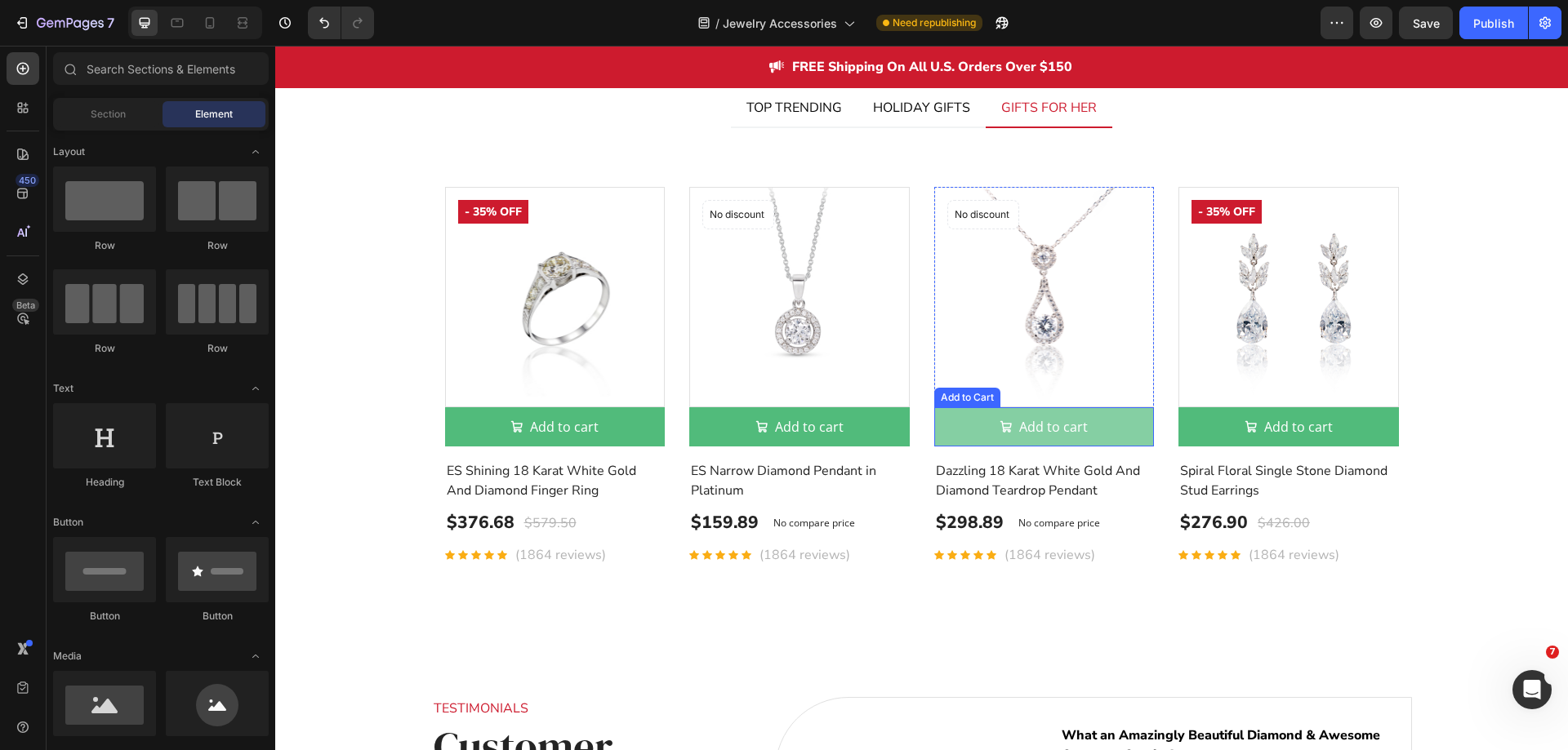
click at [666, 430] on button "Add to cart" at bounding box center [556, 427] width 220 height 39
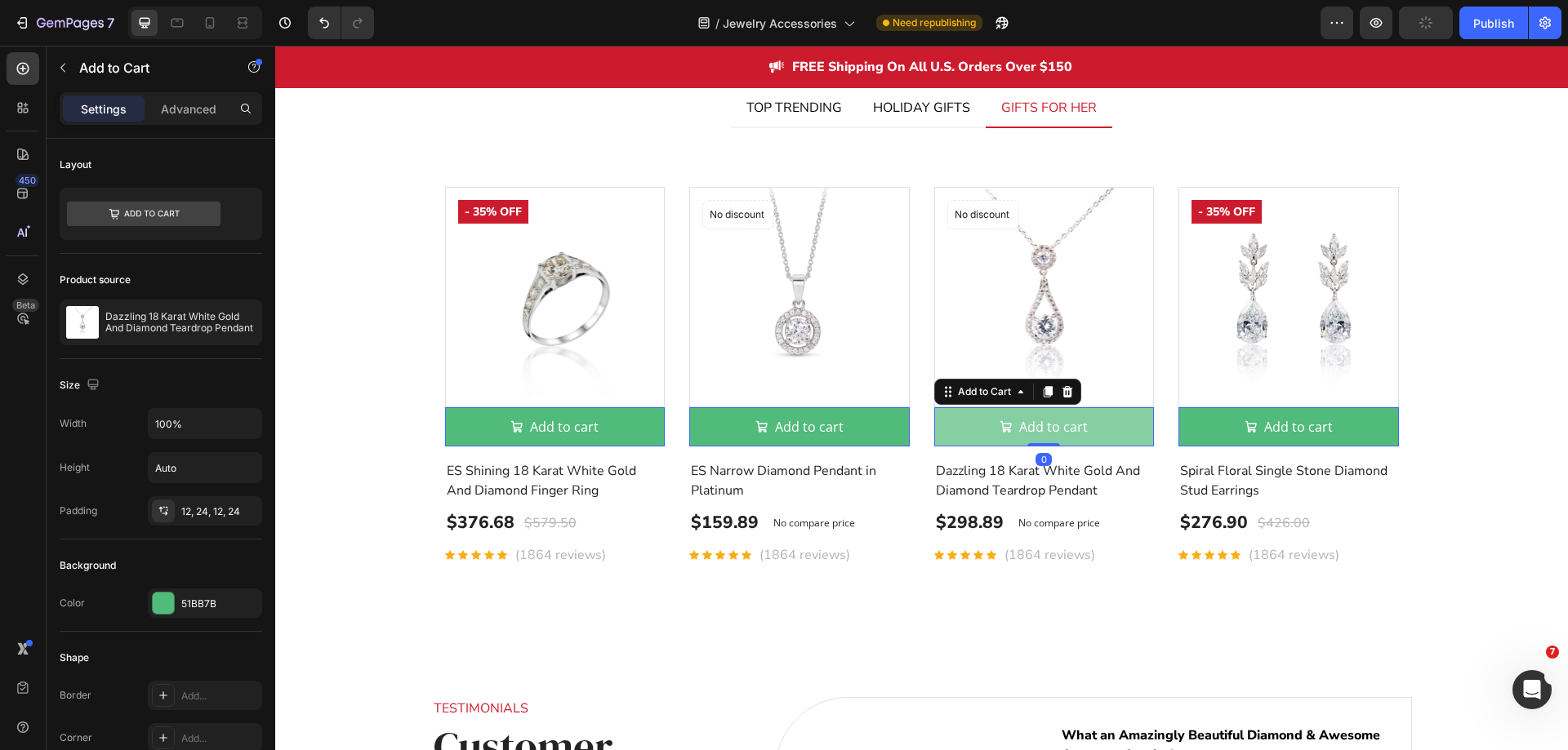
type input "Auto"
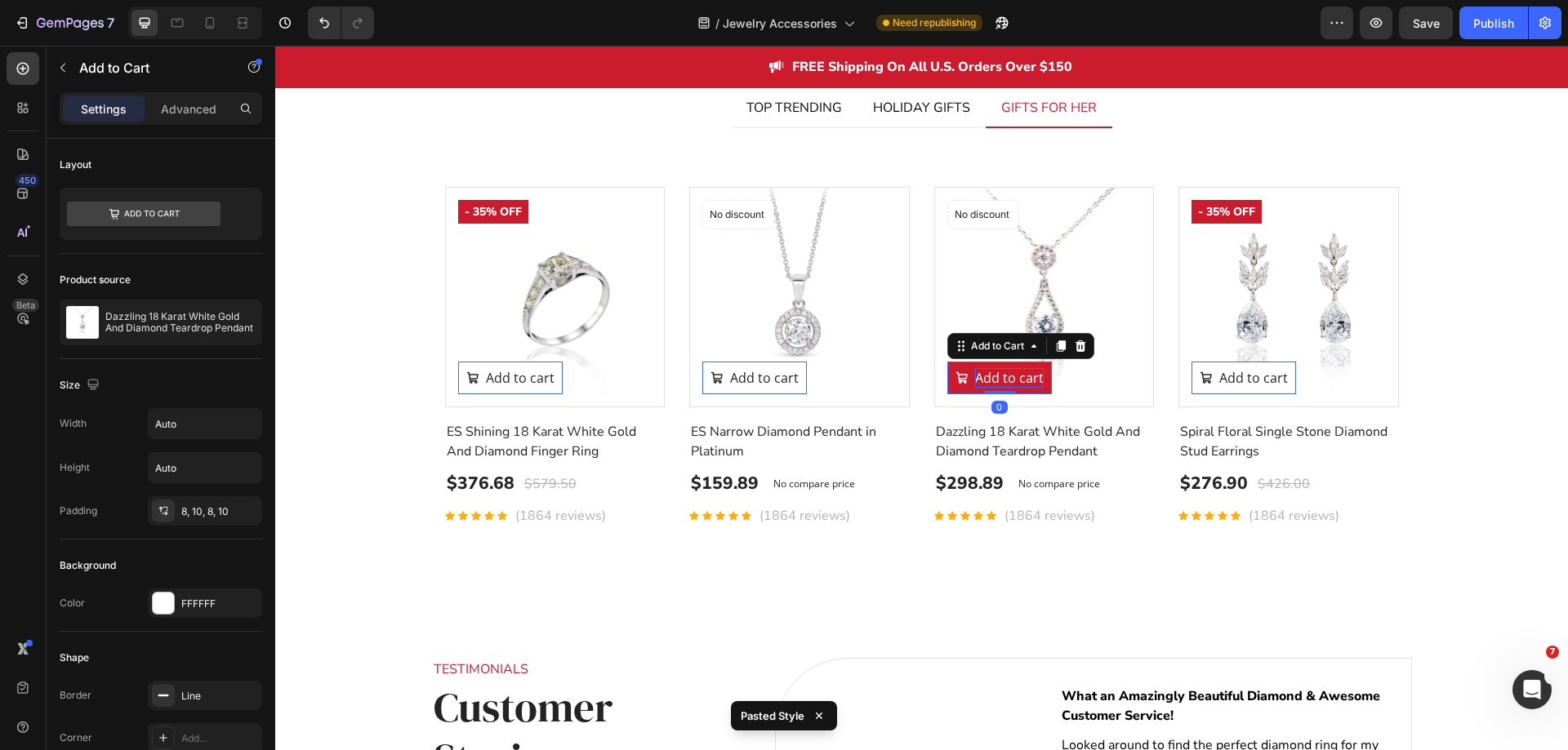
click at [555, 387] on div "Add to cart" at bounding box center [521, 378] width 69 height 19
click at [995, 387] on p "Add to cart" at bounding box center [1010, 378] width 69 height 19
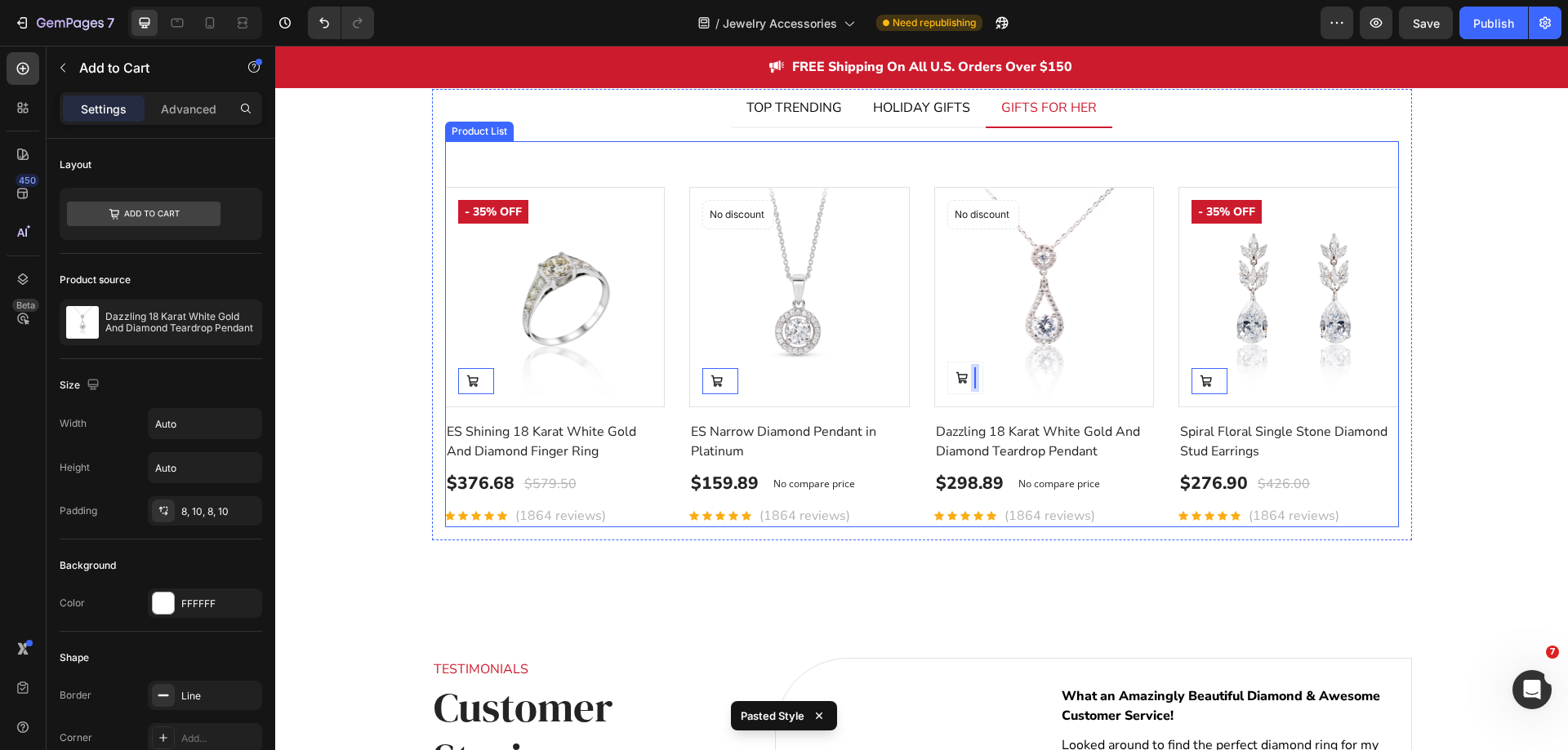
click at [915, 399] on div "Product Images Add to Cart 0 - 35% off Product Badge Row ES Shining 18 Karat Wh…" at bounding box center [922, 357] width 954 height 341
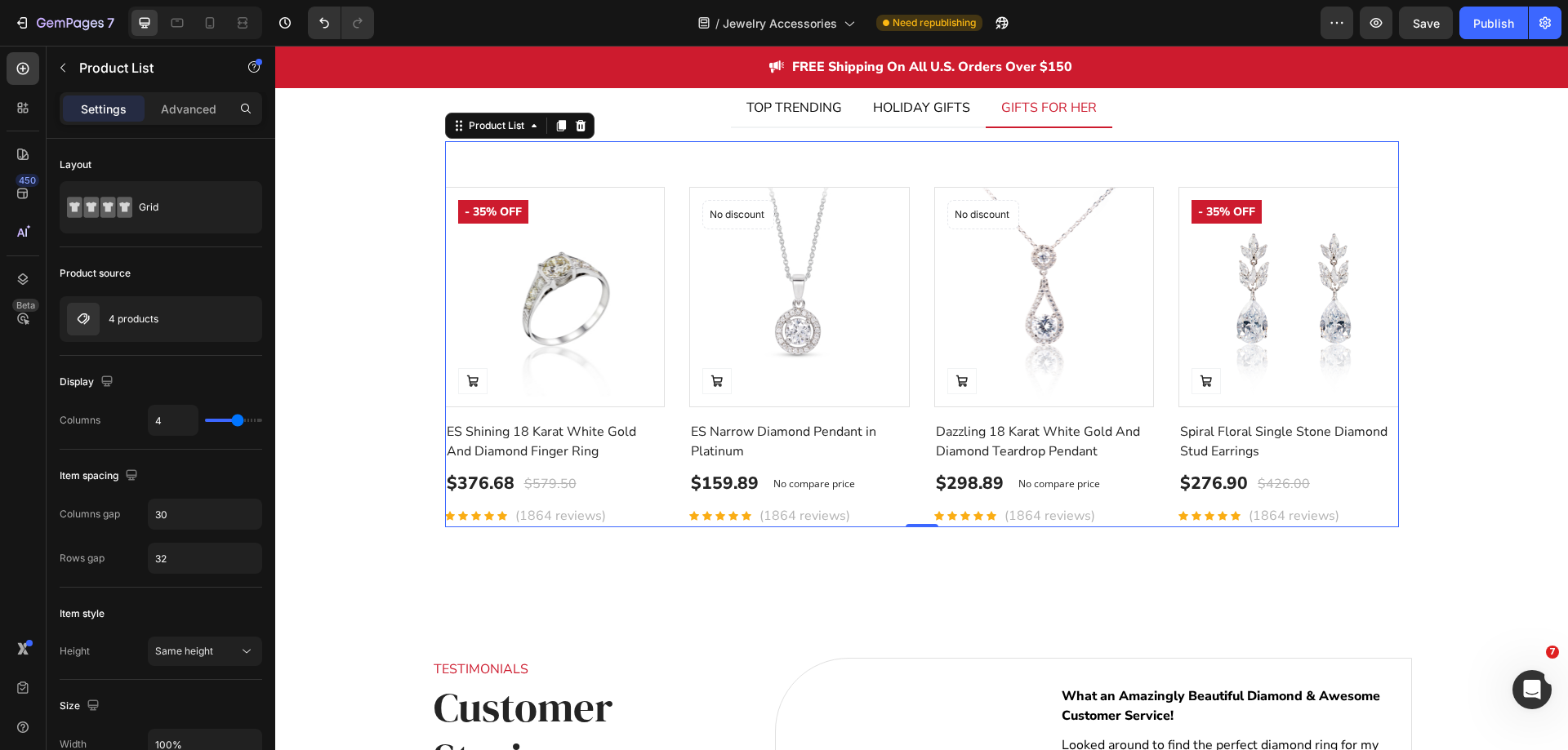
click at [1240, 32] on div "/ Jewelry Accessories Need republishing" at bounding box center [854, 22] width 934 height 32
click at [910, 467] on div "Product Images Add to Cart - 35% off Product Badge Row ES Shining 18 Karat Whit…" at bounding box center [922, 357] width 954 height 341
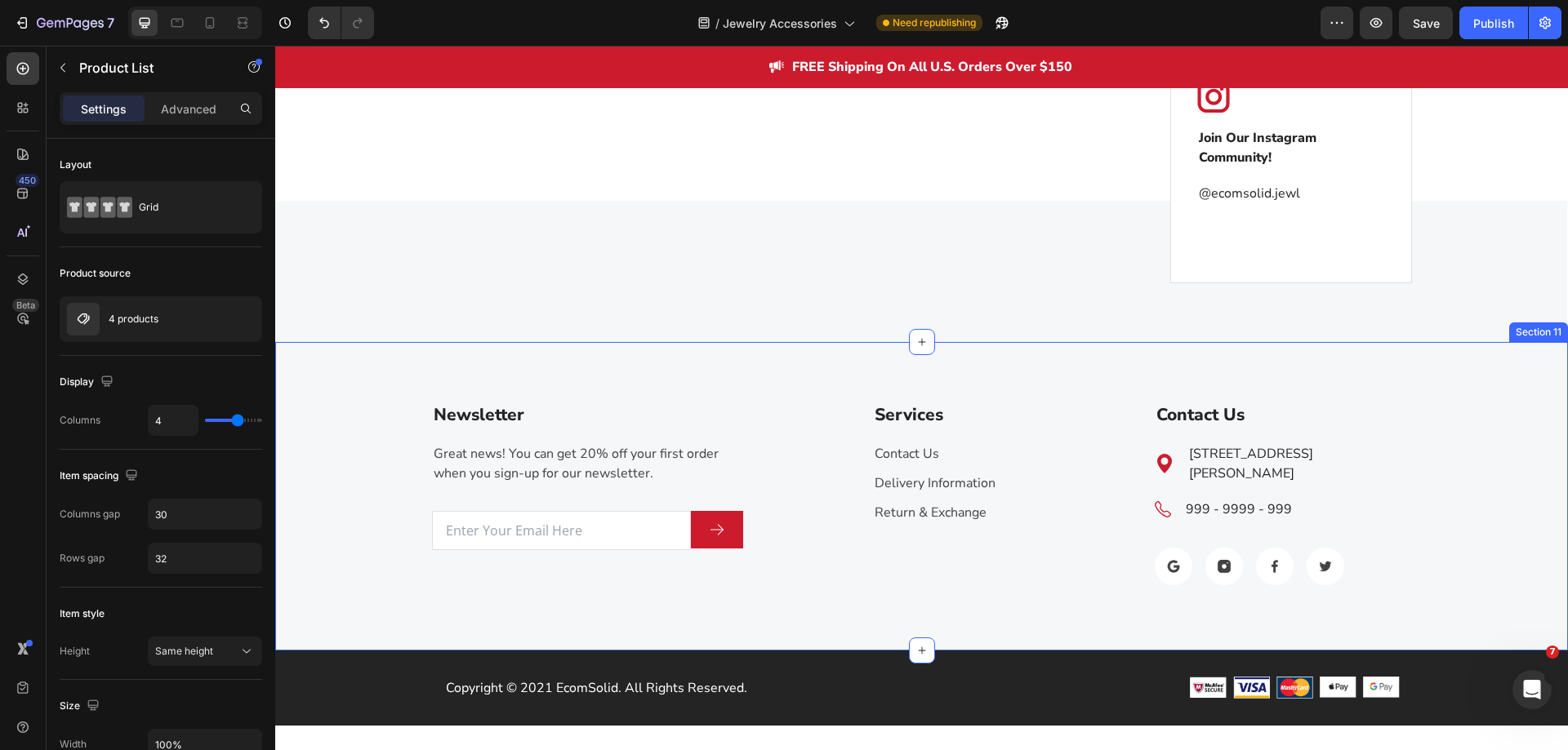
scroll to position [4729, 0]
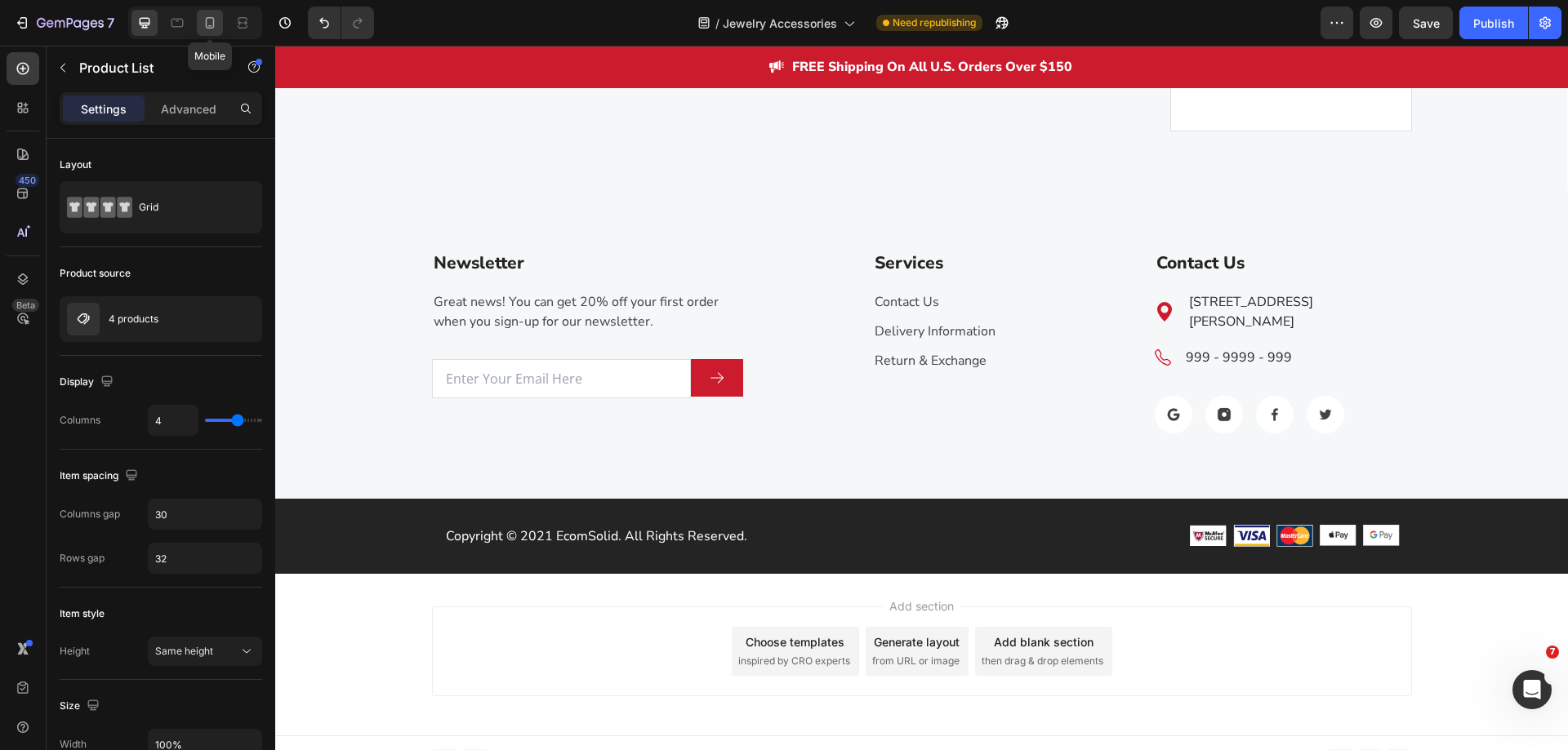
click at [207, 18] on icon at bounding box center [210, 23] width 9 height 11
type input "2"
type input "24"
type input "28"
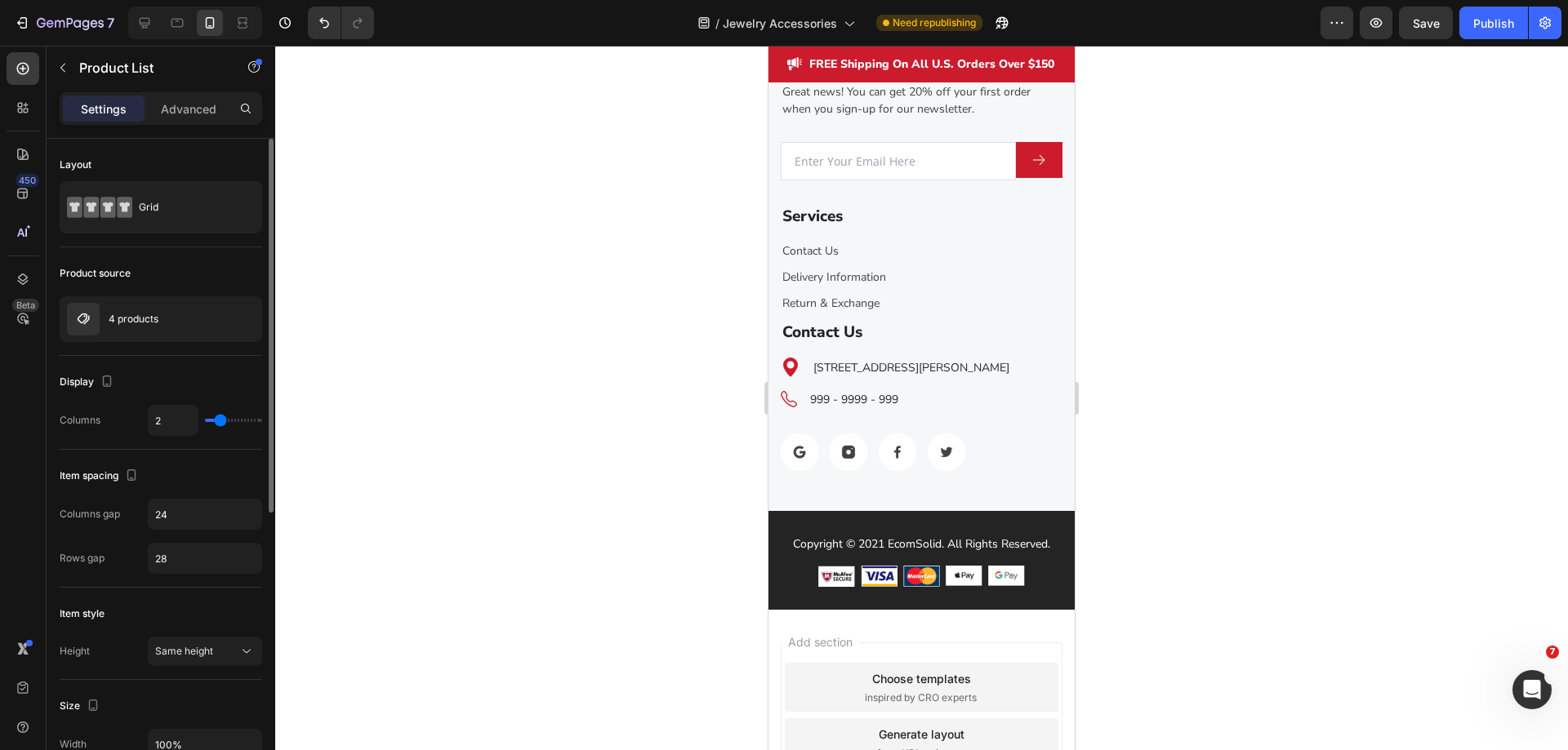
click at [228, 157] on div "Layout" at bounding box center [160, 165] width 203 height 26
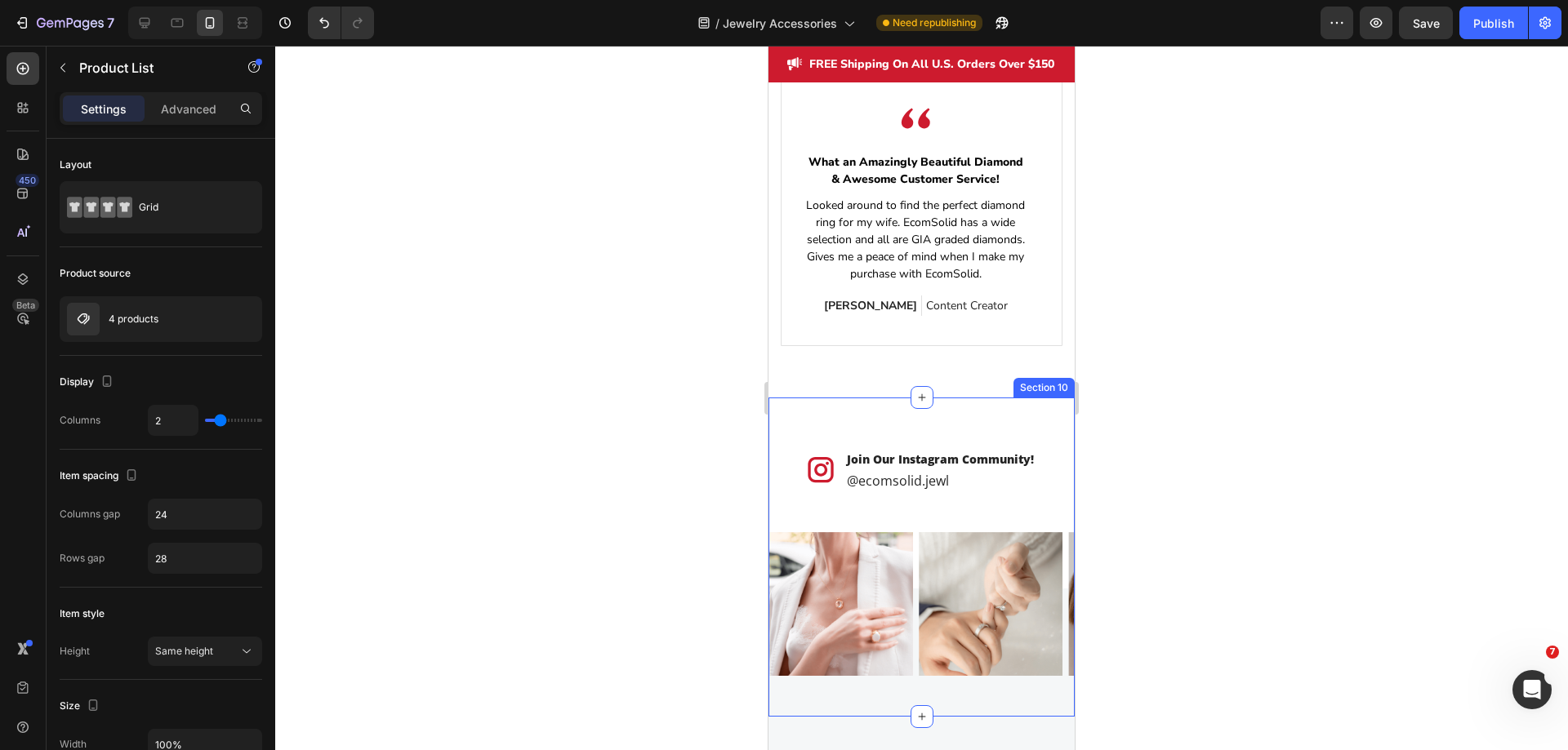
scroll to position [4239, 0]
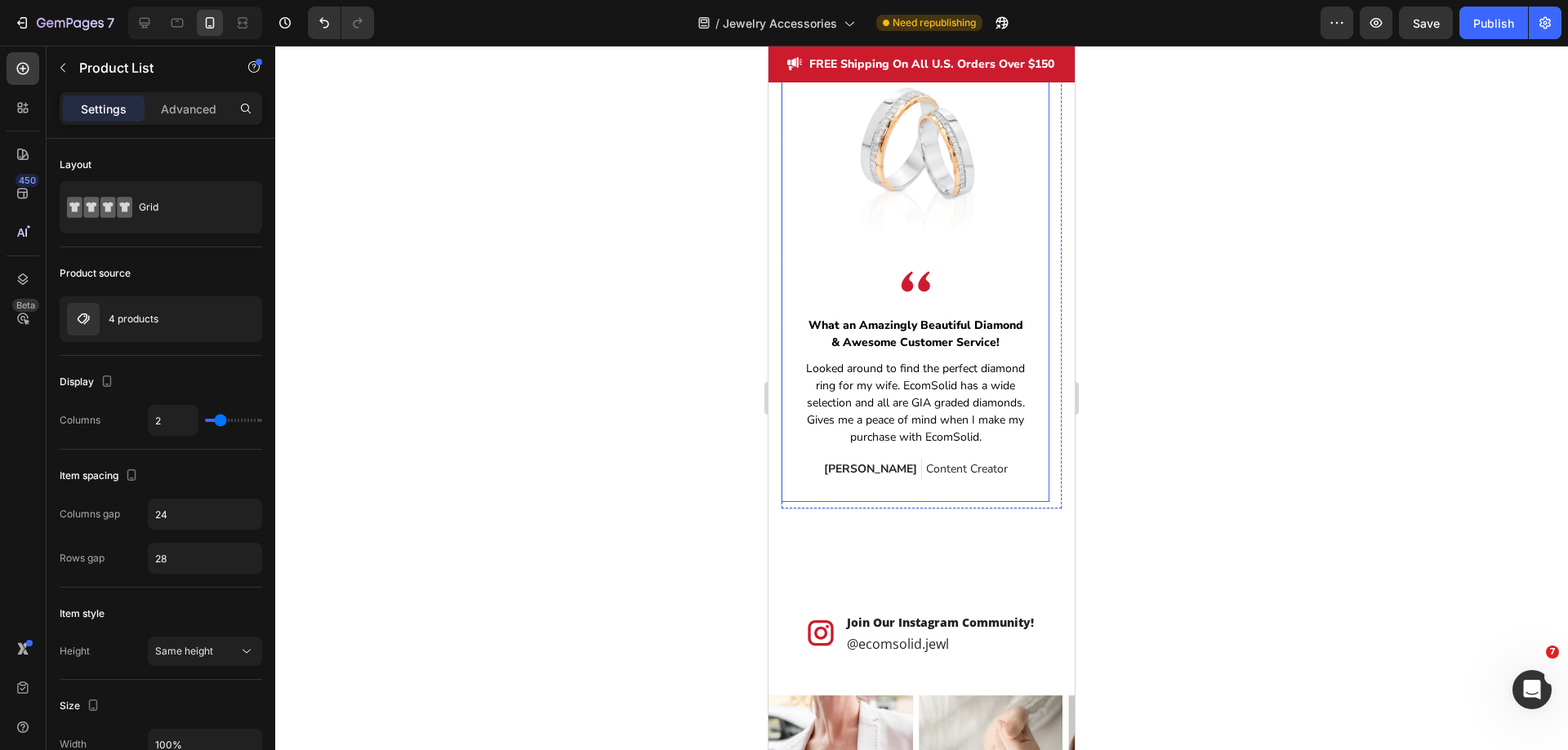
click at [901, 499] on div "Image Image Row What an Amazingly Beautiful Diamond & Awesome Customer Service!…" at bounding box center [915, 258] width 268 height 488
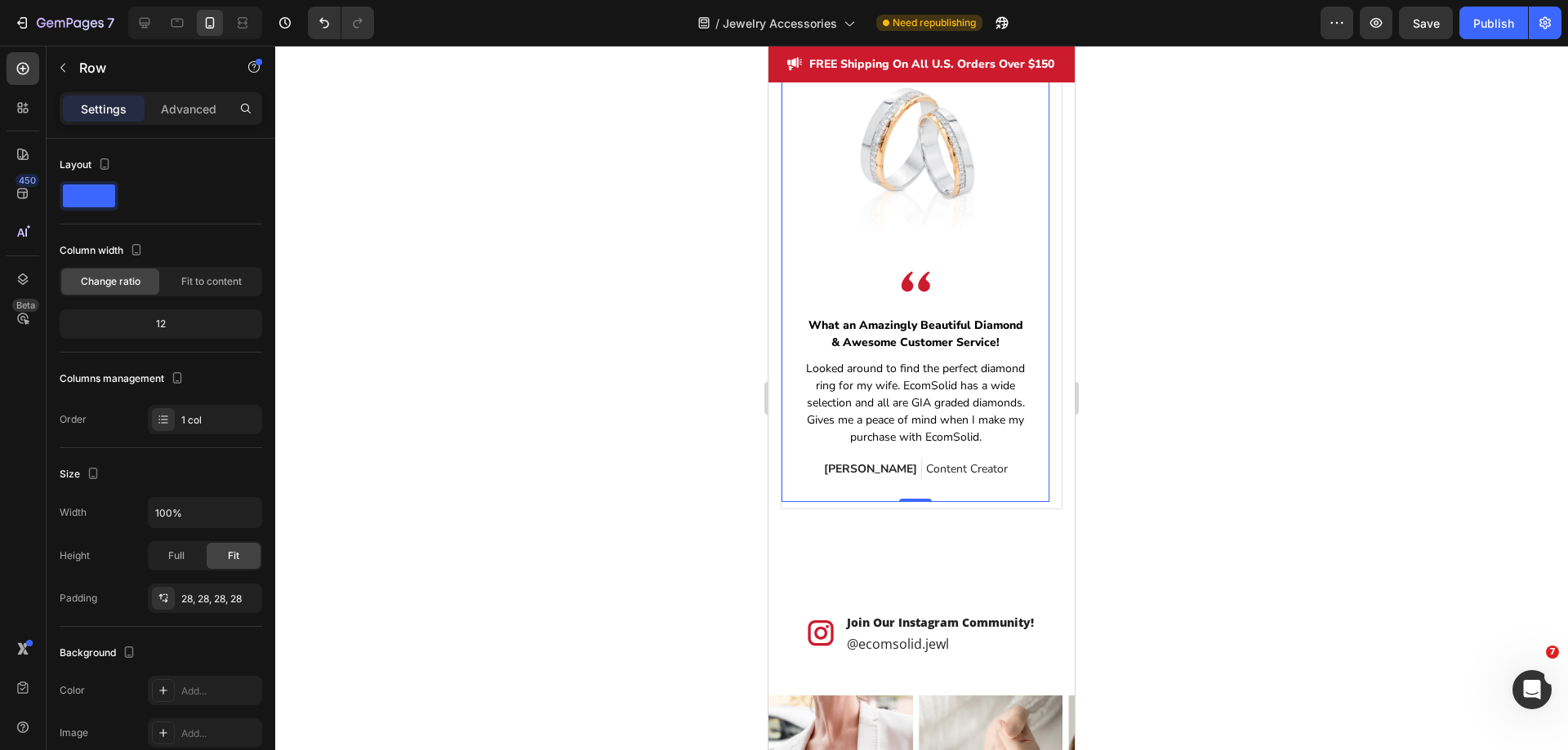
scroll to position [4075, 0]
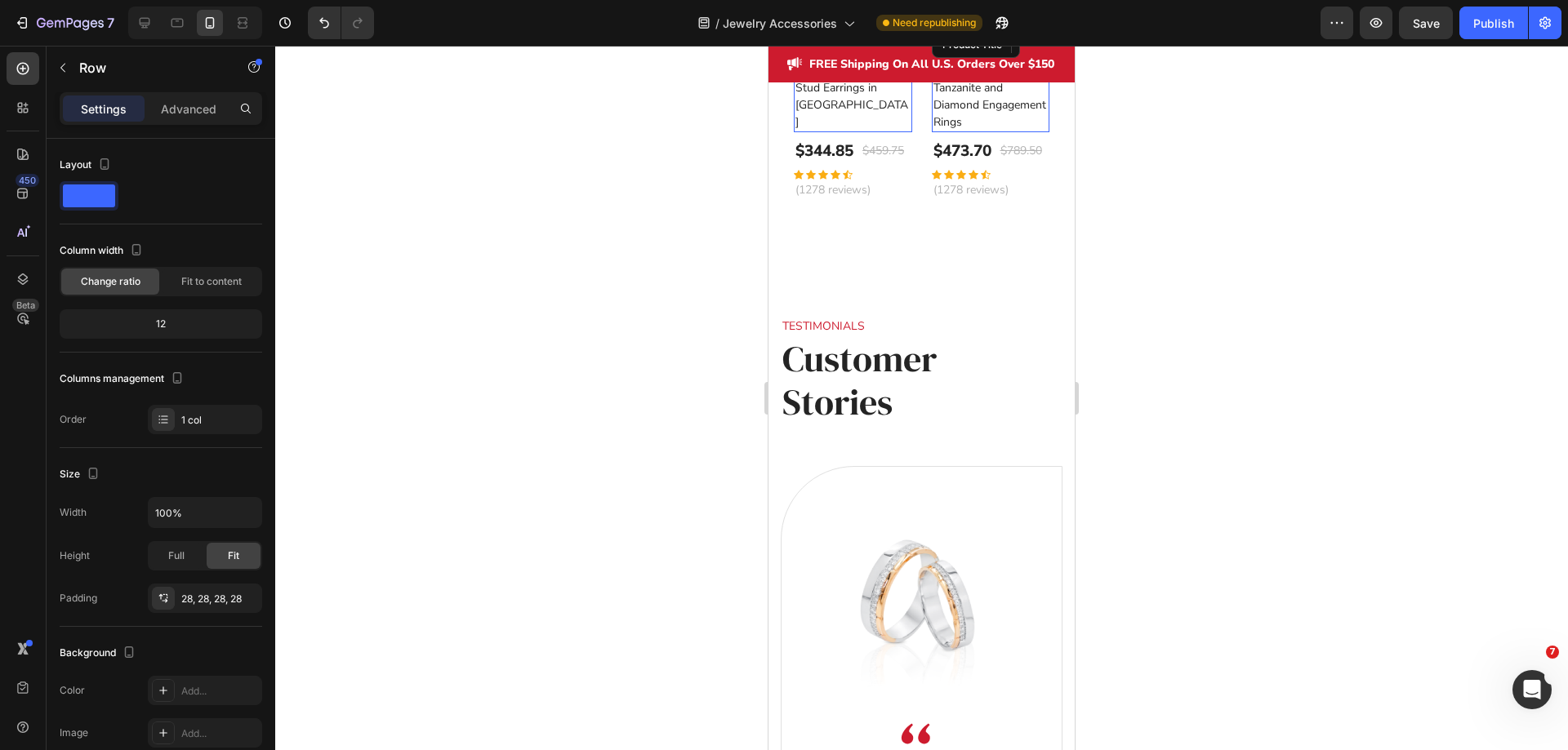
click at [1171, 318] on div at bounding box center [922, 397] width 1293 height 705
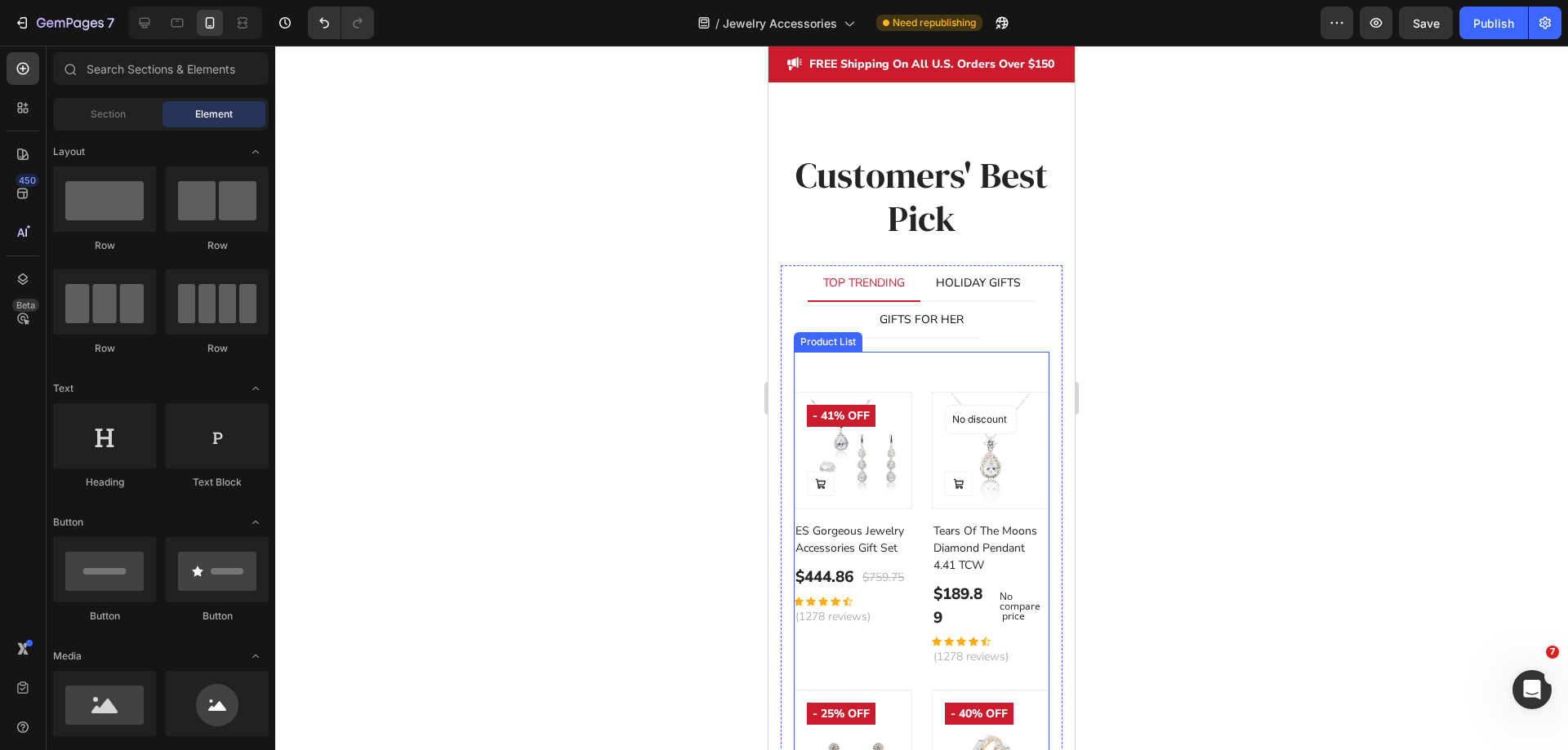
scroll to position [3342, 0]
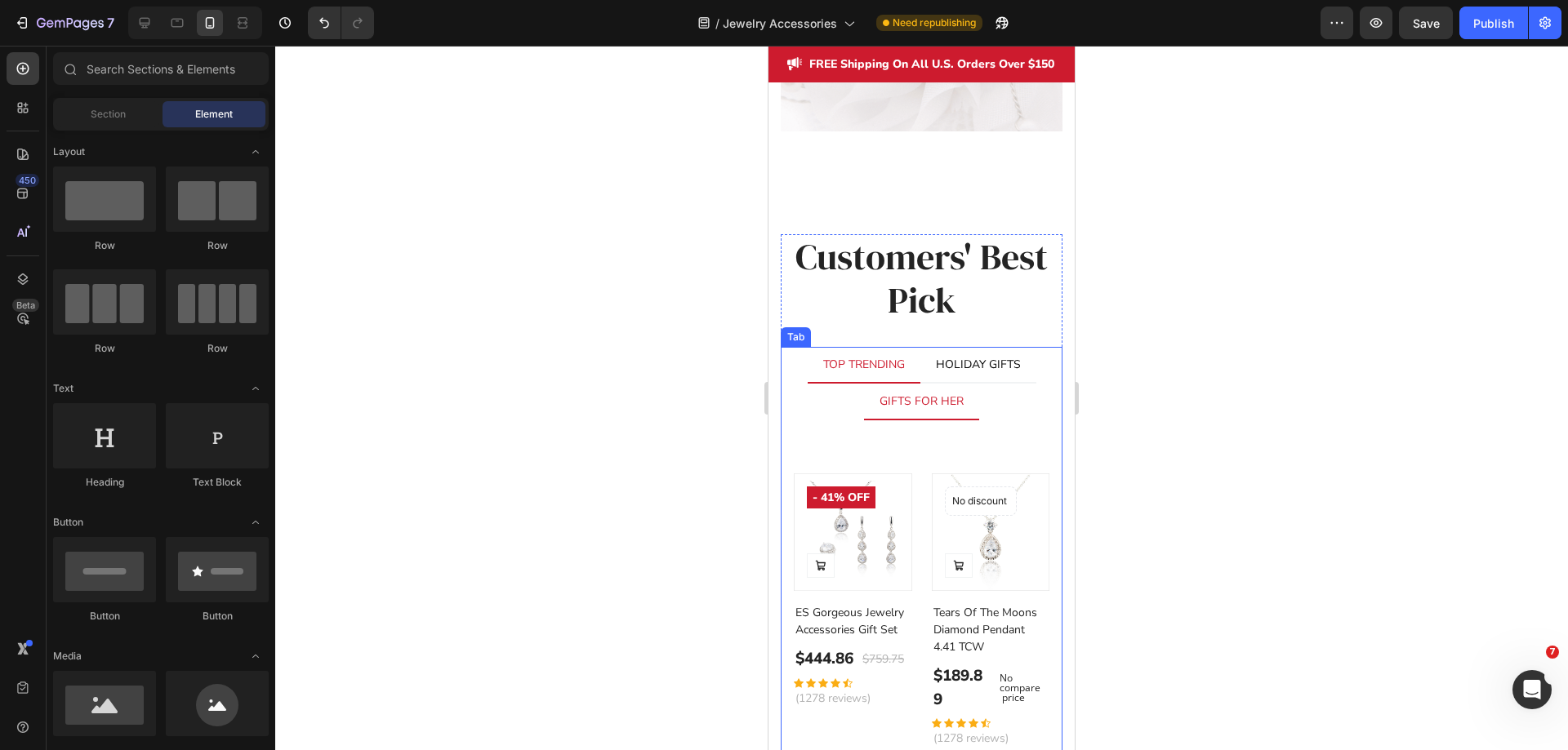
click at [925, 414] on li "GIFTS FOR HER" at bounding box center [922, 402] width 115 height 37
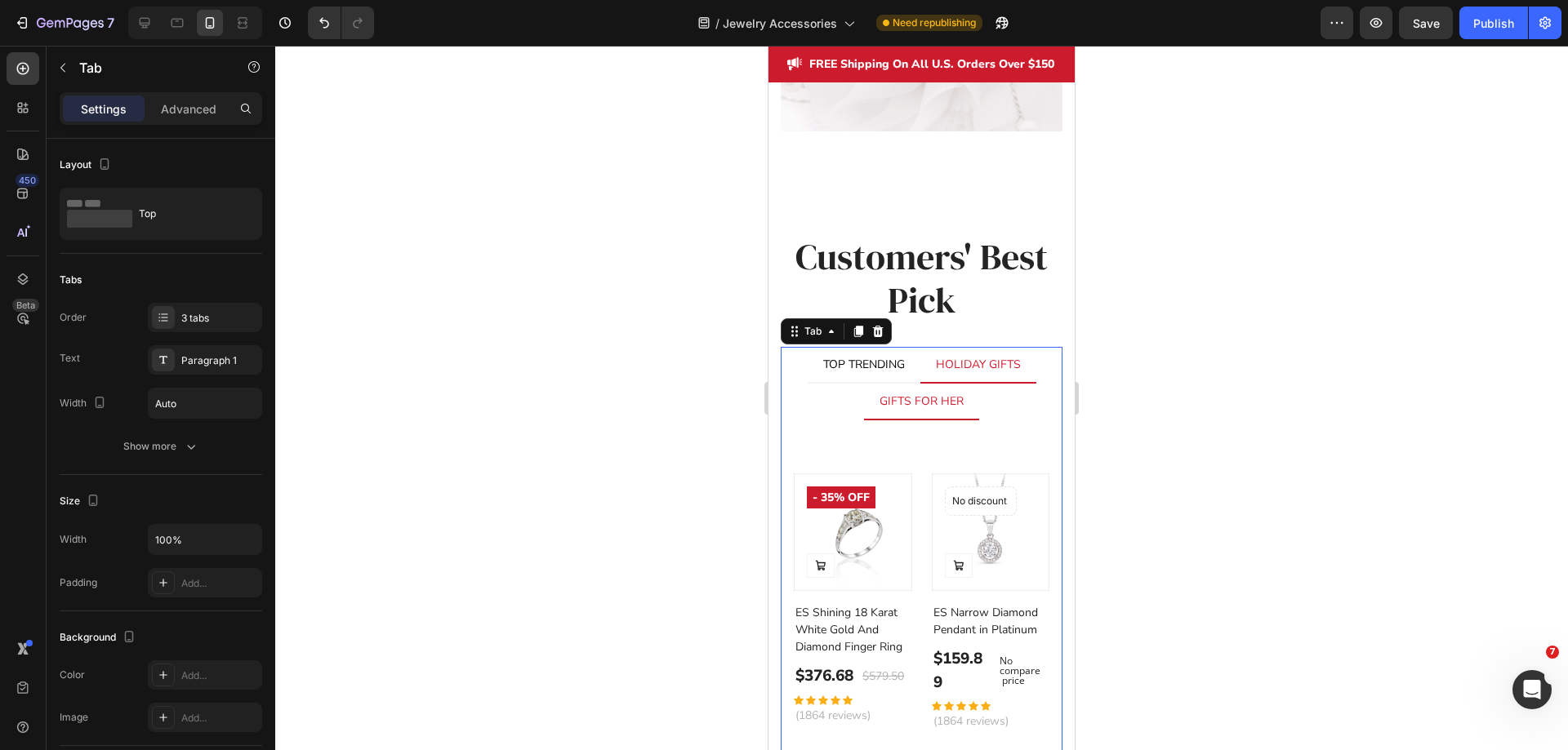
click at [978, 379] on li "HOLIDAY GIFTS" at bounding box center [978, 366] width 116 height 37
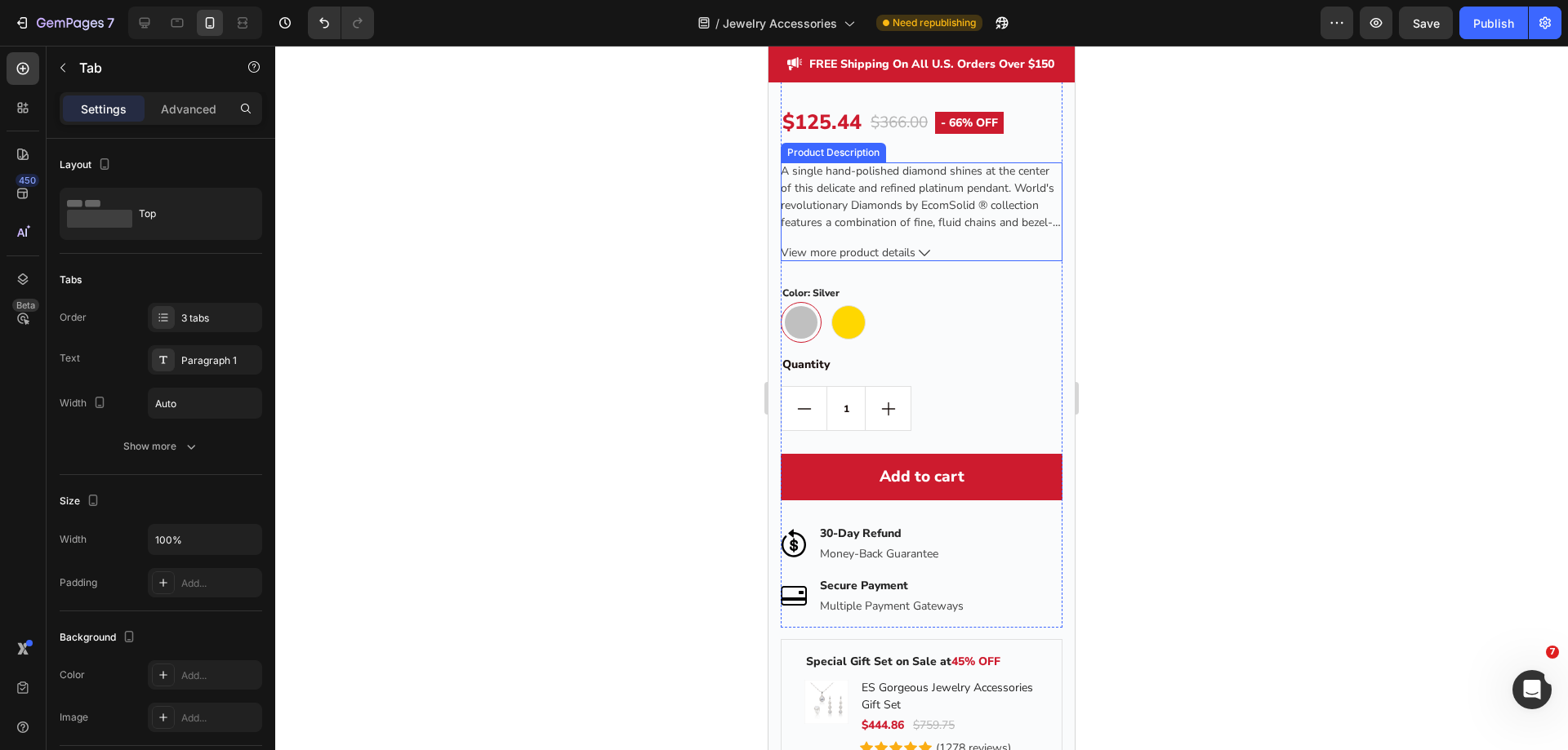
scroll to position [2444, 0]
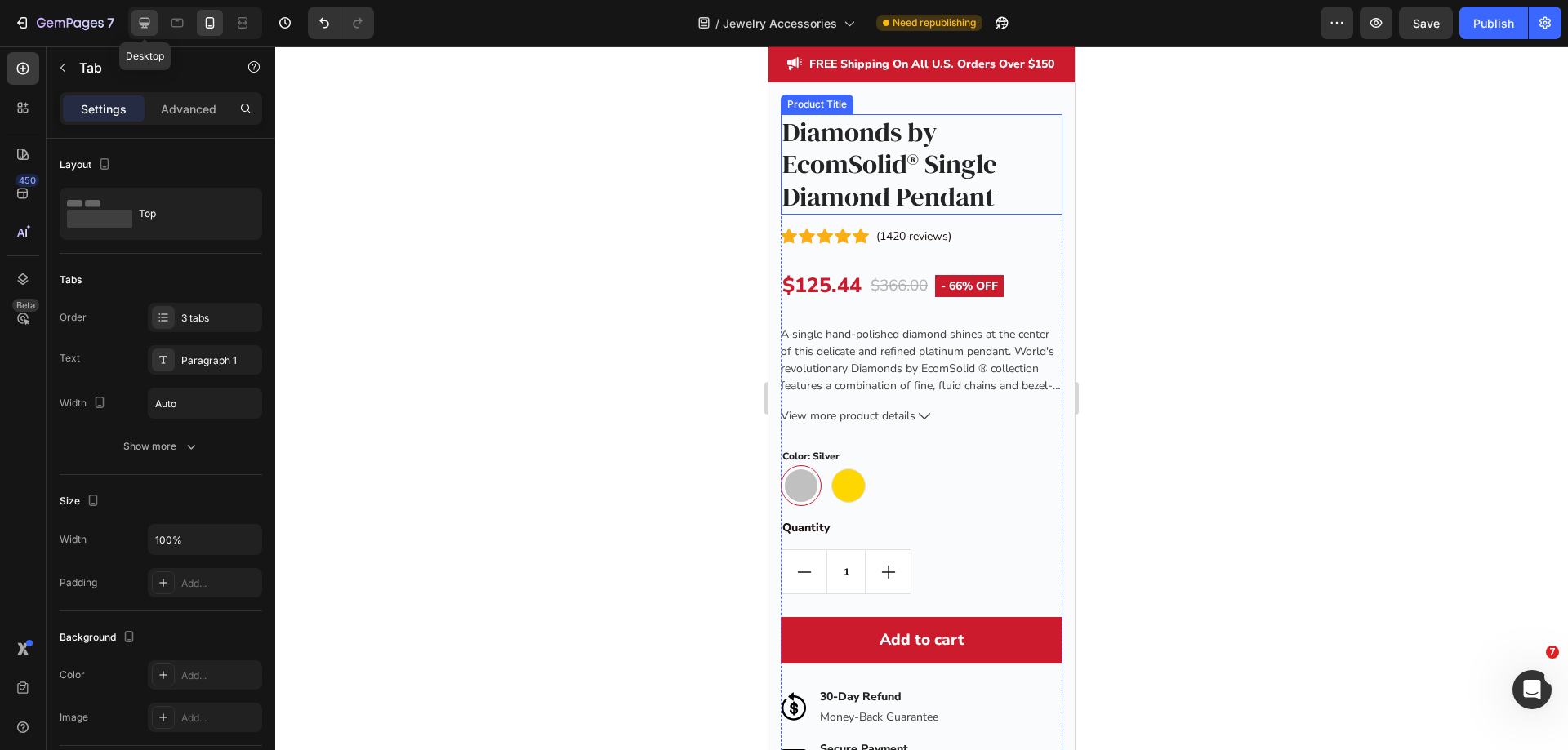
click at [132, 23] on div at bounding box center [144, 23] width 26 height 26
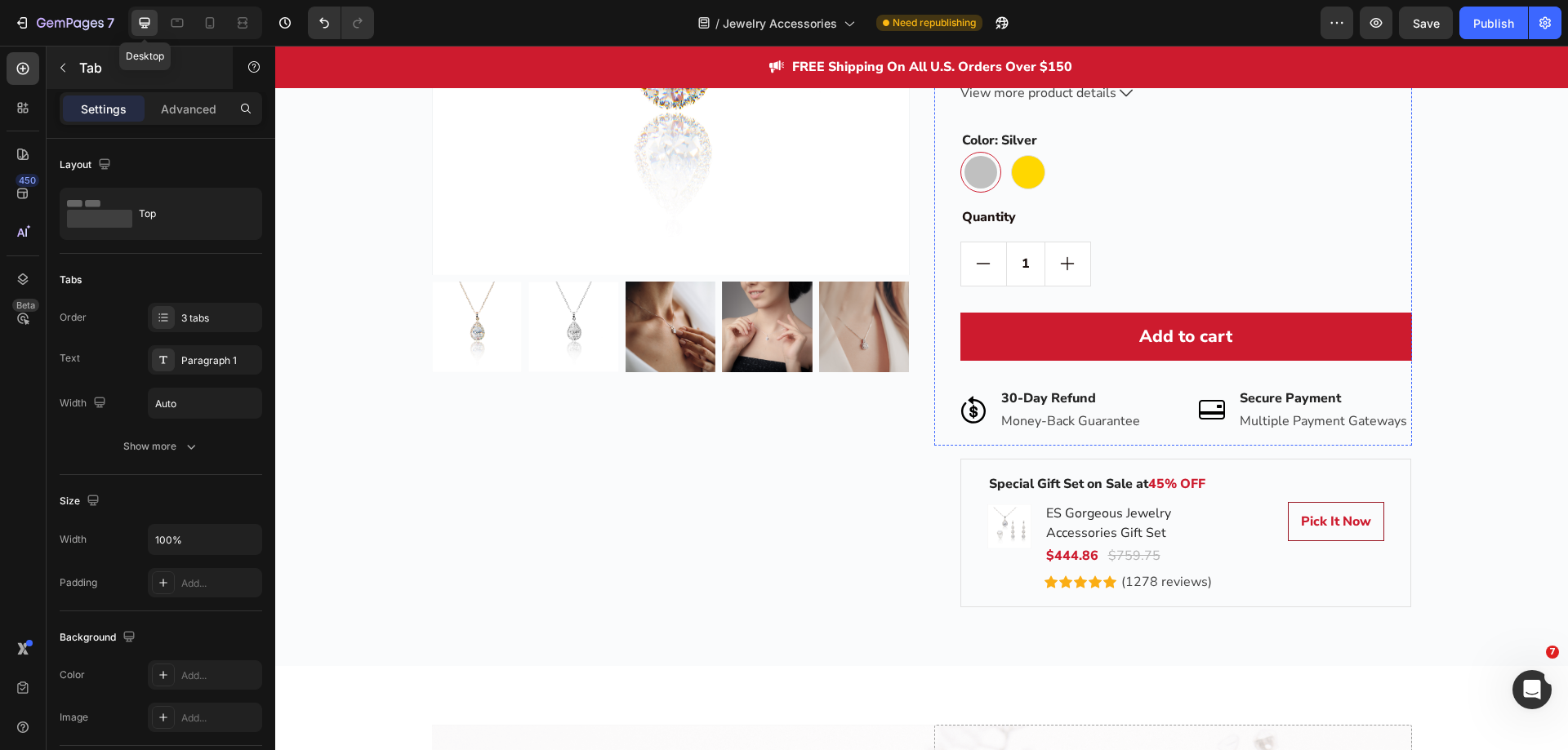
scroll to position [2514, 0]
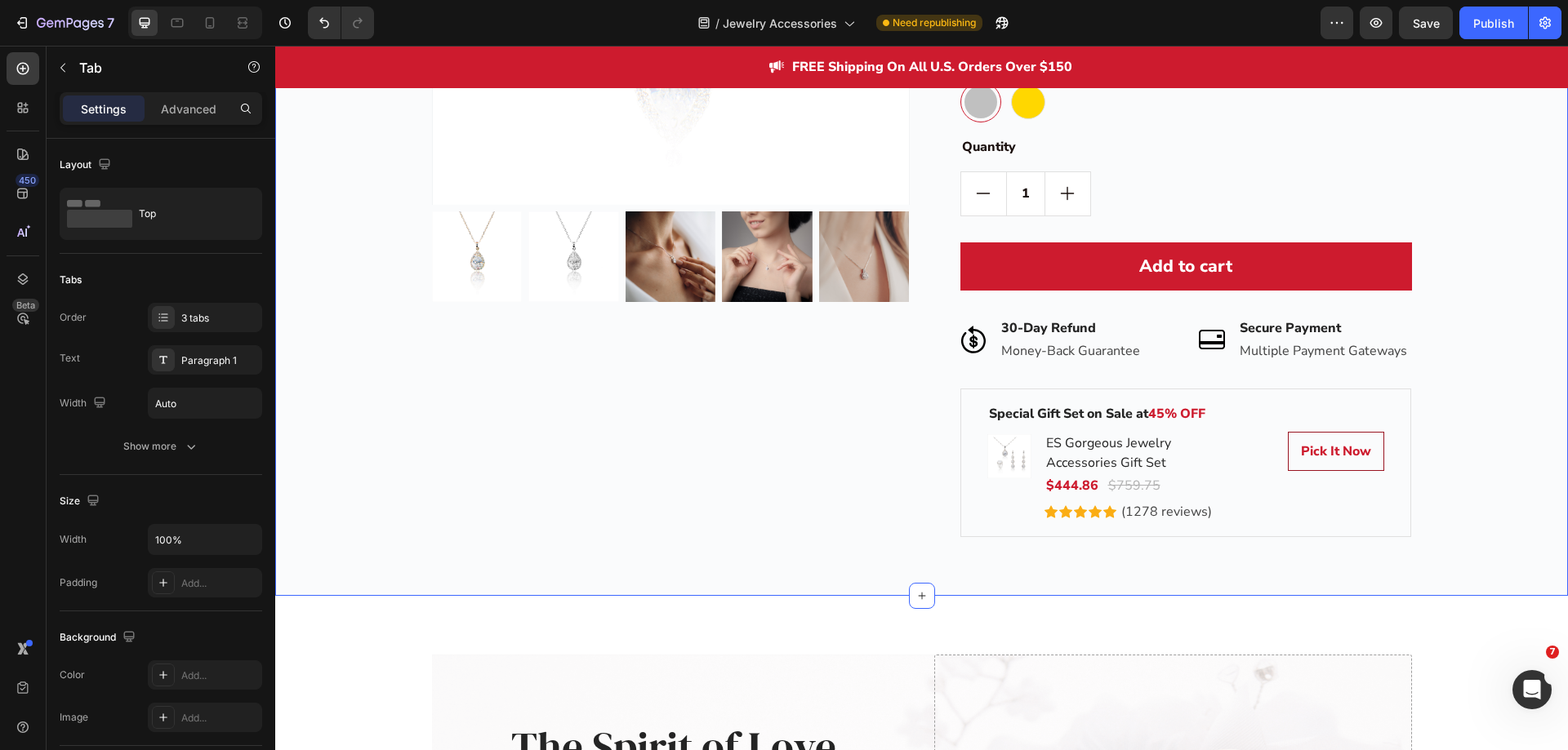
click at [1449, 571] on div "Best Value Text block Row Product Images Row Diamonds by EcomSolid® Single Diam…" at bounding box center [922, 132] width 1293 height 928
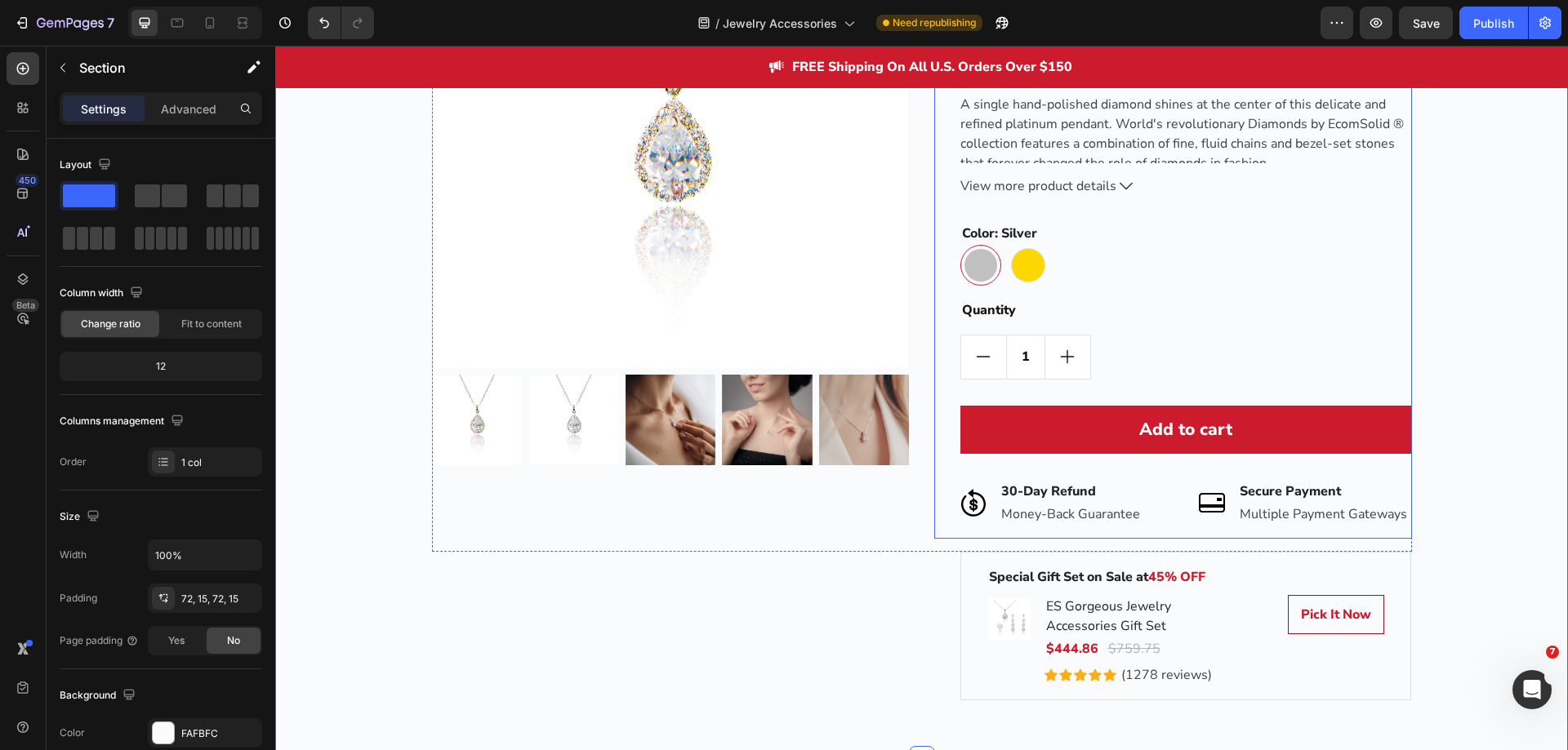
scroll to position [2187, 0]
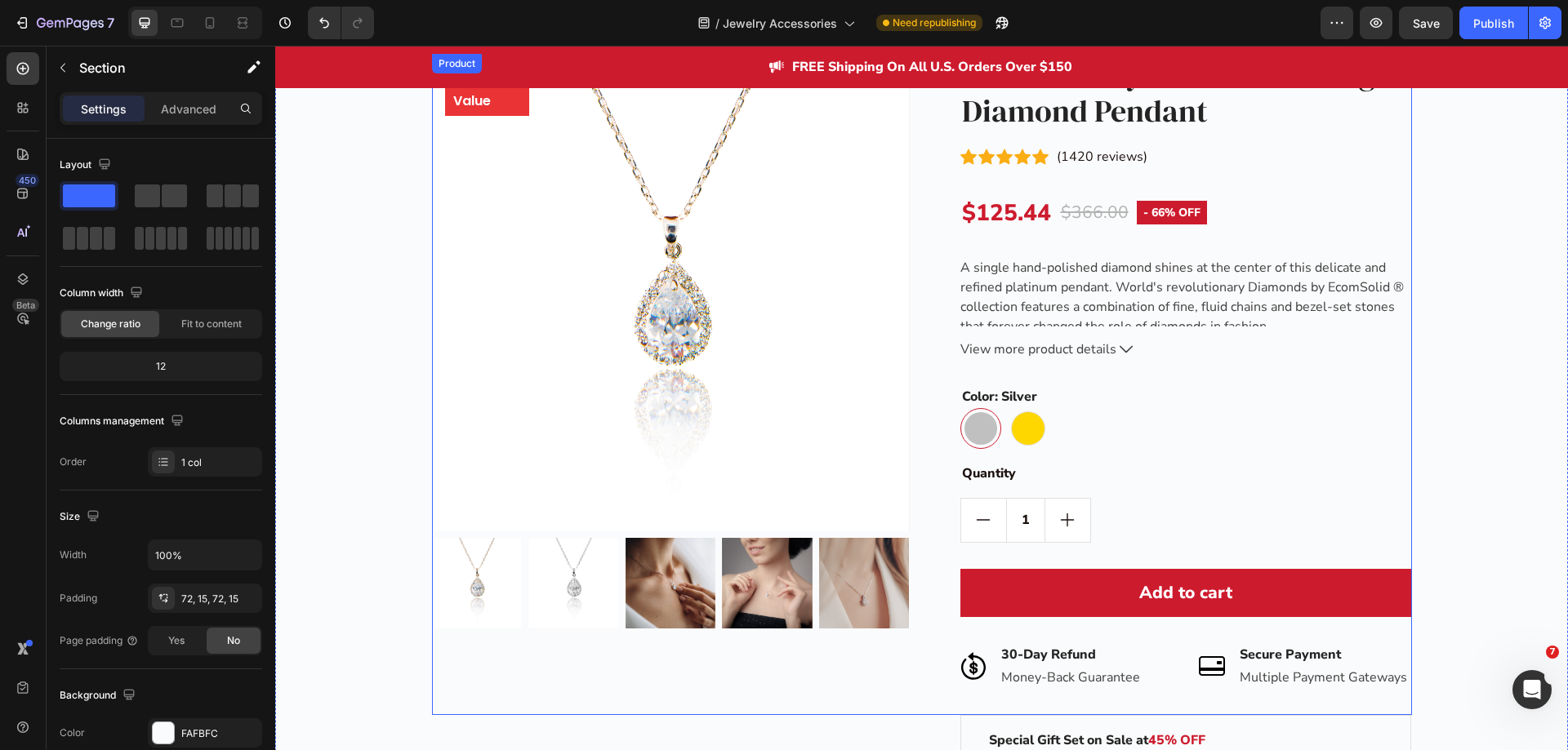
click at [912, 246] on div "Best Value Text block Row Product Images Row Diamonds by EcomSolid® Single Diam…" at bounding box center [922, 384] width 980 height 661
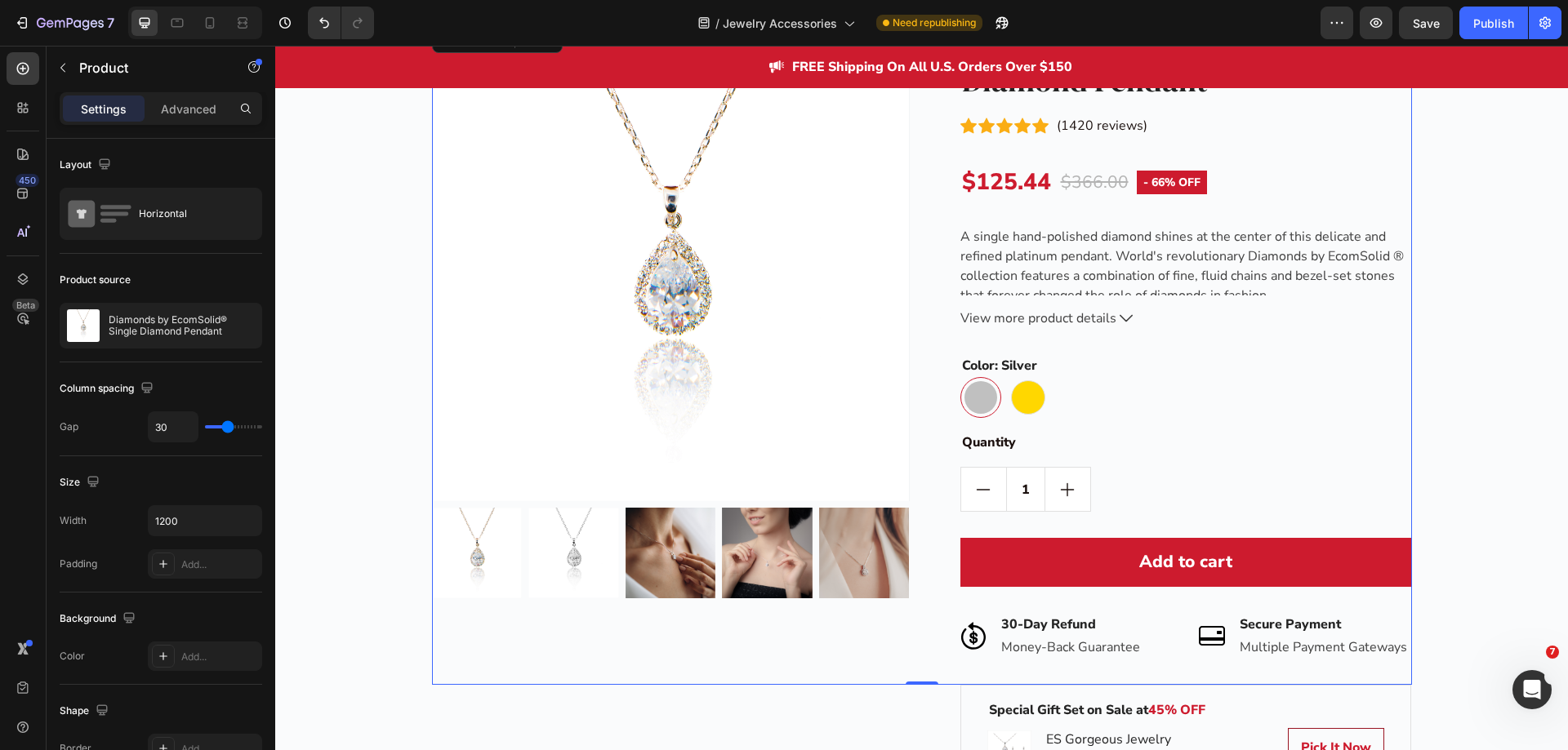
scroll to position [2024, 0]
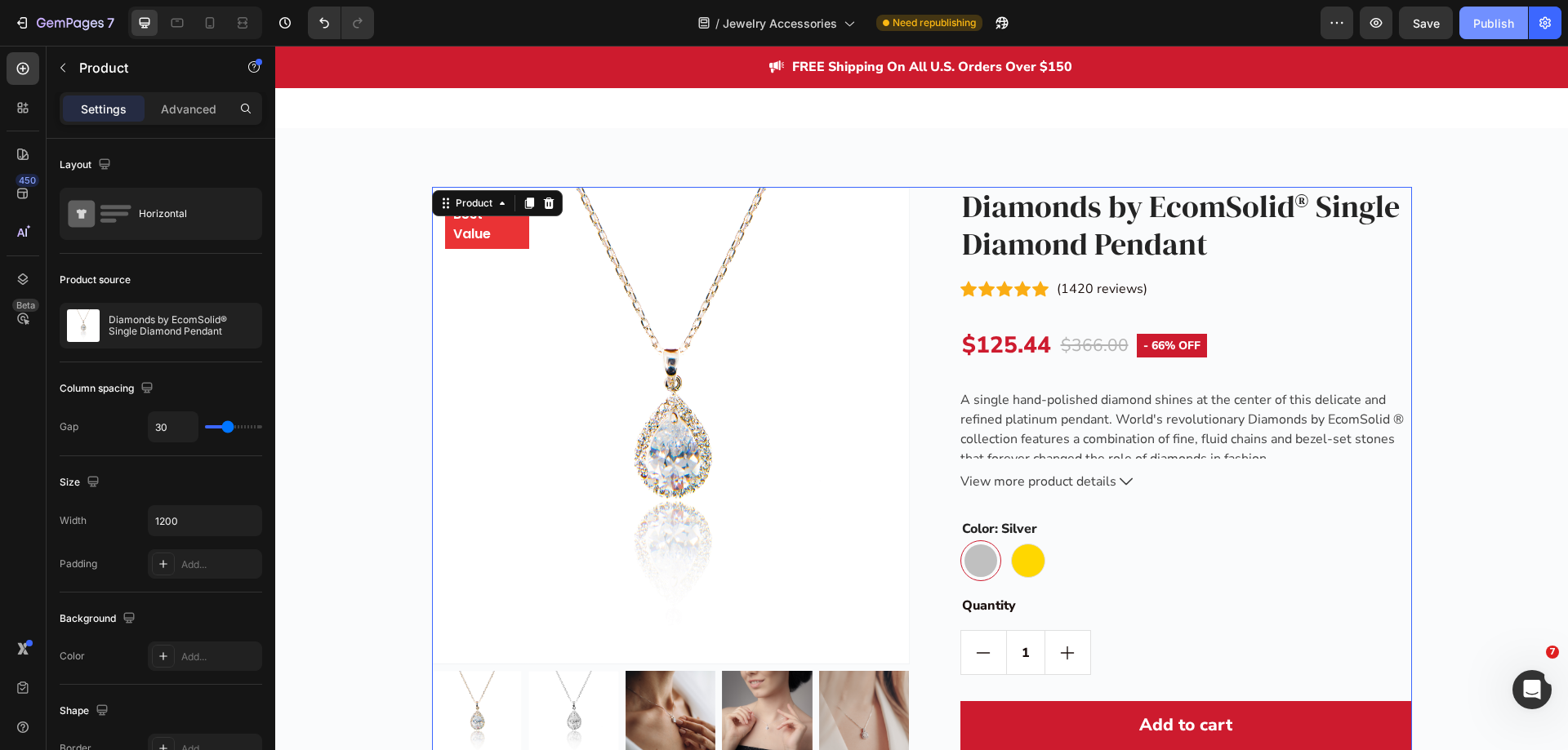
click at [1478, 20] on div "Publish" at bounding box center [1494, 23] width 41 height 18
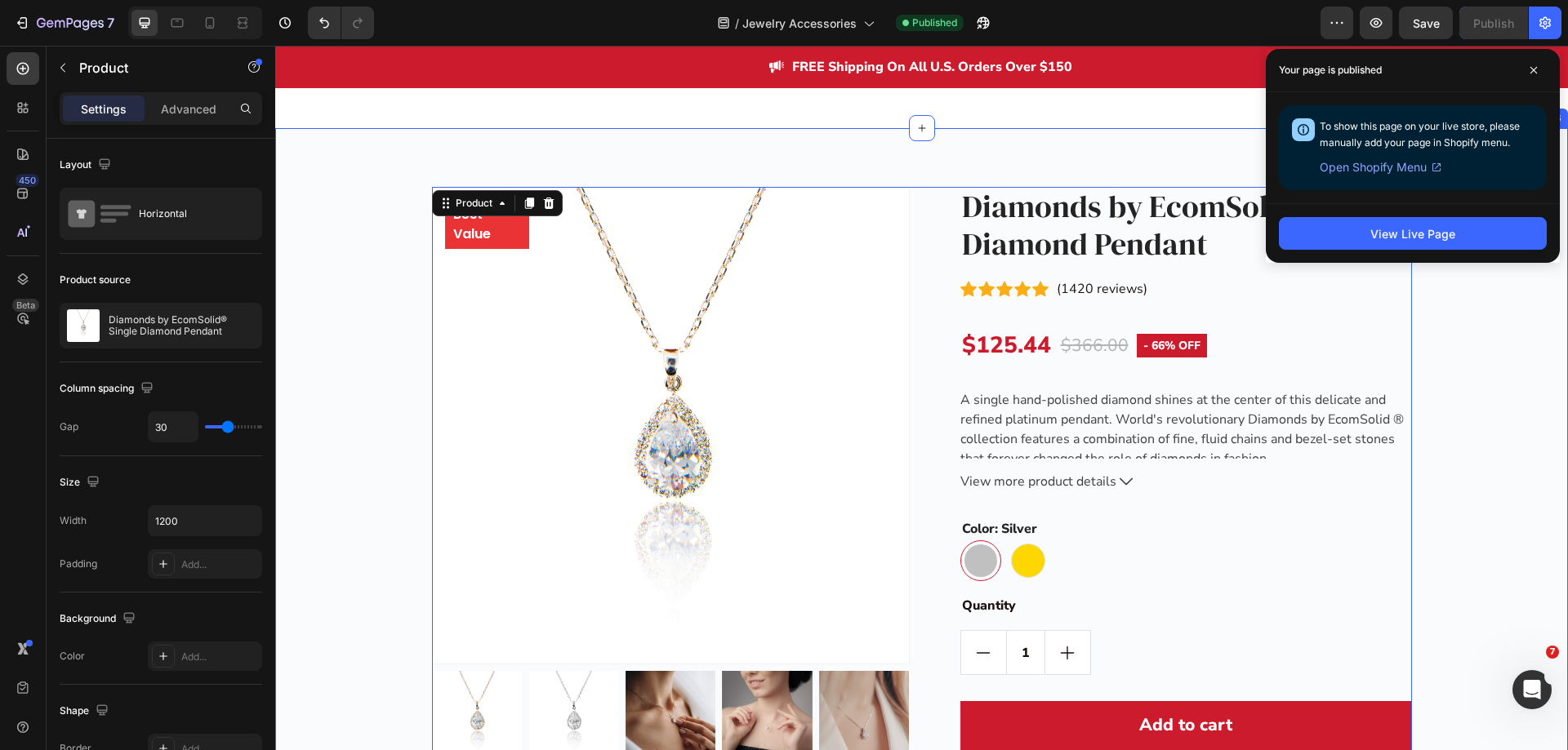
drag, startPoint x: 1463, startPoint y: 538, endPoint x: 1451, endPoint y: 538, distance: 12.0
click at [1463, 538] on div "Best Value Text block Row Product Images Row Diamonds by EcomSolid® Single Diam…" at bounding box center [921, 592] width 1268 height 810
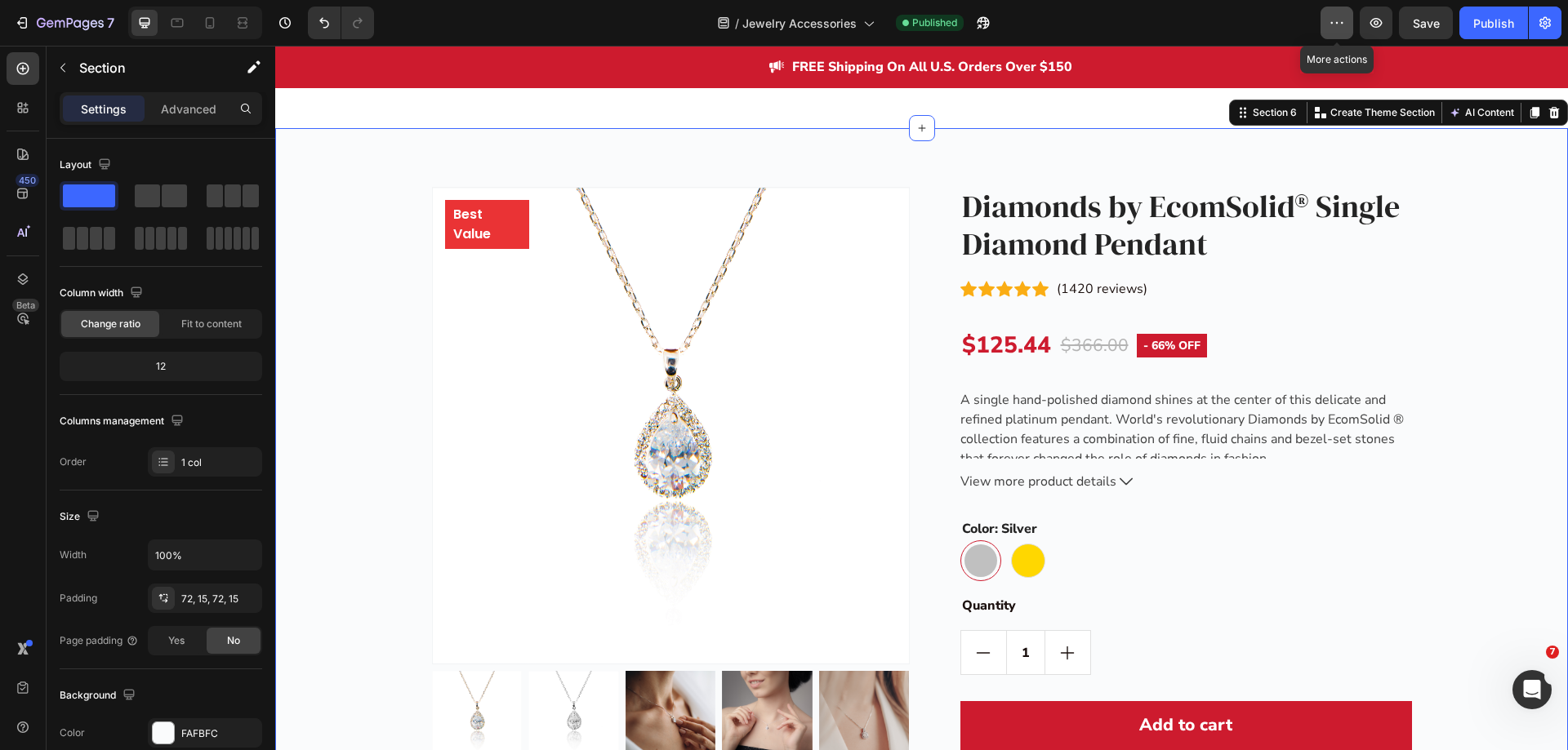
click at [1325, 19] on button "button" at bounding box center [1336, 22] width 32 height 32
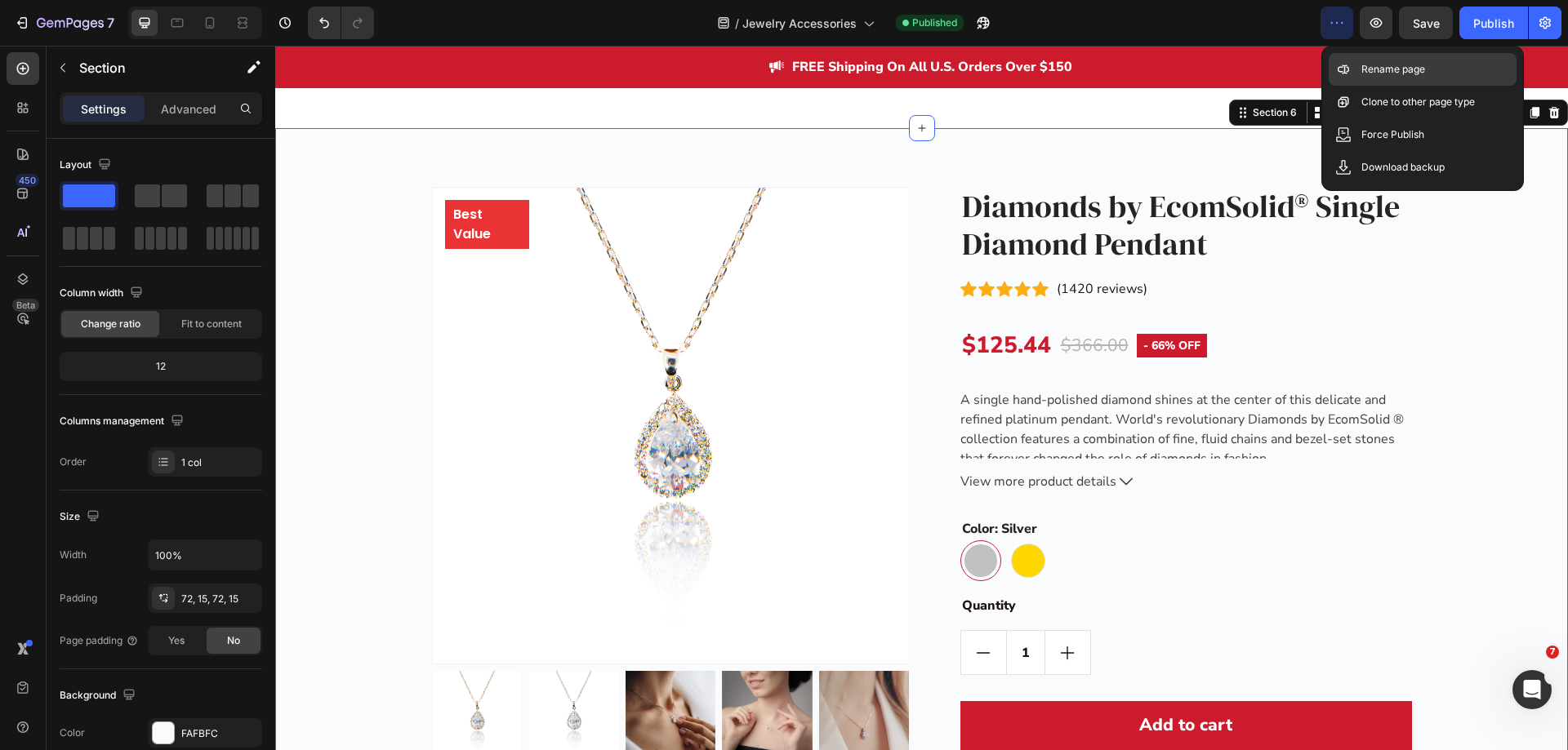
click at [1391, 69] on p "Rename page" at bounding box center [1393, 69] width 64 height 17
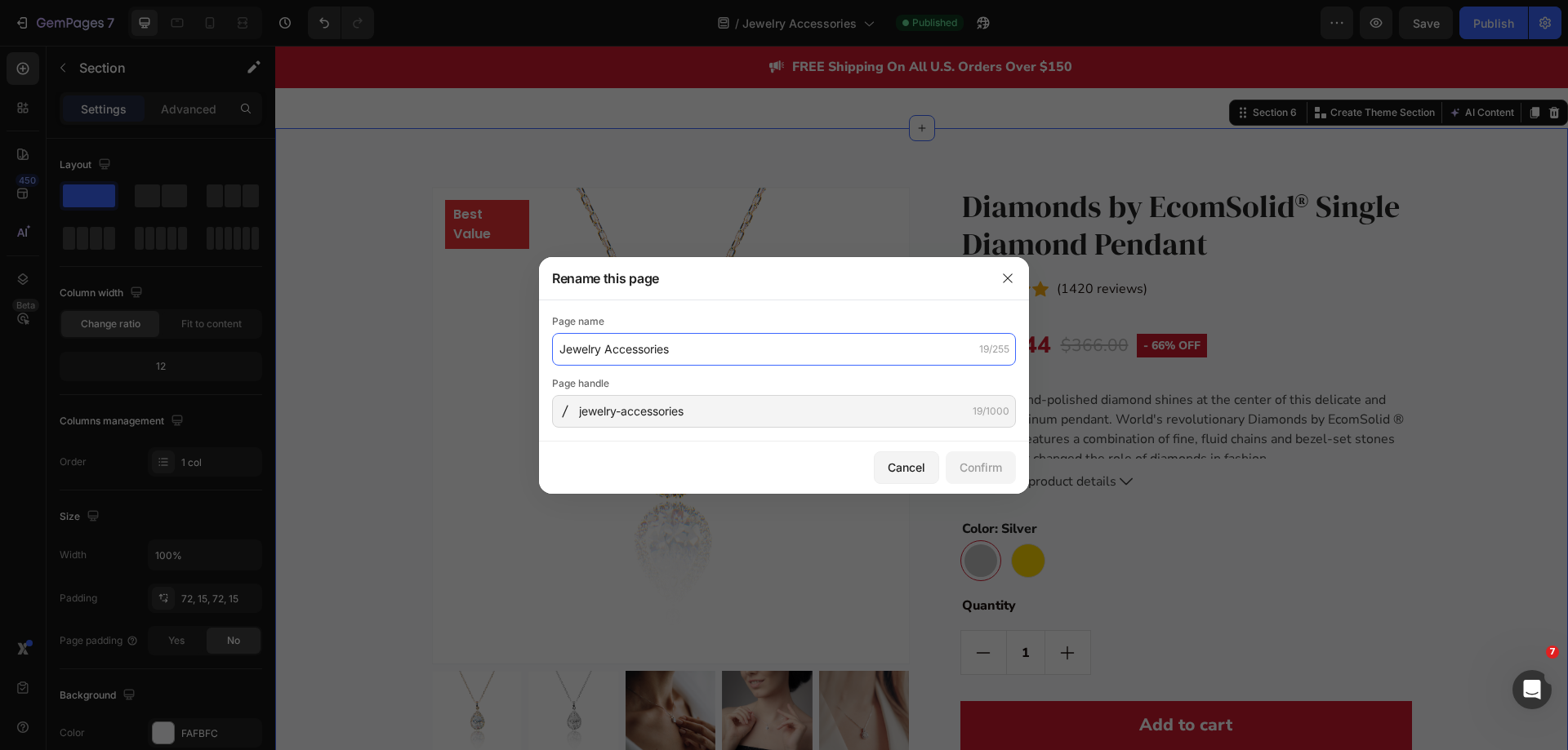
click at [751, 344] on input "Jewelry Accessories" at bounding box center [784, 349] width 464 height 32
click at [1003, 281] on icon "button" at bounding box center [1008, 279] width 13 height 13
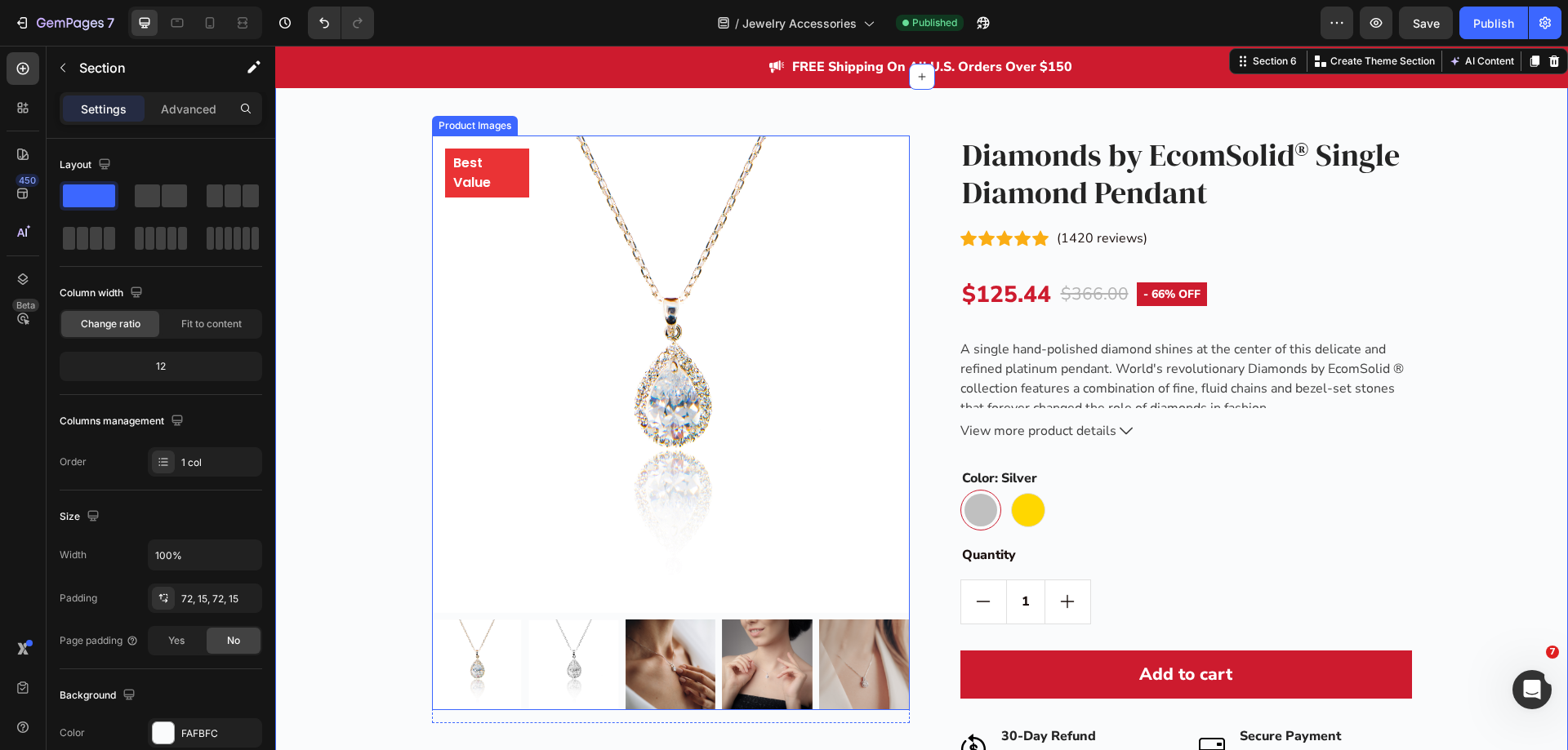
scroll to position [2432, 0]
